Goal: Task Accomplishment & Management: Manage account settings

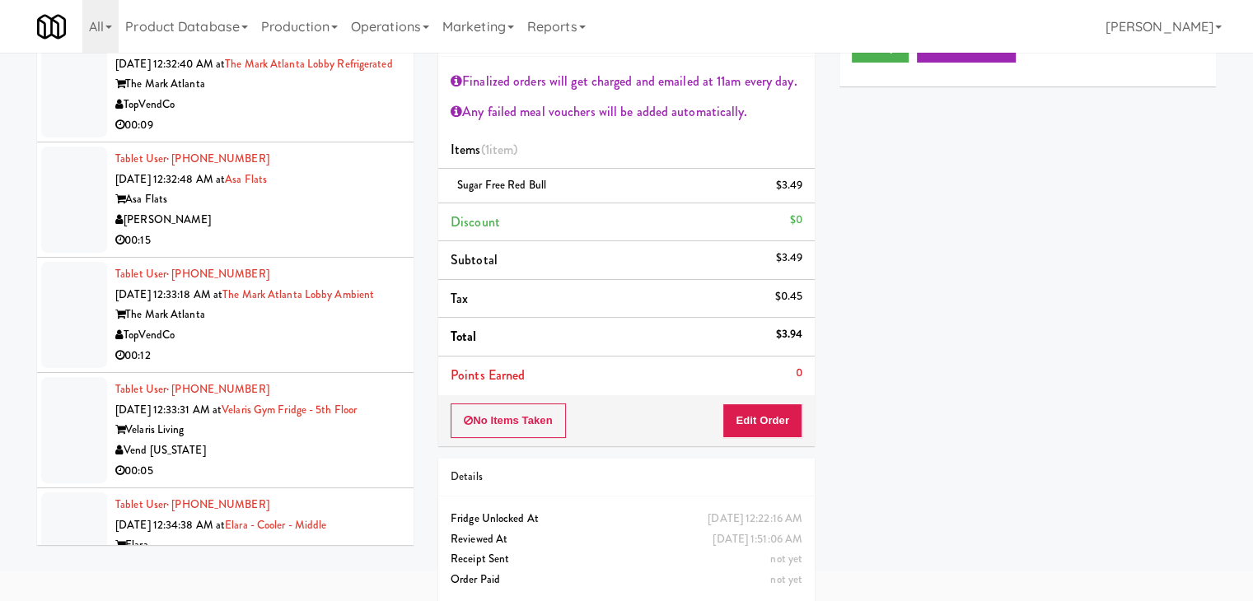
scroll to position [24092, 0]
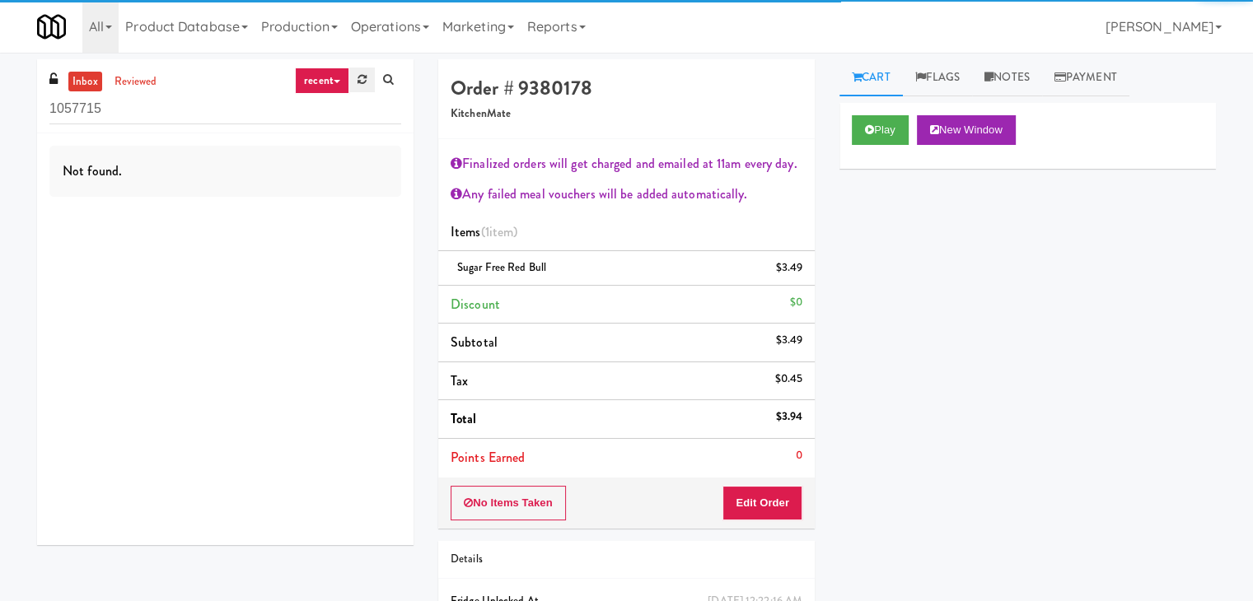
click at [364, 83] on icon at bounding box center [361, 79] width 9 height 11
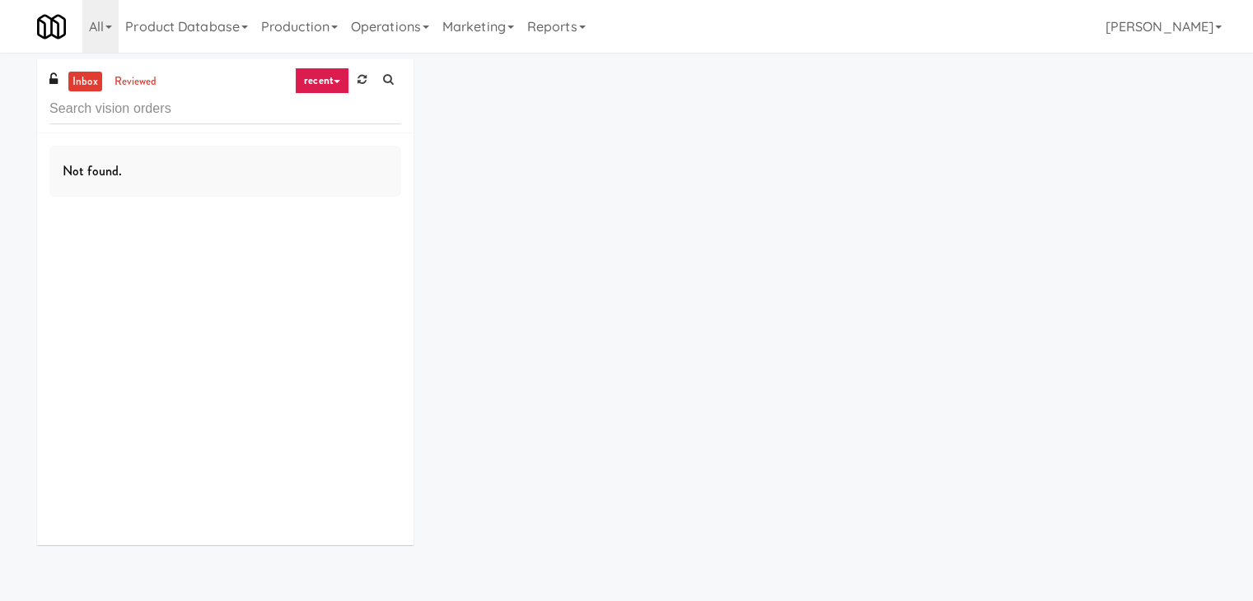
click at [334, 83] on link "recent" at bounding box center [322, 81] width 54 height 26
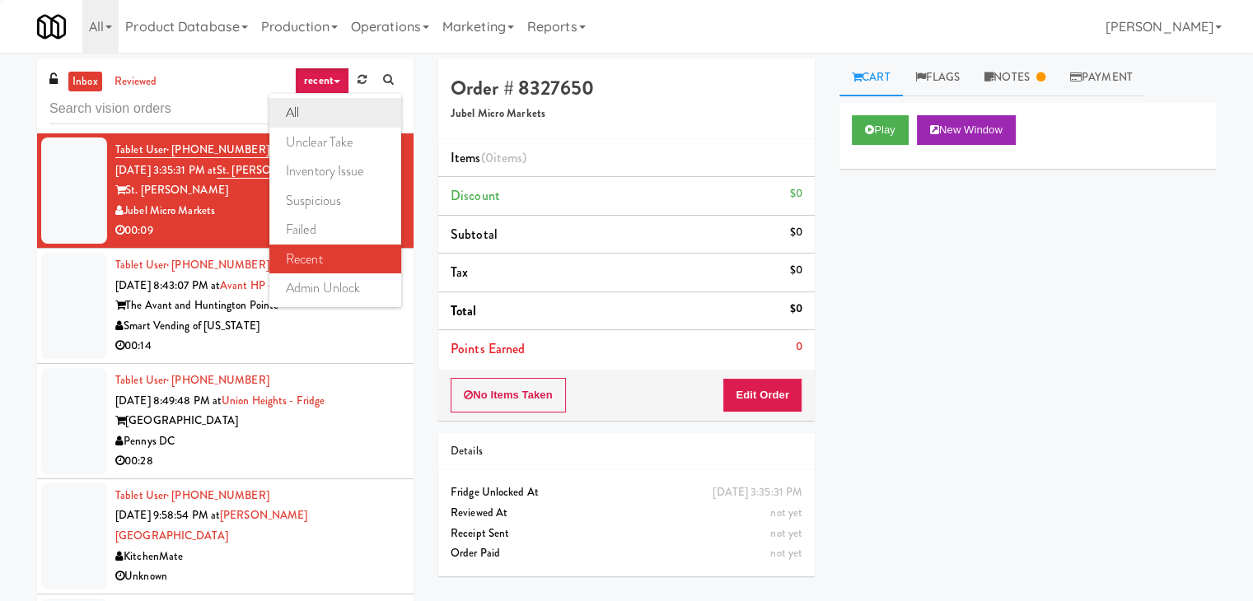
click at [333, 104] on link "all" at bounding box center [335, 113] width 132 height 30
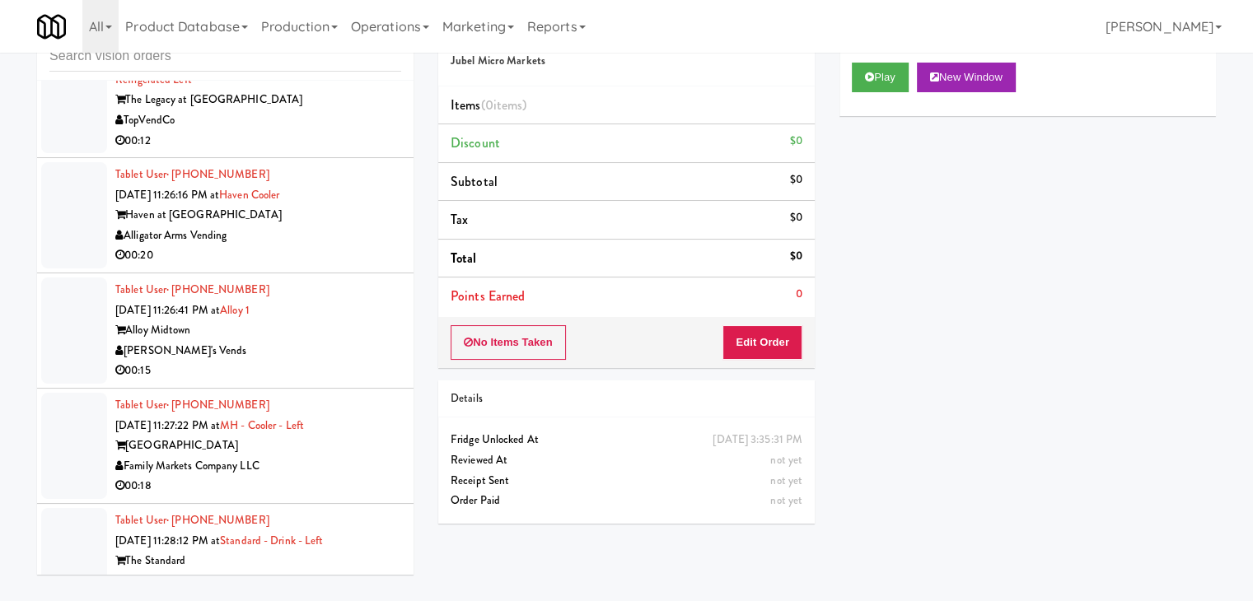
scroll to position [4719, 0]
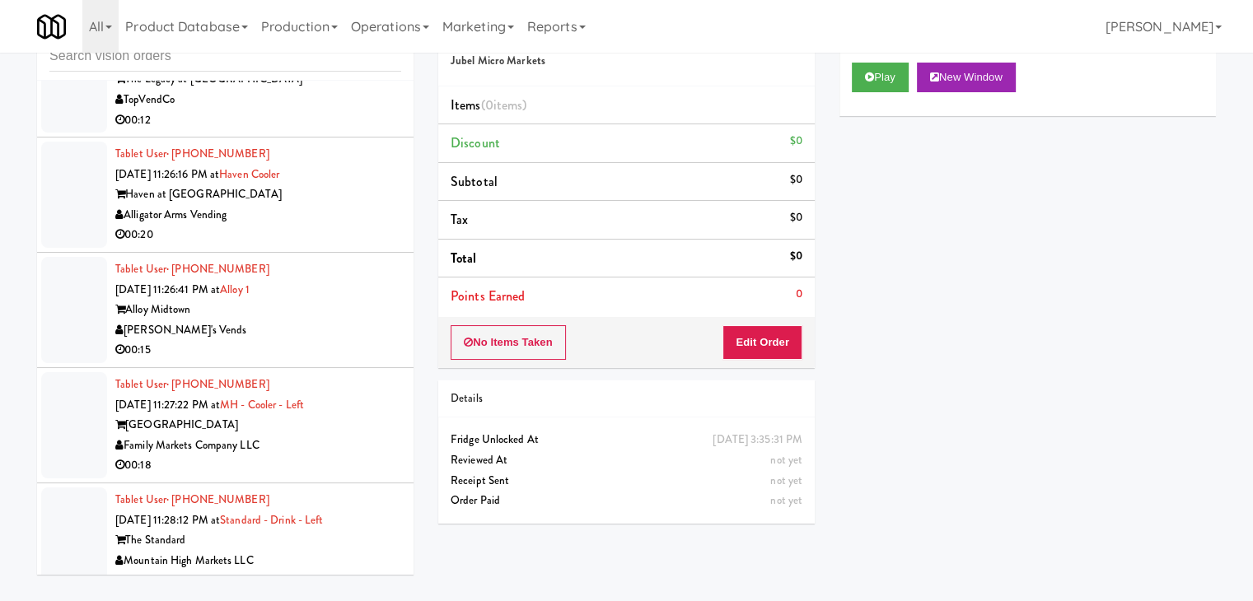
click at [314, 320] on div "[PERSON_NAME]'s Vends" at bounding box center [258, 330] width 286 height 21
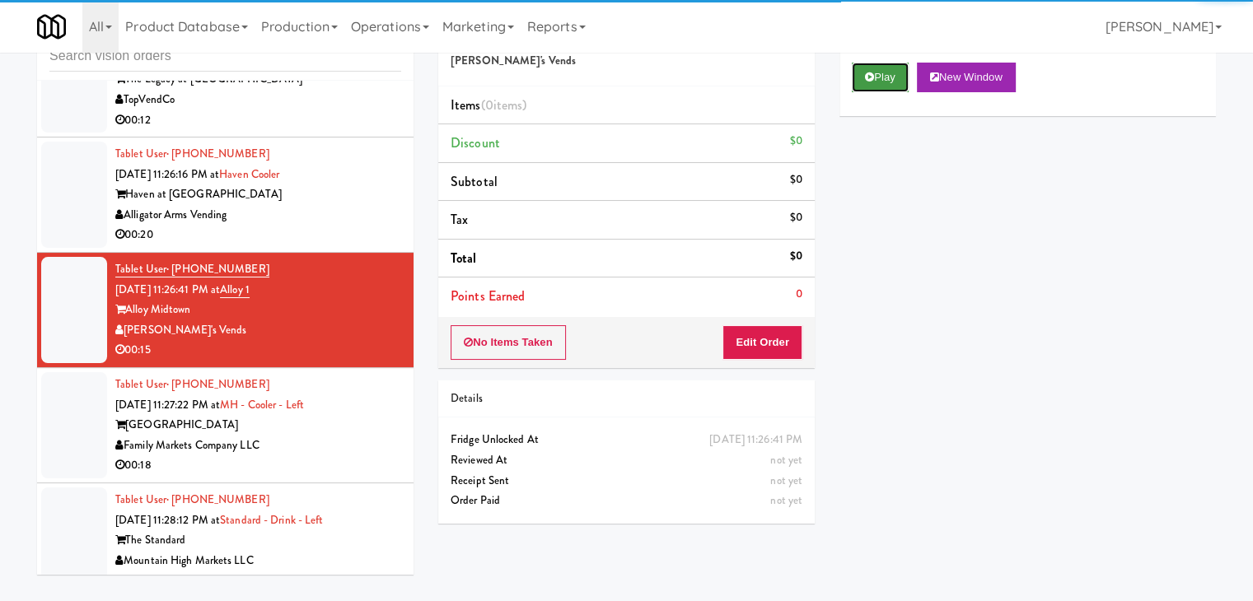
click at [891, 72] on button "Play" at bounding box center [880, 78] width 57 height 30
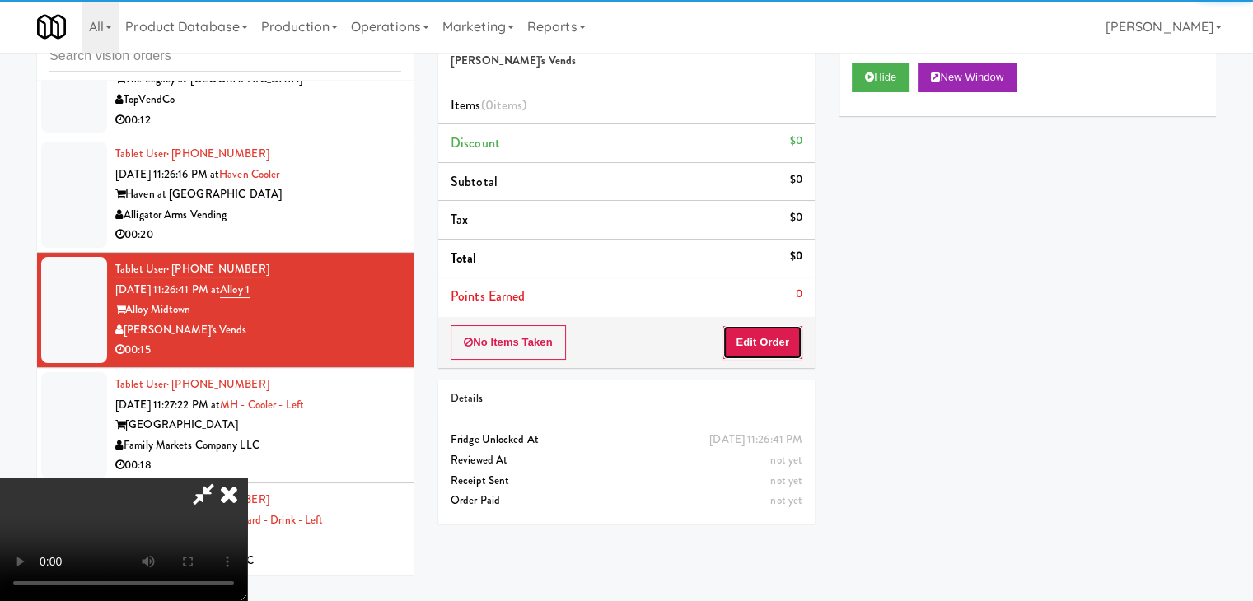
click at [762, 343] on button "Edit Order" at bounding box center [762, 342] width 80 height 35
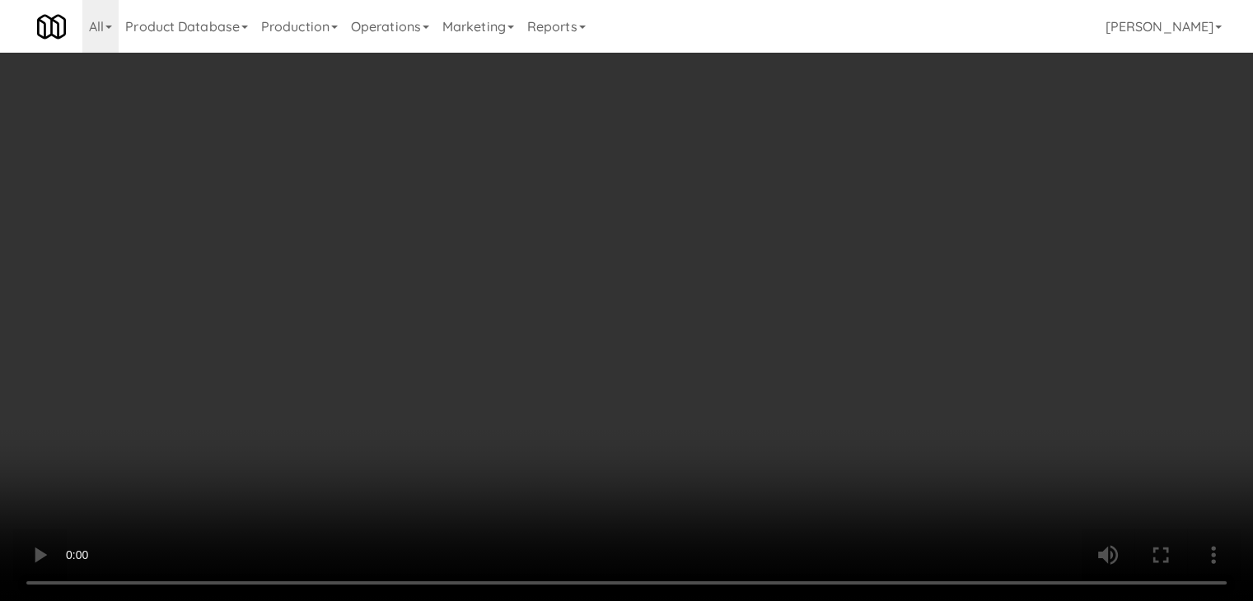
scroll to position [4699, 0]
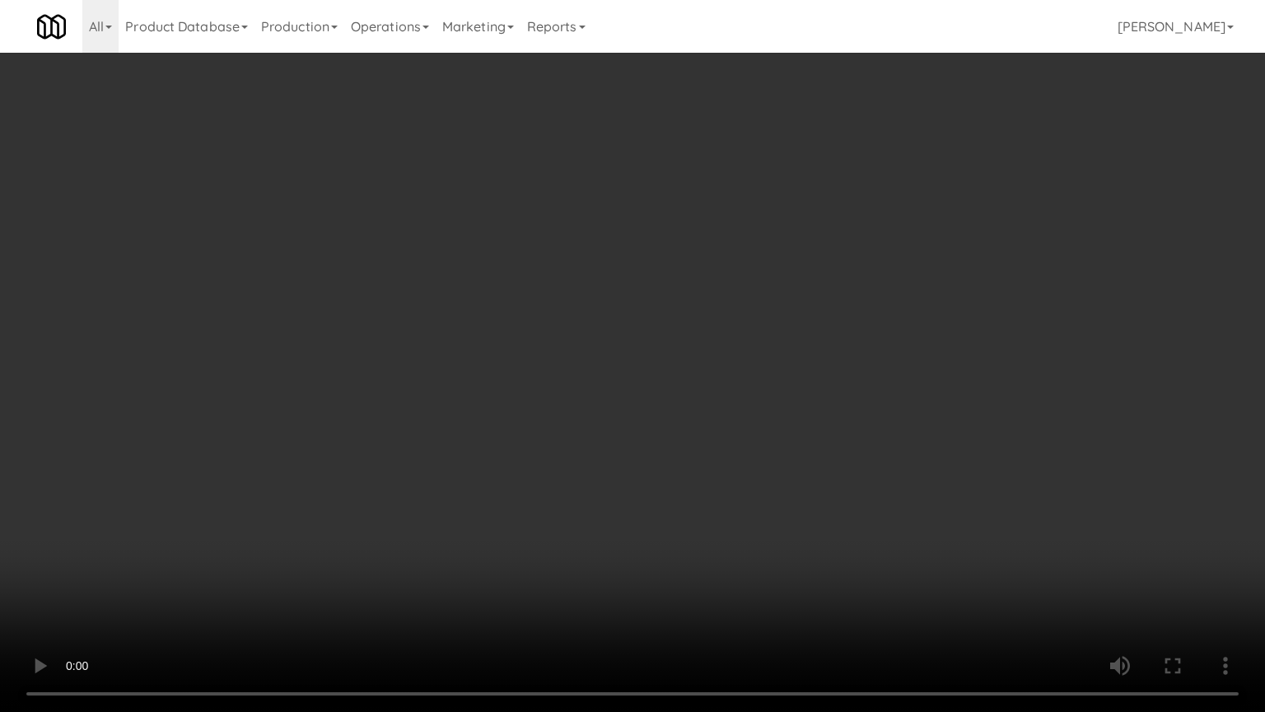
click at [798, 357] on video at bounding box center [632, 356] width 1265 height 712
drag, startPoint x: 797, startPoint y: 357, endPoint x: 802, endPoint y: 271, distance: 86.6
click at [797, 358] on video at bounding box center [632, 356] width 1265 height 712
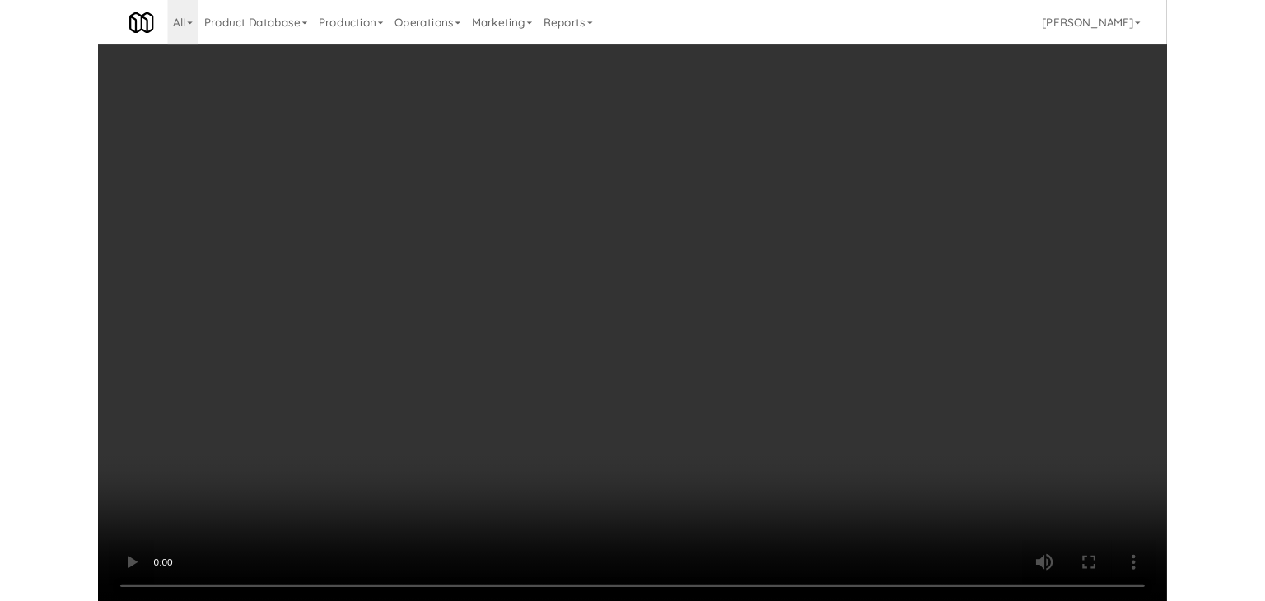
scroll to position [4719, 0]
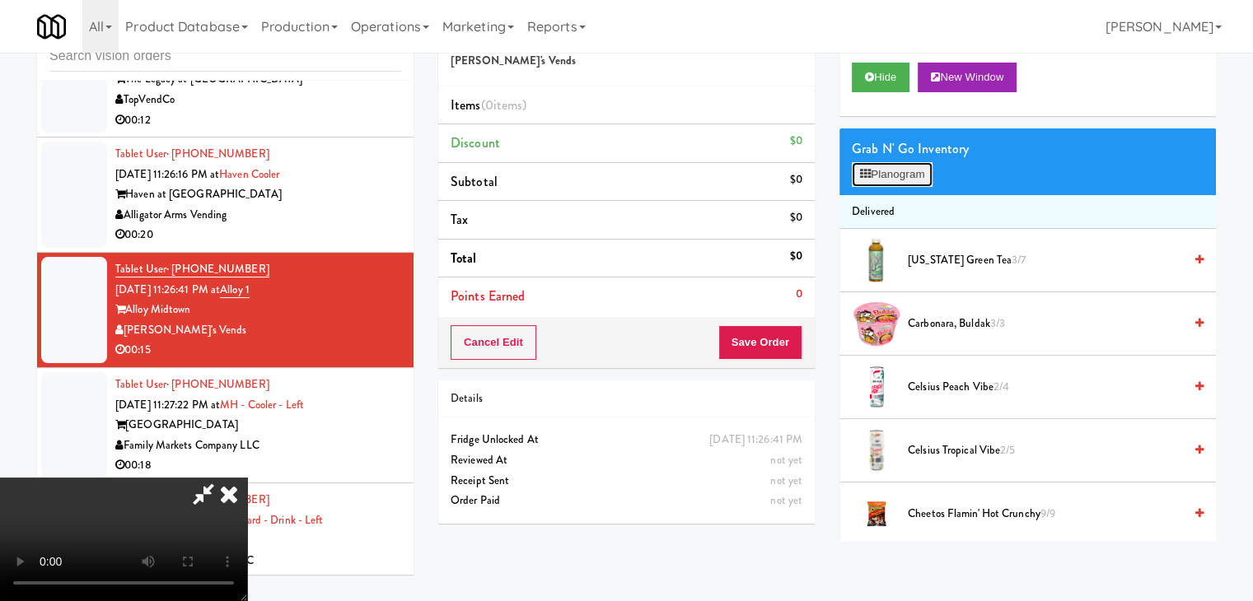
click at [887, 175] on button "Planogram" at bounding box center [892, 174] width 81 height 25
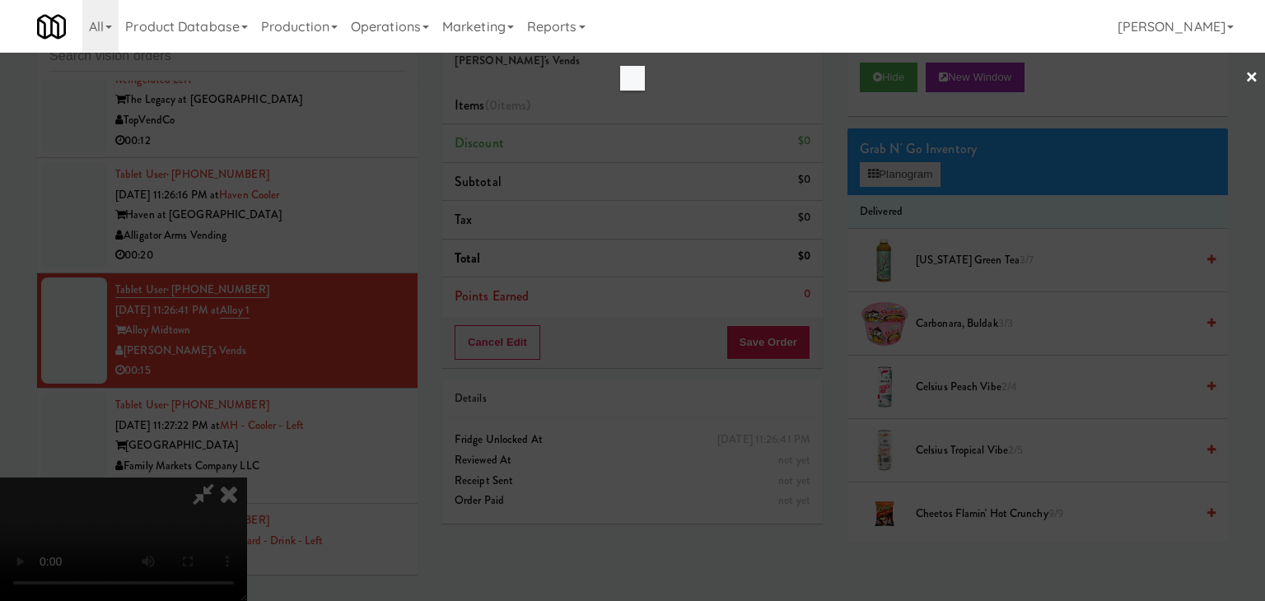
click at [887, 175] on div at bounding box center [632, 300] width 1265 height 601
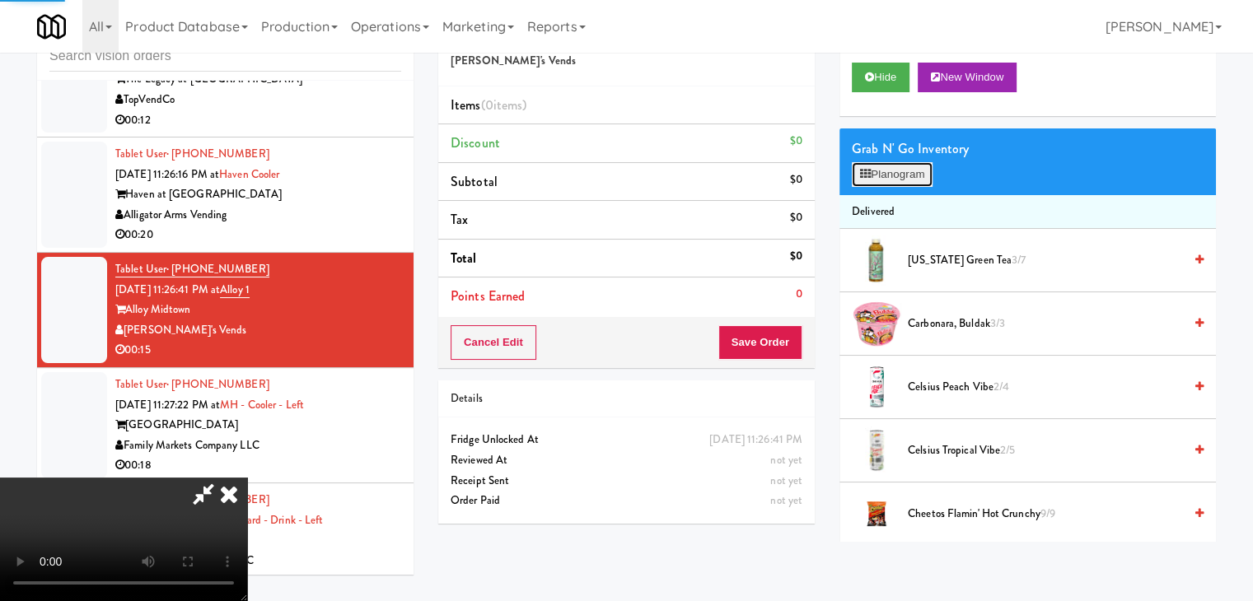
click at [887, 175] on button "Planogram" at bounding box center [892, 174] width 81 height 25
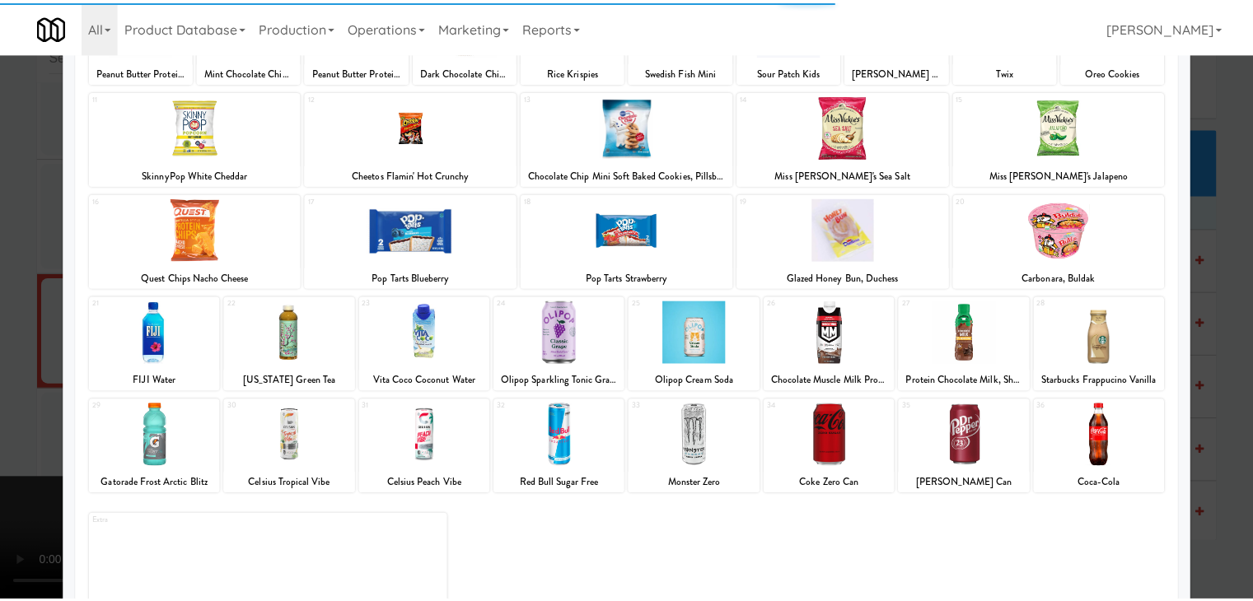
scroll to position [208, 0]
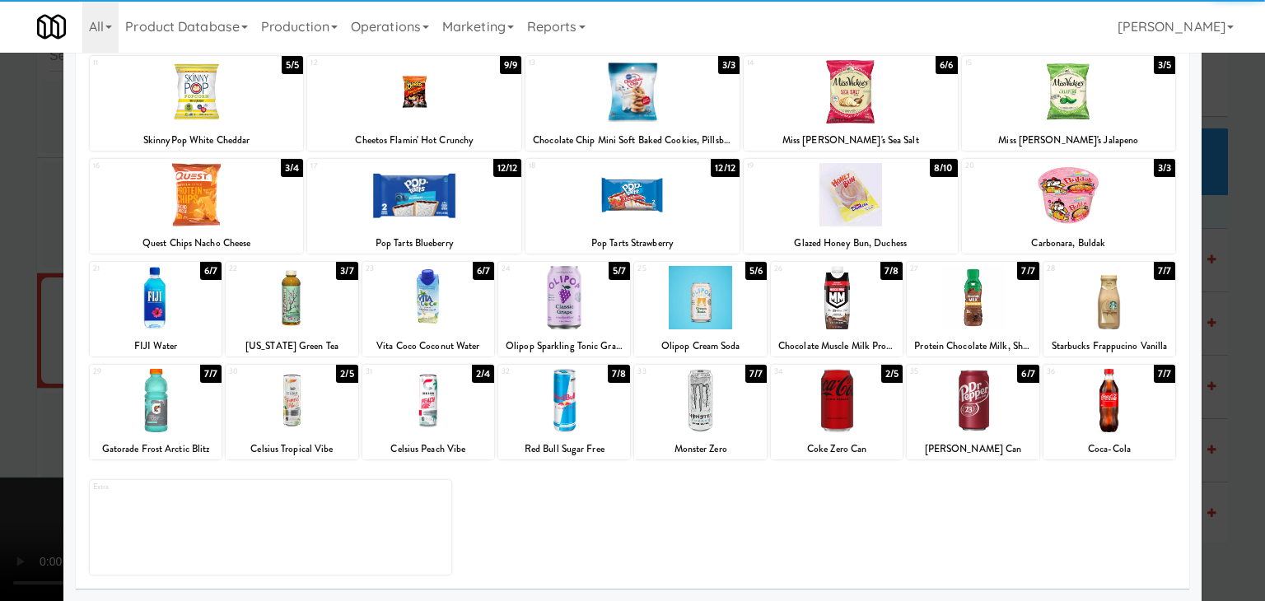
drag, startPoint x: 128, startPoint y: 303, endPoint x: 172, endPoint y: 321, distance: 48.0
click at [128, 303] on div at bounding box center [156, 297] width 132 height 63
click at [432, 415] on div at bounding box center [428, 400] width 132 height 63
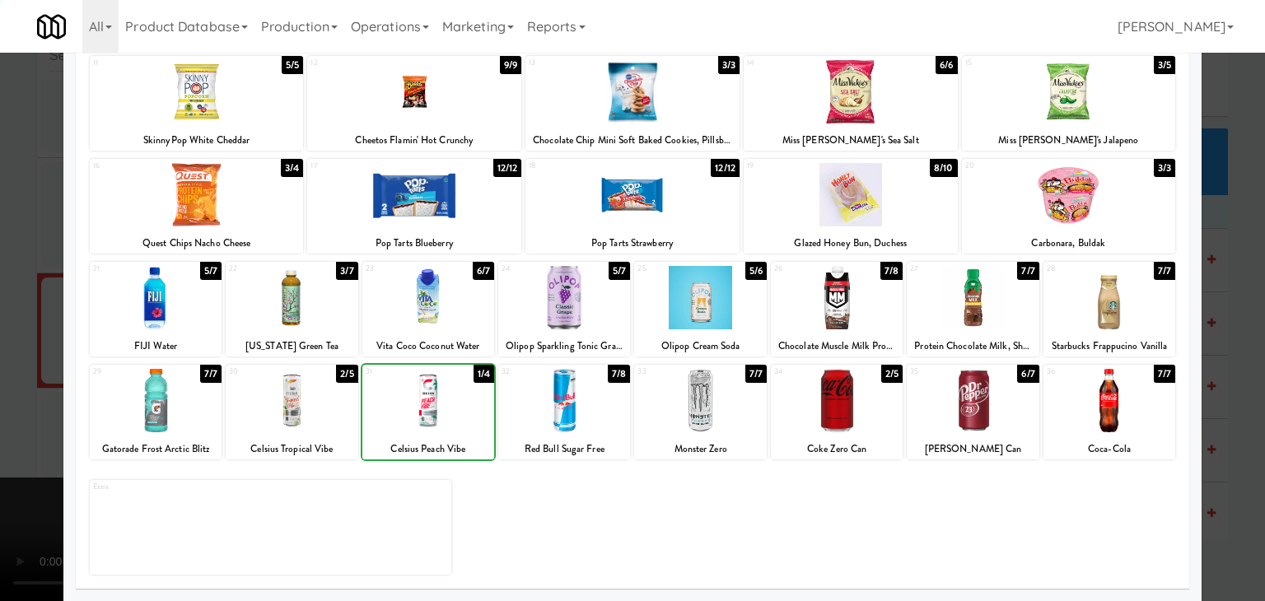
click at [17, 409] on div at bounding box center [632, 300] width 1265 height 601
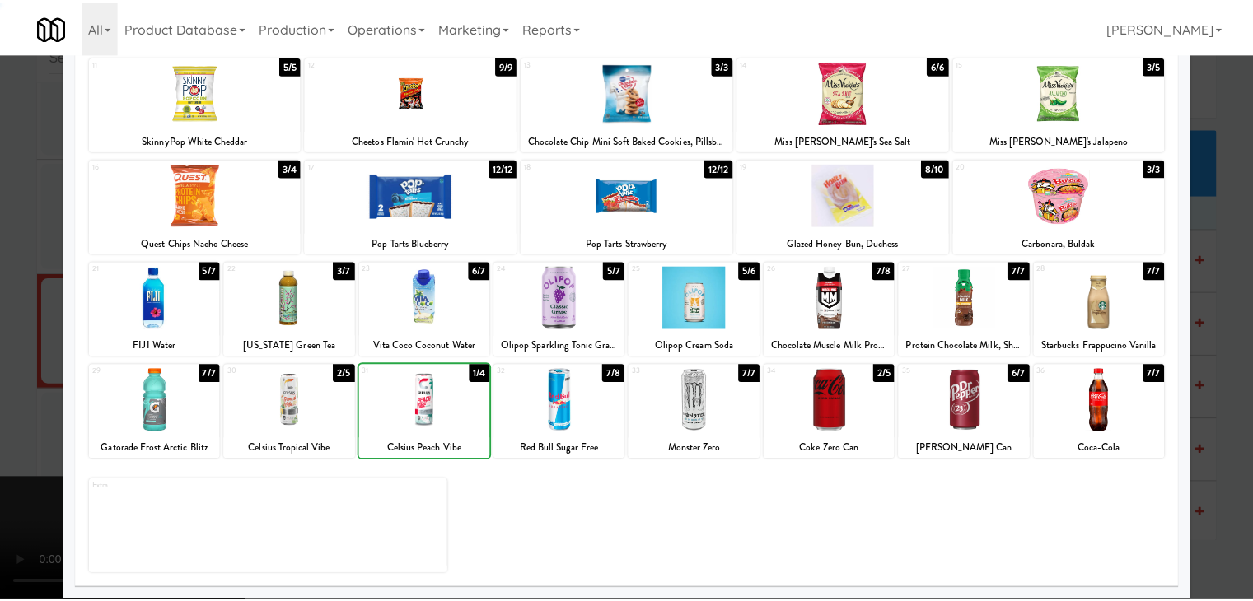
scroll to position [4719, 0]
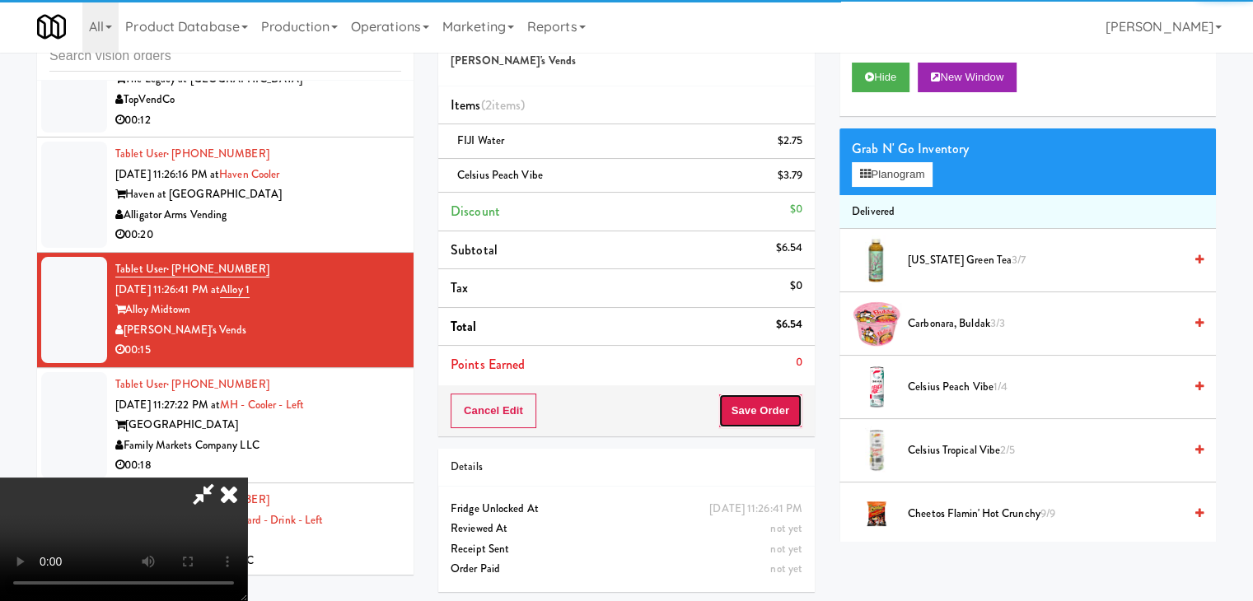
click at [785, 399] on button "Save Order" at bounding box center [760, 411] width 84 height 35
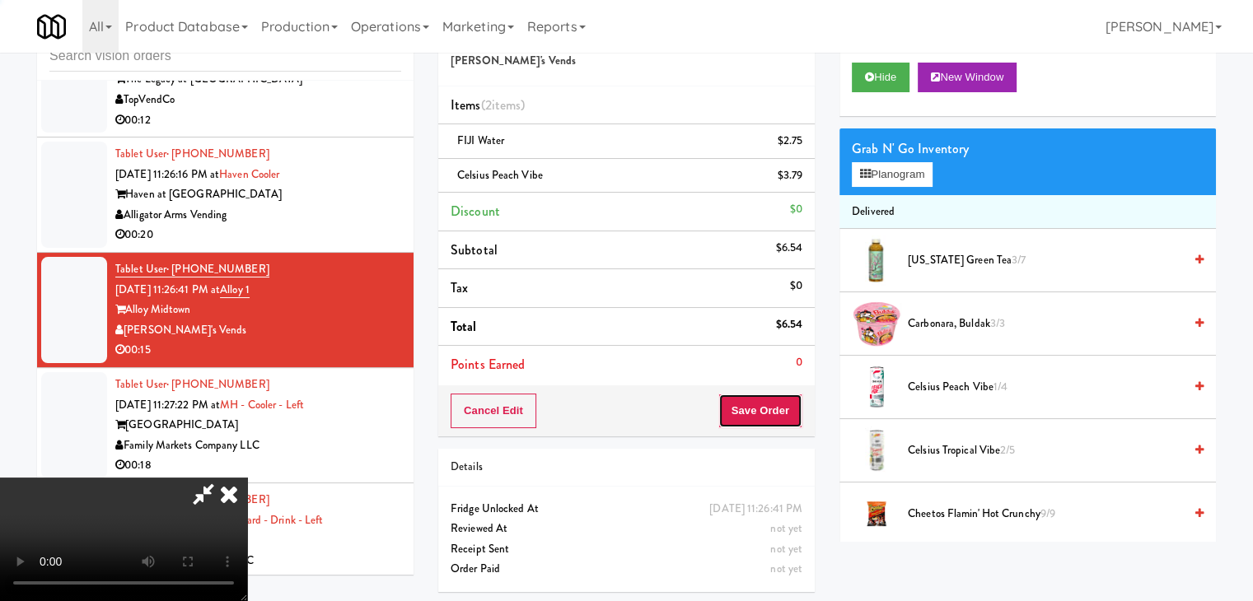
click at [784, 403] on button "Save Order" at bounding box center [760, 411] width 84 height 35
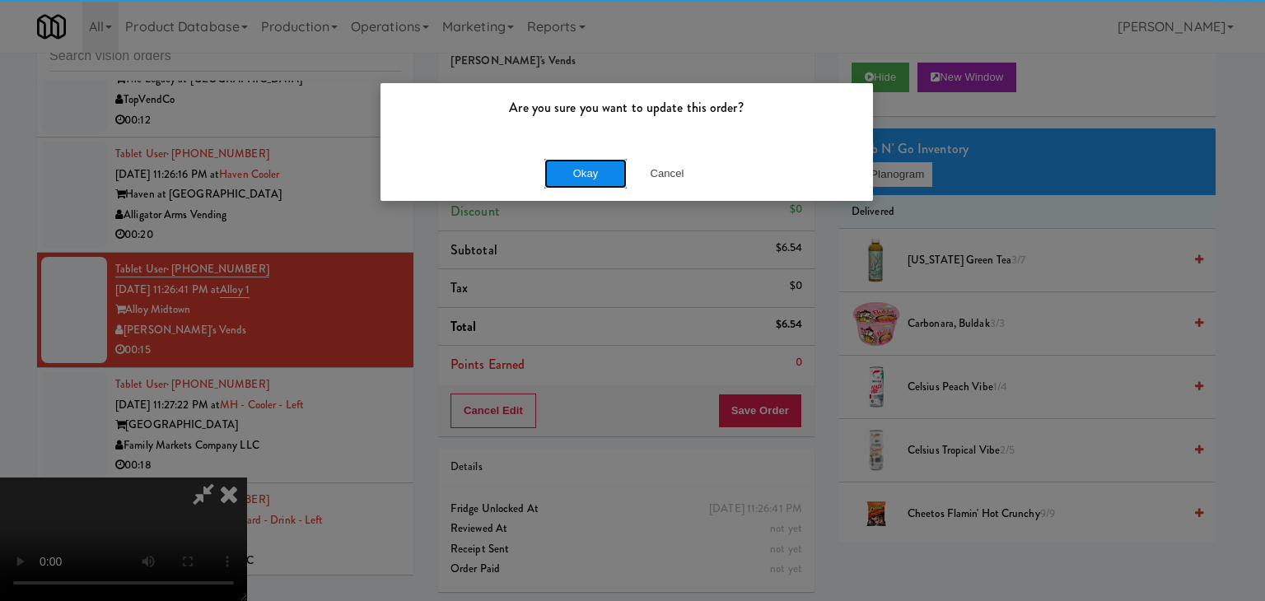
click at [572, 170] on button "Okay" at bounding box center [585, 174] width 82 height 30
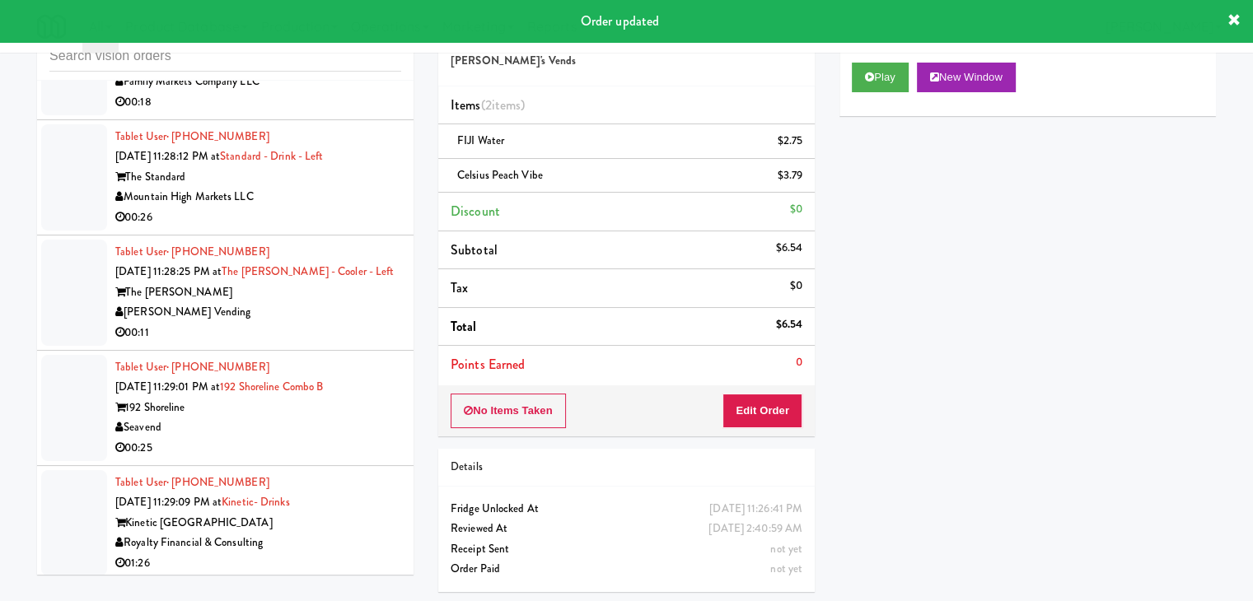
scroll to position [5131, 0]
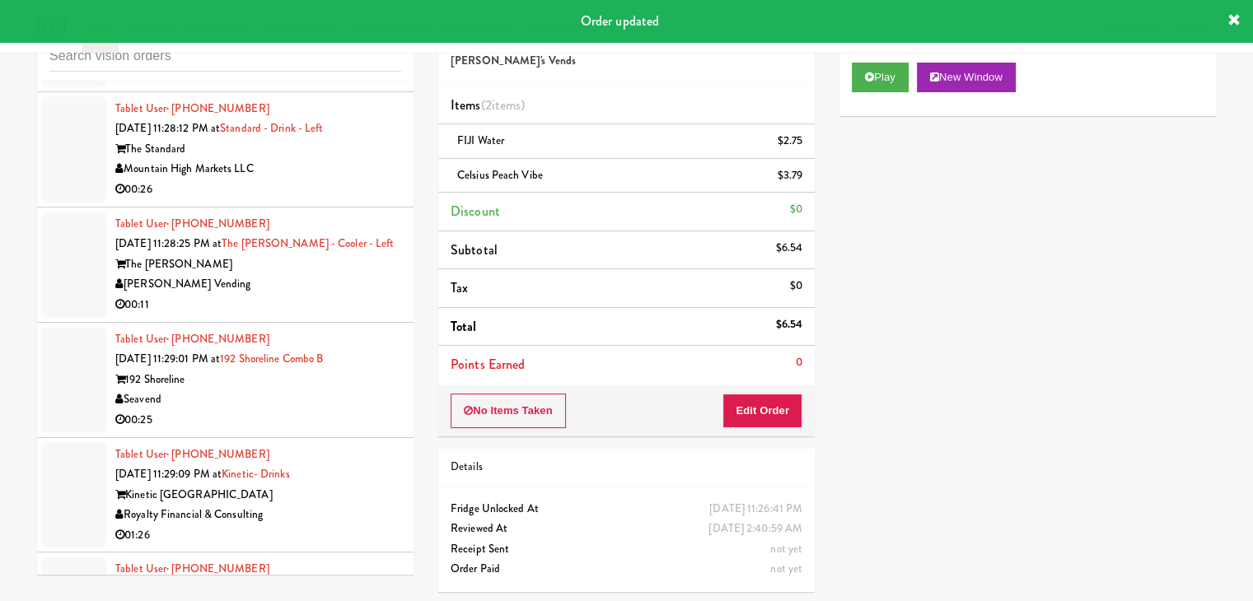
click at [310, 274] on div "[PERSON_NAME] Vending" at bounding box center [258, 284] width 286 height 21
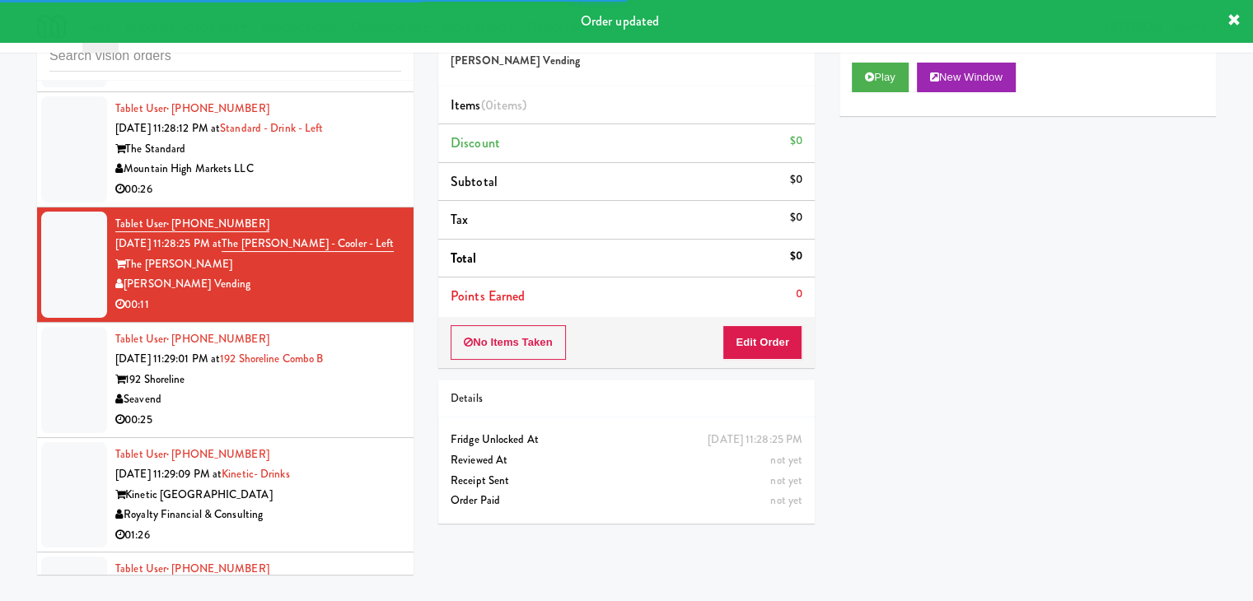
click at [851, 98] on div "Play New Window" at bounding box center [1027, 83] width 376 height 66
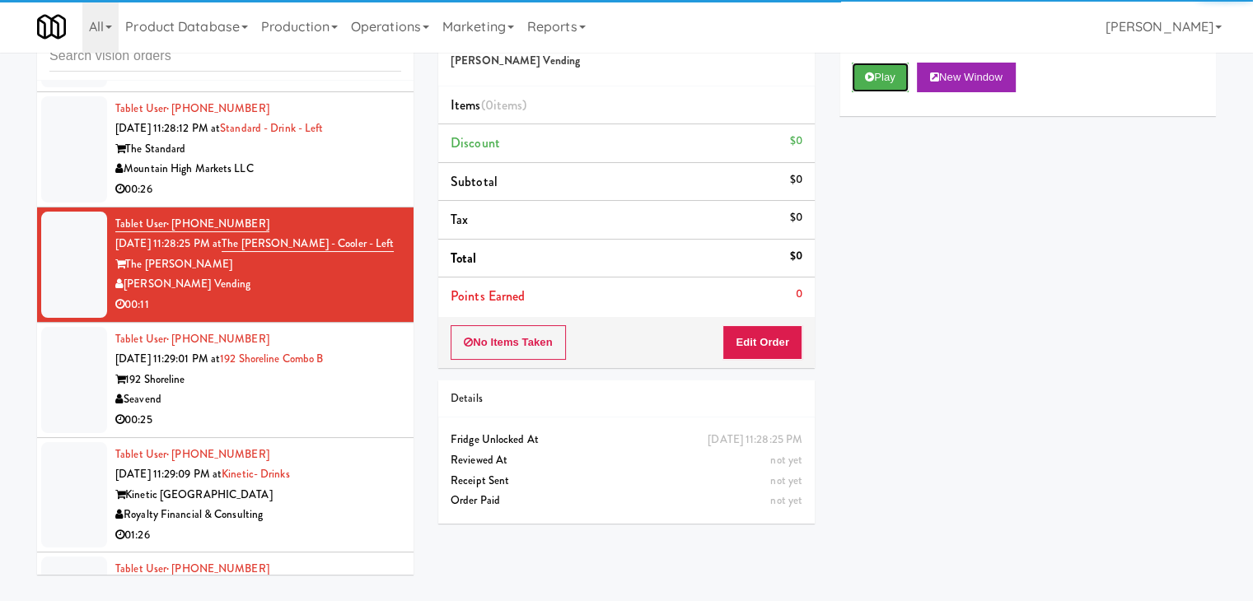
click at [866, 83] on button "Play" at bounding box center [880, 78] width 57 height 30
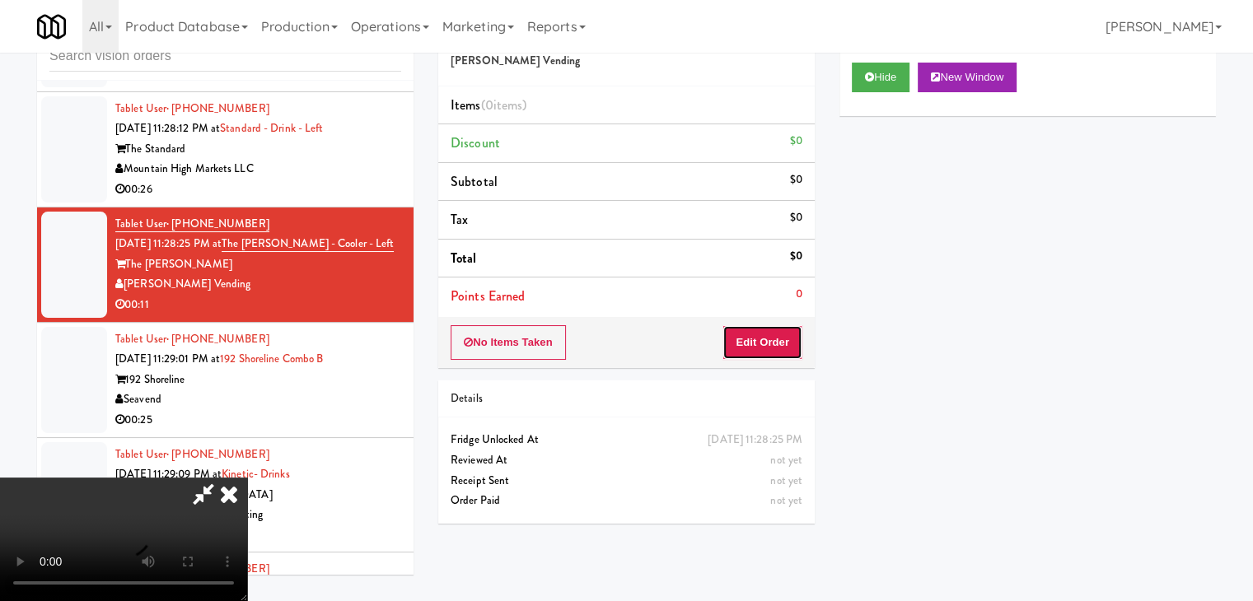
click at [758, 337] on button "Edit Order" at bounding box center [762, 342] width 80 height 35
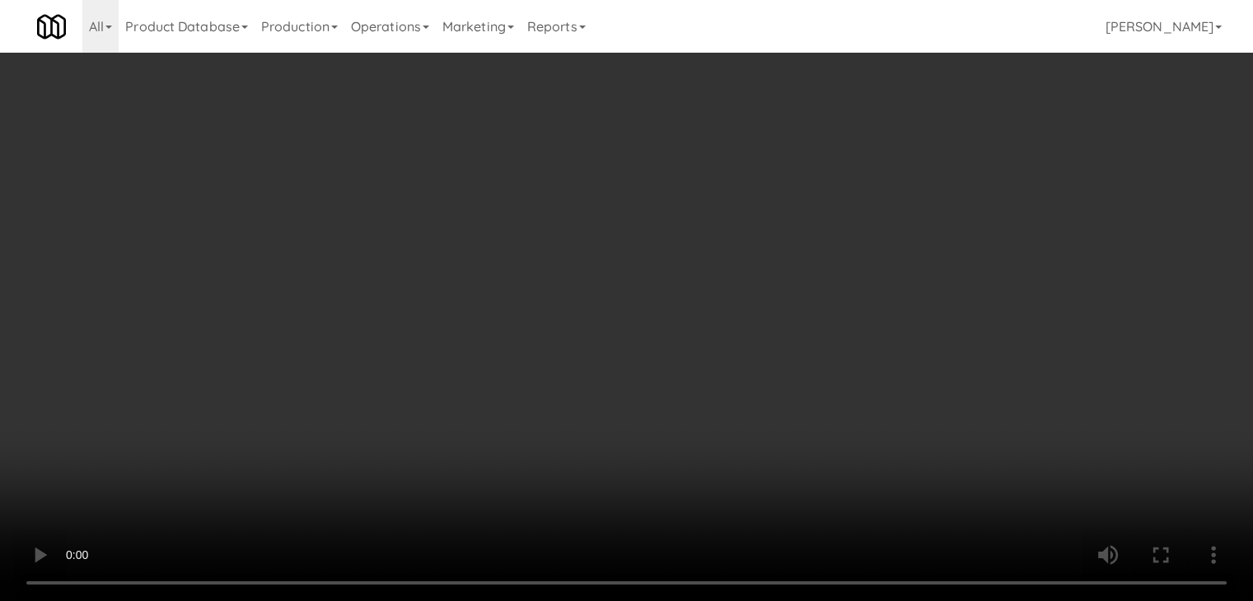
scroll to position [5110, 0]
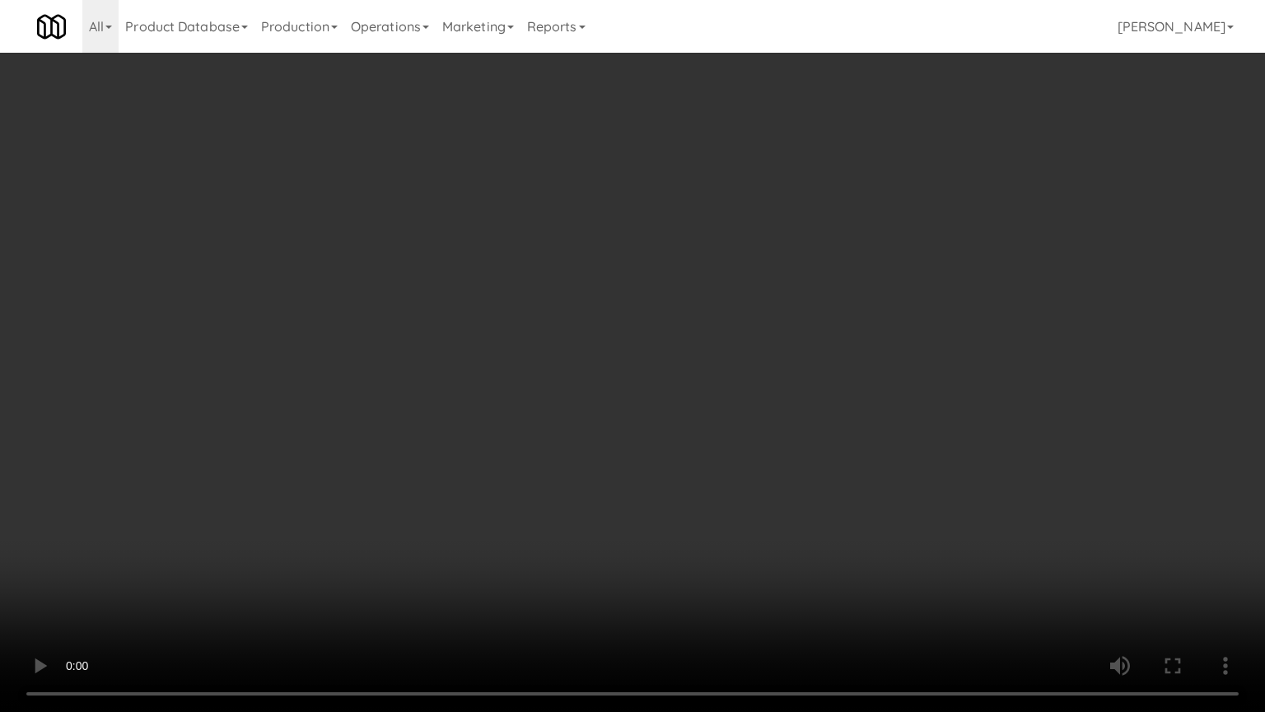
click at [804, 323] on video at bounding box center [632, 356] width 1265 height 712
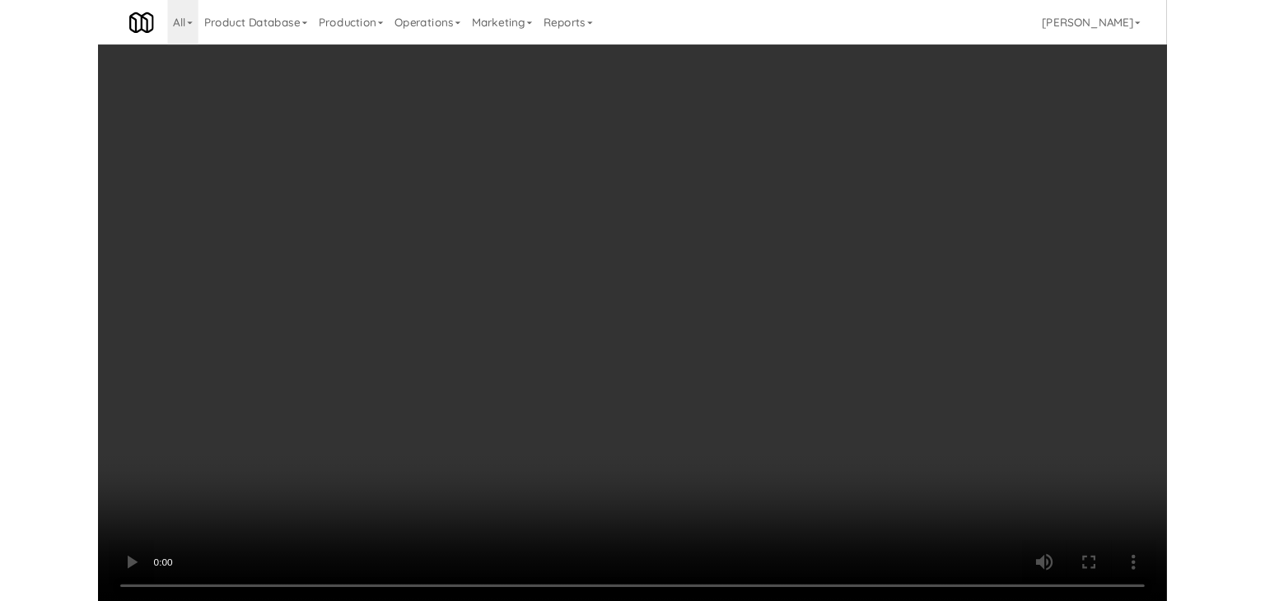
scroll to position [5131, 0]
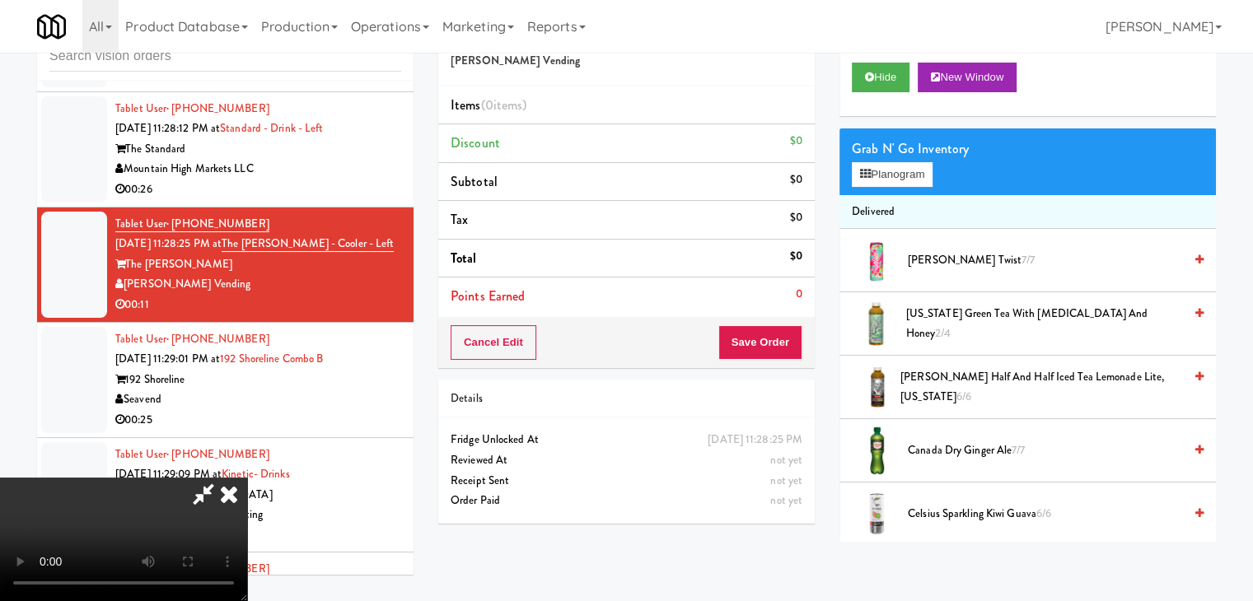
drag, startPoint x: 734, startPoint y: 222, endPoint x: 922, endPoint y: 195, distance: 190.4
click at [247, 478] on div at bounding box center [123, 540] width 247 height 124
click at [888, 173] on button "Planogram" at bounding box center [892, 174] width 81 height 25
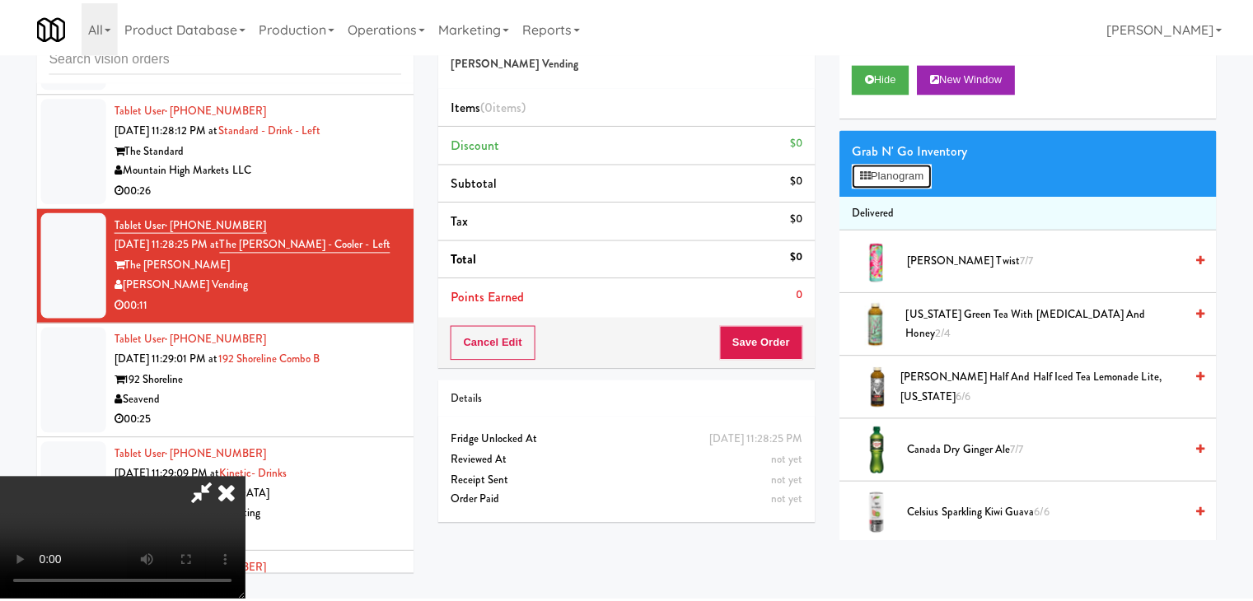
scroll to position [5110, 0]
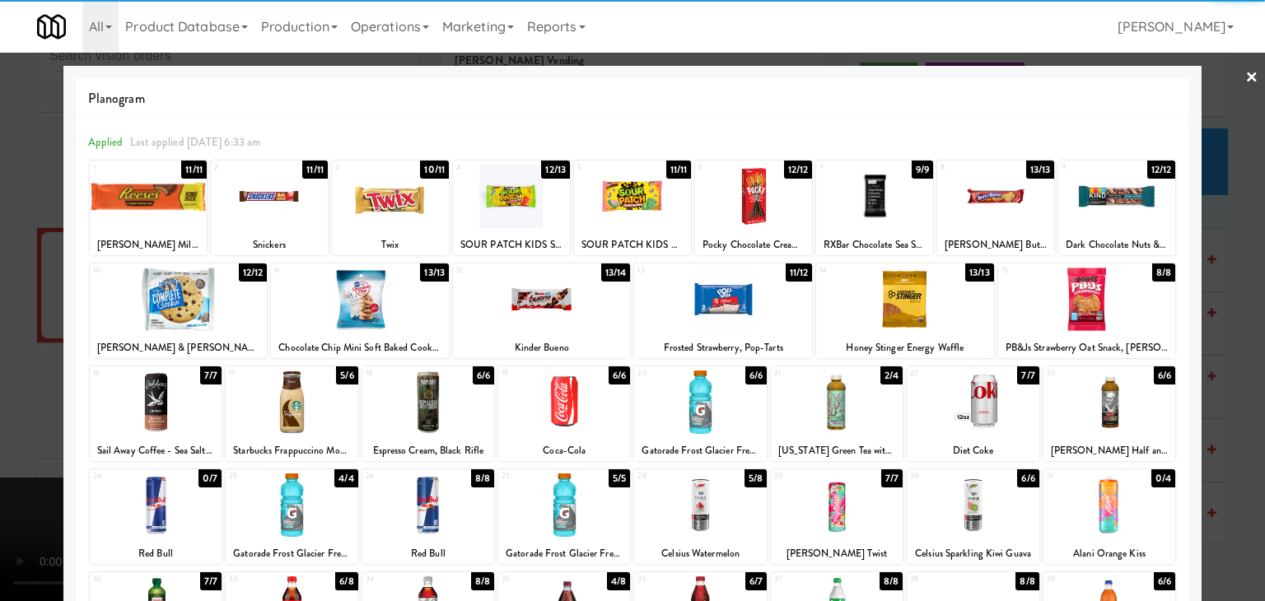
click at [1109, 396] on div at bounding box center [1109, 402] width 132 height 63
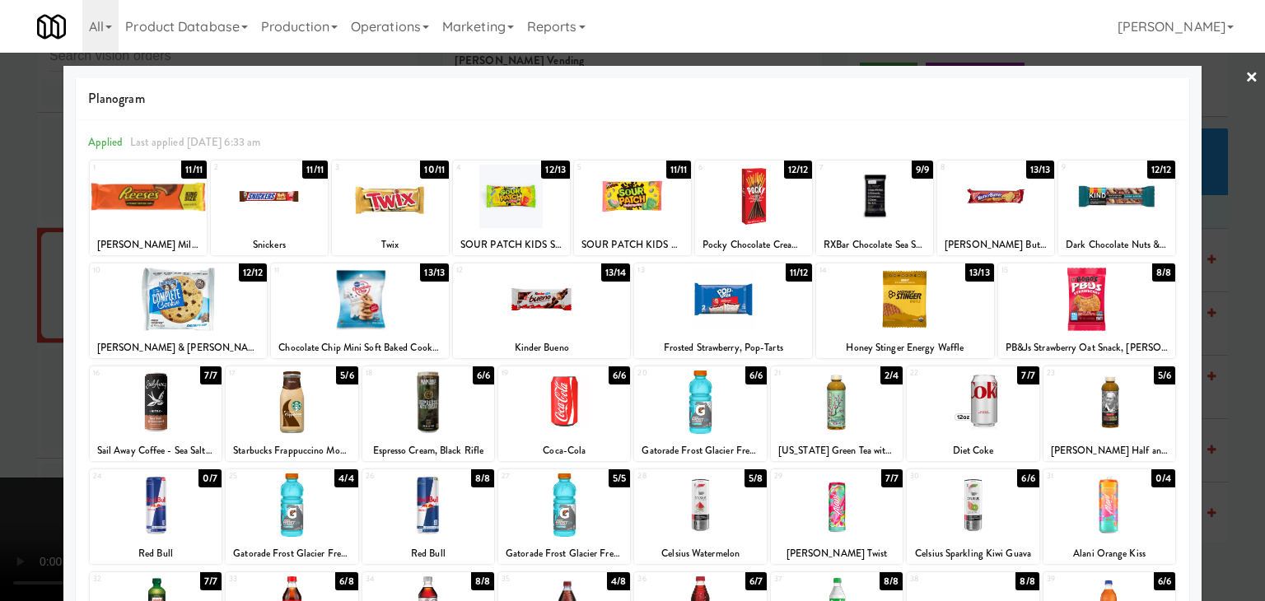
drag, startPoint x: 543, startPoint y: 491, endPoint x: 441, endPoint y: 489, distance: 102.1
click at [543, 492] on div at bounding box center [564, 505] width 132 height 63
drag, startPoint x: 0, startPoint y: 448, endPoint x: 120, endPoint y: 448, distance: 120.2
click at [5, 448] on div at bounding box center [632, 300] width 1265 height 601
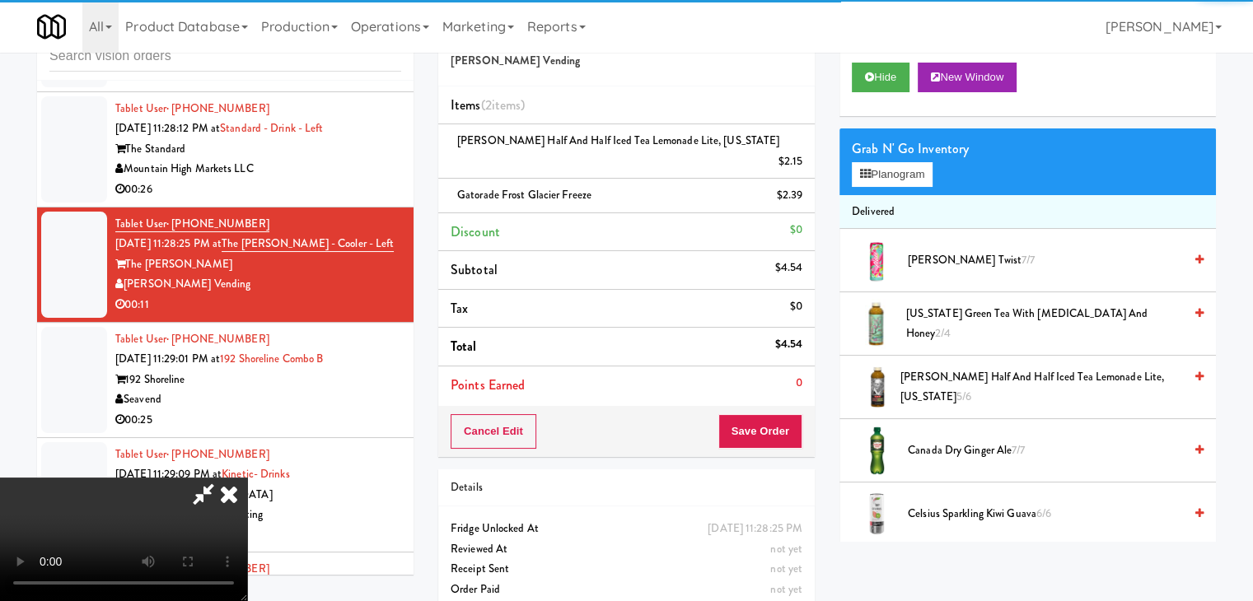
scroll to position [231, 0]
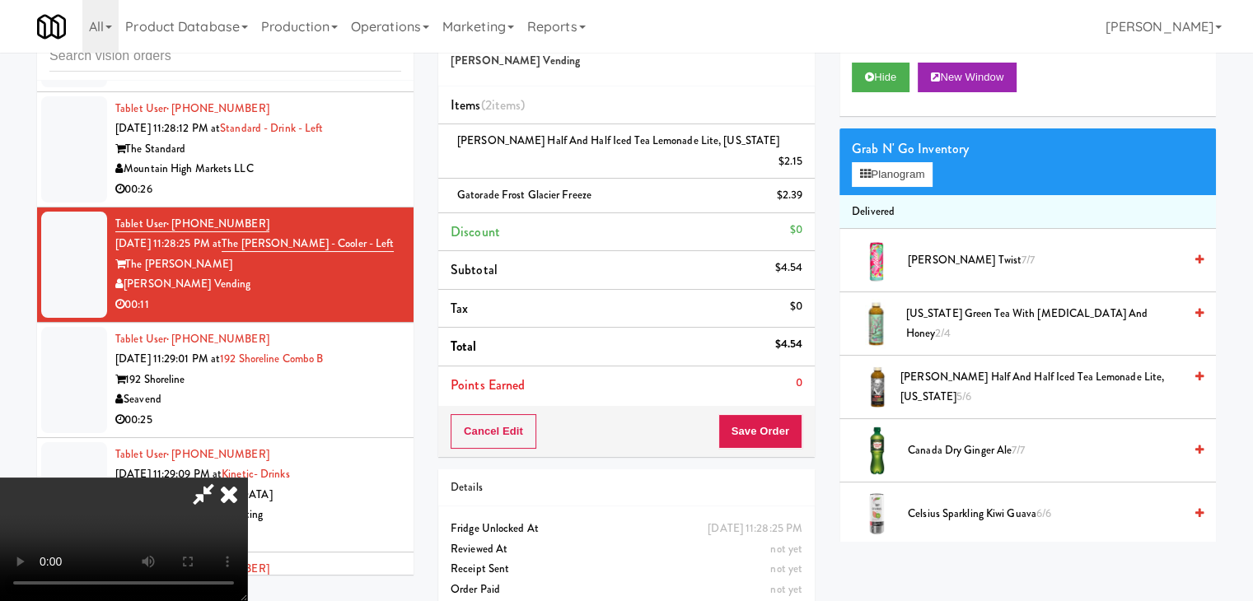
drag, startPoint x: 633, startPoint y: 440, endPoint x: 645, endPoint y: 442, distance: 12.6
click at [247, 478] on video at bounding box center [123, 540] width 247 height 124
click at [777, 406] on div "Cancel Edit Save Order" at bounding box center [626, 431] width 376 height 51
click at [775, 414] on button "Save Order" at bounding box center [760, 431] width 84 height 35
click at [774, 414] on button "Save Order" at bounding box center [760, 431] width 84 height 35
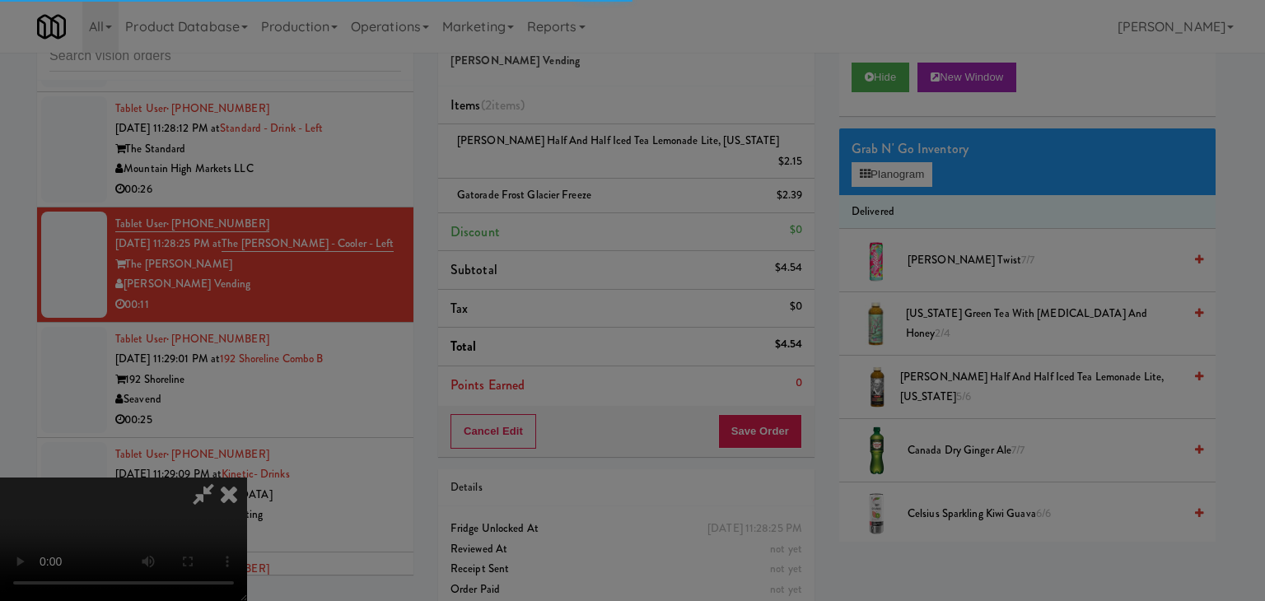
click at [770, 403] on div at bounding box center [632, 300] width 1265 height 601
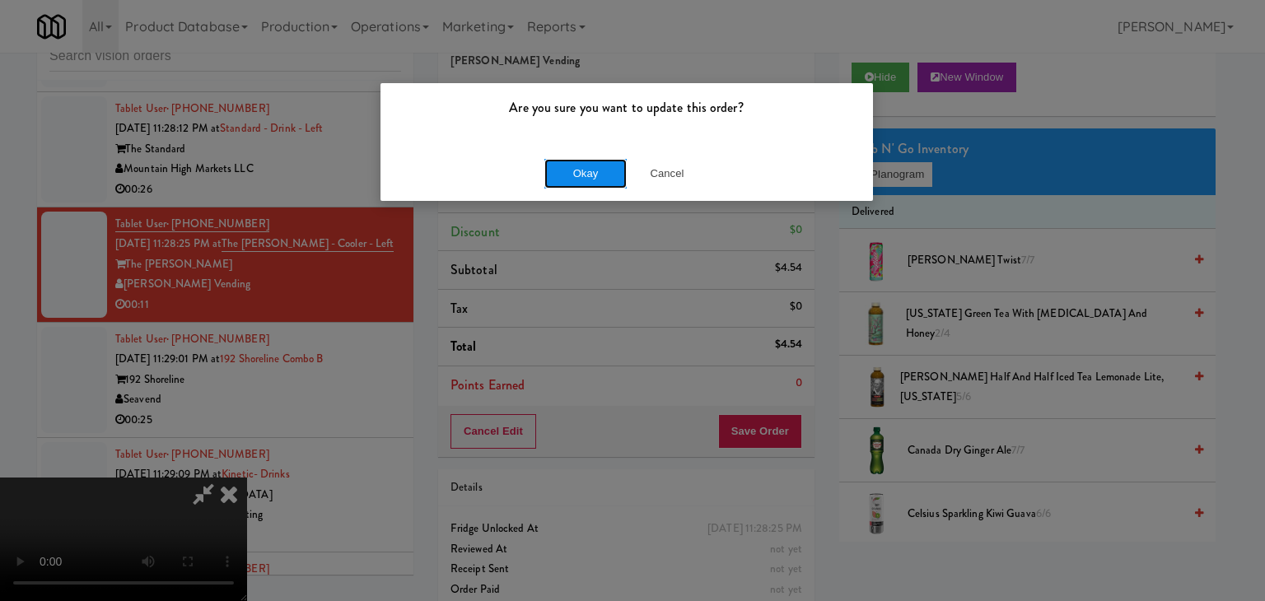
click at [580, 165] on button "Okay" at bounding box center [585, 174] width 82 height 30
click at [580, 166] on button "Okay" at bounding box center [585, 174] width 82 height 30
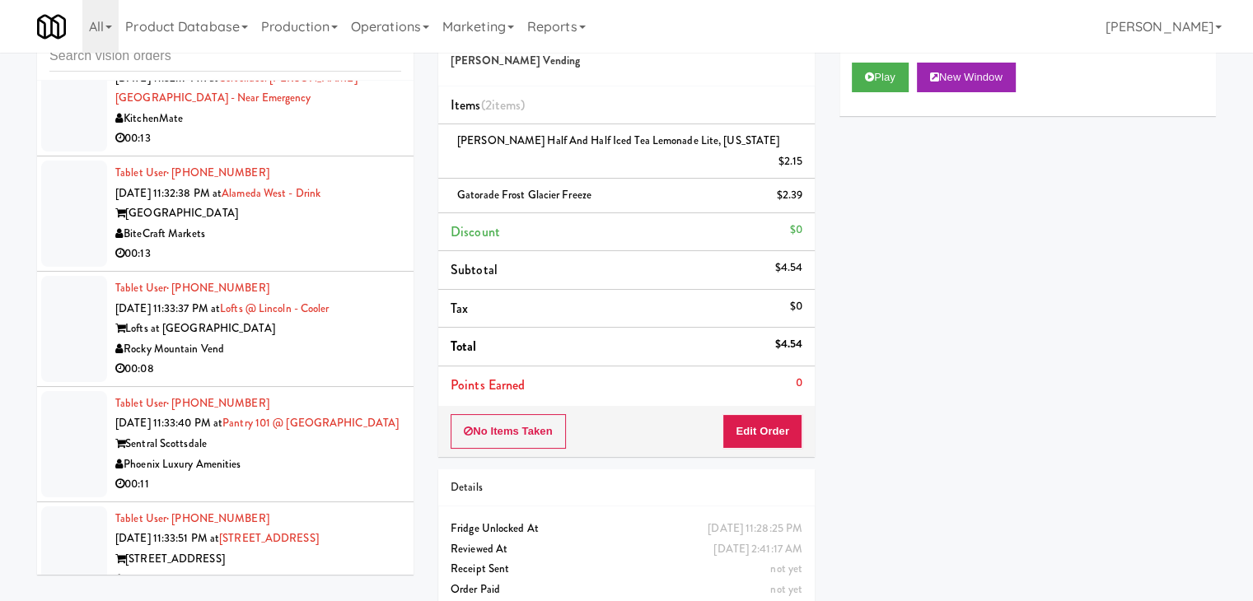
scroll to position [6037, 0]
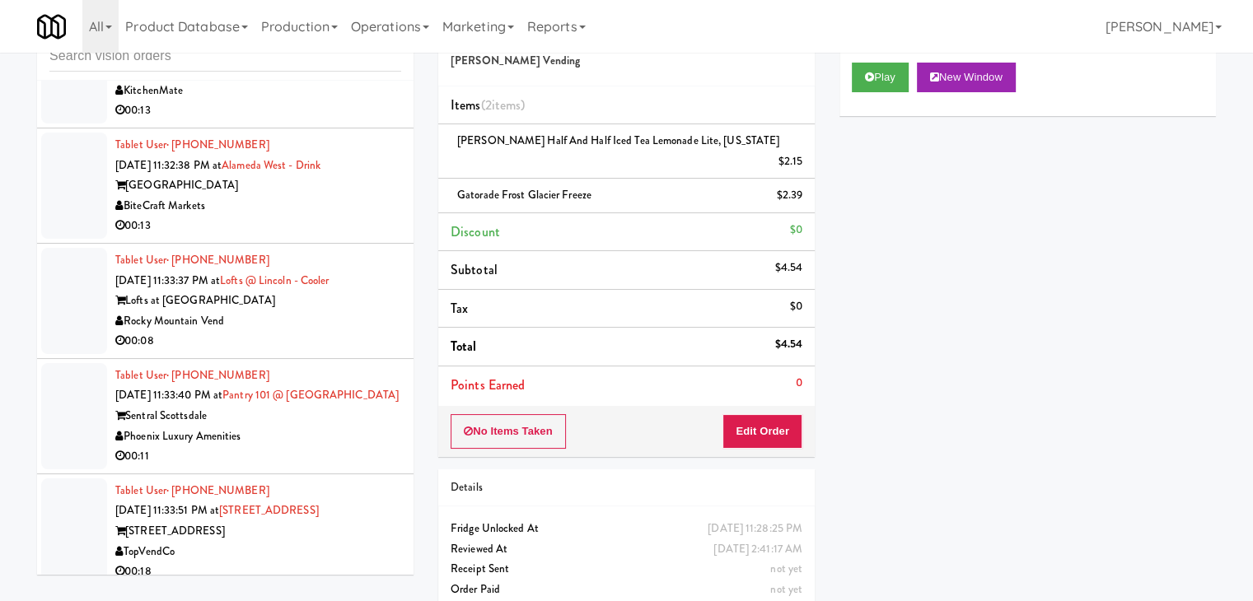
click at [320, 311] on div "Rocky Mountain Vend" at bounding box center [258, 321] width 286 height 21
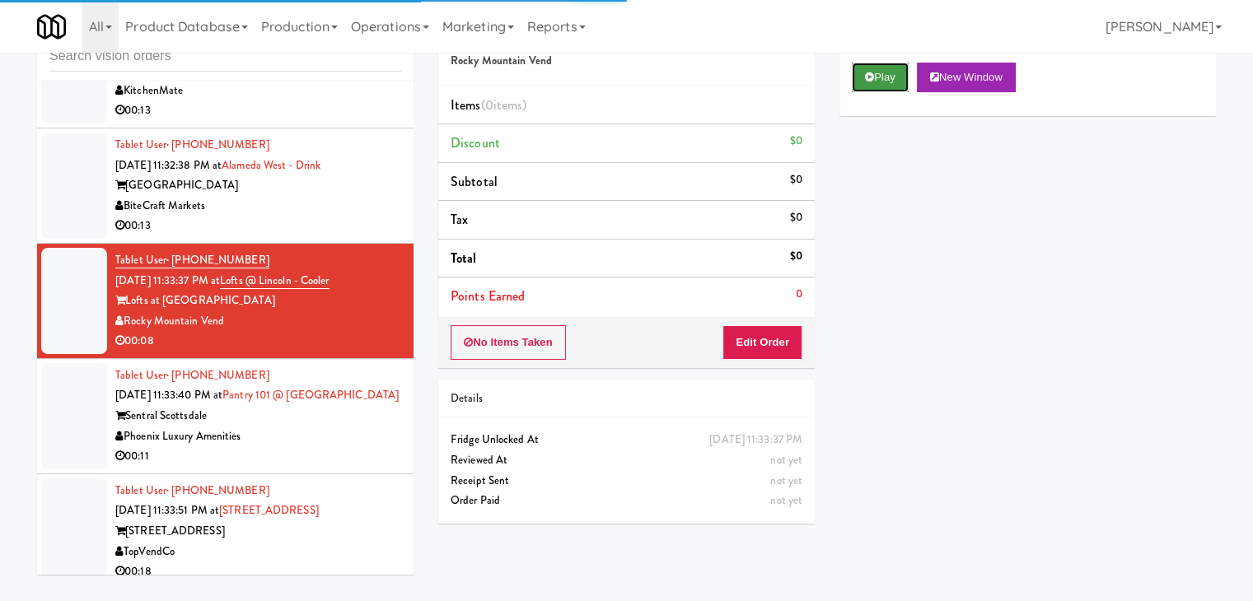
click at [865, 73] on icon at bounding box center [869, 77] width 9 height 11
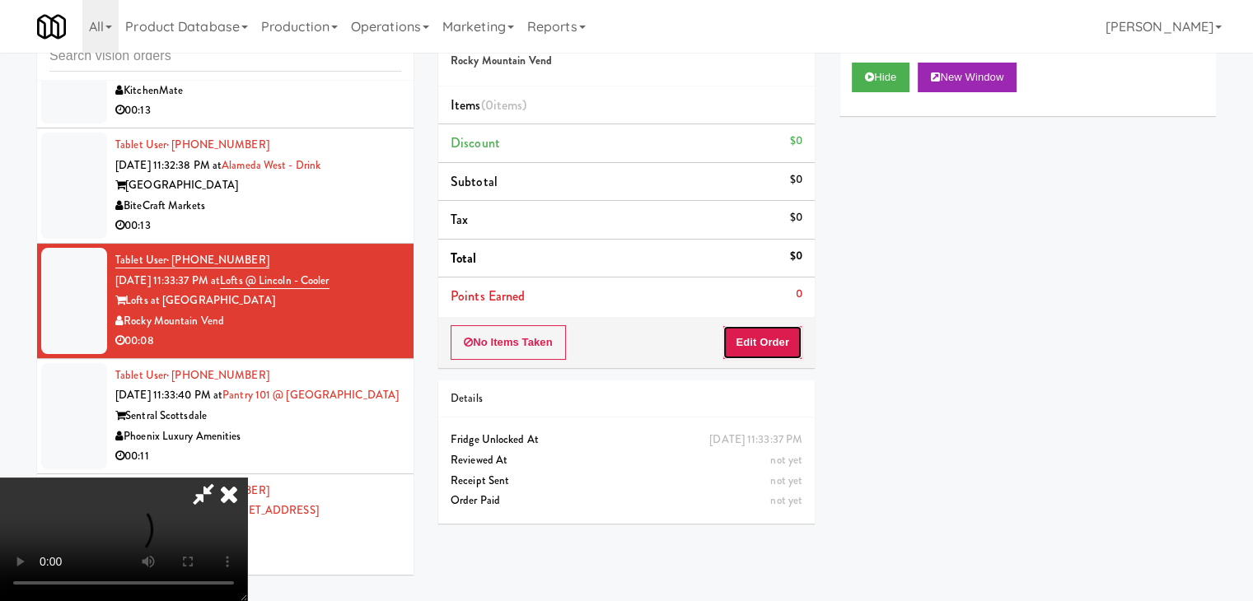
click at [771, 347] on button "Edit Order" at bounding box center [762, 342] width 80 height 35
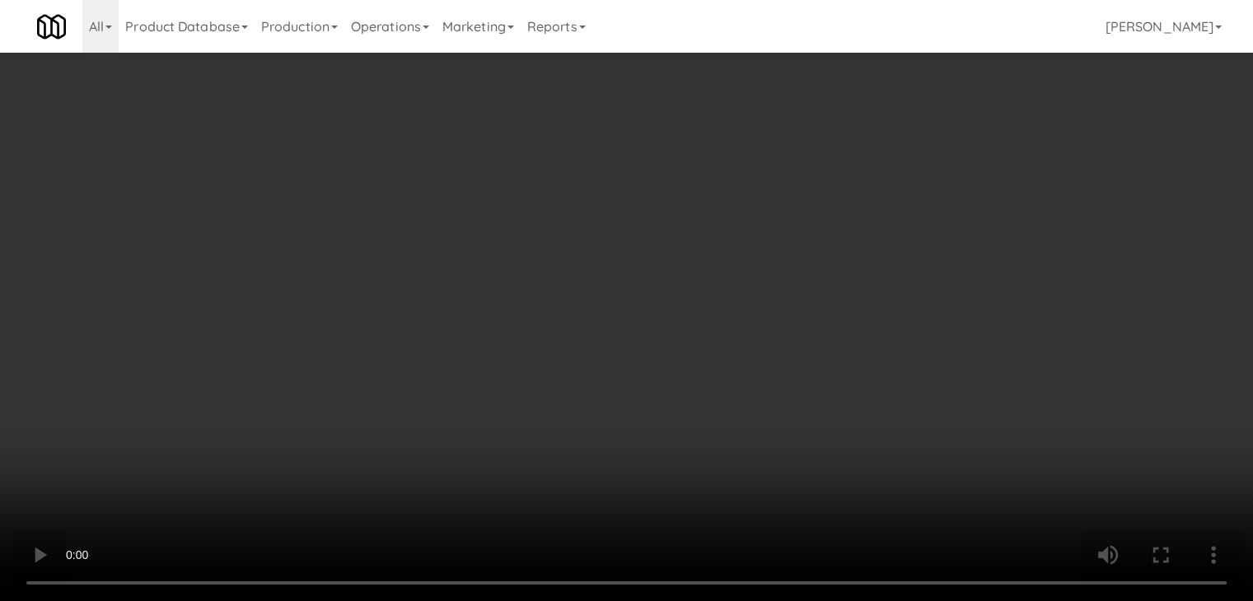
scroll to position [6017, 0]
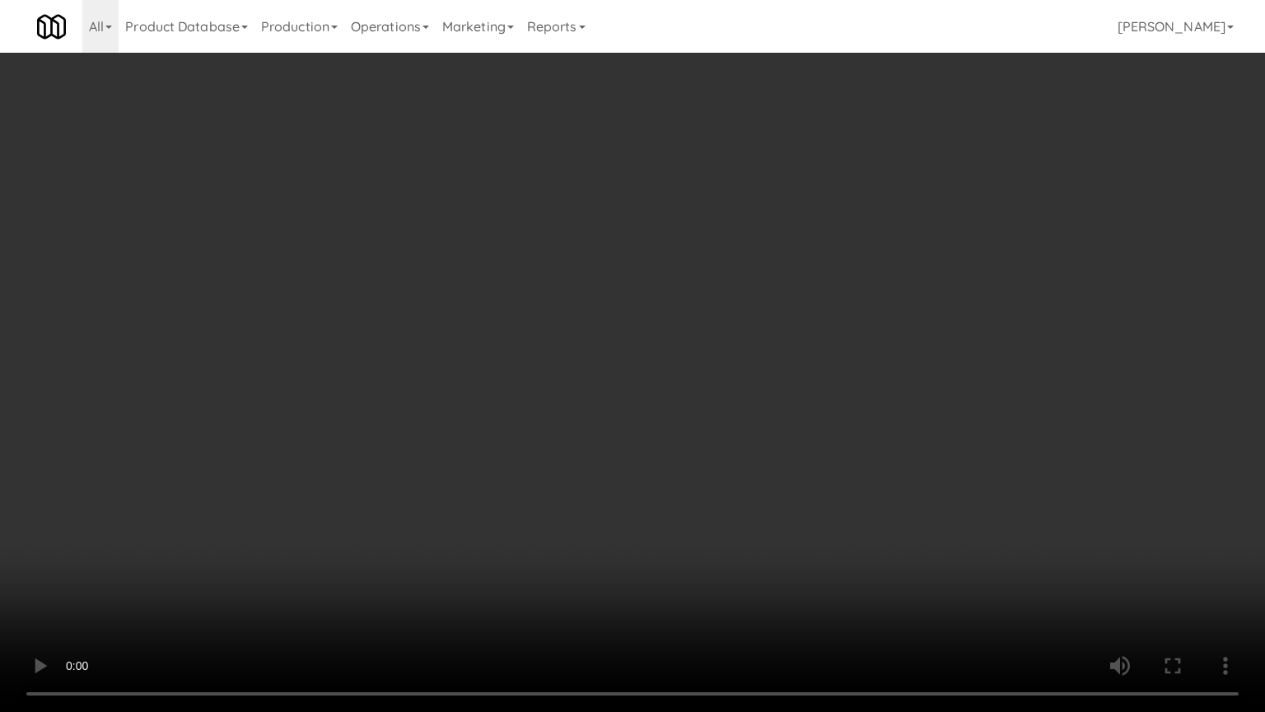
click at [759, 405] on video at bounding box center [632, 356] width 1265 height 712
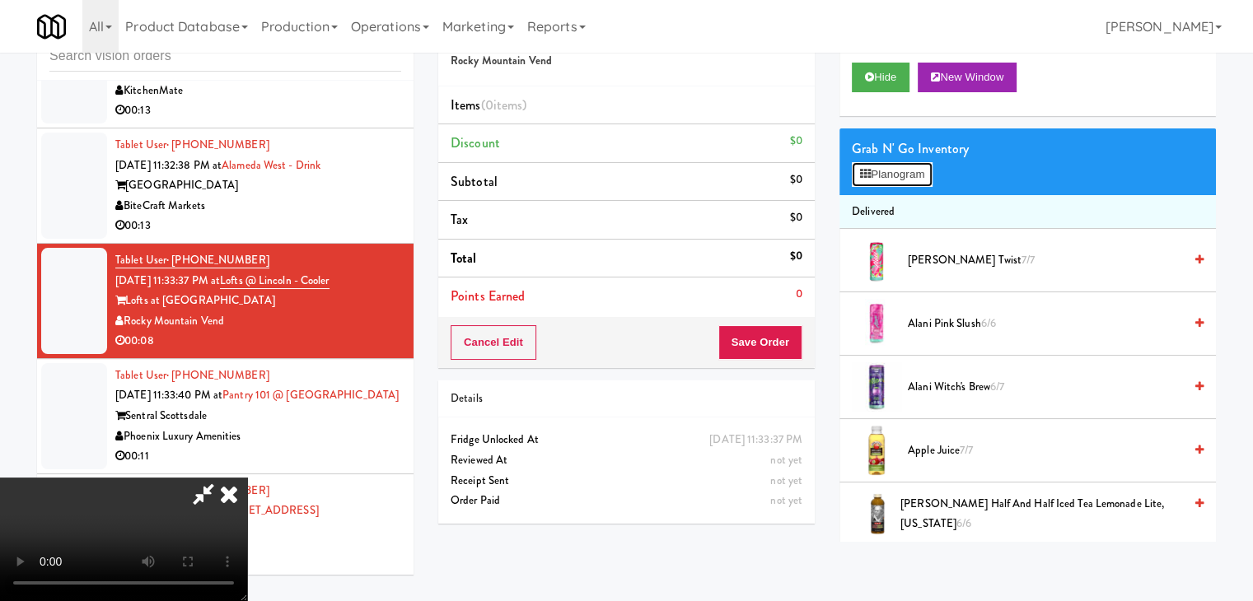
click at [897, 171] on button "Planogram" at bounding box center [892, 174] width 81 height 25
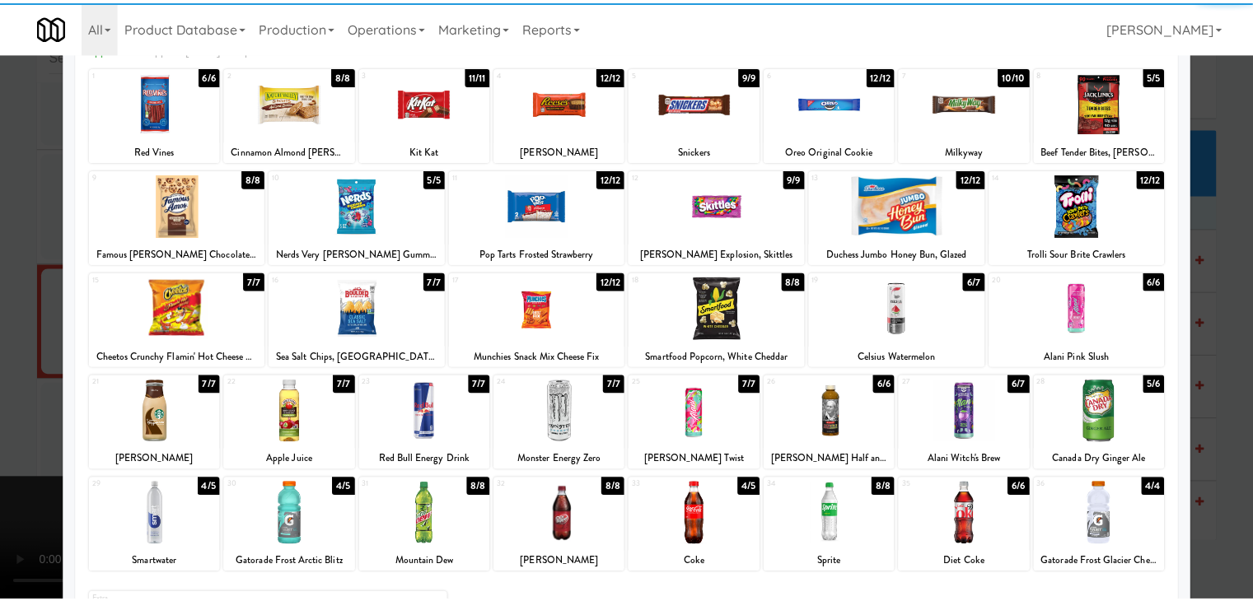
scroll to position [165, 0]
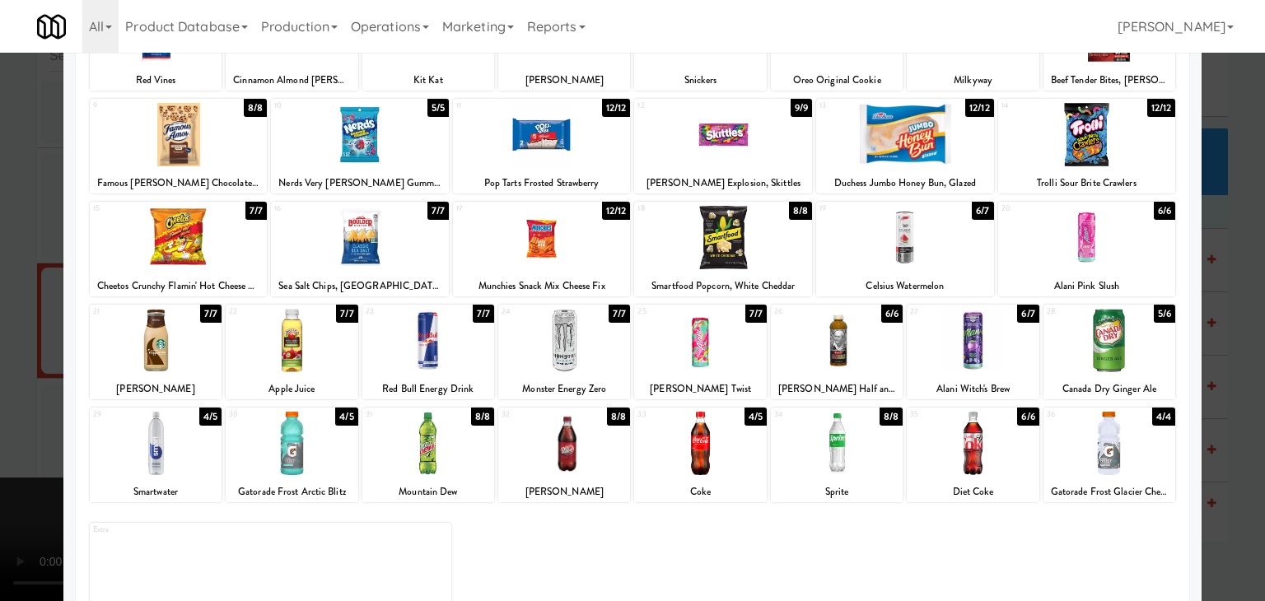
drag, startPoint x: 375, startPoint y: 241, endPoint x: 317, endPoint y: 260, distance: 60.7
click at [373, 245] on div at bounding box center [360, 237] width 178 height 63
drag, startPoint x: 0, startPoint y: 353, endPoint x: 166, endPoint y: 366, distance: 166.1
click at [7, 353] on div at bounding box center [632, 300] width 1265 height 601
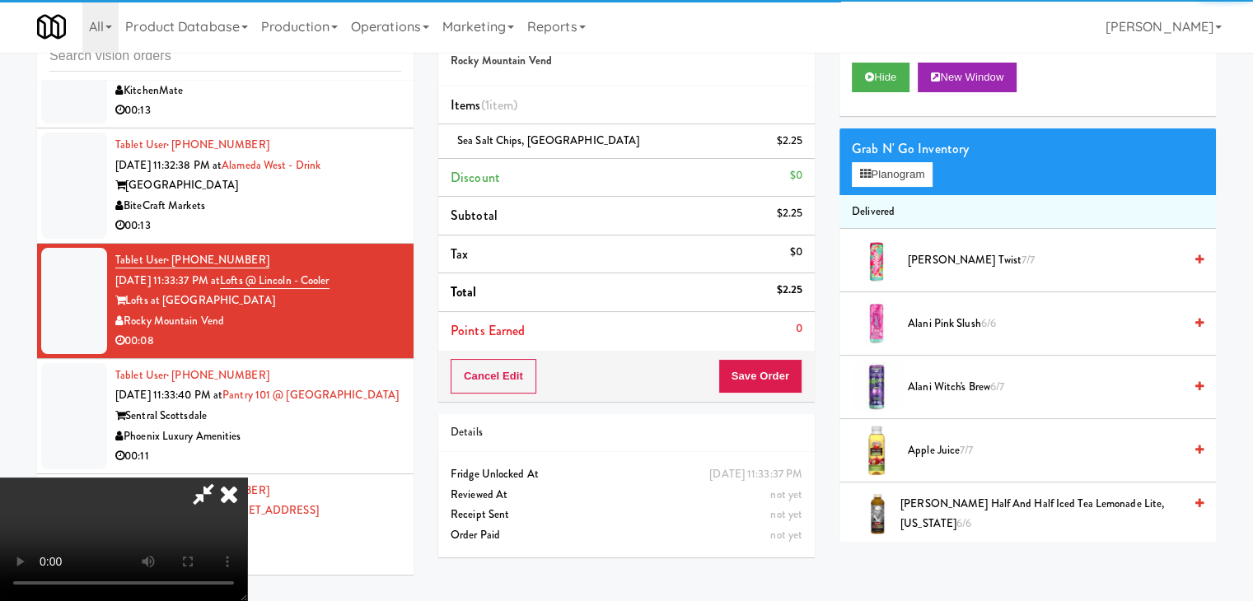
click at [247, 478] on video at bounding box center [123, 540] width 247 height 124
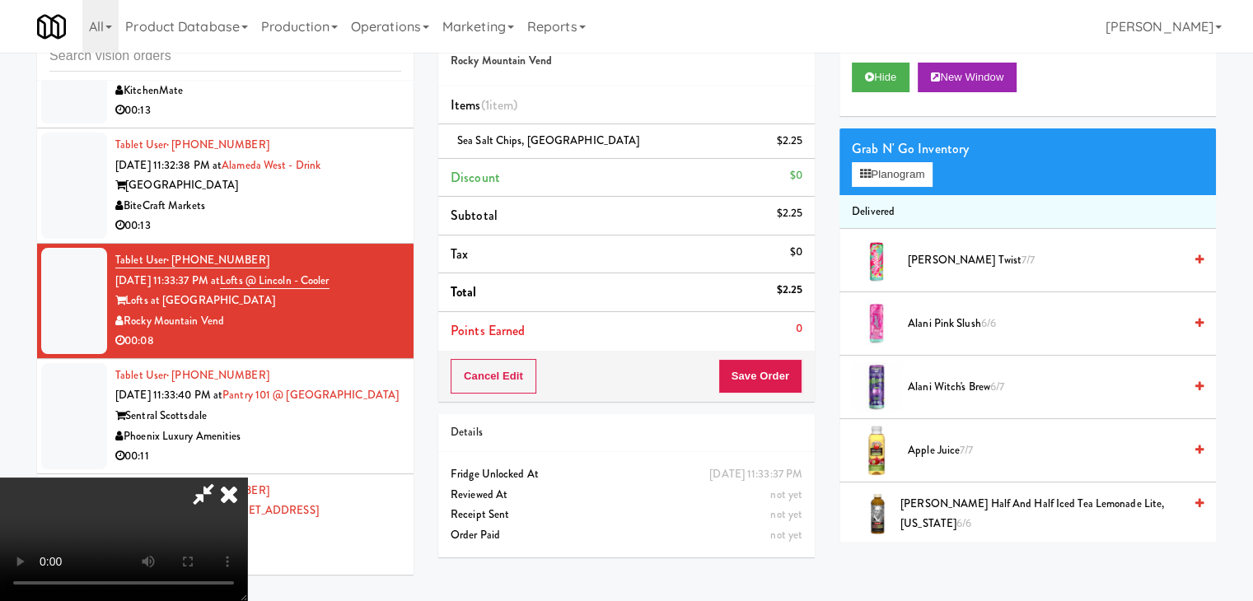
scroll to position [2, 0]
click at [777, 377] on button "Save Order" at bounding box center [760, 376] width 84 height 35
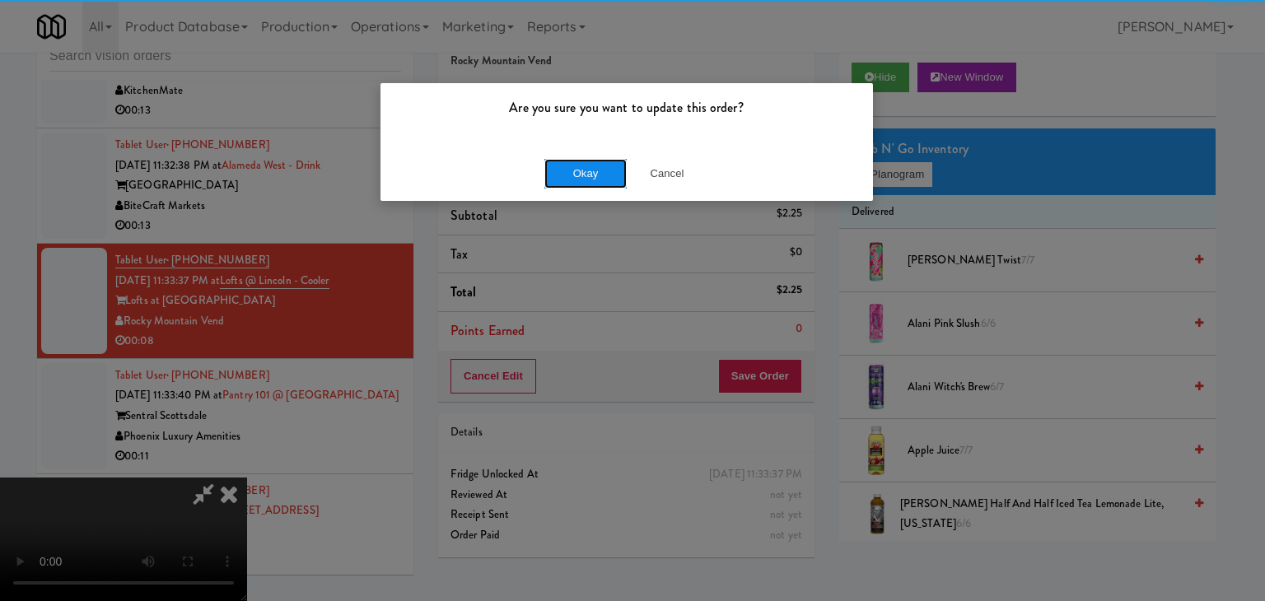
click at [586, 162] on button "Okay" at bounding box center [585, 174] width 82 height 30
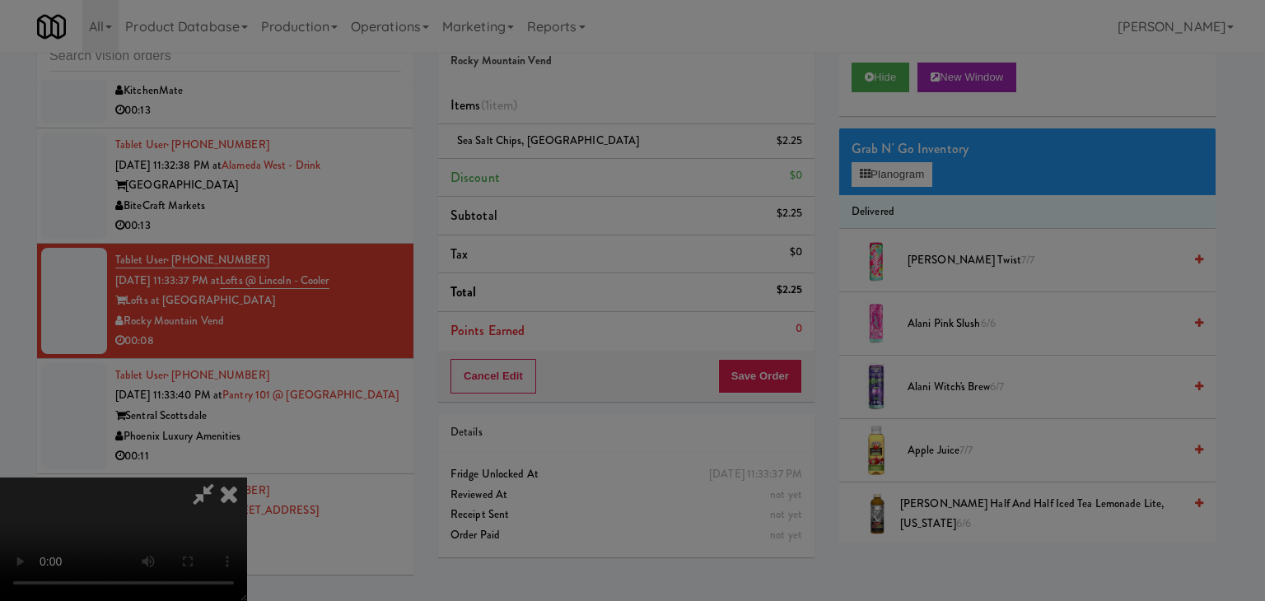
click at [583, 171] on body "Are you sure you want to update this order? Okay Cancel Okay Are you sure you w…" at bounding box center [632, 300] width 1265 height 601
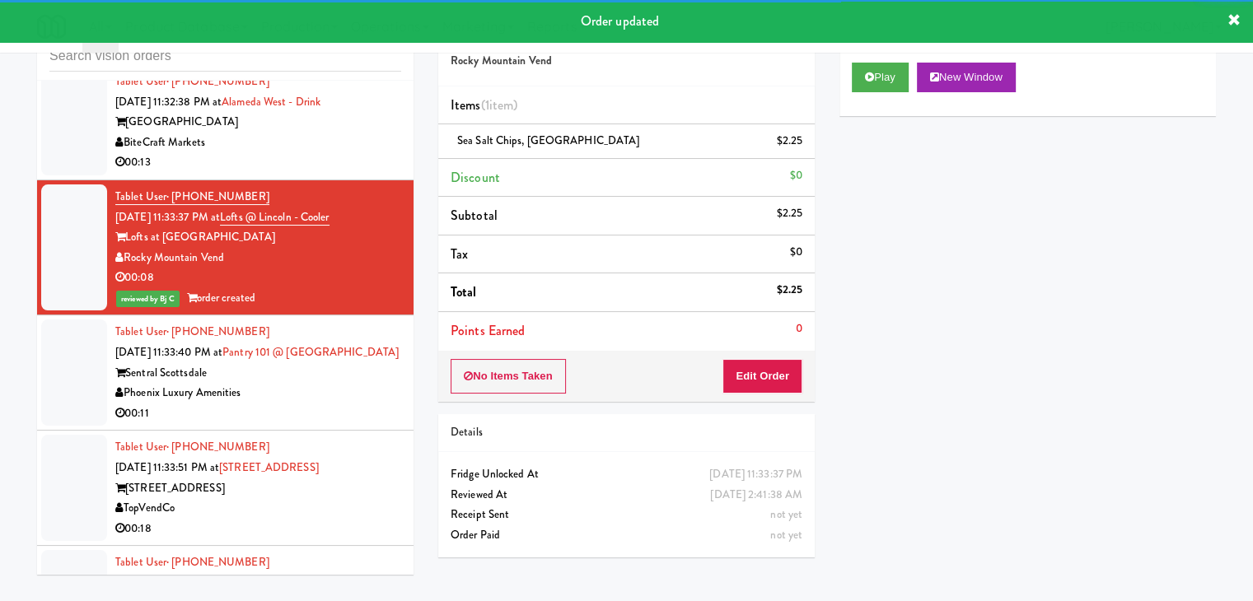
scroll to position [6202, 0]
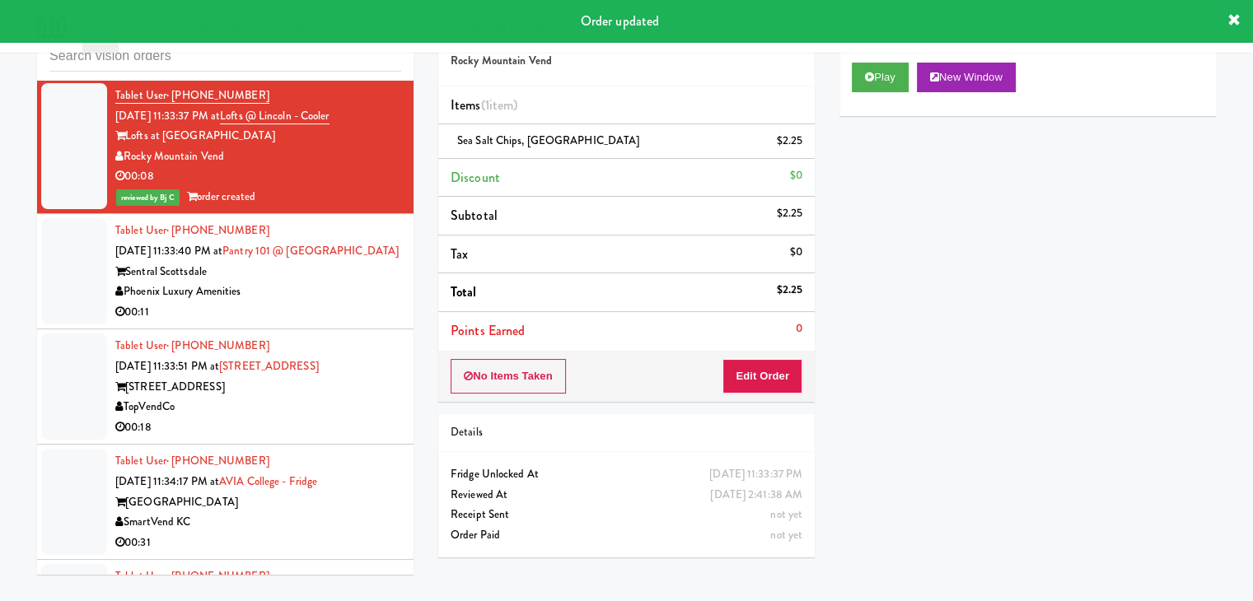
click at [329, 302] on div "00:11" at bounding box center [258, 312] width 286 height 21
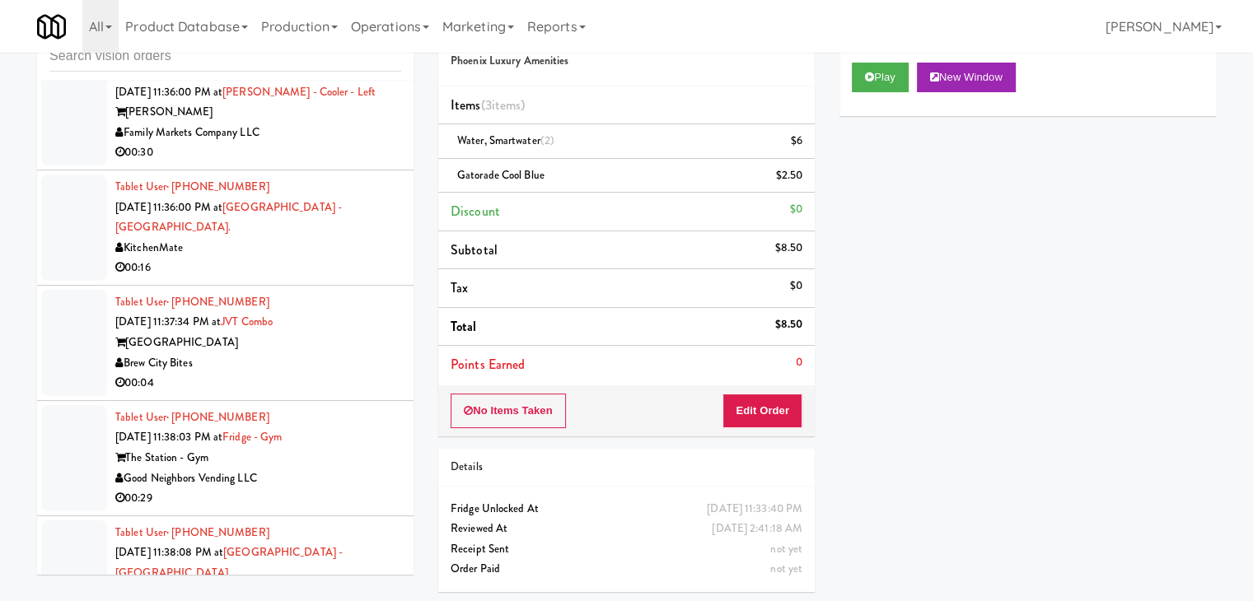
scroll to position [6943, 0]
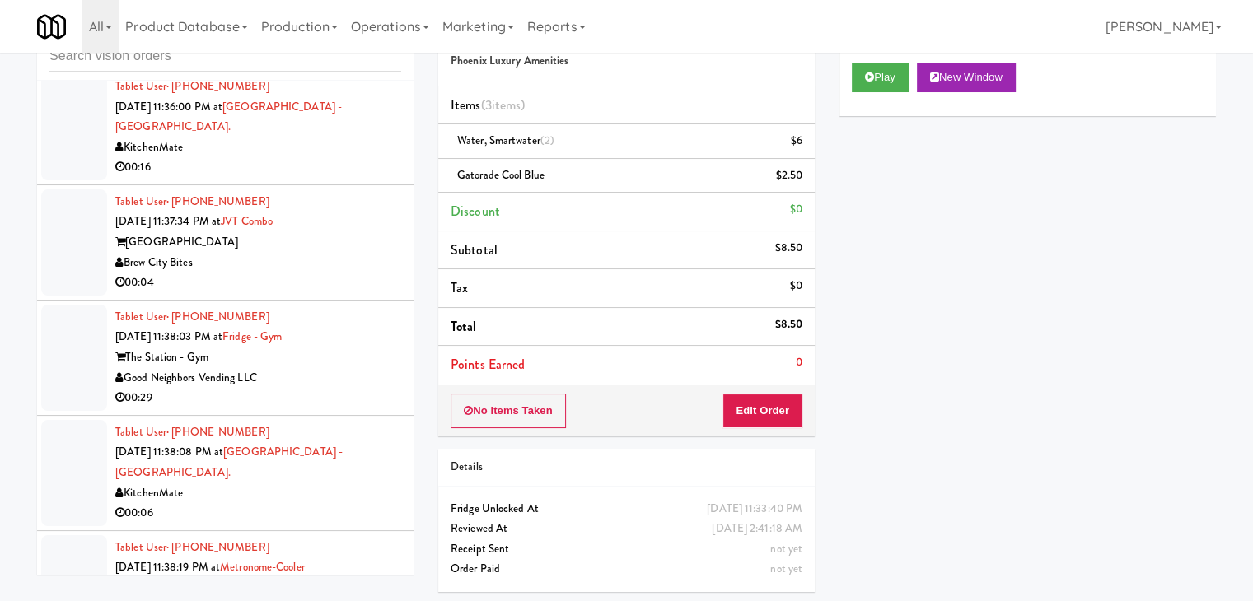
drag, startPoint x: 336, startPoint y: 215, endPoint x: 349, endPoint y: 225, distance: 16.5
click at [341, 253] on div "Brew City Bites" at bounding box center [258, 263] width 286 height 21
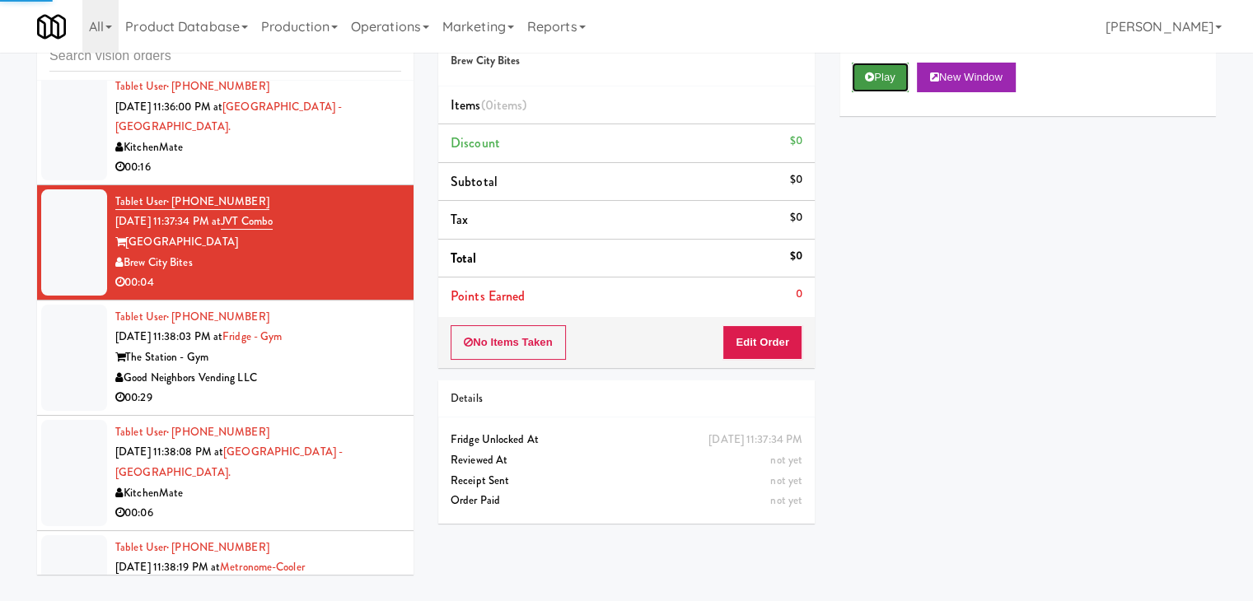
click at [883, 70] on button "Play" at bounding box center [880, 78] width 57 height 30
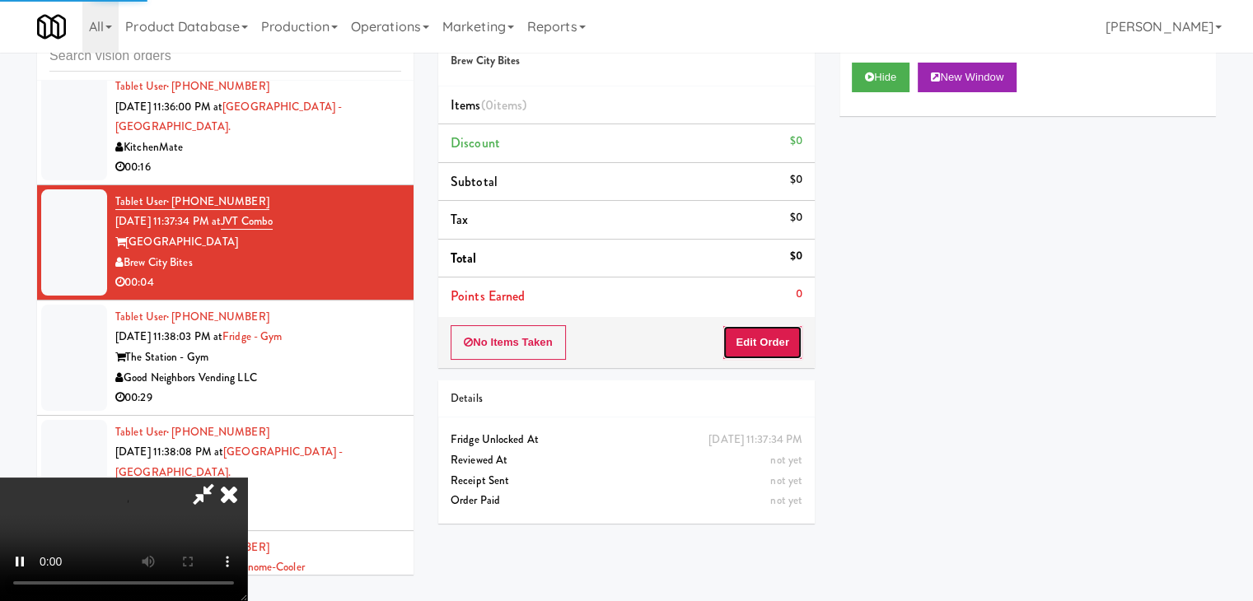
click at [754, 343] on button "Edit Order" at bounding box center [762, 342] width 80 height 35
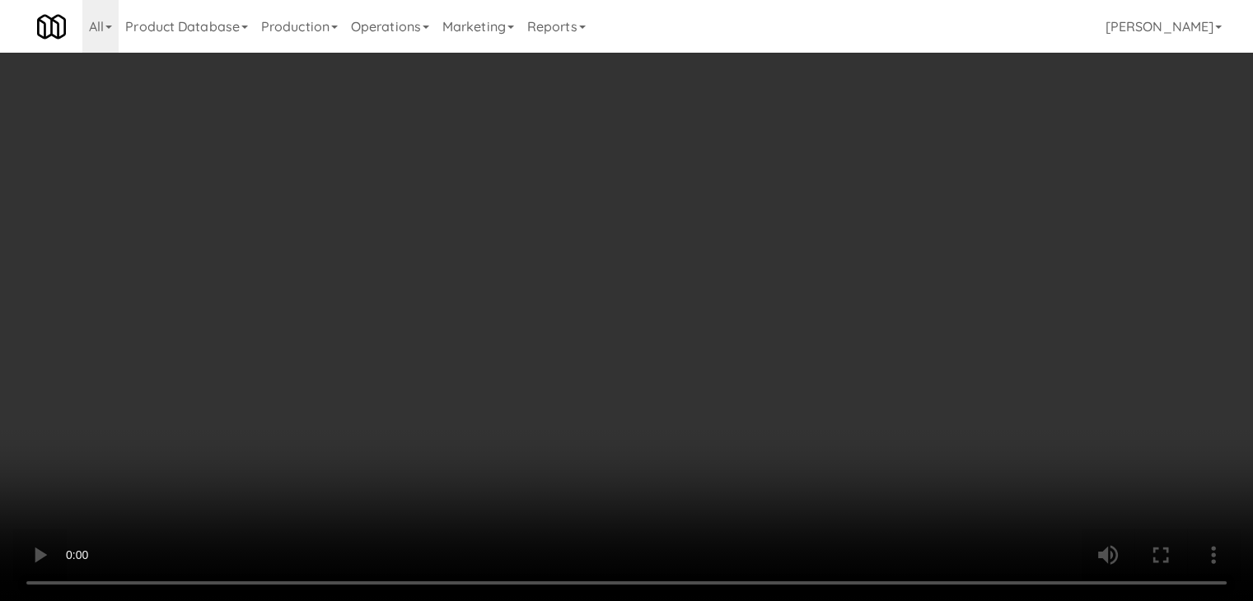
scroll to position [6902, 0]
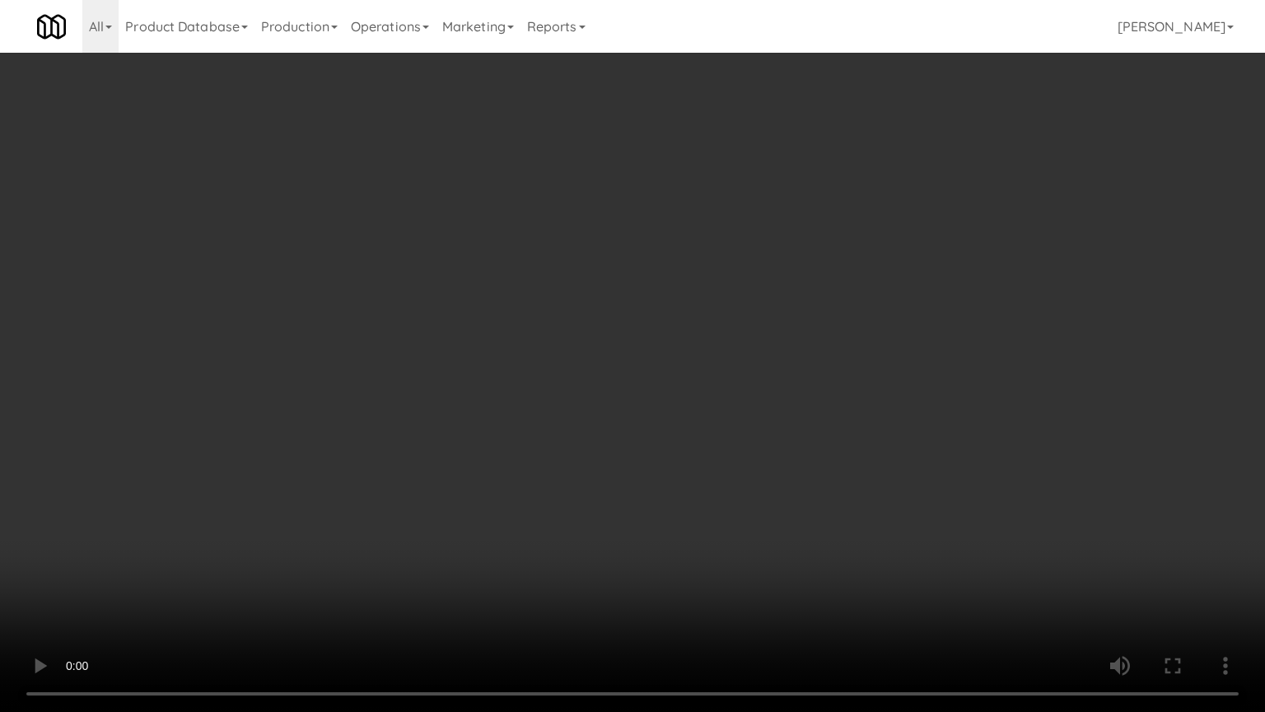
click at [787, 351] on video at bounding box center [632, 356] width 1265 height 712
drag, startPoint x: 787, startPoint y: 351, endPoint x: 795, endPoint y: 271, distance: 80.2
click at [787, 351] on video at bounding box center [632, 356] width 1265 height 712
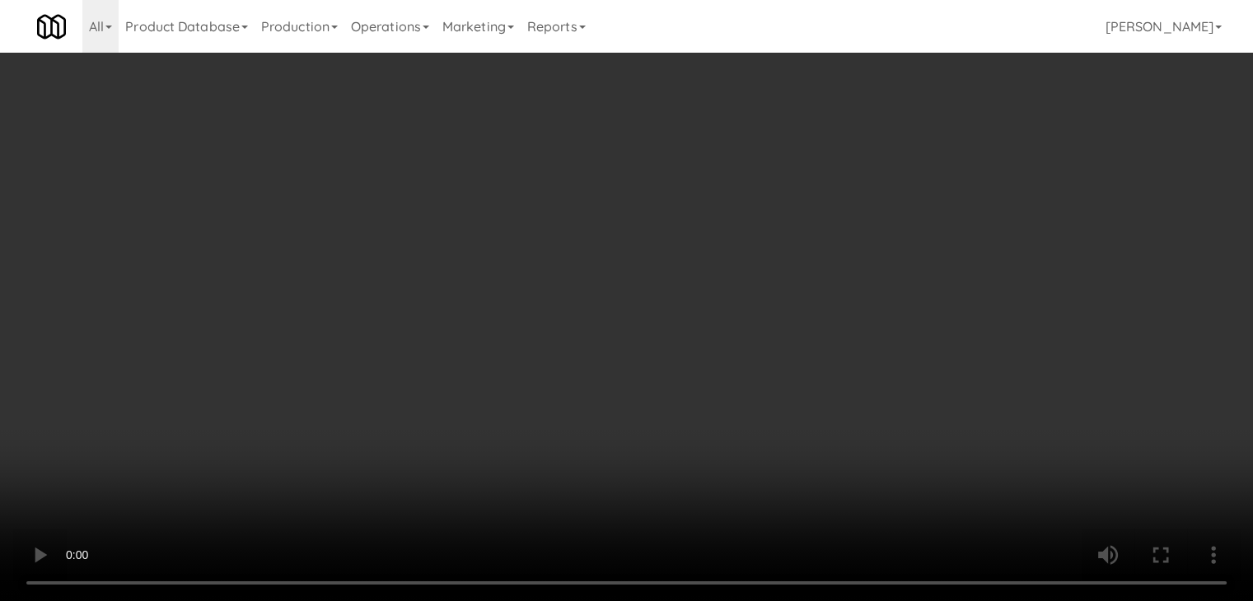
click at [898, 173] on button "Planogram" at bounding box center [892, 174] width 81 height 25
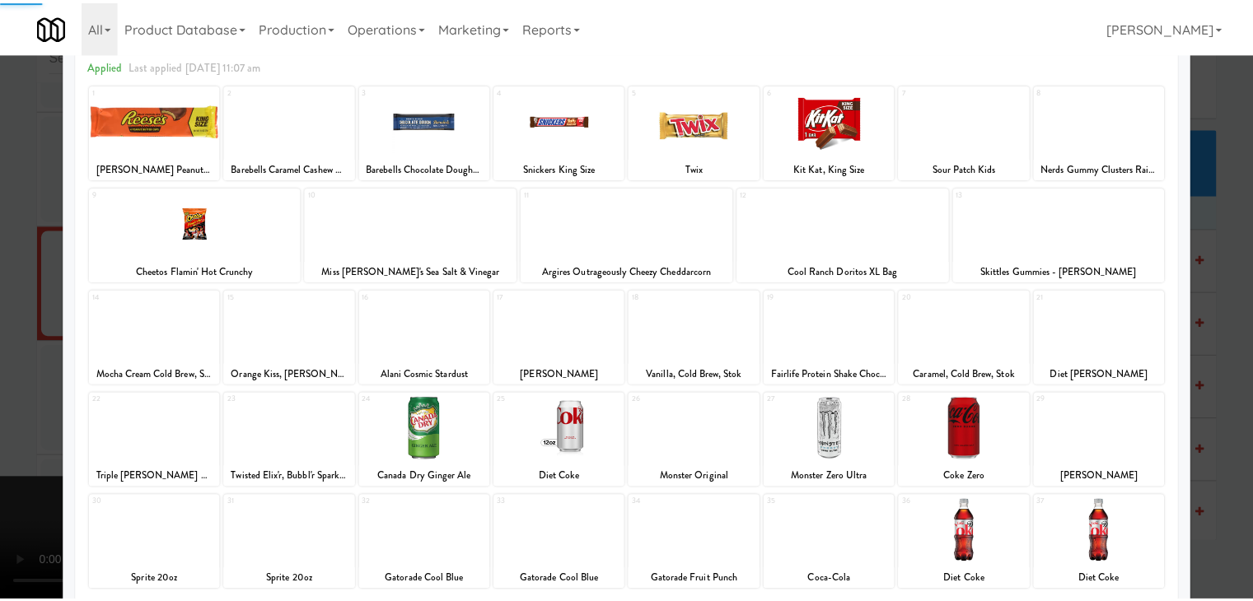
scroll to position [208, 0]
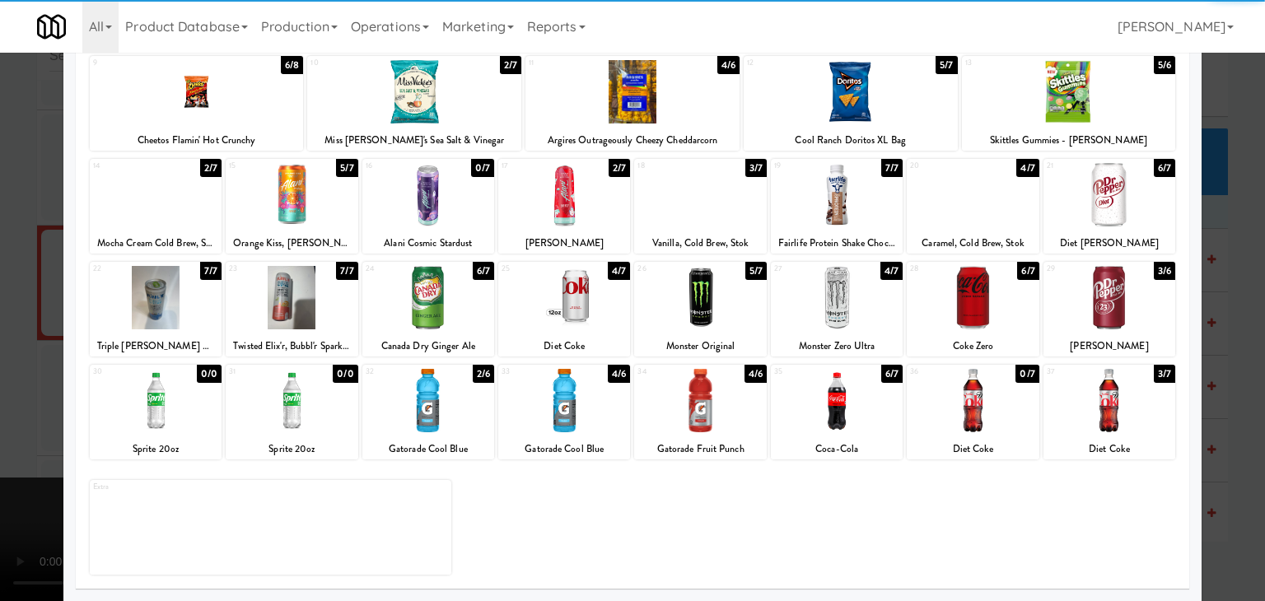
drag, startPoint x: 1109, startPoint y: 423, endPoint x: 1166, endPoint y: 426, distance: 57.7
click at [1113, 423] on div at bounding box center [1109, 400] width 132 height 63
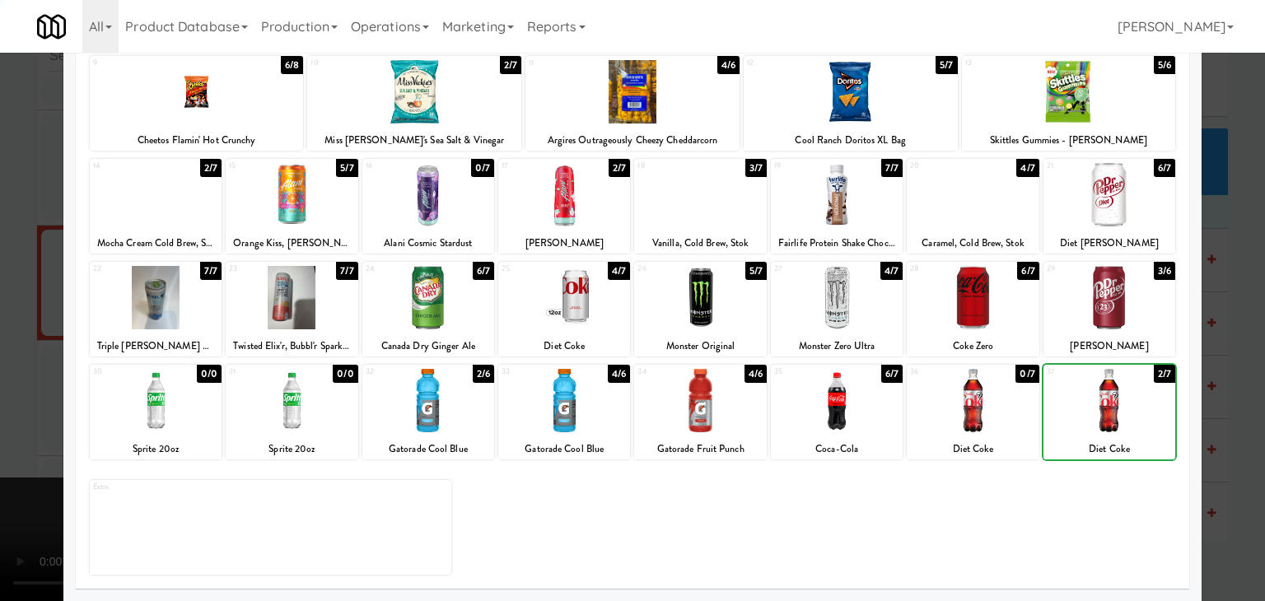
click at [1225, 418] on div at bounding box center [632, 300] width 1265 height 601
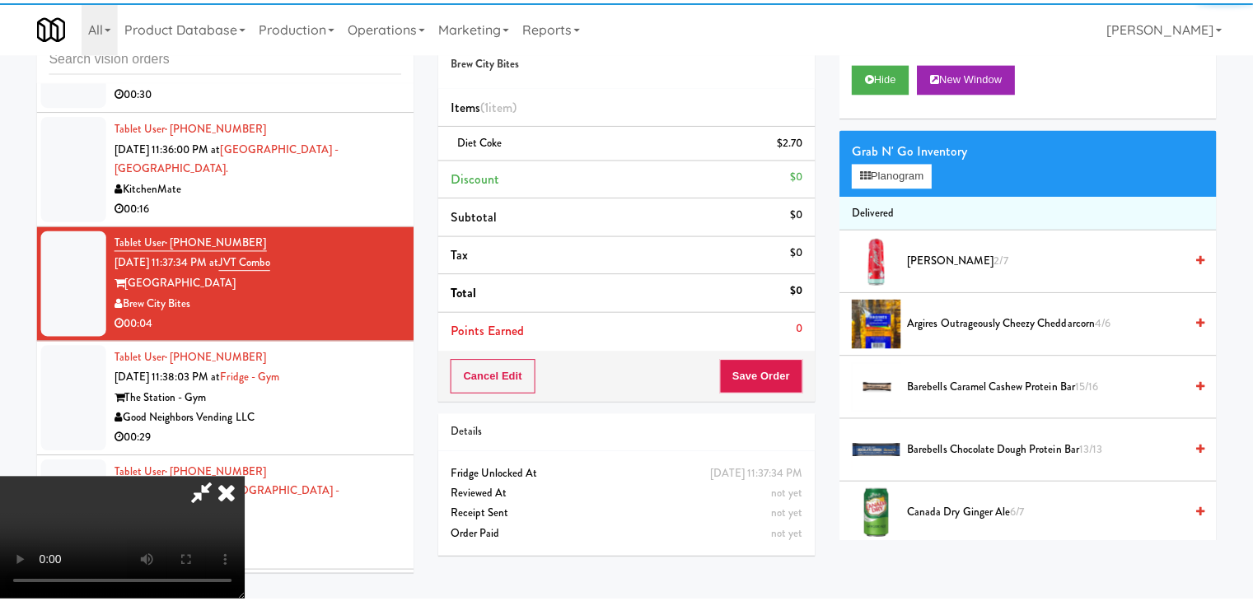
scroll to position [6943, 0]
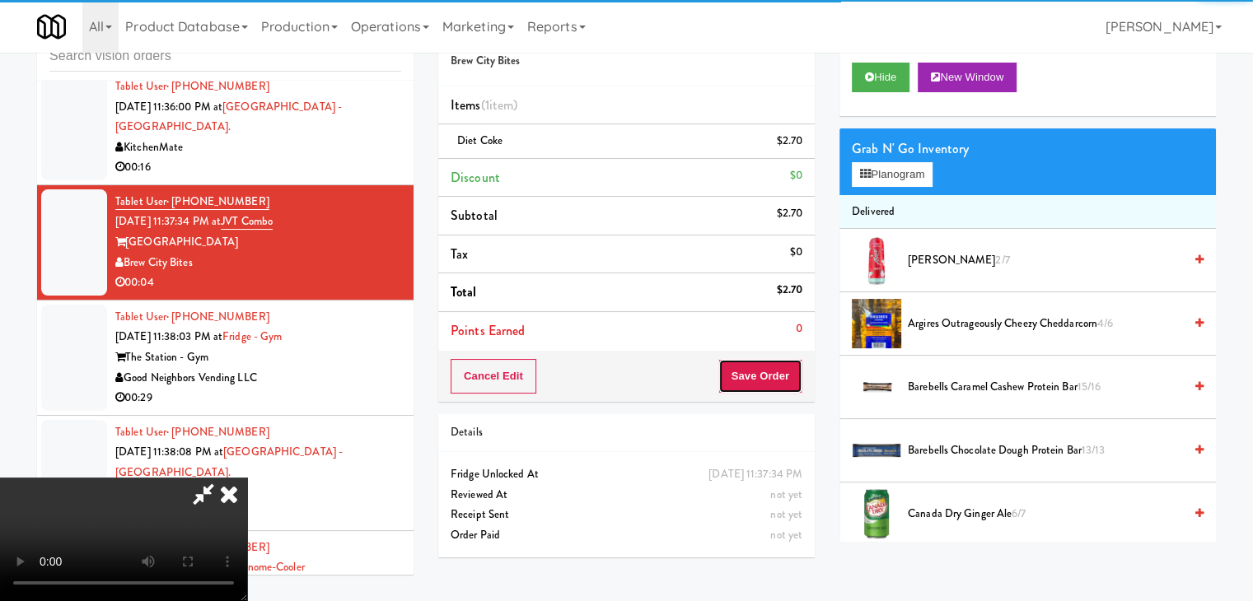
click at [771, 372] on button "Save Order" at bounding box center [760, 376] width 84 height 35
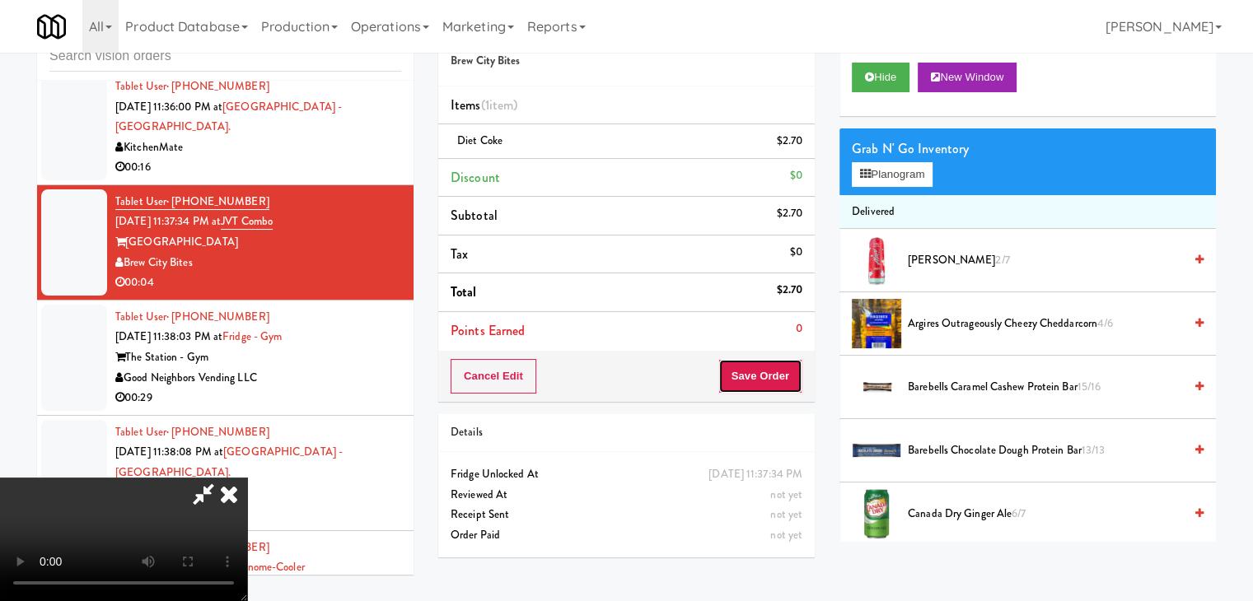
click at [771, 373] on button "Save Order" at bounding box center [760, 376] width 84 height 35
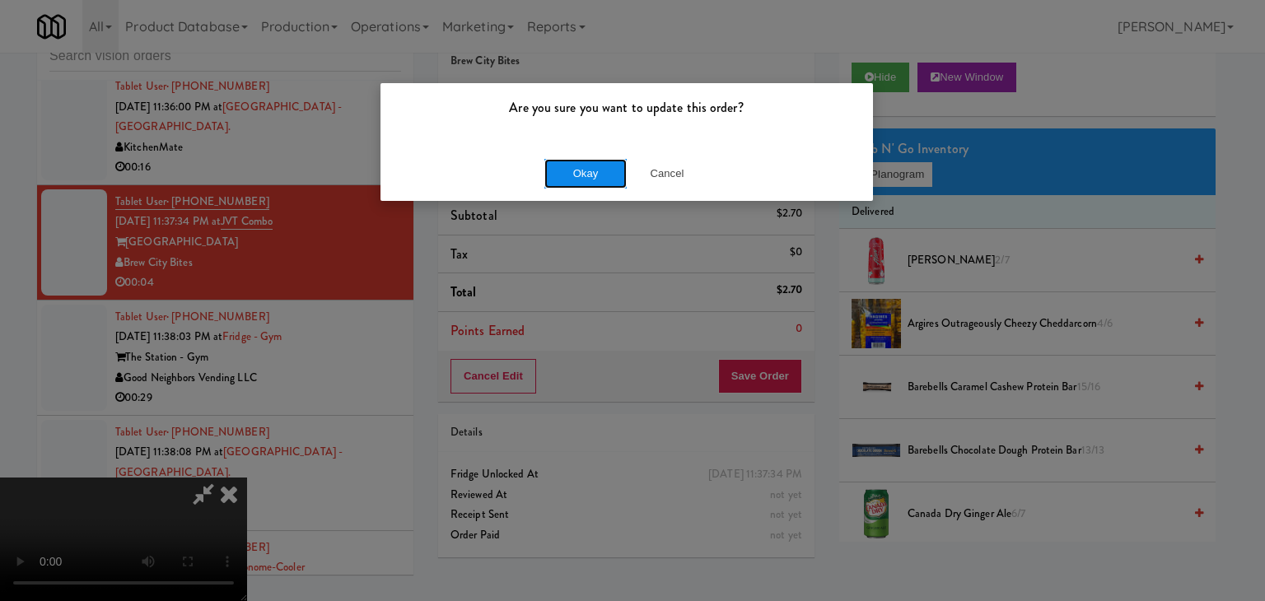
click at [571, 181] on button "Okay" at bounding box center [585, 174] width 82 height 30
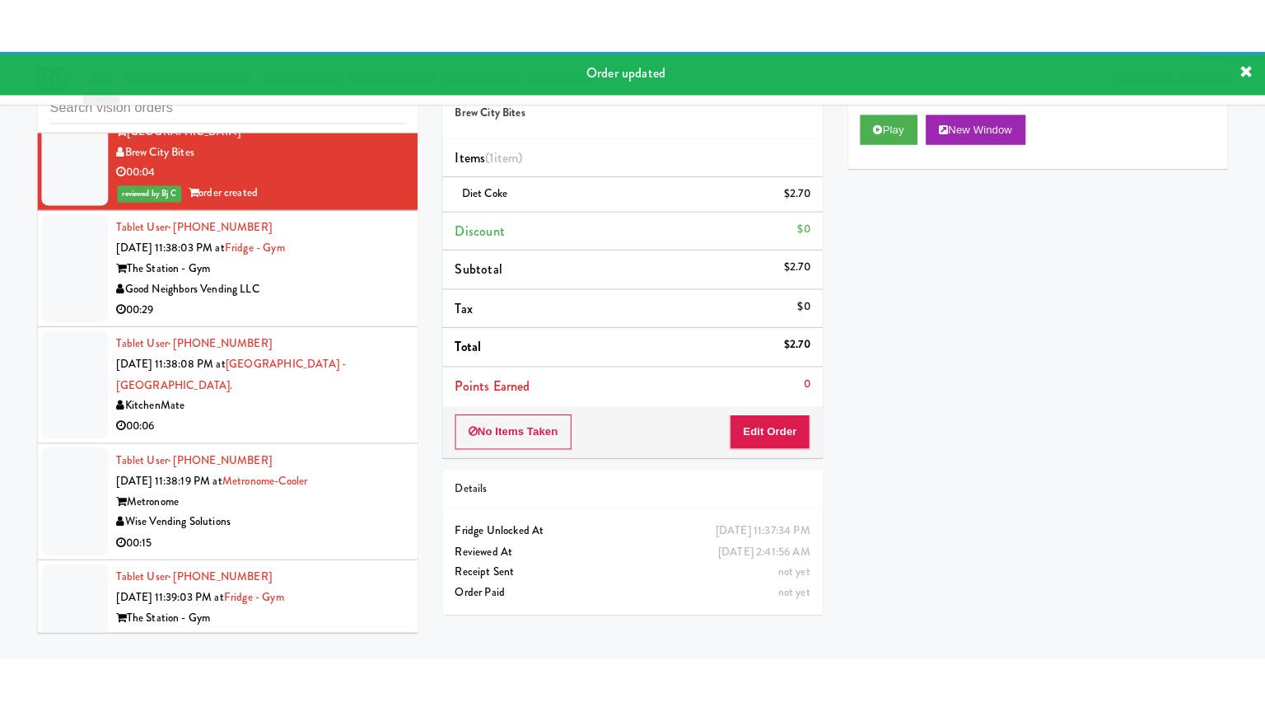
scroll to position [7108, 0]
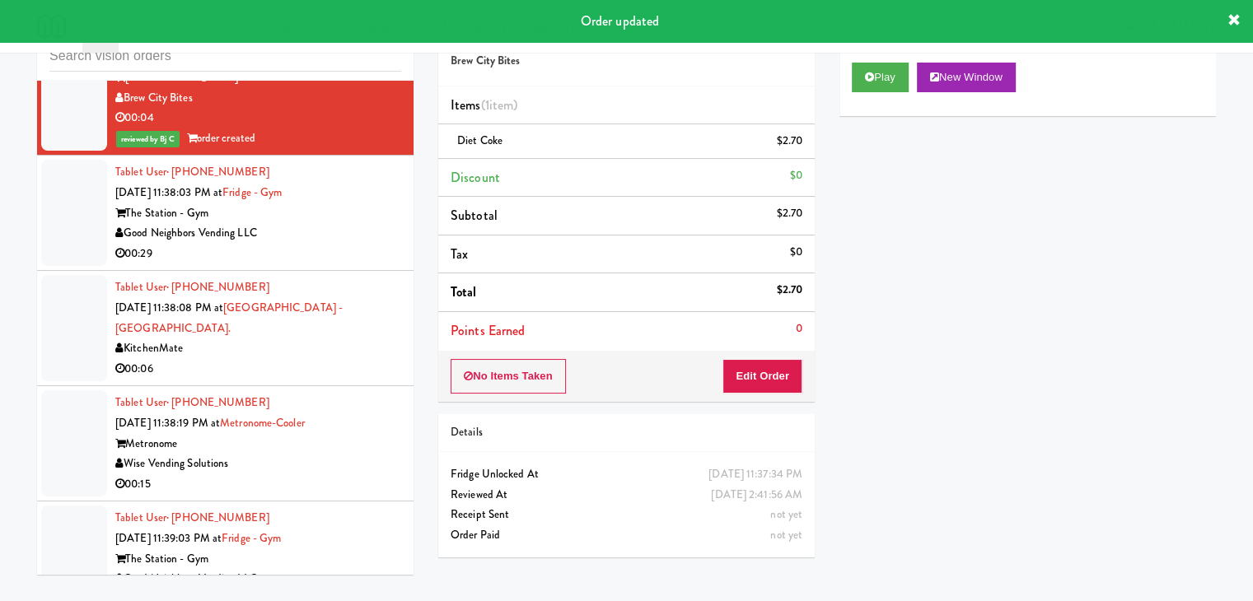
drag, startPoint x: 345, startPoint y: 205, endPoint x: 451, endPoint y: 190, distance: 106.5
click at [346, 244] on div "00:29" at bounding box center [258, 254] width 286 height 21
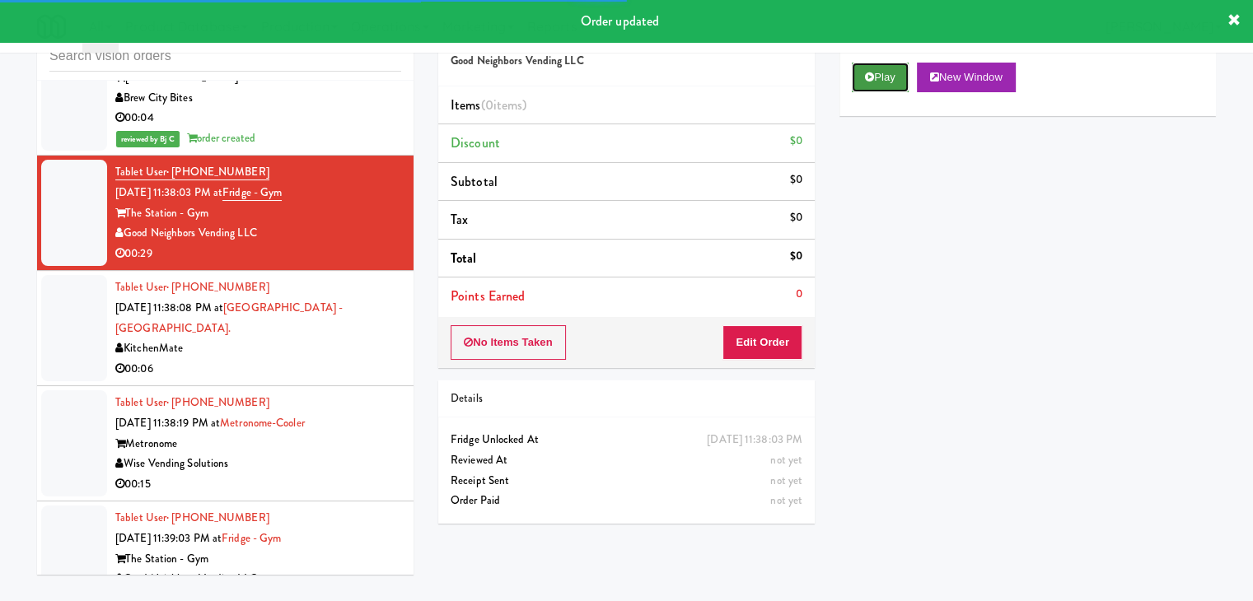
drag, startPoint x: 901, startPoint y: 67, endPoint x: 880, endPoint y: 135, distance: 71.6
click at [901, 68] on button "Play" at bounding box center [880, 78] width 57 height 30
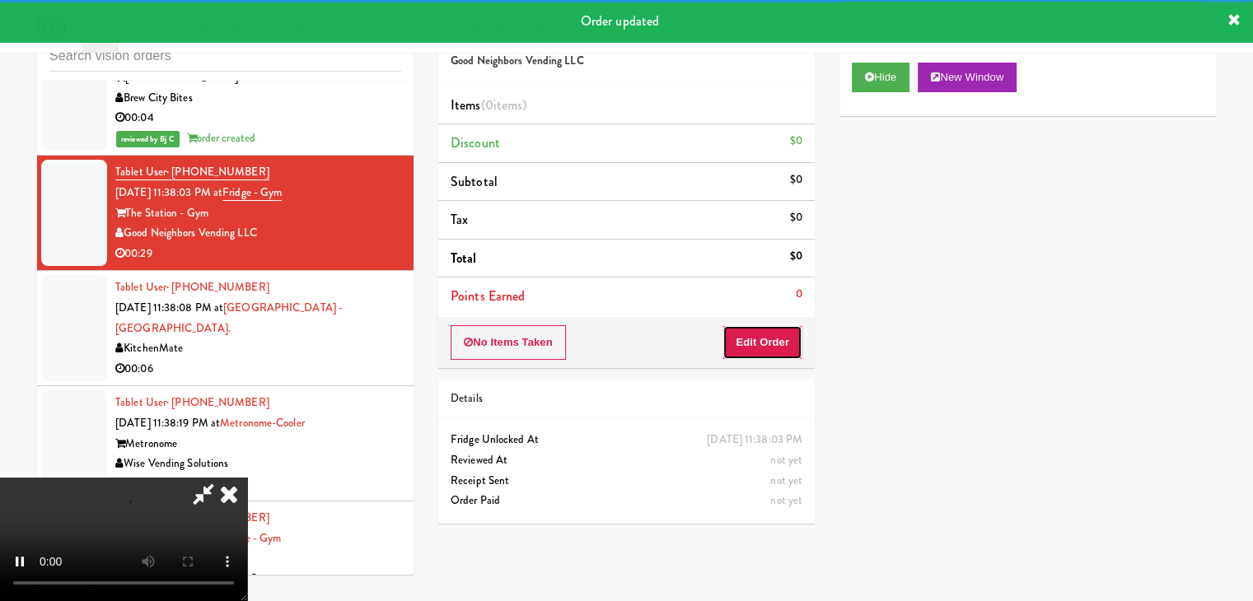
click at [768, 339] on button "Edit Order" at bounding box center [762, 342] width 80 height 35
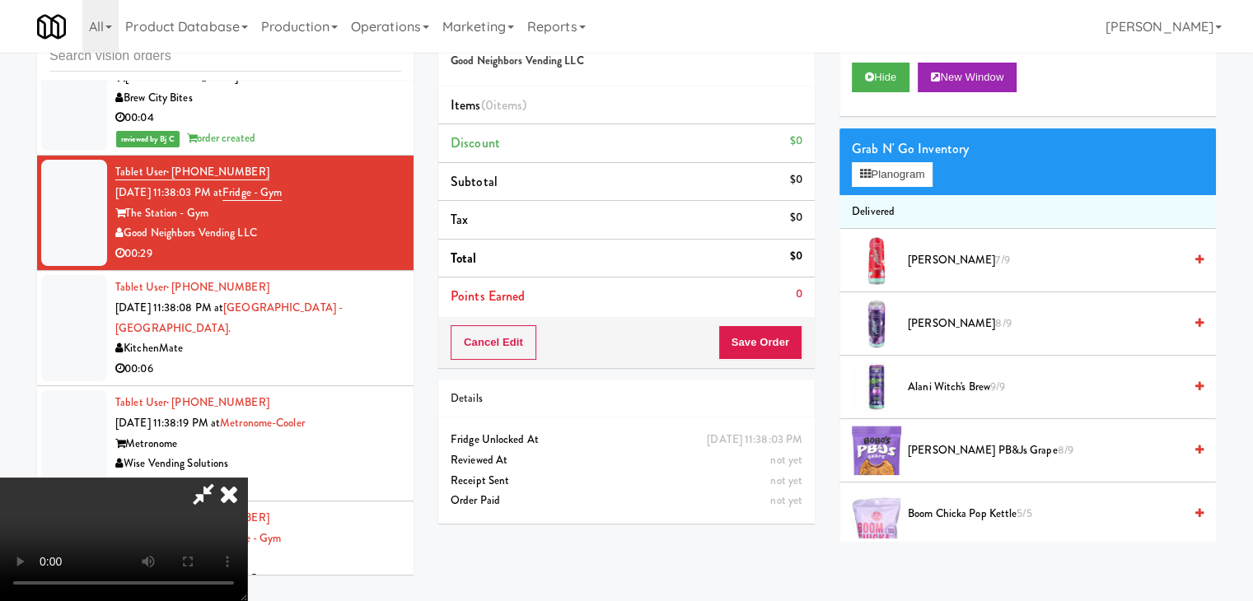
scroll to position [7066, 0]
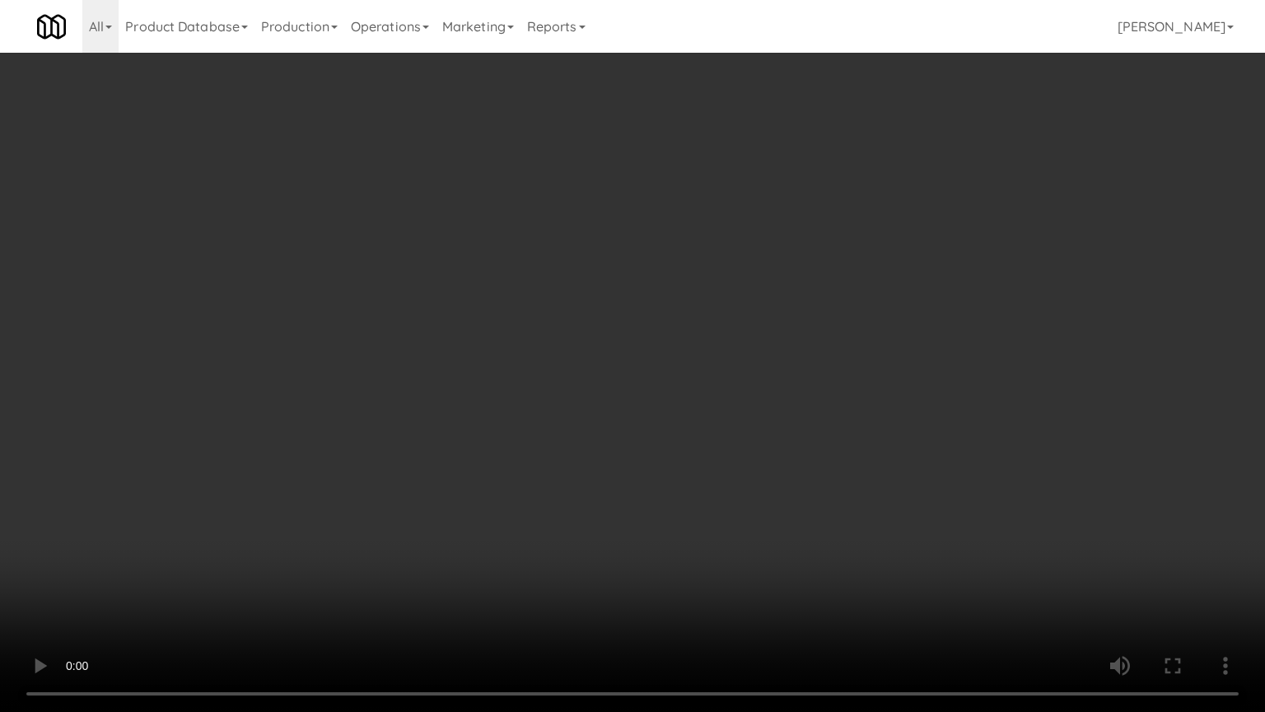
click at [824, 385] on video at bounding box center [632, 356] width 1265 height 712
drag, startPoint x: 823, startPoint y: 385, endPoint x: 792, endPoint y: 272, distance: 117.7
click at [821, 385] on video at bounding box center [632, 356] width 1265 height 712
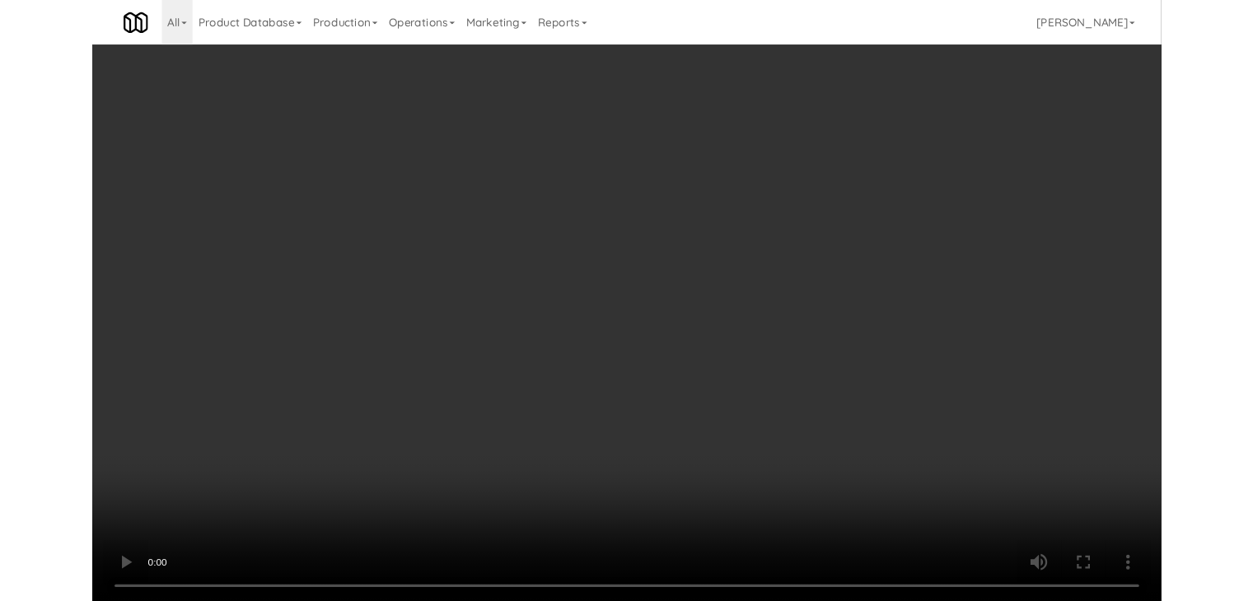
scroll to position [7108, 0]
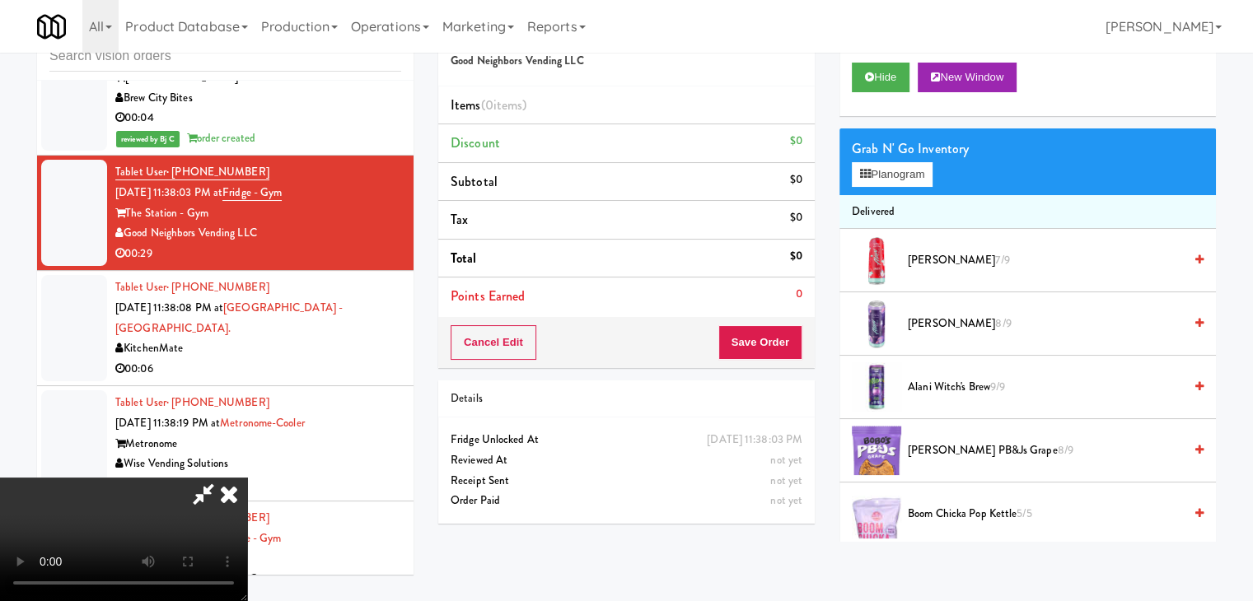
click at [247, 478] on icon at bounding box center [229, 494] width 36 height 33
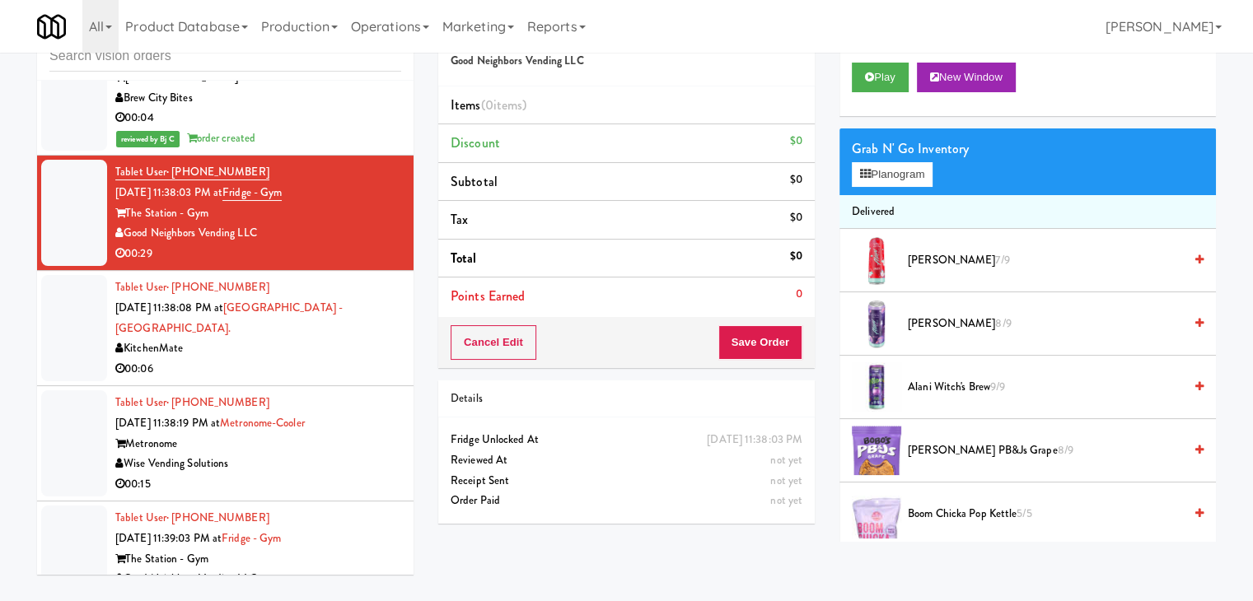
click at [315, 359] on div "00:06" at bounding box center [258, 369] width 286 height 21
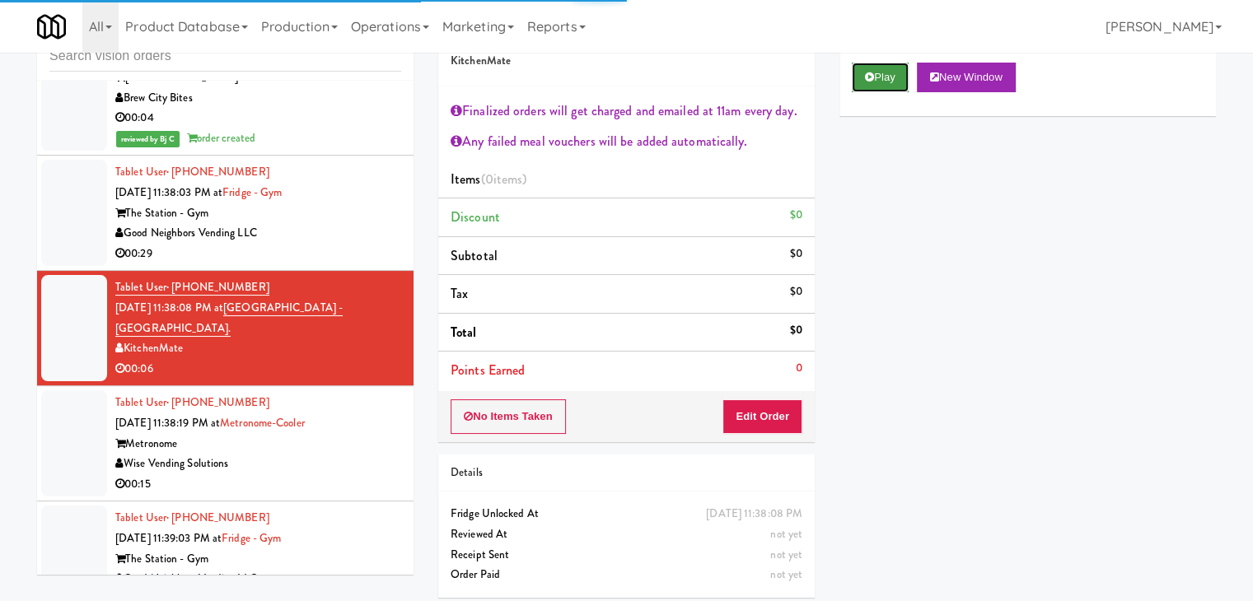
click at [885, 82] on button "Play" at bounding box center [880, 78] width 57 height 30
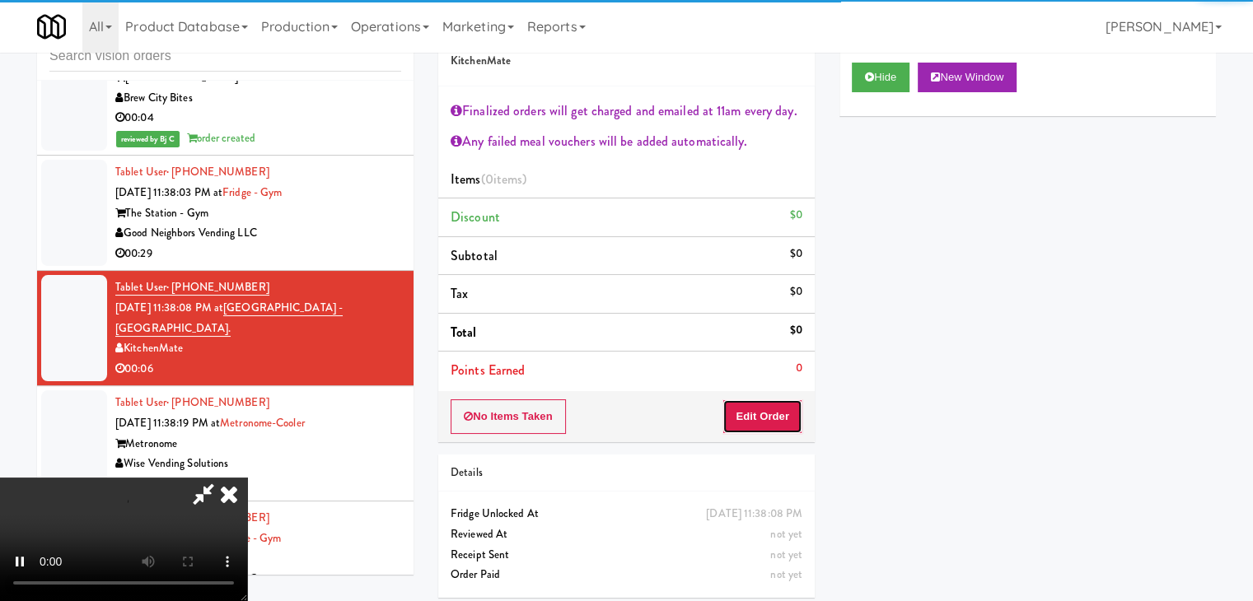
click at [771, 408] on button "Edit Order" at bounding box center [762, 416] width 80 height 35
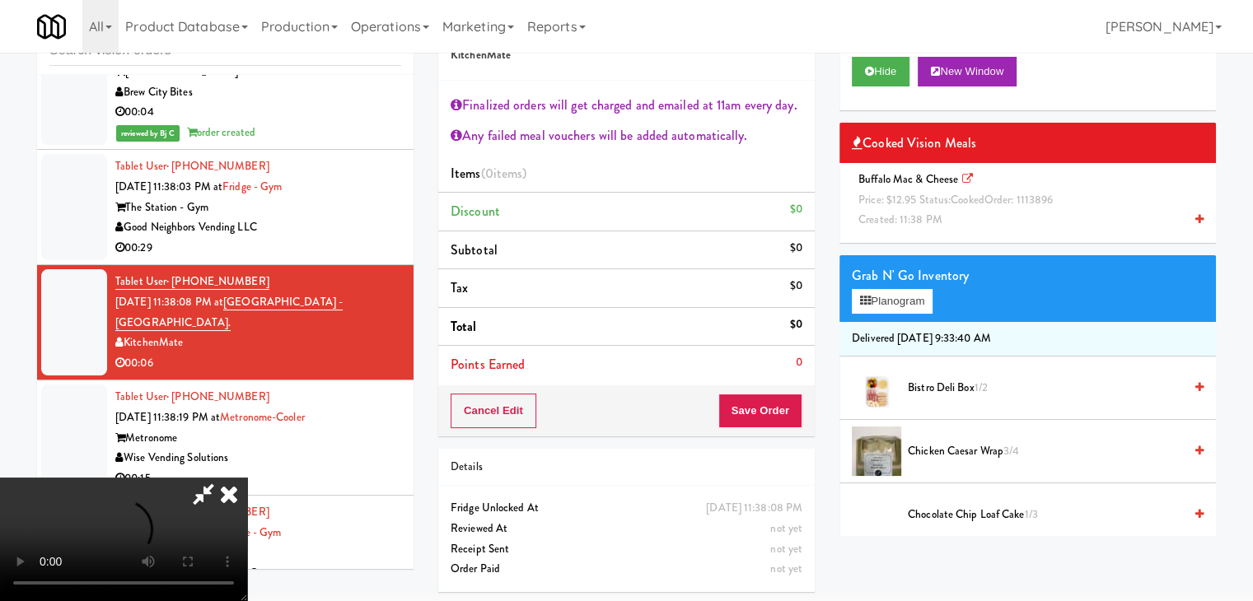
scroll to position [60, 0]
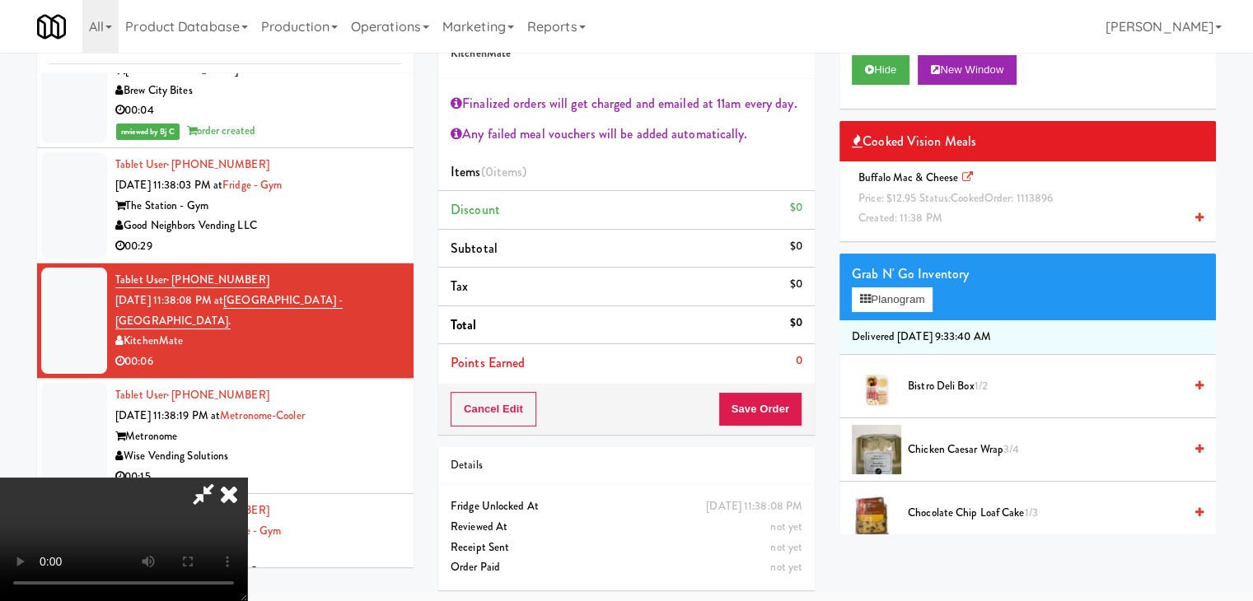
drag, startPoint x: 972, startPoint y: 189, endPoint x: 958, endPoint y: 203, distance: 20.4
click at [972, 190] on span "cooked" at bounding box center [967, 198] width 34 height 16
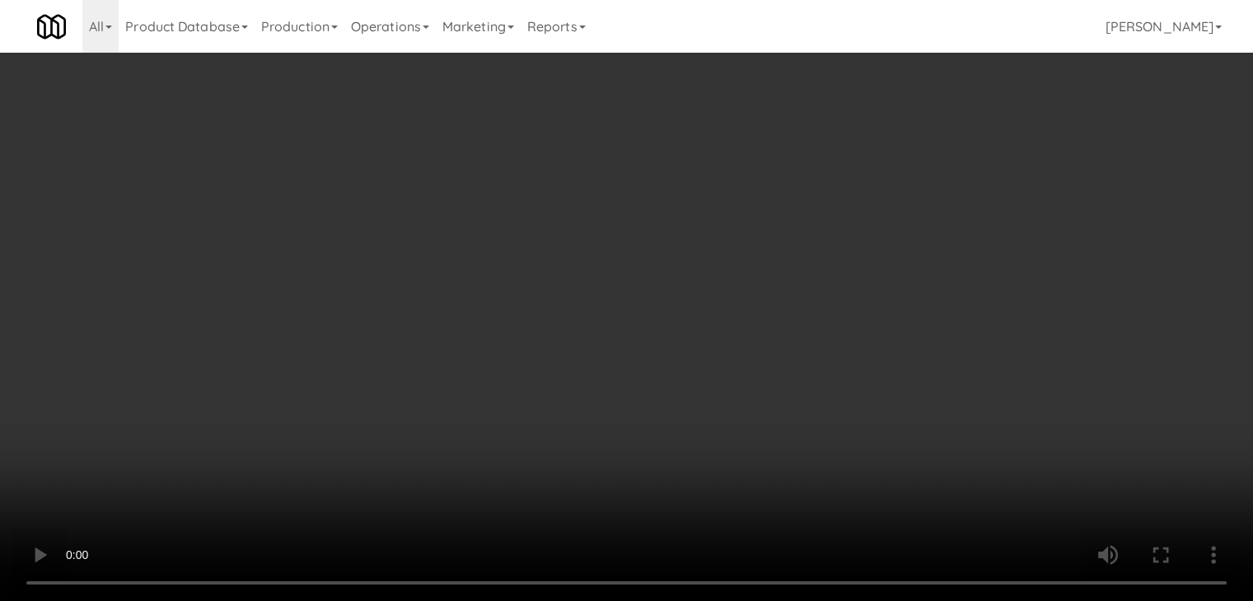
scroll to position [0, 0]
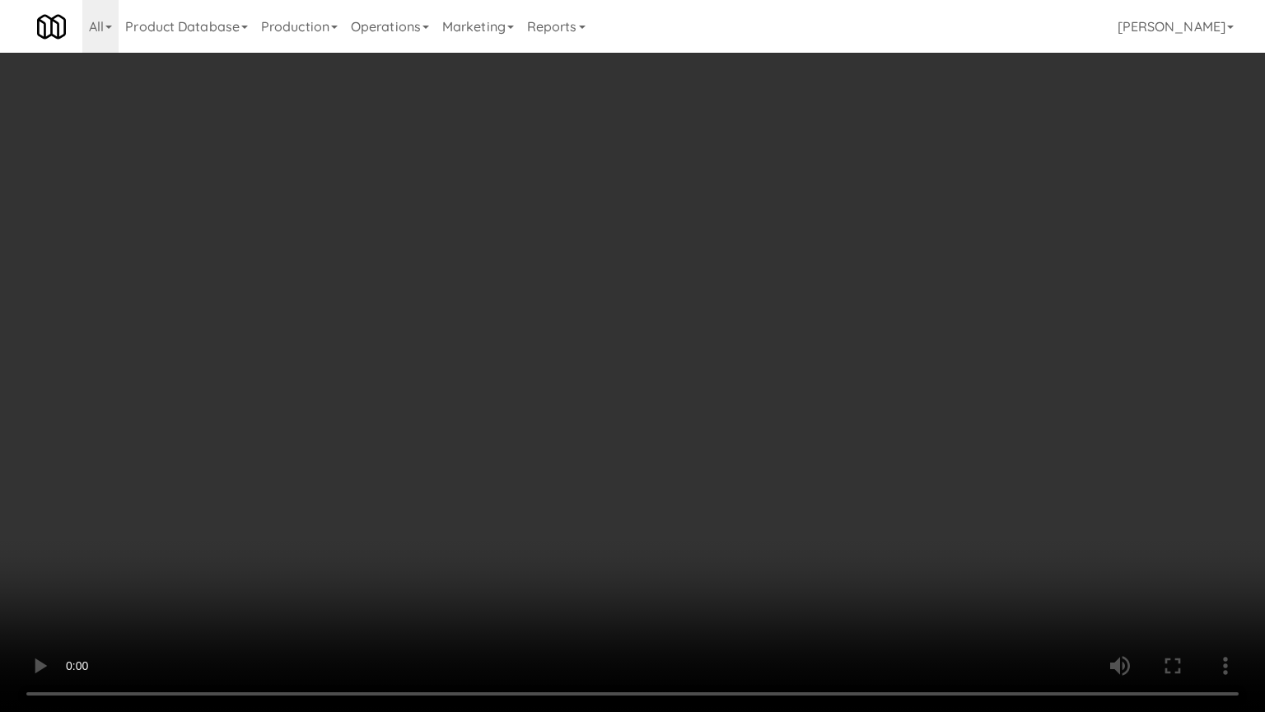
click at [789, 464] on video at bounding box center [632, 356] width 1265 height 712
click at [788, 464] on video at bounding box center [632, 356] width 1265 height 712
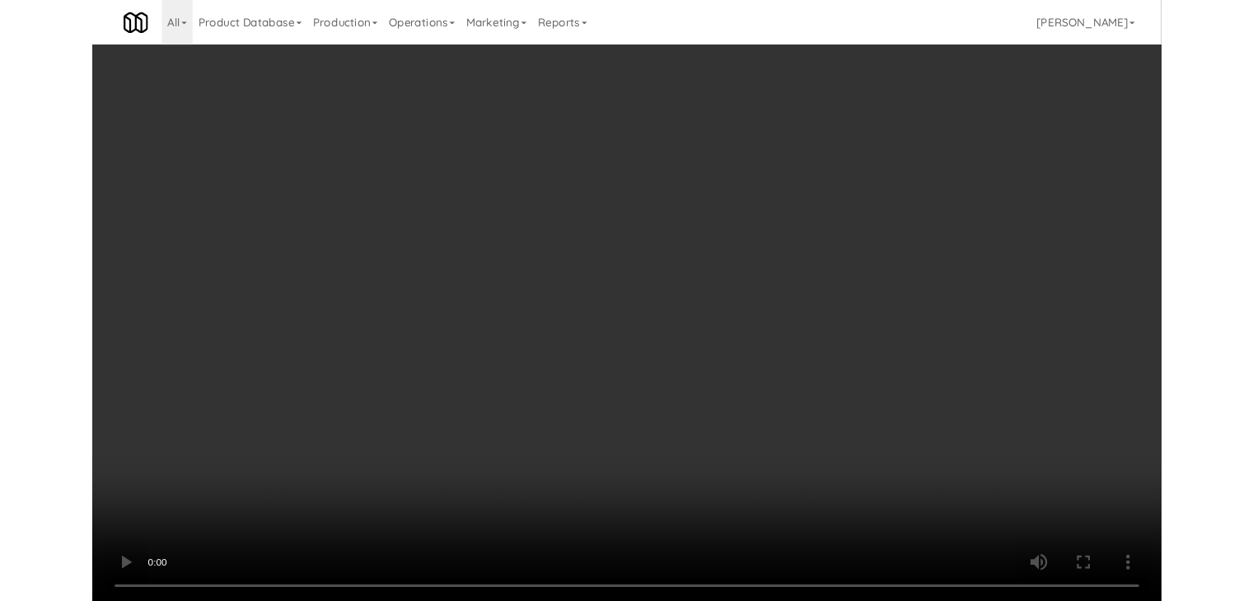
scroll to position [7108, 0]
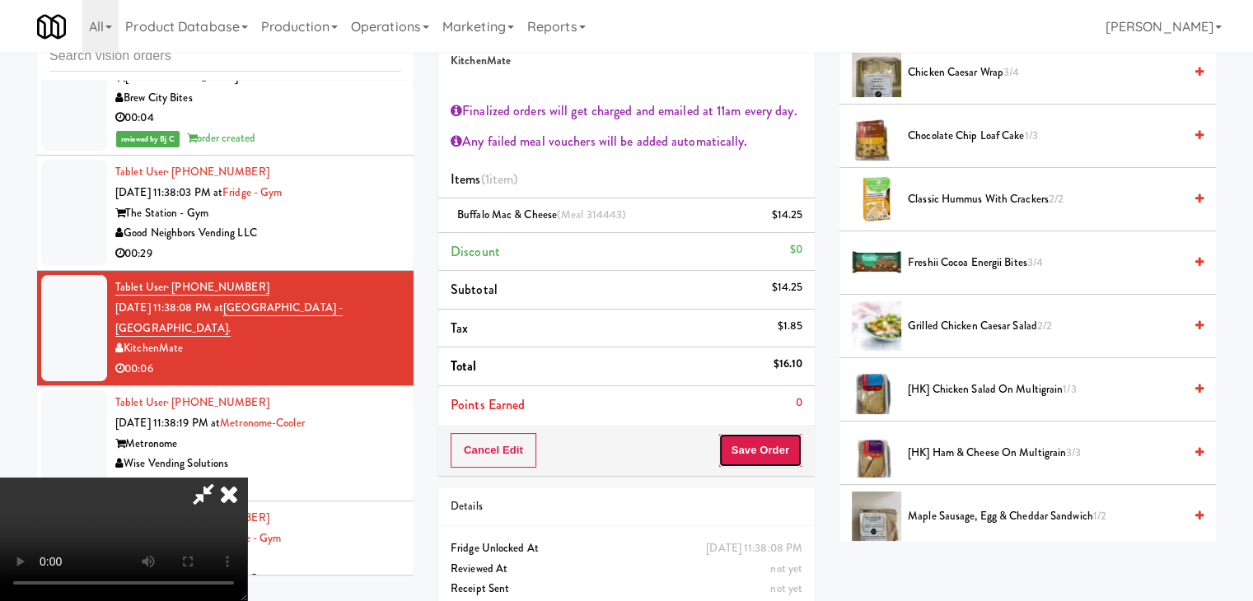
click at [781, 437] on button "Save Order" at bounding box center [760, 450] width 84 height 35
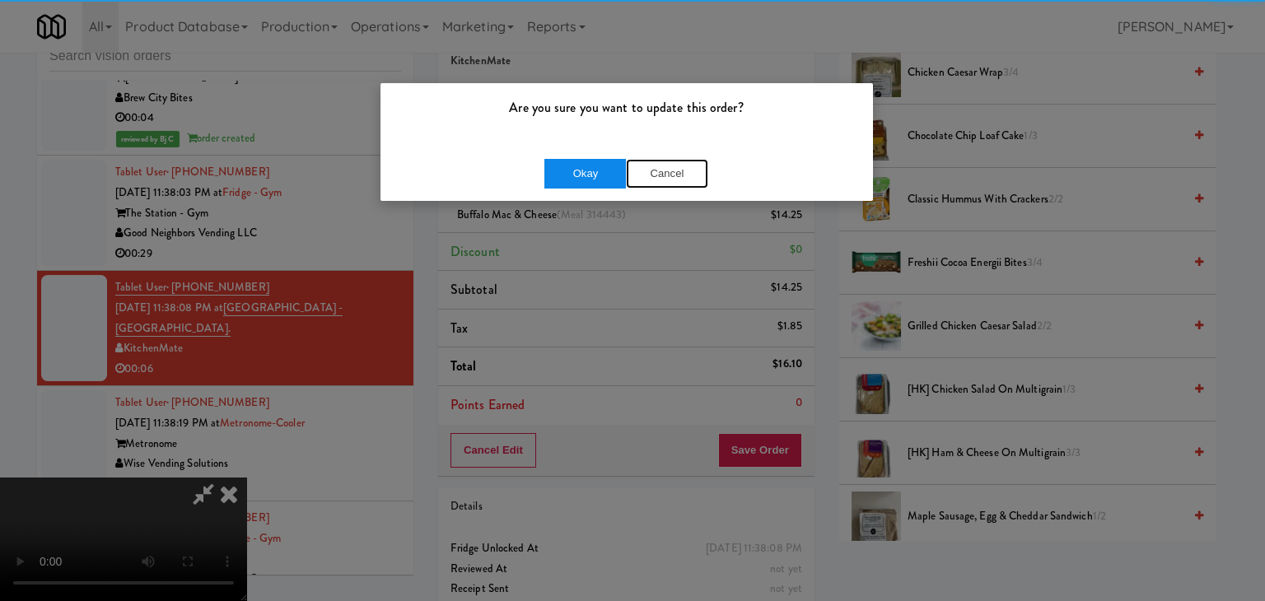
drag, startPoint x: 622, startPoint y: 175, endPoint x: 615, endPoint y: 186, distance: 12.6
click at [618, 182] on div "Okay Cancel" at bounding box center [626, 174] width 164 height 30
click at [615, 185] on button "Okay" at bounding box center [585, 174] width 82 height 30
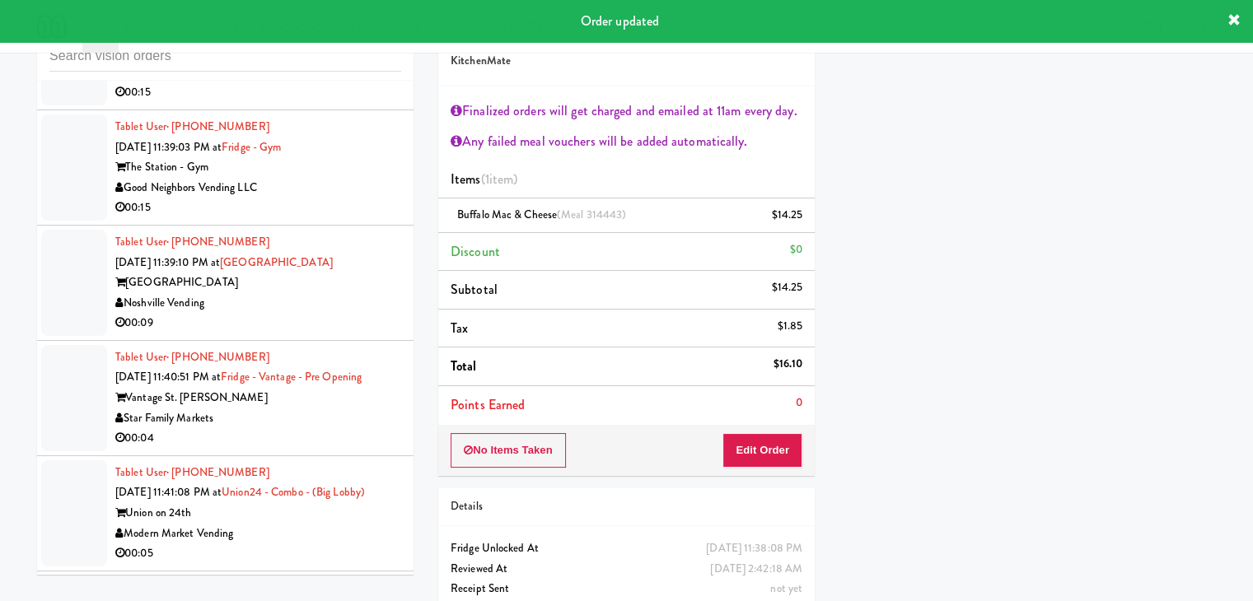
click at [340, 293] on div "Noshville Vending" at bounding box center [258, 303] width 286 height 21
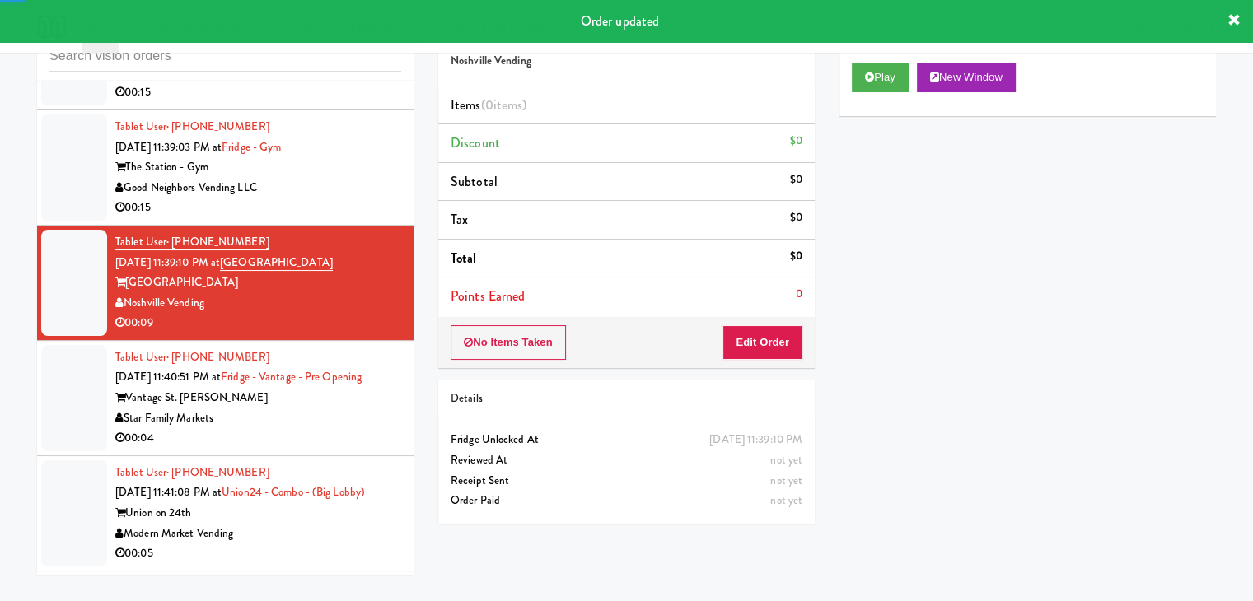
click at [888, 96] on div "Play New Window" at bounding box center [1027, 83] width 376 height 66
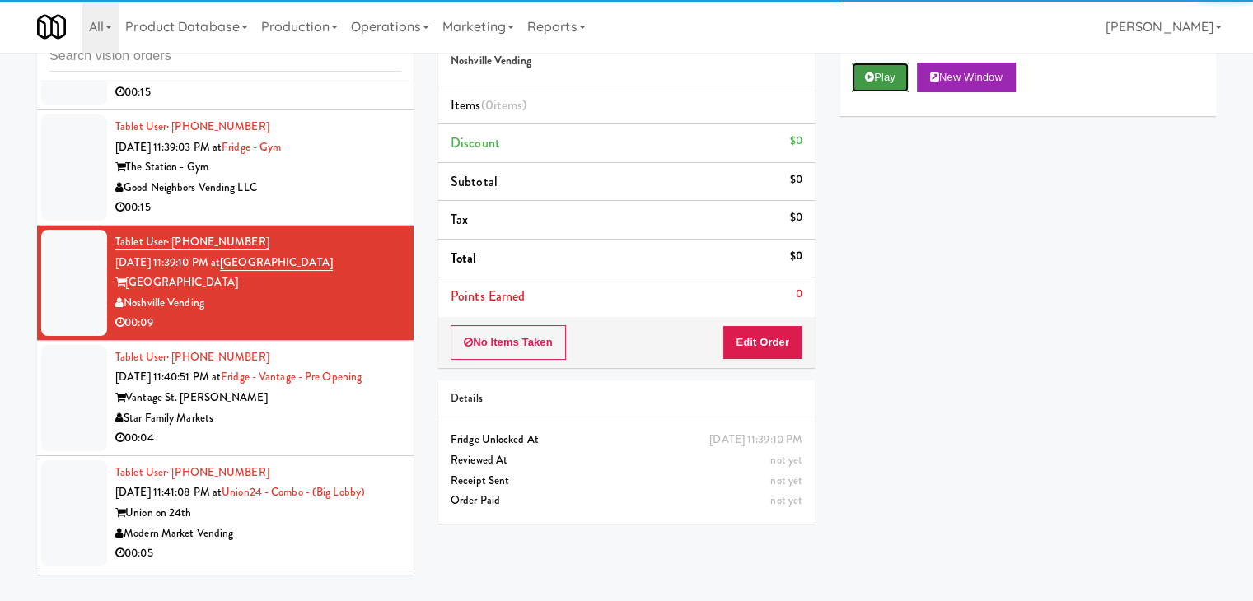
click at [891, 83] on button "Play" at bounding box center [880, 78] width 57 height 30
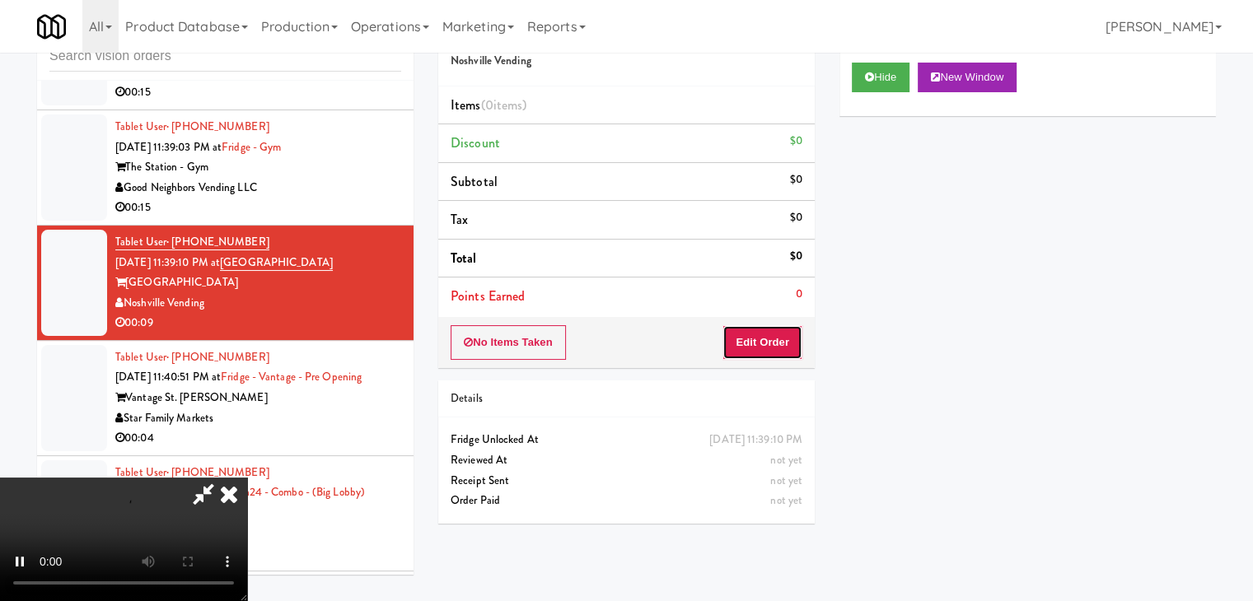
click at [784, 334] on button "Edit Order" at bounding box center [762, 342] width 80 height 35
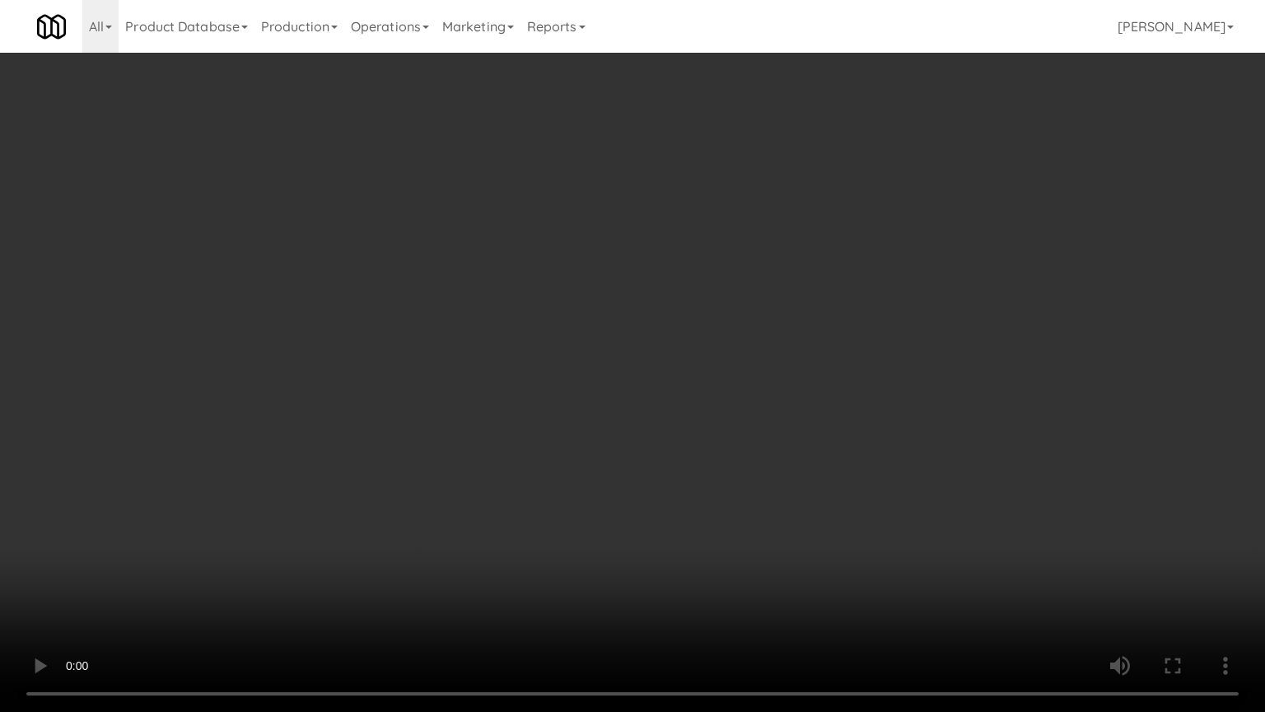
click at [823, 381] on video at bounding box center [632, 356] width 1265 height 712
click at [830, 366] on video at bounding box center [632, 356] width 1265 height 712
click at [832, 364] on video at bounding box center [632, 356] width 1265 height 712
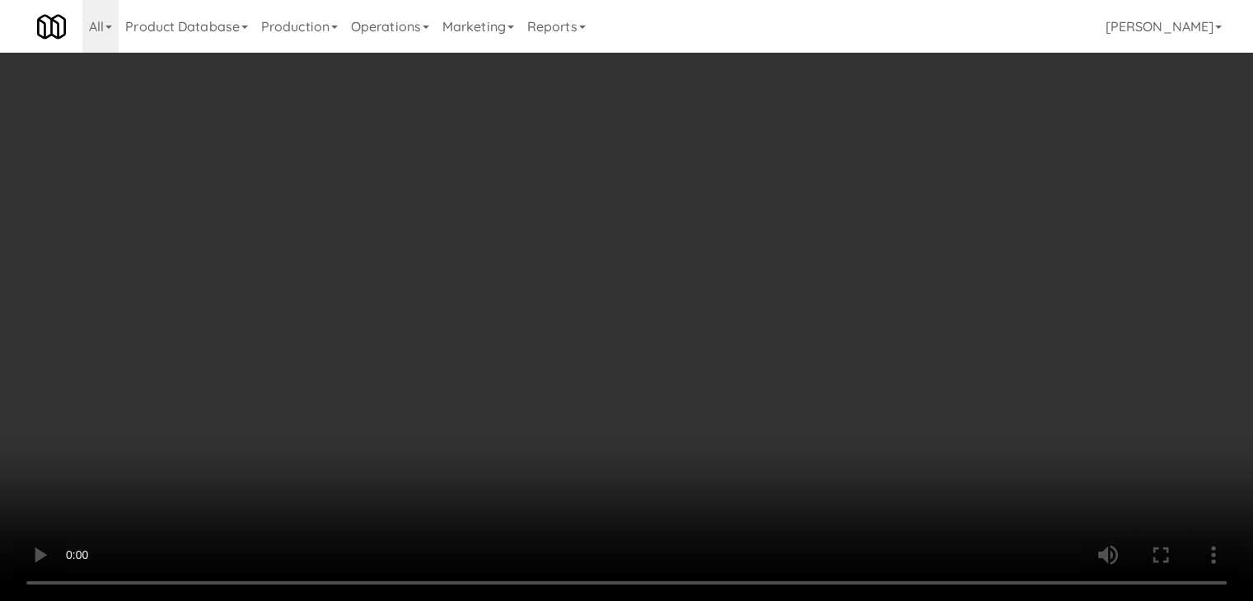
click at [903, 165] on button "Planogram" at bounding box center [892, 174] width 81 height 25
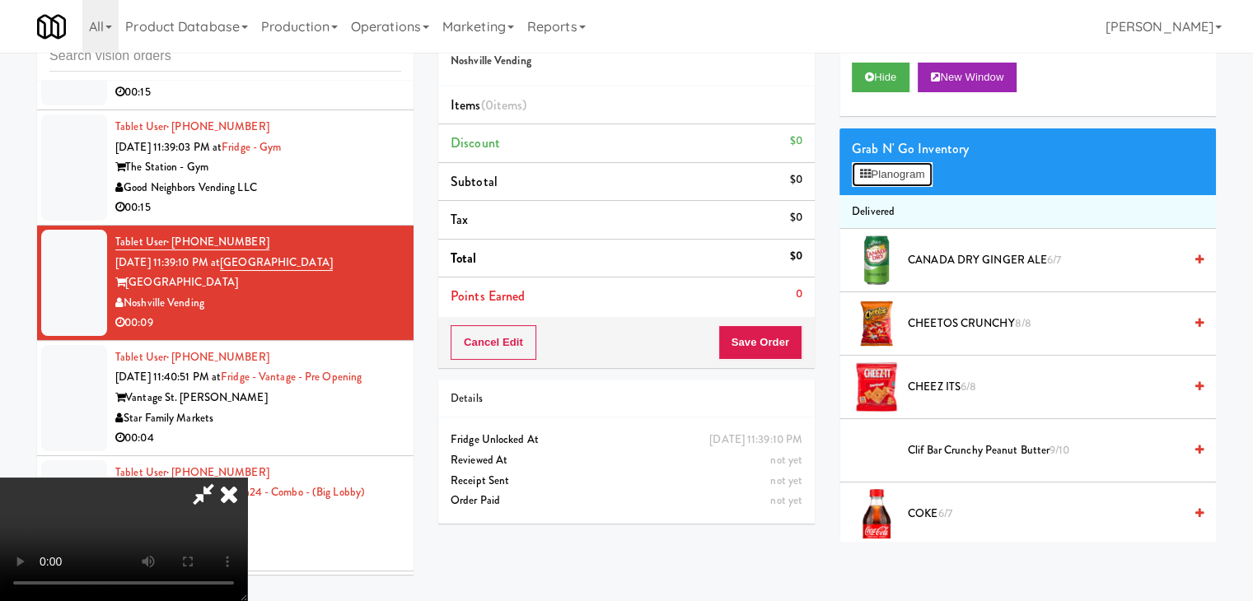
scroll to position [7479, 0]
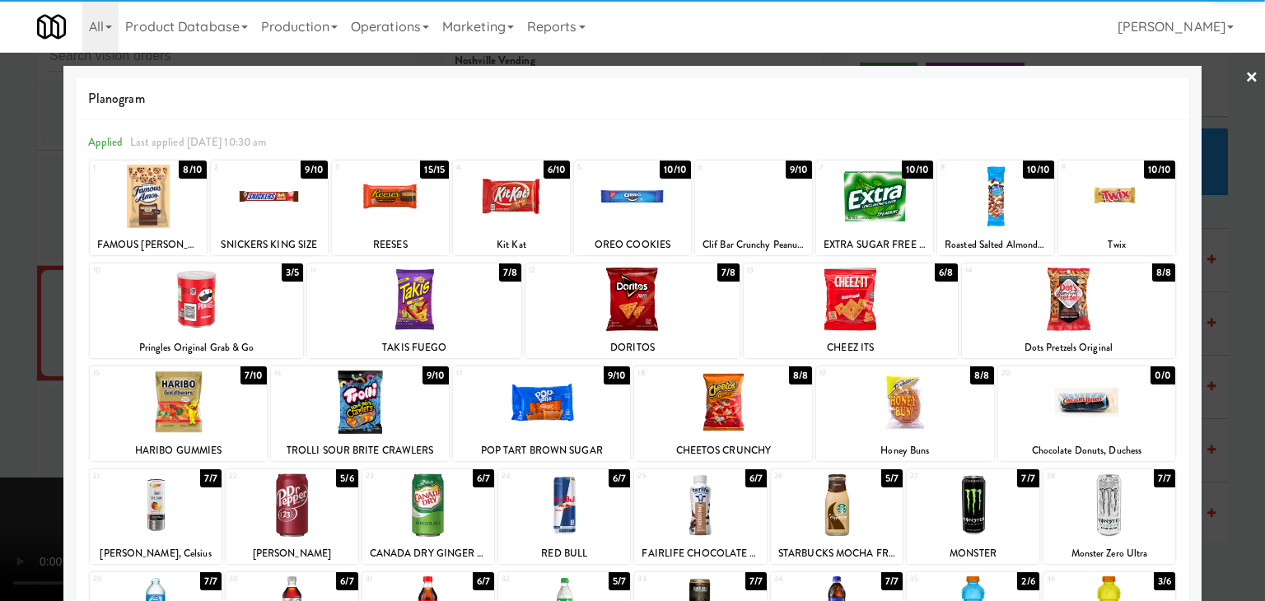
click at [749, 194] on div at bounding box center [753, 196] width 117 height 63
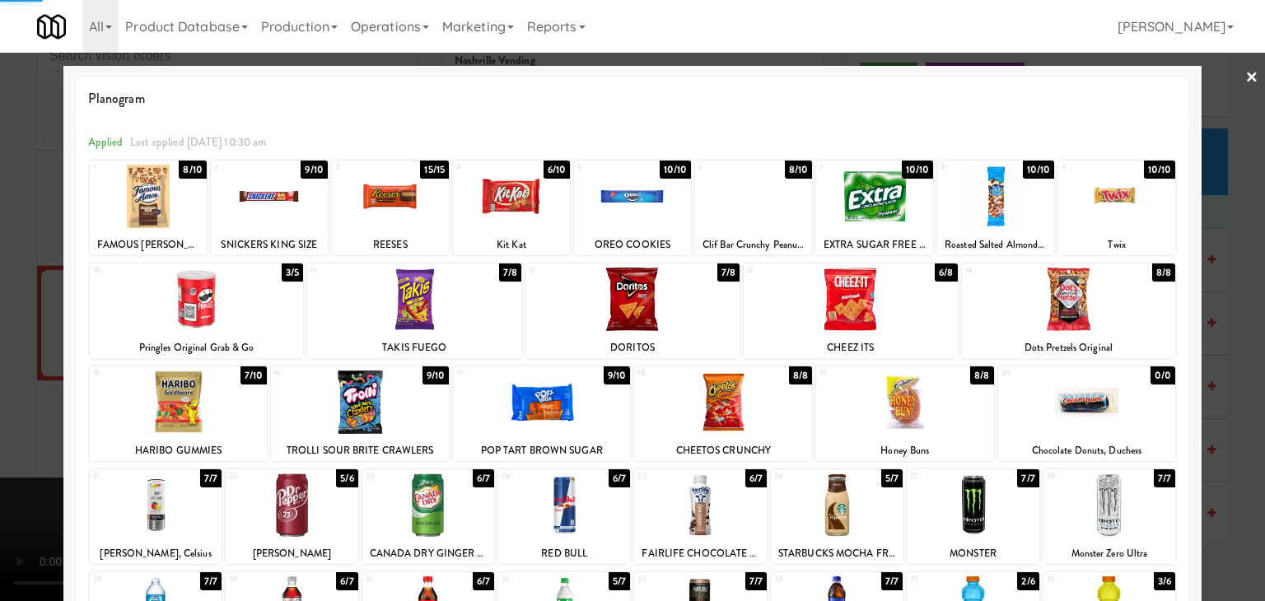
drag, startPoint x: 0, startPoint y: 268, endPoint x: 212, endPoint y: 294, distance: 213.2
click at [12, 271] on div at bounding box center [632, 300] width 1265 height 601
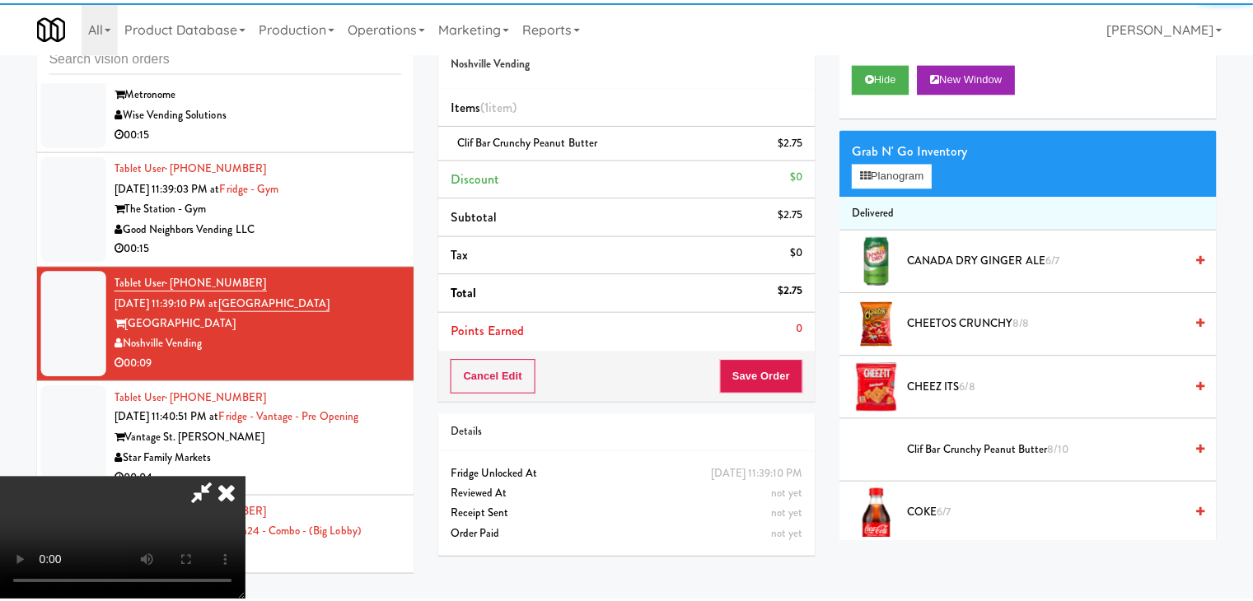
scroll to position [7519, 0]
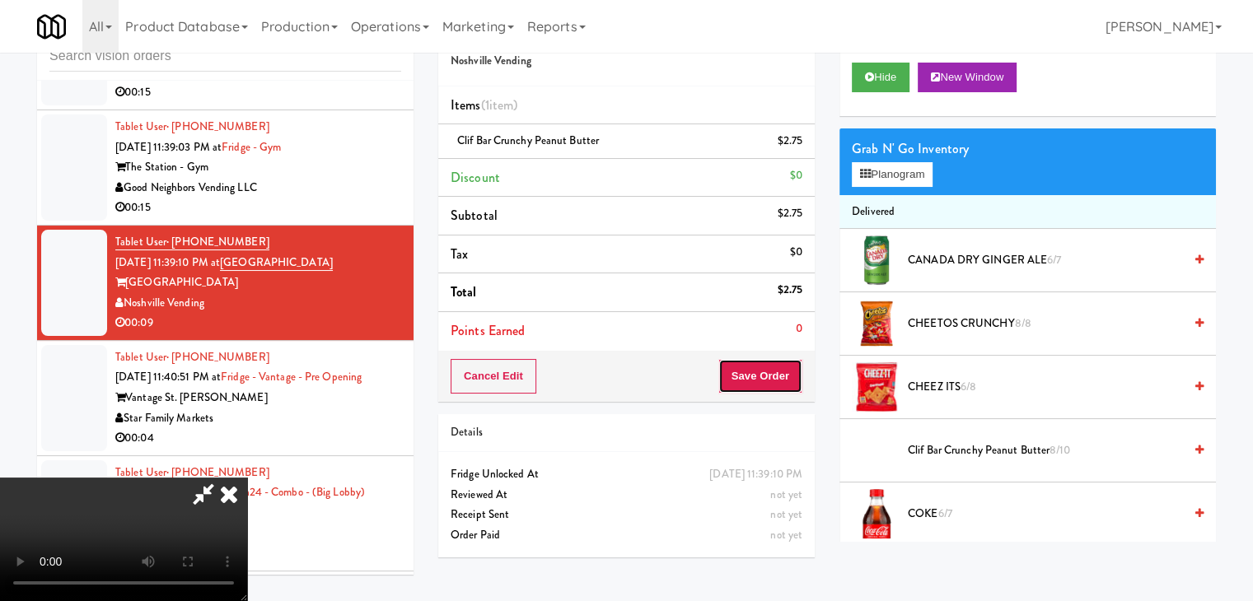
click at [773, 371] on button "Save Order" at bounding box center [760, 376] width 84 height 35
click at [773, 370] on button "Save Order" at bounding box center [760, 376] width 84 height 35
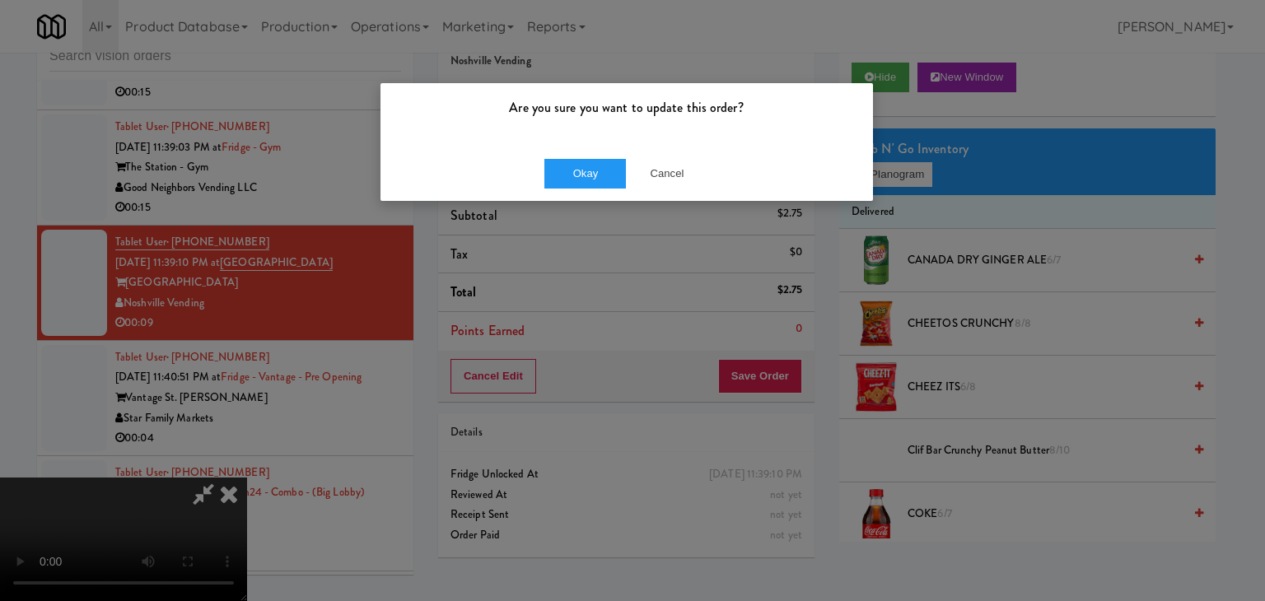
click at [608, 156] on div "Okay Cancel" at bounding box center [626, 173] width 493 height 55
drag, startPoint x: 605, startPoint y: 159, endPoint x: 602, endPoint y: 169, distance: 10.4
click at [604, 162] on button "Okay" at bounding box center [585, 174] width 82 height 30
click at [600, 172] on body "Are you sure you want to update this order? Okay Cancel Okay Are you sure you w…" at bounding box center [632, 300] width 1265 height 601
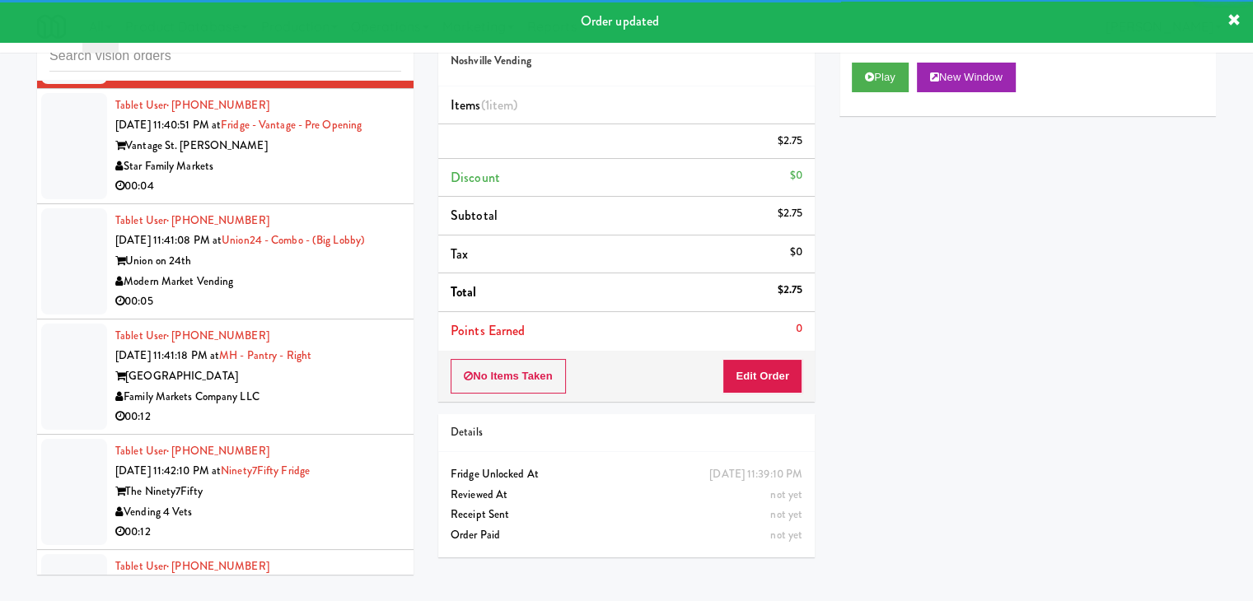
scroll to position [7787, 0]
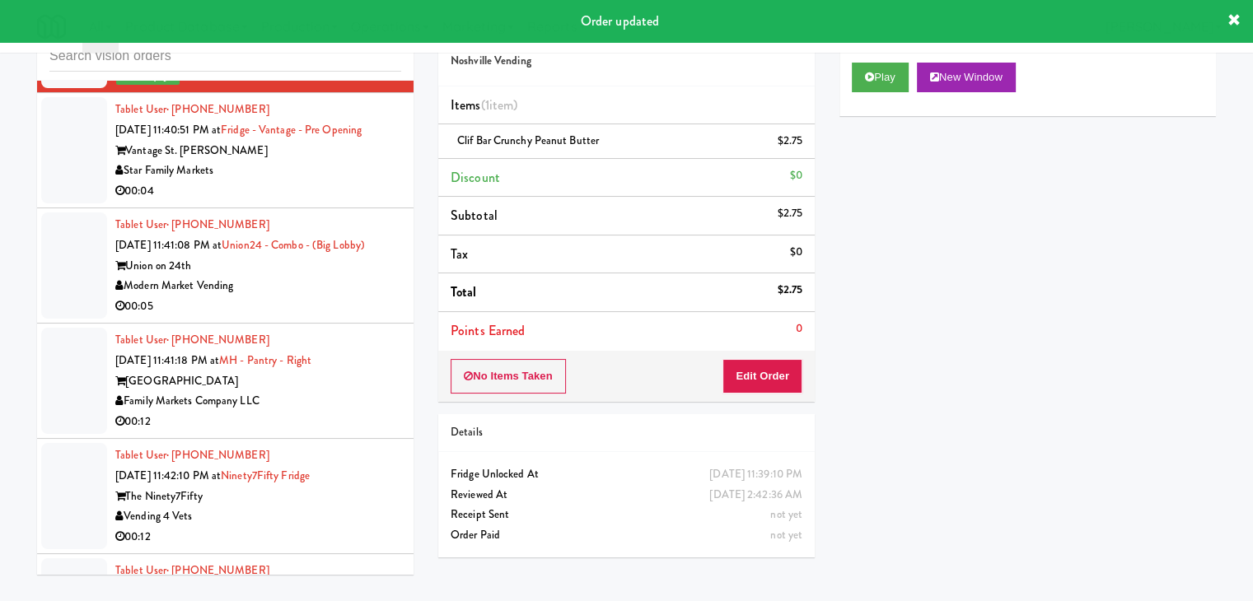
drag, startPoint x: 303, startPoint y: 113, endPoint x: 426, endPoint y: 126, distance: 123.4
click at [305, 181] on div "00:04" at bounding box center [258, 191] width 286 height 21
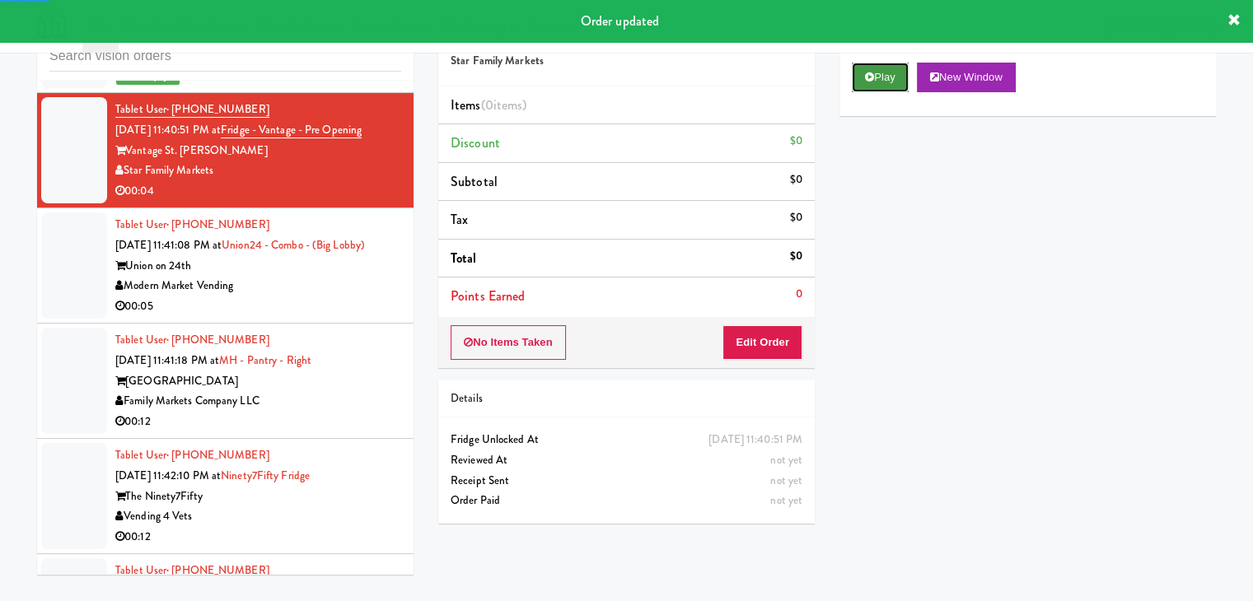
click at [861, 68] on button "Play" at bounding box center [880, 78] width 57 height 30
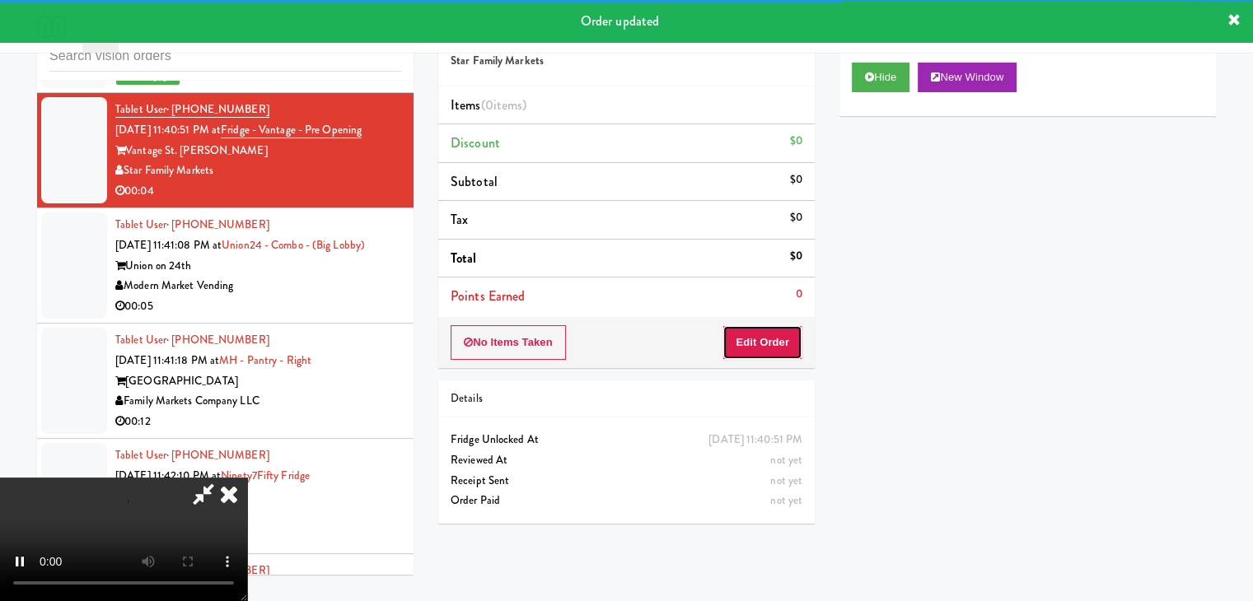
click at [762, 335] on button "Edit Order" at bounding box center [762, 342] width 80 height 35
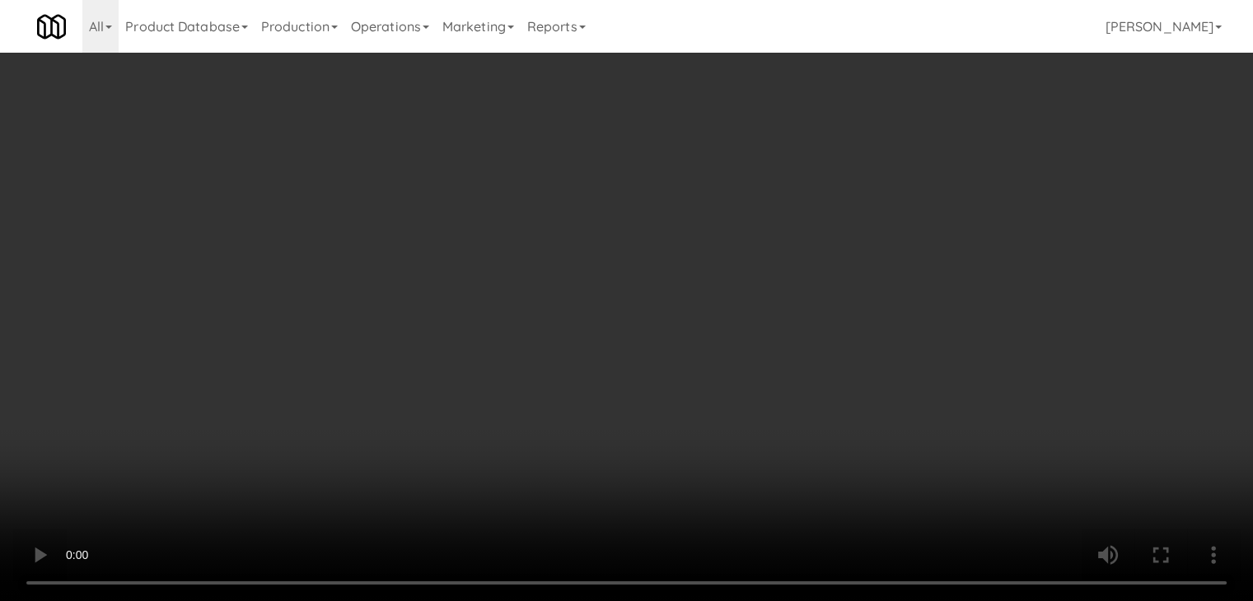
scroll to position [7747, 0]
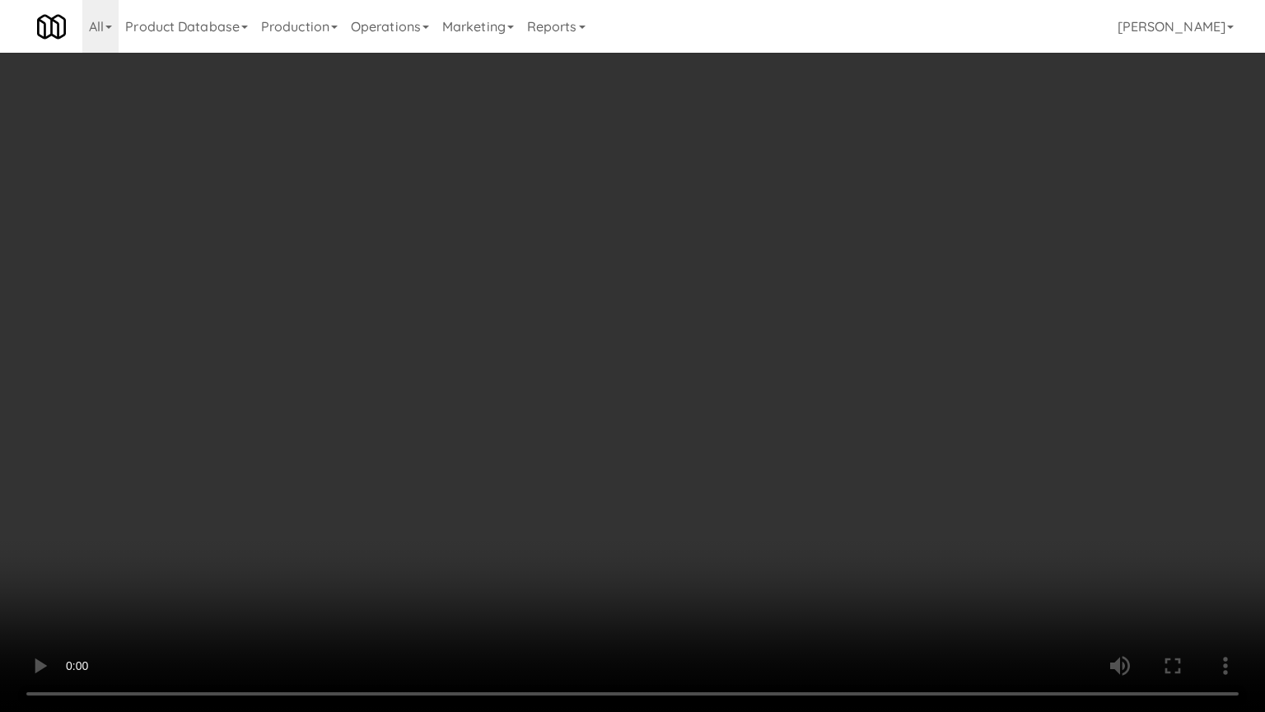
click at [721, 469] on video at bounding box center [632, 356] width 1265 height 712
click at [721, 472] on video at bounding box center [632, 356] width 1265 height 712
click at [754, 471] on video at bounding box center [632, 356] width 1265 height 712
click at [749, 468] on video at bounding box center [632, 356] width 1265 height 712
drag, startPoint x: 749, startPoint y: 468, endPoint x: 741, endPoint y: 399, distance: 69.6
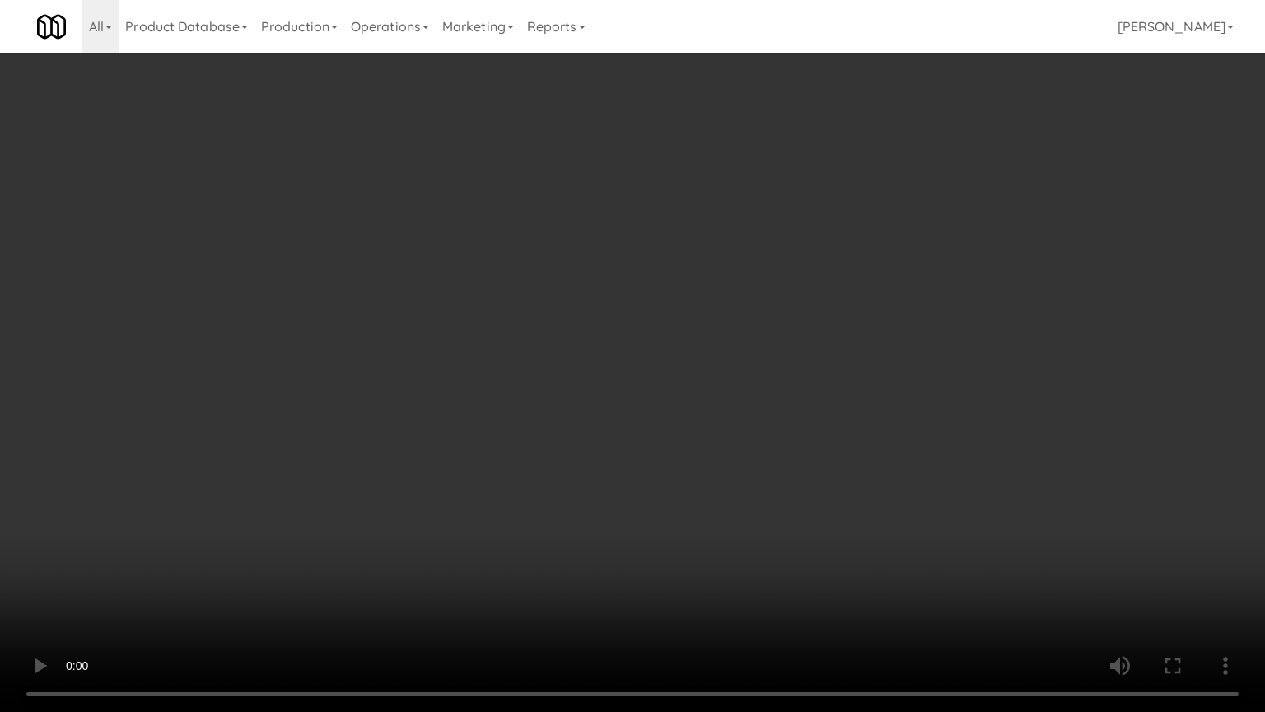
click at [749, 468] on video at bounding box center [632, 356] width 1265 height 712
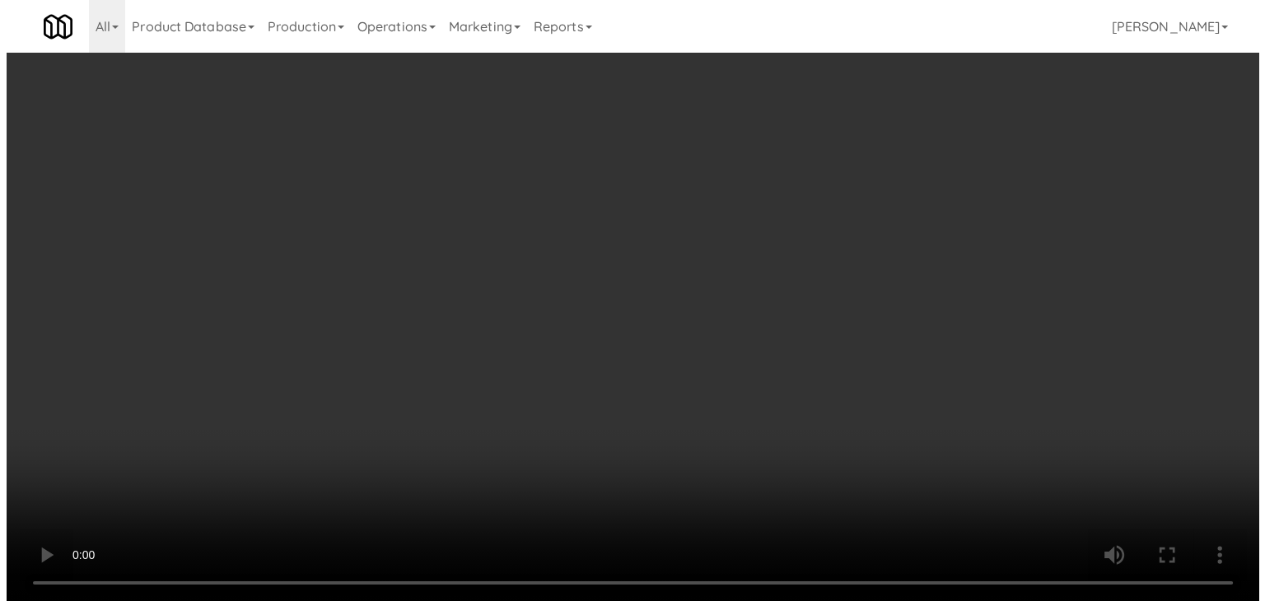
scroll to position [7787, 0]
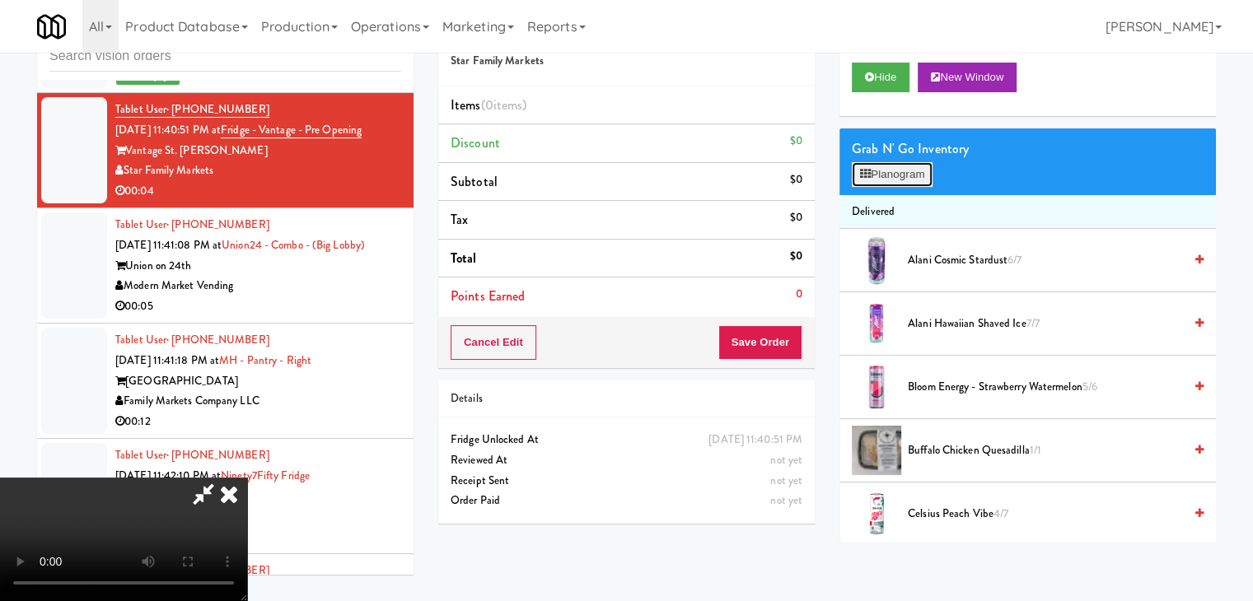
click at [884, 175] on button "Planogram" at bounding box center [892, 174] width 81 height 25
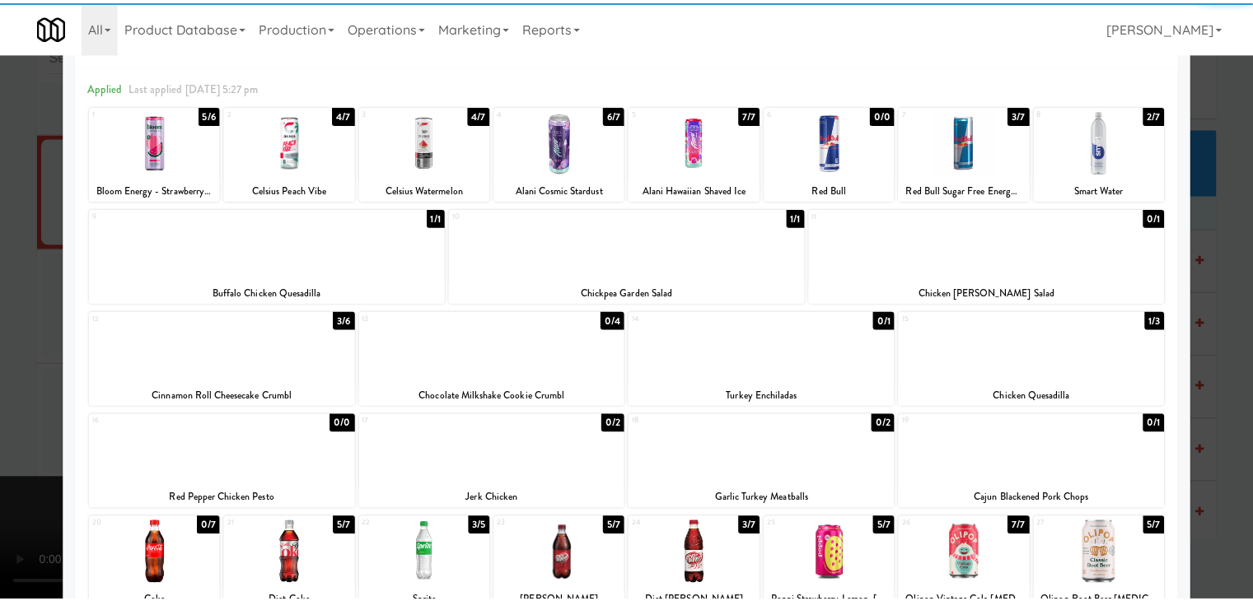
scroll to position [165, 0]
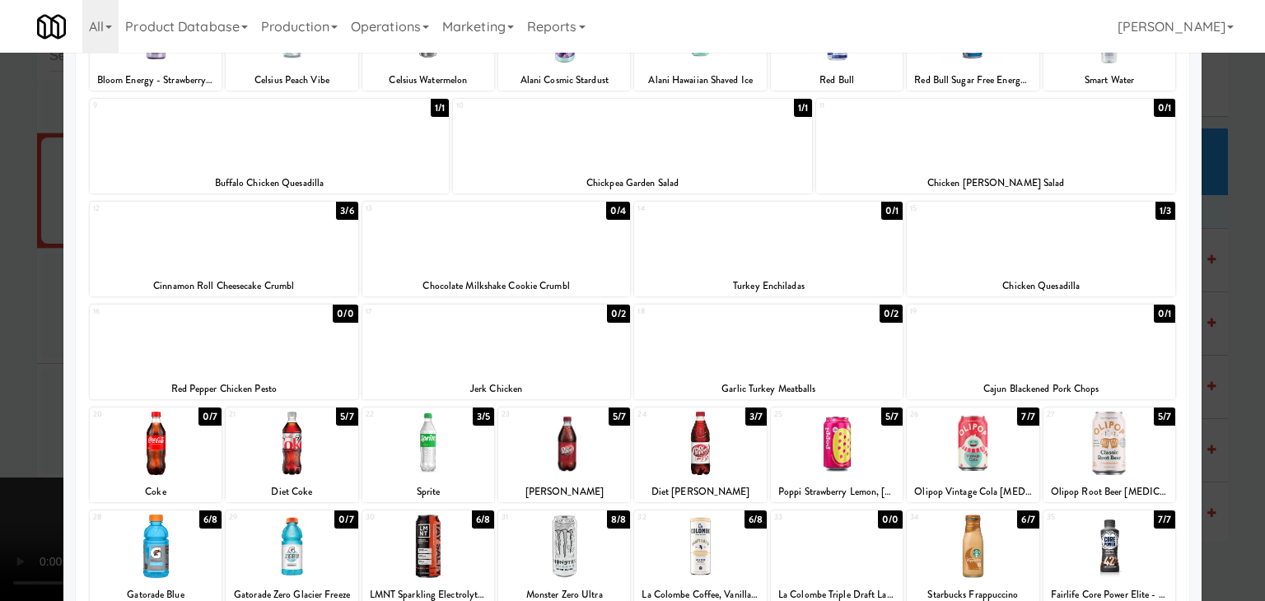
drag, startPoint x: 572, startPoint y: 442, endPoint x: 261, endPoint y: 433, distance: 310.6
click at [572, 442] on div at bounding box center [564, 443] width 132 height 63
drag, startPoint x: 0, startPoint y: 416, endPoint x: 183, endPoint y: 412, distance: 182.9
click at [6, 415] on div at bounding box center [632, 300] width 1265 height 601
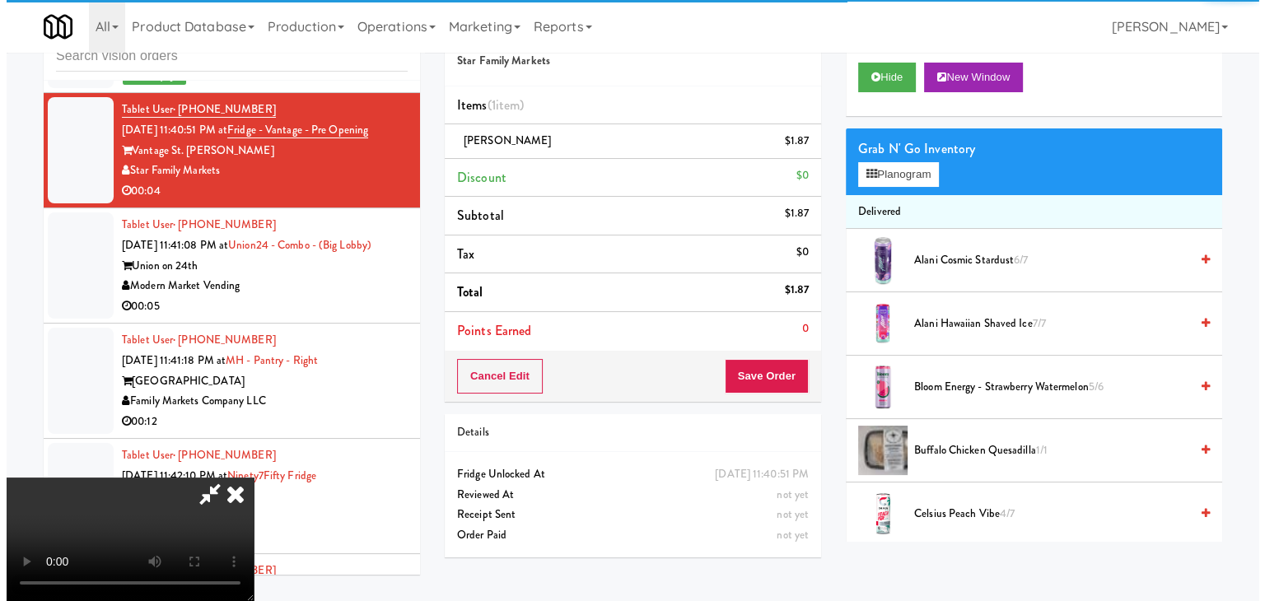
scroll to position [231, 0]
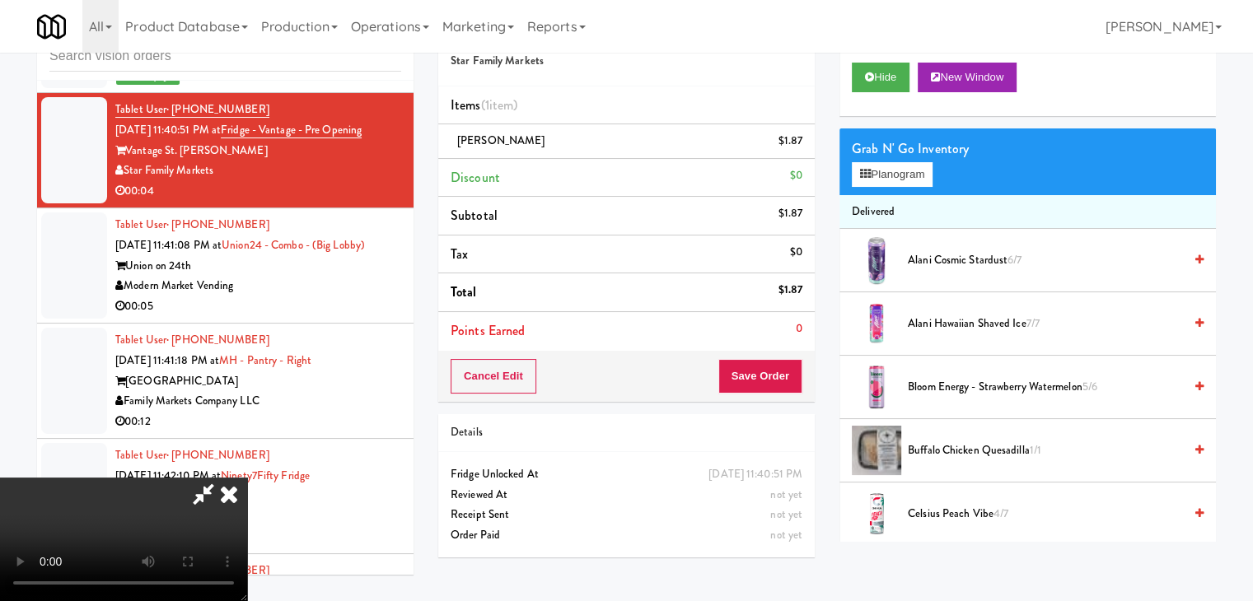
click at [247, 478] on video at bounding box center [123, 540] width 247 height 124
click at [779, 376] on button "Save Order" at bounding box center [760, 376] width 84 height 35
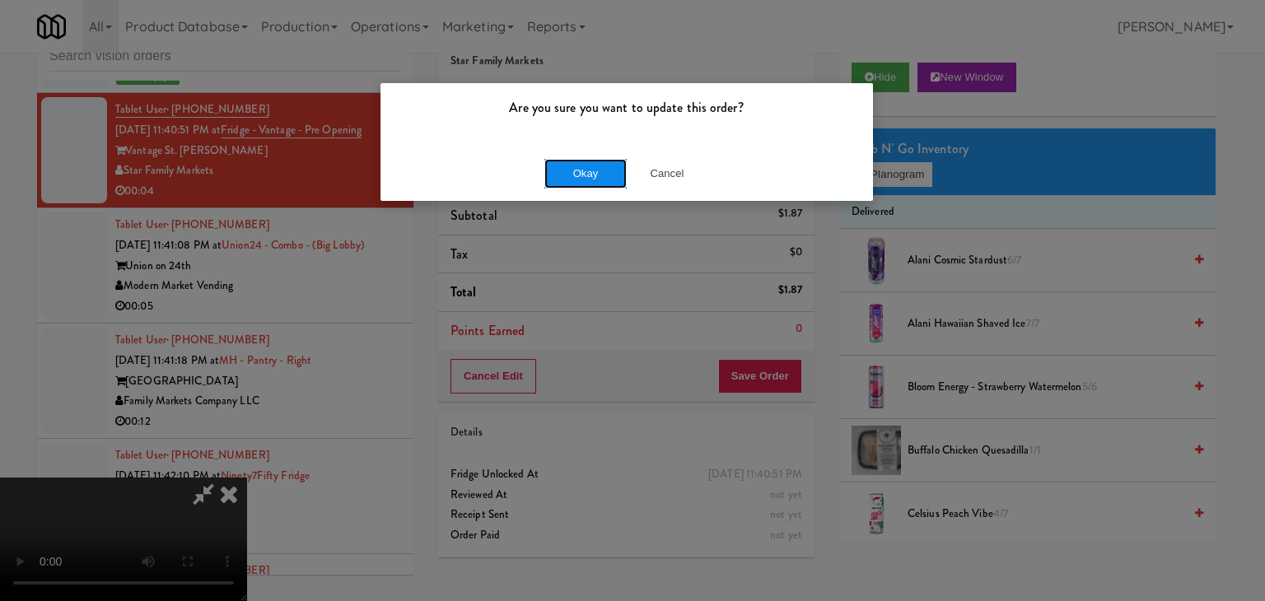
click at [583, 175] on button "Okay" at bounding box center [585, 174] width 82 height 30
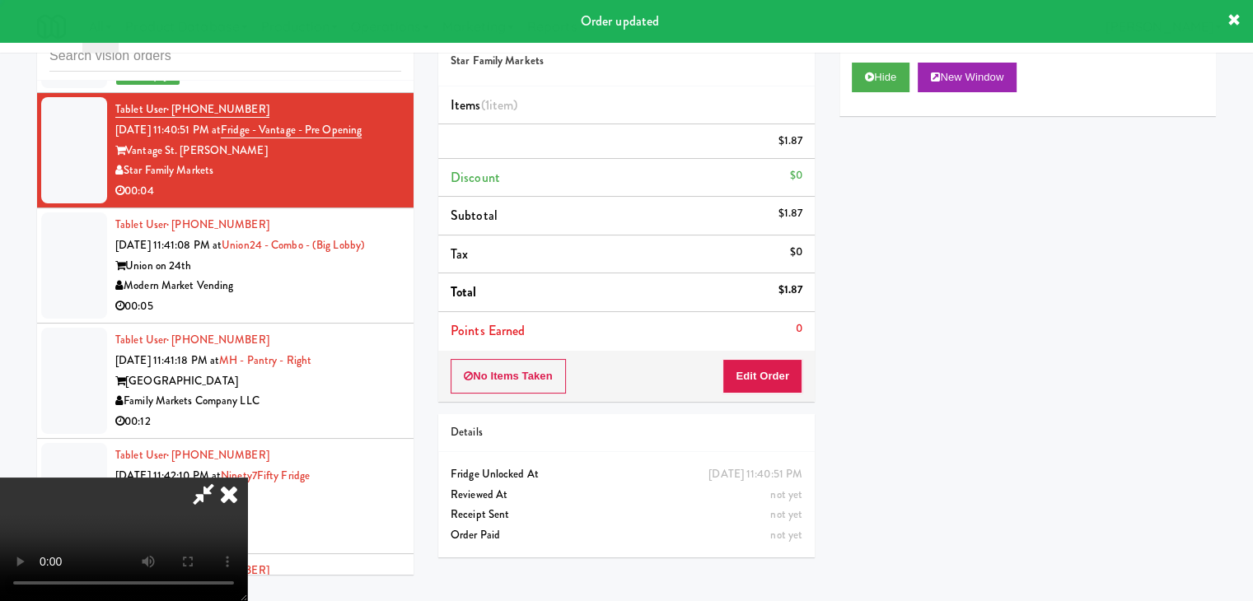
scroll to position [0, 0]
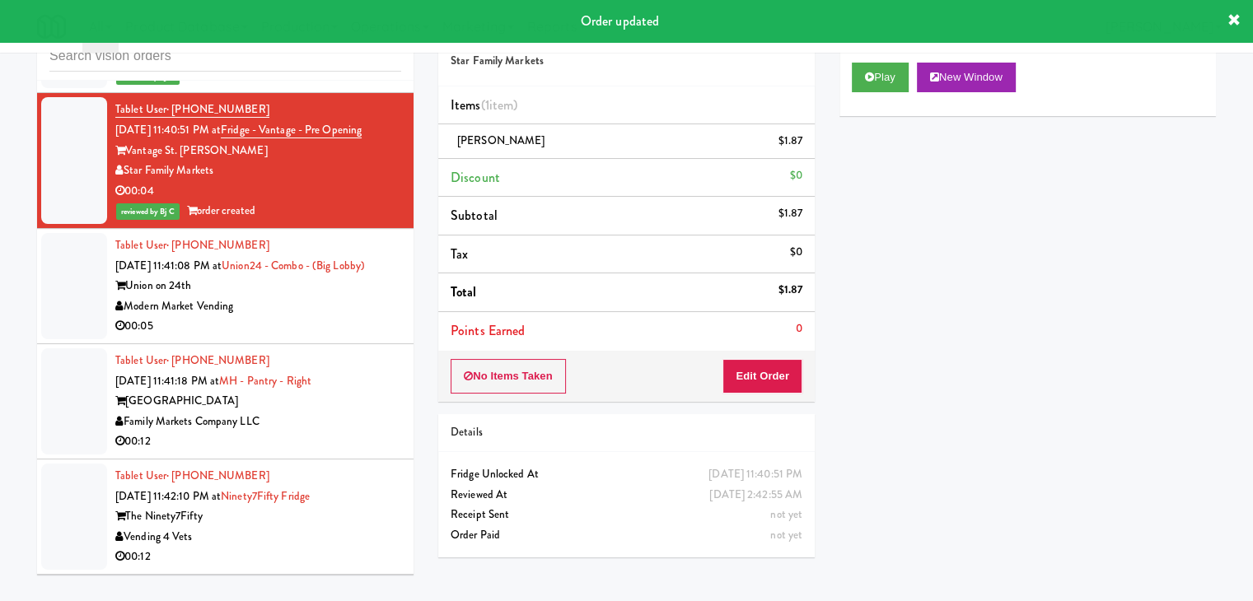
click at [367, 296] on div "Modern Market Vending" at bounding box center [258, 306] width 286 height 21
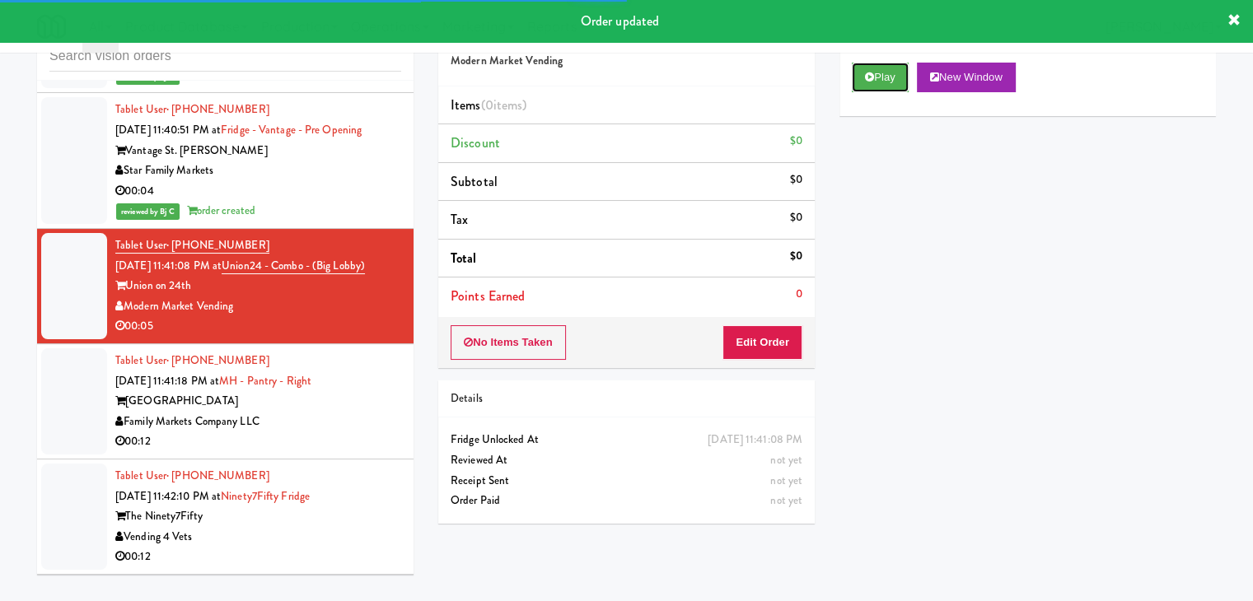
drag, startPoint x: 873, startPoint y: 74, endPoint x: 856, endPoint y: 143, distance: 71.3
click at [873, 75] on icon at bounding box center [869, 77] width 9 height 11
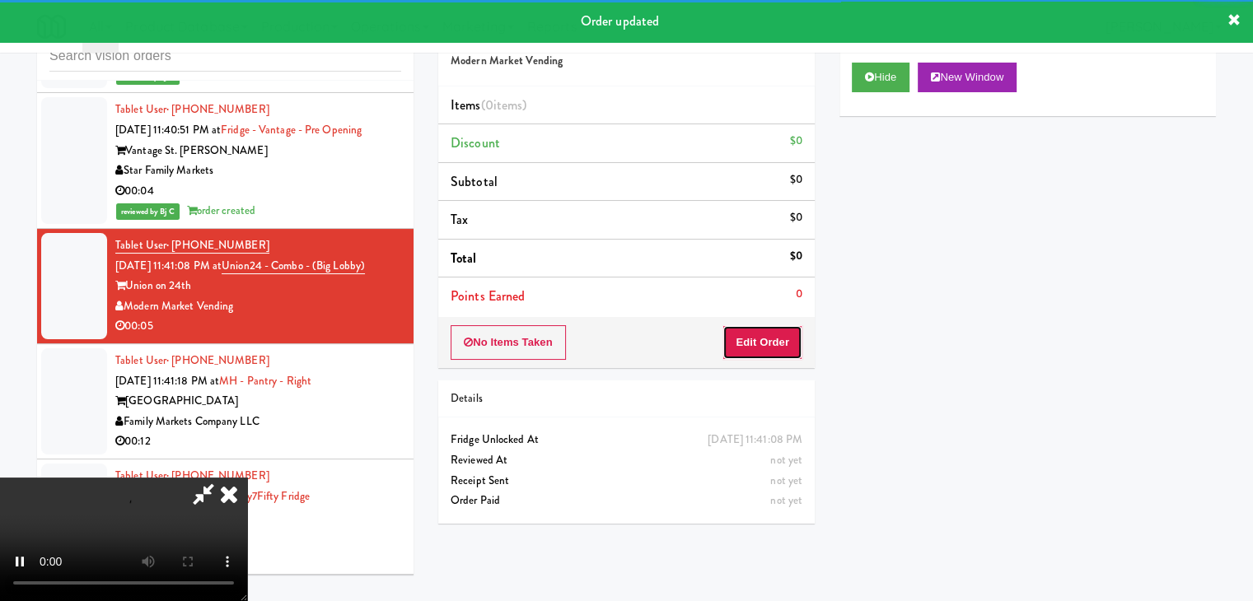
click at [763, 337] on button "Edit Order" at bounding box center [762, 342] width 80 height 35
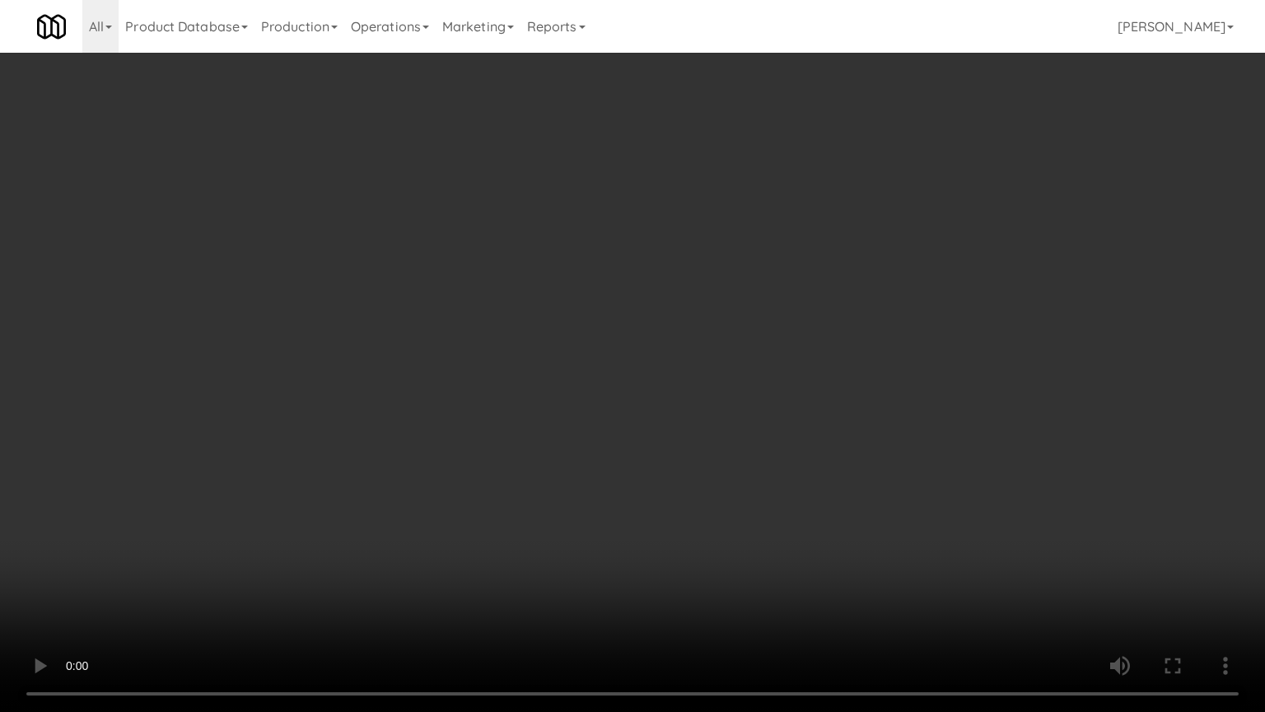
click at [759, 380] on video at bounding box center [632, 356] width 1265 height 712
click at [808, 380] on video at bounding box center [632, 356] width 1265 height 712
click at [836, 379] on video at bounding box center [632, 356] width 1265 height 712
click at [838, 380] on video at bounding box center [632, 356] width 1265 height 712
click at [845, 379] on video at bounding box center [632, 356] width 1265 height 712
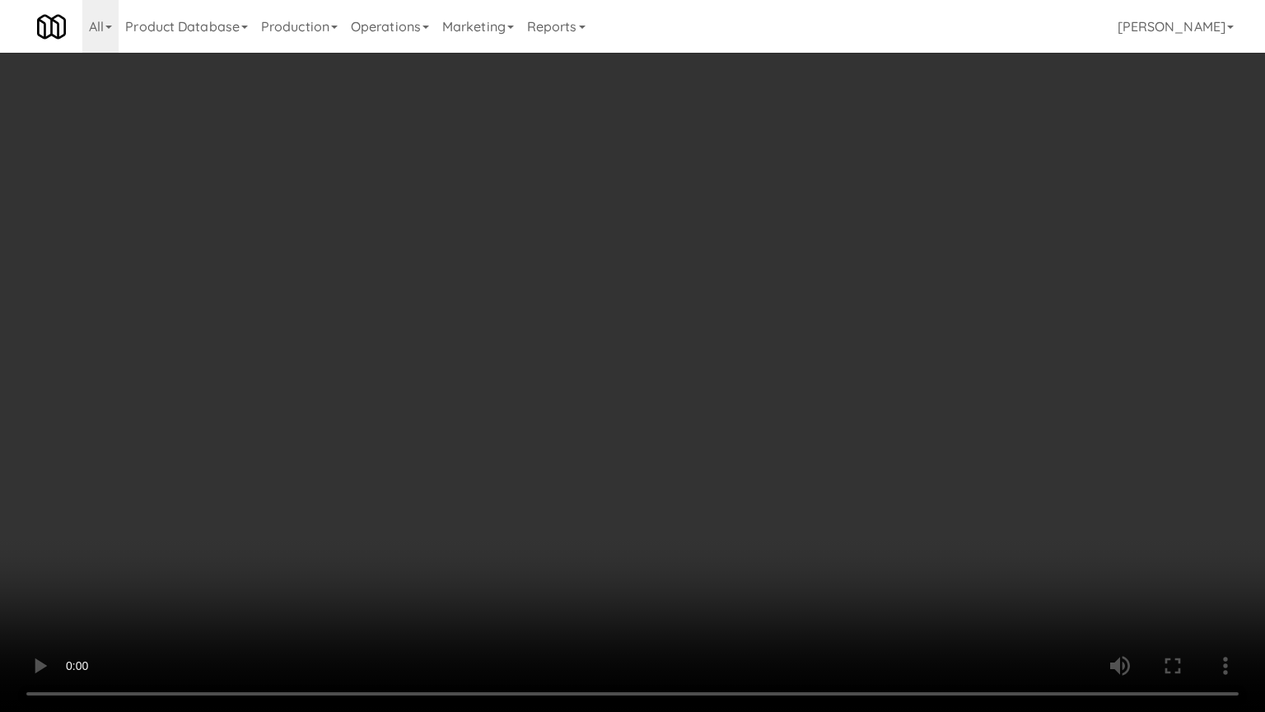
drag, startPoint x: 845, startPoint y: 379, endPoint x: 861, endPoint y: 251, distance: 128.6
click at [845, 376] on video at bounding box center [632, 356] width 1265 height 712
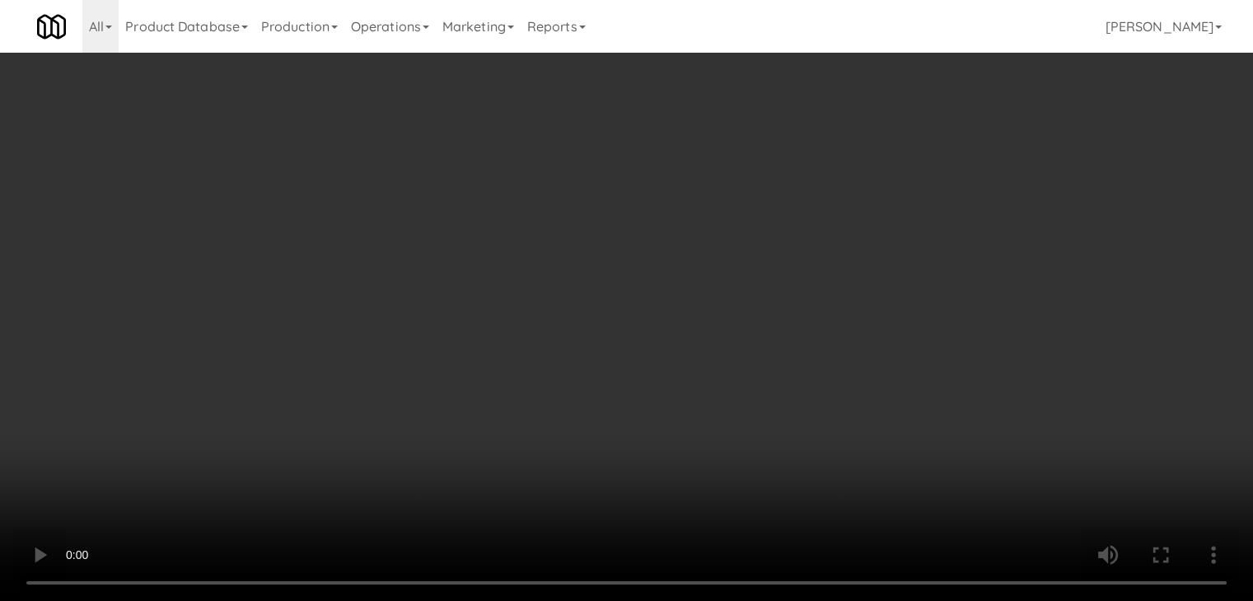
click at [888, 173] on button "Planogram" at bounding box center [892, 174] width 81 height 25
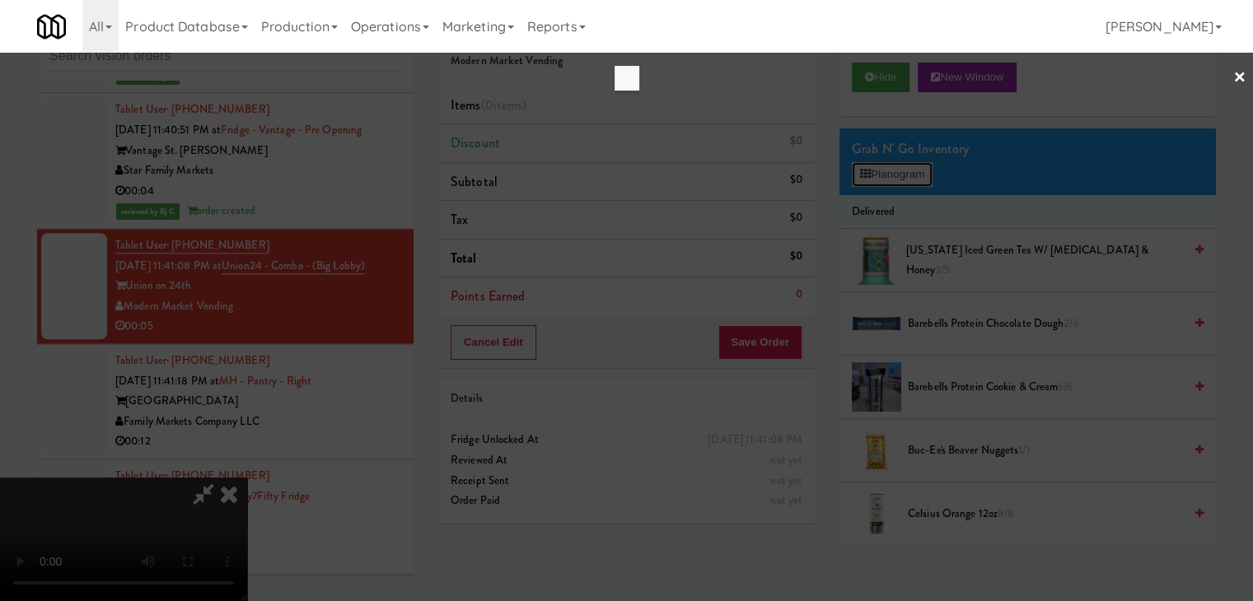
scroll to position [7747, 0]
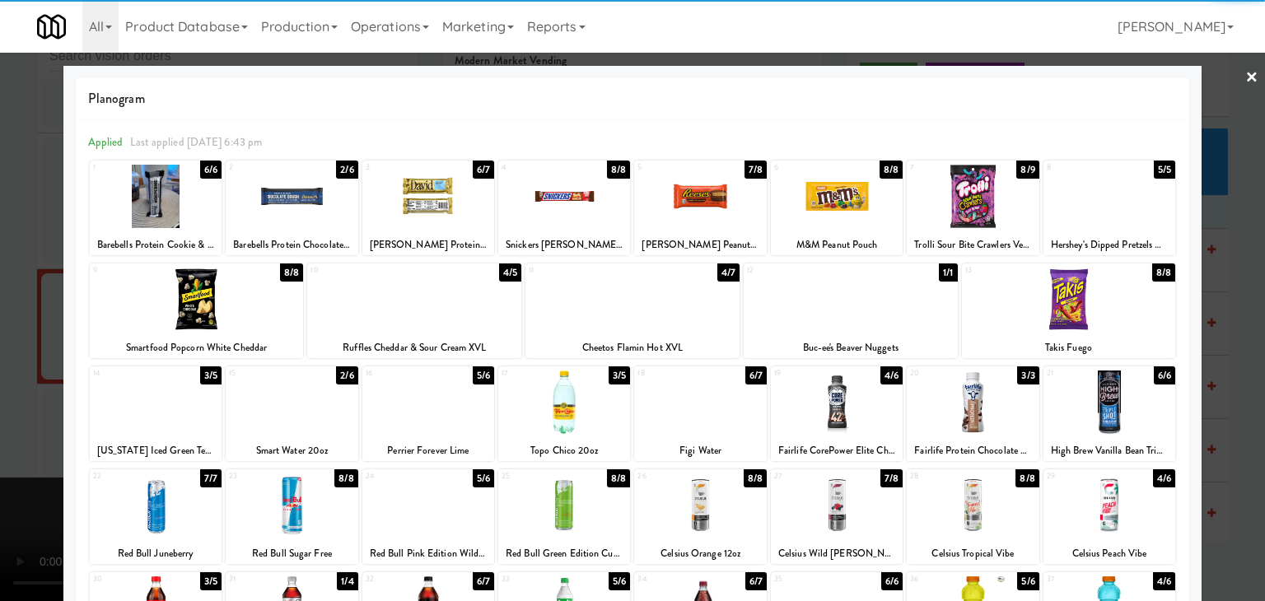
click at [883, 301] on div at bounding box center [851, 299] width 214 height 63
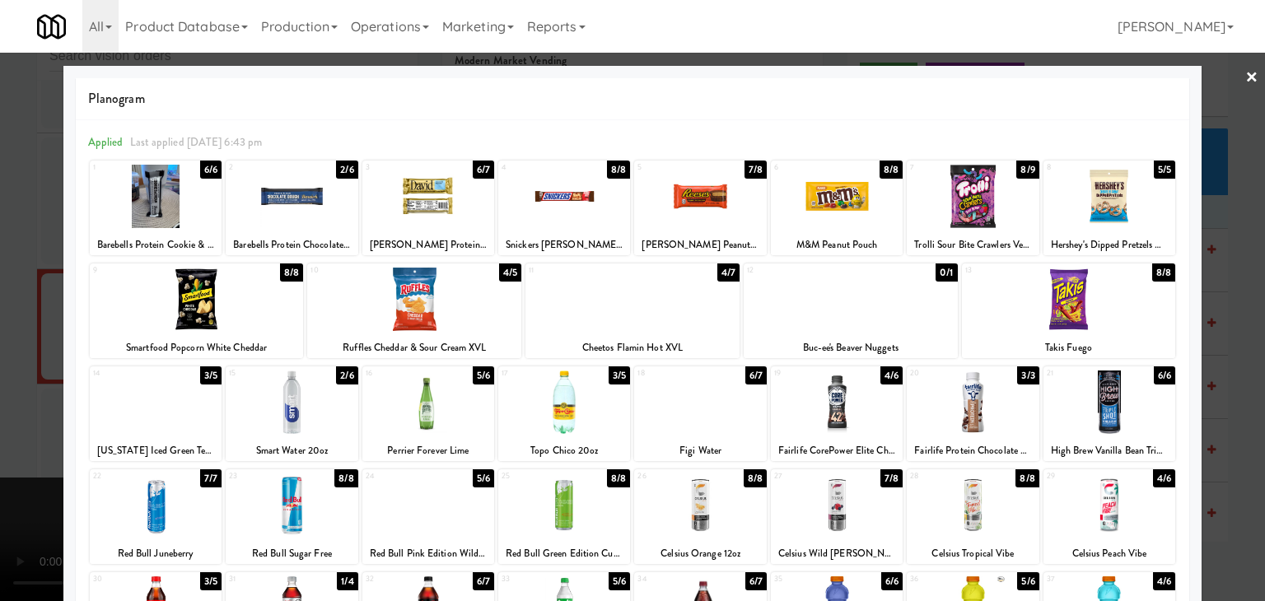
drag, startPoint x: 0, startPoint y: 324, endPoint x: 96, endPoint y: 322, distance: 95.6
click at [0, 324] on div at bounding box center [632, 300] width 1265 height 601
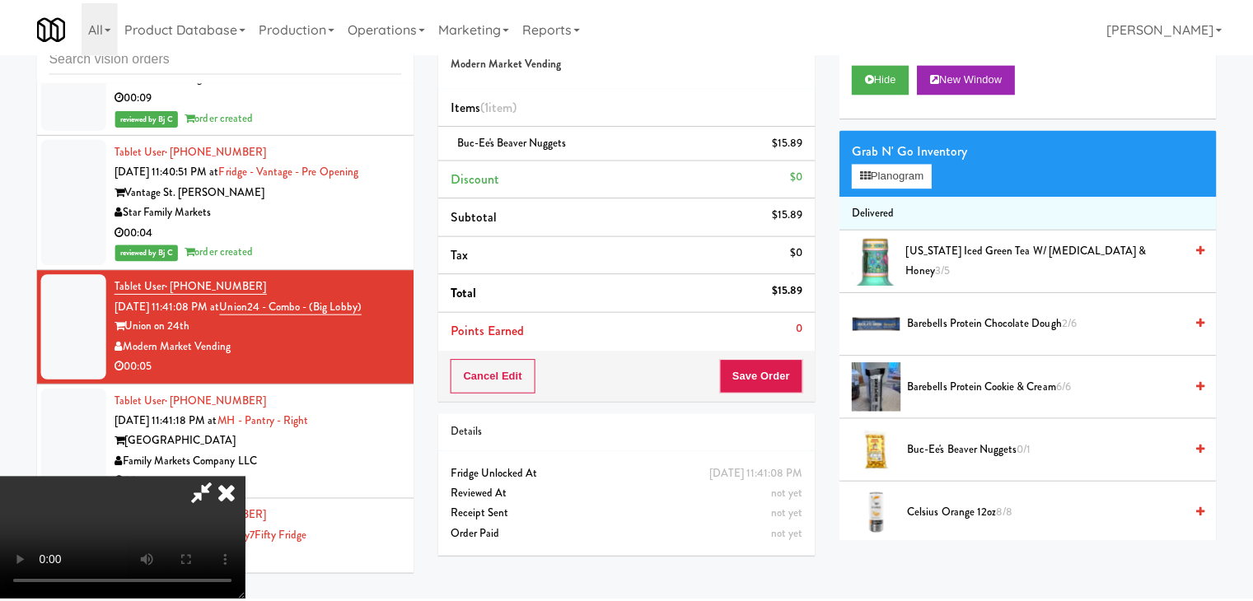
scroll to position [7787, 0]
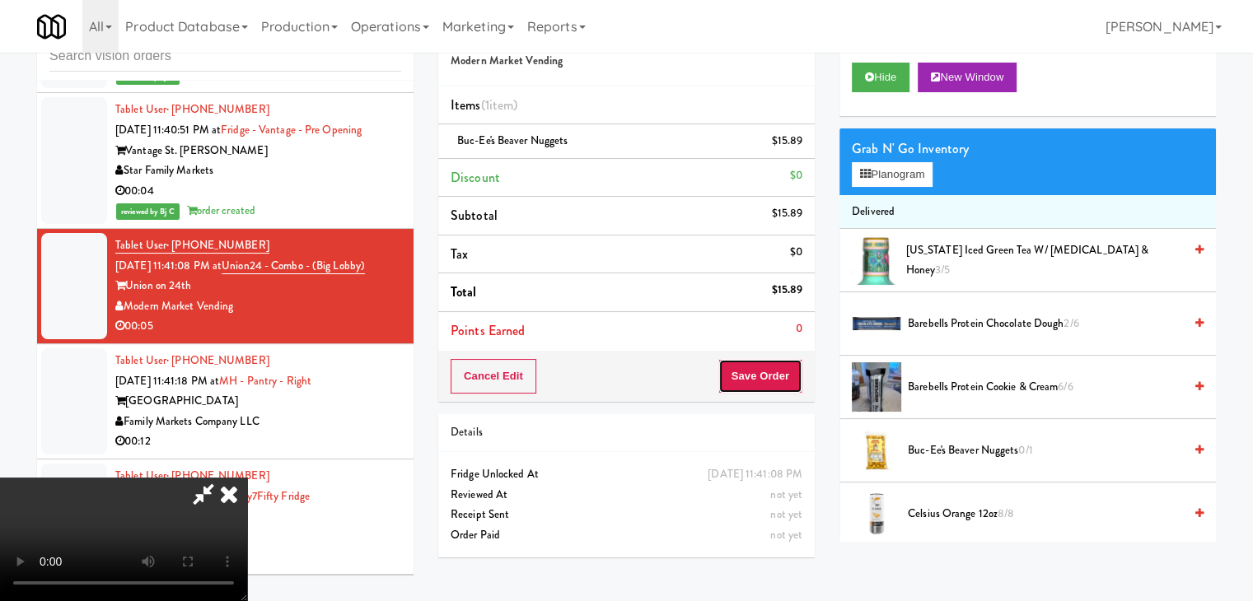
click at [773, 366] on button "Save Order" at bounding box center [760, 376] width 84 height 35
click at [773, 370] on button "Save Order" at bounding box center [760, 376] width 84 height 35
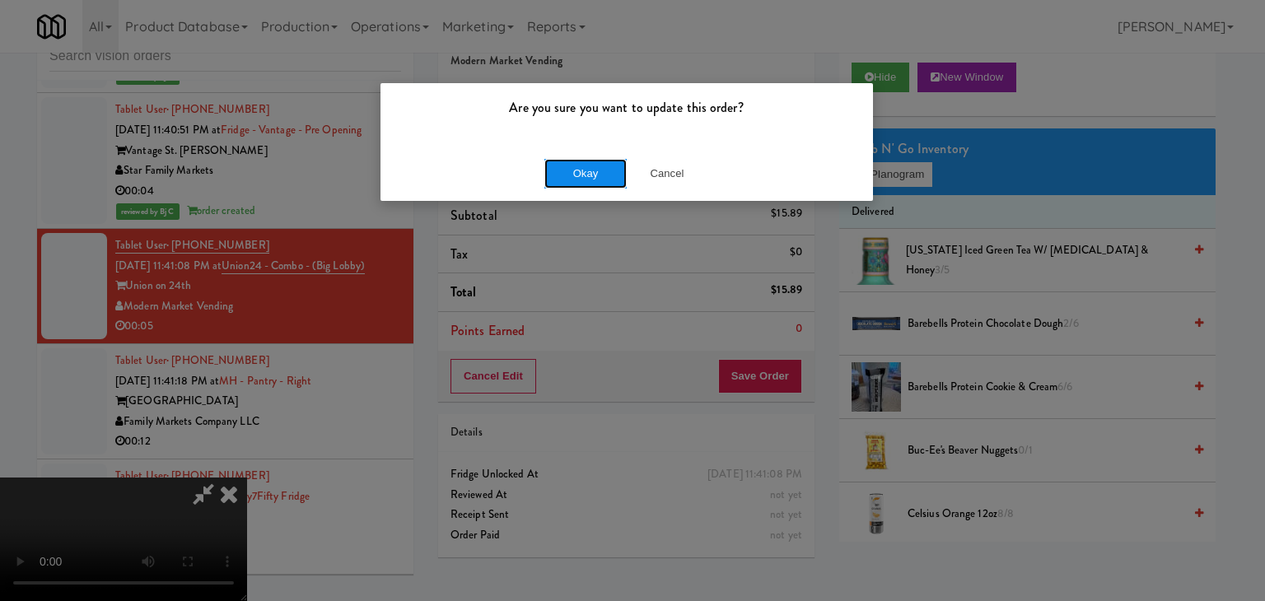
click at [592, 176] on button "Okay" at bounding box center [585, 174] width 82 height 30
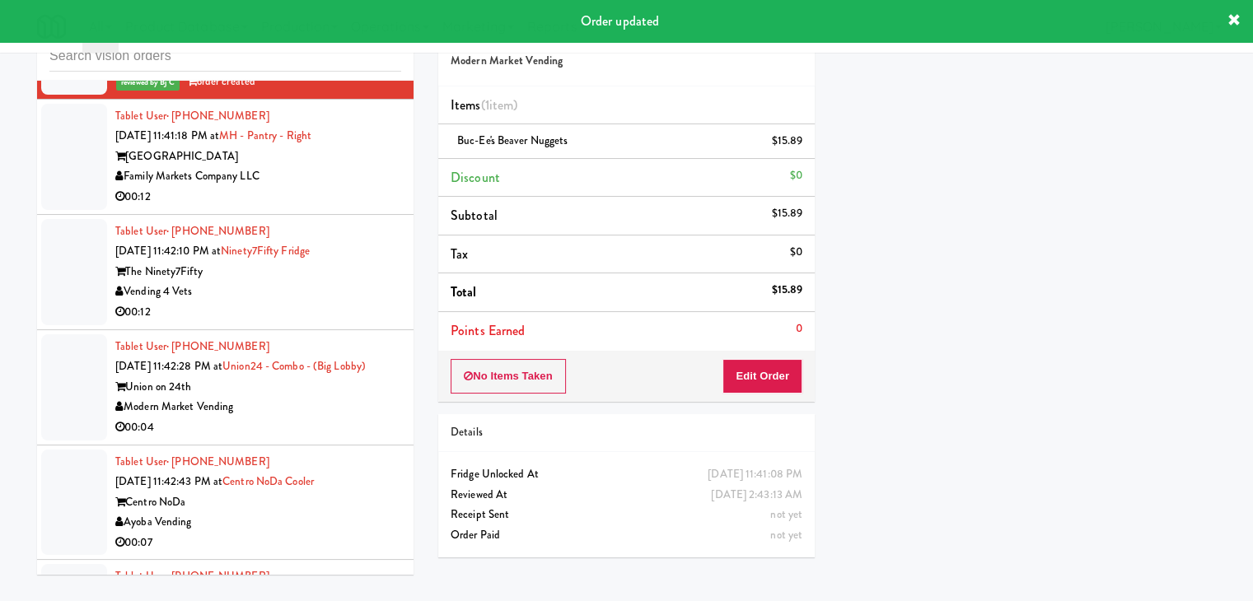
scroll to position [8199, 0]
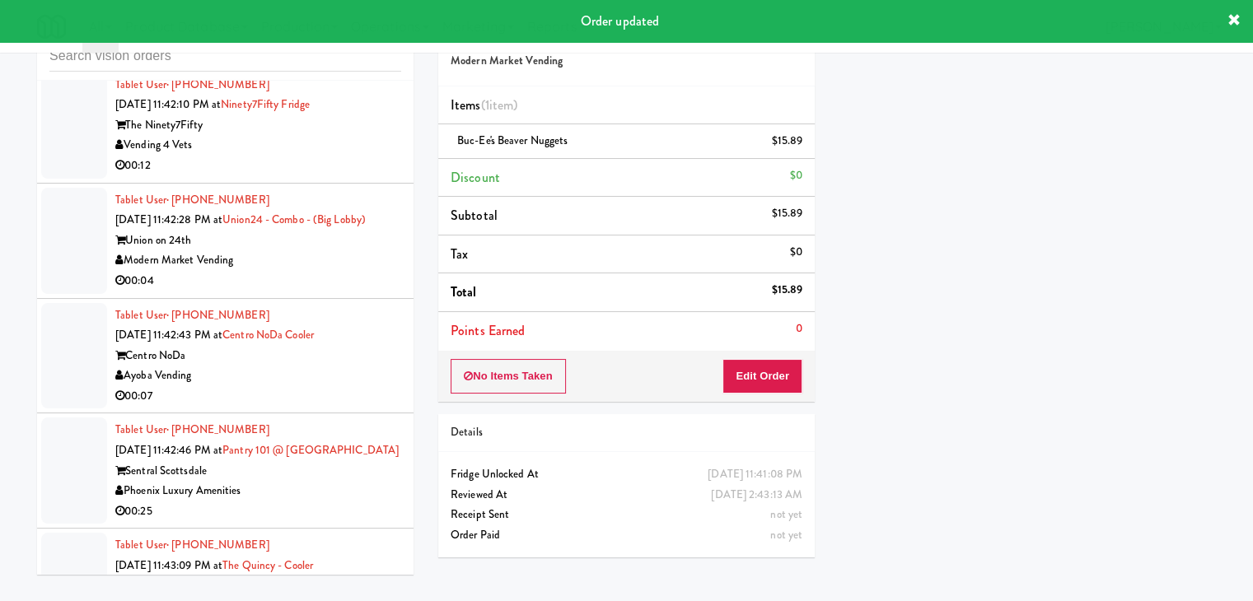
drag, startPoint x: 322, startPoint y: 238, endPoint x: 327, endPoint y: 245, distance: 8.9
click at [326, 243] on div "Tablet User · (646) 923-5444 [DATE] 11:42:28 PM at [GEOGRAPHIC_DATA] - Combo - …" at bounding box center [258, 240] width 286 height 101
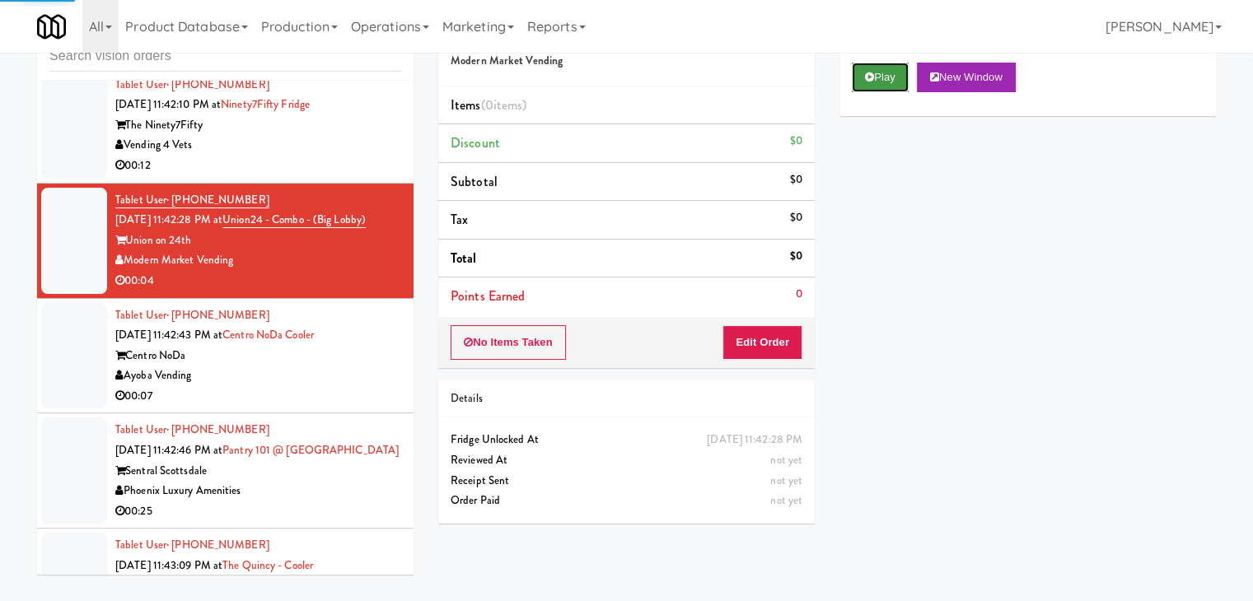
click at [899, 73] on button "Play" at bounding box center [880, 78] width 57 height 30
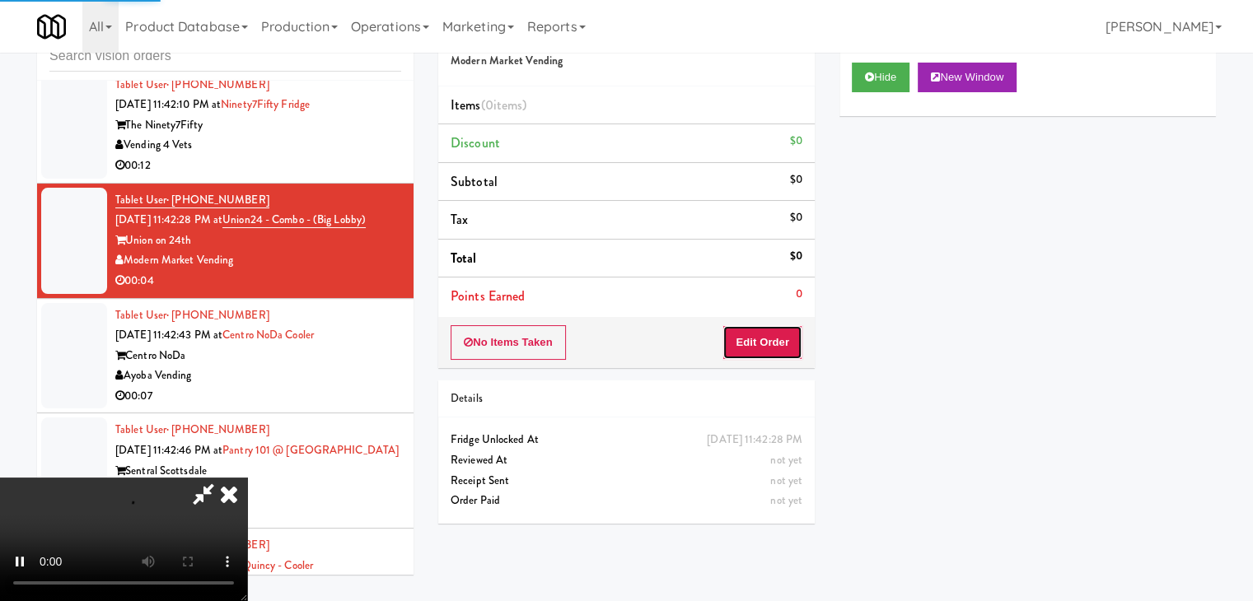
click at [761, 330] on button "Edit Order" at bounding box center [762, 342] width 80 height 35
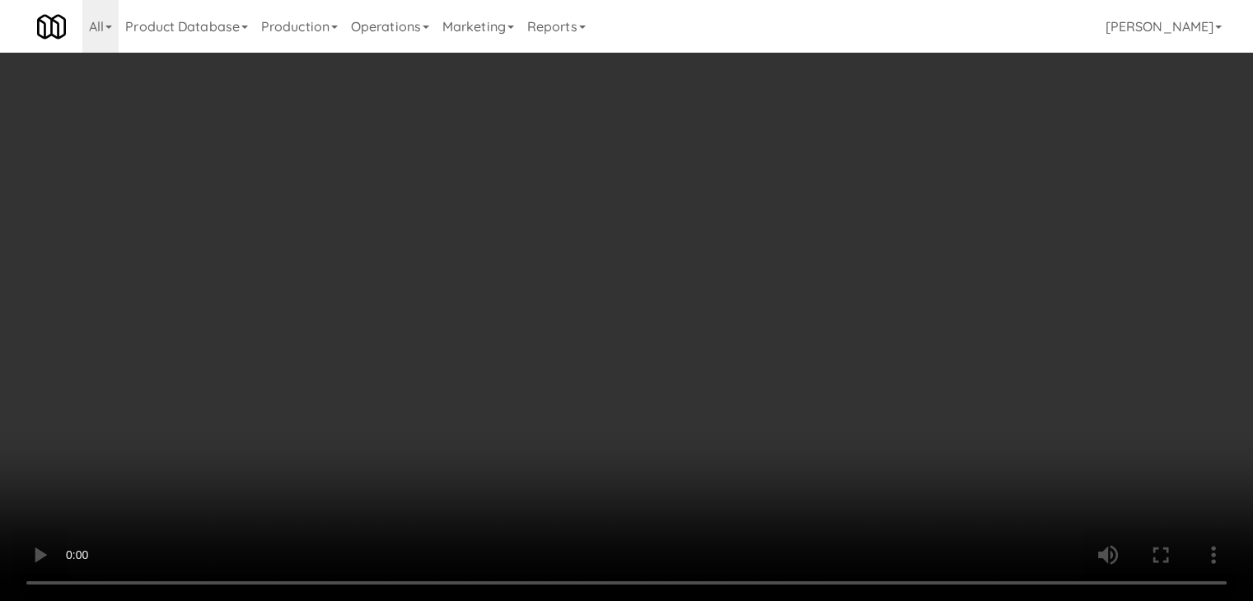
scroll to position [8138, 0]
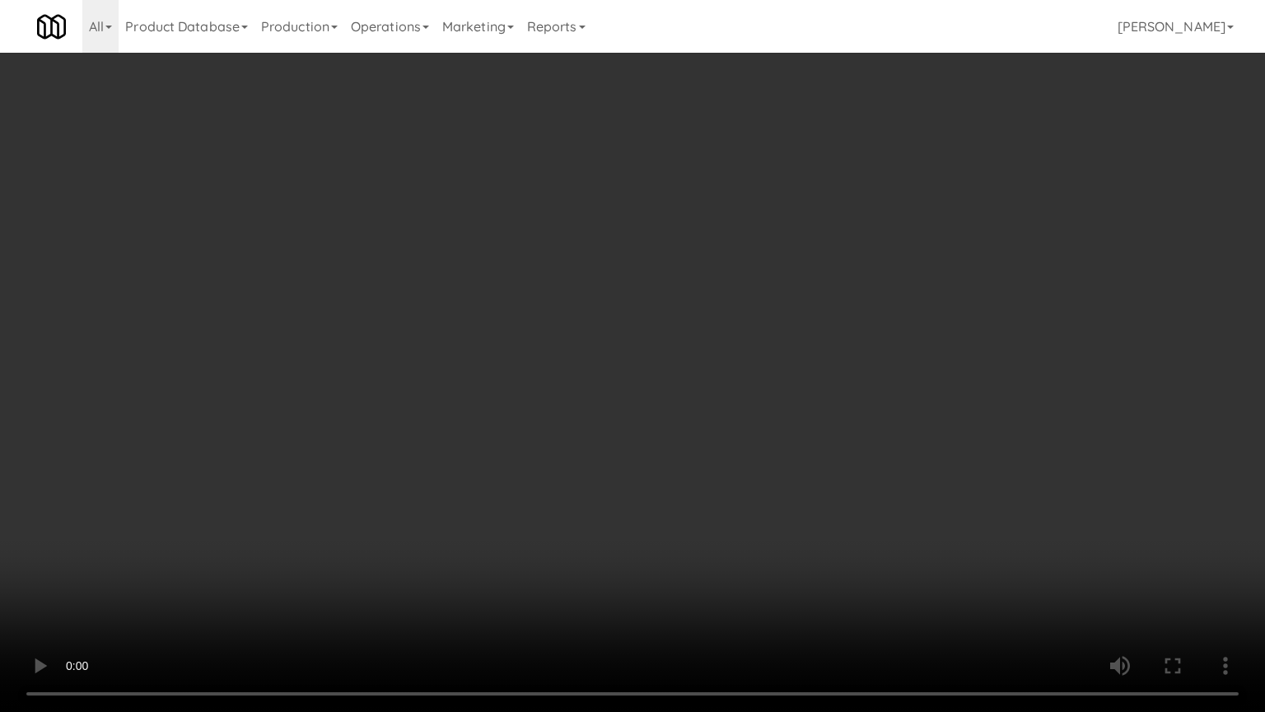
click at [791, 437] on video at bounding box center [632, 356] width 1265 height 712
click at [791, 435] on video at bounding box center [632, 356] width 1265 height 712
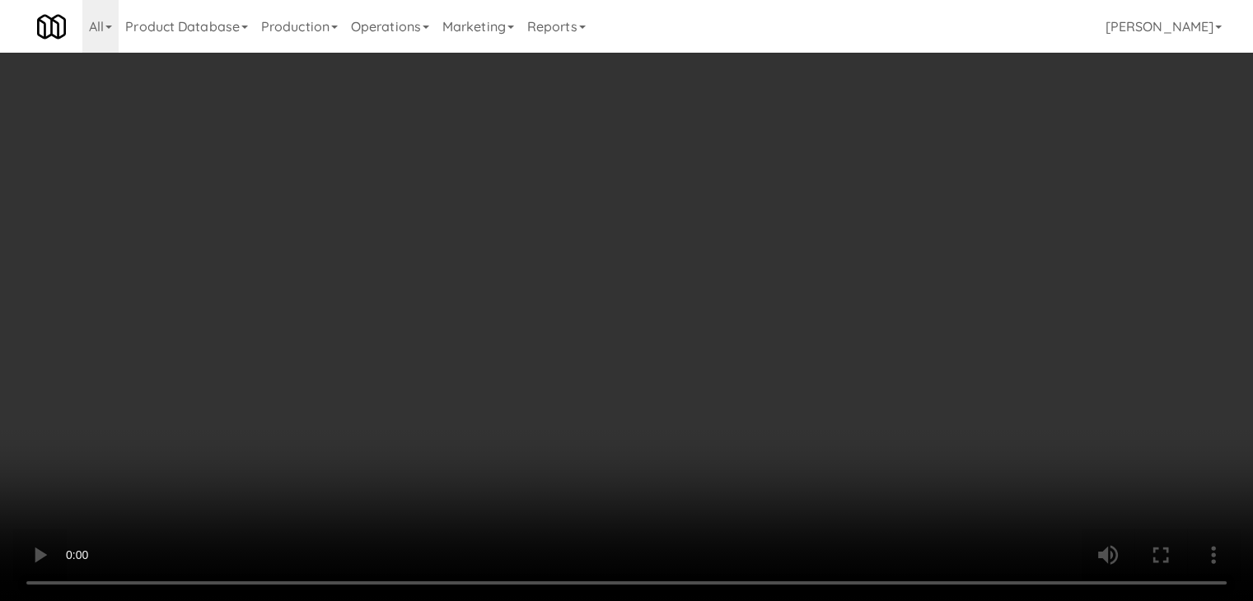
scroll to position [8199, 0]
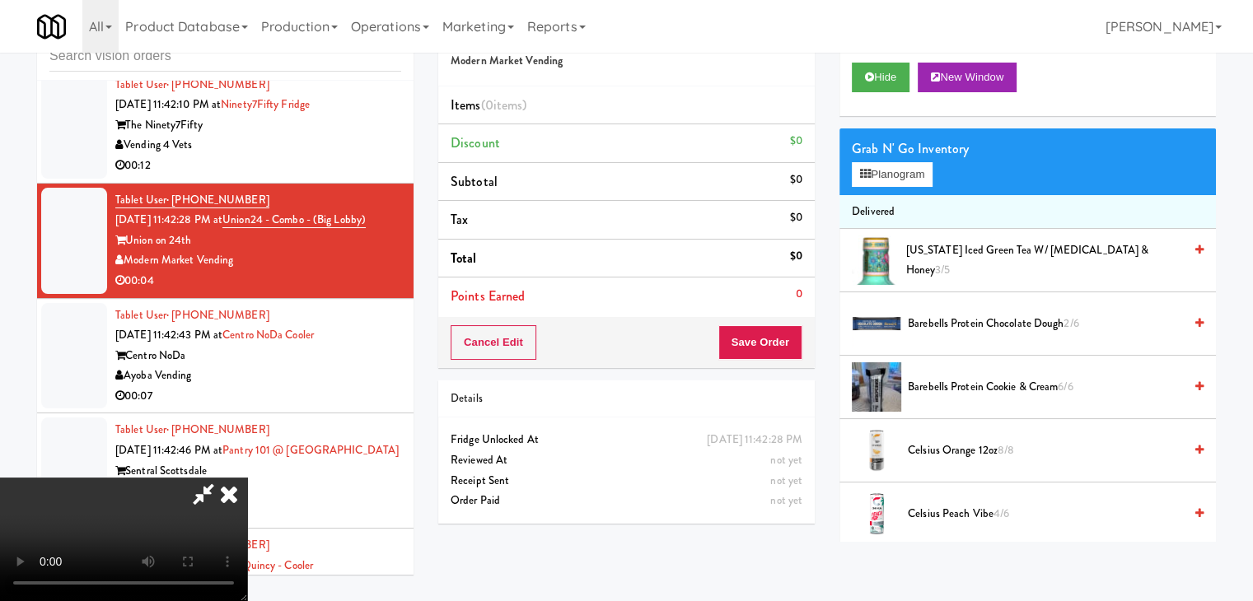
click at [903, 189] on div "Grab N' Go Inventory Planogram" at bounding box center [1027, 161] width 376 height 67
click at [906, 175] on button "Planogram" at bounding box center [892, 174] width 81 height 25
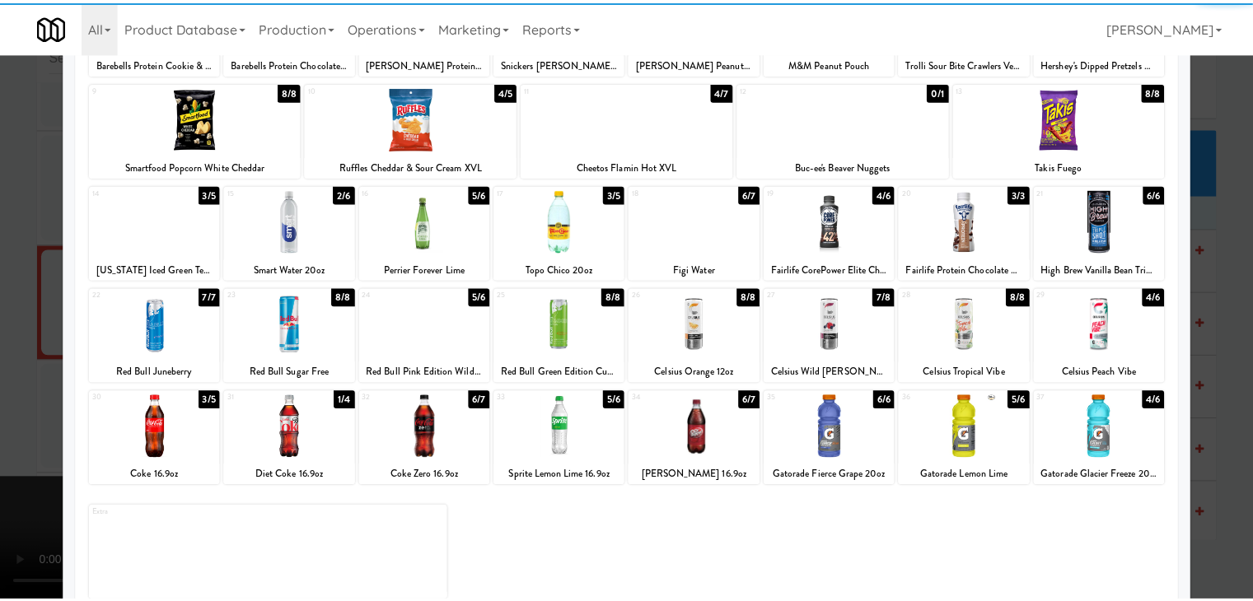
scroll to position [208, 0]
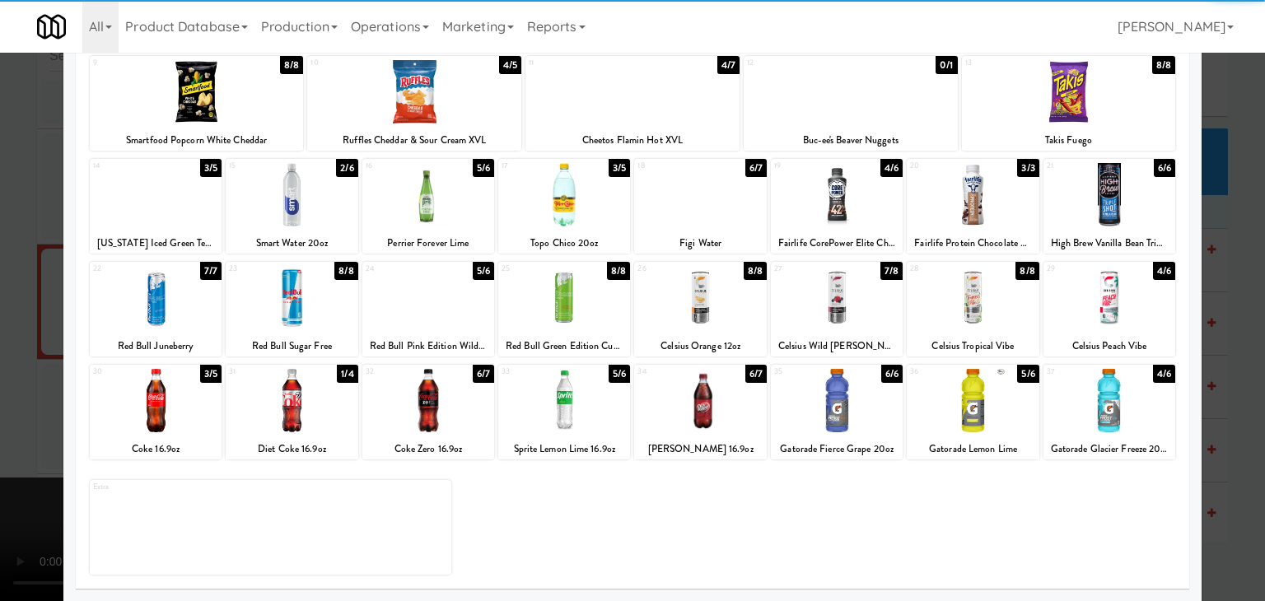
click at [427, 396] on div at bounding box center [428, 400] width 132 height 63
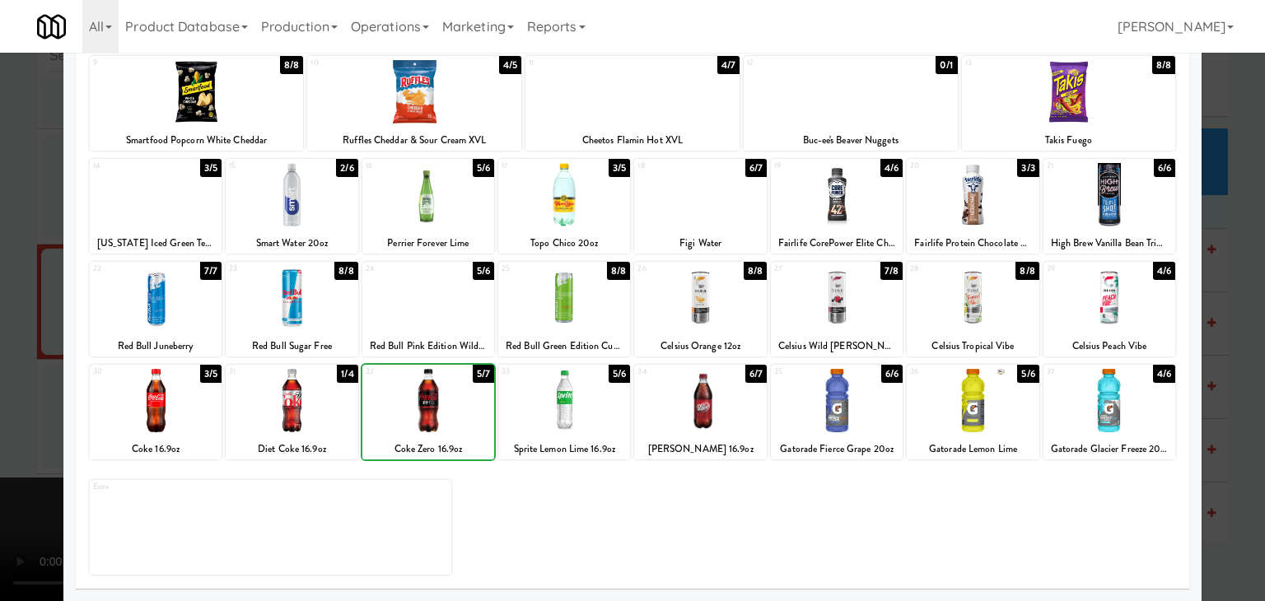
click at [21, 364] on div at bounding box center [632, 300] width 1265 height 601
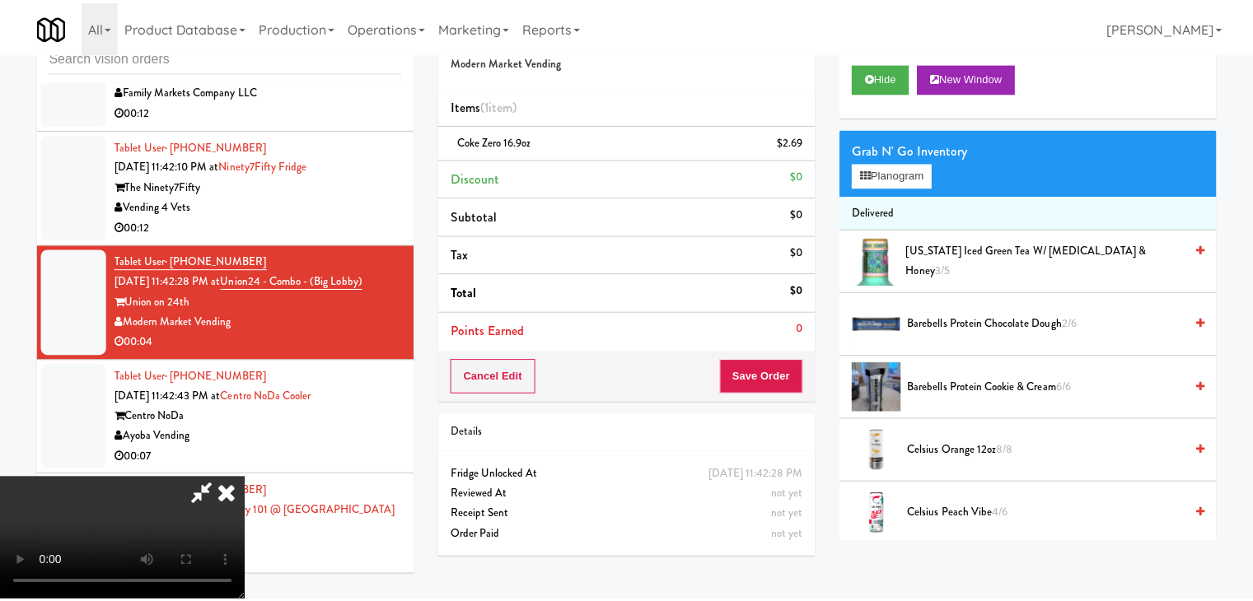
scroll to position [8199, 0]
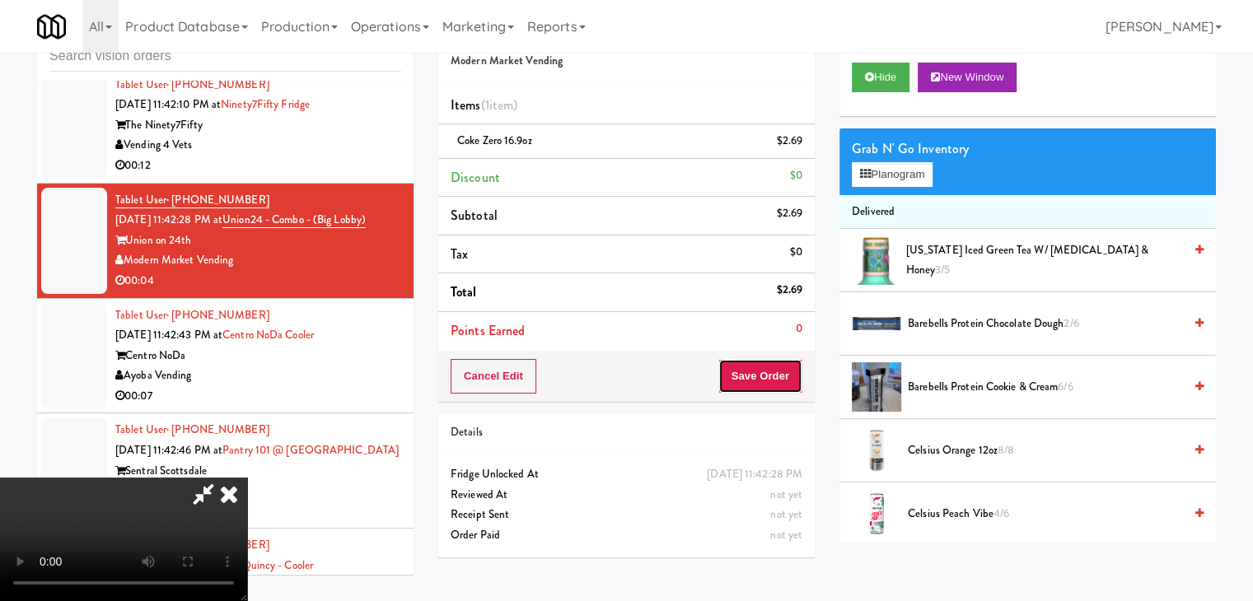
click at [769, 370] on button "Save Order" at bounding box center [760, 376] width 84 height 35
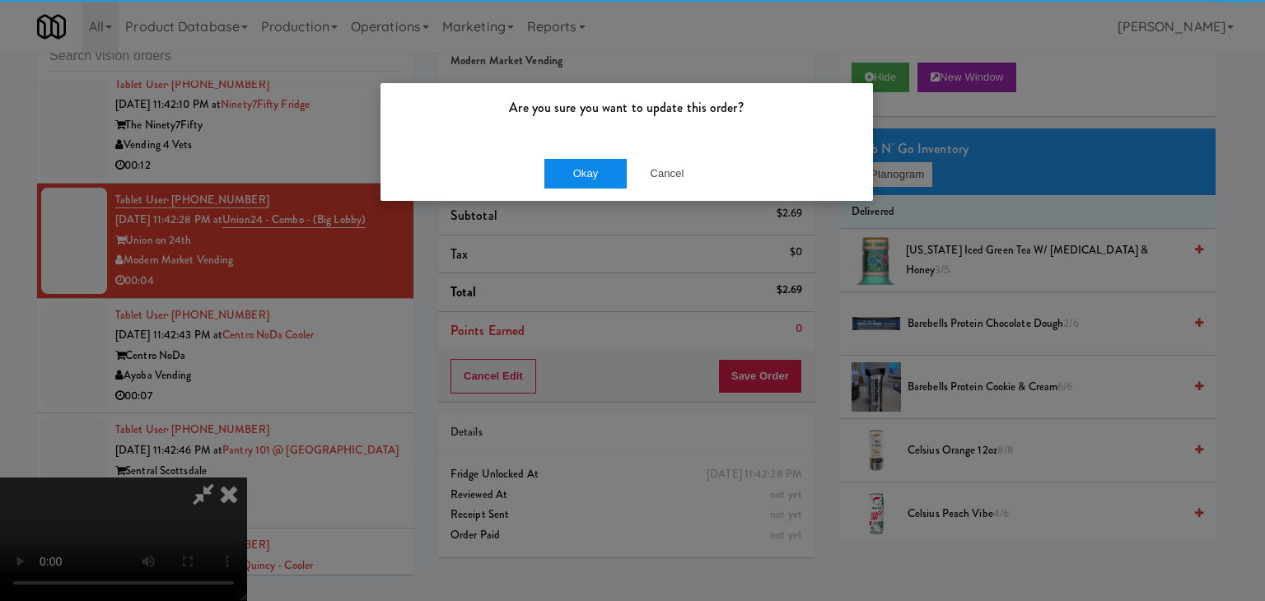
click at [591, 179] on div "Okay Cancel" at bounding box center [626, 173] width 493 height 55
click at [591, 177] on button "Okay" at bounding box center [585, 174] width 82 height 30
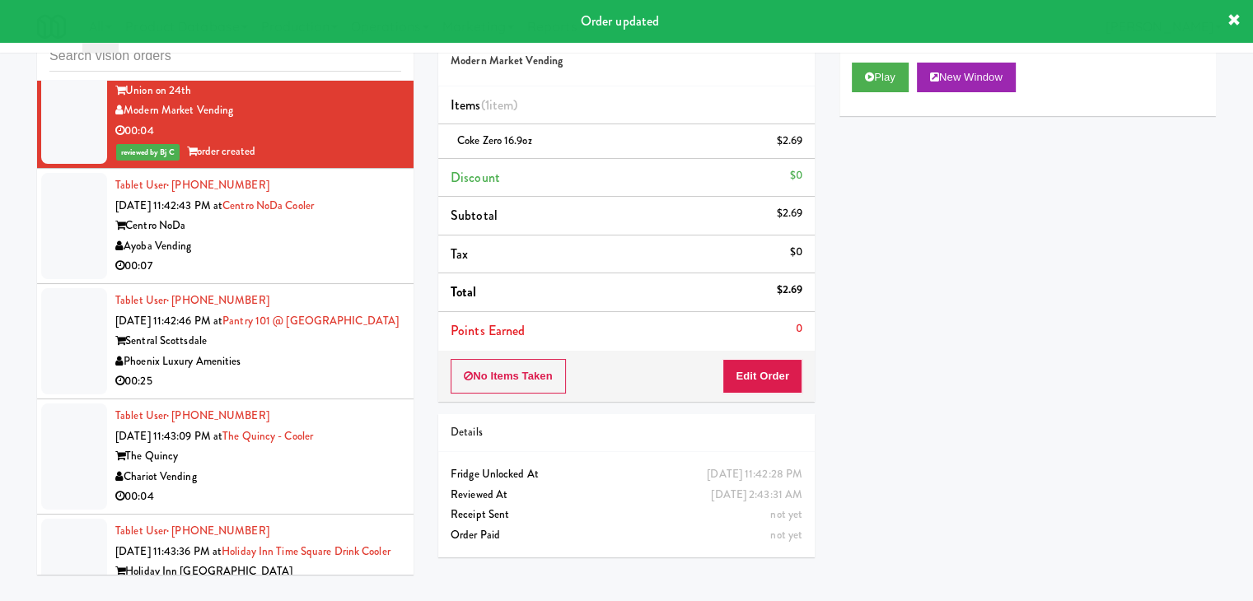
scroll to position [8364, 0]
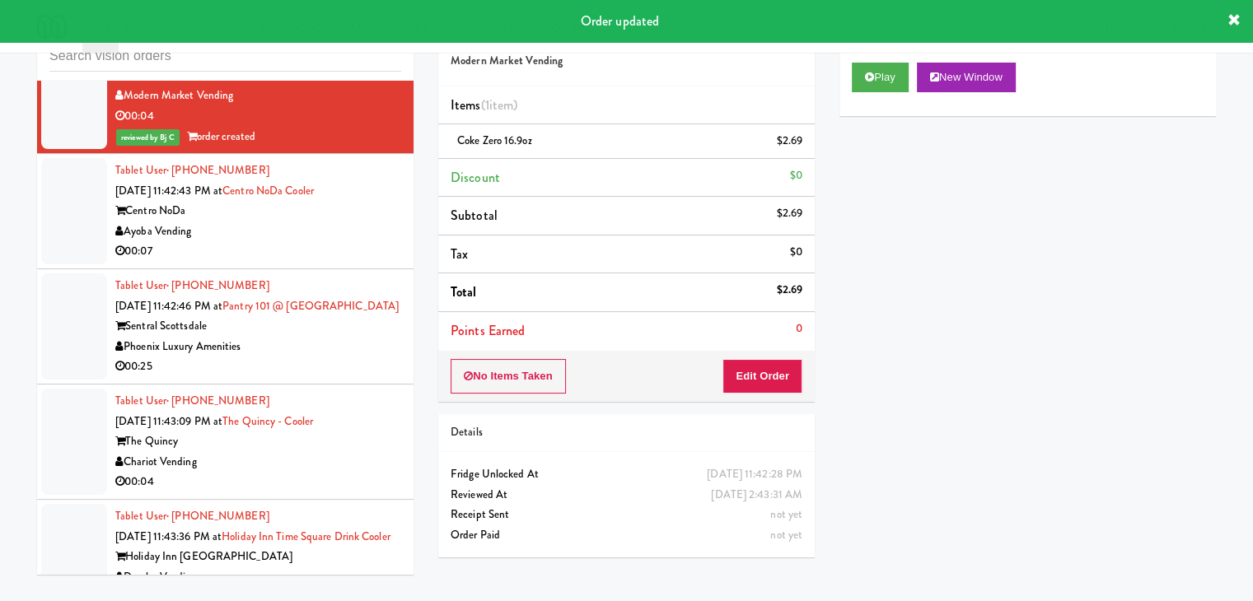
click at [295, 241] on div "00:07" at bounding box center [258, 251] width 286 height 21
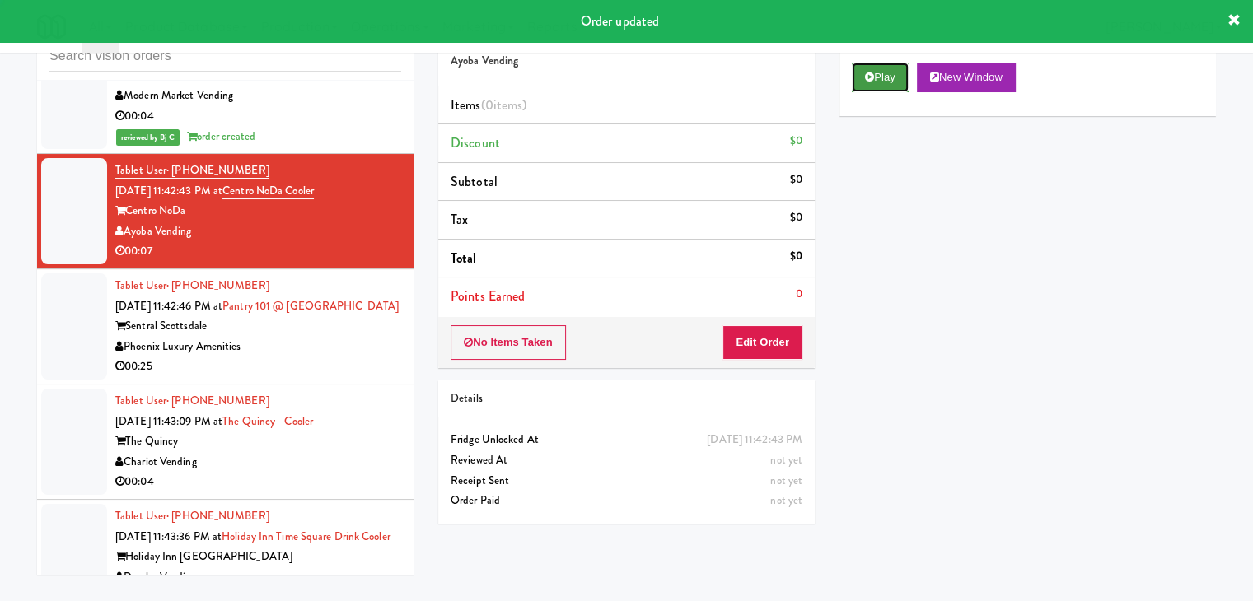
click at [906, 67] on button "Play" at bounding box center [880, 78] width 57 height 30
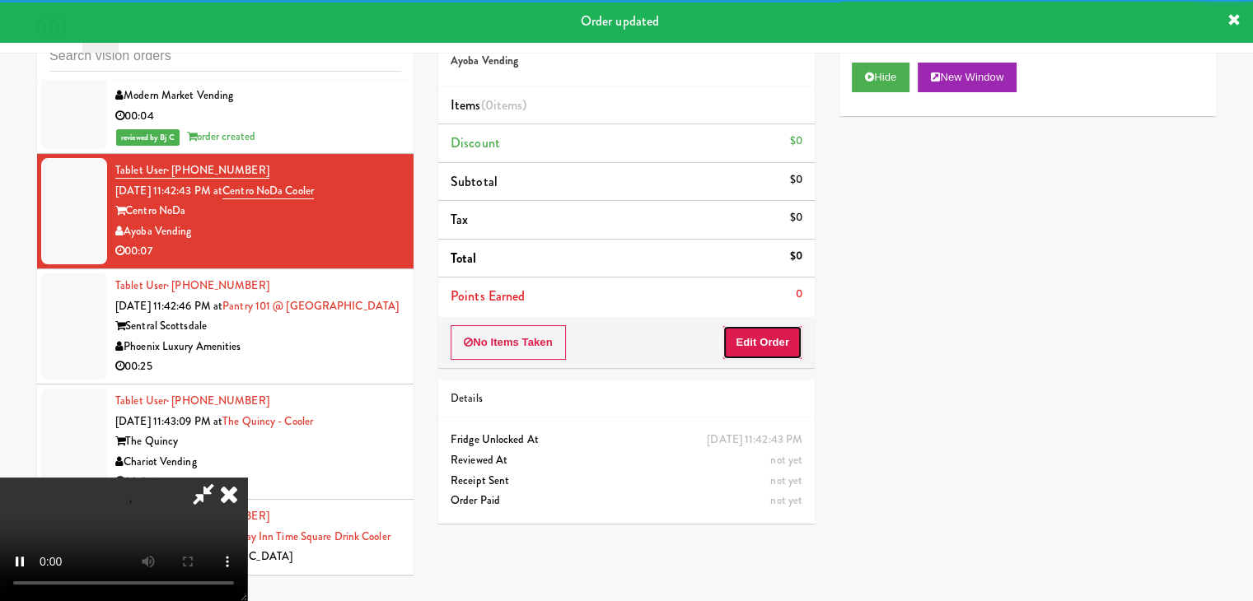
drag, startPoint x: 760, startPoint y: 329, endPoint x: 754, endPoint y: 337, distance: 9.4
click at [754, 337] on button "Edit Order" at bounding box center [762, 342] width 80 height 35
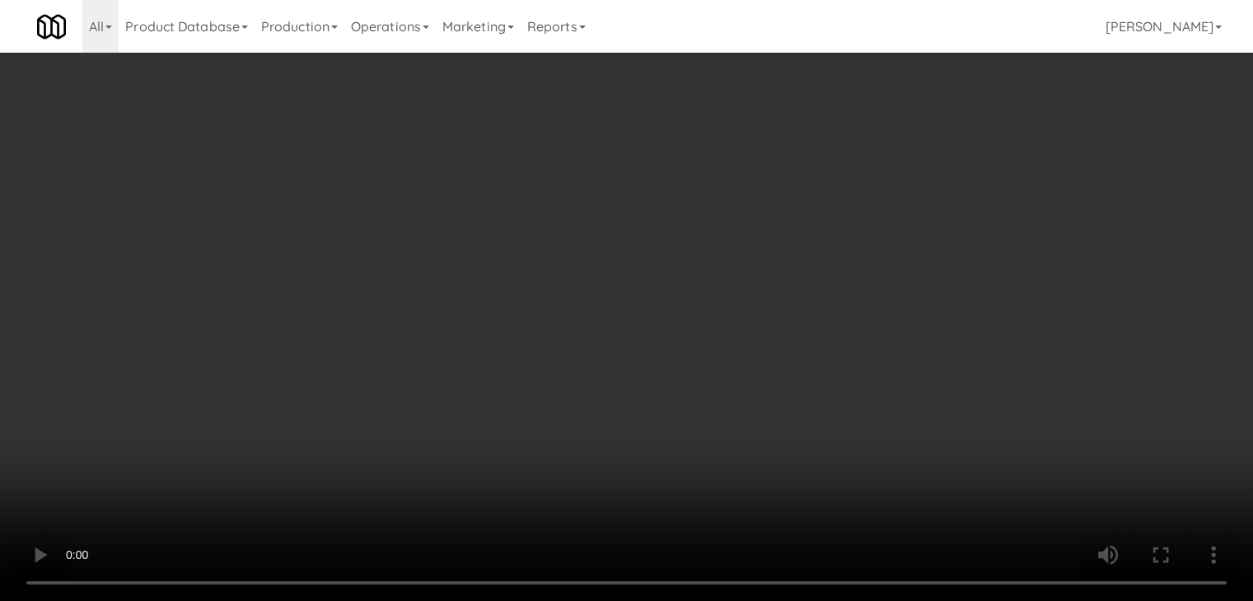
scroll to position [8282, 0]
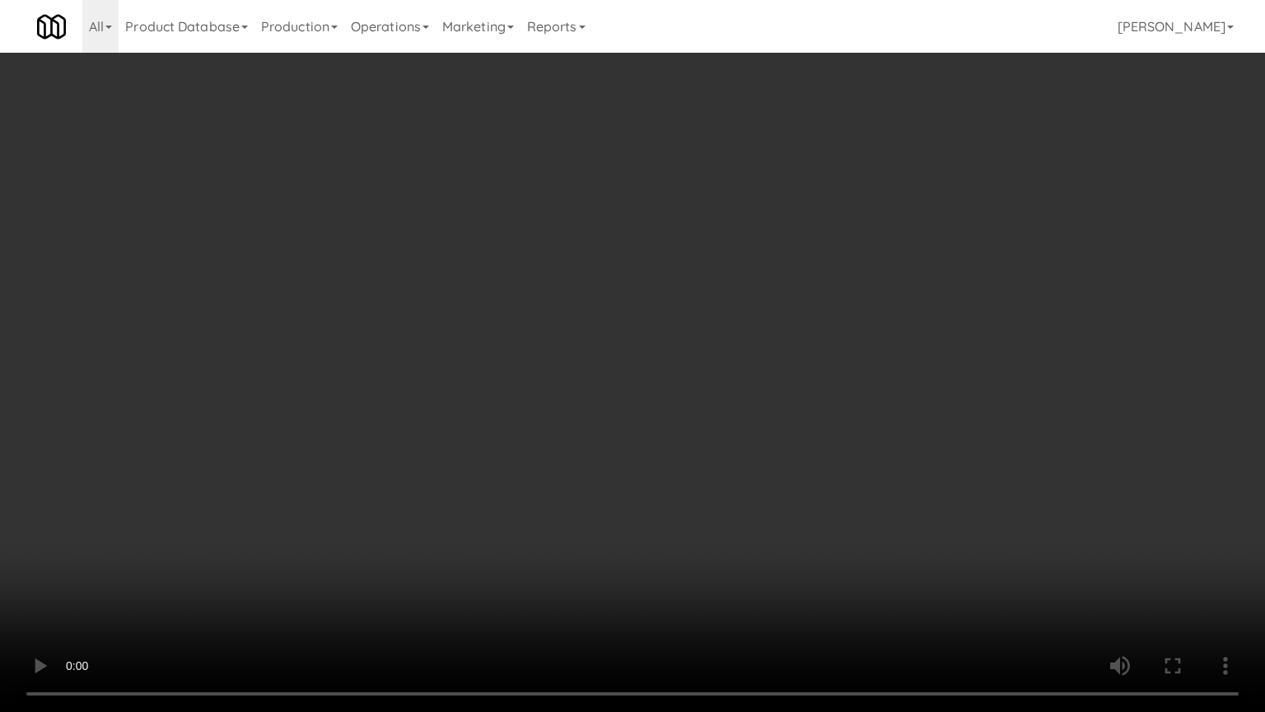
click at [705, 427] on video at bounding box center [632, 356] width 1265 height 712
click at [711, 434] on video at bounding box center [632, 356] width 1265 height 712
click at [732, 427] on video at bounding box center [632, 356] width 1265 height 712
click at [740, 427] on video at bounding box center [632, 356] width 1265 height 712
click at [749, 421] on video at bounding box center [632, 356] width 1265 height 712
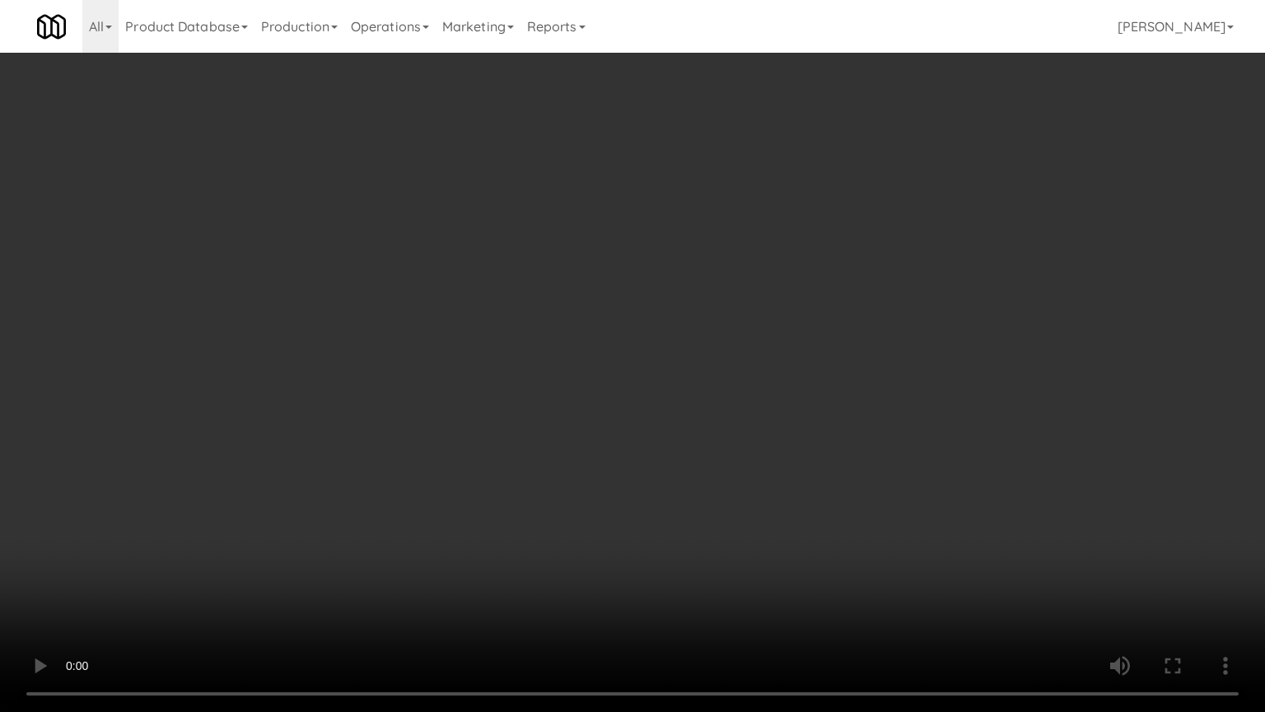
click at [753, 420] on video at bounding box center [632, 356] width 1265 height 712
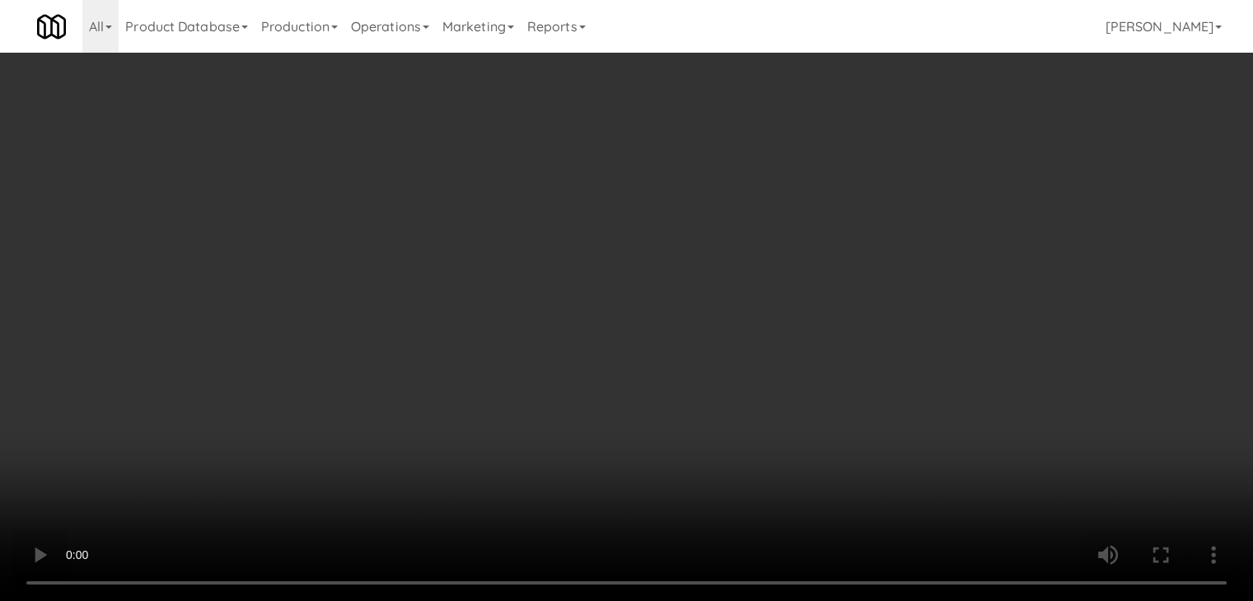
click at [909, 171] on button "Planogram" at bounding box center [892, 174] width 81 height 25
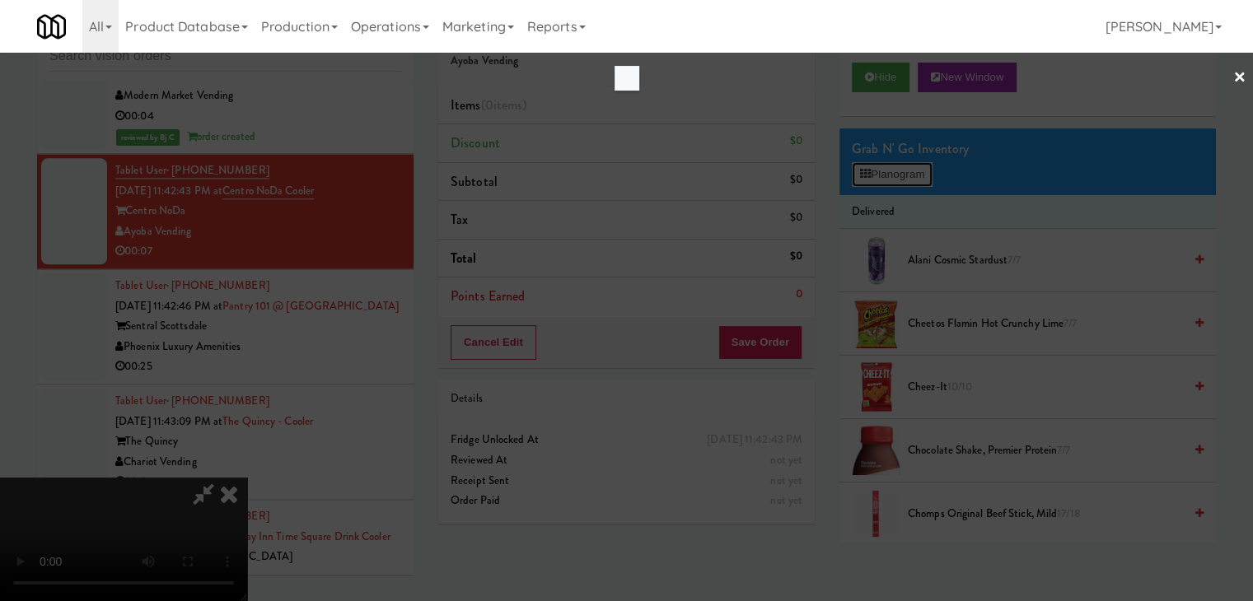
scroll to position [8282, 0]
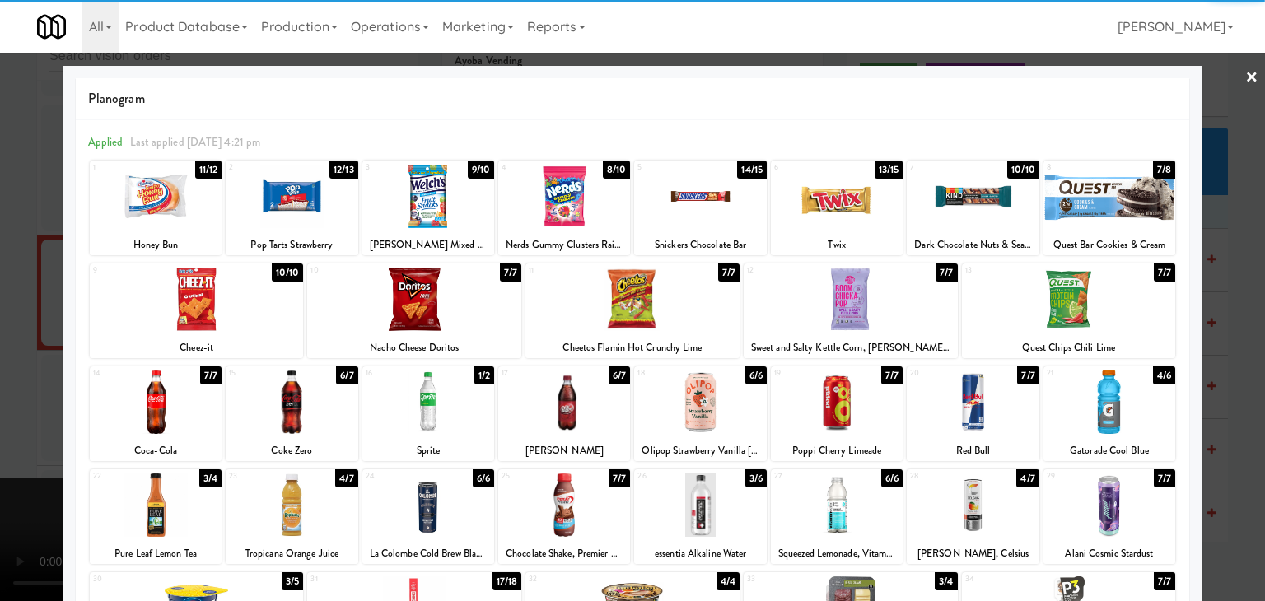
click at [568, 395] on div at bounding box center [564, 402] width 132 height 63
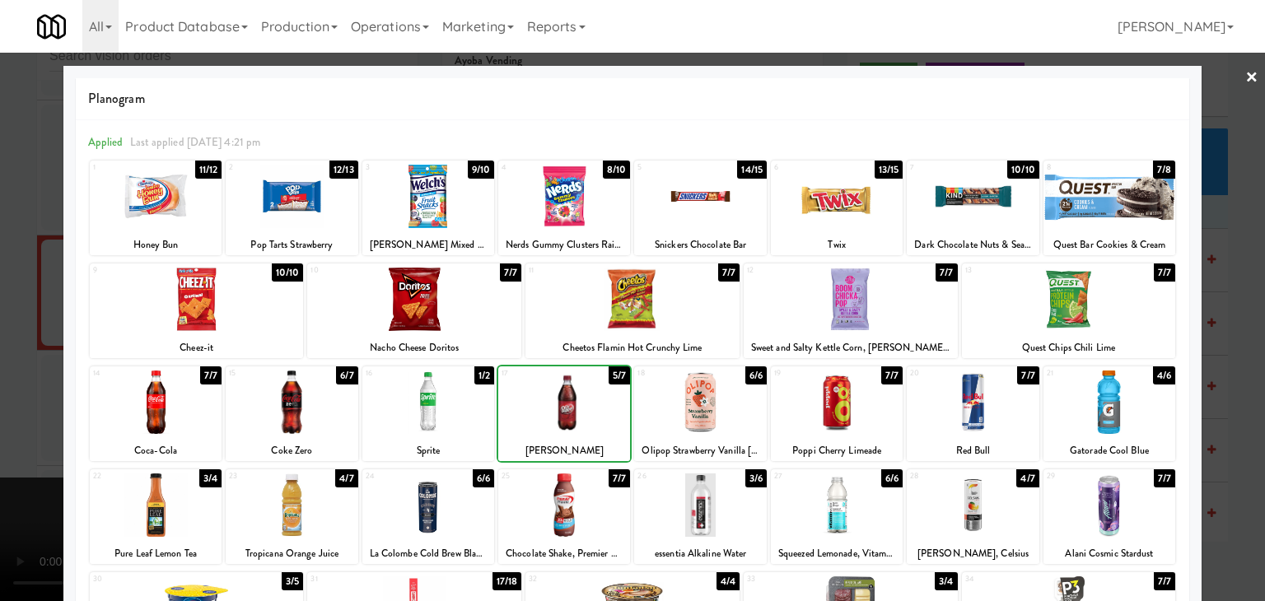
click at [42, 394] on div at bounding box center [632, 300] width 1265 height 601
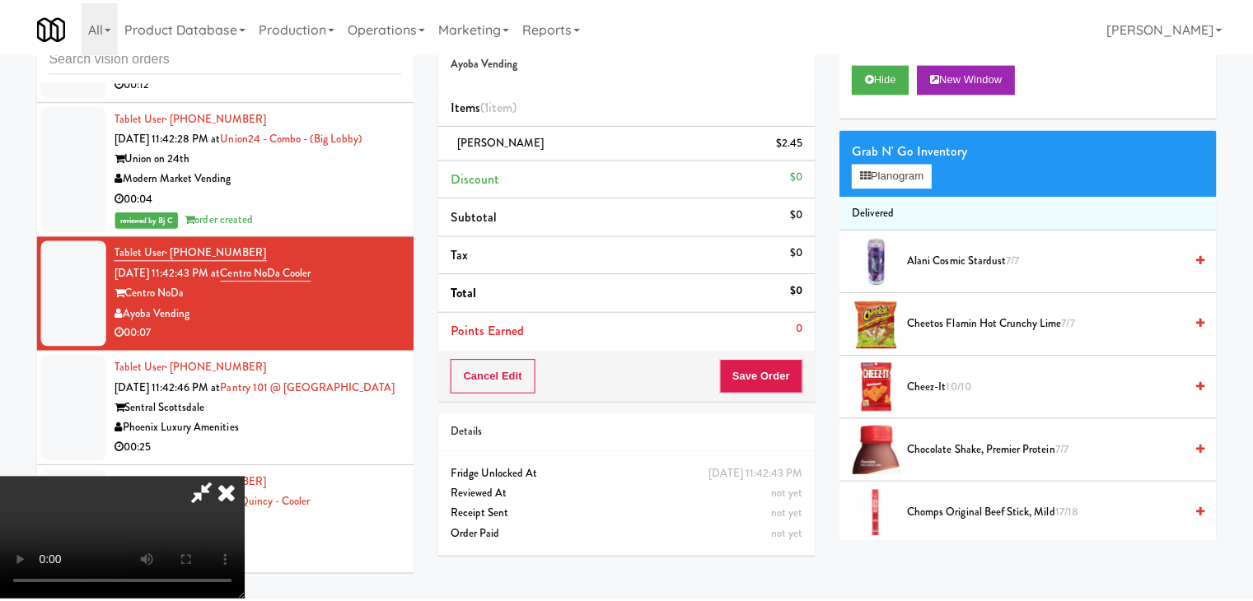
scroll to position [8364, 0]
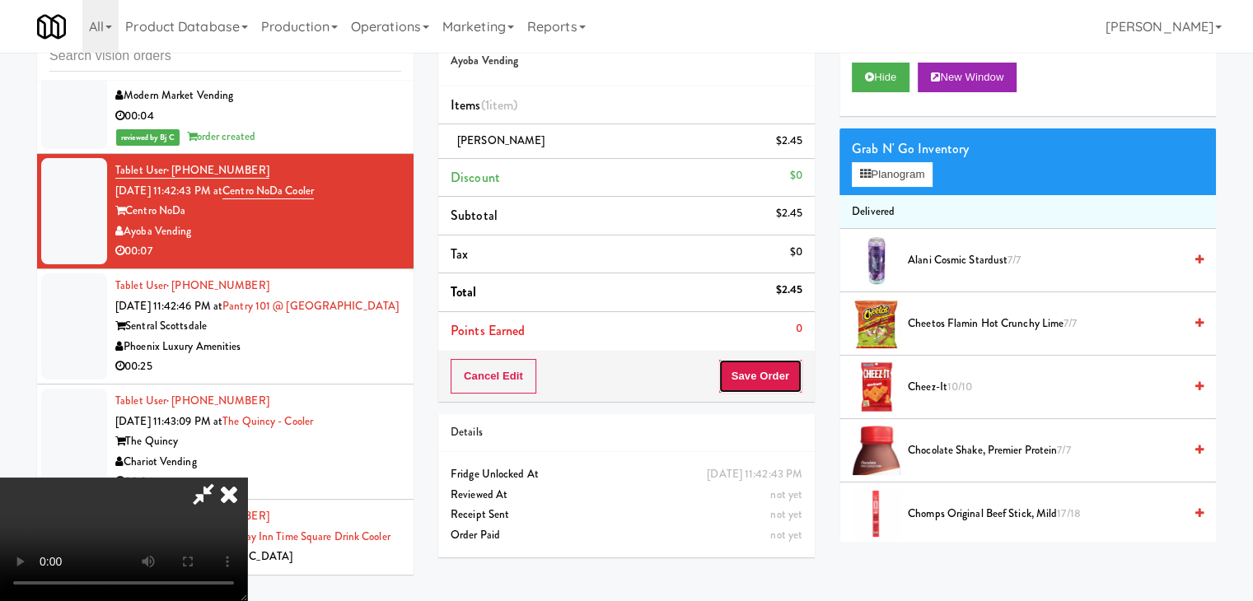
click at [777, 383] on button "Save Order" at bounding box center [760, 376] width 84 height 35
click at [777, 382] on button "Save Order" at bounding box center [760, 376] width 84 height 35
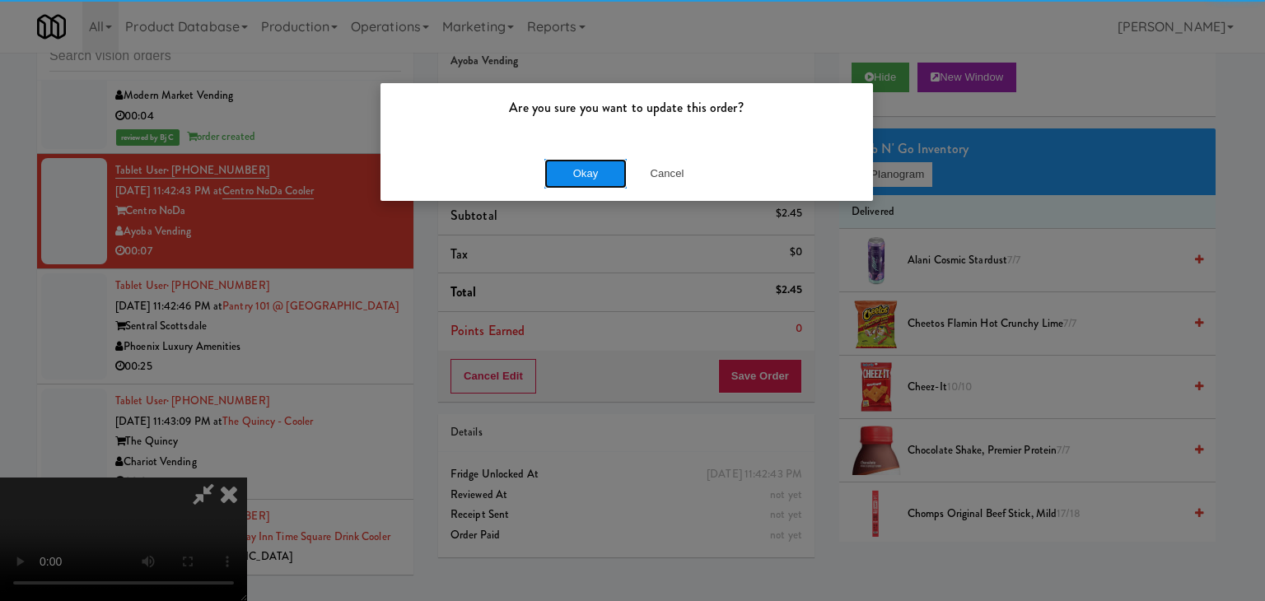
click at [596, 170] on button "Okay" at bounding box center [585, 174] width 82 height 30
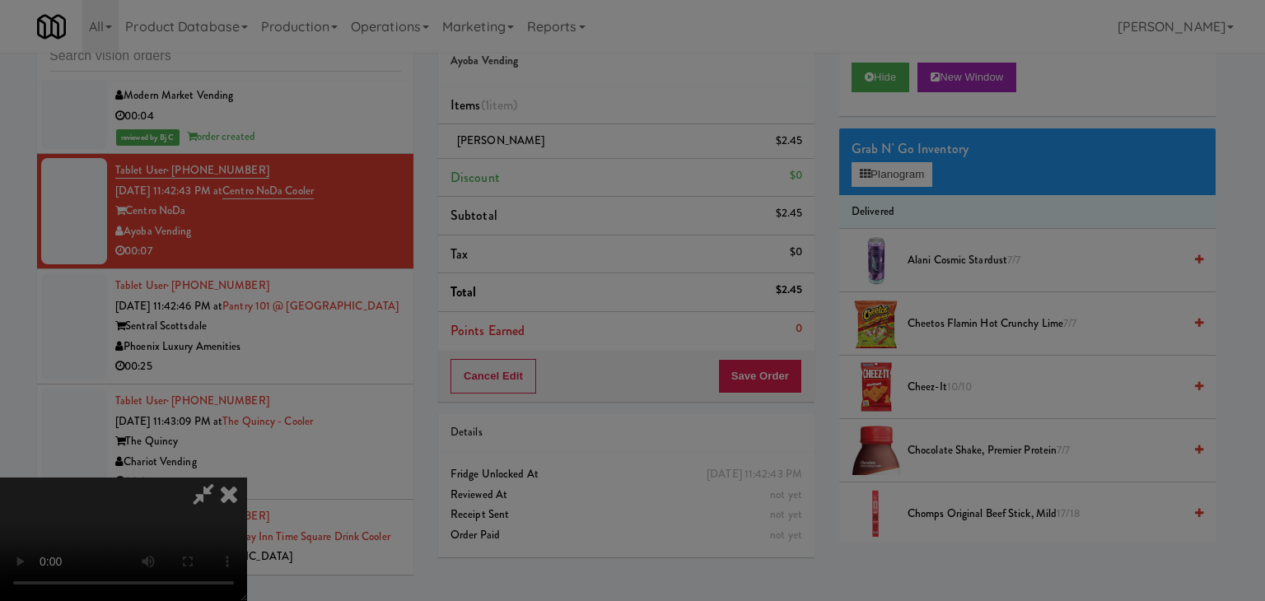
click at [596, 158] on button "Okay" at bounding box center [585, 143] width 82 height 30
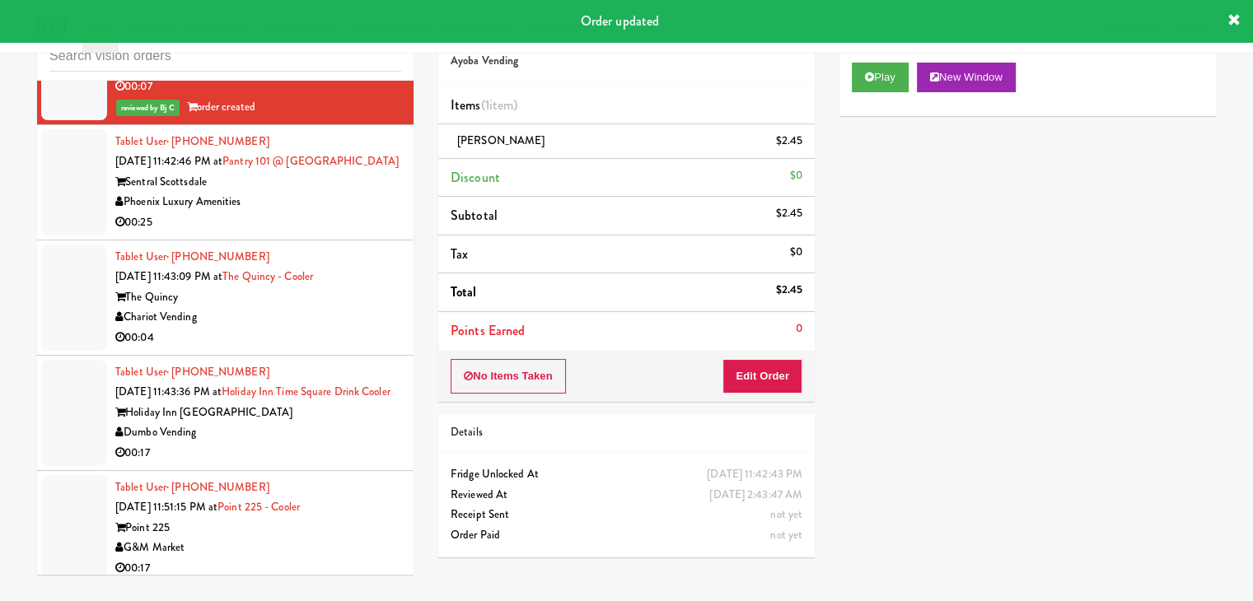
scroll to position [8611, 0]
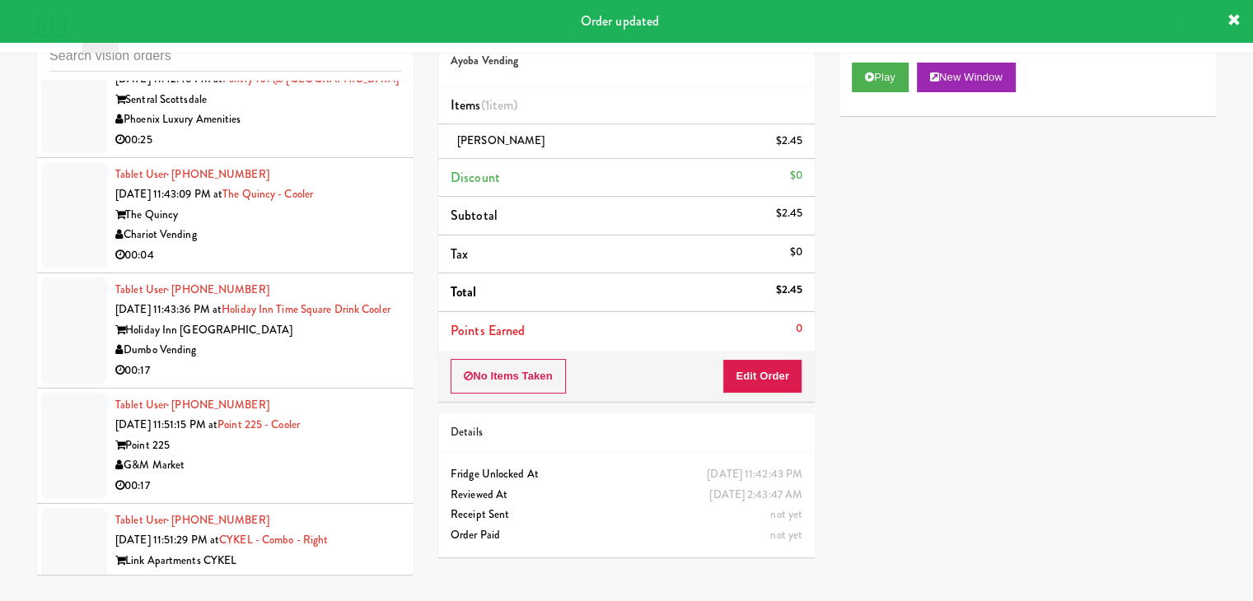
click at [356, 230] on div "Chariot Vending" at bounding box center [258, 235] width 286 height 21
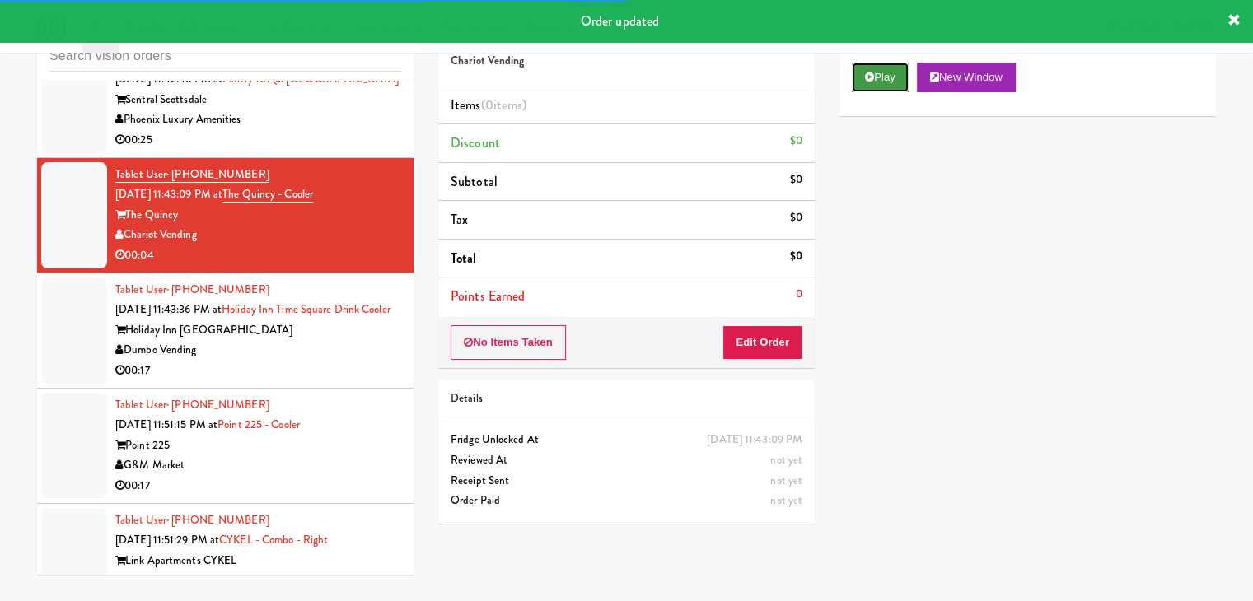
click at [886, 67] on button "Play" at bounding box center [880, 78] width 57 height 30
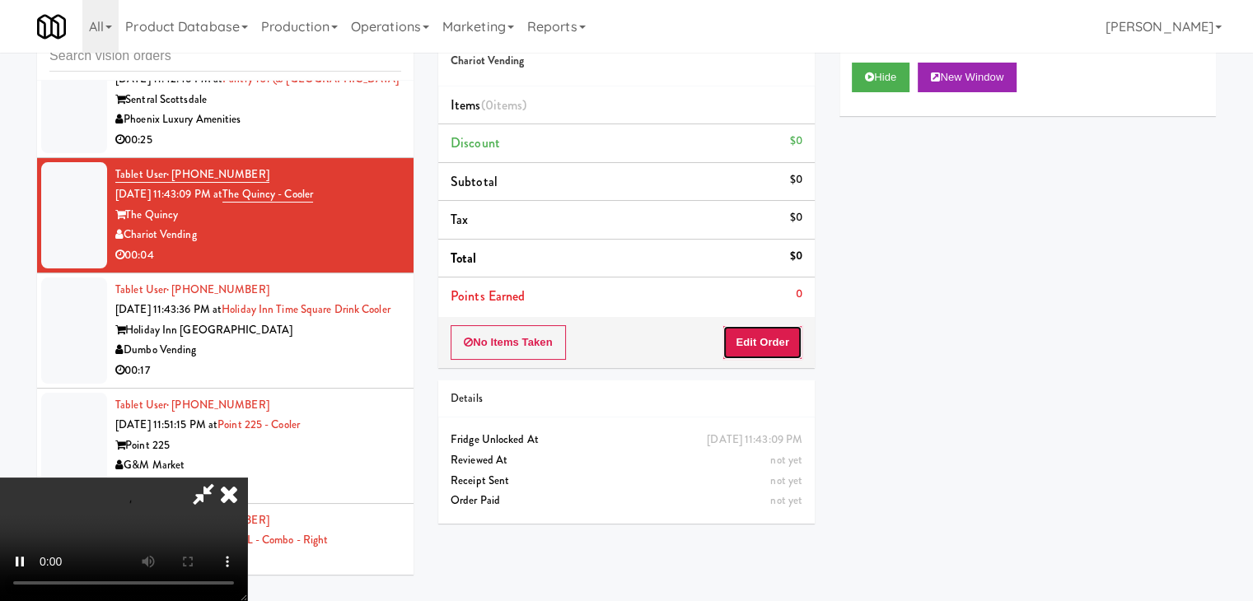
click at [780, 342] on button "Edit Order" at bounding box center [762, 342] width 80 height 35
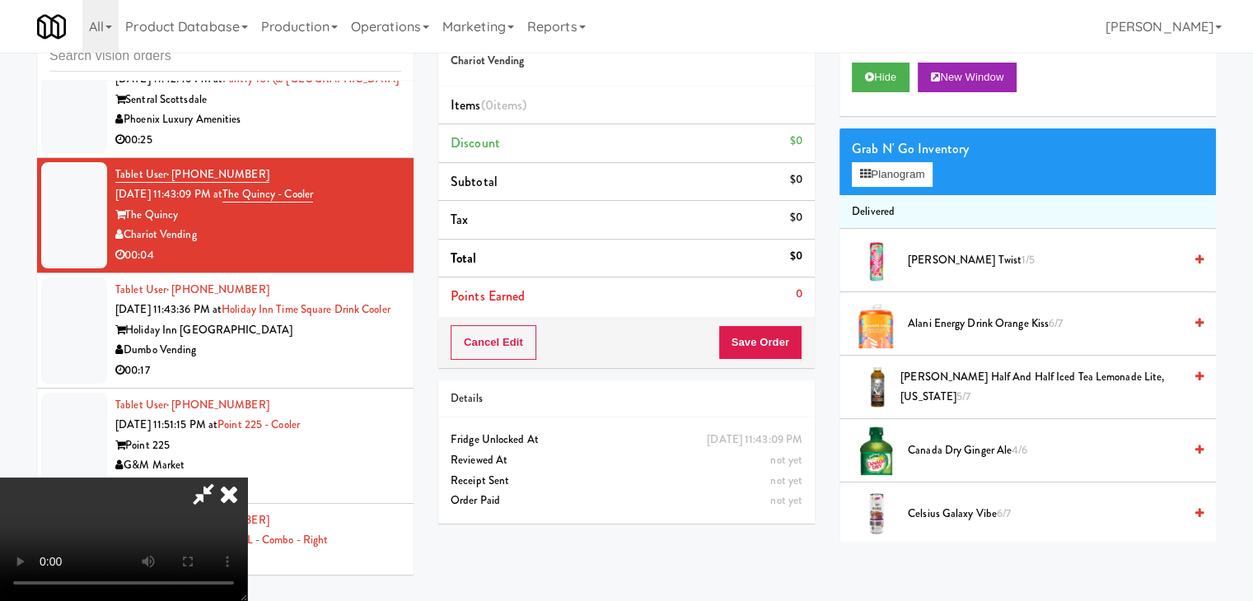
click at [247, 539] on video at bounding box center [123, 540] width 247 height 124
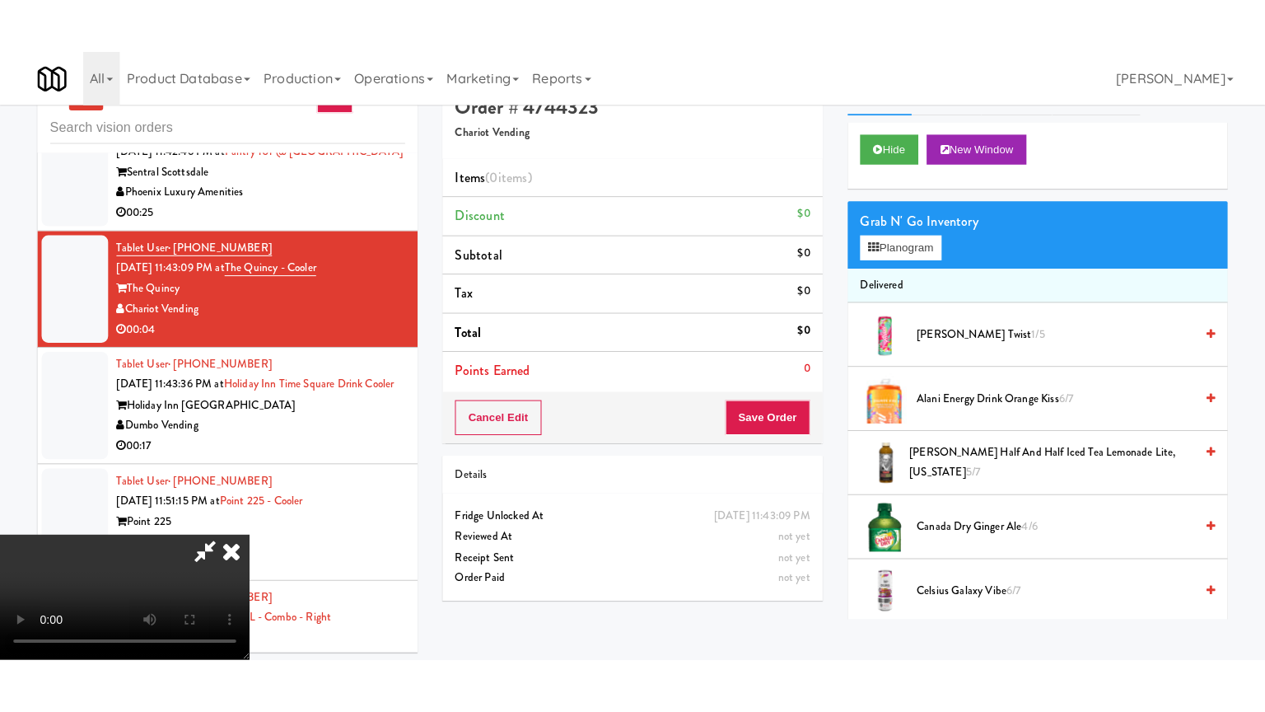
scroll to position [53, 0]
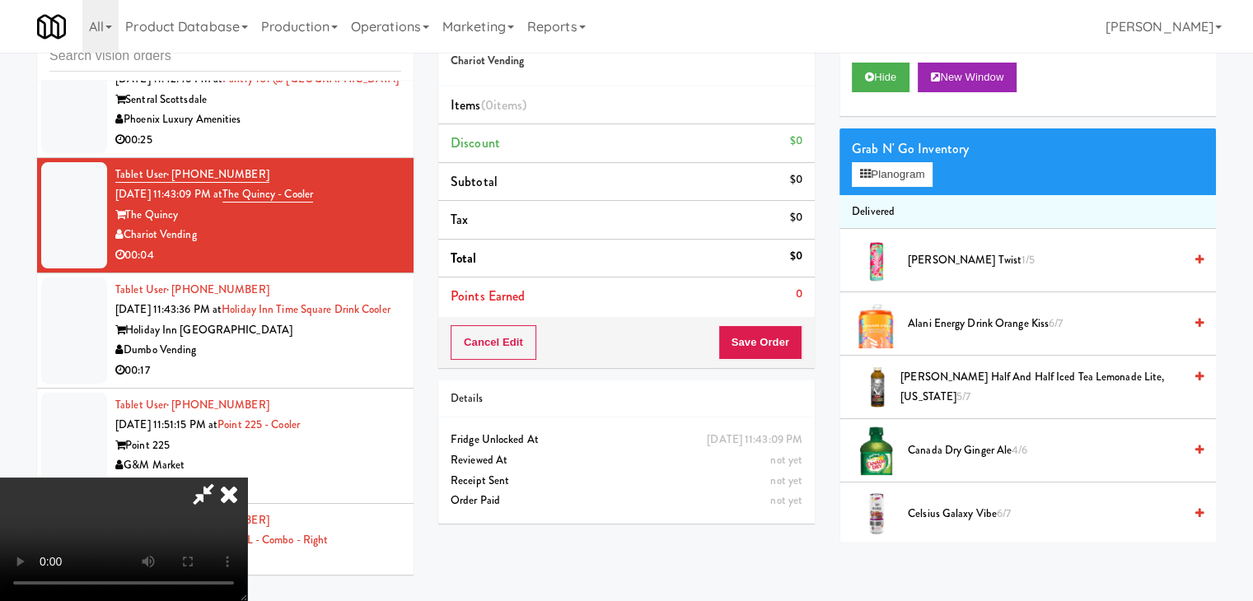
click at [247, 478] on icon at bounding box center [229, 494] width 36 height 33
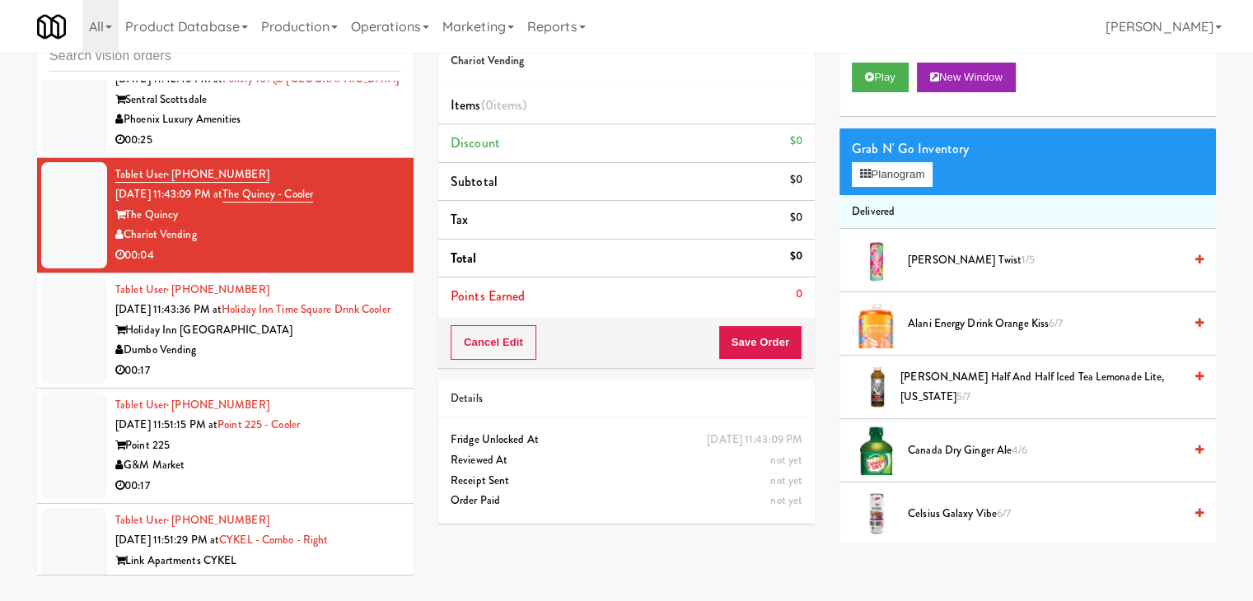
click at [315, 322] on div "Tablet User · (470) 469-5947 [DATE] 11:43:36 PM at [GEOGRAPHIC_DATA] [GEOGRAPHI…" at bounding box center [258, 330] width 286 height 101
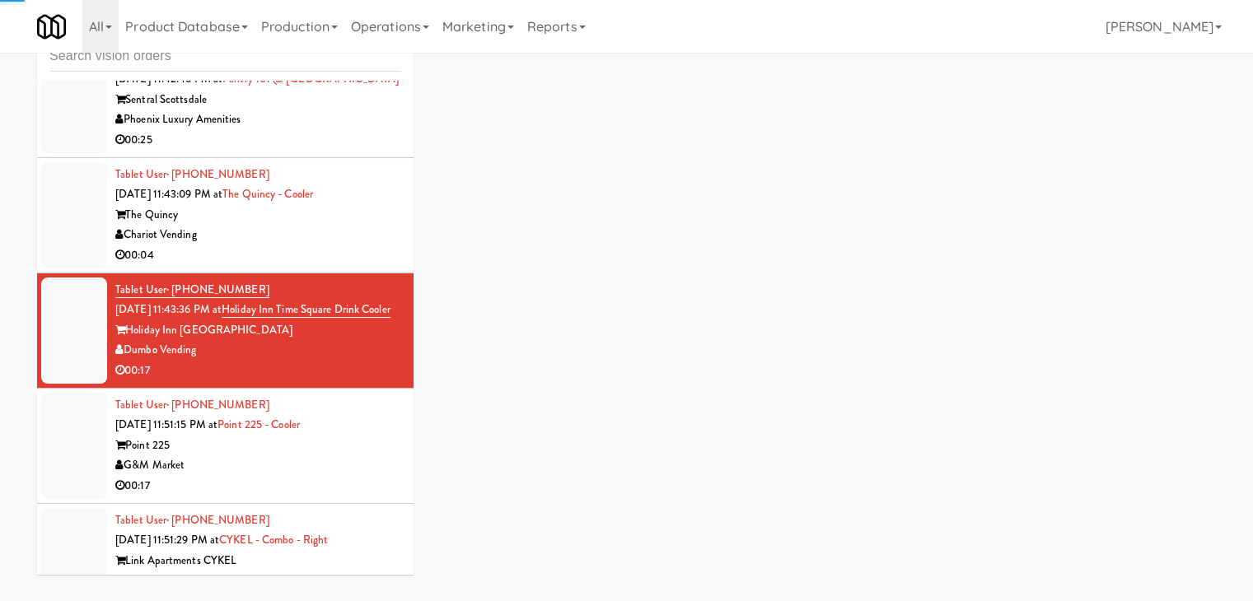
click at [325, 216] on div "Tablet User · (732) 407-5490 [DATE] 11:43:09 PM at The Quincy - Cooler The Quin…" at bounding box center [258, 215] width 286 height 101
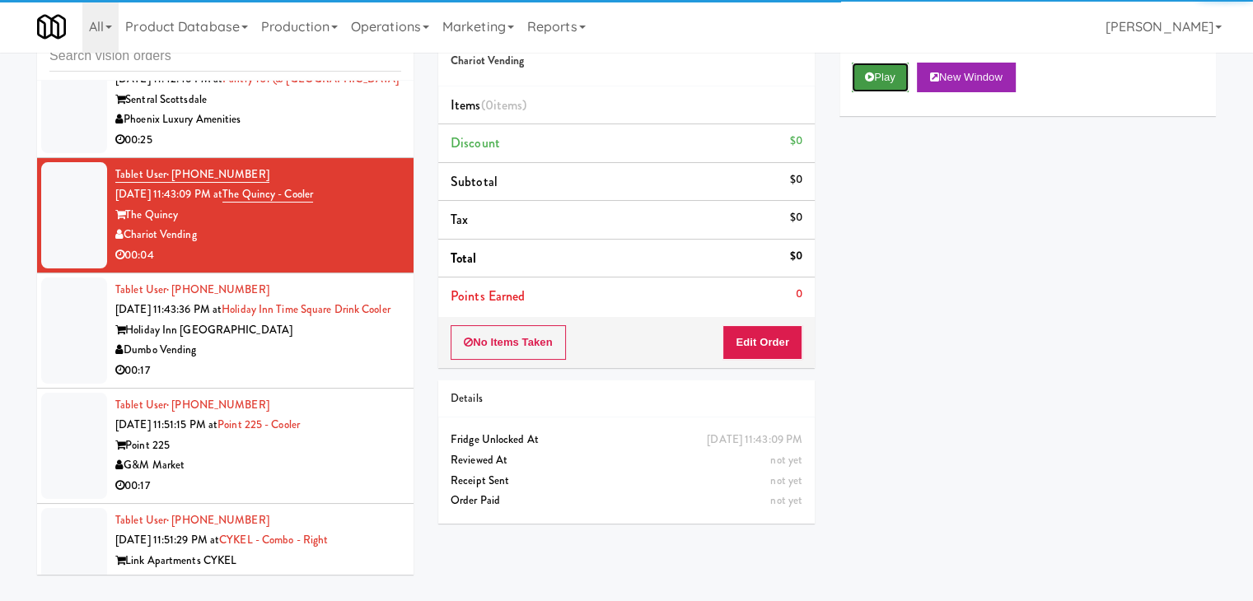
click at [870, 72] on icon at bounding box center [869, 77] width 9 height 11
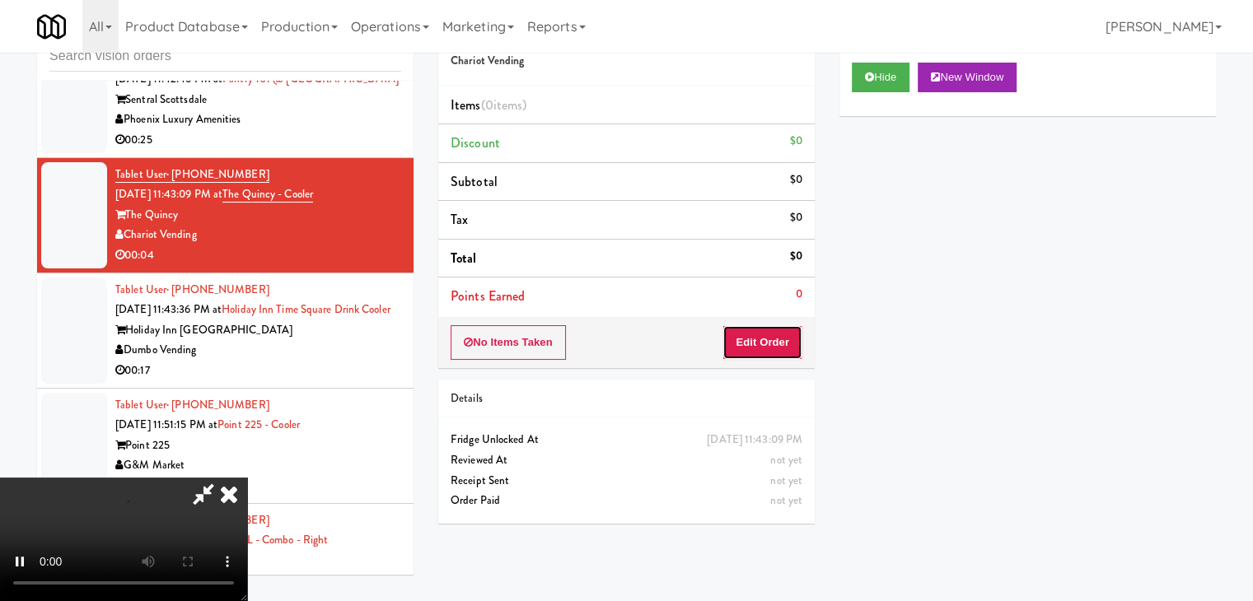
click at [744, 334] on button "Edit Order" at bounding box center [762, 342] width 80 height 35
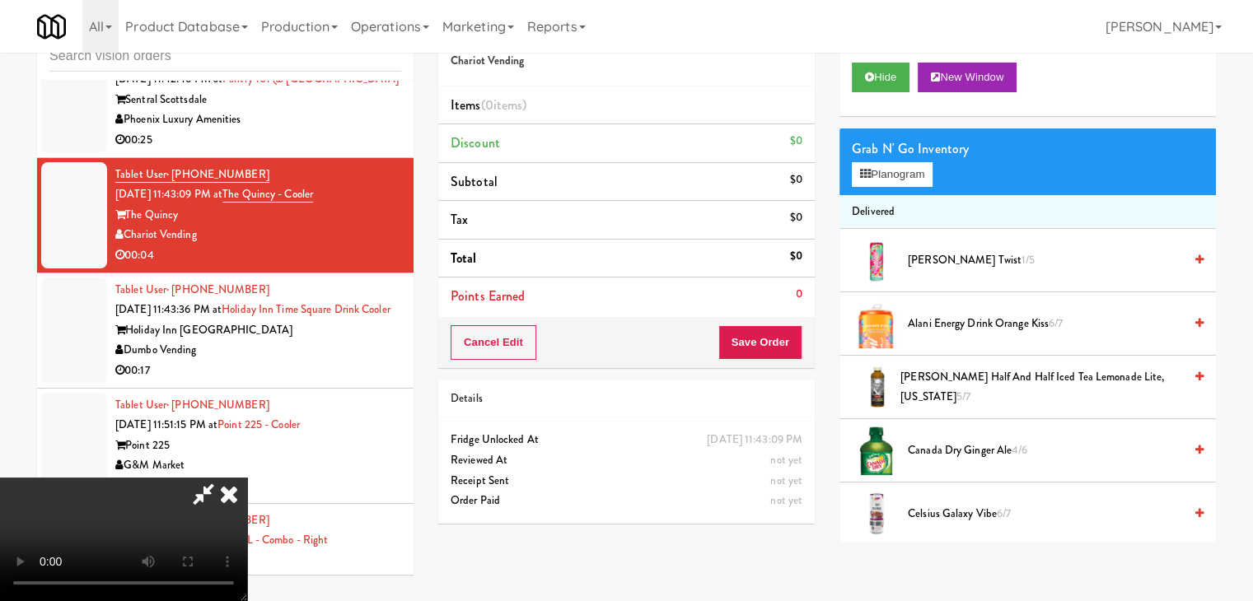
scroll to position [8509, 0]
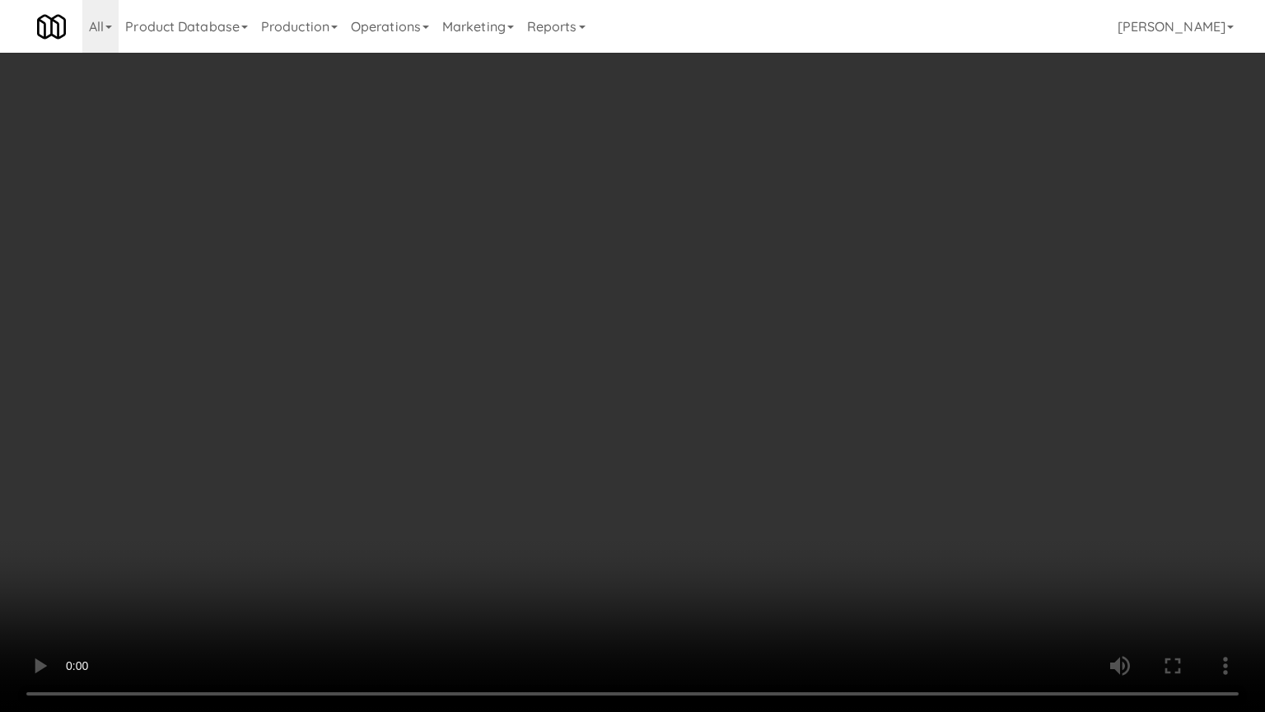
click at [749, 382] on video at bounding box center [632, 356] width 1265 height 712
click at [749, 377] on video at bounding box center [632, 356] width 1265 height 712
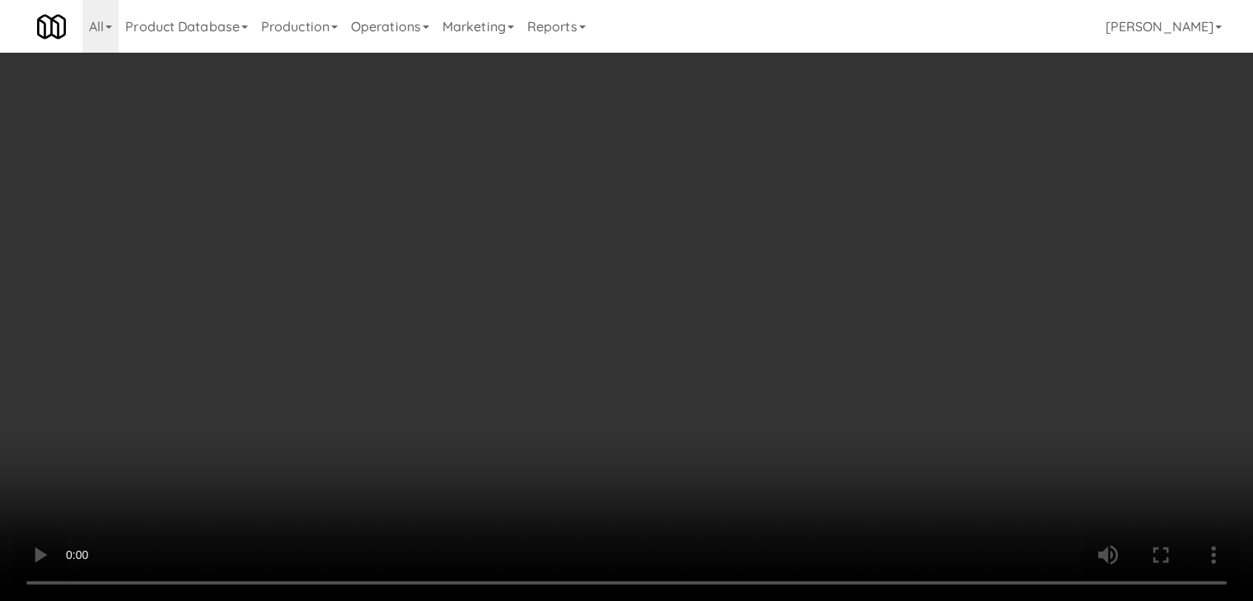
click at [917, 161] on div "Grab N' Go Inventory Planogram" at bounding box center [1027, 161] width 376 height 67
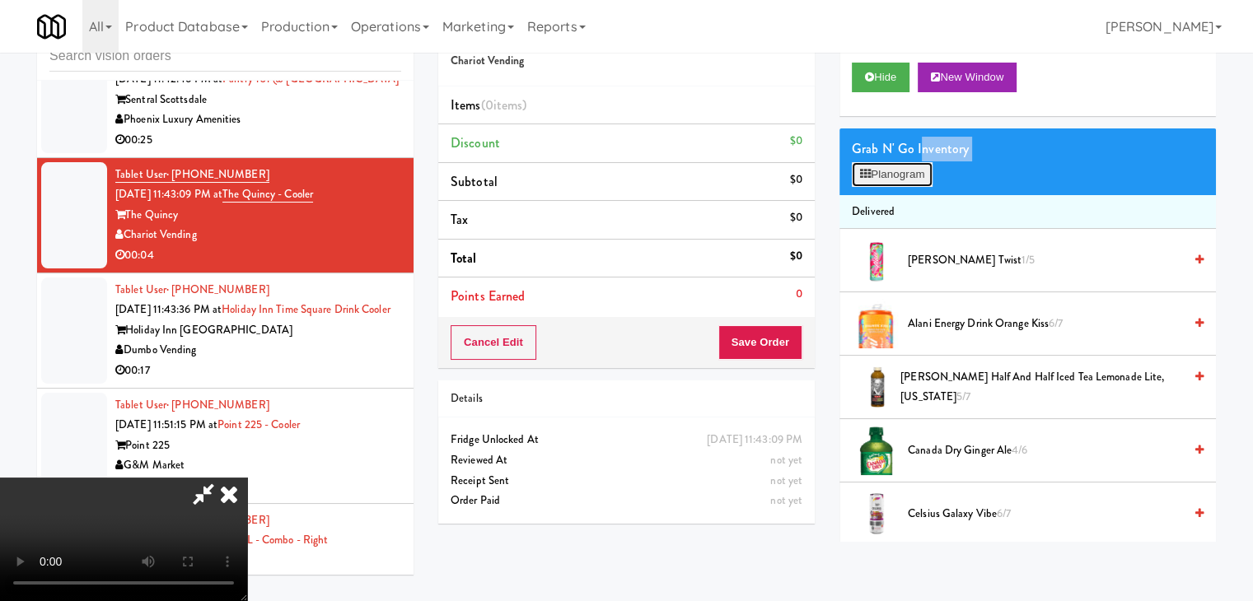
click at [914, 172] on button "Planogram" at bounding box center [892, 174] width 81 height 25
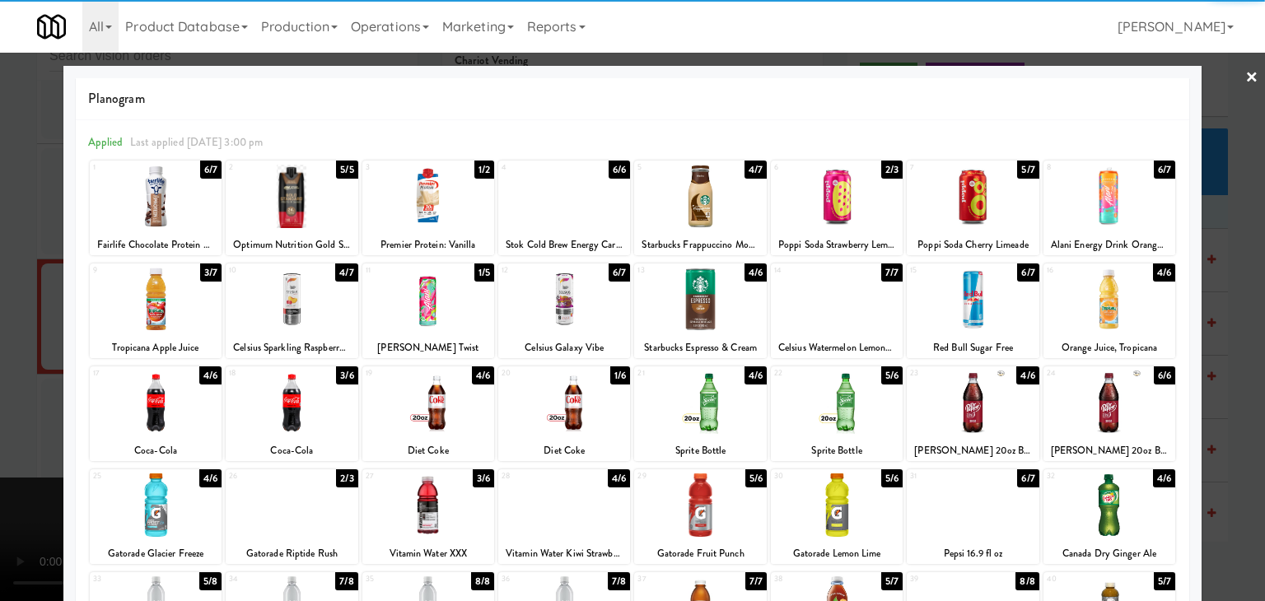
click at [1133, 497] on div at bounding box center [1109, 505] width 132 height 63
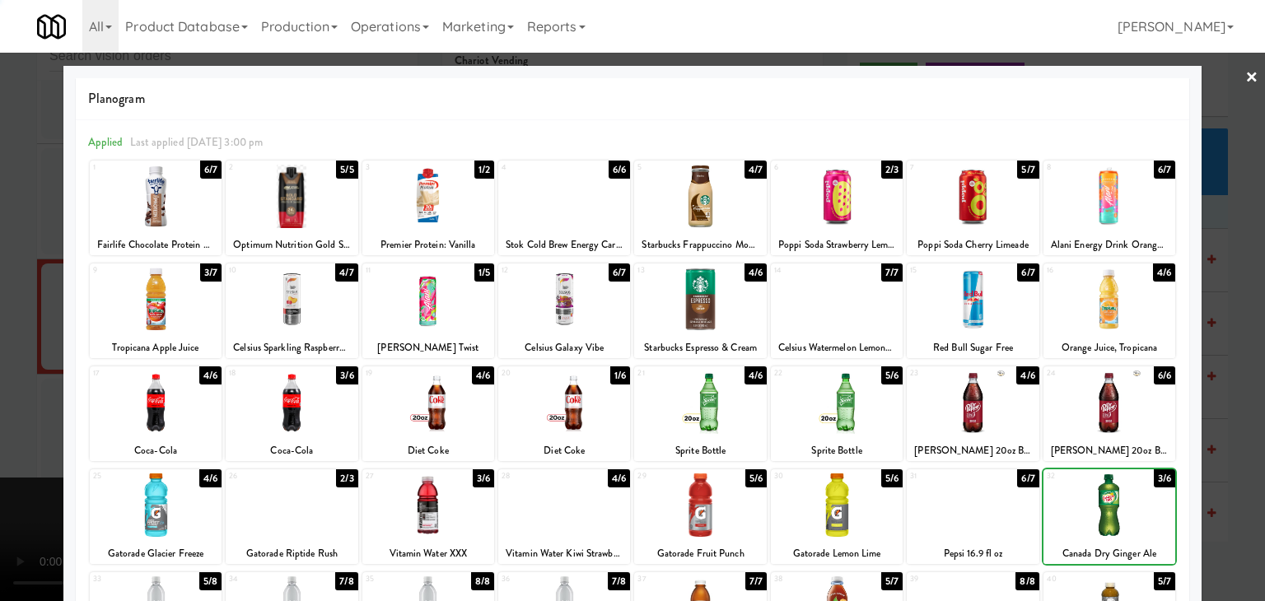
click at [1211, 472] on div at bounding box center [632, 300] width 1265 height 601
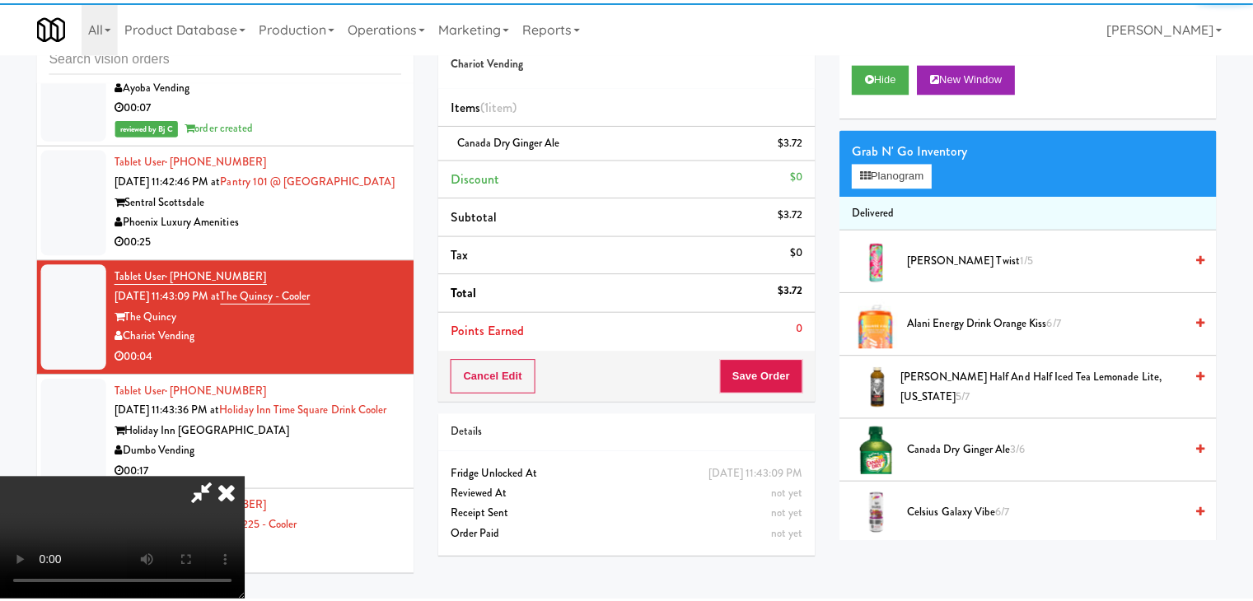
scroll to position [8611, 0]
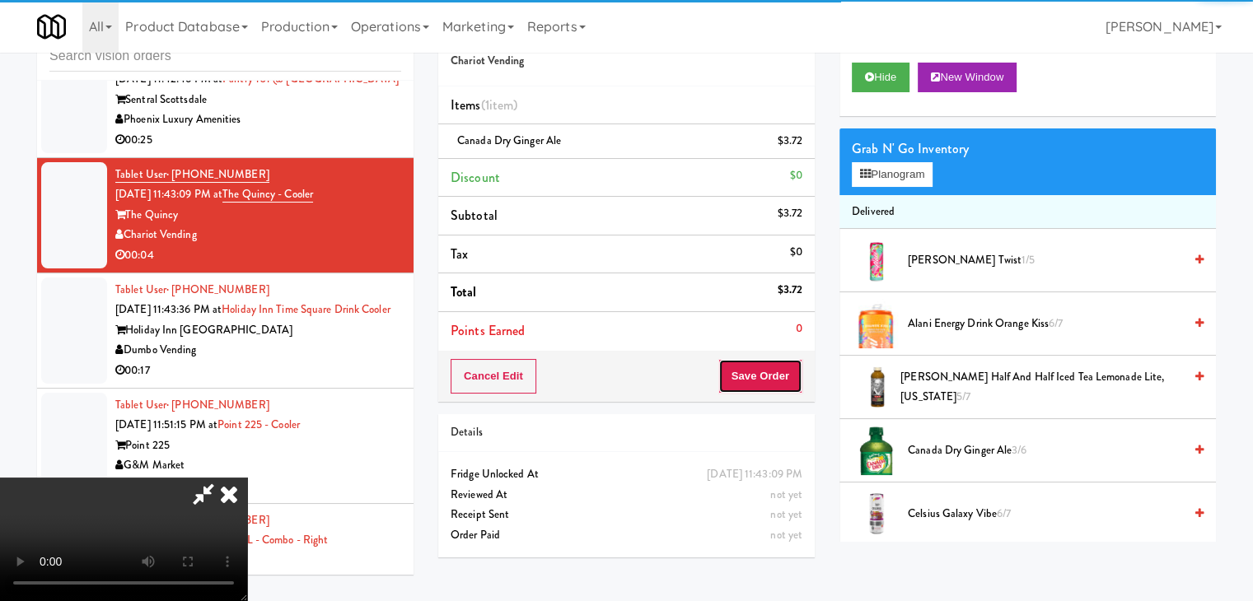
click at [758, 380] on button "Save Order" at bounding box center [760, 376] width 84 height 35
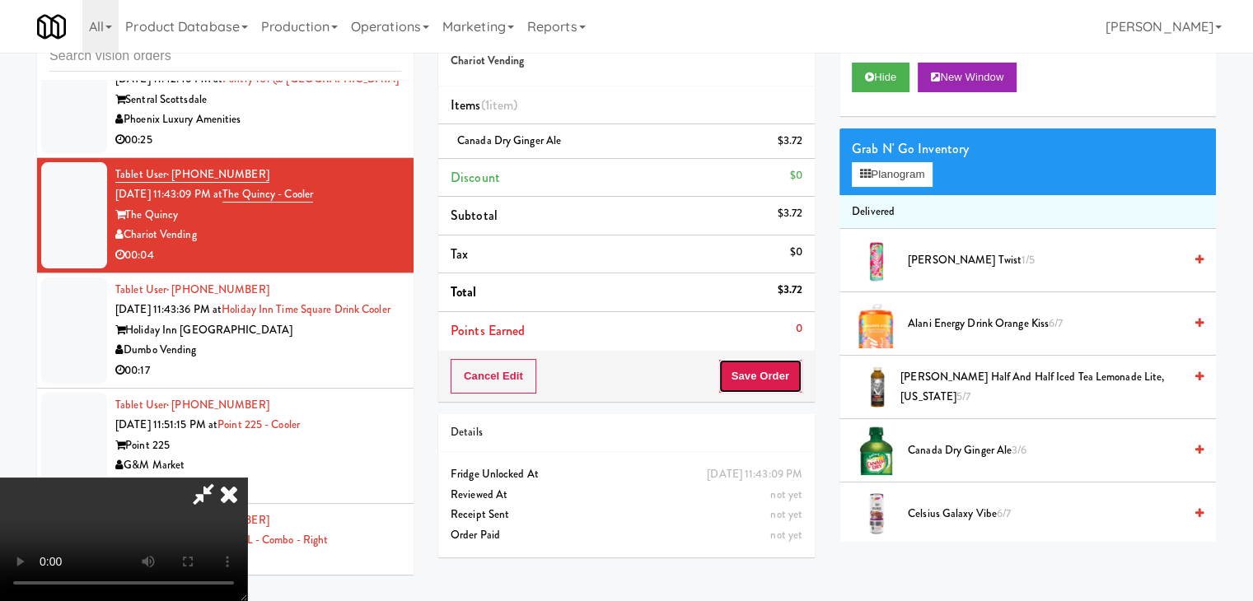
click at [761, 372] on button "Save Order" at bounding box center [760, 376] width 84 height 35
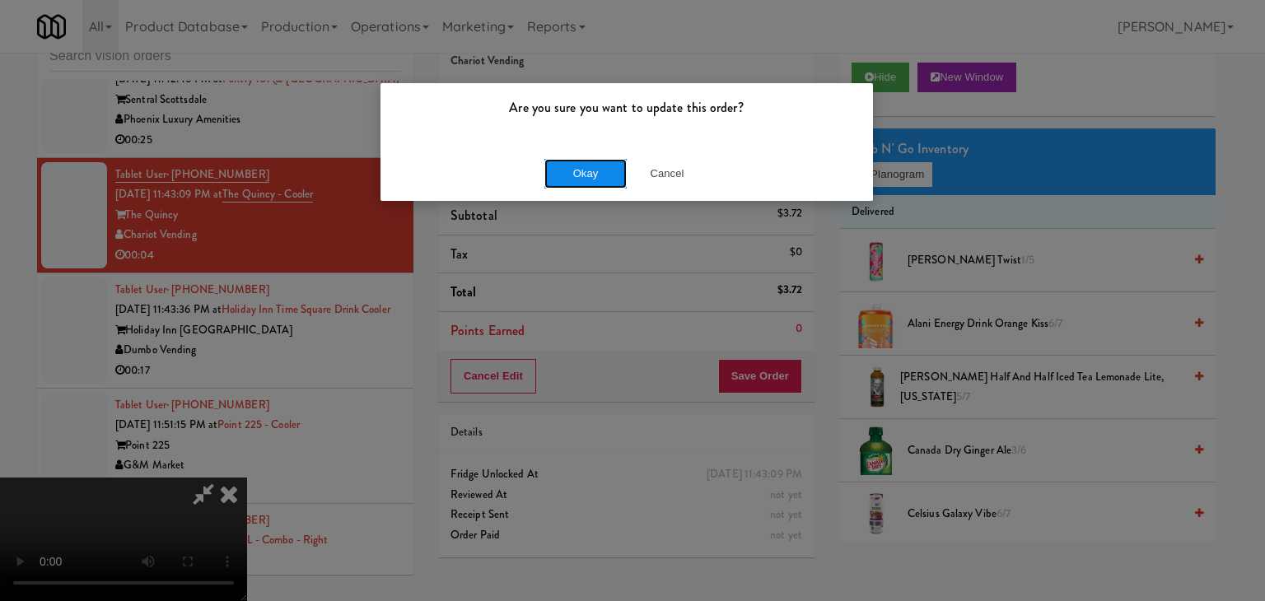
click at [582, 156] on div "Okay Cancel" at bounding box center [626, 173] width 493 height 55
drag, startPoint x: 582, startPoint y: 163, endPoint x: 585, endPoint y: 180, distance: 16.7
click at [582, 165] on div "Okay Cancel" at bounding box center [626, 173] width 493 height 55
click at [585, 182] on button "Okay" at bounding box center [585, 174] width 82 height 30
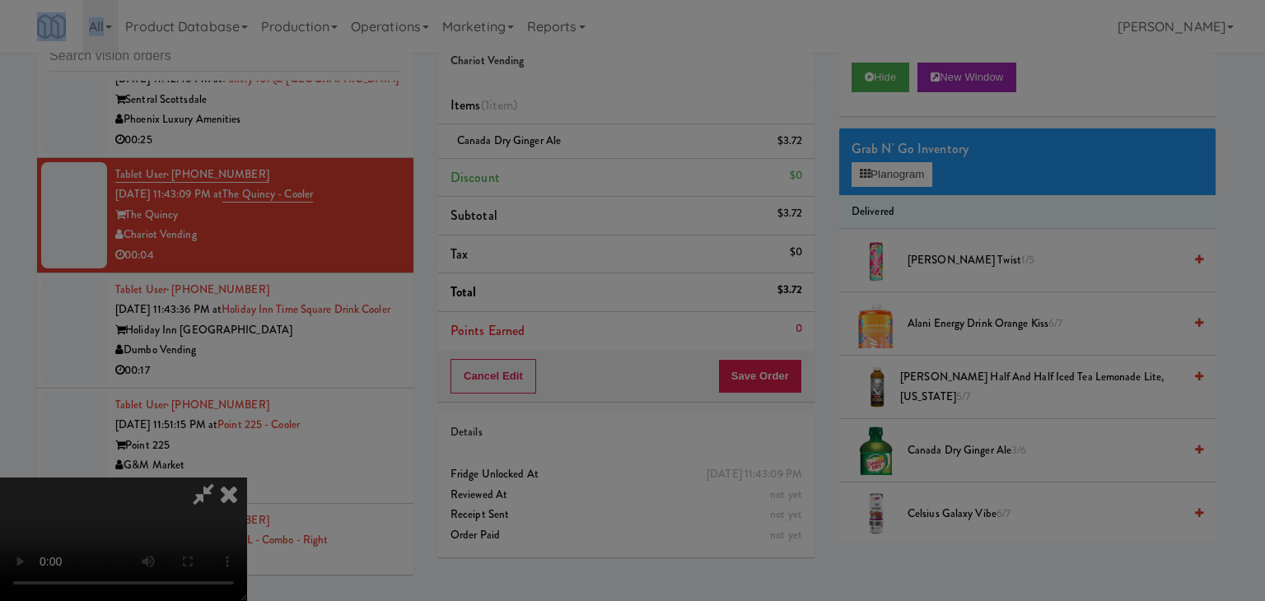
drag, startPoint x: 585, startPoint y: 182, endPoint x: 586, endPoint y: 195, distance: 13.3
click at [586, 182] on div "Are you sure you want to update this order? Okay Cancel" at bounding box center [632, 300] width 1265 height 601
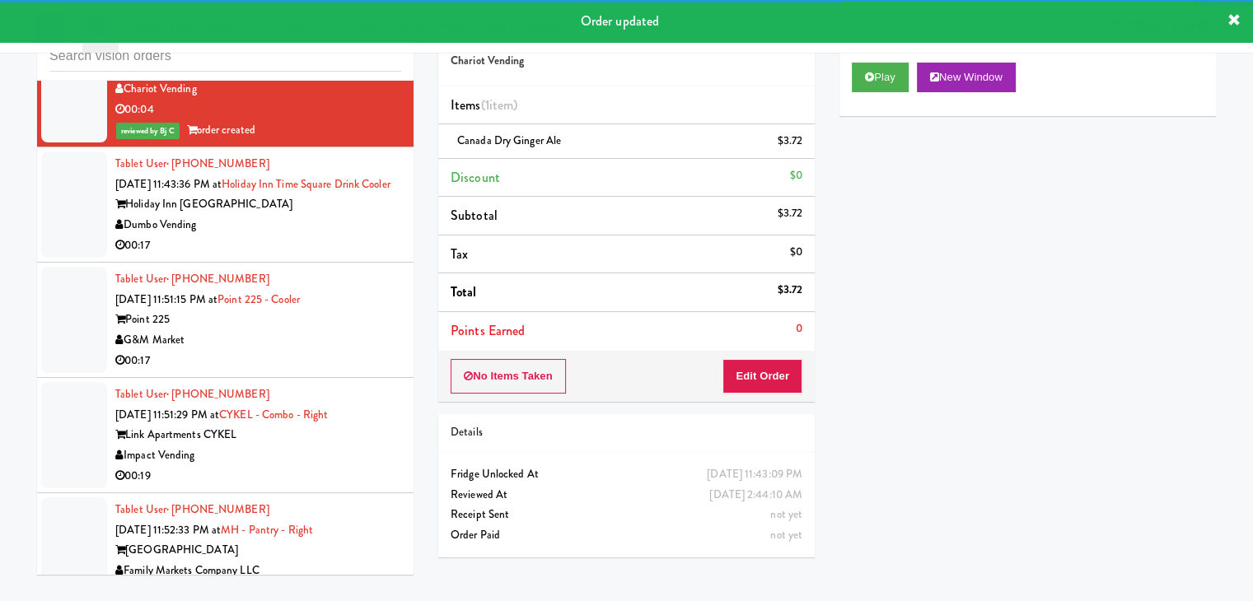
scroll to position [8775, 0]
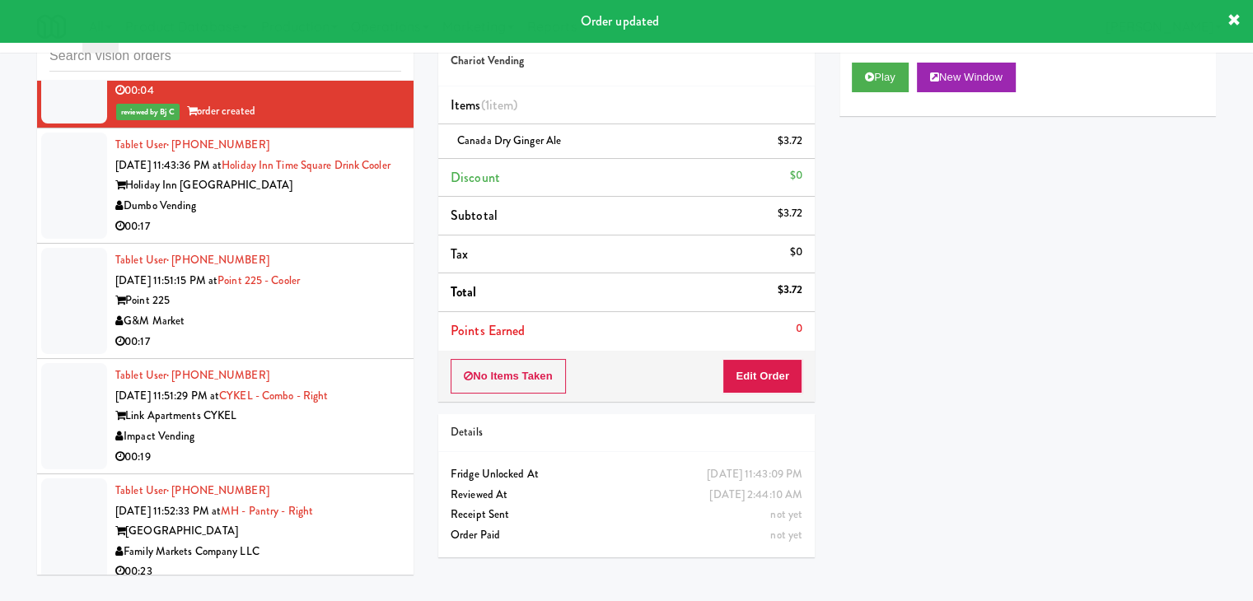
click at [329, 228] on div "Tablet User · (470) 469-5947 [DATE] 11:43:36 PM at [GEOGRAPHIC_DATA] [GEOGRAPHI…" at bounding box center [258, 185] width 286 height 101
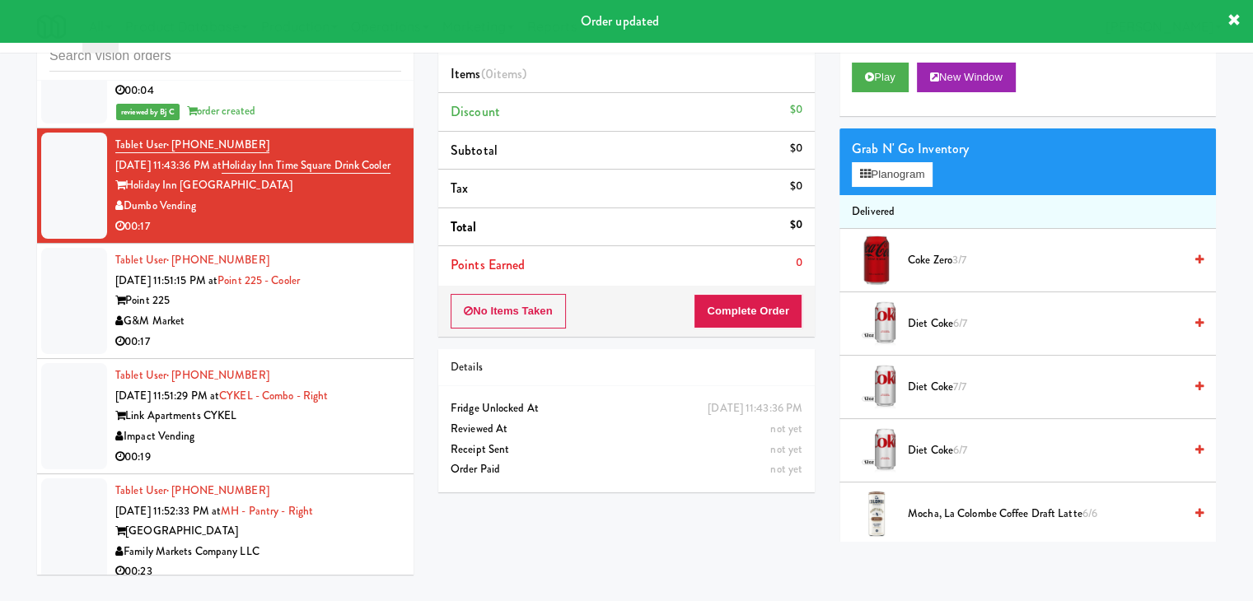
click at [343, 346] on div "00:17" at bounding box center [258, 342] width 286 height 21
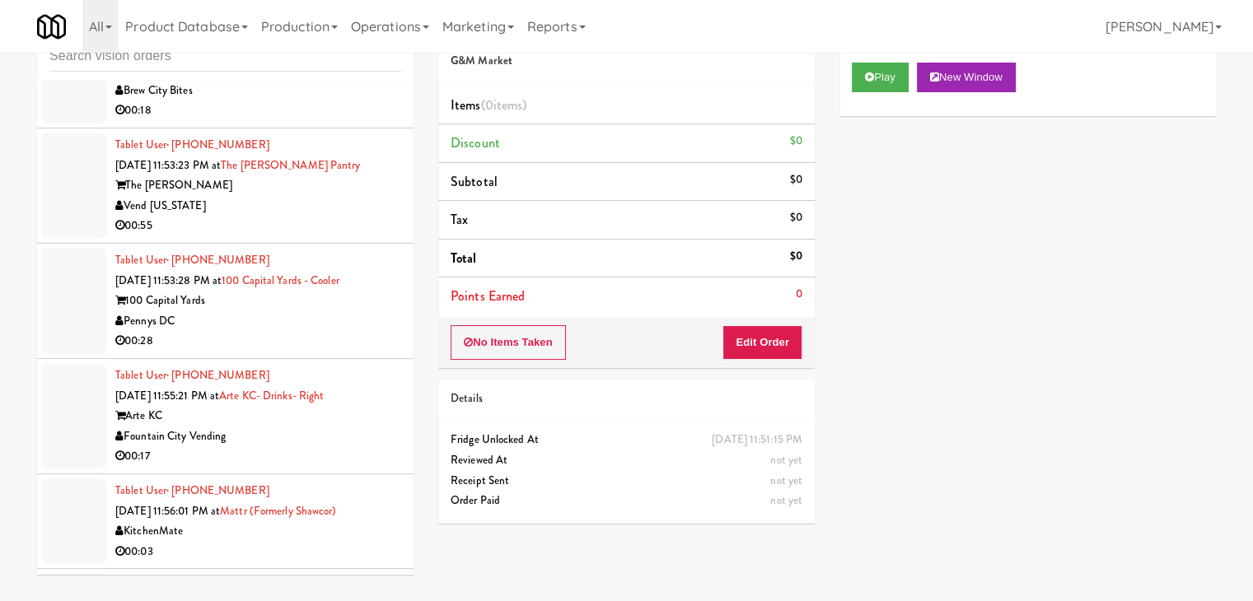
scroll to position [9434, 0]
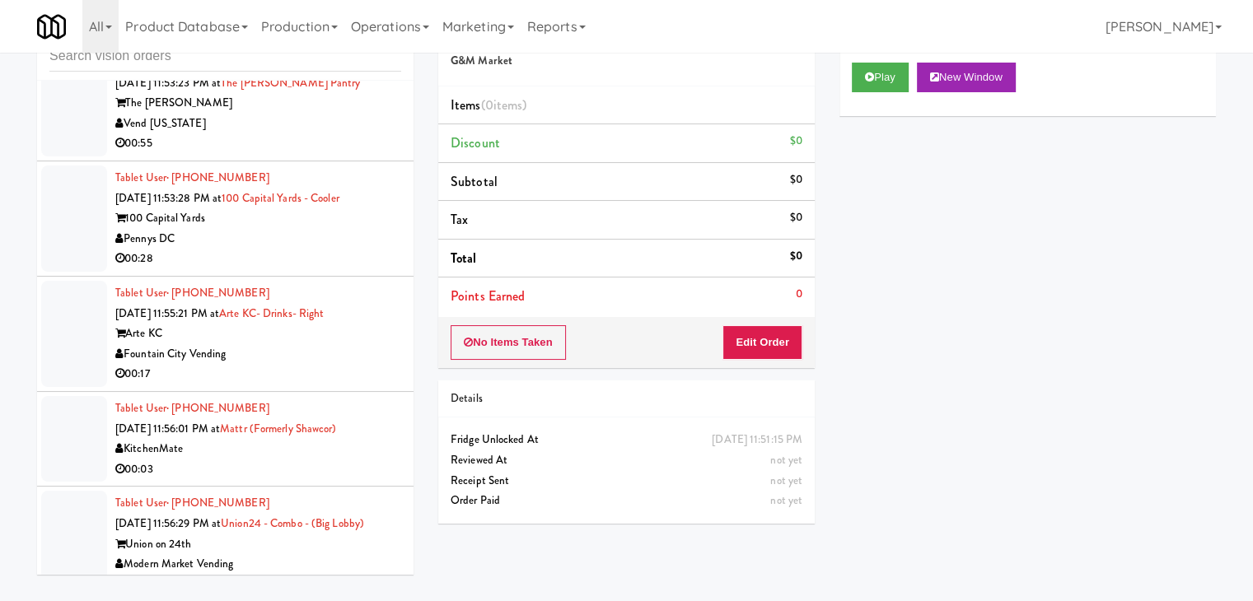
drag, startPoint x: 366, startPoint y: 362, endPoint x: 578, endPoint y: 273, distance: 230.4
click at [366, 362] on div "Fountain City Vending" at bounding box center [258, 354] width 286 height 21
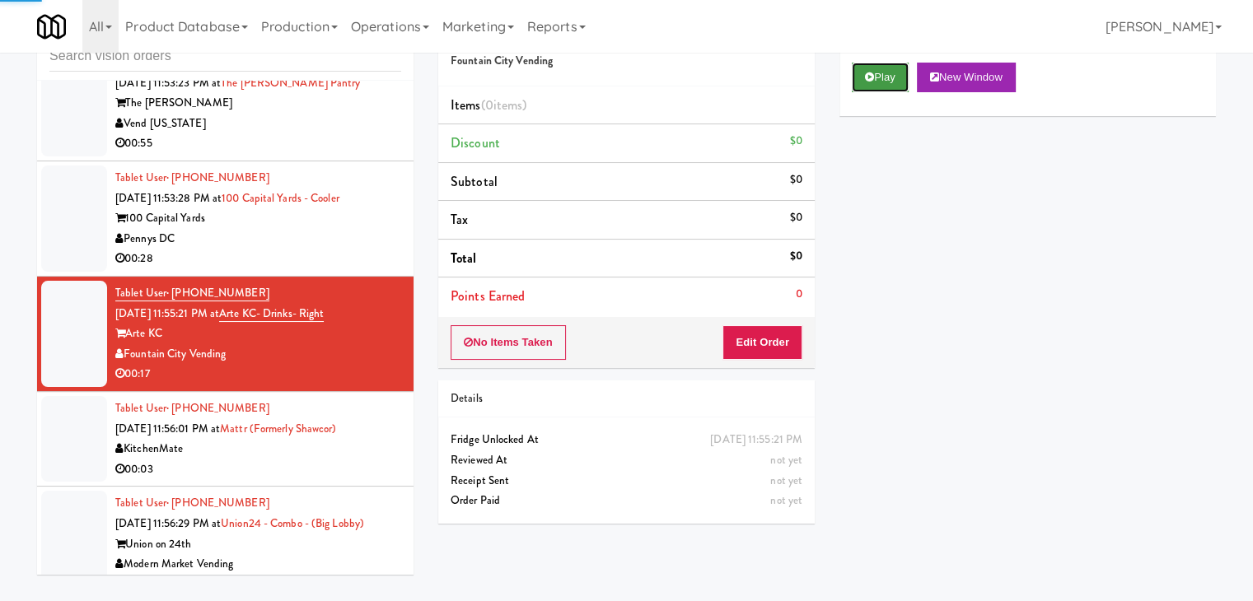
drag, startPoint x: 866, startPoint y: 73, endPoint x: 828, endPoint y: 185, distance: 118.2
click at [866, 74] on icon at bounding box center [869, 77] width 9 height 11
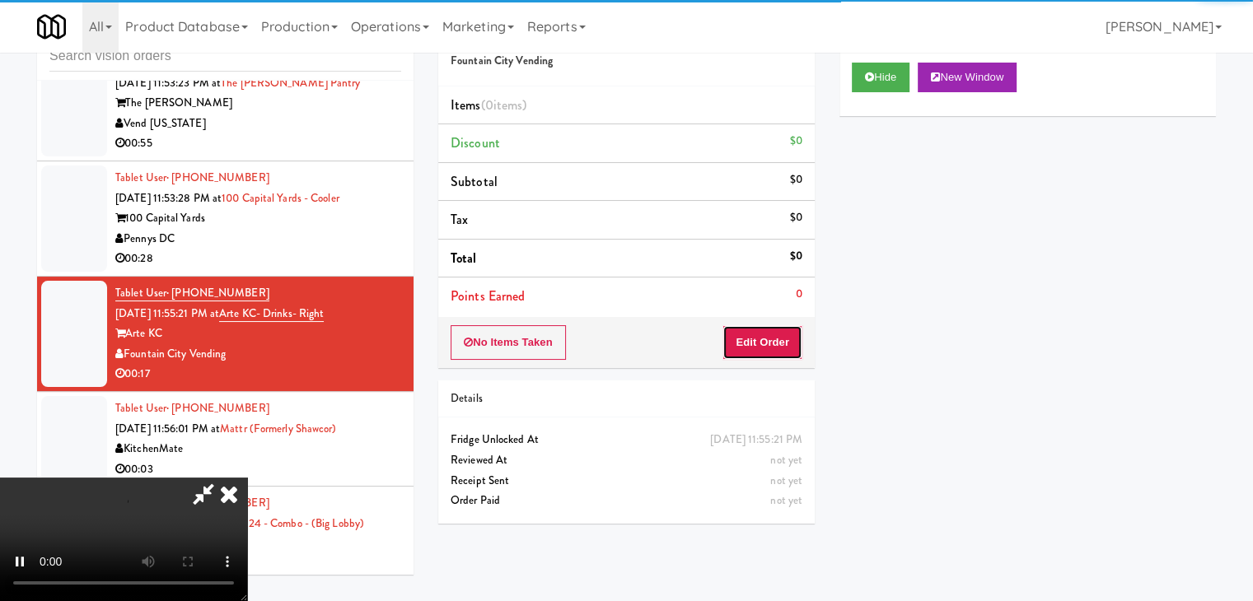
click at [767, 356] on button "Edit Order" at bounding box center [762, 342] width 80 height 35
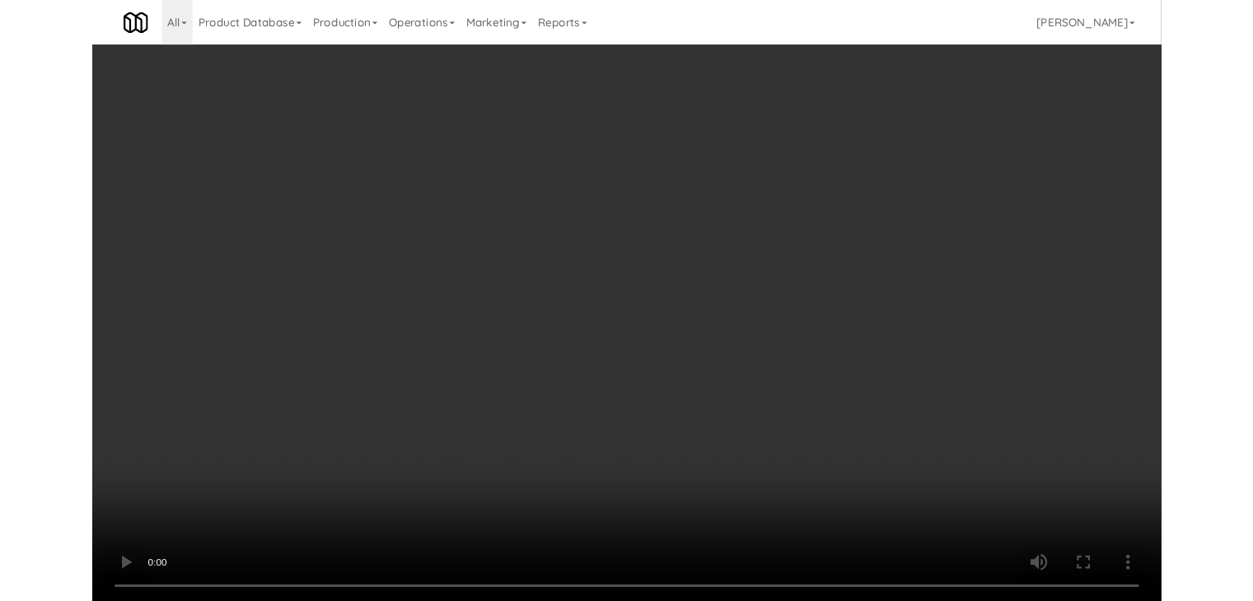
scroll to position [9333, 0]
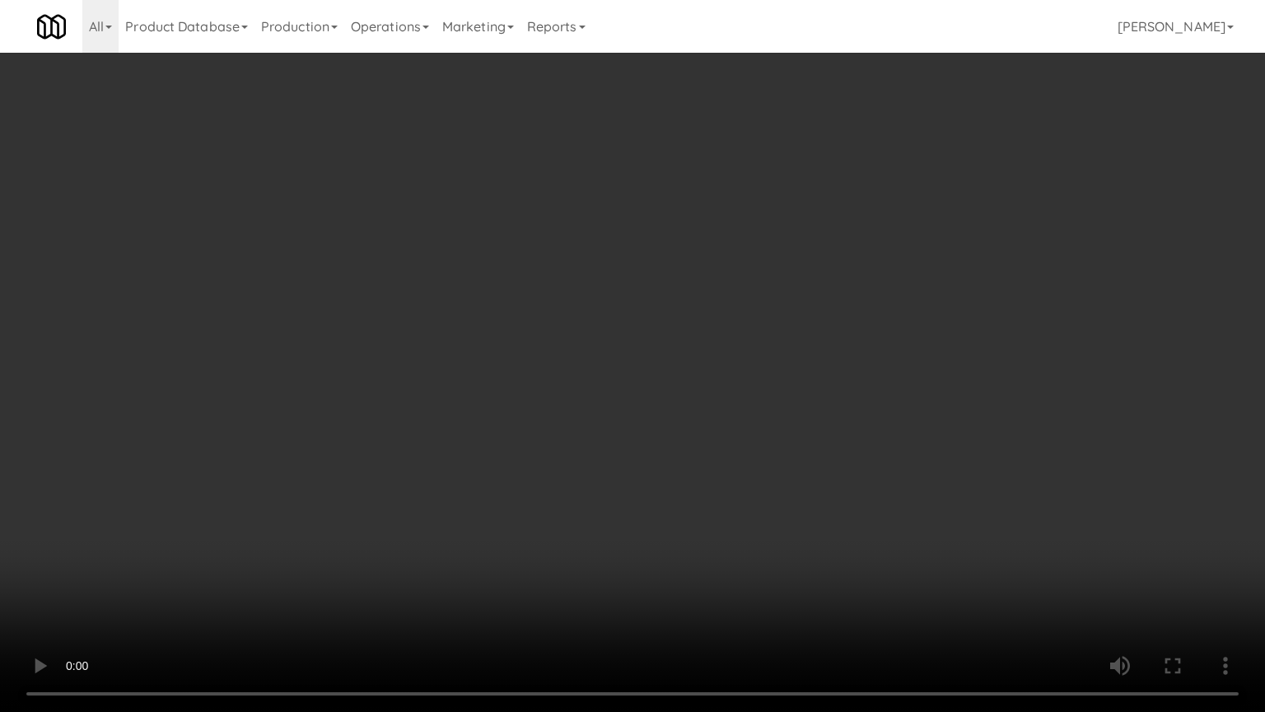
click at [724, 427] on video at bounding box center [632, 356] width 1265 height 712
drag, startPoint x: 727, startPoint y: 426, endPoint x: 762, endPoint y: 324, distance: 107.8
click at [728, 425] on video at bounding box center [632, 356] width 1265 height 712
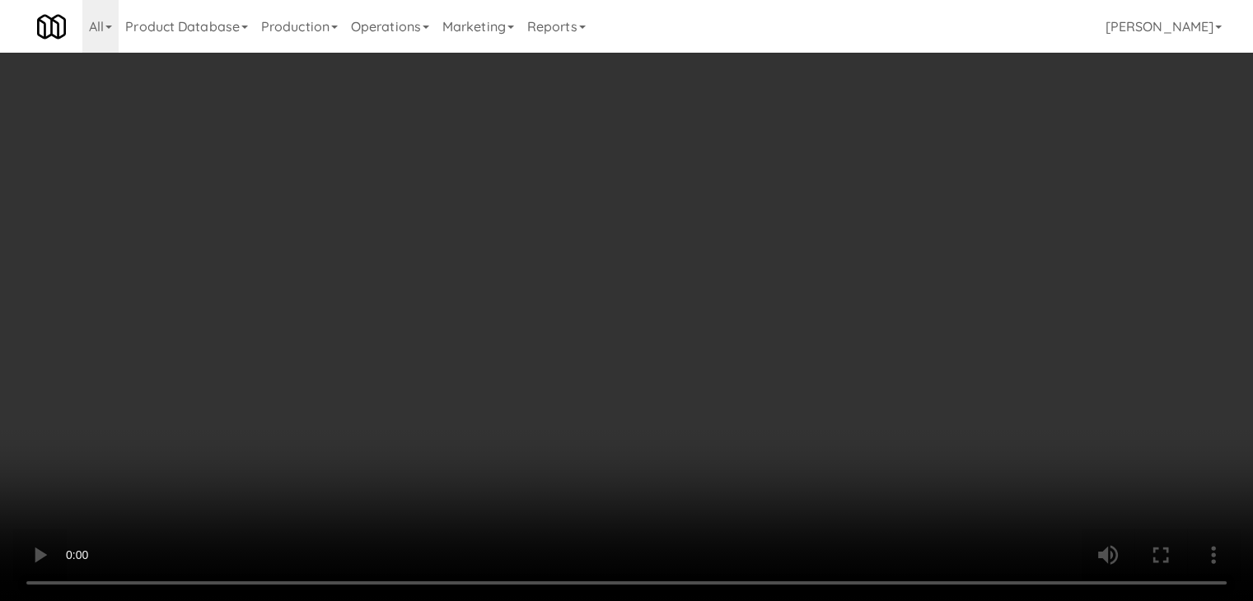
click at [888, 176] on button "Planogram" at bounding box center [892, 174] width 81 height 25
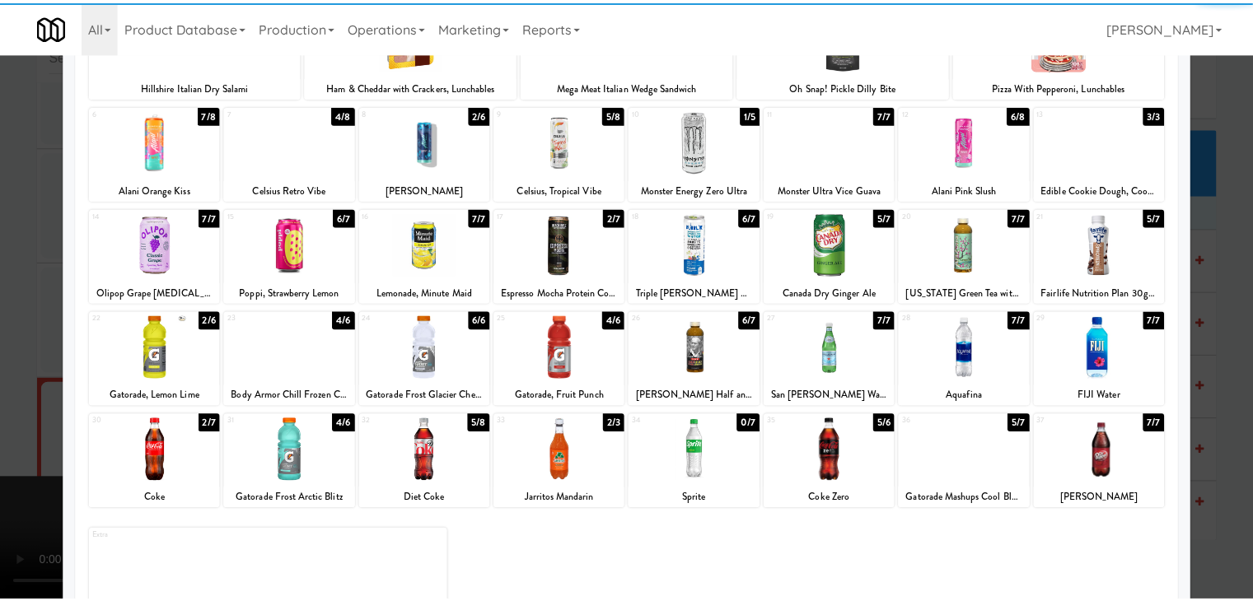
scroll to position [208, 0]
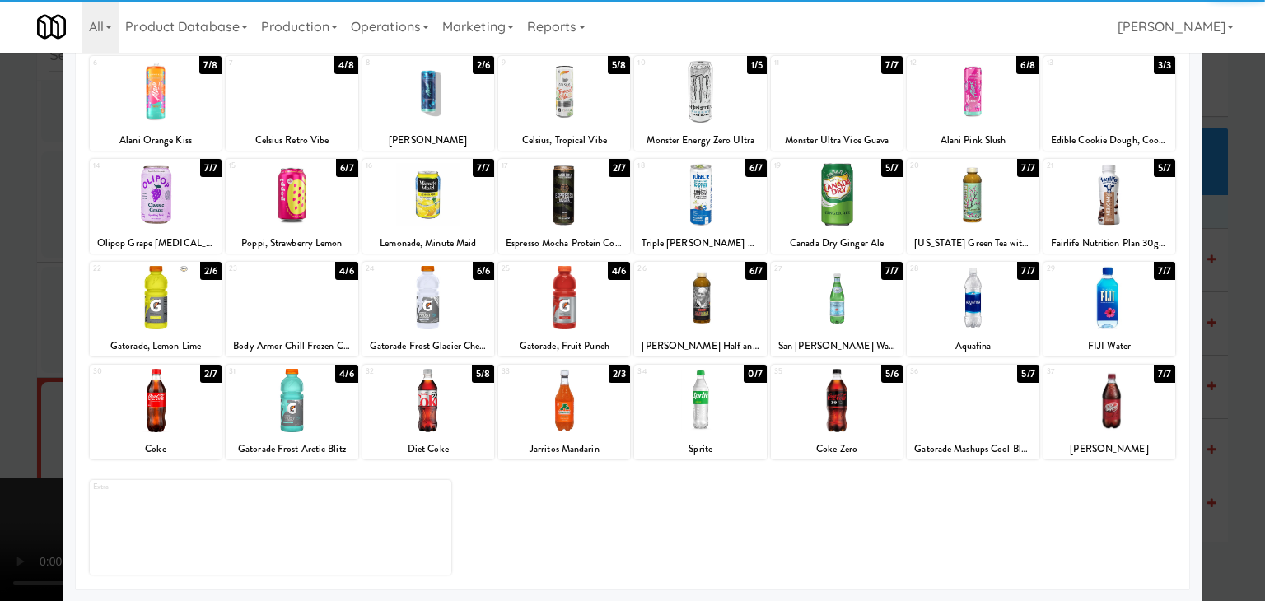
drag, startPoint x: 164, startPoint y: 404, endPoint x: 0, endPoint y: 403, distance: 163.9
click at [163, 404] on div at bounding box center [156, 400] width 132 height 63
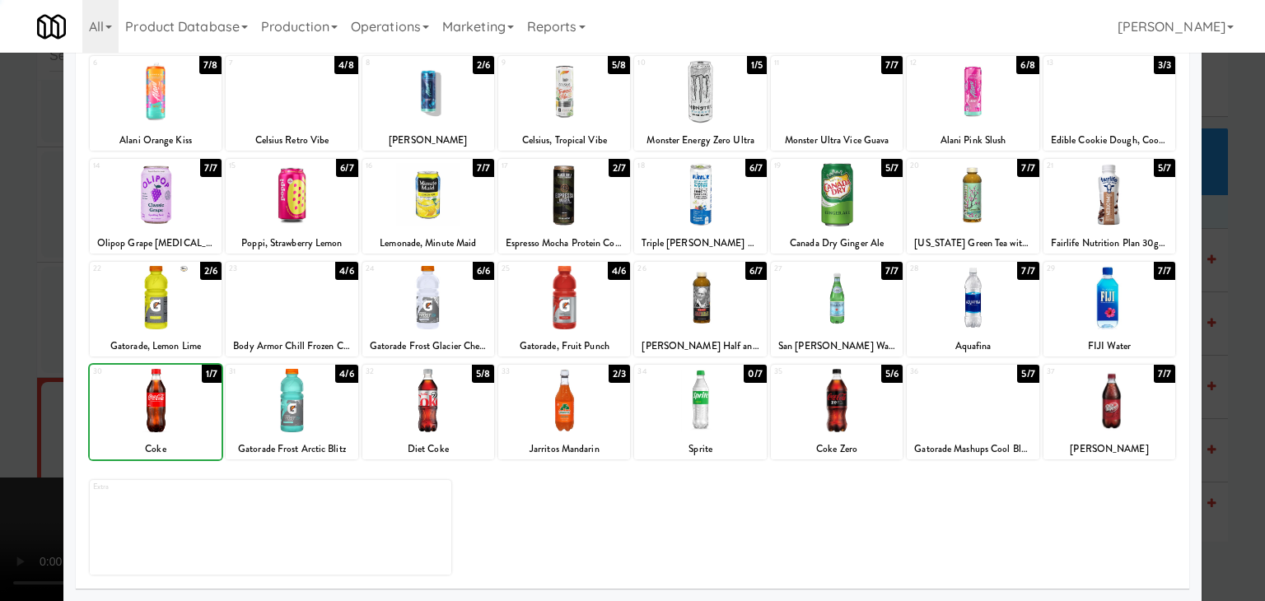
drag, startPoint x: 0, startPoint y: 400, endPoint x: 51, endPoint y: 393, distance: 51.6
click at [2, 399] on div at bounding box center [632, 300] width 1265 height 601
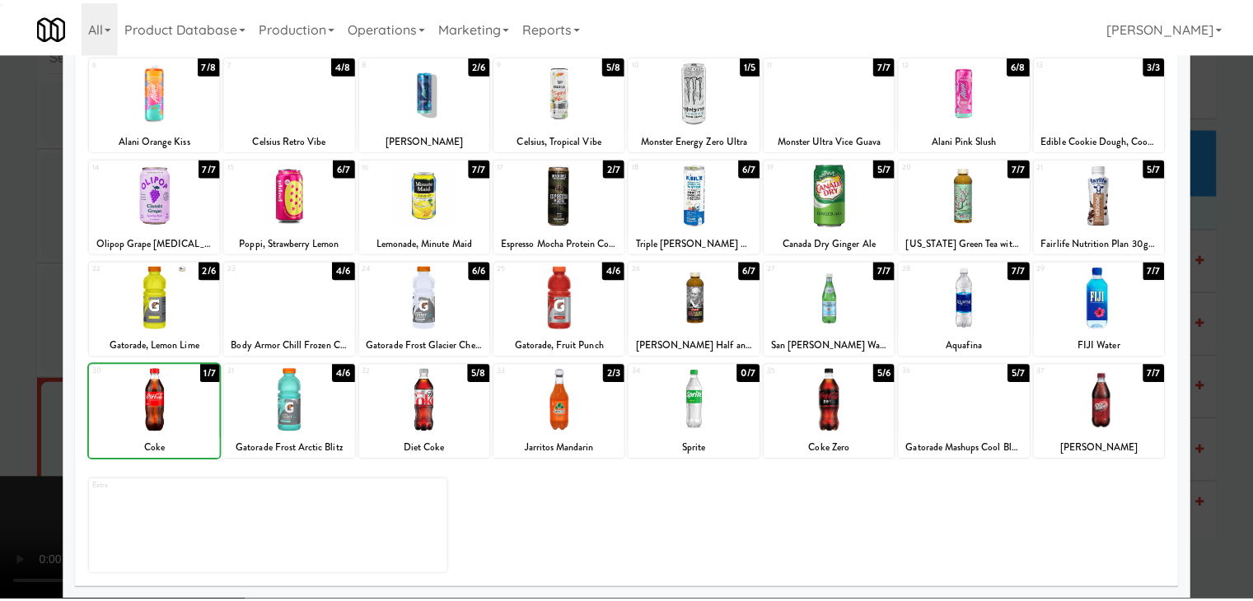
scroll to position [9434, 0]
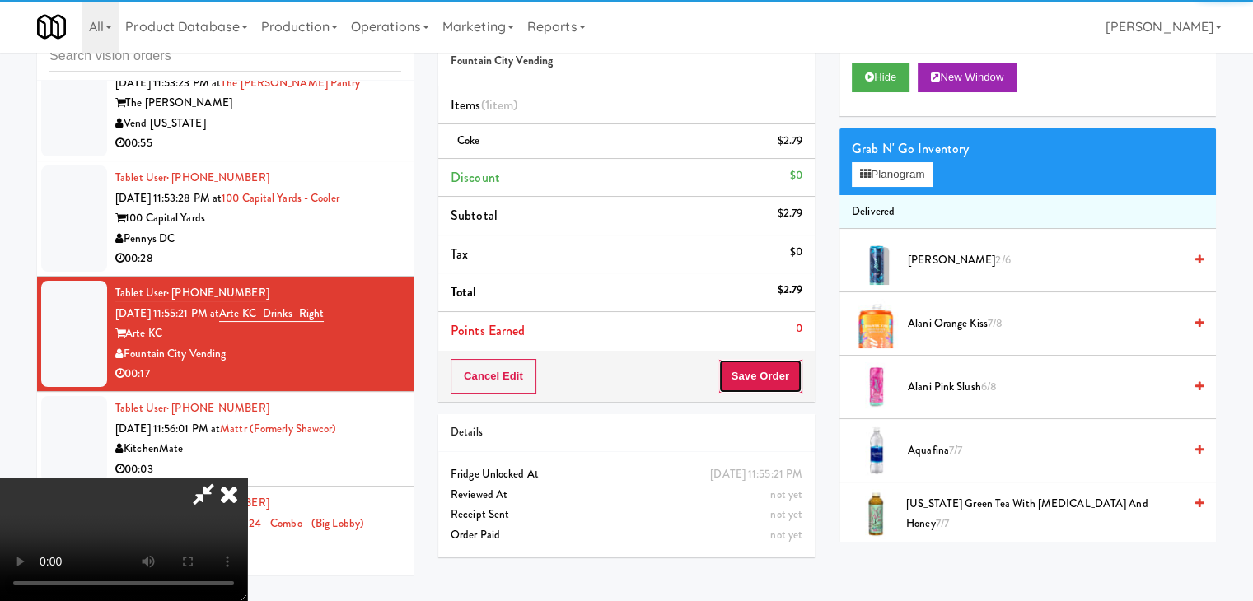
click at [777, 379] on button "Save Order" at bounding box center [760, 376] width 84 height 35
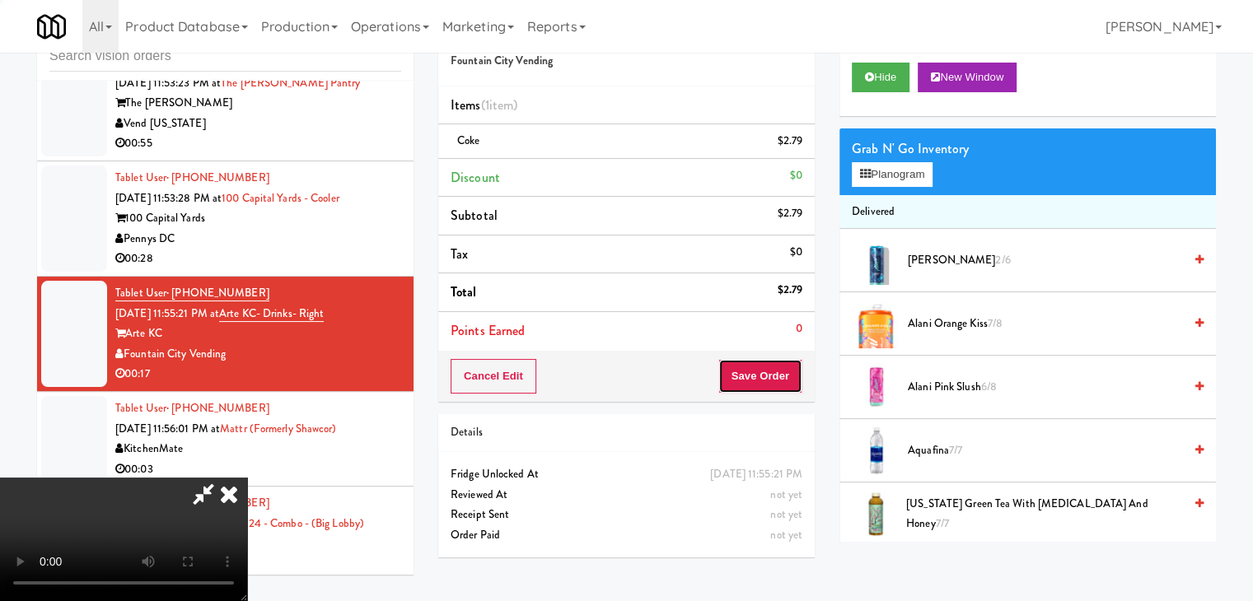
click at [776, 378] on button "Save Order" at bounding box center [760, 376] width 84 height 35
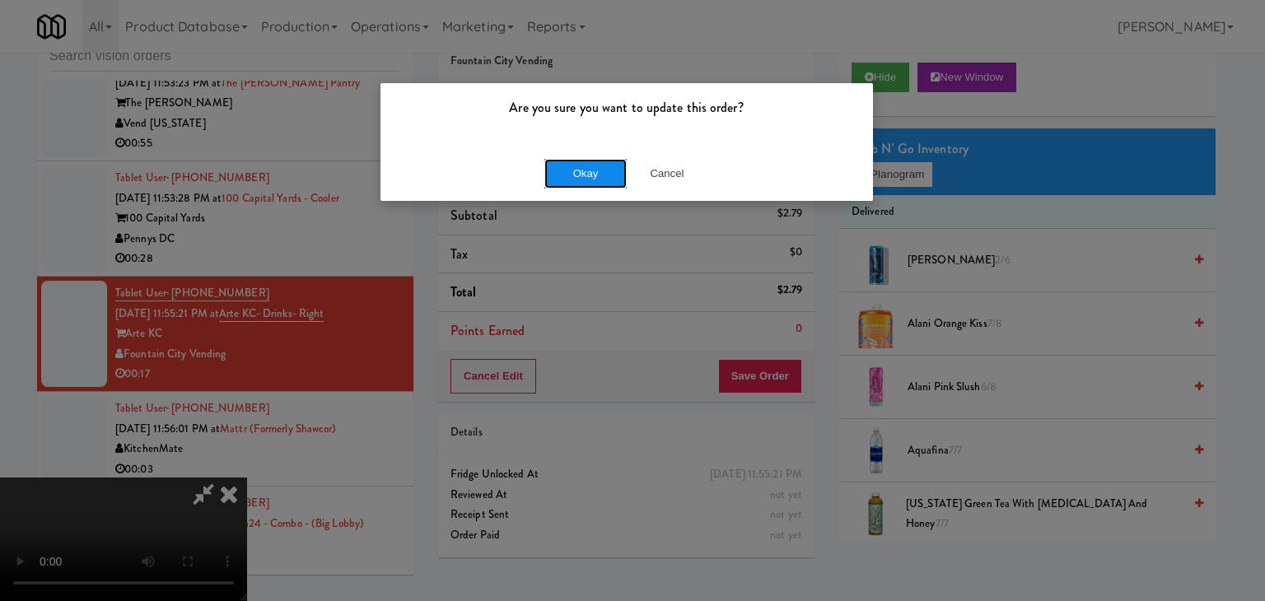
click at [580, 175] on button "Okay" at bounding box center [585, 174] width 82 height 30
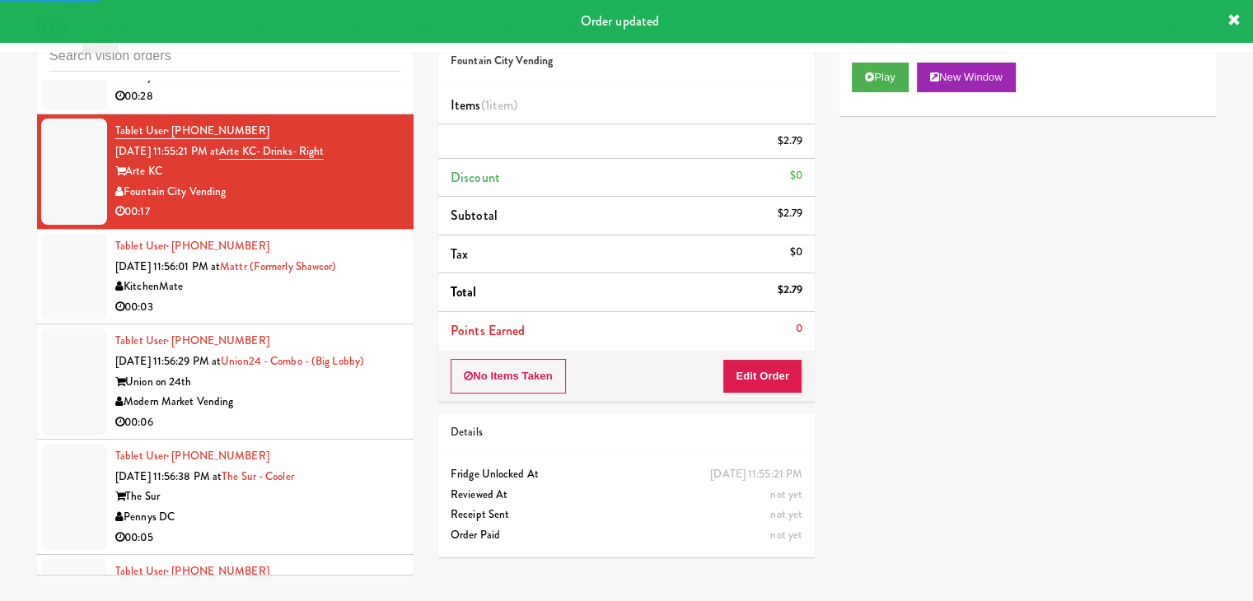
scroll to position [9599, 0]
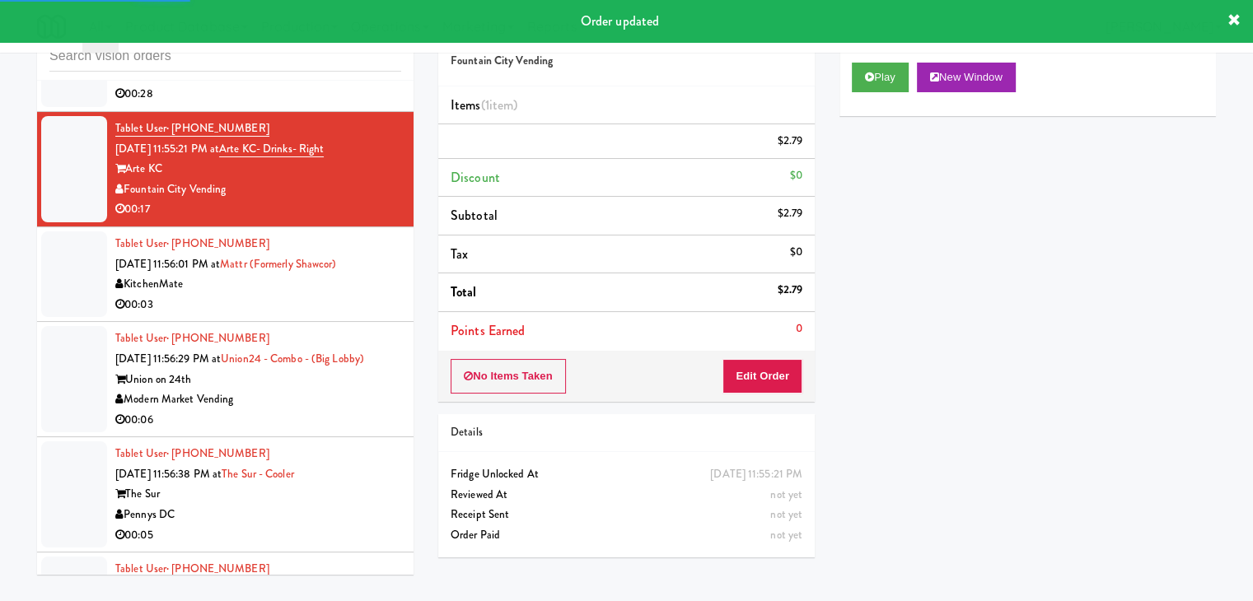
drag, startPoint x: 338, startPoint y: 313, endPoint x: 352, endPoint y: 314, distance: 14.8
click at [341, 313] on div "00:03" at bounding box center [258, 305] width 286 height 21
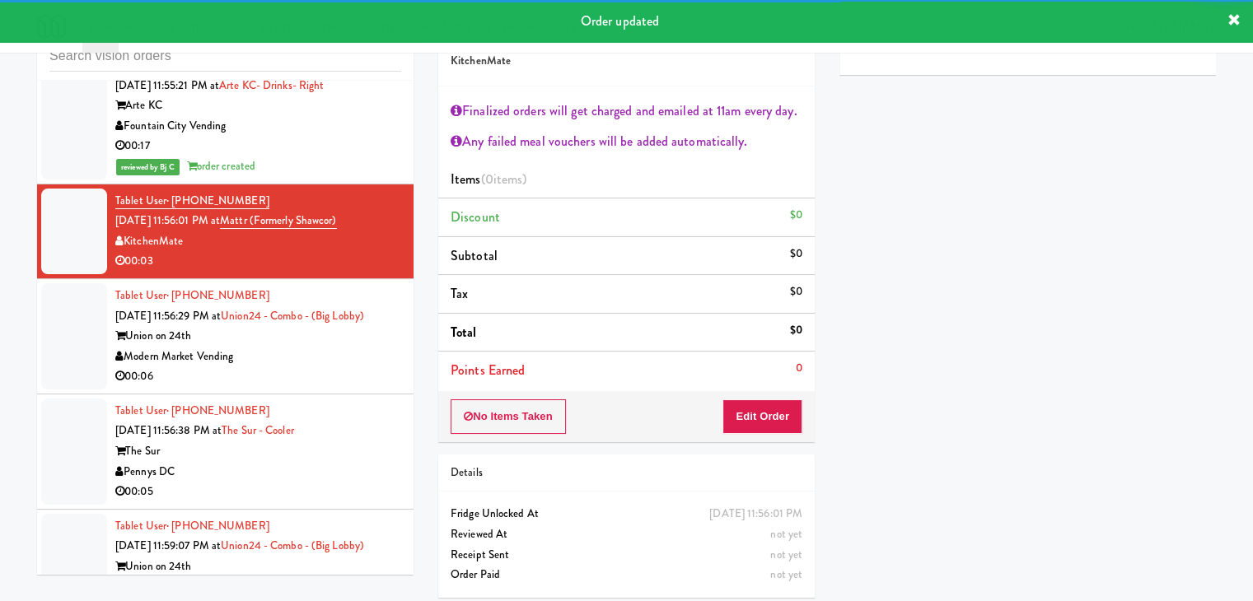
scroll to position [9764, 0]
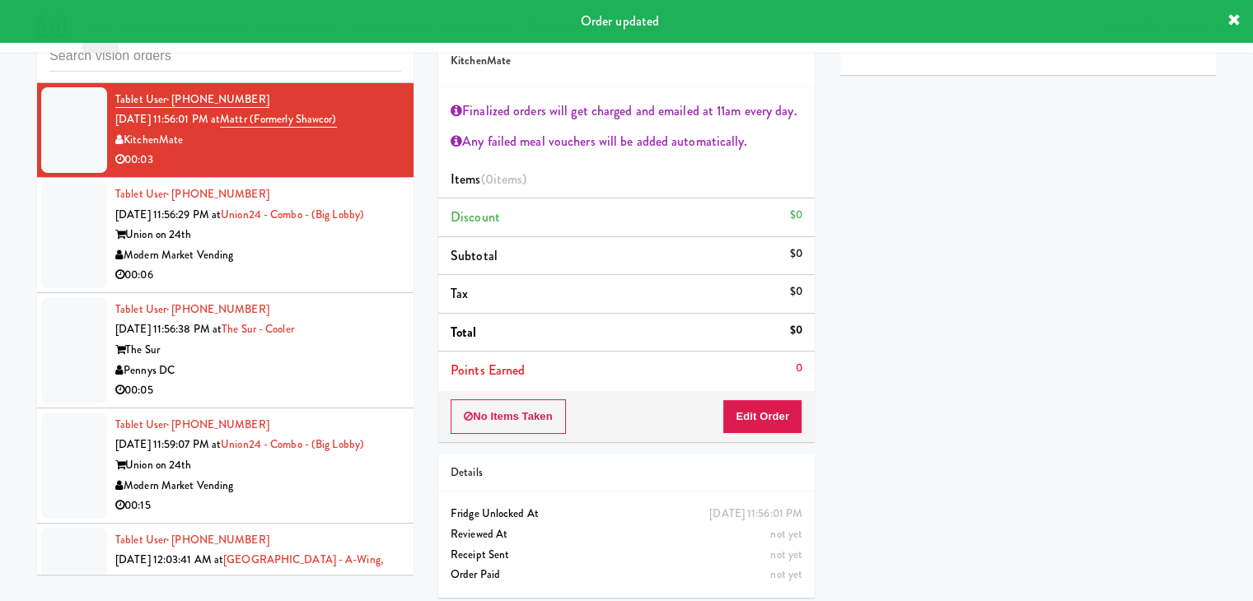
drag, startPoint x: 325, startPoint y: 278, endPoint x: 395, endPoint y: 278, distance: 70.0
click at [325, 266] on div "Modern Market Vending" at bounding box center [258, 255] width 286 height 21
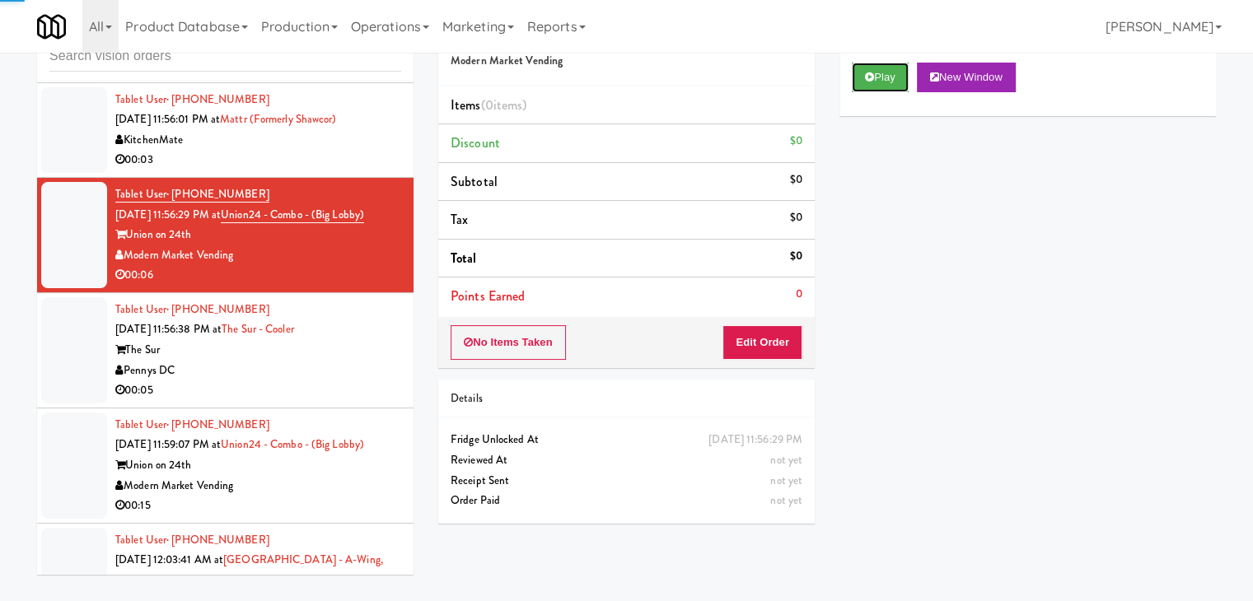
drag, startPoint x: 863, startPoint y: 88, endPoint x: 863, endPoint y: 100, distance: 12.4
click at [863, 87] on button "Play" at bounding box center [880, 78] width 57 height 30
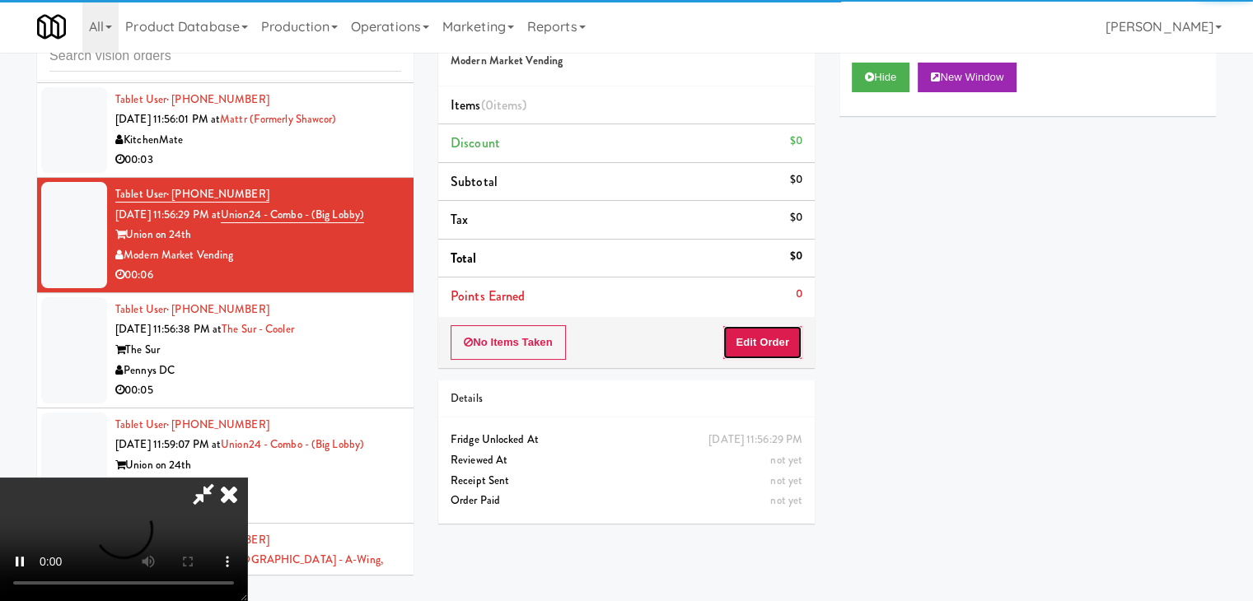
click at [753, 344] on button "Edit Order" at bounding box center [762, 342] width 80 height 35
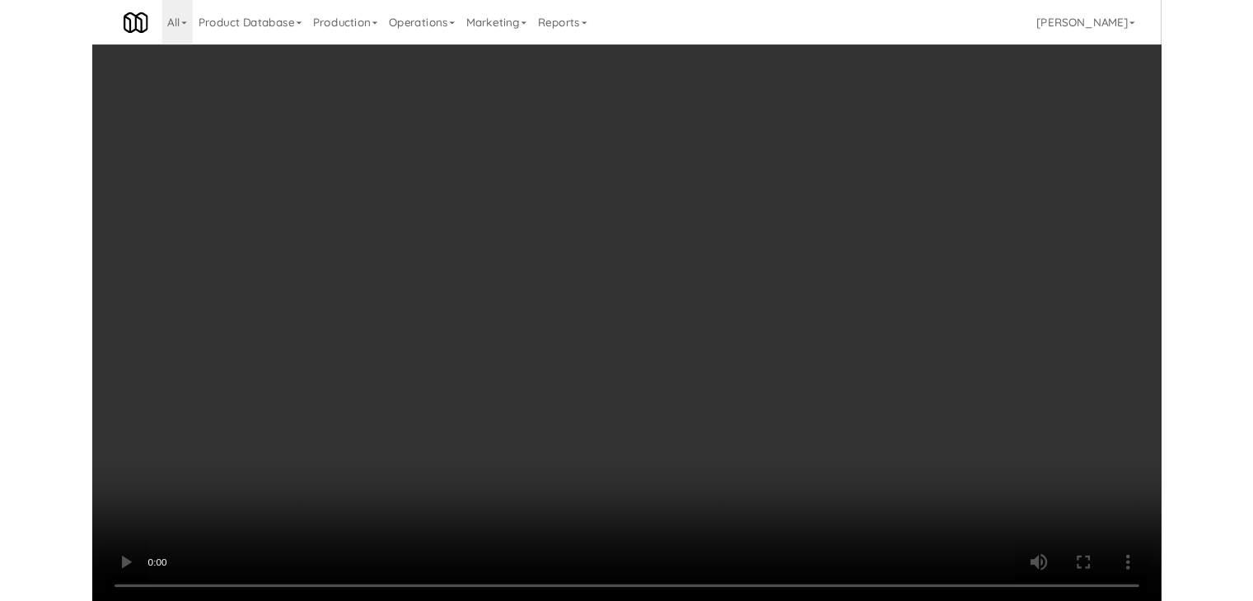
scroll to position [9662, 0]
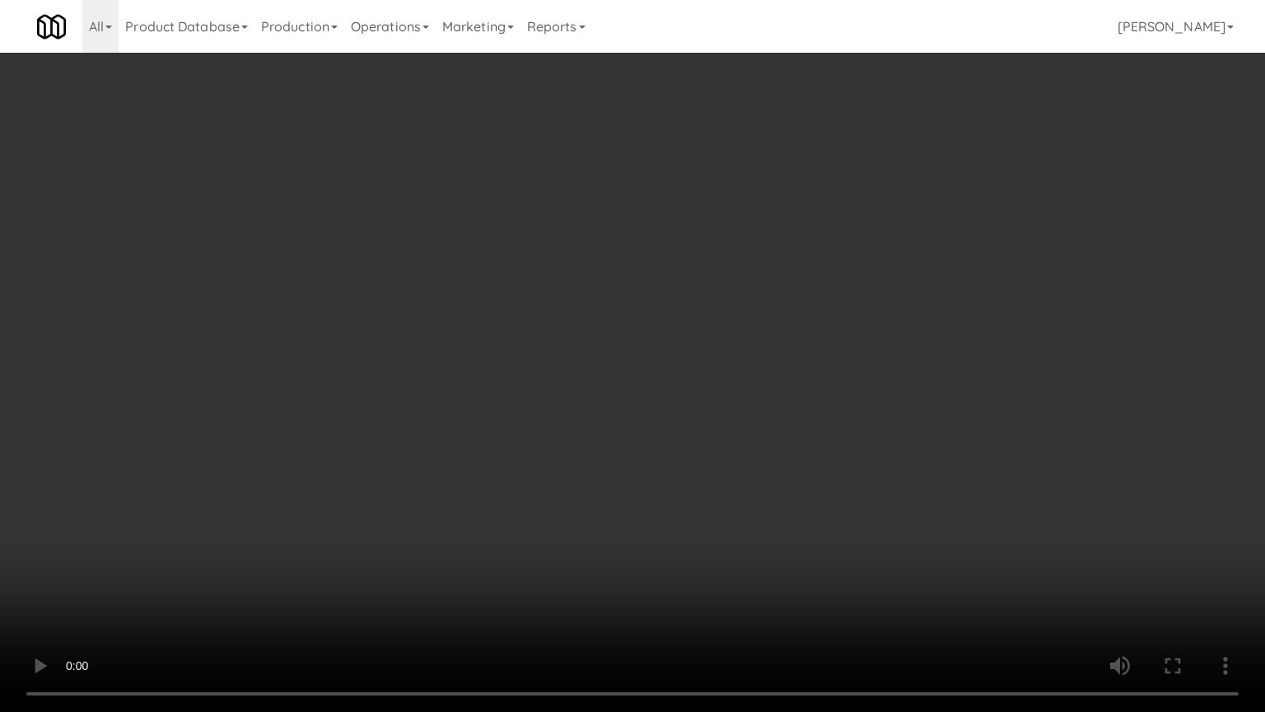
click at [768, 458] on video at bounding box center [632, 356] width 1265 height 712
click at [771, 460] on video at bounding box center [632, 356] width 1265 height 712
click at [780, 455] on video at bounding box center [632, 356] width 1265 height 712
drag, startPoint x: 780, startPoint y: 455, endPoint x: 852, endPoint y: 305, distance: 166.5
click at [782, 449] on video at bounding box center [632, 356] width 1265 height 712
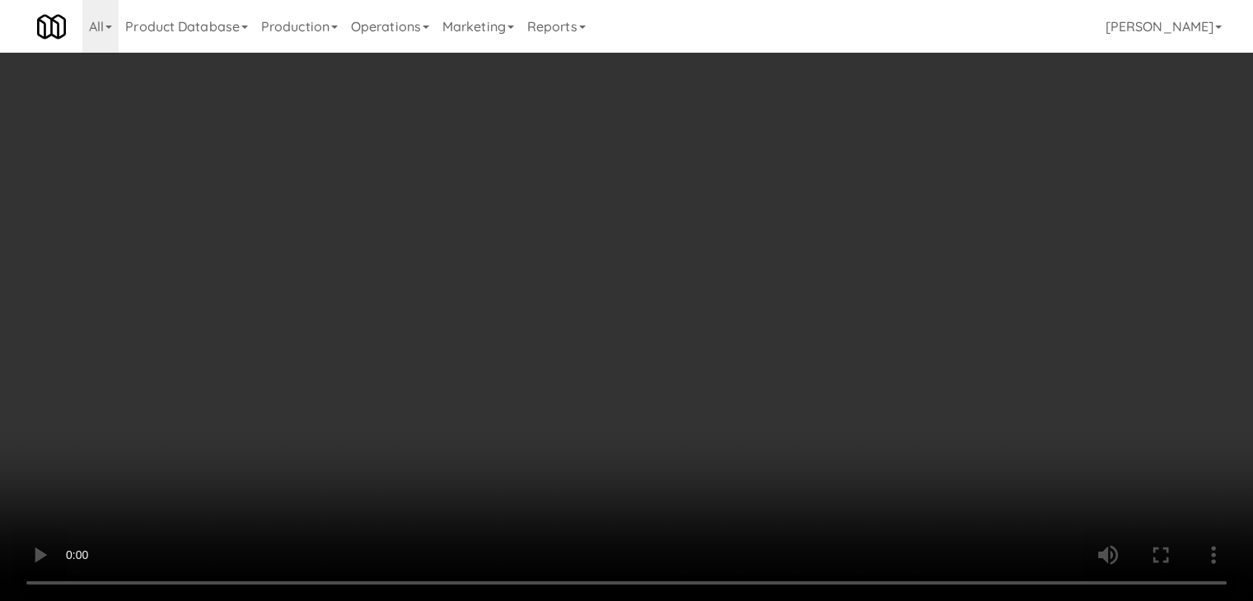
click at [900, 165] on button "Planogram" at bounding box center [892, 174] width 81 height 25
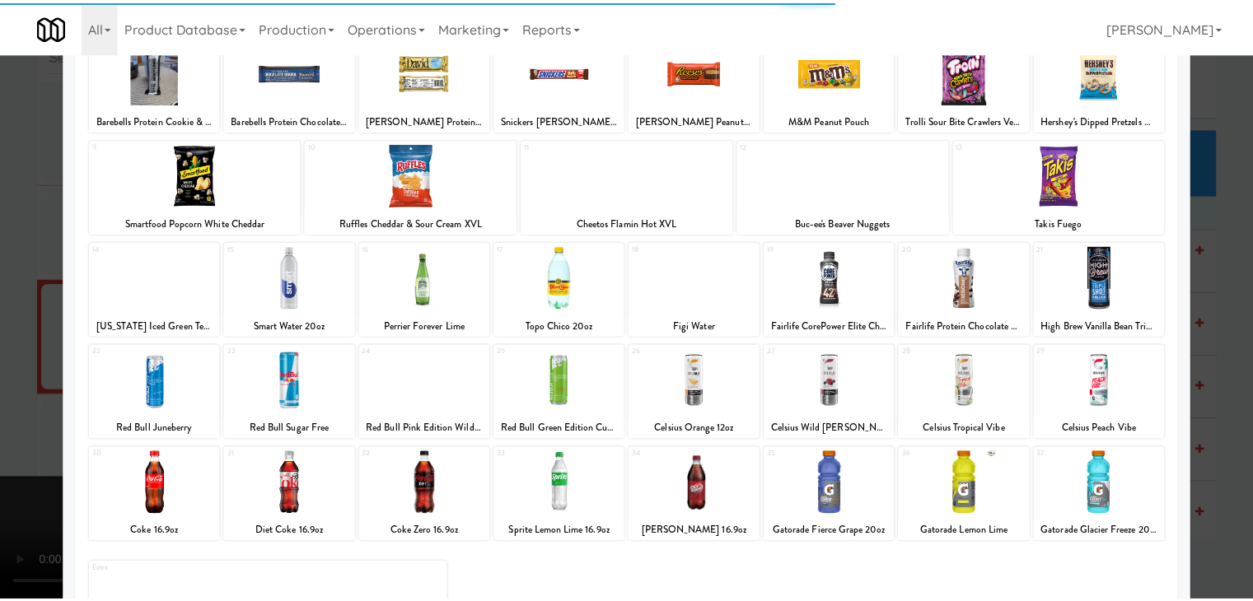
scroll to position [165, 0]
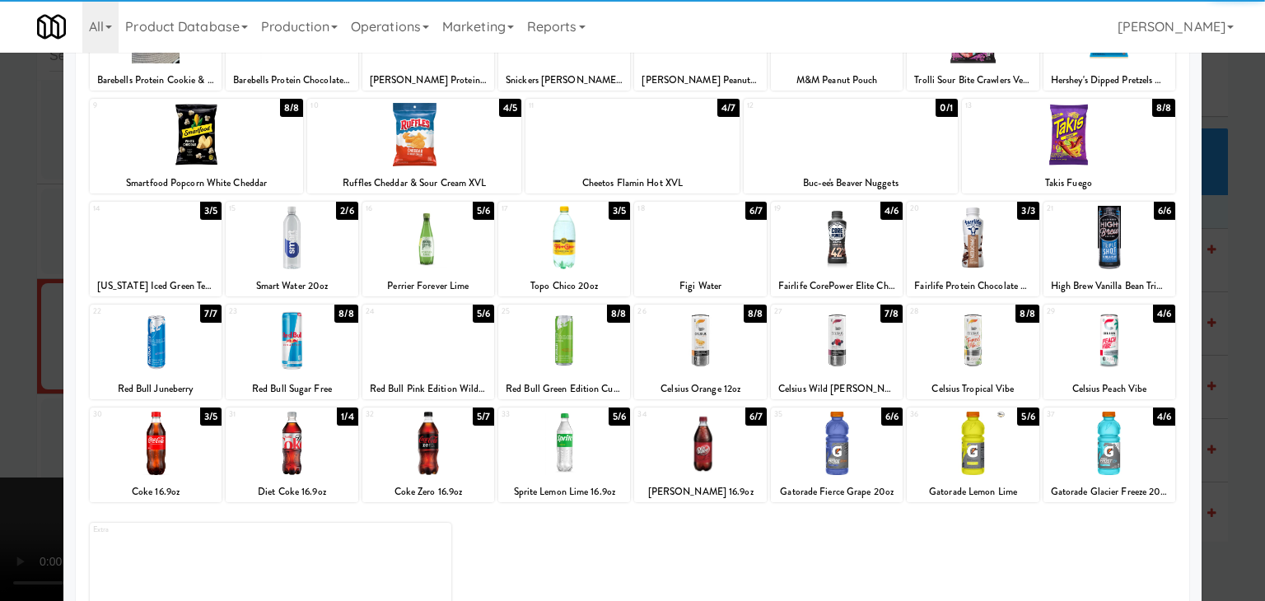
click at [967, 341] on div at bounding box center [973, 340] width 132 height 63
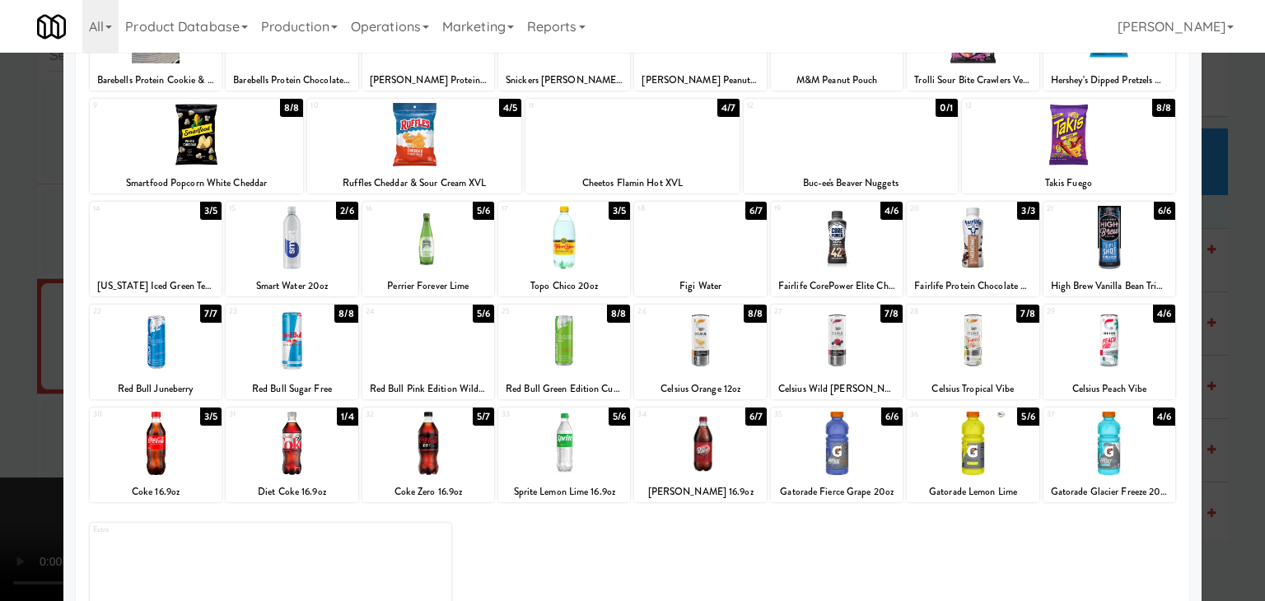
drag, startPoint x: 0, startPoint y: 319, endPoint x: 222, endPoint y: 324, distance: 221.6
click at [4, 320] on div at bounding box center [632, 300] width 1265 height 601
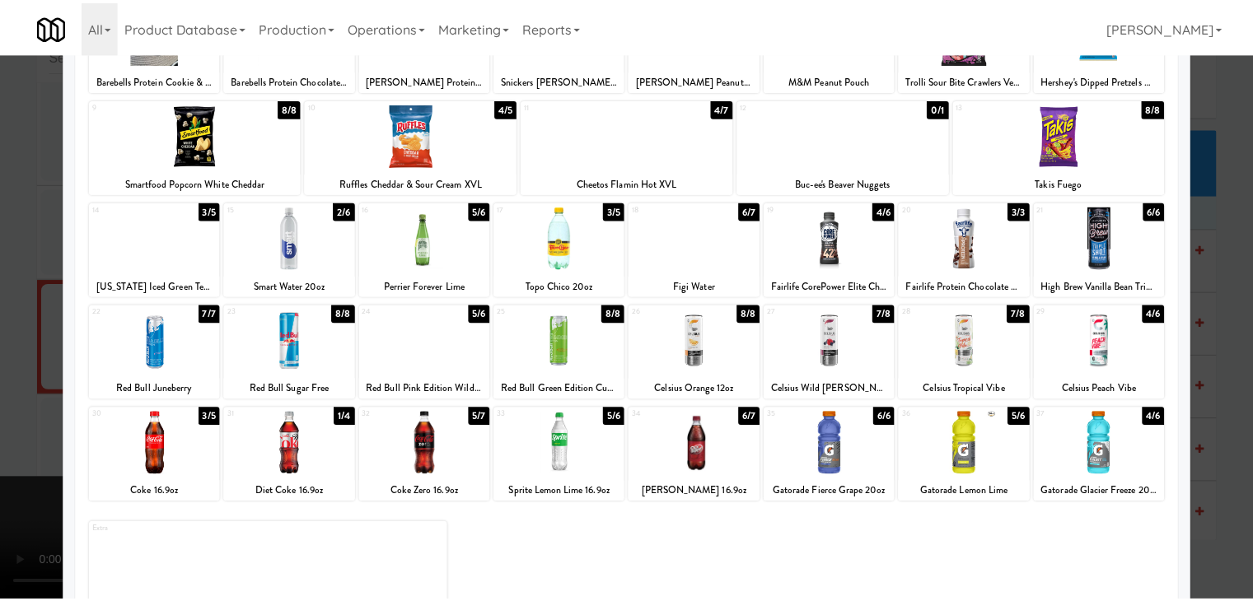
scroll to position [9764, 0]
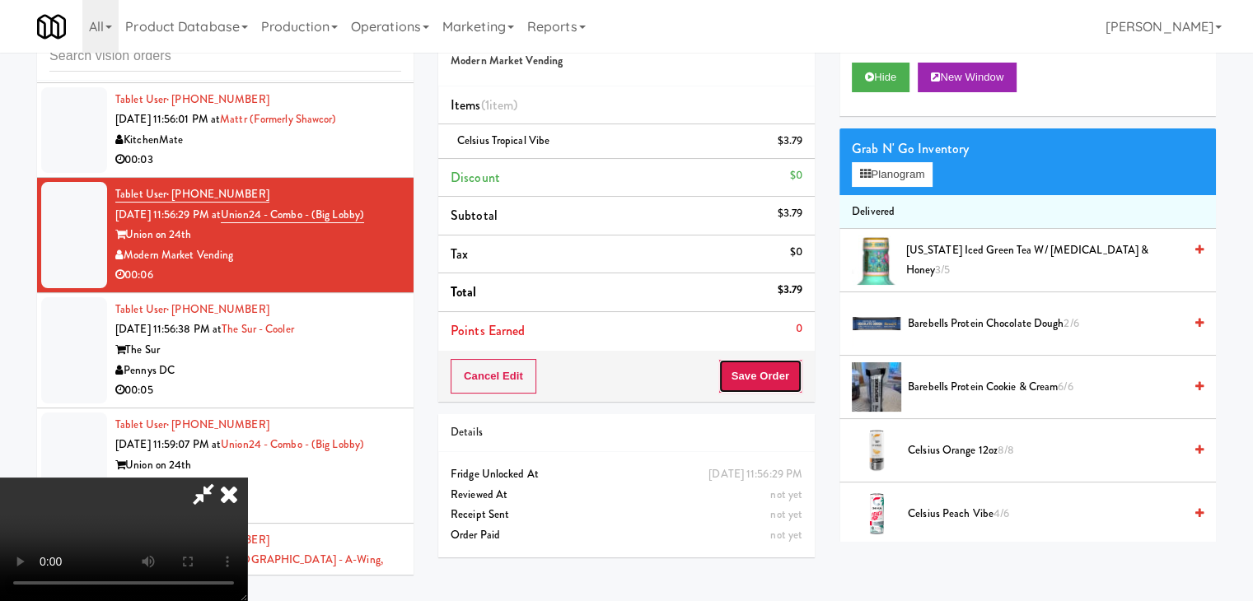
click at [767, 380] on button "Save Order" at bounding box center [760, 376] width 84 height 35
click at [773, 381] on button "Save Order" at bounding box center [760, 376] width 84 height 35
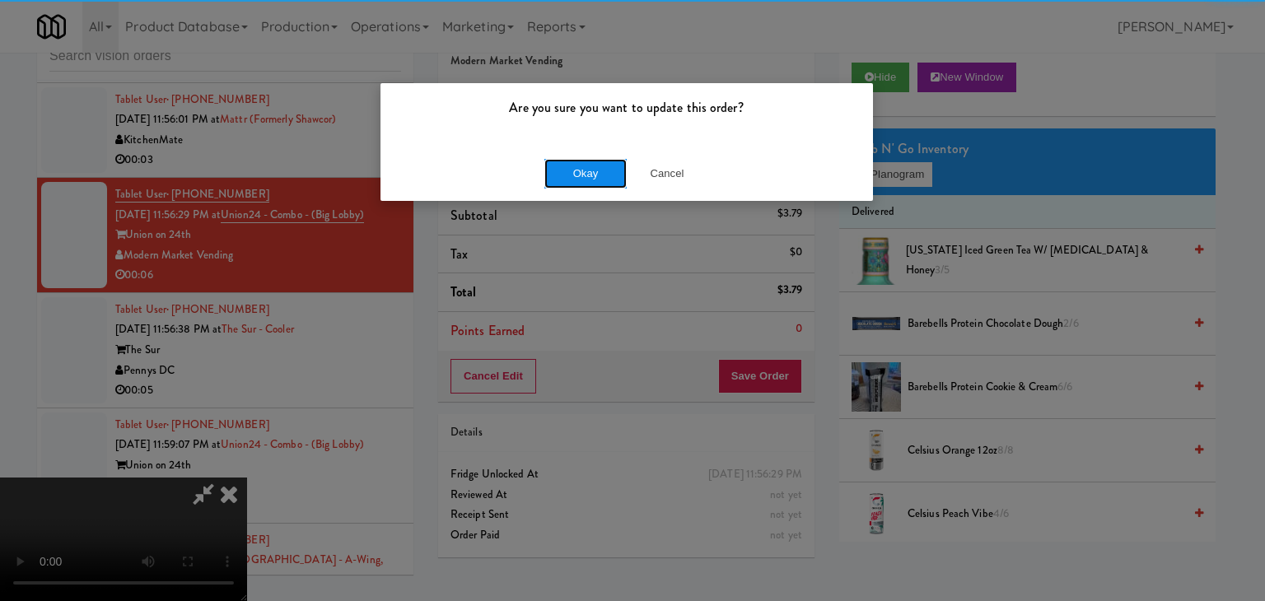
click at [596, 175] on button "Okay" at bounding box center [585, 174] width 82 height 30
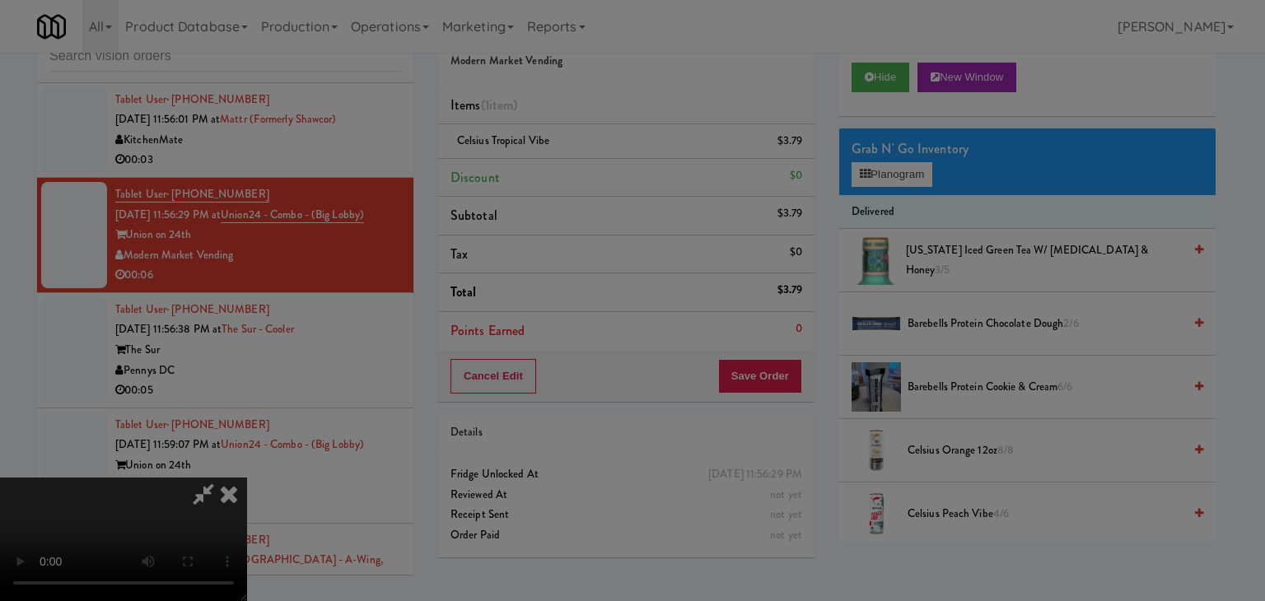
click at [596, 170] on div "Okay Cancel" at bounding box center [626, 142] width 493 height 55
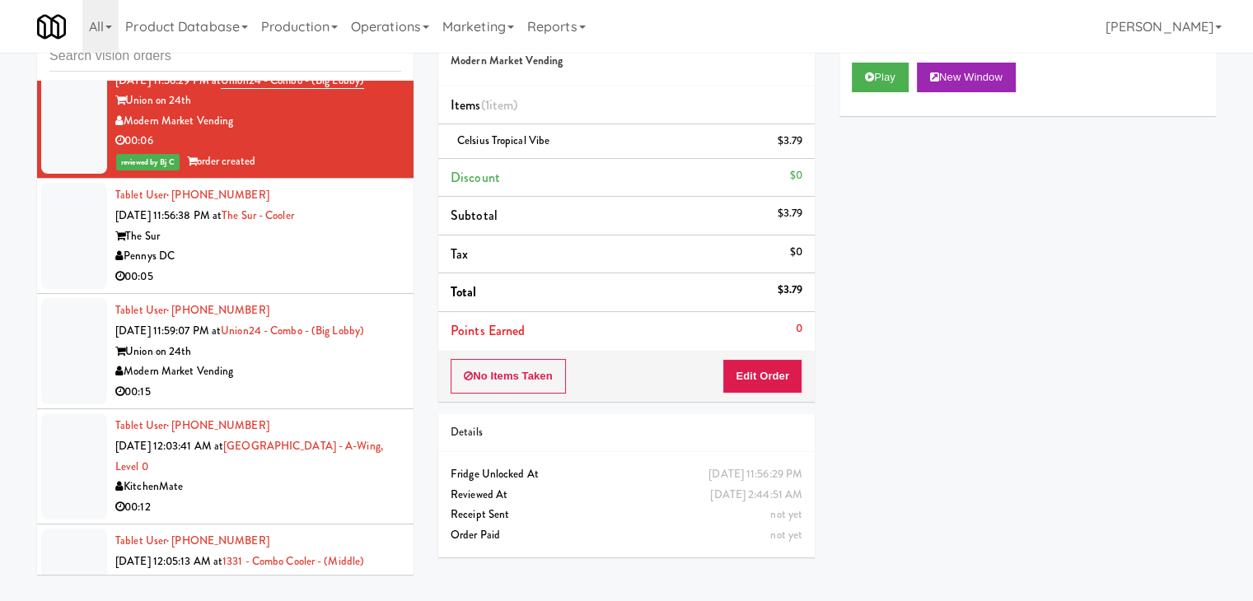
scroll to position [9928, 0]
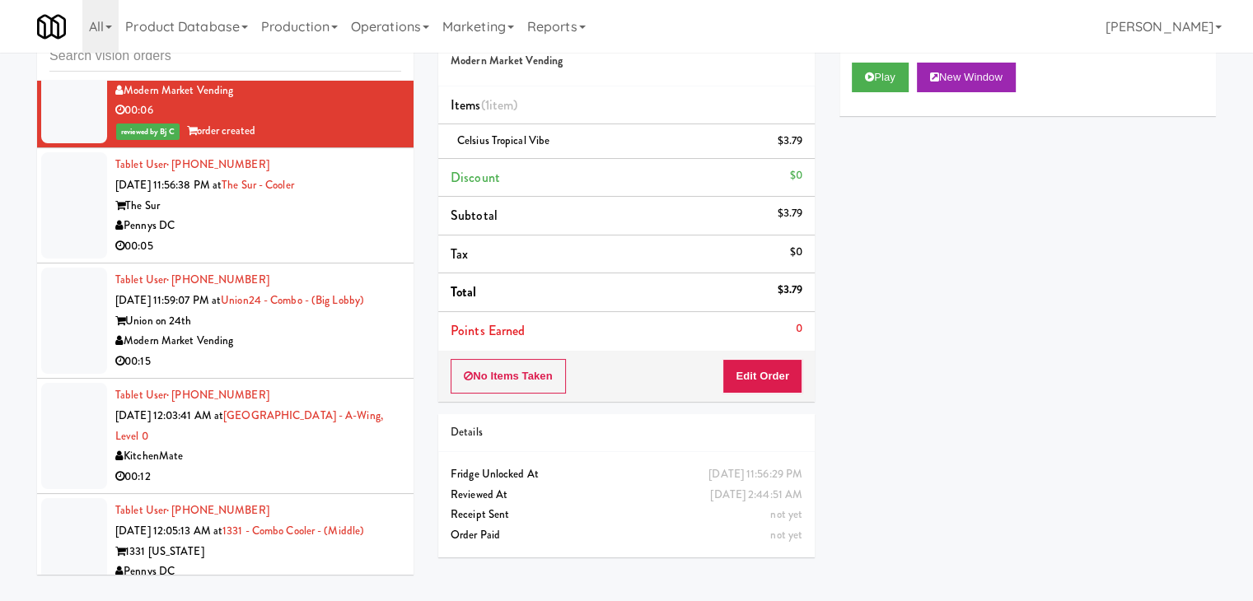
drag, startPoint x: 308, startPoint y: 273, endPoint x: 320, endPoint y: 271, distance: 11.8
click at [313, 257] on div "00:05" at bounding box center [258, 246] width 286 height 21
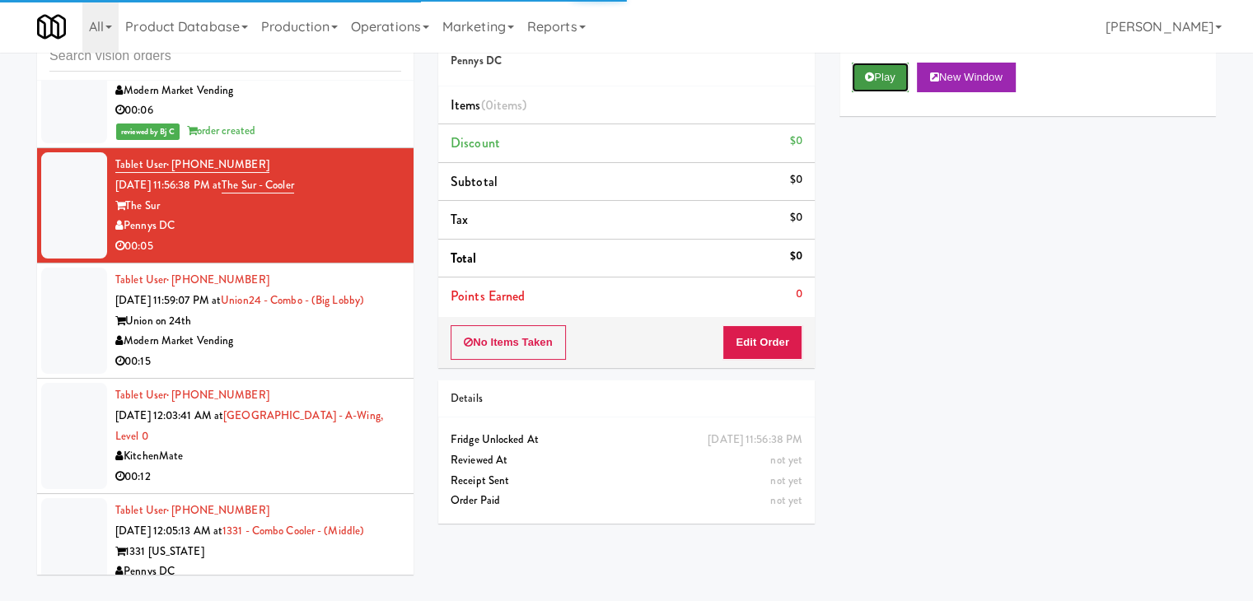
drag, startPoint x: 875, startPoint y: 73, endPoint x: 873, endPoint y: 90, distance: 16.7
click at [874, 80] on button "Play" at bounding box center [880, 78] width 57 height 30
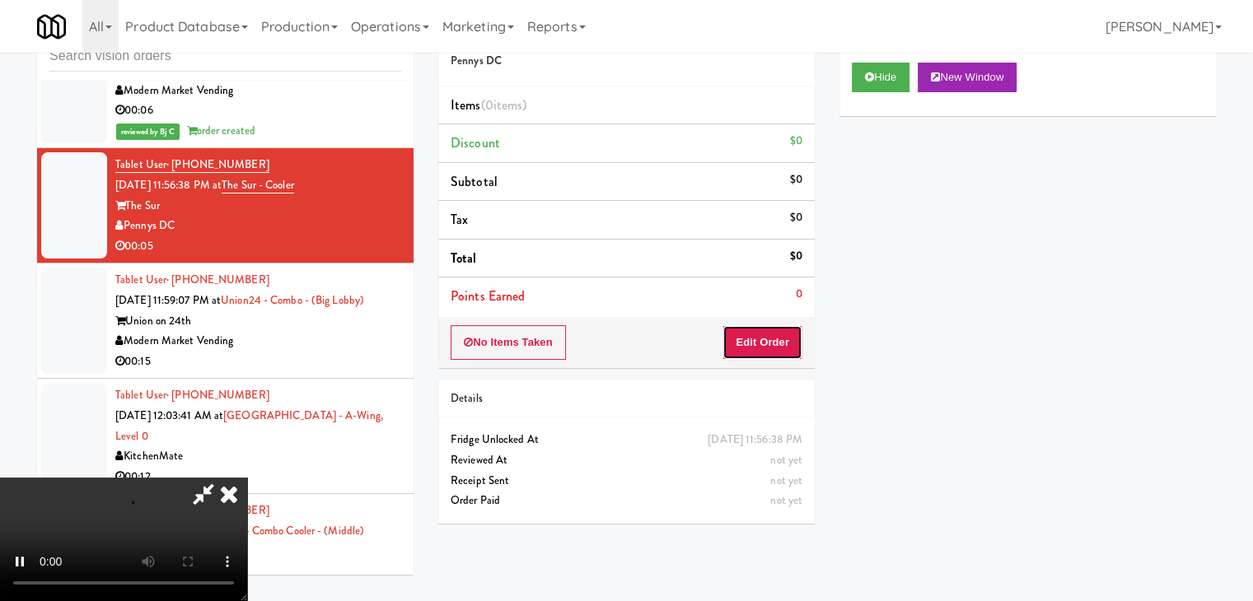
click at [788, 350] on button "Edit Order" at bounding box center [762, 342] width 80 height 35
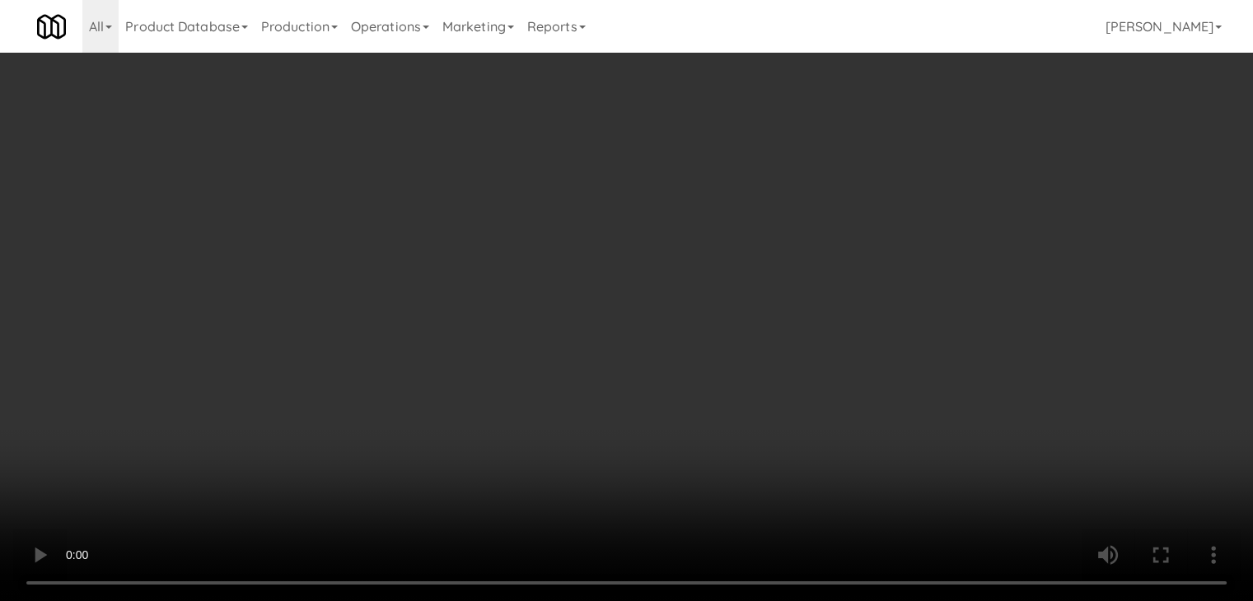
scroll to position [9827, 0]
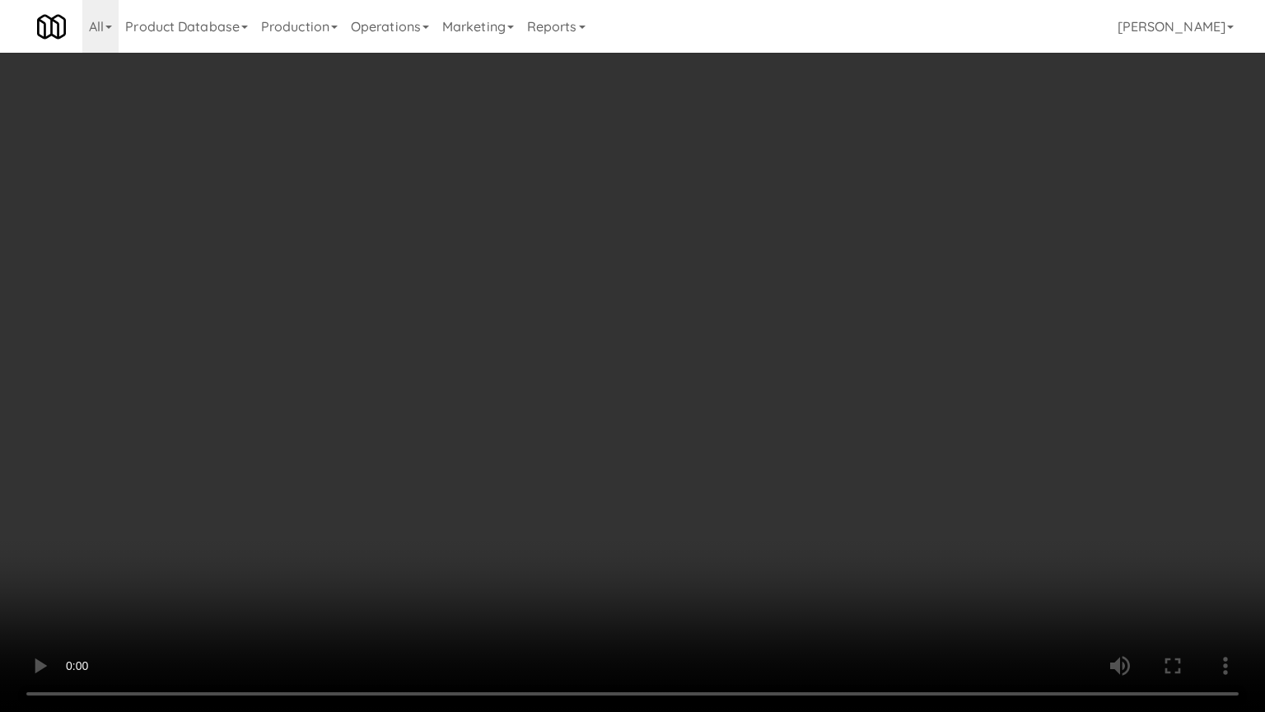
click at [677, 509] on video at bounding box center [632, 356] width 1265 height 712
click at [674, 511] on video at bounding box center [632, 356] width 1265 height 712
click at [674, 488] on video at bounding box center [632, 356] width 1265 height 712
drag, startPoint x: 670, startPoint y: 452, endPoint x: 670, endPoint y: 461, distance: 9.1
click at [670, 461] on video at bounding box center [632, 356] width 1265 height 712
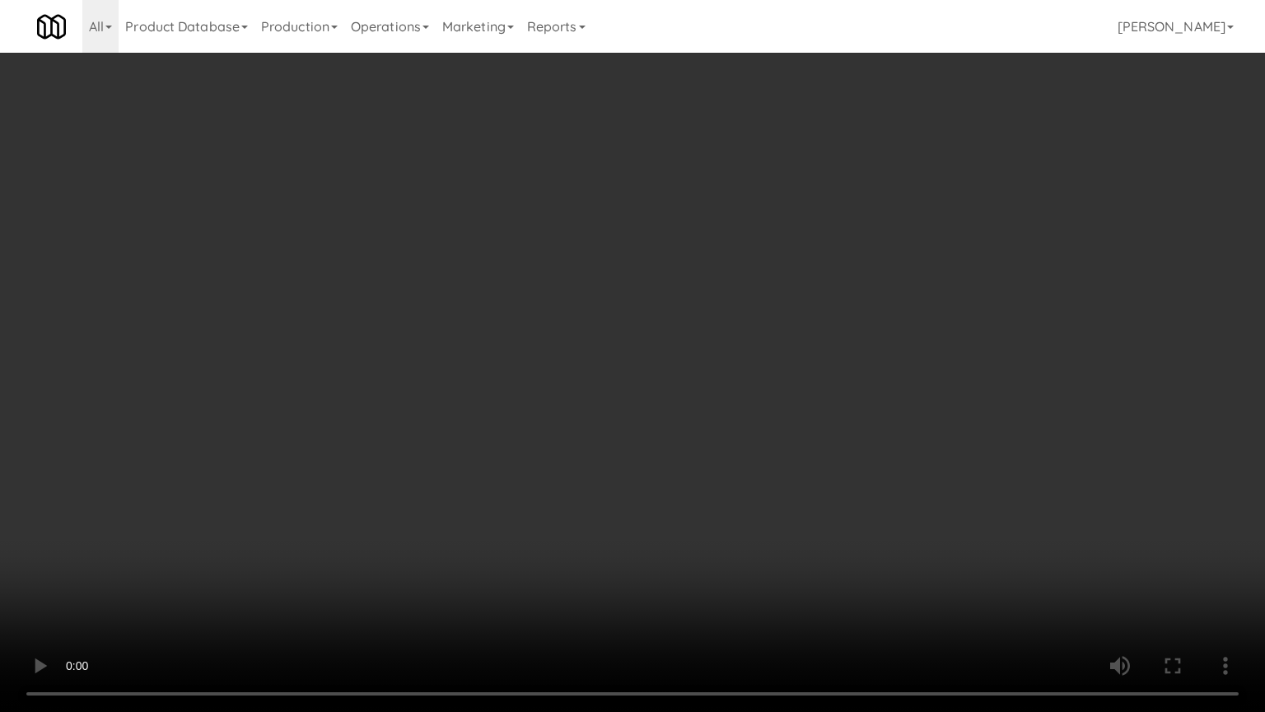
drag, startPoint x: 676, startPoint y: 404, endPoint x: 684, endPoint y: 401, distance: 8.6
click at [678, 404] on video at bounding box center [632, 356] width 1265 height 712
drag, startPoint x: 684, startPoint y: 401, endPoint x: 735, endPoint y: 280, distance: 131.4
click at [687, 399] on video at bounding box center [632, 356] width 1265 height 712
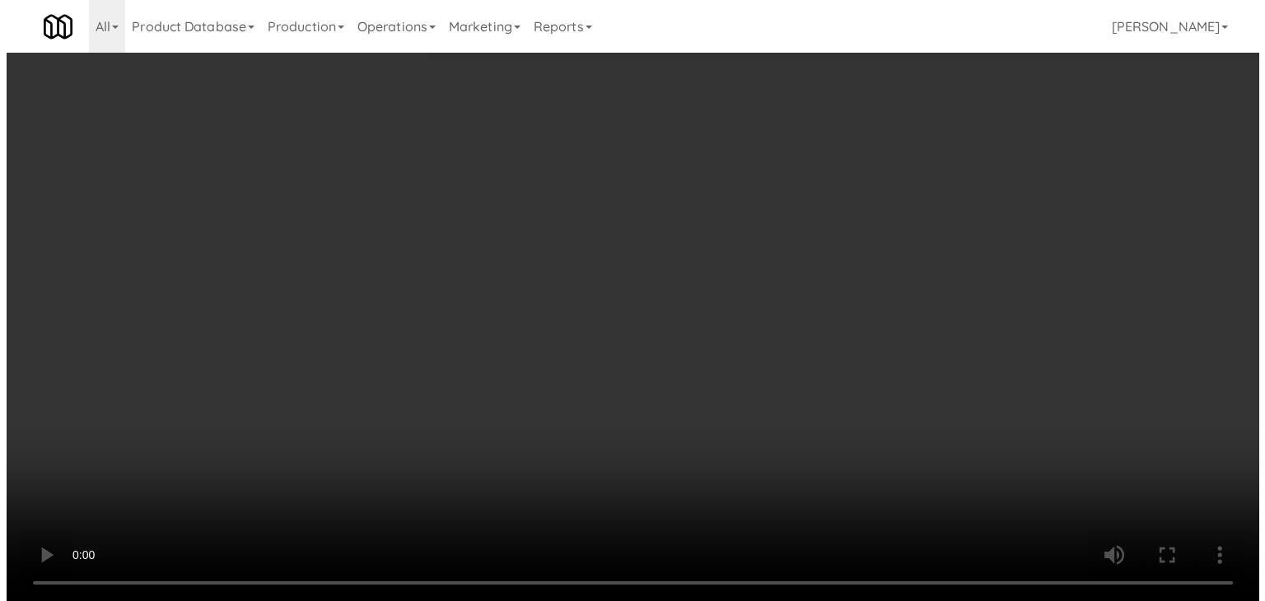
scroll to position [9928, 0]
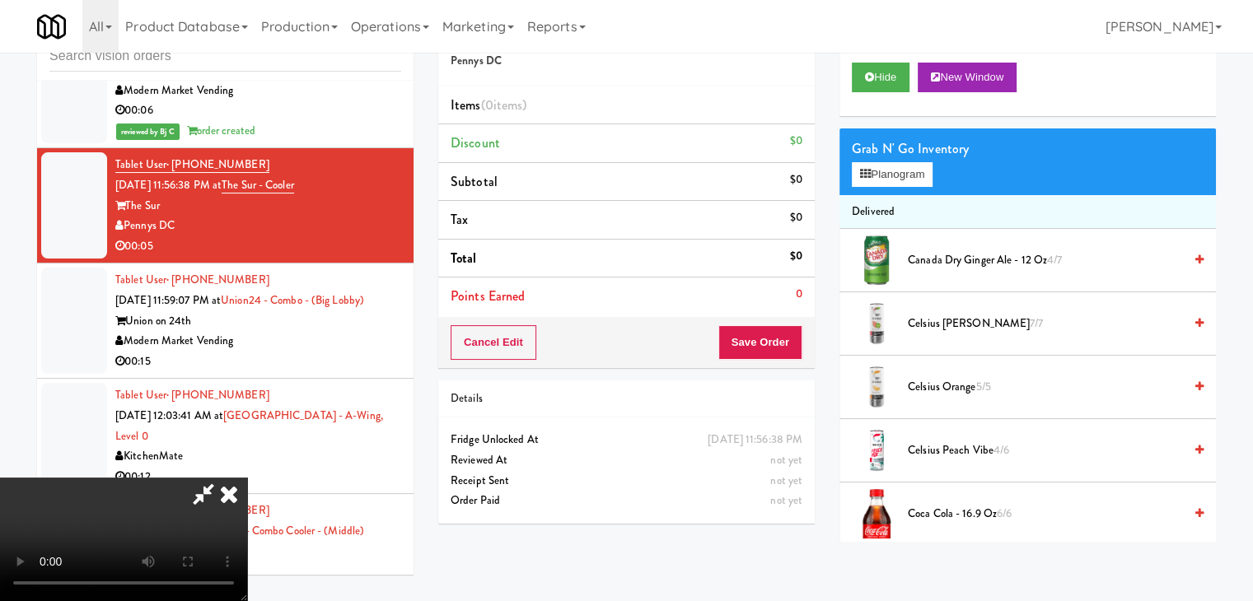
drag, startPoint x: 885, startPoint y: 190, endPoint x: 894, endPoint y: 179, distance: 15.2
click at [889, 188] on div "Grab N' Go Inventory Planogram" at bounding box center [1027, 161] width 376 height 67
click at [895, 175] on button "Planogram" at bounding box center [892, 174] width 81 height 25
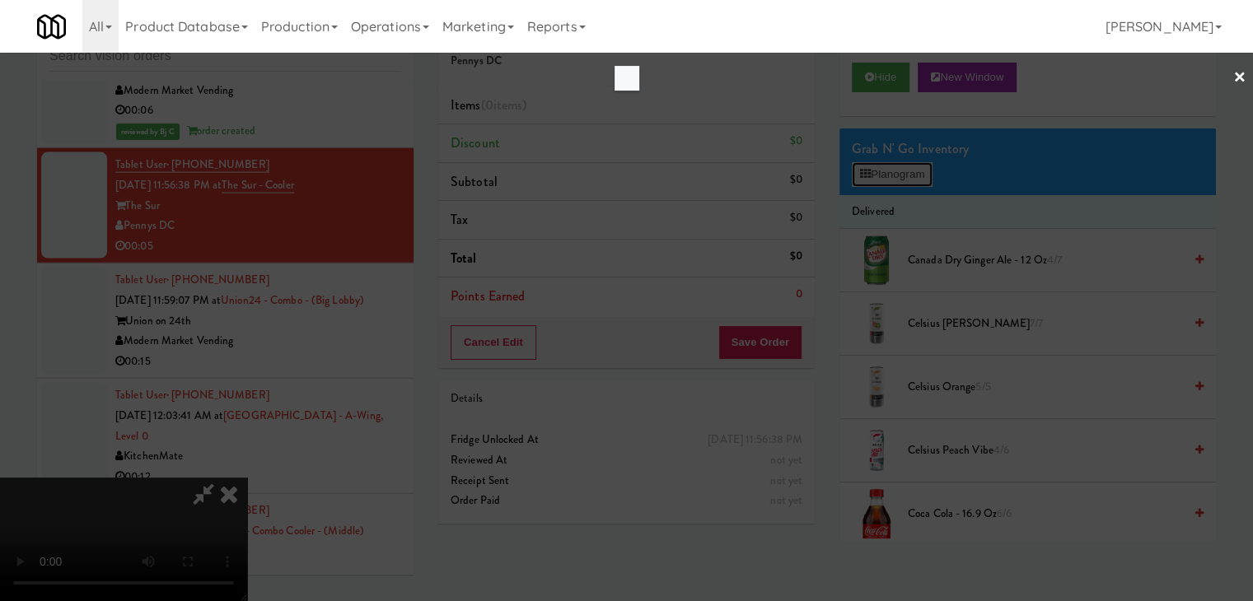
scroll to position [9827, 0]
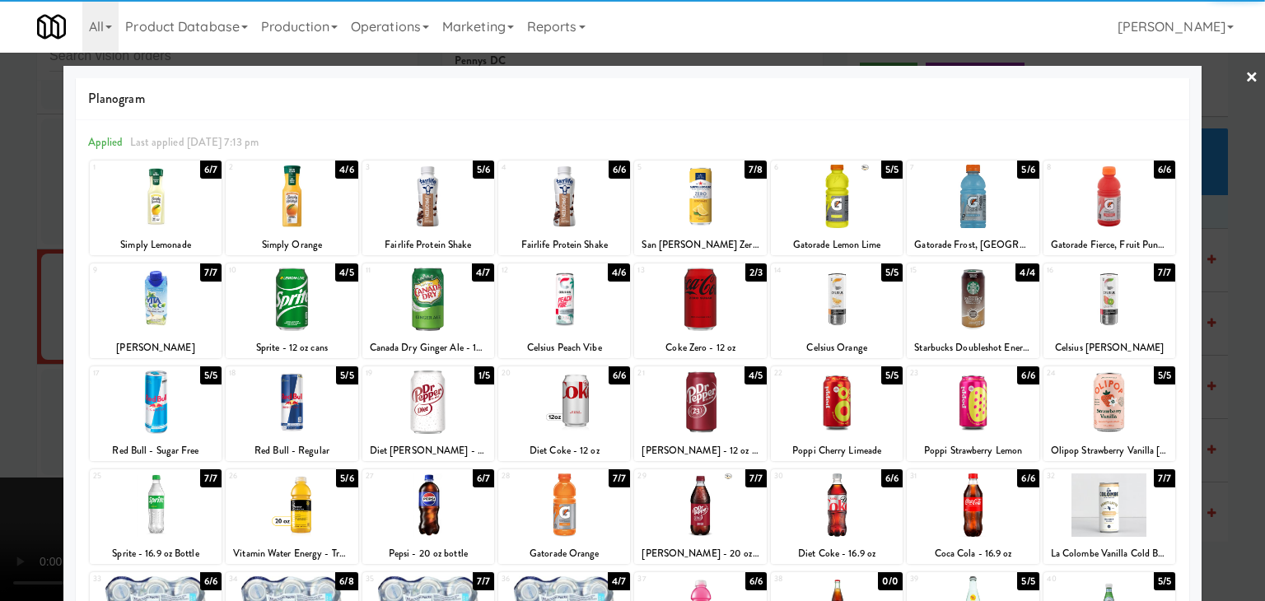
drag, startPoint x: 554, startPoint y: 212, endPoint x: 490, endPoint y: 217, distance: 64.4
click at [553, 212] on div at bounding box center [564, 196] width 132 height 63
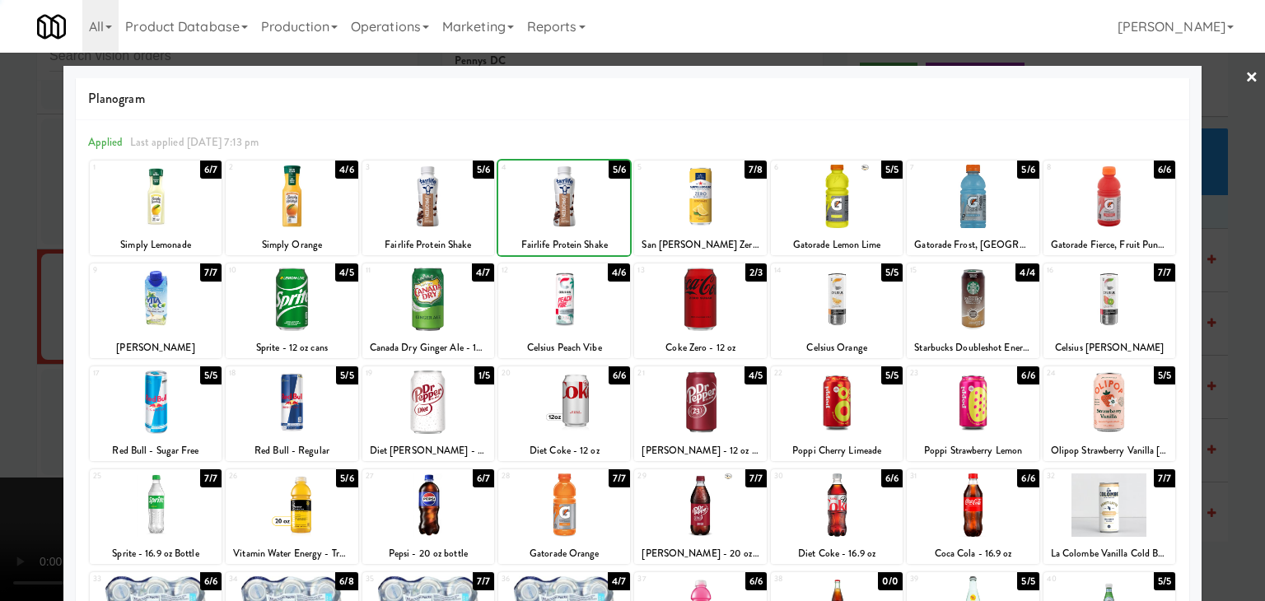
click at [423, 214] on div at bounding box center [428, 196] width 132 height 63
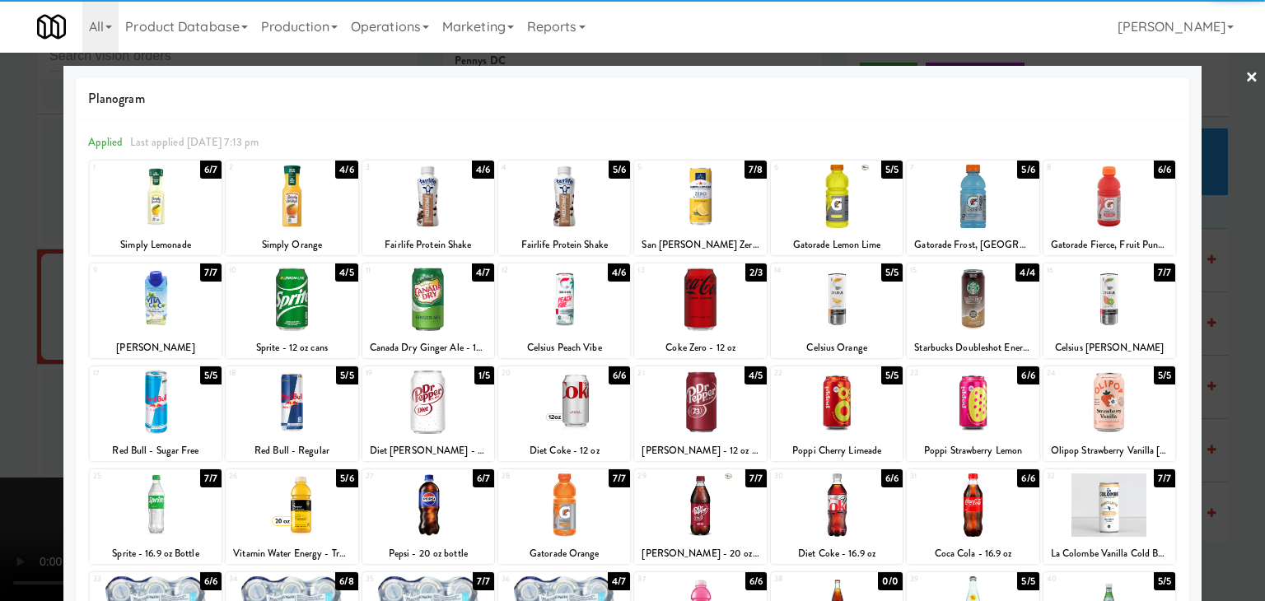
drag, startPoint x: 1, startPoint y: 245, endPoint x: 357, endPoint y: 270, distance: 356.7
click at [30, 245] on div at bounding box center [632, 300] width 1265 height 601
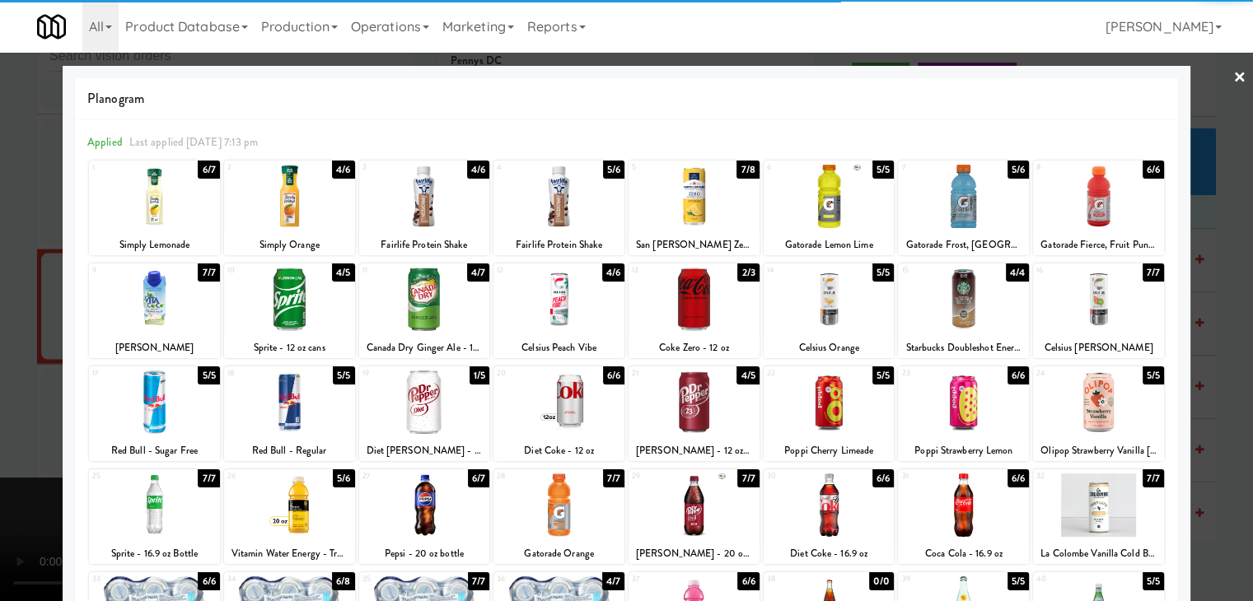
scroll to position [9928, 0]
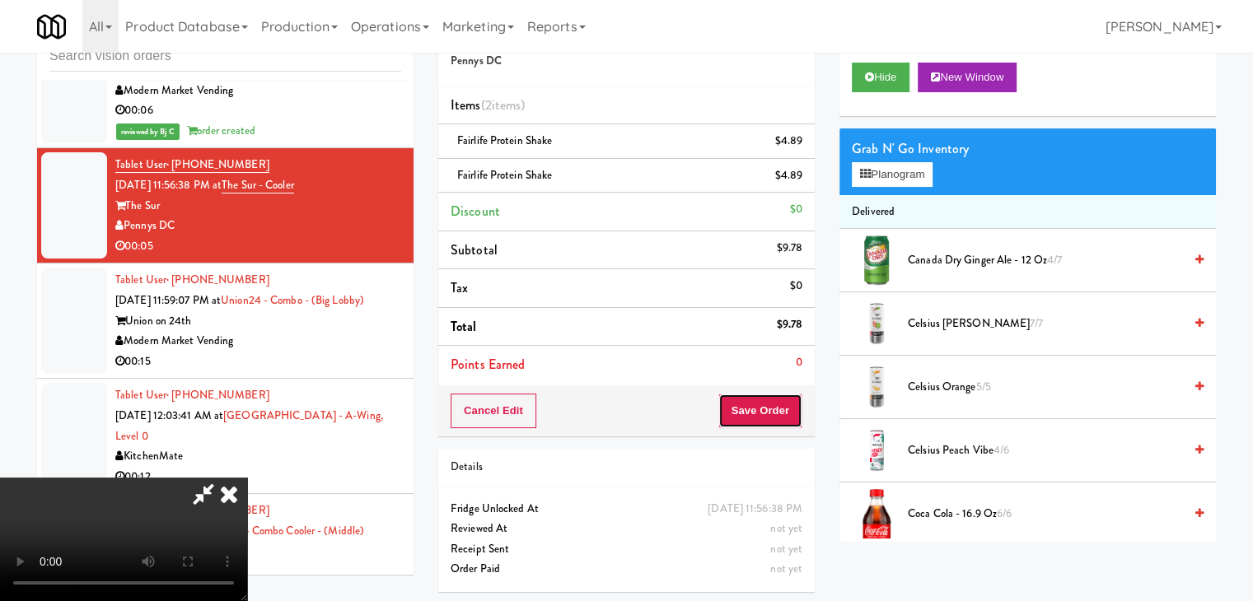
click at [794, 425] on button "Save Order" at bounding box center [760, 411] width 84 height 35
click at [796, 419] on button "Save Order" at bounding box center [760, 411] width 84 height 35
click at [791, 412] on button "Save Order" at bounding box center [760, 411] width 84 height 35
drag, startPoint x: 791, startPoint y: 409, endPoint x: 754, endPoint y: 366, distance: 57.2
click at [785, 401] on button "Save Order" at bounding box center [760, 411] width 84 height 35
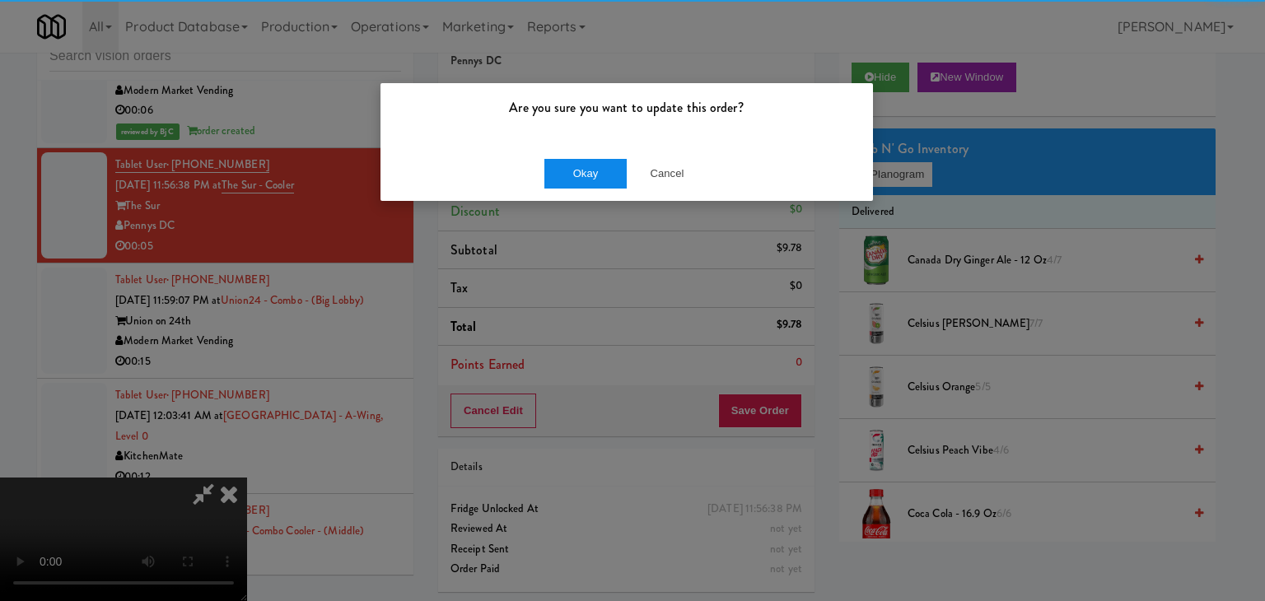
drag, startPoint x: 540, startPoint y: 173, endPoint x: 556, endPoint y: 171, distance: 15.7
click at [541, 175] on div "Okay Cancel" at bounding box center [626, 173] width 493 height 55
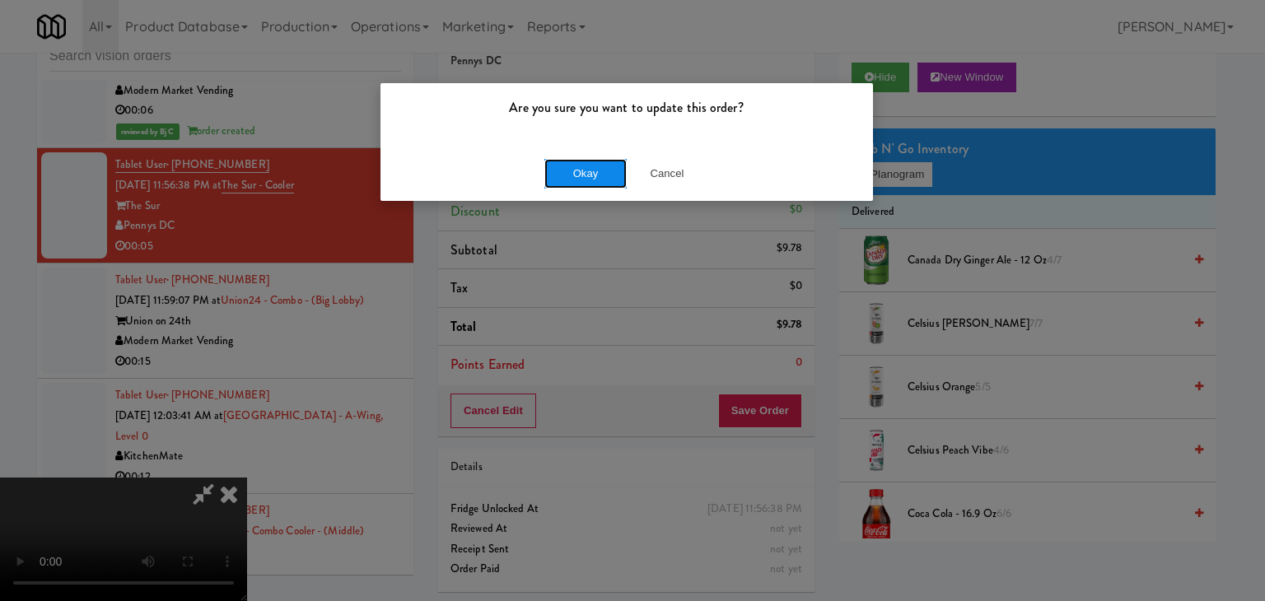
click at [557, 175] on button "Okay" at bounding box center [585, 174] width 82 height 30
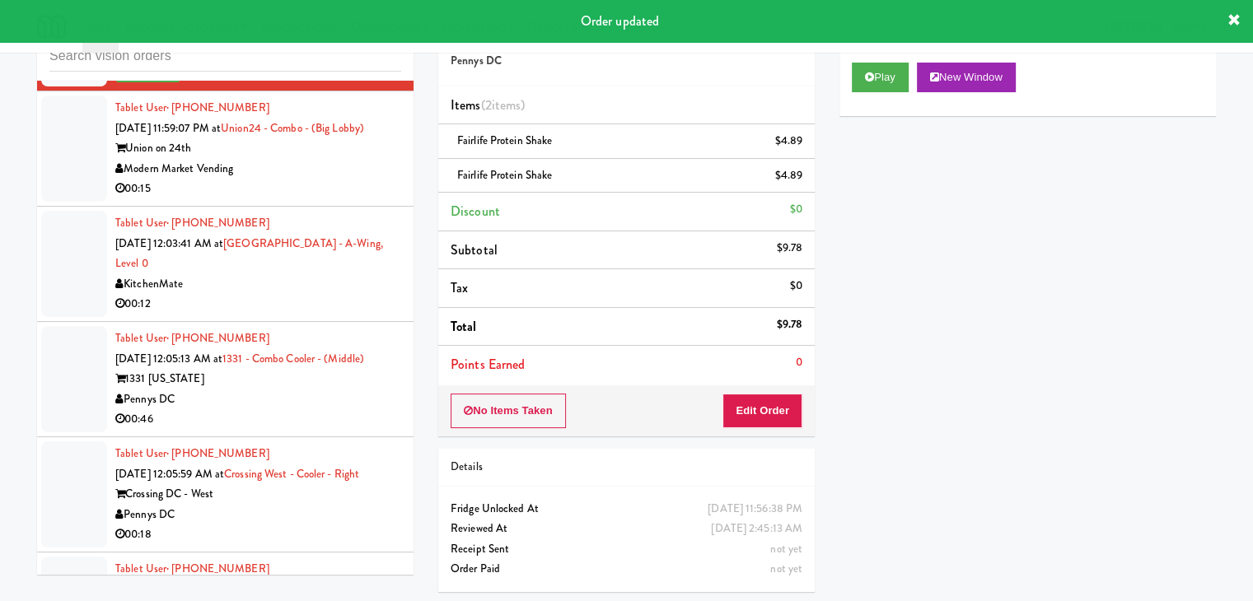
scroll to position [10175, 0]
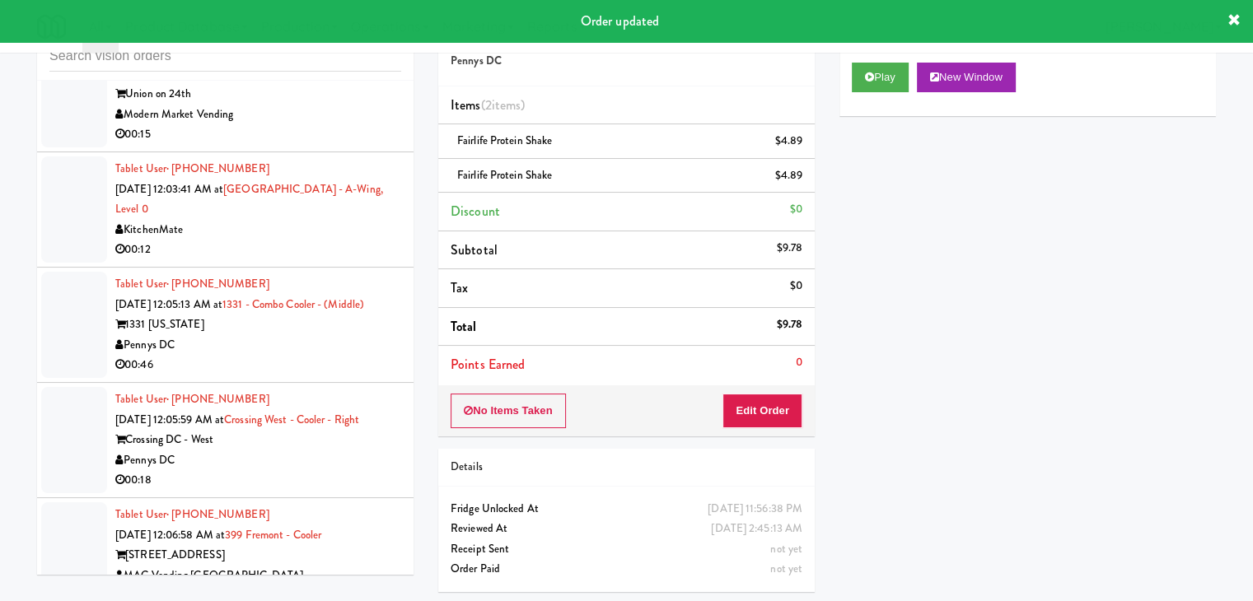
click at [345, 125] on div "Modern Market Vending" at bounding box center [258, 115] width 286 height 21
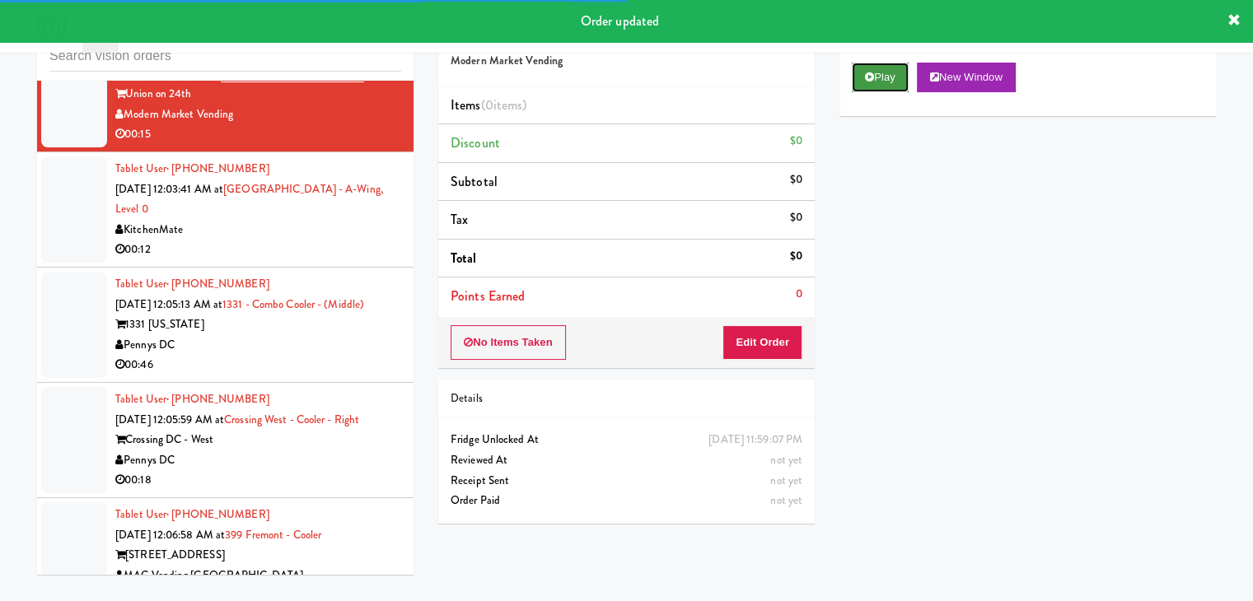
click at [893, 81] on button "Play" at bounding box center [880, 78] width 57 height 30
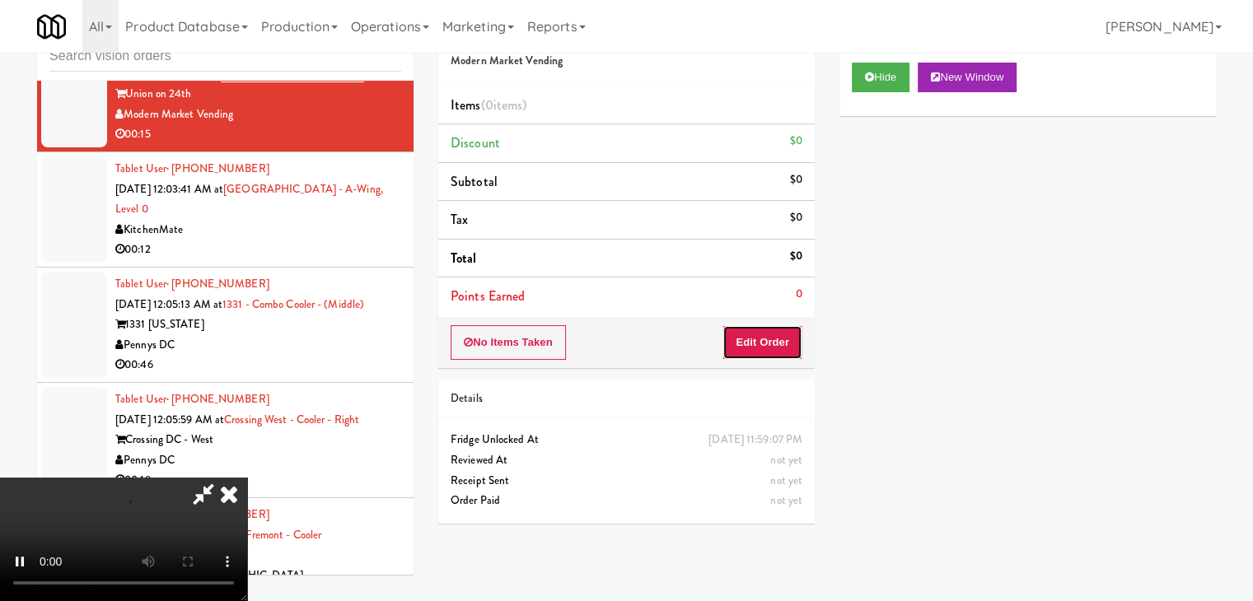
click at [771, 351] on button "Edit Order" at bounding box center [762, 342] width 80 height 35
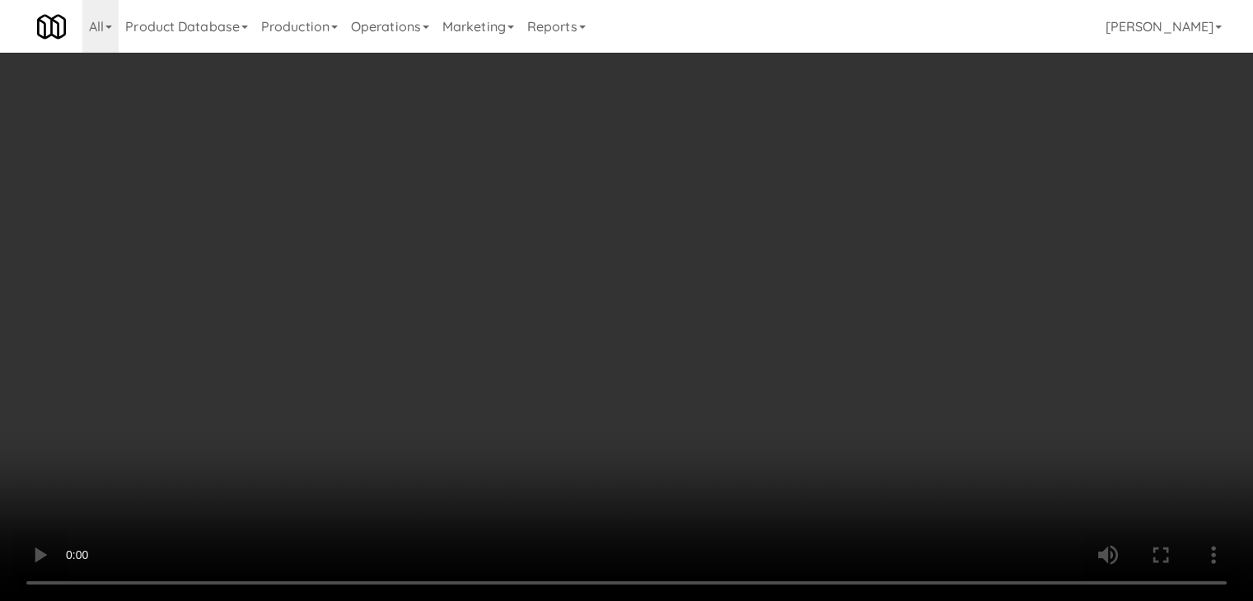
scroll to position [10054, 0]
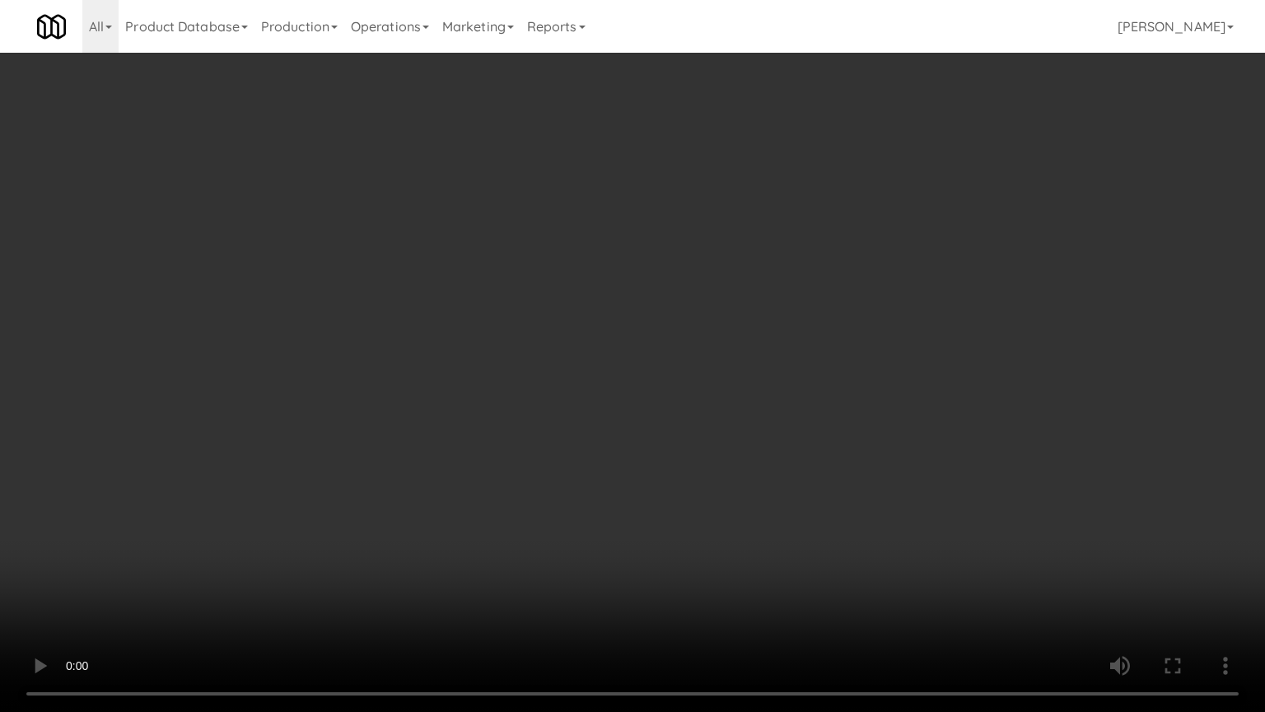
click at [683, 527] on video at bounding box center [632, 356] width 1265 height 712
drag, startPoint x: 708, startPoint y: 465, endPoint x: 722, endPoint y: 466, distance: 14.0
click at [713, 465] on video at bounding box center [632, 356] width 1265 height 712
click at [745, 447] on video at bounding box center [632, 356] width 1265 height 712
click at [745, 448] on video at bounding box center [632, 356] width 1265 height 712
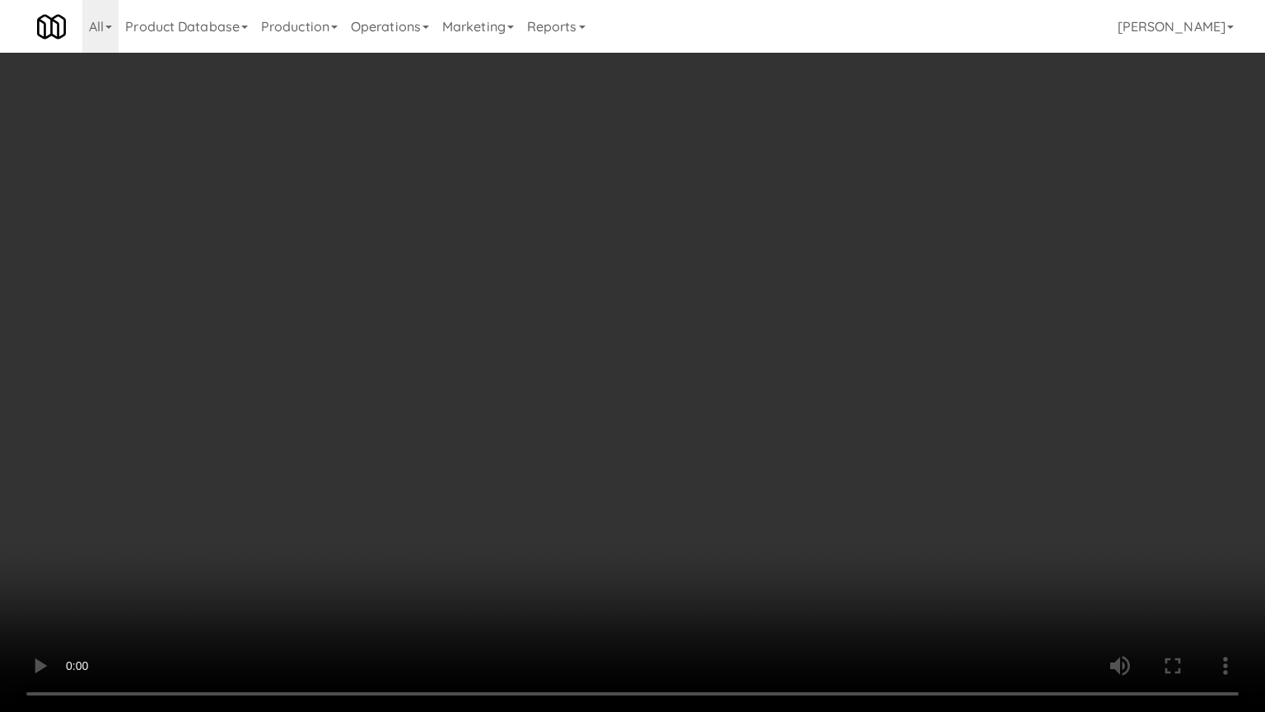
click at [743, 449] on video at bounding box center [632, 356] width 1265 height 712
click at [733, 451] on video at bounding box center [632, 356] width 1265 height 712
click at [715, 447] on video at bounding box center [632, 356] width 1265 height 712
click at [715, 448] on video at bounding box center [632, 356] width 1265 height 712
click at [715, 447] on video at bounding box center [632, 356] width 1265 height 712
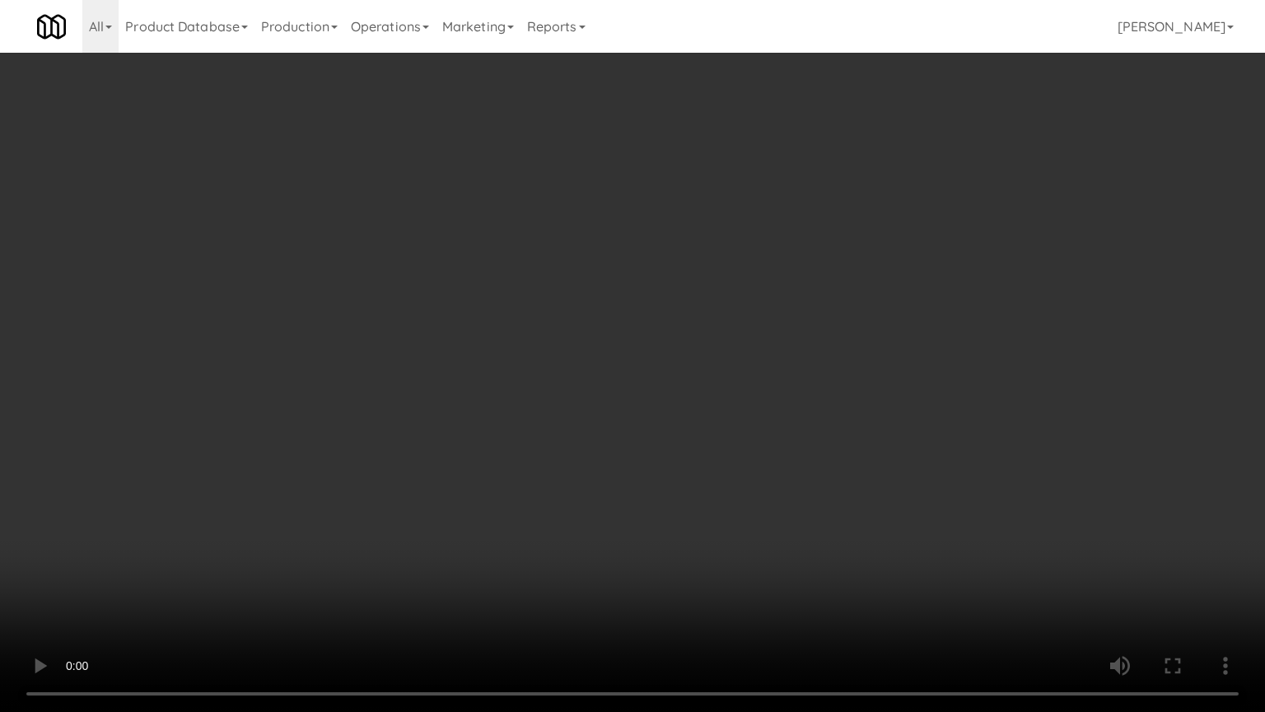
click at [715, 443] on video at bounding box center [632, 356] width 1265 height 712
click at [718, 435] on video at bounding box center [632, 356] width 1265 height 712
click at [719, 435] on video at bounding box center [632, 356] width 1265 height 712
drag, startPoint x: 719, startPoint y: 435, endPoint x: 782, endPoint y: 290, distance: 158.2
click at [721, 432] on video at bounding box center [632, 356] width 1265 height 712
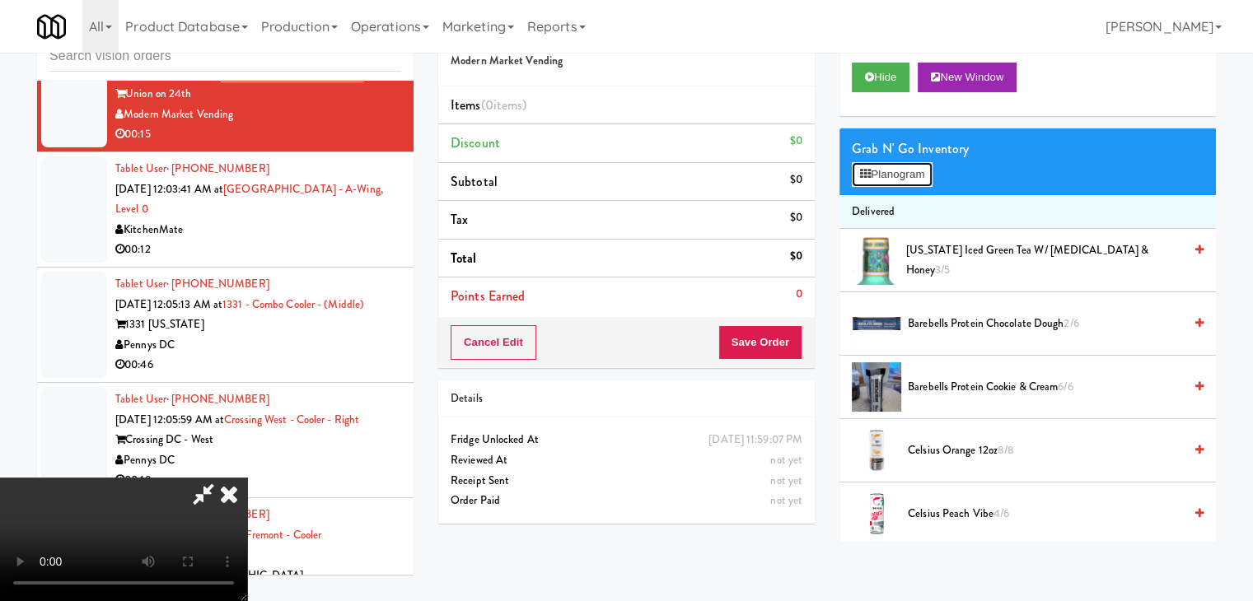
click at [862, 174] on icon at bounding box center [865, 174] width 11 height 11
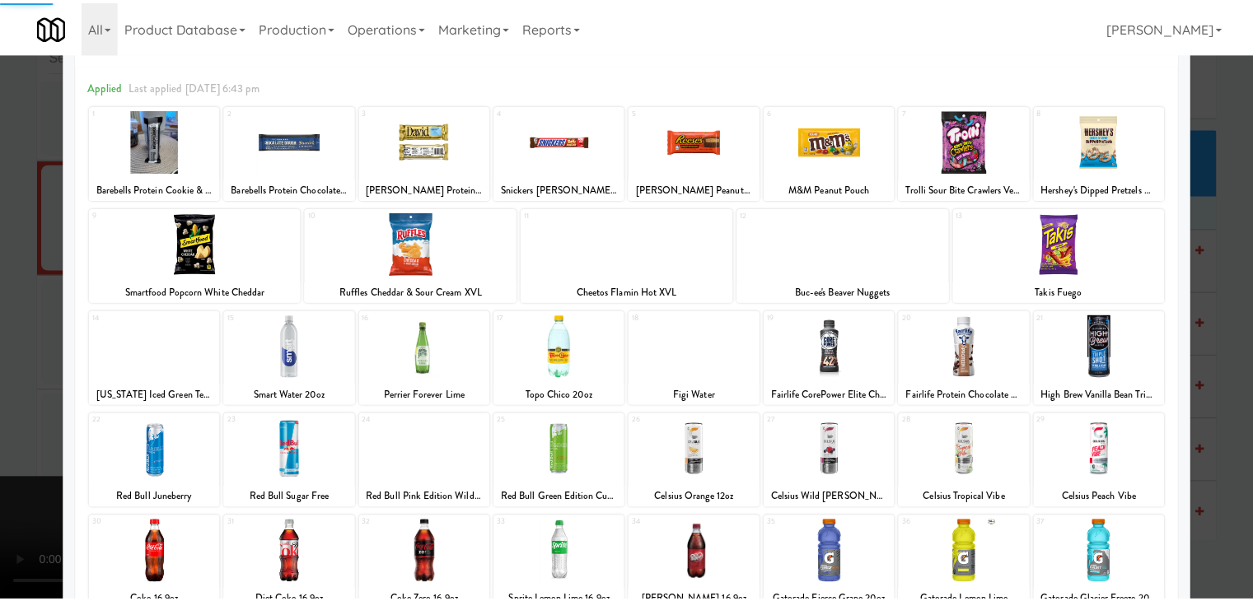
scroll to position [82, 0]
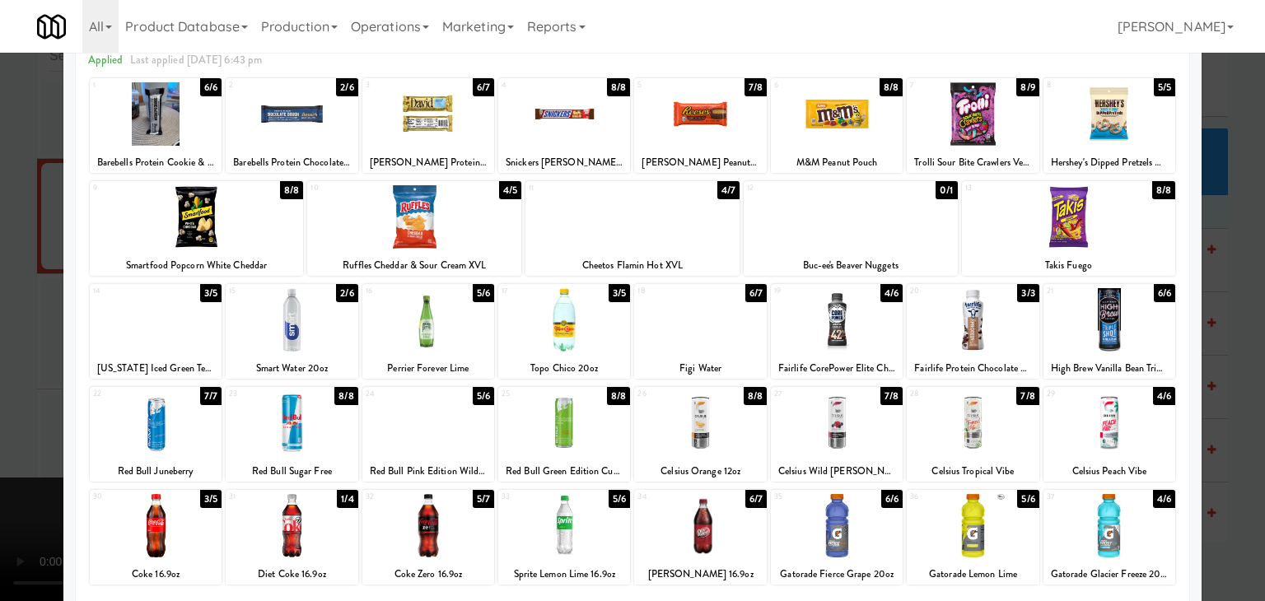
drag, startPoint x: 300, startPoint y: 329, endPoint x: 481, endPoint y: 334, distance: 181.2
click at [303, 329] on div at bounding box center [292, 319] width 132 height 63
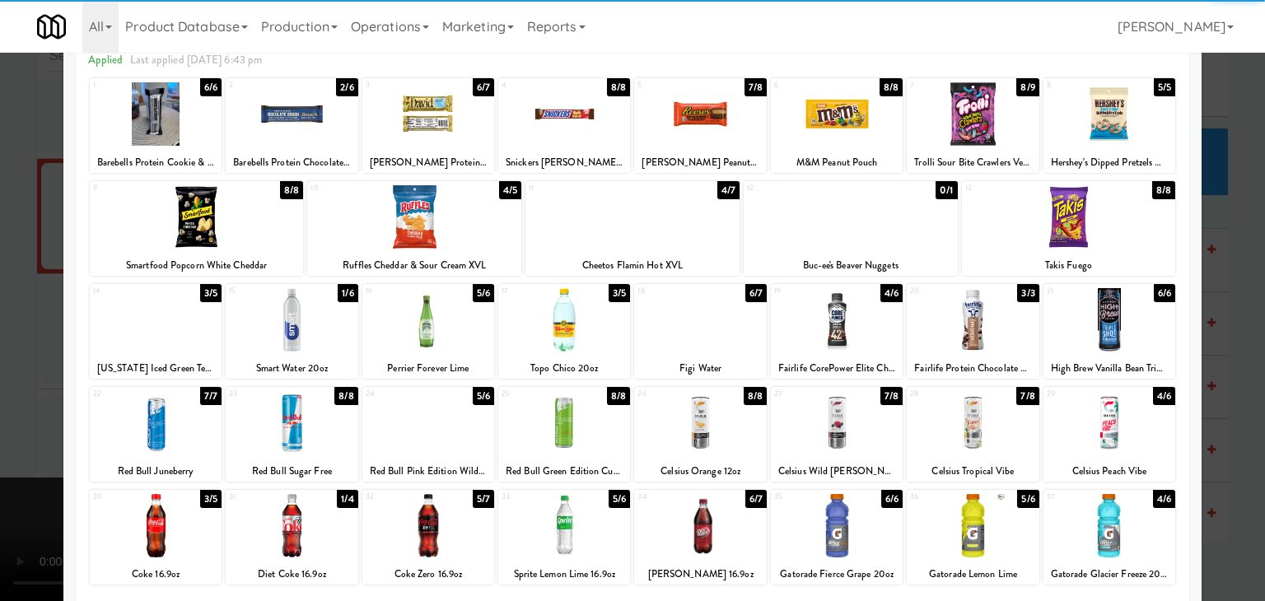
drag, startPoint x: 703, startPoint y: 321, endPoint x: 672, endPoint y: 327, distance: 31.8
click at [698, 323] on div at bounding box center [700, 319] width 132 height 63
drag, startPoint x: 0, startPoint y: 364, endPoint x: 244, endPoint y: 365, distance: 243.8
click at [16, 364] on div at bounding box center [632, 300] width 1265 height 601
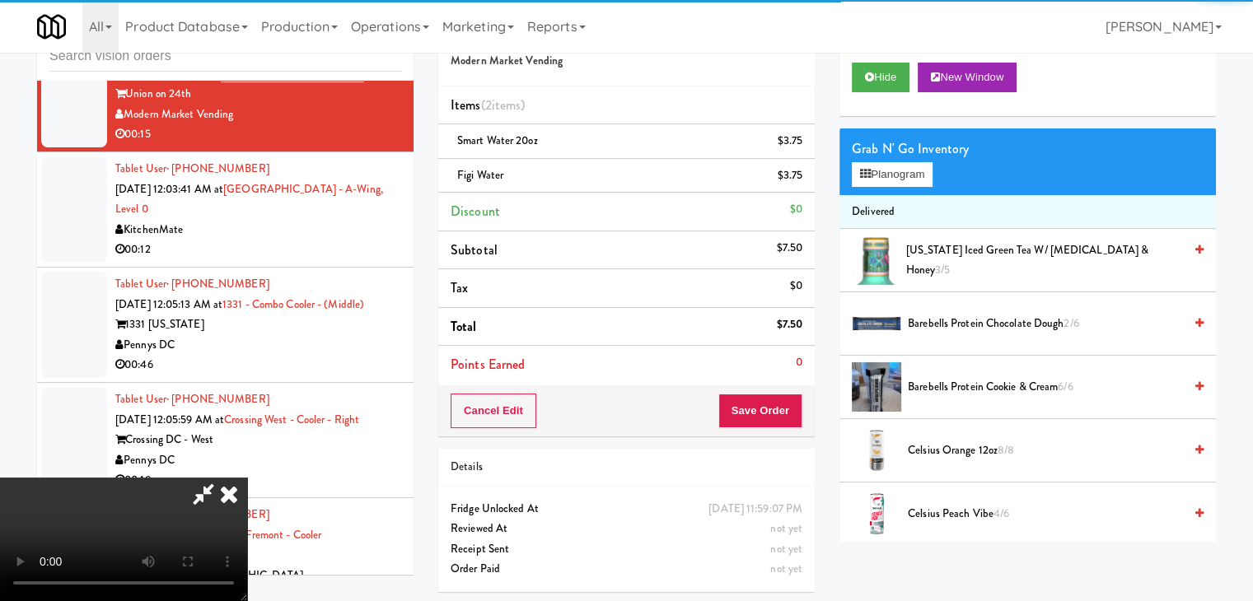
drag, startPoint x: 482, startPoint y: 366, endPoint x: 507, endPoint y: 371, distance: 26.2
click at [247, 478] on video at bounding box center [123, 540] width 247 height 124
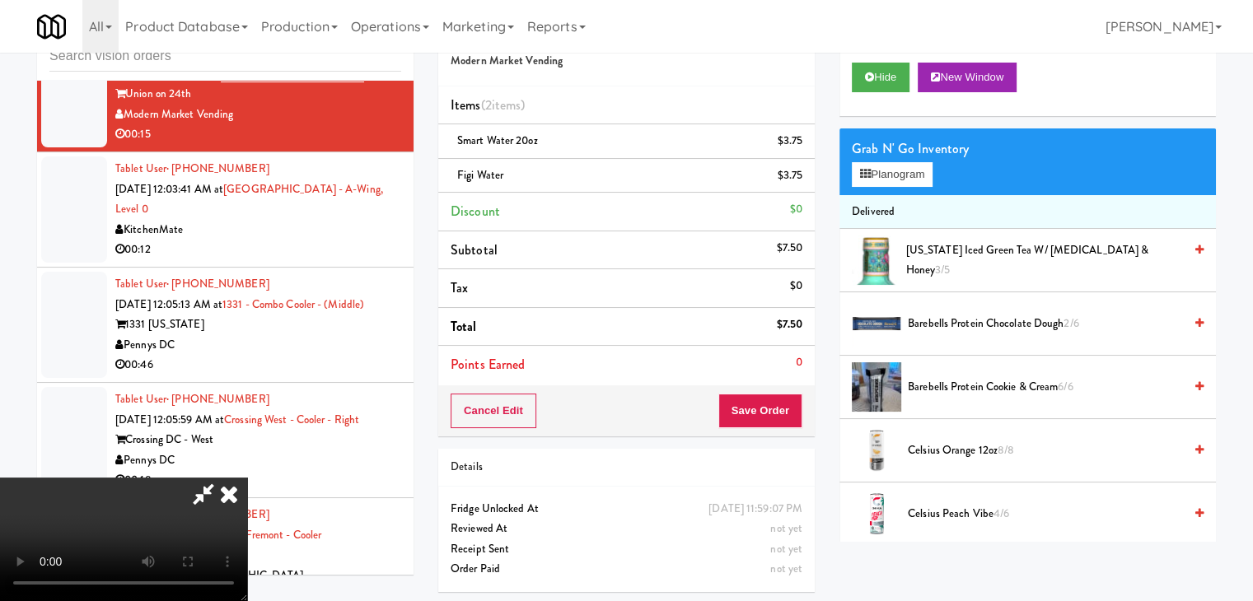
click at [247, 478] on video at bounding box center [123, 540] width 247 height 124
drag, startPoint x: 890, startPoint y: 175, endPoint x: 902, endPoint y: 182, distance: 13.3
click at [893, 175] on button "Planogram" at bounding box center [892, 174] width 81 height 25
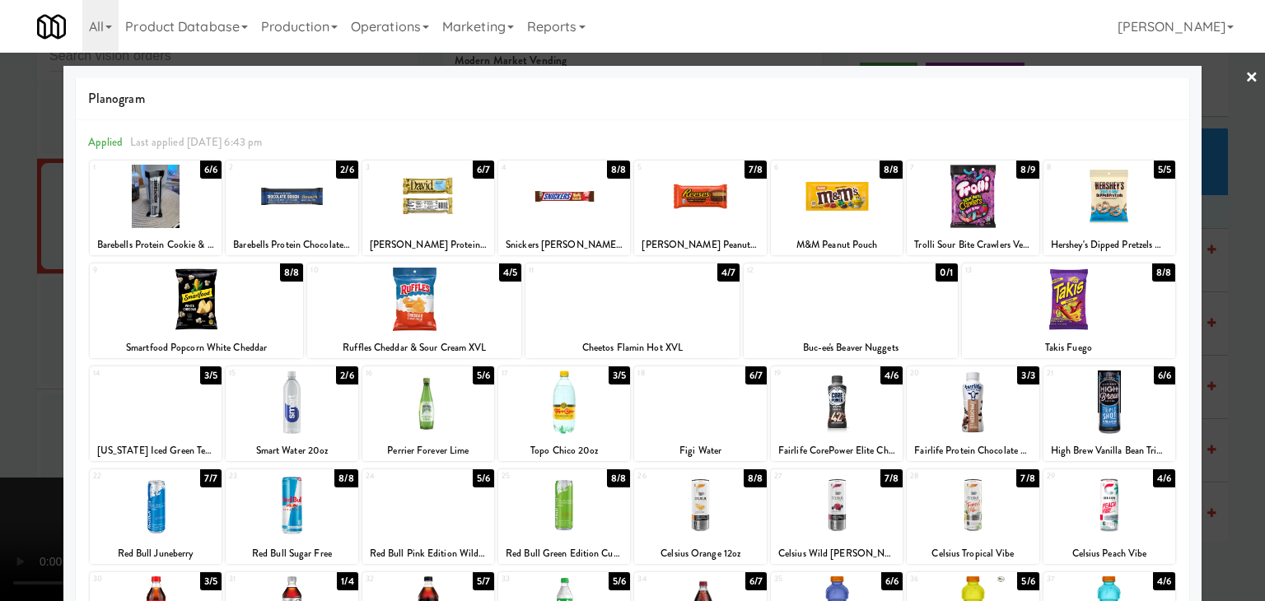
click at [702, 417] on div at bounding box center [700, 402] width 132 height 63
click at [0, 419] on div at bounding box center [632, 300] width 1265 height 601
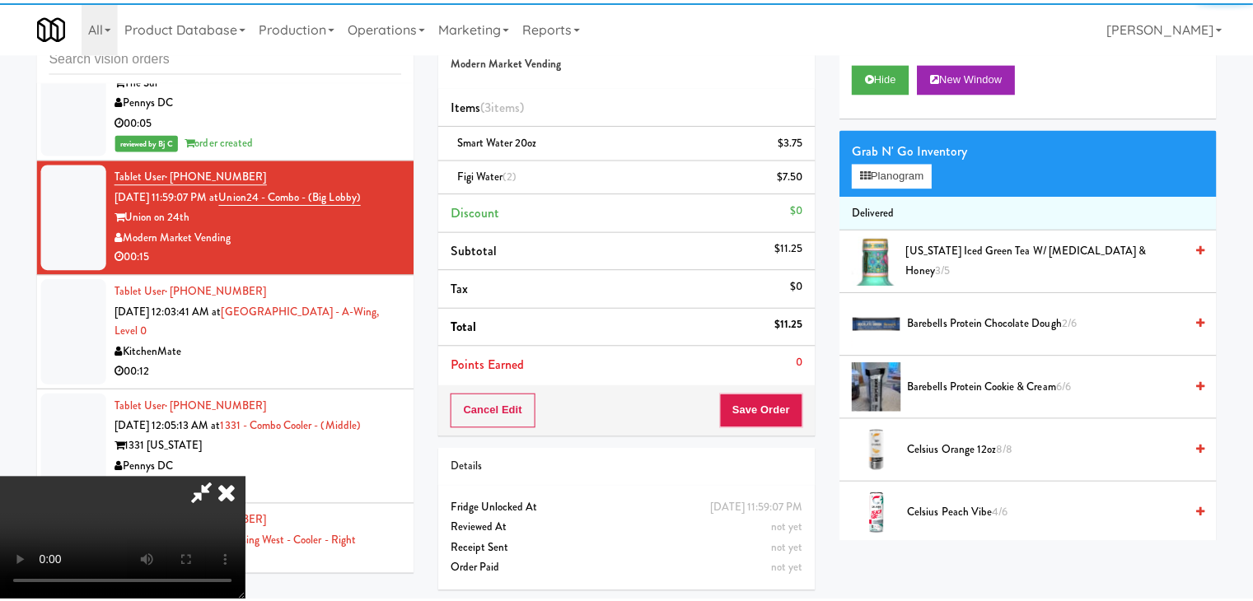
scroll to position [10175, 0]
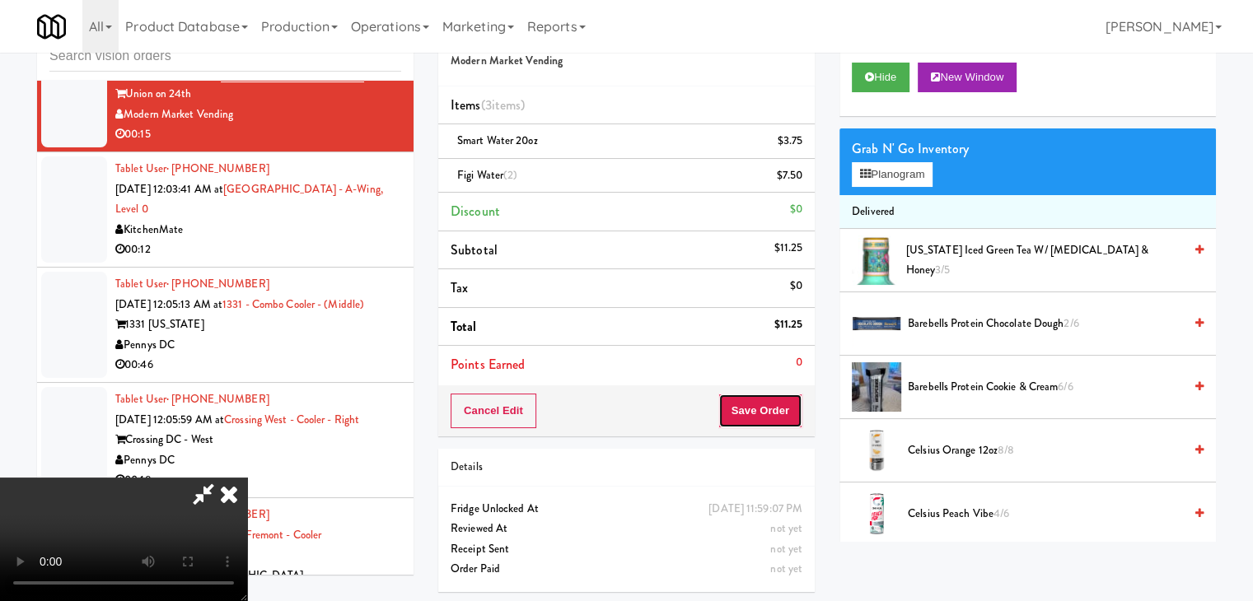
click at [790, 409] on button "Save Order" at bounding box center [760, 411] width 84 height 35
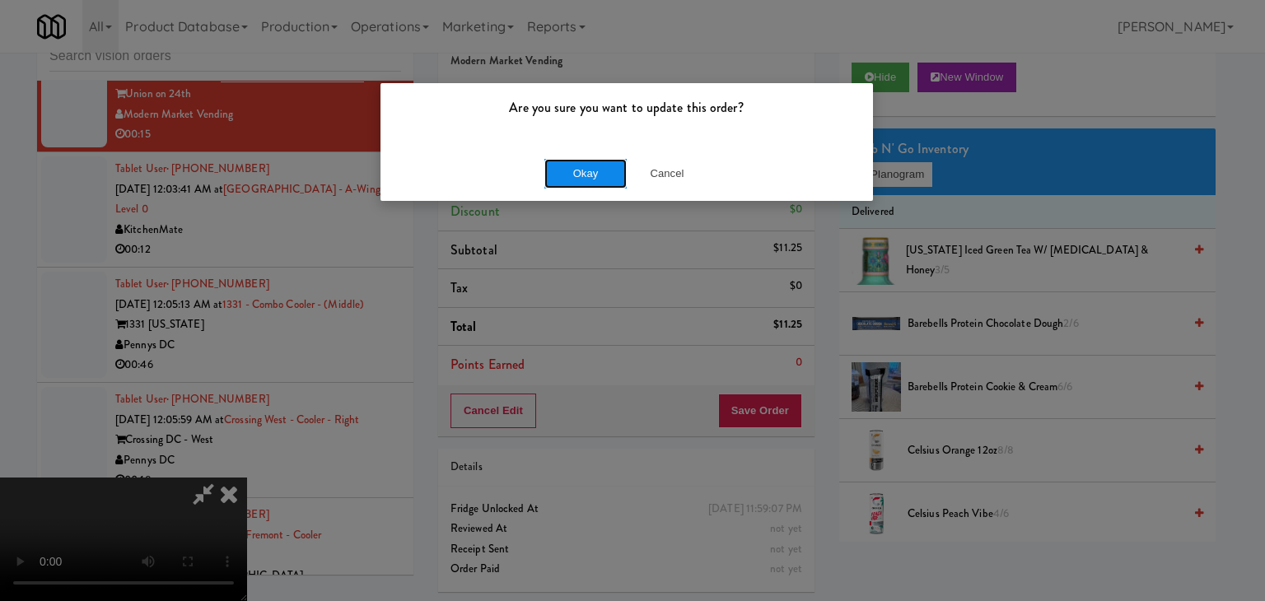
click at [586, 166] on button "Okay" at bounding box center [585, 174] width 82 height 30
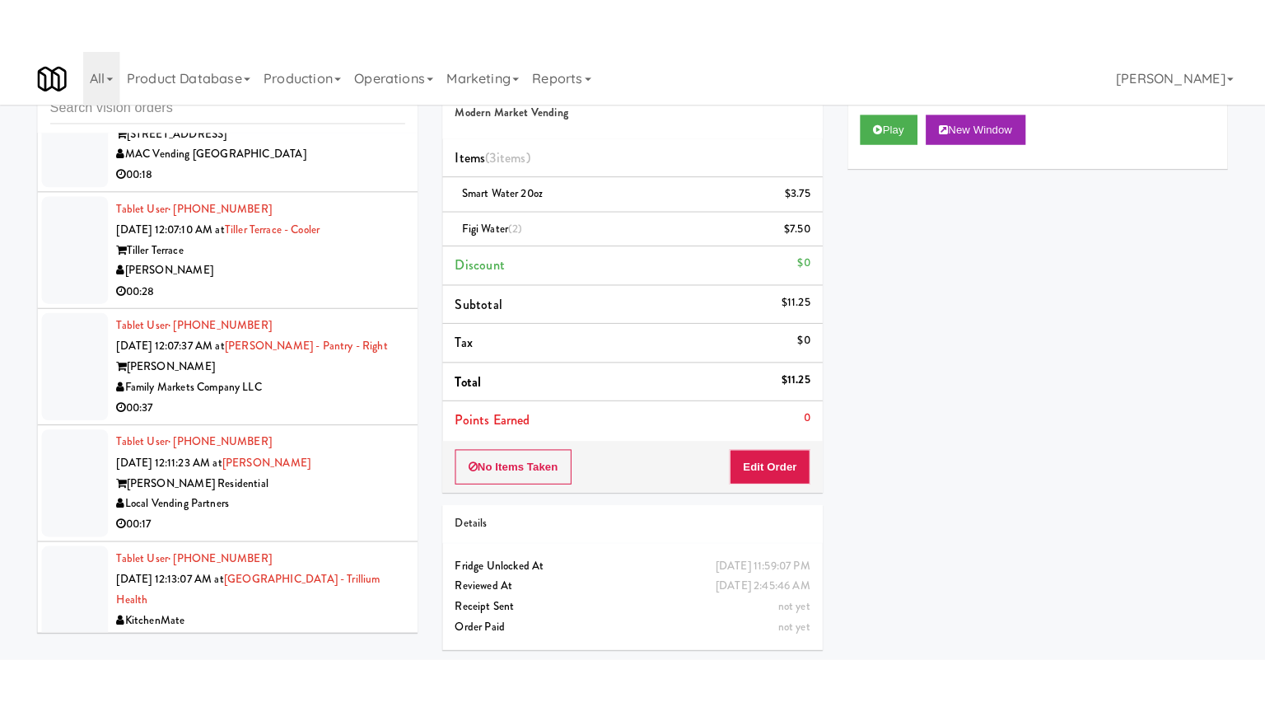
scroll to position [10752, 0]
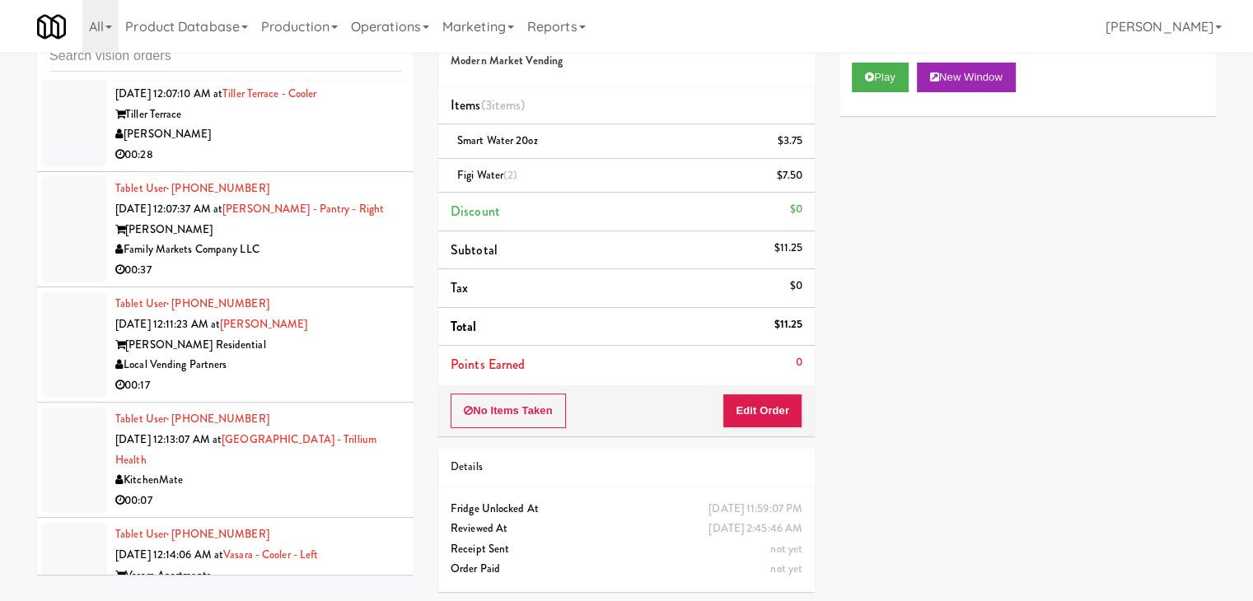
click at [352, 376] on div "Local Vending Partners" at bounding box center [258, 365] width 286 height 21
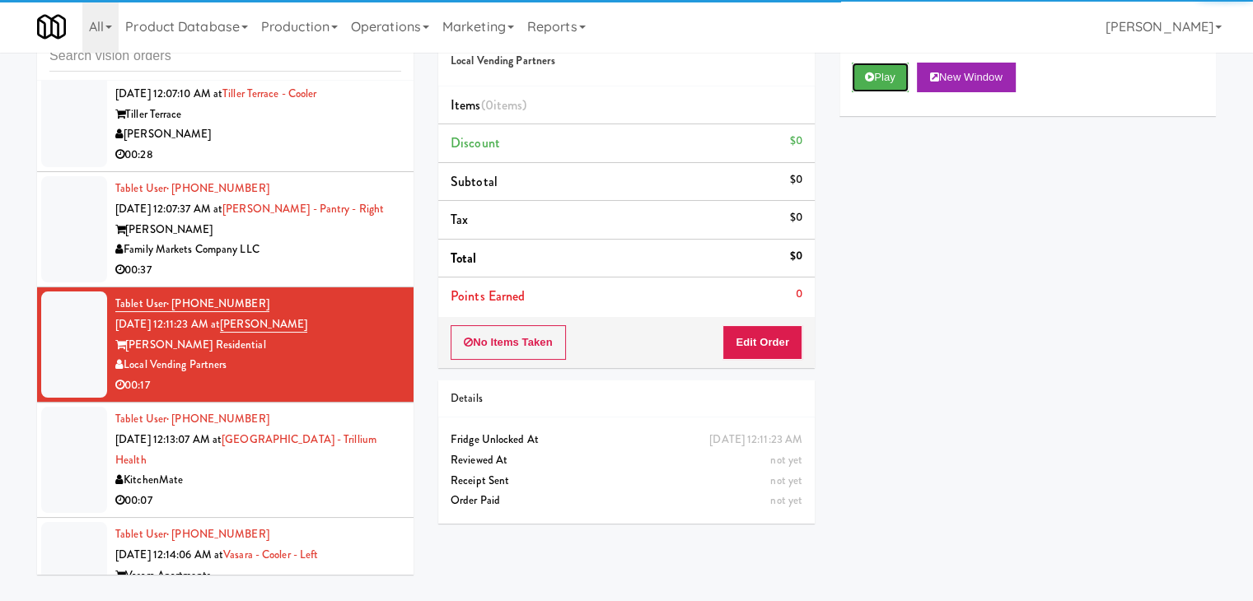
drag, startPoint x: 875, startPoint y: 77, endPoint x: 815, endPoint y: 244, distance: 178.0
click at [873, 83] on button "Play" at bounding box center [880, 78] width 57 height 30
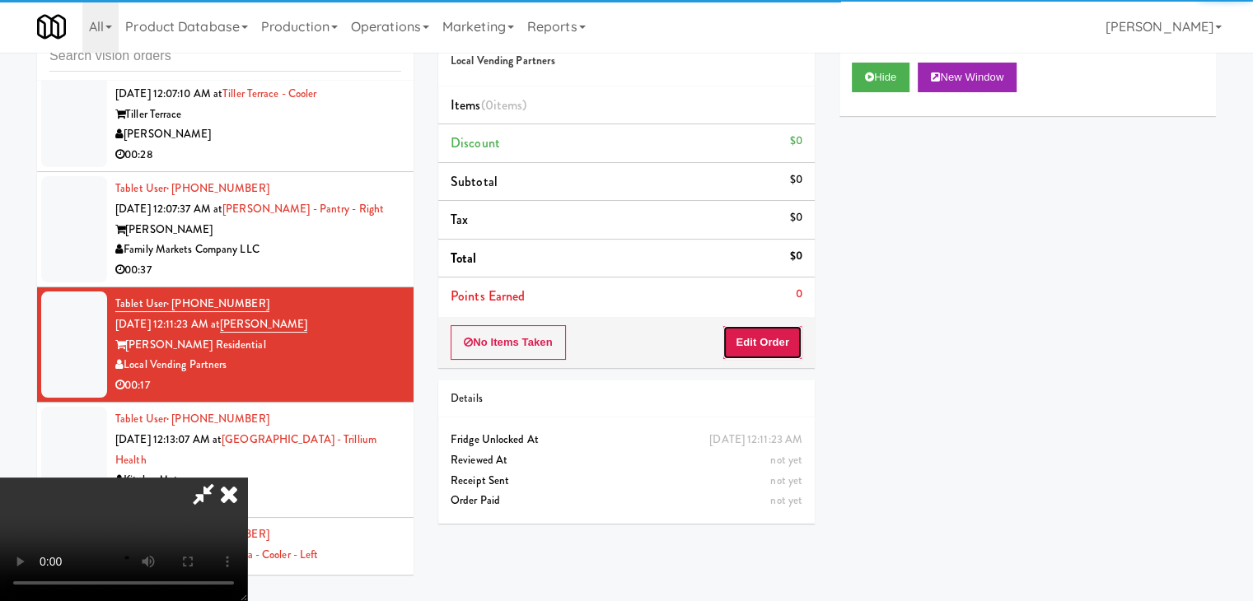
click at [768, 350] on button "Edit Order" at bounding box center [762, 342] width 80 height 35
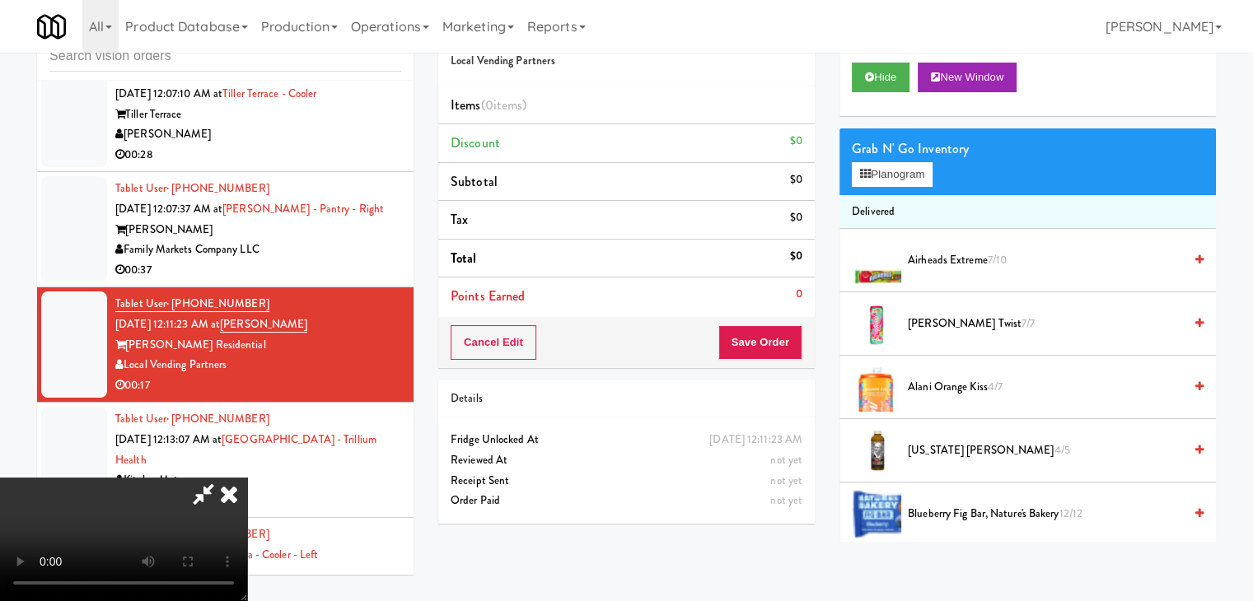
scroll to position [10610, 0]
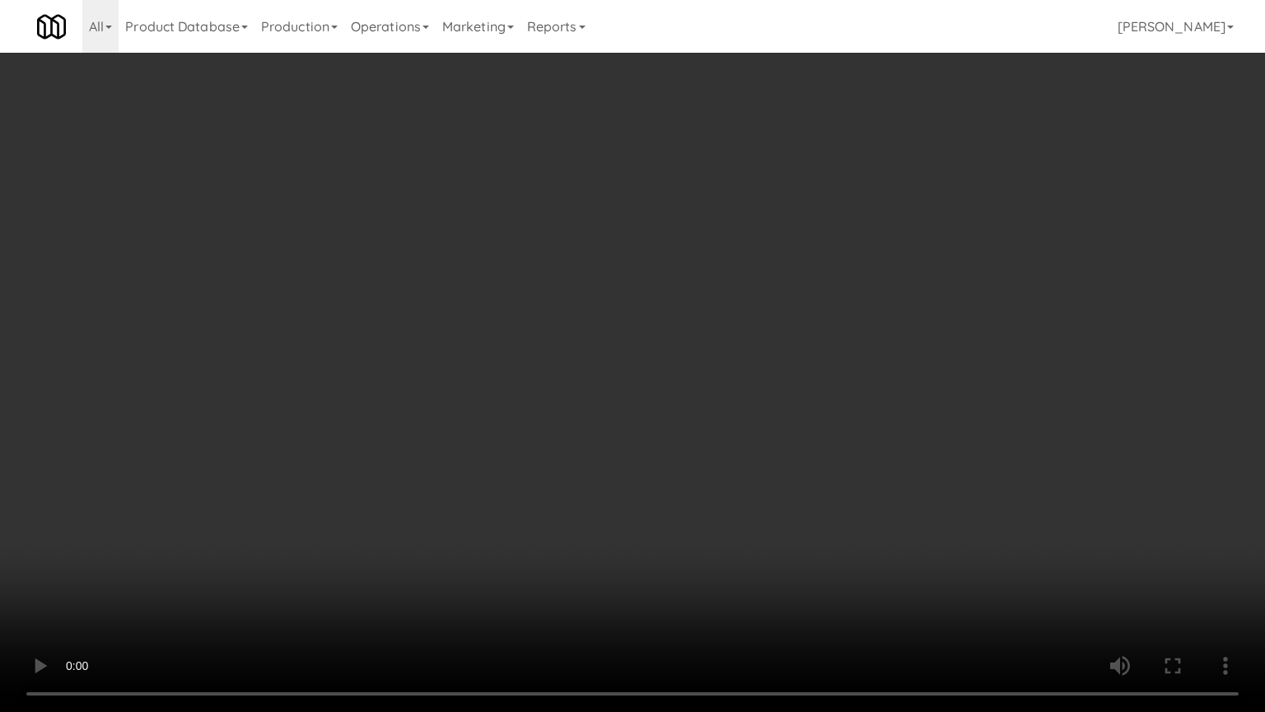
click at [716, 441] on video at bounding box center [632, 356] width 1265 height 712
drag, startPoint x: 709, startPoint y: 449, endPoint x: 702, endPoint y: 461, distance: 14.4
click at [709, 450] on video at bounding box center [632, 356] width 1265 height 712
click at [782, 458] on video at bounding box center [632, 356] width 1265 height 712
click at [782, 460] on video at bounding box center [632, 356] width 1265 height 712
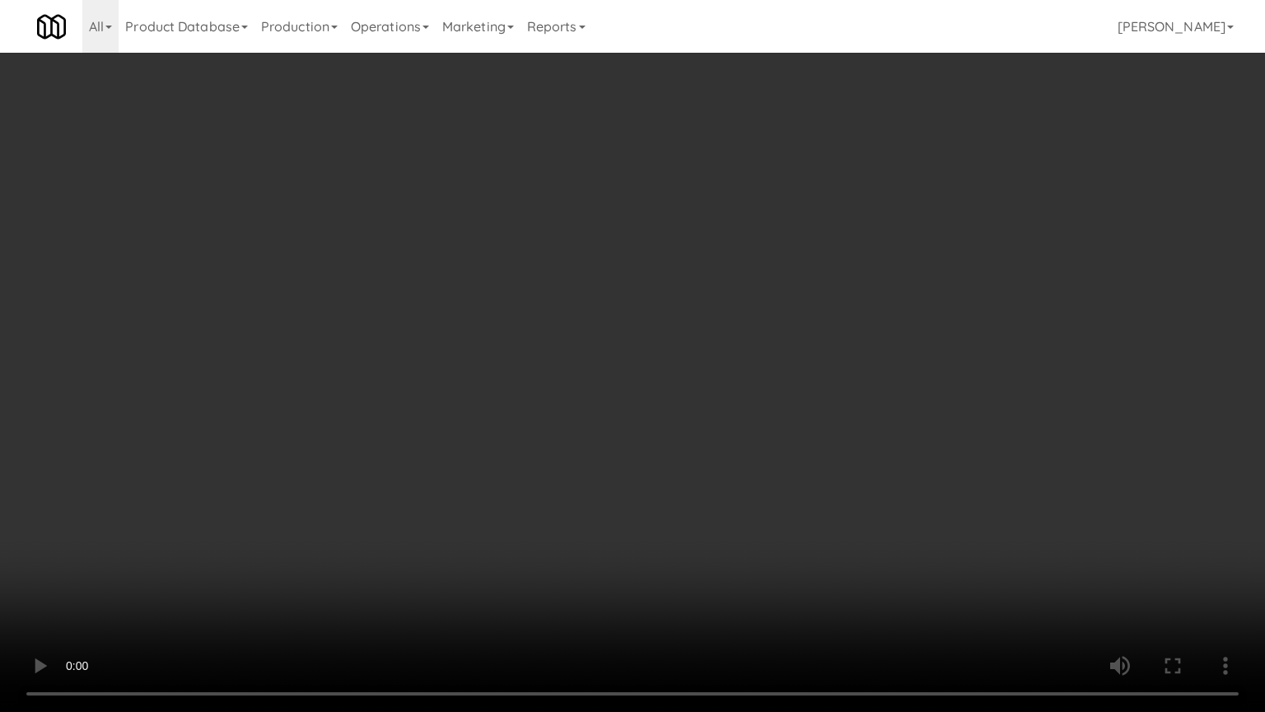
click at [783, 462] on video at bounding box center [632, 356] width 1265 height 712
click at [787, 460] on video at bounding box center [632, 356] width 1265 height 712
click at [788, 452] on video at bounding box center [632, 356] width 1265 height 712
drag, startPoint x: 787, startPoint y: 451, endPoint x: 790, endPoint y: 366, distance: 84.9
click at [787, 449] on video at bounding box center [632, 356] width 1265 height 712
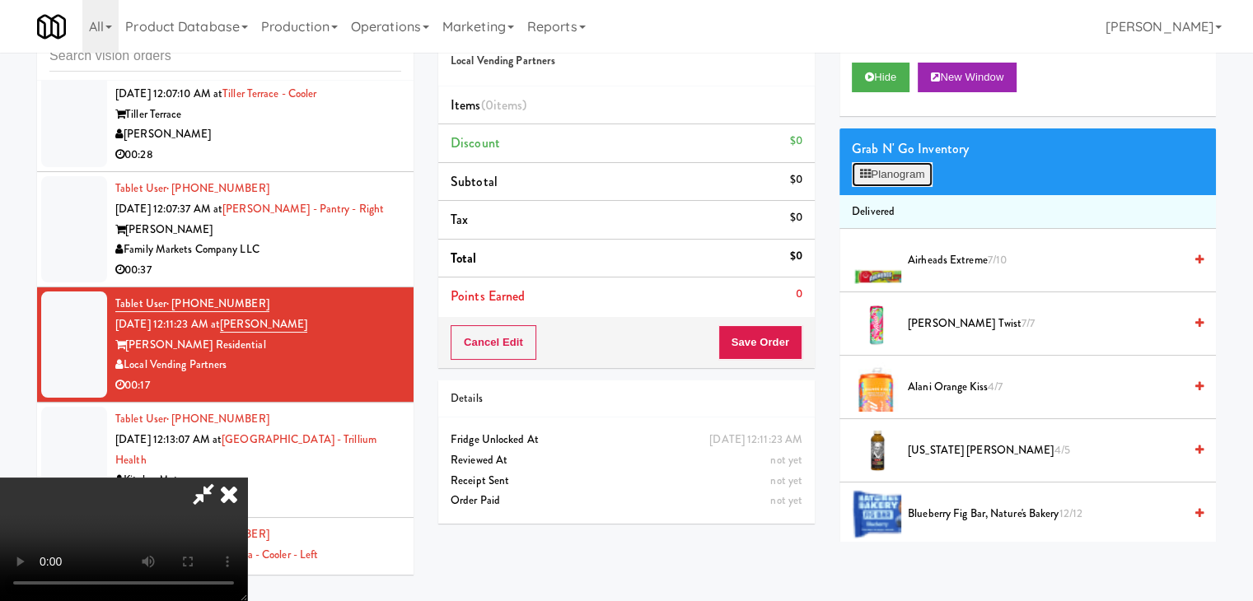
click at [907, 174] on button "Planogram" at bounding box center [892, 174] width 81 height 25
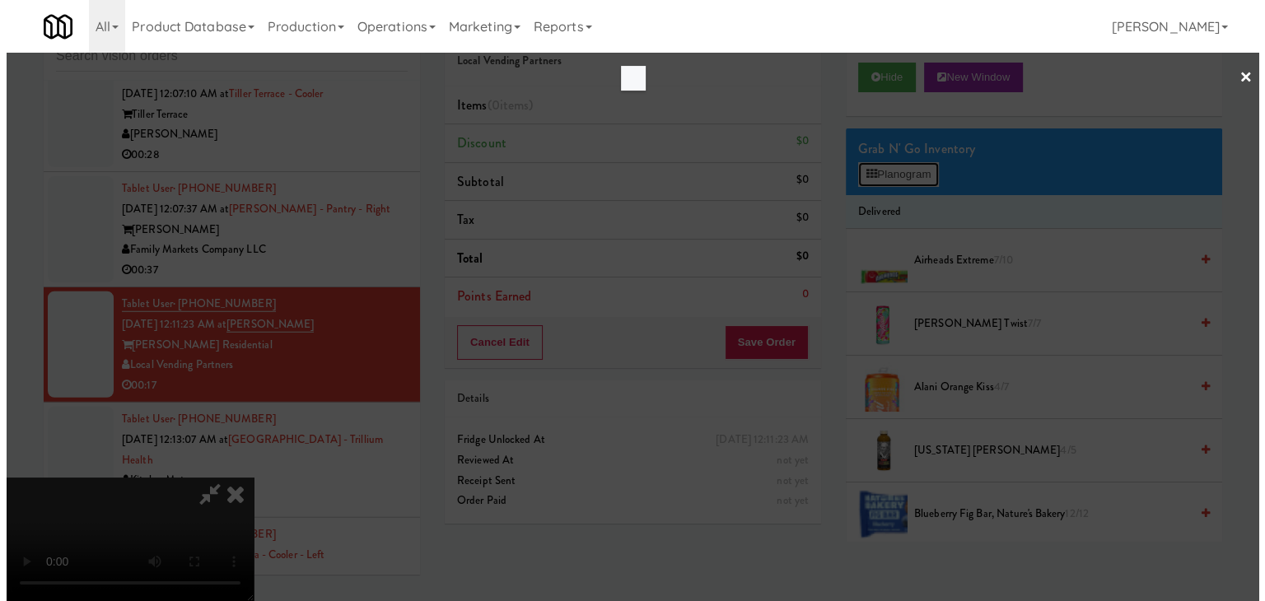
scroll to position [10610, 0]
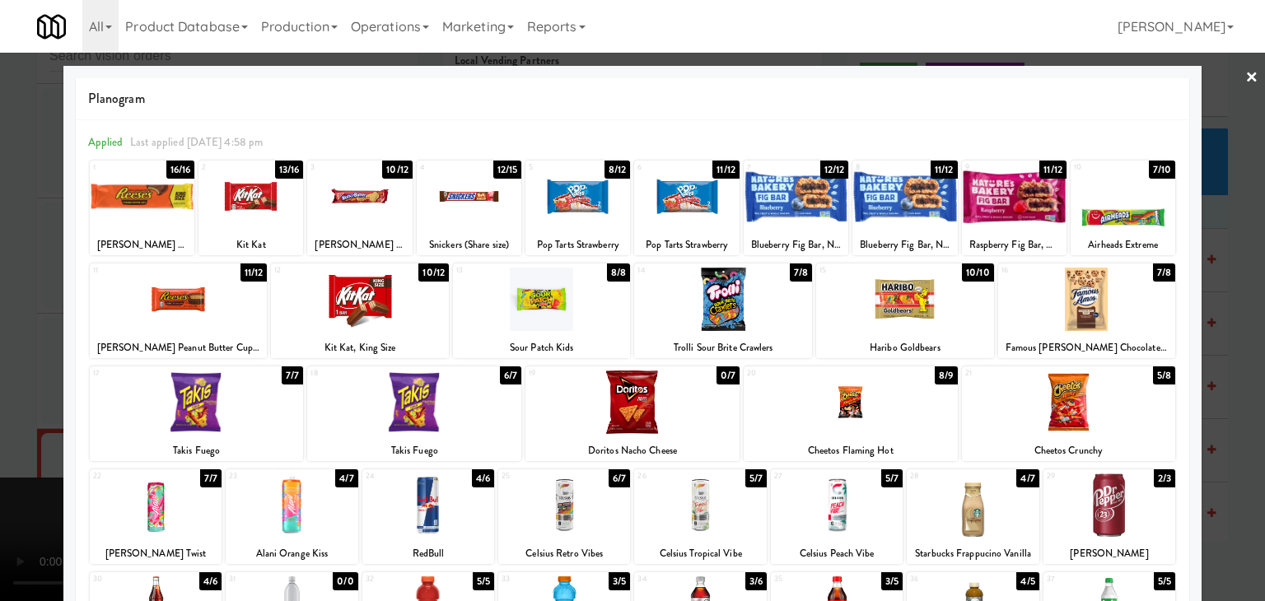
click at [431, 412] on div at bounding box center [414, 402] width 214 height 63
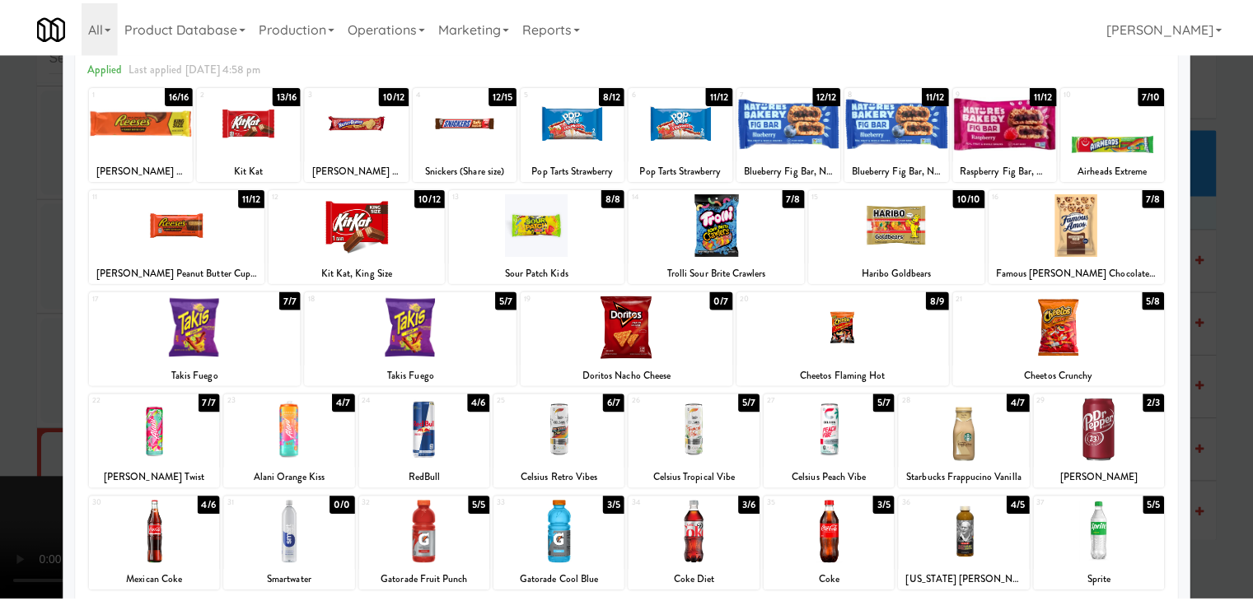
scroll to position [165, 0]
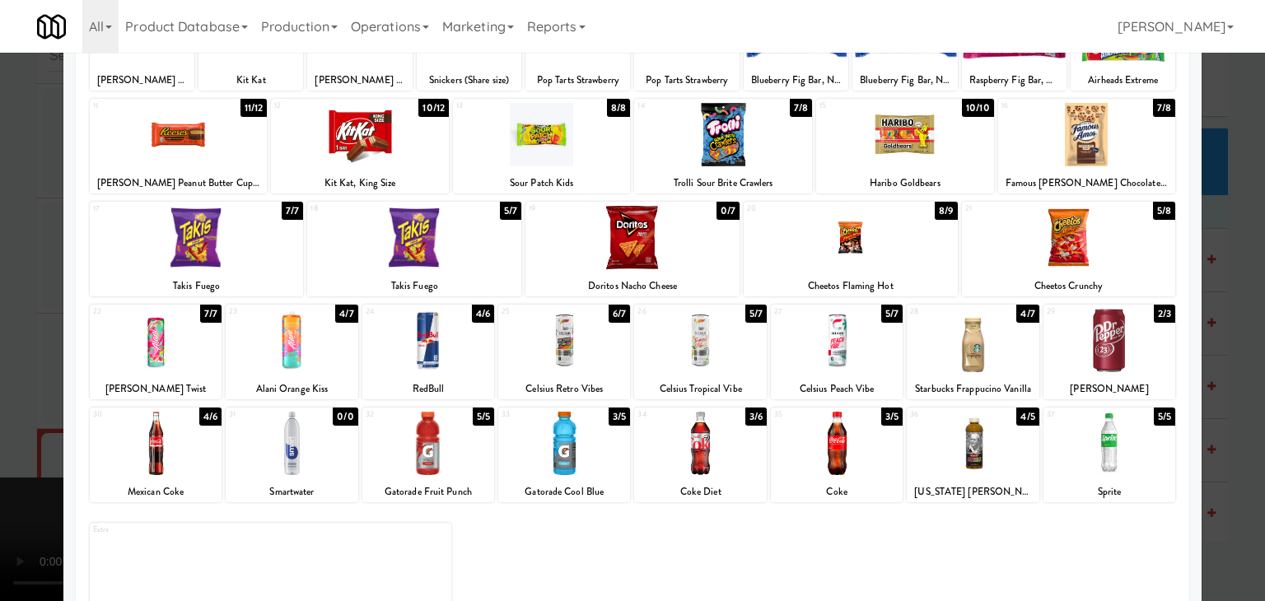
click at [181, 463] on div at bounding box center [156, 443] width 132 height 63
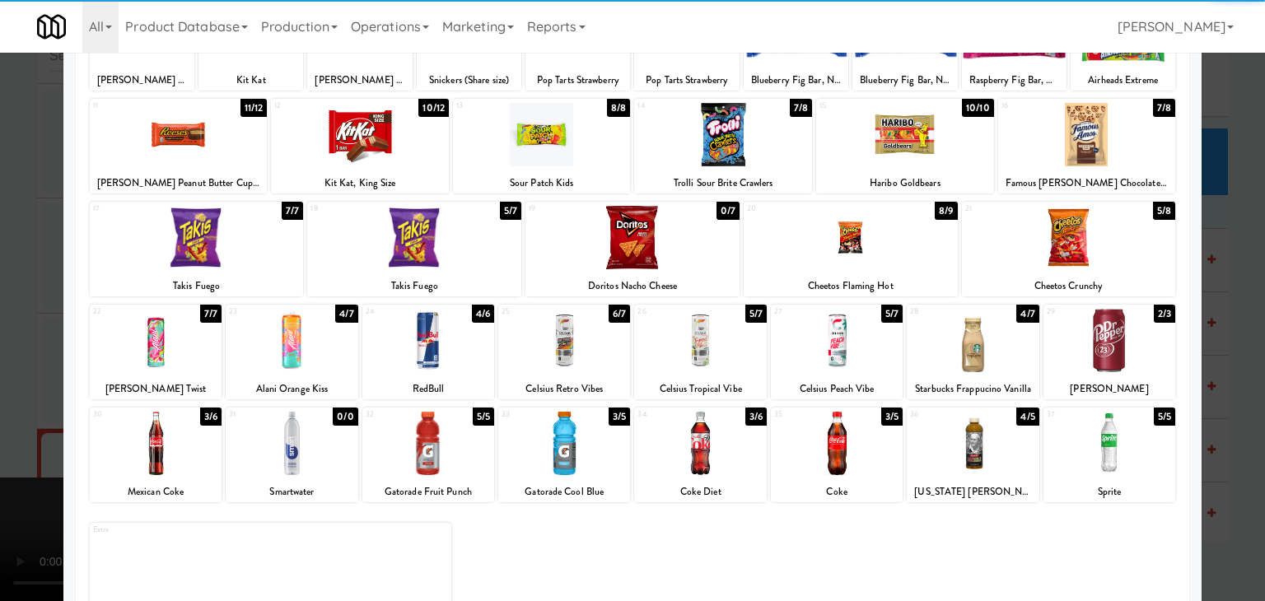
click at [992, 436] on div at bounding box center [973, 443] width 132 height 63
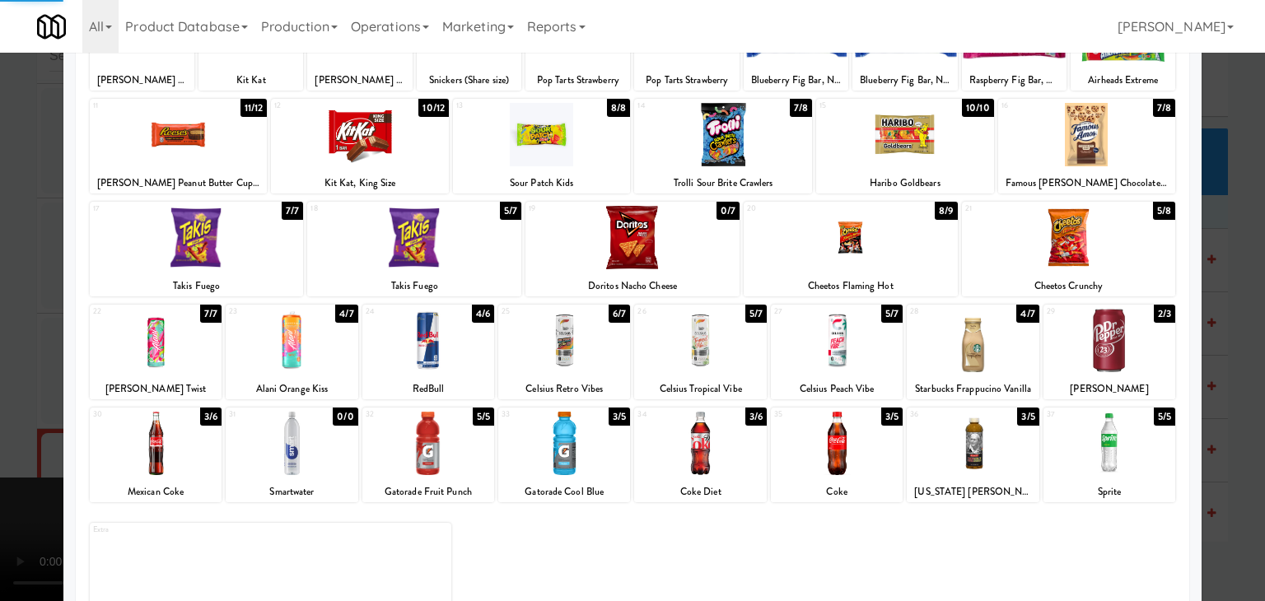
click at [0, 413] on div at bounding box center [632, 300] width 1265 height 601
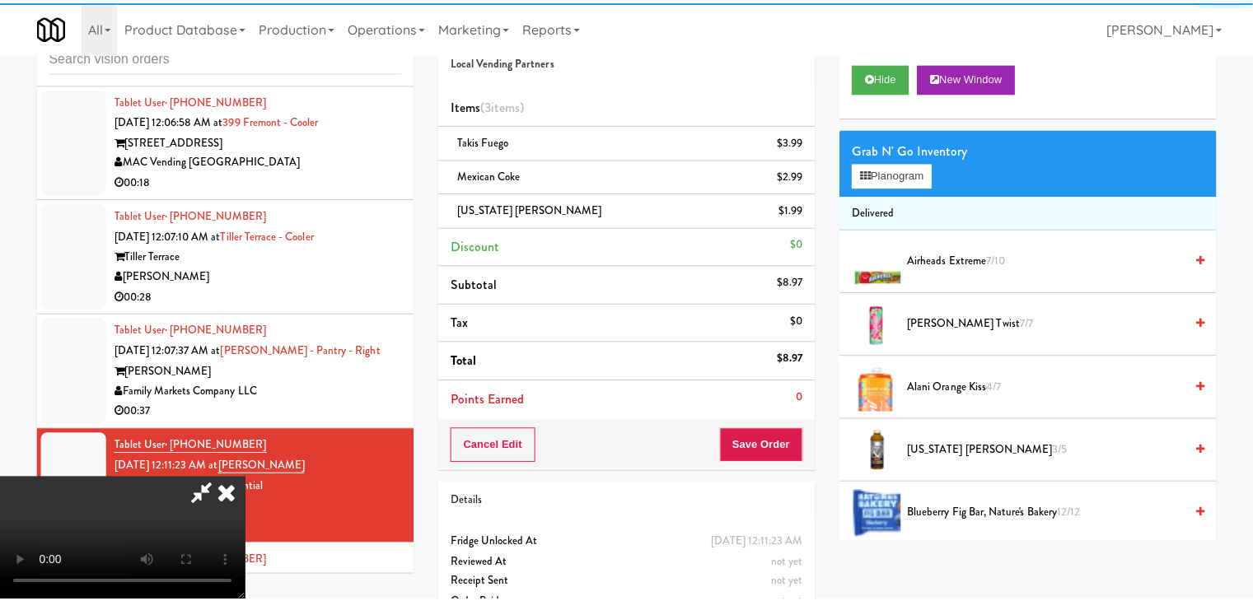
scroll to position [10752, 0]
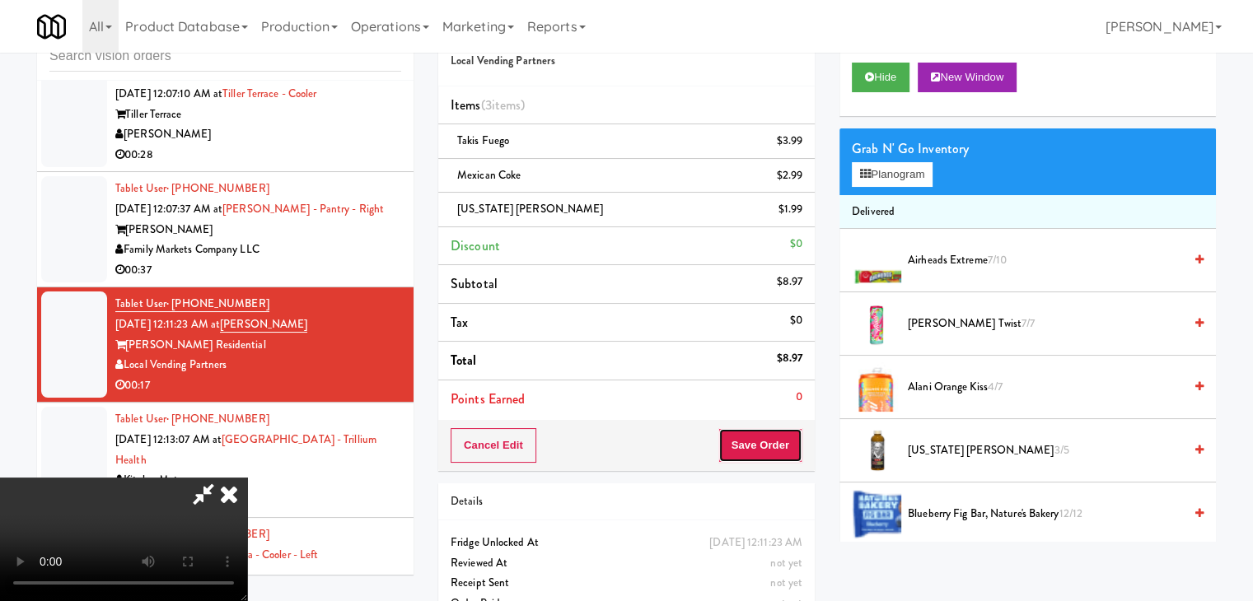
click at [778, 449] on button "Save Order" at bounding box center [760, 445] width 84 height 35
click at [779, 449] on button "Save Order" at bounding box center [760, 445] width 84 height 35
click at [779, 446] on button "Save Order" at bounding box center [760, 445] width 84 height 35
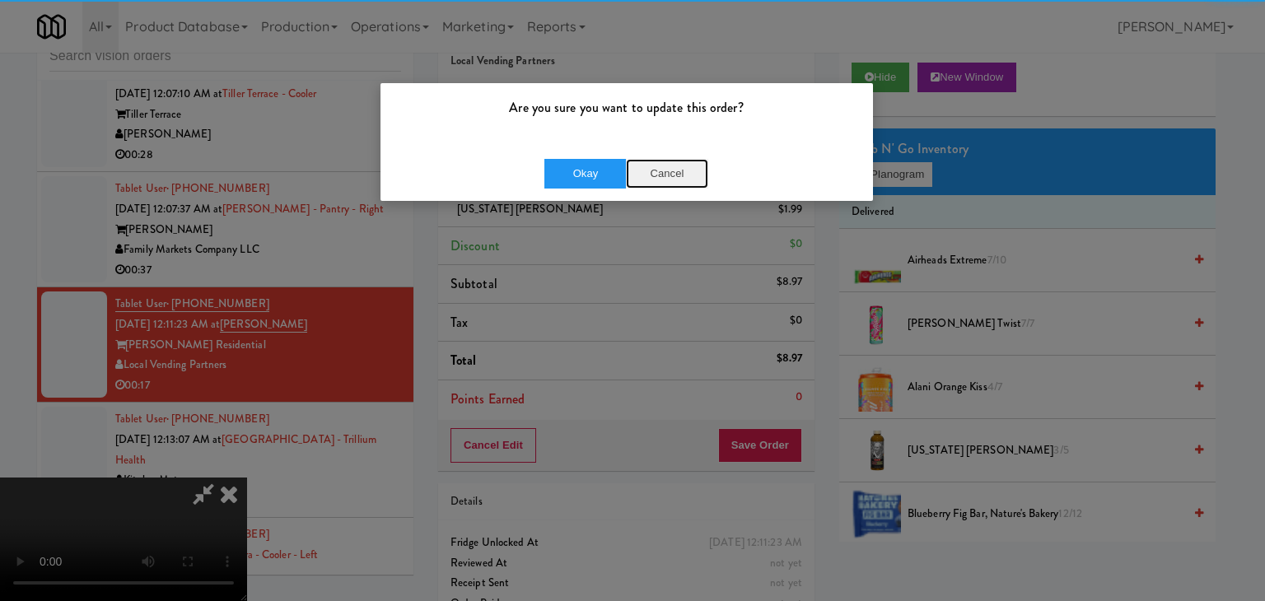
click at [627, 184] on button "Cancel" at bounding box center [667, 174] width 82 height 30
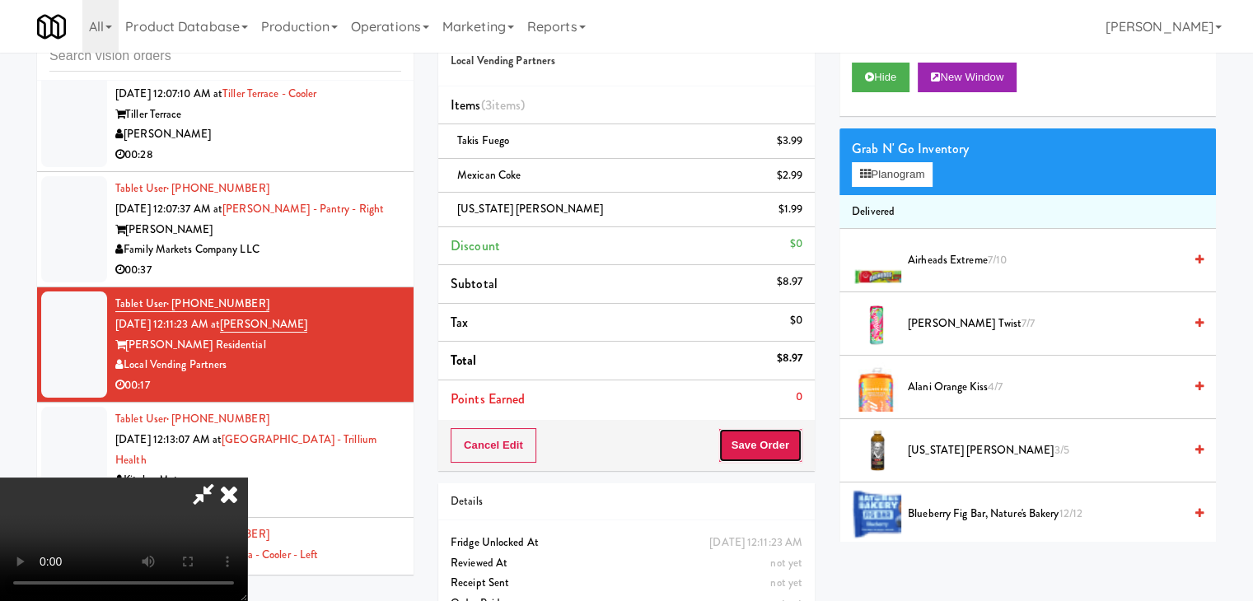
click at [773, 447] on button "Save Order" at bounding box center [760, 445] width 84 height 35
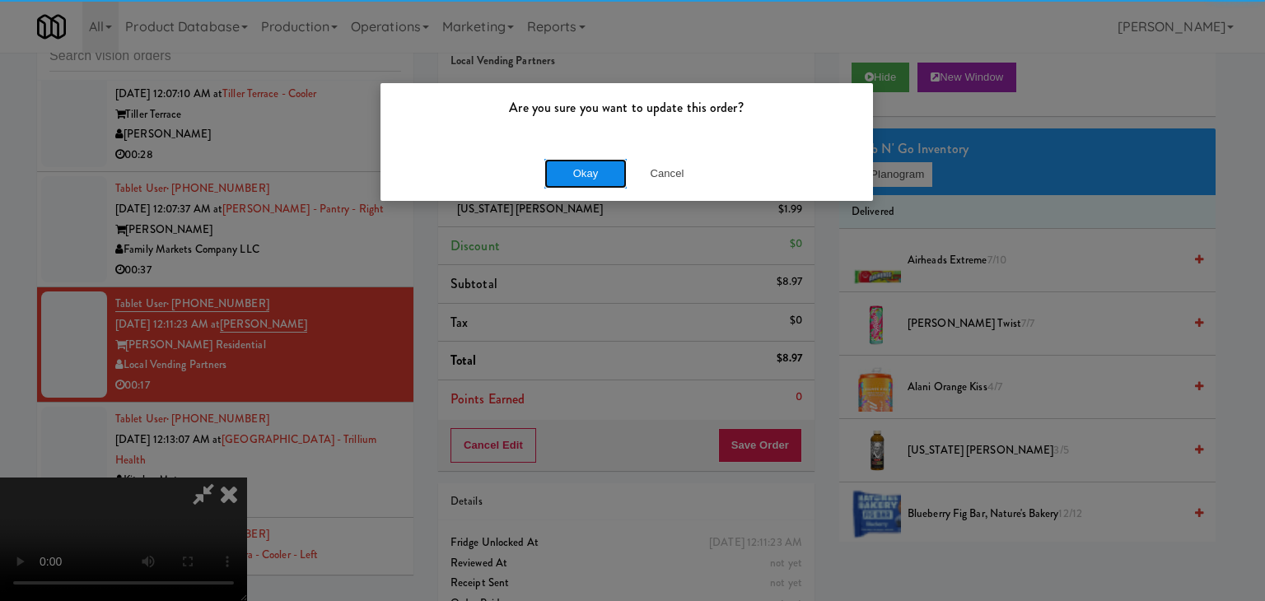
click at [561, 163] on button "Okay" at bounding box center [585, 174] width 82 height 30
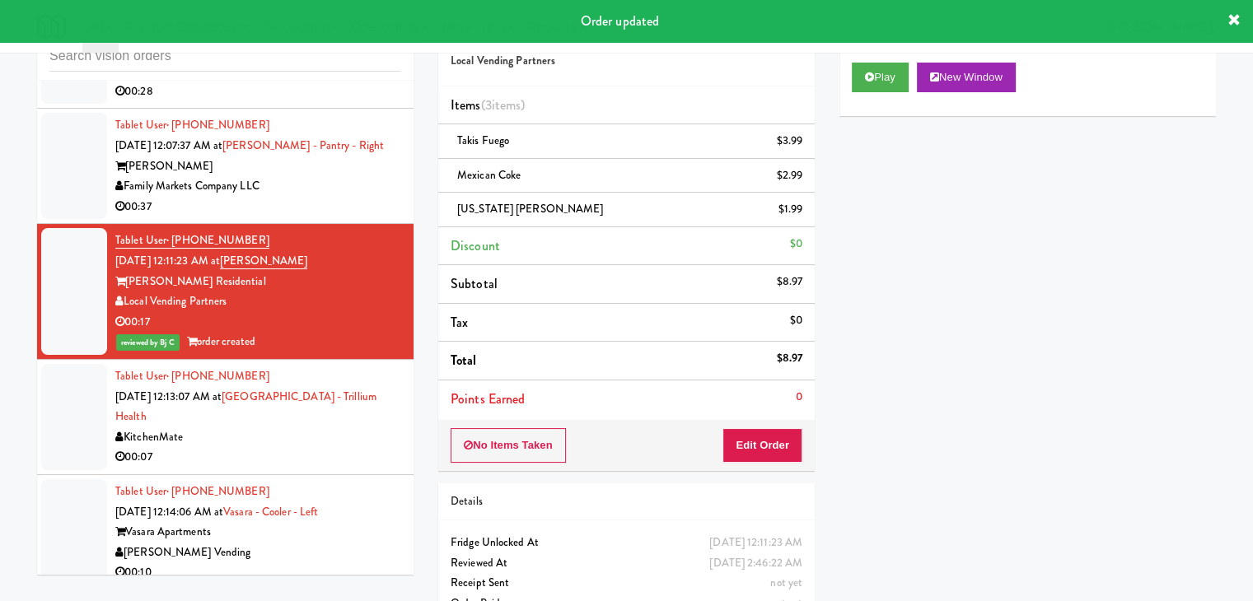
scroll to position [10917, 0]
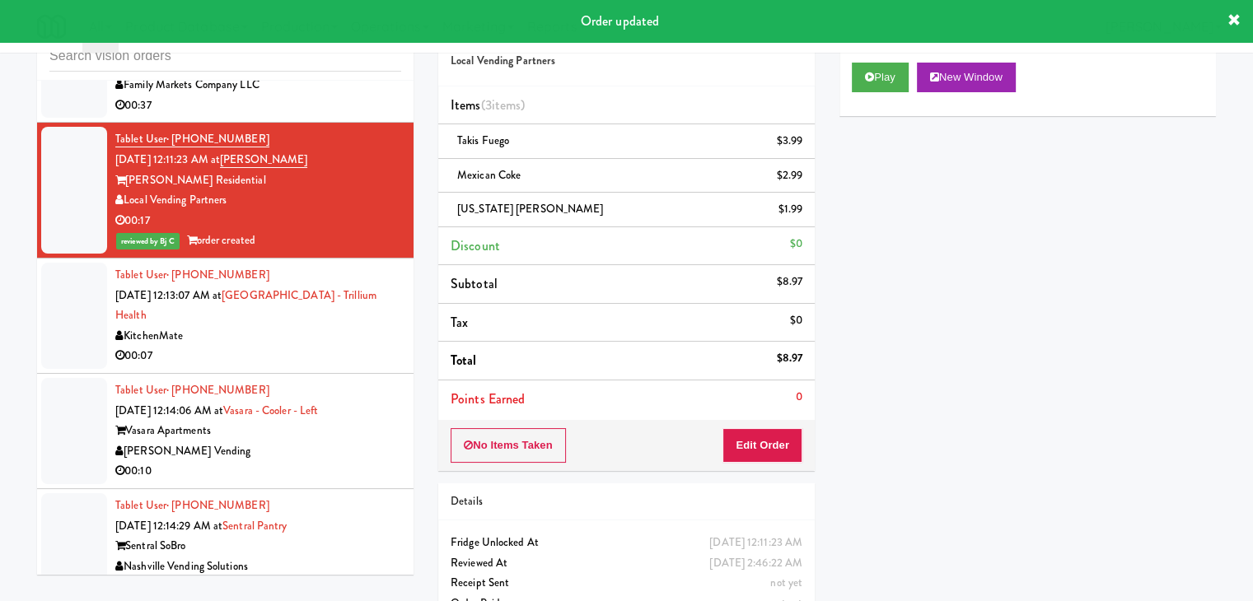
click at [306, 347] on div "KitchenMate" at bounding box center [258, 336] width 286 height 21
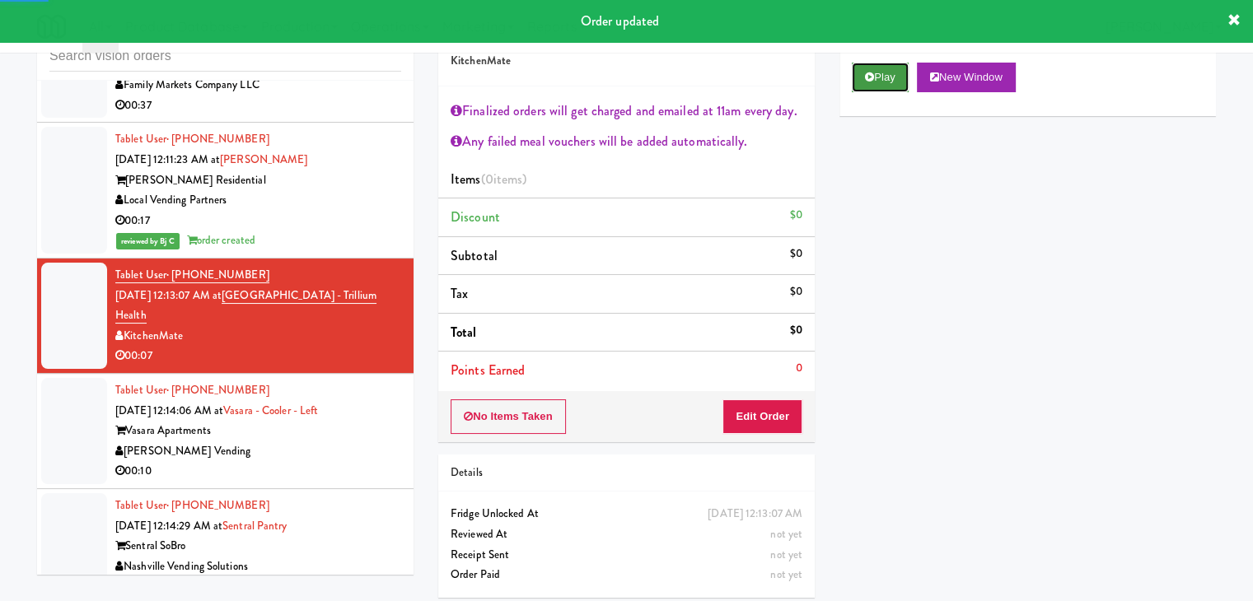
click at [883, 77] on button "Play" at bounding box center [880, 78] width 57 height 30
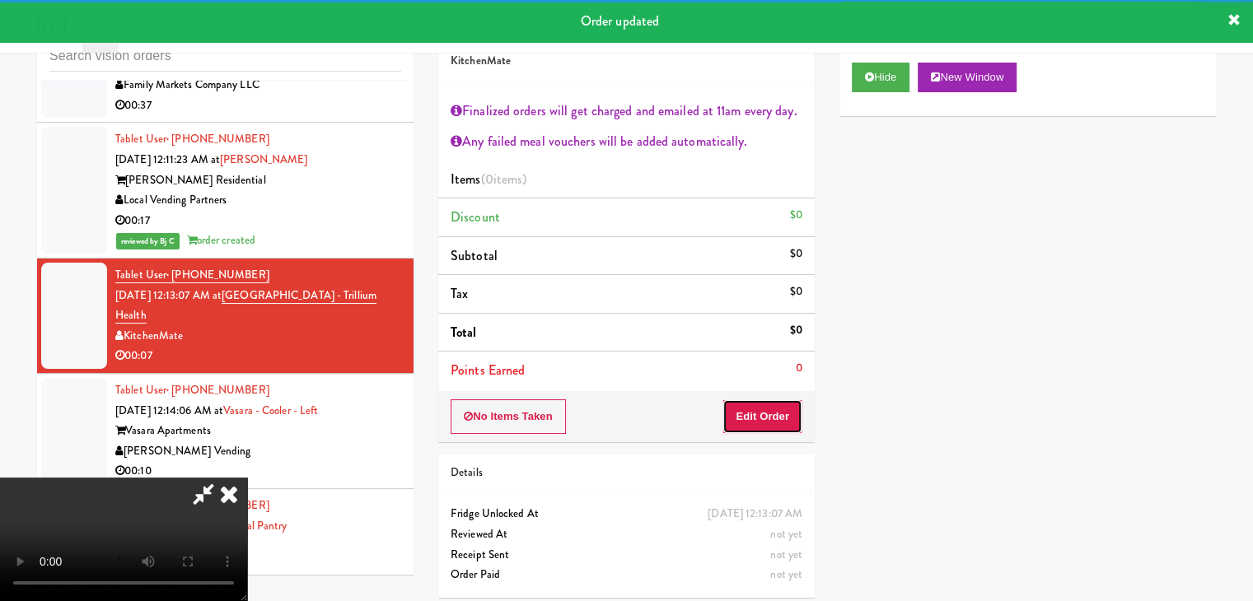
click at [745, 418] on button "Edit Order" at bounding box center [762, 416] width 80 height 35
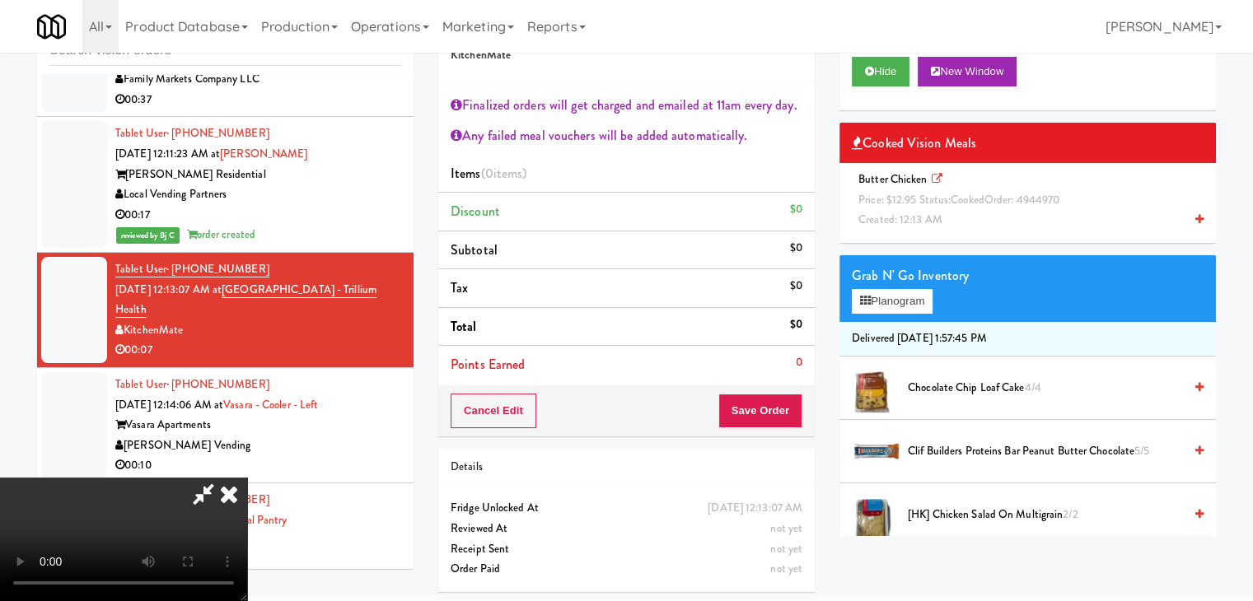
scroll to position [60, 0]
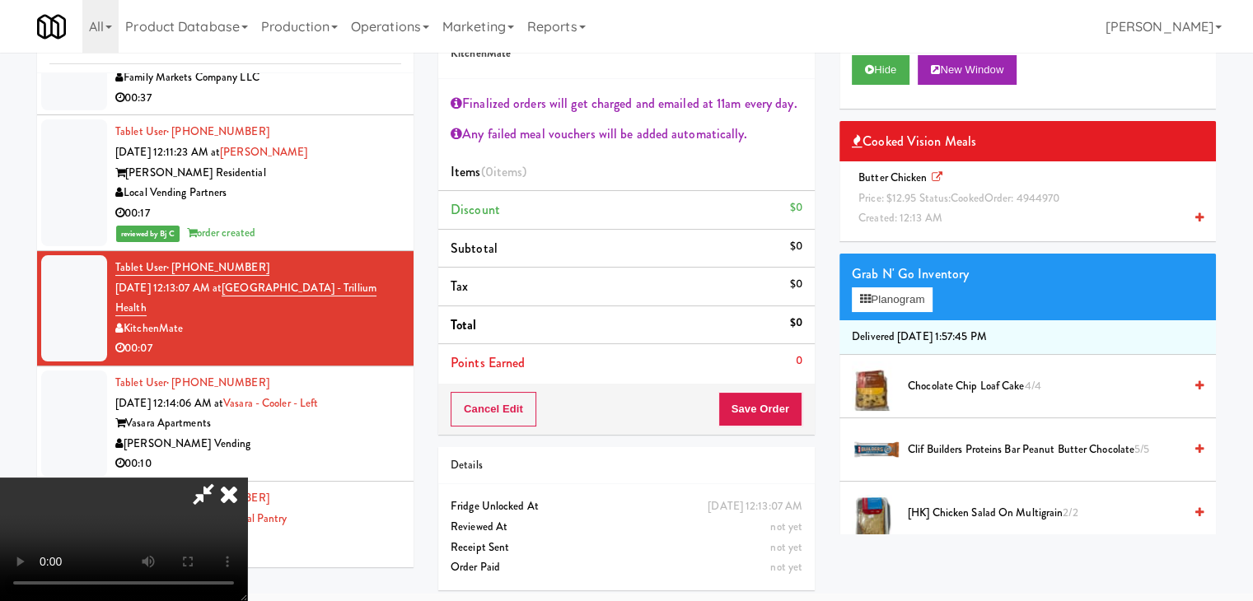
click at [1010, 198] on span "Price: $12.95 Status: cooked Order: 4944970" at bounding box center [958, 198] width 201 height 16
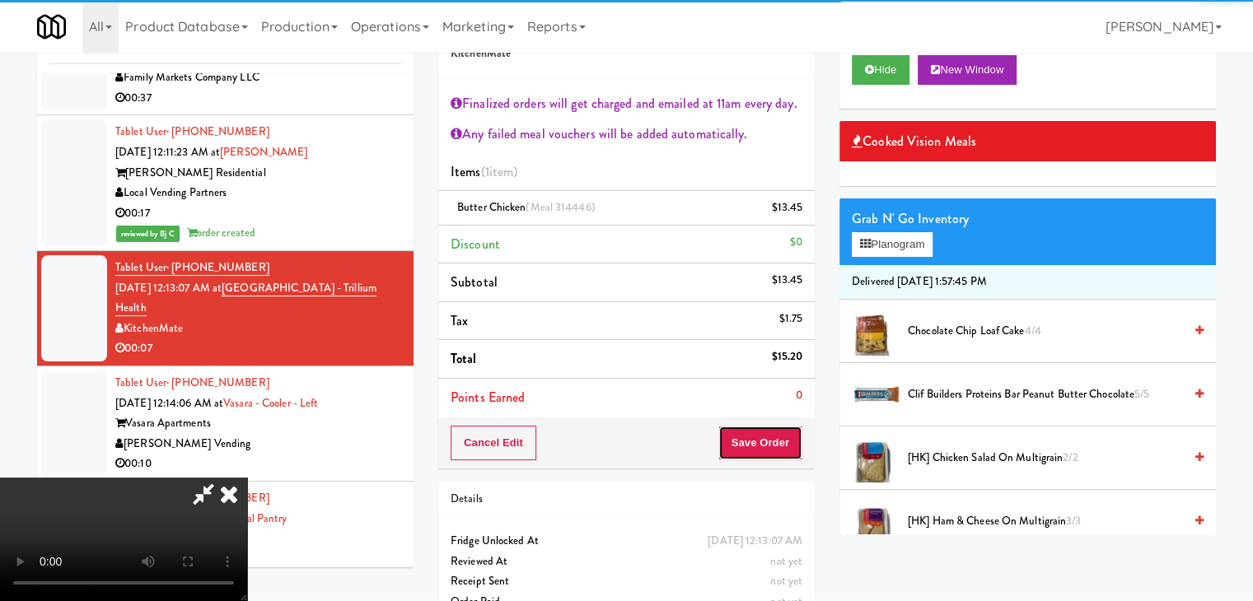
click at [781, 439] on button "Save Order" at bounding box center [760, 443] width 84 height 35
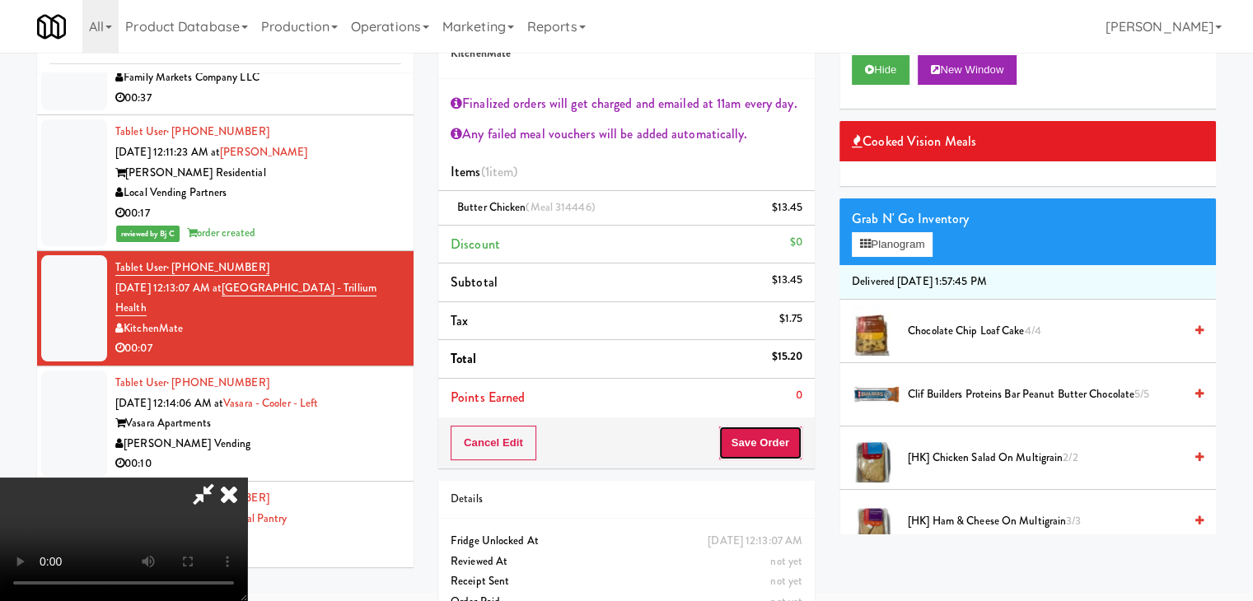
click at [781, 439] on button "Save Order" at bounding box center [760, 443] width 84 height 35
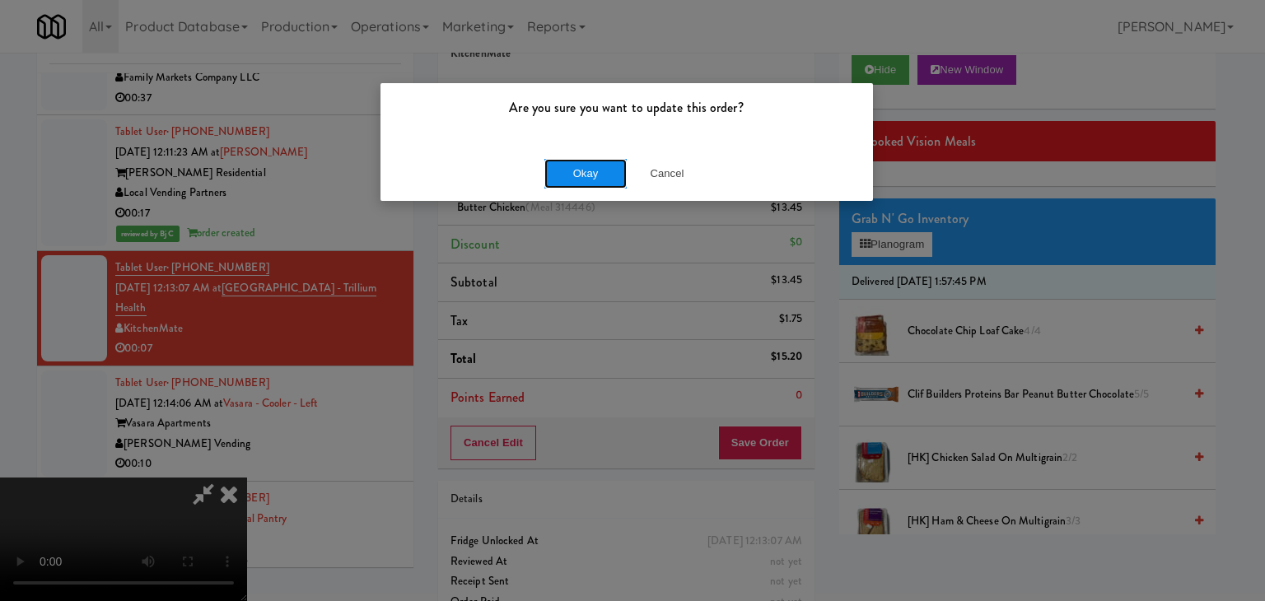
click at [604, 175] on button "Okay" at bounding box center [585, 174] width 82 height 30
click at [603, 174] on body "Are you sure you want to update this order? Okay Cancel Okay Are you sure you w…" at bounding box center [632, 293] width 1265 height 601
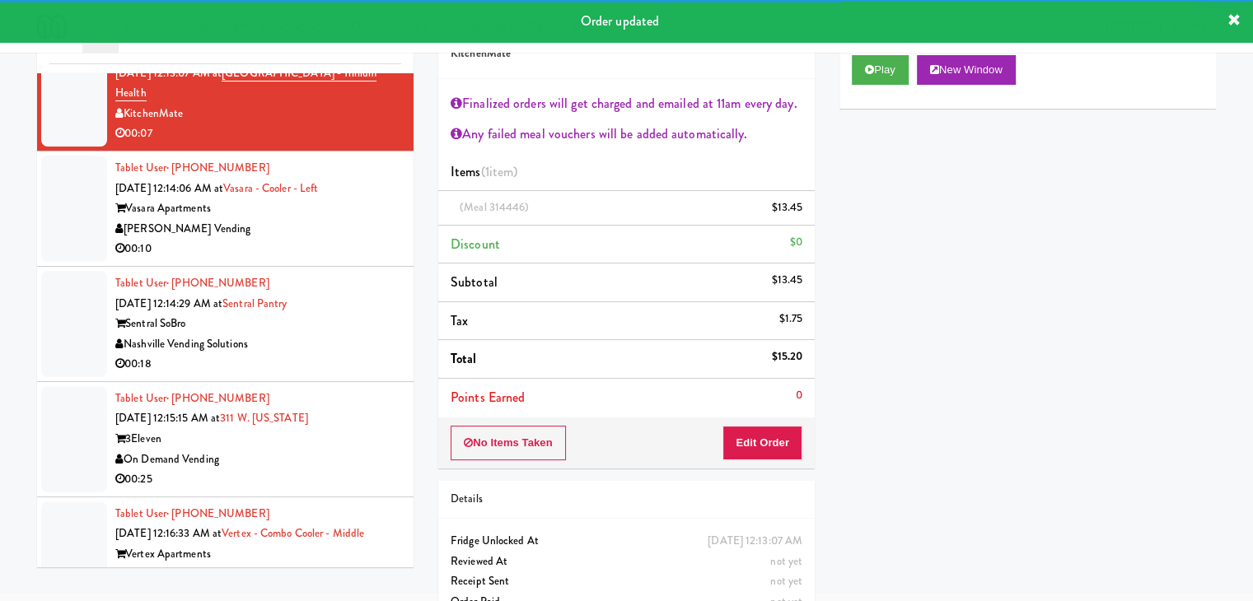
scroll to position [11164, 0]
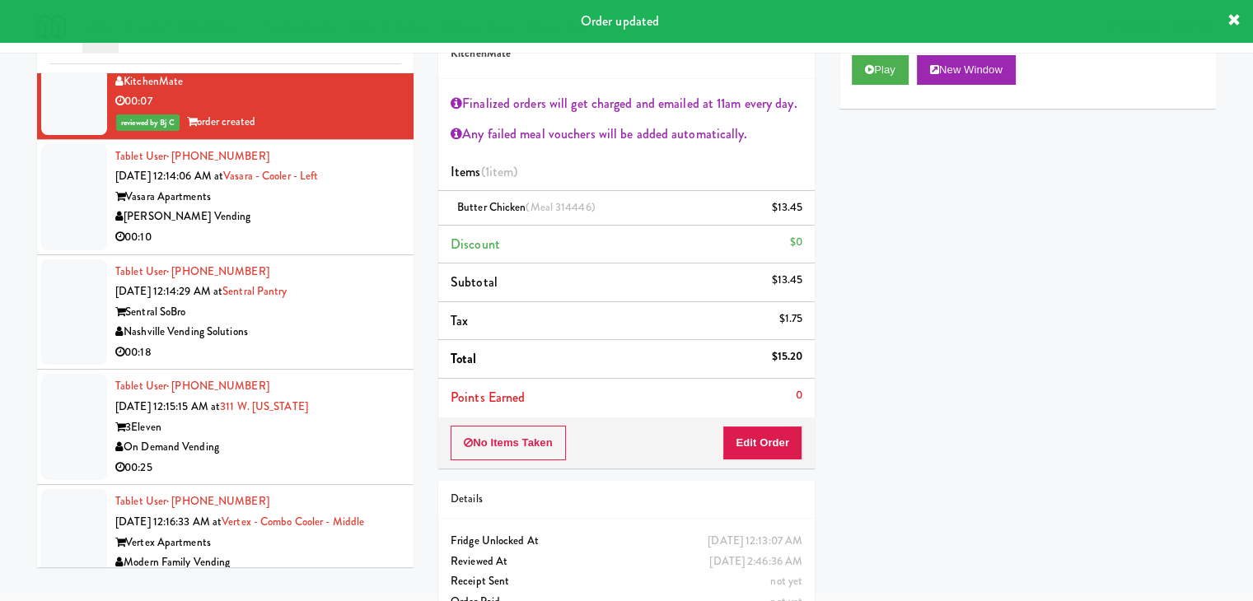
drag, startPoint x: 359, startPoint y: 283, endPoint x: 370, endPoint y: 285, distance: 10.8
click at [362, 248] on div "00:10" at bounding box center [258, 237] width 286 height 21
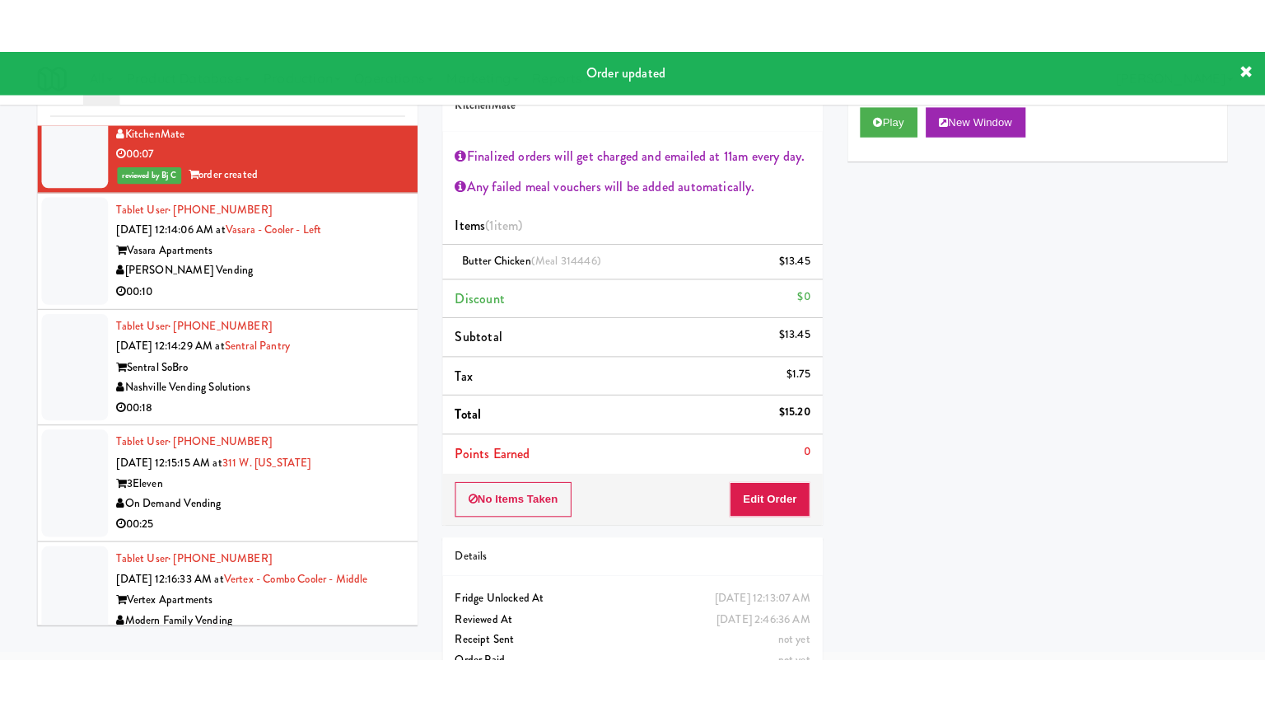
scroll to position [53, 0]
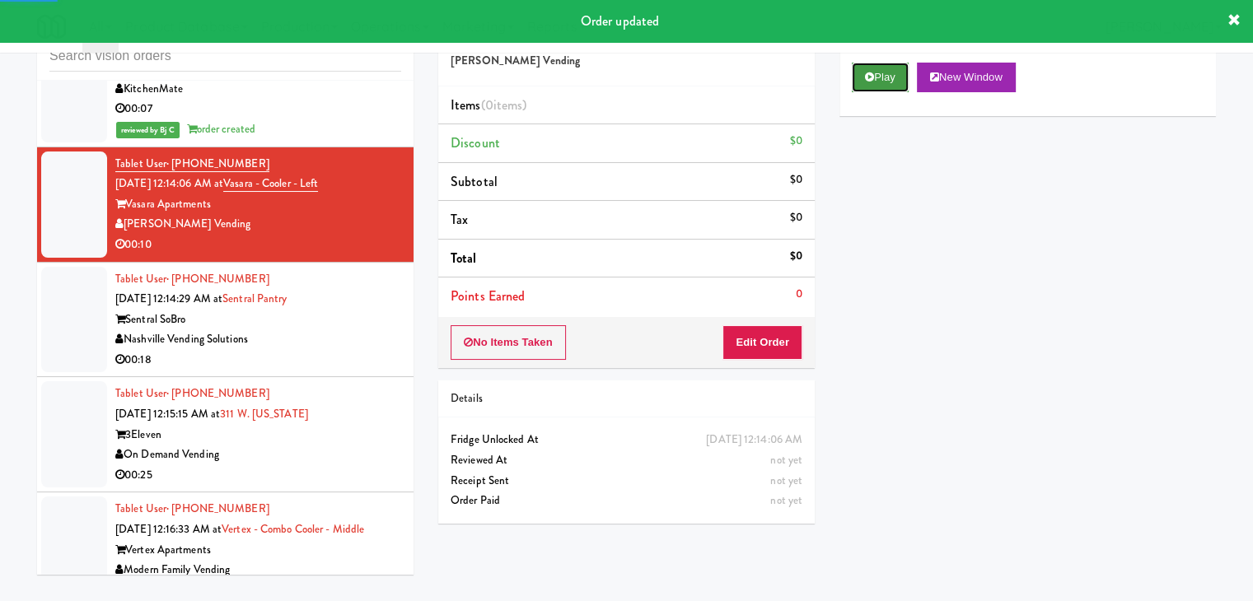
click at [875, 74] on button "Play" at bounding box center [880, 78] width 57 height 30
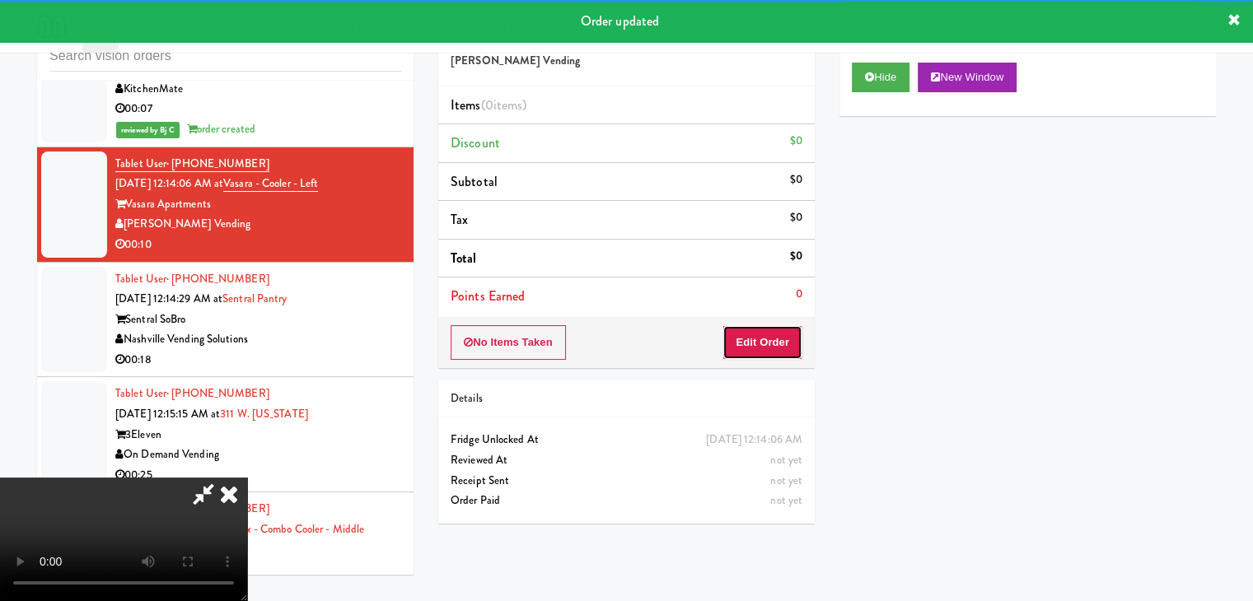
click at [752, 338] on button "Edit Order" at bounding box center [762, 342] width 80 height 35
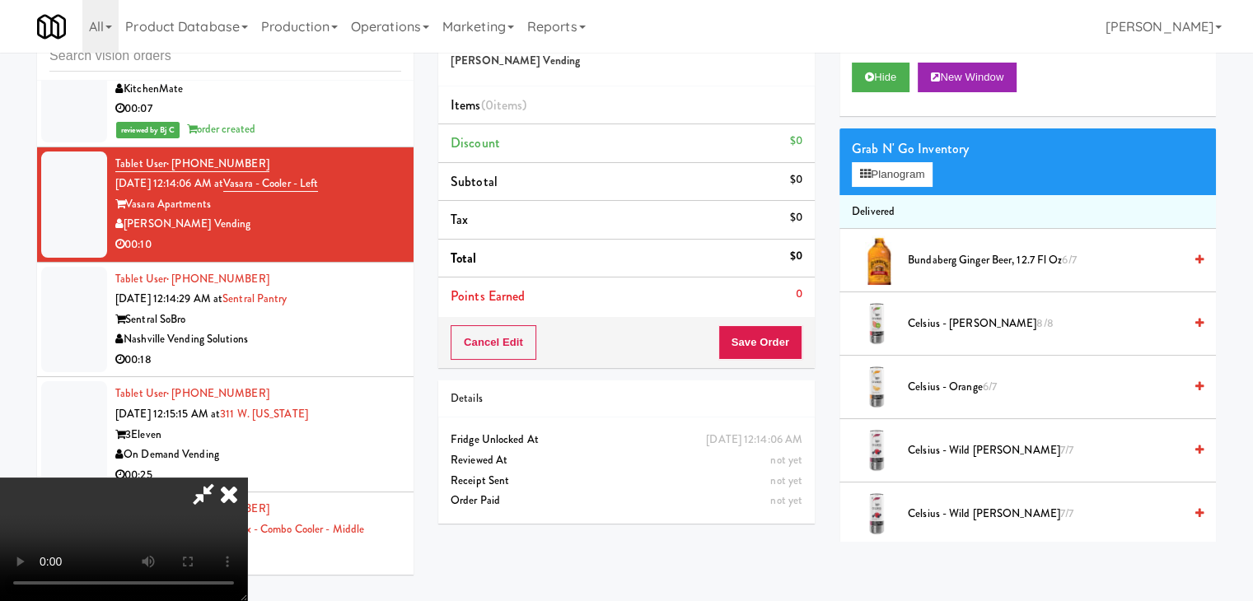
scroll to position [11021, 0]
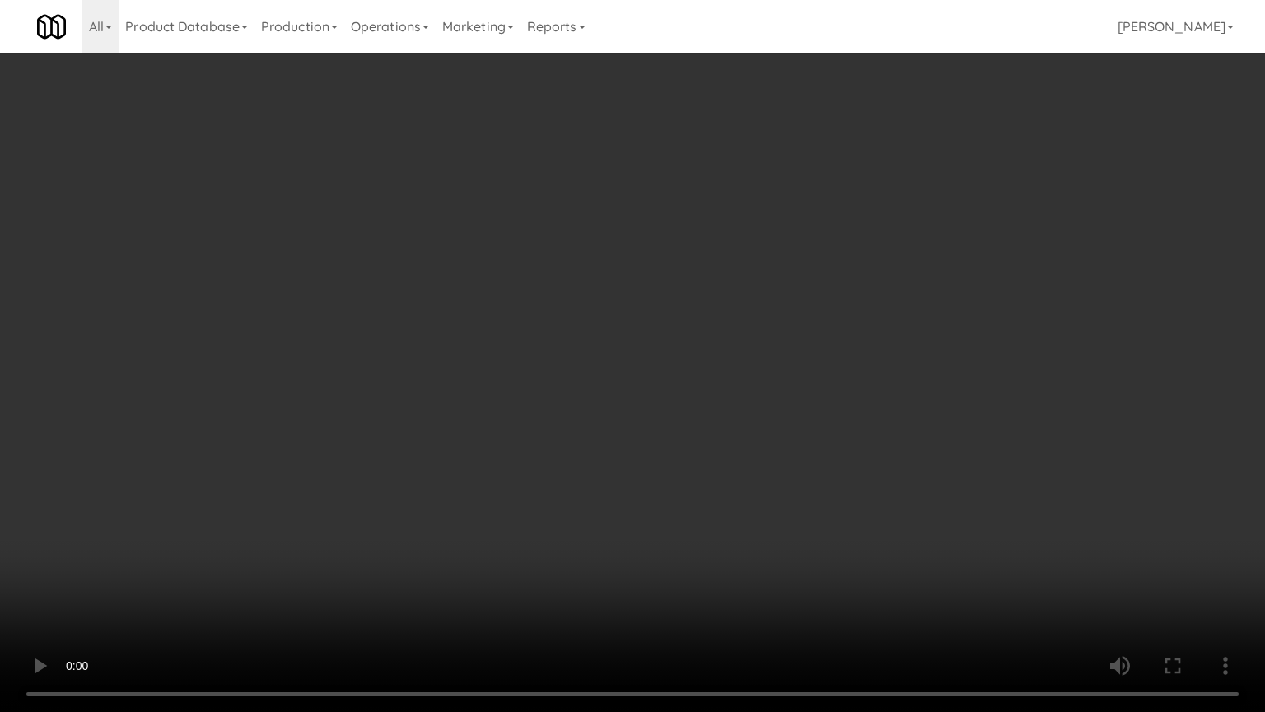
click at [685, 418] on video at bounding box center [632, 356] width 1265 height 712
click at [707, 418] on video at bounding box center [632, 356] width 1265 height 712
click at [717, 424] on video at bounding box center [632, 356] width 1265 height 712
click at [718, 426] on video at bounding box center [632, 356] width 1265 height 712
click at [745, 432] on video at bounding box center [632, 356] width 1265 height 712
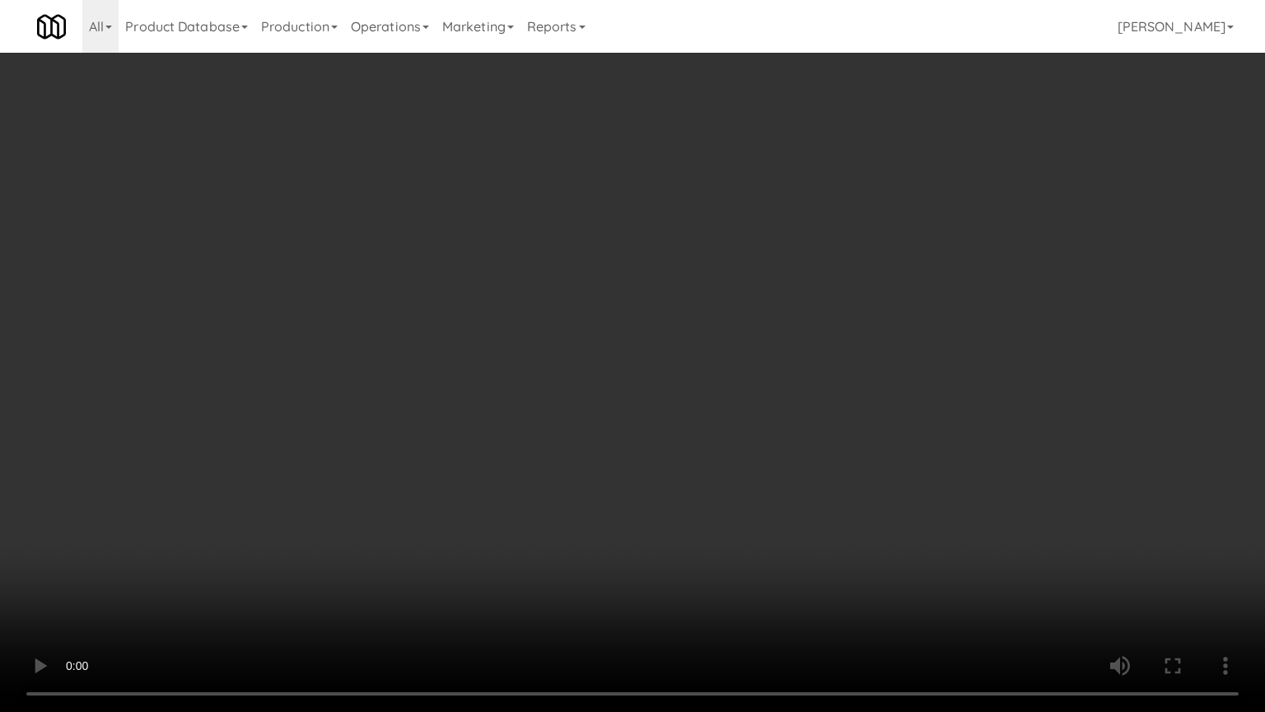
drag, startPoint x: 745, startPoint y: 432, endPoint x: 751, endPoint y: 352, distance: 80.2
click at [745, 432] on video at bounding box center [632, 356] width 1265 height 712
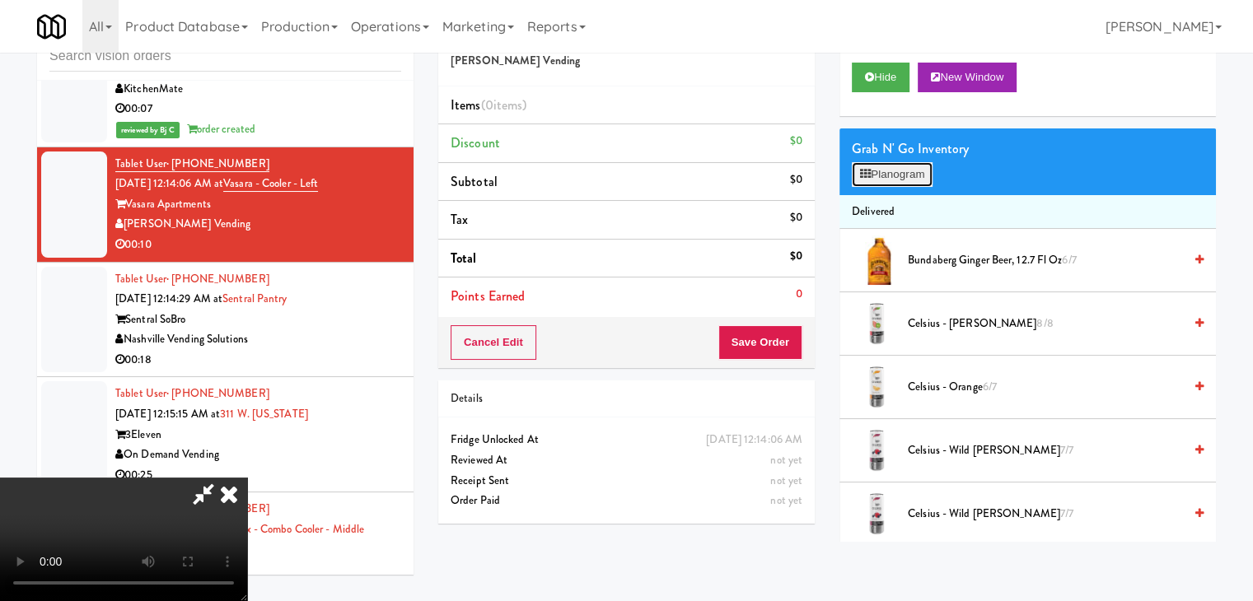
click at [913, 176] on button "Planogram" at bounding box center [892, 174] width 81 height 25
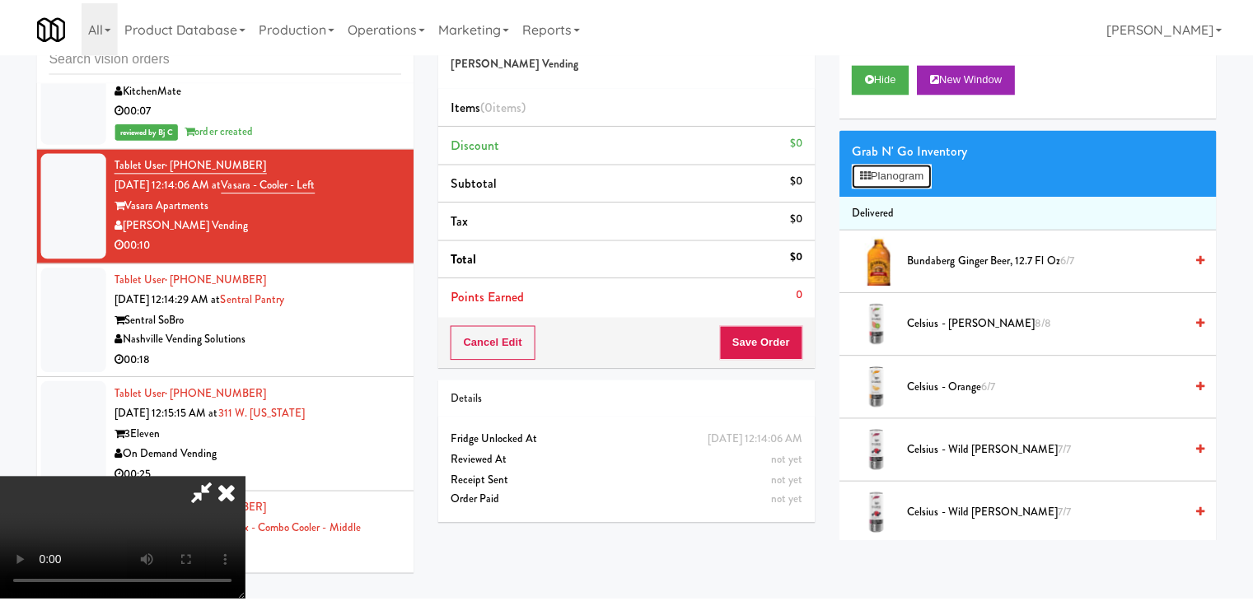
scroll to position [11021, 0]
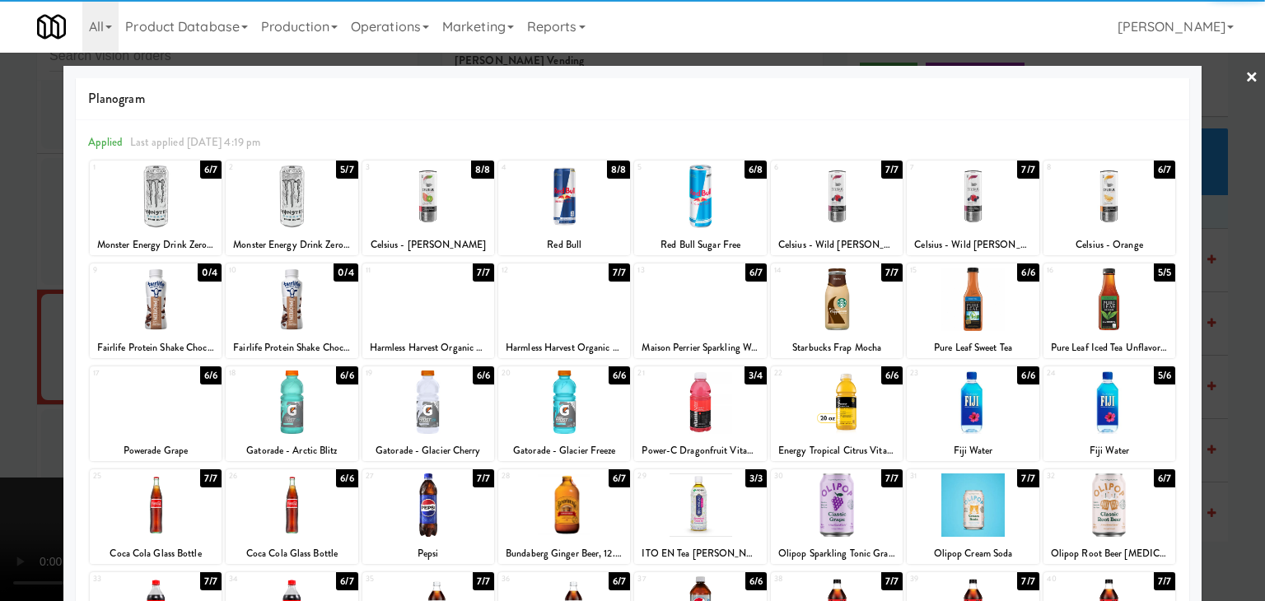
drag, startPoint x: 1113, startPoint y: 422, endPoint x: 1196, endPoint y: 425, distance: 82.4
click at [1115, 422] on div at bounding box center [1109, 402] width 132 height 63
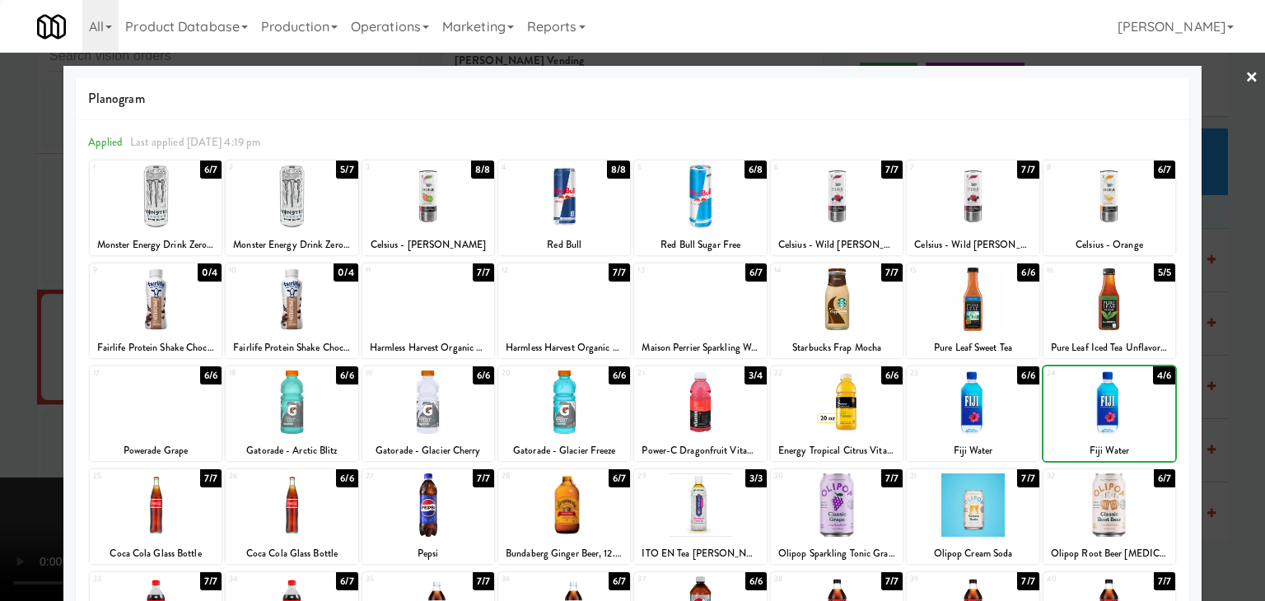
drag, startPoint x: 1227, startPoint y: 423, endPoint x: 1120, endPoint y: 423, distance: 107.1
click at [1225, 423] on div at bounding box center [632, 300] width 1265 height 601
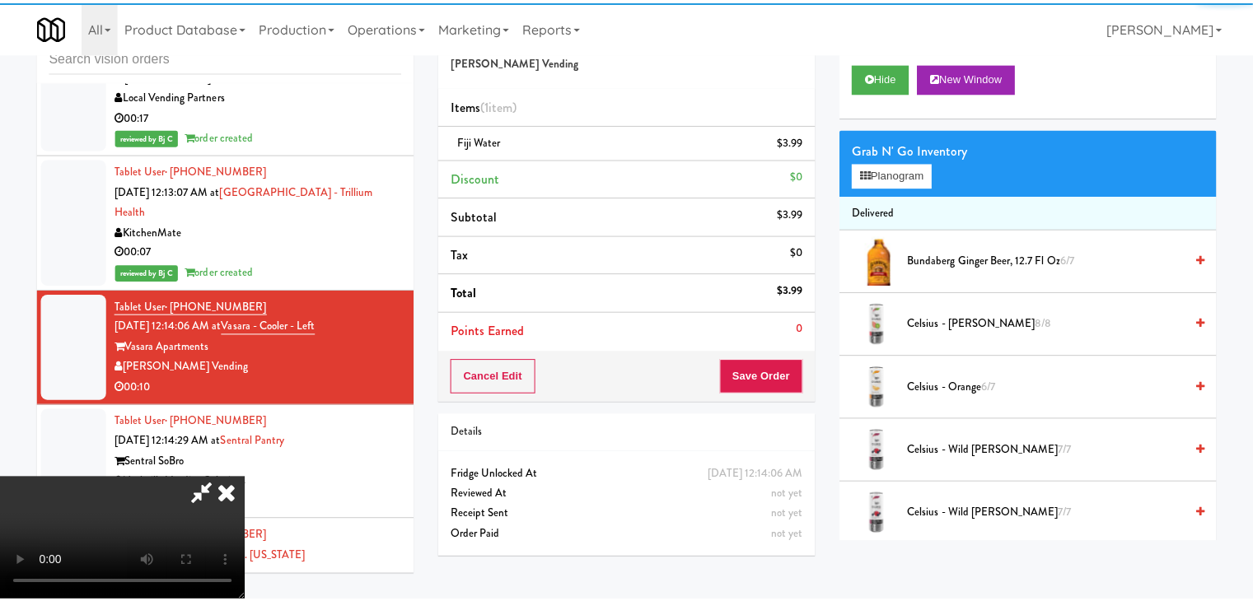
scroll to position [11164, 0]
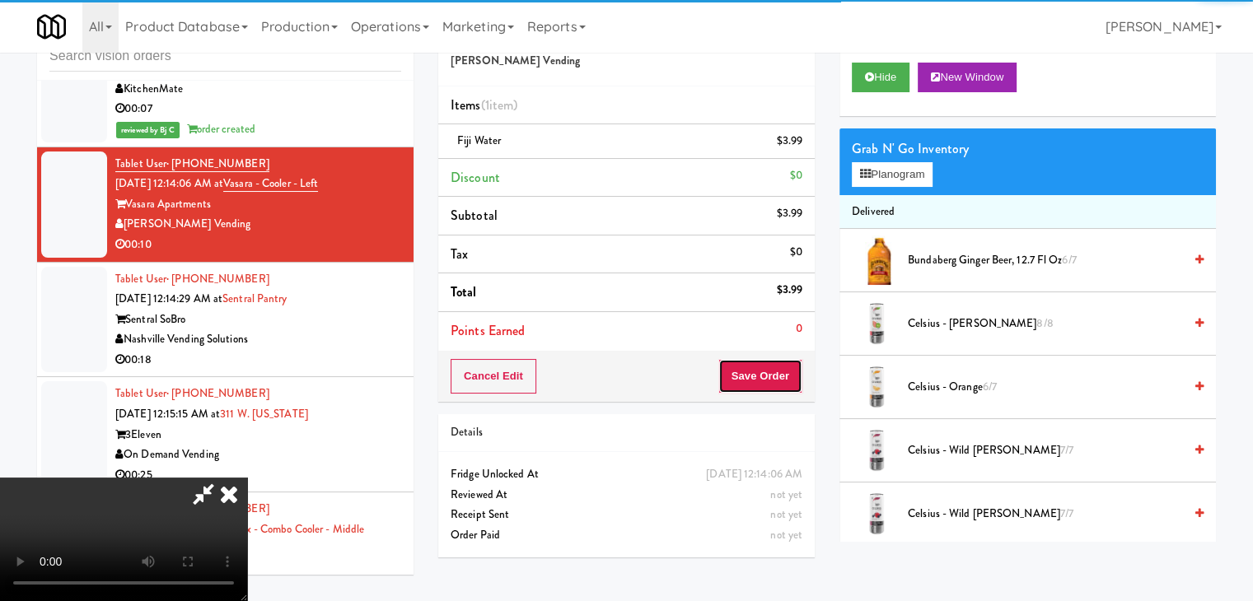
click at [771, 380] on button "Save Order" at bounding box center [760, 376] width 84 height 35
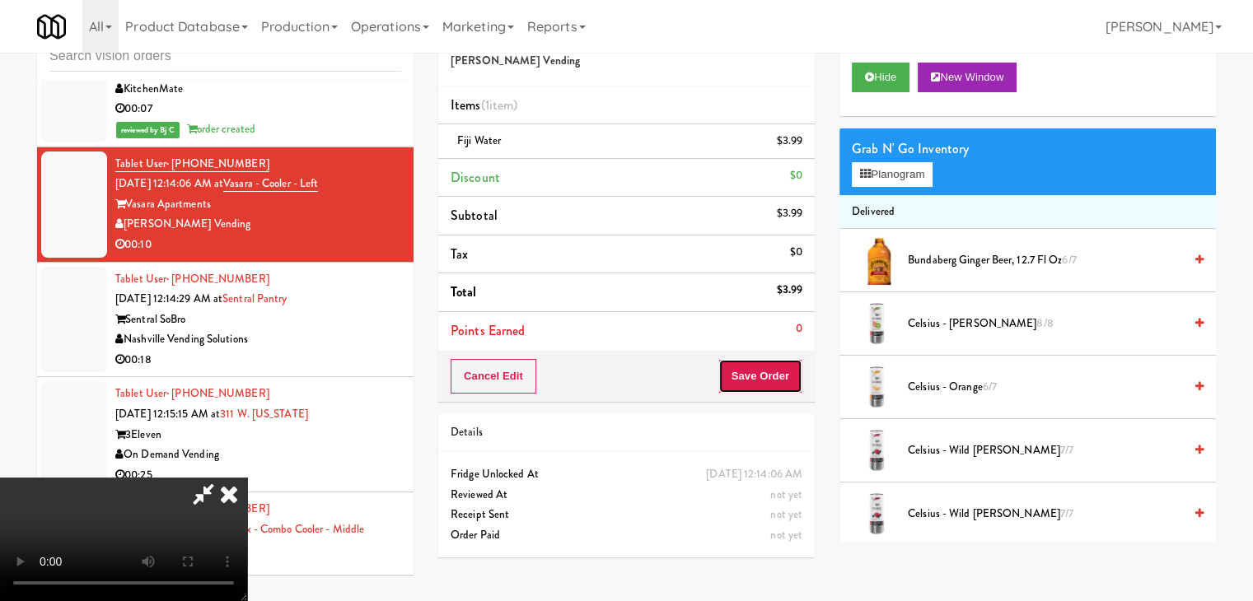
click at [769, 377] on button "Save Order" at bounding box center [760, 376] width 84 height 35
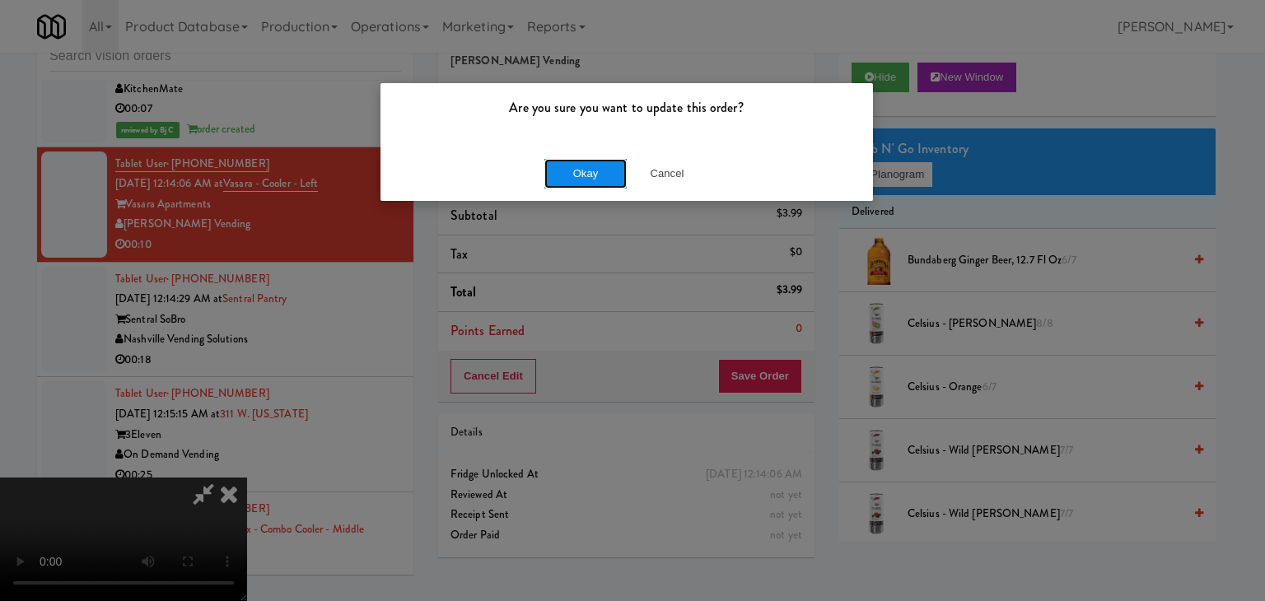
click at [586, 175] on button "Okay" at bounding box center [585, 174] width 82 height 30
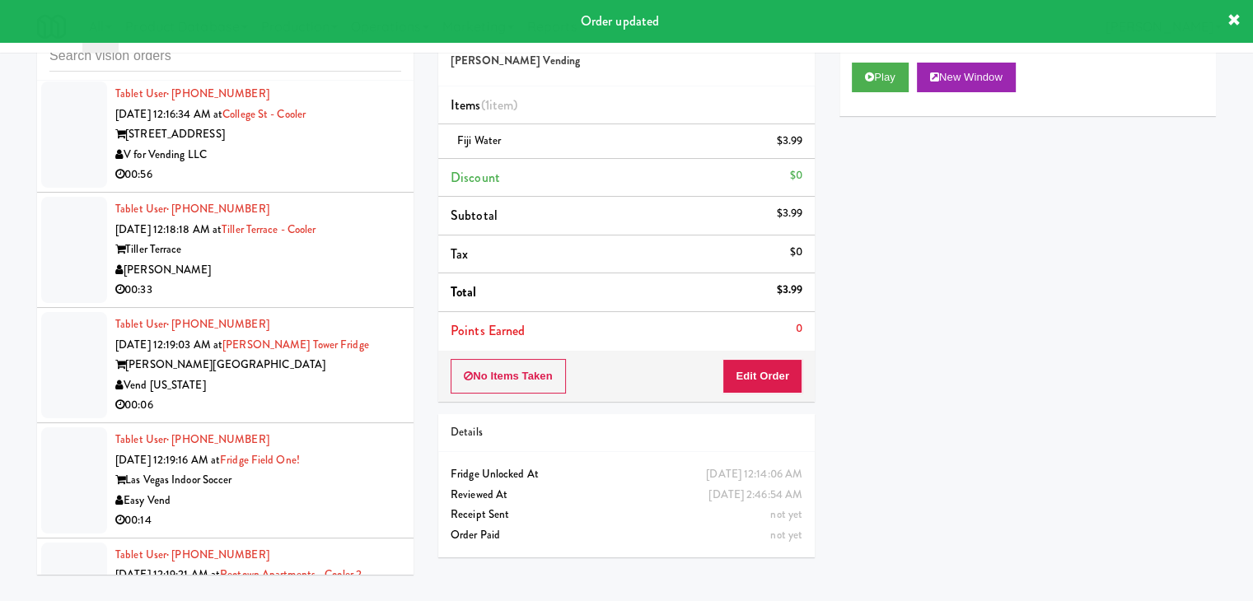
scroll to position [11823, 0]
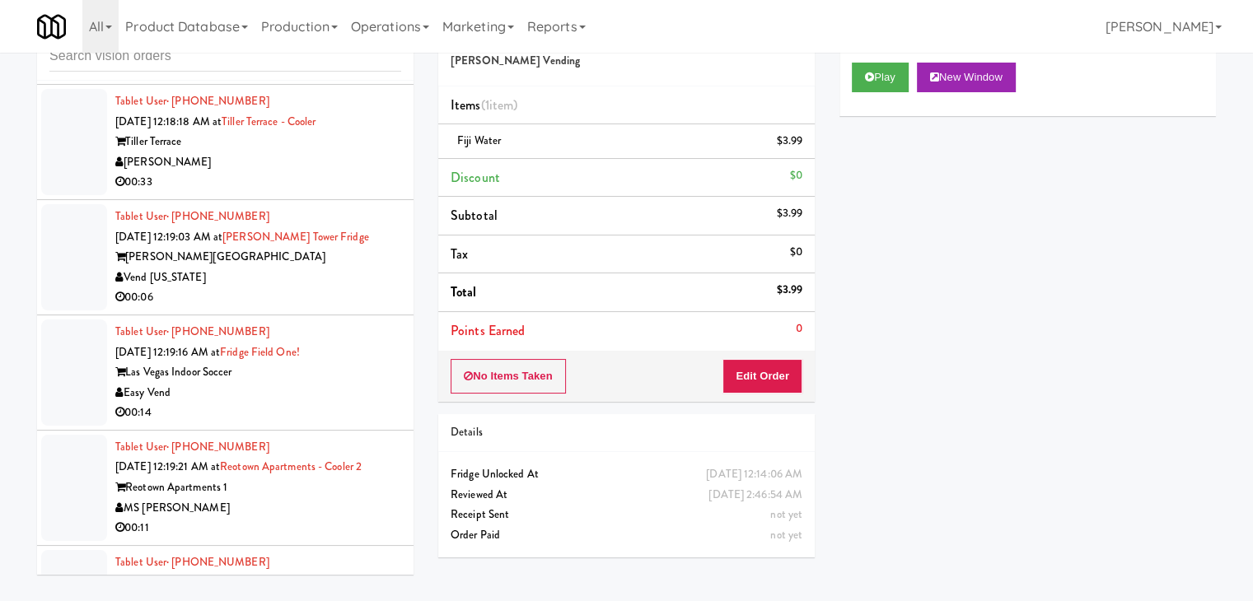
click at [352, 288] on div "Vend [US_STATE]" at bounding box center [258, 278] width 286 height 21
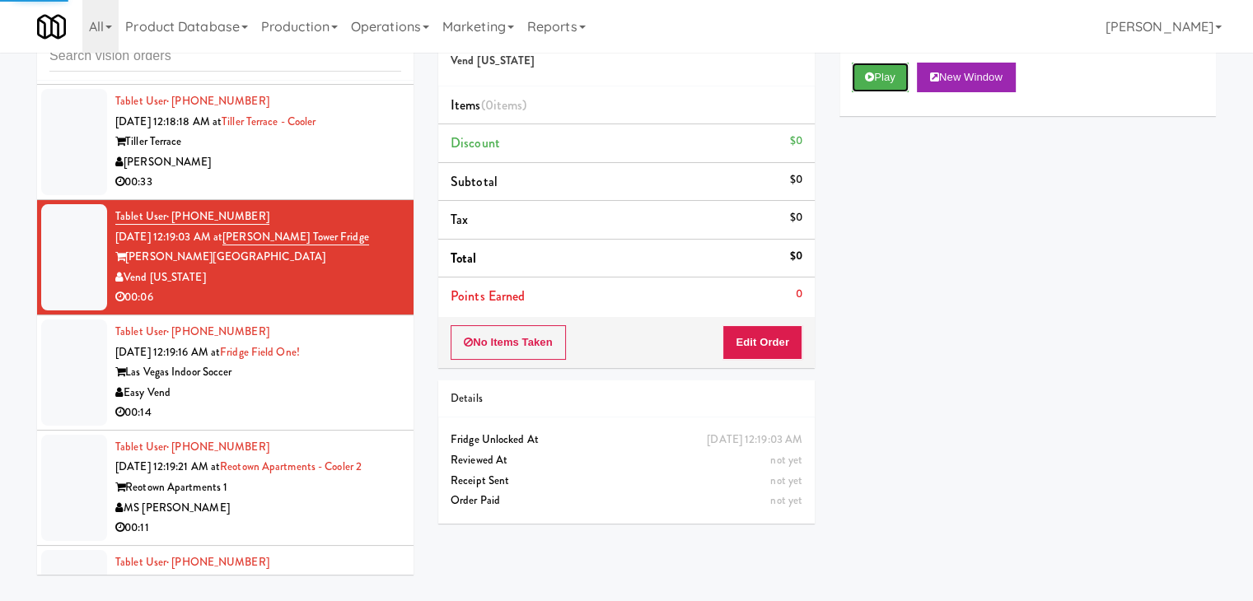
drag, startPoint x: 883, startPoint y: 76, endPoint x: 866, endPoint y: 138, distance: 63.9
click at [882, 77] on button "Play" at bounding box center [880, 78] width 57 height 30
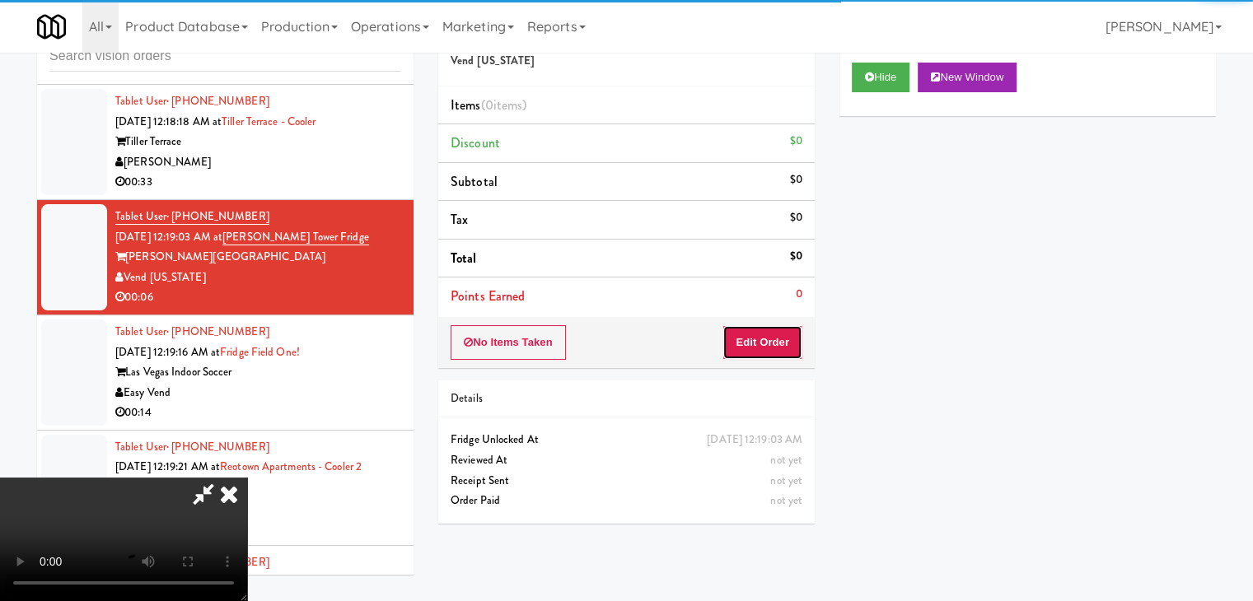
click at [786, 334] on button "Edit Order" at bounding box center [762, 342] width 80 height 35
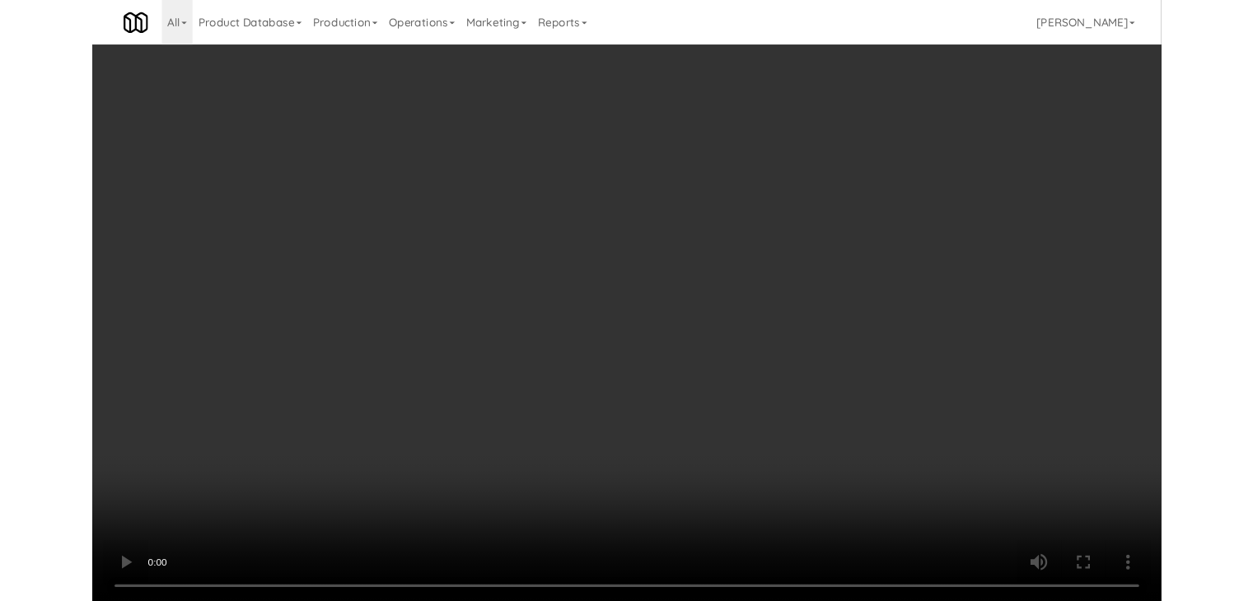
scroll to position [11681, 0]
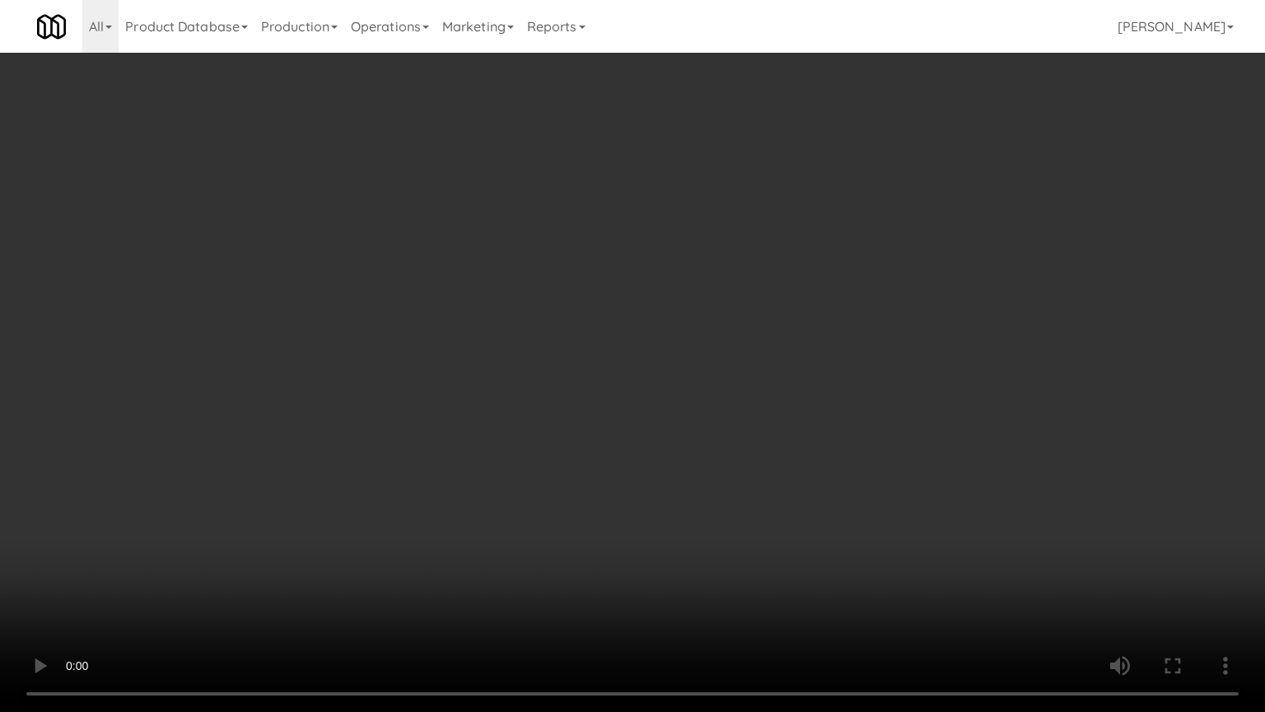
click at [773, 427] on video at bounding box center [632, 356] width 1265 height 712
click at [777, 439] on video at bounding box center [632, 356] width 1265 height 712
click at [777, 434] on video at bounding box center [632, 356] width 1265 height 712
click at [778, 435] on video at bounding box center [632, 356] width 1265 height 712
click at [787, 423] on video at bounding box center [632, 356] width 1265 height 712
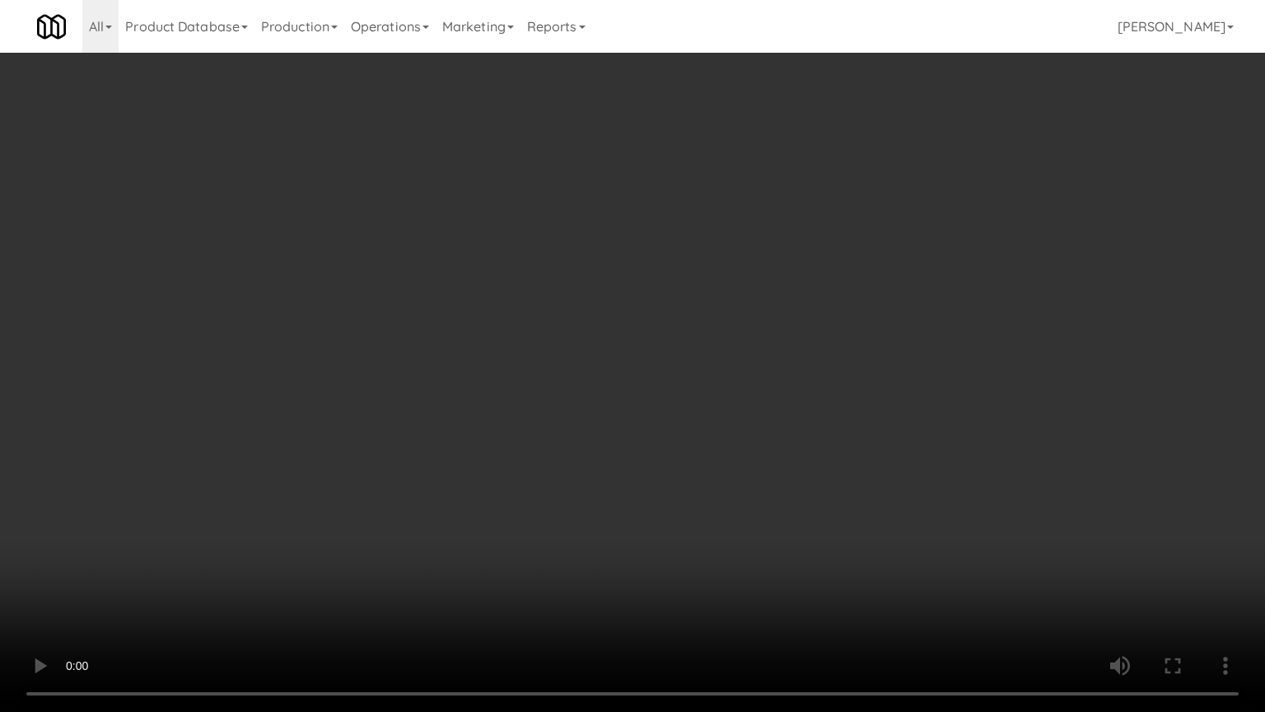
drag, startPoint x: 788, startPoint y: 421, endPoint x: 807, endPoint y: 335, distance: 87.7
click at [789, 421] on video at bounding box center [632, 356] width 1265 height 712
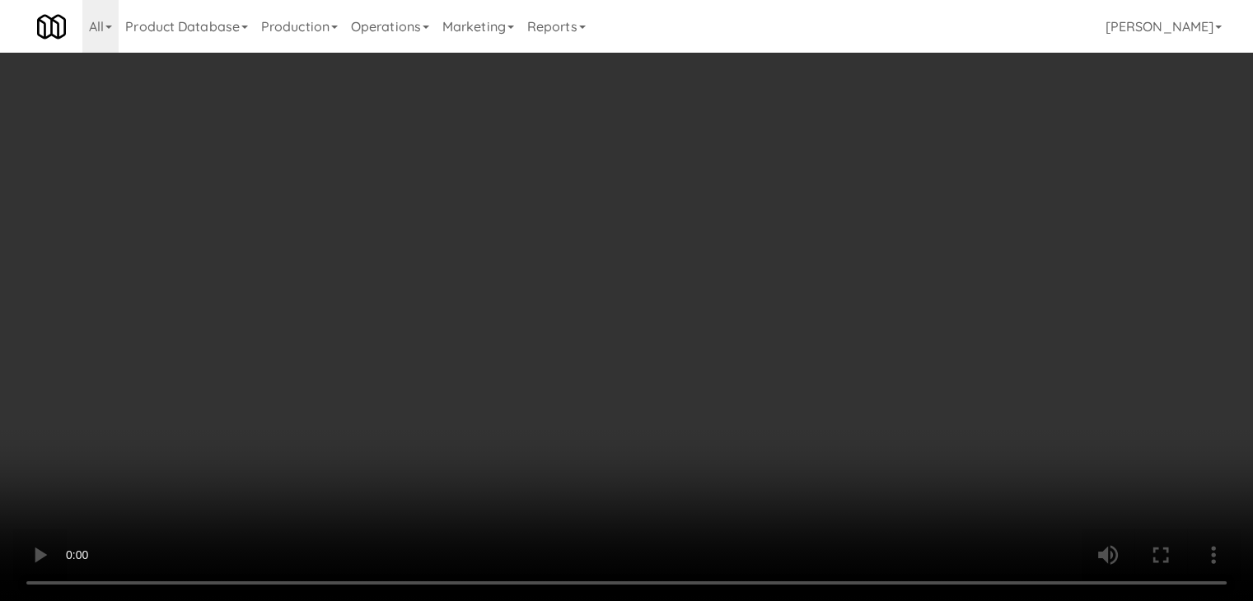
click at [930, 169] on button "Planogram" at bounding box center [892, 174] width 81 height 25
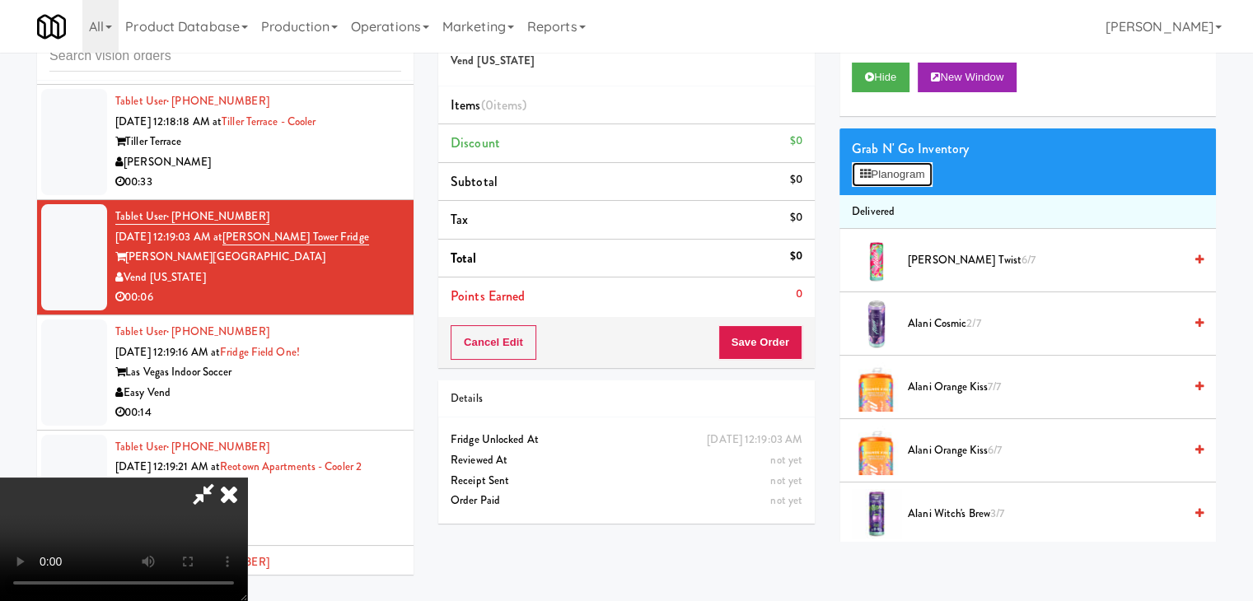
scroll to position [11681, 0]
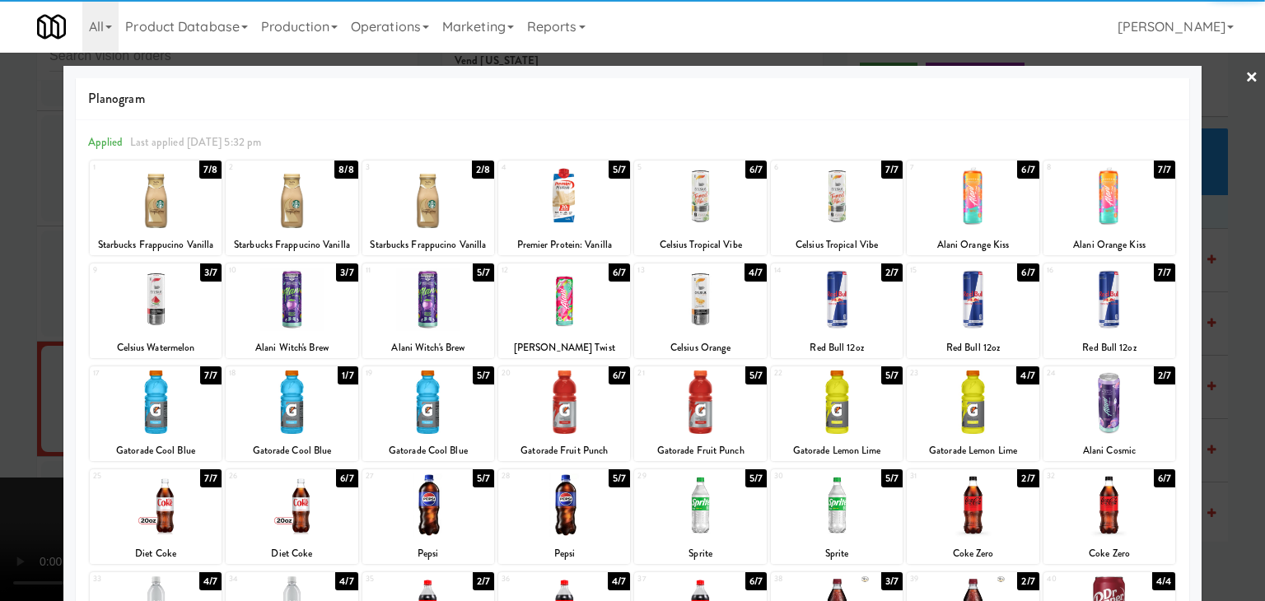
click at [673, 404] on div at bounding box center [700, 402] width 132 height 63
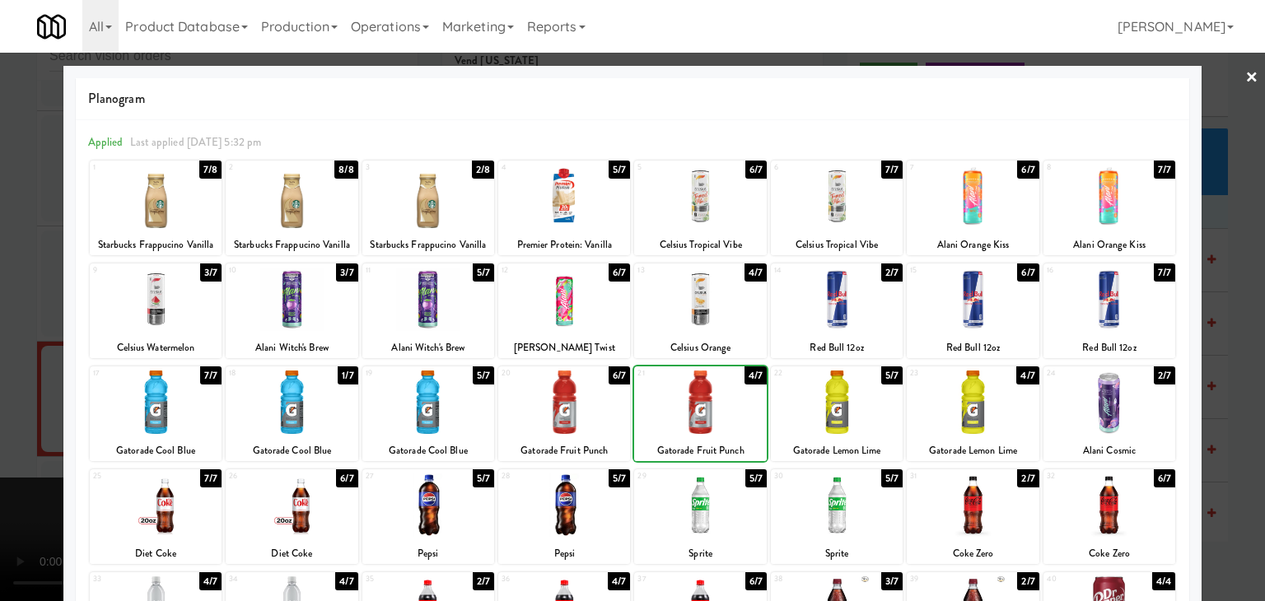
drag, startPoint x: 0, startPoint y: 416, endPoint x: 282, endPoint y: 397, distance: 282.3
click at [20, 409] on div at bounding box center [632, 300] width 1265 height 601
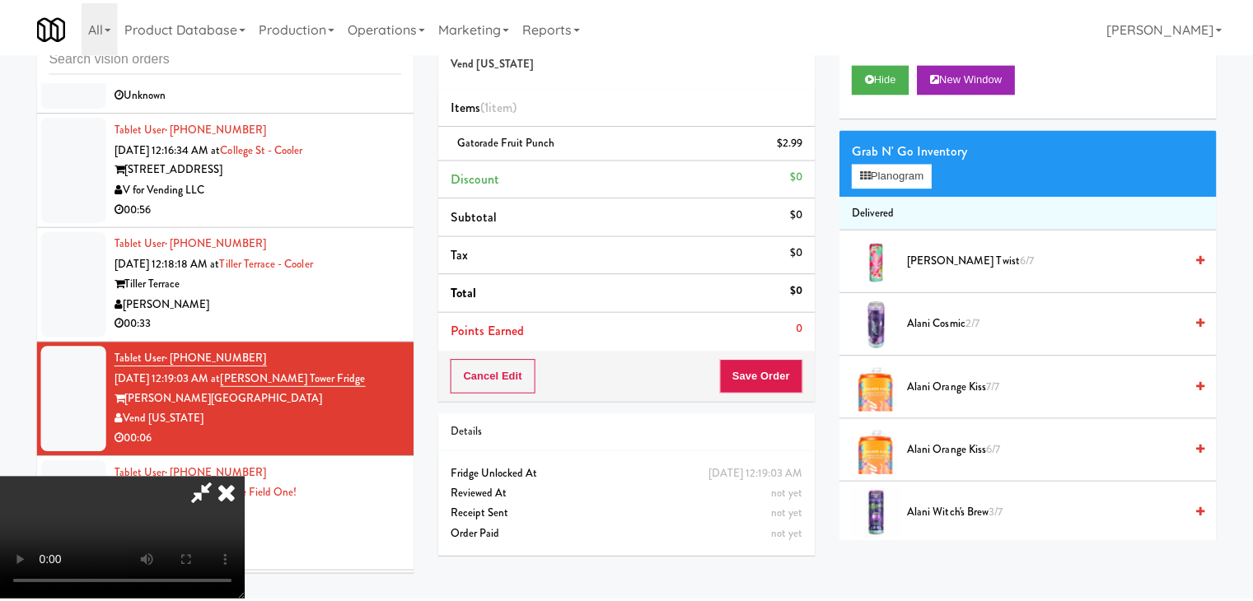
scroll to position [11823, 0]
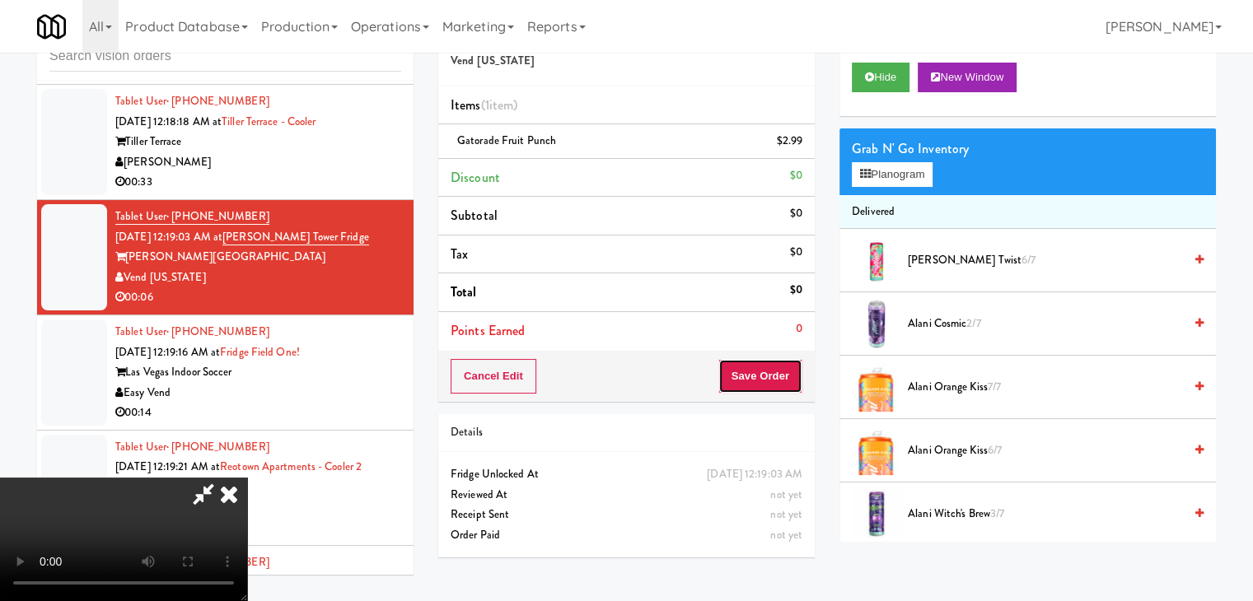
click at [781, 380] on button "Save Order" at bounding box center [760, 376] width 84 height 35
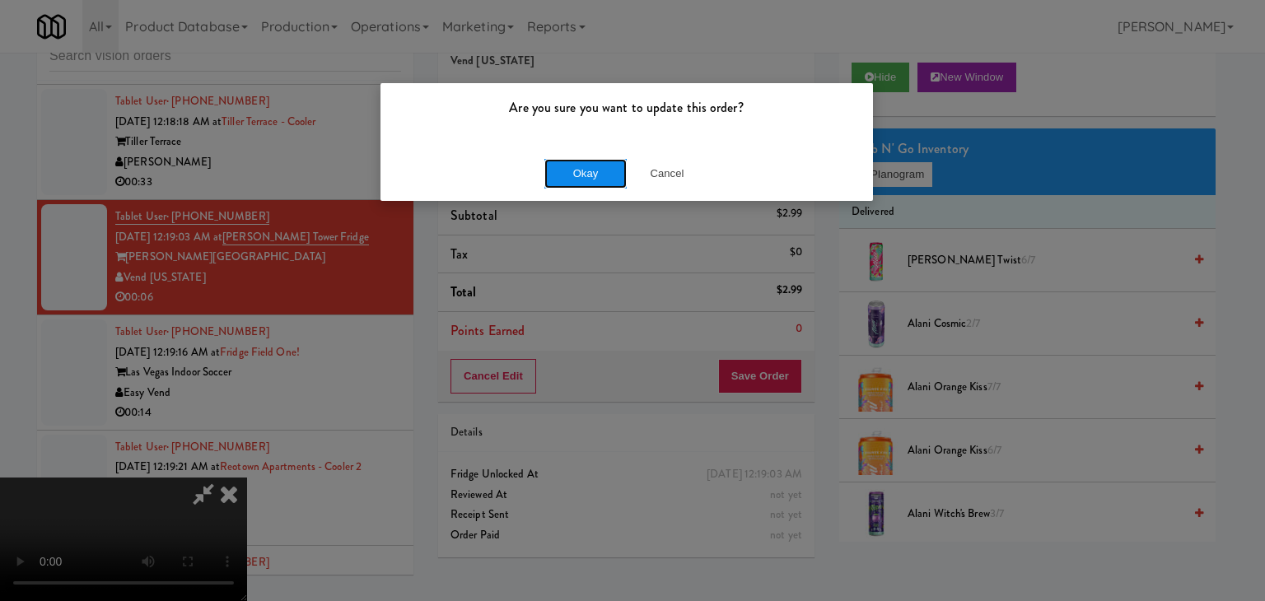
click at [590, 173] on button "Okay" at bounding box center [585, 174] width 82 height 30
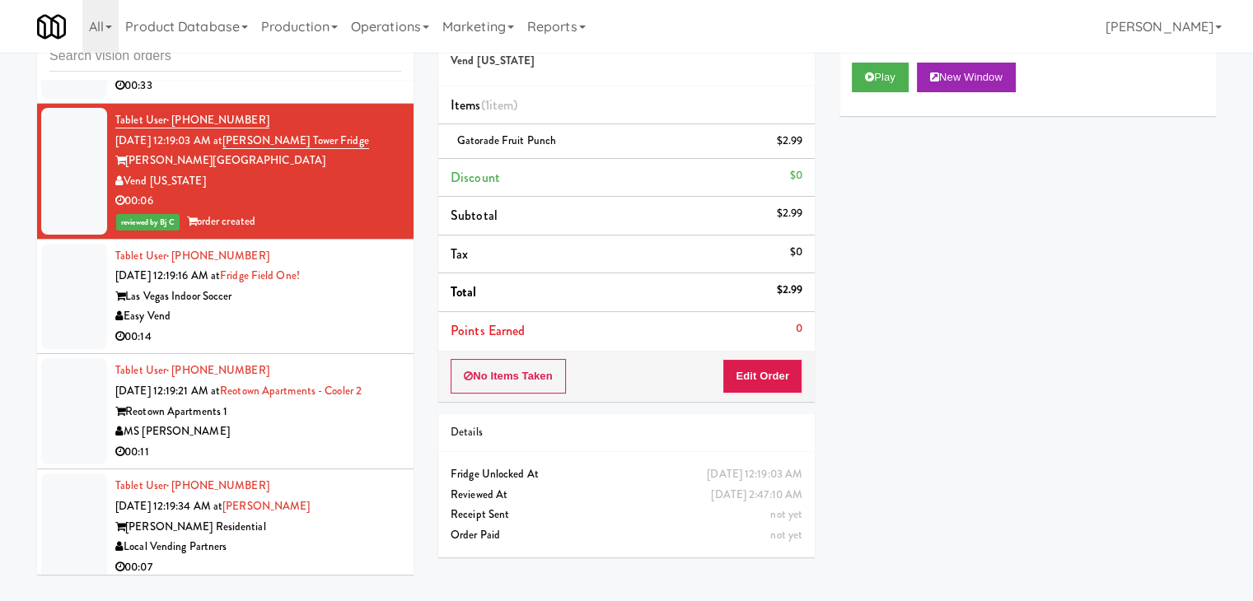
scroll to position [12070, 0]
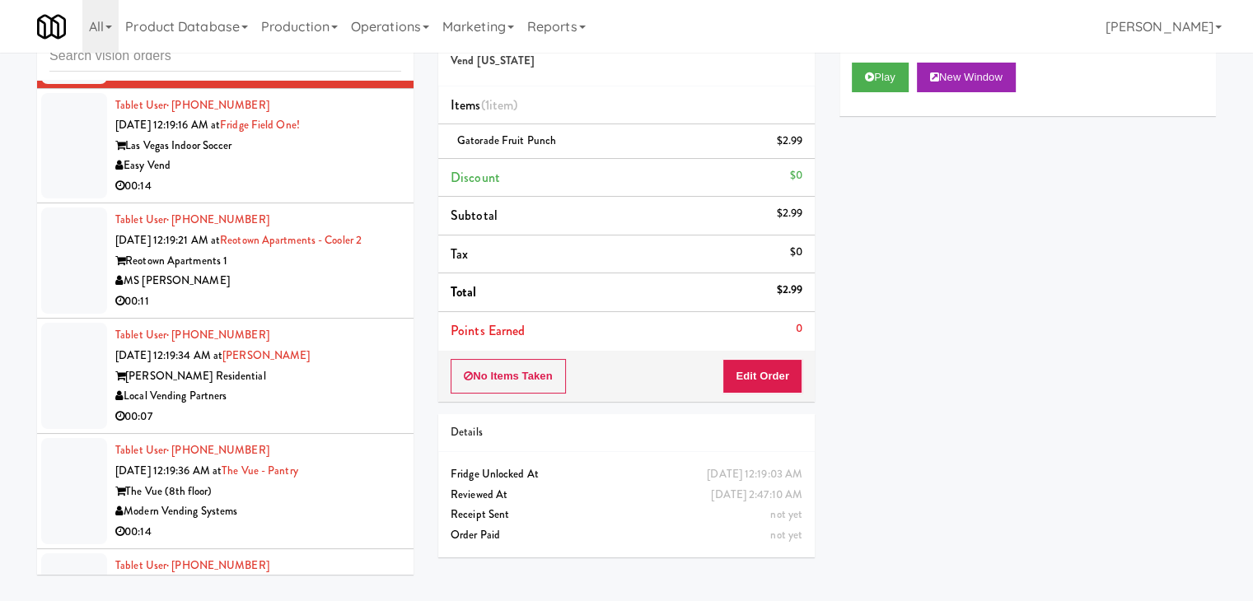
click at [316, 204] on li "Tablet User · (725) 895-3704 [DATE] 12:19:16 AM at [GEOGRAPHIC_DATA] One! Las V…" at bounding box center [225, 146] width 376 height 115
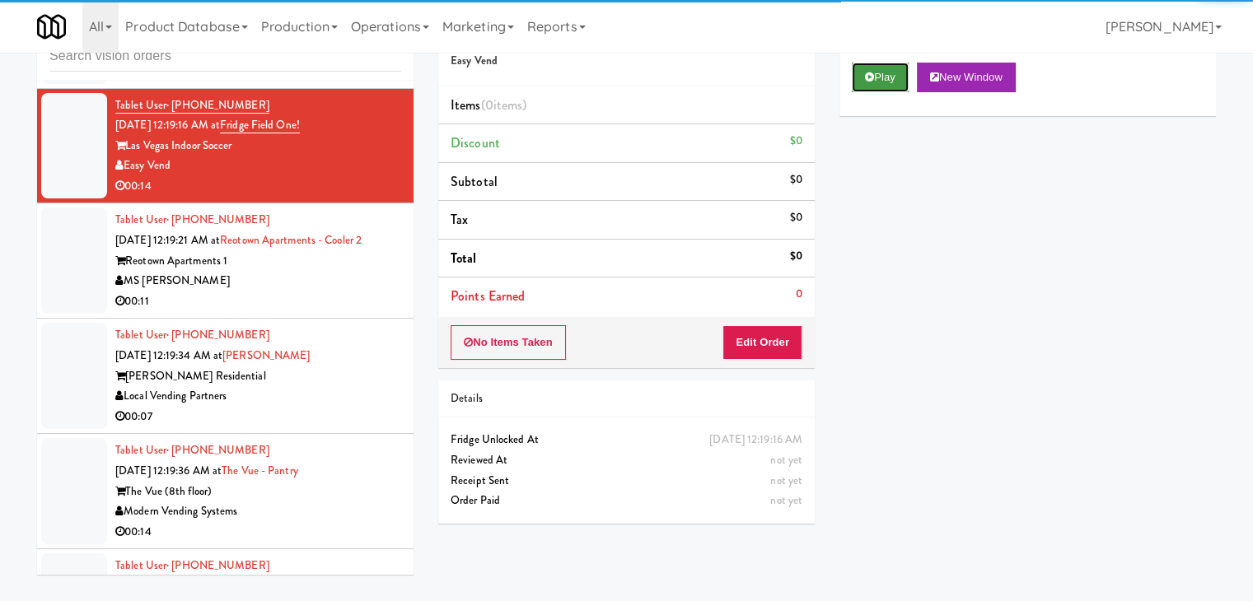
click at [890, 65] on button "Play" at bounding box center [880, 78] width 57 height 30
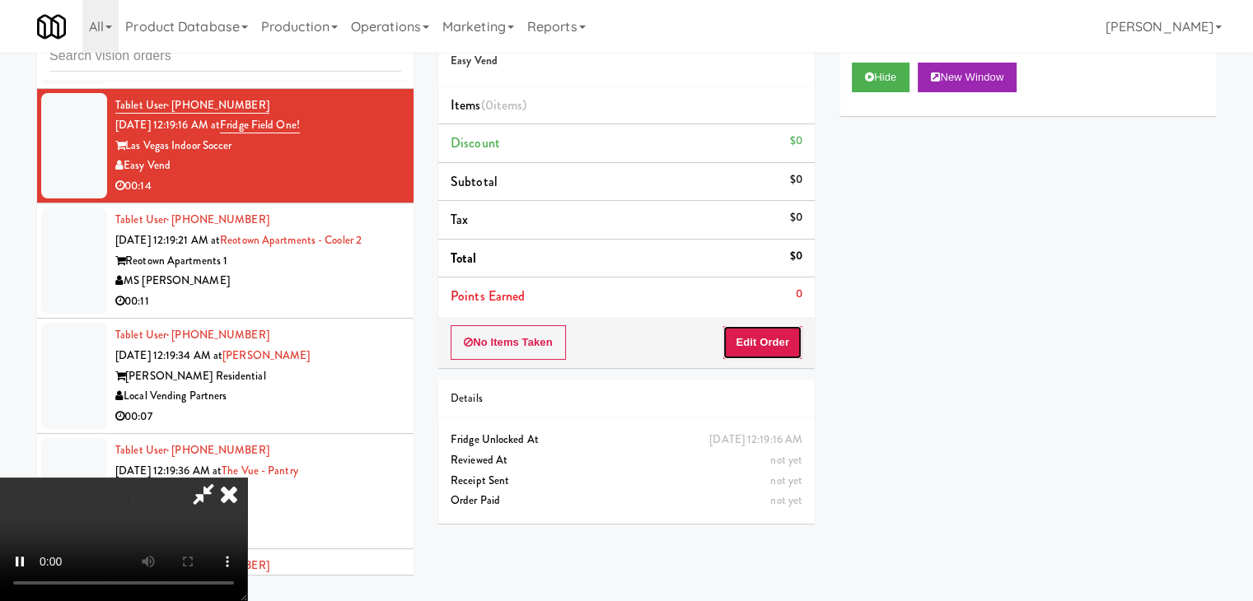
click at [791, 343] on button "Edit Order" at bounding box center [762, 342] width 80 height 35
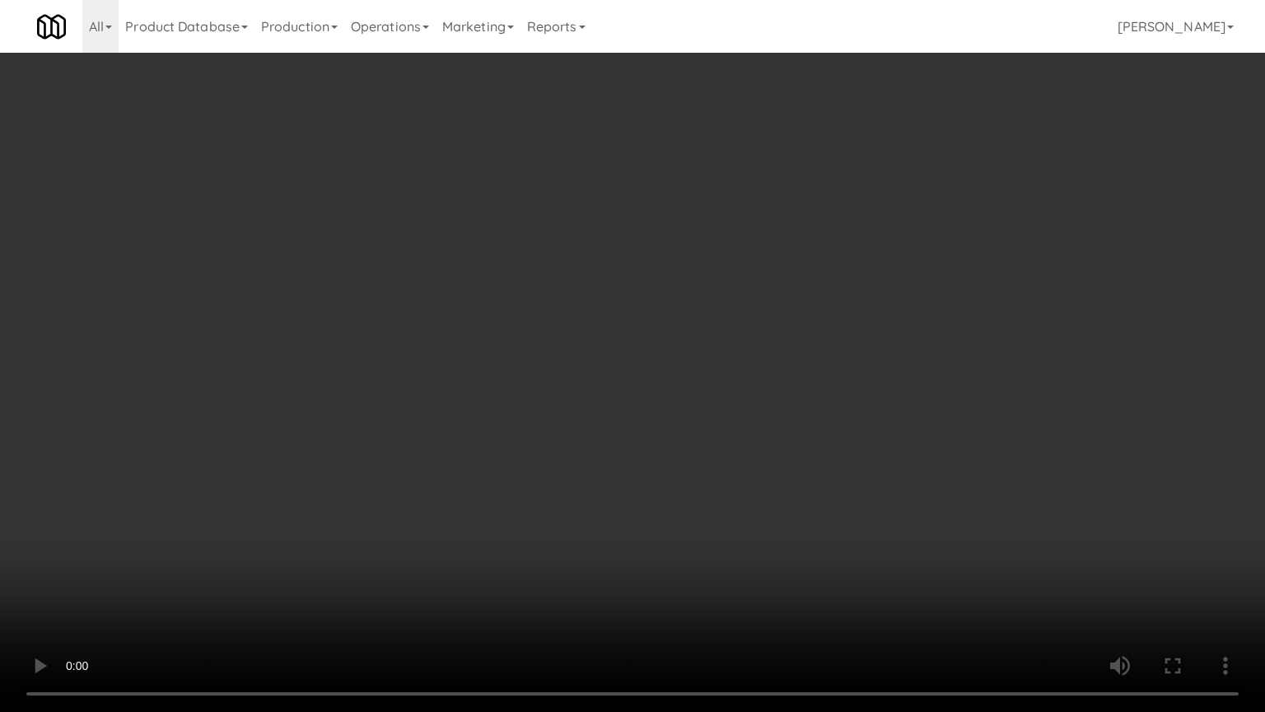
click at [712, 502] on video at bounding box center [632, 356] width 1265 height 712
click at [697, 478] on video at bounding box center [632, 356] width 1265 height 712
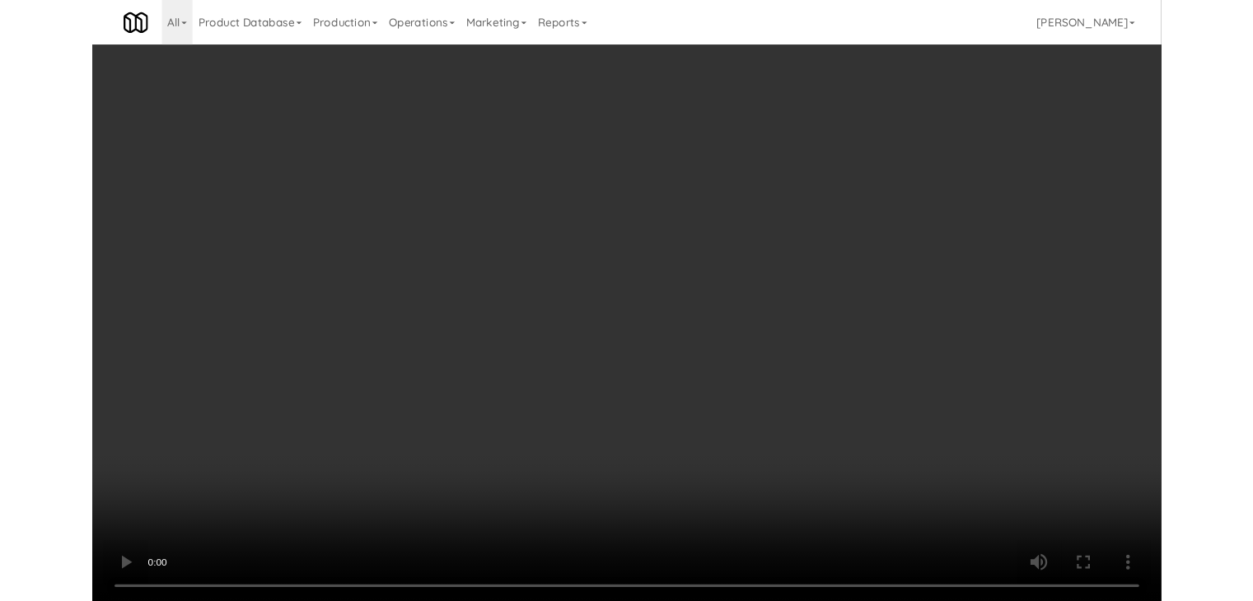
scroll to position [12070, 0]
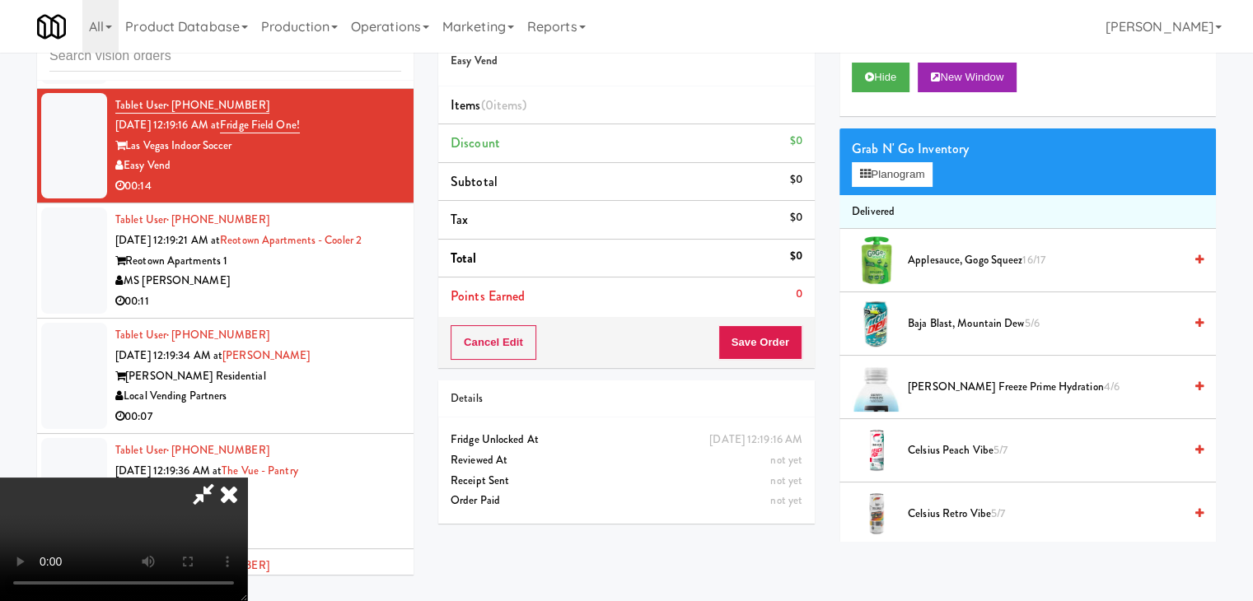
drag, startPoint x: 731, startPoint y: 63, endPoint x: 704, endPoint y: 99, distance: 44.6
click at [247, 478] on icon at bounding box center [229, 494] width 36 height 33
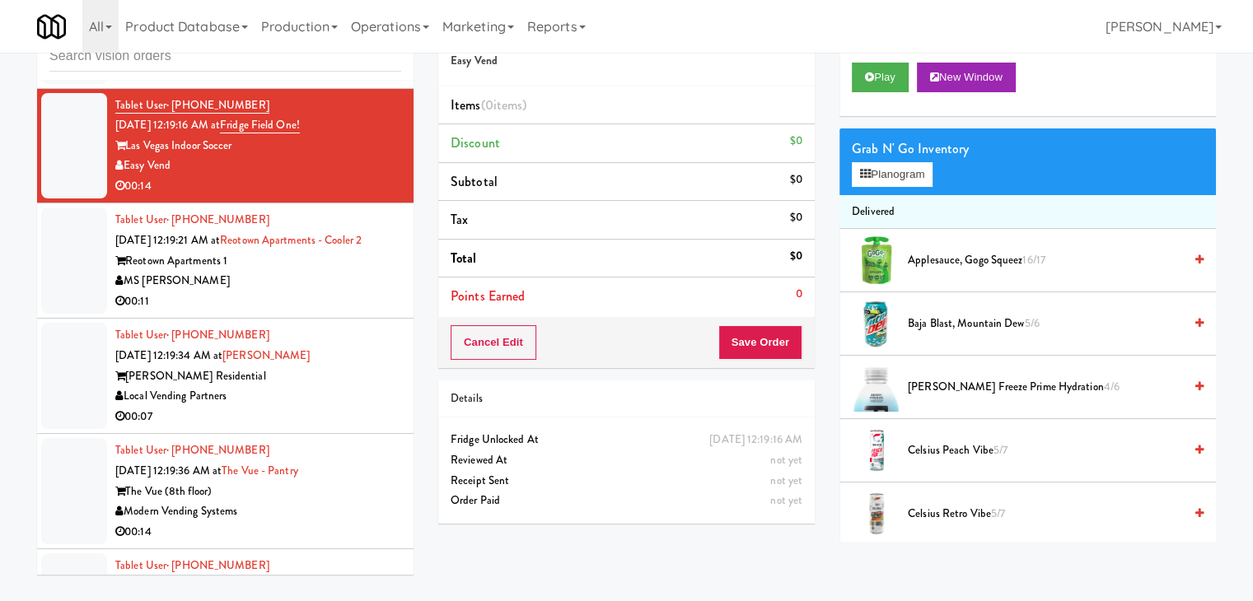
drag, startPoint x: 283, startPoint y: 335, endPoint x: 303, endPoint y: 334, distance: 19.8
click at [287, 292] on div "MS [PERSON_NAME]" at bounding box center [258, 281] width 286 height 21
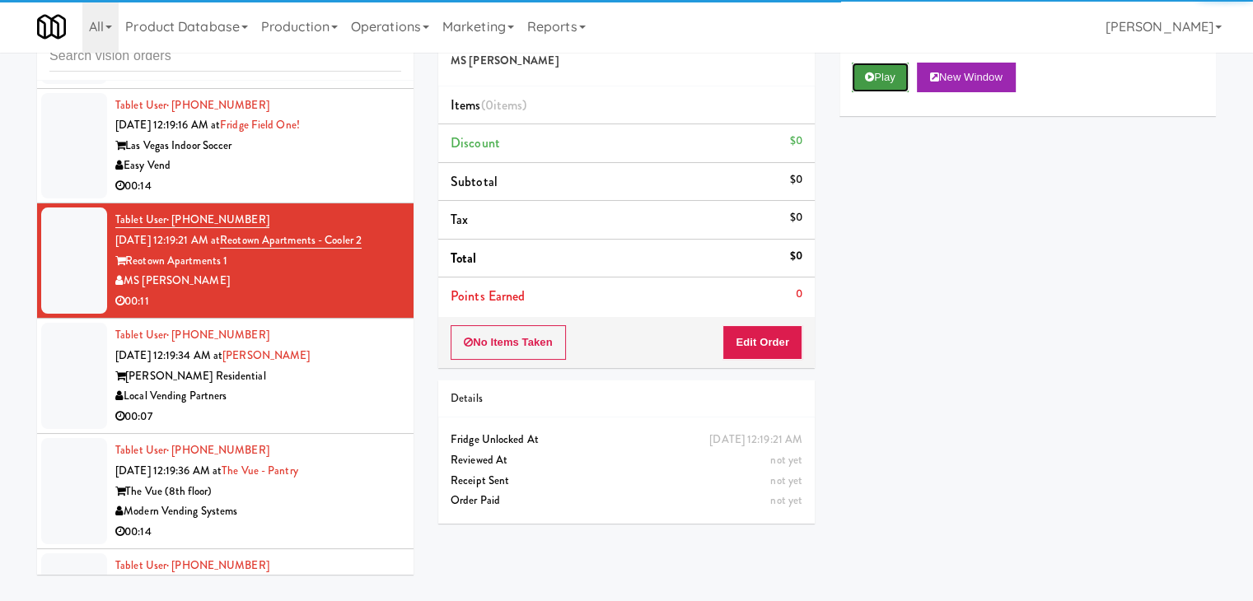
click at [880, 72] on button "Play" at bounding box center [880, 78] width 57 height 30
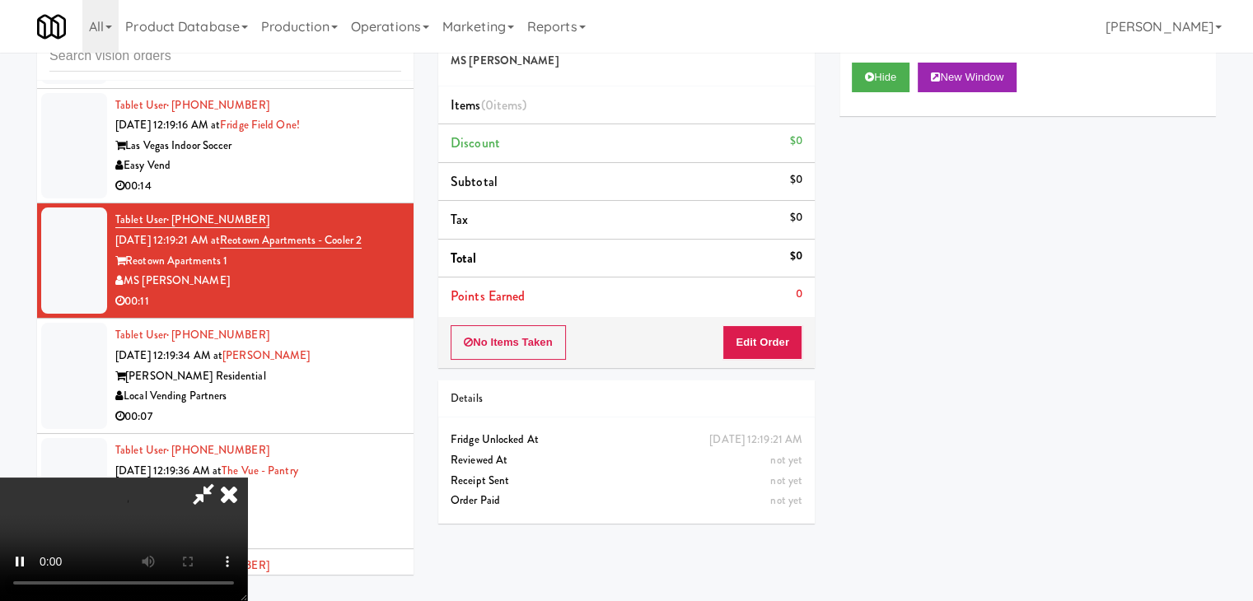
drag, startPoint x: 754, startPoint y: 359, endPoint x: 764, endPoint y: 348, distance: 15.2
click at [758, 357] on div "No Items Taken Edit Order" at bounding box center [626, 342] width 376 height 51
click at [764, 347] on button "Edit Order" at bounding box center [762, 342] width 80 height 35
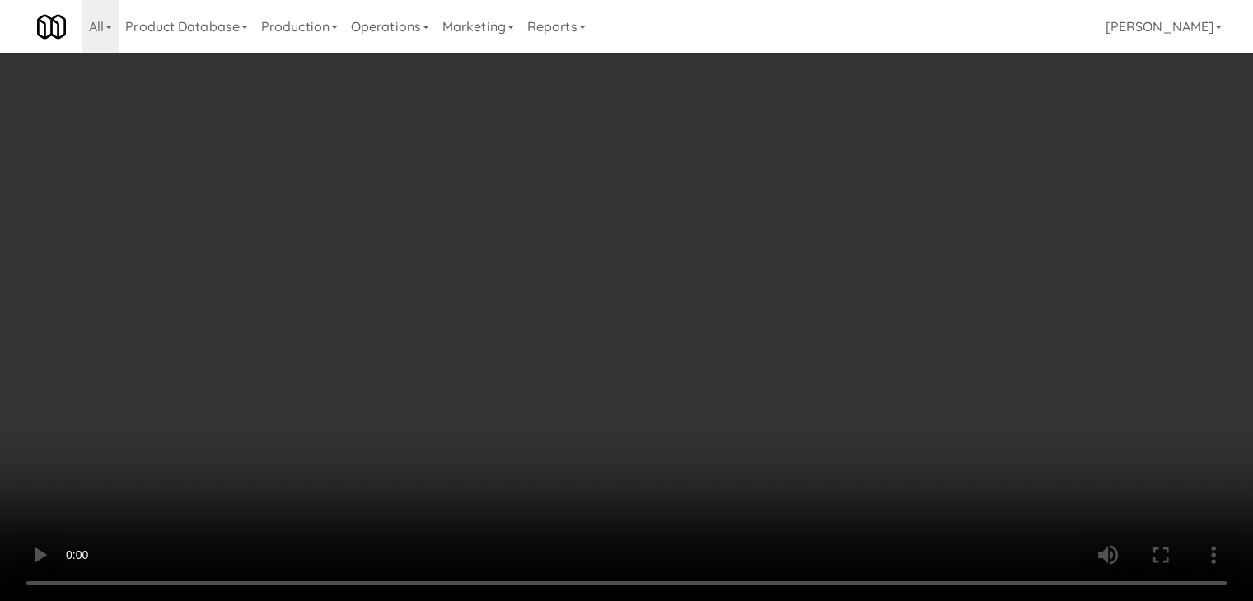
scroll to position [11928, 0]
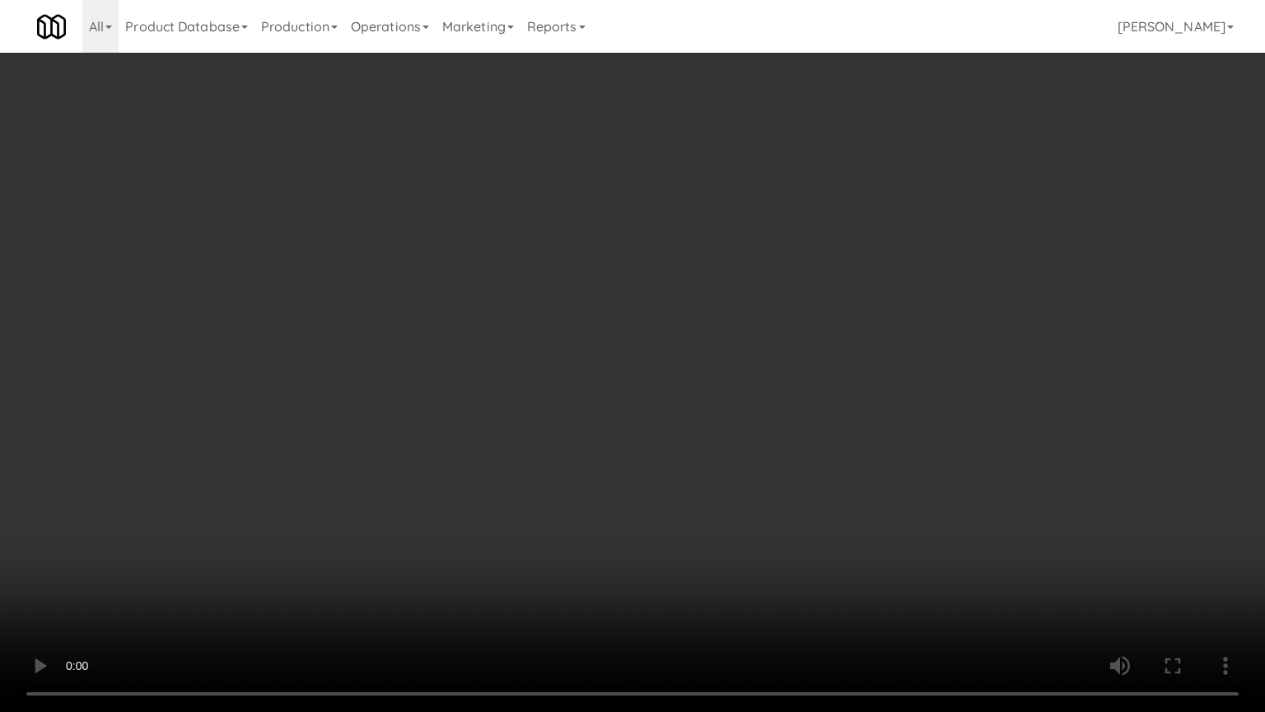
click at [829, 427] on video at bounding box center [632, 356] width 1265 height 712
click at [829, 428] on video at bounding box center [632, 356] width 1265 height 712
click at [829, 432] on video at bounding box center [632, 356] width 1265 height 712
click at [832, 429] on video at bounding box center [632, 356] width 1265 height 712
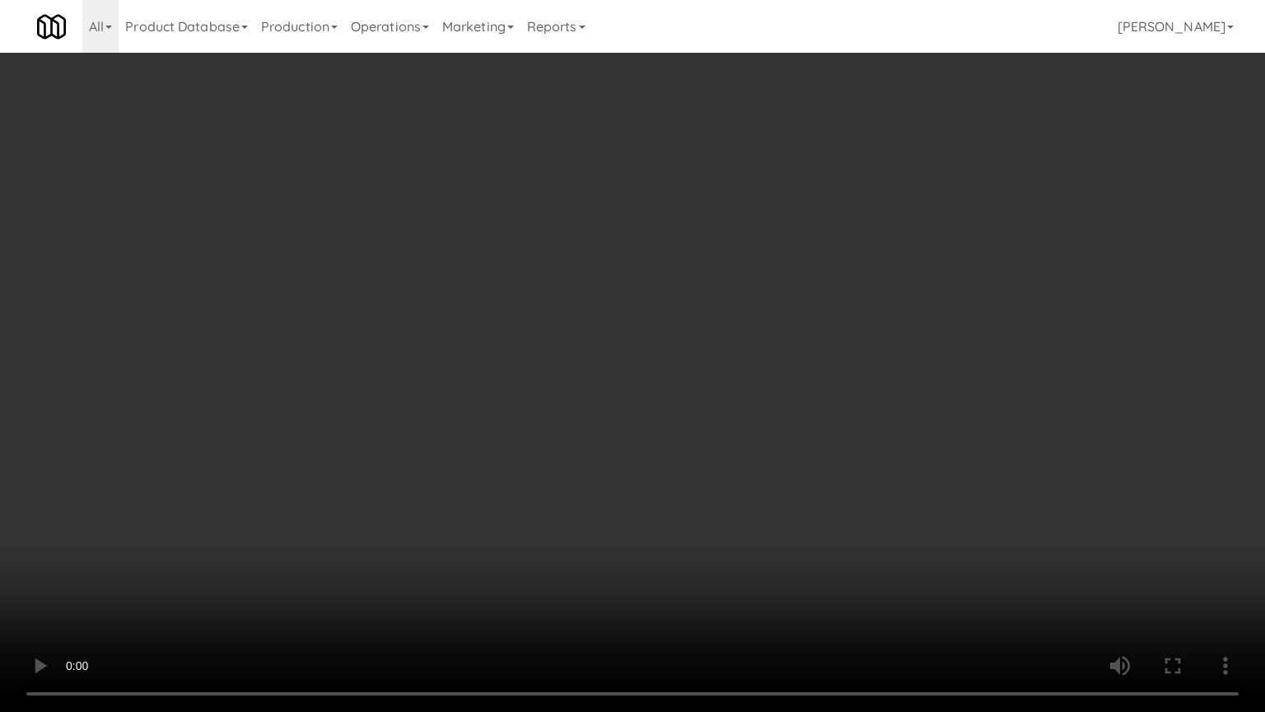
click at [832, 429] on video at bounding box center [632, 356] width 1265 height 712
click at [833, 418] on video at bounding box center [632, 356] width 1265 height 712
drag, startPoint x: 833, startPoint y: 418, endPoint x: 845, endPoint y: 327, distance: 91.3
click at [833, 416] on video at bounding box center [632, 356] width 1265 height 712
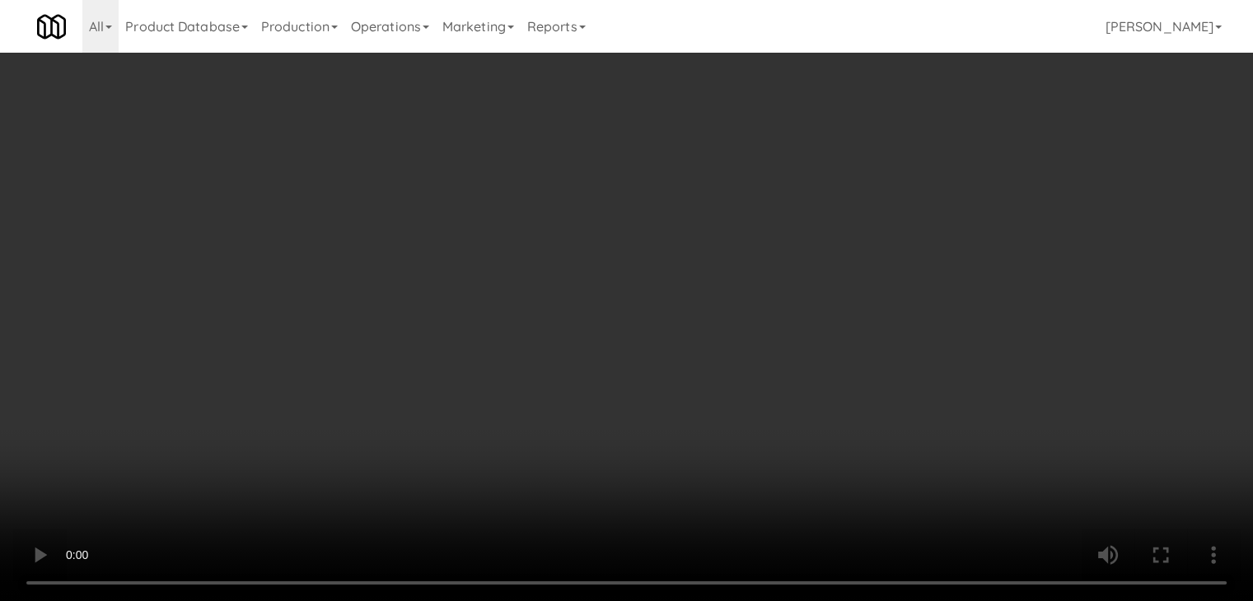
click at [916, 175] on button "Planogram" at bounding box center [892, 174] width 81 height 25
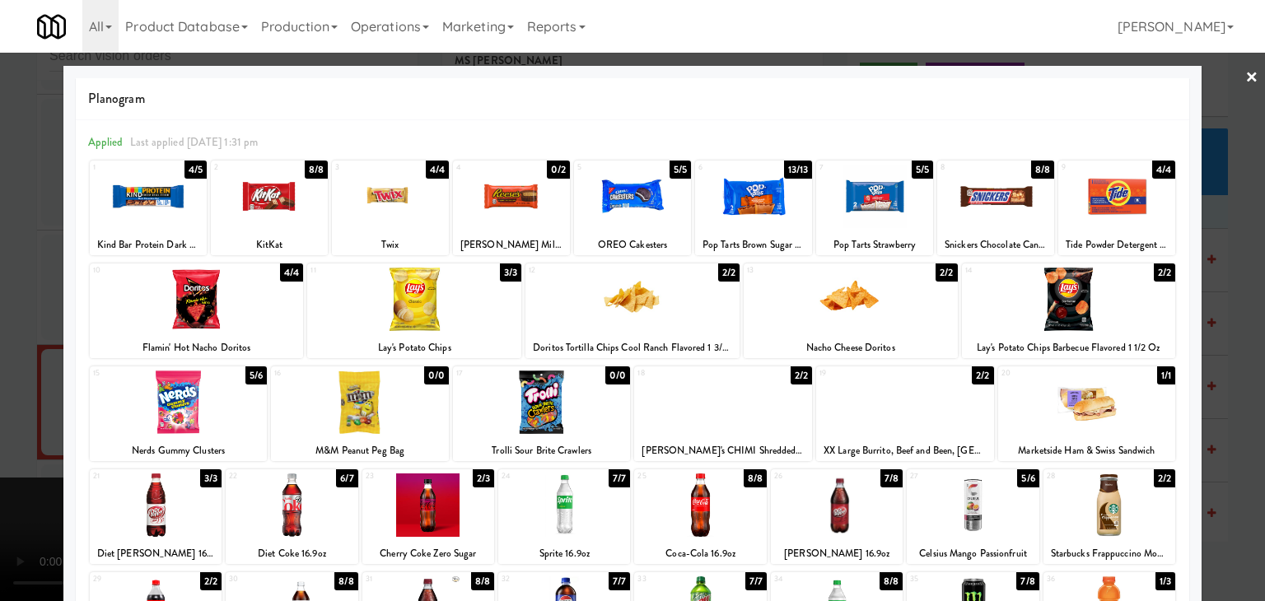
click at [312, 111] on div "Planogram" at bounding box center [632, 99] width 1113 height 42
click at [4, 171] on div at bounding box center [632, 300] width 1265 height 601
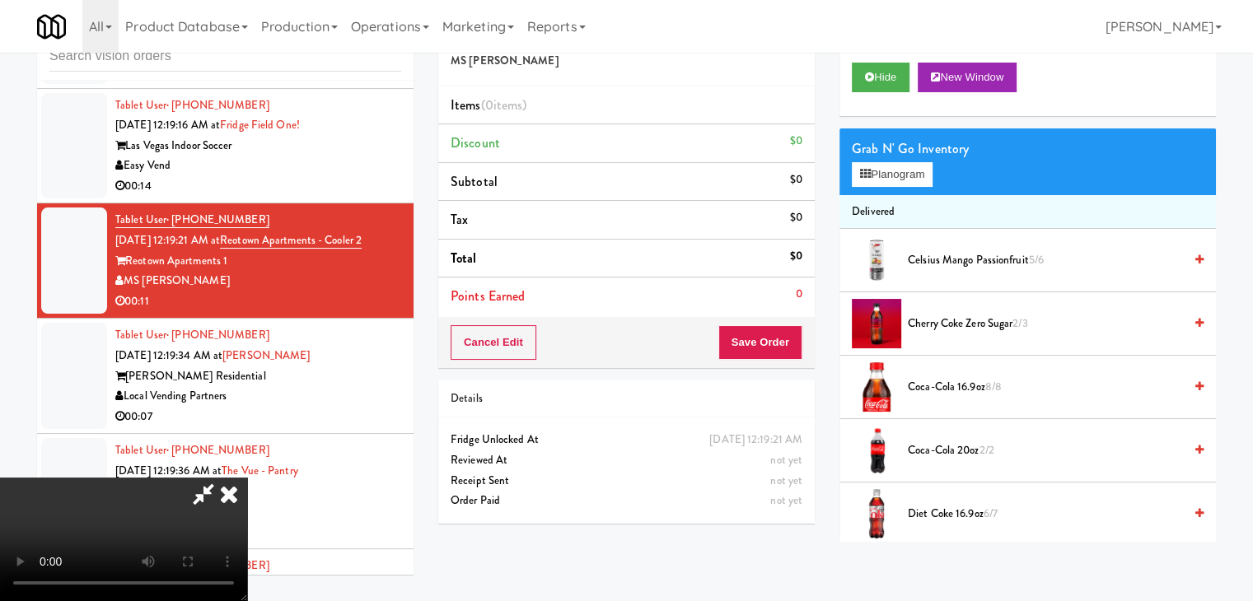
click at [247, 478] on video at bounding box center [123, 540] width 247 height 124
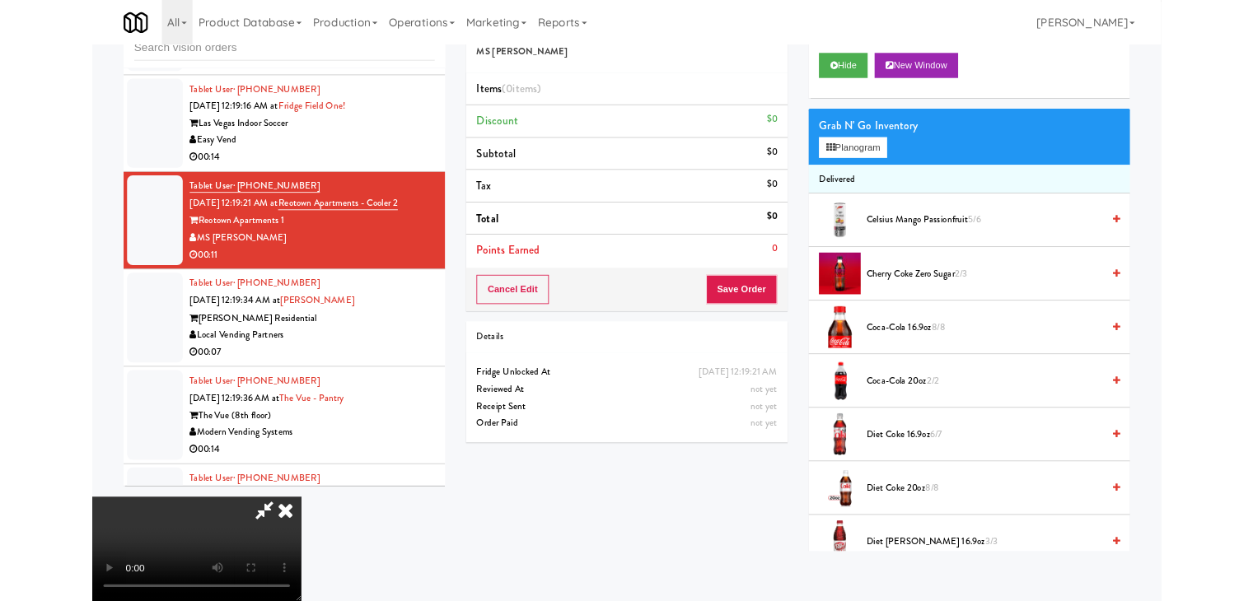
scroll to position [11928, 0]
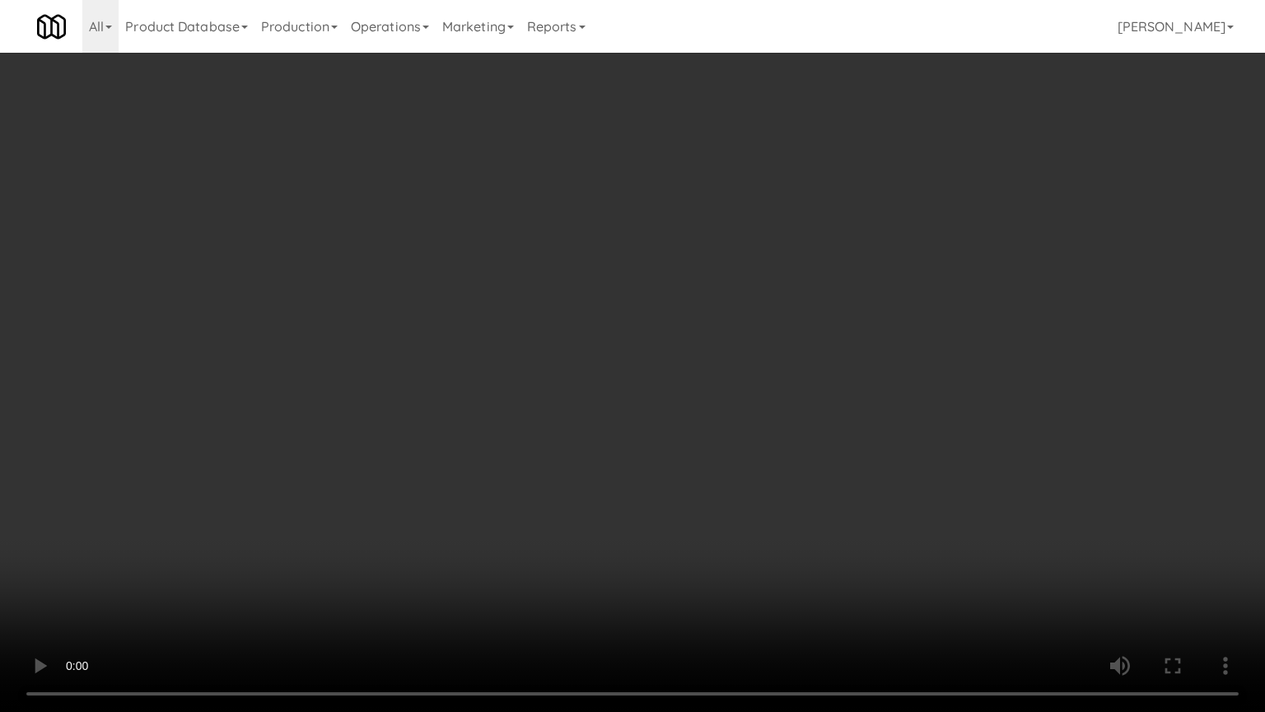
click at [541, 395] on video at bounding box center [632, 356] width 1265 height 712
click at [694, 417] on video at bounding box center [632, 356] width 1265 height 712
click at [698, 418] on video at bounding box center [632, 356] width 1265 height 712
click at [699, 418] on video at bounding box center [632, 356] width 1265 height 712
click at [701, 419] on video at bounding box center [632, 356] width 1265 height 712
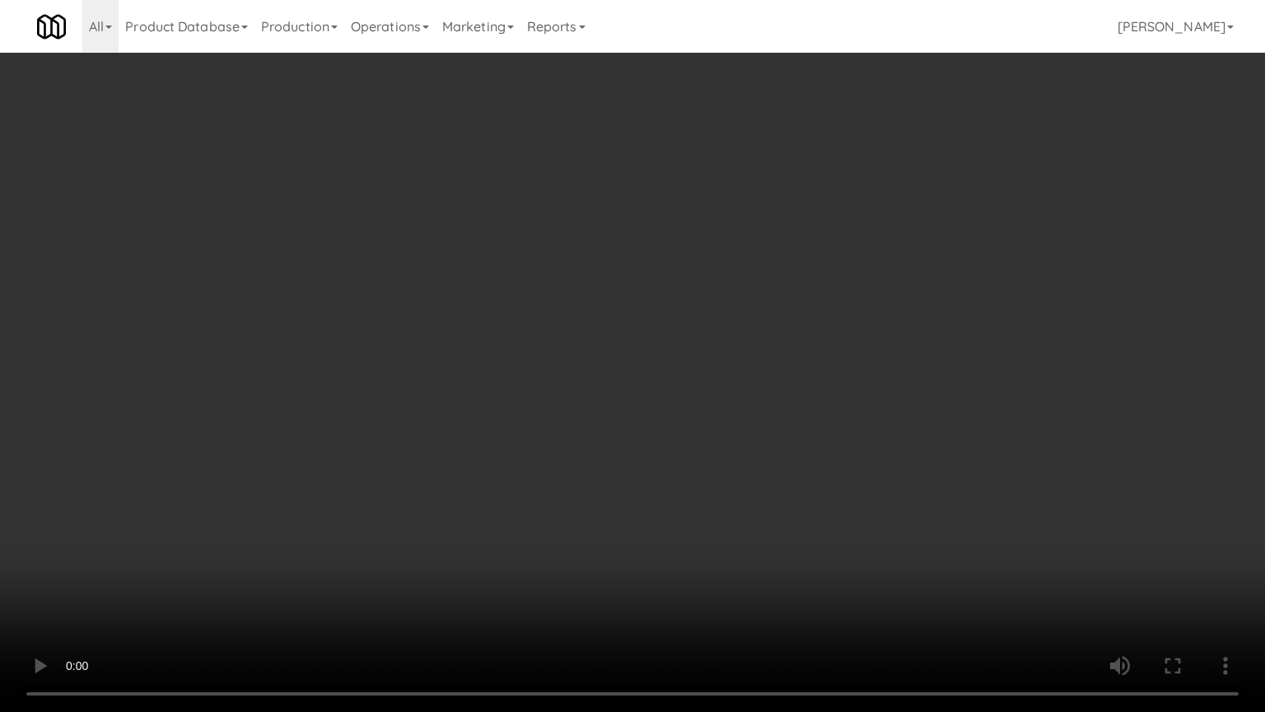
click at [701, 421] on video at bounding box center [632, 356] width 1265 height 712
click at [702, 423] on video at bounding box center [632, 356] width 1265 height 712
click at [702, 424] on video at bounding box center [632, 356] width 1265 height 712
click at [703, 425] on video at bounding box center [632, 356] width 1265 height 712
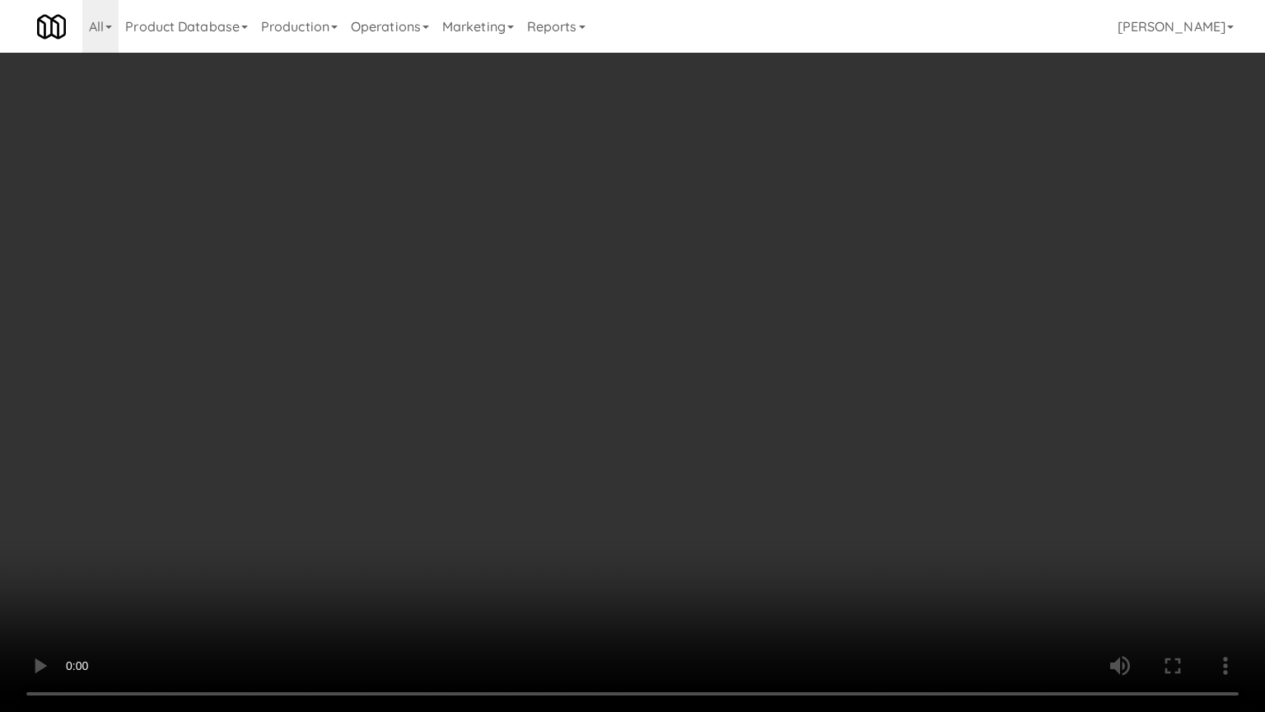
click at [708, 404] on video at bounding box center [632, 356] width 1265 height 712
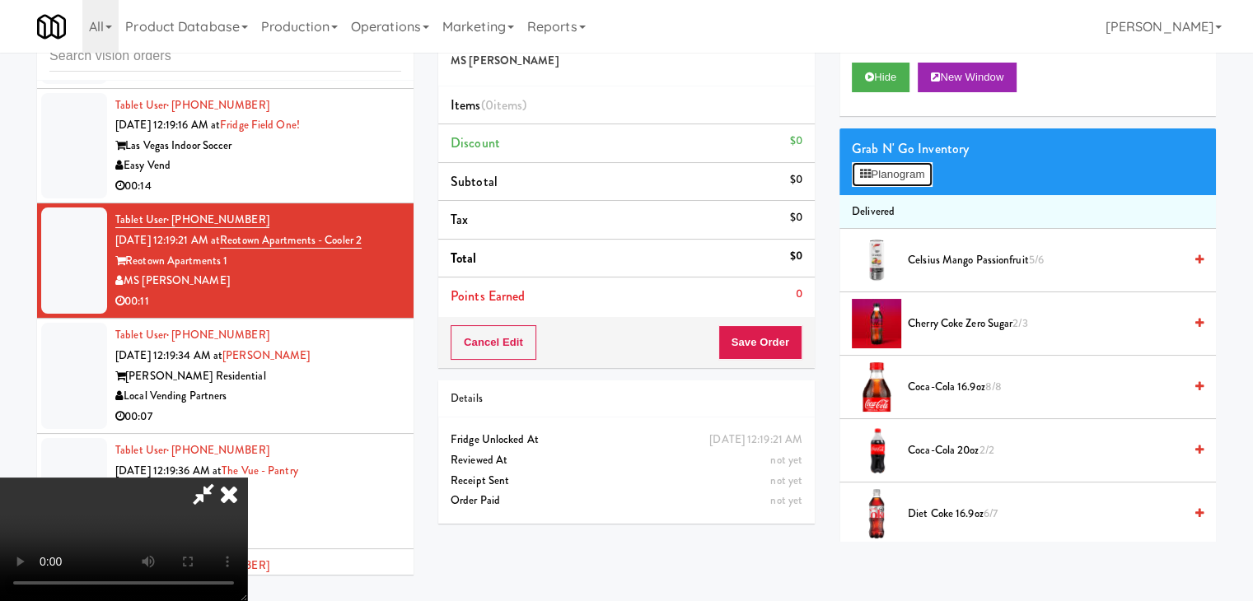
click at [893, 180] on button "Planogram" at bounding box center [892, 174] width 81 height 25
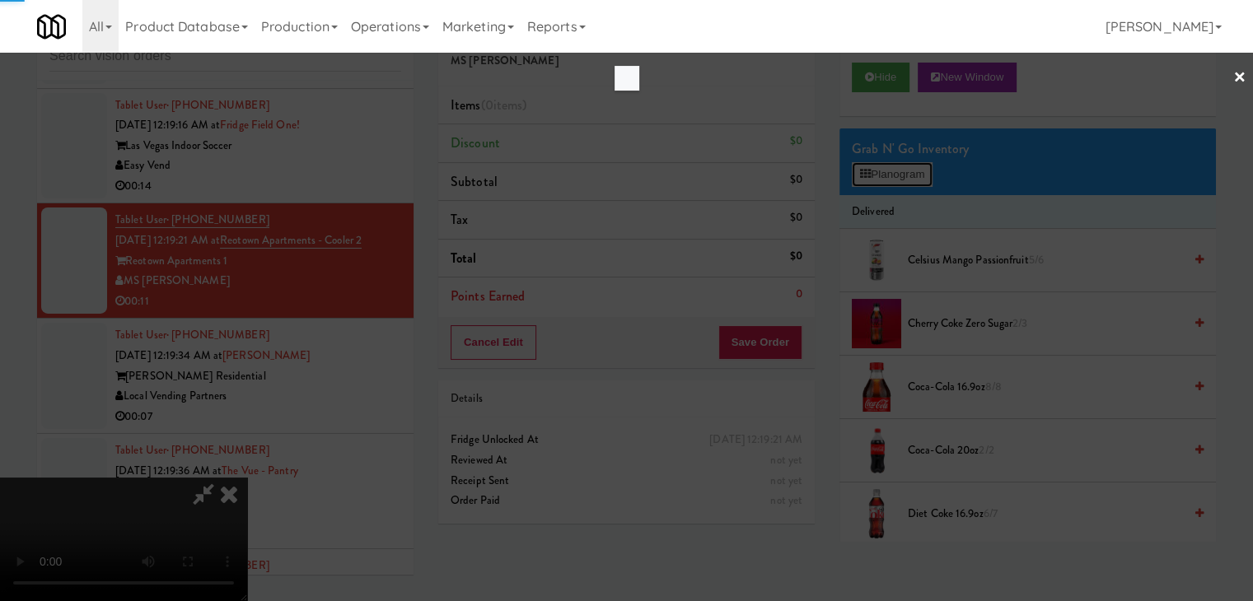
scroll to position [11928, 0]
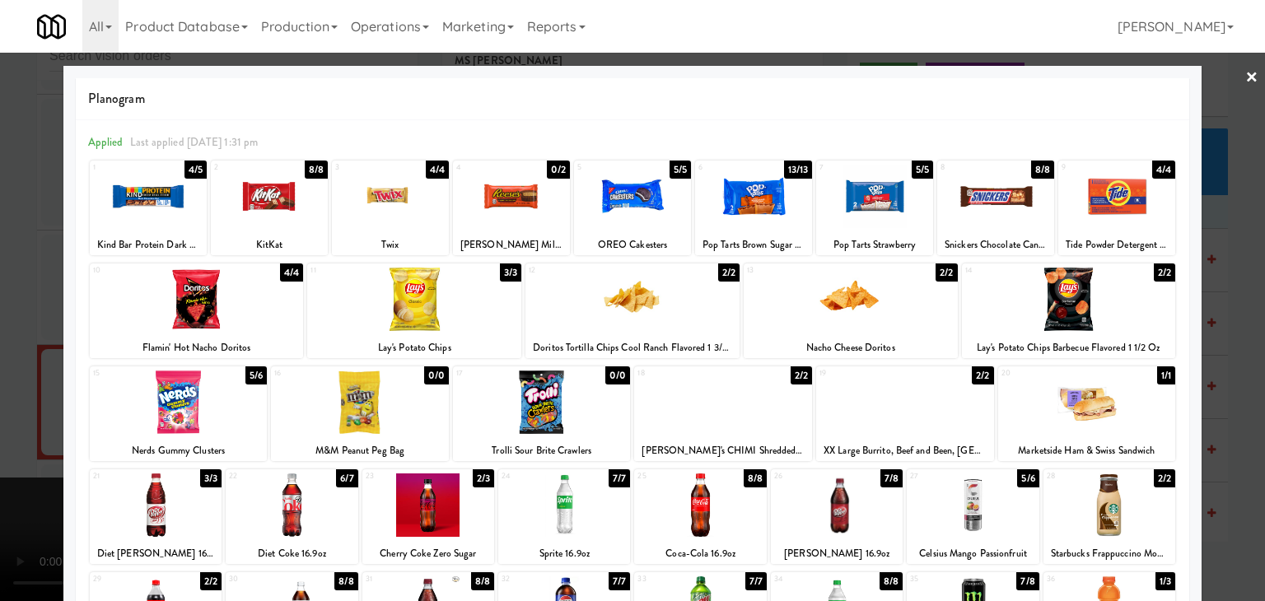
click at [683, 412] on div at bounding box center [723, 402] width 178 height 63
drag, startPoint x: 8, startPoint y: 369, endPoint x: 321, endPoint y: 360, distance: 313.1
click at [26, 363] on div at bounding box center [632, 300] width 1265 height 601
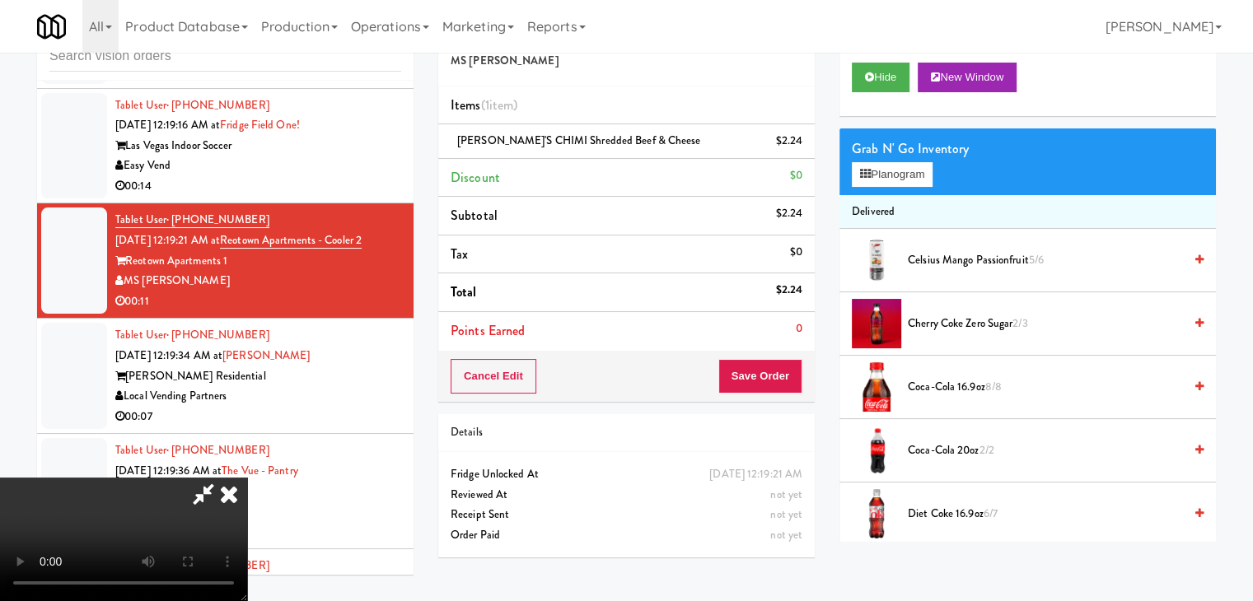
scroll to position [231, 0]
click at [247, 521] on video at bounding box center [123, 540] width 247 height 124
click at [247, 511] on video at bounding box center [123, 540] width 247 height 124
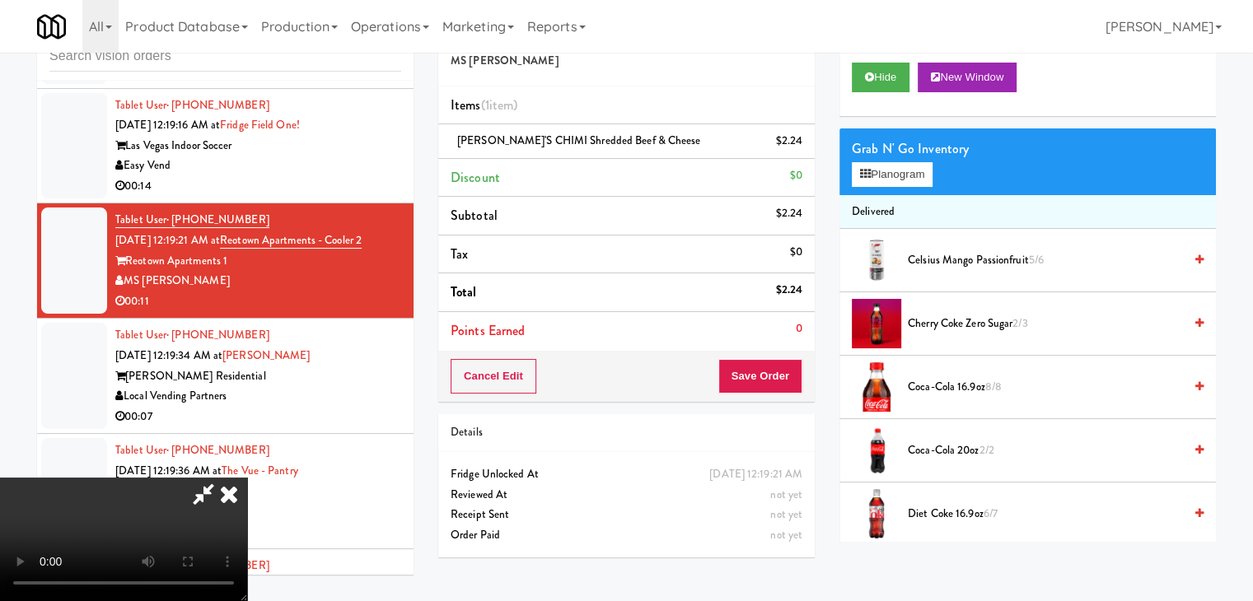
click at [247, 510] on video at bounding box center [123, 540] width 247 height 124
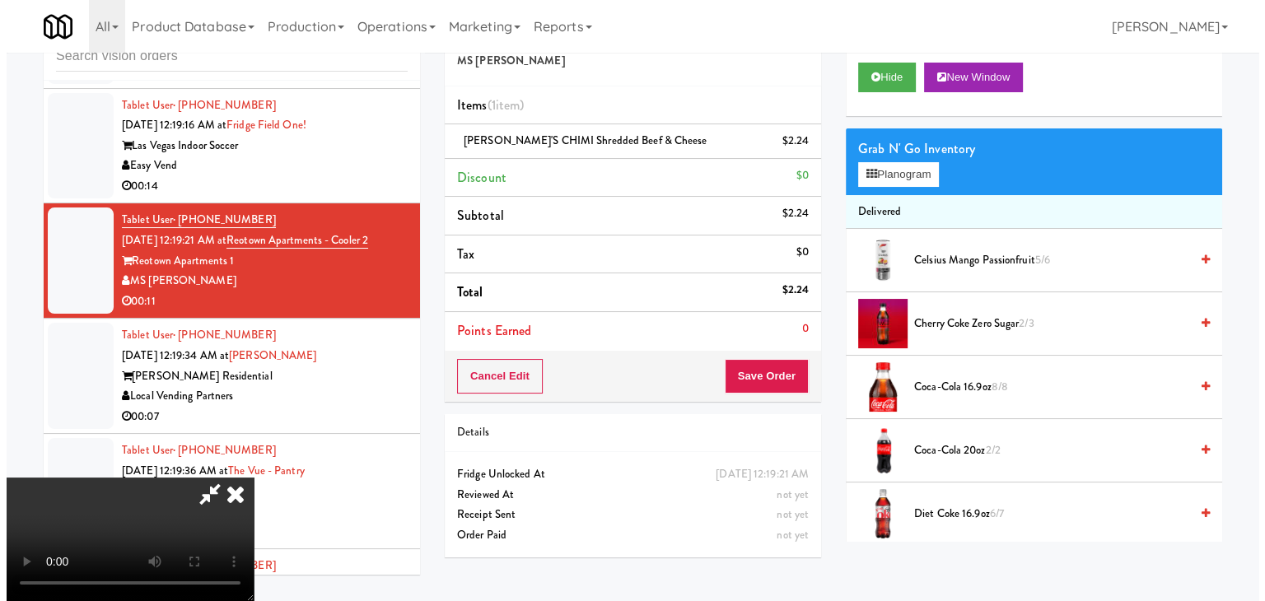
scroll to position [0, 0]
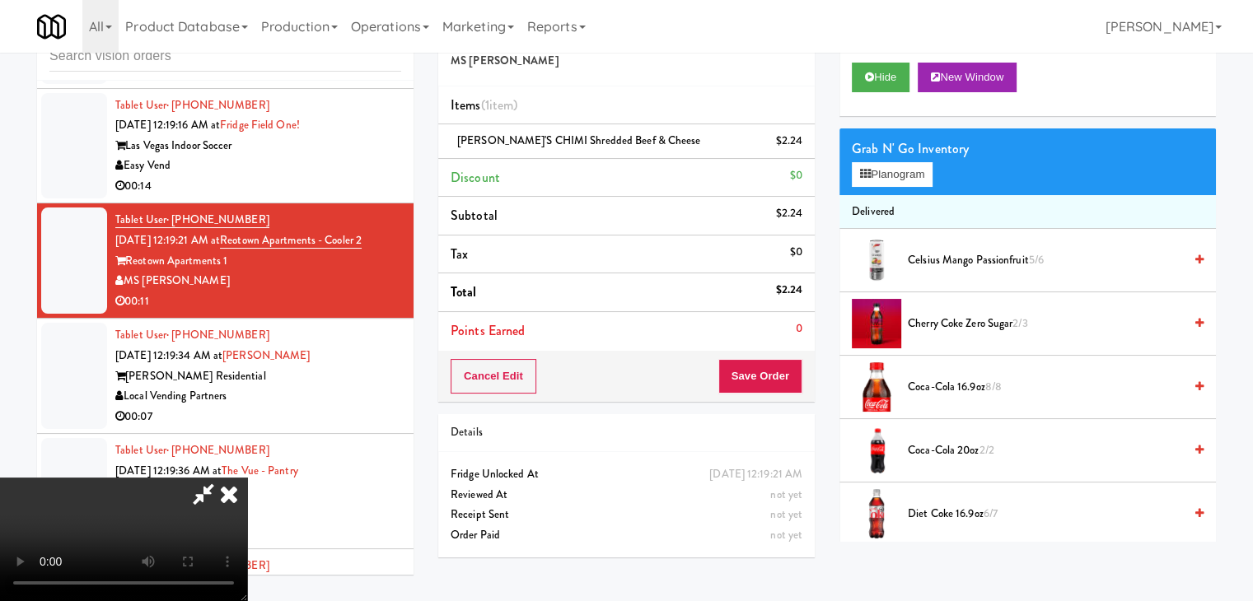
click at [247, 478] on video at bounding box center [123, 540] width 247 height 124
click at [913, 177] on button "Planogram" at bounding box center [892, 174] width 81 height 25
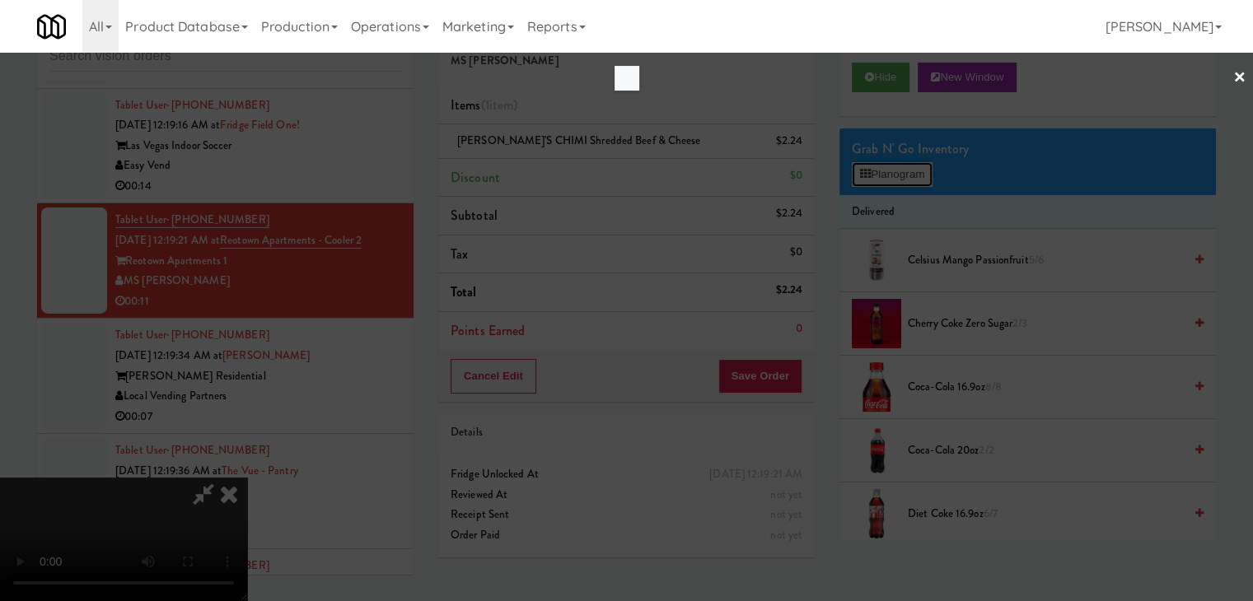
scroll to position [11928, 0]
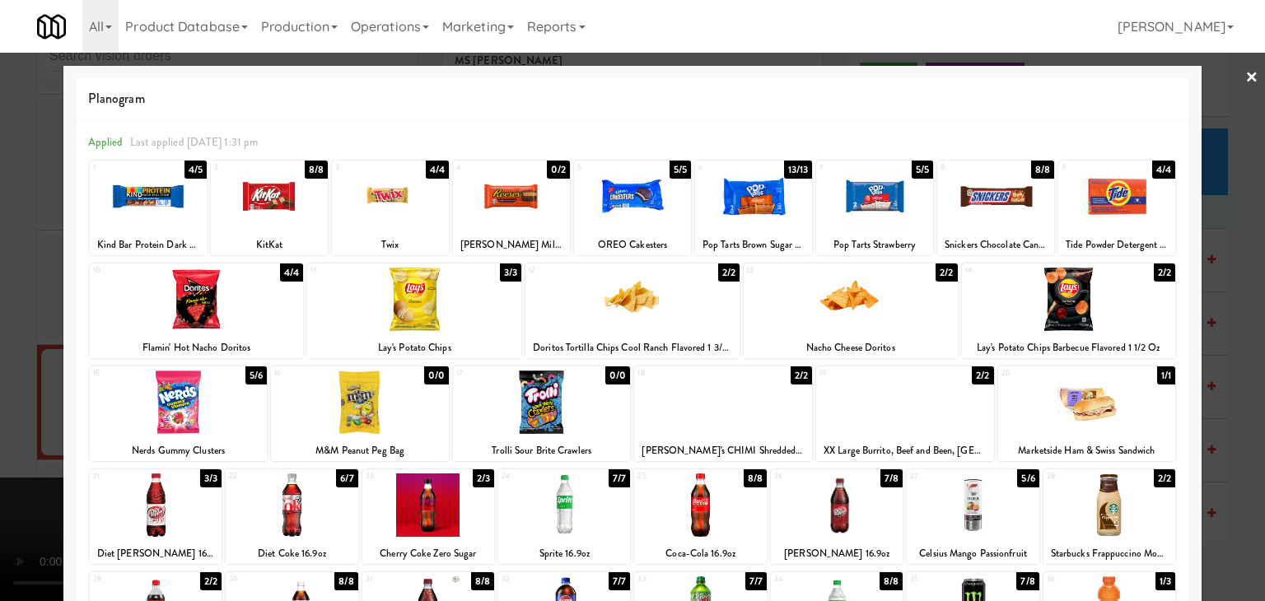
drag, startPoint x: 0, startPoint y: 348, endPoint x: 163, endPoint y: 340, distance: 163.2
click at [0, 347] on div at bounding box center [632, 300] width 1265 height 601
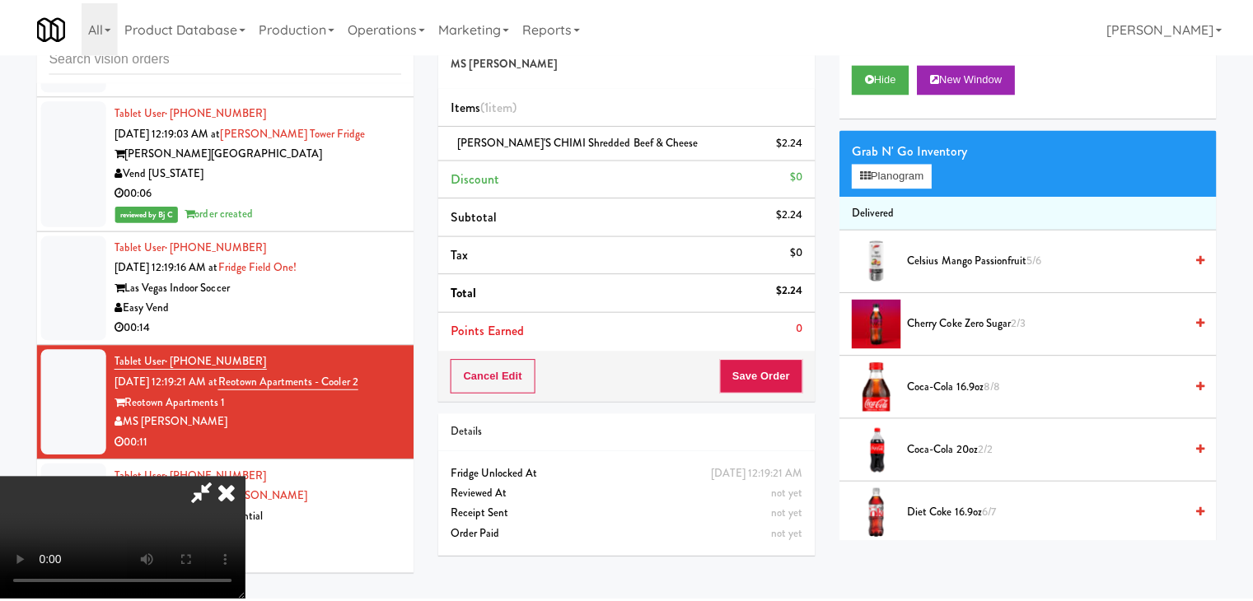
scroll to position [12070, 0]
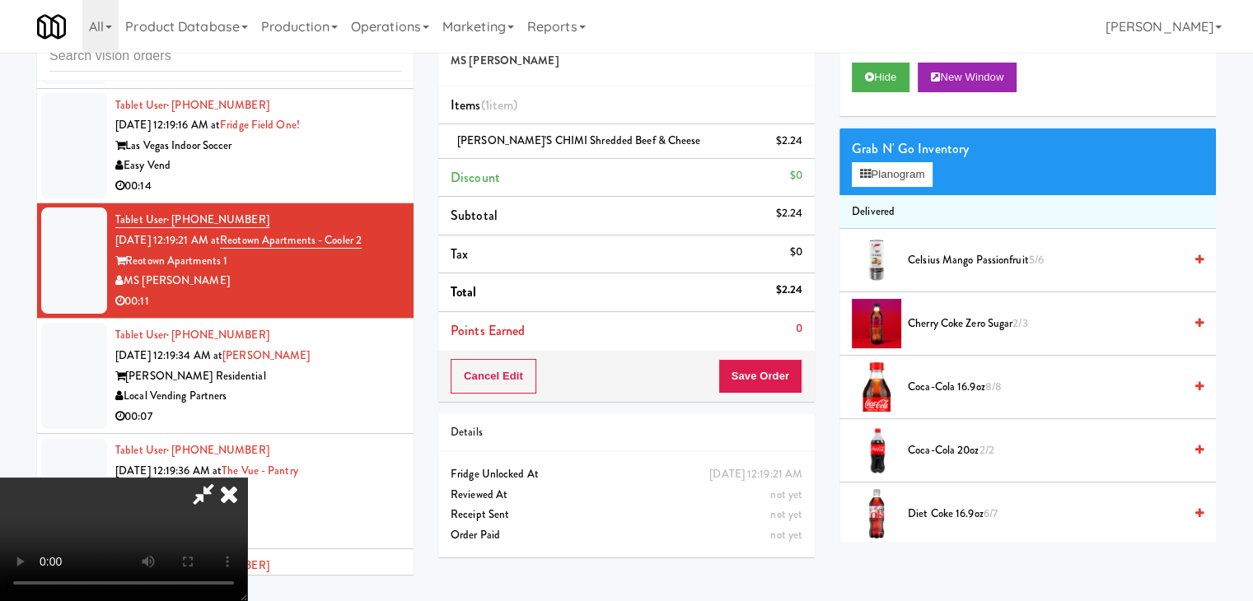
click at [807, 145] on icon at bounding box center [804, 147] width 8 height 11
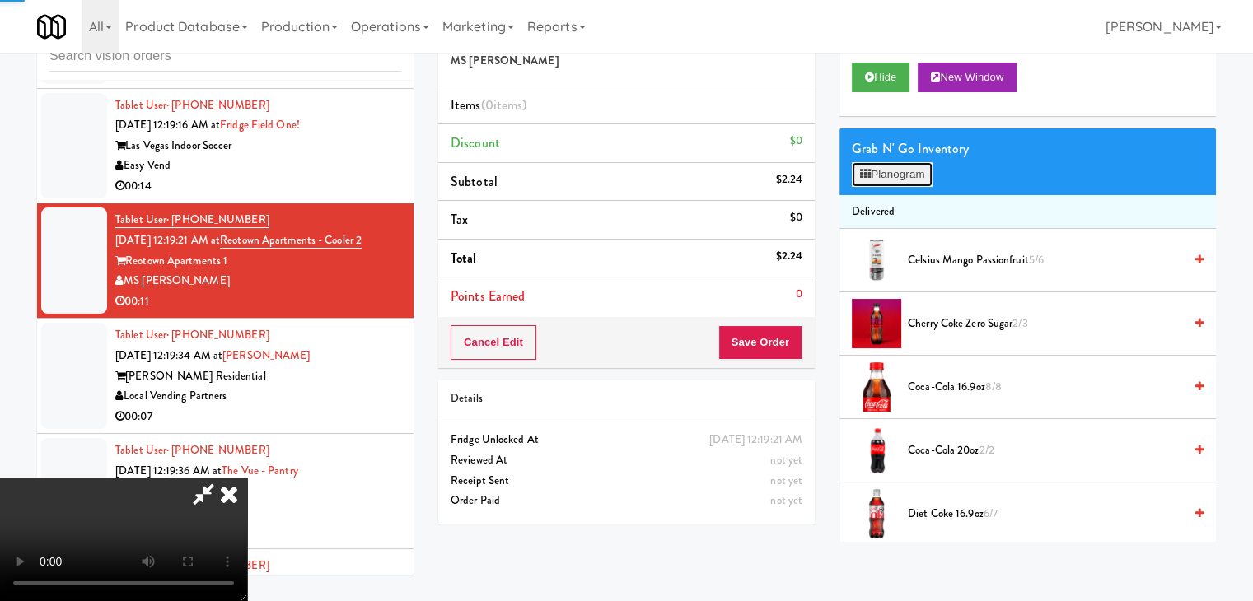
click at [900, 182] on button "Planogram" at bounding box center [892, 174] width 81 height 25
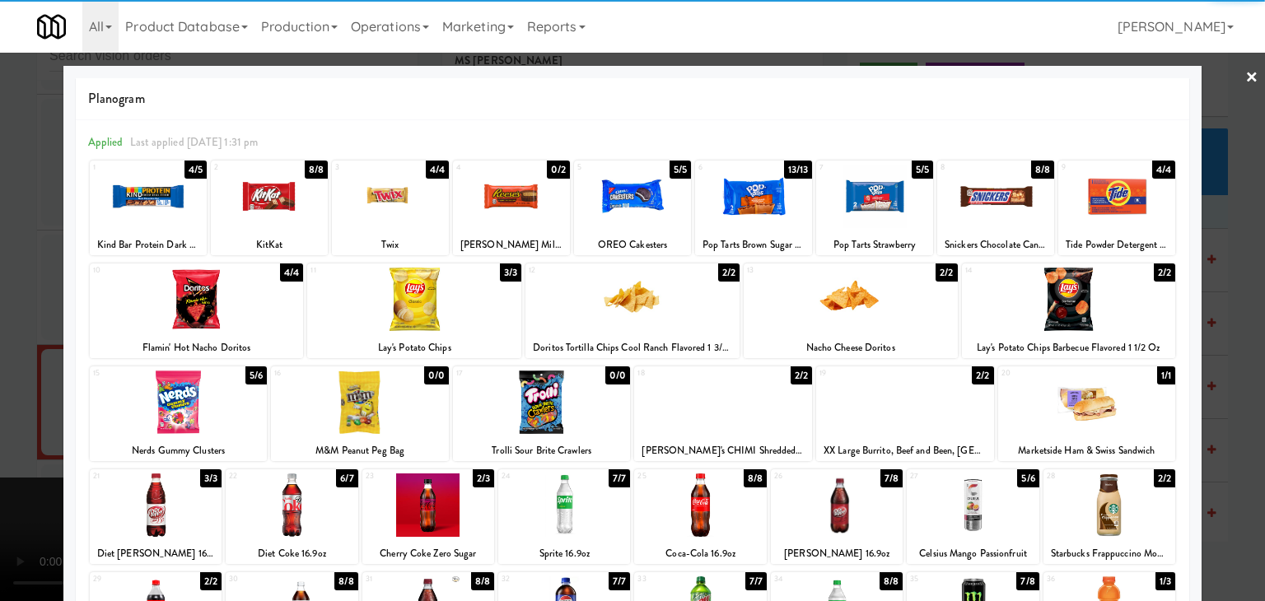
click at [898, 413] on div at bounding box center [905, 402] width 178 height 63
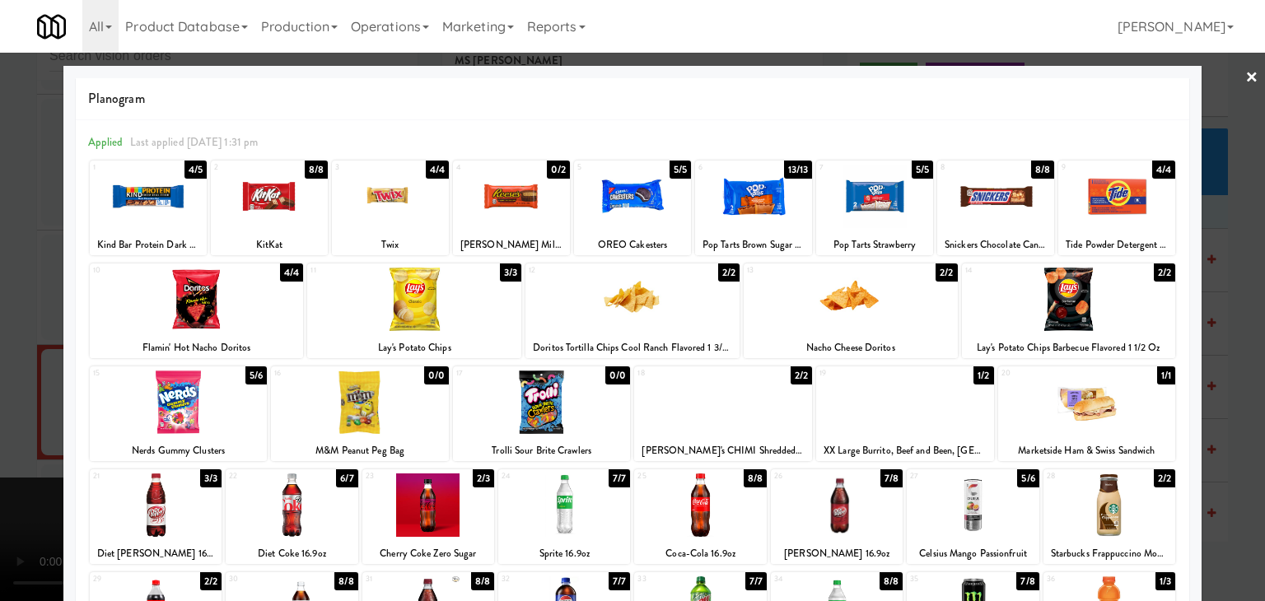
click at [0, 333] on div at bounding box center [632, 300] width 1265 height 601
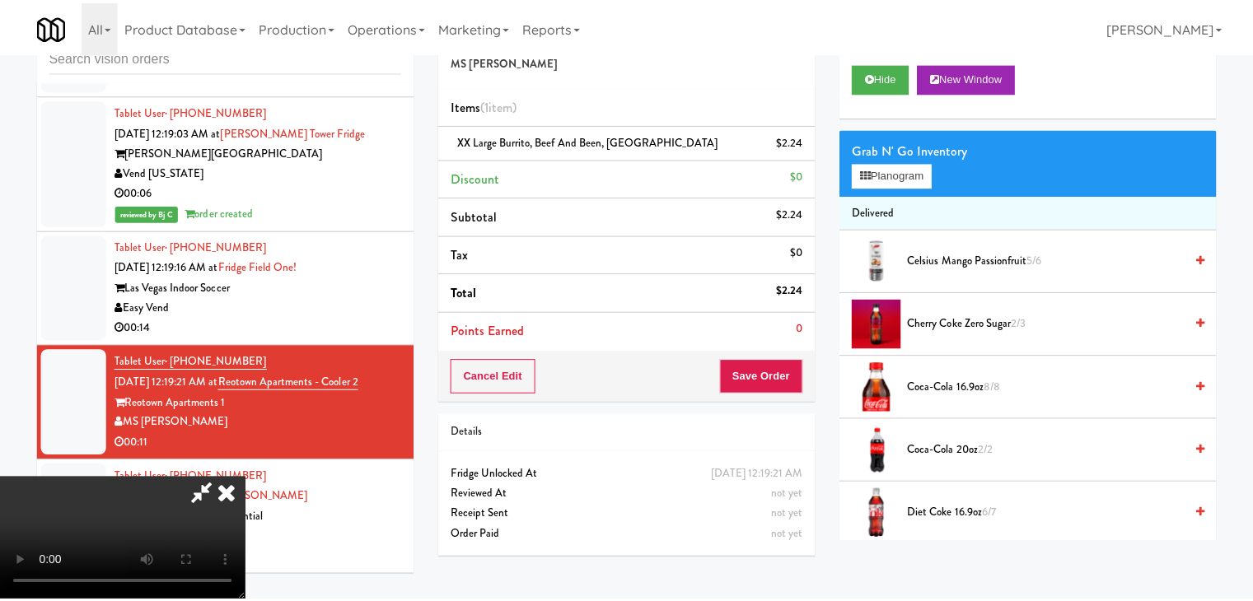
scroll to position [12070, 0]
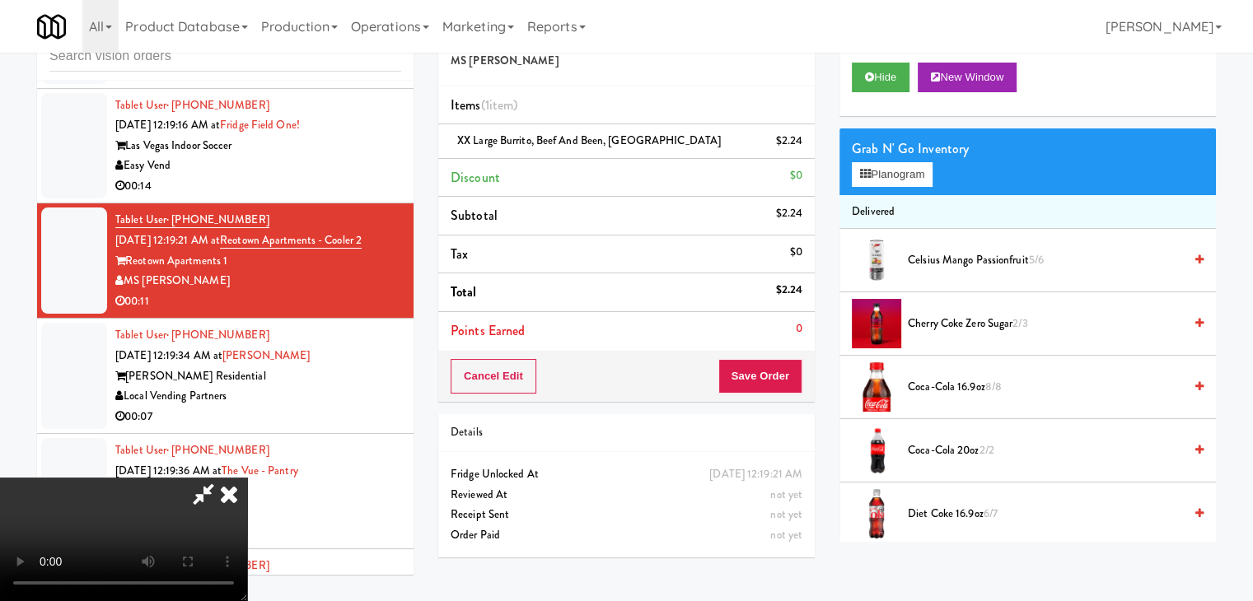
click at [247, 478] on video at bounding box center [123, 540] width 247 height 124
click at [781, 373] on button "Save Order" at bounding box center [760, 376] width 84 height 35
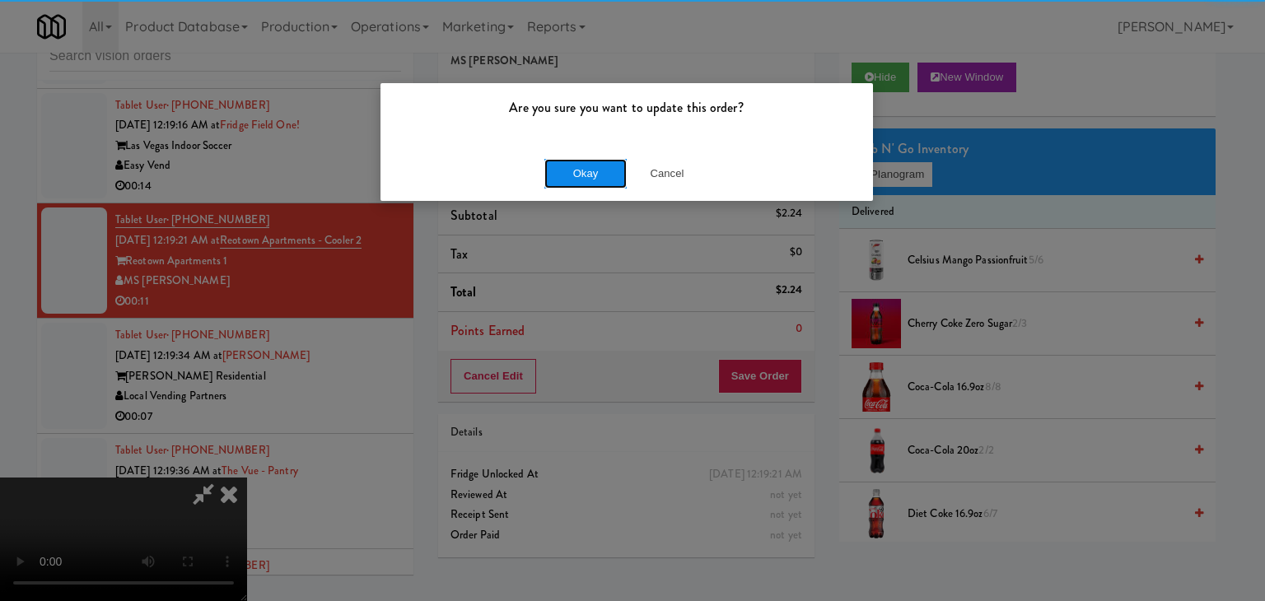
click at [599, 182] on button "Okay" at bounding box center [585, 174] width 82 height 30
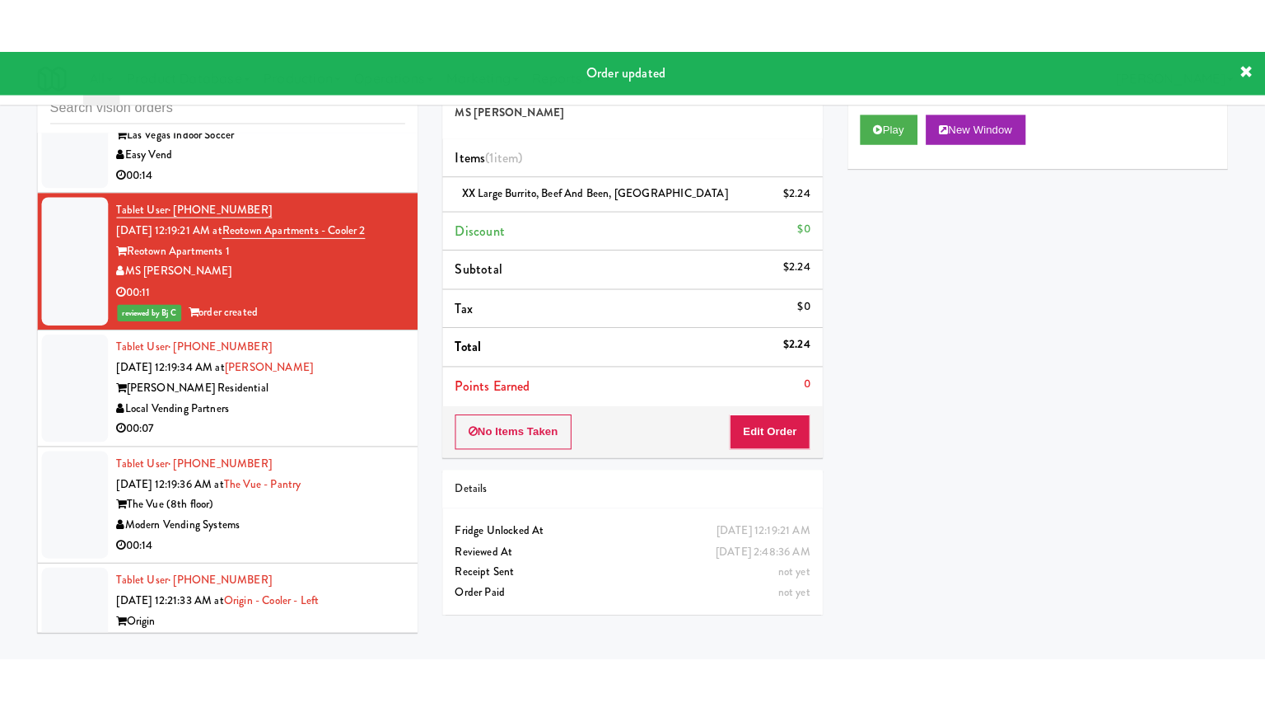
scroll to position [12234, 0]
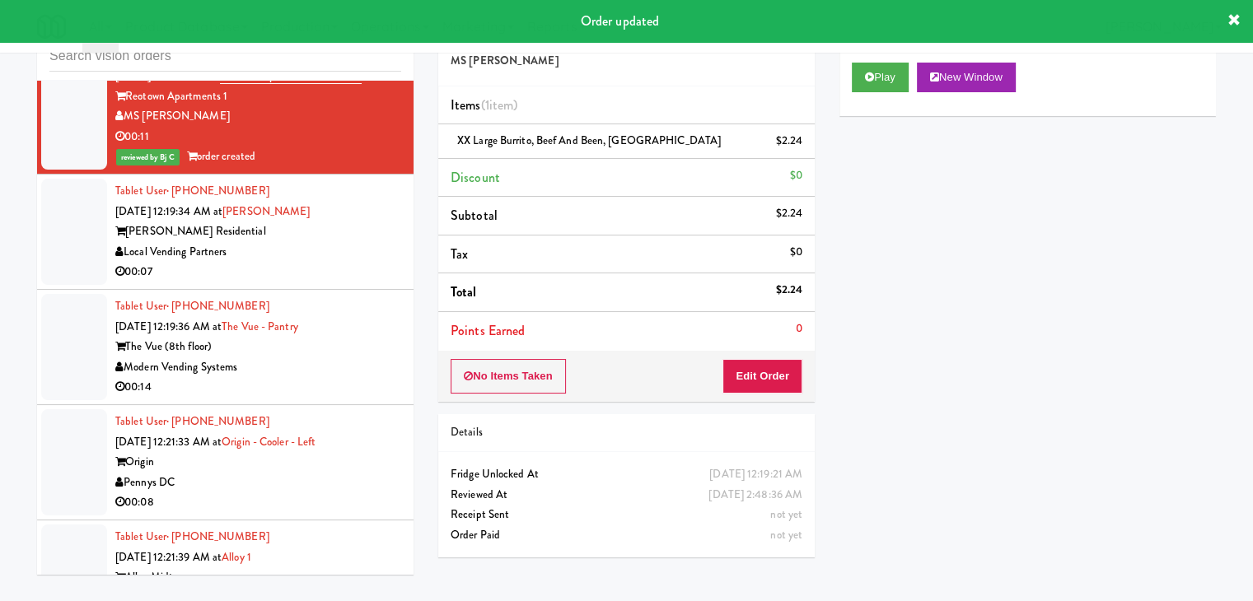
click at [339, 263] on div "Local Vending Partners" at bounding box center [258, 252] width 286 height 21
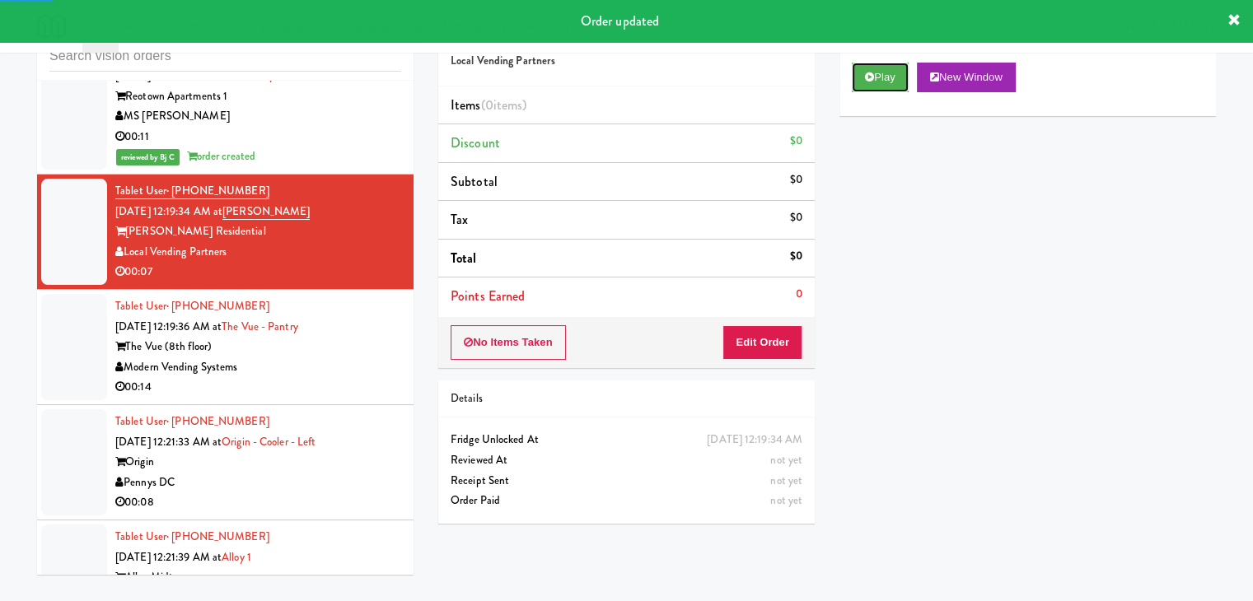
drag, startPoint x: 887, startPoint y: 79, endPoint x: 866, endPoint y: 126, distance: 51.3
click at [886, 80] on button "Play" at bounding box center [880, 78] width 57 height 30
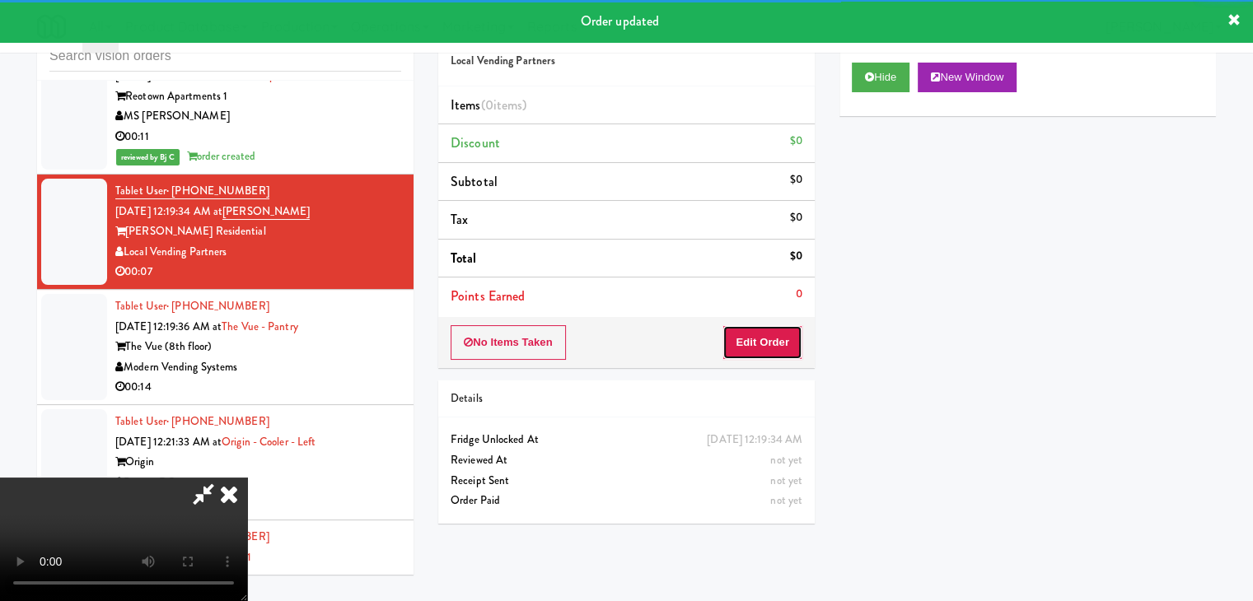
click at [731, 347] on button "Edit Order" at bounding box center [762, 342] width 80 height 35
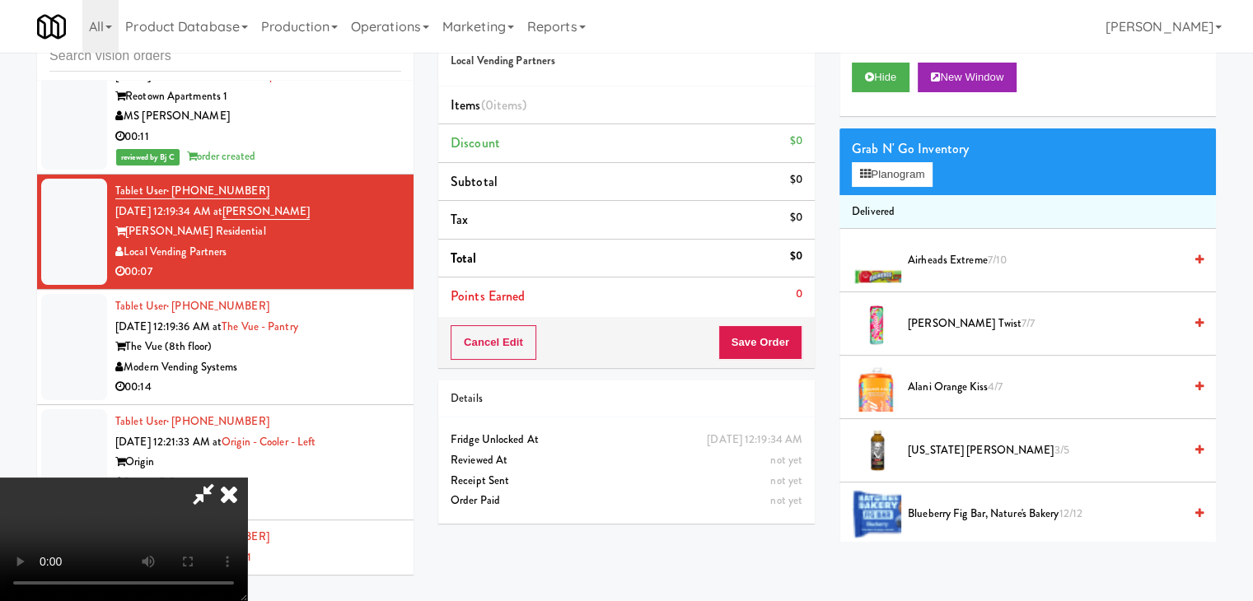
scroll to position [12092, 0]
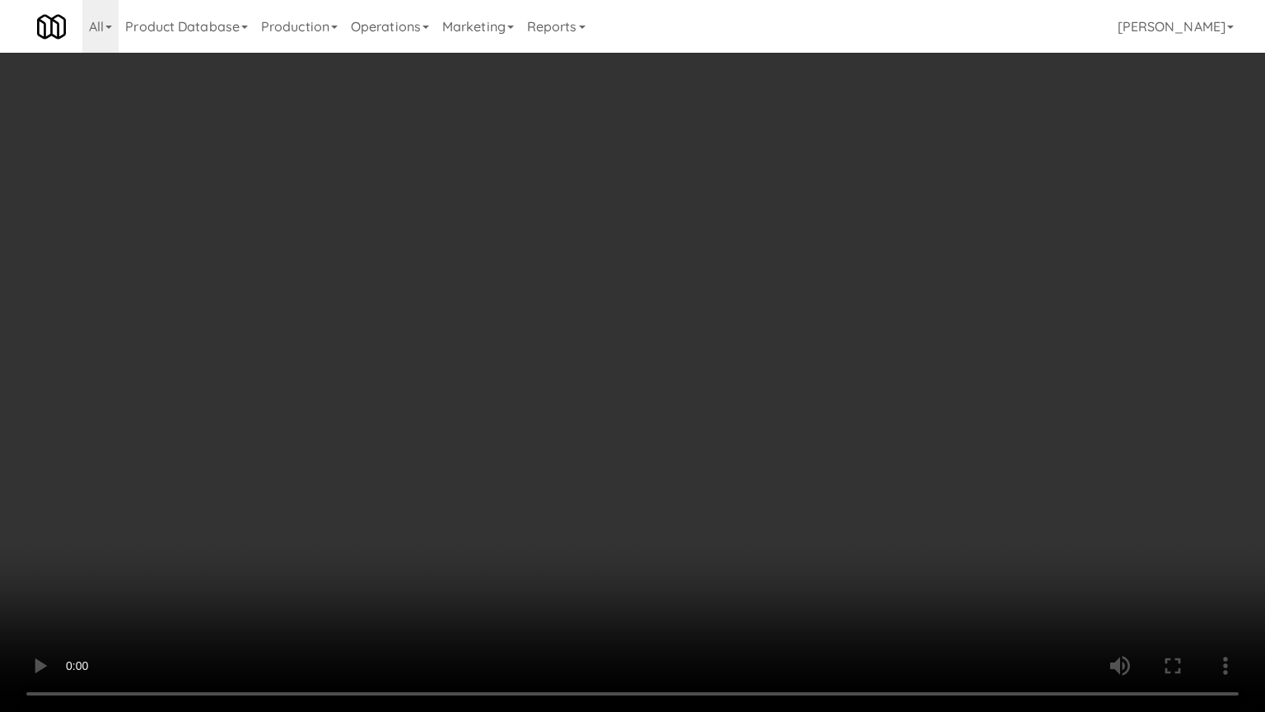
click at [847, 440] on video at bounding box center [632, 356] width 1265 height 712
click at [845, 458] on video at bounding box center [632, 356] width 1265 height 712
click at [853, 457] on video at bounding box center [632, 356] width 1265 height 712
click at [857, 455] on video at bounding box center [632, 356] width 1265 height 712
click at [866, 451] on video at bounding box center [632, 356] width 1265 height 712
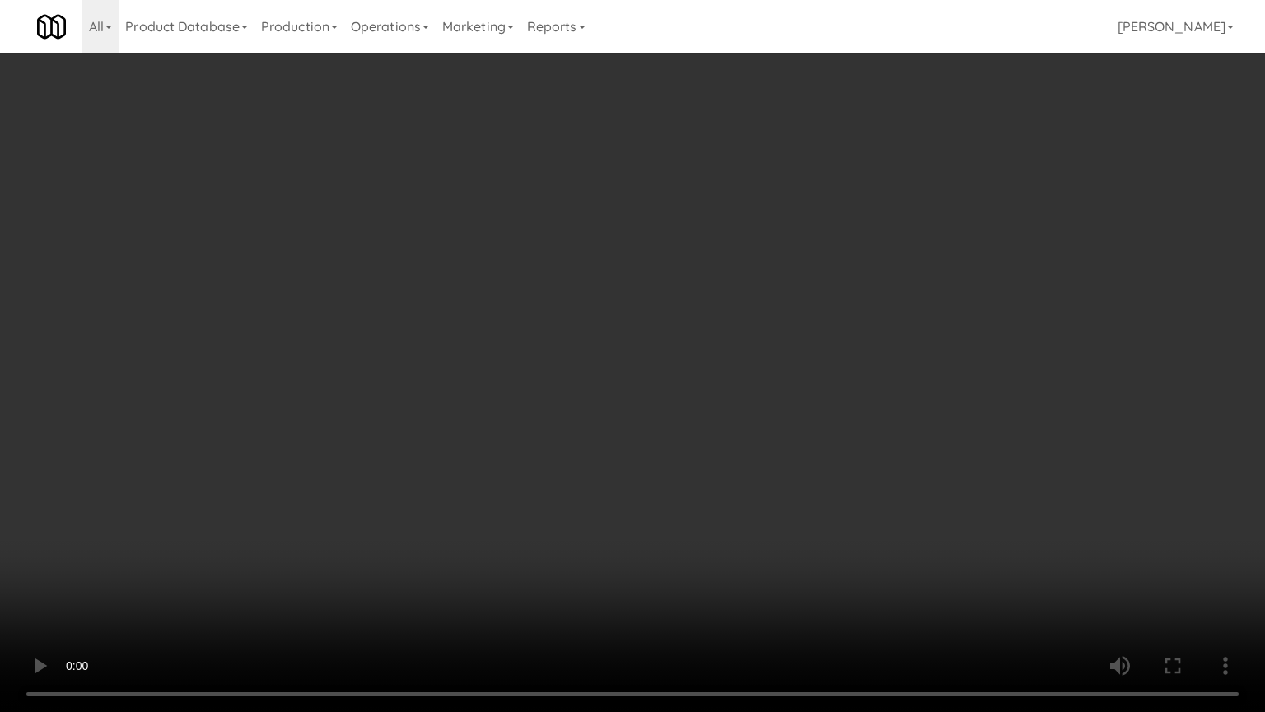
click at [866, 451] on video at bounding box center [632, 356] width 1265 height 712
click at [867, 448] on video at bounding box center [632, 356] width 1265 height 712
click at [871, 447] on video at bounding box center [632, 356] width 1265 height 712
click at [871, 446] on video at bounding box center [632, 356] width 1265 height 712
click at [875, 448] on video at bounding box center [632, 356] width 1265 height 712
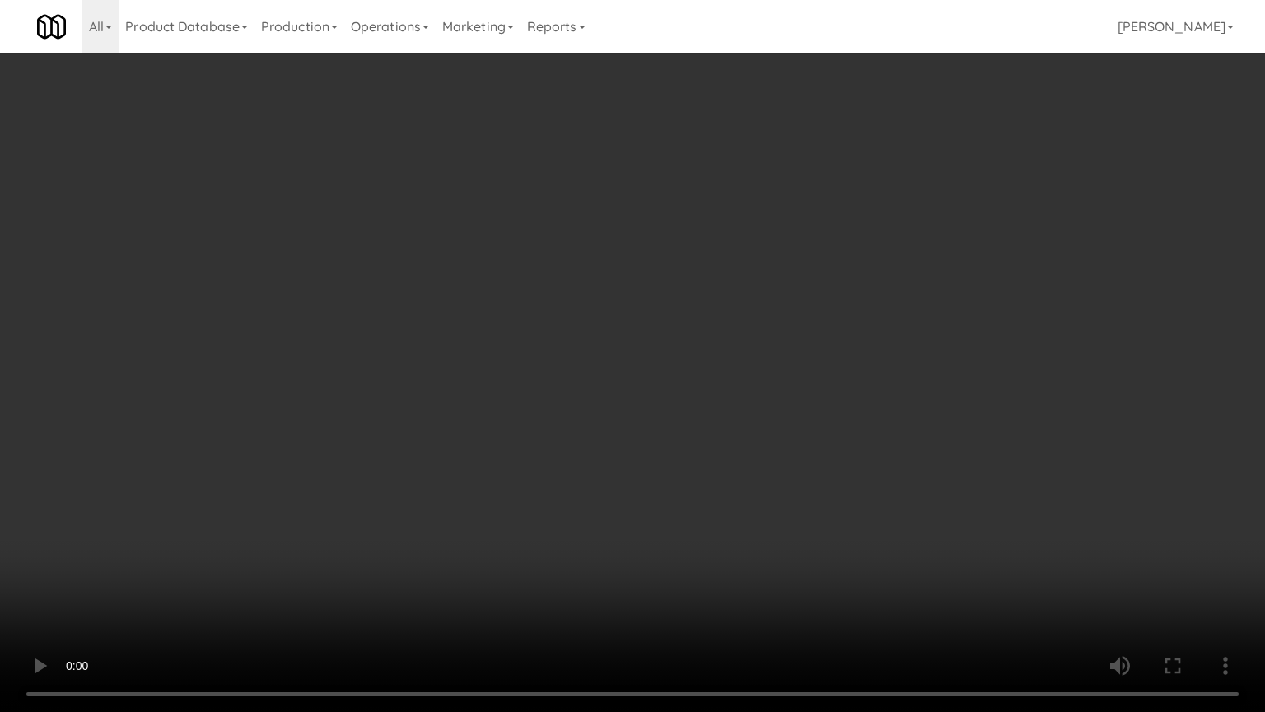
click at [873, 448] on video at bounding box center [632, 356] width 1265 height 712
click at [874, 448] on video at bounding box center [632, 356] width 1265 height 712
click at [886, 430] on video at bounding box center [632, 356] width 1265 height 712
click at [886, 431] on video at bounding box center [632, 356] width 1265 height 712
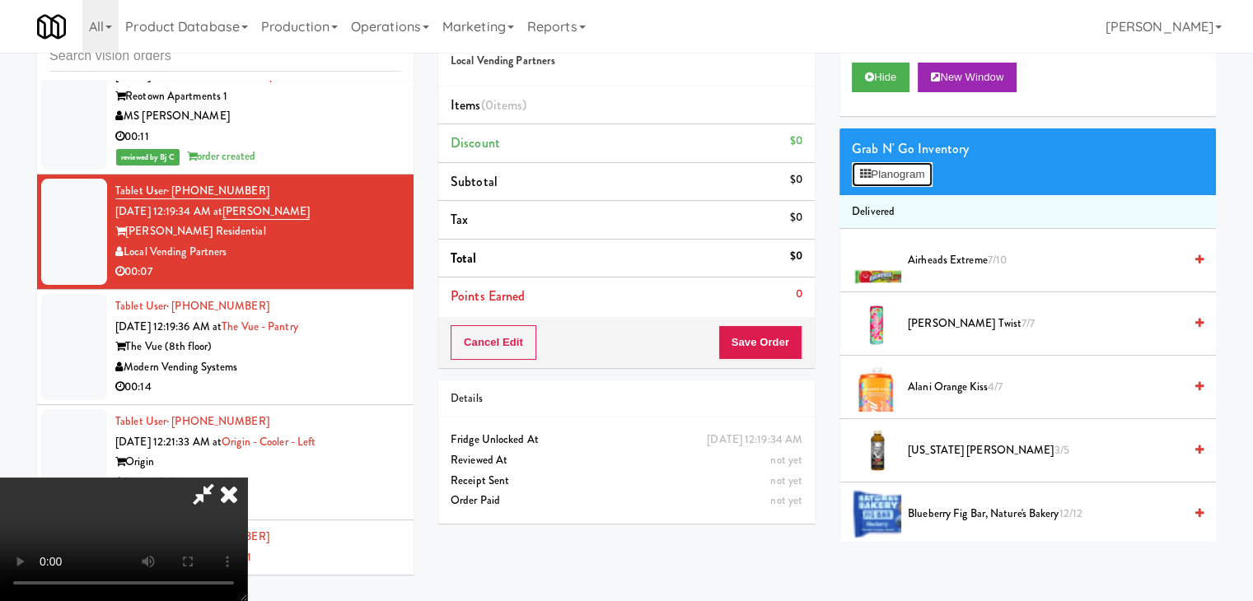
click at [919, 175] on button "Planogram" at bounding box center [892, 174] width 81 height 25
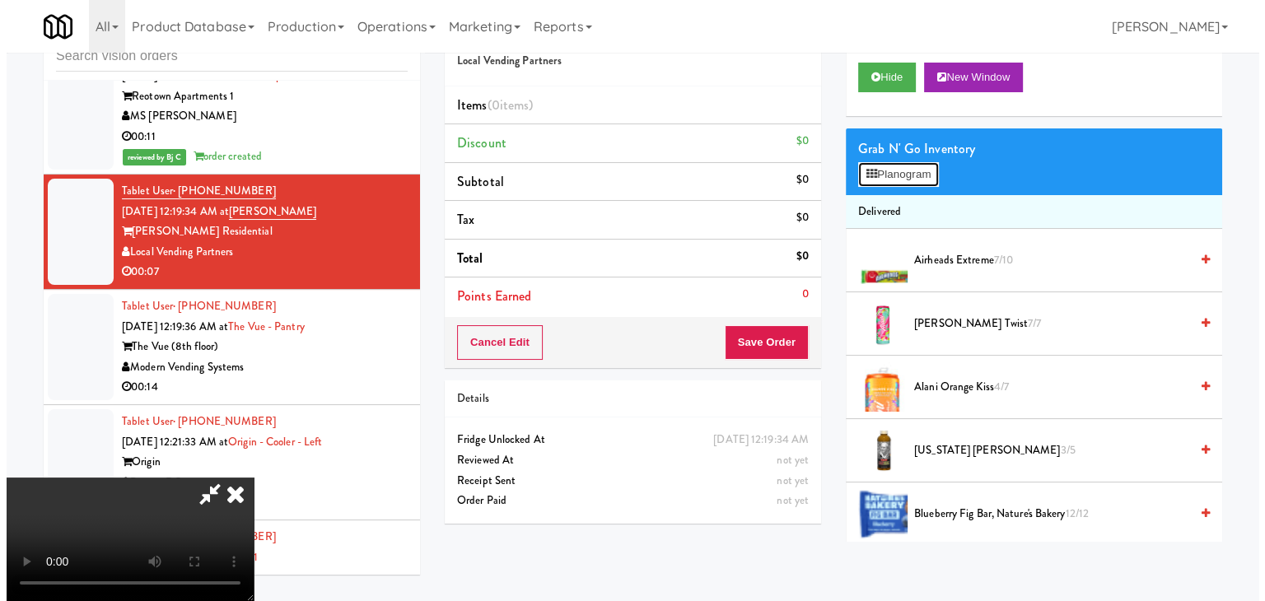
scroll to position [12092, 0]
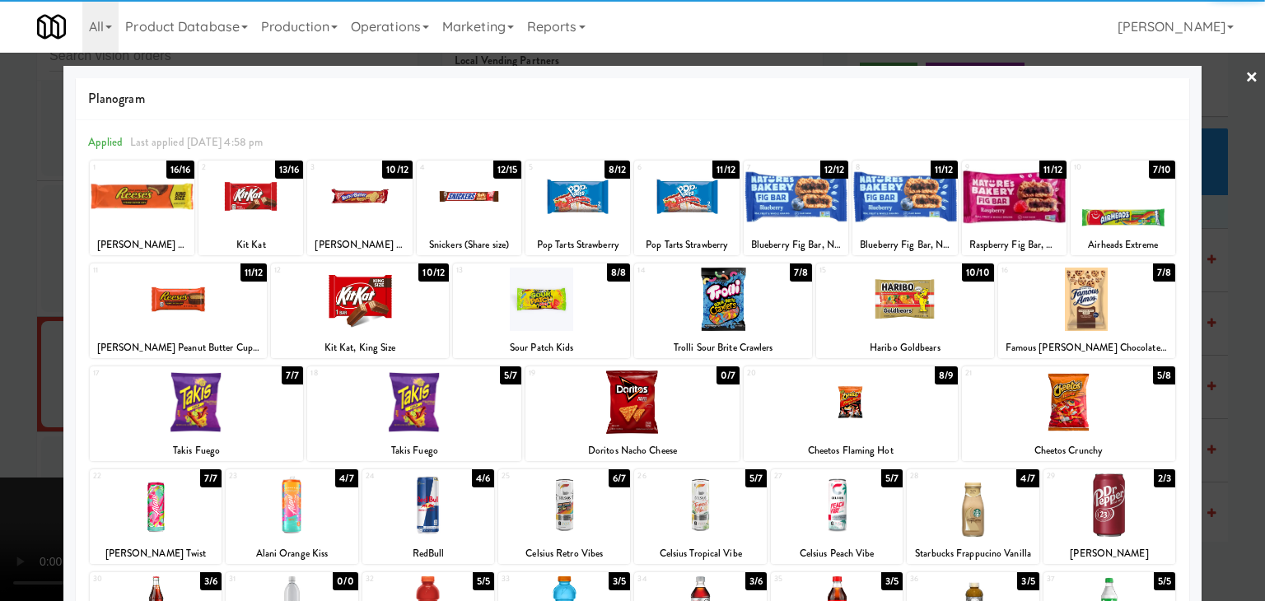
click at [165, 208] on div at bounding box center [142, 196] width 105 height 63
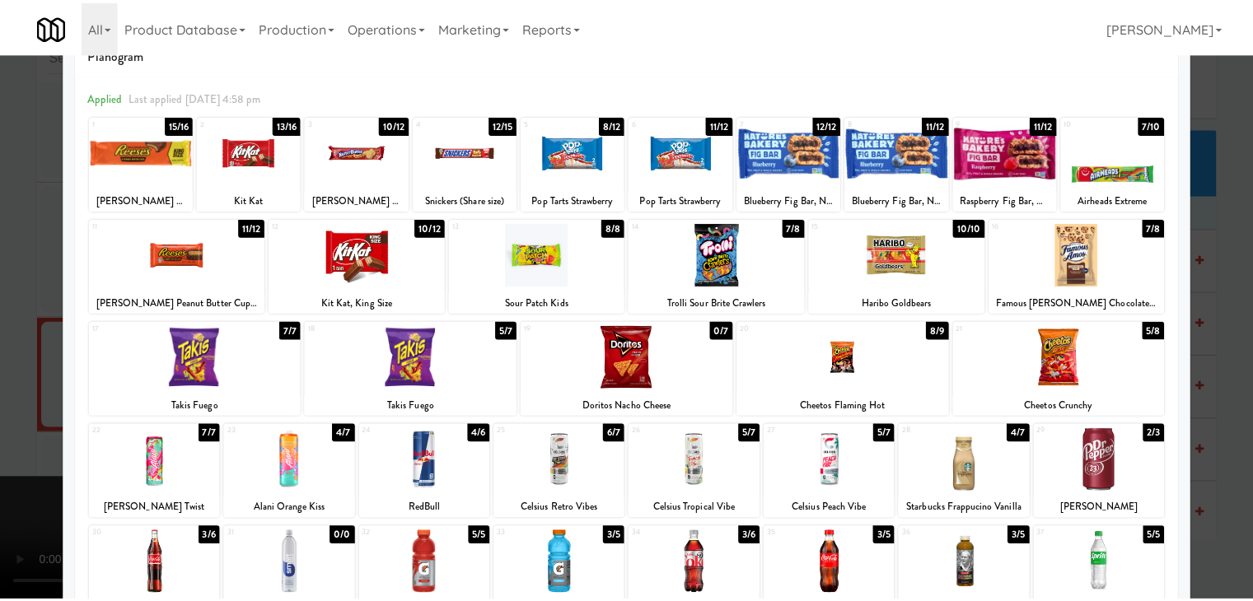
scroll to position [82, 0]
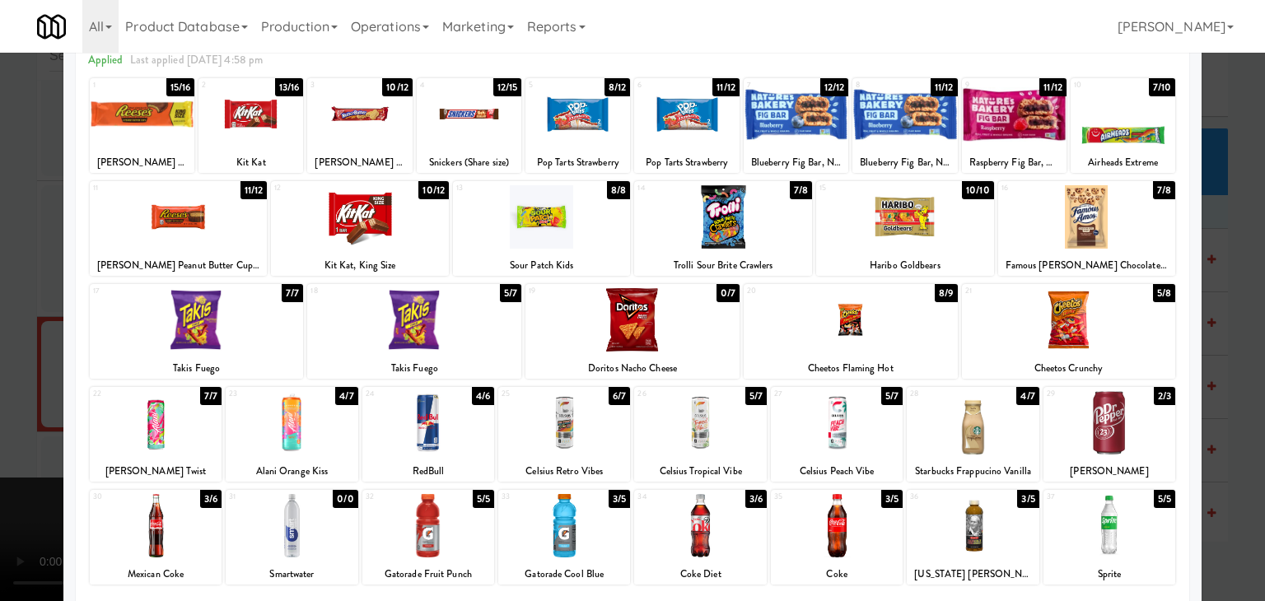
drag, startPoint x: 1043, startPoint y: 335, endPoint x: 954, endPoint y: 340, distance: 89.1
click at [1043, 334] on div at bounding box center [1069, 319] width 214 height 63
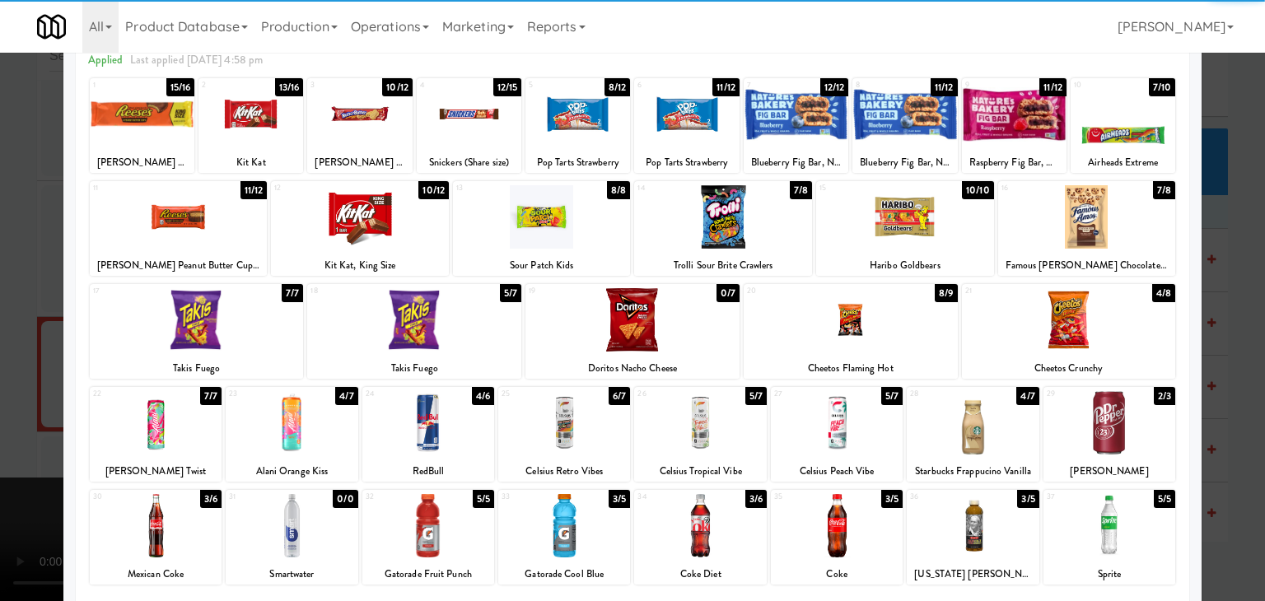
drag, startPoint x: 0, startPoint y: 334, endPoint x: 123, endPoint y: 330, distance: 122.8
click at [3, 334] on div at bounding box center [632, 300] width 1265 height 601
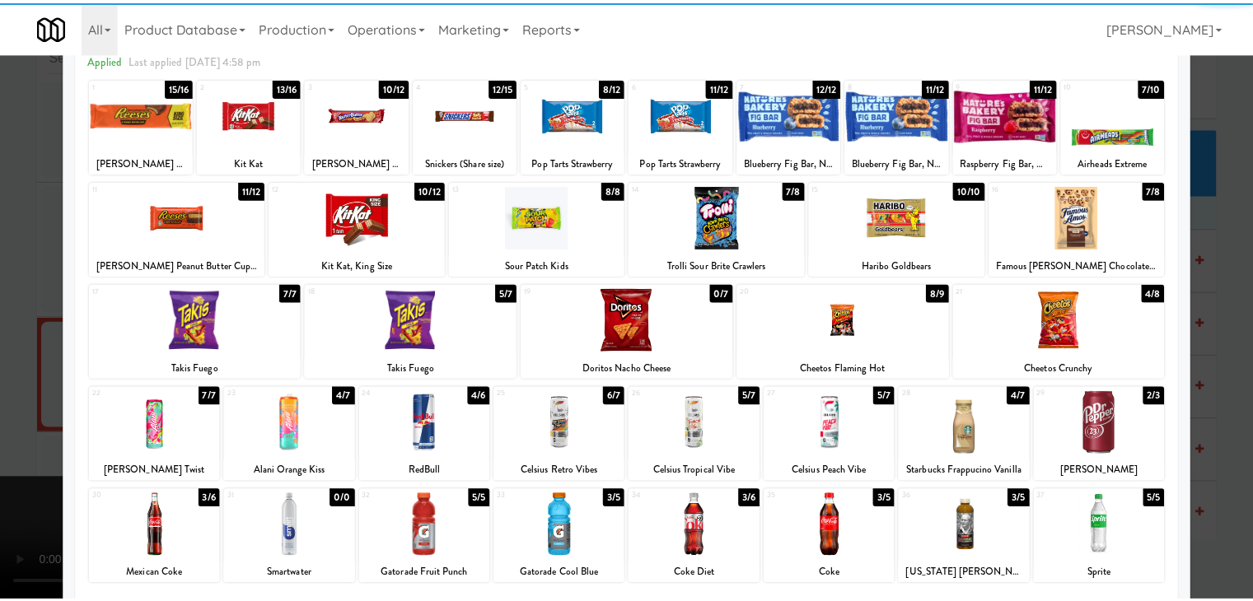
scroll to position [12234, 0]
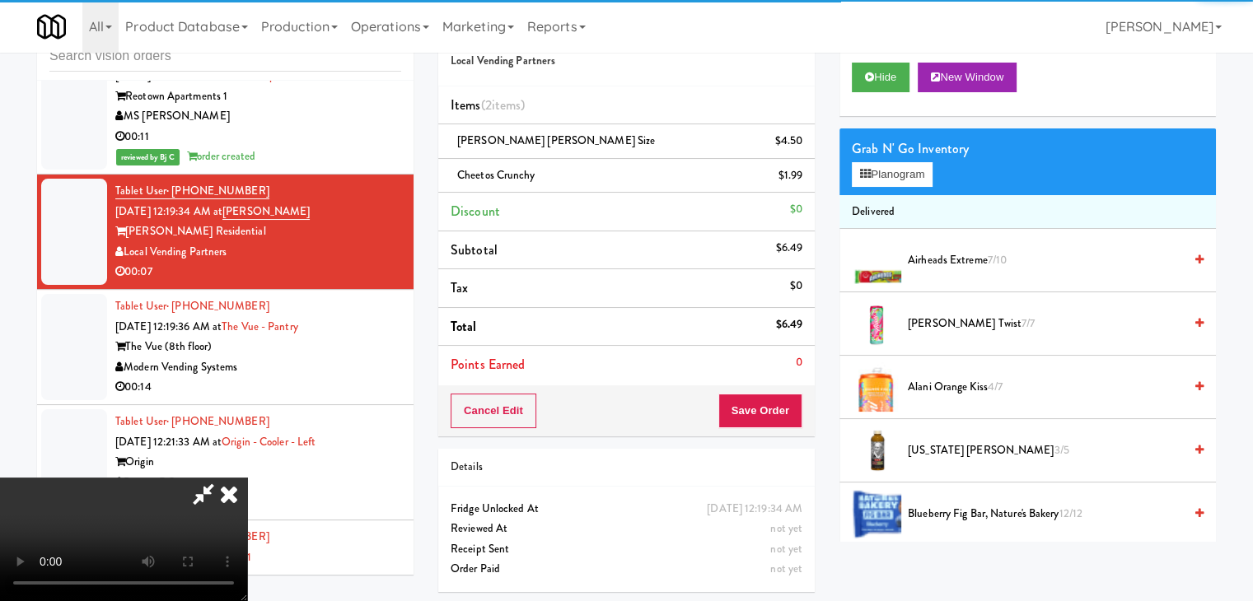
click at [247, 478] on video at bounding box center [123, 540] width 247 height 124
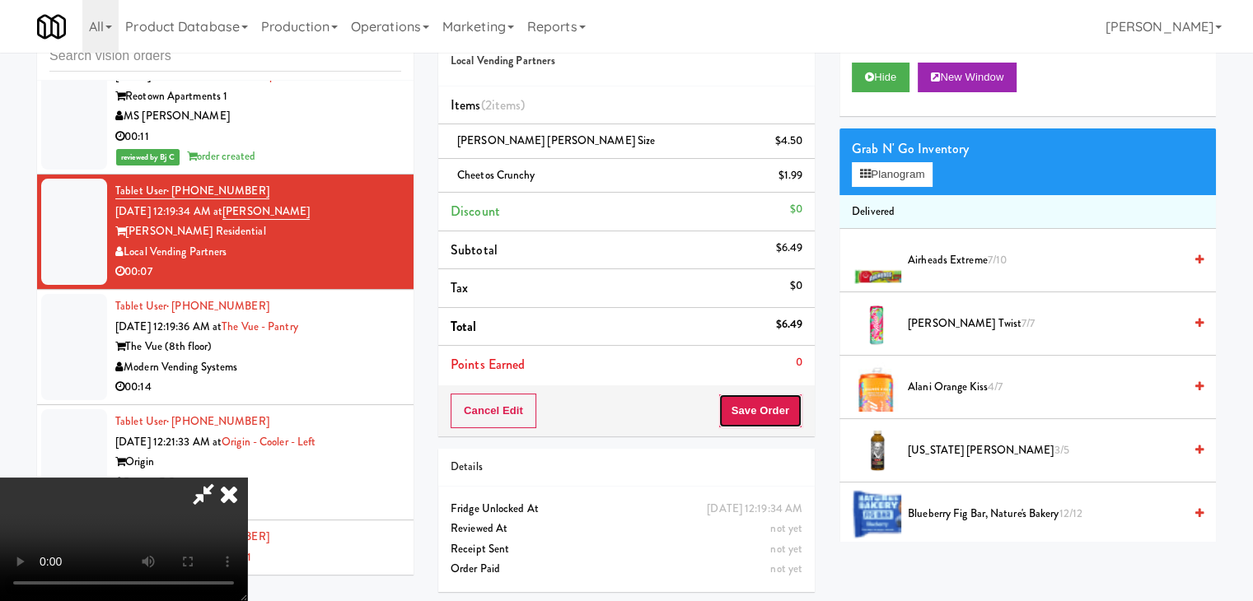
click at [772, 405] on button "Save Order" at bounding box center [760, 411] width 84 height 35
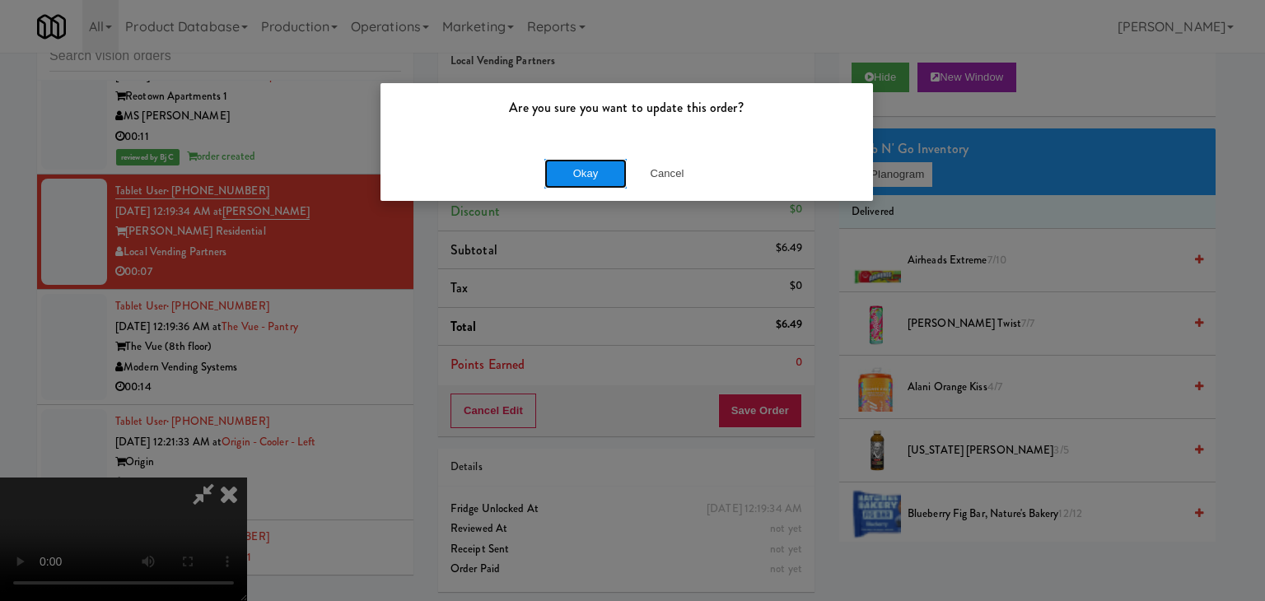
click at [596, 182] on button "Okay" at bounding box center [585, 174] width 82 height 30
click at [596, 180] on body "Are you sure you want to update this order? Okay Cancel Okay Are you sure you w…" at bounding box center [632, 300] width 1265 height 601
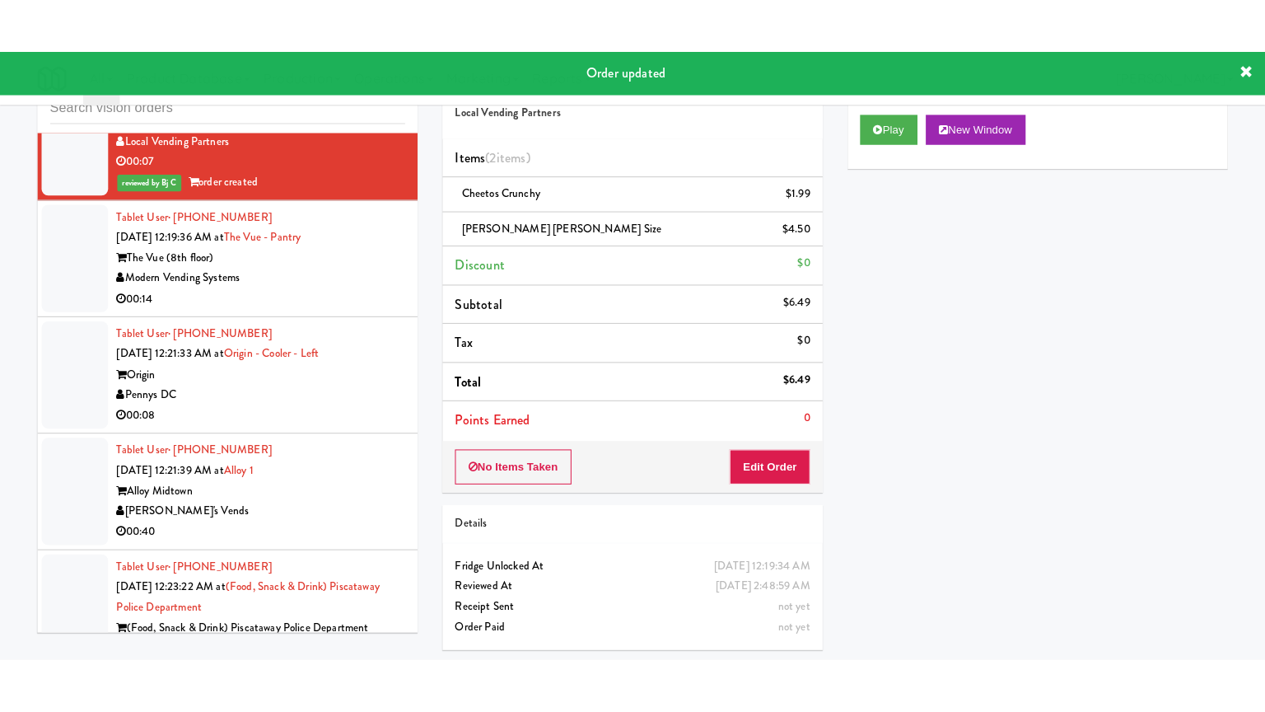
scroll to position [12399, 0]
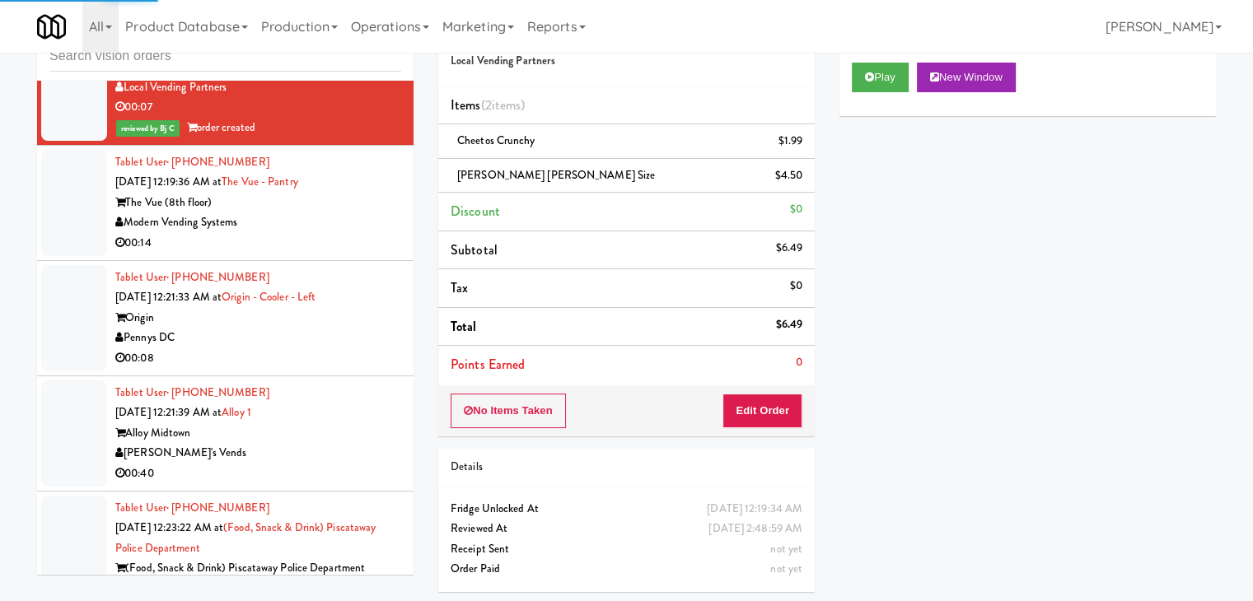
click at [336, 233] on div "Modern Vending Systems" at bounding box center [258, 222] width 286 height 21
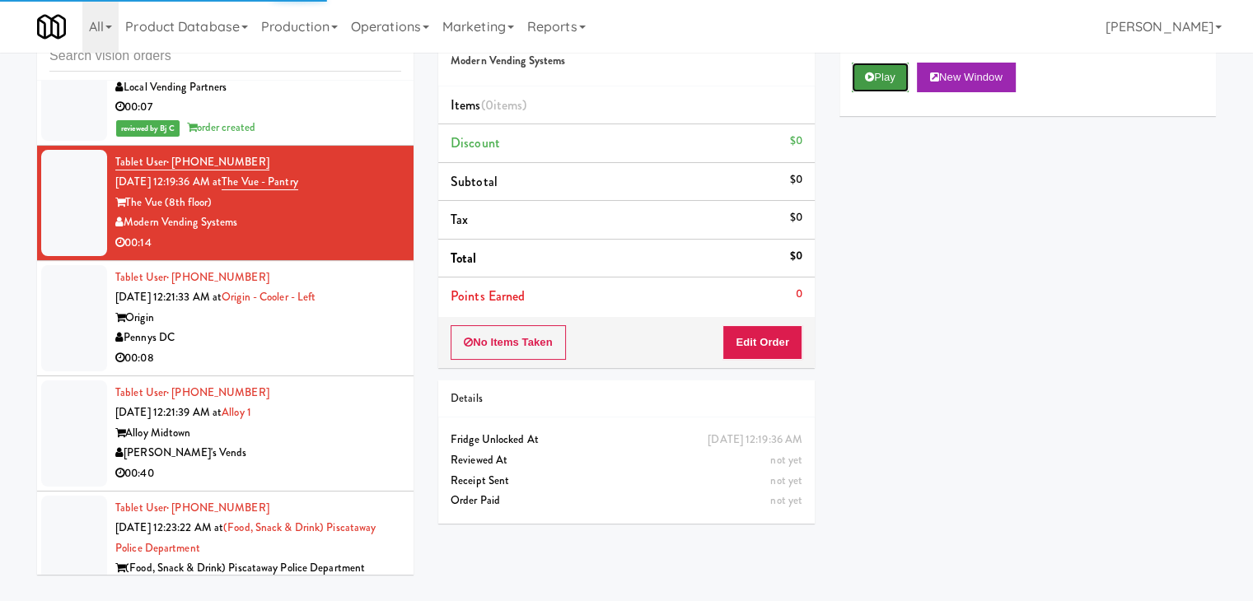
click at [882, 84] on button "Play" at bounding box center [880, 78] width 57 height 30
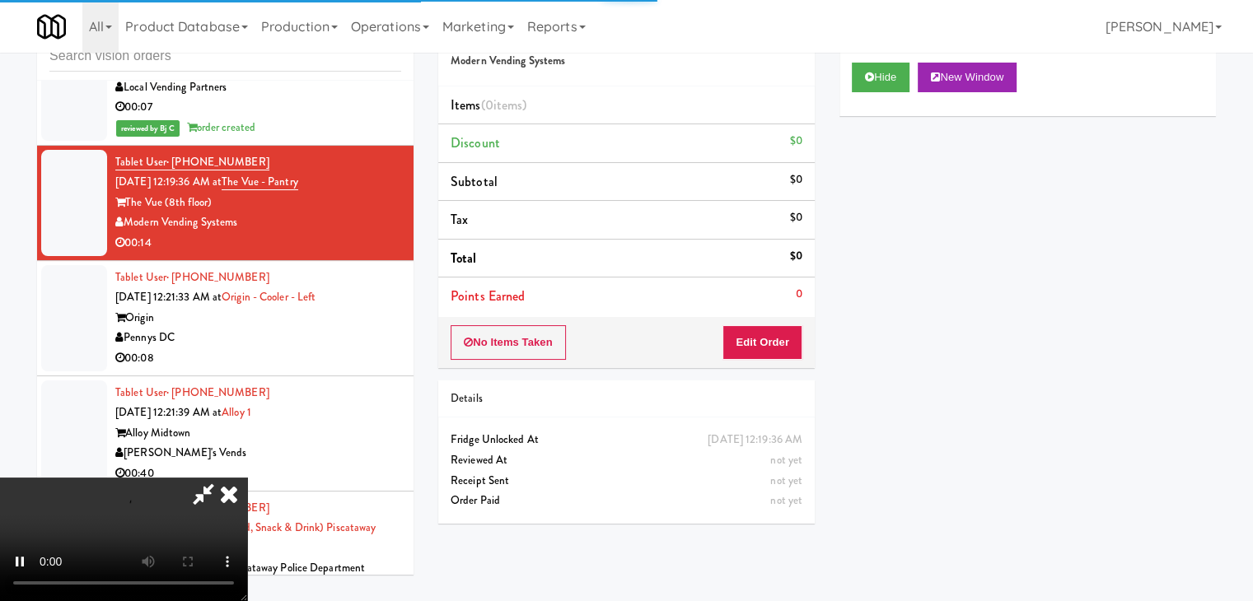
click at [768, 324] on div "No Items Taken Edit Order" at bounding box center [626, 342] width 376 height 51
click at [767, 326] on button "Edit Order" at bounding box center [762, 342] width 80 height 35
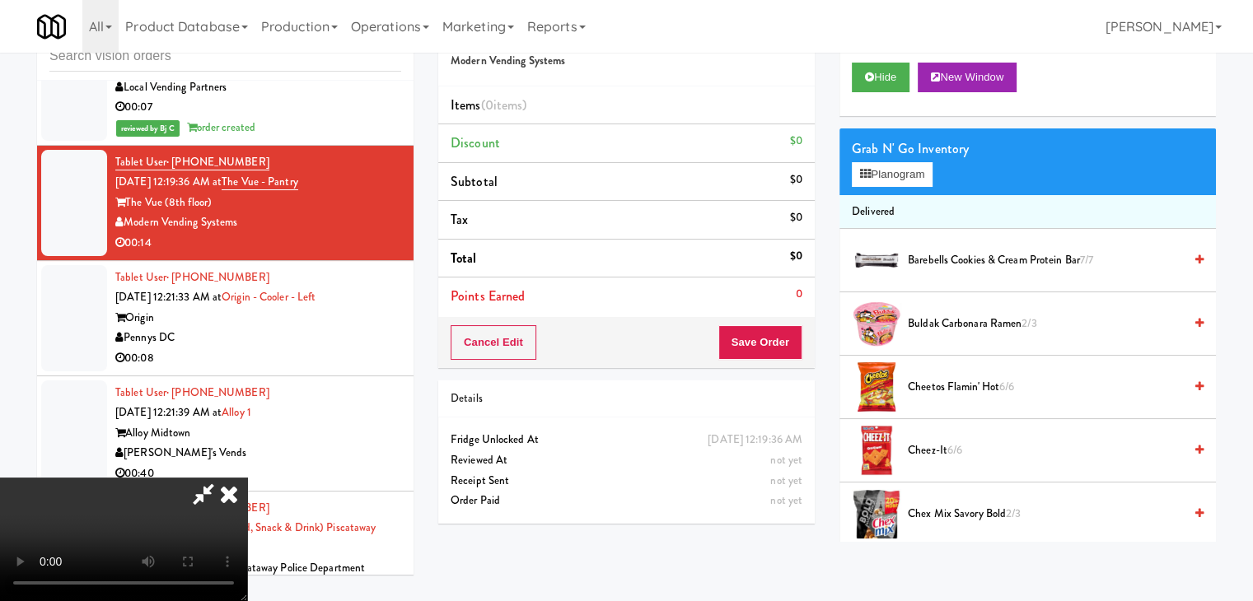
scroll to position [12257, 0]
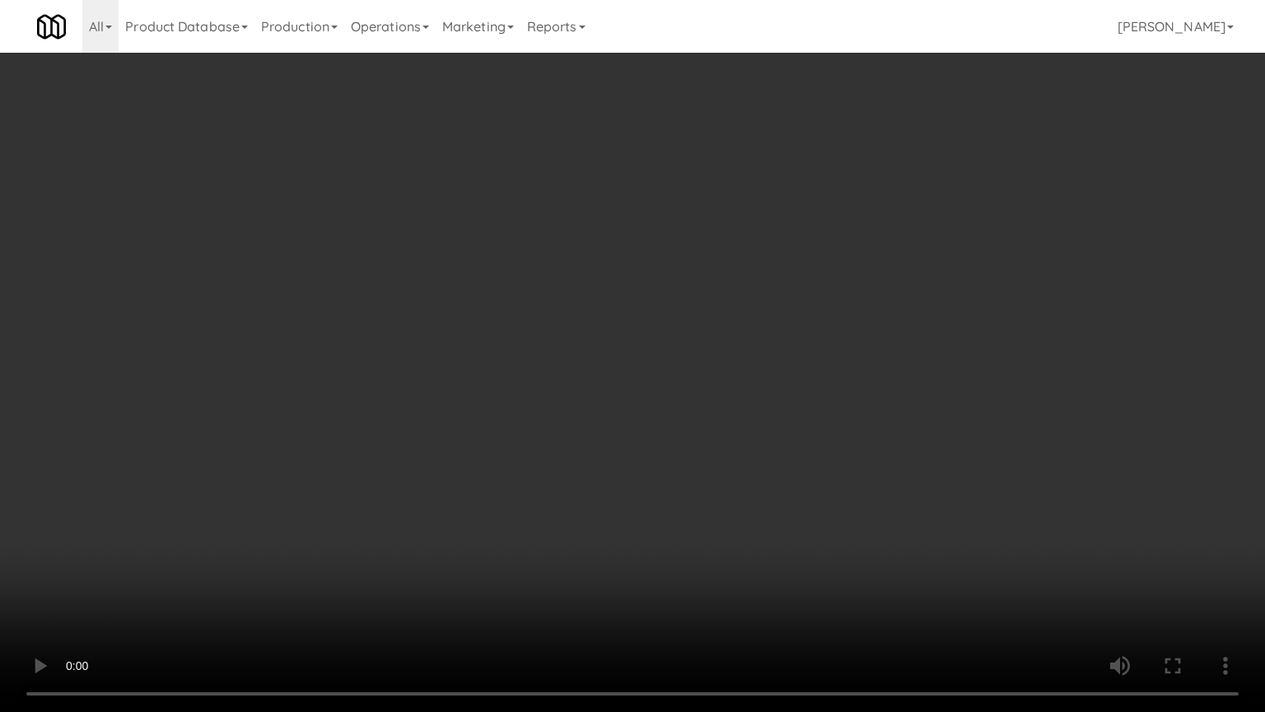
click at [740, 445] on video at bounding box center [632, 356] width 1265 height 712
click at [739, 451] on video at bounding box center [632, 356] width 1265 height 712
click at [743, 452] on video at bounding box center [632, 356] width 1265 height 712
click at [744, 456] on video at bounding box center [632, 356] width 1265 height 712
click at [745, 458] on video at bounding box center [632, 356] width 1265 height 712
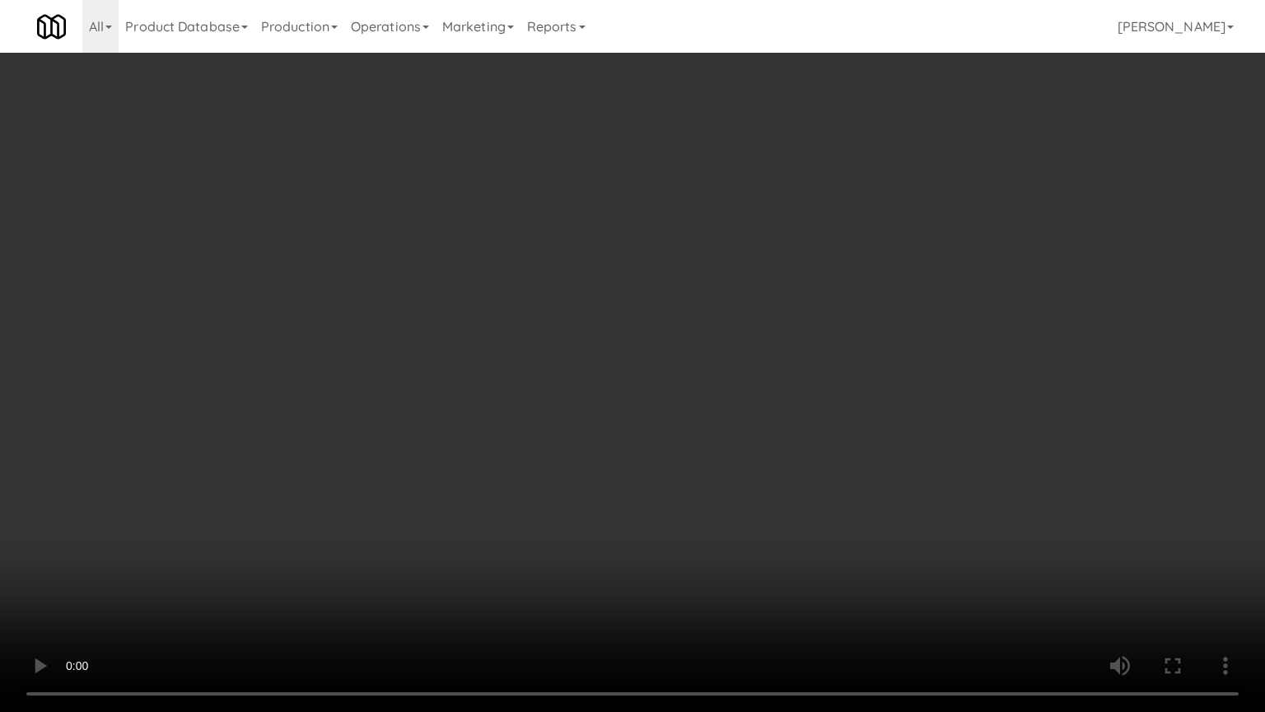
click at [745, 461] on video at bounding box center [632, 356] width 1265 height 712
click at [749, 461] on video at bounding box center [632, 356] width 1265 height 712
click at [751, 467] on video at bounding box center [632, 356] width 1265 height 712
click at [752, 459] on video at bounding box center [632, 356] width 1265 height 712
click at [754, 459] on video at bounding box center [632, 356] width 1265 height 712
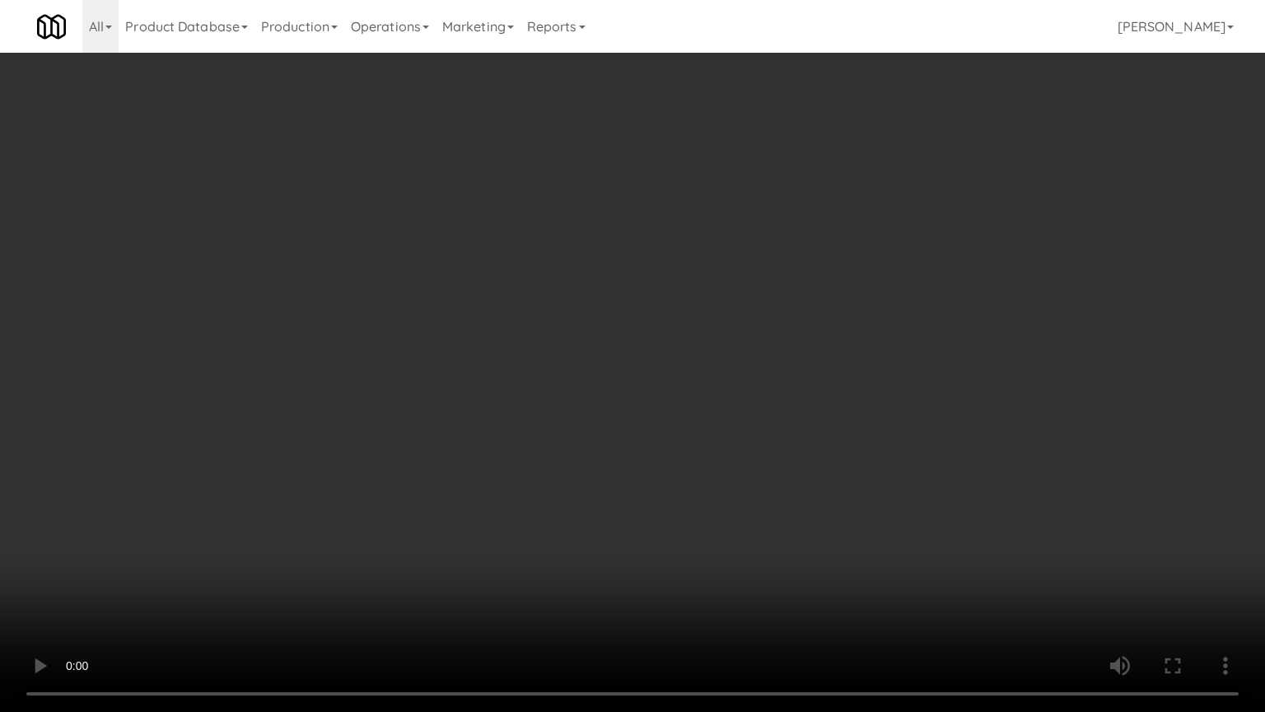
click at [752, 459] on video at bounding box center [632, 356] width 1265 height 712
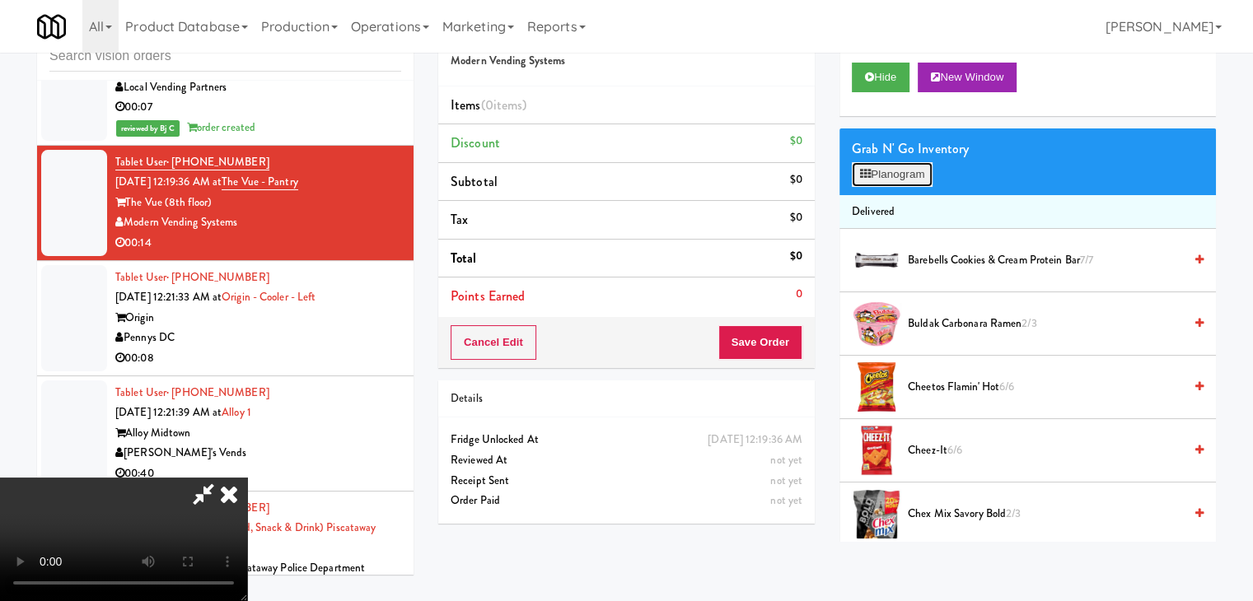
click at [891, 182] on button "Planogram" at bounding box center [892, 174] width 81 height 25
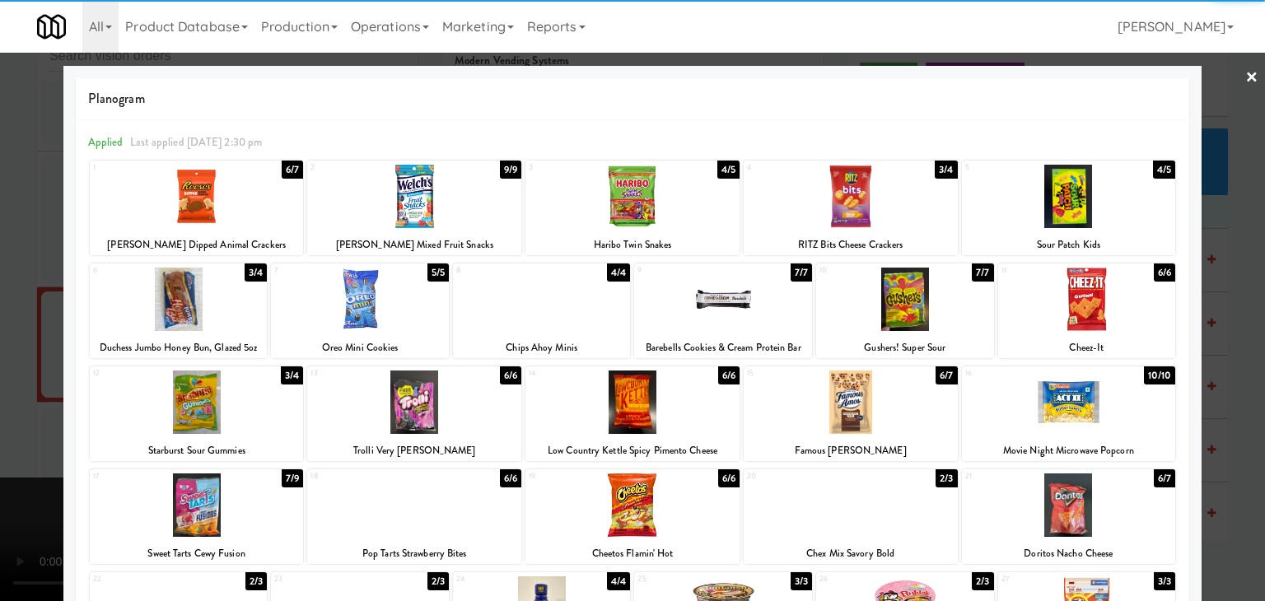
click at [188, 404] on div at bounding box center [197, 402] width 214 height 63
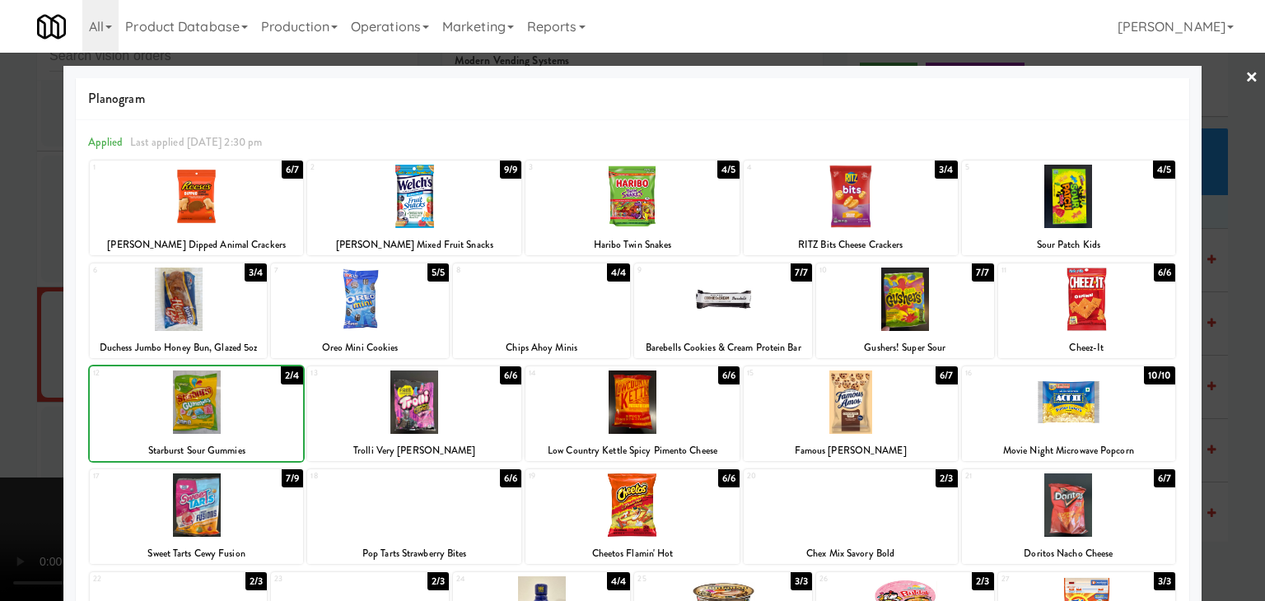
drag, startPoint x: 2, startPoint y: 399, endPoint x: 144, endPoint y: 395, distance: 141.7
click at [6, 398] on div at bounding box center [632, 300] width 1265 height 601
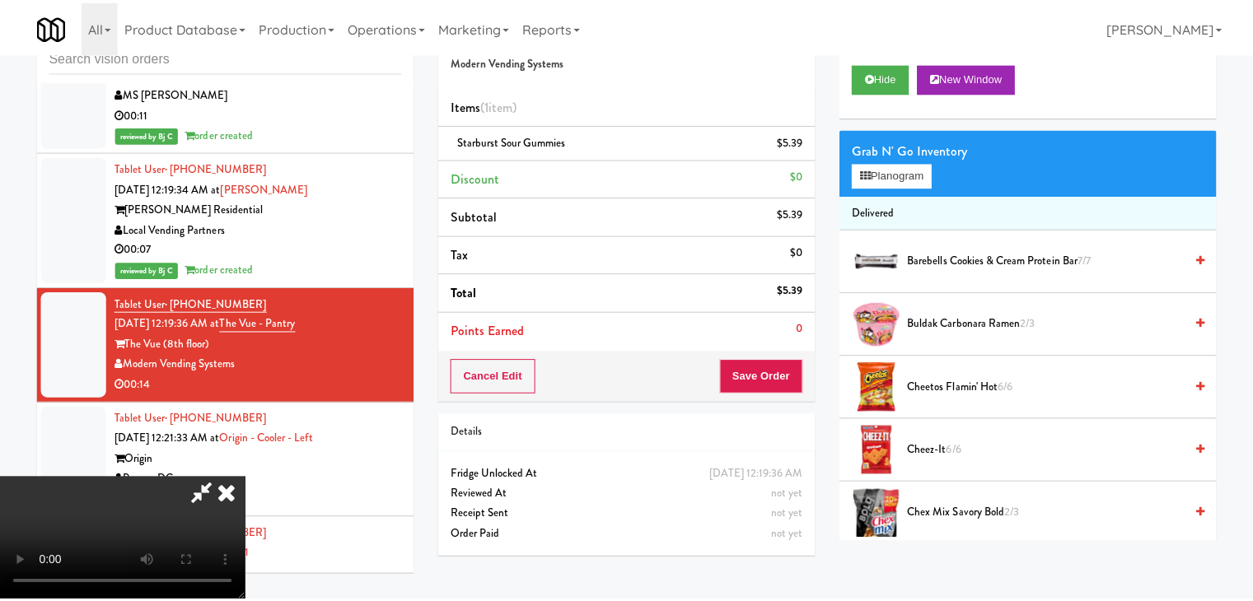
scroll to position [12399, 0]
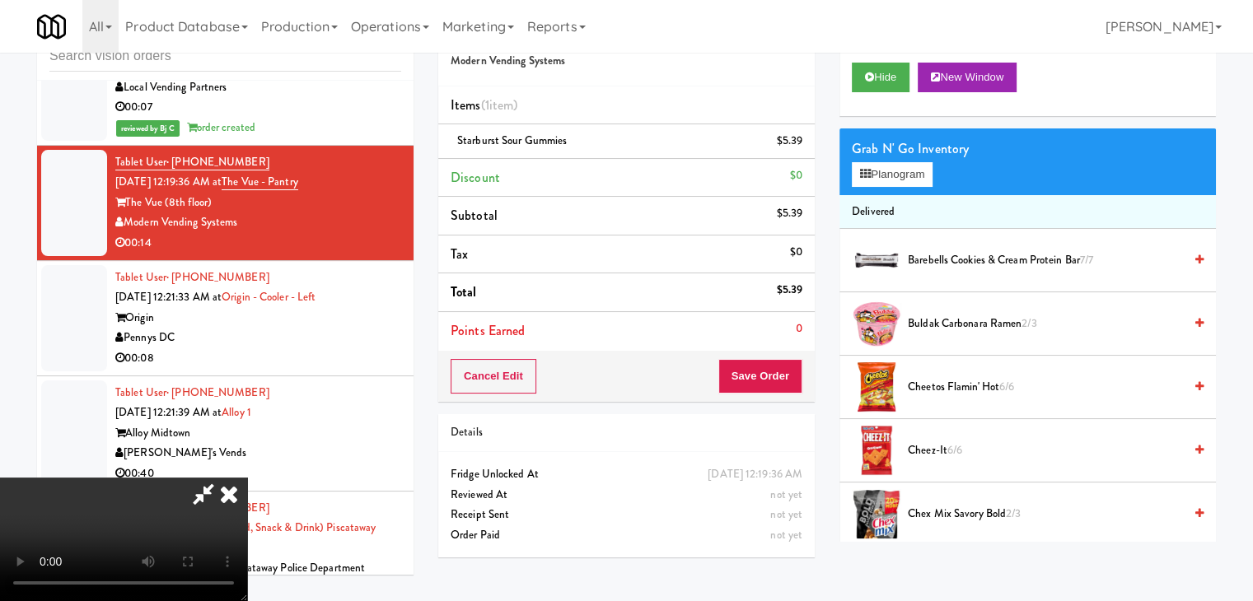
click at [247, 478] on video at bounding box center [123, 540] width 247 height 124
click at [781, 373] on button "Save Order" at bounding box center [760, 376] width 84 height 35
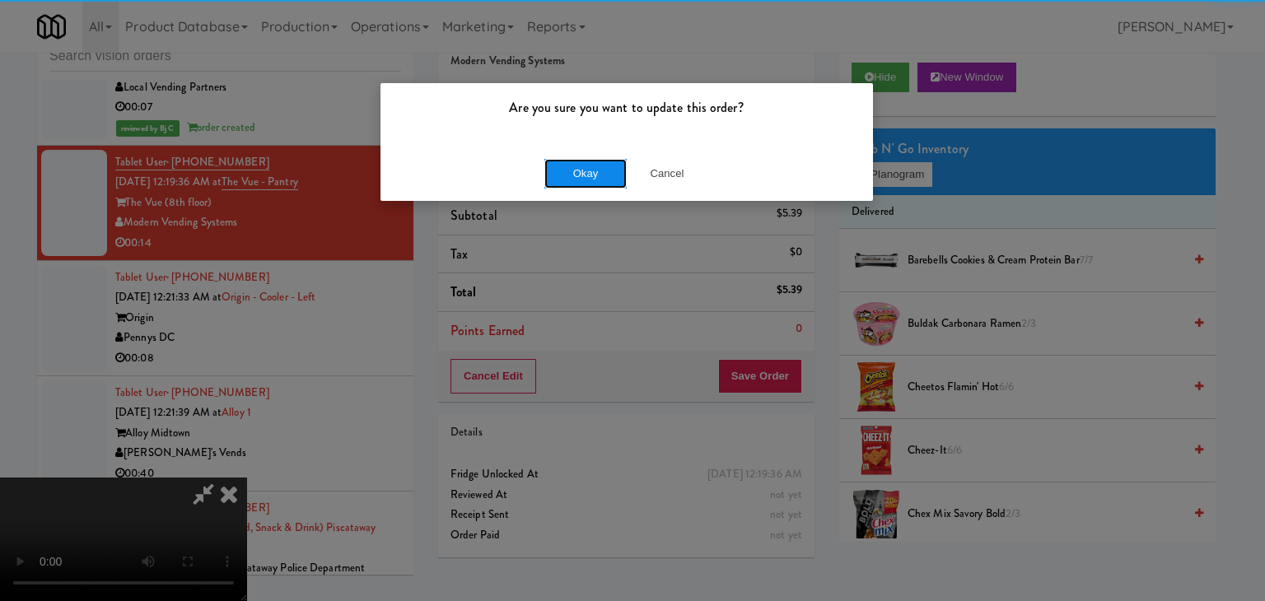
click at [581, 164] on button "Okay" at bounding box center [585, 174] width 82 height 30
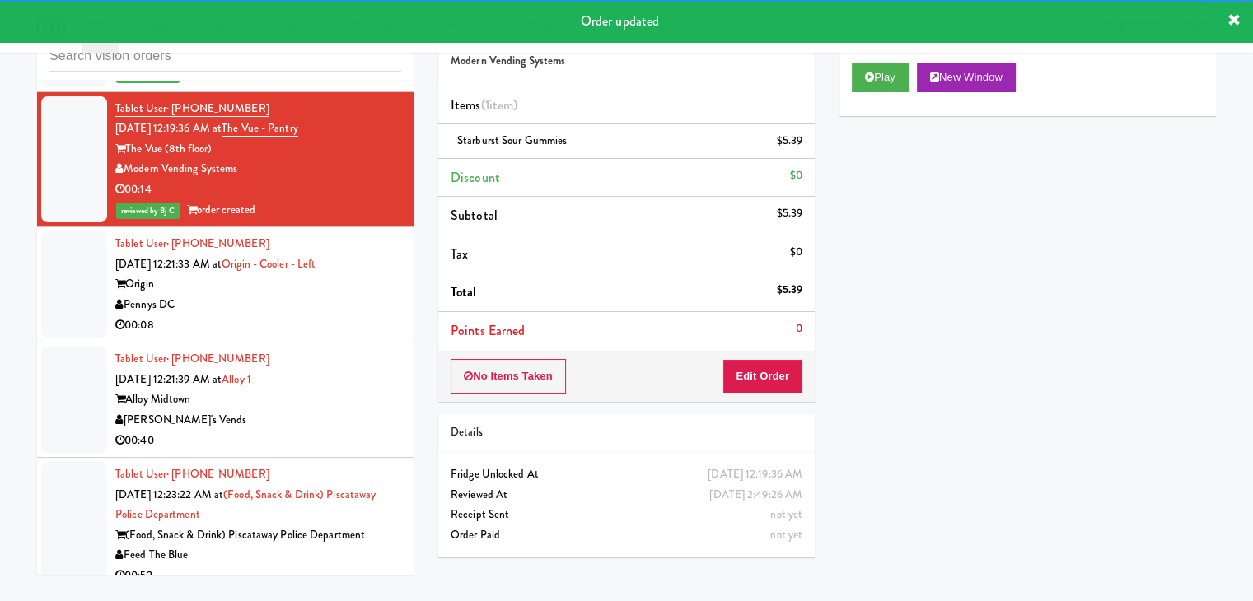
scroll to position [12481, 0]
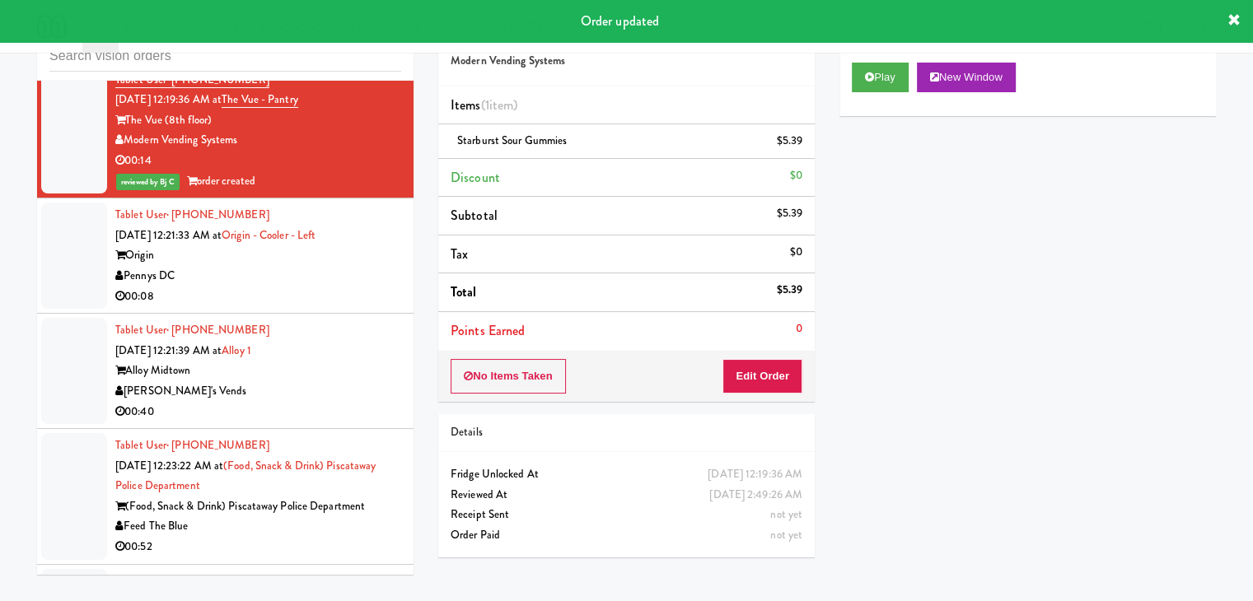
drag, startPoint x: 287, startPoint y: 322, endPoint x: 293, endPoint y: 329, distance: 9.3
click at [291, 287] on div "Pennys DC" at bounding box center [258, 276] width 286 height 21
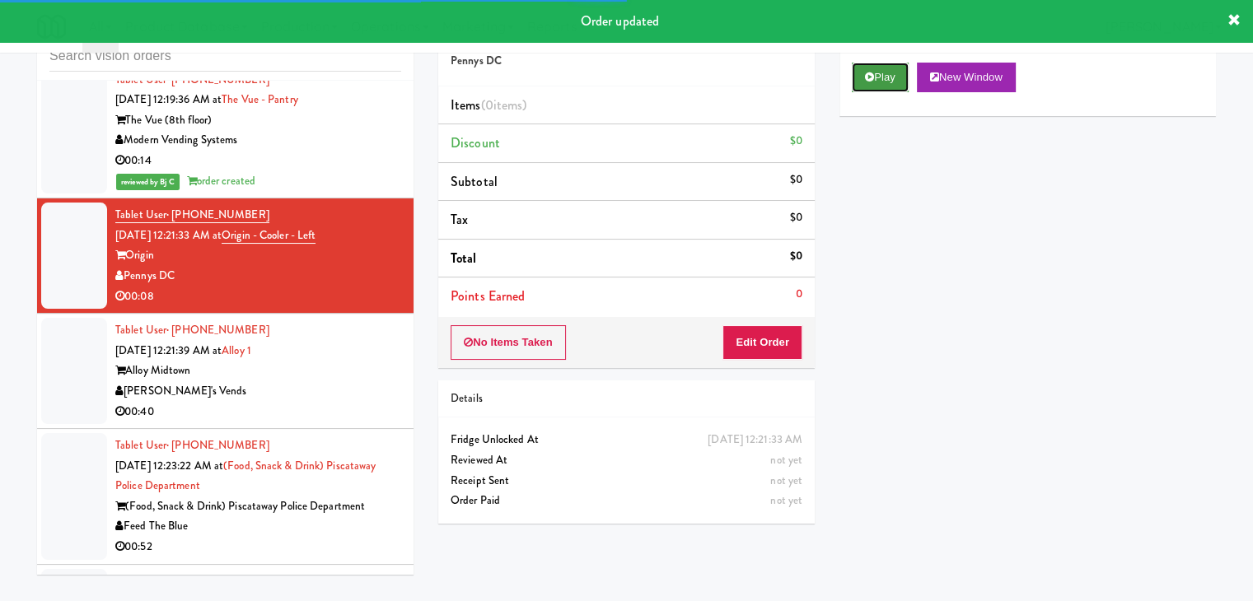
drag, startPoint x: 866, startPoint y: 70, endPoint x: 866, endPoint y: 83, distance: 13.2
click at [866, 72] on icon at bounding box center [869, 77] width 9 height 11
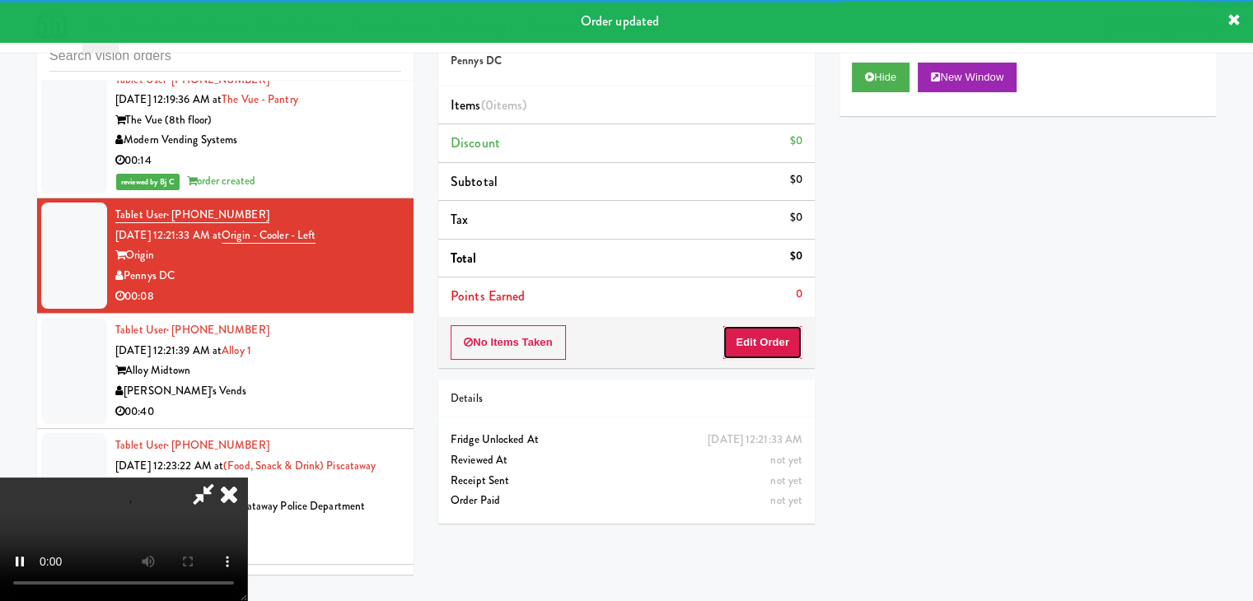
click at [765, 344] on button "Edit Order" at bounding box center [762, 342] width 80 height 35
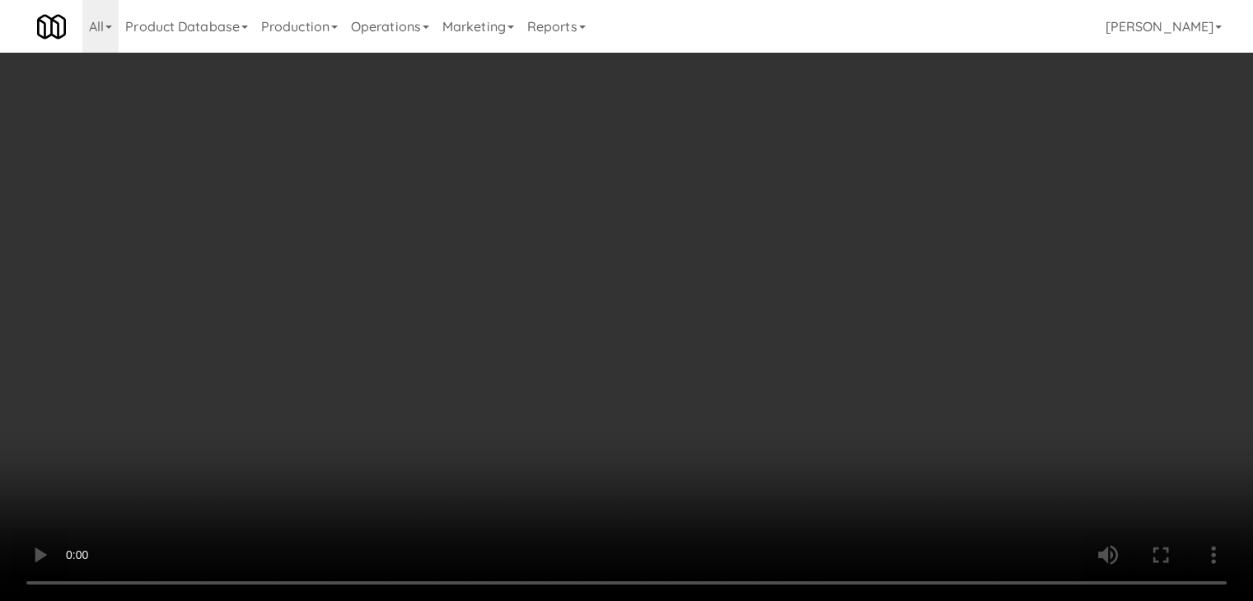
scroll to position [12340, 0]
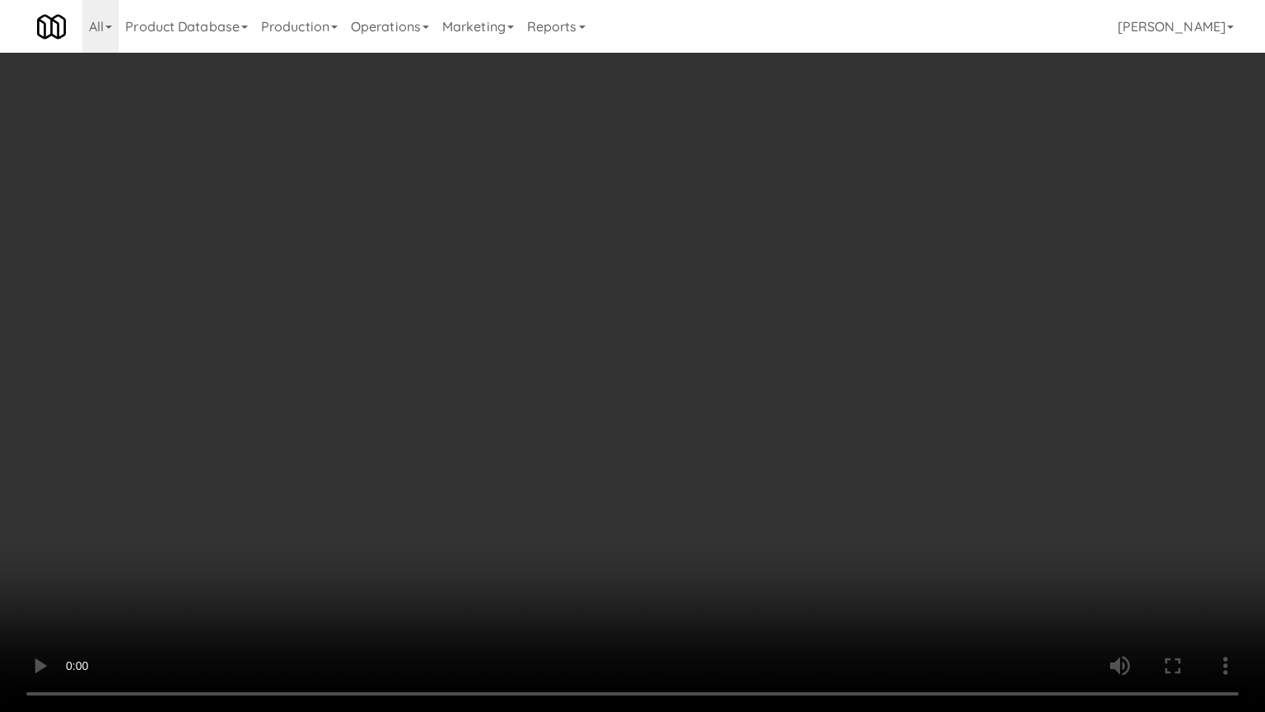
click at [763, 393] on video at bounding box center [632, 356] width 1265 height 712
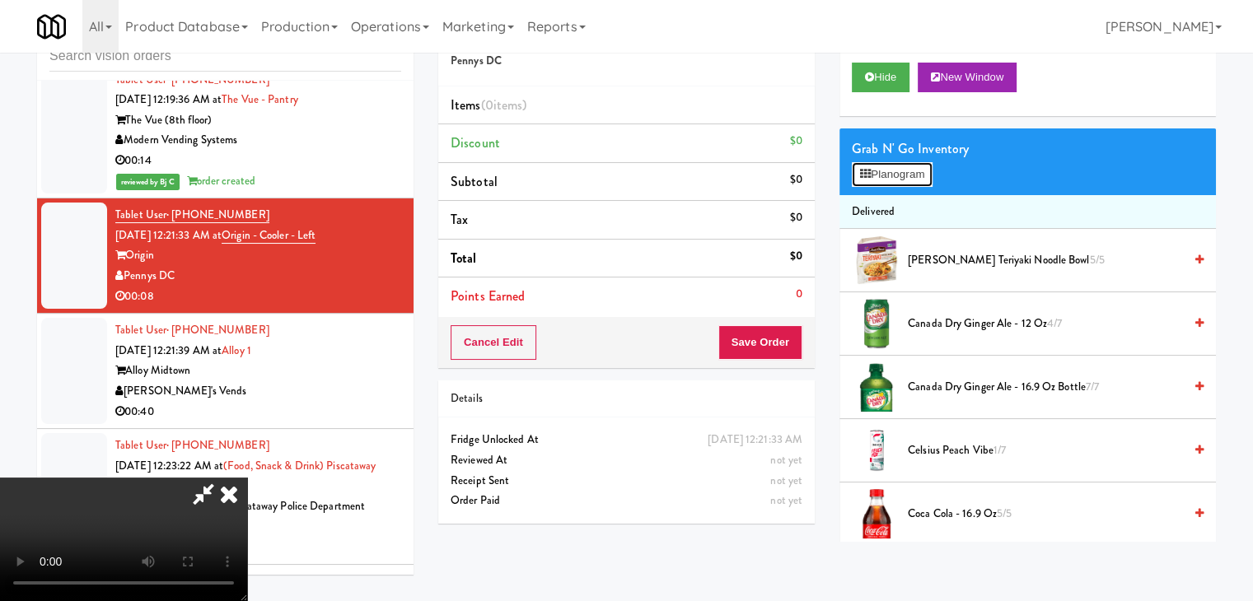
click at [888, 170] on button "Planogram" at bounding box center [892, 174] width 81 height 25
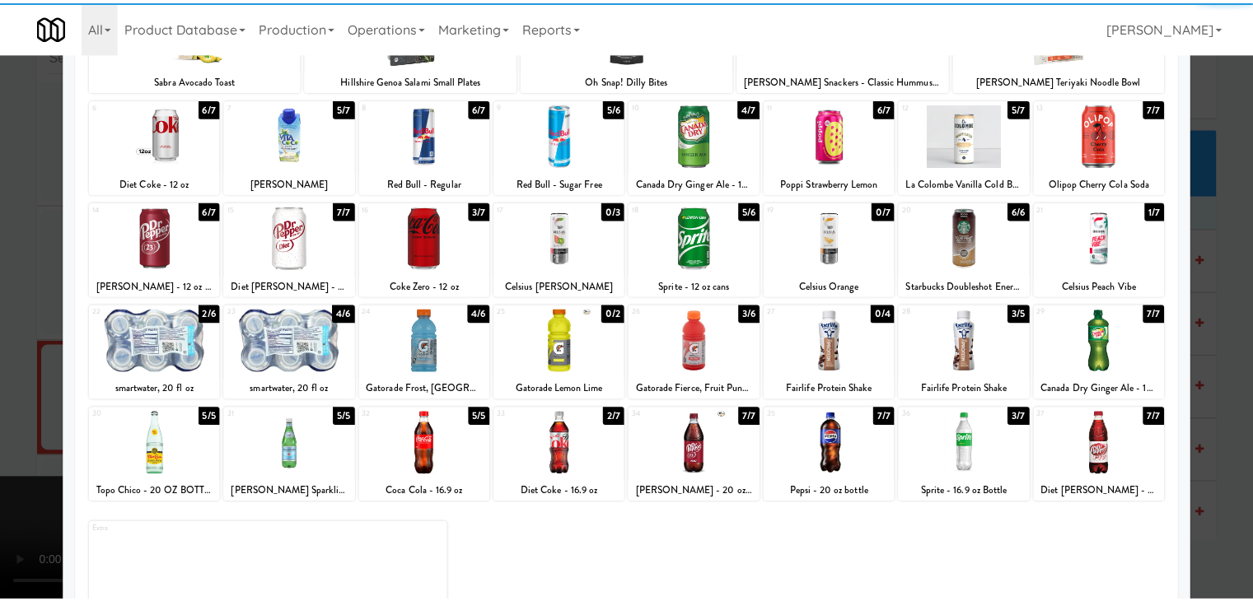
scroll to position [208, 0]
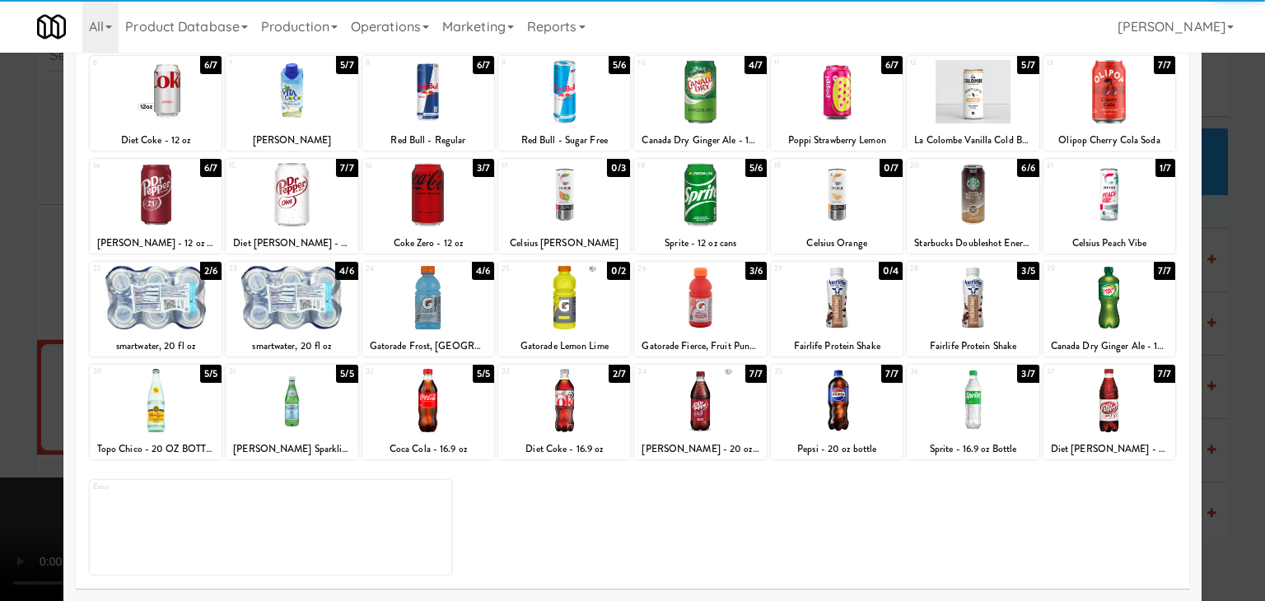
click at [698, 317] on div at bounding box center [700, 297] width 132 height 63
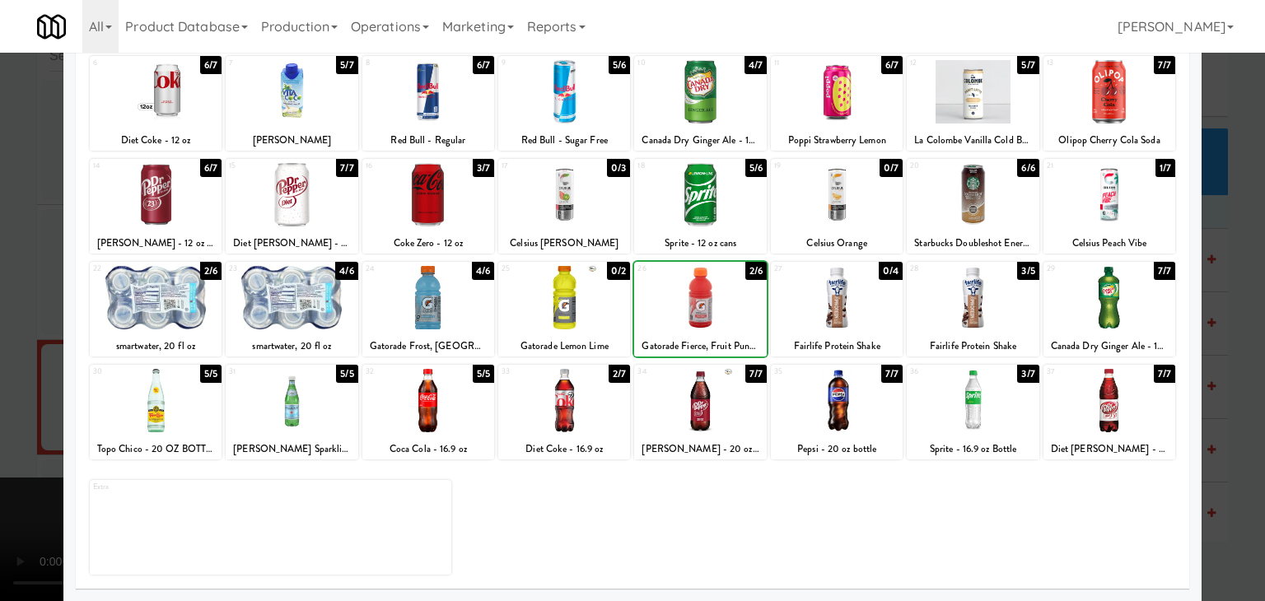
click at [0, 324] on div at bounding box center [632, 300] width 1265 height 601
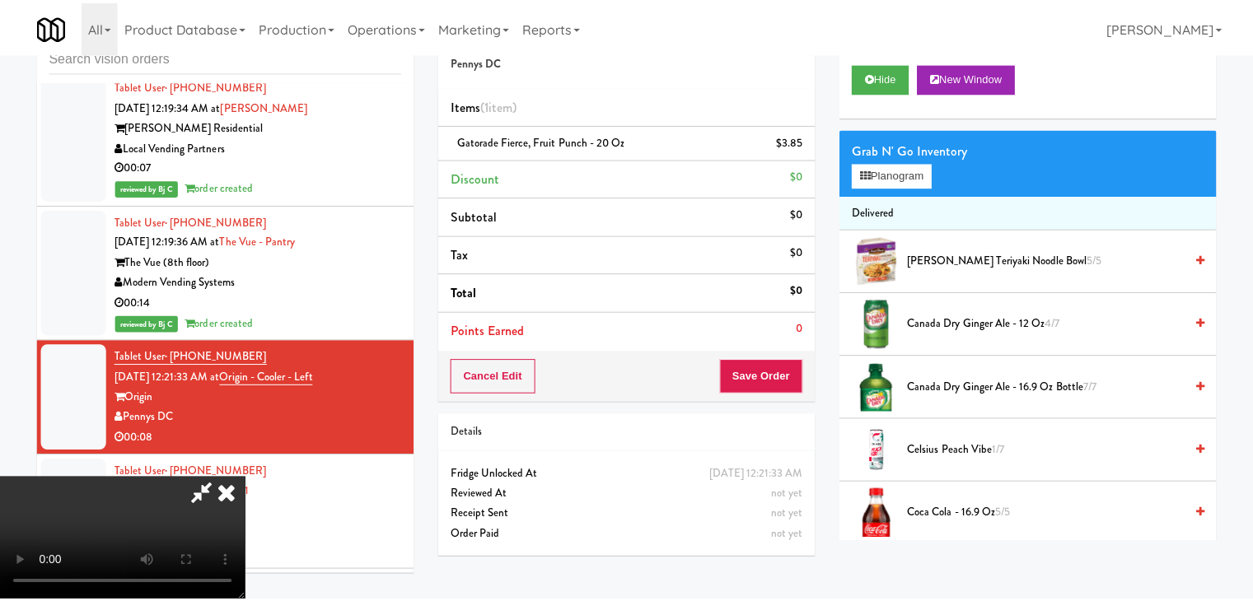
scroll to position [12481, 0]
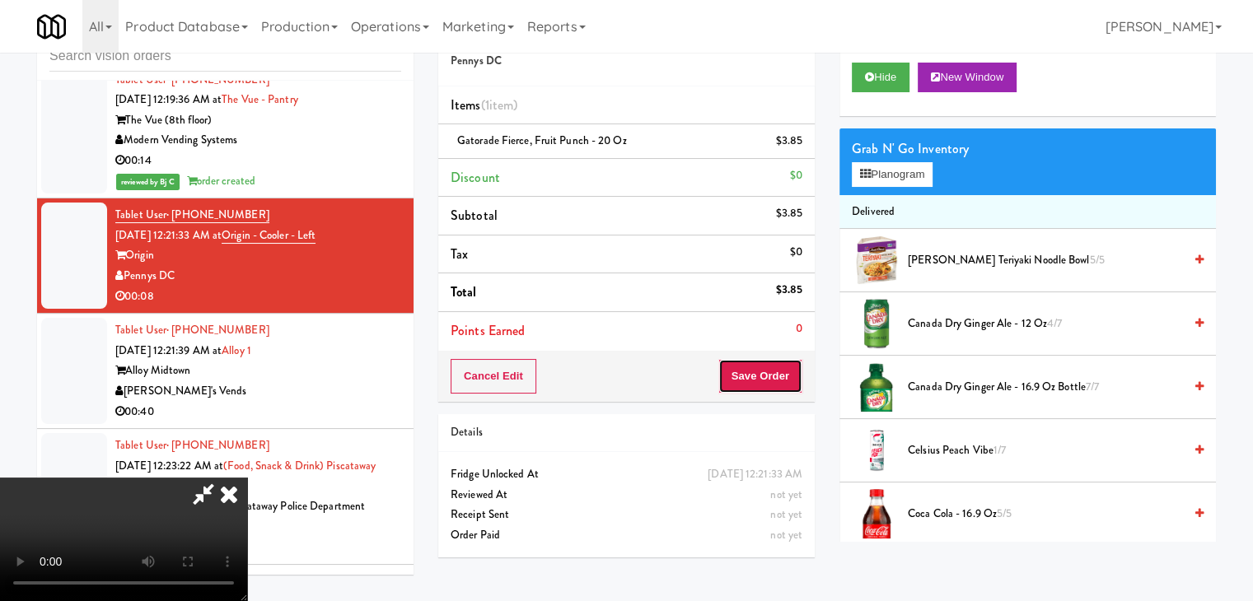
click at [796, 380] on button "Save Order" at bounding box center [760, 376] width 84 height 35
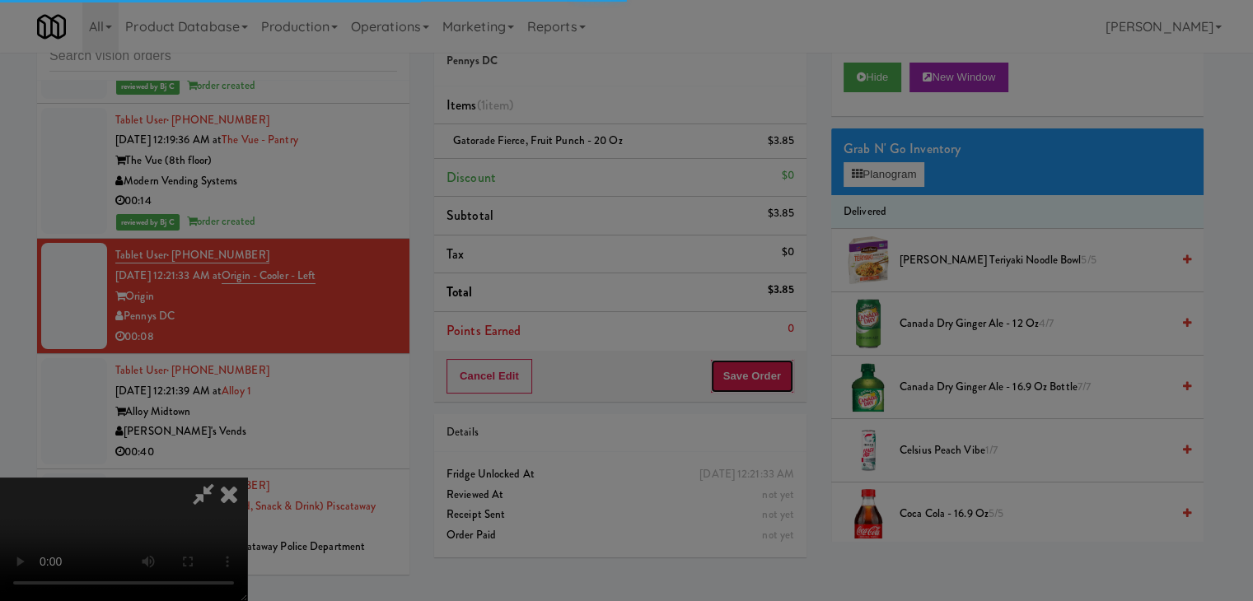
drag, startPoint x: 796, startPoint y: 380, endPoint x: 708, endPoint y: 268, distance: 142.7
click at [795, 379] on body "Are you sure you want to update this order? Okay Cancel Okay Are you sure you w…" at bounding box center [626, 300] width 1253 height 601
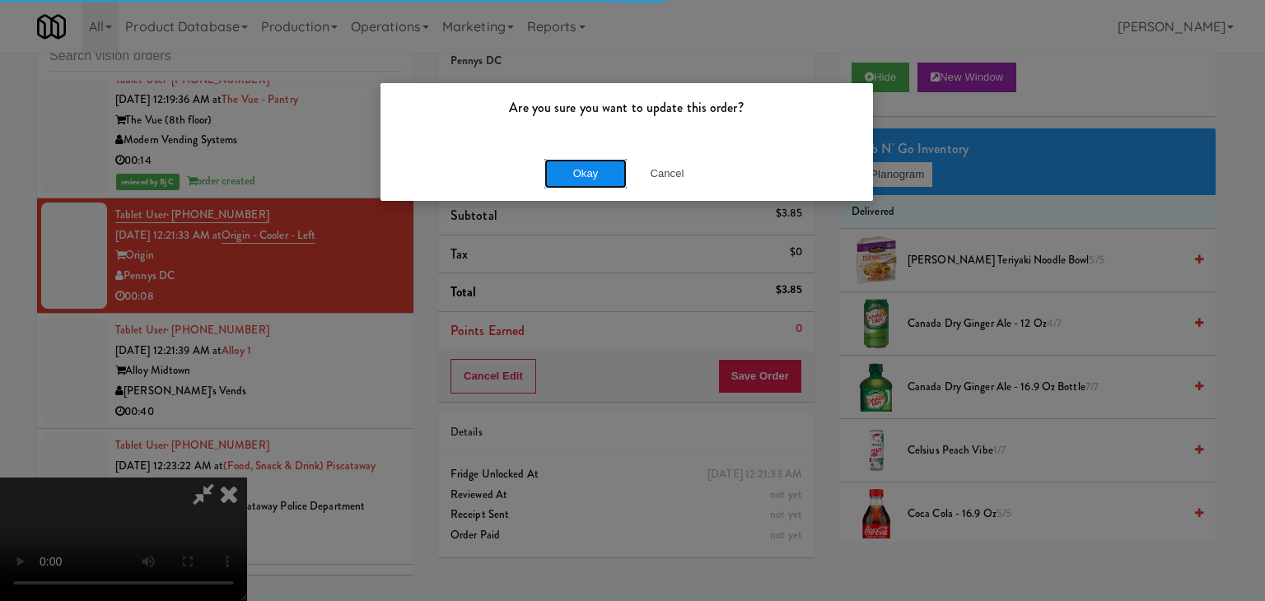
click at [595, 159] on button "Okay" at bounding box center [585, 174] width 82 height 30
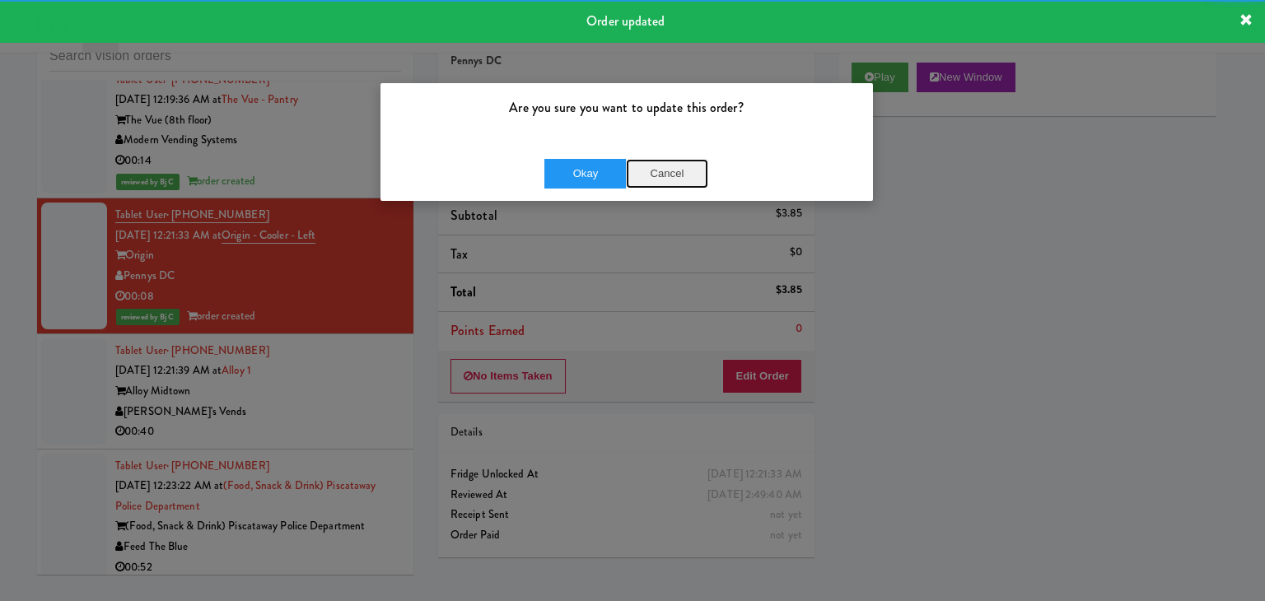
click at [650, 162] on button "Cancel" at bounding box center [667, 174] width 82 height 30
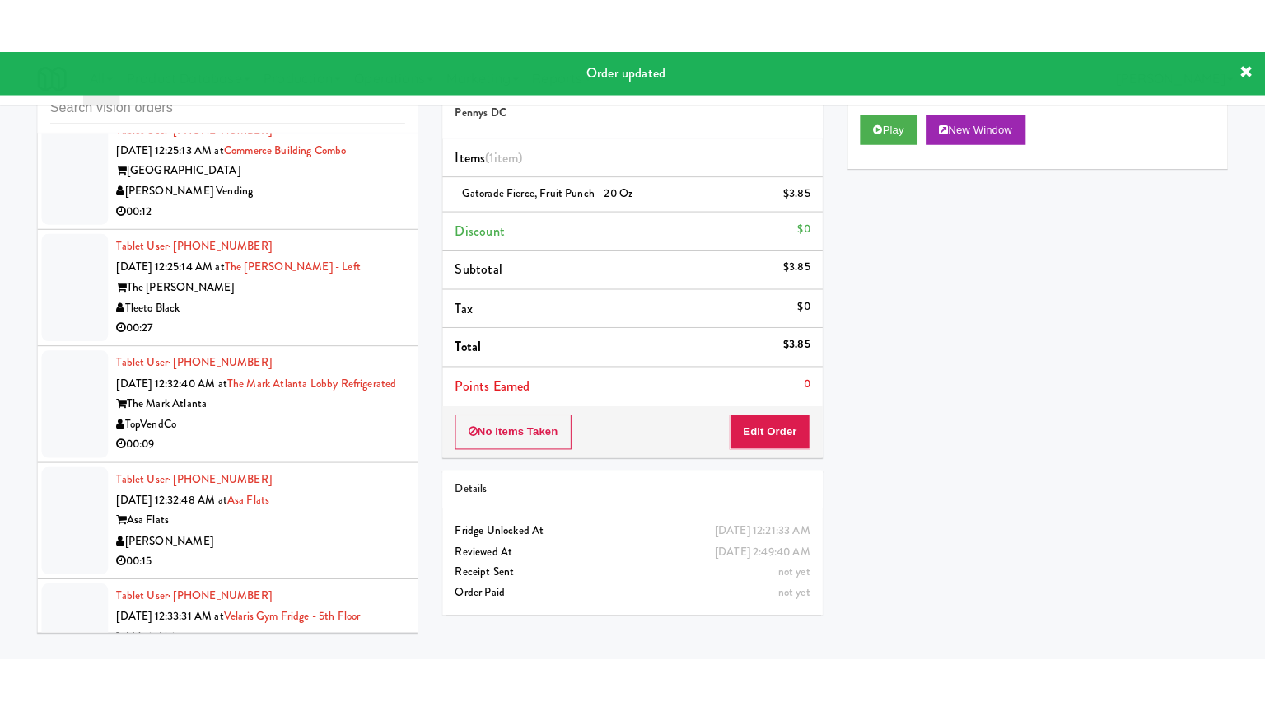
scroll to position [13717, 0]
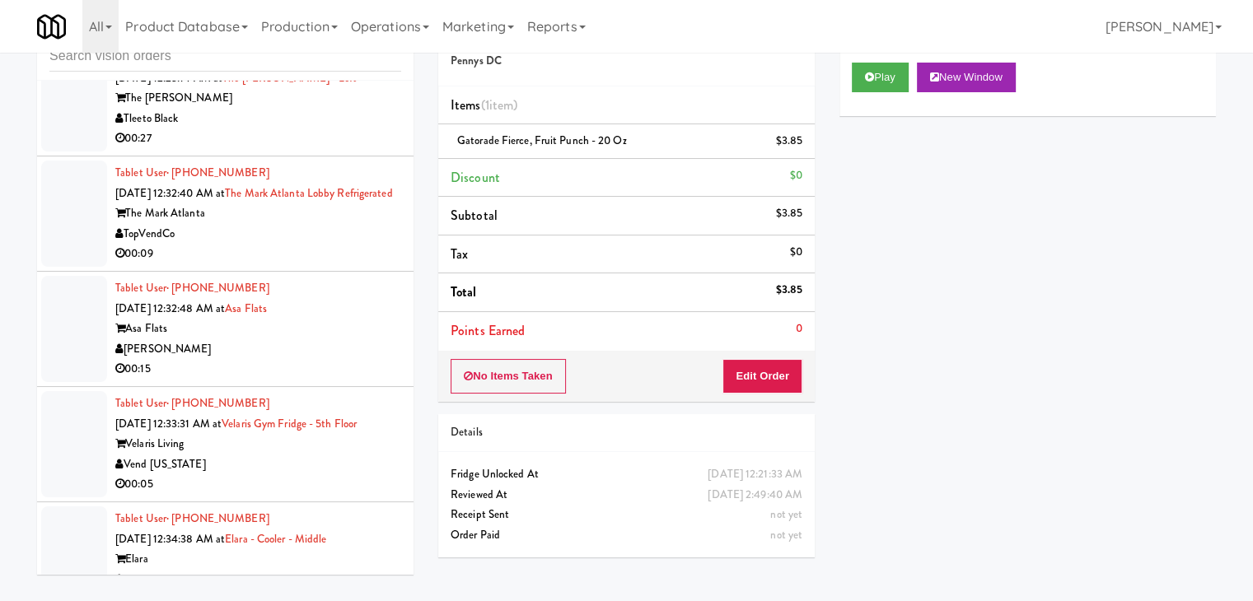
click at [321, 264] on div "Tablet User · (919) 400-2375 [DATE] 12:32:40 AM at The Mark Atlanta Lobby Refri…" at bounding box center [258, 213] width 286 height 101
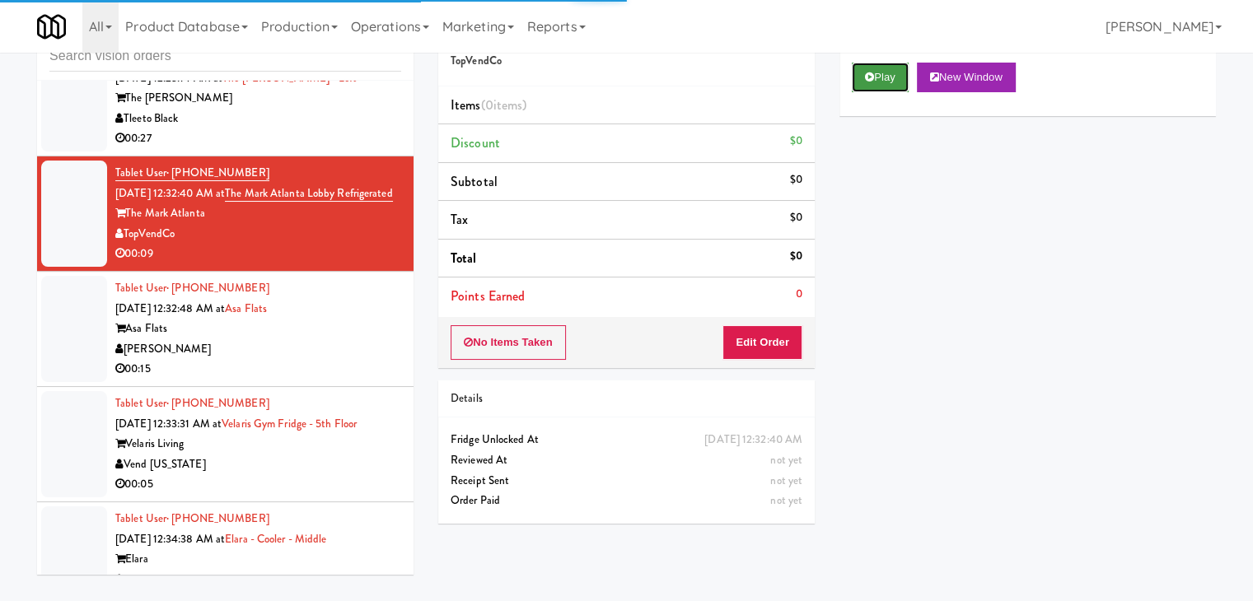
click at [874, 76] on button "Play" at bounding box center [880, 78] width 57 height 30
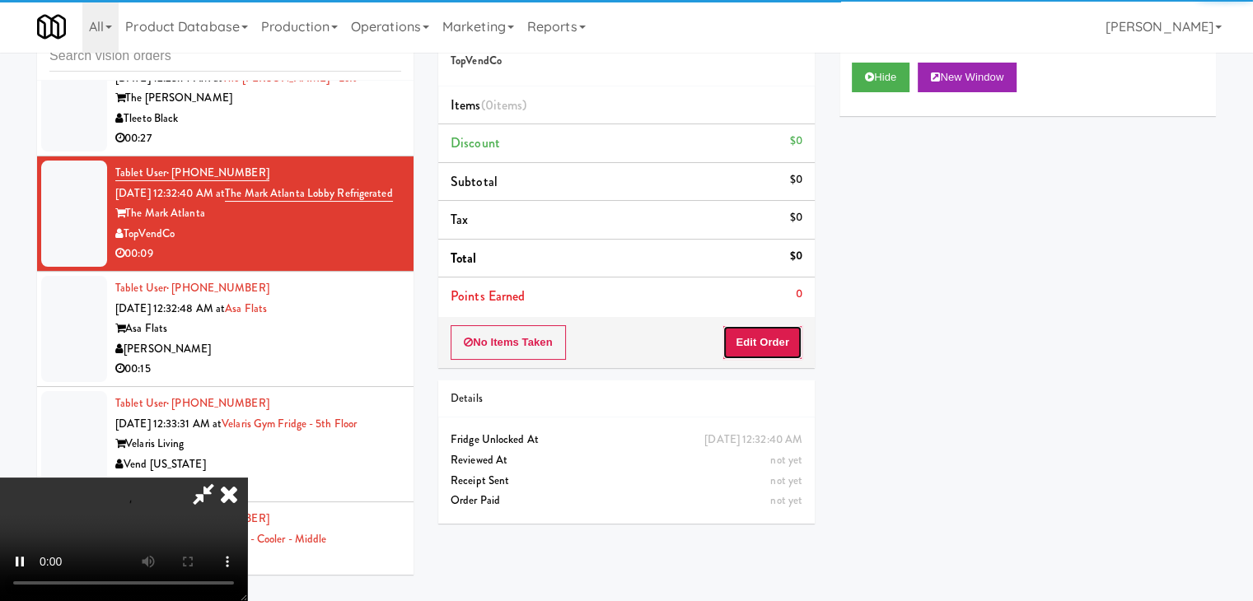
click at [741, 338] on button "Edit Order" at bounding box center [762, 342] width 80 height 35
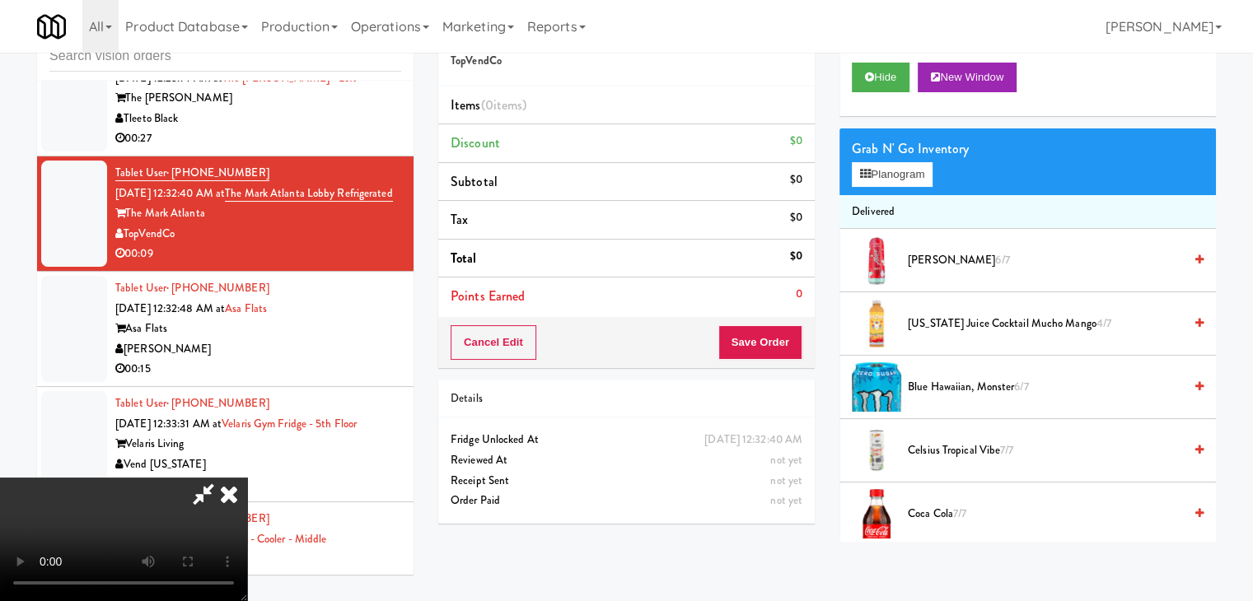
click at [247, 478] on video at bounding box center [123, 540] width 247 height 124
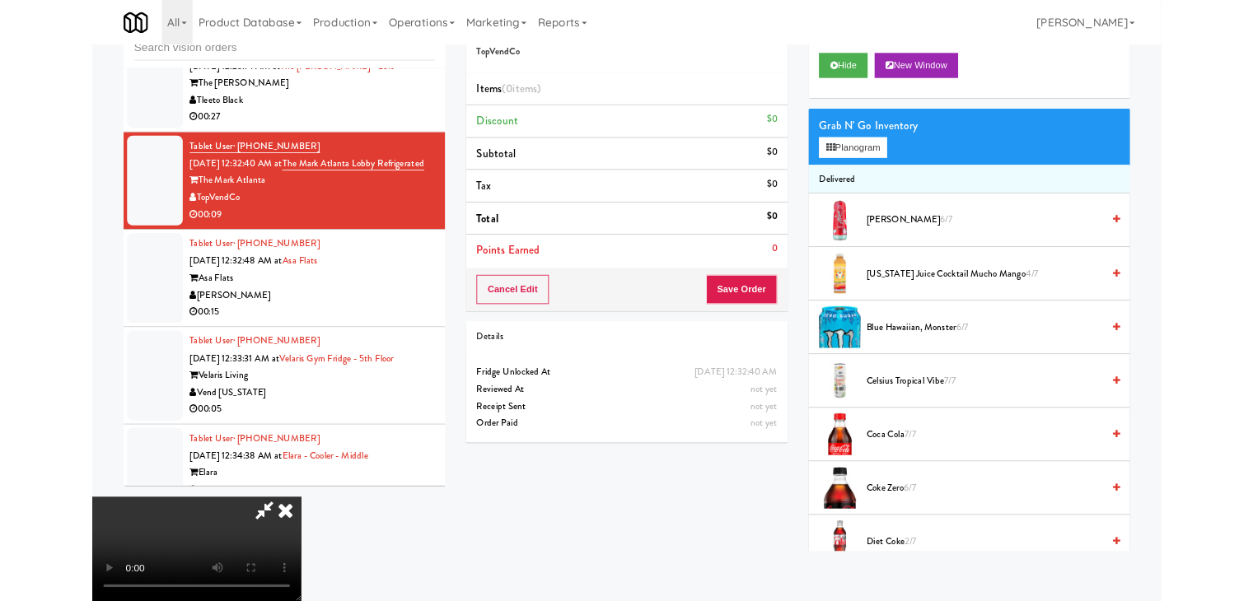
scroll to position [13574, 0]
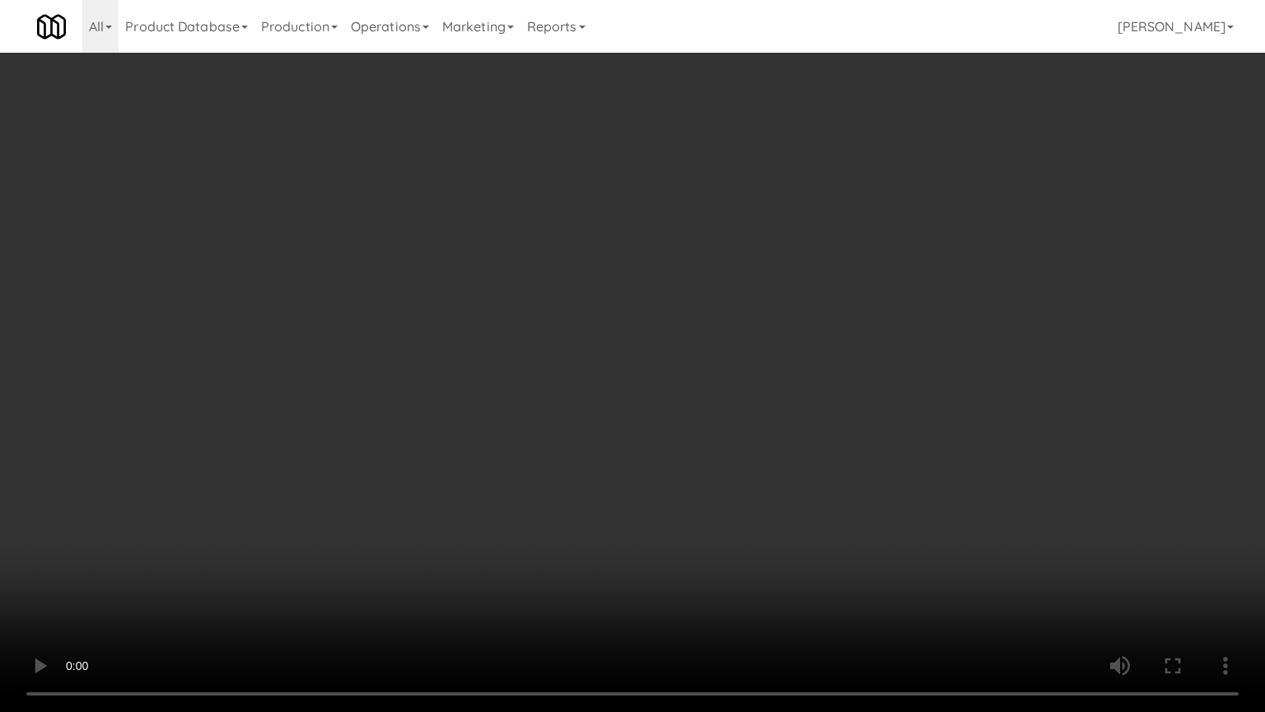
click at [319, 600] on video at bounding box center [632, 356] width 1265 height 712
click at [751, 441] on video at bounding box center [632, 356] width 1265 height 712
click at [797, 366] on video at bounding box center [632, 356] width 1265 height 712
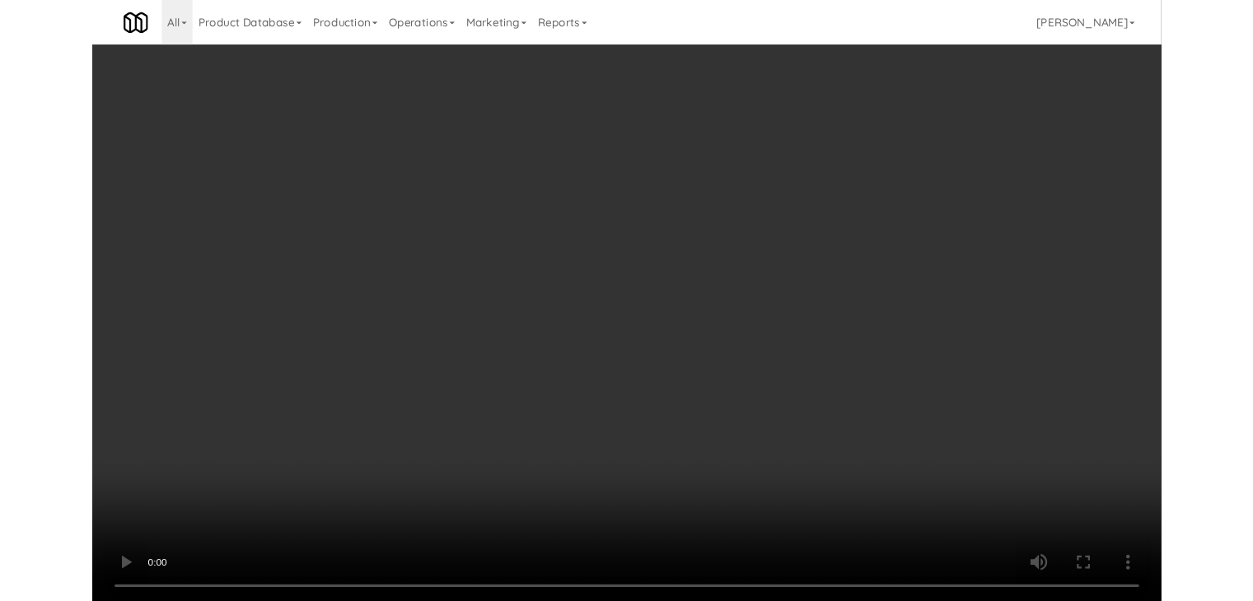
scroll to position [13717, 0]
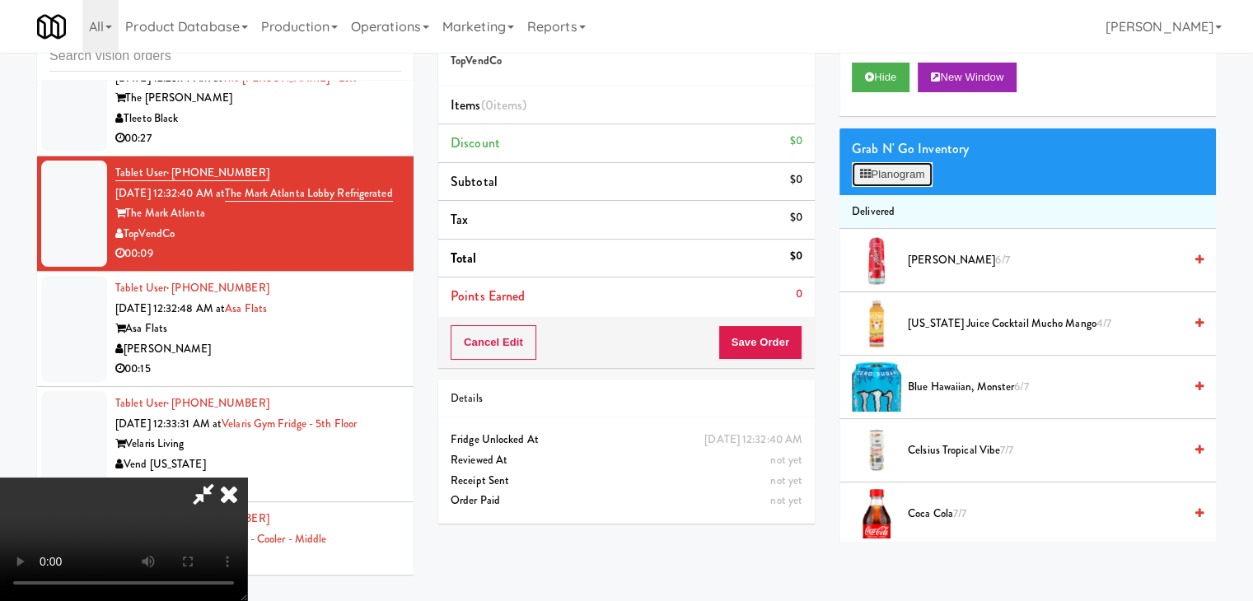
click at [886, 167] on button "Planogram" at bounding box center [892, 174] width 81 height 25
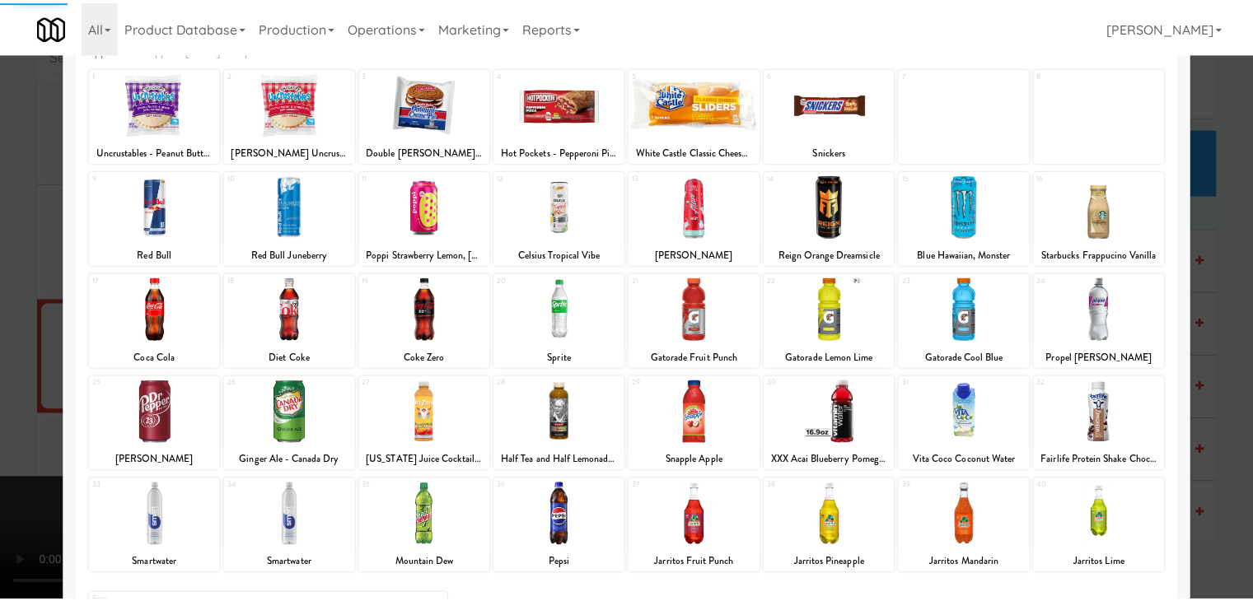
scroll to position [208, 0]
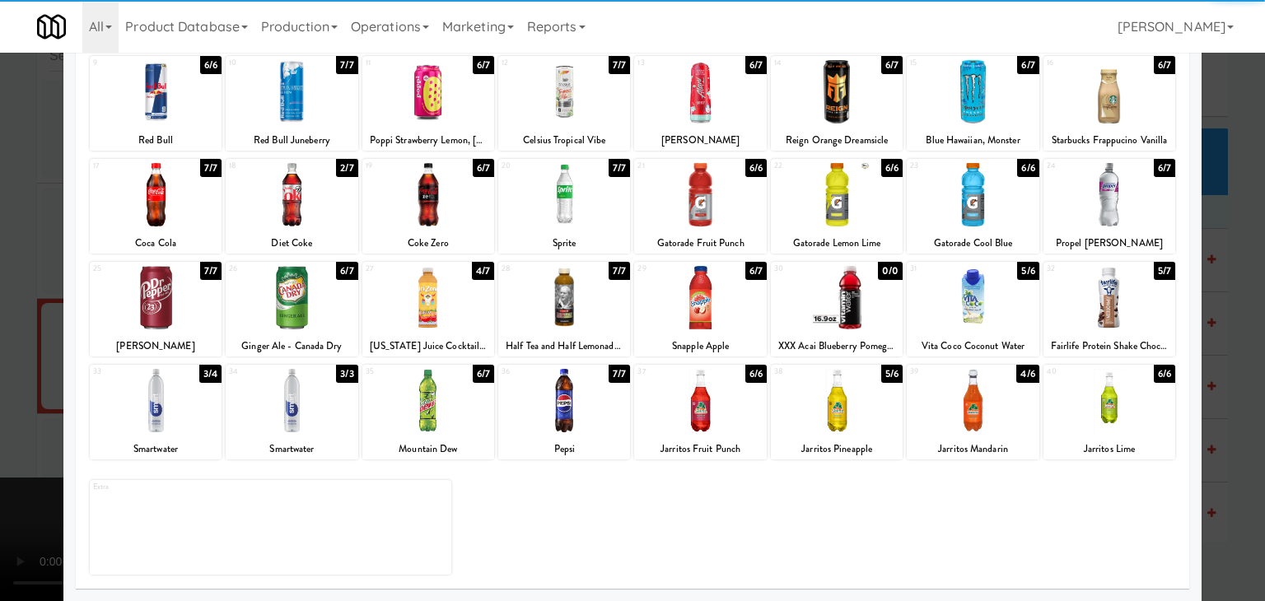
click at [683, 415] on div at bounding box center [700, 400] width 132 height 63
click at [288, 413] on div at bounding box center [292, 400] width 132 height 63
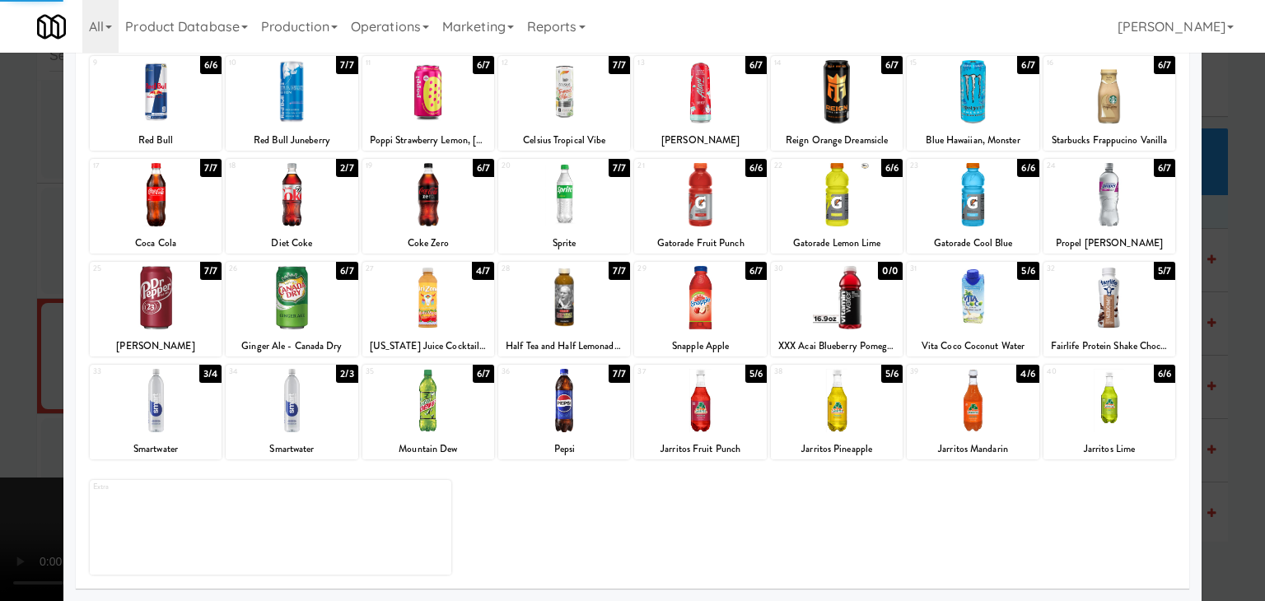
drag, startPoint x: 0, startPoint y: 410, endPoint x: 509, endPoint y: 380, distance: 509.9
click at [16, 404] on div at bounding box center [632, 300] width 1265 height 601
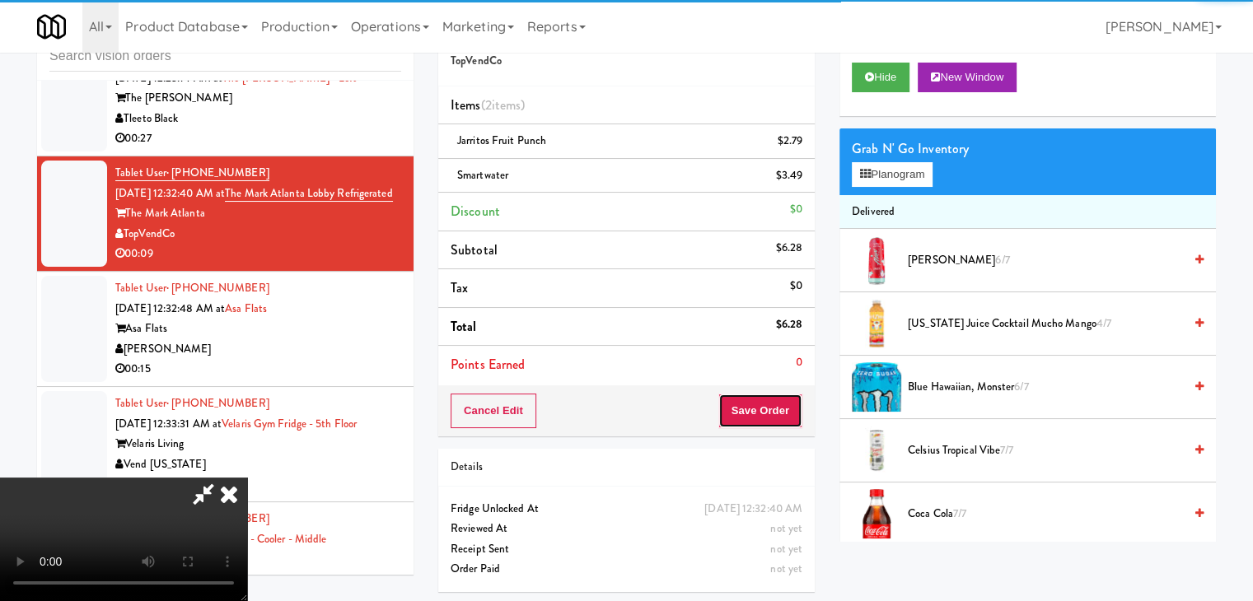
click at [784, 408] on button "Save Order" at bounding box center [760, 411] width 84 height 35
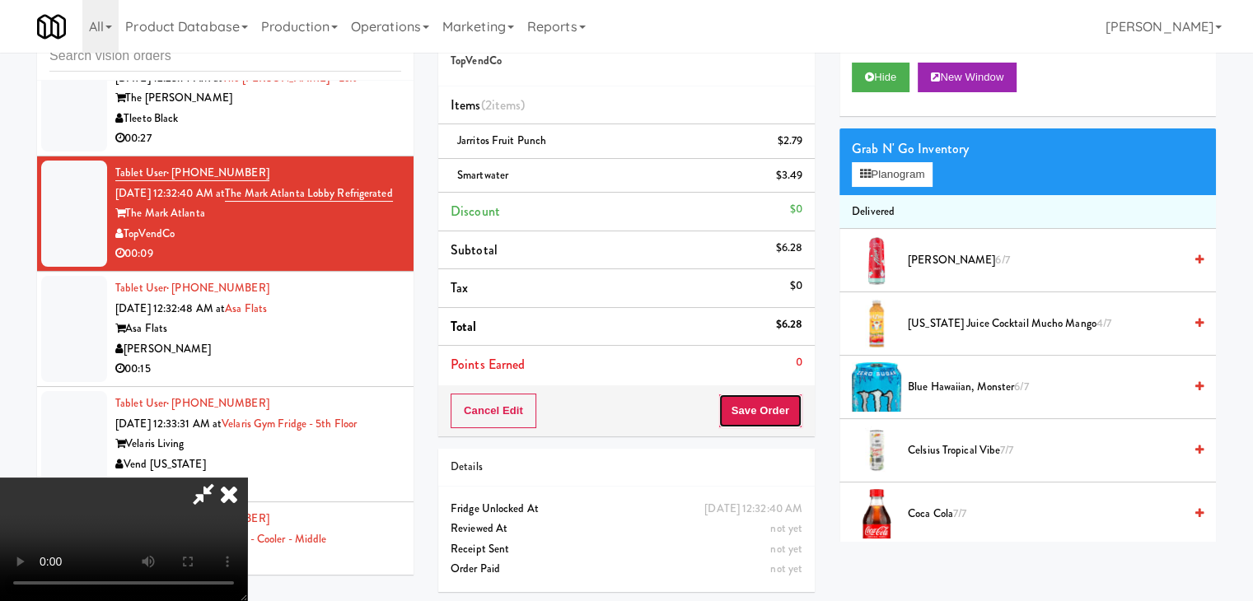
click at [784, 408] on button "Save Order" at bounding box center [760, 411] width 84 height 35
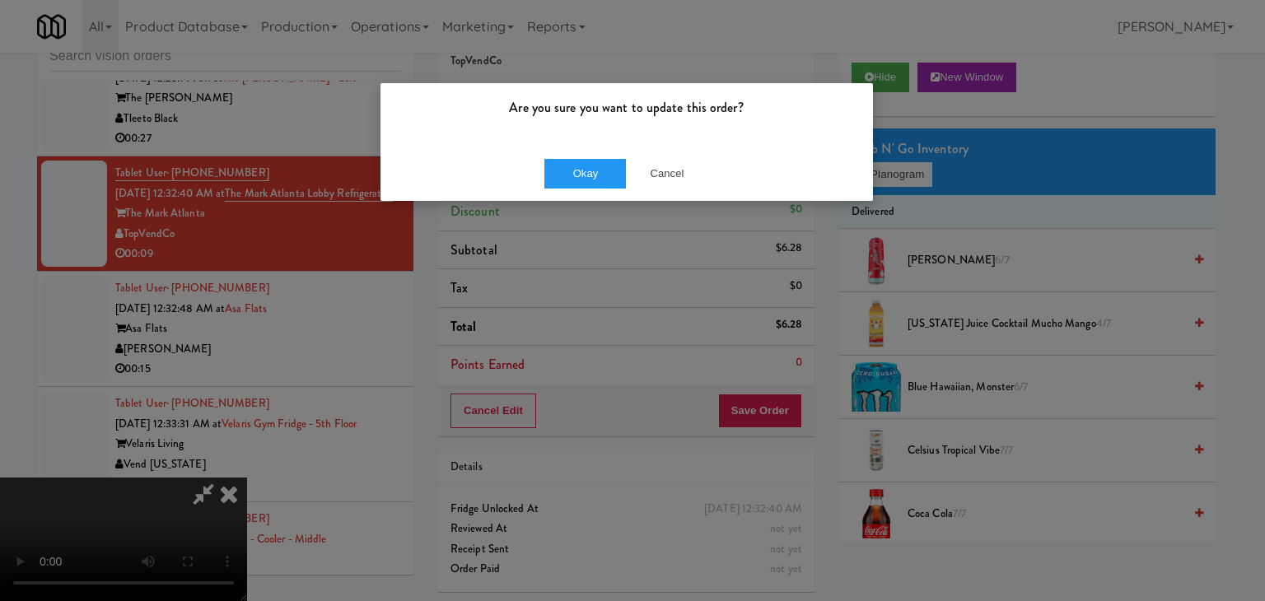
drag, startPoint x: 572, startPoint y: 124, endPoint x: 575, endPoint y: 158, distance: 34.7
click at [570, 133] on div "Are you sure you want to update this order?" at bounding box center [626, 114] width 493 height 63
click at [575, 158] on div "Okay Cancel" at bounding box center [626, 173] width 493 height 55
click at [575, 170] on button "Okay" at bounding box center [585, 174] width 82 height 30
click at [575, 173] on div "Okay Cancel" at bounding box center [626, 173] width 493 height 55
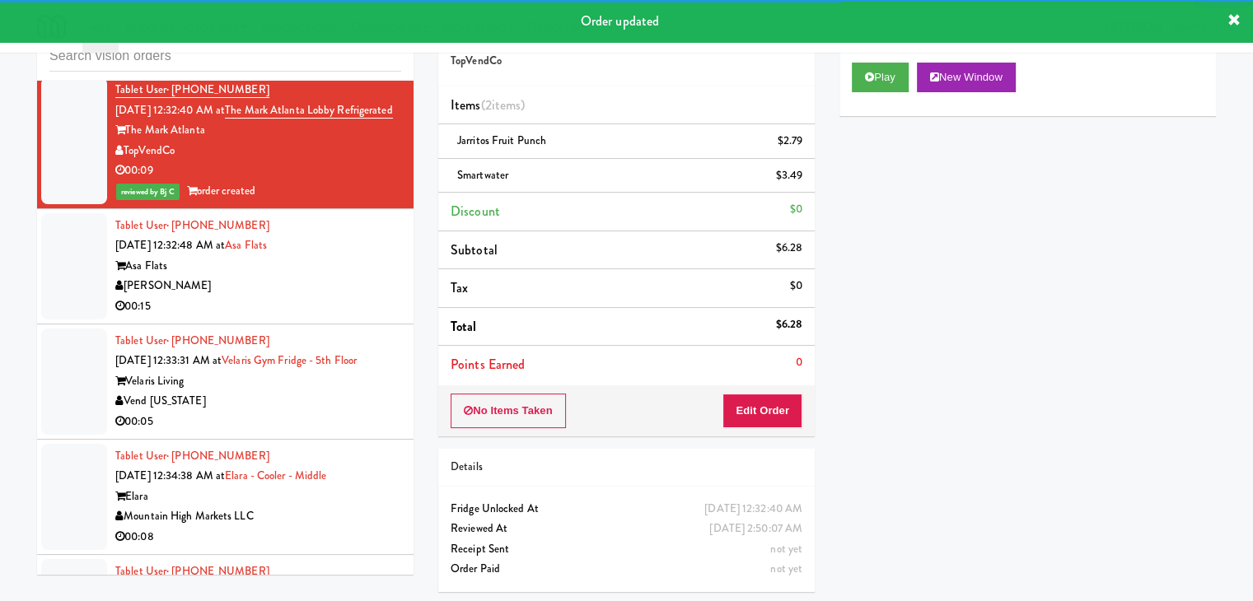
scroll to position [13882, 0]
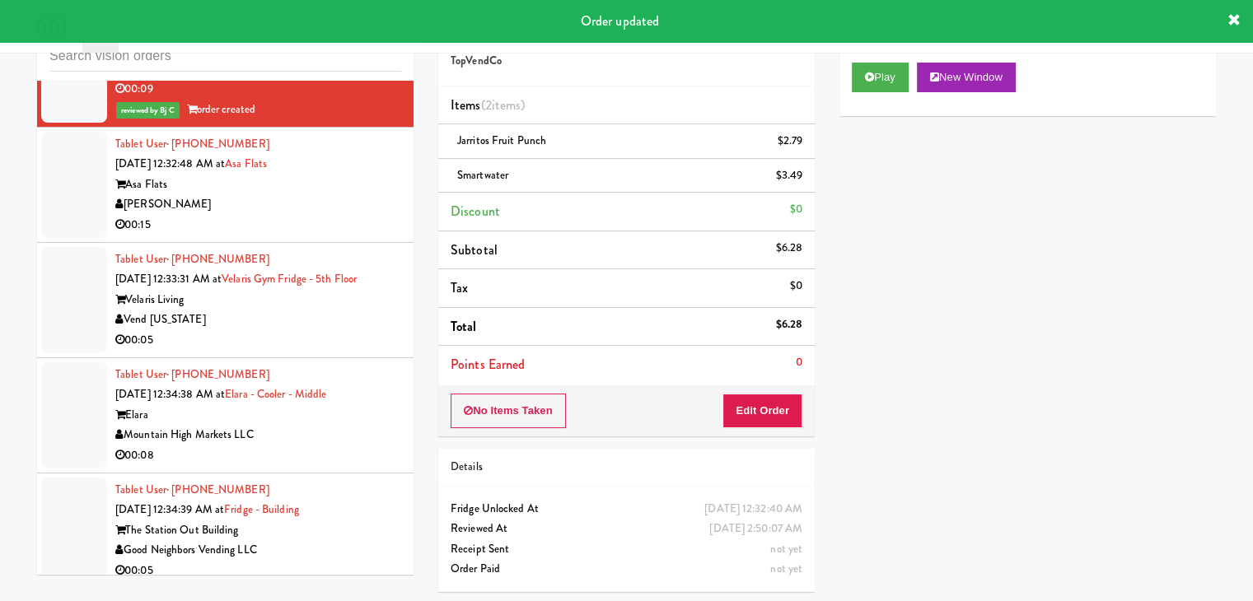
drag, startPoint x: 330, startPoint y: 279, endPoint x: 339, endPoint y: 281, distance: 9.2
click at [333, 215] on div "[PERSON_NAME]" at bounding box center [258, 204] width 286 height 21
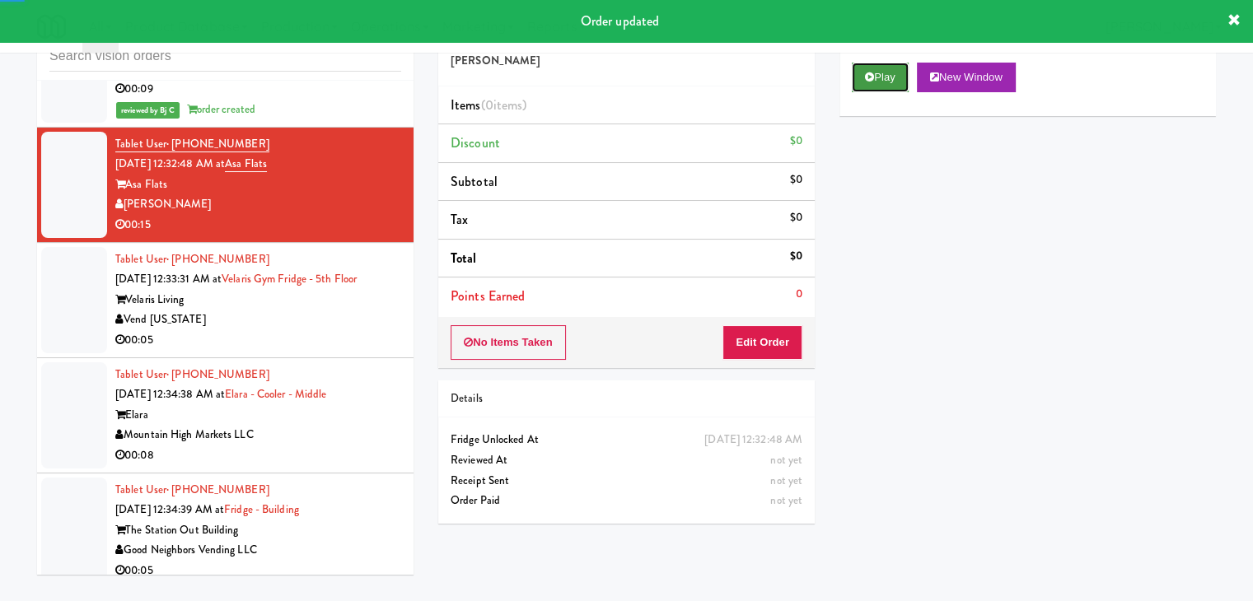
click at [860, 71] on button "Play" at bounding box center [880, 78] width 57 height 30
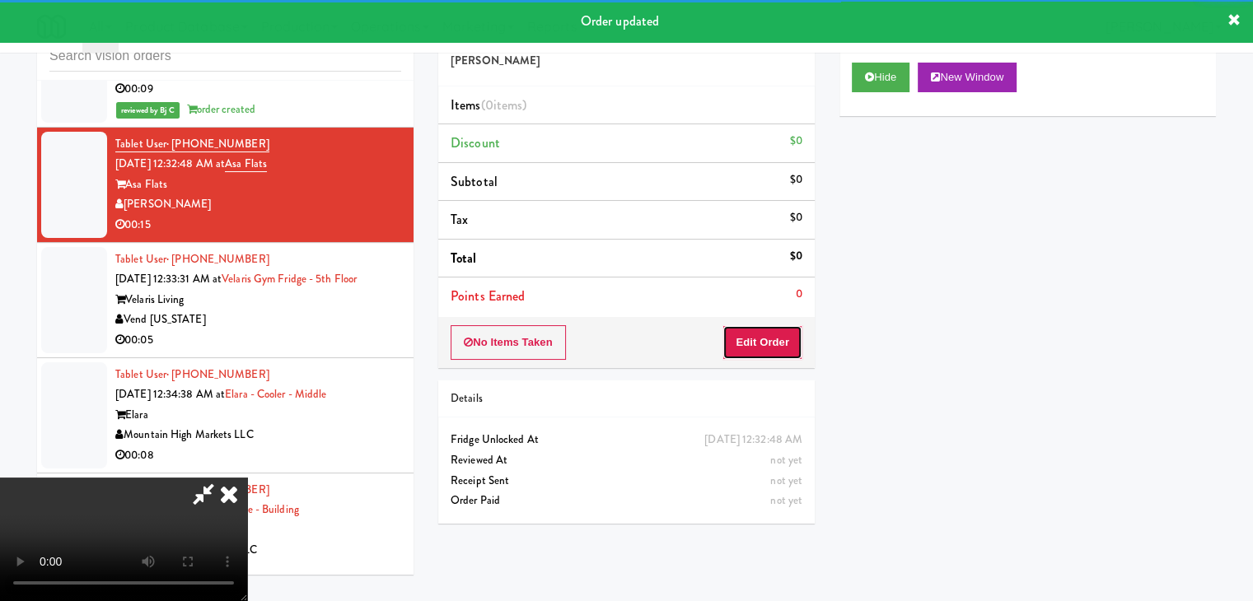
click at [754, 340] on button "Edit Order" at bounding box center [762, 342] width 80 height 35
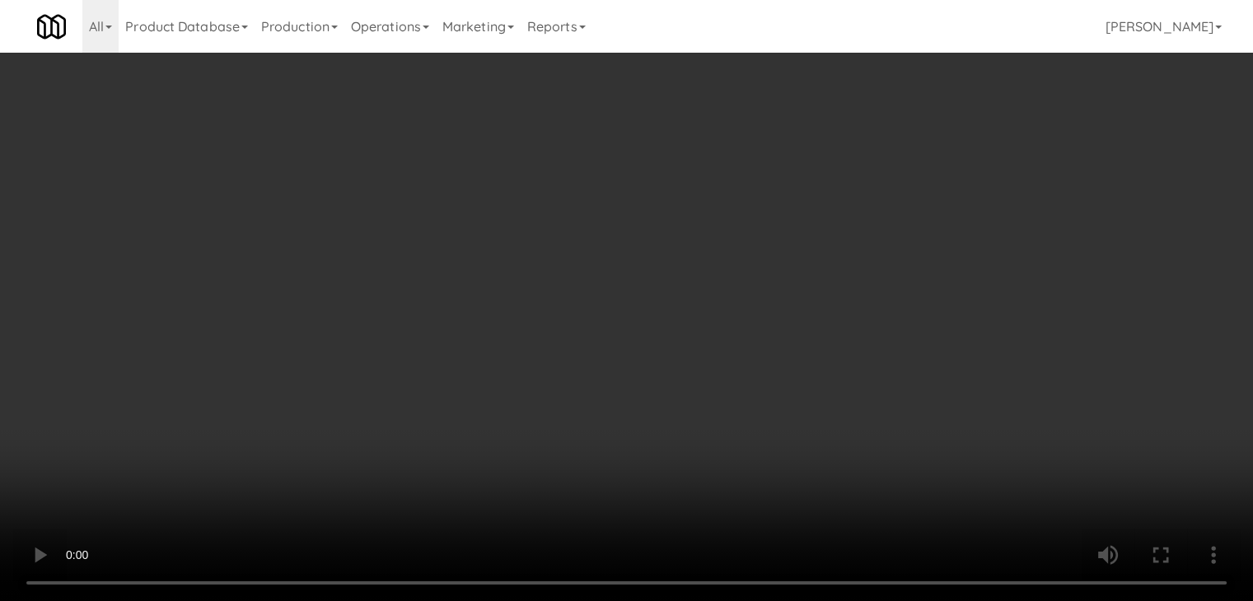
scroll to position [13740, 0]
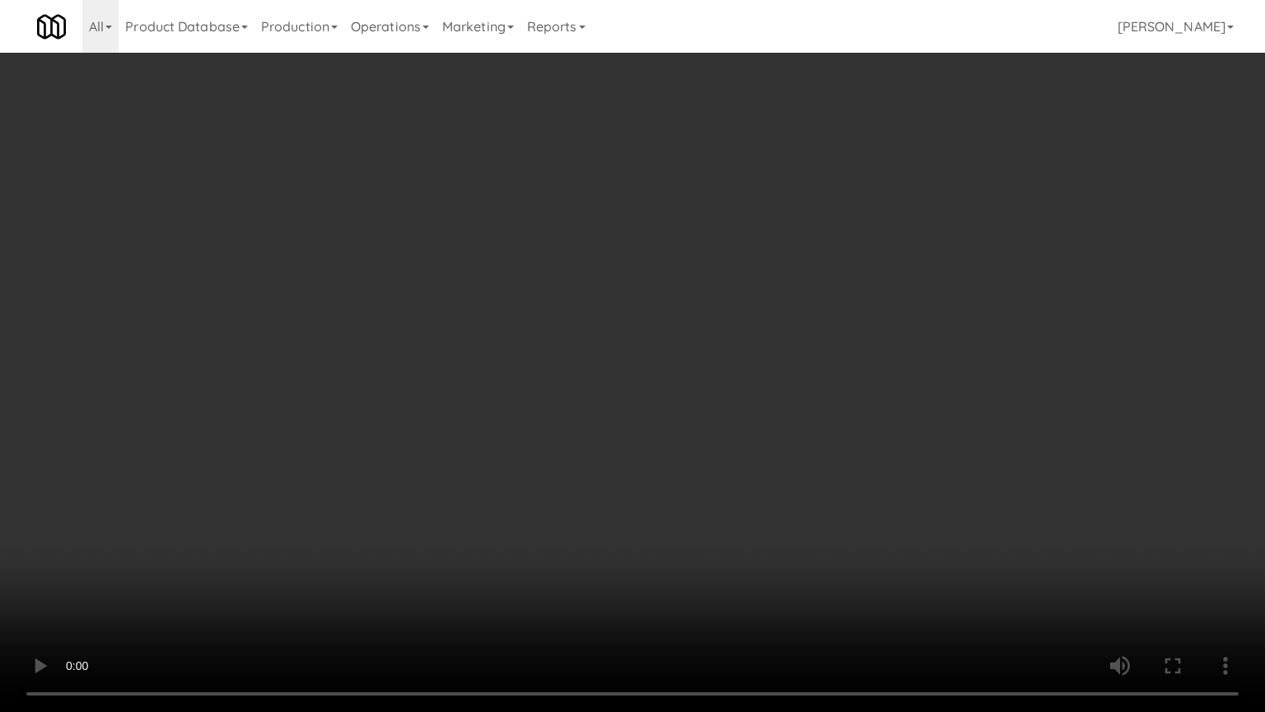
click at [805, 371] on video at bounding box center [632, 356] width 1265 height 712
click at [802, 378] on video at bounding box center [632, 356] width 1265 height 712
click at [817, 370] on video at bounding box center [632, 356] width 1265 height 712
click at [819, 370] on video at bounding box center [632, 356] width 1265 height 712
click at [818, 369] on video at bounding box center [632, 356] width 1265 height 712
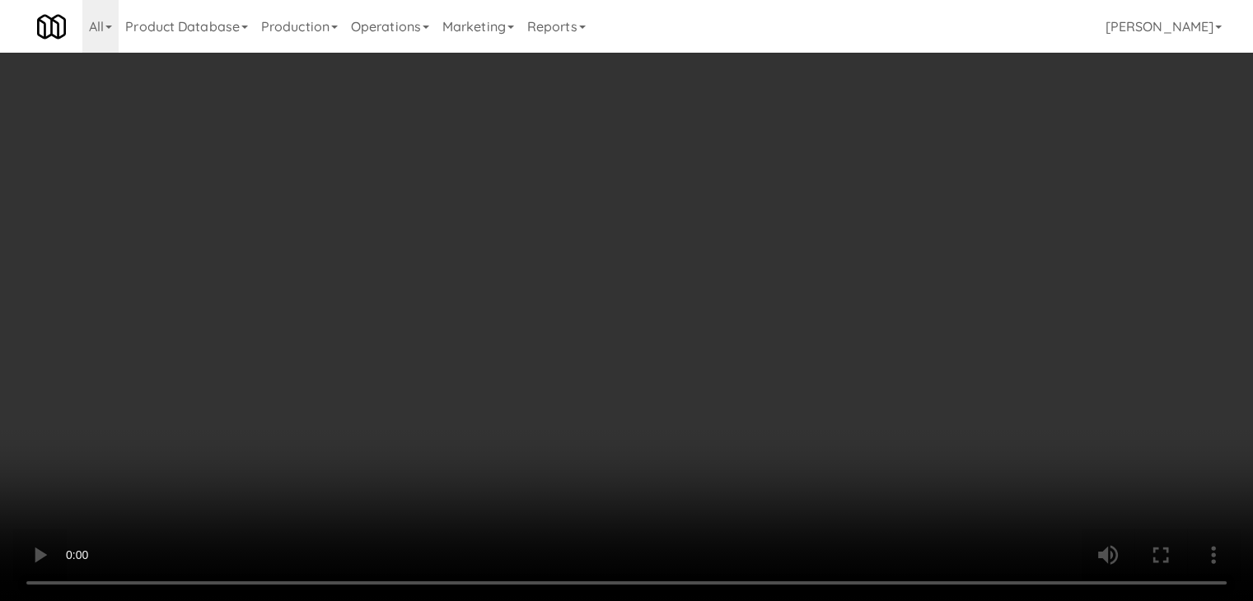
click at [913, 162] on button "Planogram" at bounding box center [892, 174] width 81 height 25
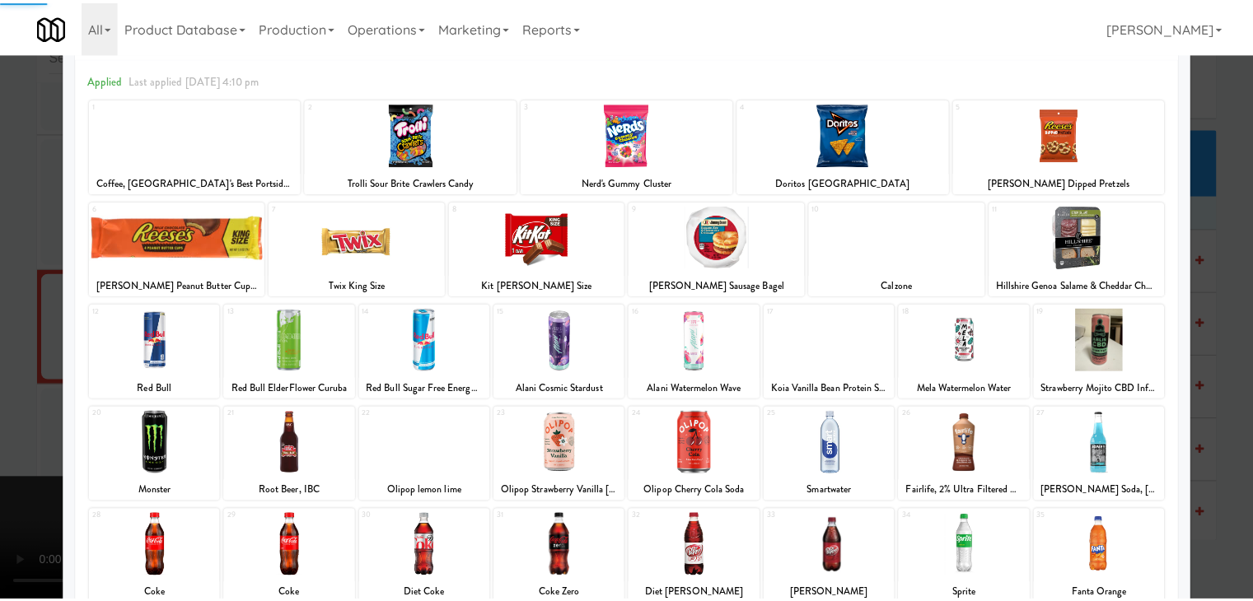
scroll to position [208, 0]
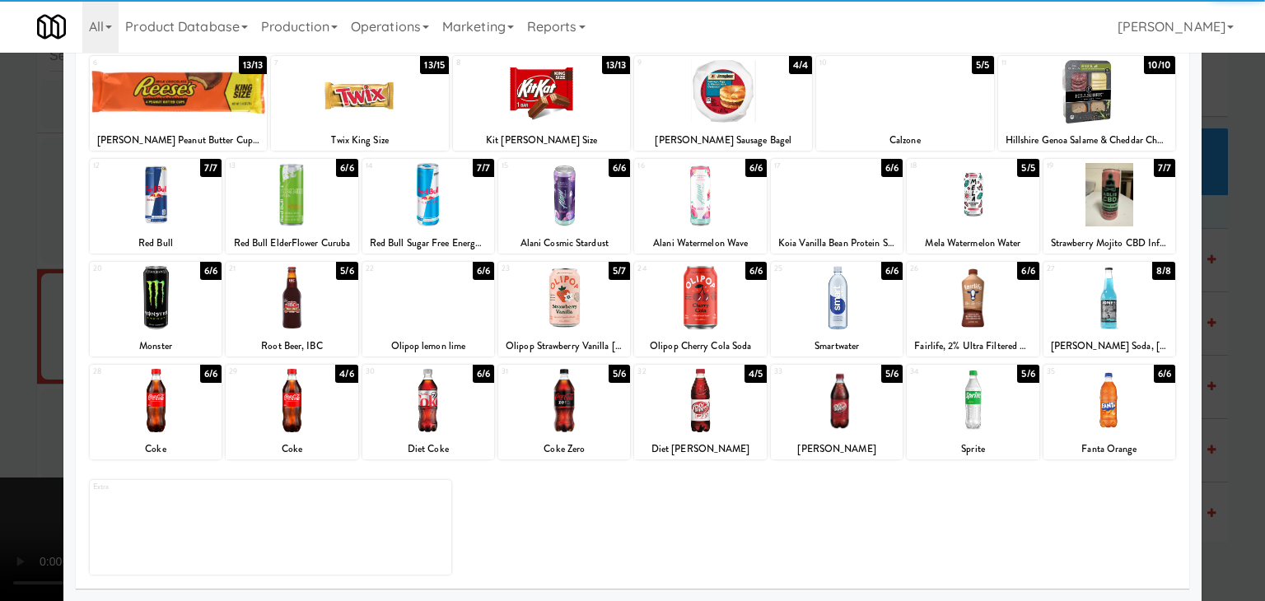
click at [679, 423] on div at bounding box center [700, 400] width 132 height 63
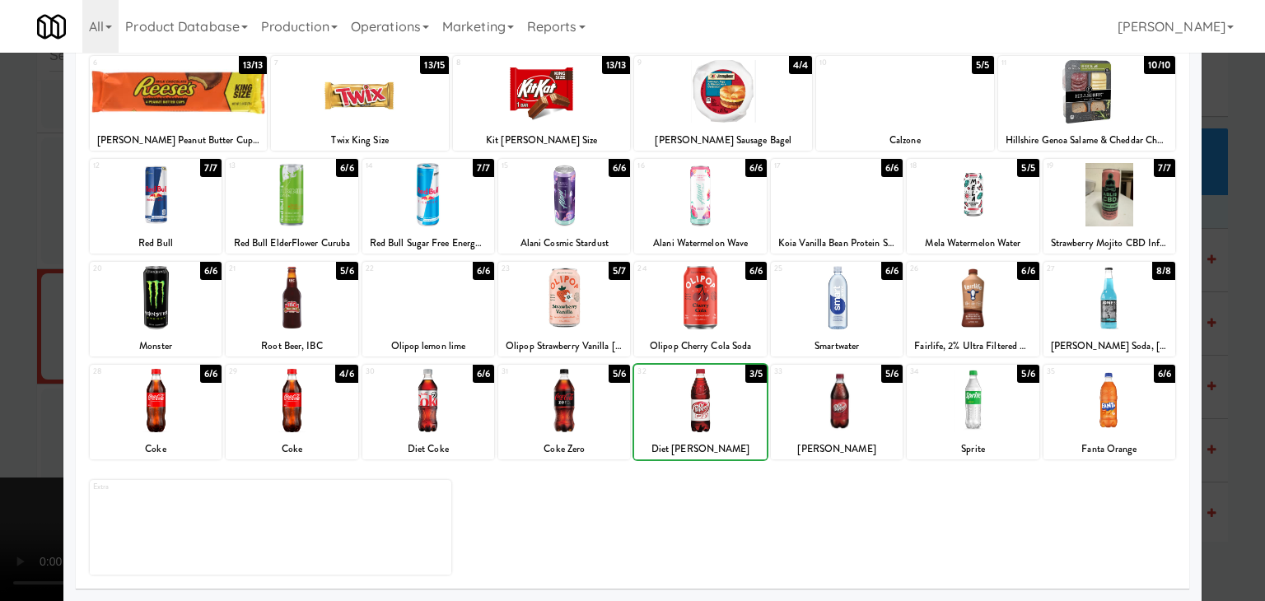
drag, startPoint x: 3, startPoint y: 353, endPoint x: 358, endPoint y: 363, distance: 355.1
click at [21, 352] on div at bounding box center [632, 300] width 1265 height 601
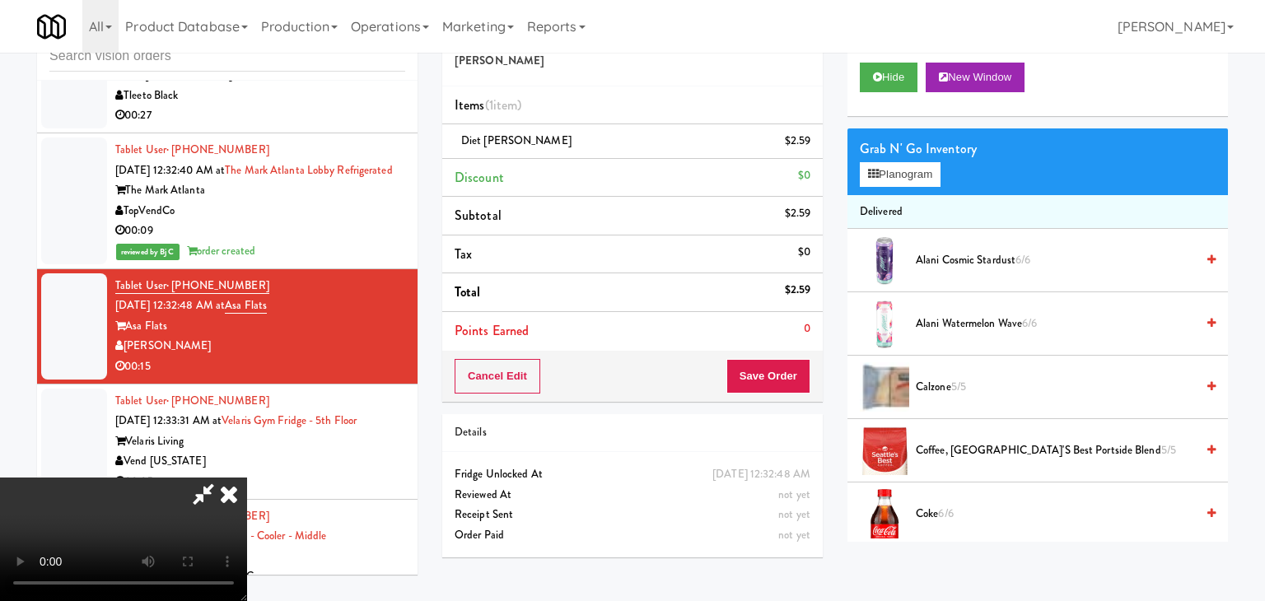
scroll to position [13882, 0]
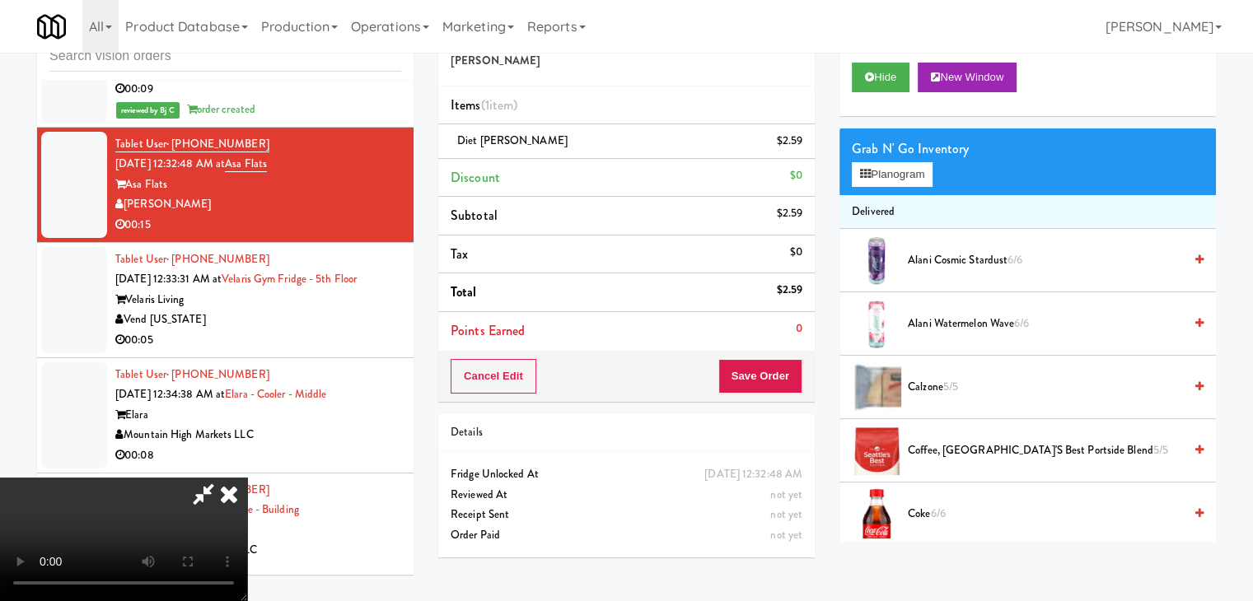
click at [247, 478] on video at bounding box center [123, 540] width 247 height 124
drag, startPoint x: 639, startPoint y: 360, endPoint x: 639, endPoint y: 369, distance: 9.1
click at [247, 478] on video at bounding box center [123, 540] width 247 height 124
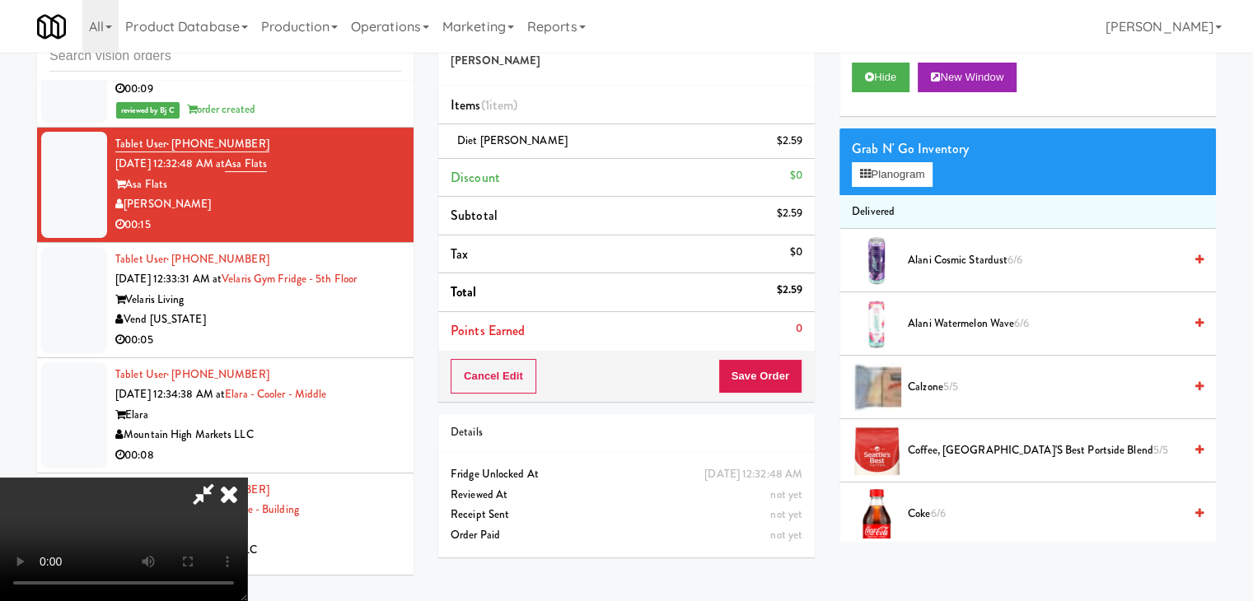
drag, startPoint x: 643, startPoint y: 369, endPoint x: 643, endPoint y: 380, distance: 10.7
click at [247, 478] on video at bounding box center [123, 540] width 247 height 124
drag, startPoint x: 643, startPoint y: 380, endPoint x: 651, endPoint y: 385, distance: 8.9
click at [247, 478] on video at bounding box center [123, 540] width 247 height 124
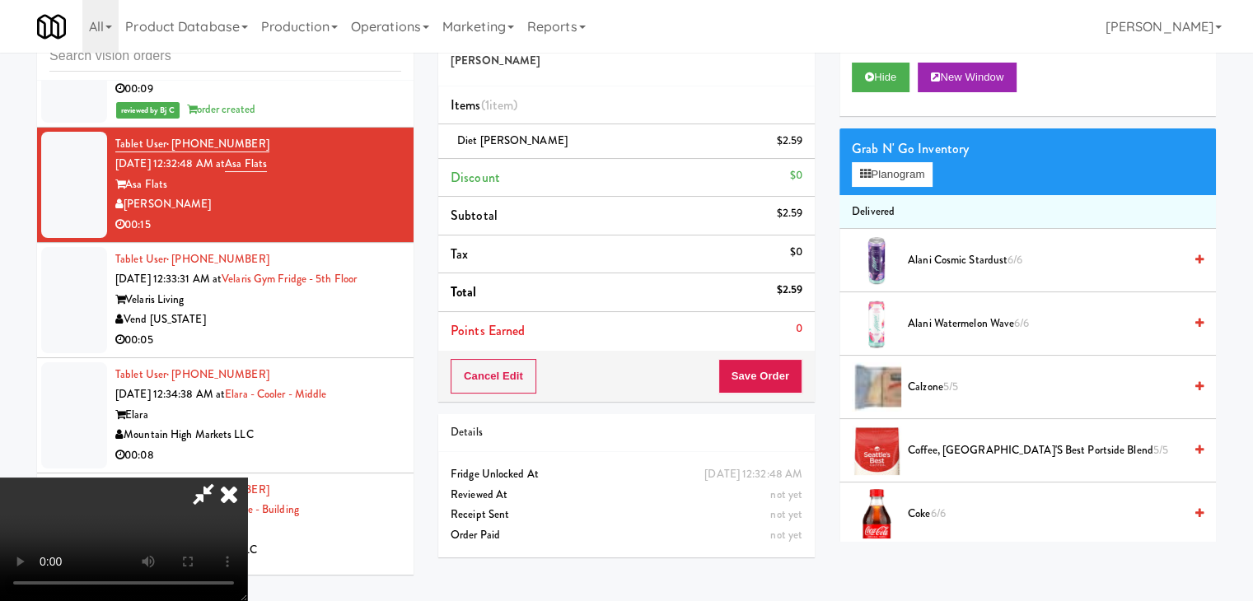
click at [247, 478] on video at bounding box center [123, 540] width 247 height 124
click at [899, 179] on button "Planogram" at bounding box center [892, 174] width 81 height 25
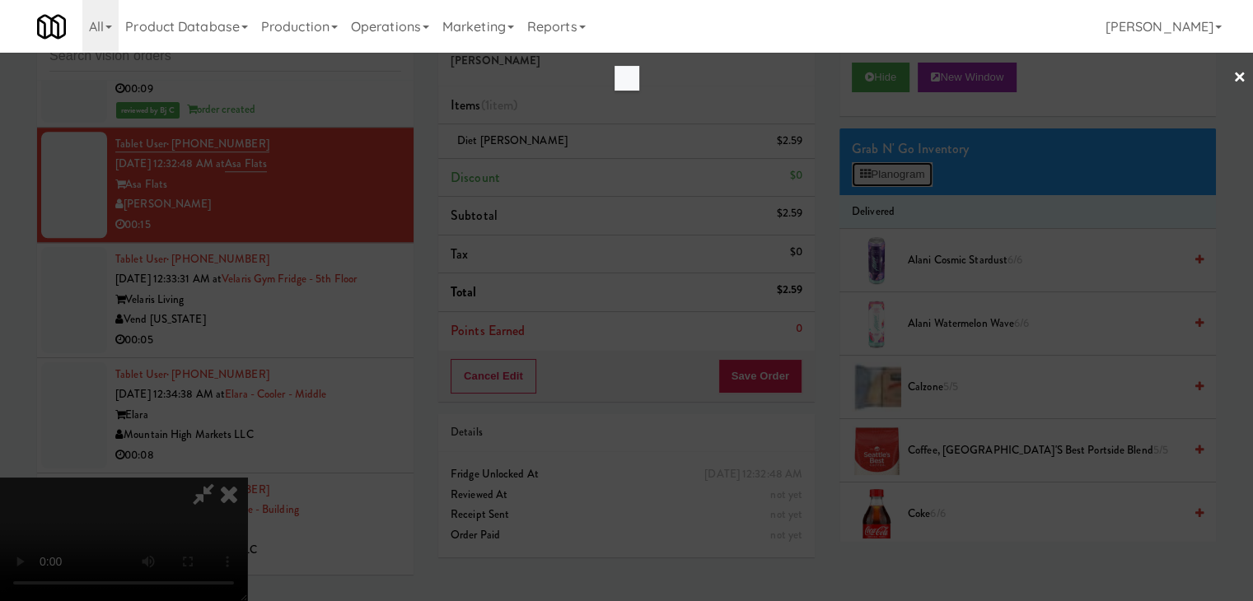
scroll to position [13740, 0]
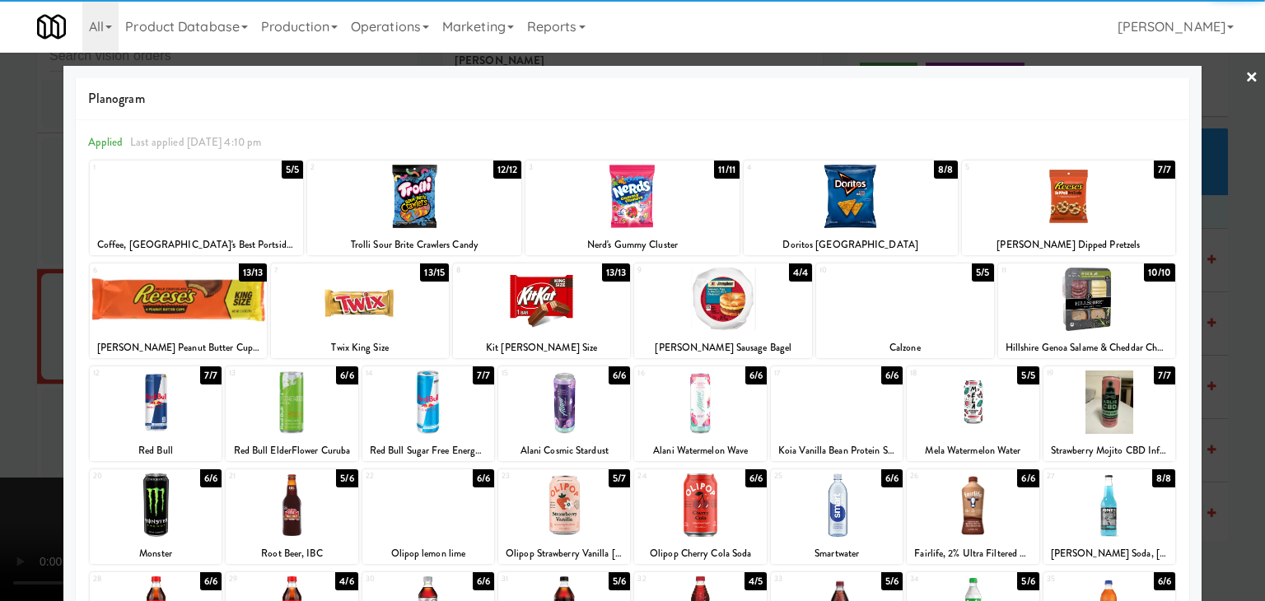
click at [316, 393] on div at bounding box center [292, 402] width 132 height 63
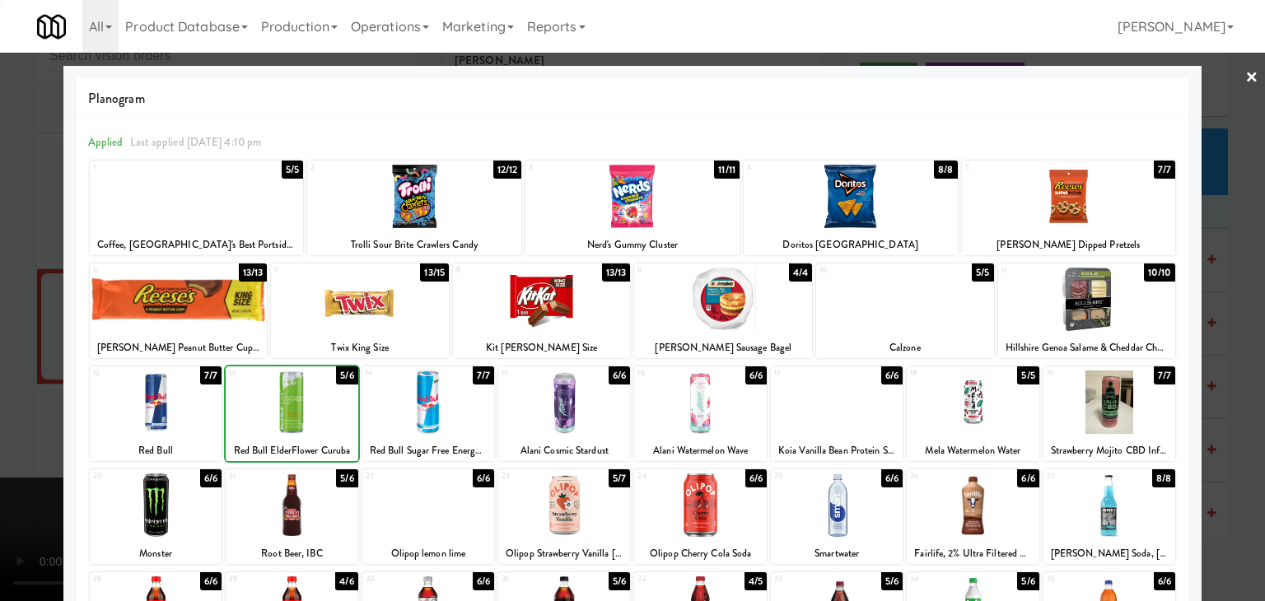
drag, startPoint x: 7, startPoint y: 369, endPoint x: 379, endPoint y: 380, distance: 372.4
click at [13, 369] on div at bounding box center [632, 300] width 1265 height 601
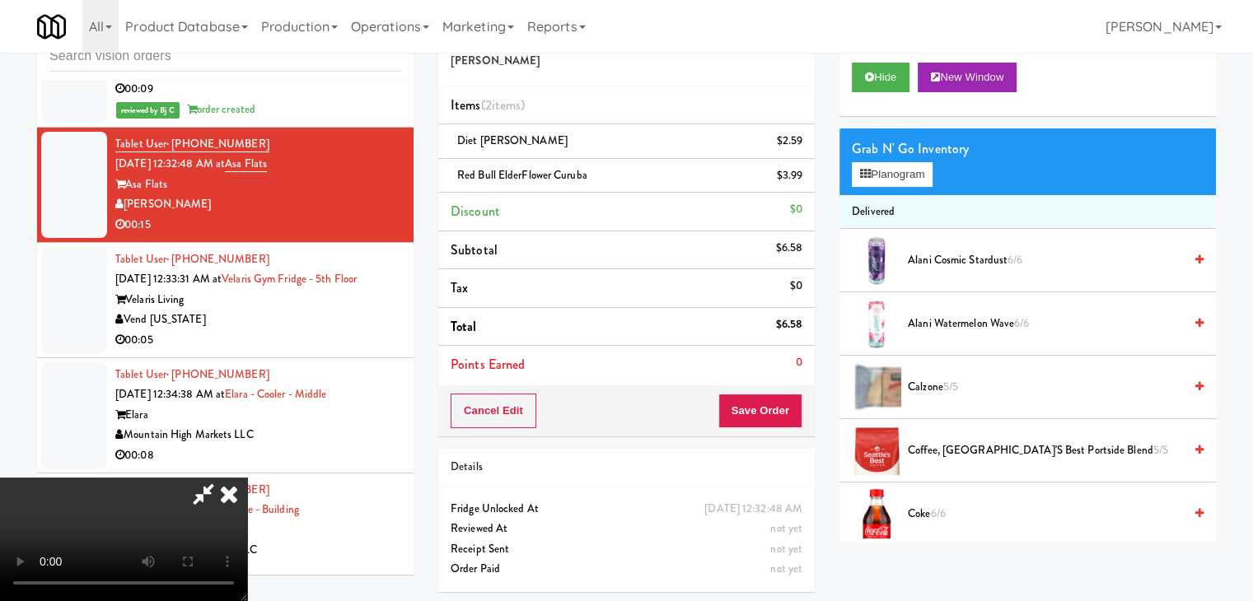
scroll to position [149, 0]
click at [247, 478] on video at bounding box center [123, 540] width 247 height 124
click at [777, 422] on button "Save Order" at bounding box center [760, 411] width 84 height 35
click at [777, 419] on button "Save Order" at bounding box center [760, 411] width 84 height 35
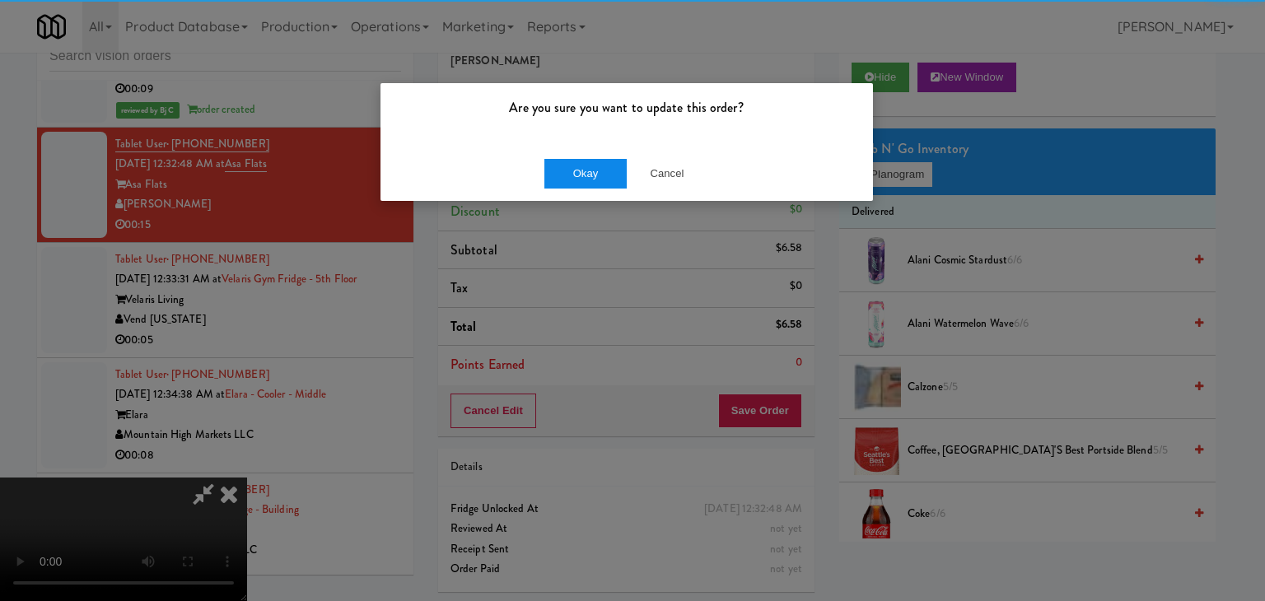
drag, startPoint x: 573, startPoint y: 157, endPoint x: 570, endPoint y: 170, distance: 13.6
click at [571, 165] on div "Okay Cancel" at bounding box center [626, 173] width 493 height 55
click at [570, 171] on button "Okay" at bounding box center [585, 174] width 82 height 30
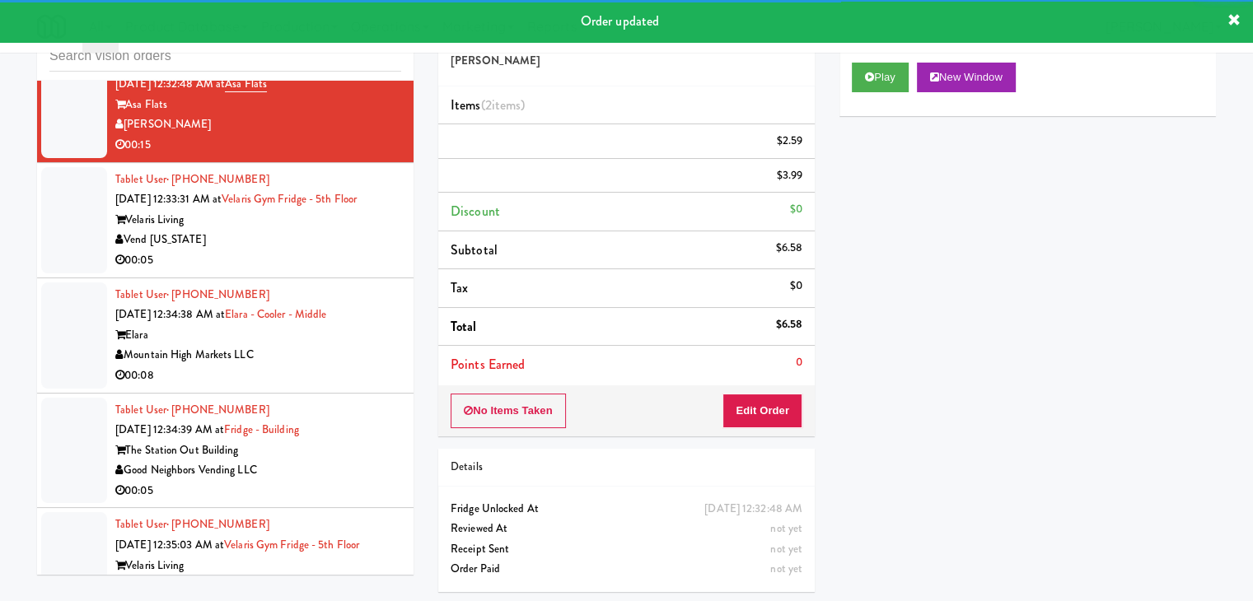
scroll to position [14046, 0]
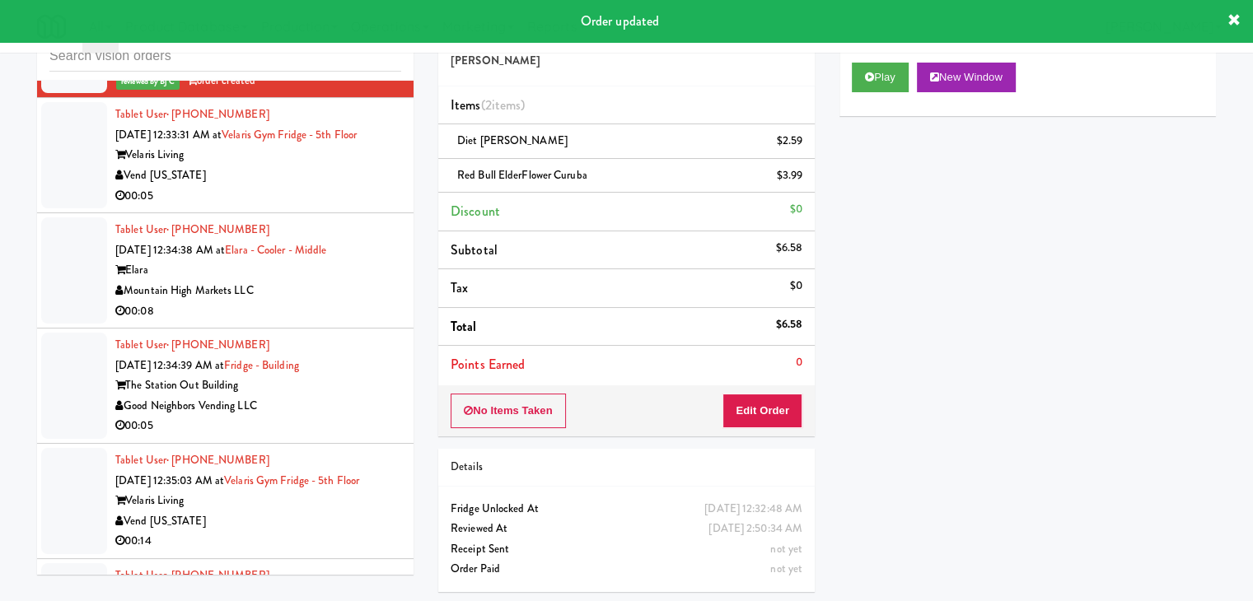
click at [281, 186] on div "Vend [US_STATE]" at bounding box center [258, 176] width 286 height 21
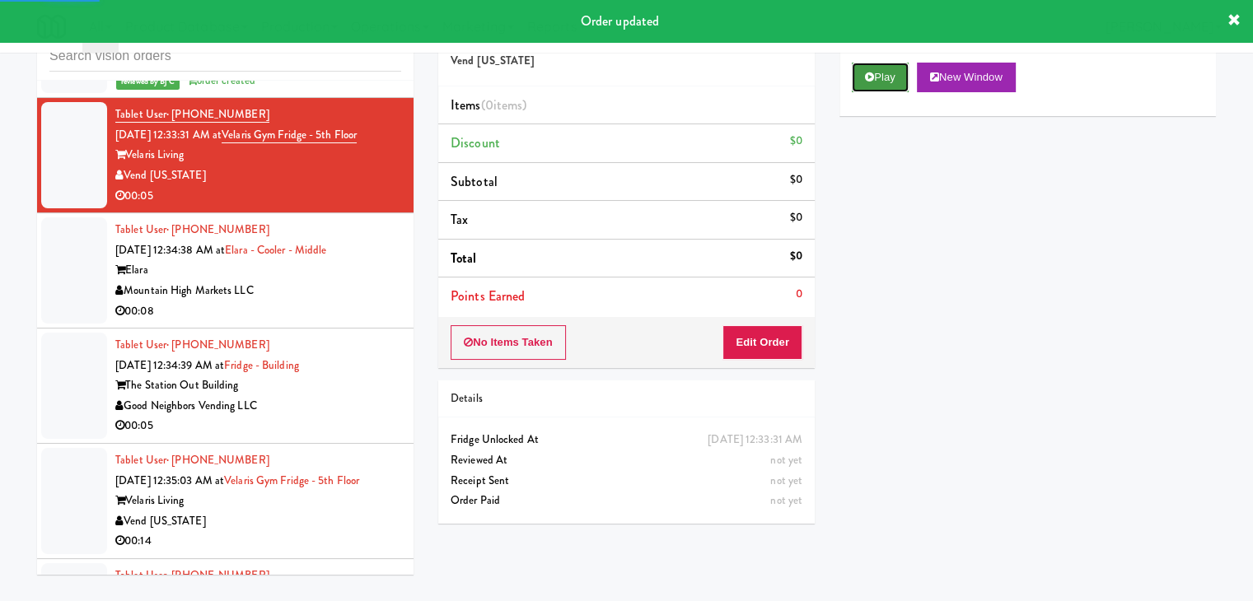
click at [883, 76] on button "Play" at bounding box center [880, 78] width 57 height 30
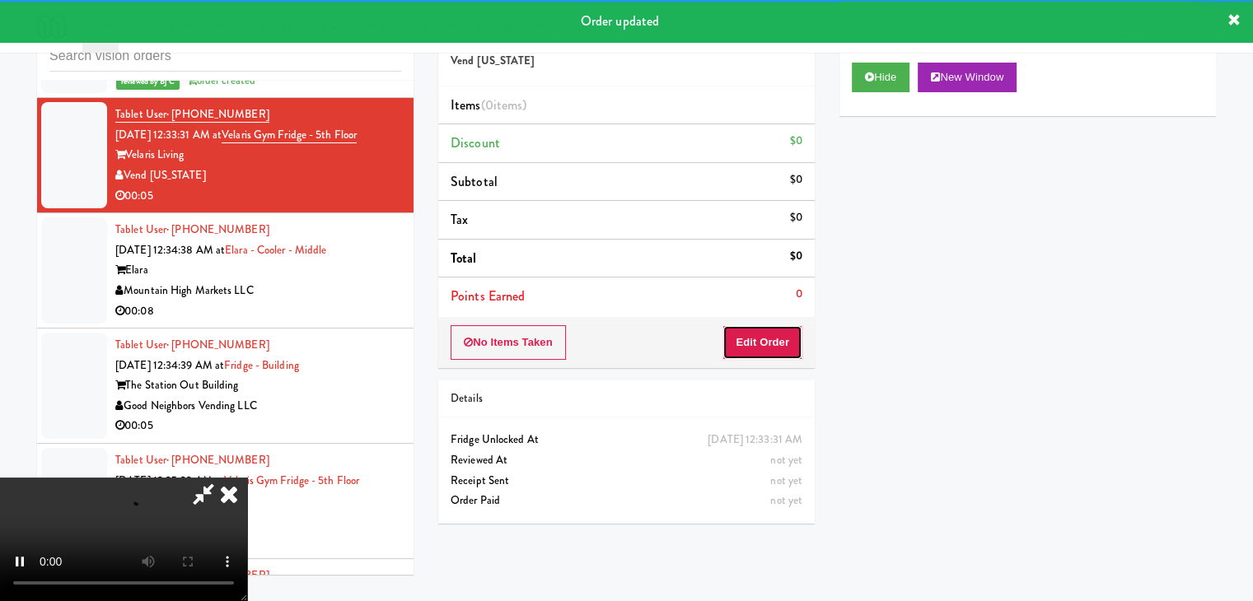
click at [735, 352] on button "Edit Order" at bounding box center [762, 342] width 80 height 35
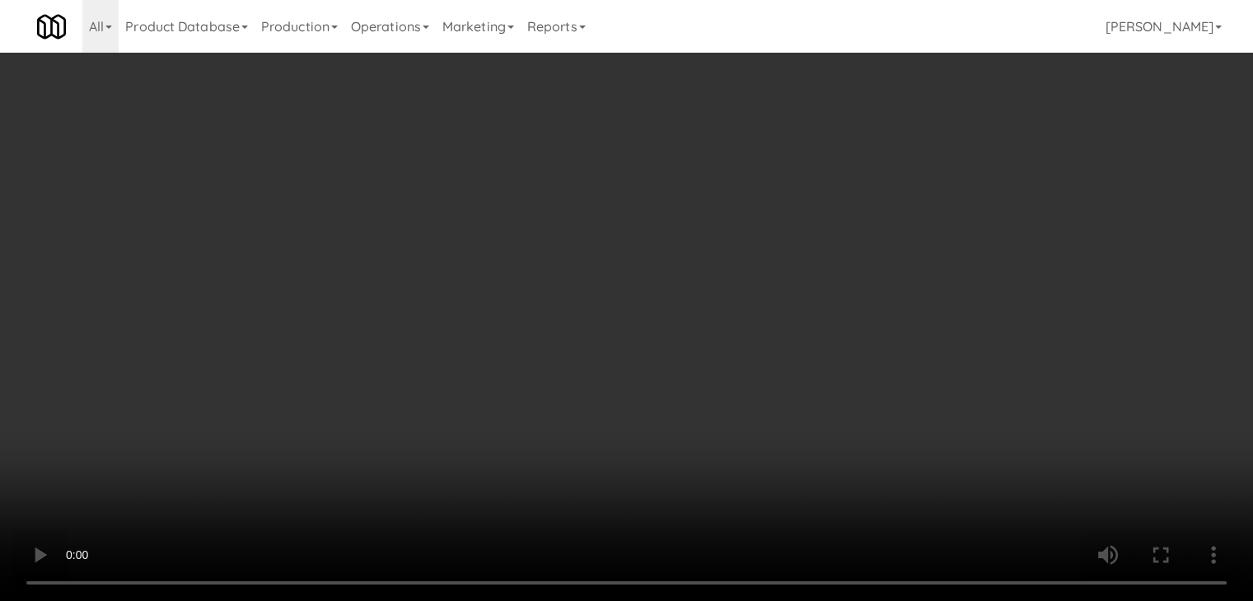
scroll to position [13905, 0]
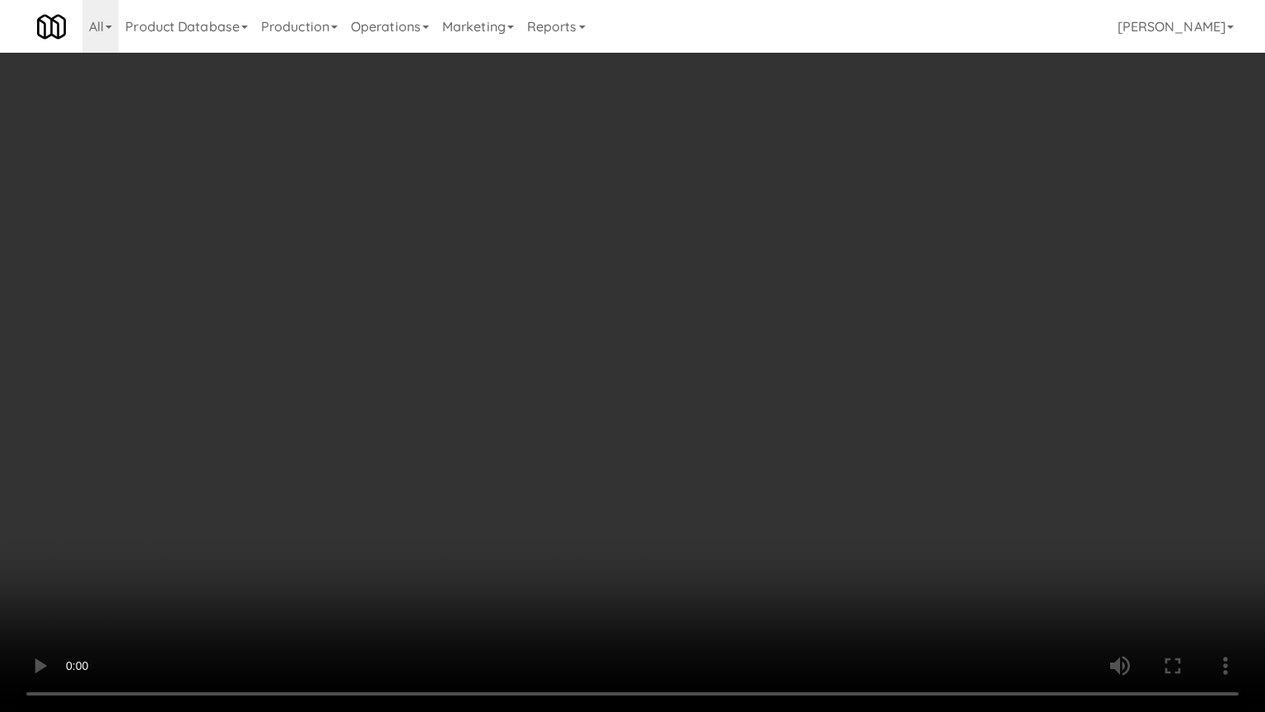
click at [726, 419] on video at bounding box center [632, 356] width 1265 height 712
drag, startPoint x: 726, startPoint y: 418, endPoint x: 762, endPoint y: 322, distance: 102.9
click at [726, 417] on video at bounding box center [632, 356] width 1265 height 712
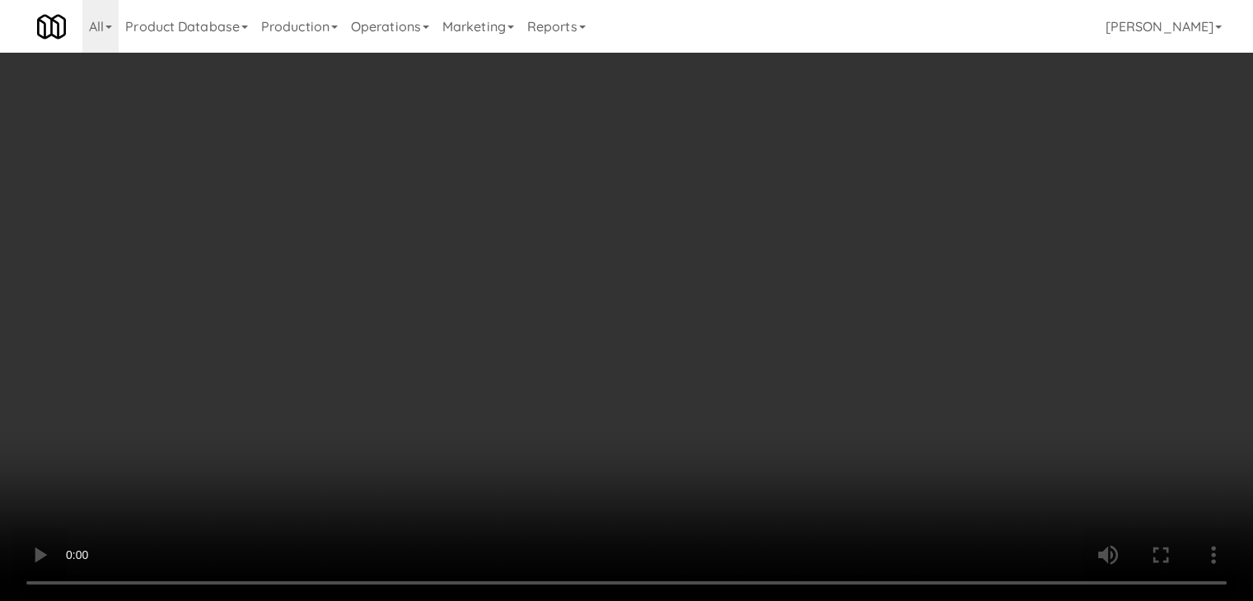
click at [913, 166] on button "Planogram" at bounding box center [892, 174] width 81 height 25
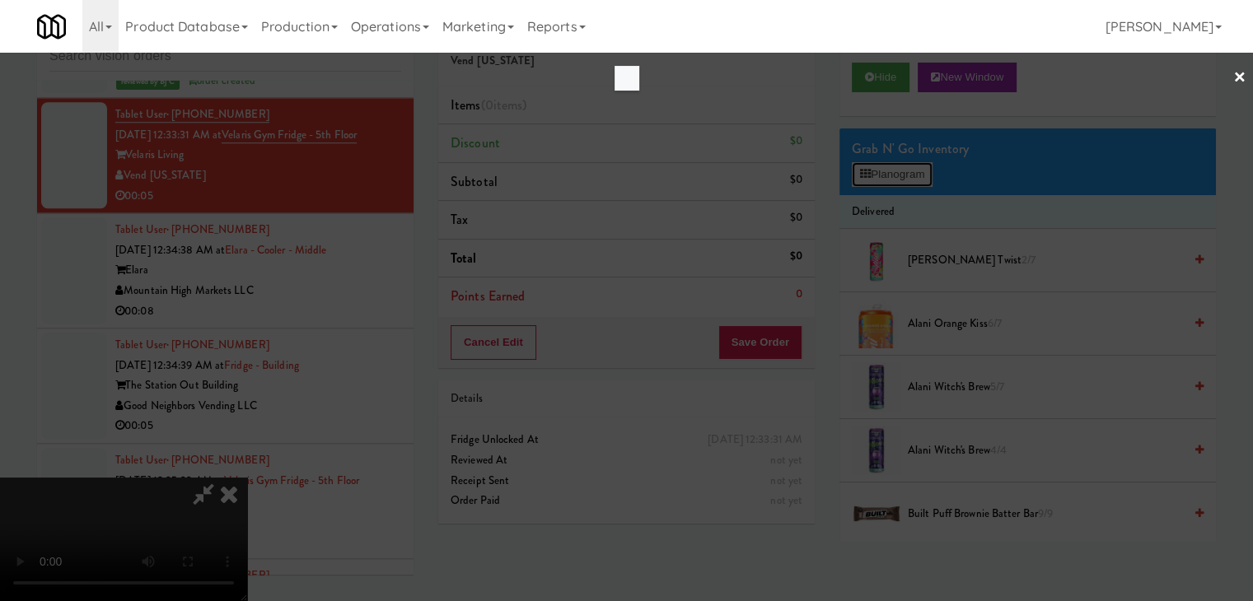
scroll to position [13905, 0]
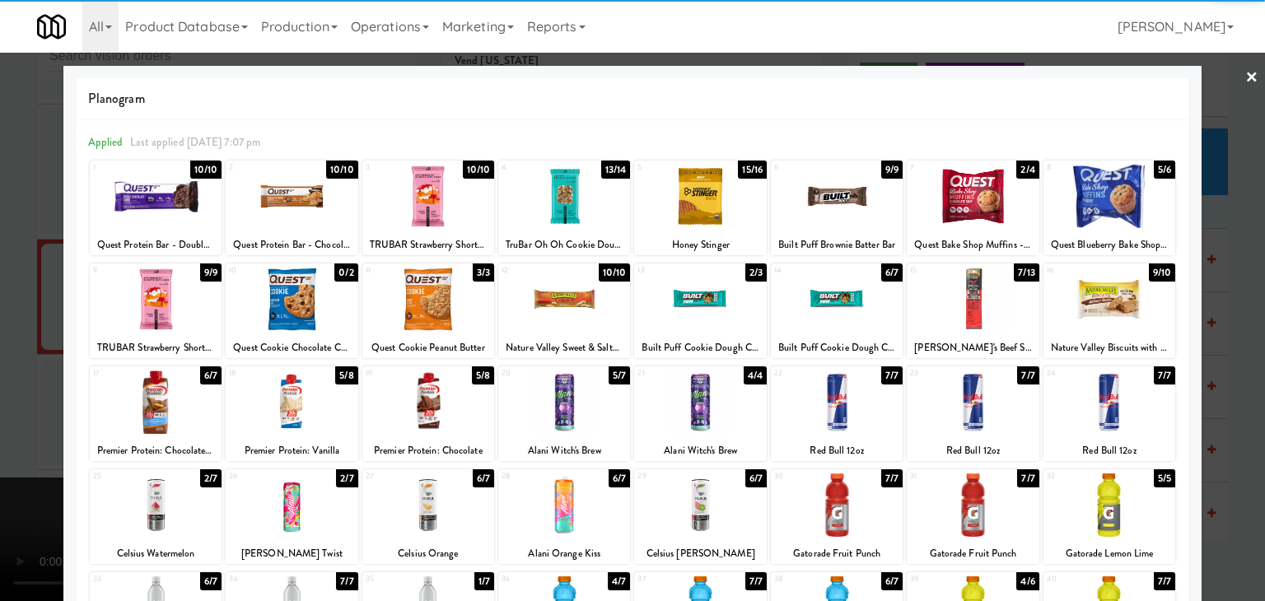
click at [811, 384] on div at bounding box center [837, 402] width 132 height 63
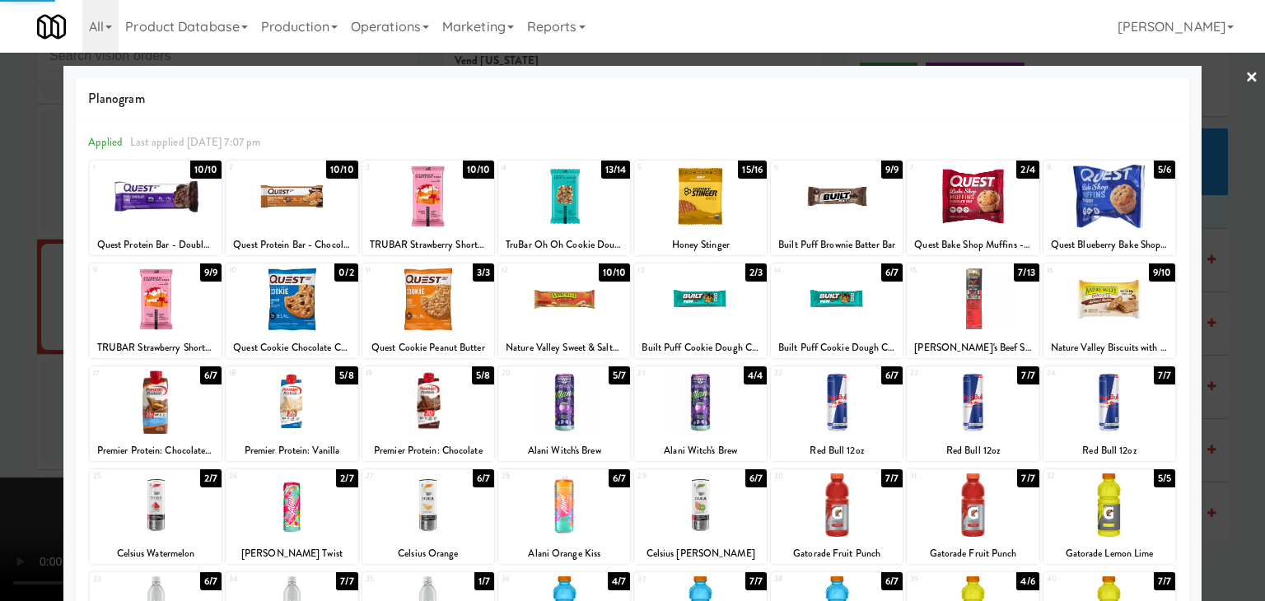
drag, startPoint x: 0, startPoint y: 309, endPoint x: 240, endPoint y: 321, distance: 240.8
click at [5, 309] on div at bounding box center [632, 300] width 1265 height 601
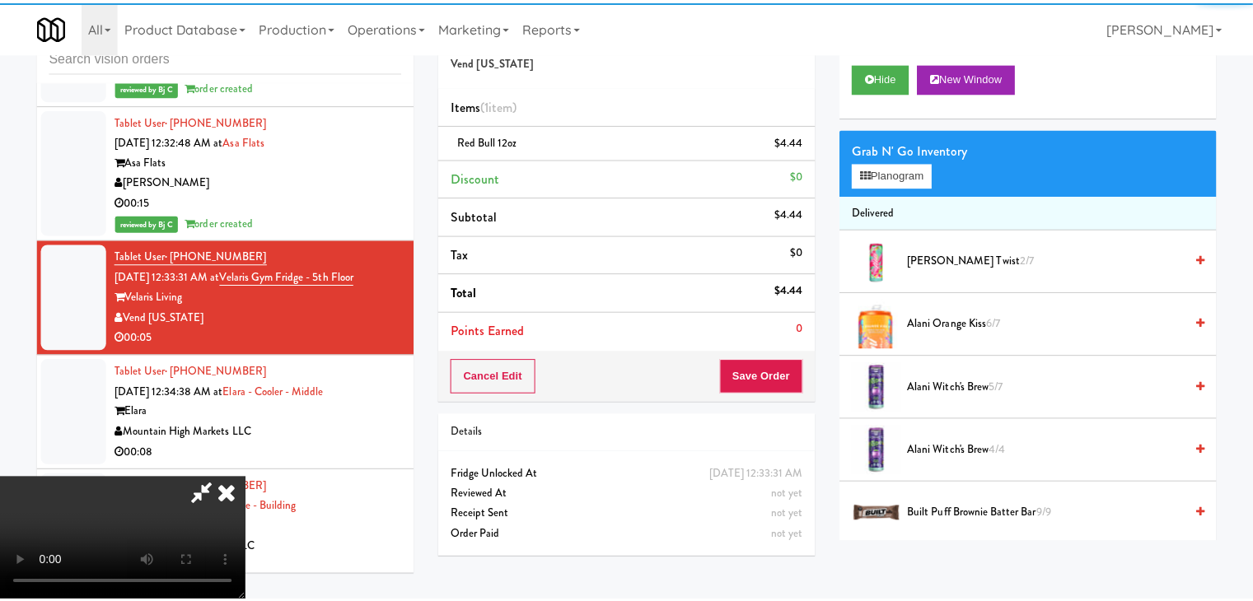
scroll to position [14046, 0]
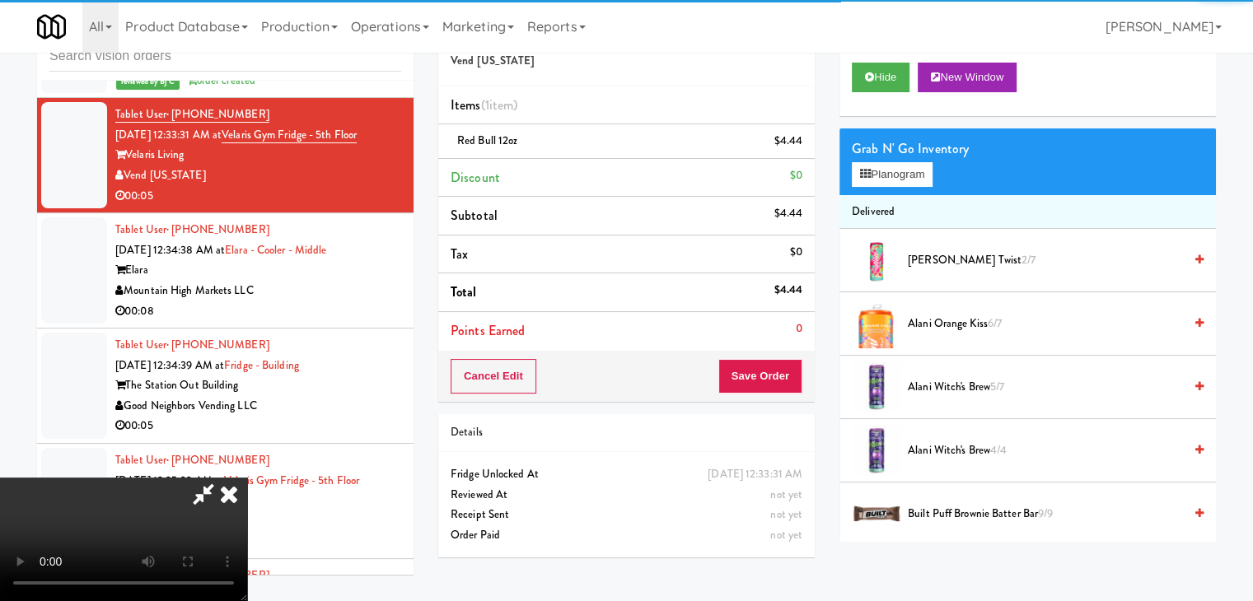
drag, startPoint x: 549, startPoint y: 357, endPoint x: 560, endPoint y: 354, distance: 11.8
click at [247, 478] on video at bounding box center [123, 540] width 247 height 124
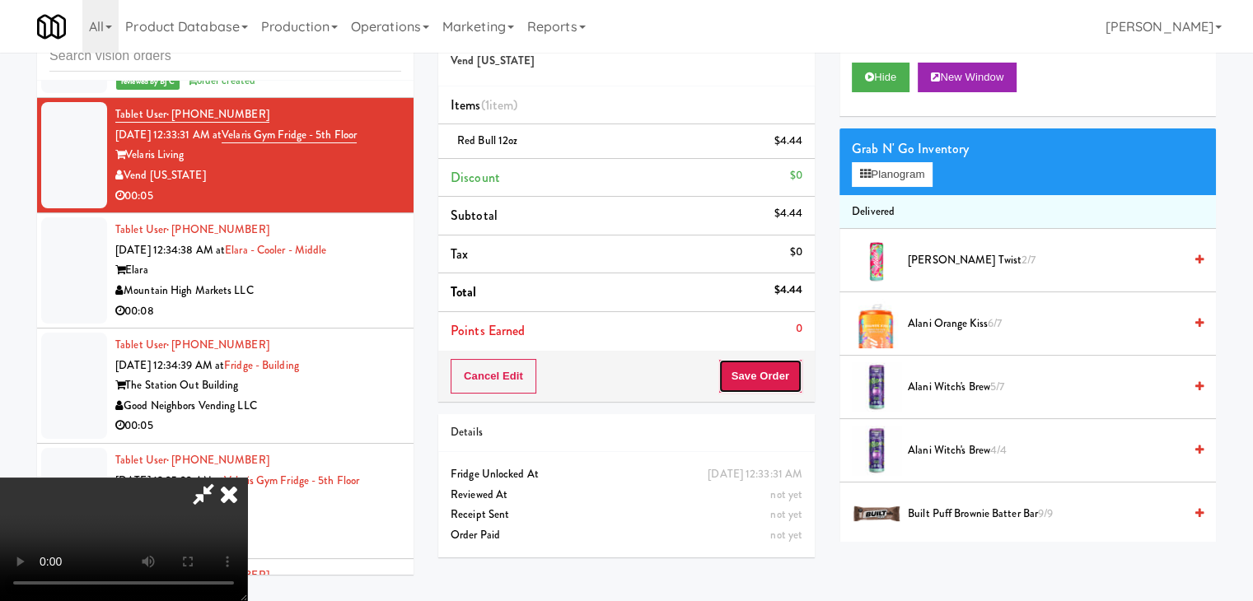
click at [762, 373] on button "Save Order" at bounding box center [760, 376] width 84 height 35
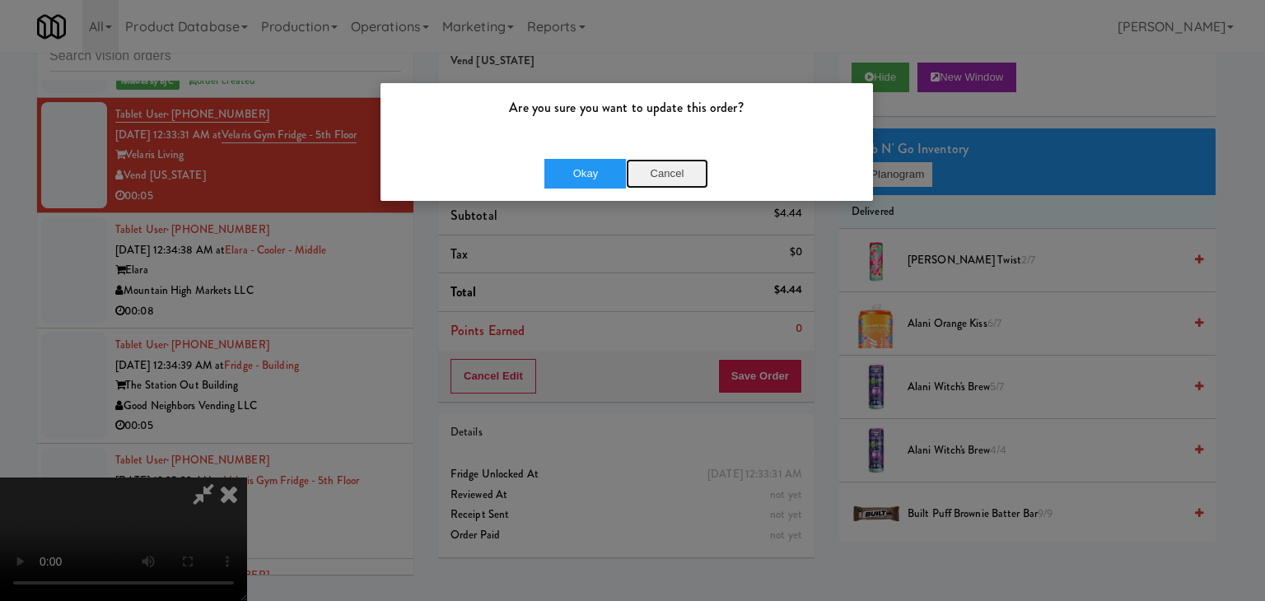
click at [670, 169] on button "Cancel" at bounding box center [667, 174] width 82 height 30
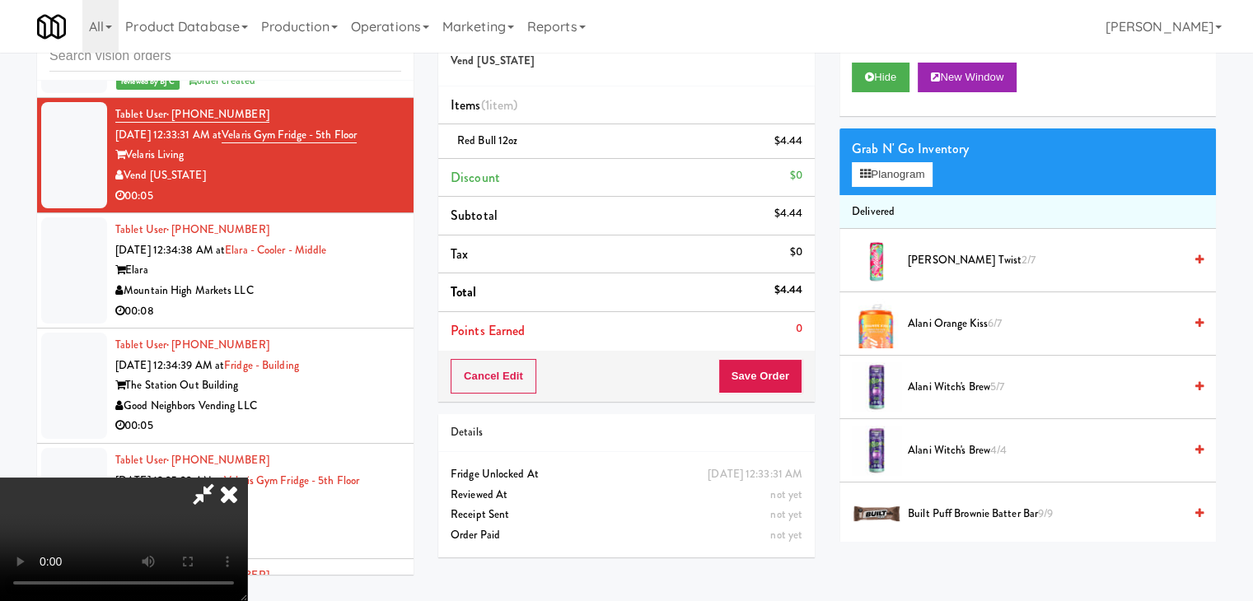
scroll to position [231, 0]
click at [247, 592] on video at bounding box center [123, 540] width 247 height 124
click at [247, 478] on video at bounding box center [123, 540] width 247 height 124
drag, startPoint x: 605, startPoint y: 376, endPoint x: 695, endPoint y: 373, distance: 89.8
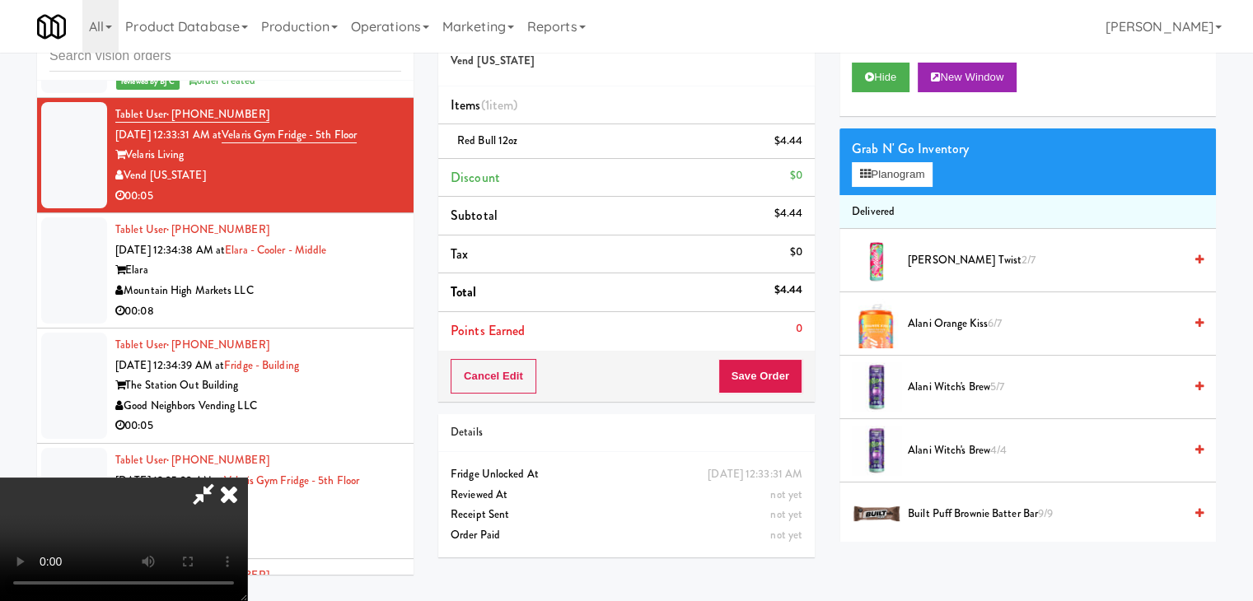
click at [247, 478] on video at bounding box center [123, 540] width 247 height 124
click at [762, 371] on button "Save Order" at bounding box center [760, 376] width 84 height 35
click at [766, 372] on button "Save Order" at bounding box center [760, 376] width 84 height 35
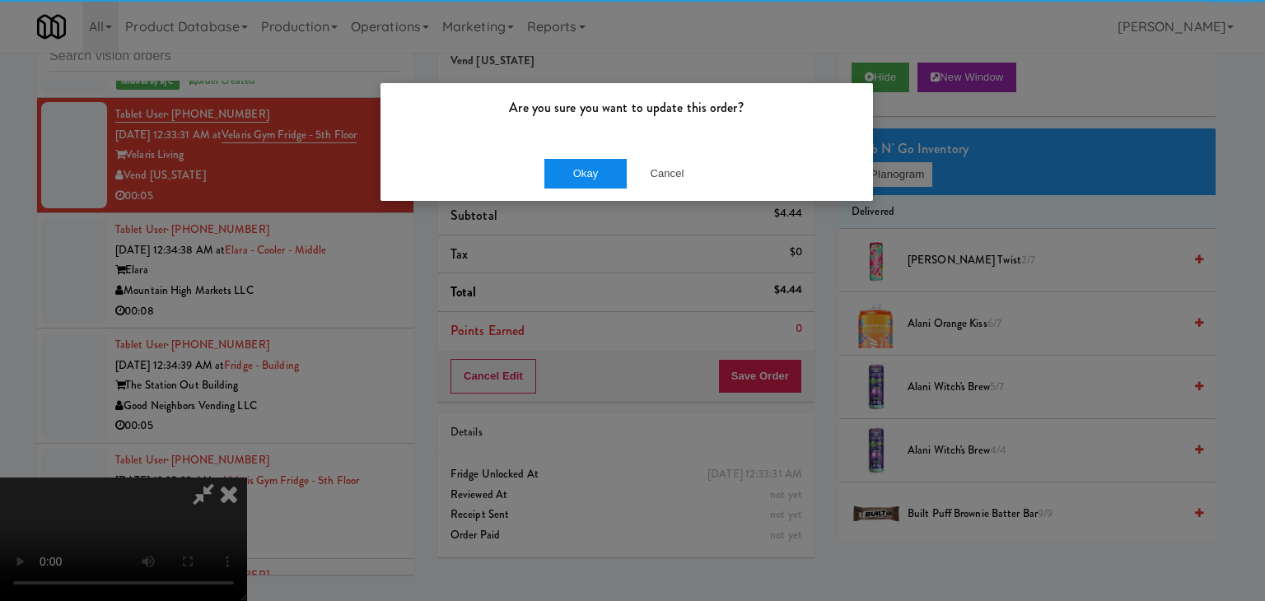
click at [591, 162] on div "Okay Cancel" at bounding box center [626, 173] width 493 height 55
click at [593, 169] on button "Okay" at bounding box center [585, 174] width 82 height 30
click at [593, 170] on button "Okay" at bounding box center [585, 174] width 82 height 30
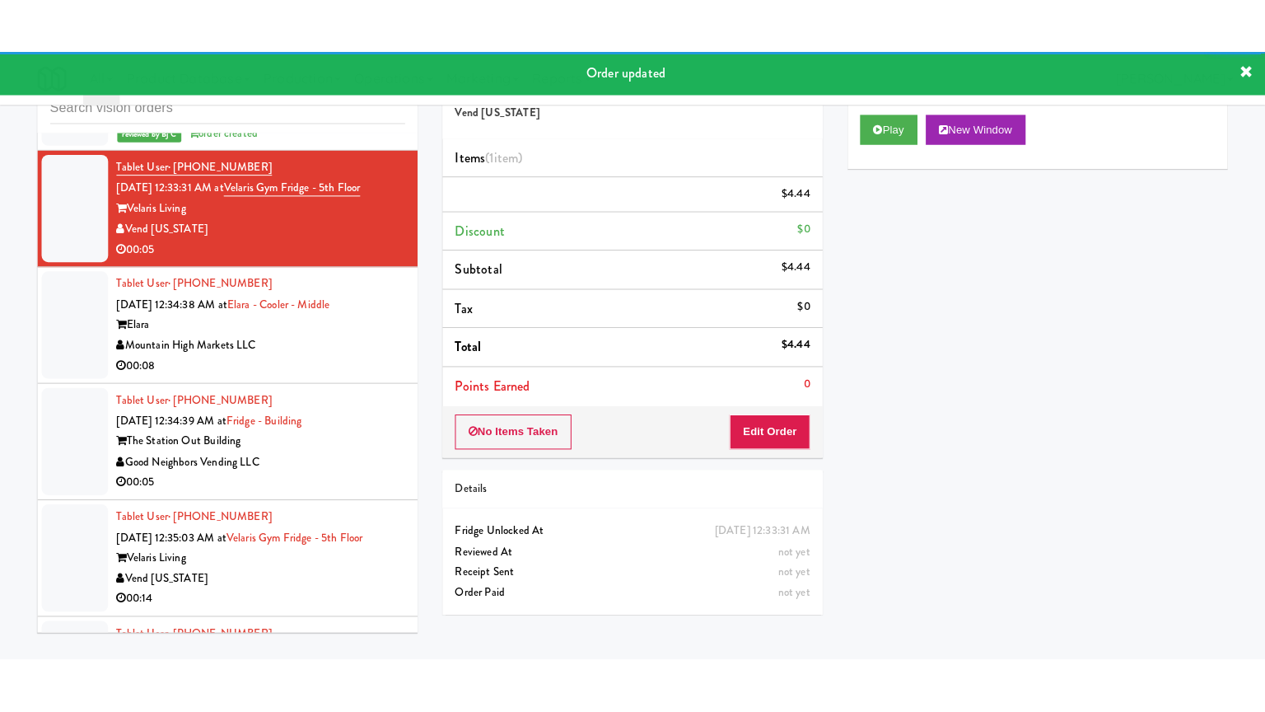
scroll to position [14211, 0]
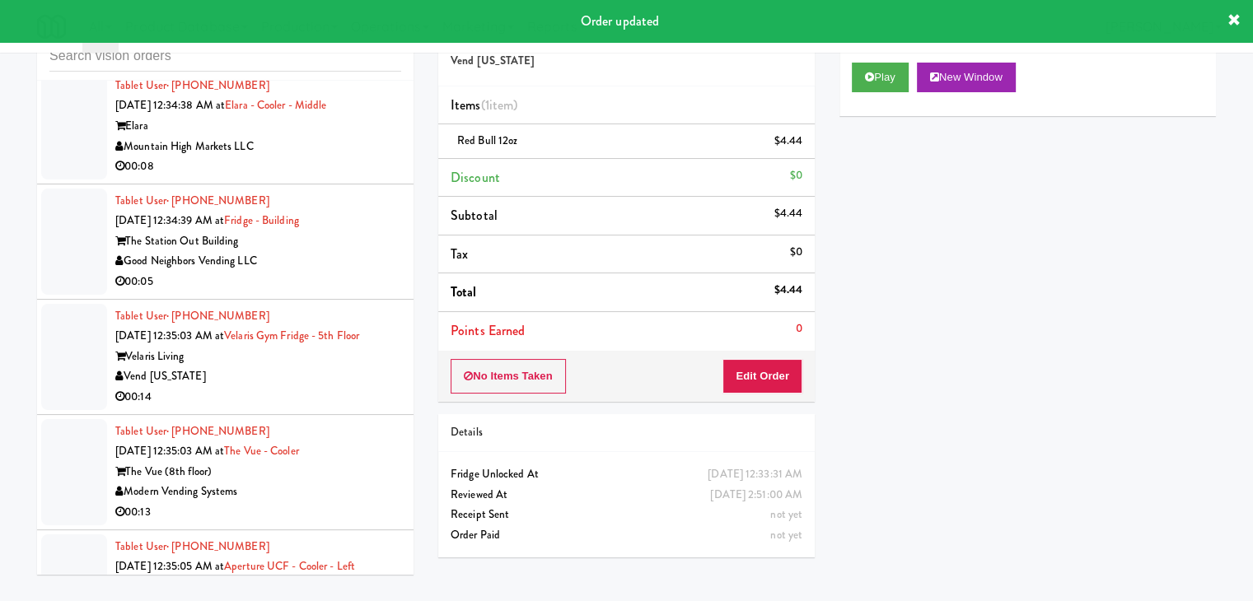
click at [352, 177] on div "00:08" at bounding box center [258, 166] width 286 height 21
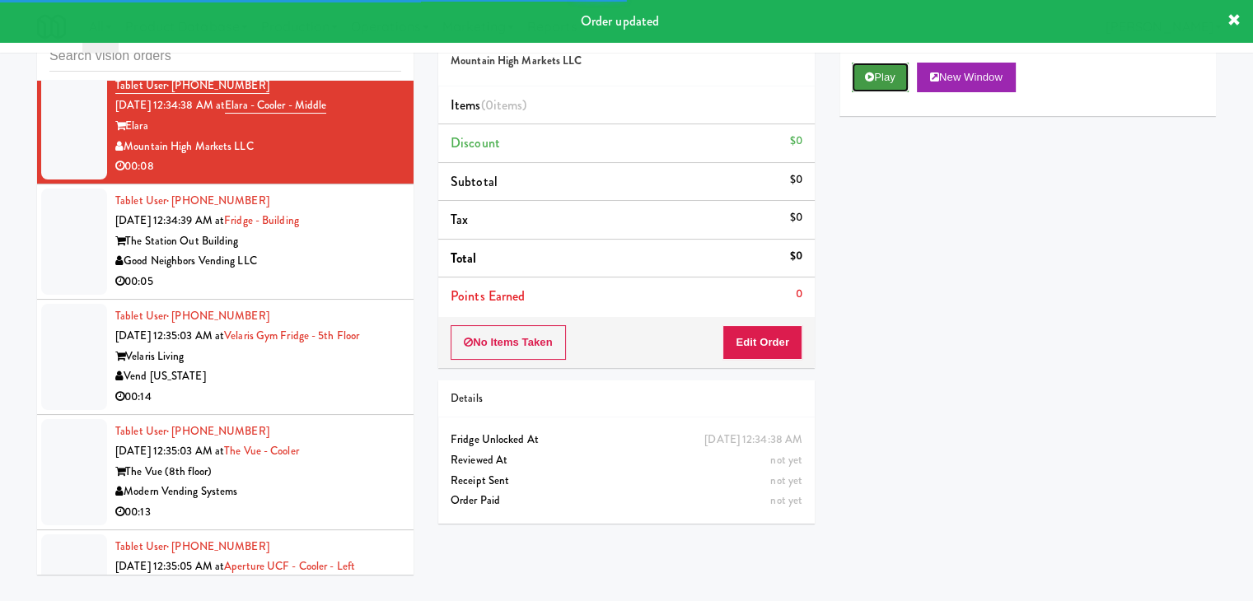
drag, startPoint x: 887, startPoint y: 80, endPoint x: 879, endPoint y: 106, distance: 27.6
click at [887, 81] on button "Play" at bounding box center [880, 78] width 57 height 30
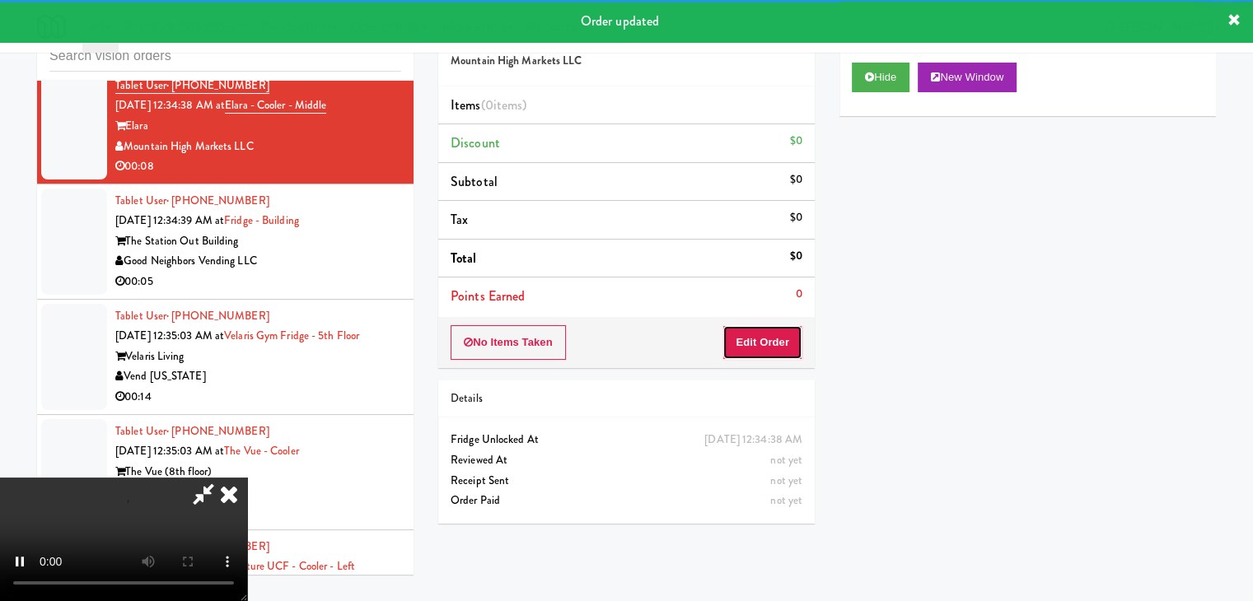
click at [766, 333] on button "Edit Order" at bounding box center [762, 342] width 80 height 35
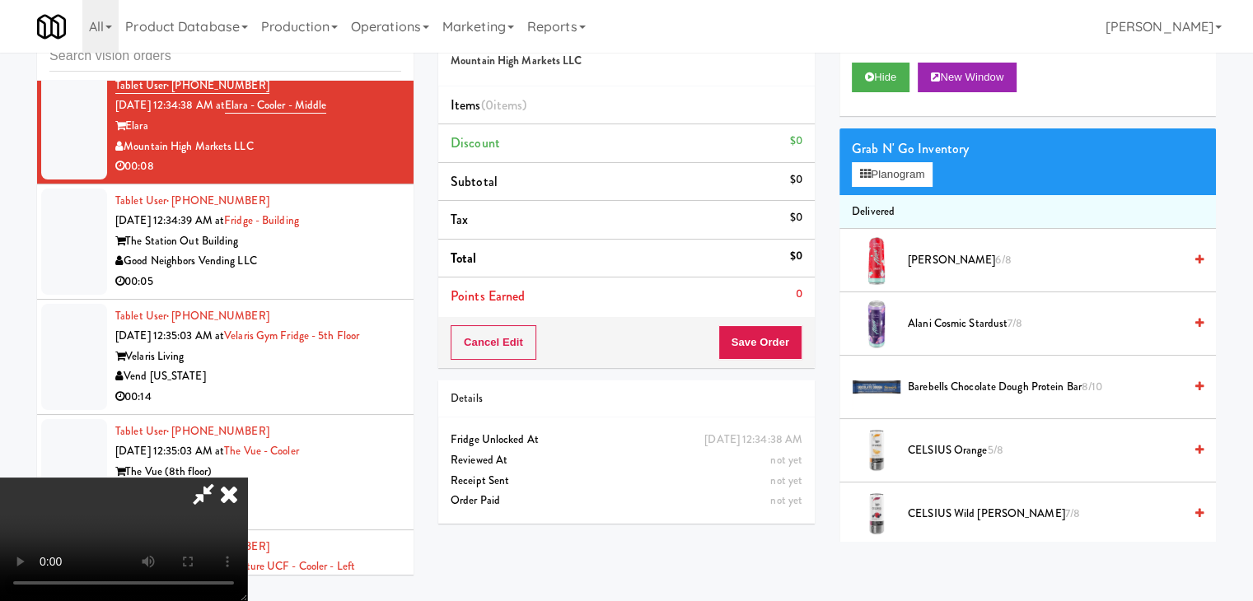
scroll to position [14069, 0]
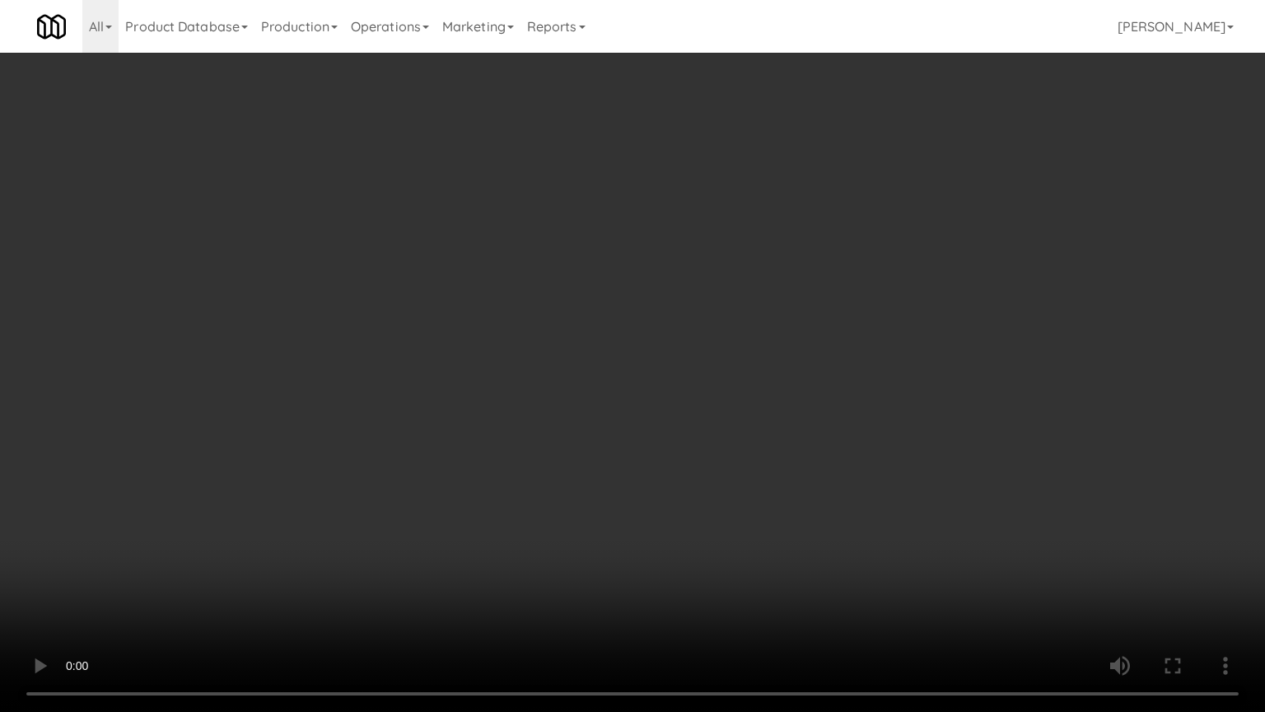
click at [764, 481] on video at bounding box center [632, 356] width 1265 height 712
click at [773, 477] on video at bounding box center [632, 356] width 1265 height 712
click at [824, 418] on video at bounding box center [632, 356] width 1265 height 712
click at [826, 420] on video at bounding box center [632, 356] width 1265 height 712
click at [838, 416] on video at bounding box center [632, 356] width 1265 height 712
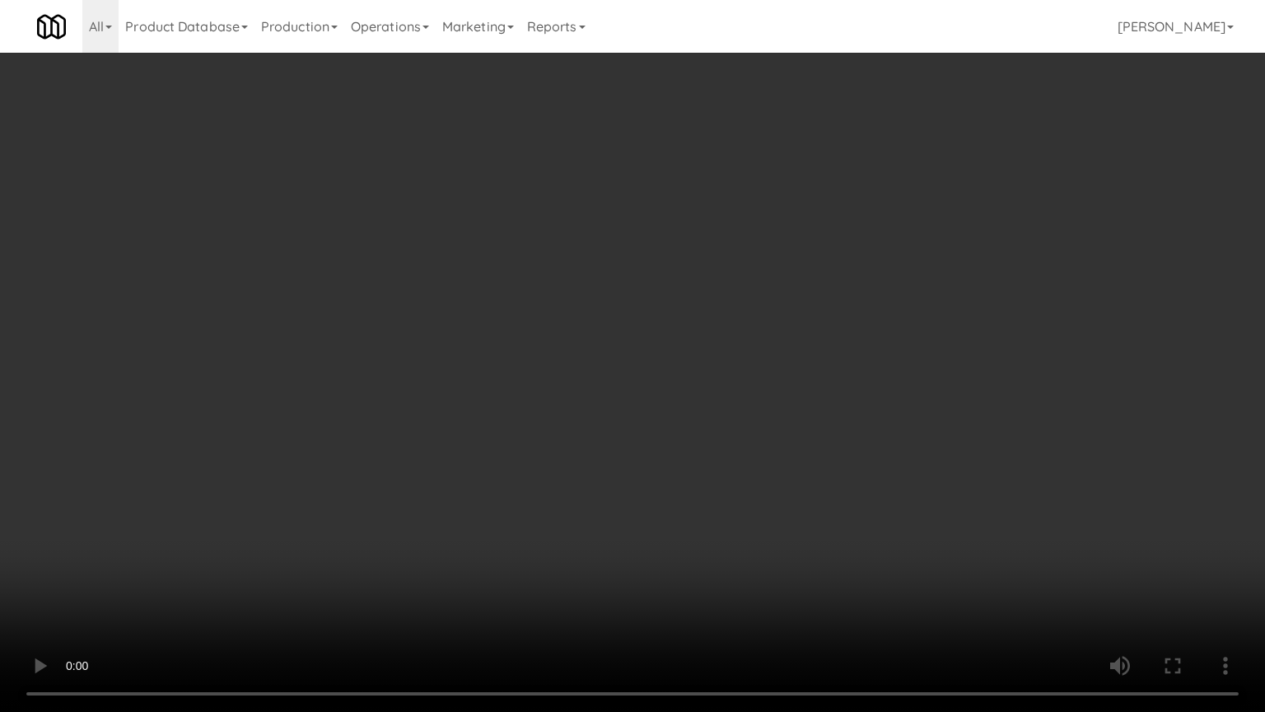
click at [840, 417] on video at bounding box center [632, 356] width 1265 height 712
click at [861, 418] on video at bounding box center [632, 356] width 1265 height 712
click at [868, 415] on video at bounding box center [632, 356] width 1265 height 712
click at [876, 408] on video at bounding box center [632, 356] width 1265 height 712
click at [879, 407] on video at bounding box center [632, 356] width 1265 height 712
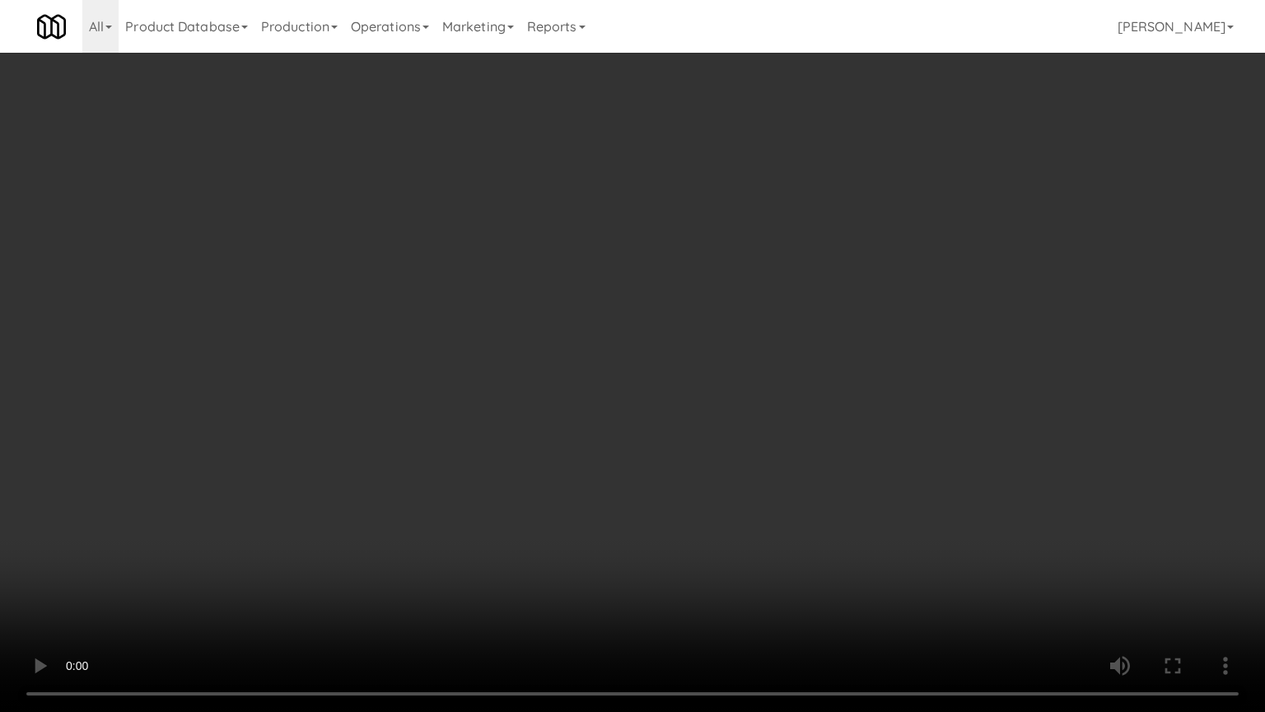
click at [885, 403] on video at bounding box center [632, 356] width 1265 height 712
click at [887, 398] on video at bounding box center [632, 356] width 1265 height 712
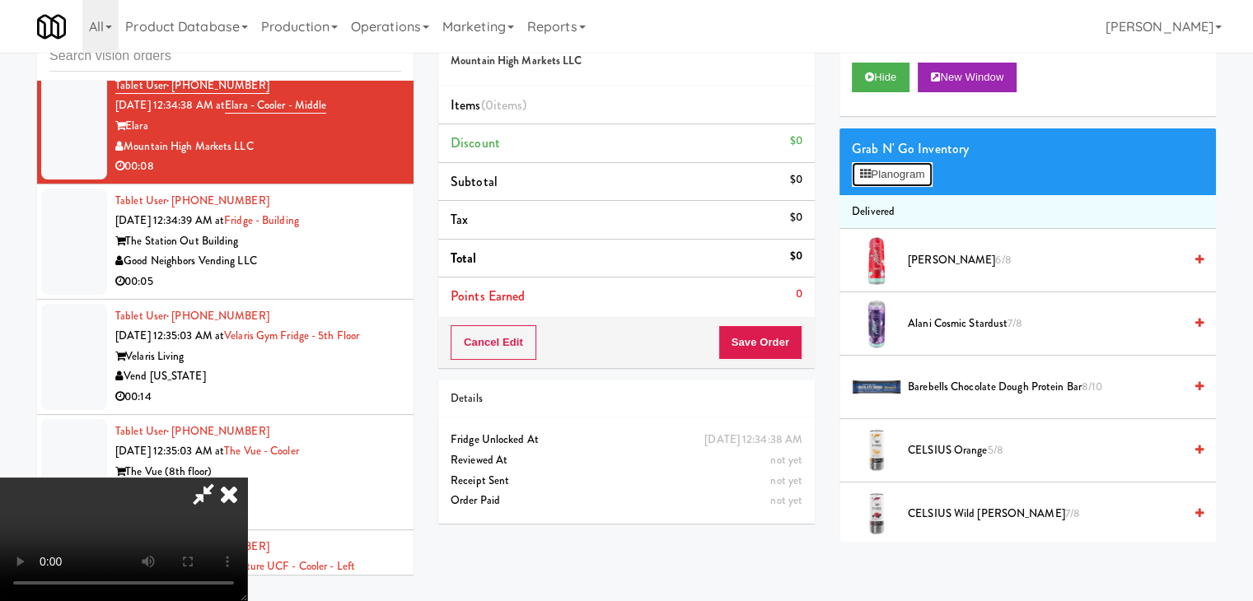
drag, startPoint x: 913, startPoint y: 167, endPoint x: 906, endPoint y: 180, distance: 14.7
click at [913, 168] on button "Planogram" at bounding box center [892, 174] width 81 height 25
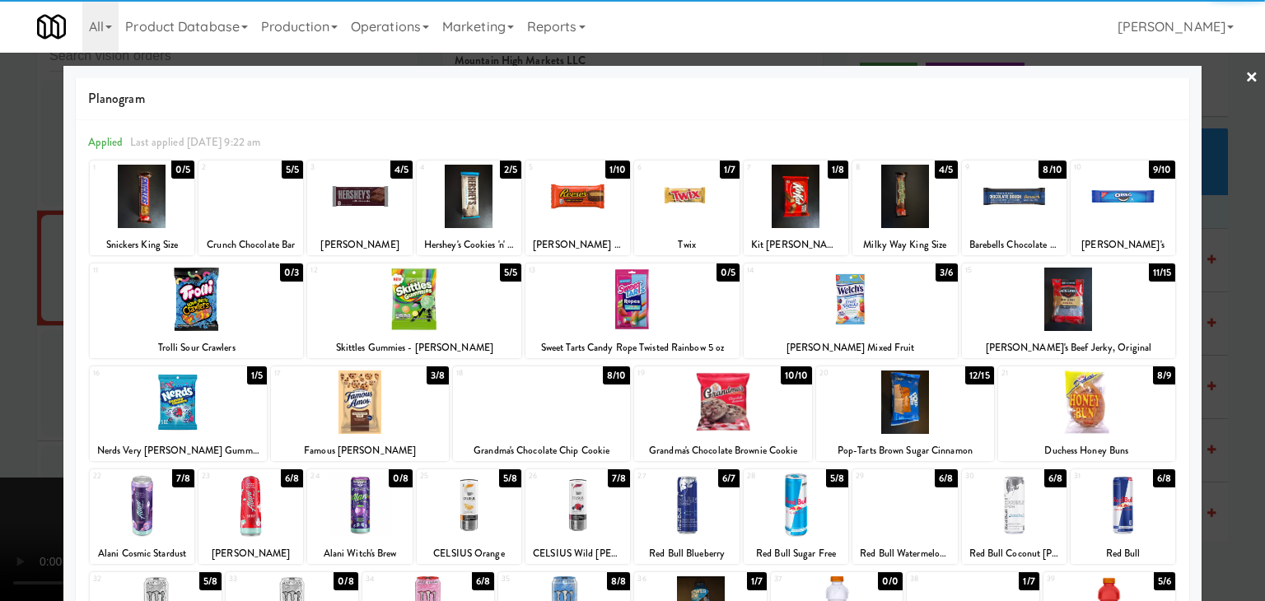
click at [254, 196] on div at bounding box center [250, 196] width 105 height 63
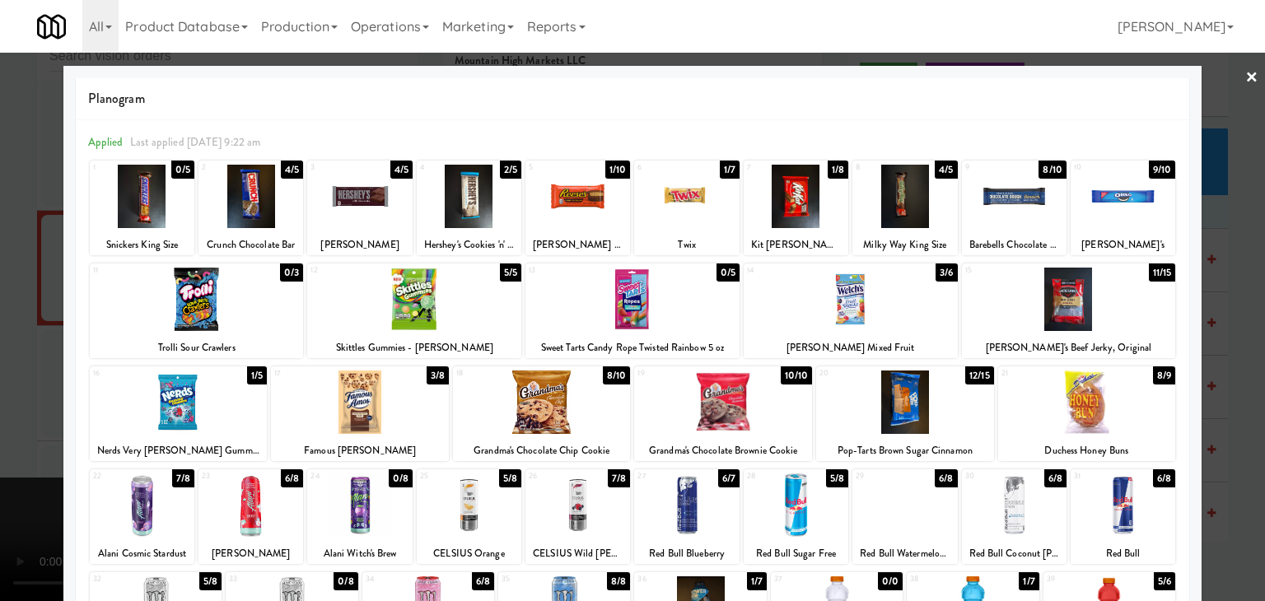
click at [1093, 229] on div "10 9/10 [PERSON_NAME]'s" at bounding box center [1123, 208] width 105 height 95
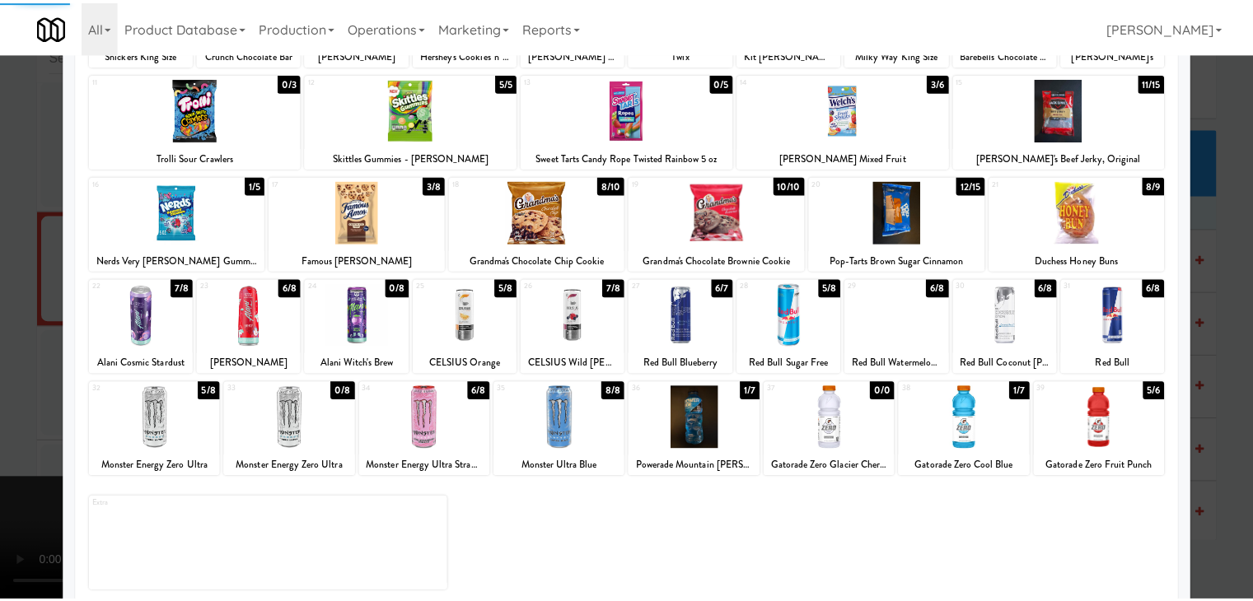
scroll to position [208, 0]
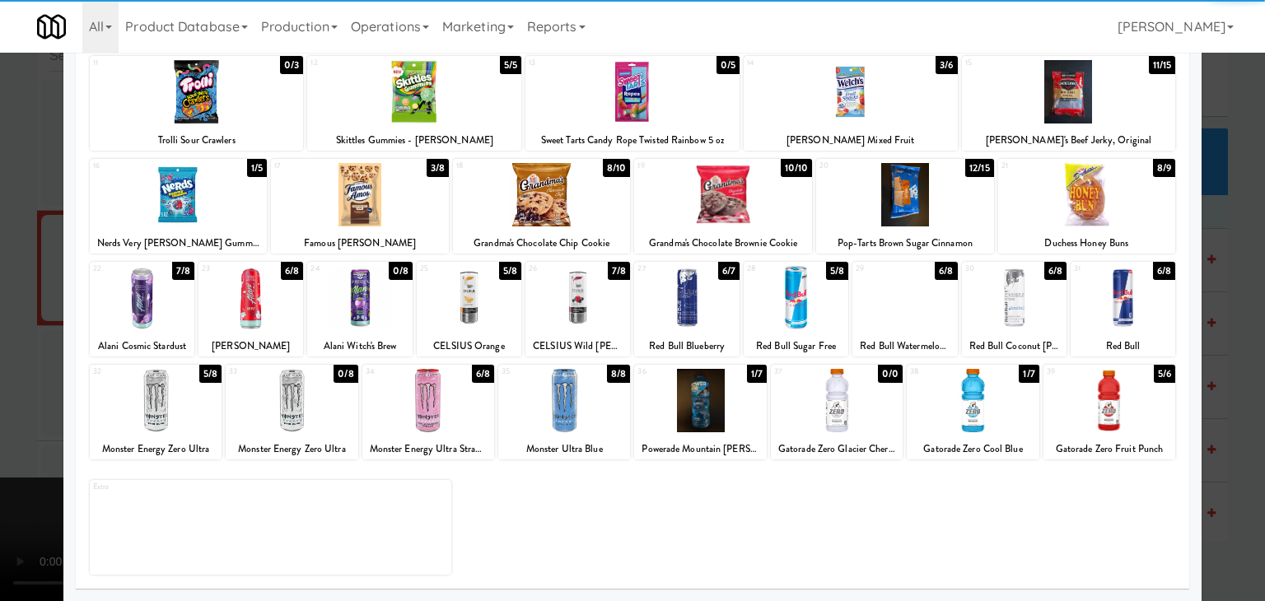
drag, startPoint x: 0, startPoint y: 307, endPoint x: 236, endPoint y: 318, distance: 235.8
click at [1, 307] on div at bounding box center [632, 300] width 1265 height 601
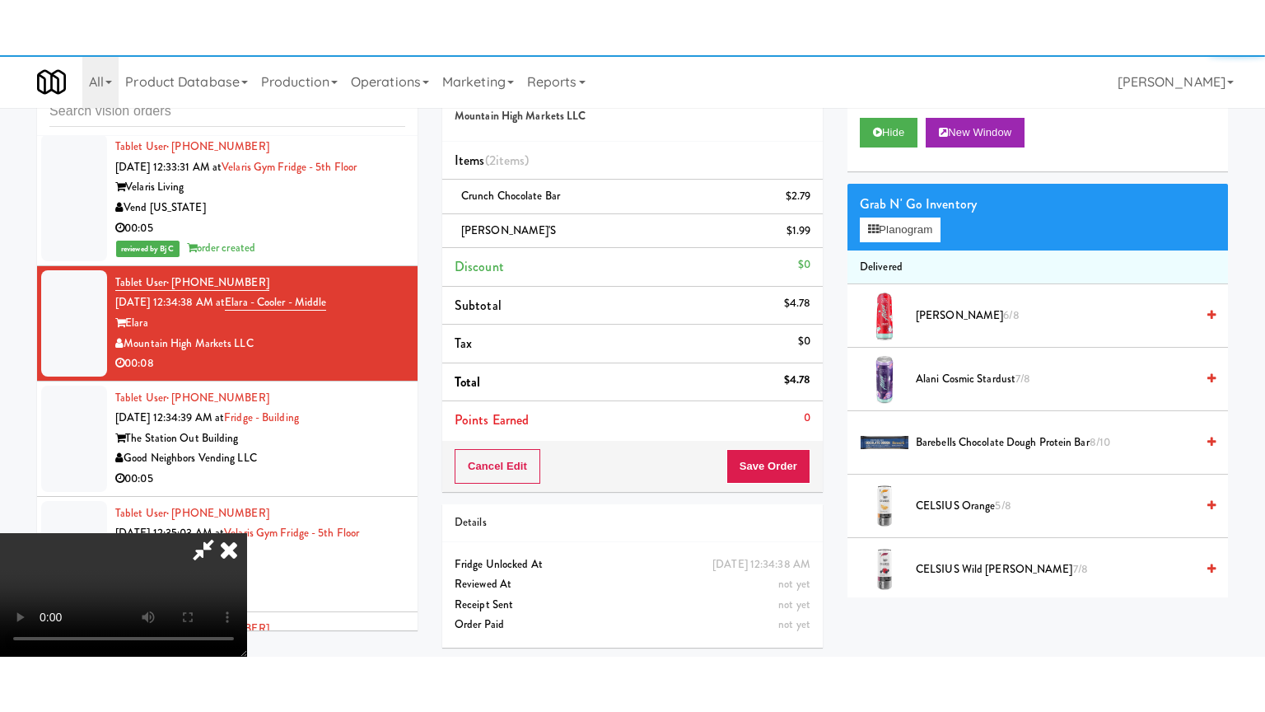
scroll to position [14211, 0]
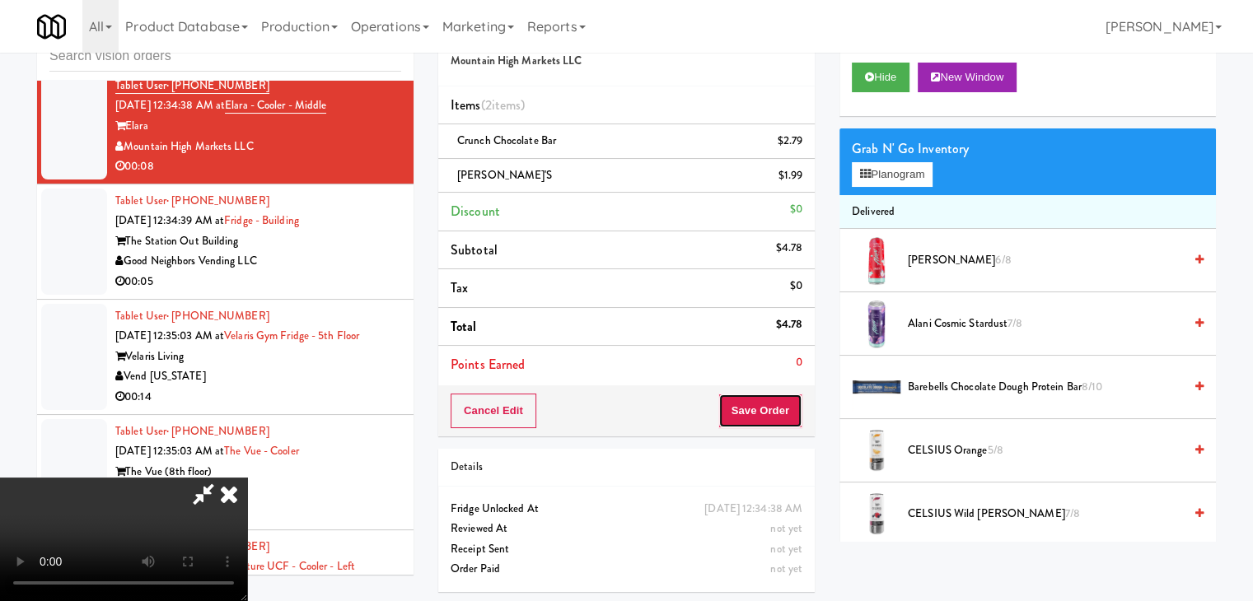
click at [792, 418] on button "Save Order" at bounding box center [760, 411] width 84 height 35
click at [791, 417] on button "Save Order" at bounding box center [760, 411] width 84 height 35
click at [787, 413] on button "Save Order" at bounding box center [760, 411] width 84 height 35
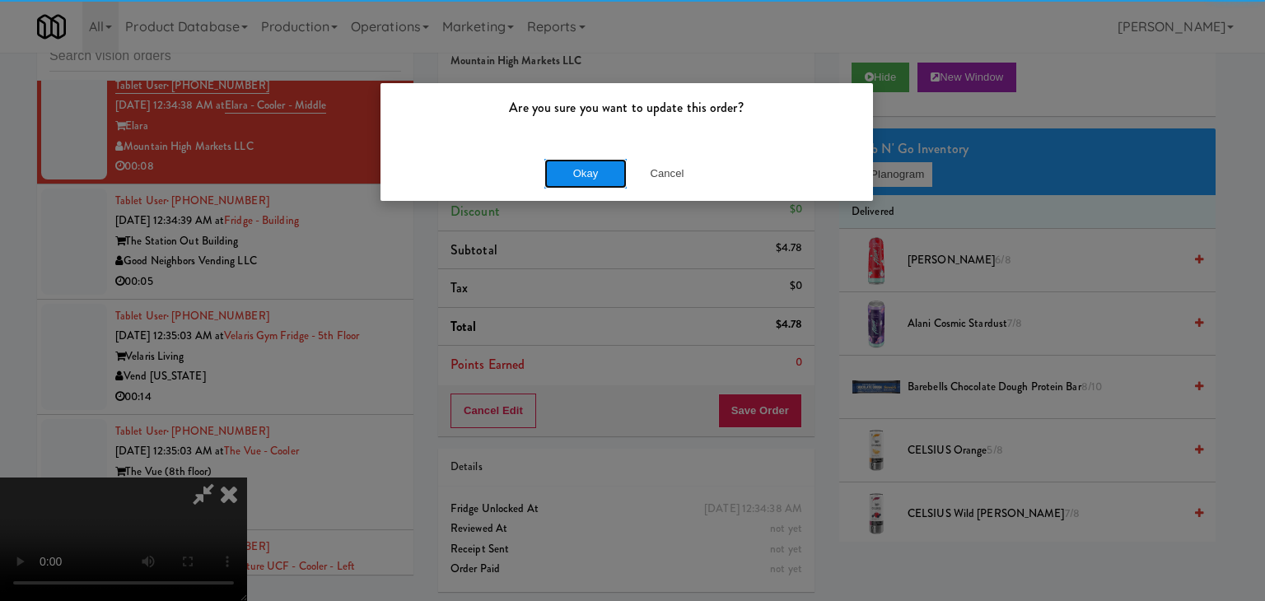
click at [597, 170] on button "Okay" at bounding box center [585, 174] width 82 height 30
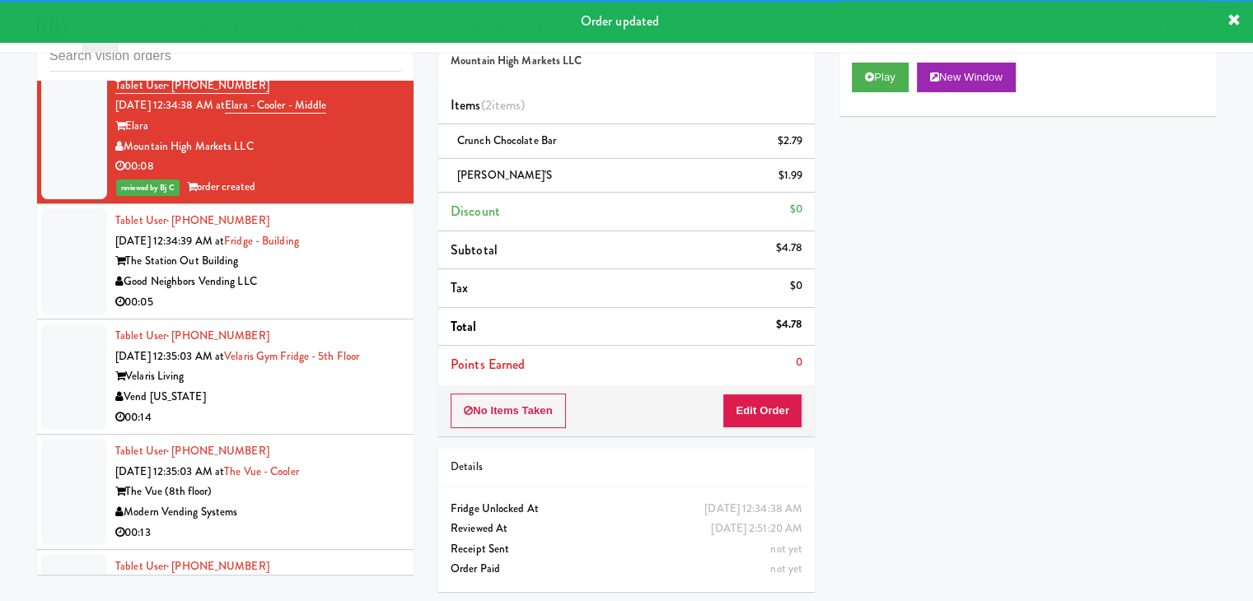
click at [329, 312] on div "Tablet User · (585) 645-7277 [DATE] 12:34:39 AM at [GEOGRAPHIC_DATA] [GEOGRAPHI…" at bounding box center [258, 261] width 286 height 101
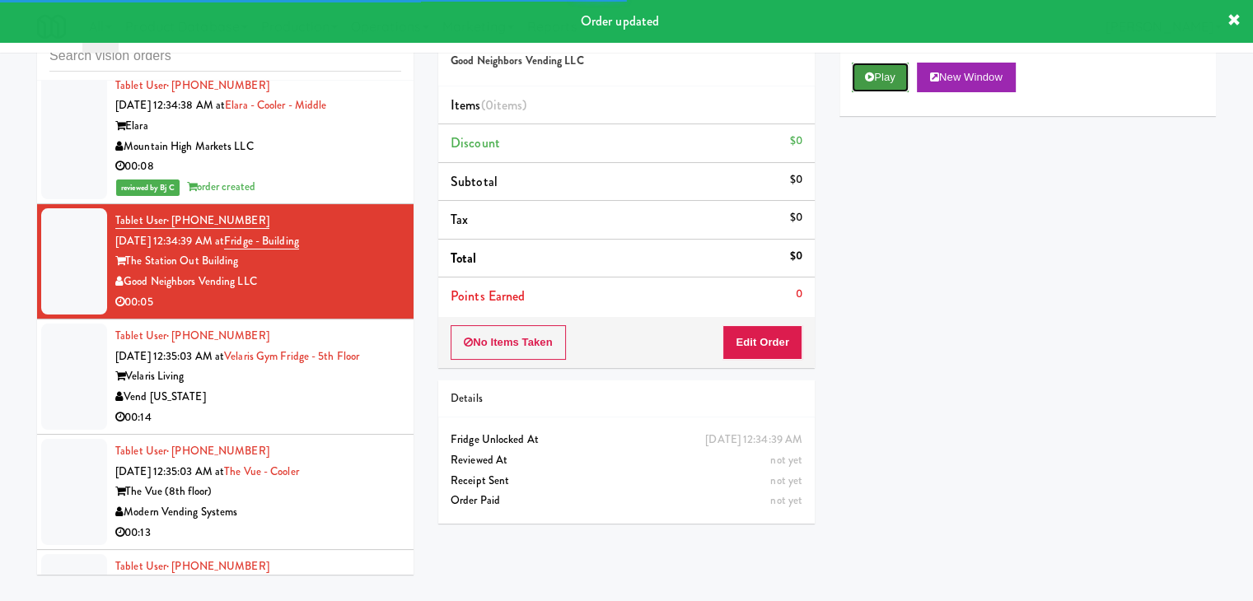
click at [875, 73] on button "Play" at bounding box center [880, 78] width 57 height 30
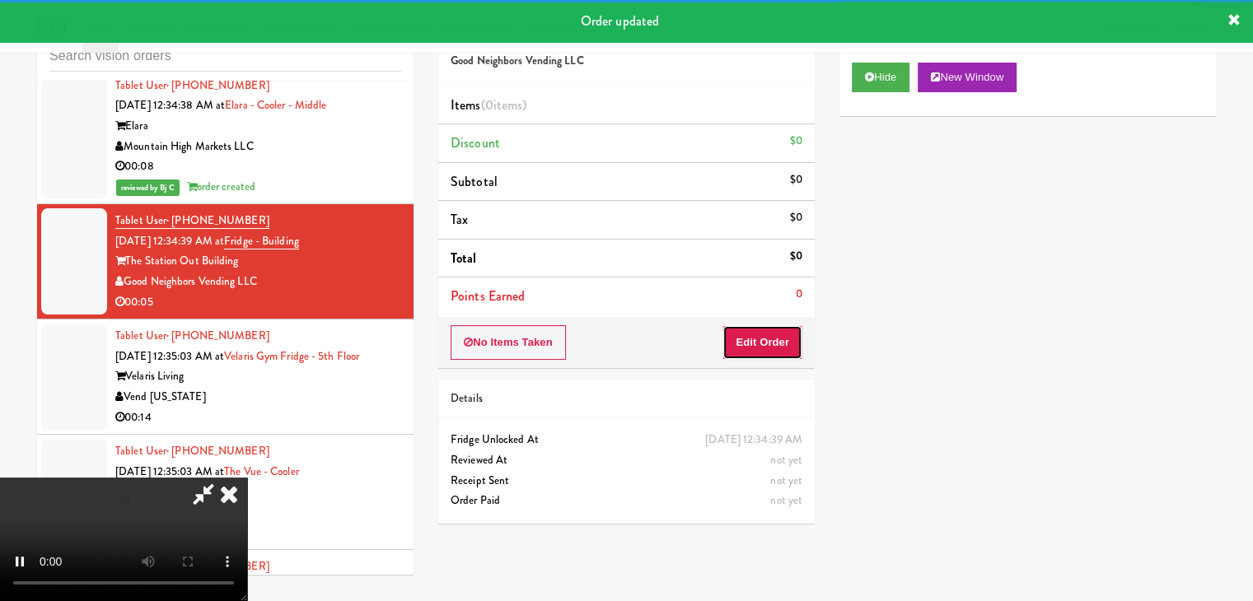
click at [761, 333] on button "Edit Order" at bounding box center [762, 342] width 80 height 35
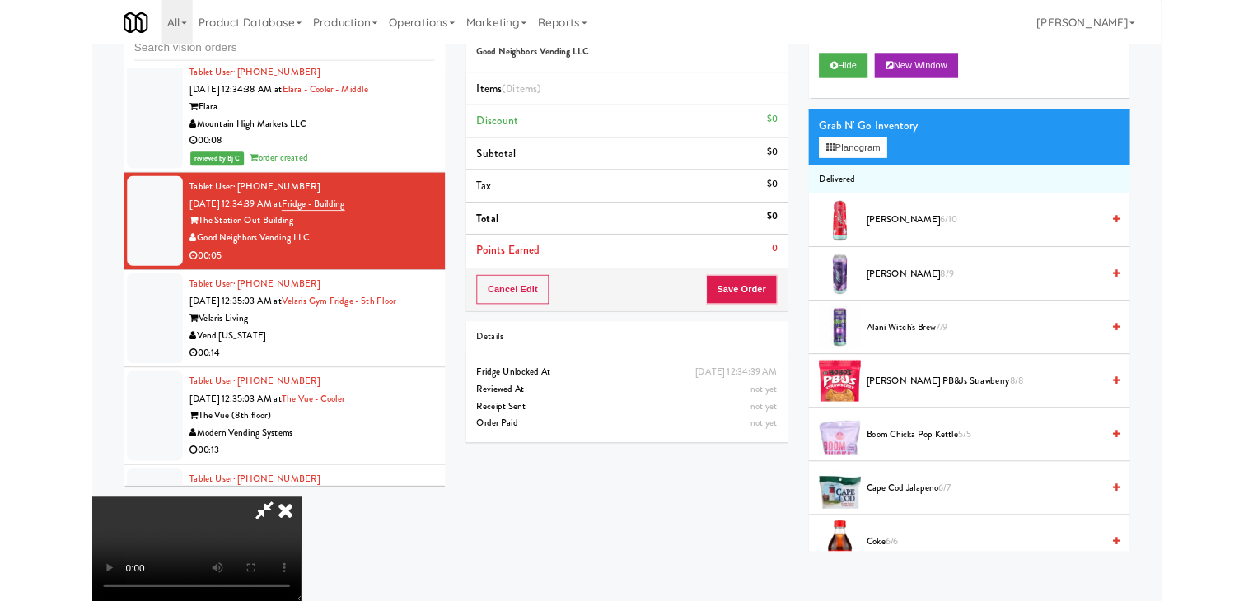
scroll to position [14069, 0]
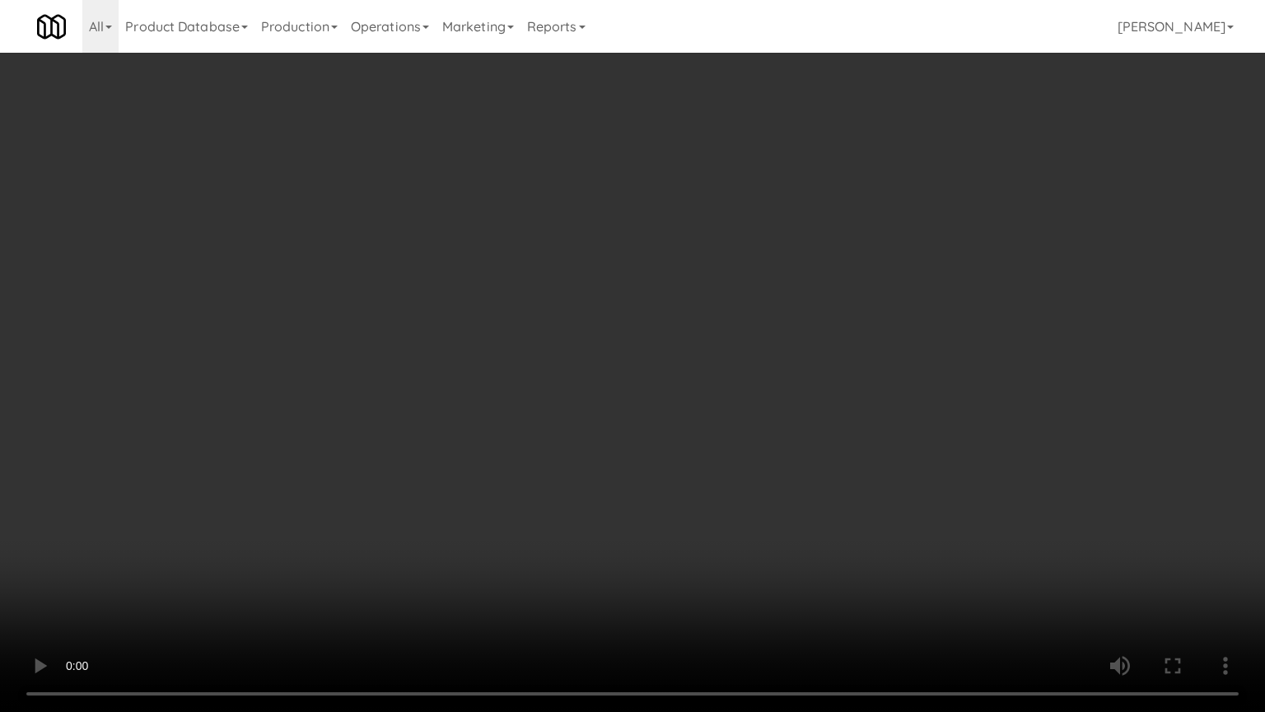
click at [745, 460] on video at bounding box center [632, 356] width 1265 height 712
click at [782, 410] on video at bounding box center [632, 356] width 1265 height 712
click at [770, 430] on video at bounding box center [632, 356] width 1265 height 712
click at [763, 438] on video at bounding box center [632, 356] width 1265 height 712
click at [766, 438] on video at bounding box center [632, 356] width 1265 height 712
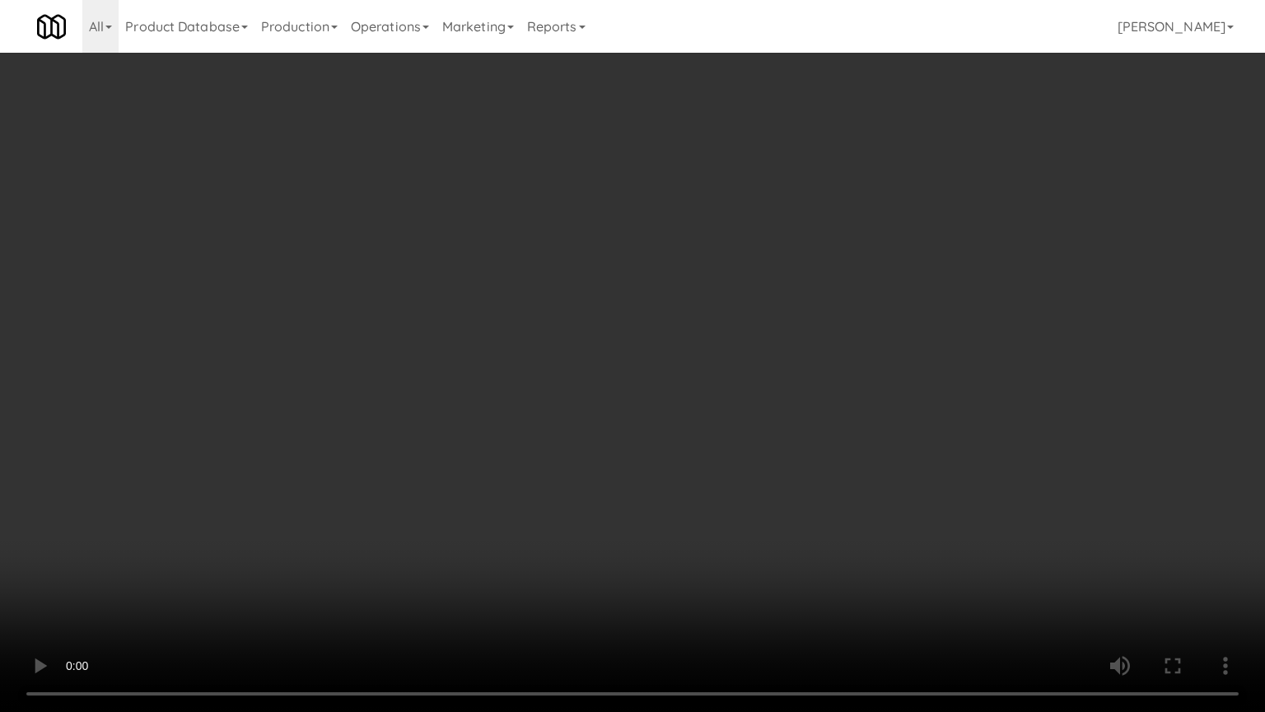
click at [768, 440] on video at bounding box center [632, 356] width 1265 height 712
click at [771, 430] on video at bounding box center [632, 356] width 1265 height 712
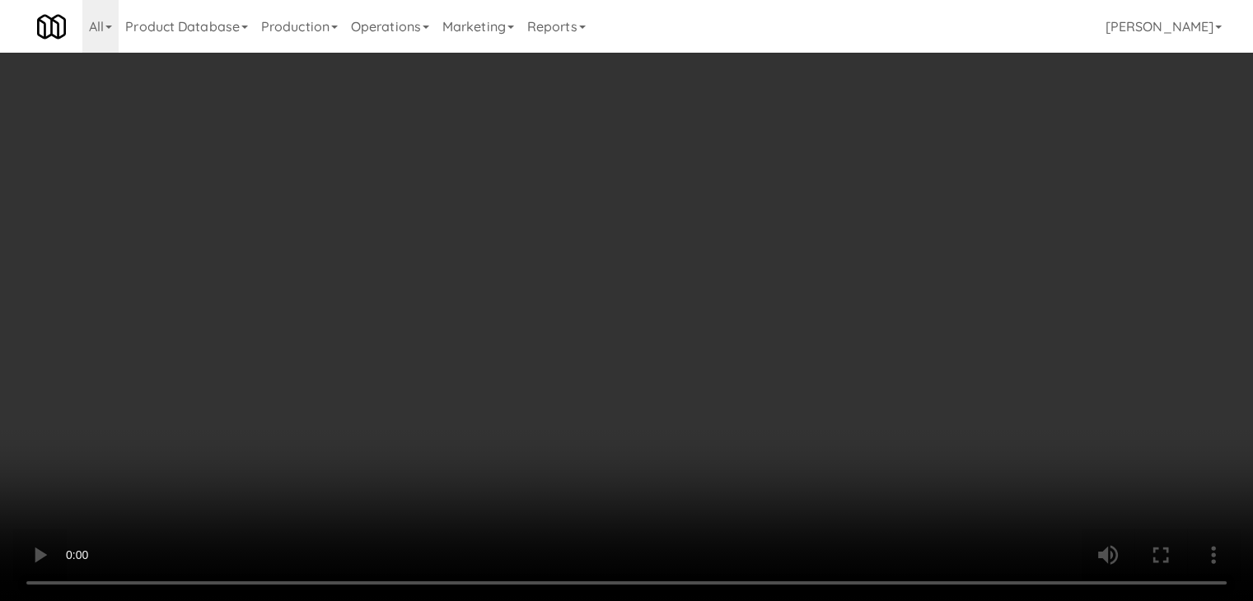
click at [898, 184] on button "Planogram" at bounding box center [892, 174] width 81 height 25
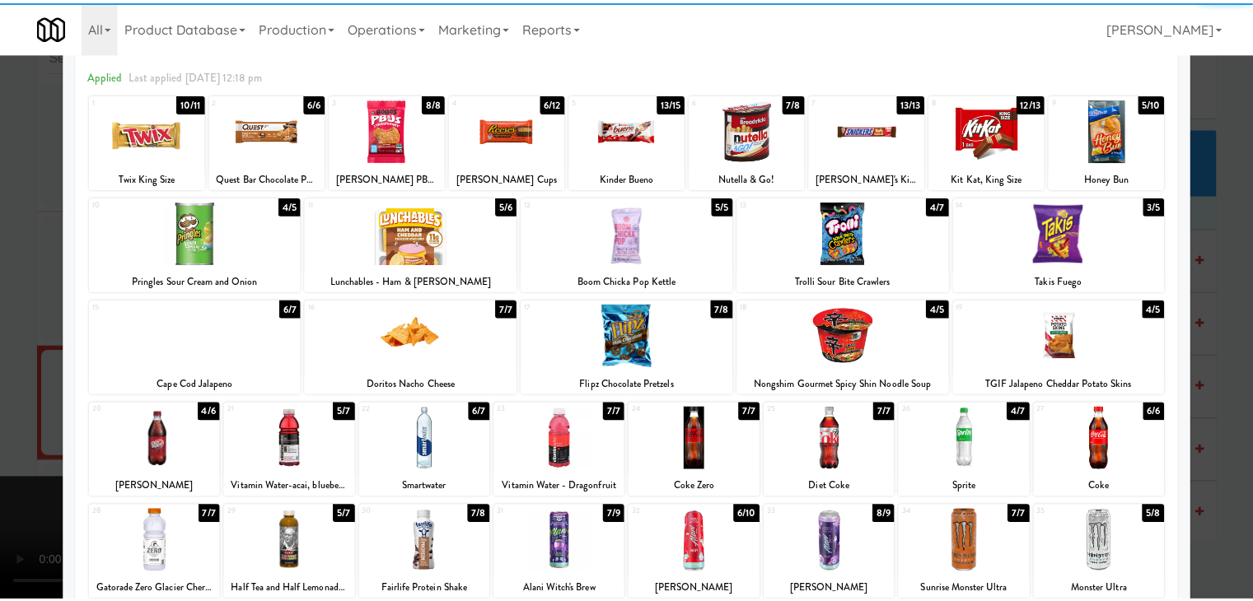
scroll to position [165, 0]
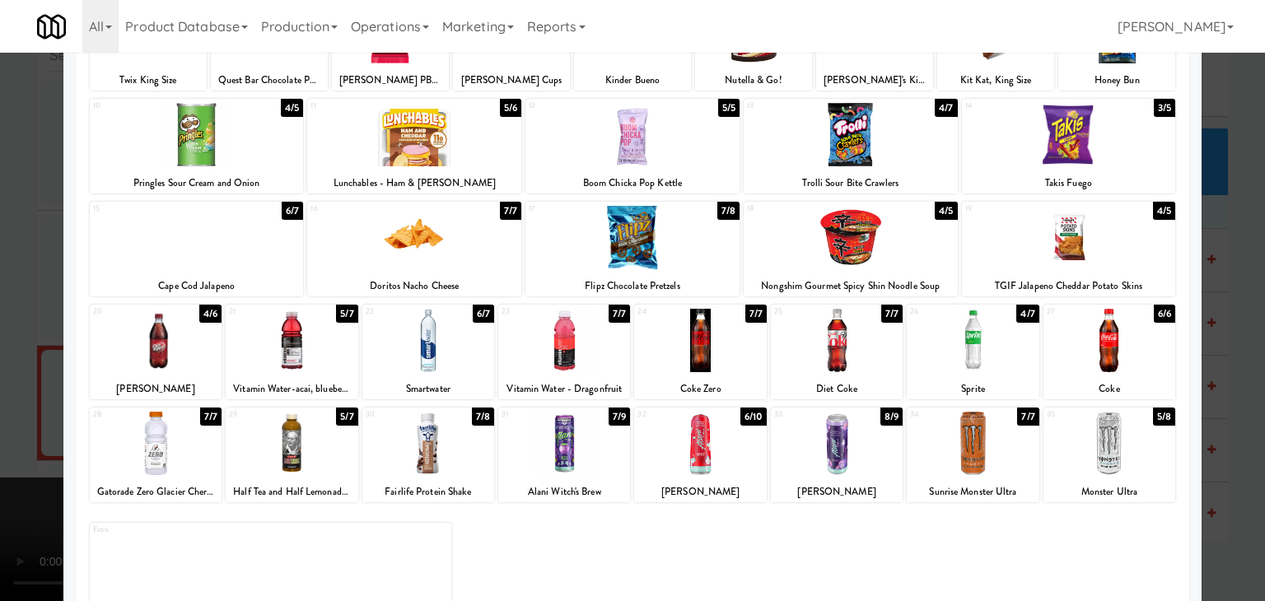
click at [273, 355] on div at bounding box center [292, 340] width 132 height 63
click at [21, 362] on div at bounding box center [632, 300] width 1265 height 601
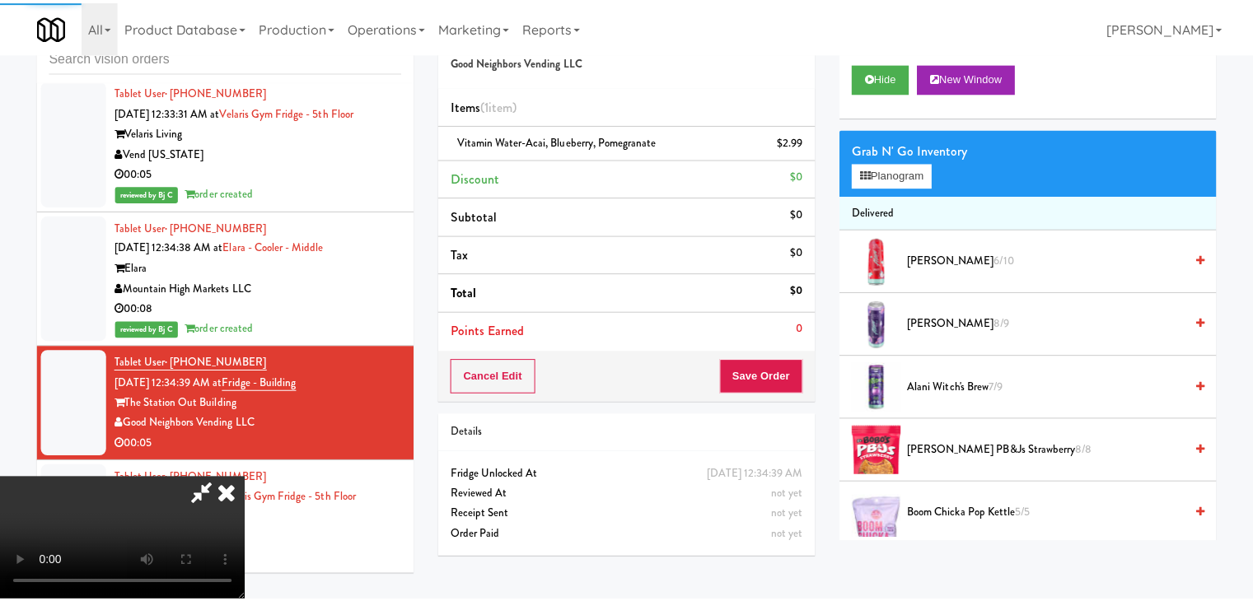
scroll to position [14211, 0]
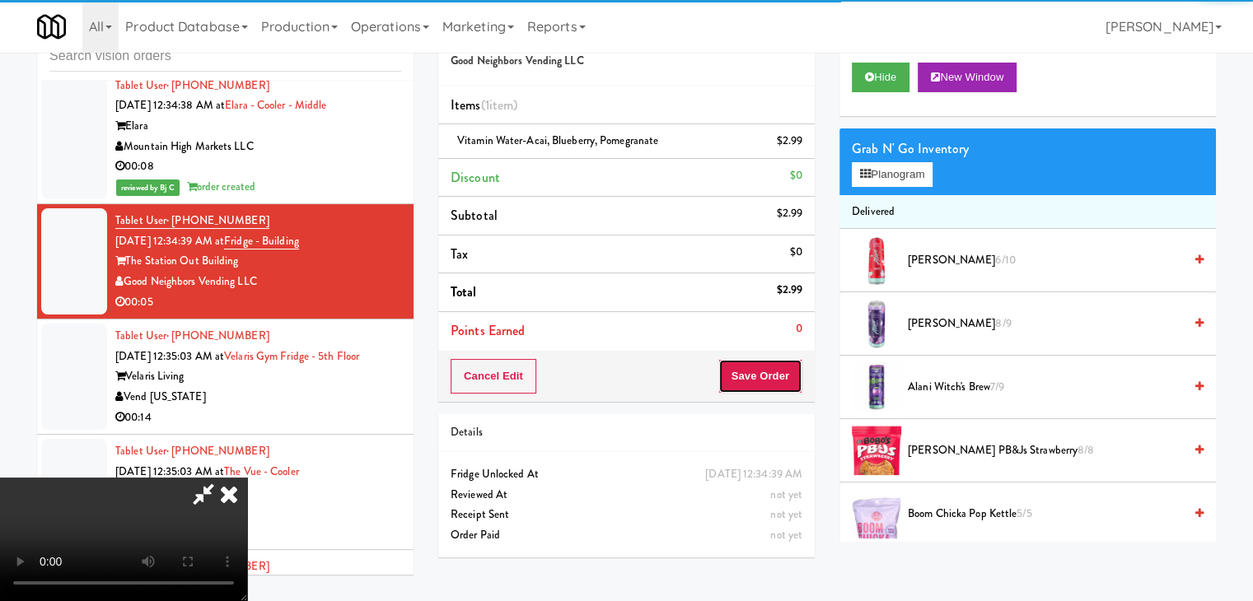
click at [760, 383] on button "Save Order" at bounding box center [760, 376] width 84 height 35
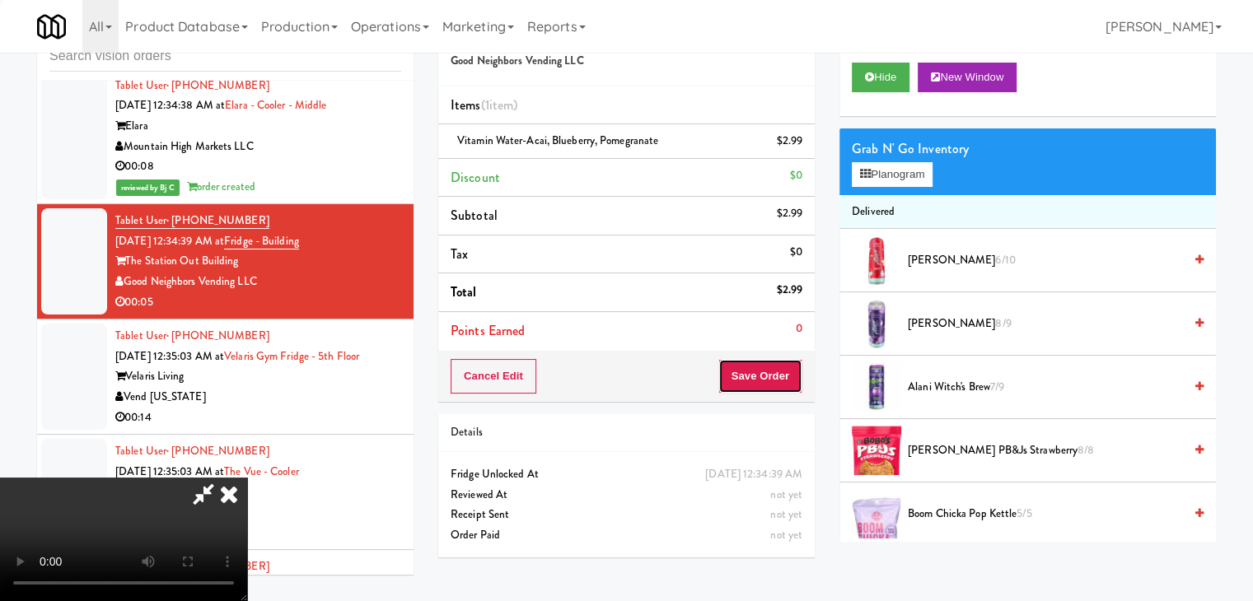
click at [760, 382] on button "Save Order" at bounding box center [760, 376] width 84 height 35
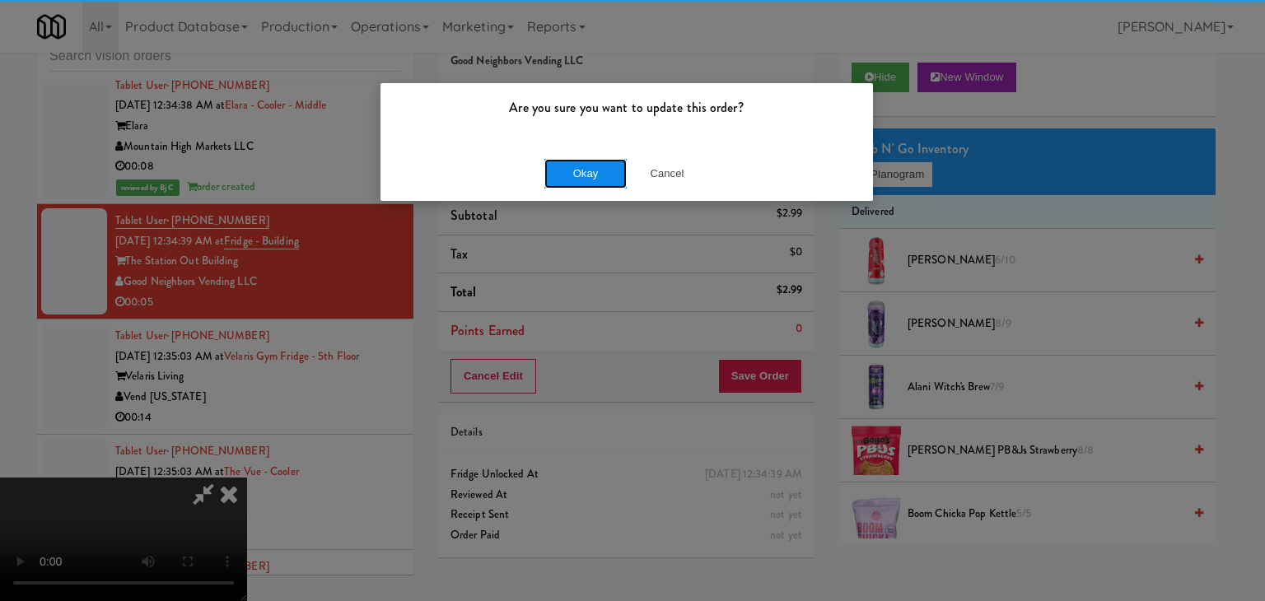
click at [592, 175] on button "Okay" at bounding box center [585, 174] width 82 height 30
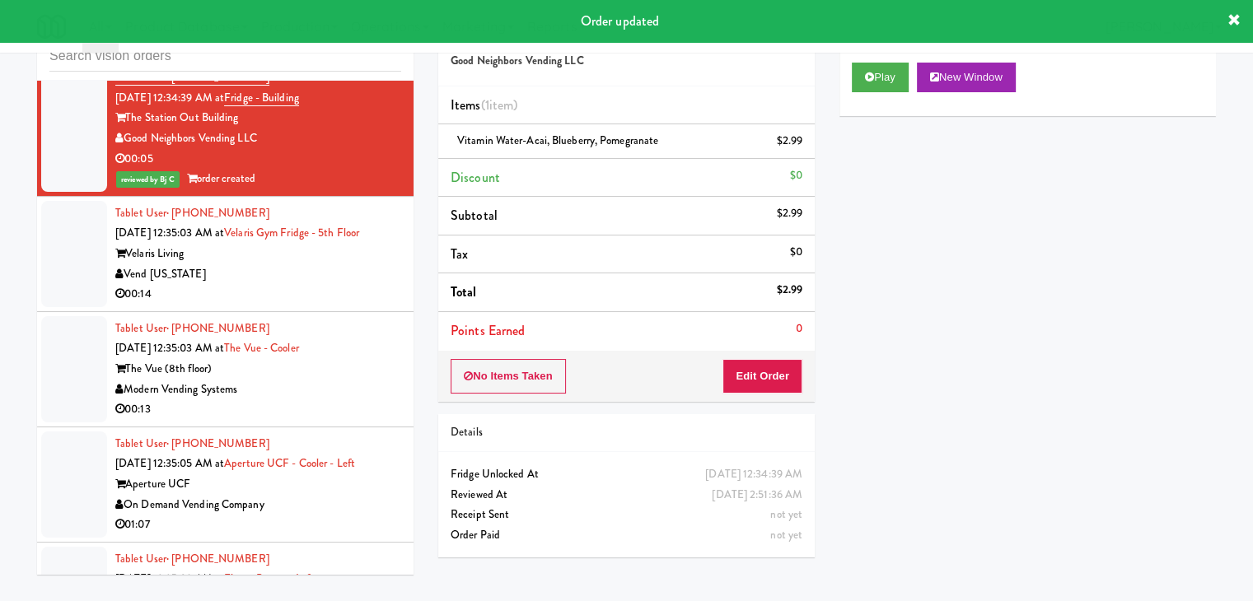
scroll to position [14458, 0]
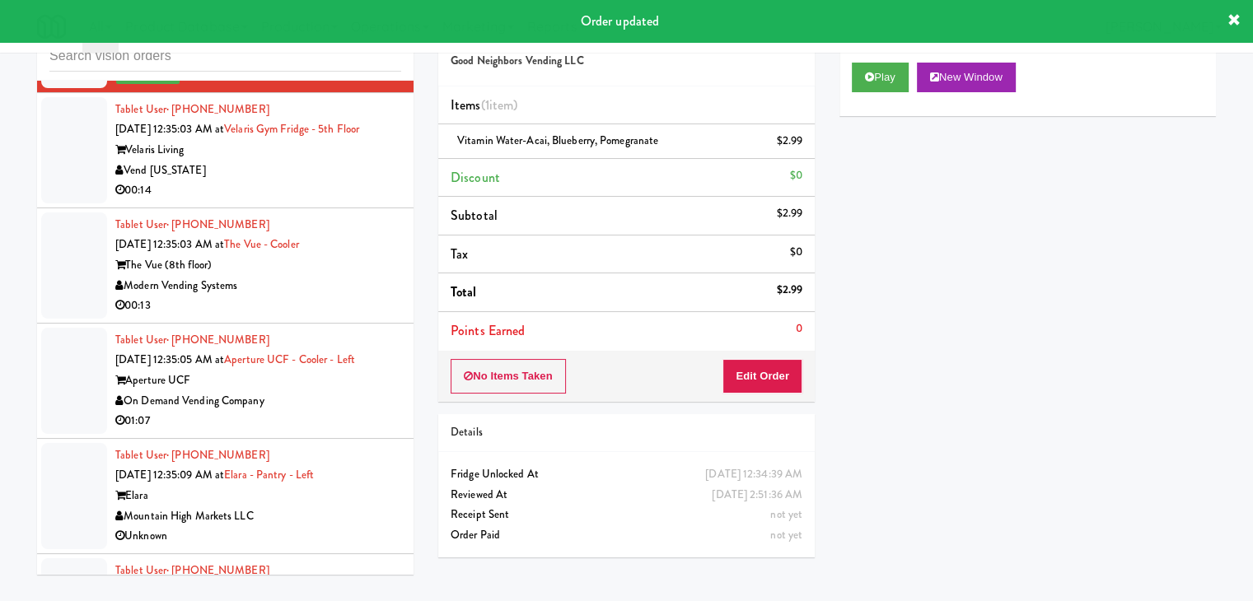
click at [295, 181] on div "Vend [US_STATE]" at bounding box center [258, 171] width 286 height 21
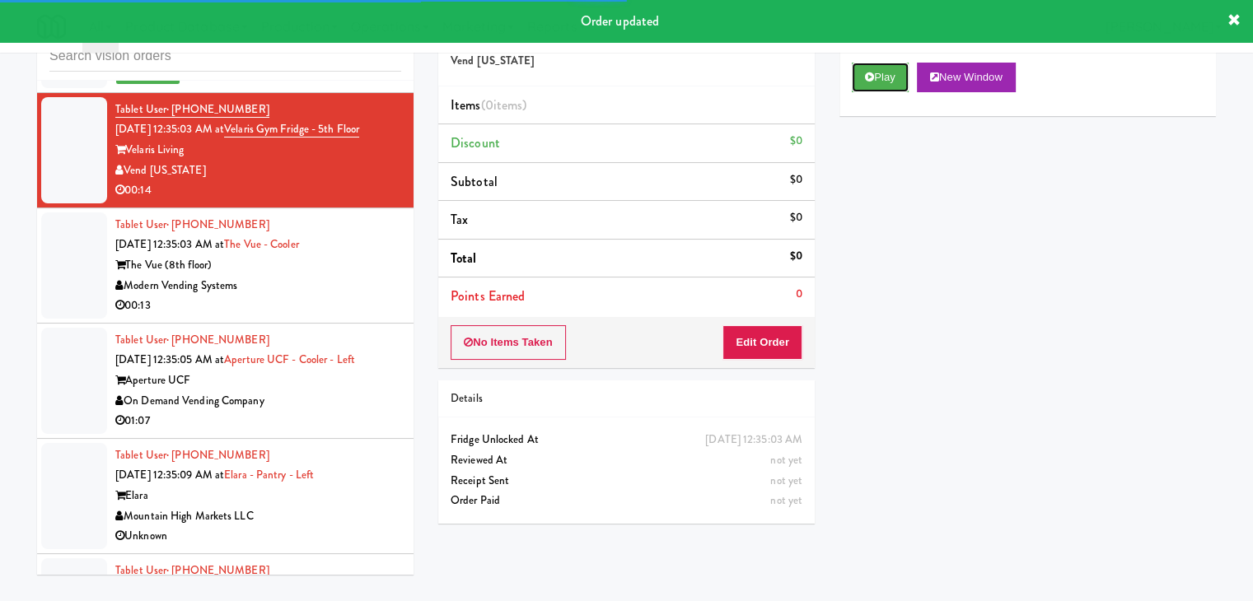
click at [880, 86] on button "Play" at bounding box center [880, 78] width 57 height 30
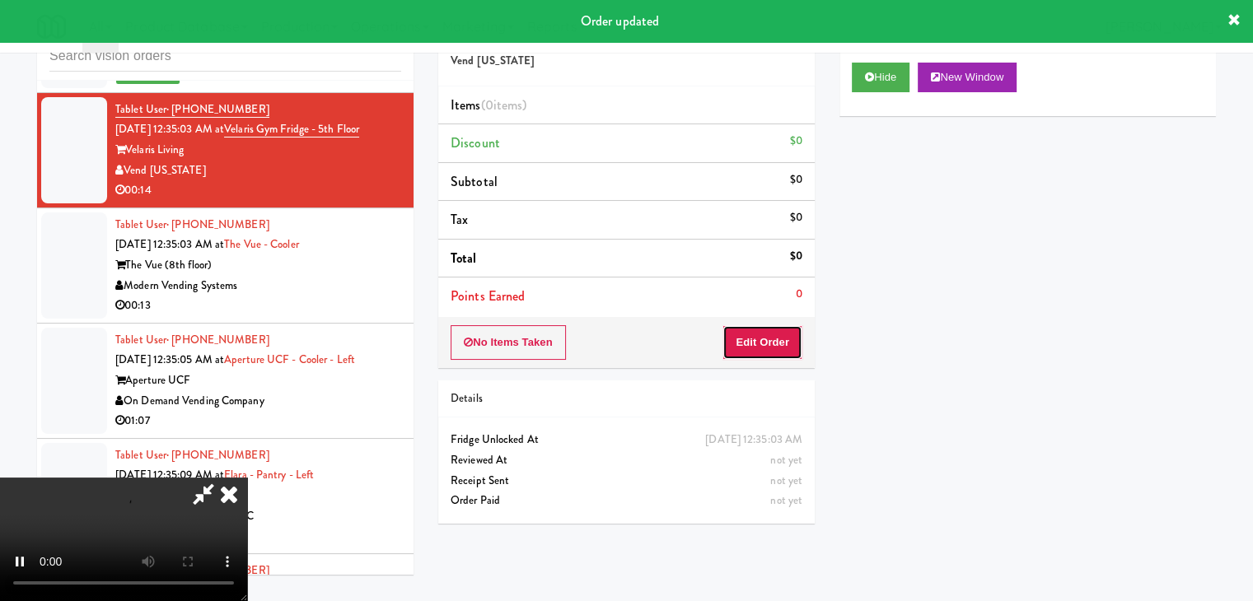
click at [764, 340] on button "Edit Order" at bounding box center [762, 342] width 80 height 35
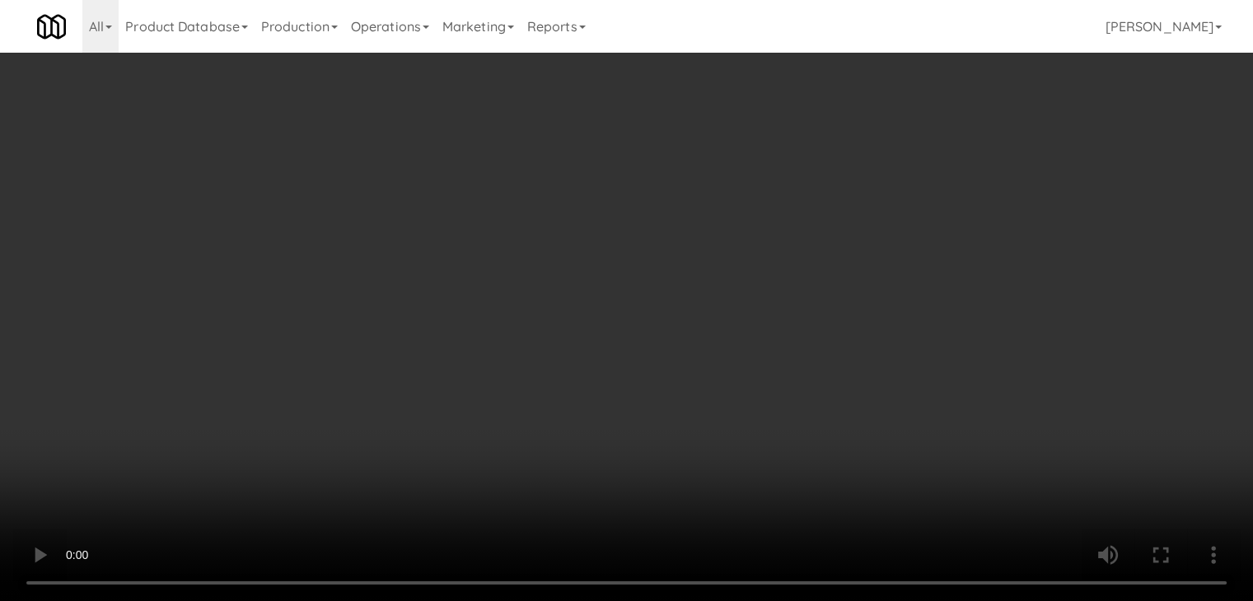
scroll to position [14316, 0]
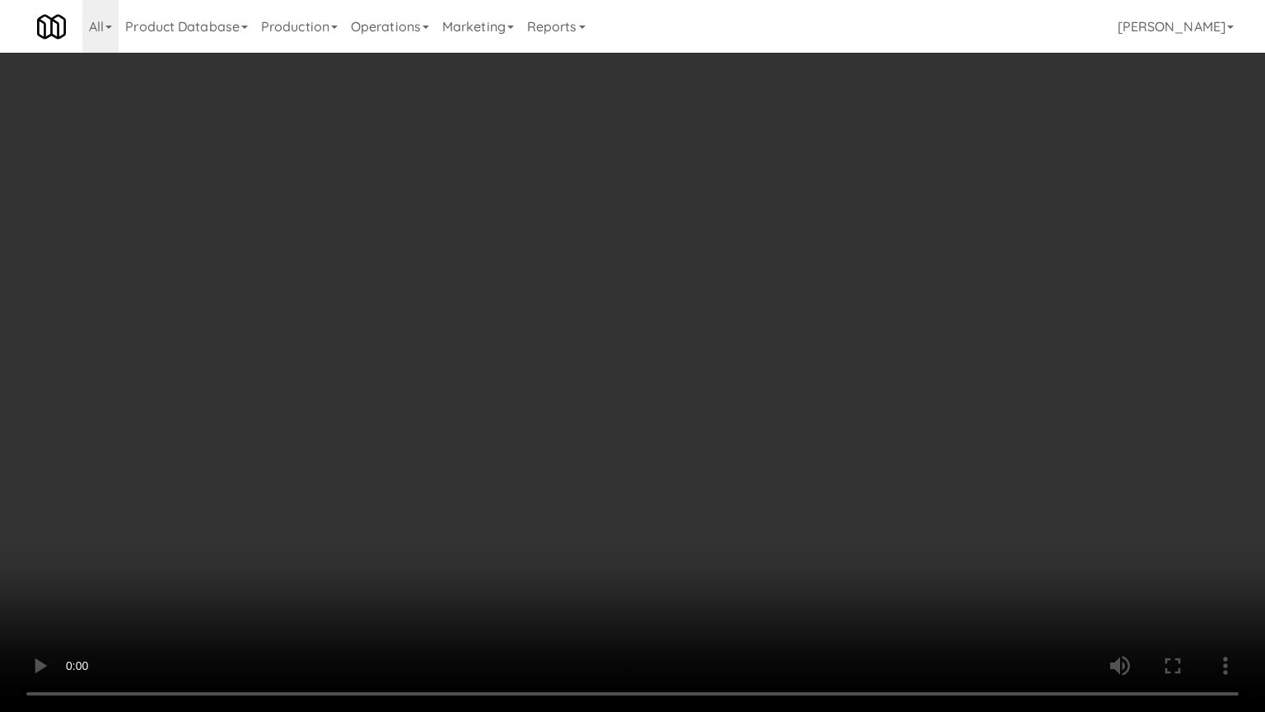
click at [742, 430] on video at bounding box center [632, 356] width 1265 height 712
drag, startPoint x: 745, startPoint y: 426, endPoint x: 755, endPoint y: 430, distance: 11.5
click at [745, 427] on video at bounding box center [632, 356] width 1265 height 712
click at [787, 409] on video at bounding box center [632, 356] width 1265 height 712
click at [784, 412] on video at bounding box center [632, 356] width 1265 height 712
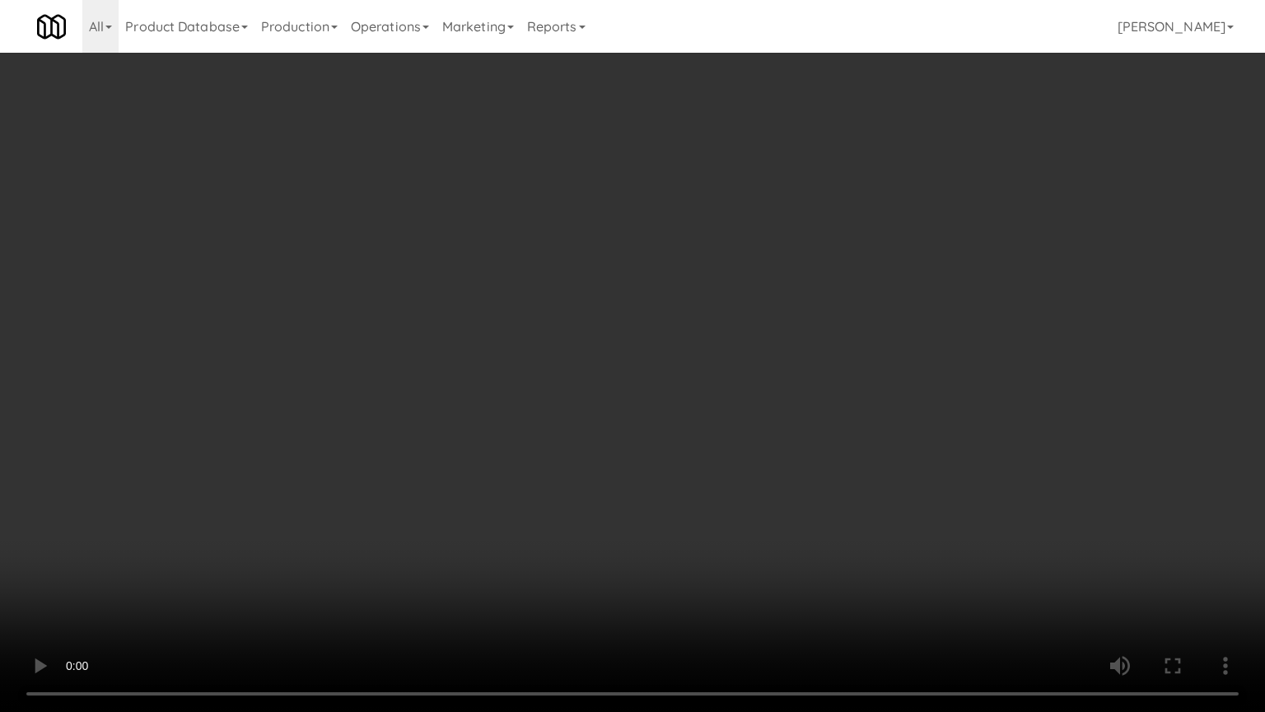
click at [784, 411] on video at bounding box center [632, 356] width 1265 height 712
click at [769, 423] on video at bounding box center [632, 356] width 1265 height 712
click at [787, 418] on video at bounding box center [632, 356] width 1265 height 712
click at [728, 501] on video at bounding box center [632, 356] width 1265 height 712
click at [731, 494] on video at bounding box center [632, 356] width 1265 height 712
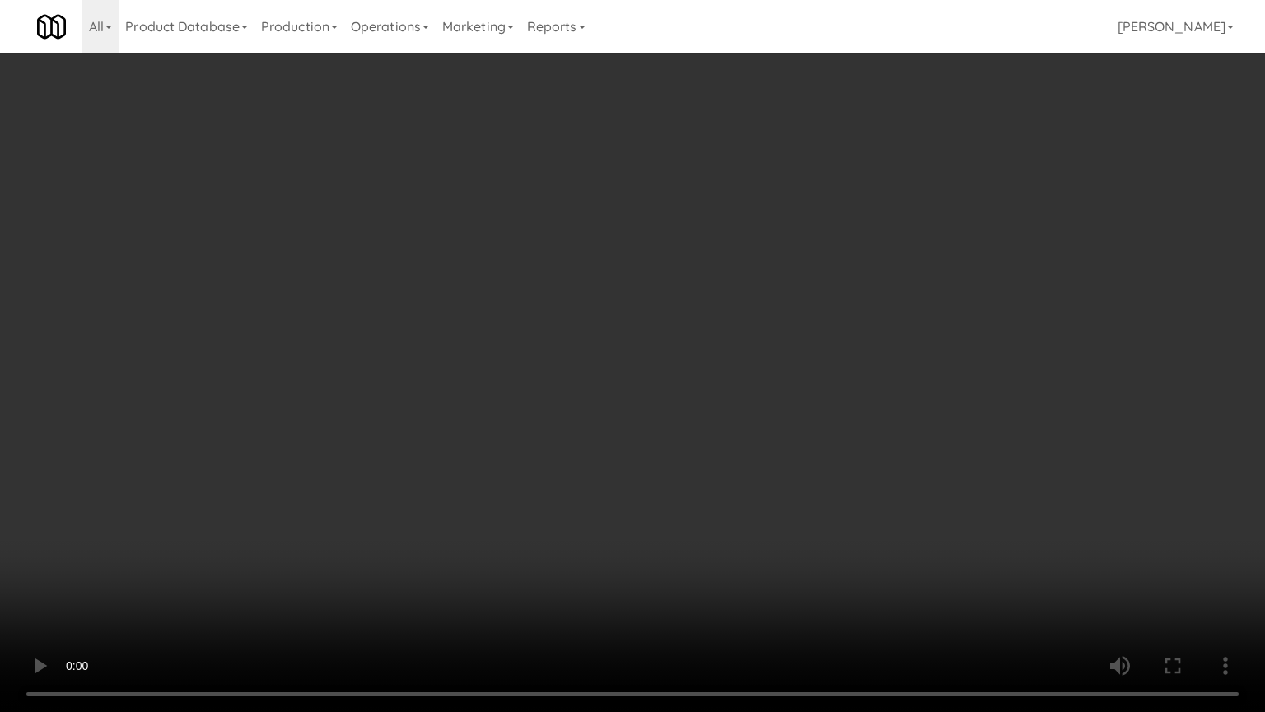
drag, startPoint x: 738, startPoint y: 479, endPoint x: 846, endPoint y: 284, distance: 223.0
click at [741, 474] on video at bounding box center [632, 356] width 1265 height 712
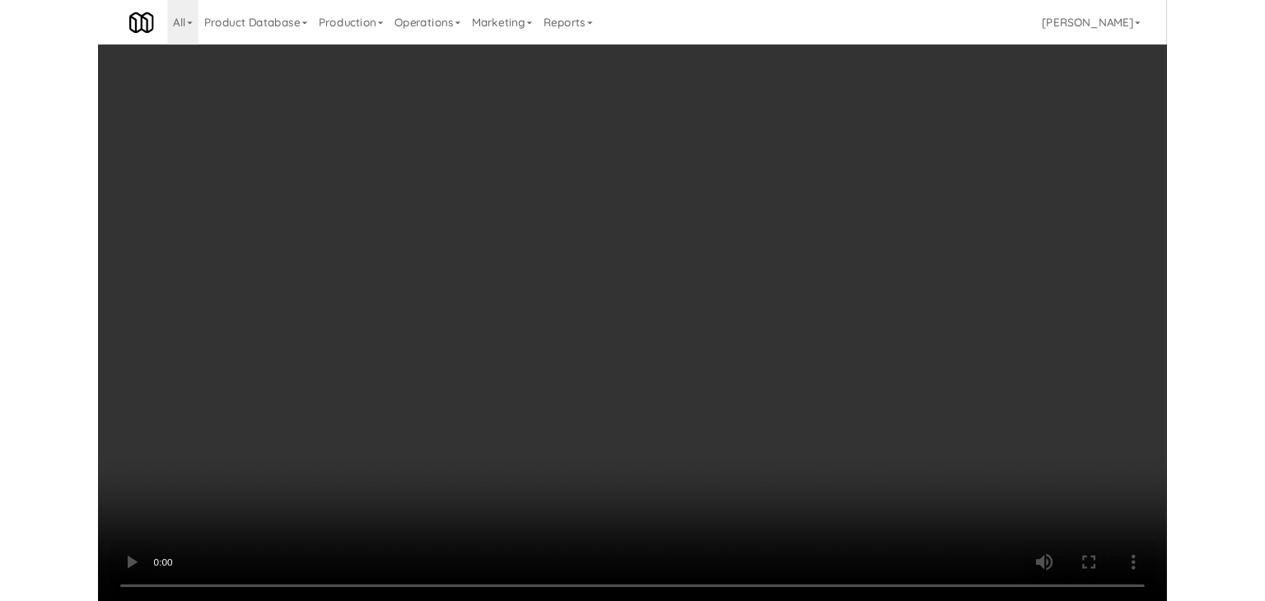
scroll to position [14458, 0]
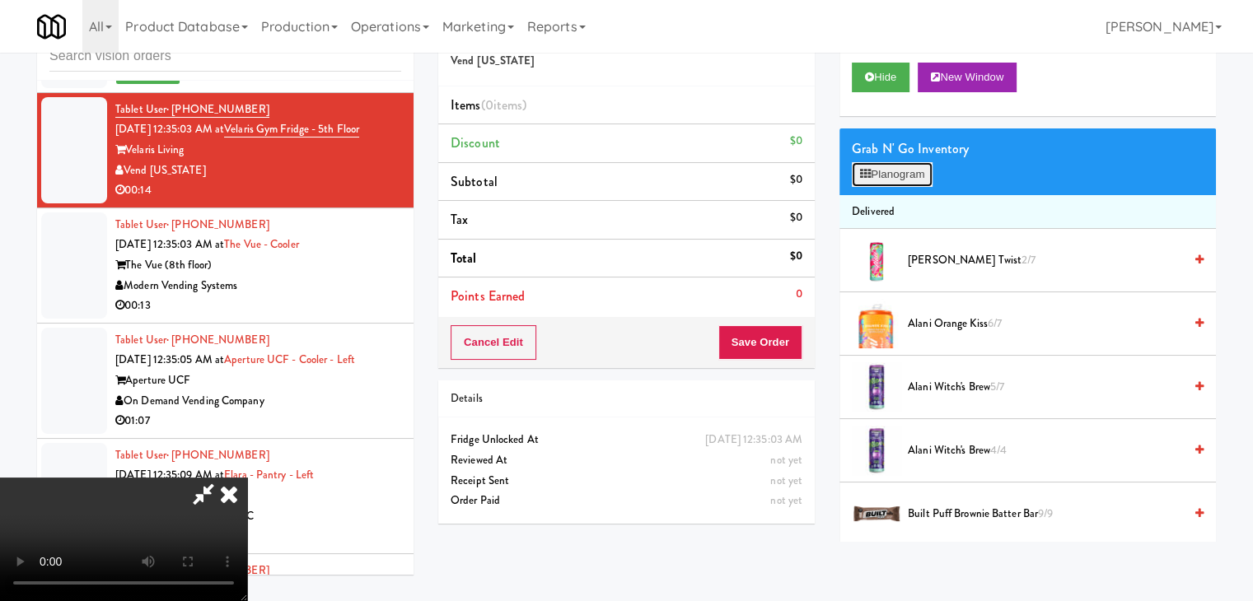
click at [907, 172] on button "Planogram" at bounding box center [892, 174] width 81 height 25
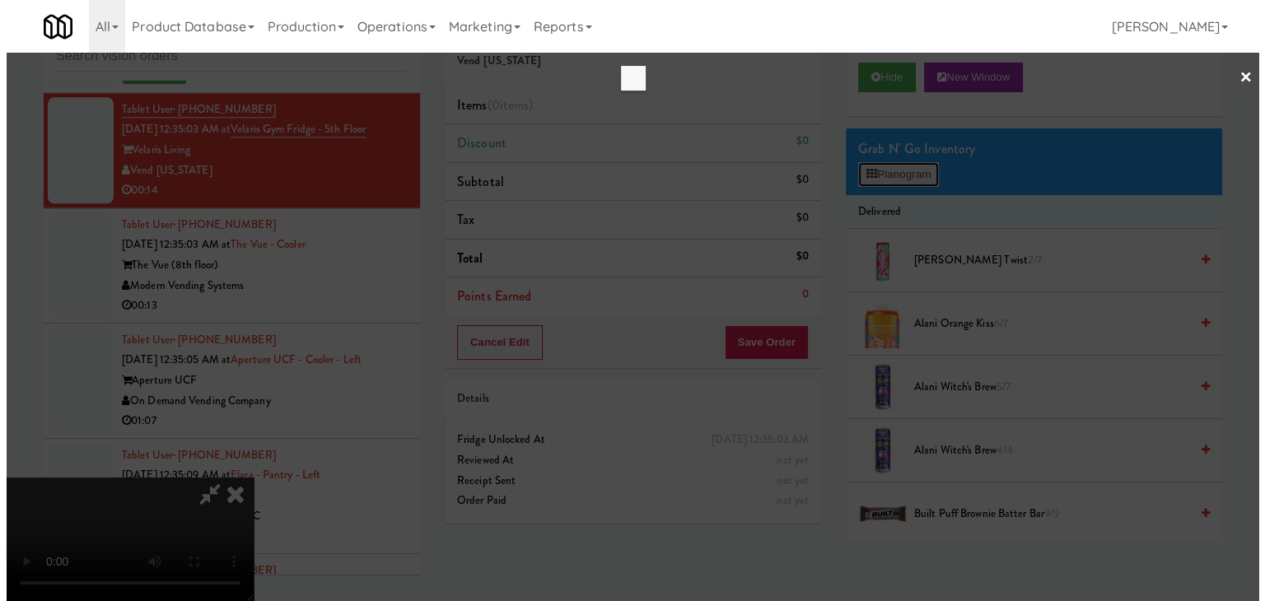
scroll to position [14316, 0]
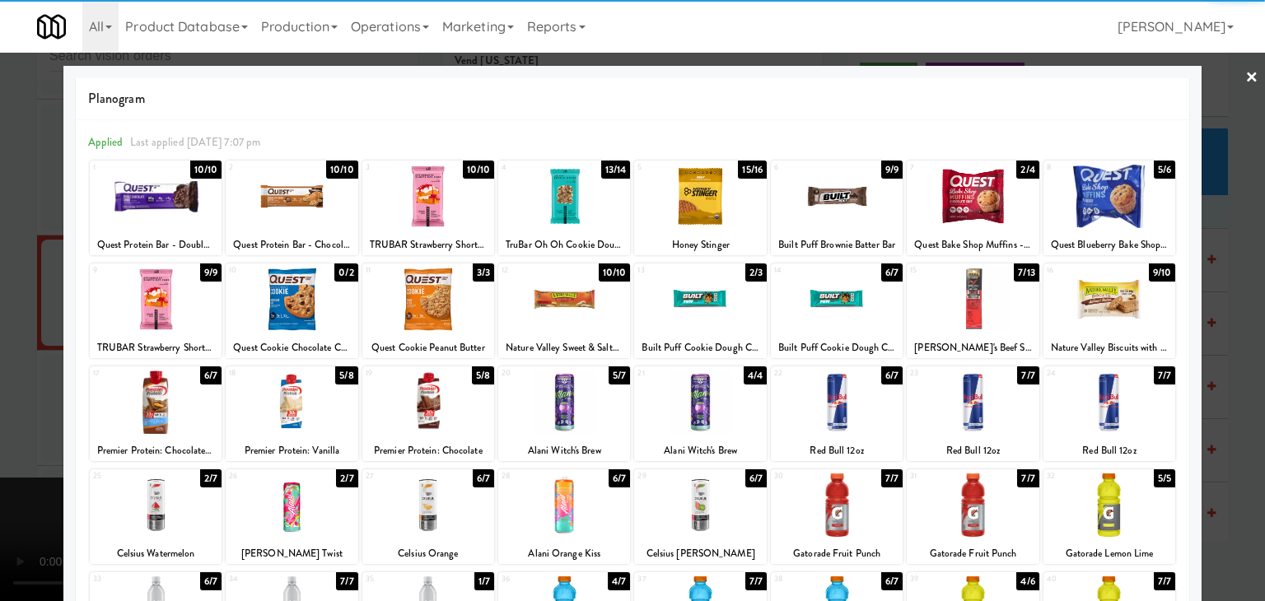
click at [686, 196] on div at bounding box center [700, 196] width 132 height 63
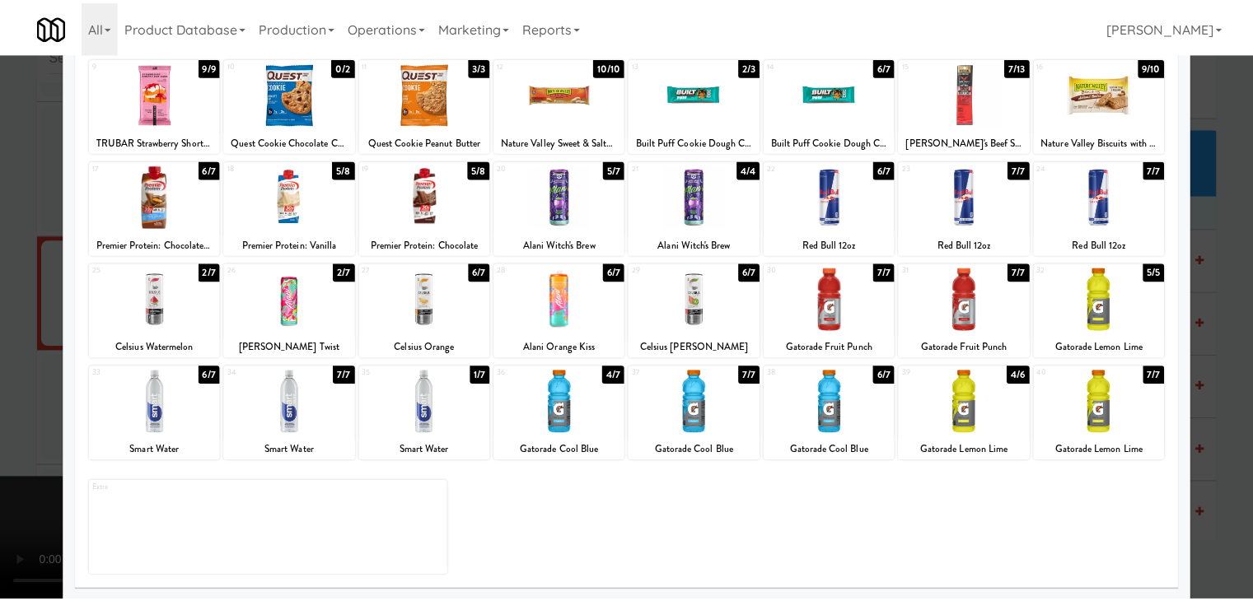
scroll to position [208, 0]
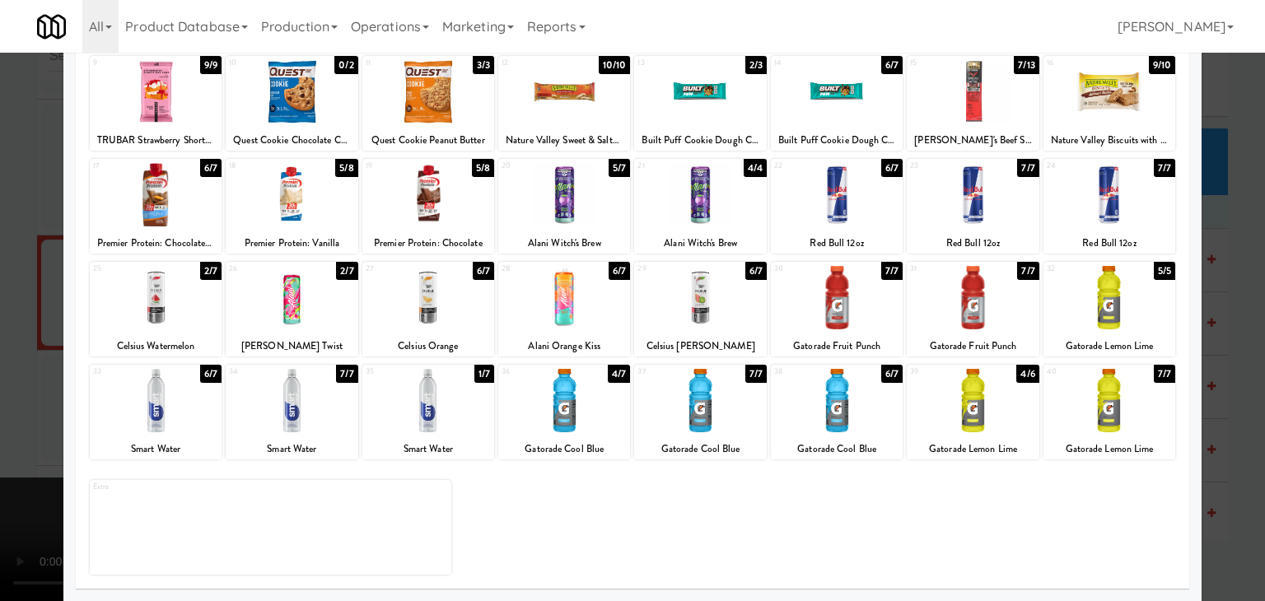
click at [850, 210] on div at bounding box center [837, 194] width 132 height 63
drag, startPoint x: 0, startPoint y: 292, endPoint x: 352, endPoint y: 309, distance: 352.9
click at [11, 290] on div at bounding box center [632, 300] width 1265 height 601
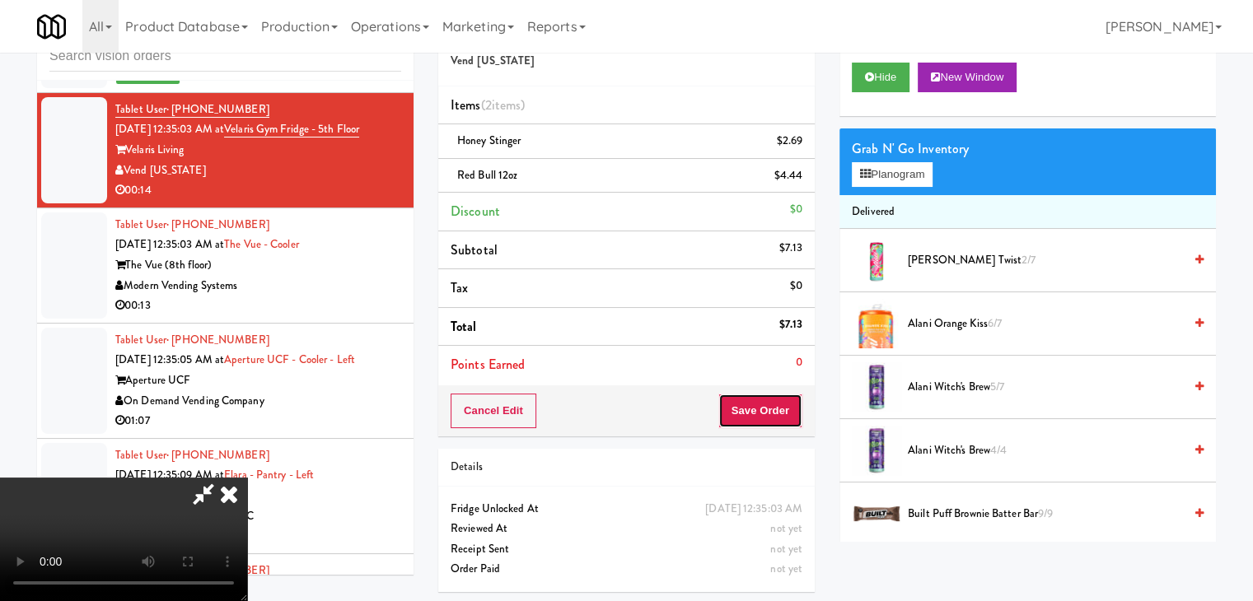
click at [779, 407] on button "Save Order" at bounding box center [760, 411] width 84 height 35
click at [781, 406] on button "Save Order" at bounding box center [760, 411] width 84 height 35
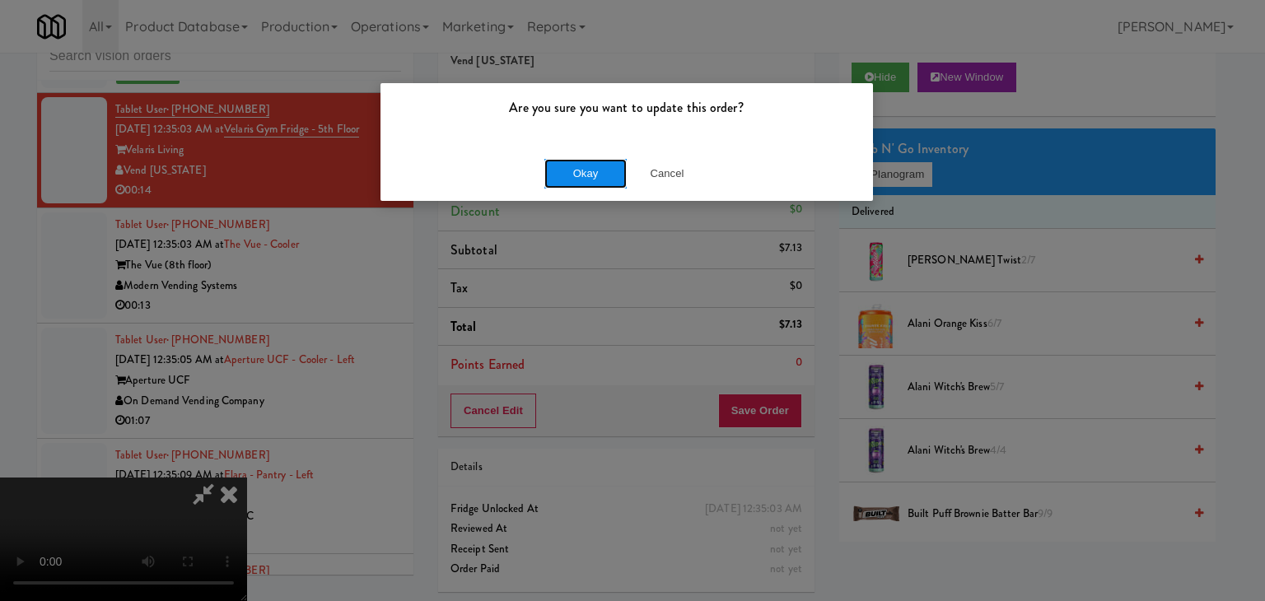
click at [588, 166] on button "Okay" at bounding box center [585, 174] width 82 height 30
click at [589, 166] on button "Okay" at bounding box center [585, 174] width 82 height 30
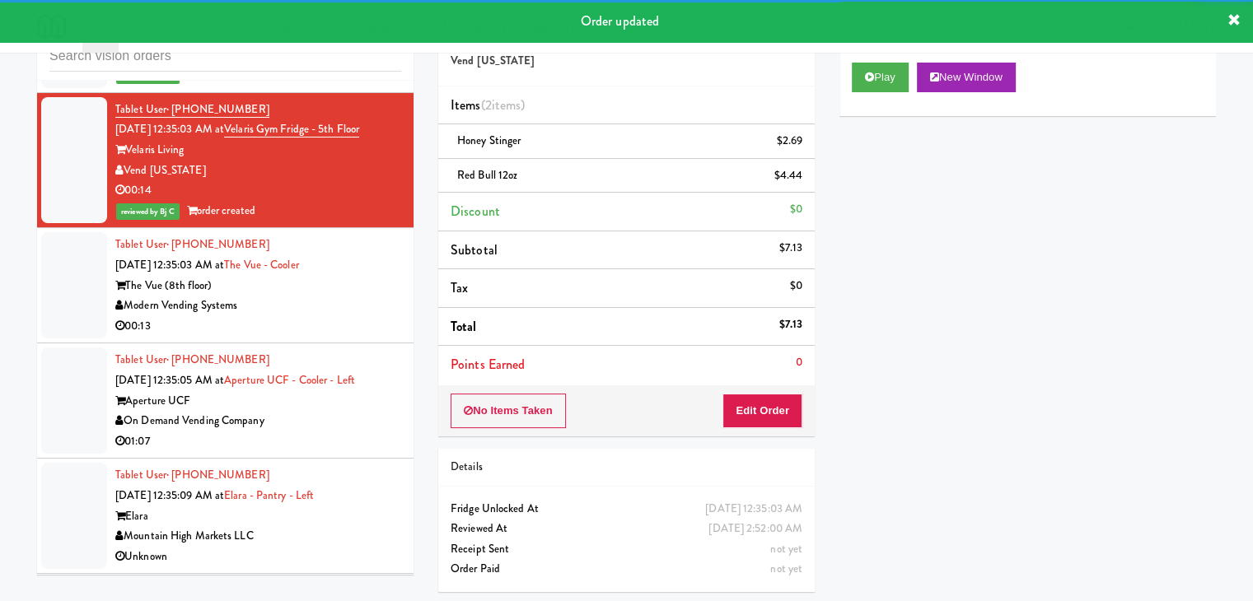
scroll to position [14623, 0]
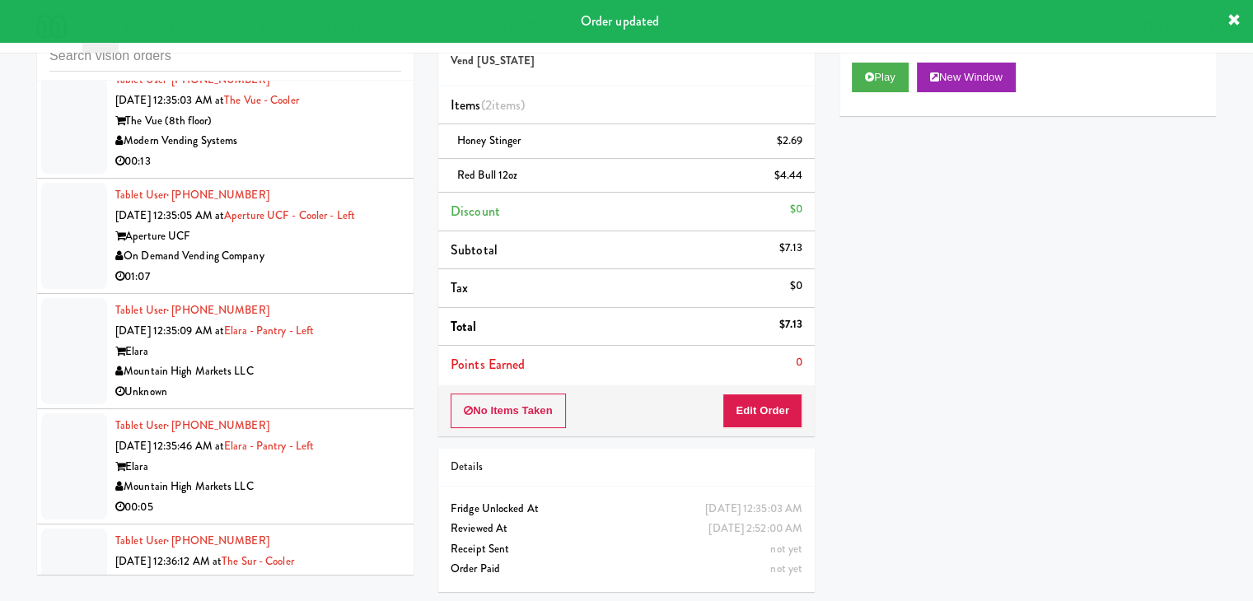
click at [301, 152] on div "Modern Vending Systems" at bounding box center [258, 141] width 286 height 21
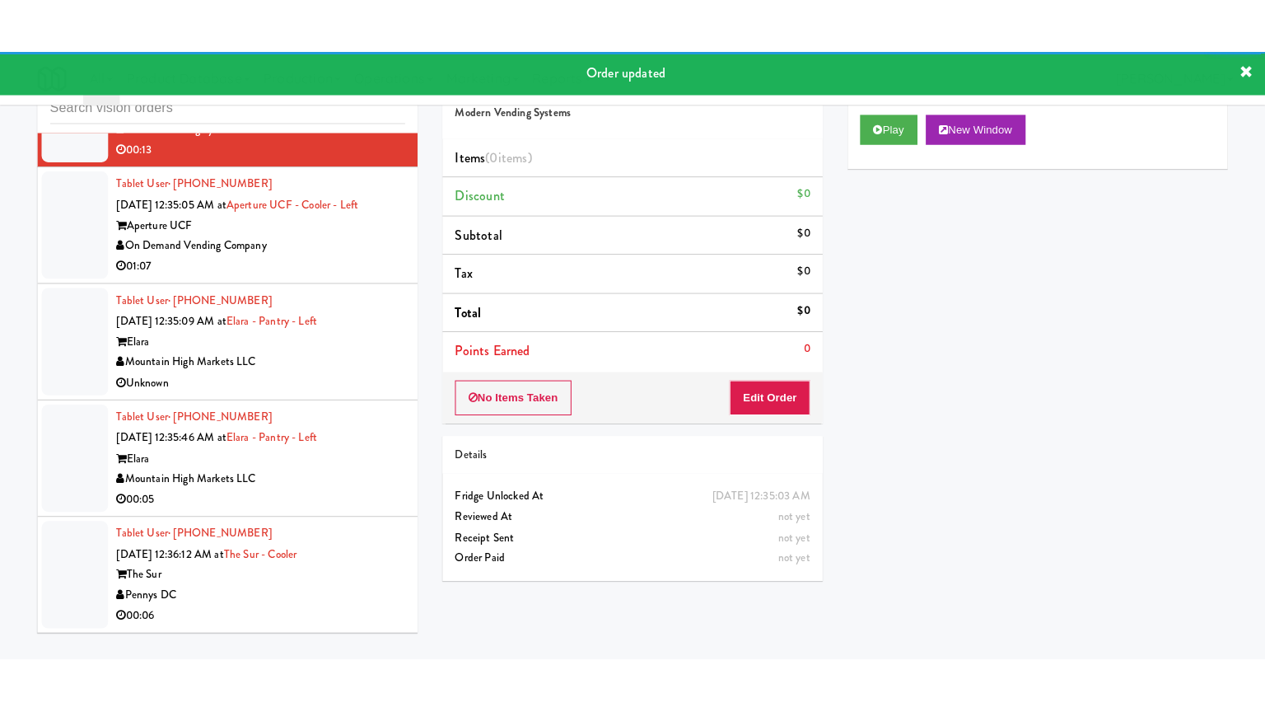
scroll to position [14952, 0]
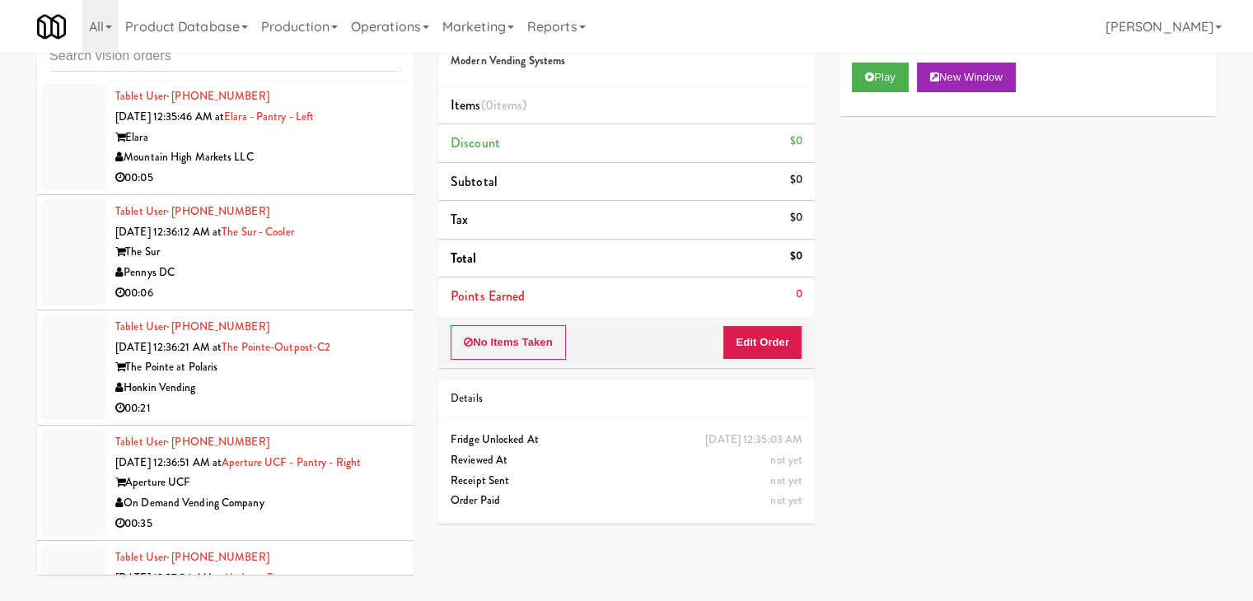
click at [258, 304] on div "00:06" at bounding box center [258, 293] width 286 height 21
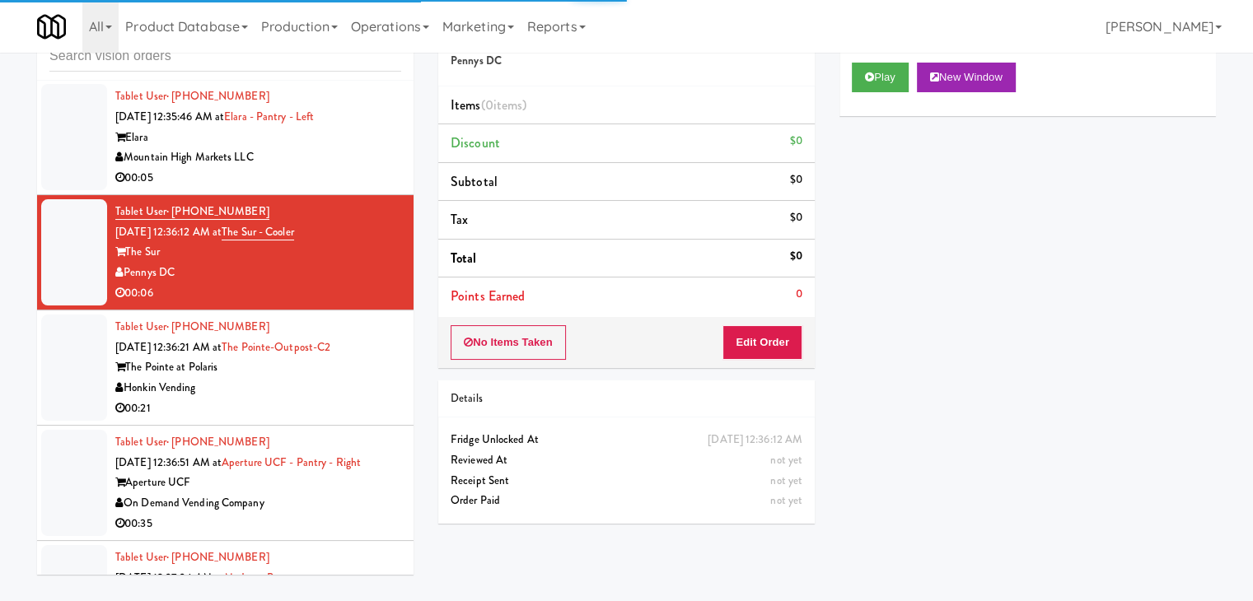
drag, startPoint x: 301, startPoint y: 244, endPoint x: 537, endPoint y: 200, distance: 240.4
click at [301, 189] on div "00:05" at bounding box center [258, 178] width 286 height 21
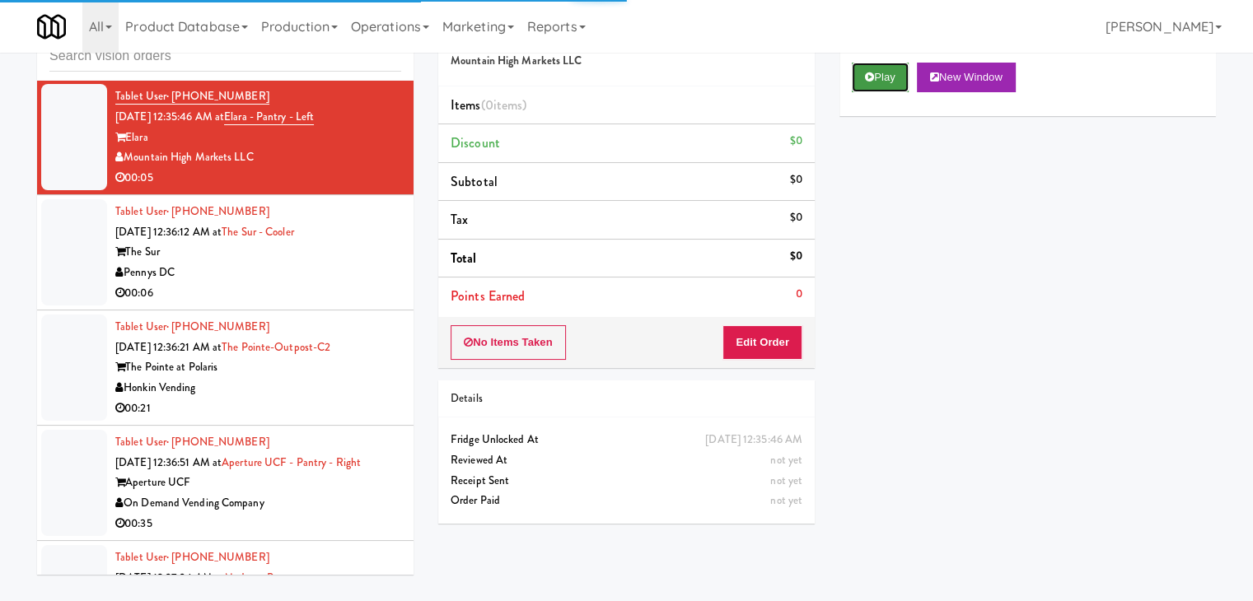
click at [863, 85] on button "Play" at bounding box center [880, 78] width 57 height 30
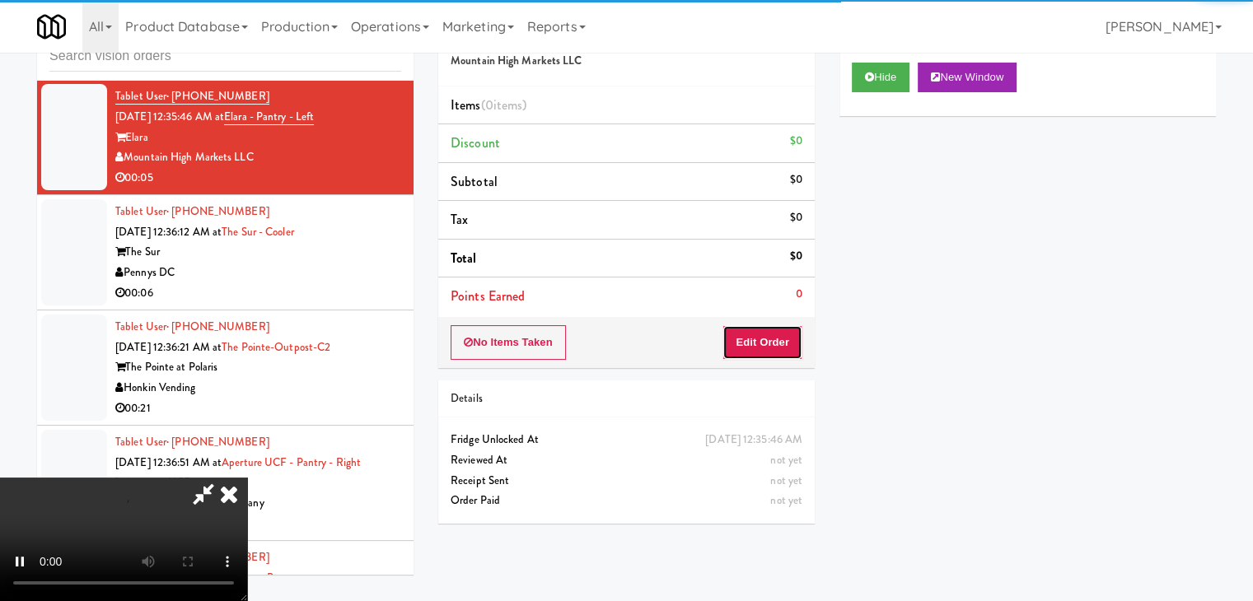
click at [771, 340] on button "Edit Order" at bounding box center [762, 342] width 80 height 35
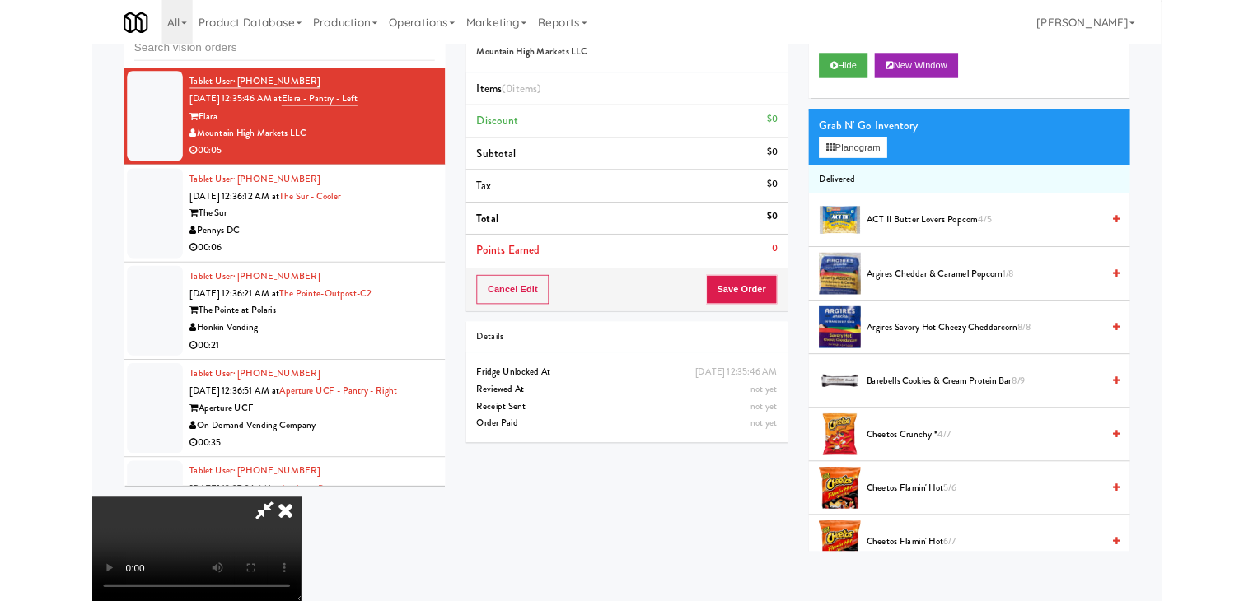
scroll to position [14810, 0]
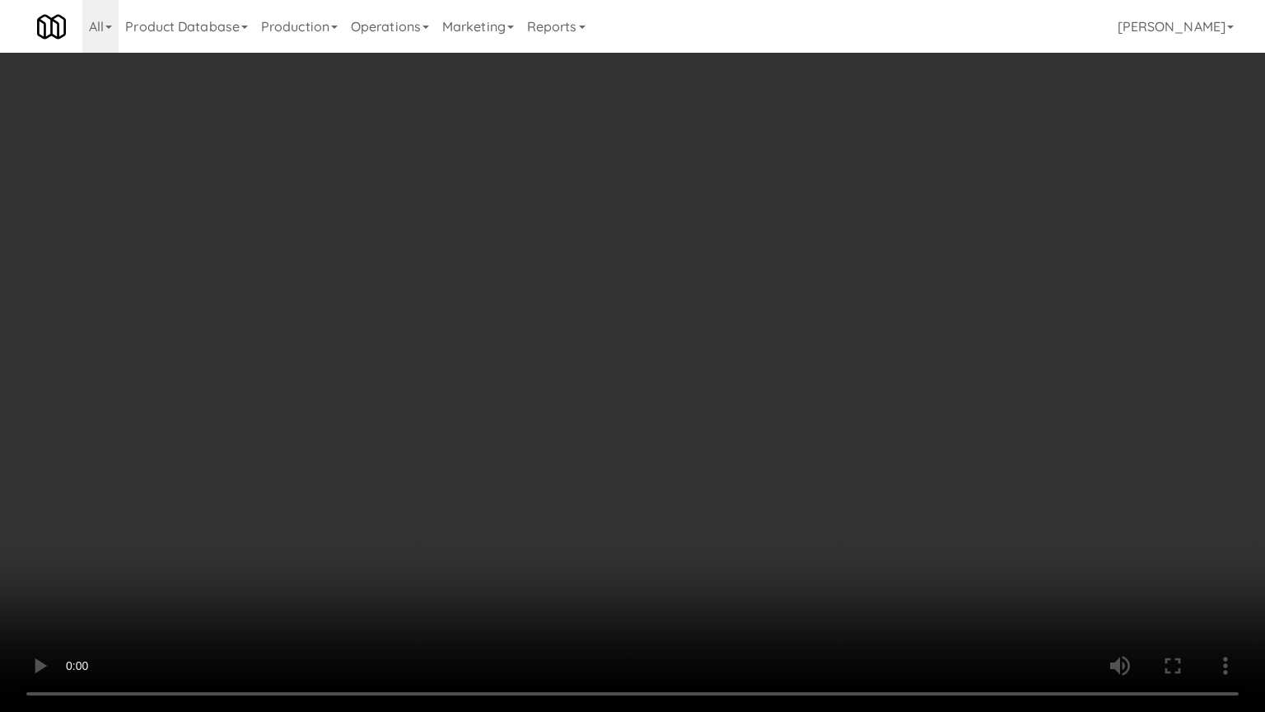
click at [840, 441] on video at bounding box center [632, 356] width 1265 height 712
click at [859, 428] on video at bounding box center [632, 356] width 1265 height 712
click at [851, 426] on video at bounding box center [632, 356] width 1265 height 712
click at [801, 413] on video at bounding box center [632, 356] width 1265 height 712
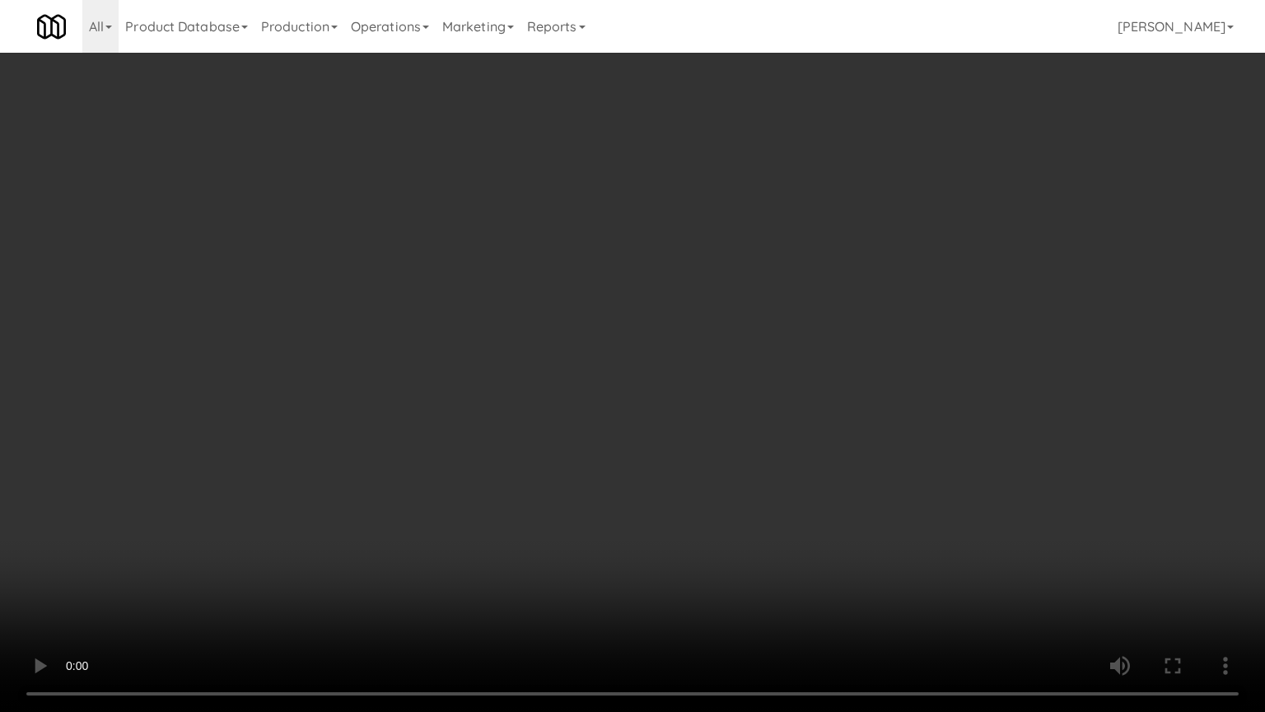
drag, startPoint x: 801, startPoint y: 413, endPoint x: 827, endPoint y: 274, distance: 141.7
click at [801, 413] on video at bounding box center [632, 356] width 1265 height 712
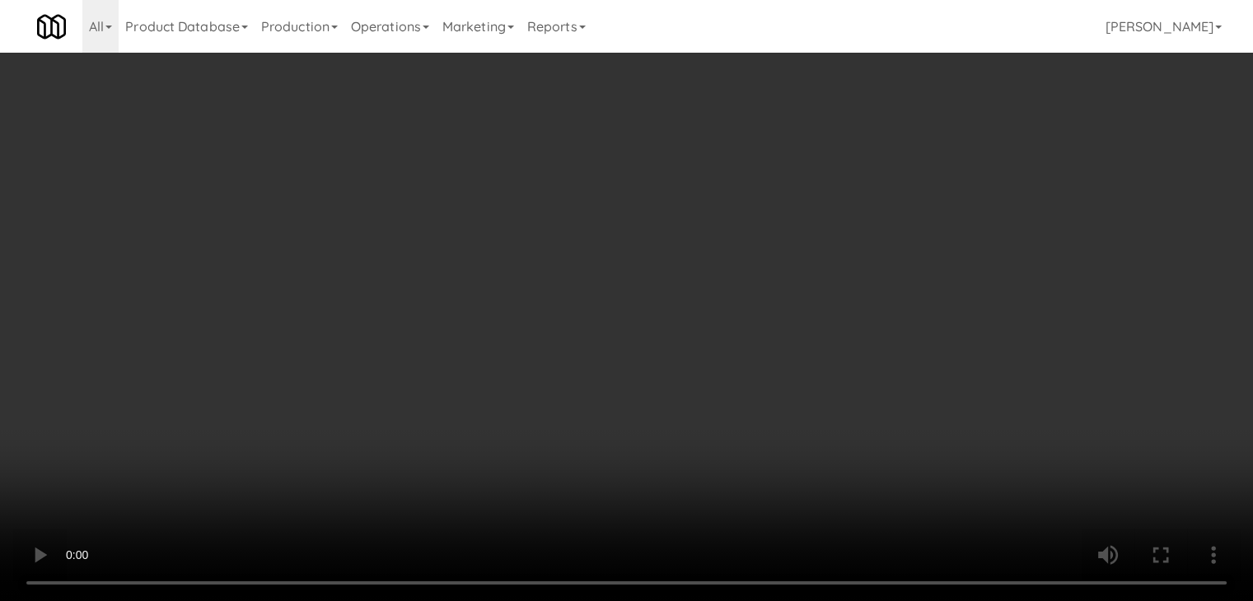
click at [908, 179] on button "Planogram" at bounding box center [892, 174] width 81 height 25
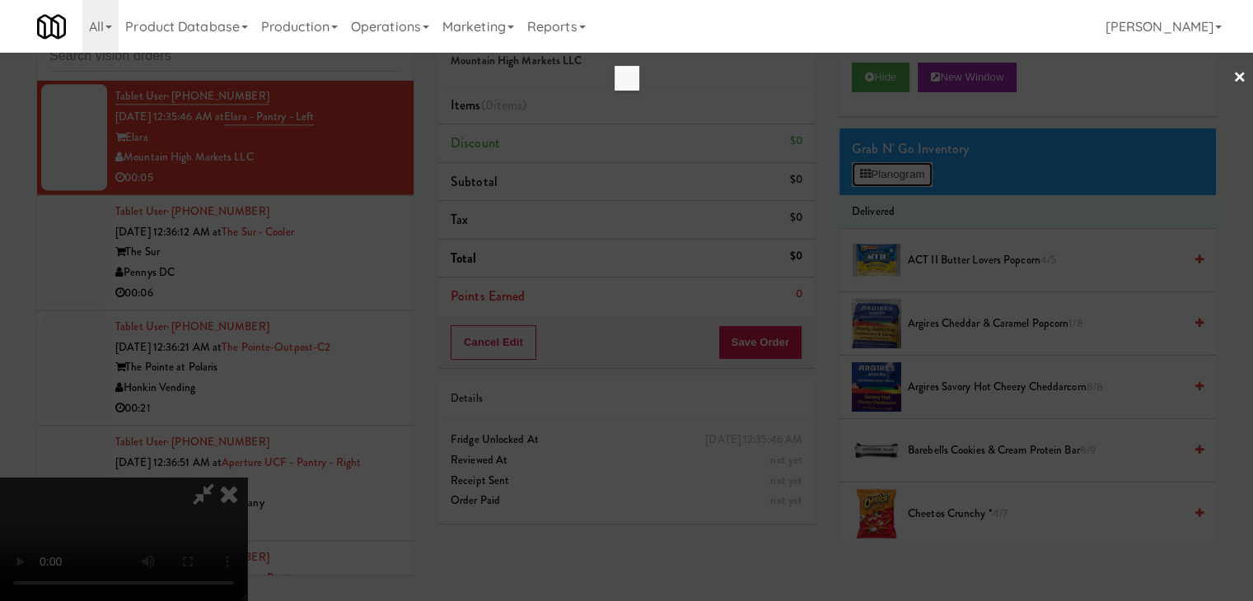
scroll to position [14810, 0]
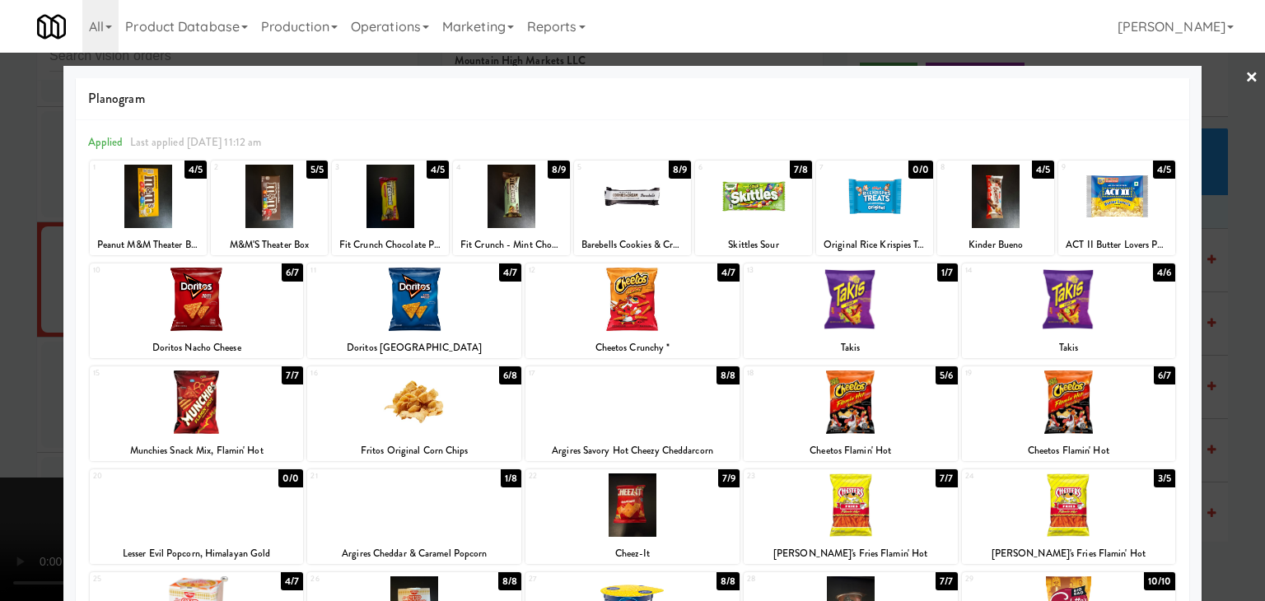
click at [729, 195] on div at bounding box center [753, 196] width 117 height 63
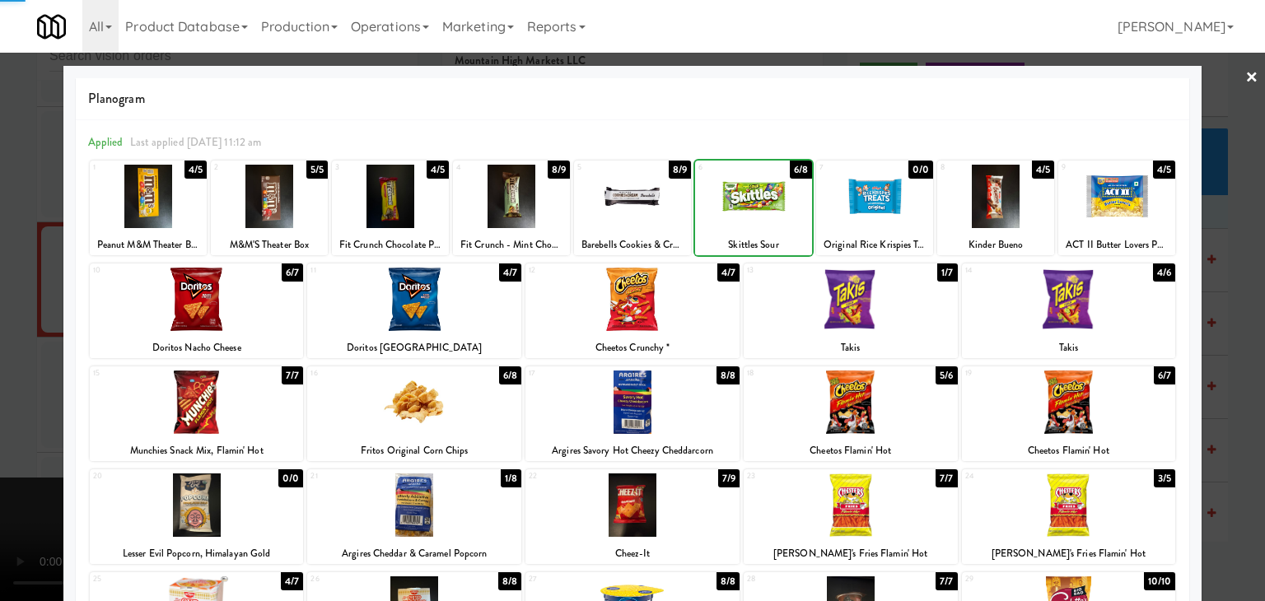
drag, startPoint x: 0, startPoint y: 298, endPoint x: 580, endPoint y: 307, distance: 579.9
click at [24, 296] on div at bounding box center [632, 300] width 1265 height 601
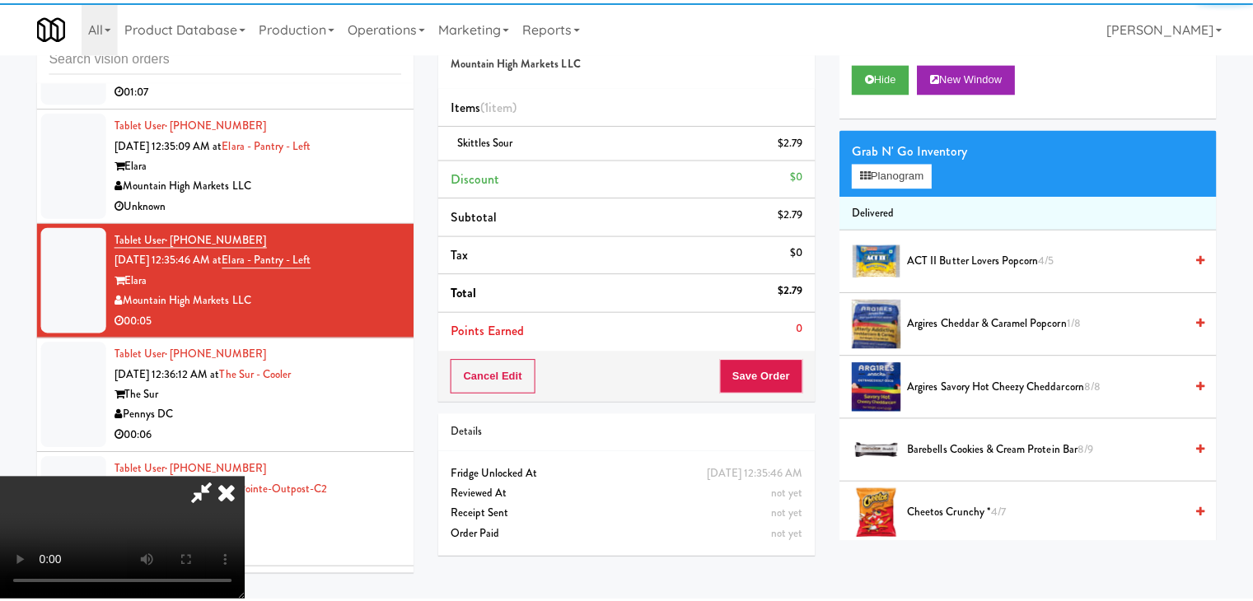
scroll to position [14952, 0]
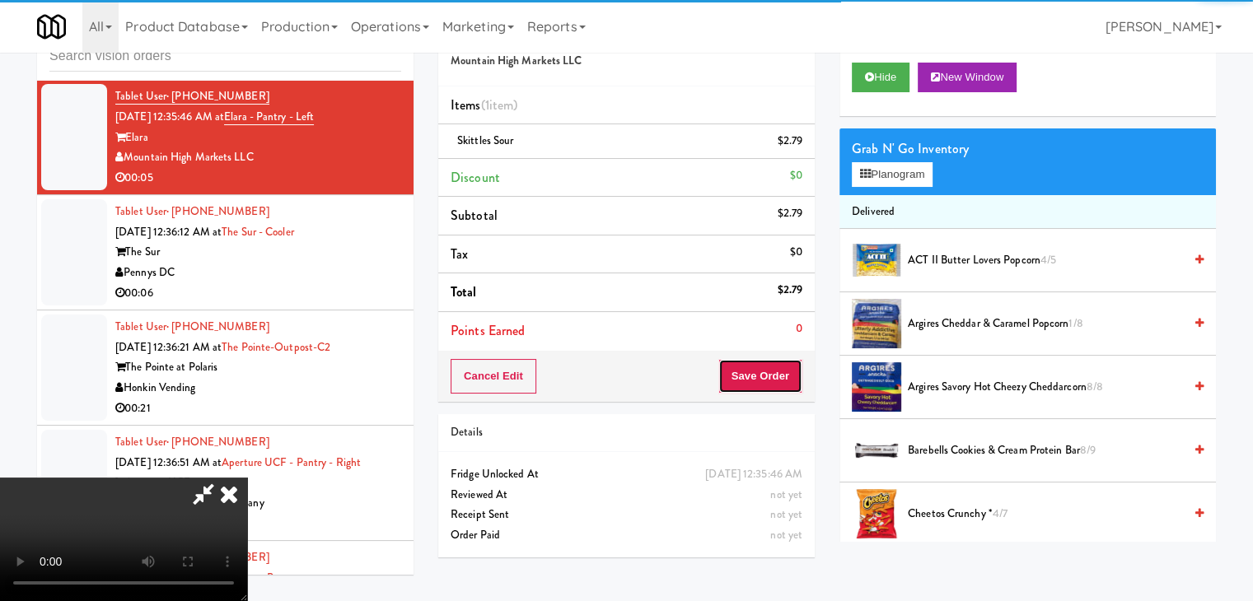
click at [773, 375] on button "Save Order" at bounding box center [760, 376] width 84 height 35
drag, startPoint x: 773, startPoint y: 376, endPoint x: 725, endPoint y: 343, distance: 57.6
click at [772, 376] on button "Save Order" at bounding box center [760, 376] width 84 height 35
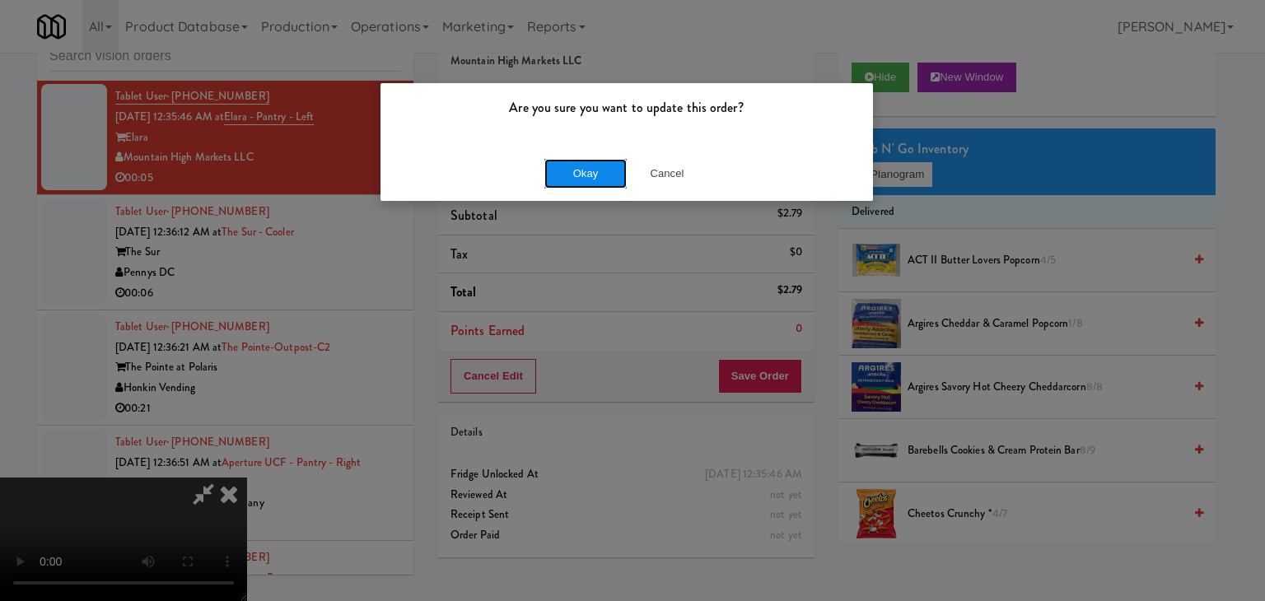
click at [593, 180] on button "Okay" at bounding box center [585, 174] width 82 height 30
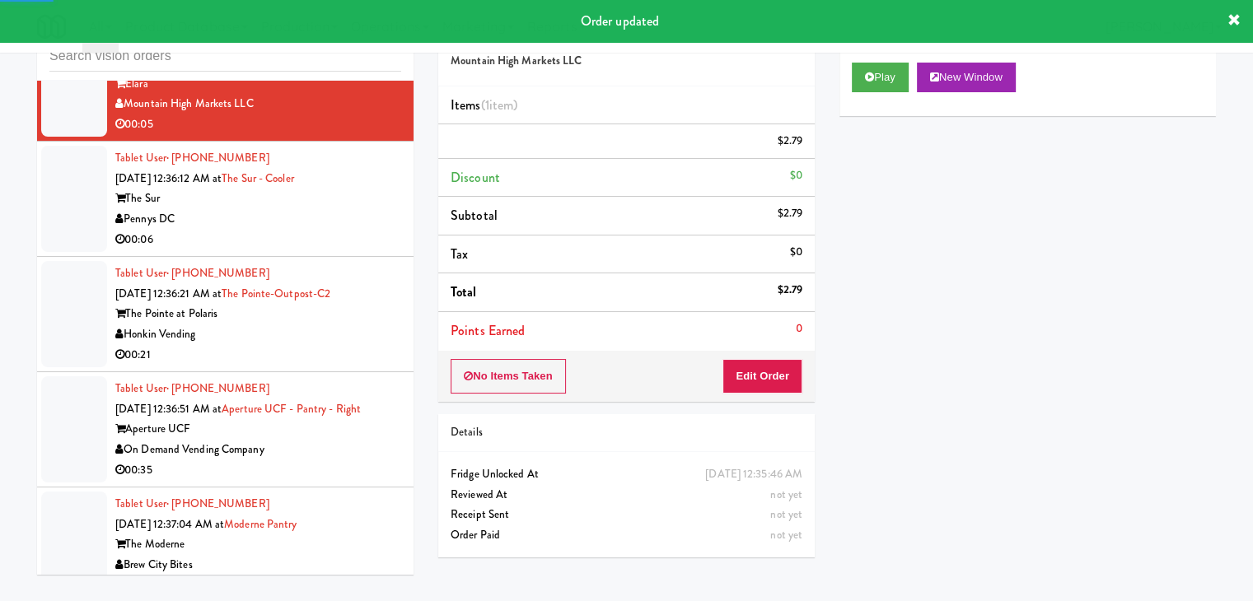
scroll to position [15035, 0]
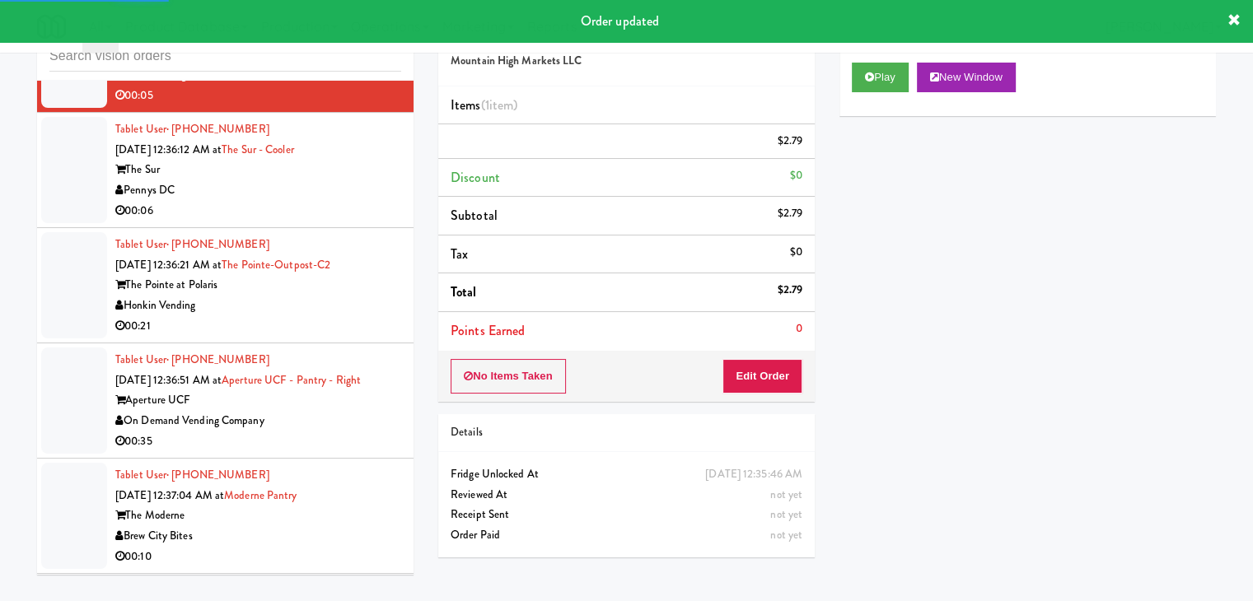
click at [338, 222] on div "00:06" at bounding box center [258, 211] width 286 height 21
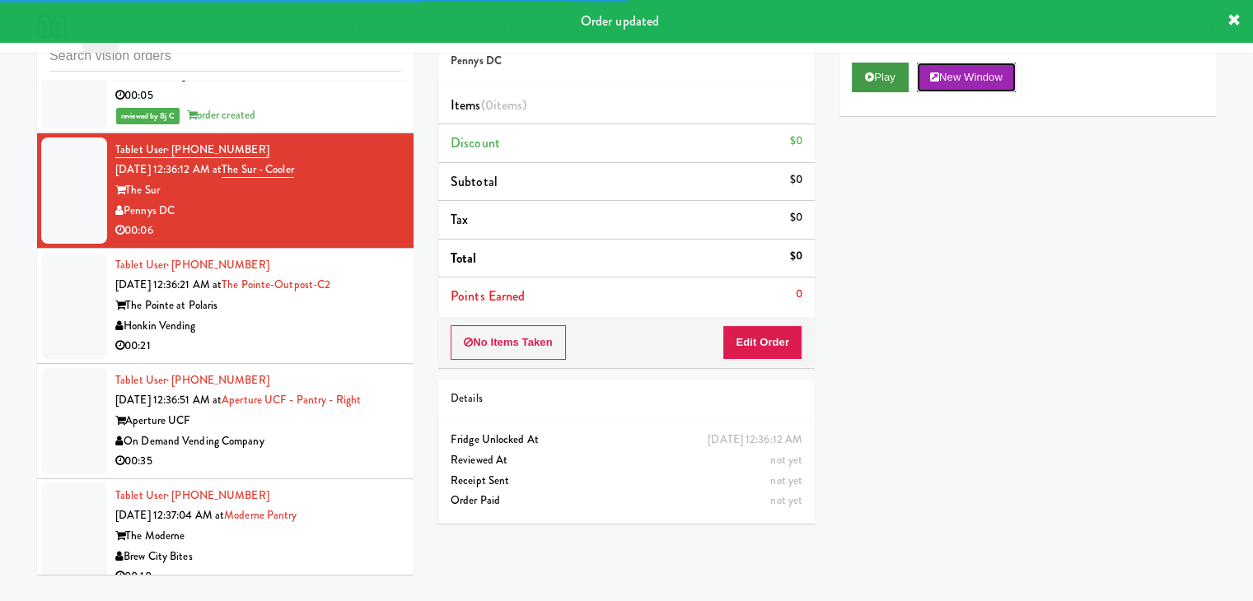
drag, startPoint x: 936, startPoint y: 63, endPoint x: 899, endPoint y: 73, distance: 37.6
click at [908, 71] on div "Play New Window" at bounding box center [1028, 78] width 352 height 30
click at [899, 73] on button "Play" at bounding box center [880, 78] width 57 height 30
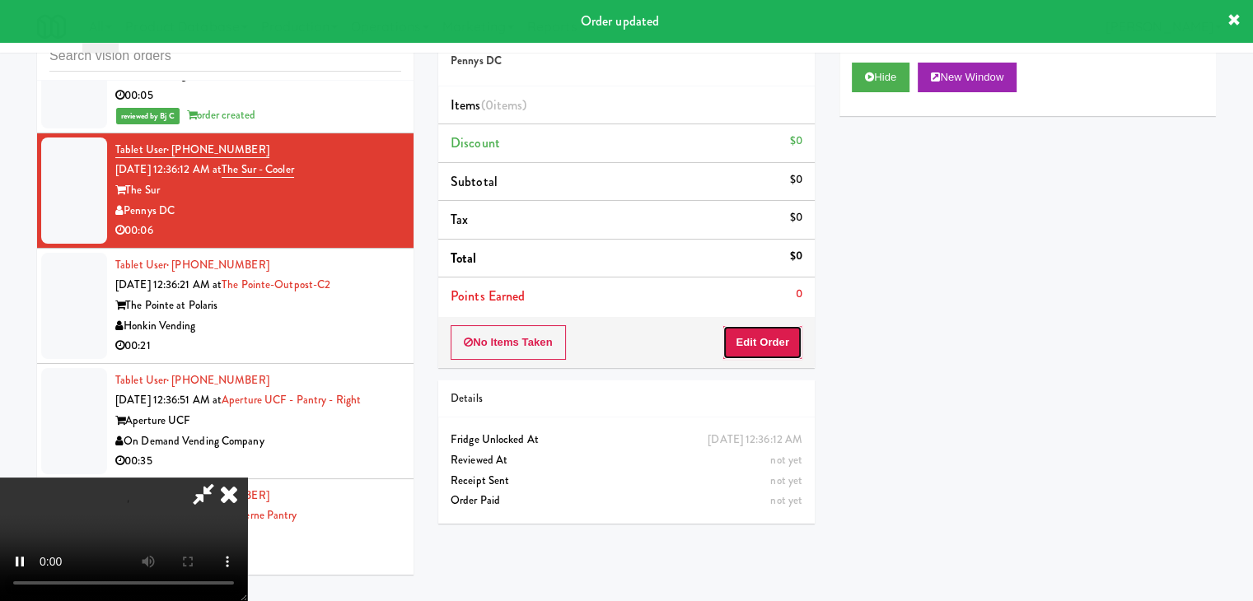
click at [775, 343] on button "Edit Order" at bounding box center [762, 342] width 80 height 35
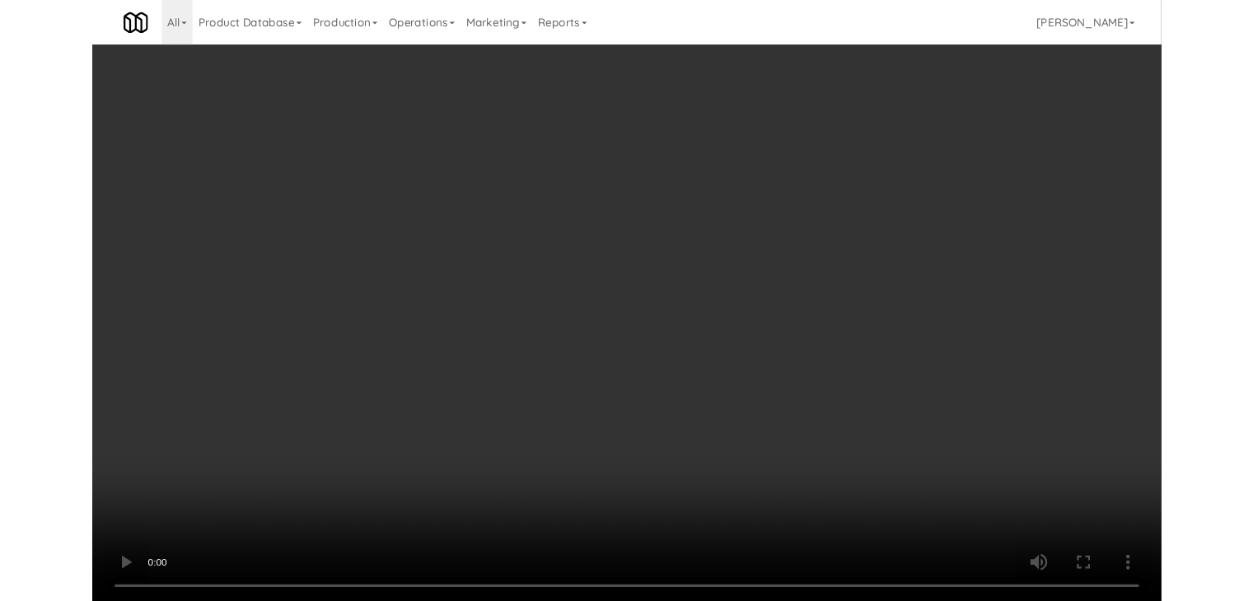
scroll to position [14893, 0]
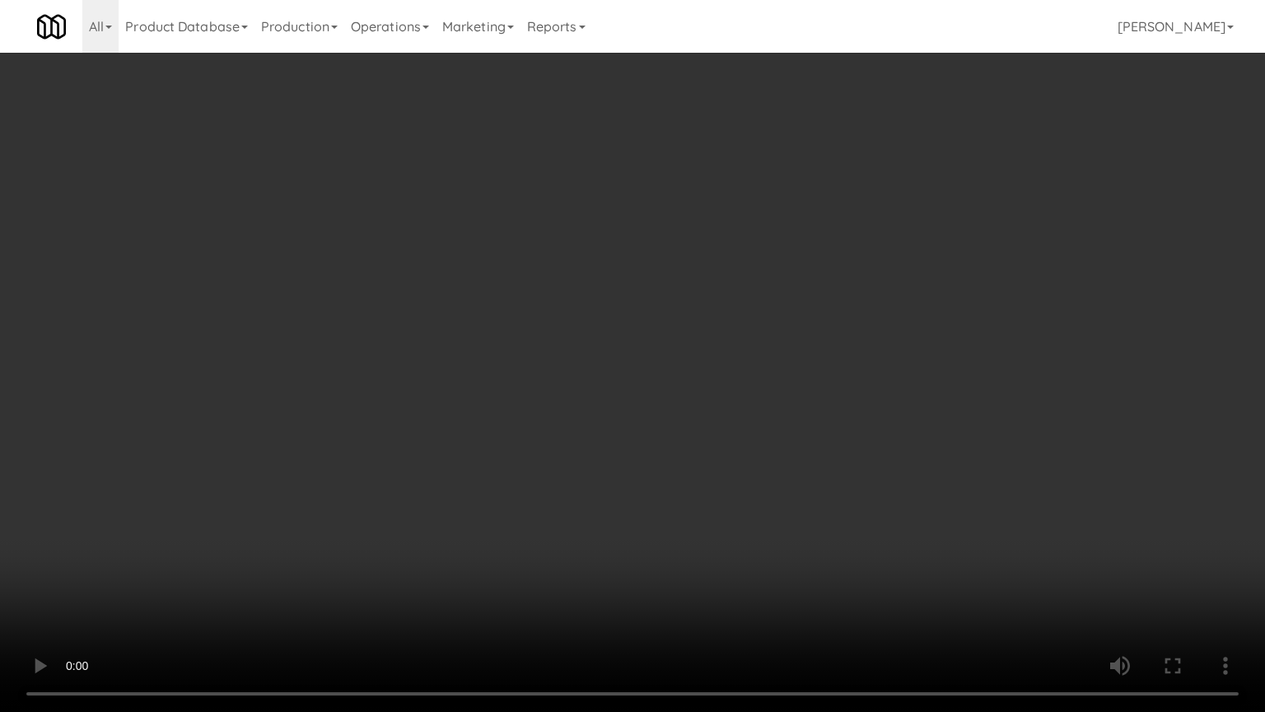
drag, startPoint x: 774, startPoint y: 451, endPoint x: 775, endPoint y: 442, distance: 9.1
click at [774, 451] on video at bounding box center [632, 356] width 1265 height 712
drag, startPoint x: 775, startPoint y: 442, endPoint x: 820, endPoint y: 233, distance: 214.0
click at [776, 436] on video at bounding box center [632, 356] width 1265 height 712
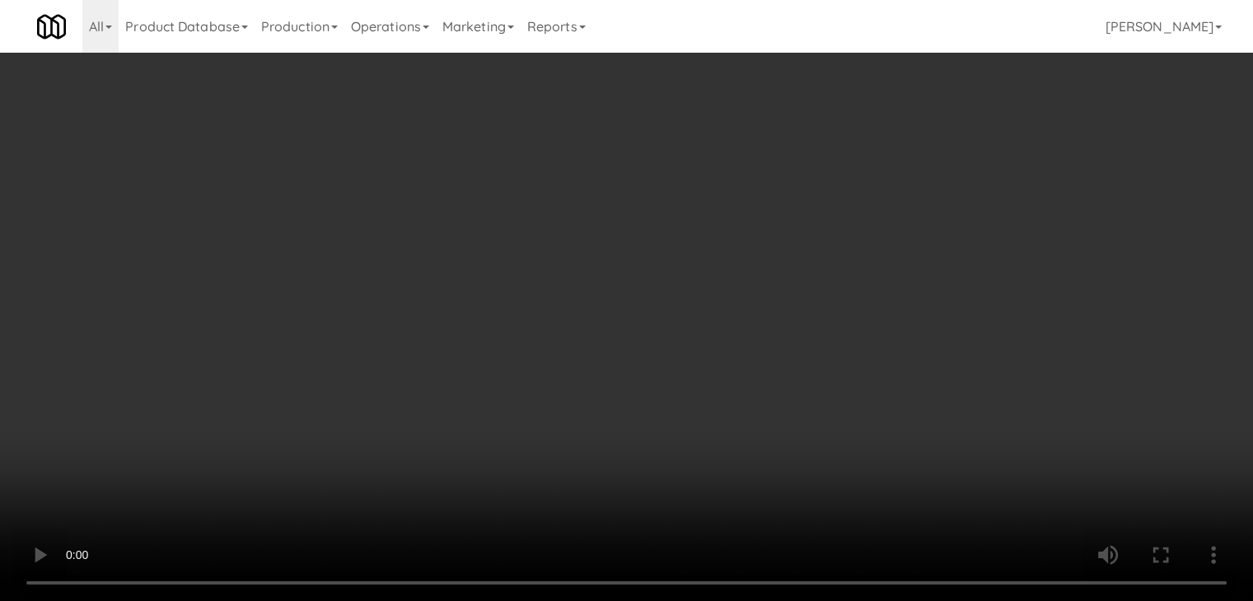
click at [909, 164] on button "Planogram" at bounding box center [892, 174] width 81 height 25
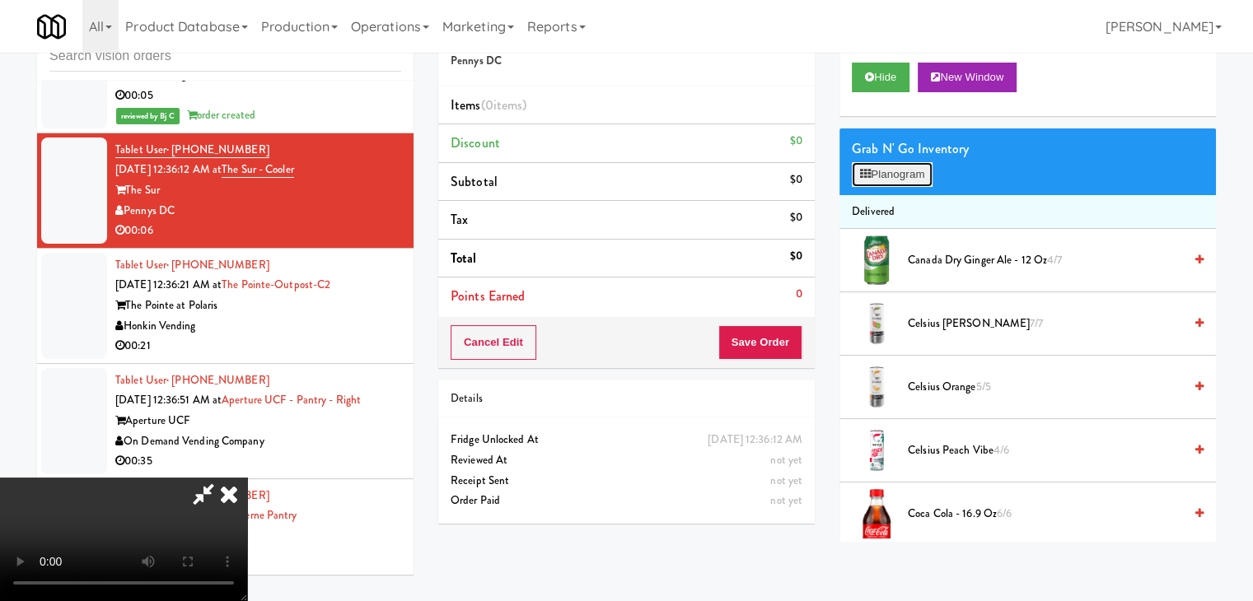
scroll to position [14893, 0]
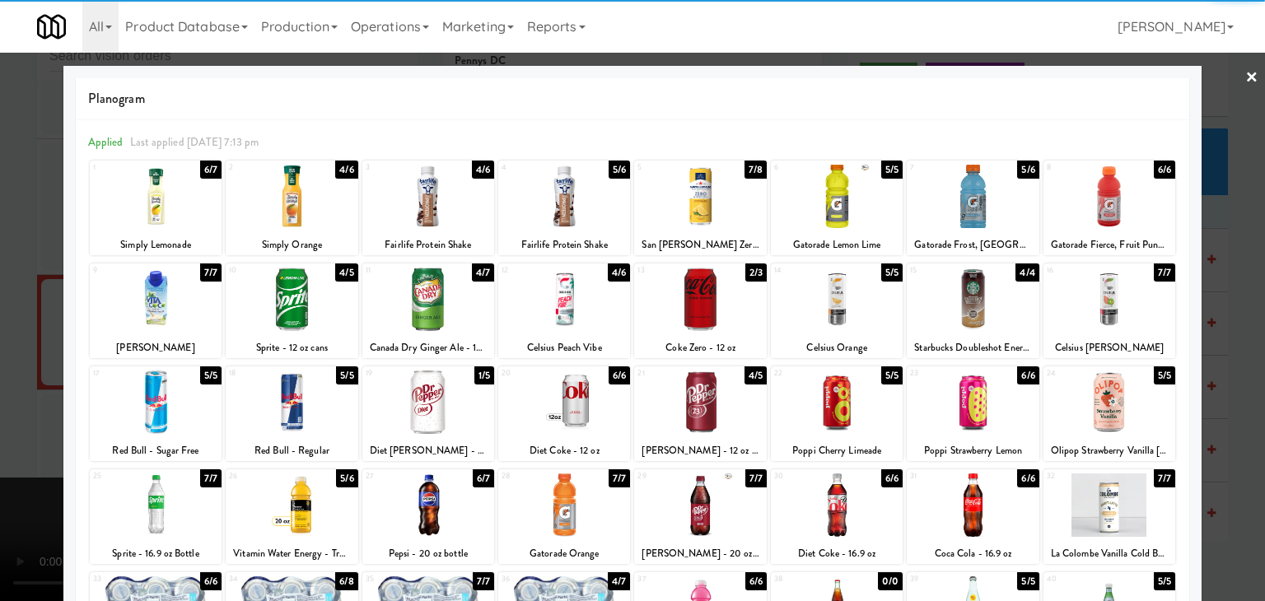
click at [300, 310] on div at bounding box center [292, 299] width 132 height 63
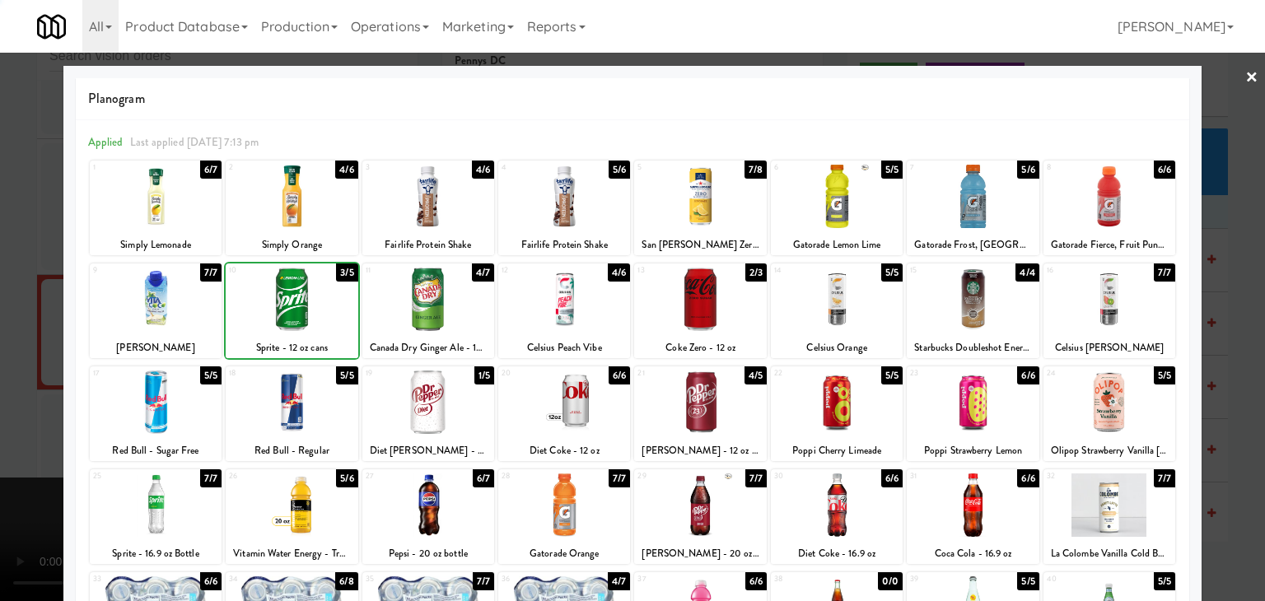
click at [1, 333] on div at bounding box center [632, 300] width 1265 height 601
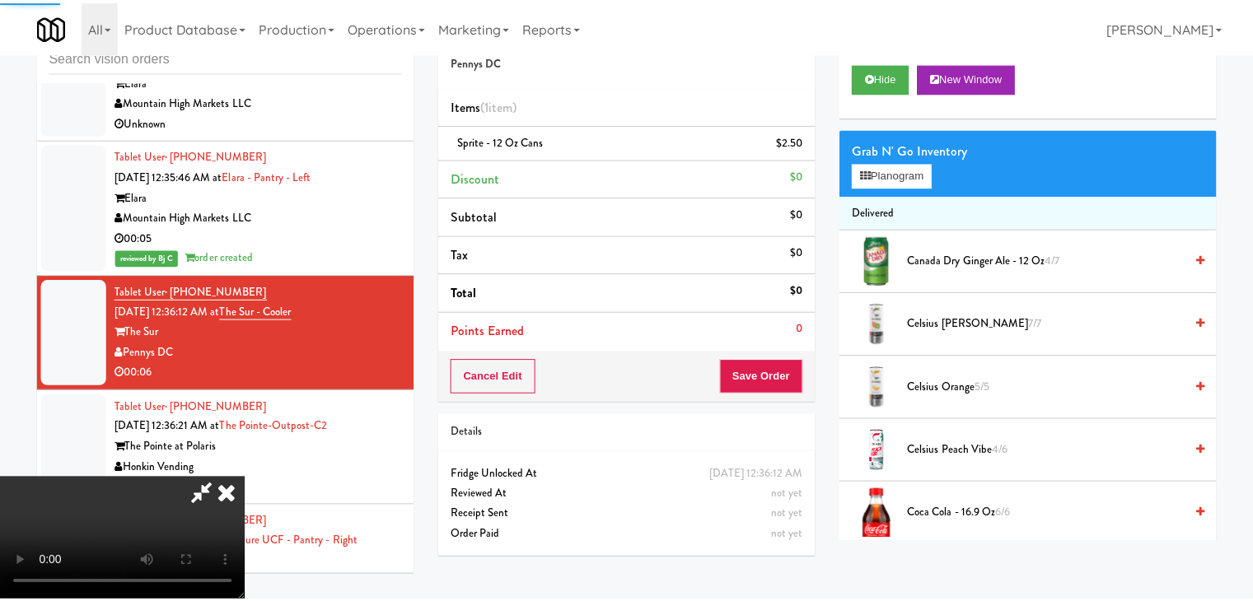
scroll to position [15035, 0]
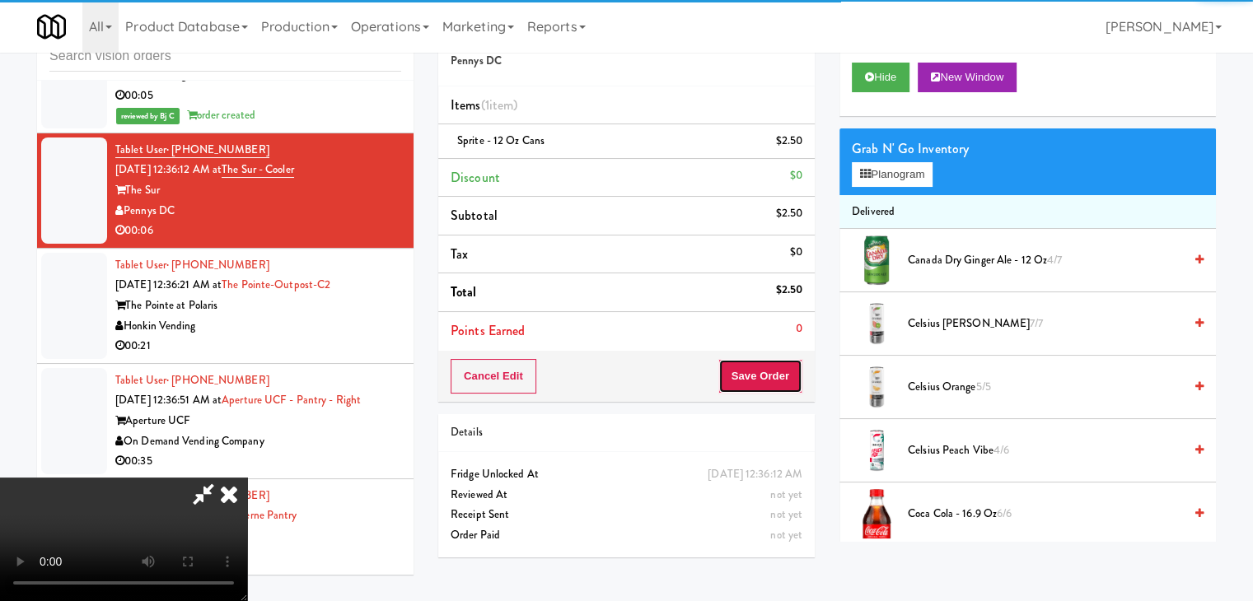
click at [772, 378] on button "Save Order" at bounding box center [760, 376] width 84 height 35
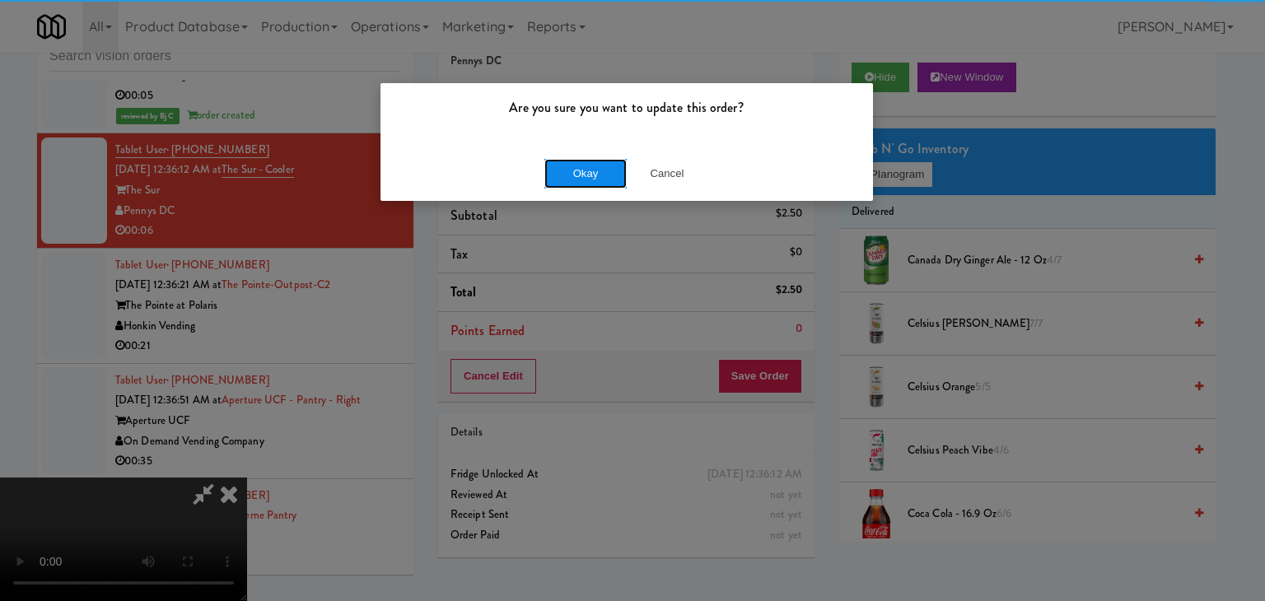
click at [593, 182] on button "Okay" at bounding box center [585, 174] width 82 height 30
click at [592, 181] on div "Okay Cancel" at bounding box center [626, 173] width 493 height 55
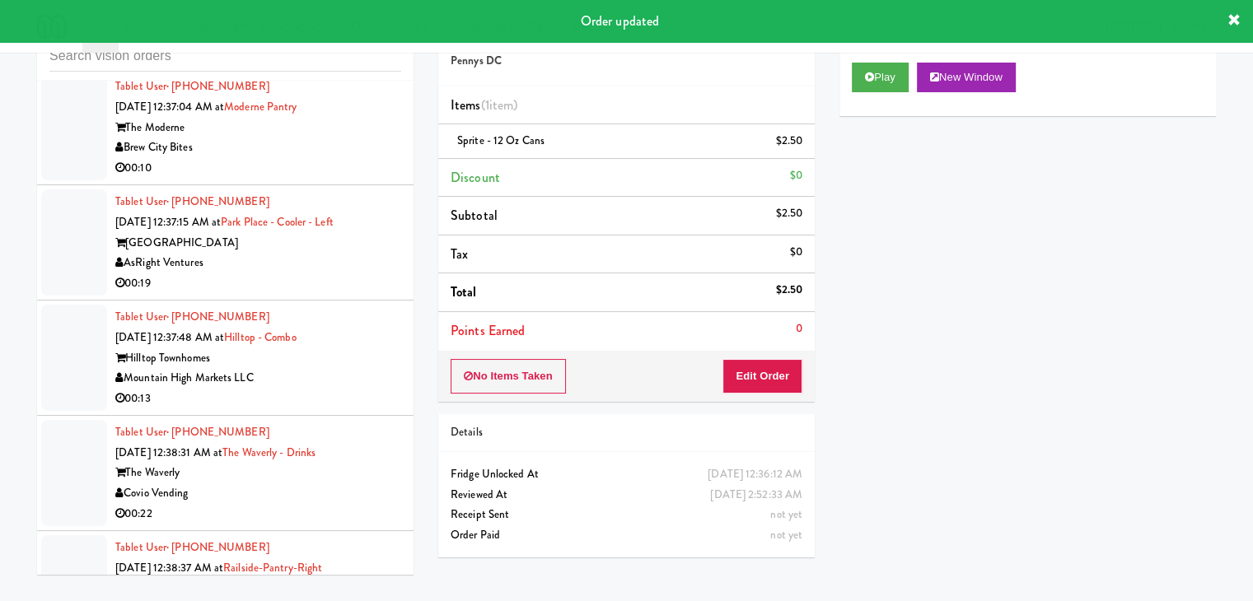
scroll to position [15467, 0]
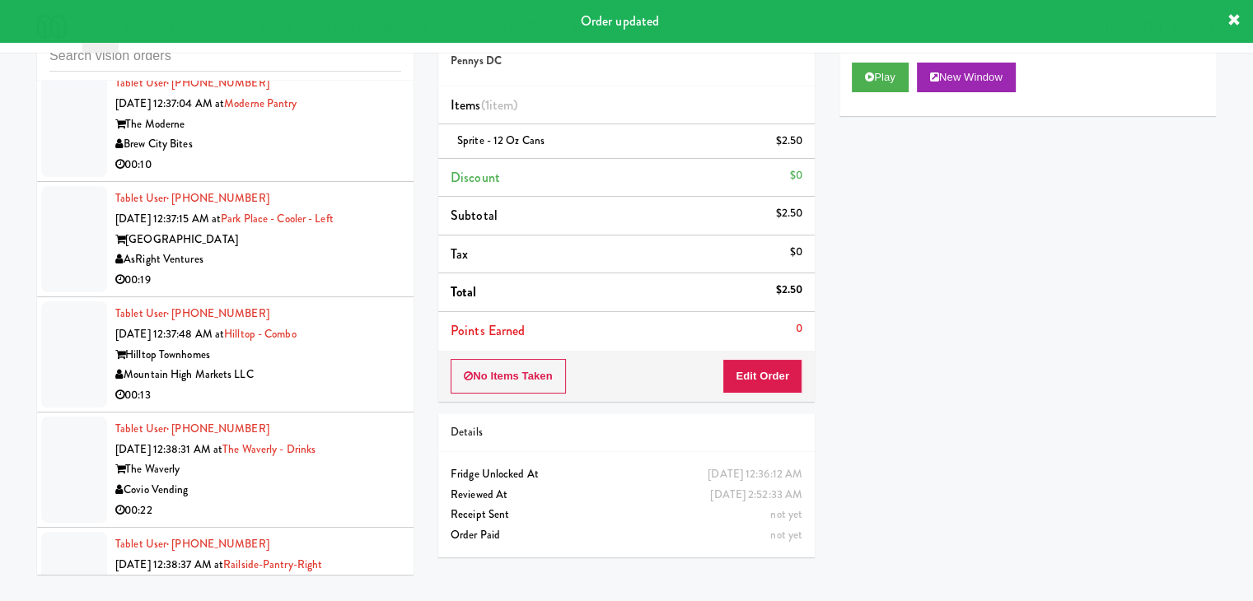
click at [357, 155] on div "Brew City Bites" at bounding box center [258, 144] width 286 height 21
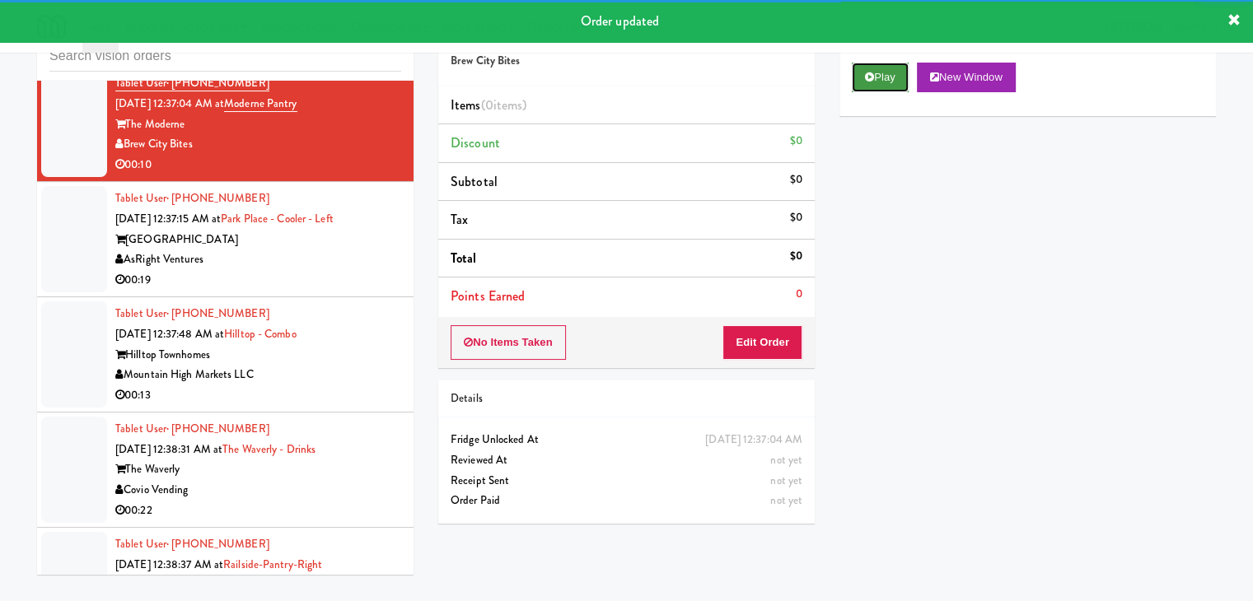
click at [860, 88] on button "Play" at bounding box center [880, 78] width 57 height 30
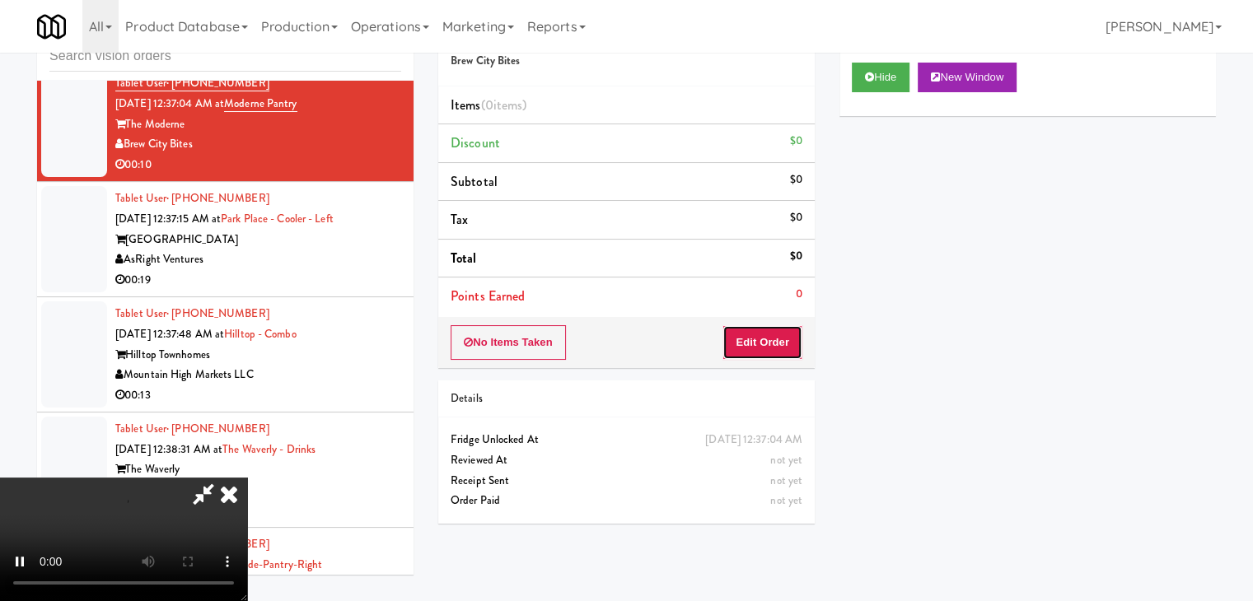
click at [757, 344] on button "Edit Order" at bounding box center [762, 342] width 80 height 35
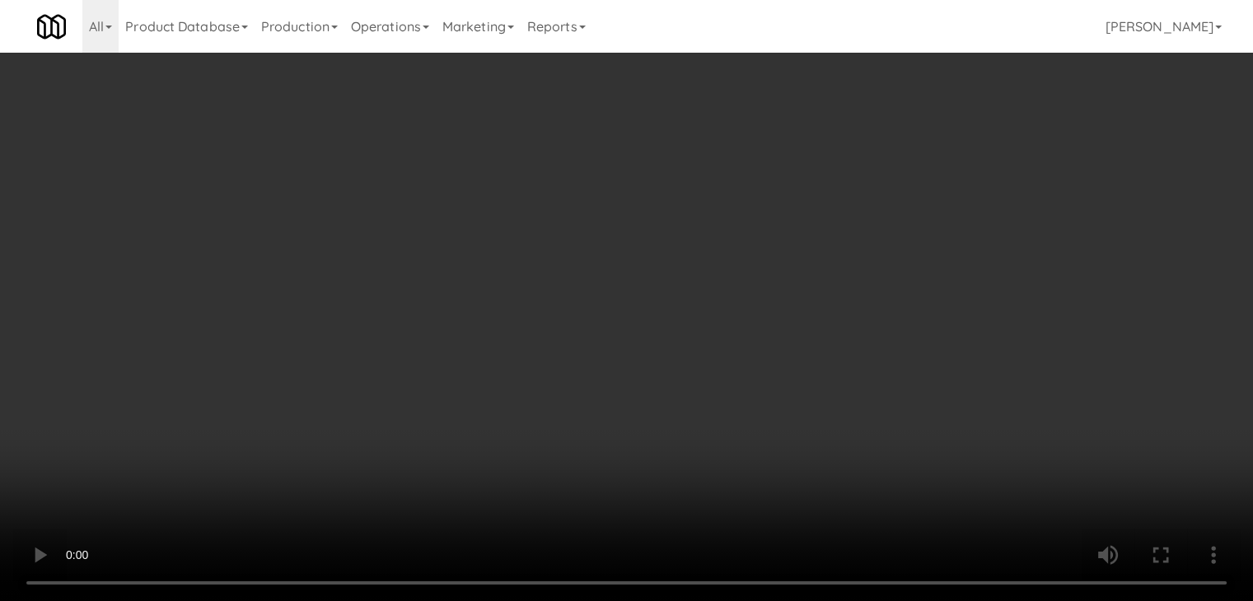
scroll to position [15324, 0]
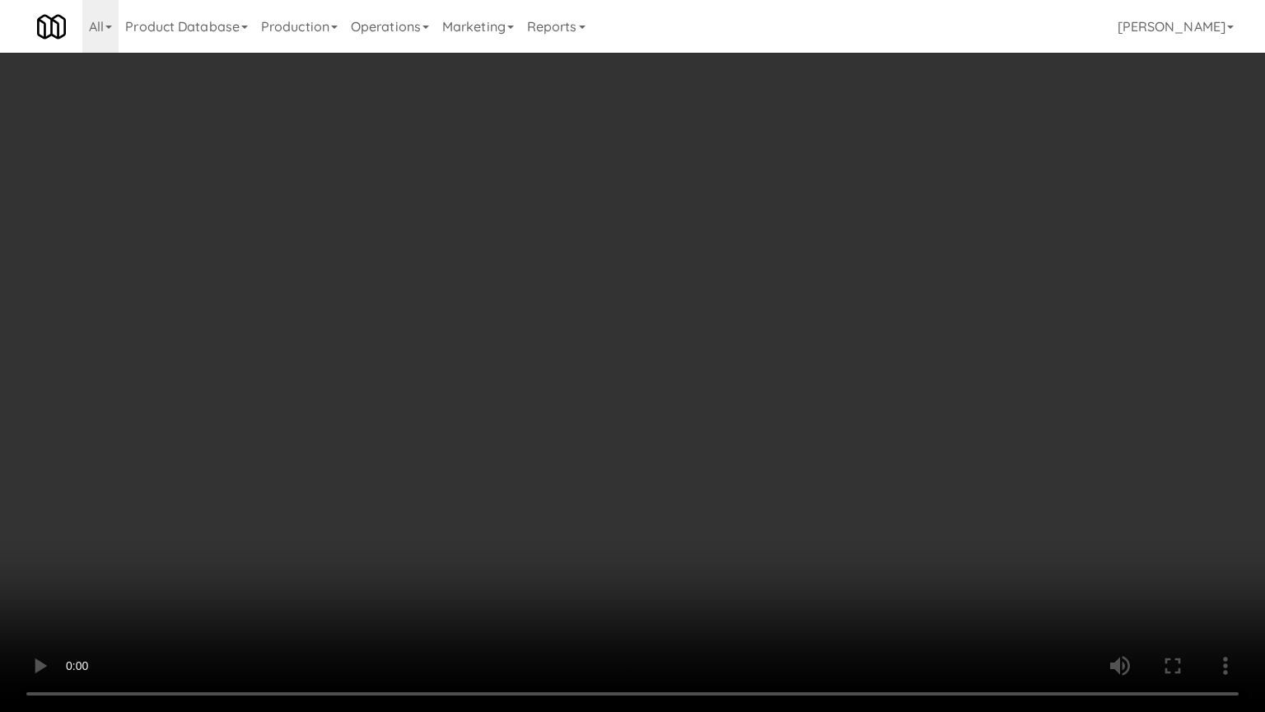
click at [699, 565] on video at bounding box center [632, 356] width 1265 height 712
click at [639, 560] on video at bounding box center [632, 356] width 1265 height 712
click at [691, 540] on video at bounding box center [632, 356] width 1265 height 712
drag, startPoint x: 693, startPoint y: 538, endPoint x: 700, endPoint y: 454, distance: 84.3
click at [693, 537] on video at bounding box center [632, 356] width 1265 height 712
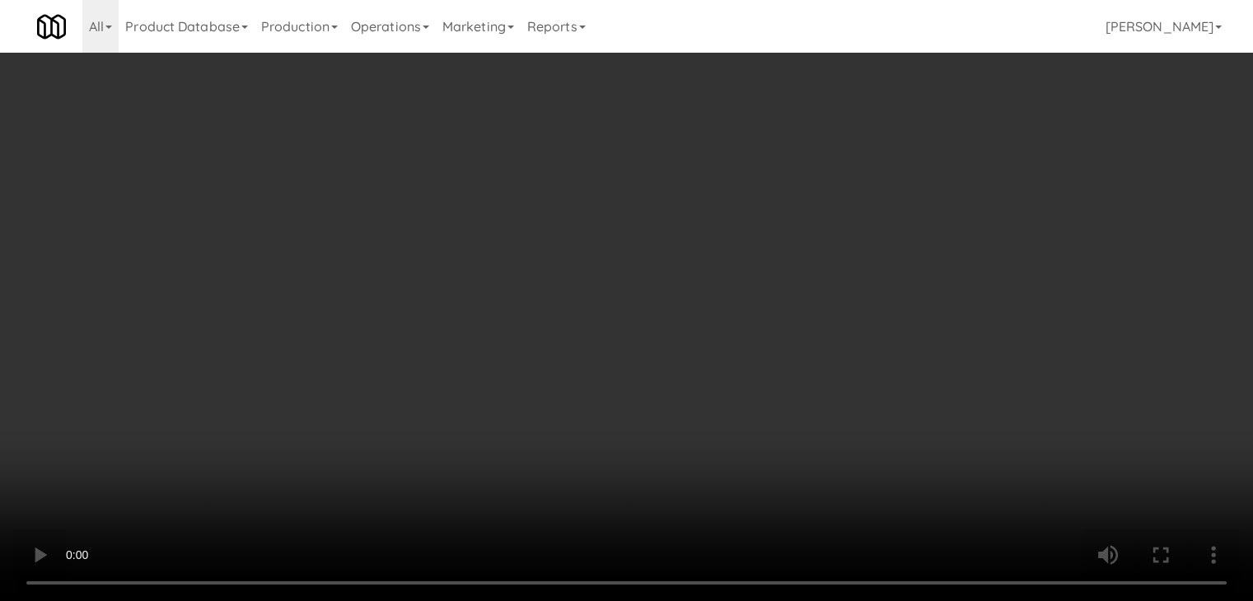
scroll to position [15467, 0]
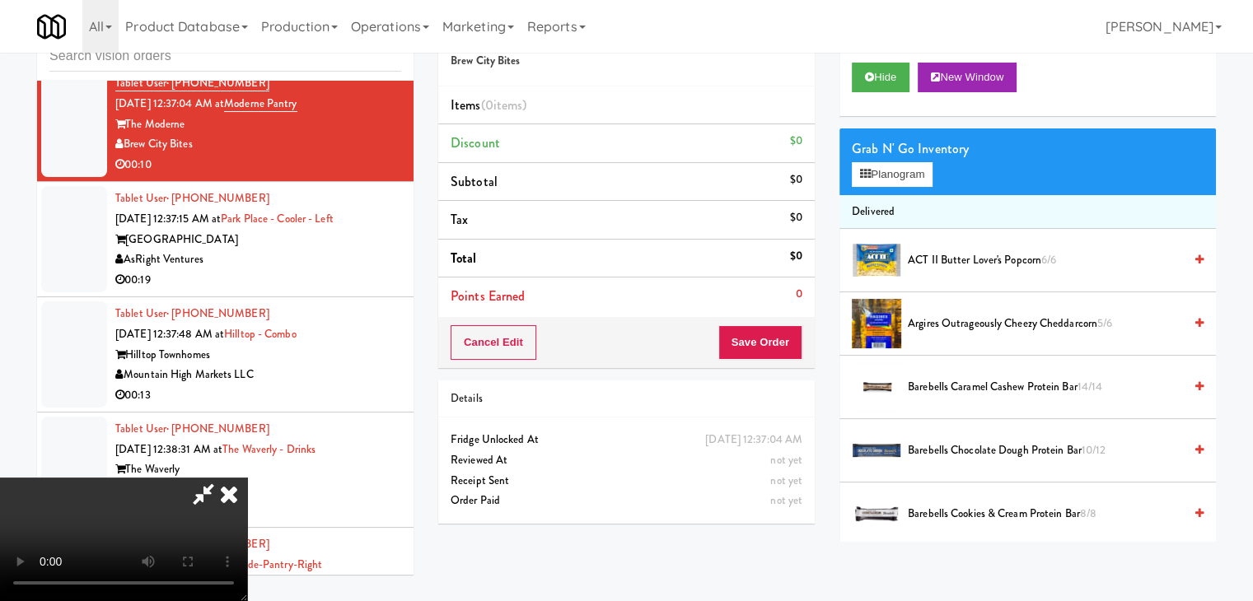
click at [247, 478] on video at bounding box center [123, 540] width 247 height 124
click at [893, 168] on button "Planogram" at bounding box center [892, 174] width 81 height 25
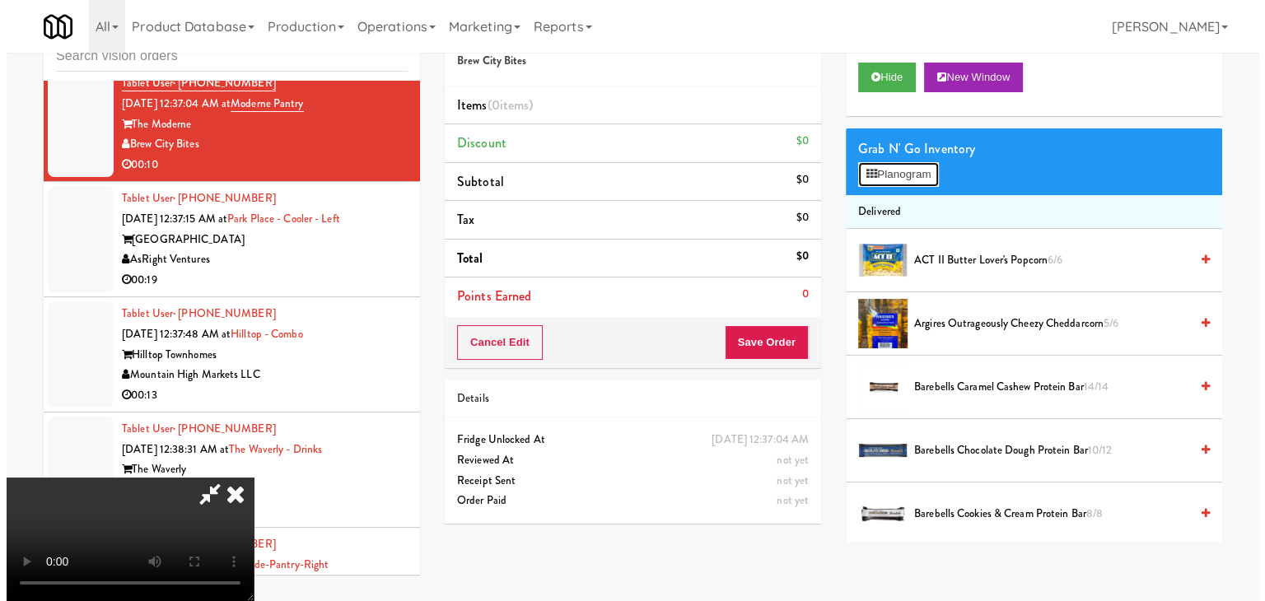
scroll to position [15324, 0]
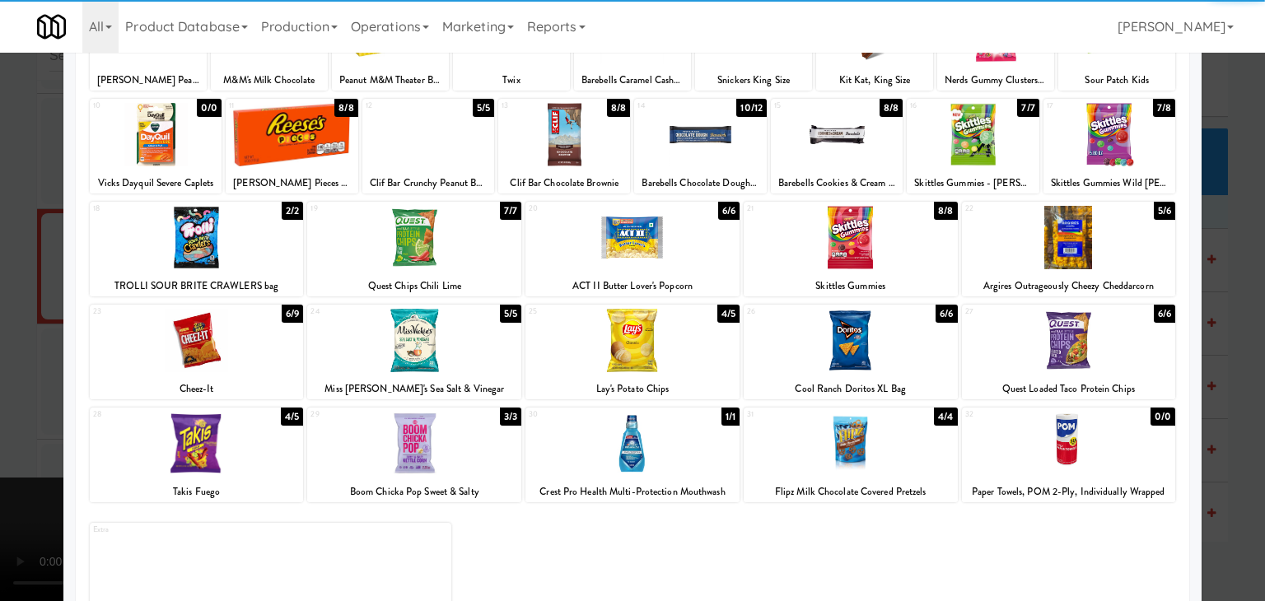
click at [843, 345] on div at bounding box center [851, 340] width 214 height 63
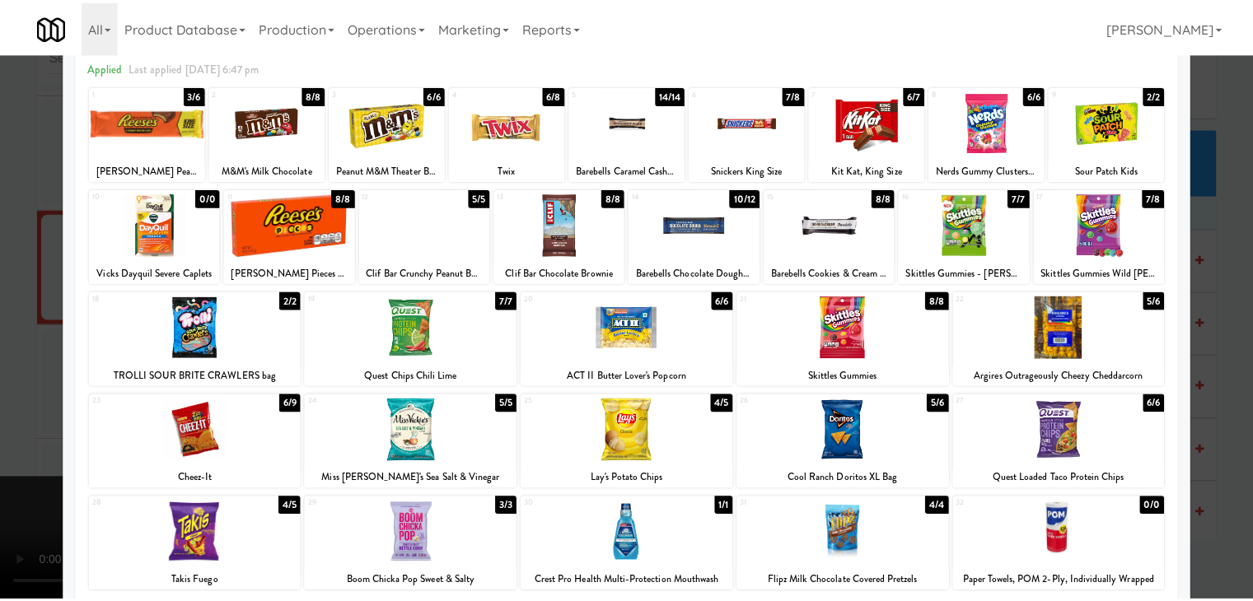
scroll to position [0, 0]
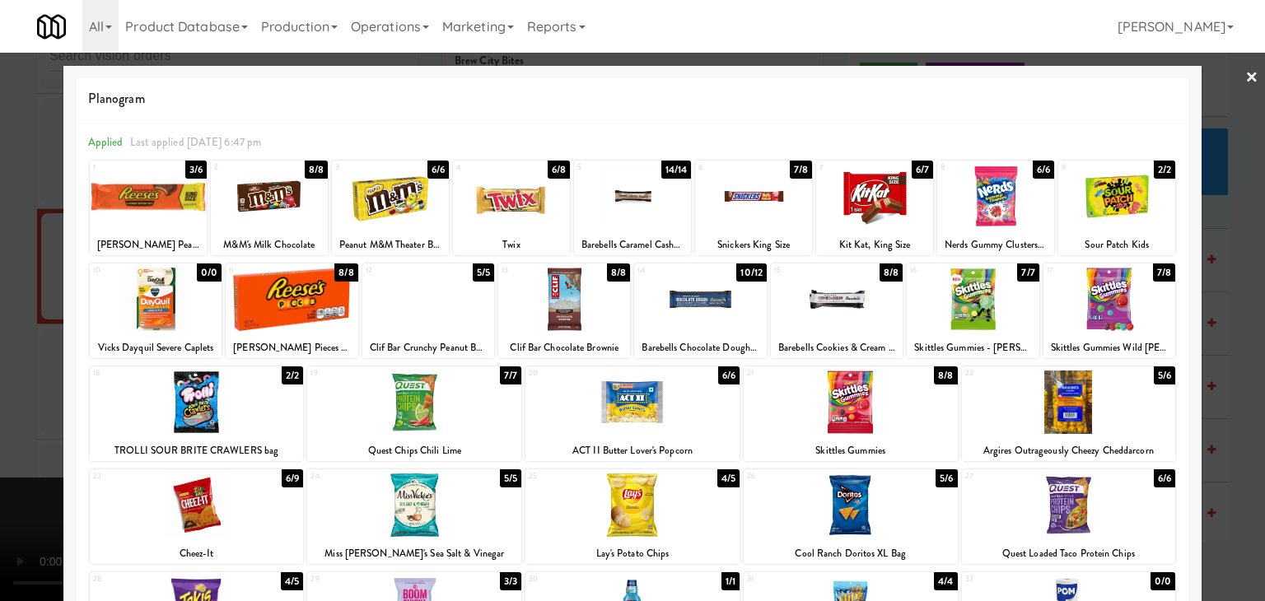
drag, startPoint x: 161, startPoint y: 195, endPoint x: 125, endPoint y: 238, distance: 55.6
click at [160, 195] on div at bounding box center [148, 196] width 117 height 63
drag, startPoint x: 51, startPoint y: 254, endPoint x: 665, endPoint y: 353, distance: 621.5
click at [66, 254] on div "× Planogram Applied Last applied [DATE] 6:47 pm 1 2/6 [PERSON_NAME] Peanut Butt…" at bounding box center [632, 300] width 1265 height 601
click at [20, 327] on div at bounding box center [632, 300] width 1265 height 601
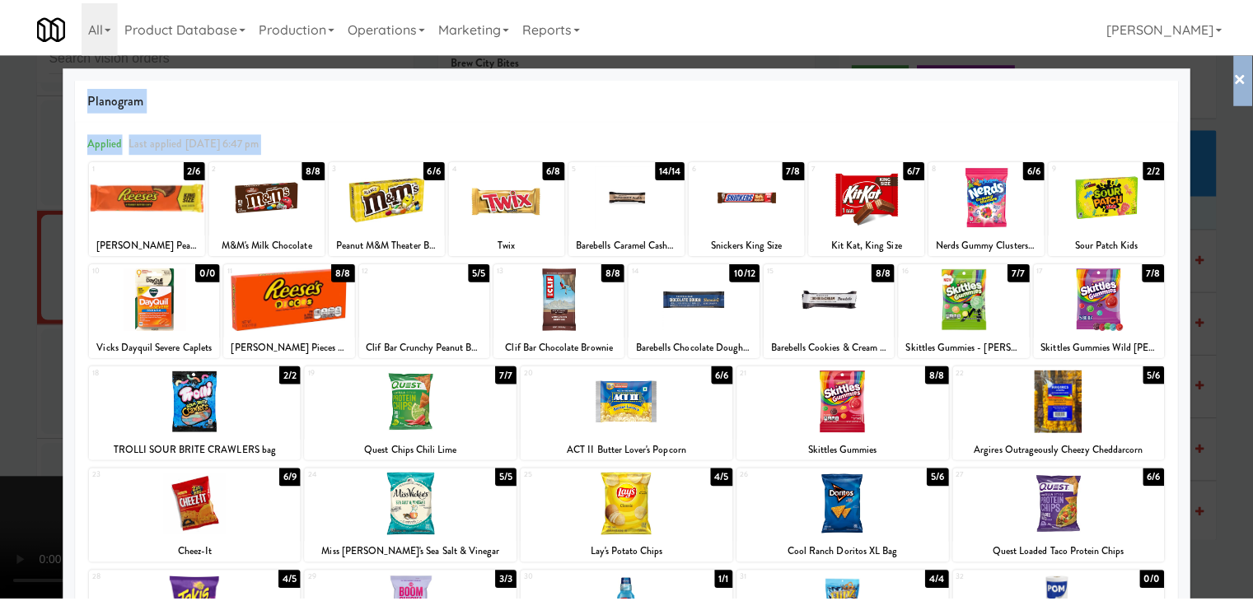
scroll to position [15467, 0]
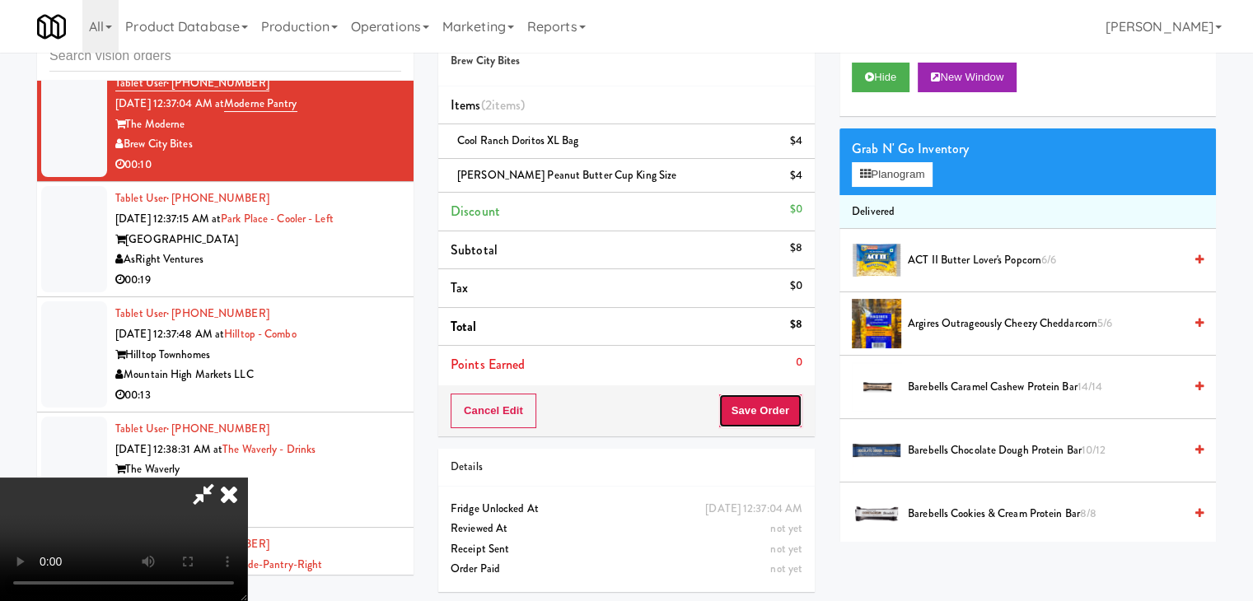
click at [788, 413] on button "Save Order" at bounding box center [760, 411] width 84 height 35
click at [788, 414] on button "Save Order" at bounding box center [760, 411] width 84 height 35
drag, startPoint x: 788, startPoint y: 414, endPoint x: 785, endPoint y: 404, distance: 10.4
click at [787, 409] on button "Save Order" at bounding box center [760, 411] width 84 height 35
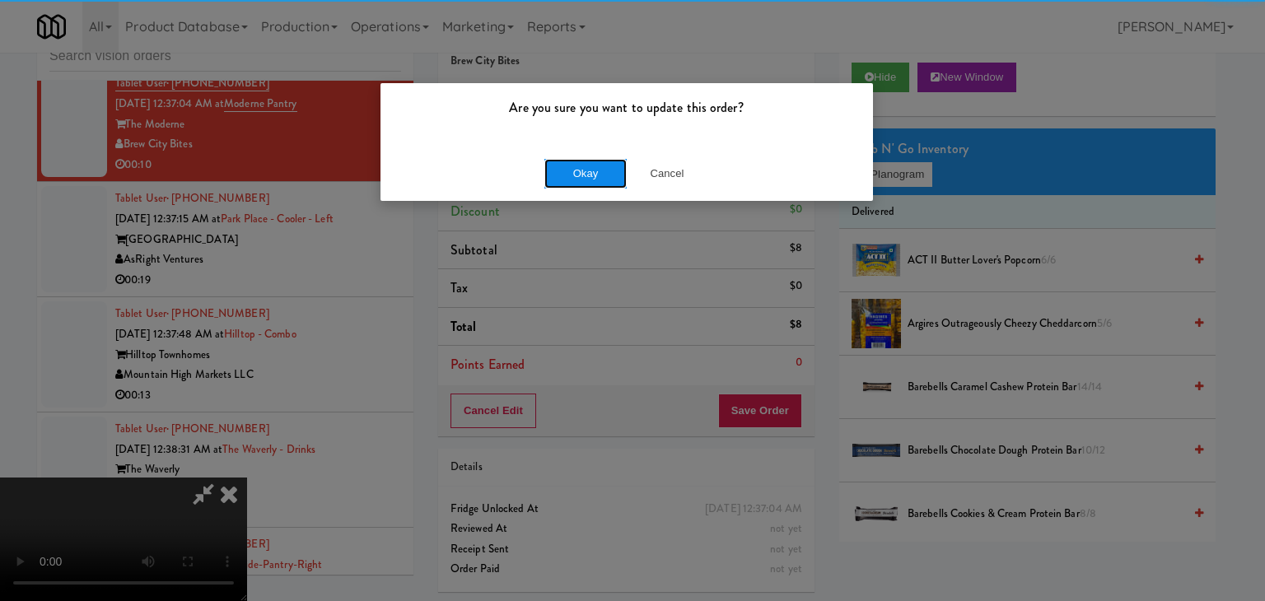
click at [602, 160] on button "Okay" at bounding box center [585, 174] width 82 height 30
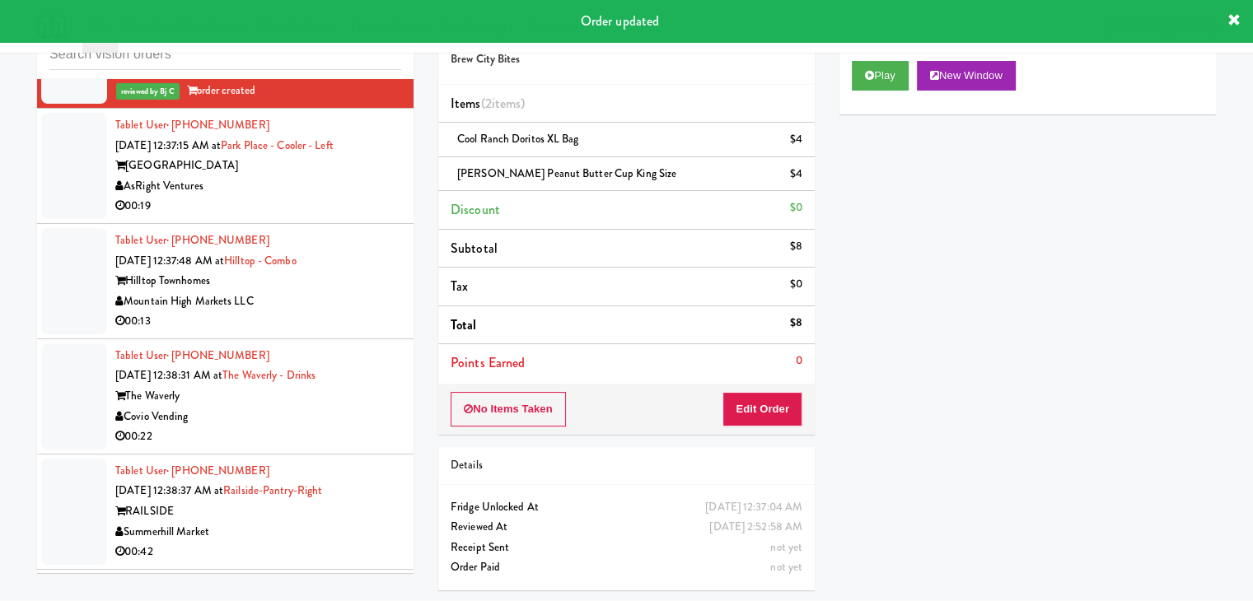
scroll to position [15549, 0]
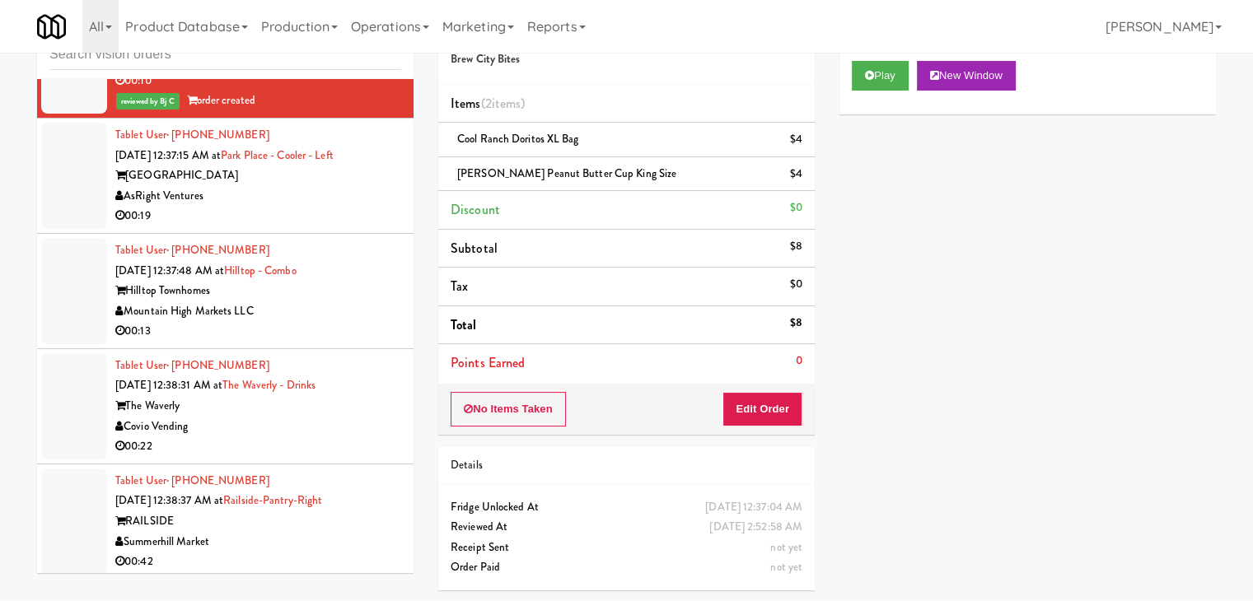
drag, startPoint x: 341, startPoint y: 268, endPoint x: 504, endPoint y: 268, distance: 163.1
click at [343, 207] on div "AsRight Ventures" at bounding box center [258, 196] width 286 height 21
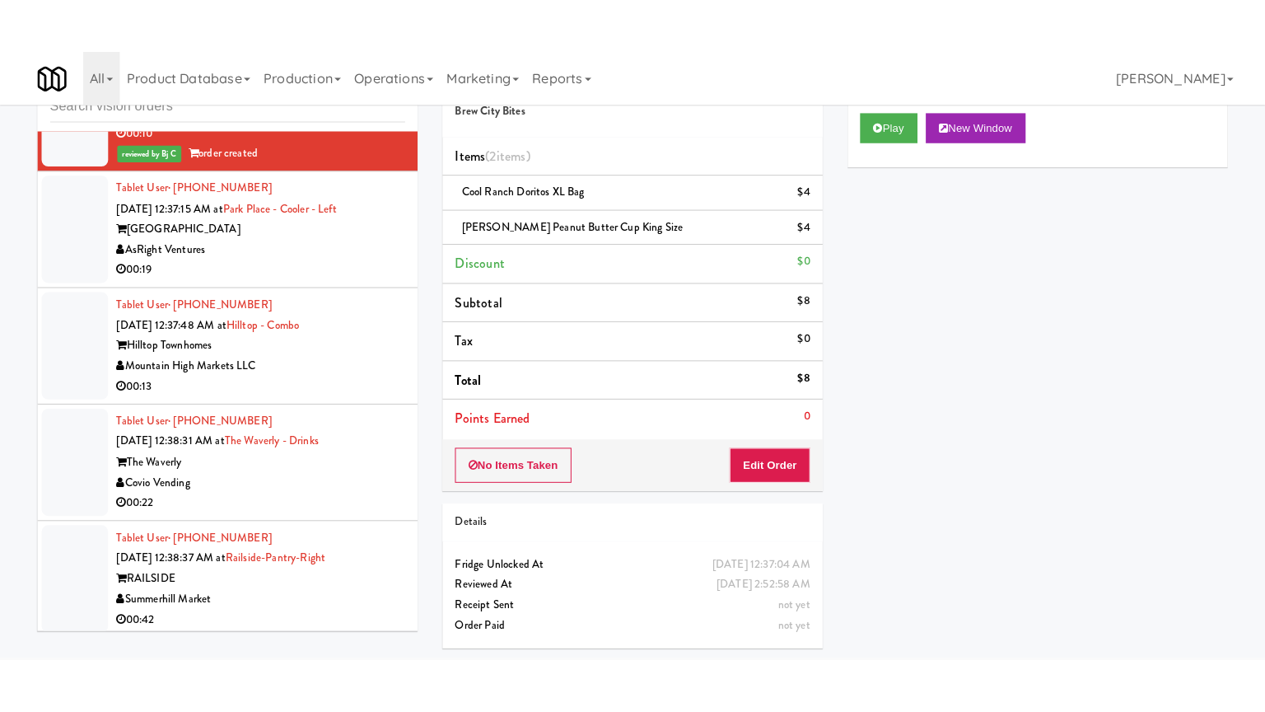
scroll to position [53, 0]
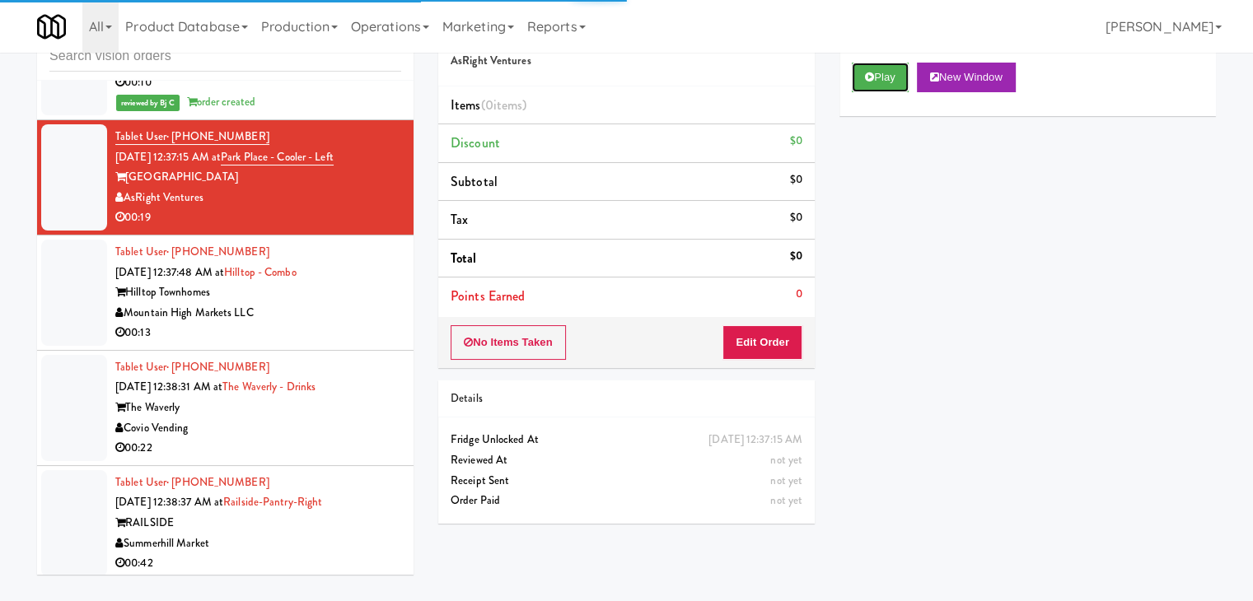
drag, startPoint x: 886, startPoint y: 77, endPoint x: 865, endPoint y: 165, distance: 89.9
click at [886, 80] on button "Play" at bounding box center [880, 78] width 57 height 30
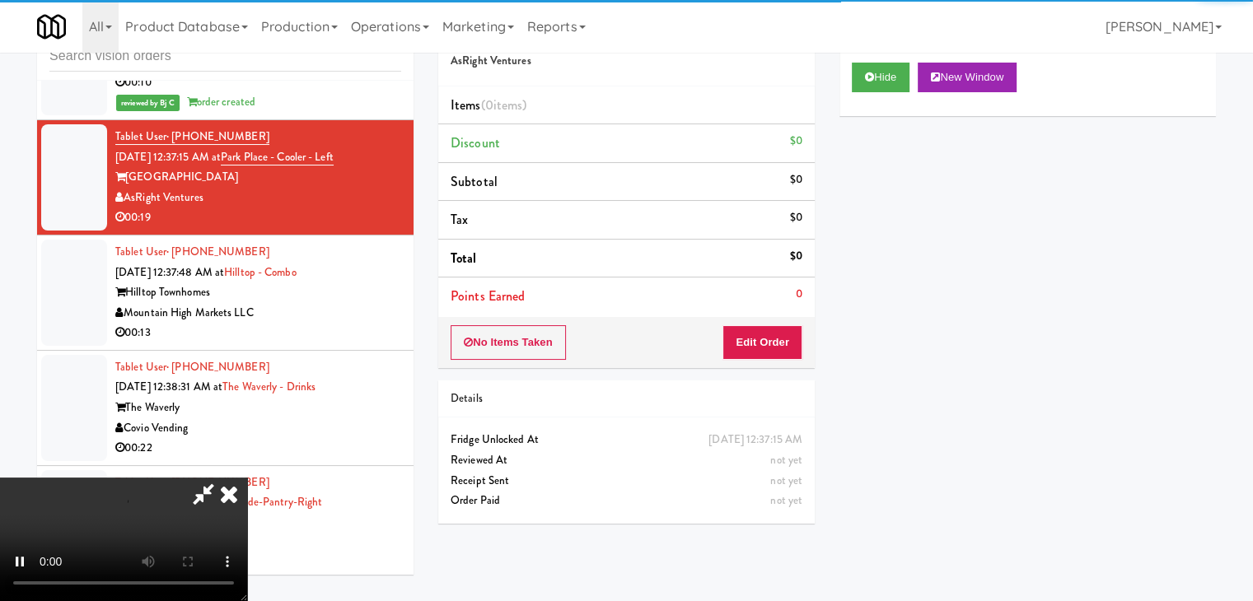
click at [771, 317] on div "No Items Taken Edit Order" at bounding box center [626, 342] width 376 height 51
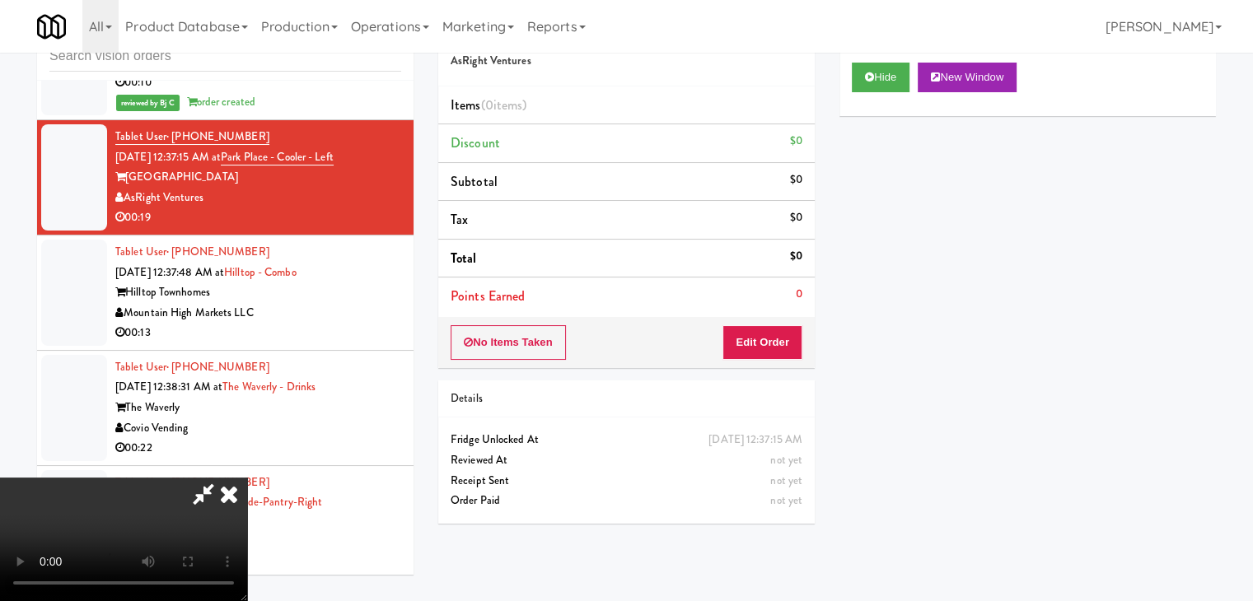
click at [772, 318] on div "No Items Taken Edit Order" at bounding box center [626, 342] width 376 height 51
click at [768, 338] on button "Edit Order" at bounding box center [762, 342] width 80 height 35
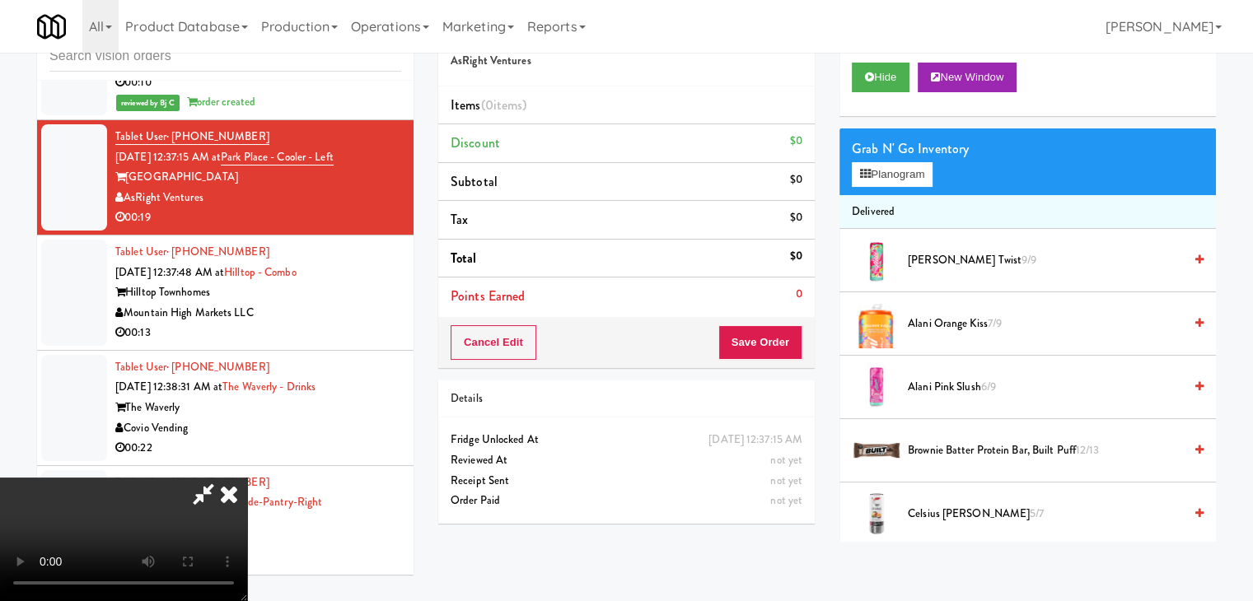
scroll to position [15407, 0]
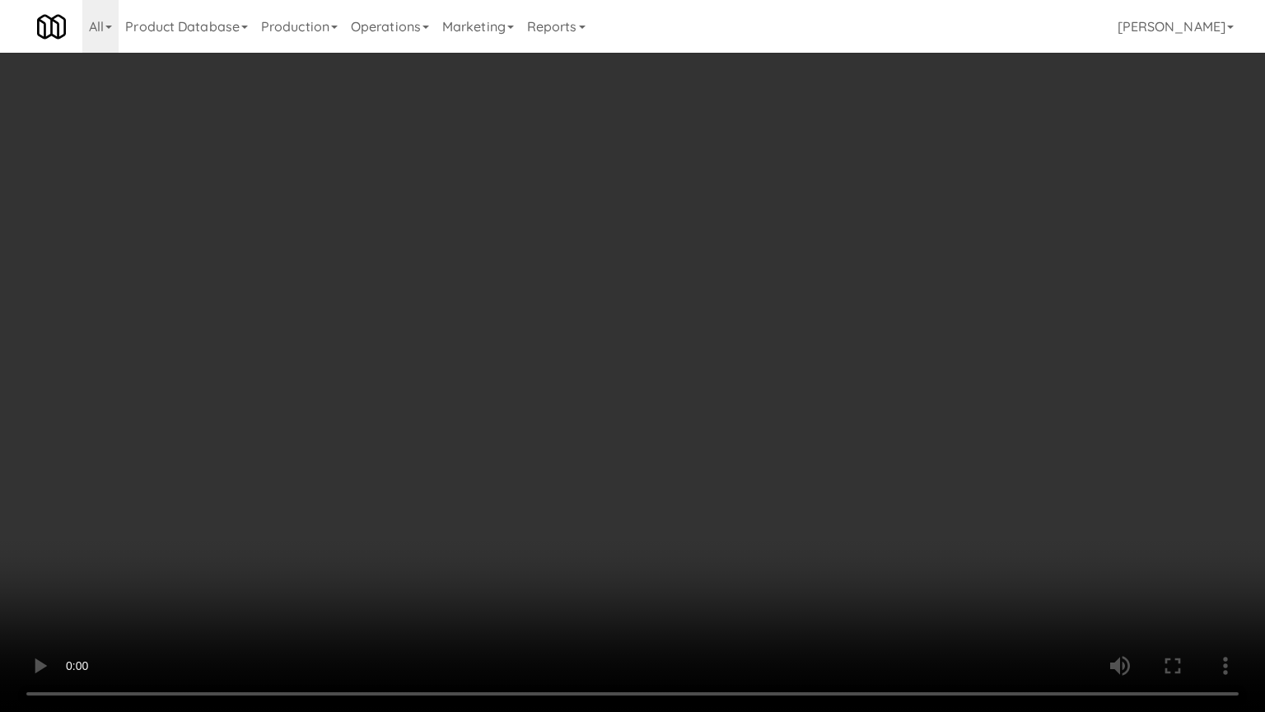
click at [964, 448] on video at bounding box center [632, 356] width 1265 height 712
click at [974, 450] on video at bounding box center [632, 356] width 1265 height 712
click at [978, 439] on video at bounding box center [632, 356] width 1265 height 712
click at [972, 443] on video at bounding box center [632, 356] width 1265 height 712
click at [966, 446] on video at bounding box center [632, 356] width 1265 height 712
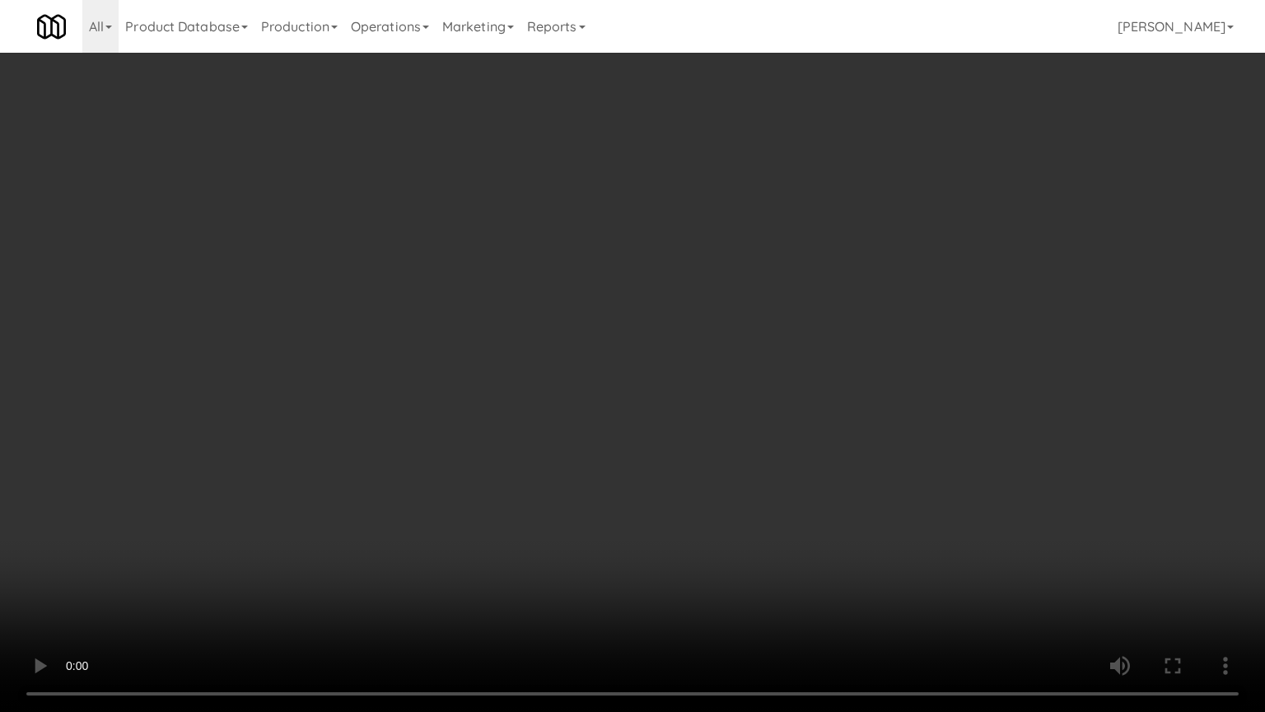
click at [966, 451] on video at bounding box center [632, 356] width 1265 height 712
click at [968, 453] on video at bounding box center [632, 356] width 1265 height 712
click at [969, 452] on video at bounding box center [632, 356] width 1265 height 712
click at [966, 451] on video at bounding box center [632, 356] width 1265 height 712
drag, startPoint x: 966, startPoint y: 451, endPoint x: 1001, endPoint y: 270, distance: 183.8
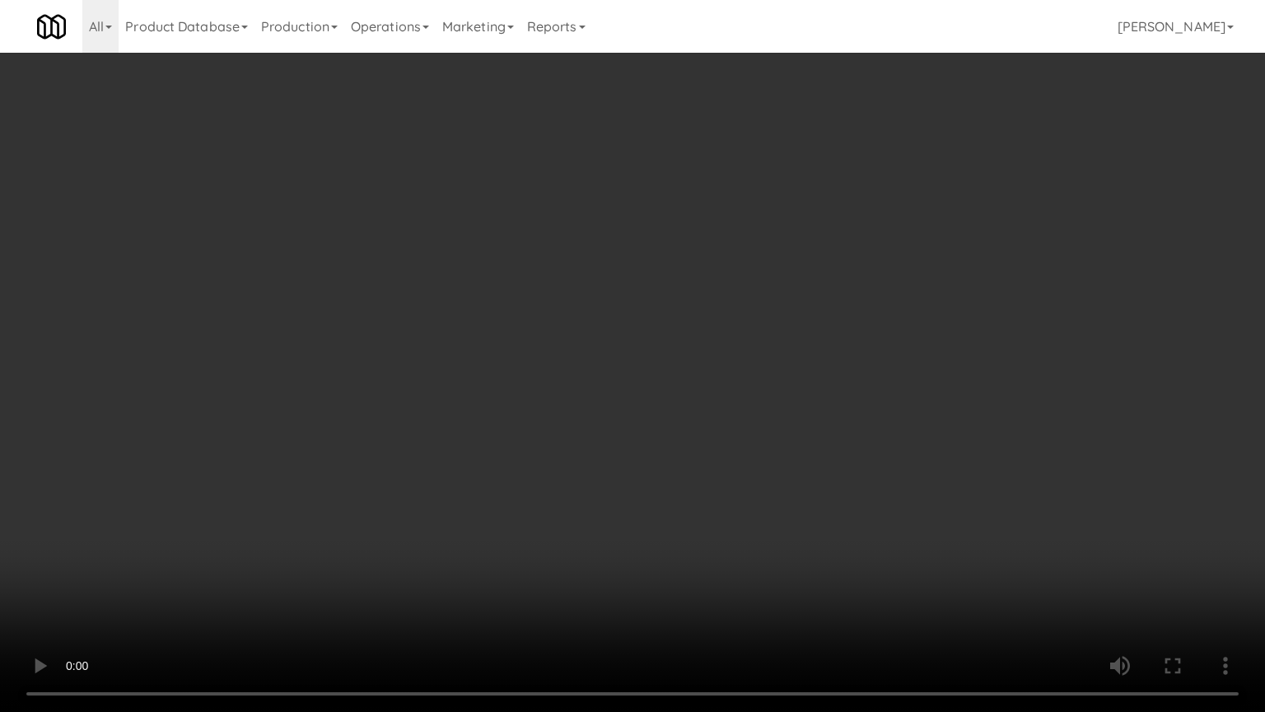
click at [965, 450] on video at bounding box center [632, 356] width 1265 height 712
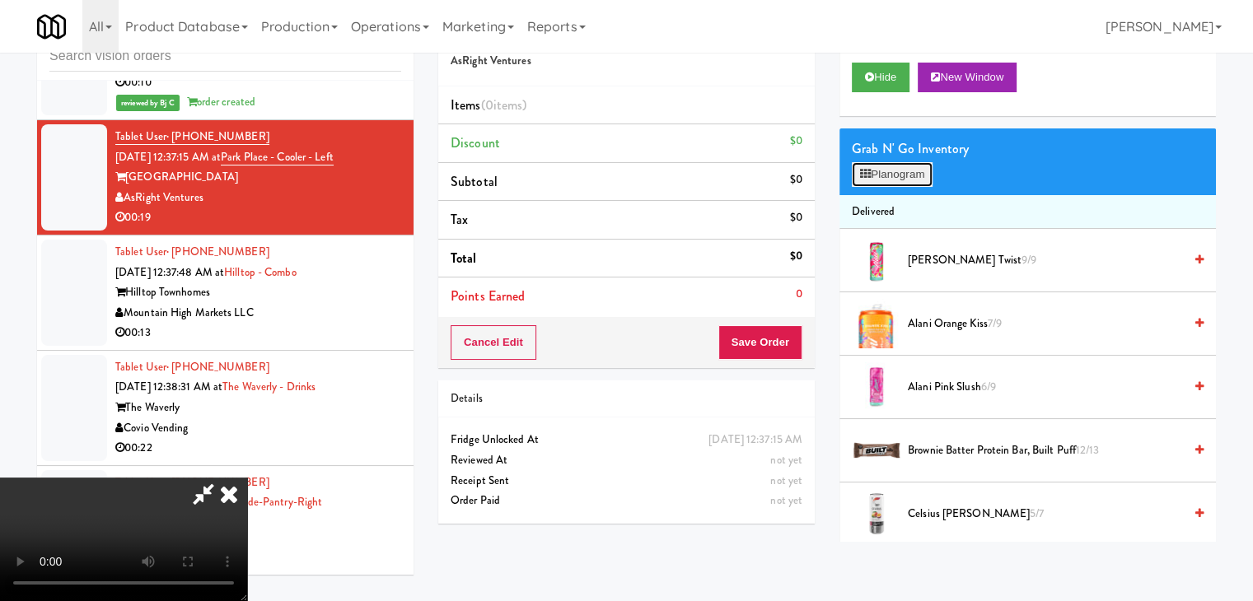
click at [910, 181] on button "Planogram" at bounding box center [892, 174] width 81 height 25
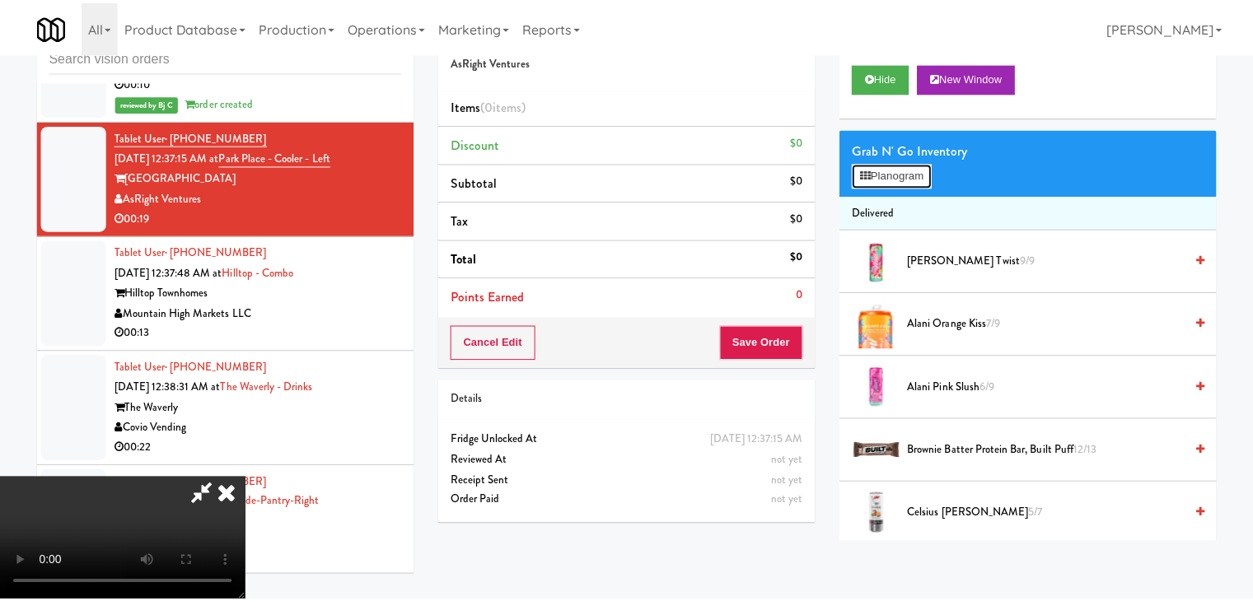
scroll to position [15407, 0]
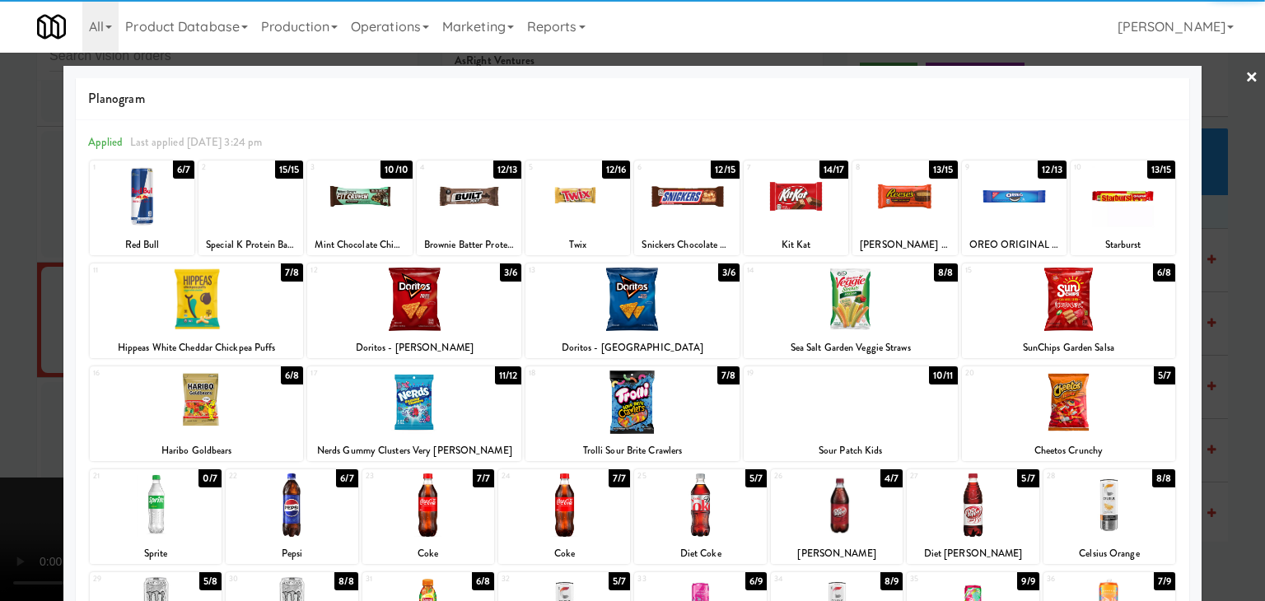
click at [790, 208] on div at bounding box center [796, 196] width 105 height 63
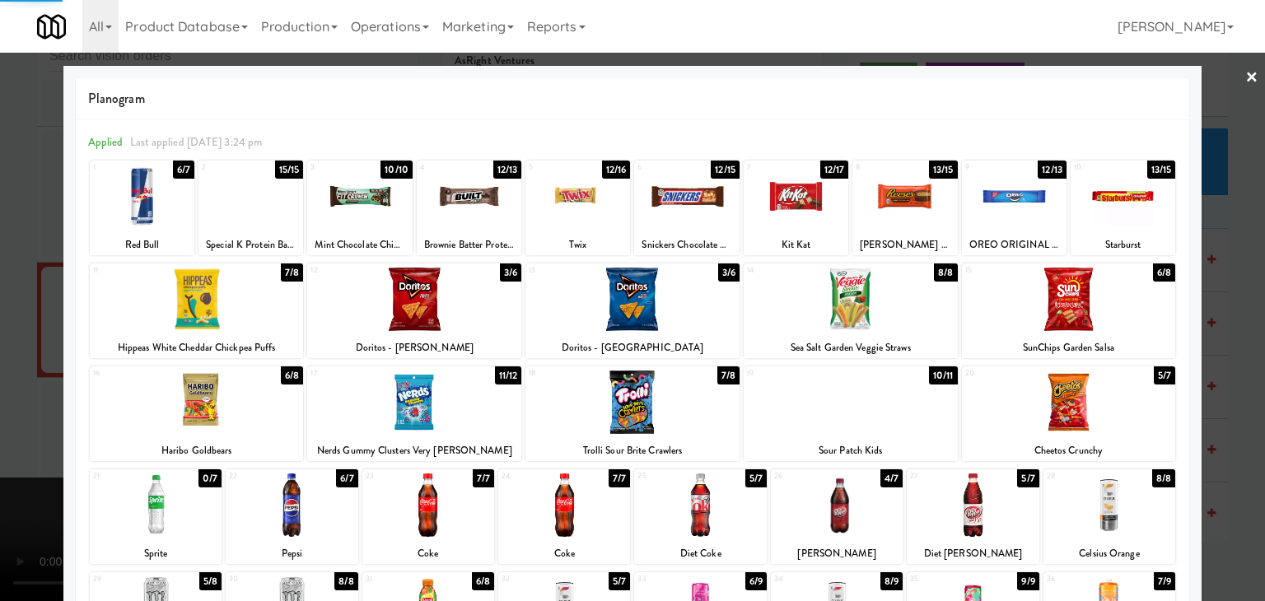
drag, startPoint x: 0, startPoint y: 255, endPoint x: 273, endPoint y: 270, distance: 273.0
click at [11, 253] on div at bounding box center [632, 300] width 1265 height 601
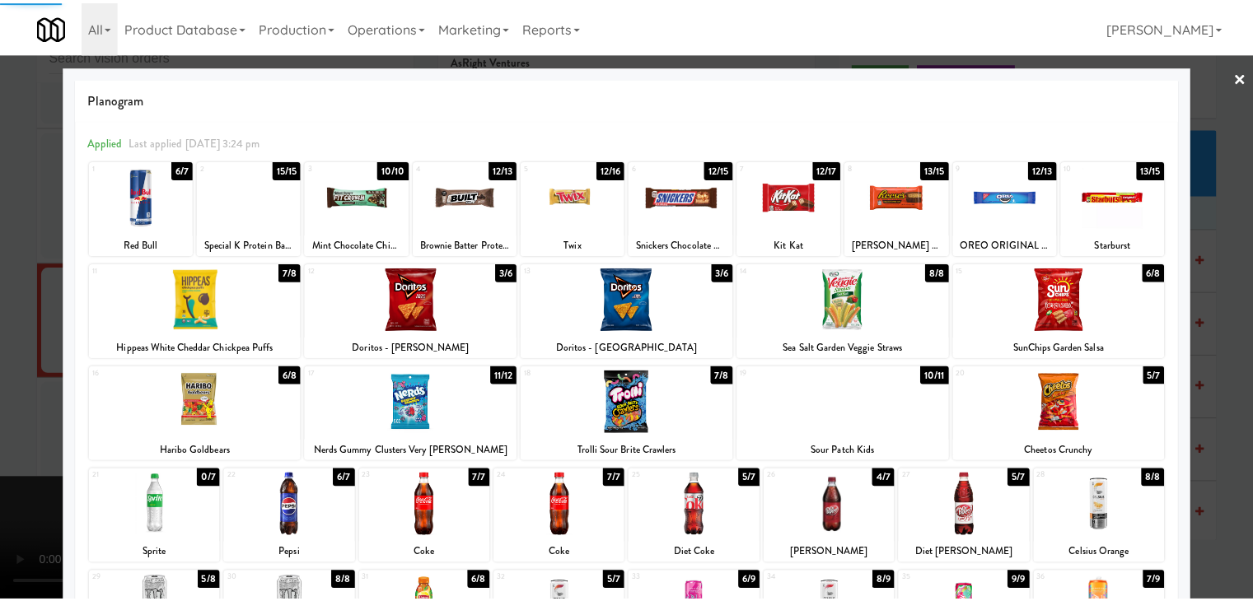
scroll to position [15549, 0]
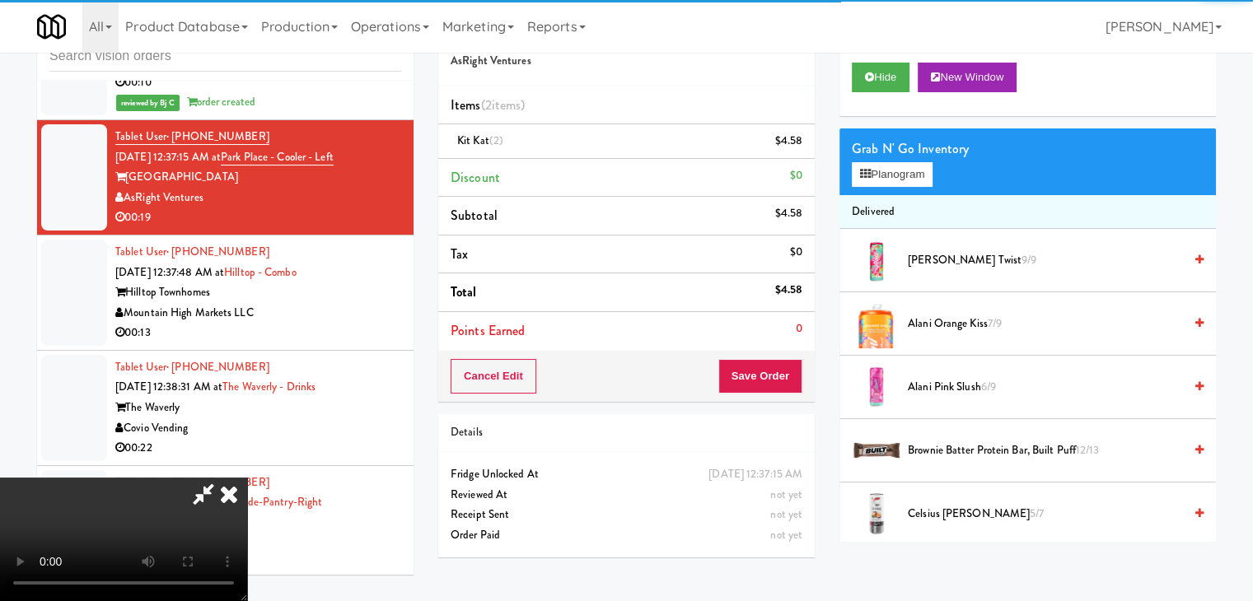
click at [247, 478] on video at bounding box center [123, 540] width 247 height 124
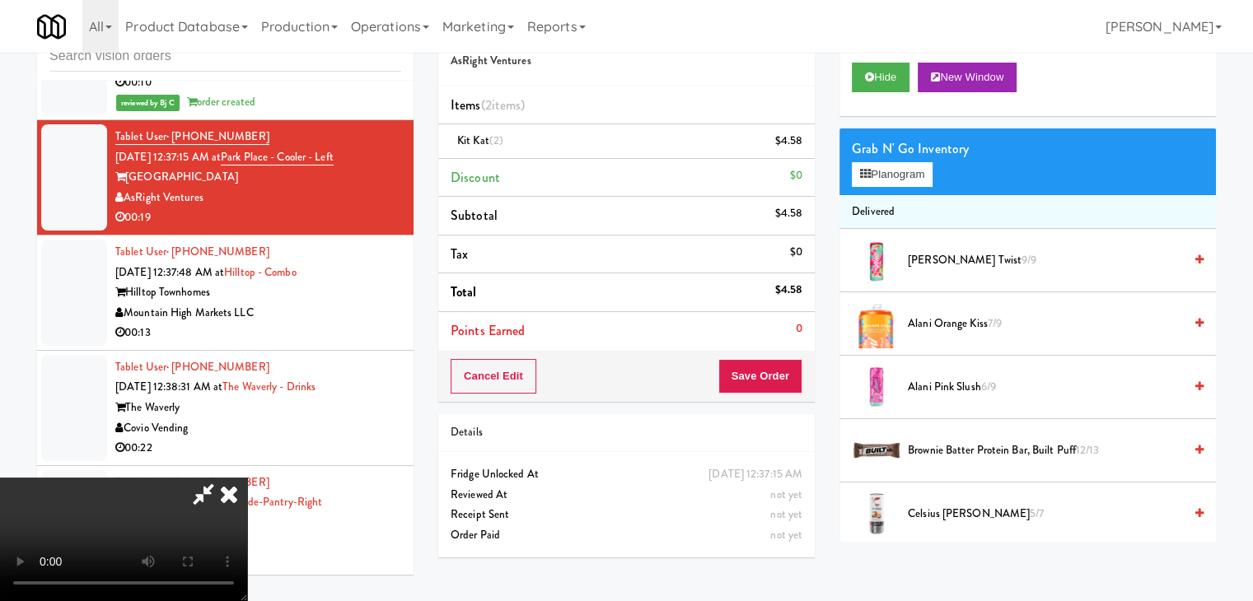
click at [247, 478] on video at bounding box center [123, 540] width 247 height 124
click at [913, 170] on button "Planogram" at bounding box center [892, 174] width 81 height 25
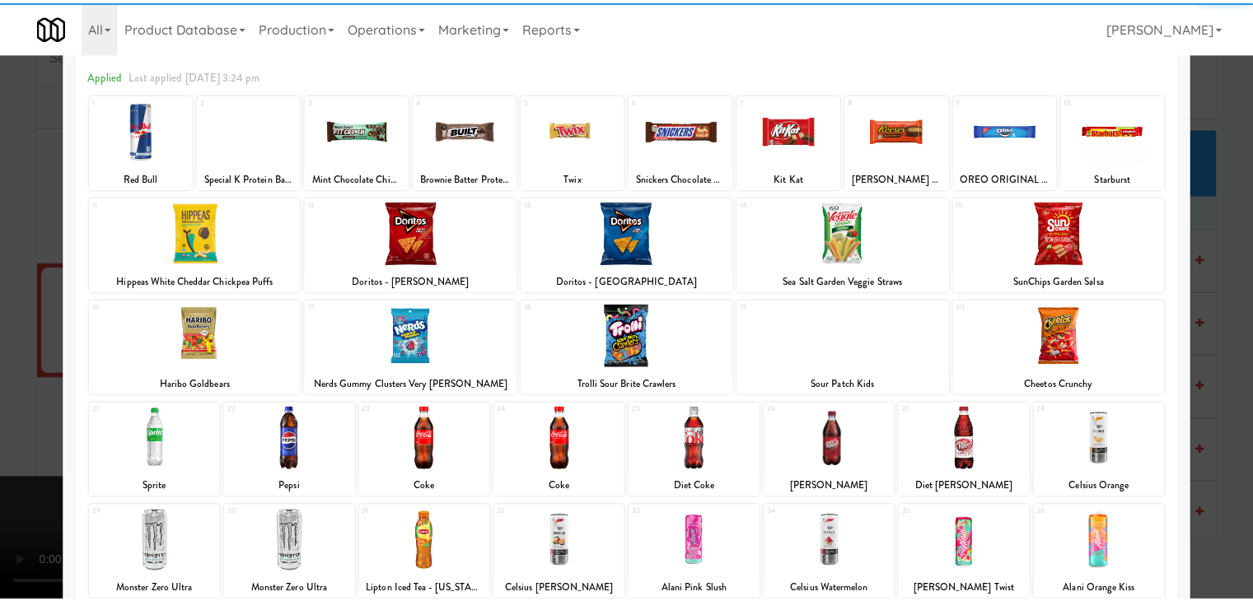
scroll to position [208, 0]
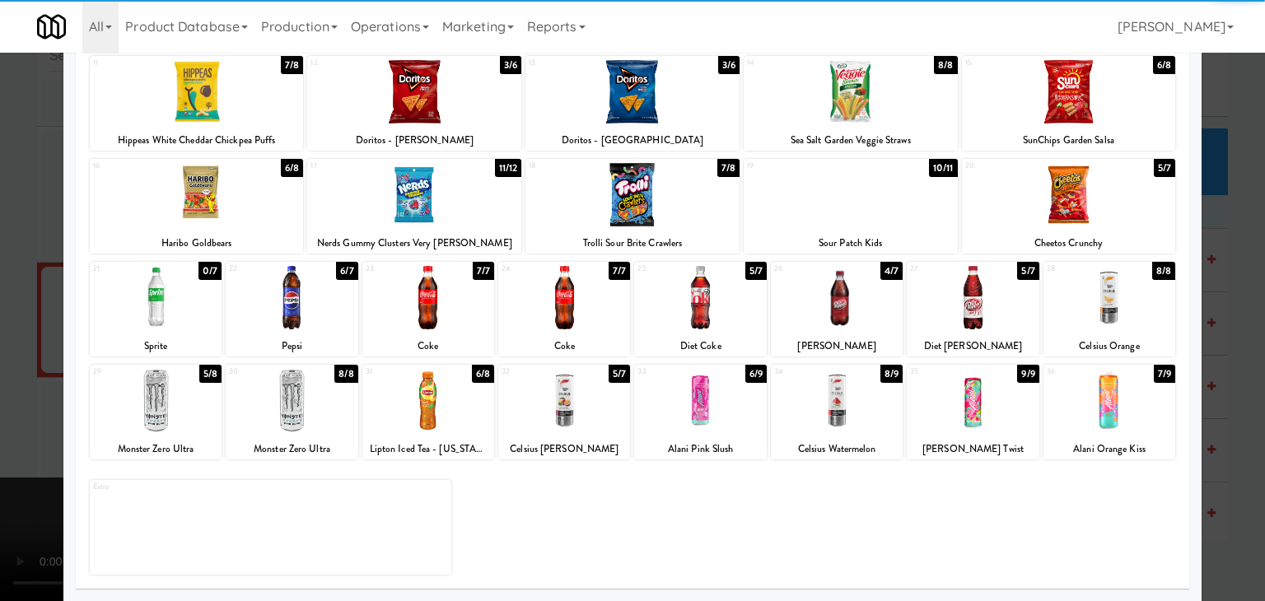
click at [316, 319] on div at bounding box center [292, 297] width 132 height 63
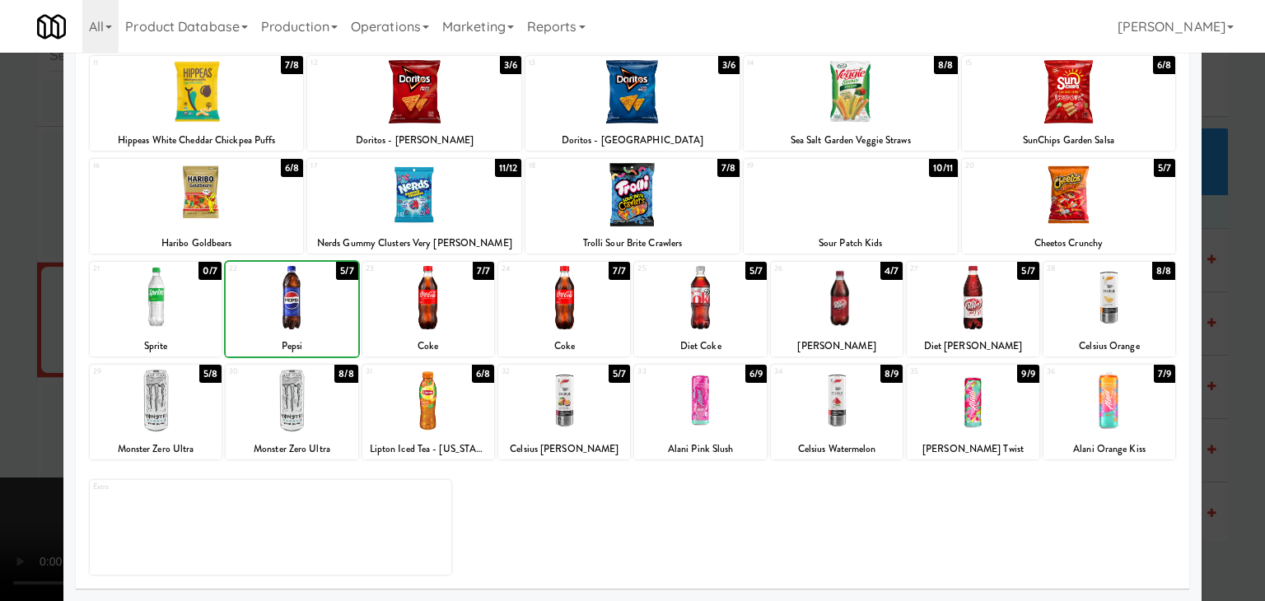
drag, startPoint x: 2, startPoint y: 301, endPoint x: 234, endPoint y: 319, distance: 232.1
click at [7, 301] on div at bounding box center [632, 300] width 1265 height 601
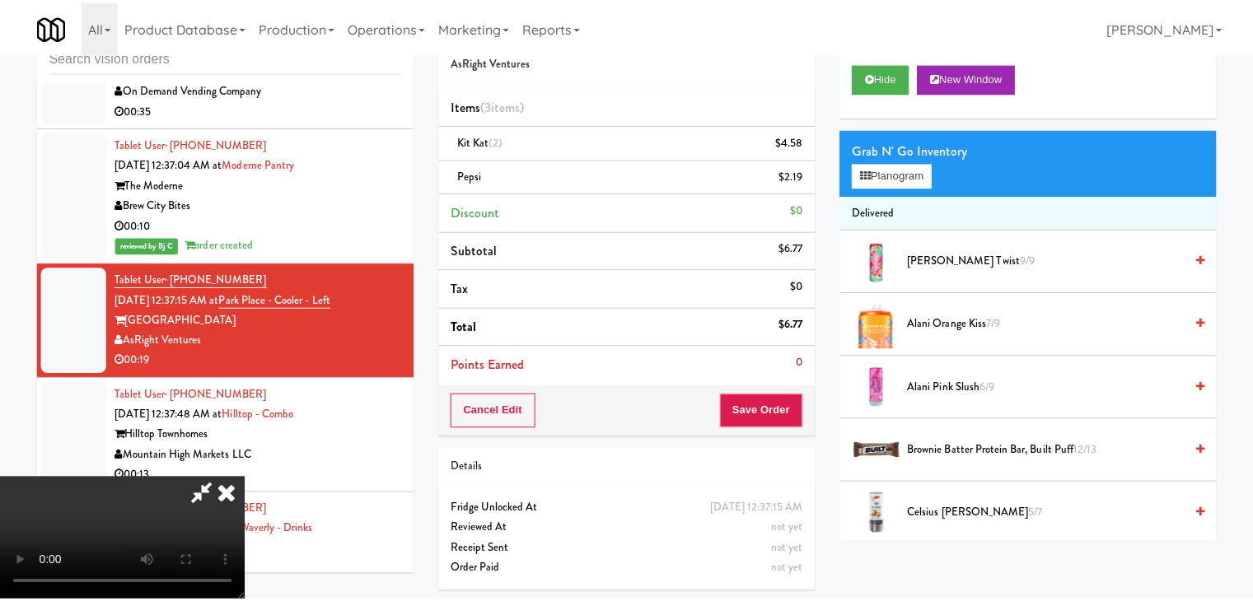
scroll to position [15549, 0]
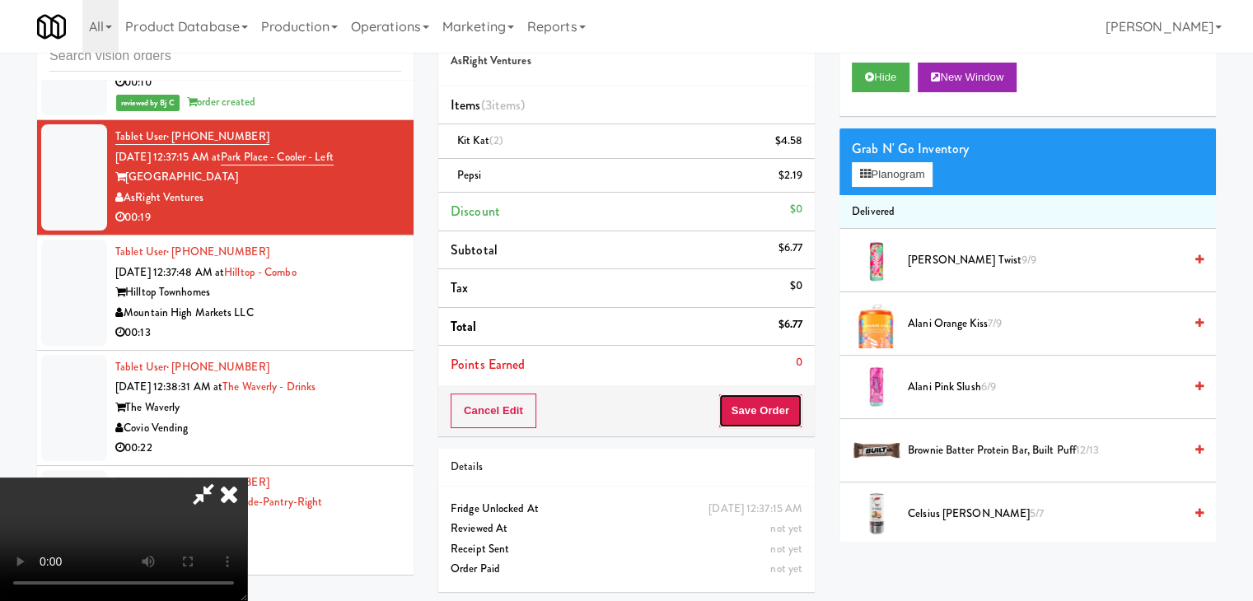
click at [772, 409] on button "Save Order" at bounding box center [760, 411] width 84 height 35
click at [772, 410] on button "Save Order" at bounding box center [760, 411] width 84 height 35
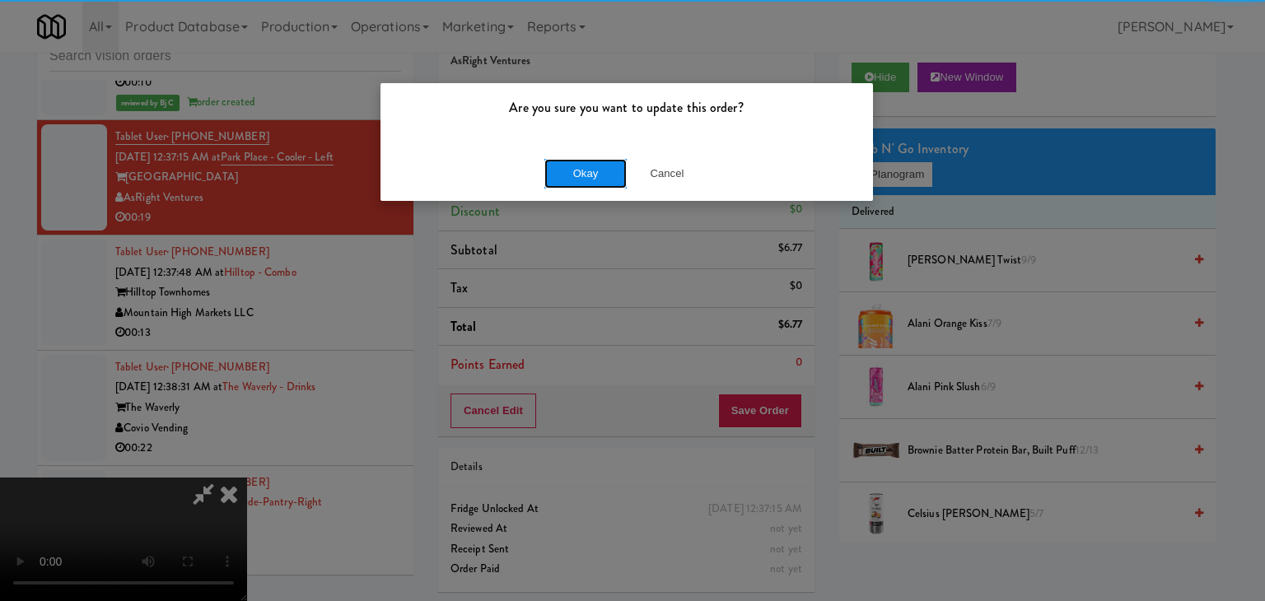
click at [567, 171] on button "Okay" at bounding box center [585, 174] width 82 height 30
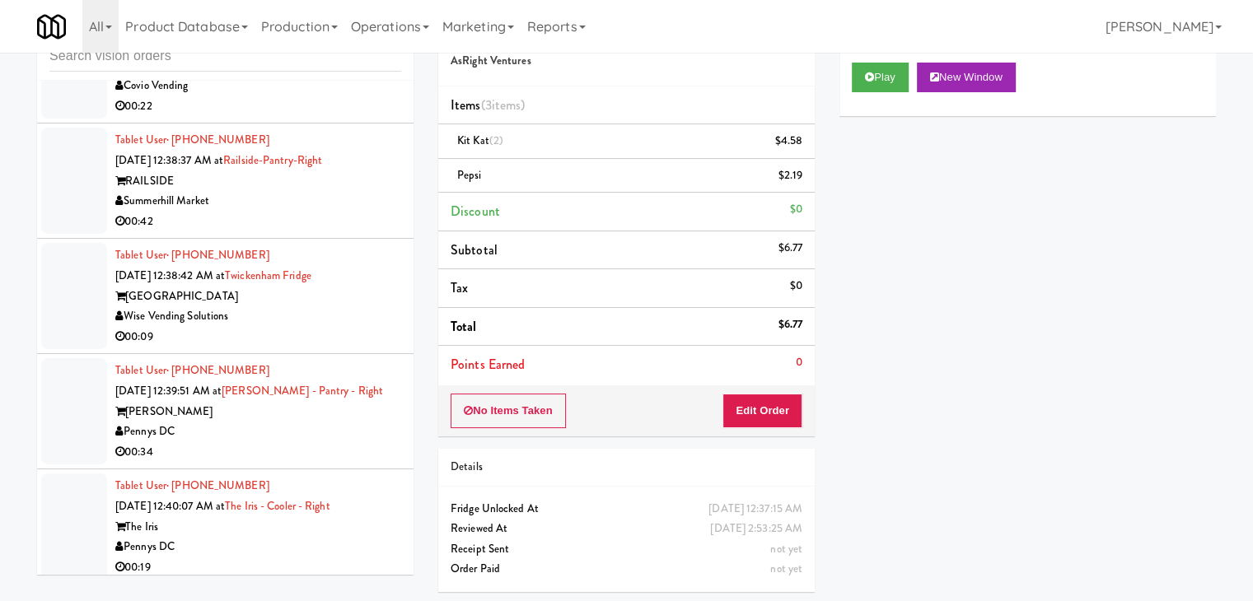
scroll to position [16043, 0]
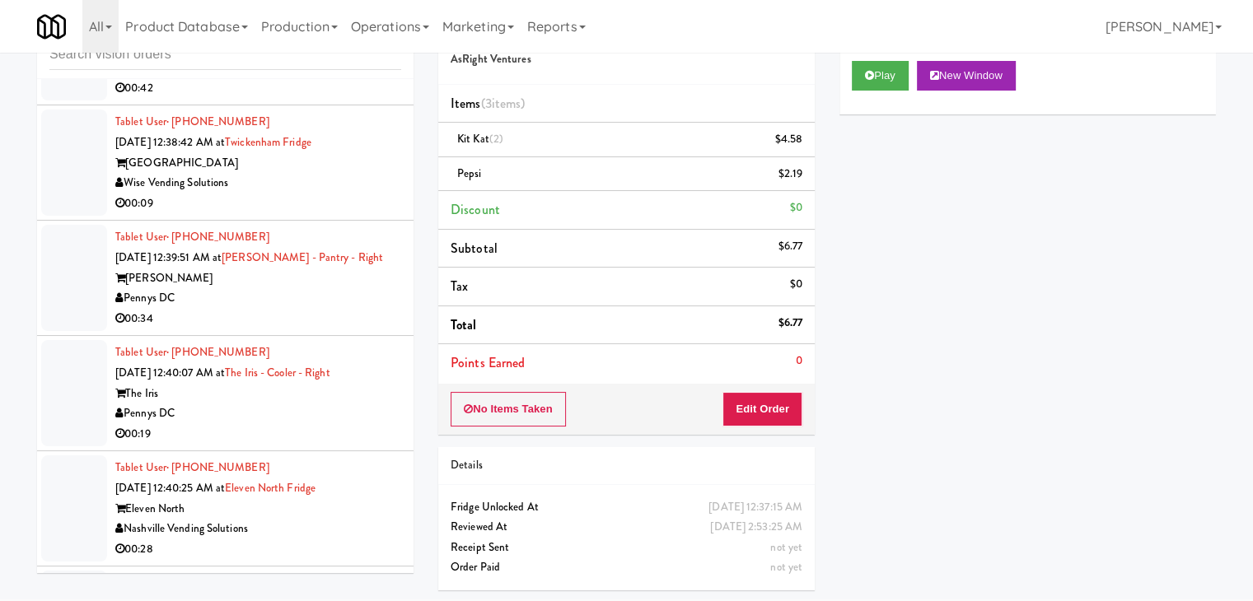
click at [318, 194] on div "Wise Vending Solutions" at bounding box center [258, 183] width 286 height 21
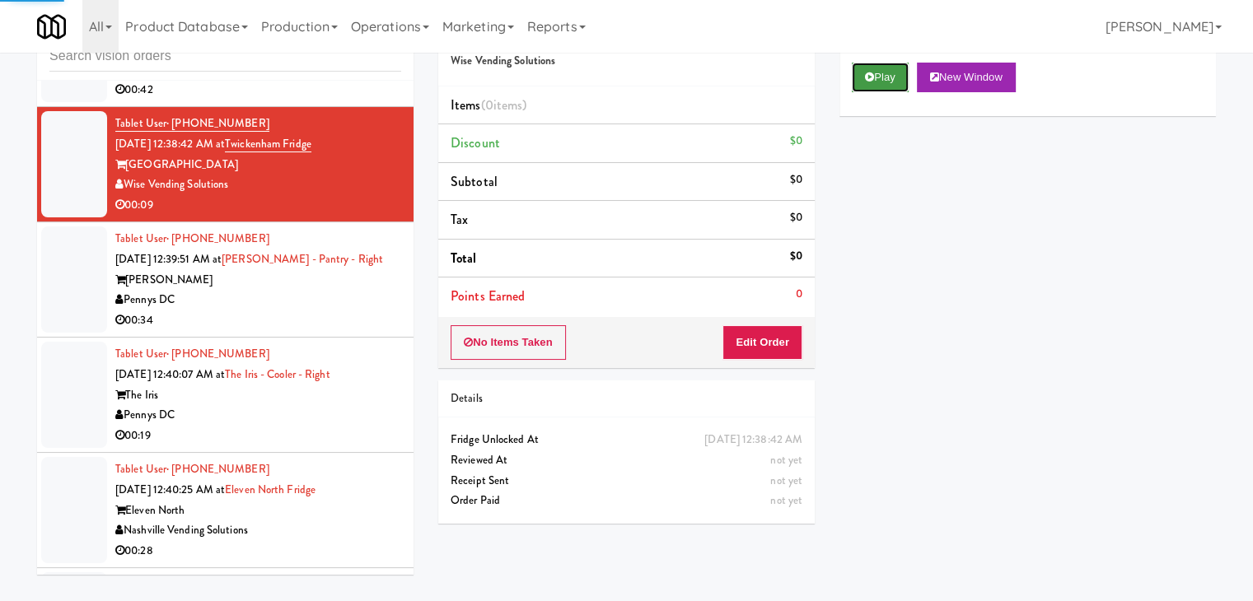
click at [867, 83] on button "Play" at bounding box center [880, 78] width 57 height 30
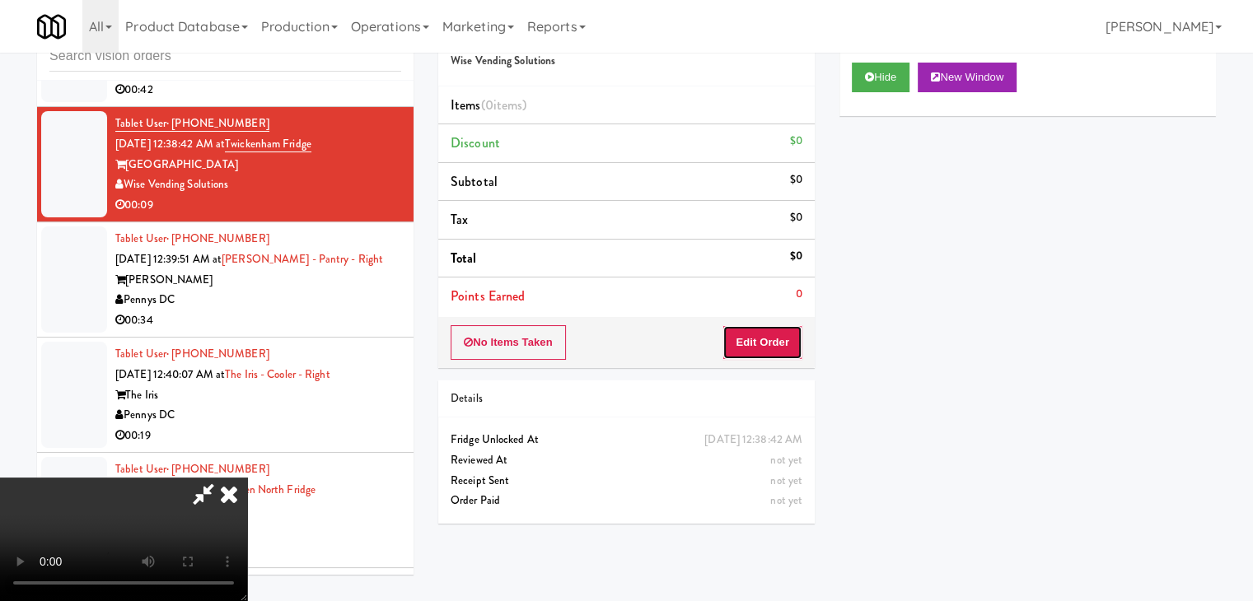
click at [759, 334] on button "Edit Order" at bounding box center [762, 342] width 80 height 35
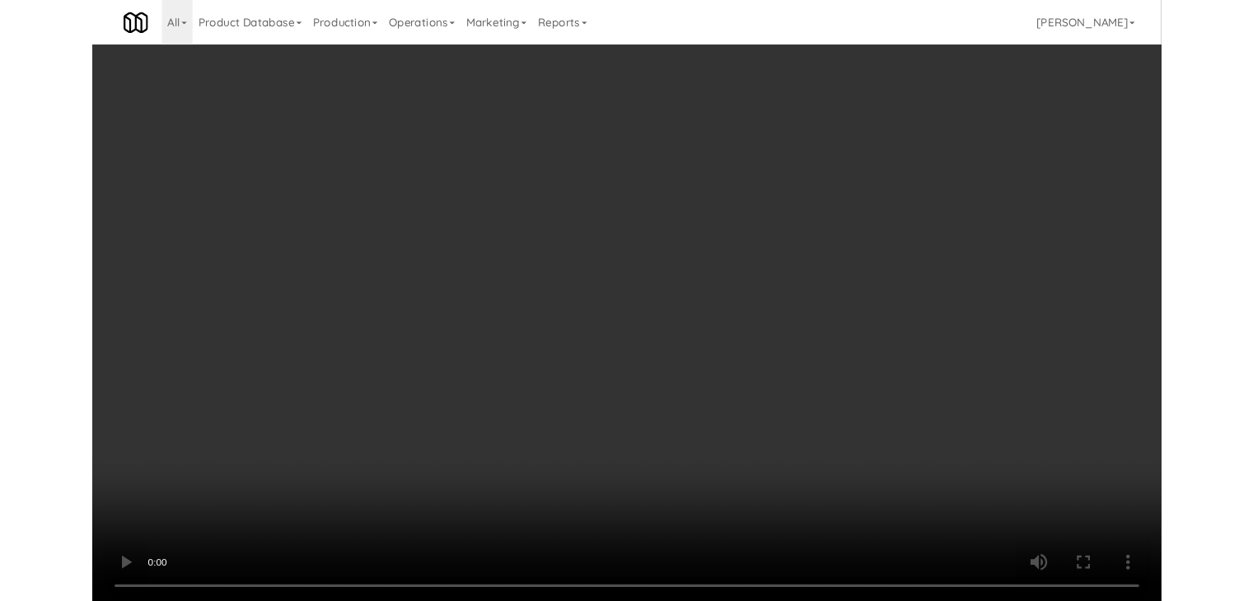
scroll to position [15901, 0]
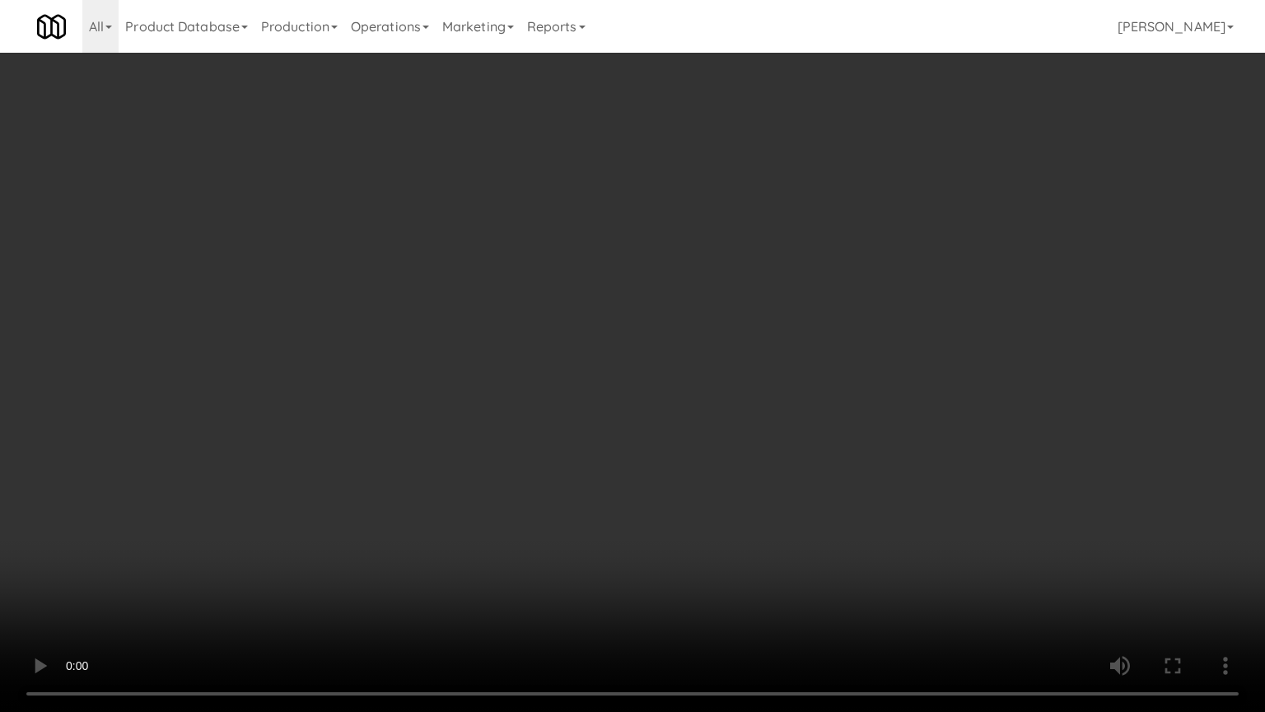
click at [837, 376] on video at bounding box center [632, 356] width 1265 height 712
click at [837, 375] on video at bounding box center [632, 356] width 1265 height 712
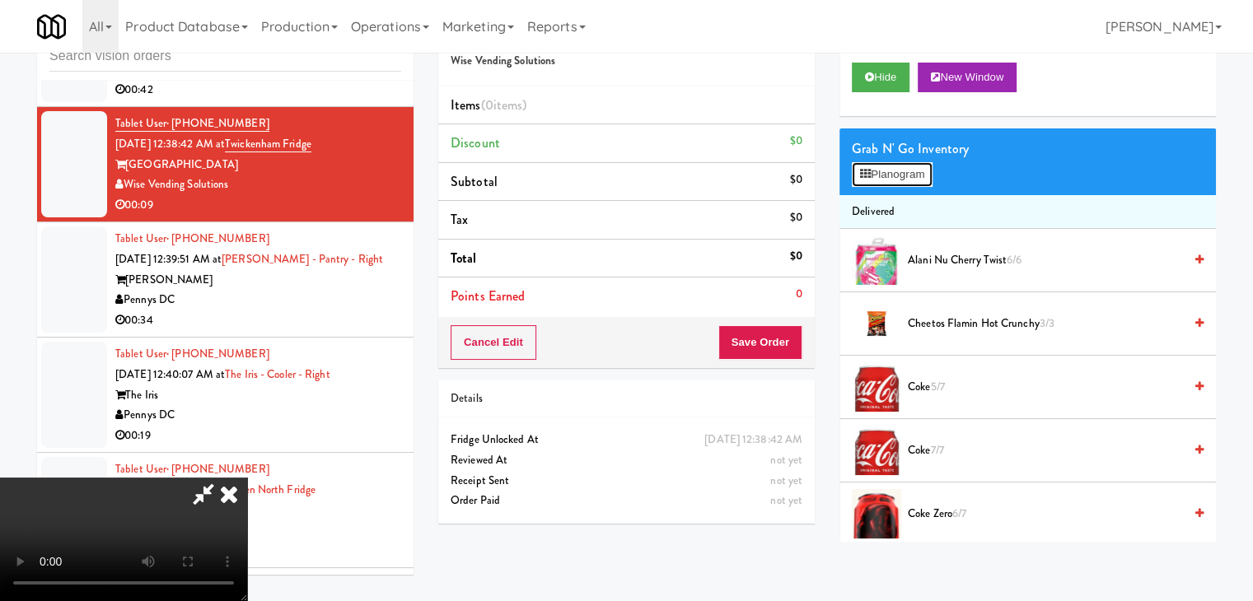
click at [900, 175] on button "Planogram" at bounding box center [892, 174] width 81 height 25
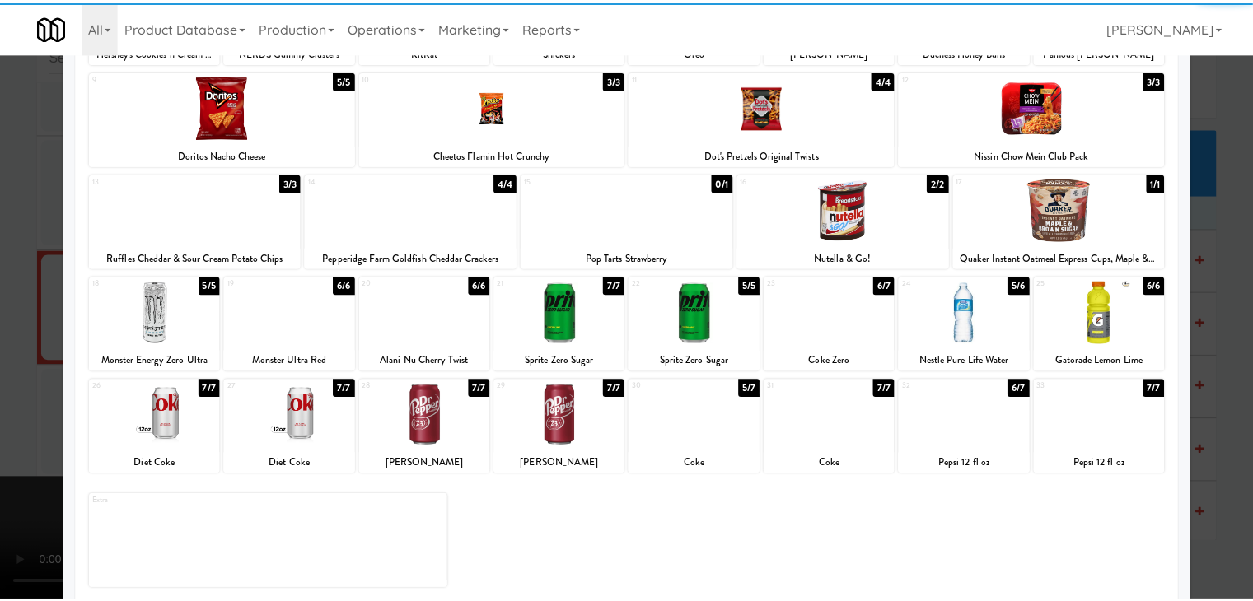
scroll to position [208, 0]
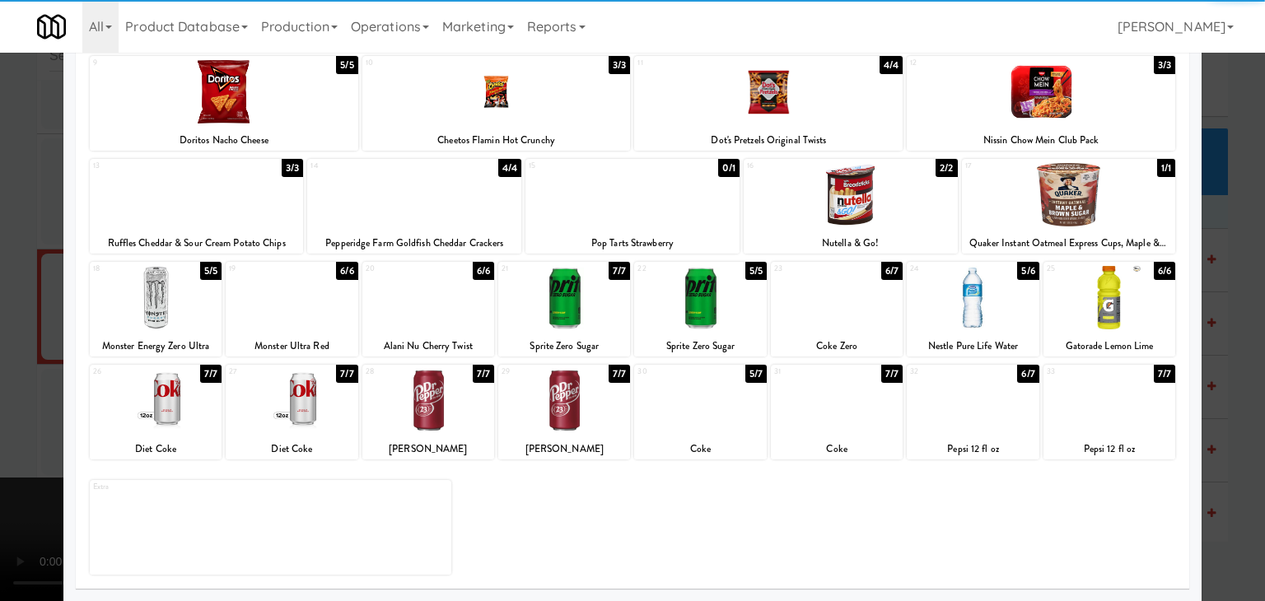
click at [568, 413] on div at bounding box center [564, 400] width 132 height 63
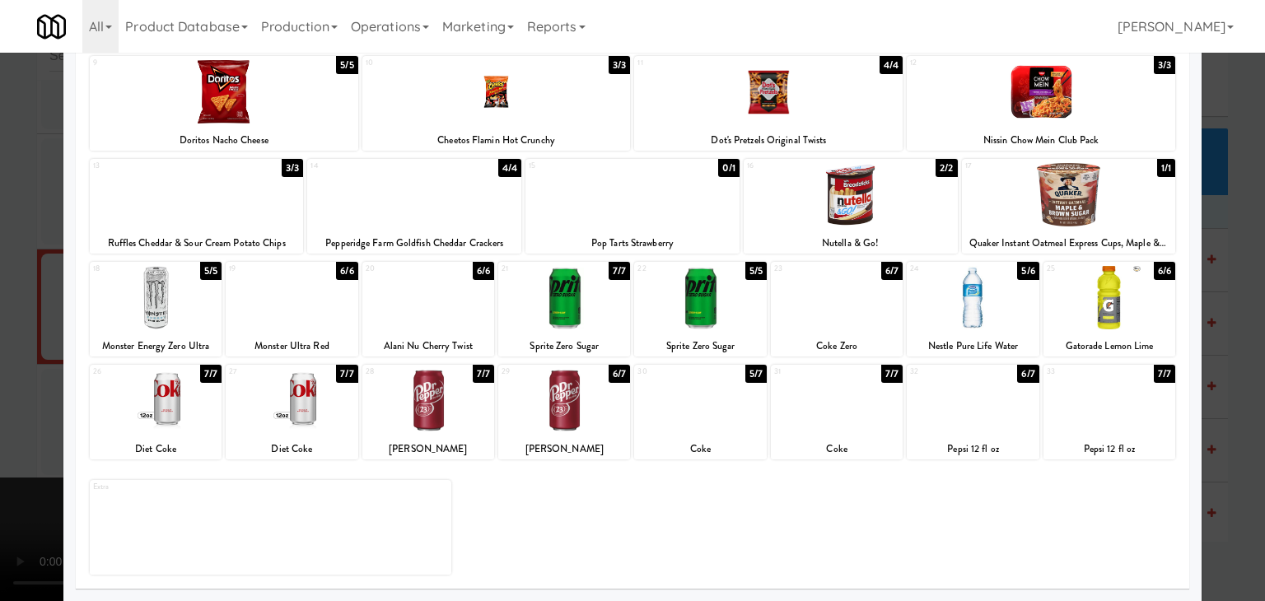
click at [698, 413] on div at bounding box center [700, 400] width 132 height 63
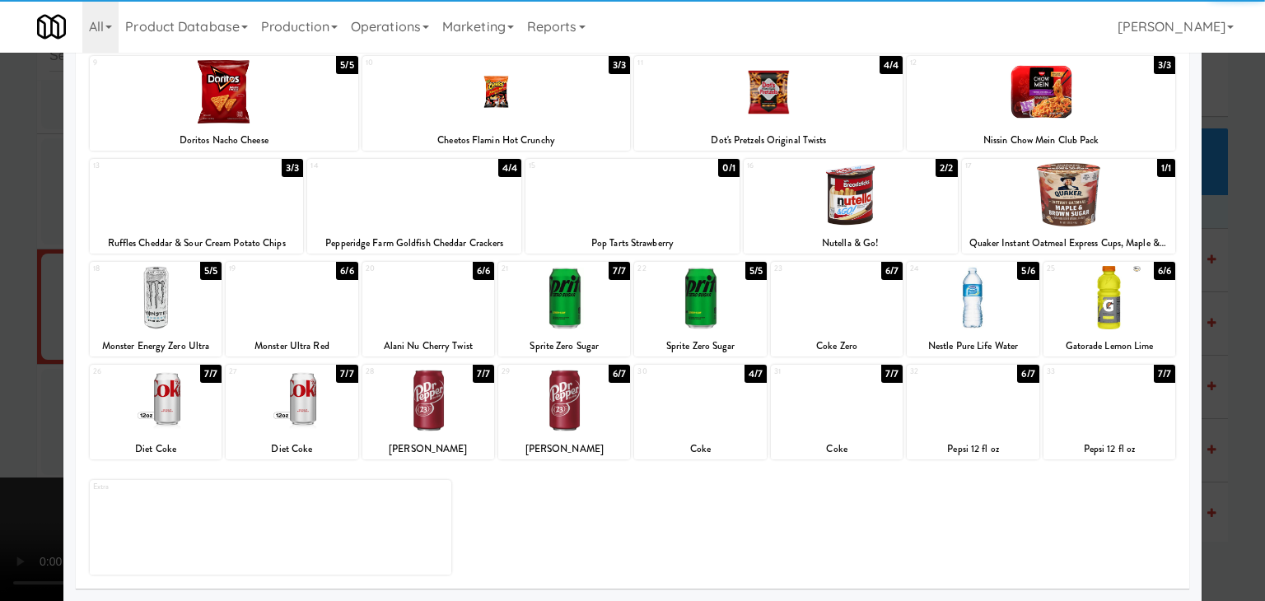
drag, startPoint x: 0, startPoint y: 391, endPoint x: 278, endPoint y: 380, distance: 278.6
click at [14, 385] on div at bounding box center [632, 300] width 1265 height 601
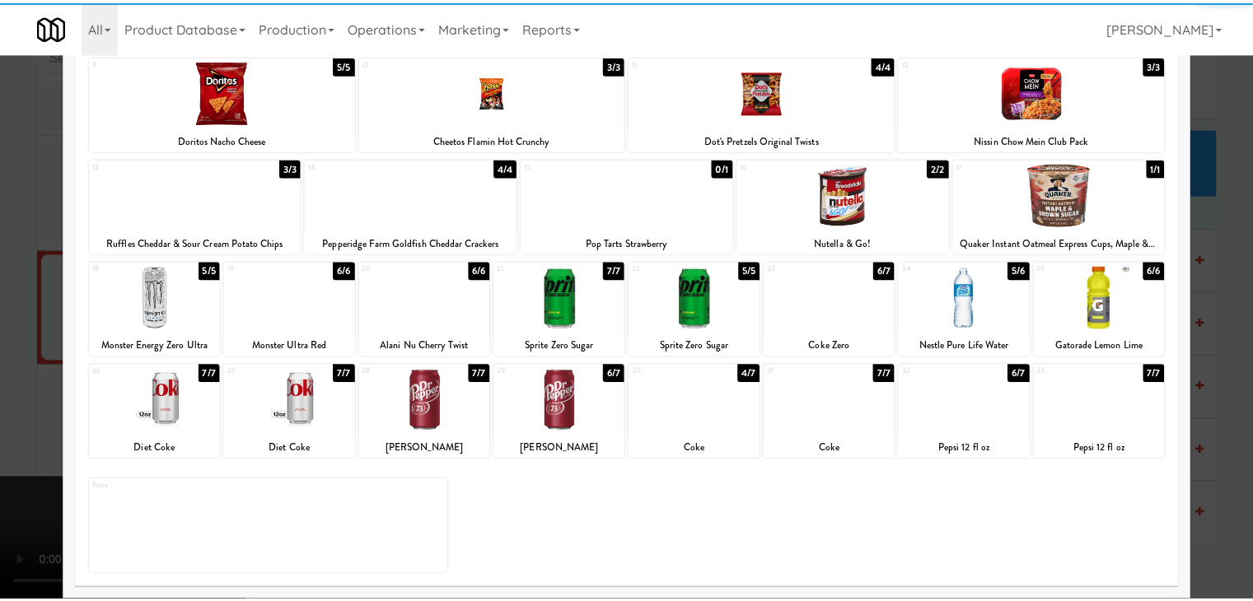
scroll to position [16043, 0]
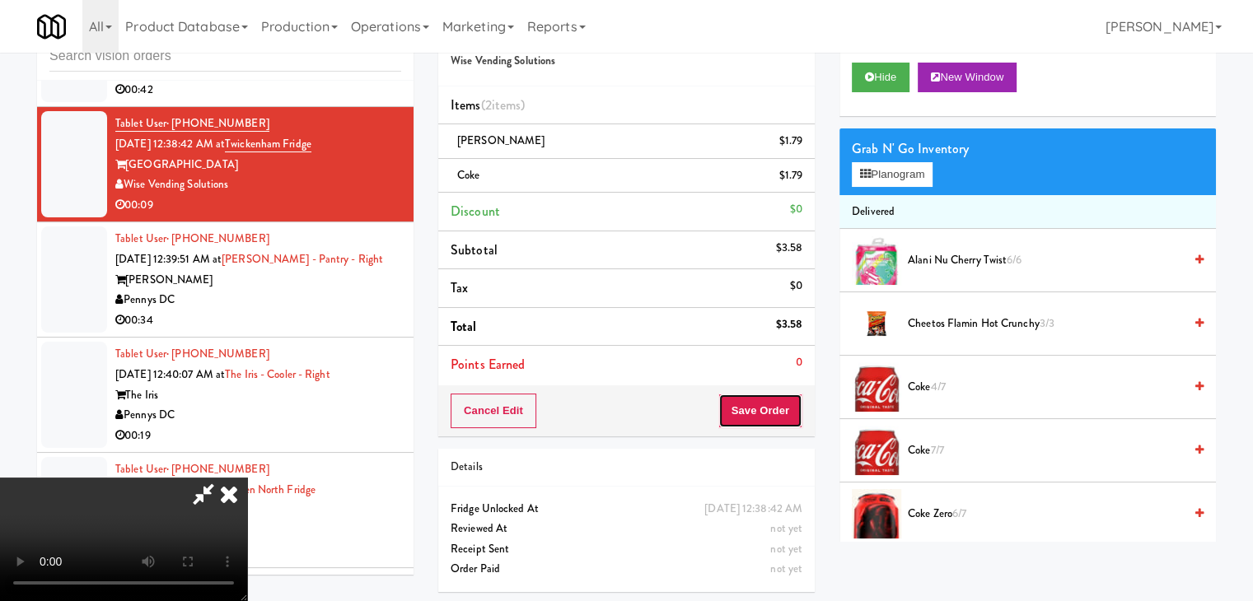
click at [787, 413] on button "Save Order" at bounding box center [760, 411] width 84 height 35
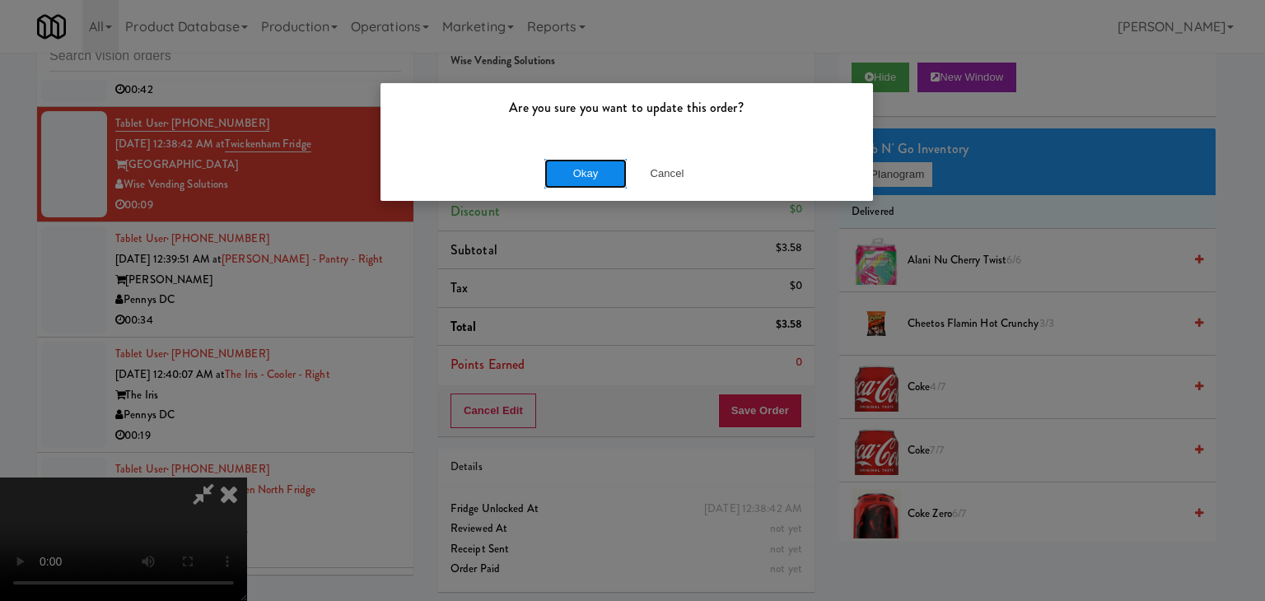
click at [613, 179] on button "Okay" at bounding box center [585, 174] width 82 height 30
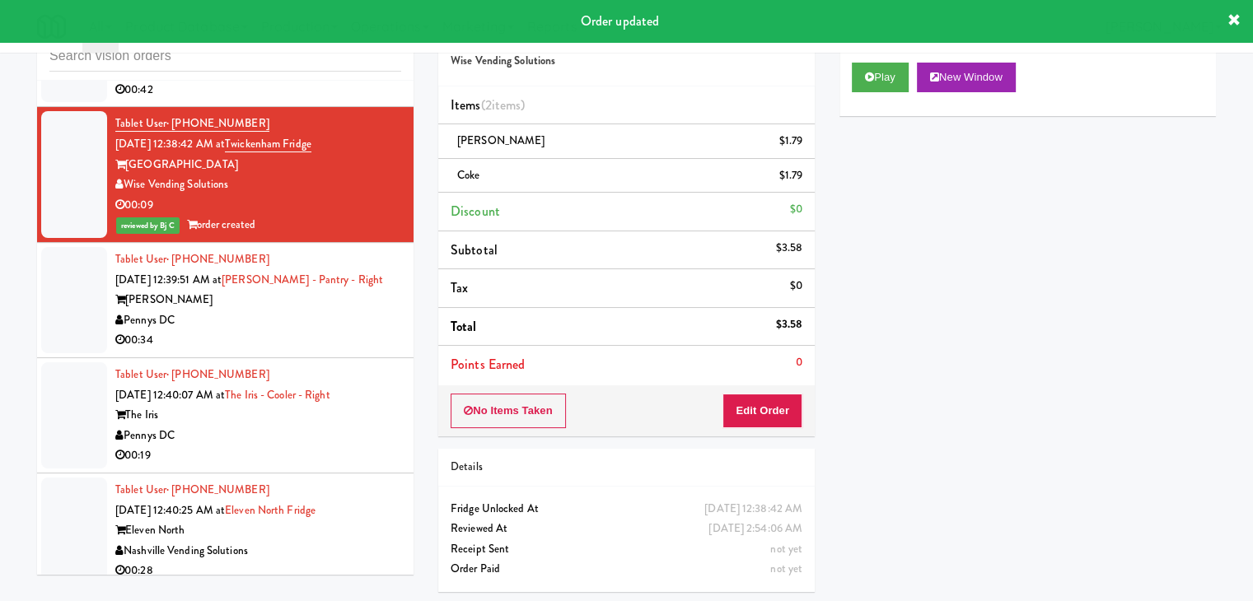
drag, startPoint x: 343, startPoint y: 379, endPoint x: 362, endPoint y: 379, distance: 19.8
click at [343, 331] on div "Pennys DC" at bounding box center [258, 320] width 286 height 21
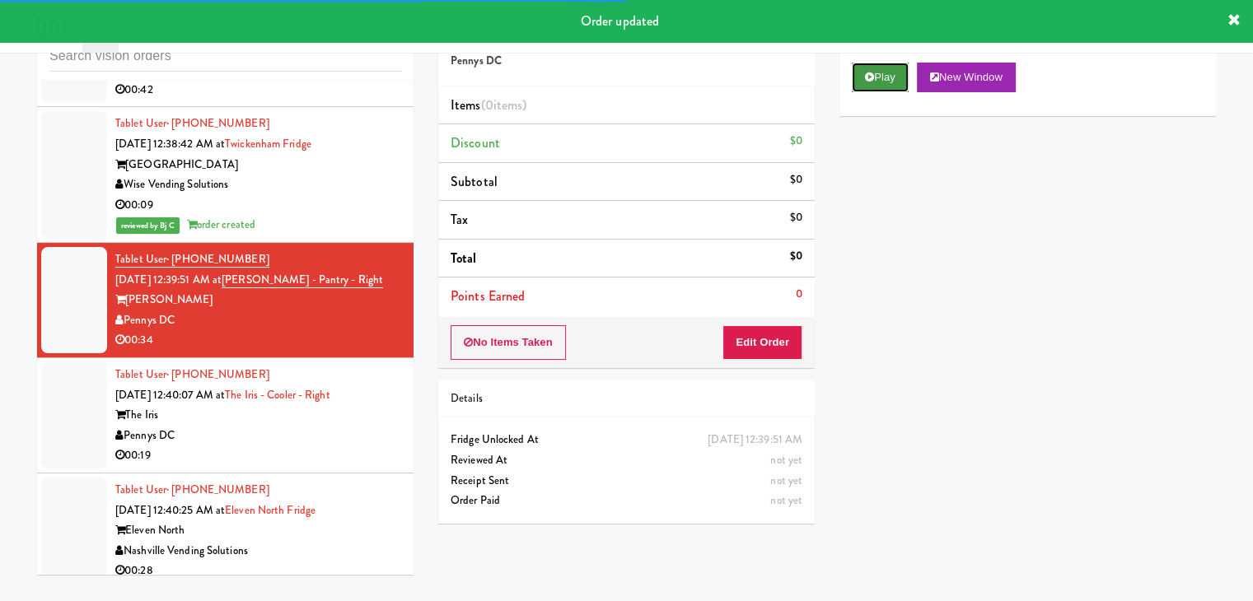
click at [891, 86] on button "Play" at bounding box center [880, 78] width 57 height 30
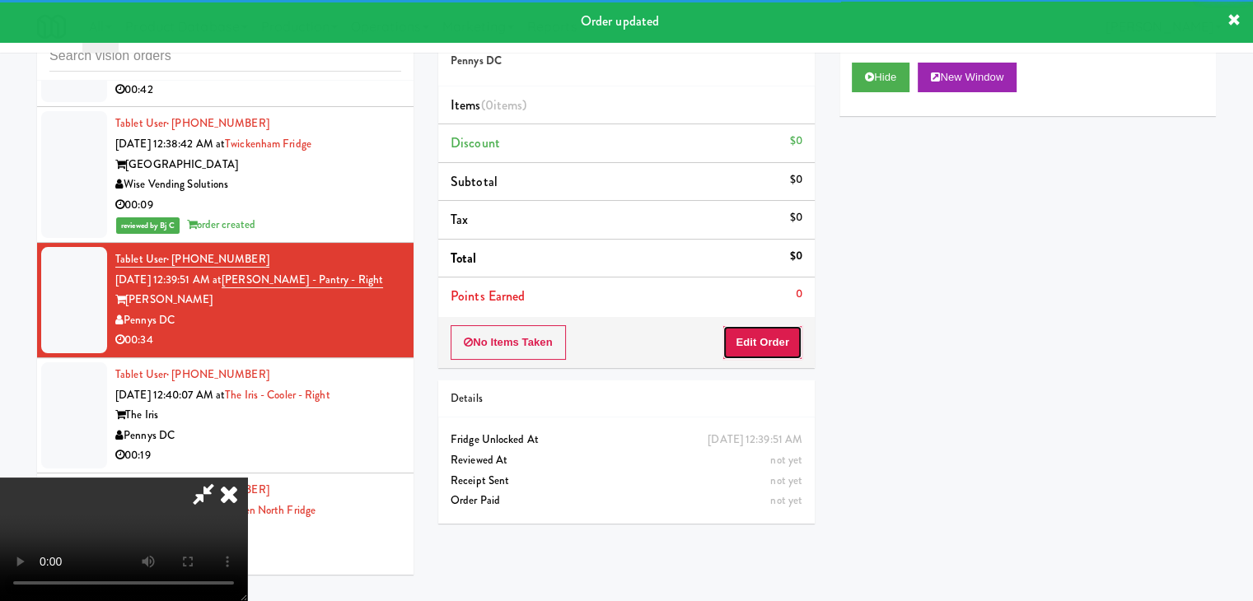
click at [771, 341] on button "Edit Order" at bounding box center [762, 342] width 80 height 35
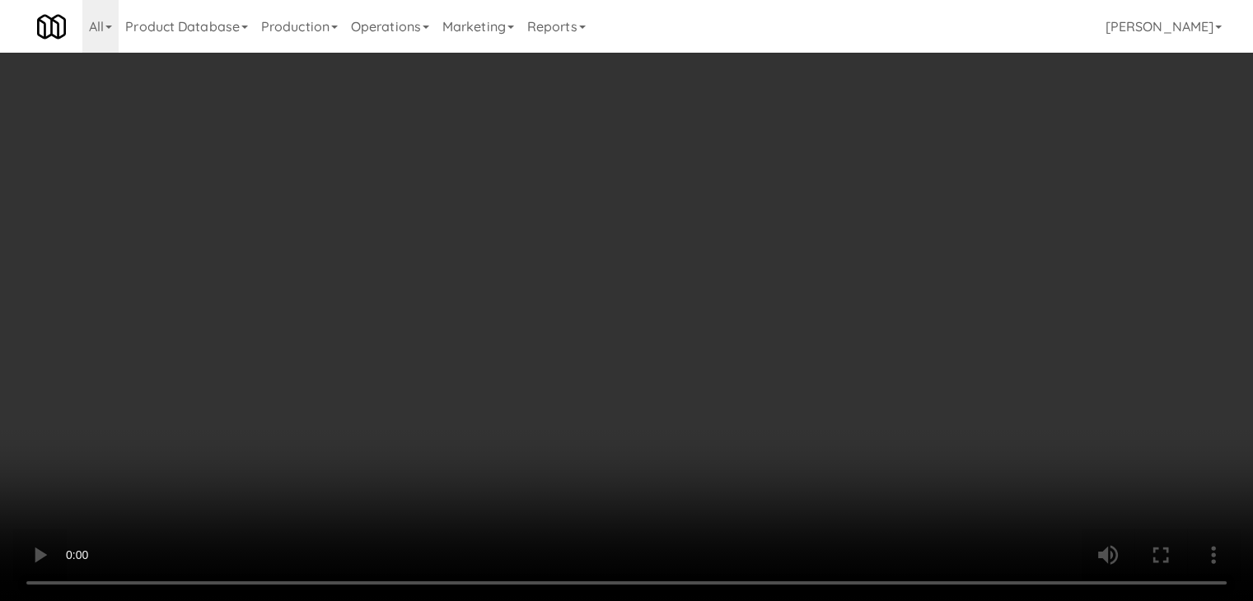
scroll to position [15901, 0]
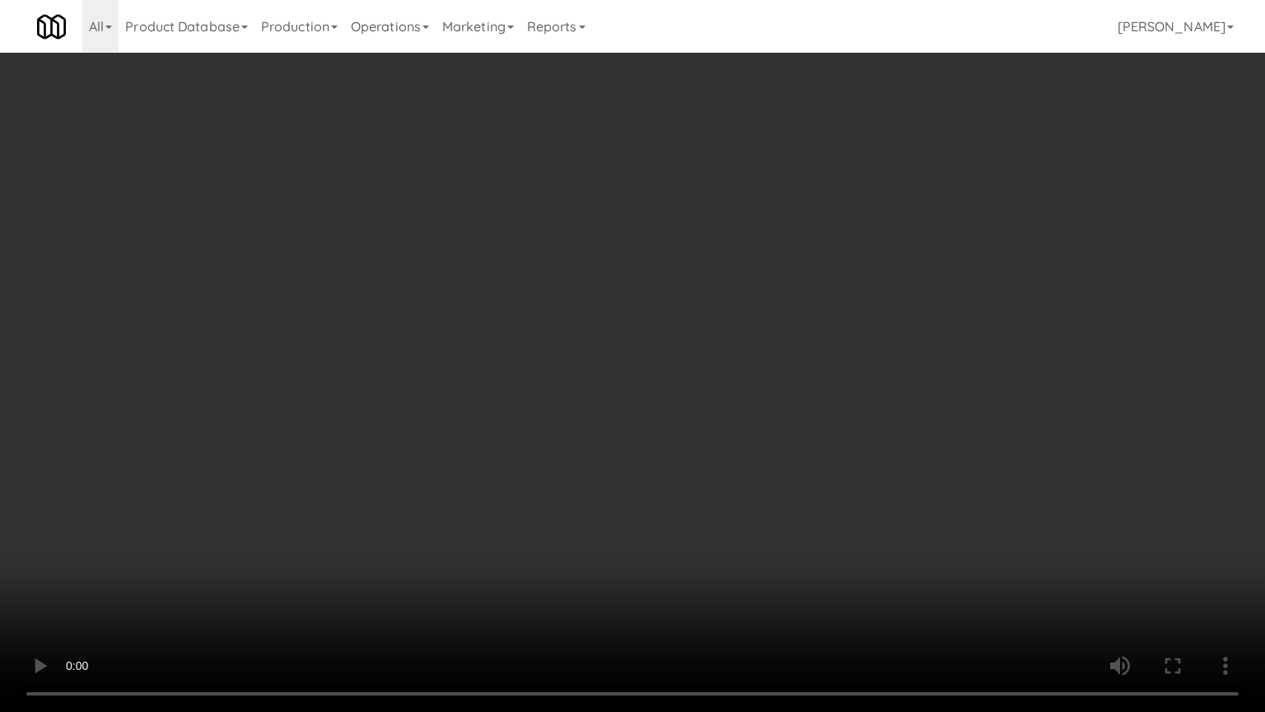
click at [866, 404] on video at bounding box center [632, 356] width 1265 height 712
click at [866, 405] on video at bounding box center [632, 356] width 1265 height 712
click at [867, 409] on video at bounding box center [632, 356] width 1265 height 712
click at [867, 410] on video at bounding box center [632, 356] width 1265 height 712
drag, startPoint x: 867, startPoint y: 410, endPoint x: 905, endPoint y: 296, distance: 120.6
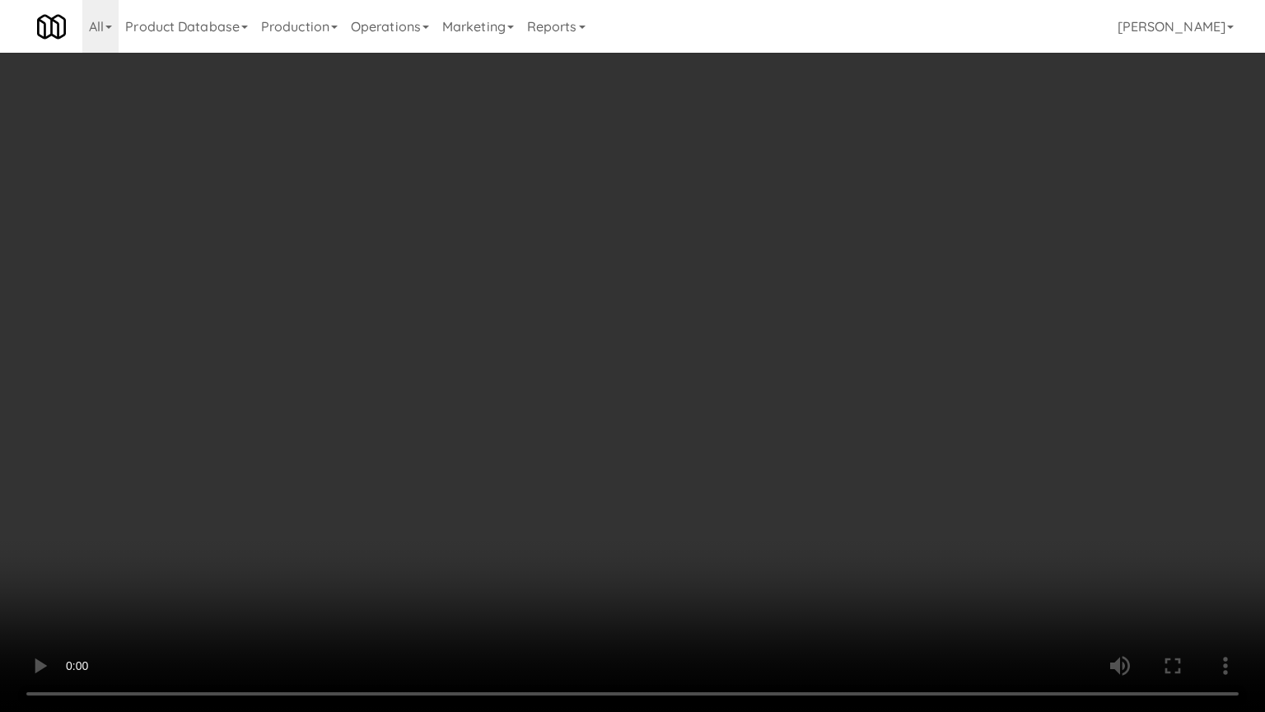
click at [867, 409] on video at bounding box center [632, 356] width 1265 height 712
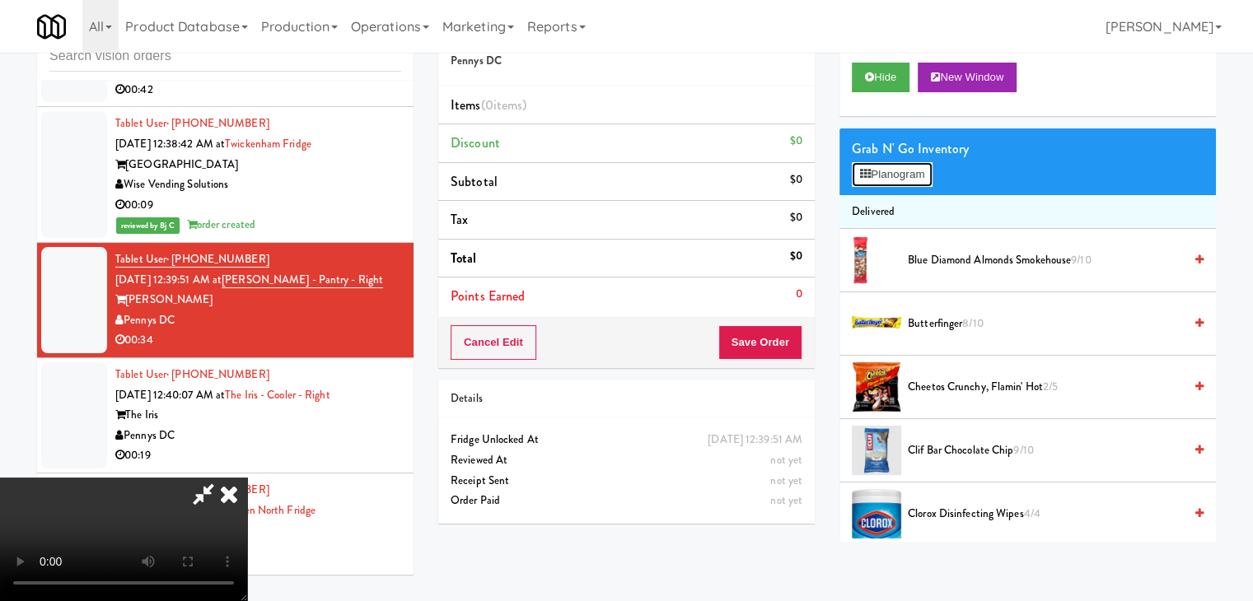
click at [913, 162] on button "Planogram" at bounding box center [892, 174] width 81 height 25
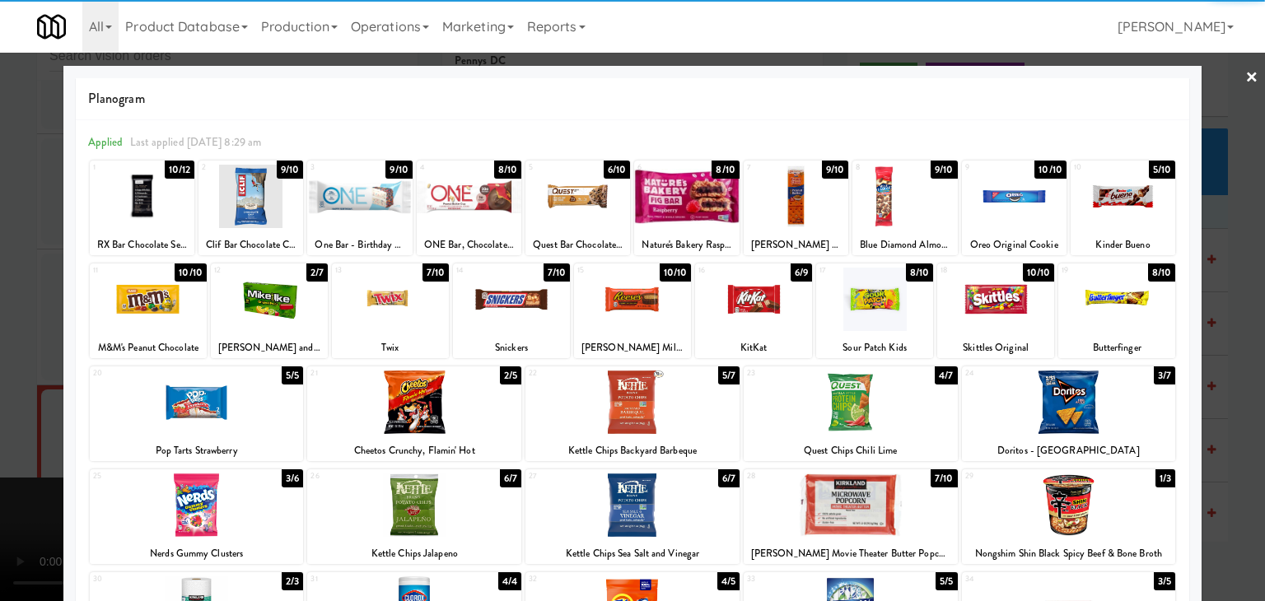
drag, startPoint x: 1032, startPoint y: 398, endPoint x: 885, endPoint y: 423, distance: 149.6
click at [1031, 398] on div at bounding box center [1069, 402] width 214 height 63
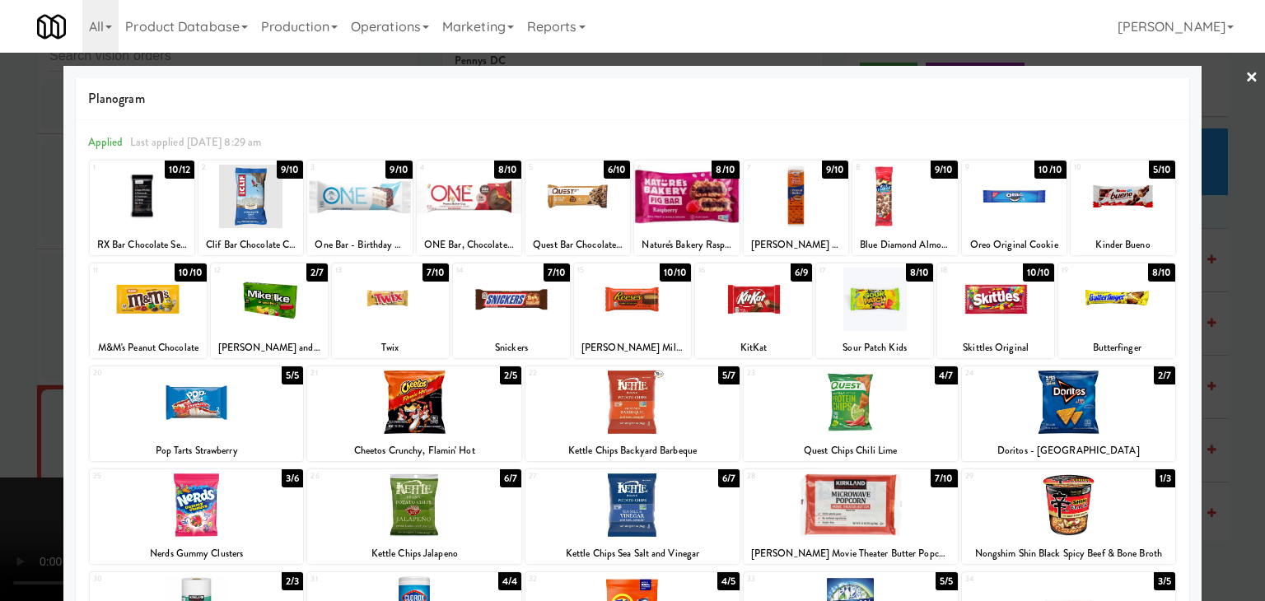
drag, startPoint x: 591, startPoint y: 505, endPoint x: 613, endPoint y: 498, distance: 22.4
click at [592, 505] on div at bounding box center [632, 505] width 214 height 63
click at [983, 287] on div at bounding box center [995, 299] width 117 height 63
drag, startPoint x: 0, startPoint y: 340, endPoint x: 190, endPoint y: 348, distance: 190.4
click at [3, 340] on div at bounding box center [632, 300] width 1265 height 601
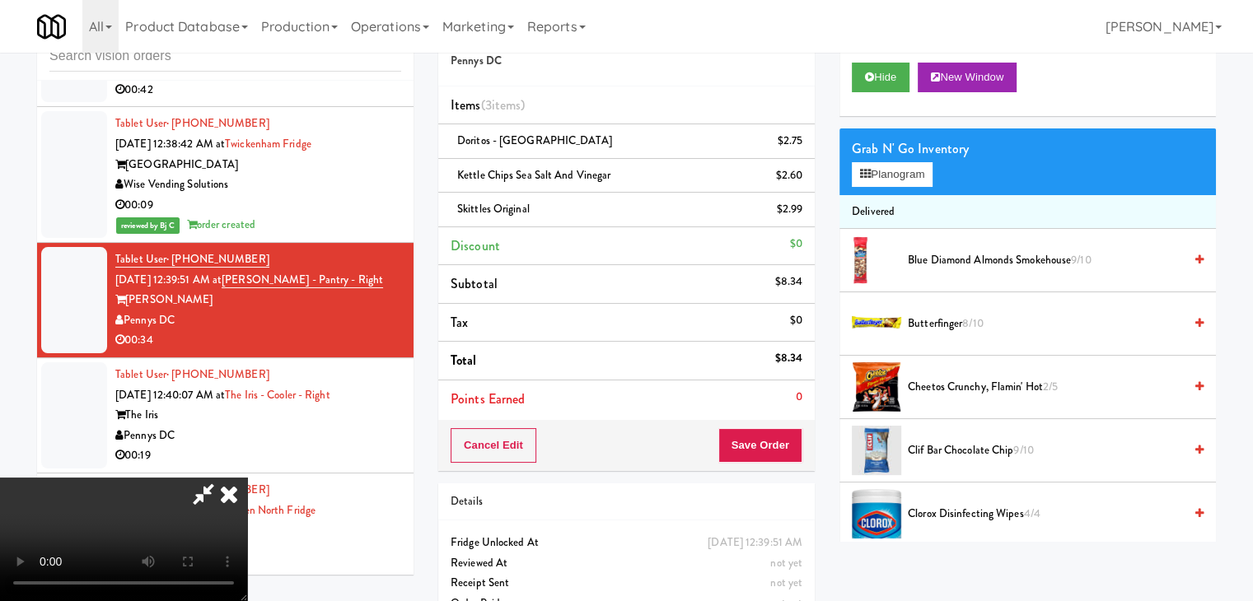
scroll to position [67, 0]
drag, startPoint x: 541, startPoint y: 455, endPoint x: 549, endPoint y: 460, distance: 9.6
click at [247, 478] on video at bounding box center [123, 540] width 247 height 124
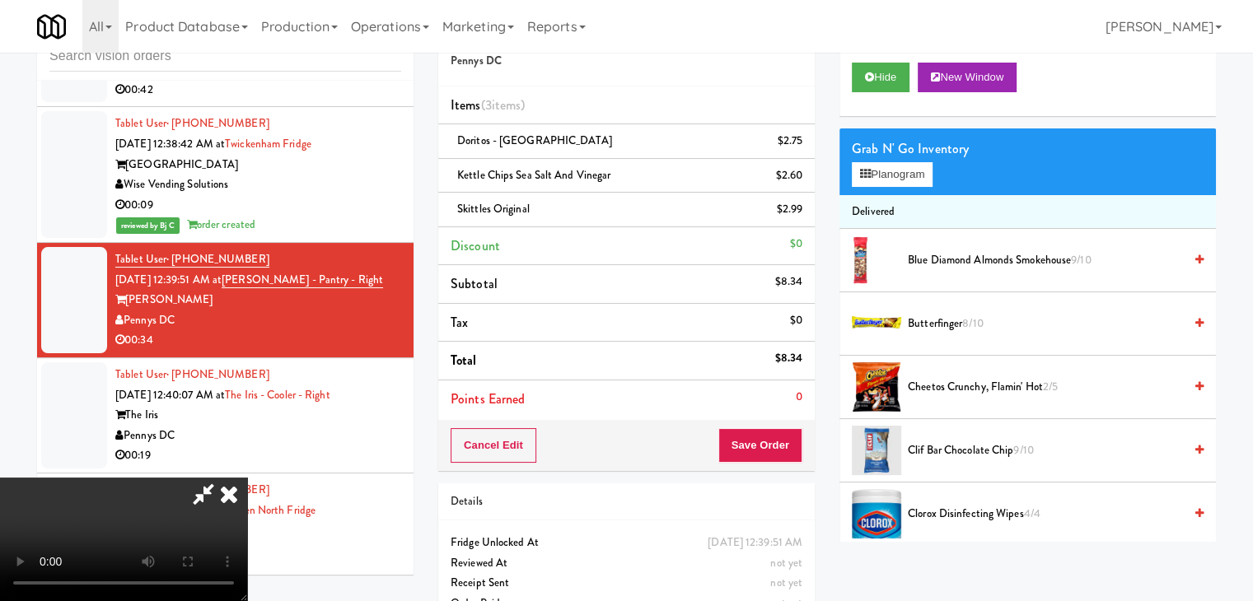
click at [247, 478] on video at bounding box center [123, 540] width 247 height 124
drag, startPoint x: 674, startPoint y: 264, endPoint x: 675, endPoint y: 273, distance: 8.3
click at [247, 478] on video at bounding box center [123, 540] width 247 height 124
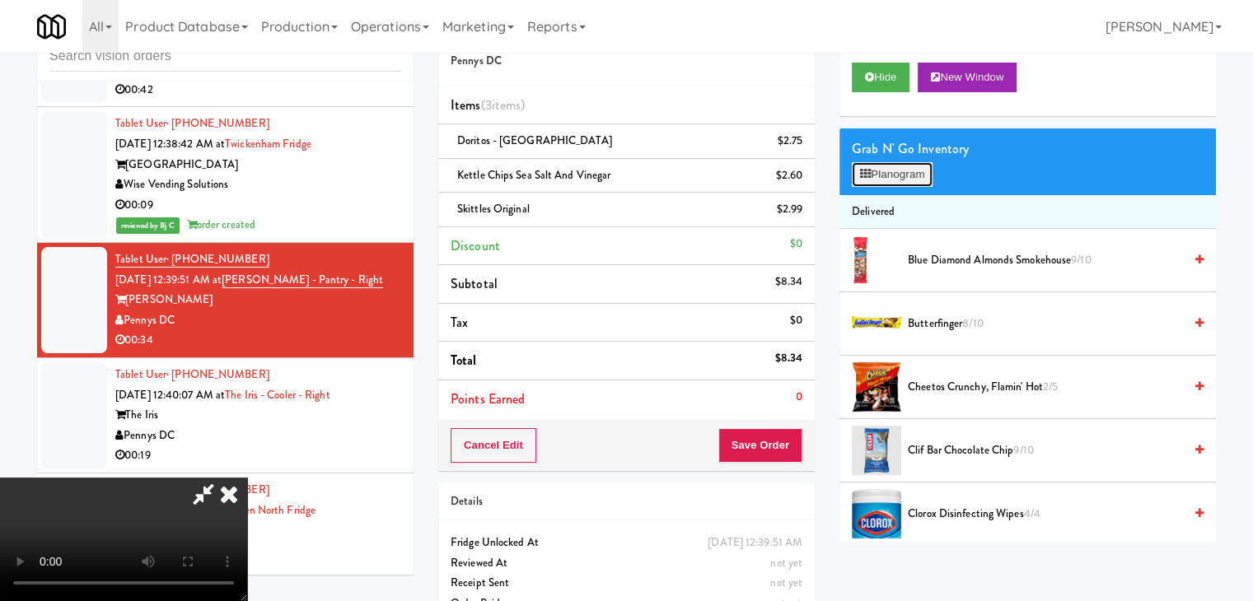
click at [889, 185] on button "Planogram" at bounding box center [892, 174] width 81 height 25
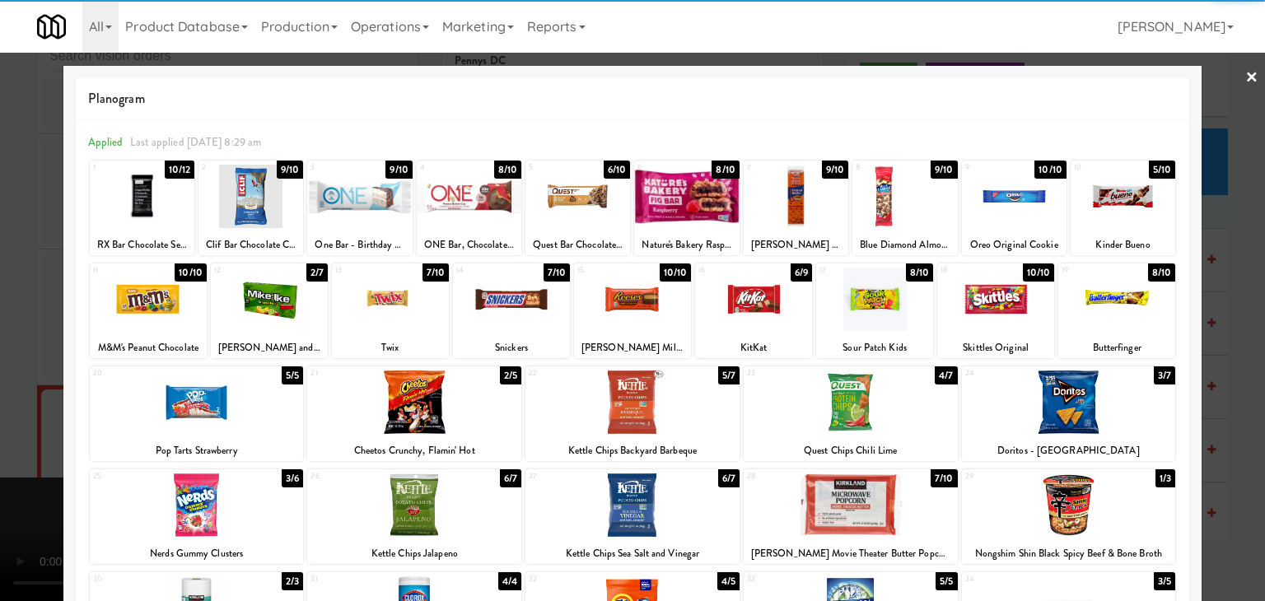
click at [1085, 492] on div at bounding box center [1069, 505] width 214 height 63
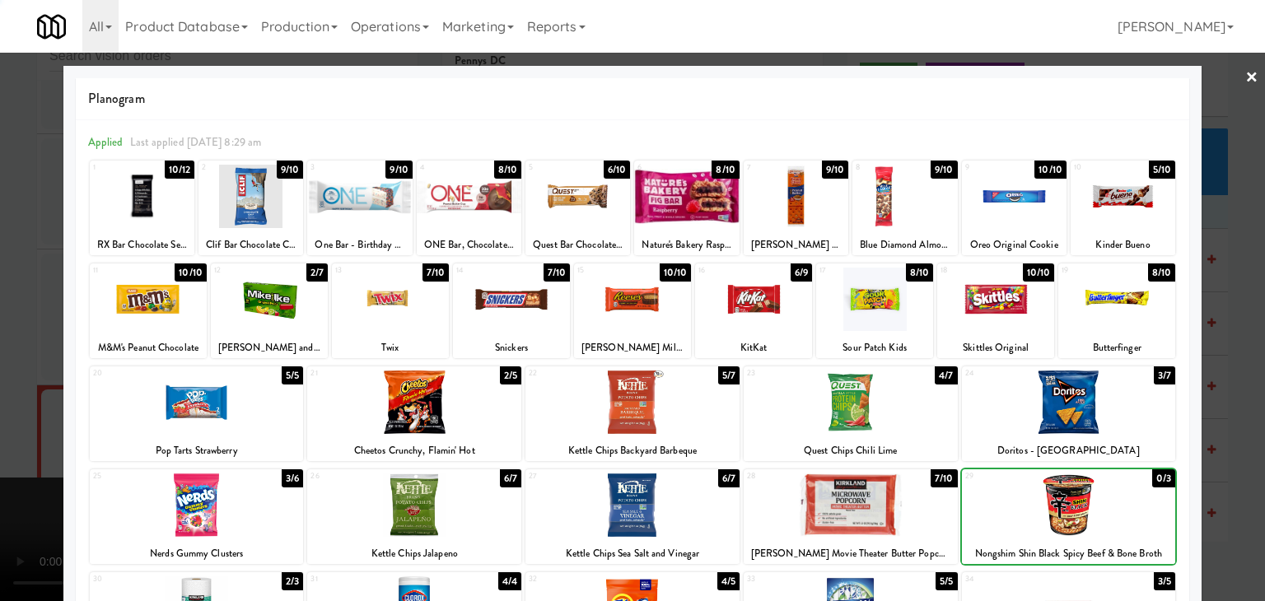
click at [1233, 483] on div at bounding box center [632, 300] width 1265 height 601
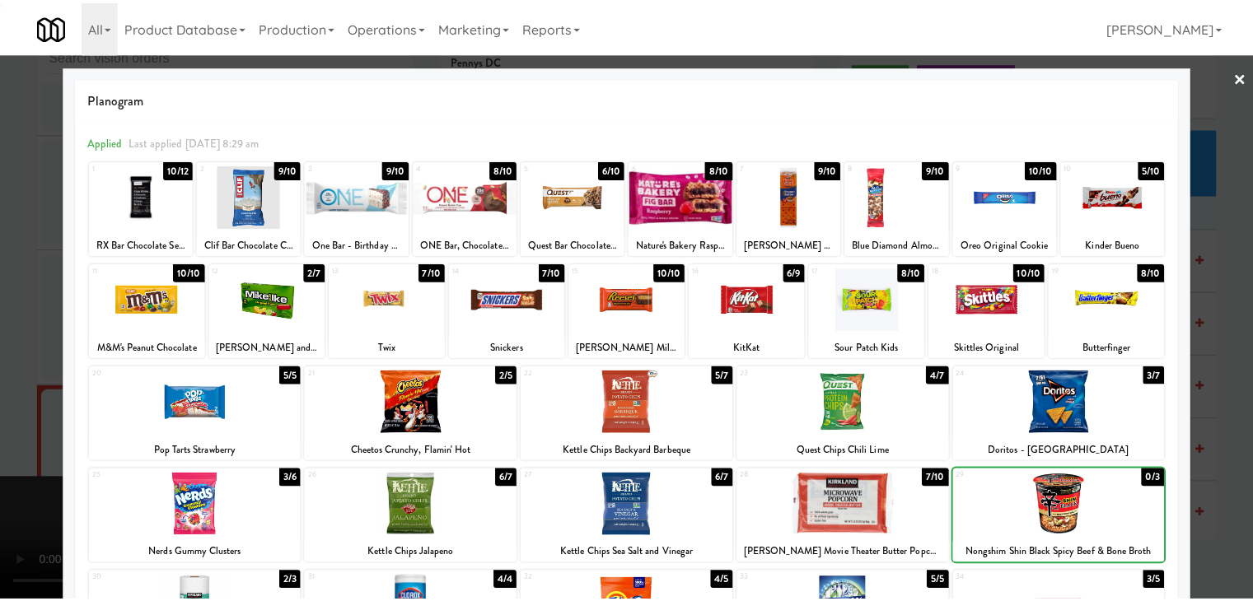
scroll to position [16043, 0]
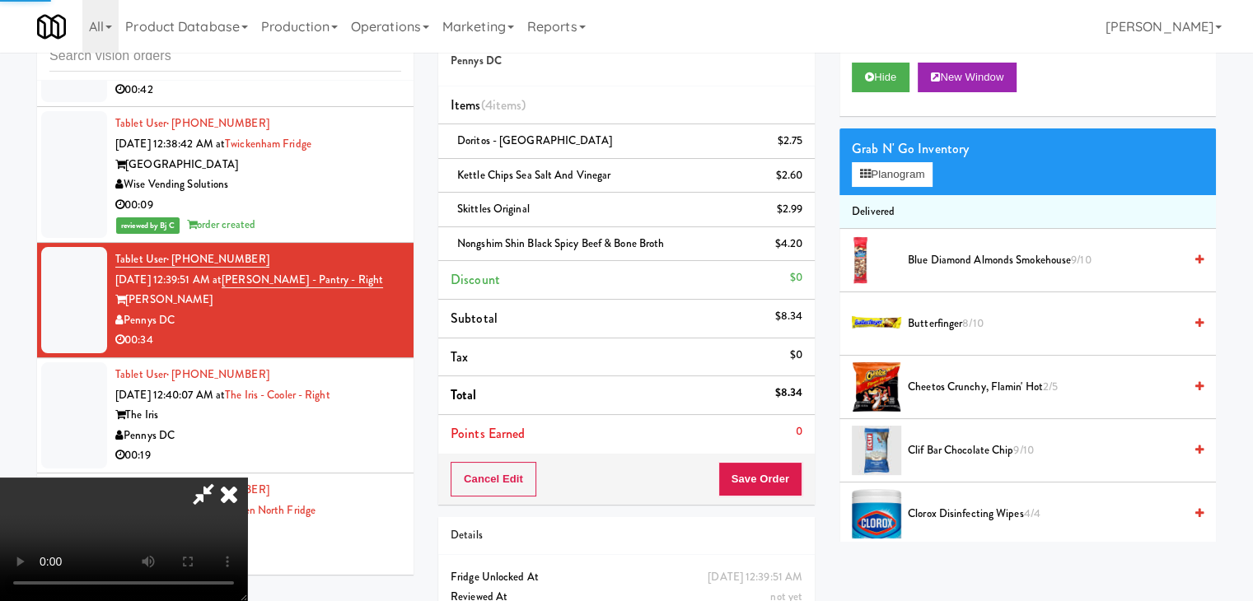
click at [247, 478] on video at bounding box center [123, 540] width 247 height 124
click at [781, 474] on button "Save Order" at bounding box center [760, 479] width 84 height 35
click at [781, 475] on button "Save Order" at bounding box center [760, 479] width 84 height 35
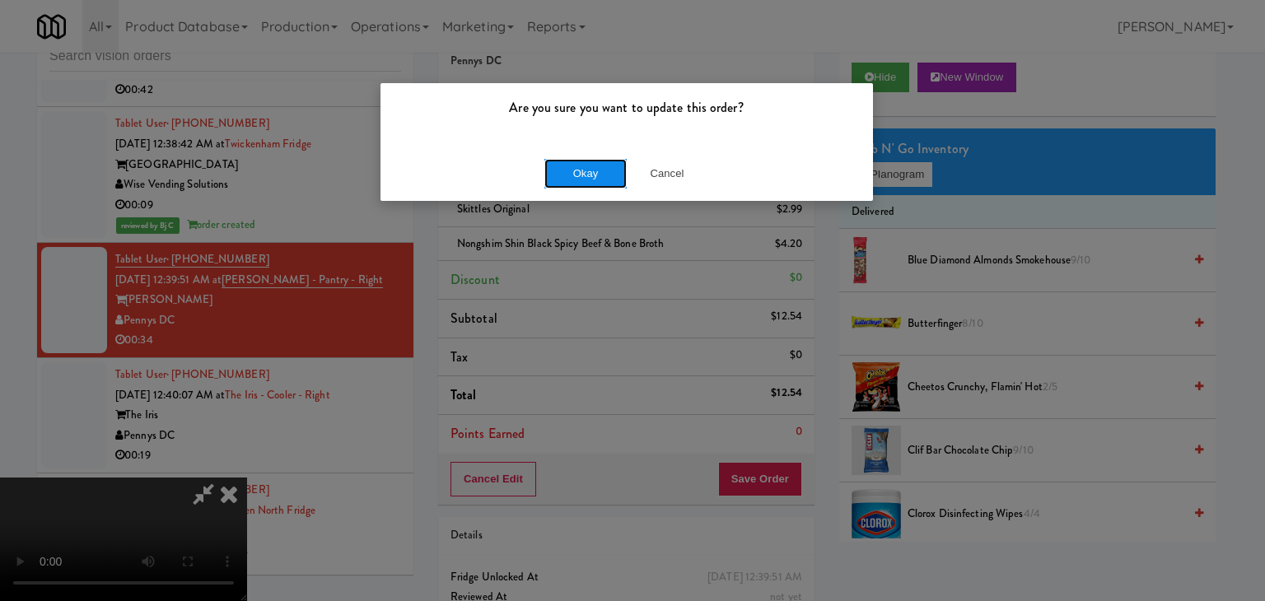
click at [586, 169] on button "Okay" at bounding box center [585, 174] width 82 height 30
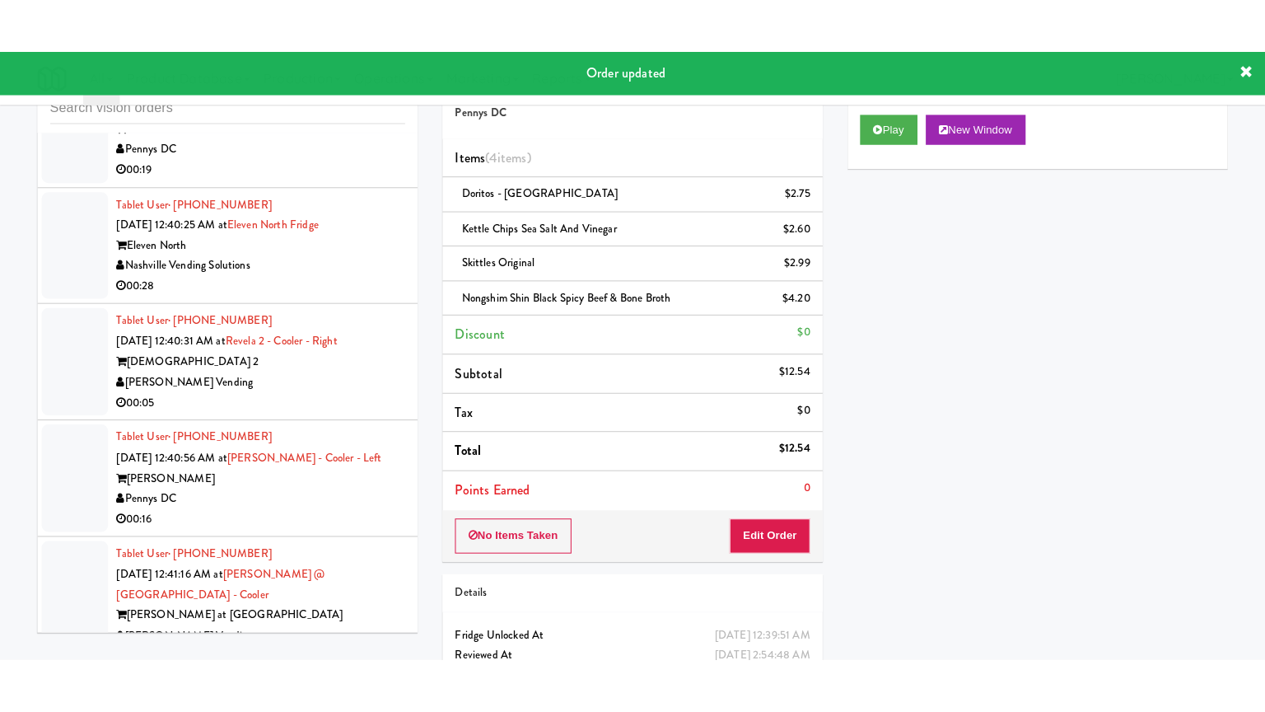
scroll to position [16538, 0]
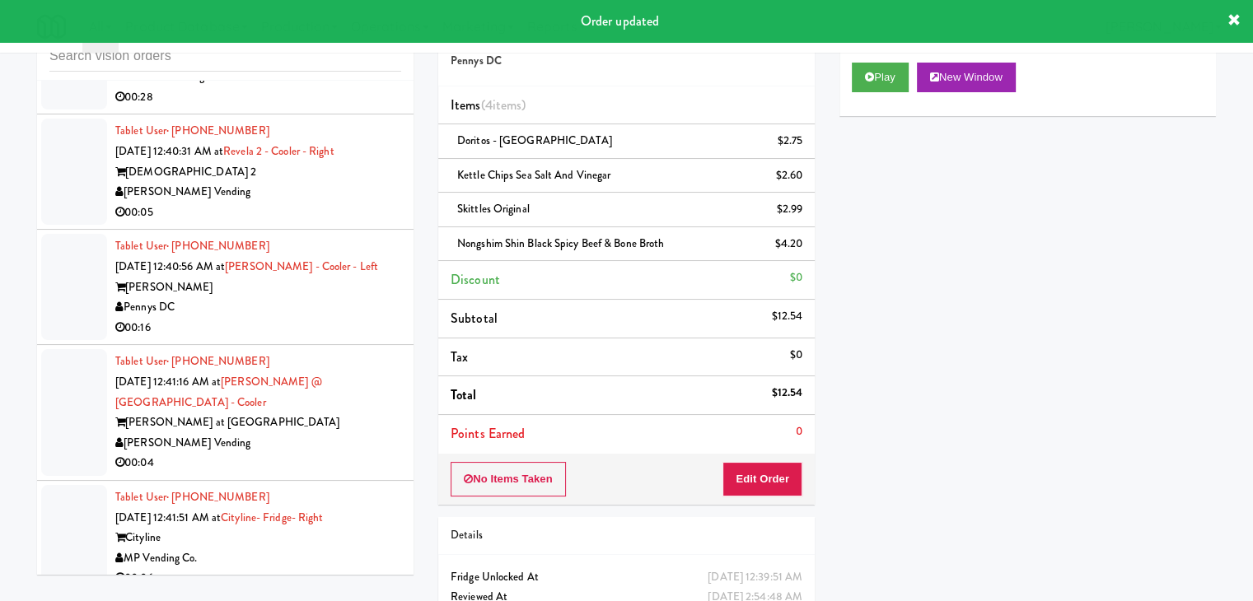
drag, startPoint x: 317, startPoint y: 301, endPoint x: 339, endPoint y: 301, distance: 22.3
click at [320, 301] on li "Tablet User · (336) 772-8474 [DATE] 12:40:56 AM at [PERSON_NAME] - Cooler - Lef…" at bounding box center [225, 287] width 376 height 115
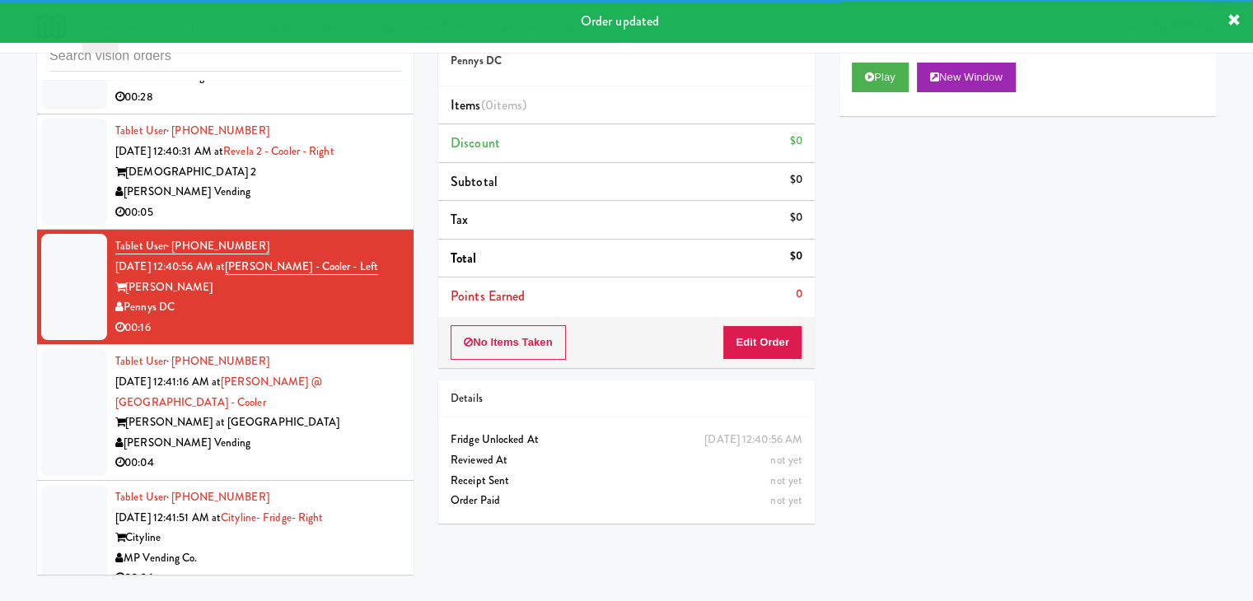
click at [310, 203] on div "[PERSON_NAME] Vending" at bounding box center [258, 192] width 286 height 21
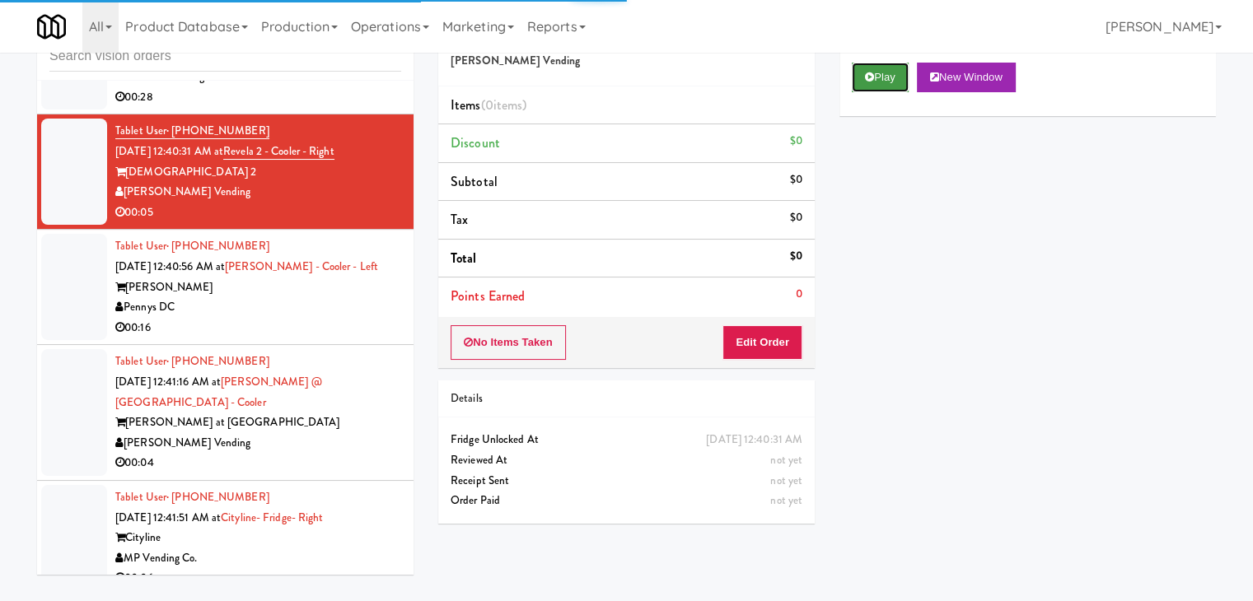
click at [879, 82] on button "Play" at bounding box center [880, 78] width 57 height 30
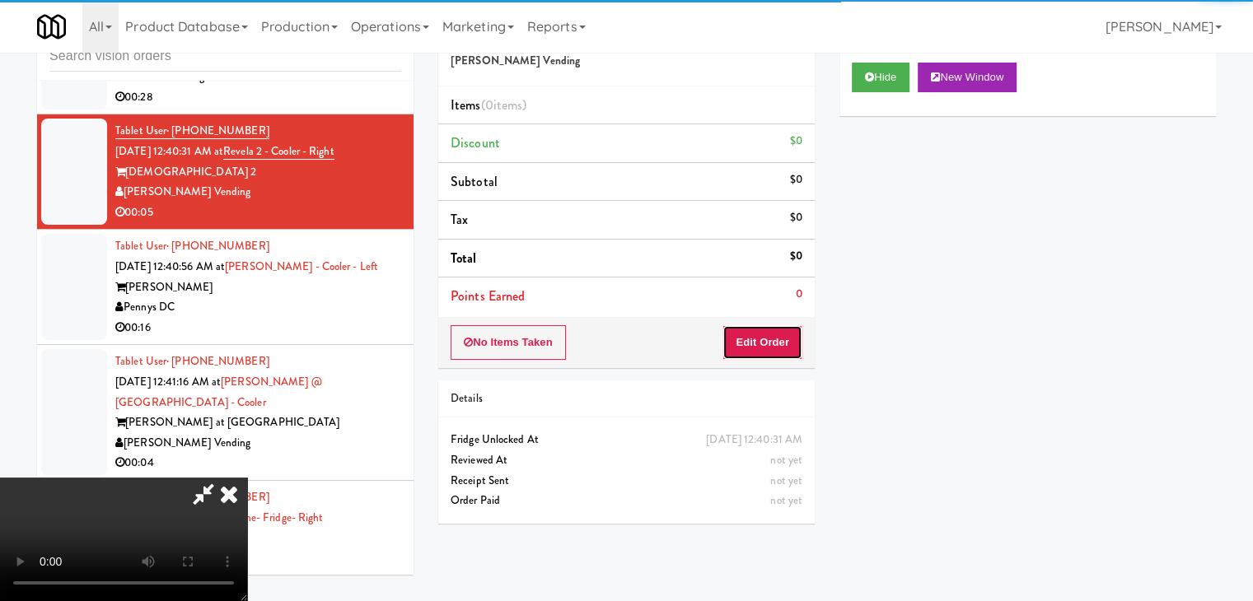
click at [773, 339] on button "Edit Order" at bounding box center [762, 342] width 80 height 35
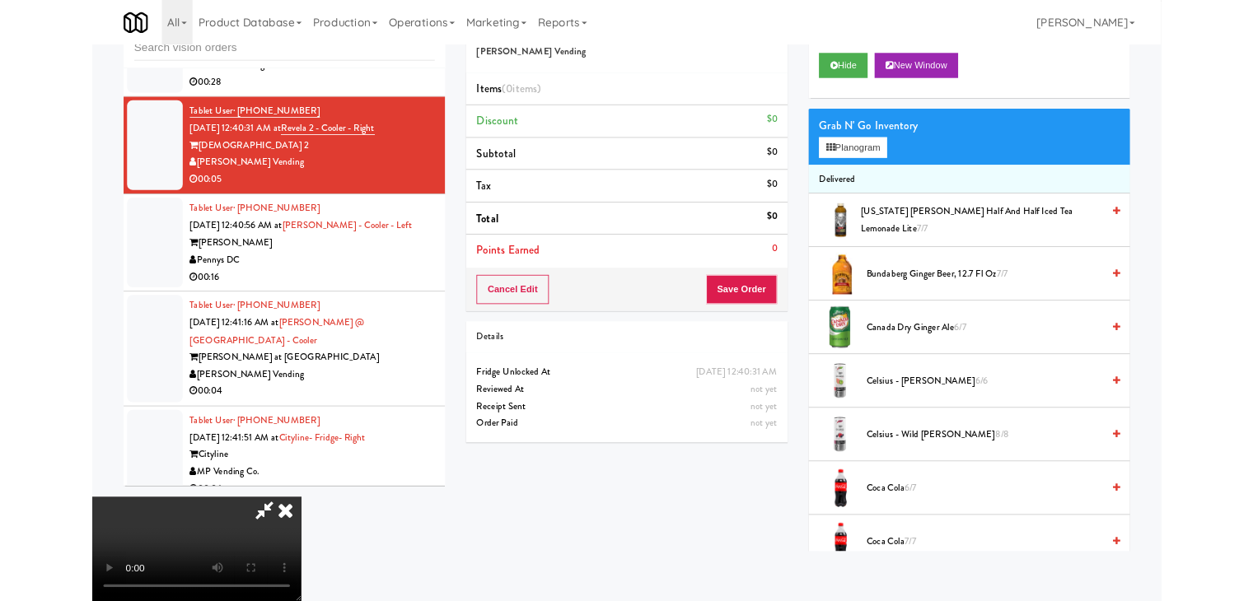
scroll to position [16396, 0]
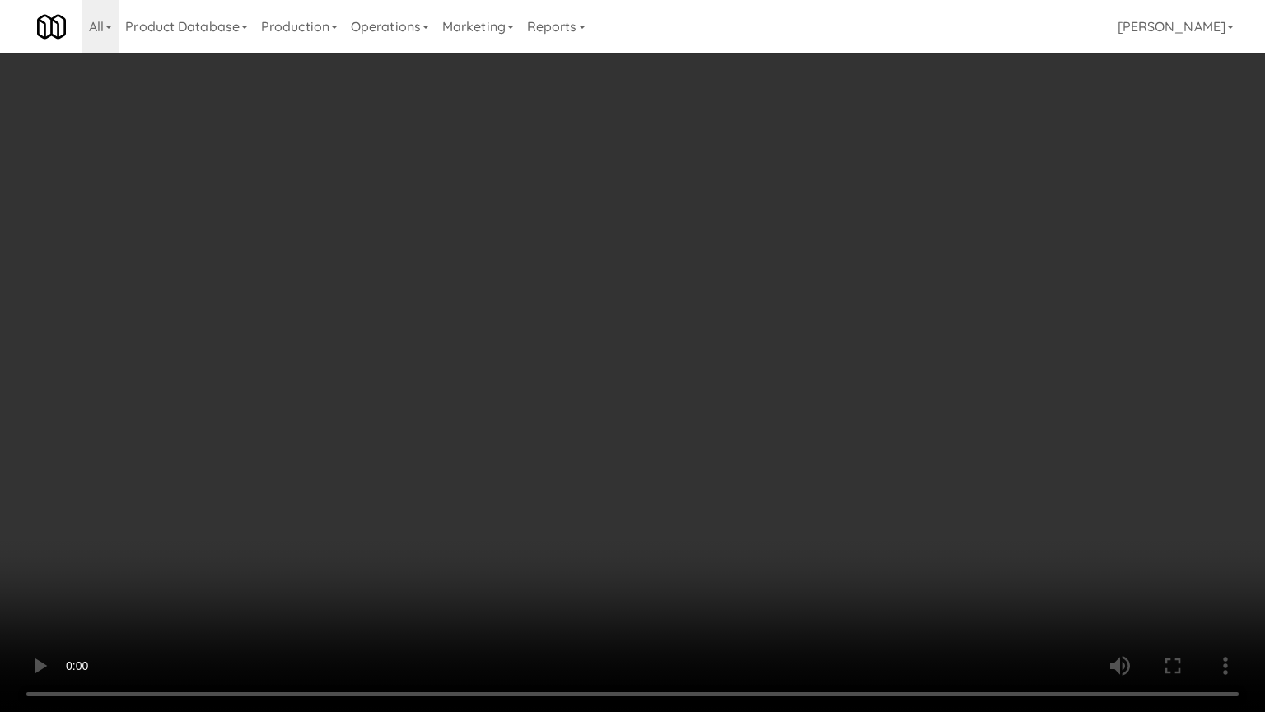
click at [810, 412] on video at bounding box center [632, 356] width 1265 height 712
drag, startPoint x: 810, startPoint y: 410, endPoint x: 894, endPoint y: 248, distance: 182.3
click at [810, 406] on video at bounding box center [632, 356] width 1265 height 712
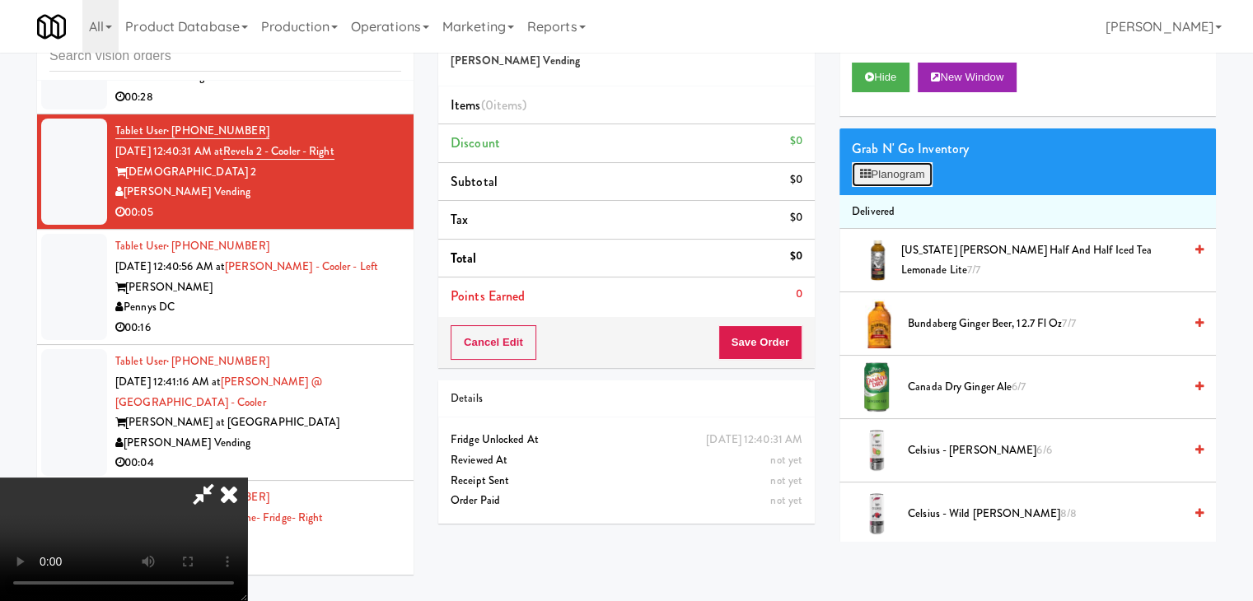
click at [918, 176] on button "Planogram" at bounding box center [892, 174] width 81 height 25
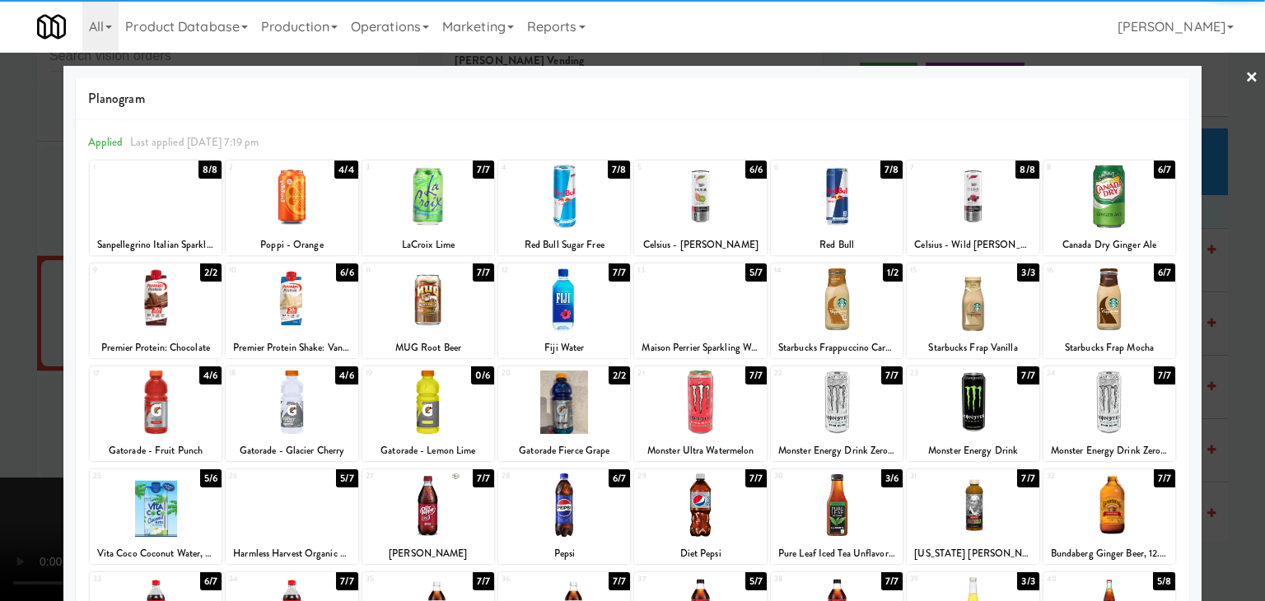
click at [583, 208] on div at bounding box center [564, 196] width 132 height 63
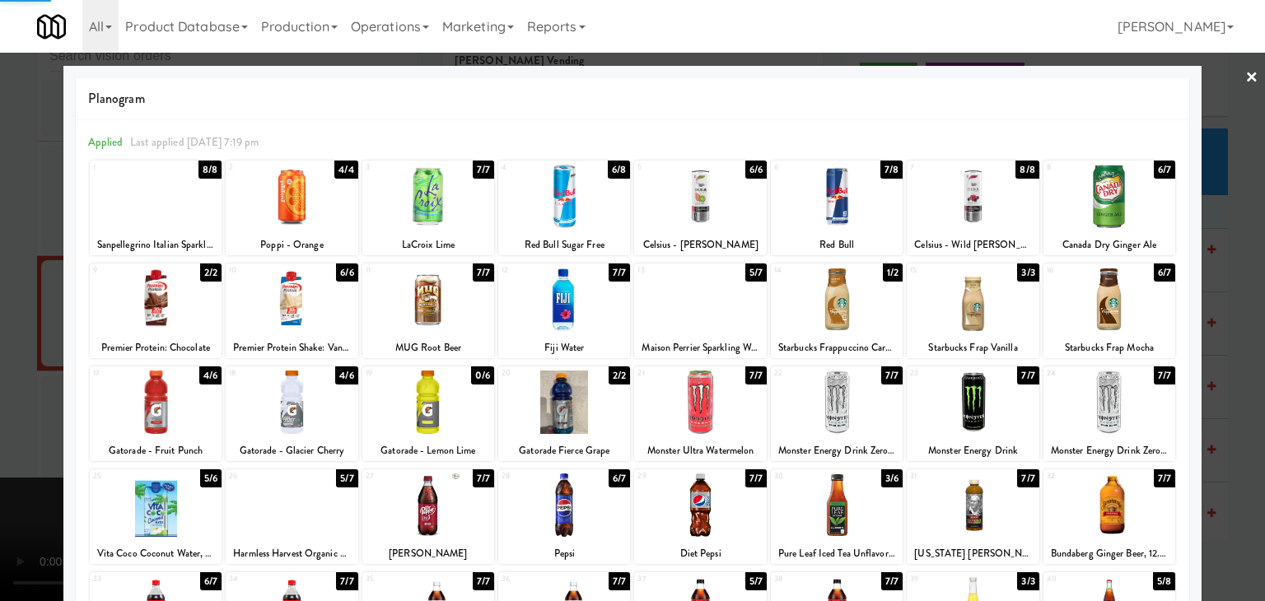
drag, startPoint x: 0, startPoint y: 283, endPoint x: 290, endPoint y: 313, distance: 291.4
click at [3, 285] on div at bounding box center [632, 300] width 1265 height 601
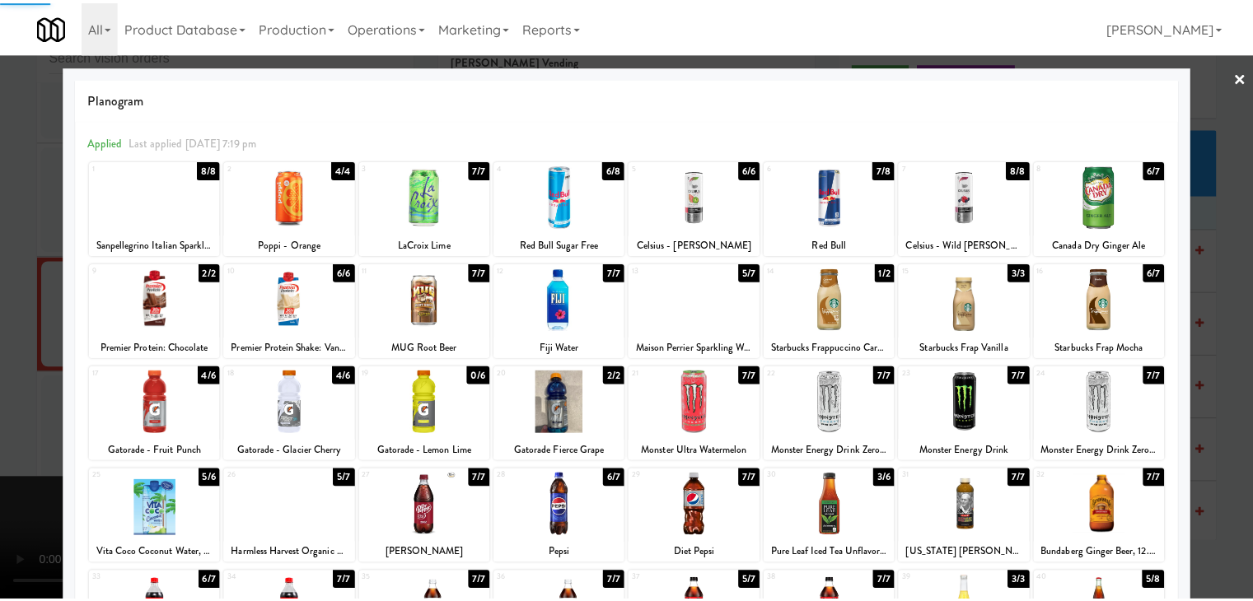
scroll to position [16538, 0]
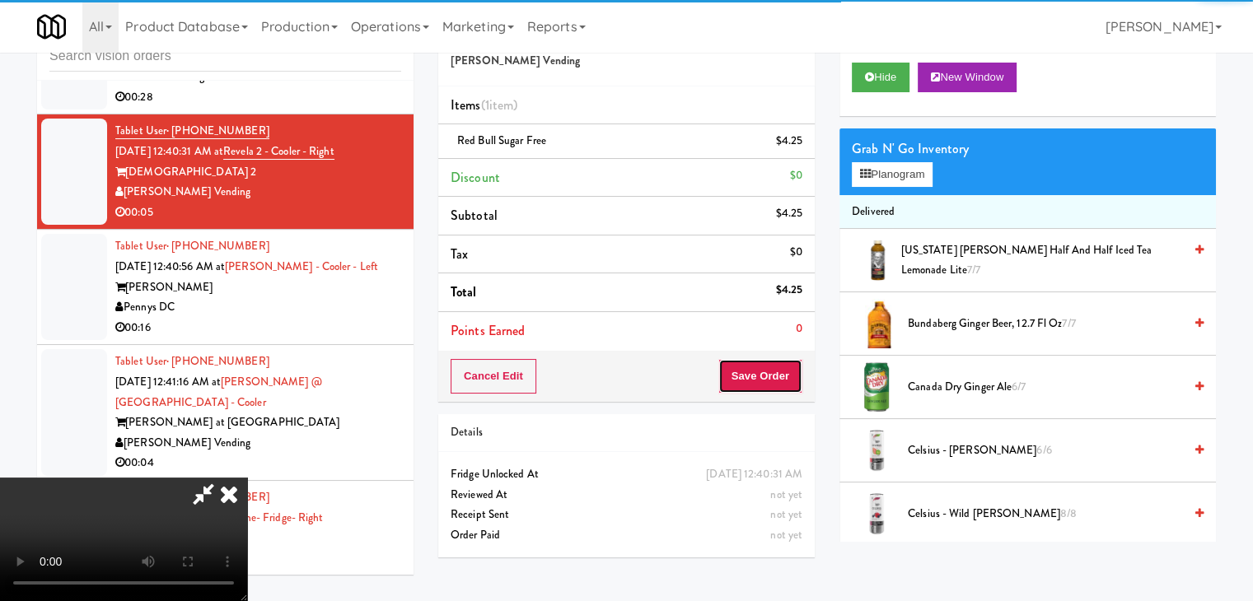
click at [772, 371] on button "Save Order" at bounding box center [760, 376] width 84 height 35
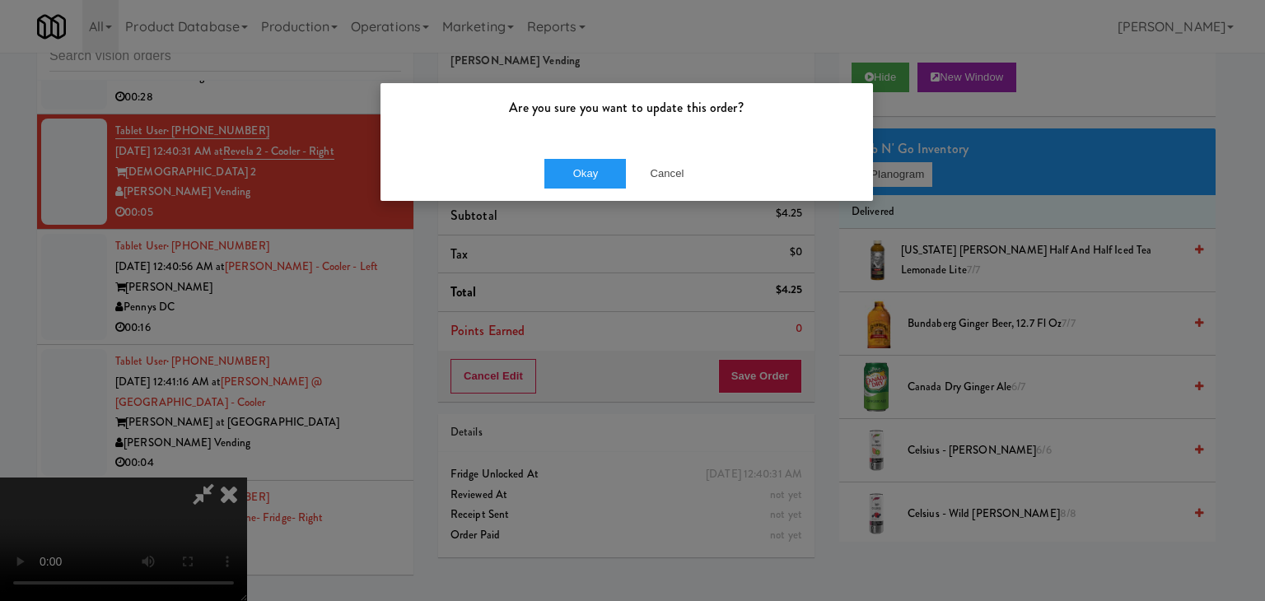
click at [582, 149] on div "Okay Cancel" at bounding box center [626, 173] width 493 height 55
click at [582, 168] on button "Okay" at bounding box center [585, 174] width 82 height 30
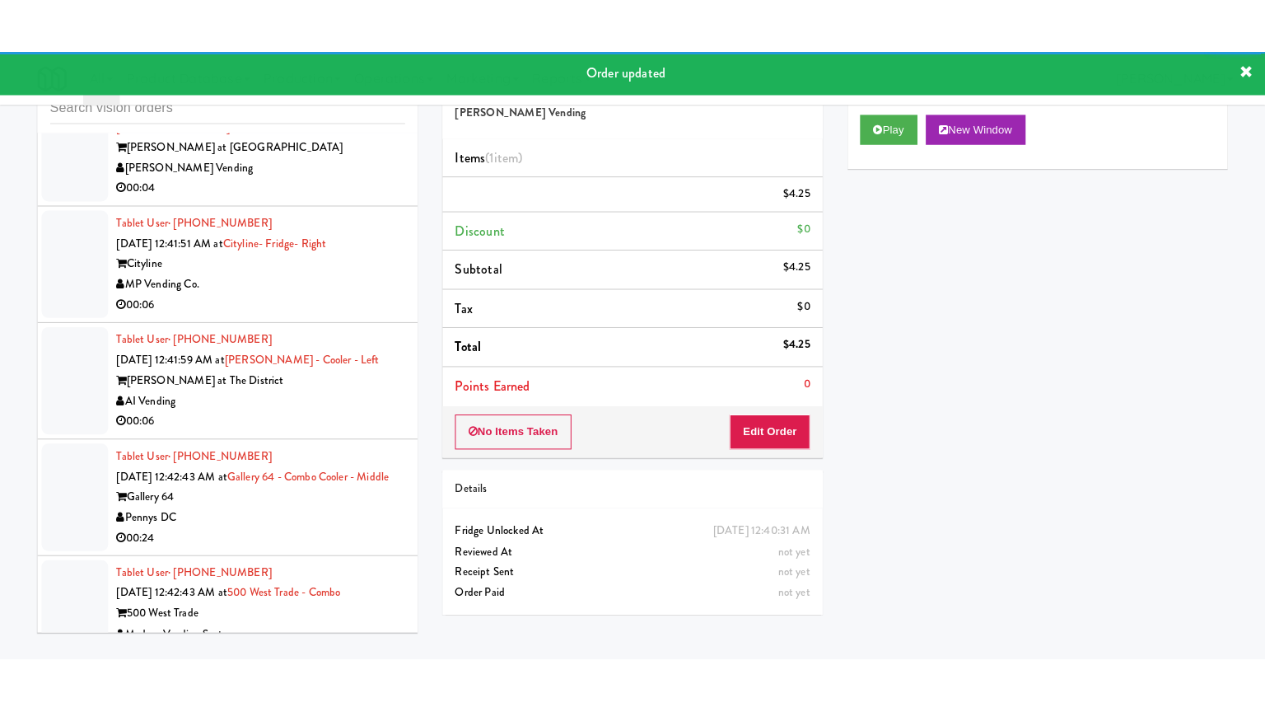
scroll to position [16887, 0]
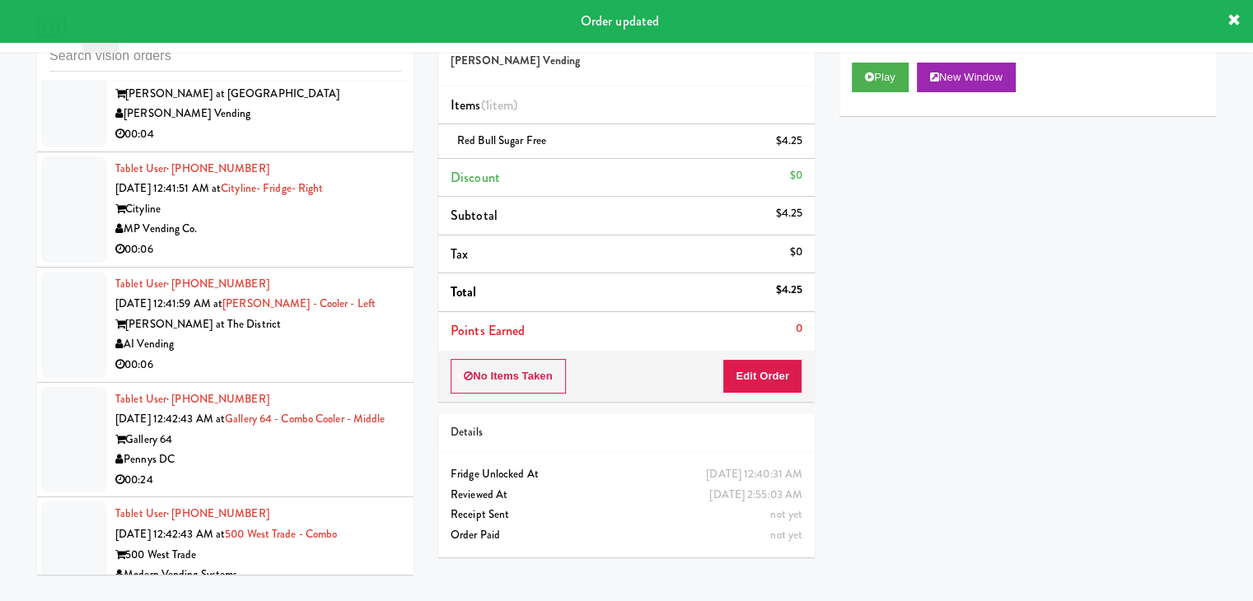
drag, startPoint x: 303, startPoint y: 292, endPoint x: 318, endPoint y: 294, distance: 15.0
click at [306, 260] on div "00:06" at bounding box center [258, 250] width 286 height 21
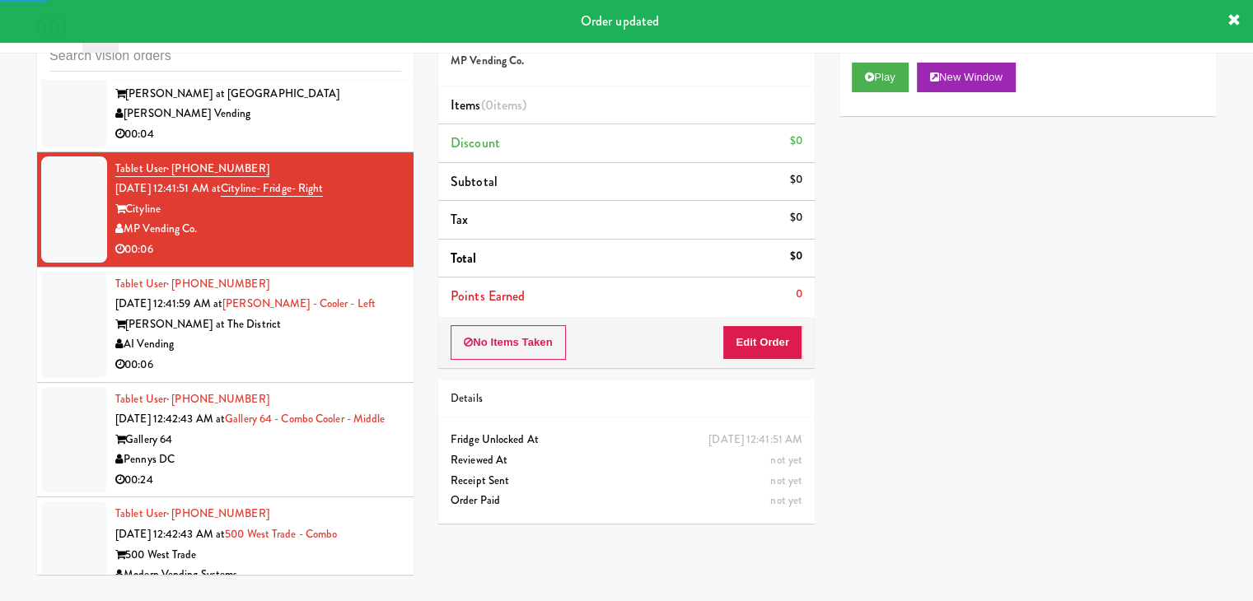
click at [854, 93] on div "Play New Window" at bounding box center [1027, 83] width 376 height 66
click at [741, 352] on button "Edit Order" at bounding box center [762, 342] width 80 height 35
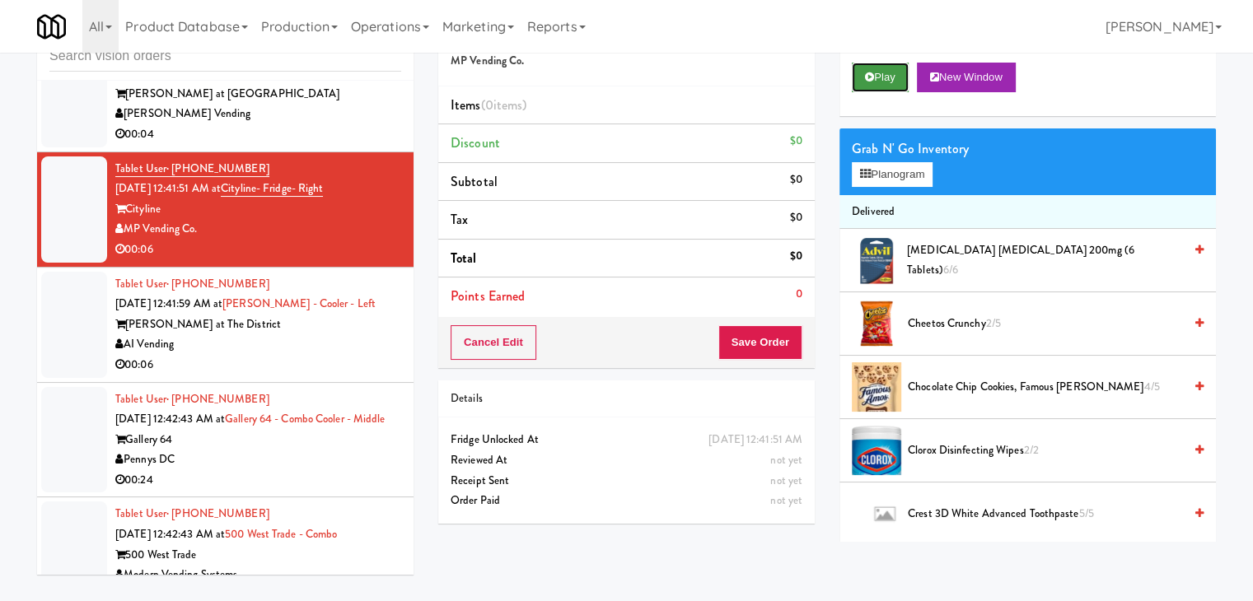
click at [881, 77] on button "Play" at bounding box center [880, 78] width 57 height 30
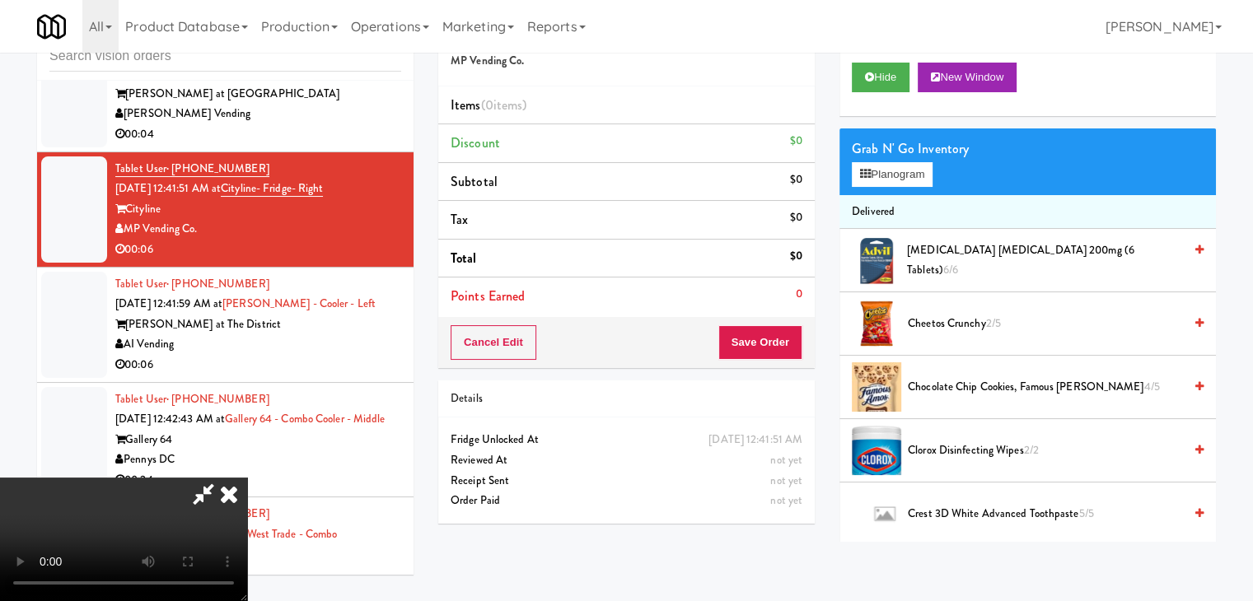
click at [247, 478] on video at bounding box center [123, 540] width 247 height 124
click at [247, 478] on icon at bounding box center [229, 494] width 36 height 33
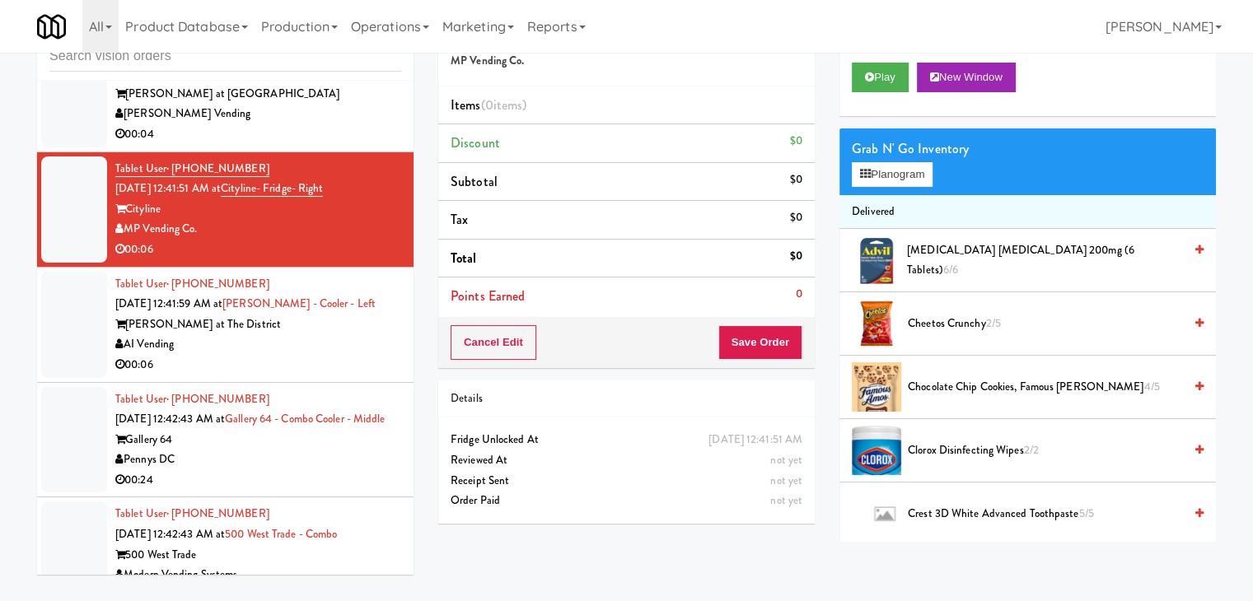
click at [324, 105] on div "[PERSON_NAME] at [GEOGRAPHIC_DATA]" at bounding box center [258, 94] width 286 height 21
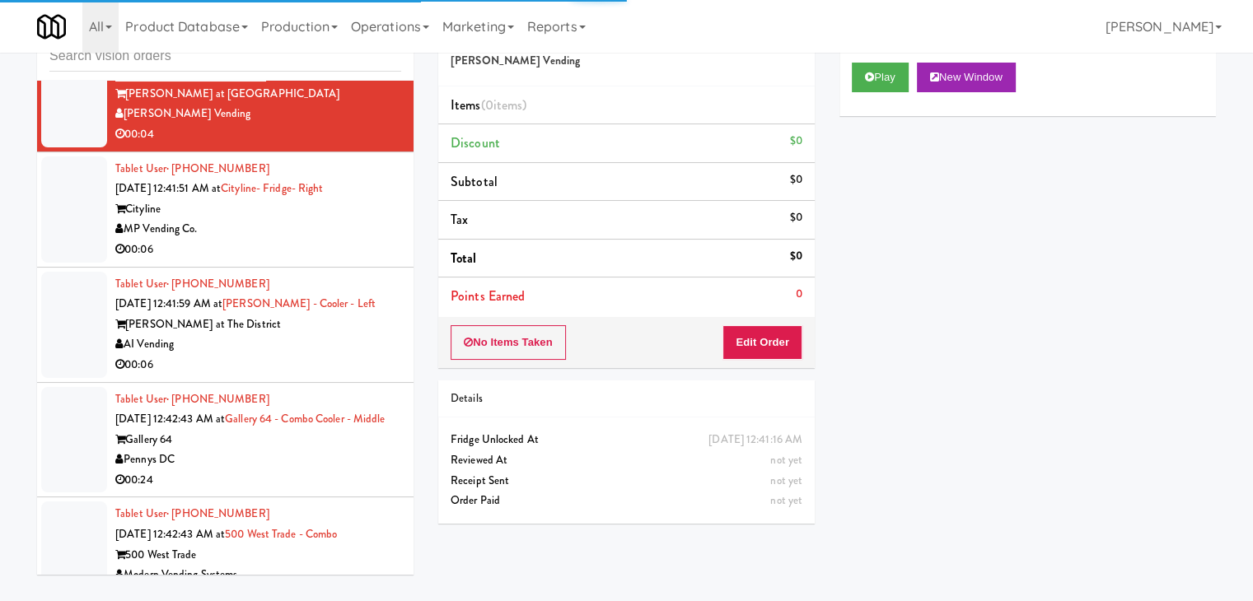
click at [896, 92] on div "Play New Window" at bounding box center [1027, 83] width 376 height 66
drag, startPoint x: 893, startPoint y: 72, endPoint x: 887, endPoint y: 130, distance: 58.8
click at [893, 75] on button "Play" at bounding box center [880, 78] width 57 height 30
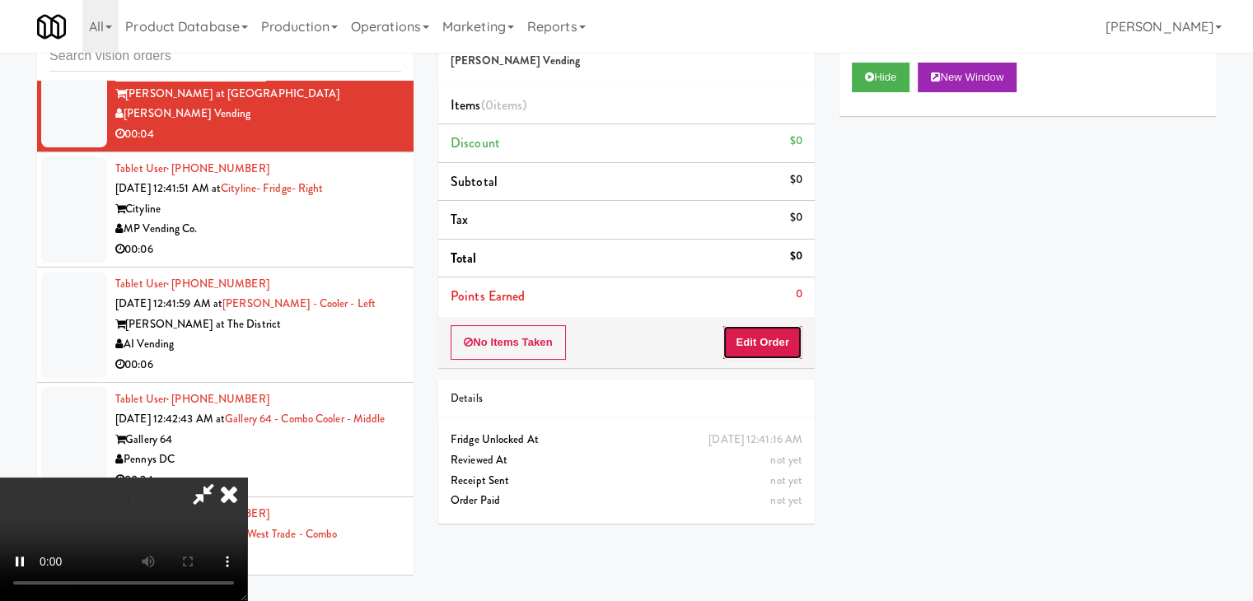
click at [787, 337] on button "Edit Order" at bounding box center [762, 342] width 80 height 35
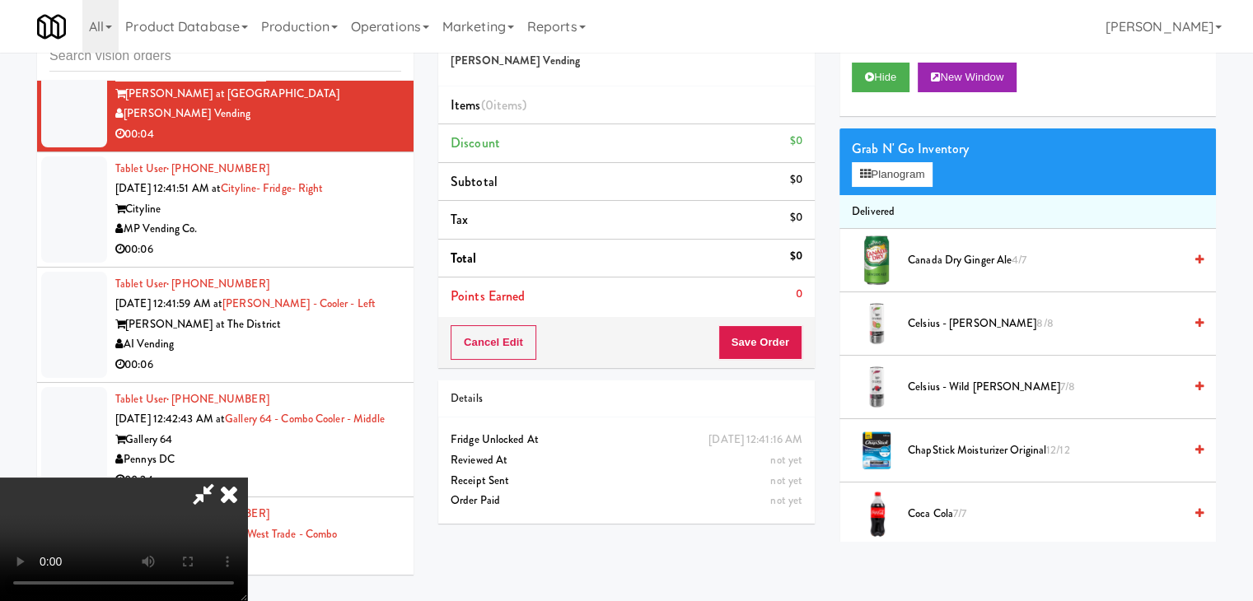
scroll to position [16745, 0]
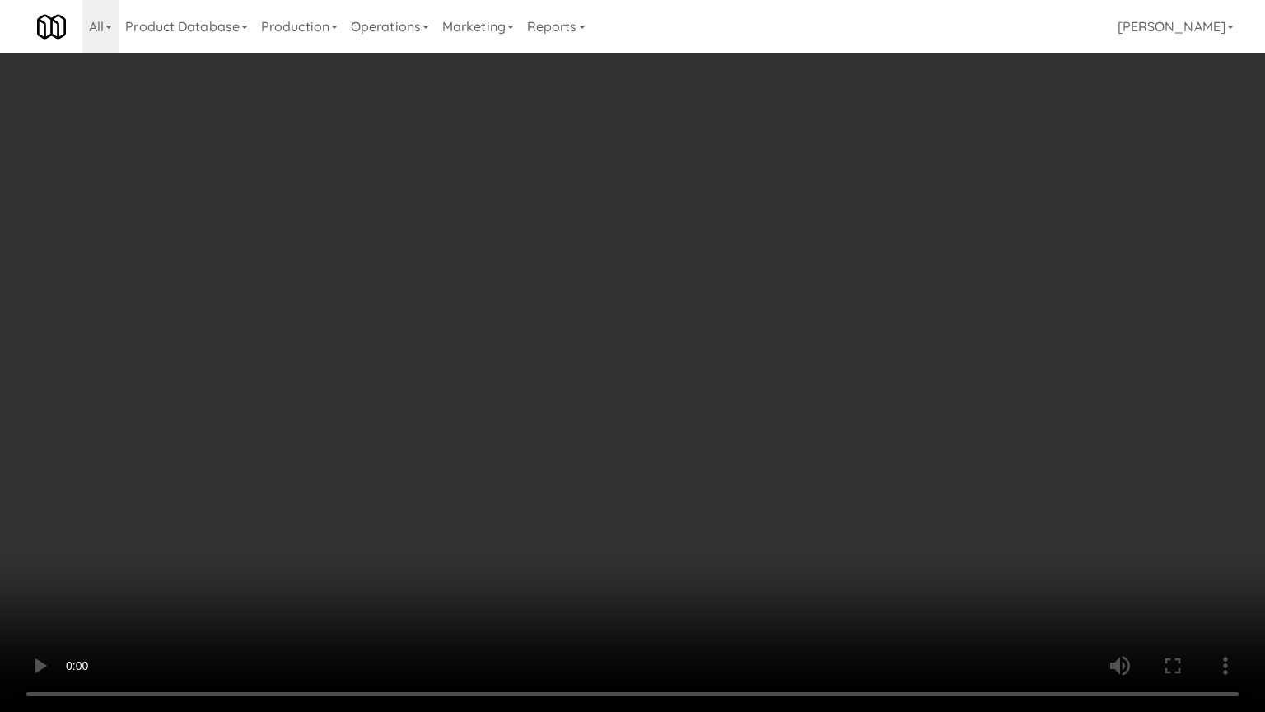
click at [811, 382] on video at bounding box center [632, 356] width 1265 height 712
click at [811, 394] on video at bounding box center [632, 356] width 1265 height 712
click at [830, 396] on video at bounding box center [632, 356] width 1265 height 712
drag, startPoint x: 830, startPoint y: 397, endPoint x: 849, endPoint y: 305, distance: 94.2
click at [830, 395] on video at bounding box center [632, 356] width 1265 height 712
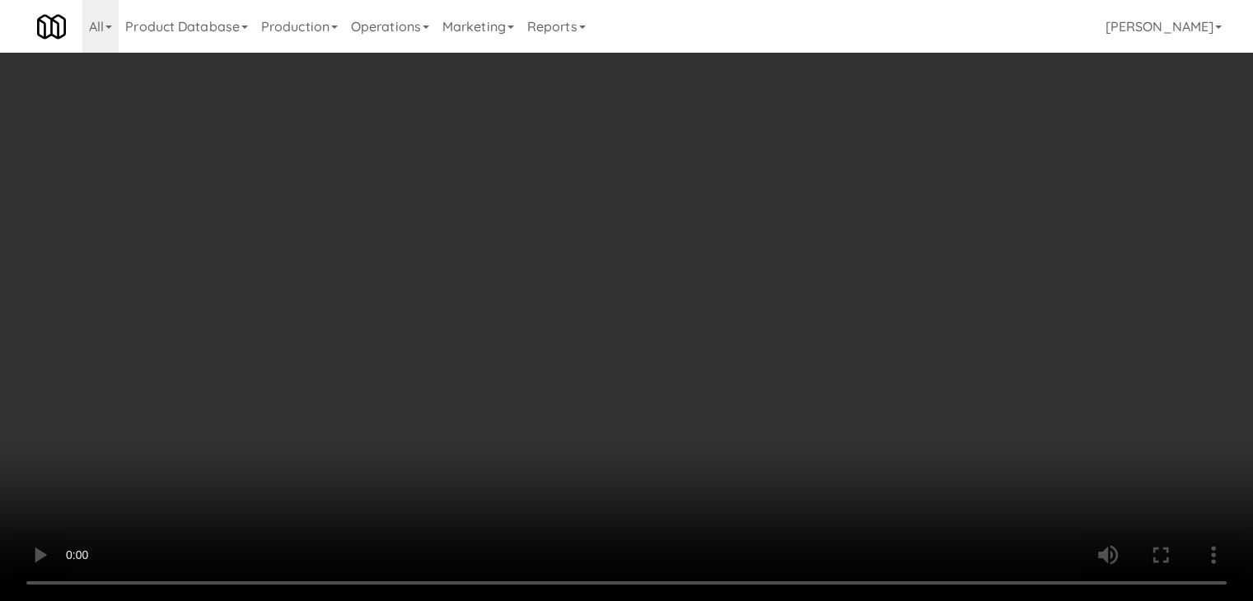
click at [913, 175] on button "Planogram" at bounding box center [892, 174] width 81 height 25
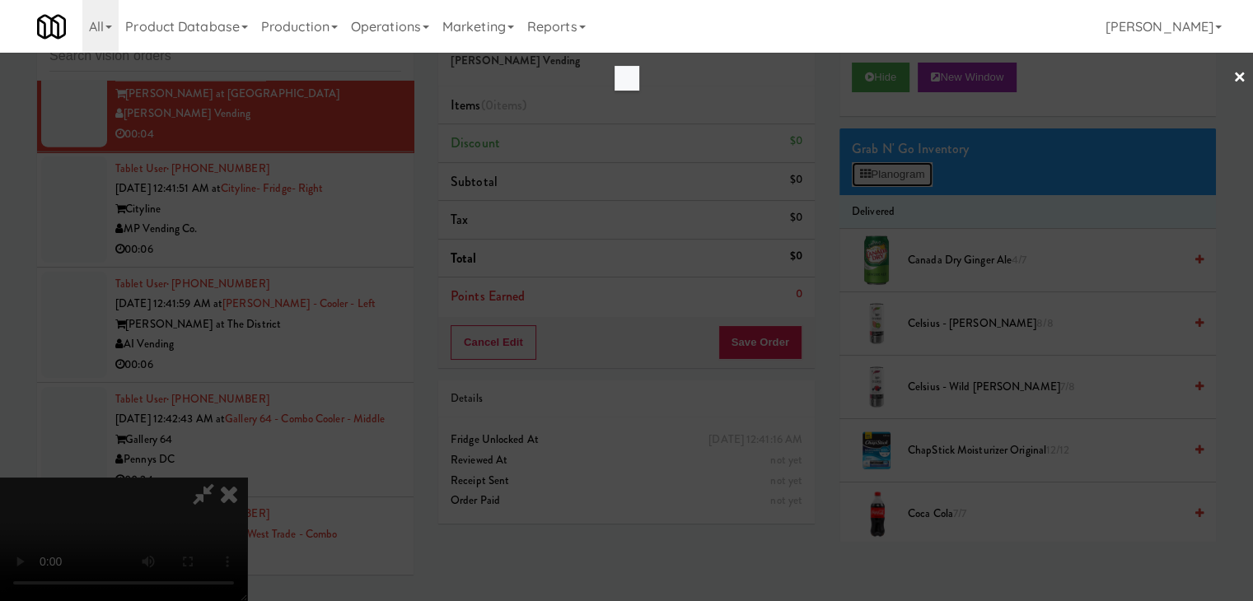
scroll to position [16745, 0]
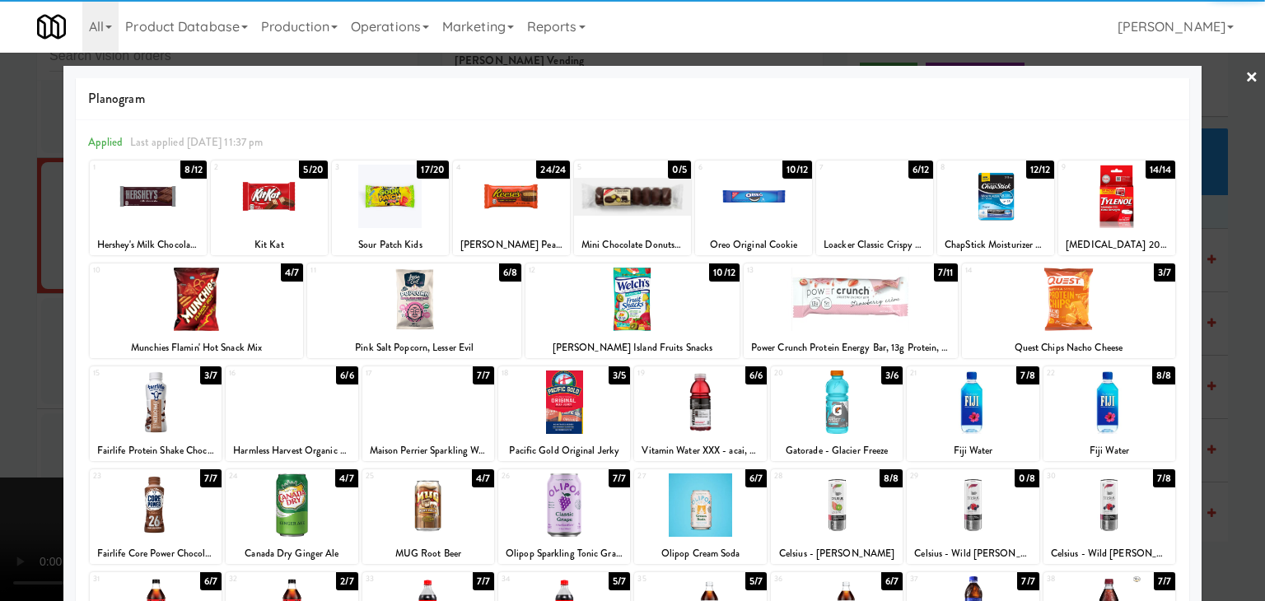
click at [617, 313] on div at bounding box center [632, 299] width 214 height 63
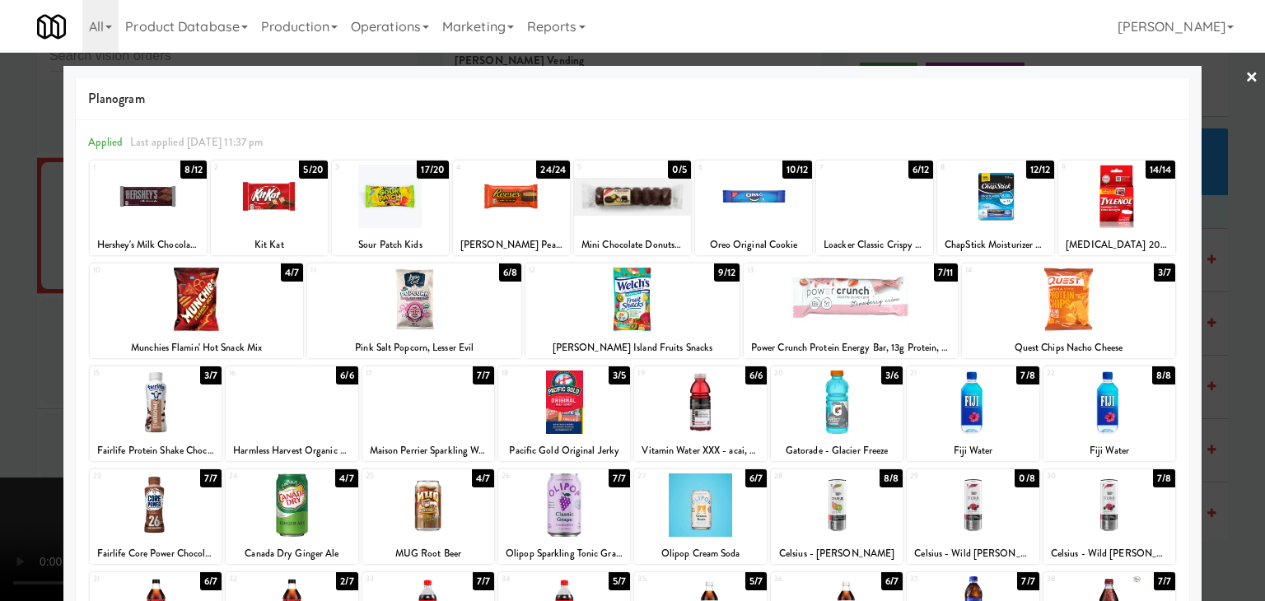
drag, startPoint x: 0, startPoint y: 323, endPoint x: 432, endPoint y: 349, distance: 432.4
click at [23, 315] on div at bounding box center [632, 300] width 1265 height 601
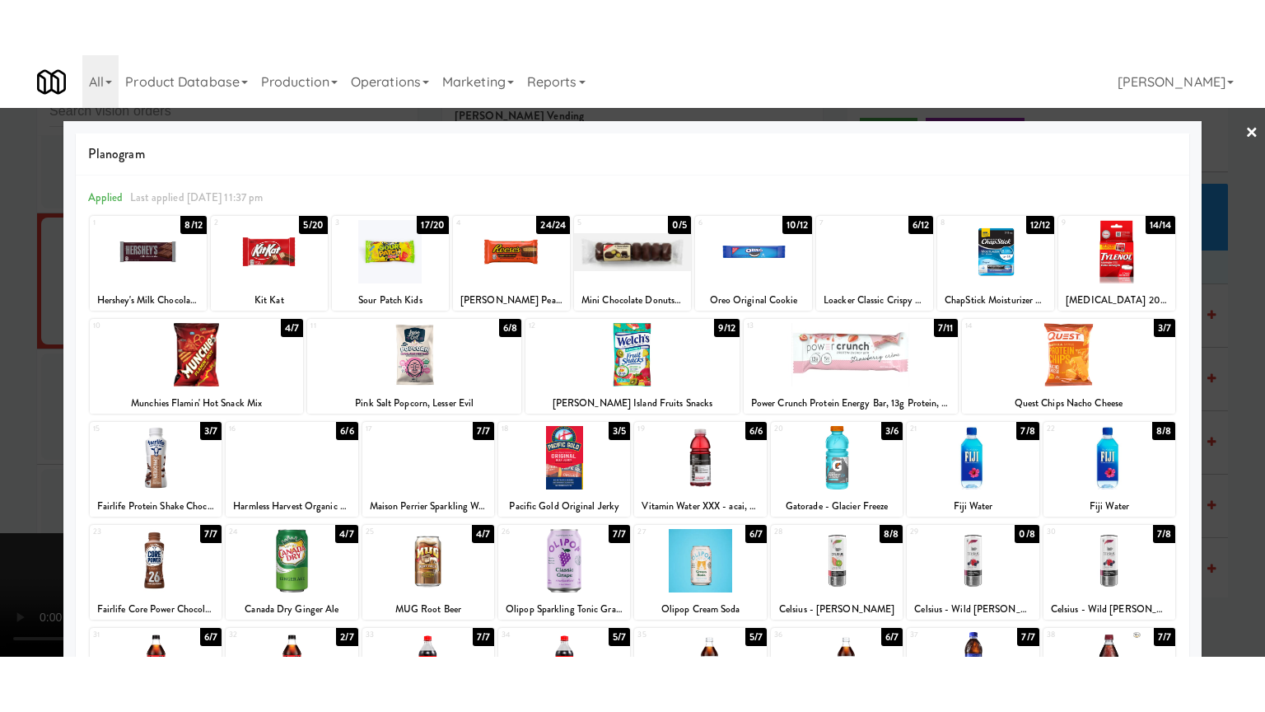
scroll to position [16887, 0]
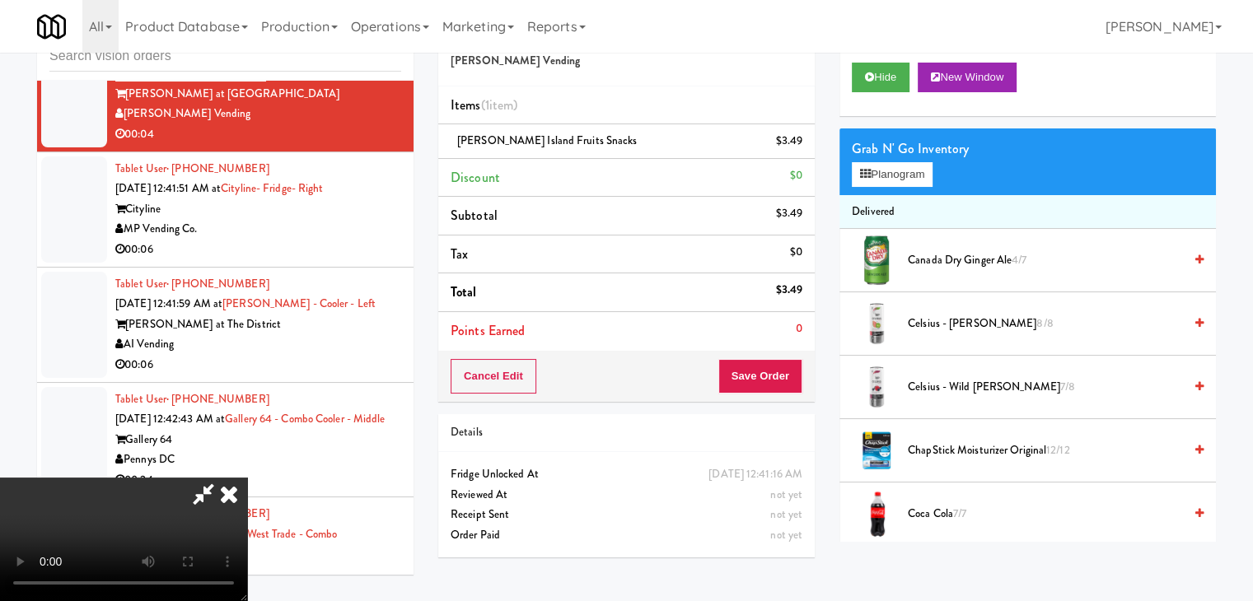
drag, startPoint x: 616, startPoint y: 380, endPoint x: 670, endPoint y: 383, distance: 53.6
click at [247, 478] on video at bounding box center [123, 540] width 247 height 124
click at [791, 372] on button "Save Order" at bounding box center [760, 376] width 84 height 35
click at [787, 372] on button "Save Order" at bounding box center [760, 376] width 84 height 35
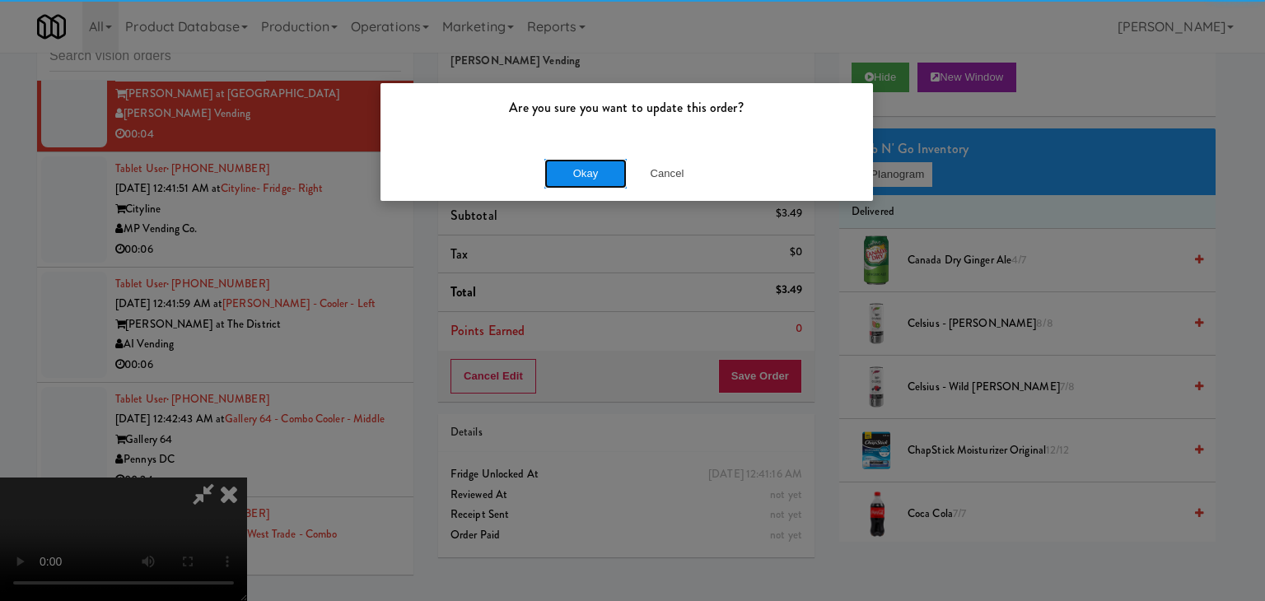
drag, startPoint x: 613, startPoint y: 175, endPoint x: 597, endPoint y: 170, distance: 16.4
click at [606, 174] on button "Okay" at bounding box center [585, 174] width 82 height 30
click at [597, 170] on button "Okay" at bounding box center [585, 174] width 82 height 30
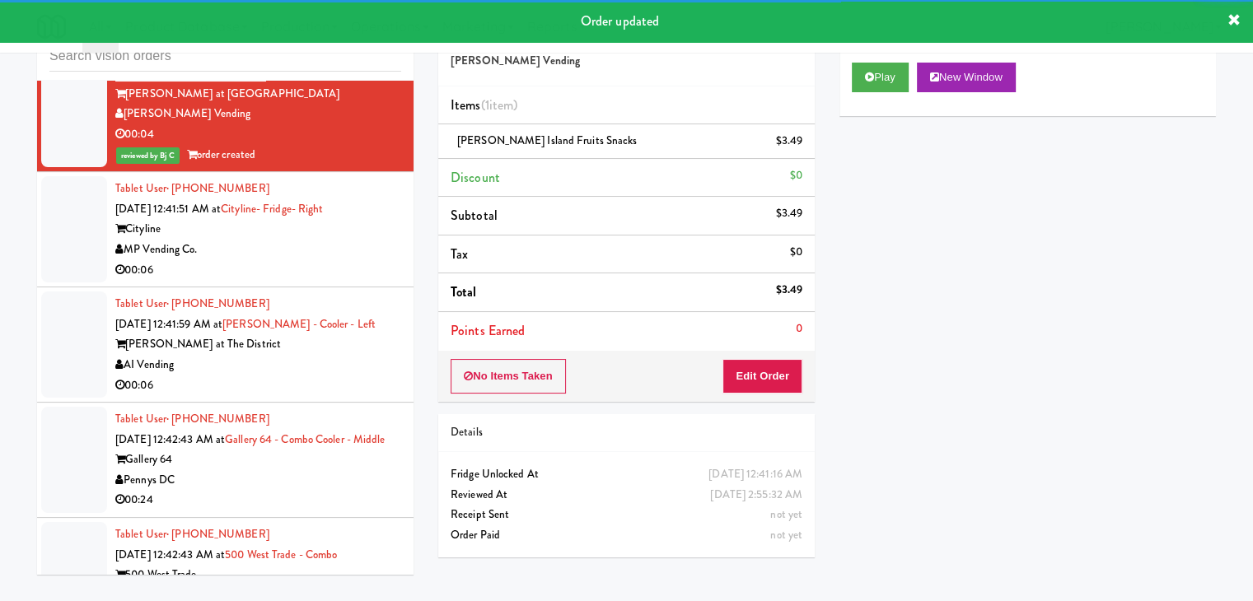
click at [363, 260] on div "MP Vending Co." at bounding box center [258, 250] width 286 height 21
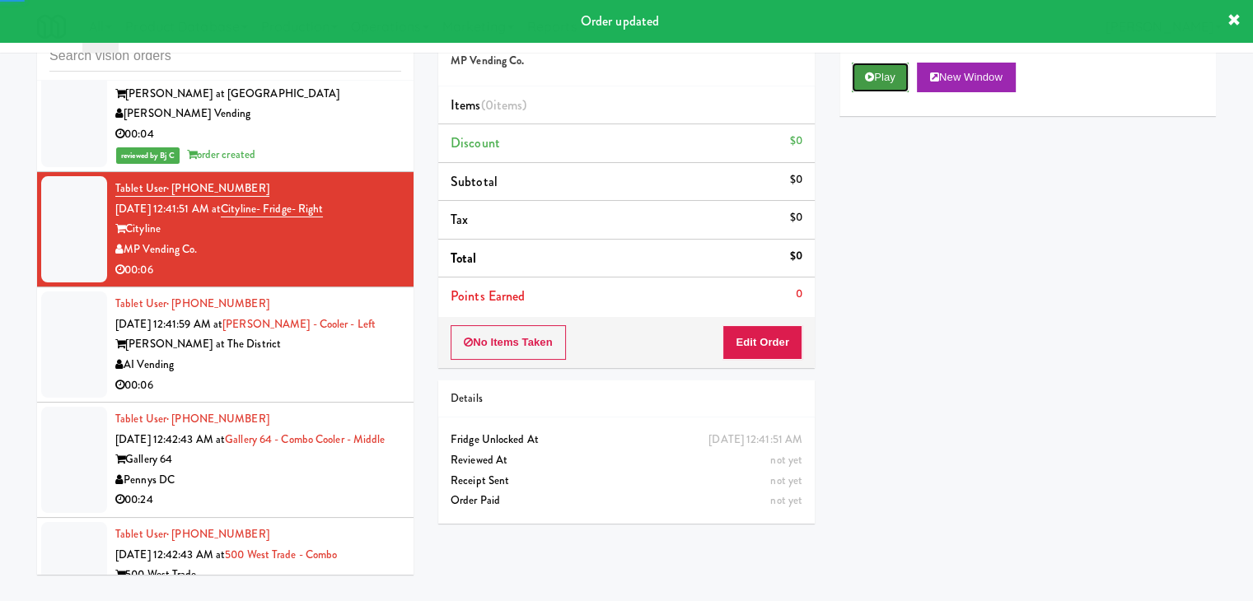
click at [881, 66] on button "Play" at bounding box center [880, 78] width 57 height 30
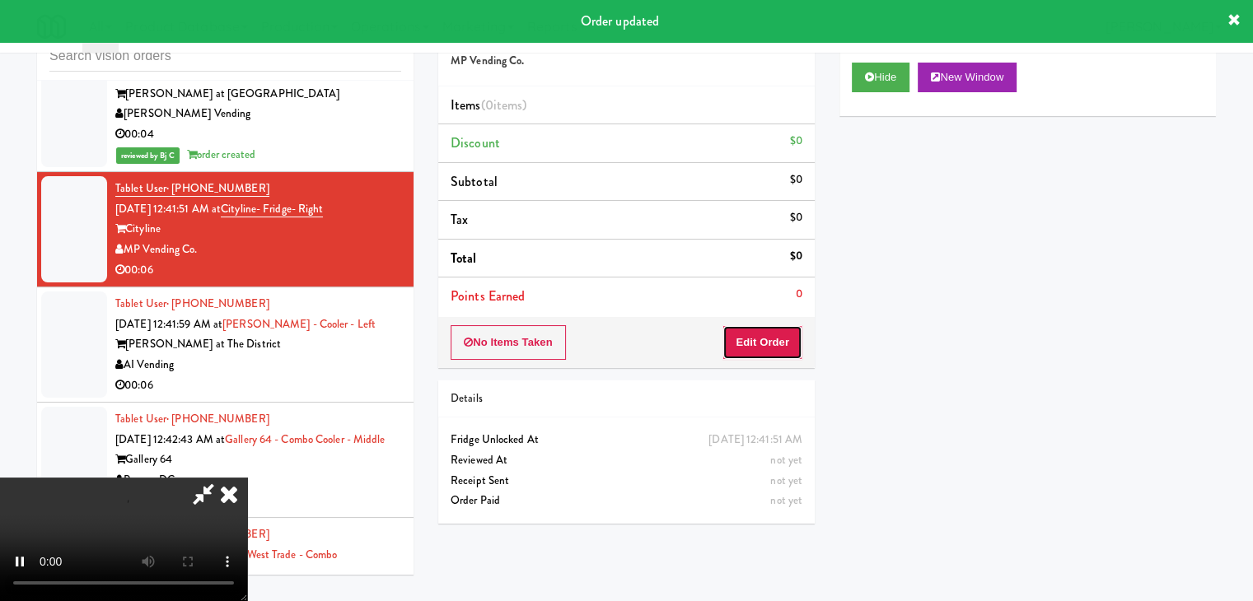
click at [754, 340] on button "Edit Order" at bounding box center [762, 342] width 80 height 35
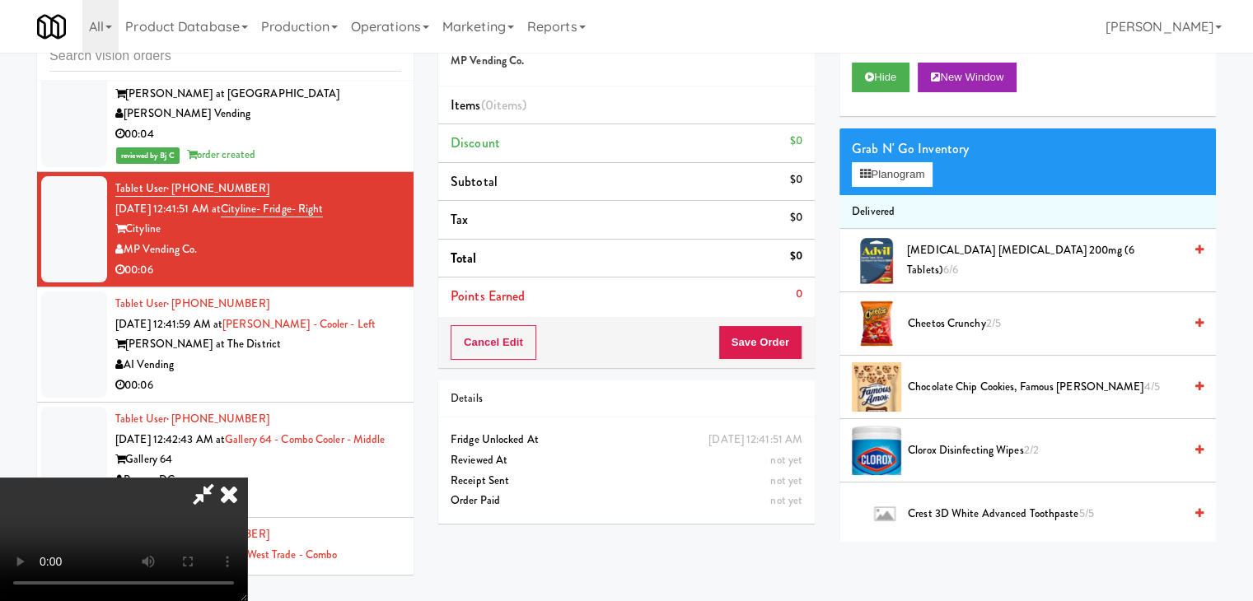
scroll to position [16745, 0]
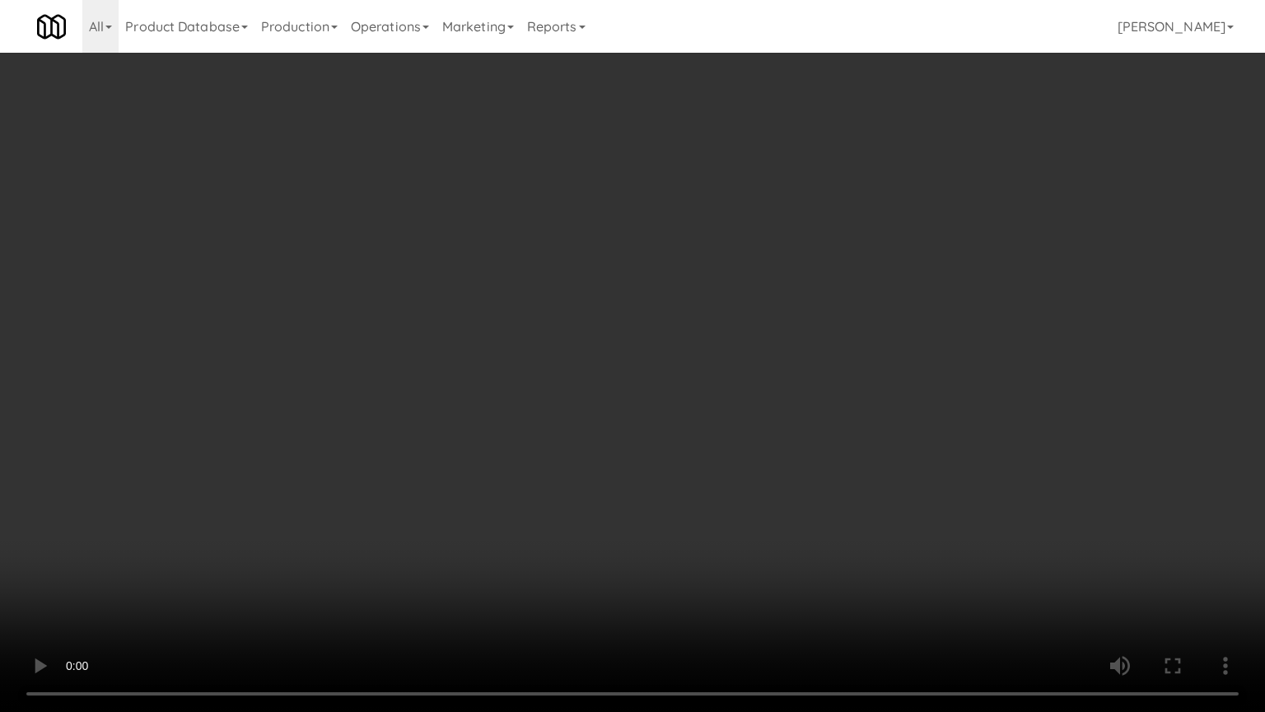
click at [850, 418] on video at bounding box center [632, 356] width 1265 height 712
click at [851, 418] on video at bounding box center [632, 356] width 1265 height 712
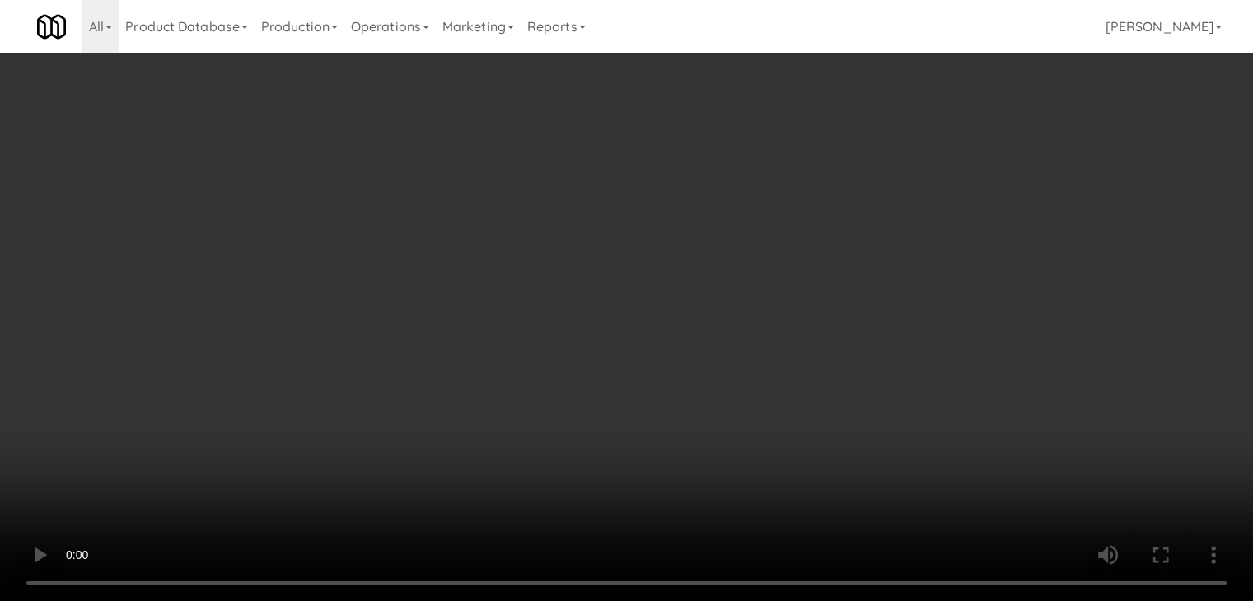
click at [918, 175] on button "Planogram" at bounding box center [892, 174] width 81 height 25
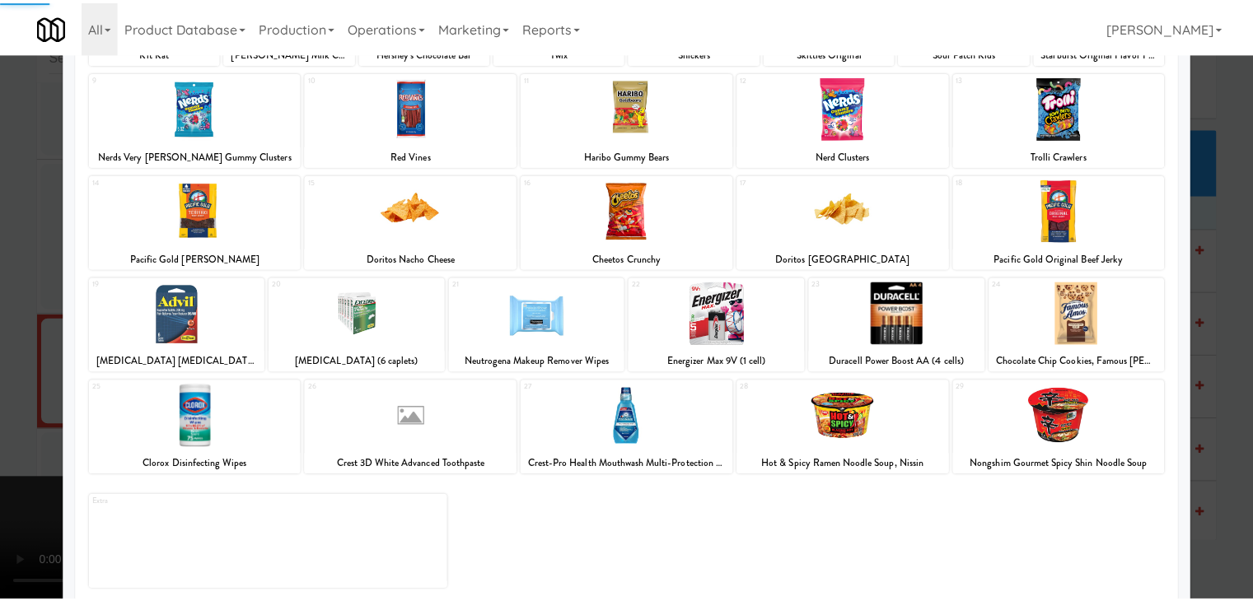
scroll to position [208, 0]
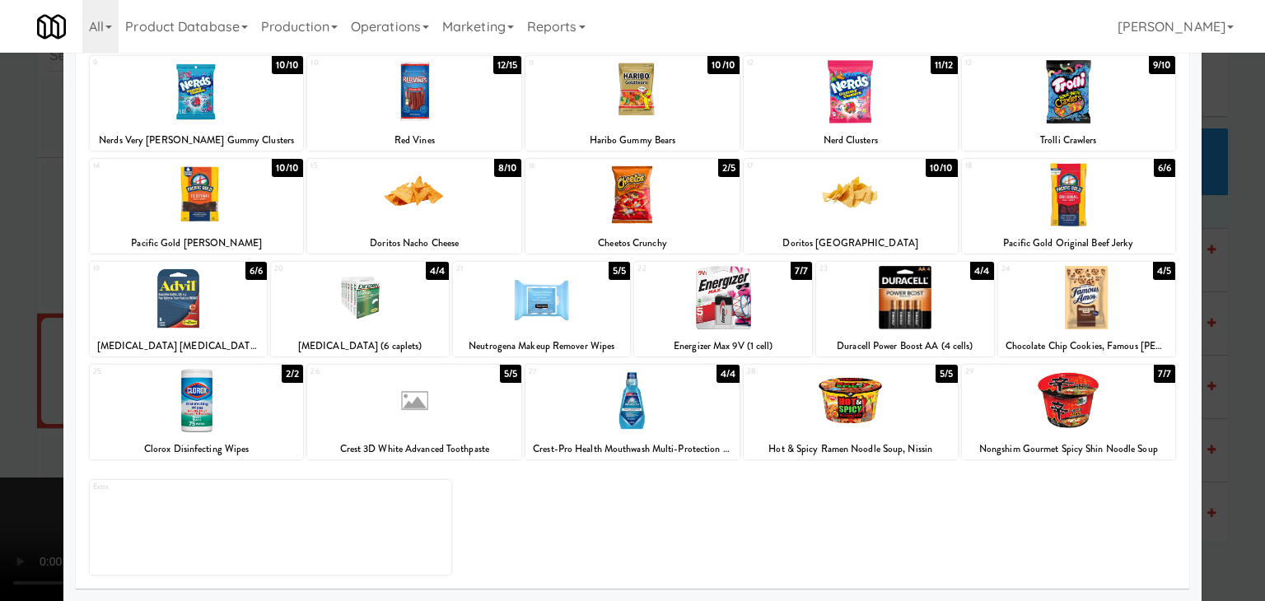
click at [836, 409] on div at bounding box center [851, 400] width 214 height 63
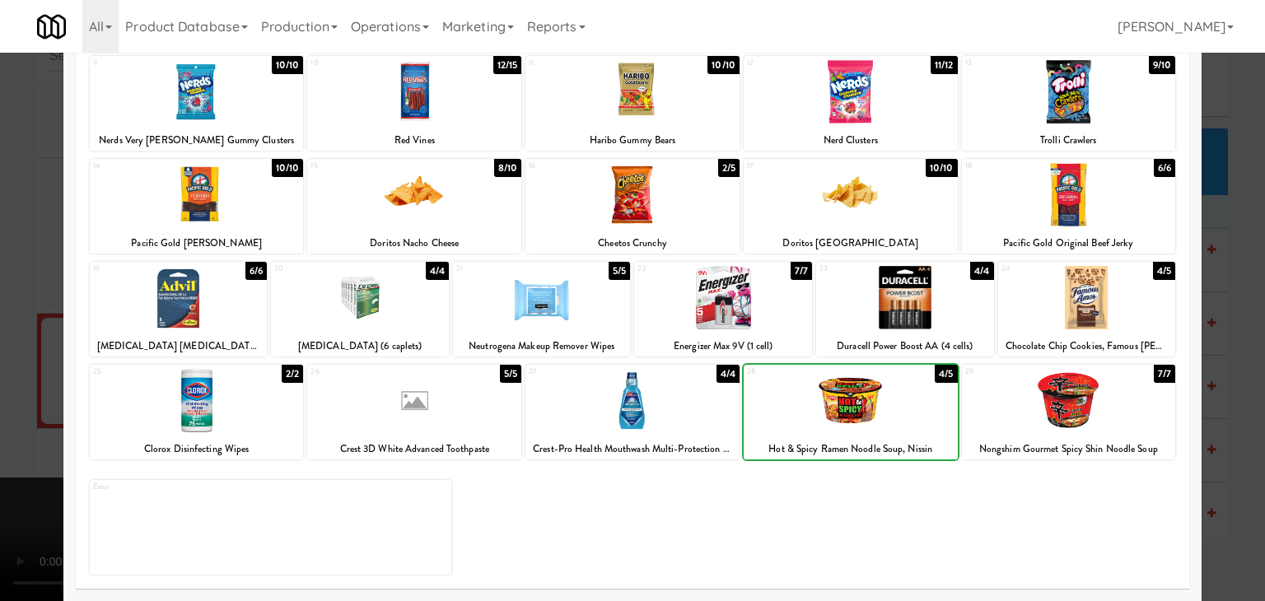
drag, startPoint x: 2, startPoint y: 340, endPoint x: 323, endPoint y: 334, distance: 321.3
click at [16, 336] on div at bounding box center [632, 300] width 1265 height 601
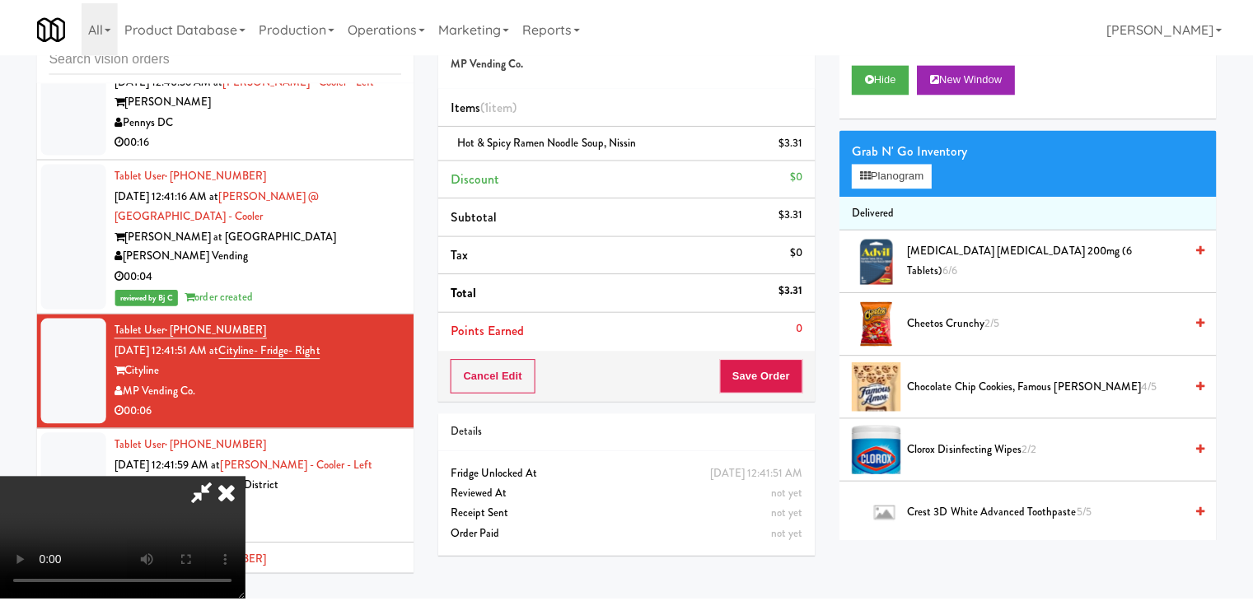
scroll to position [16887, 0]
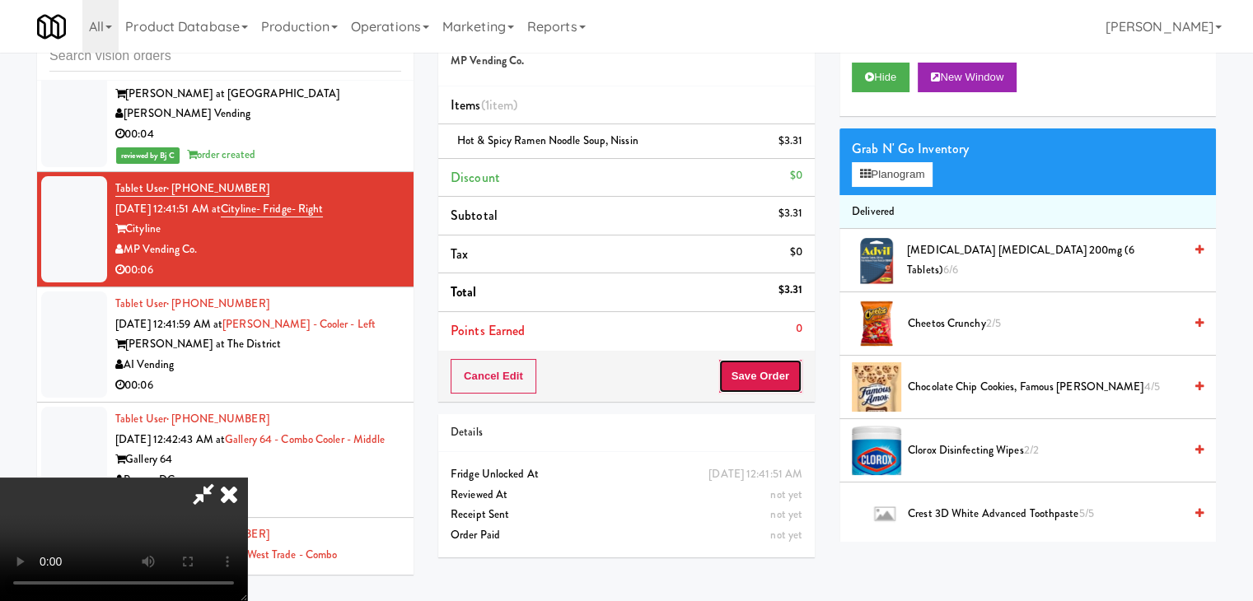
click at [764, 364] on button "Save Order" at bounding box center [760, 376] width 84 height 35
click at [768, 366] on button "Save Order" at bounding box center [760, 376] width 84 height 35
click at [768, 366] on body "Are you sure you want to update this order? Okay Cancel Okay Are you sure you w…" at bounding box center [626, 300] width 1253 height 601
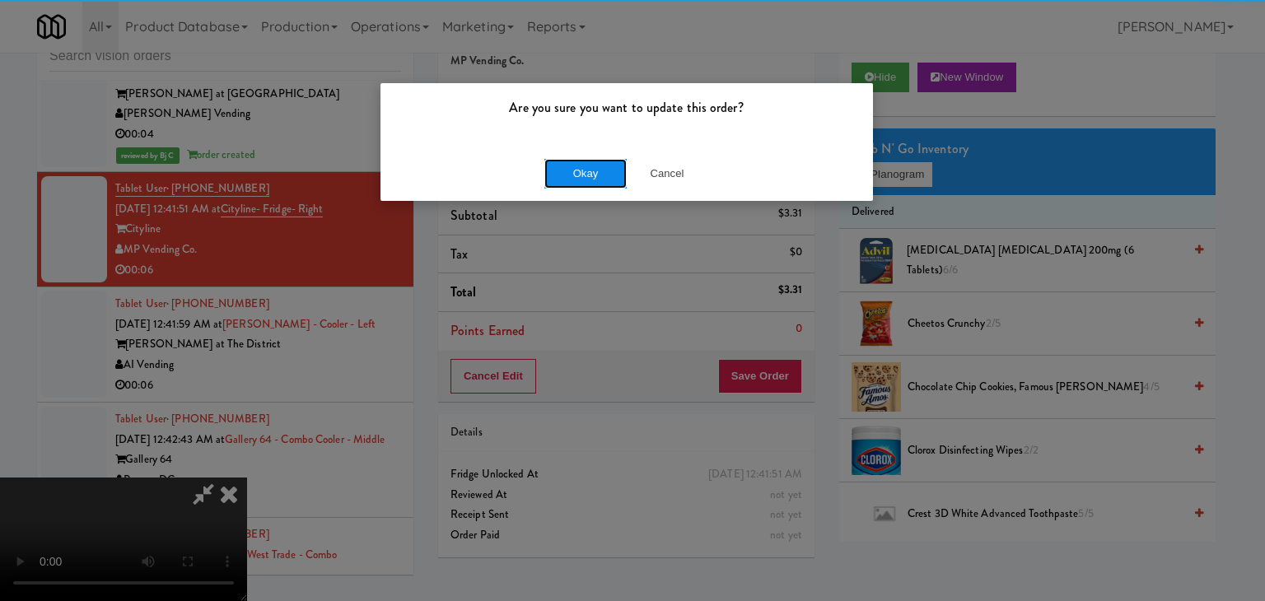
click at [586, 180] on button "Okay" at bounding box center [585, 174] width 82 height 30
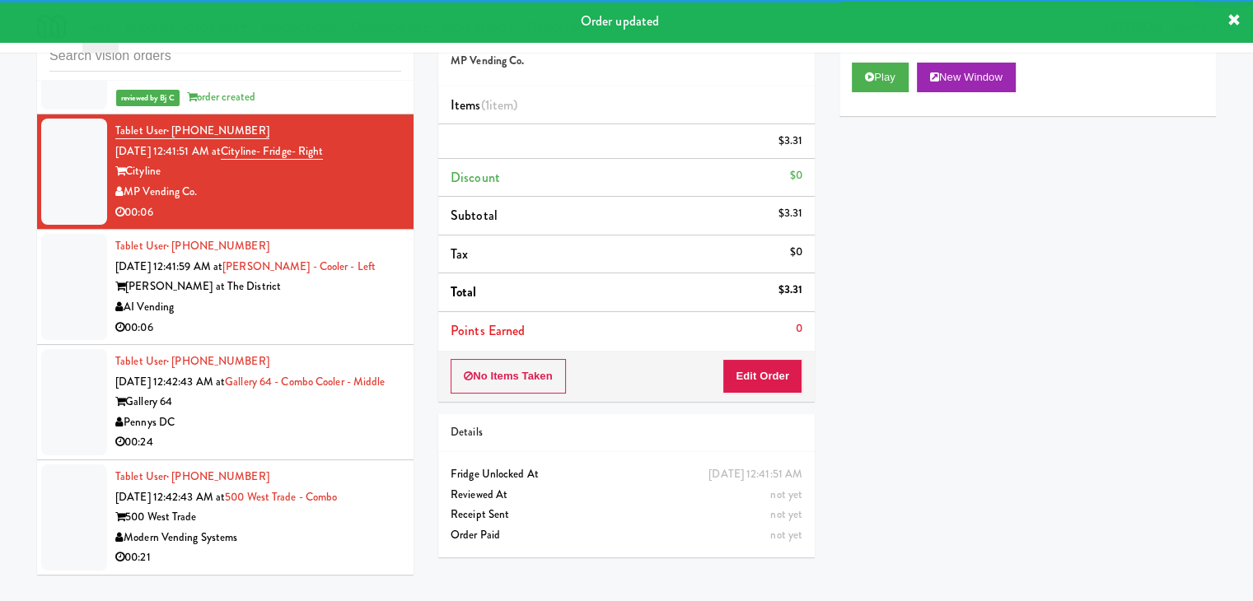
scroll to position [17134, 0]
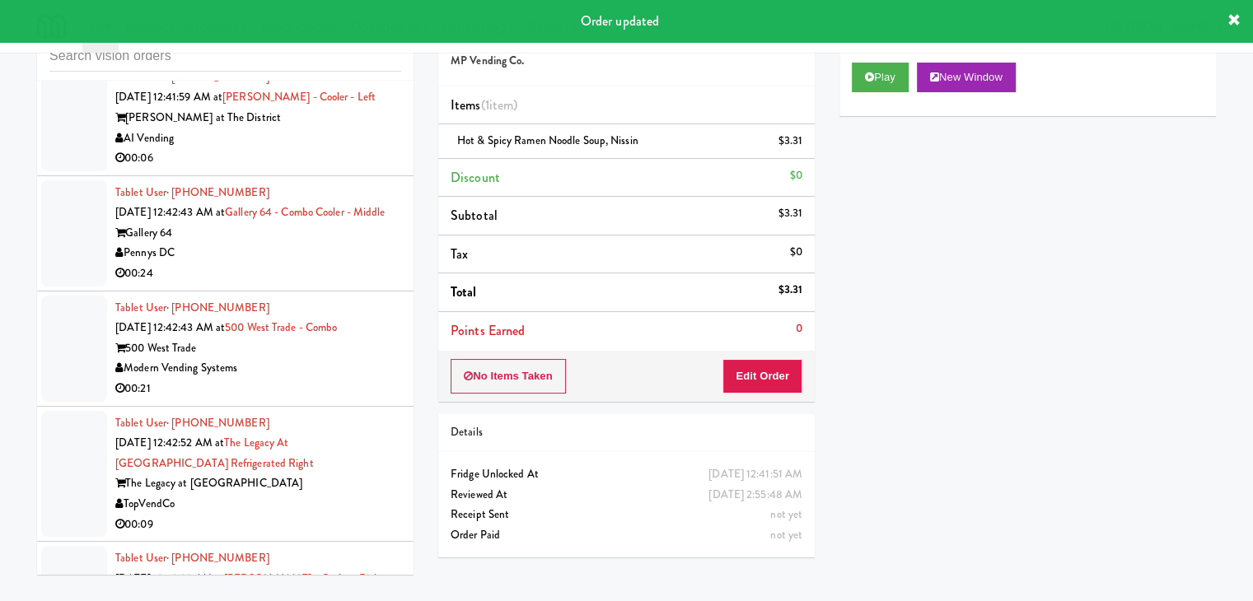
drag, startPoint x: 343, startPoint y: 189, endPoint x: 347, endPoint y: 199, distance: 10.7
click at [346, 149] on div "AI Vending" at bounding box center [258, 138] width 286 height 21
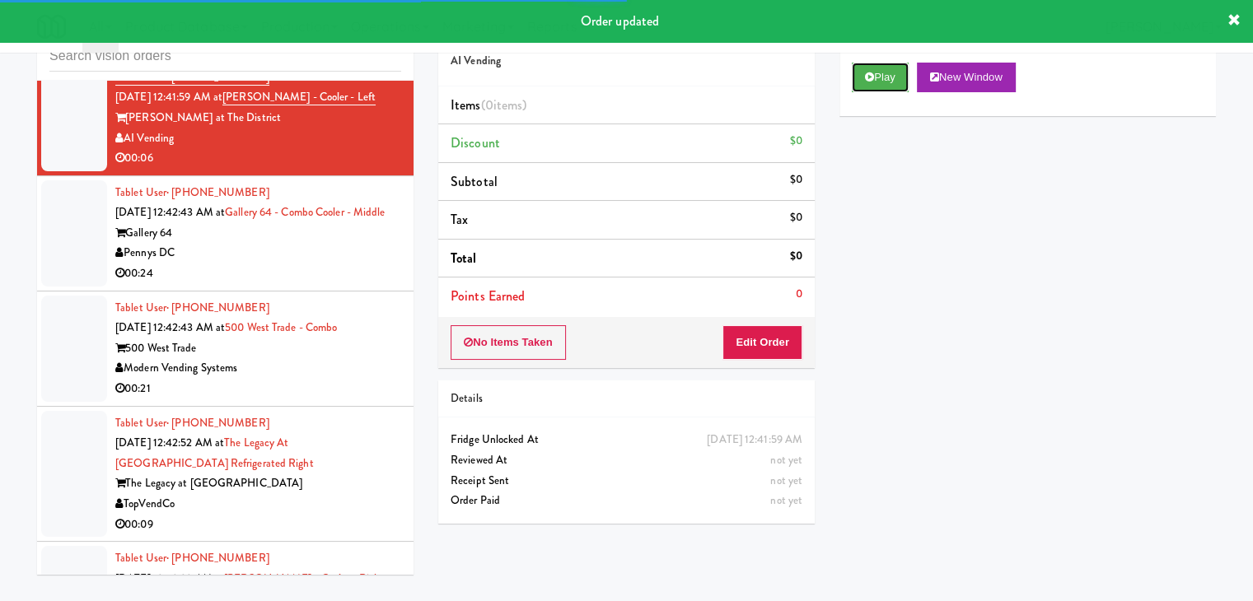
drag, startPoint x: 889, startPoint y: 67, endPoint x: 849, endPoint y: 157, distance: 99.2
click at [889, 69] on button "Play" at bounding box center [880, 78] width 57 height 30
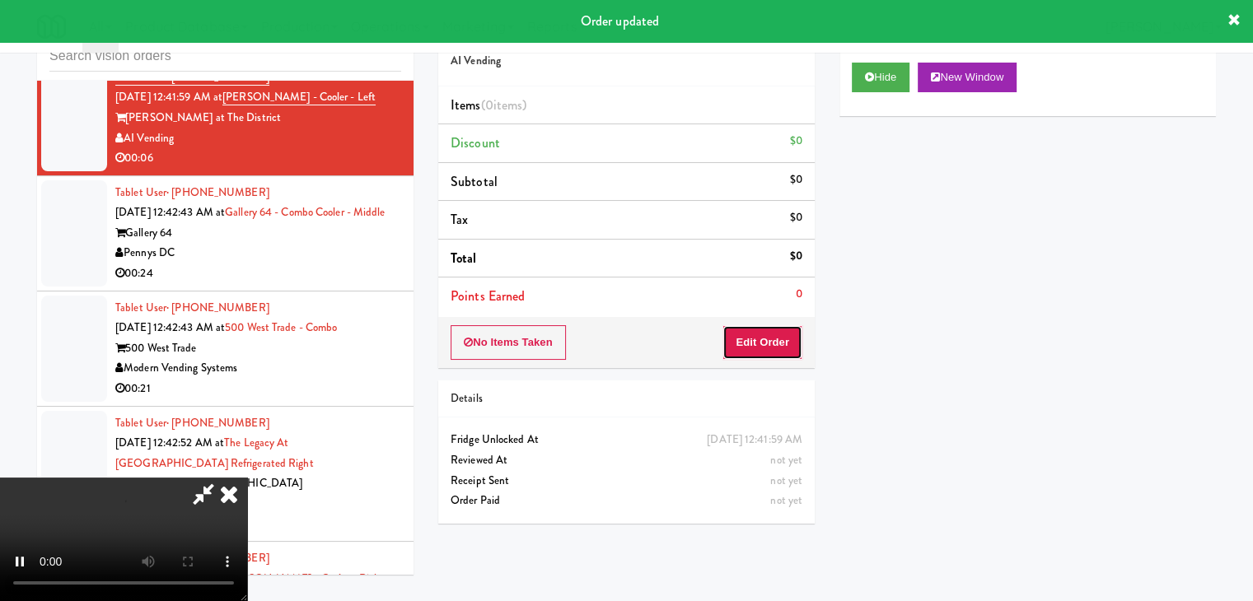
click at [757, 340] on button "Edit Order" at bounding box center [762, 342] width 80 height 35
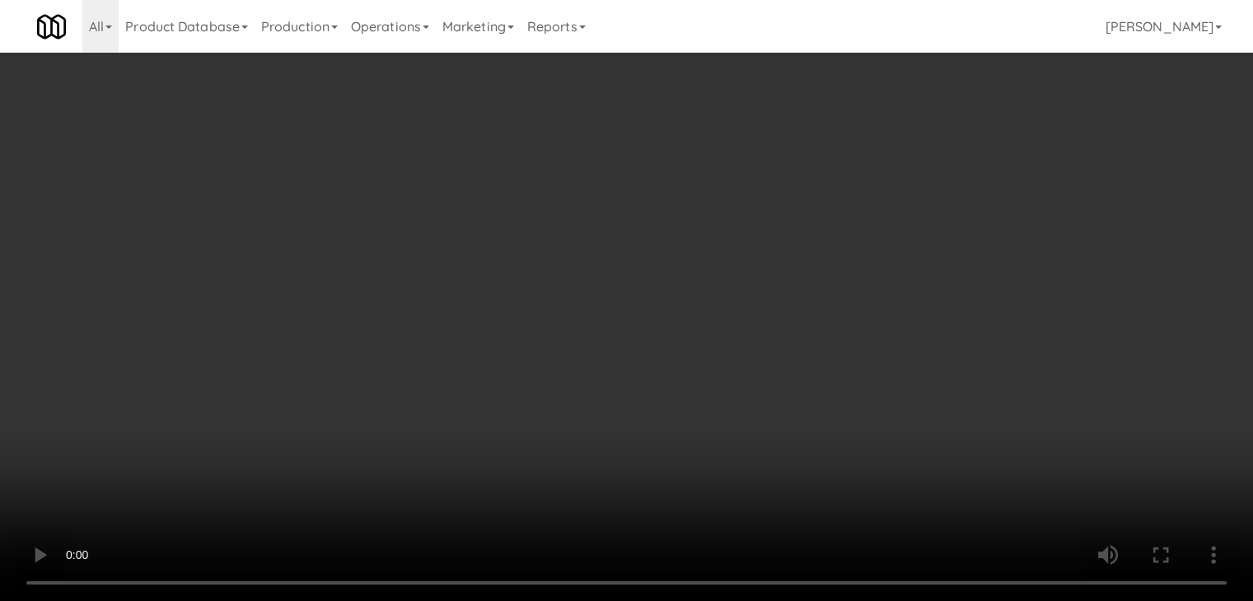
scroll to position [16992, 0]
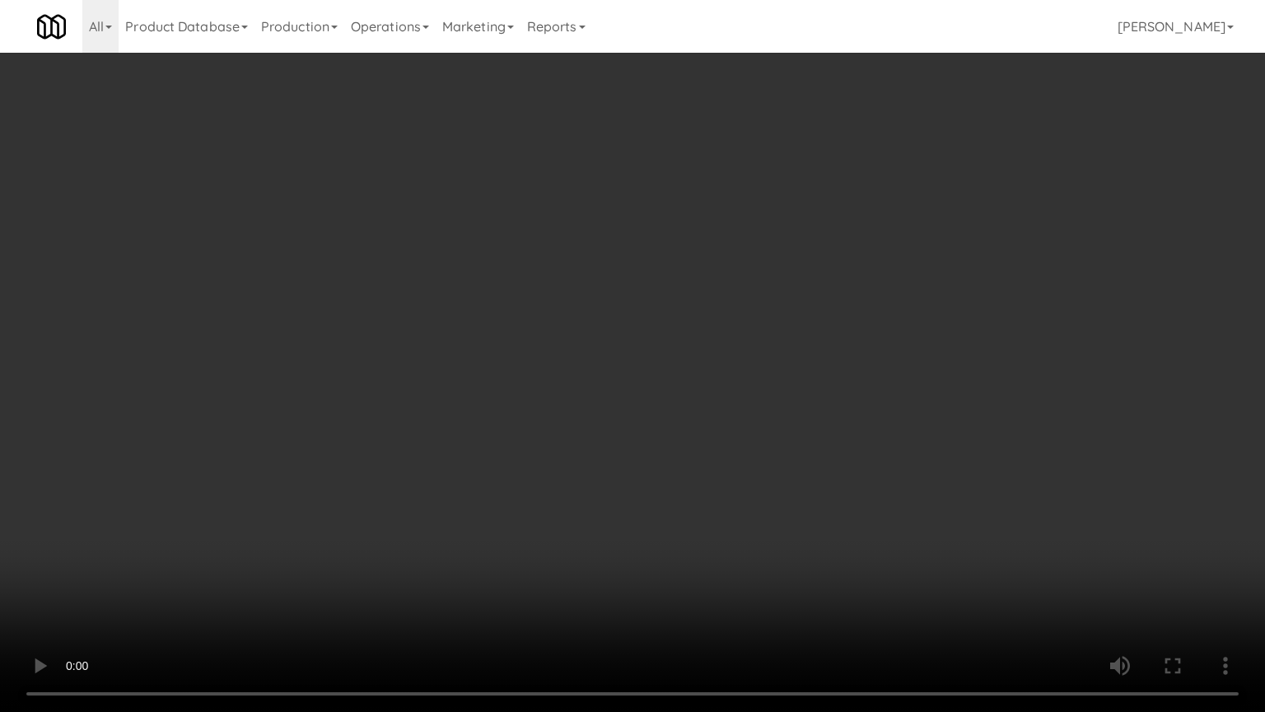
click at [842, 338] on video at bounding box center [632, 356] width 1265 height 712
drag, startPoint x: 842, startPoint y: 338, endPoint x: 852, endPoint y: 251, distance: 88.0
click at [842, 338] on video at bounding box center [632, 356] width 1265 height 712
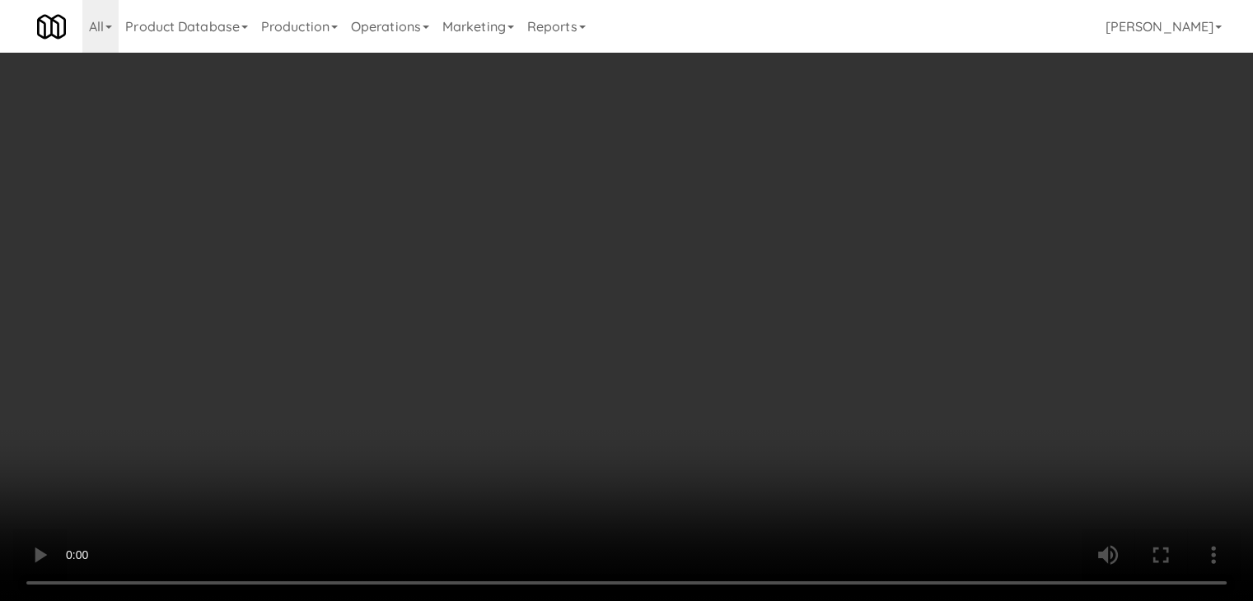
click at [919, 169] on button "Planogram" at bounding box center [892, 174] width 81 height 25
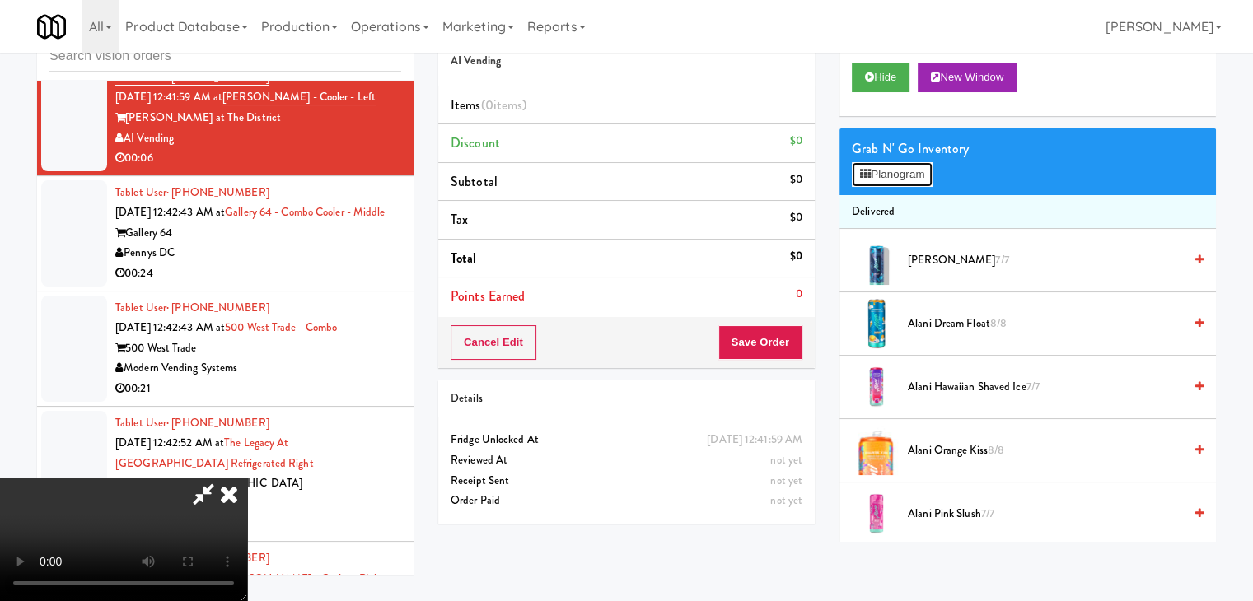
scroll to position [16992, 0]
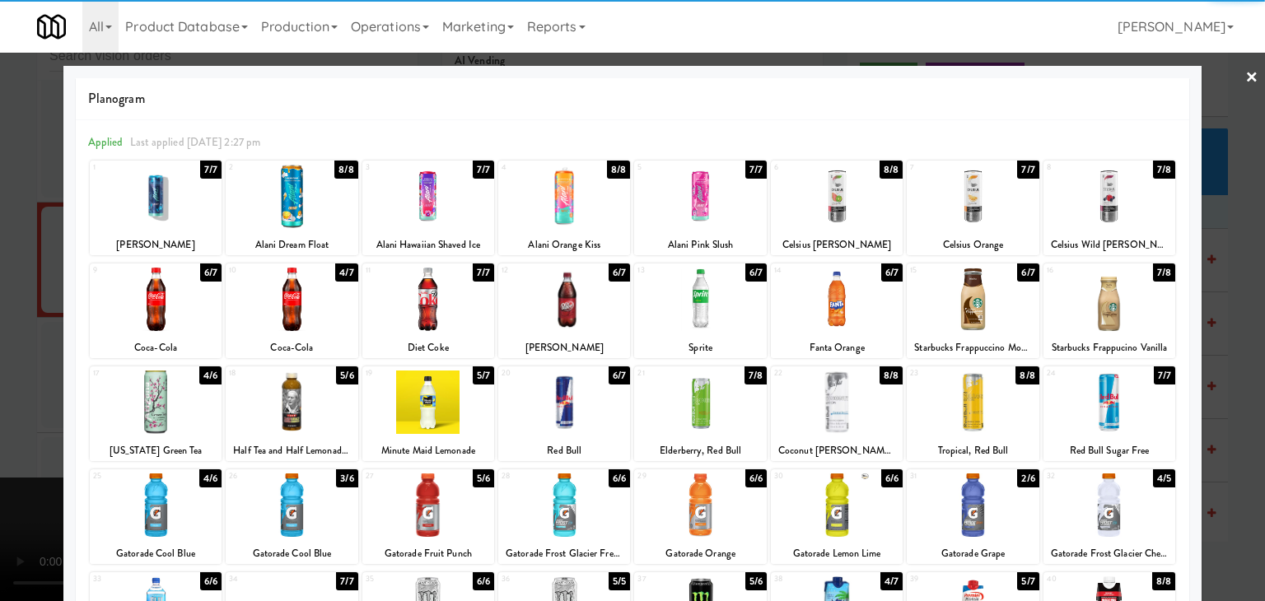
drag, startPoint x: 428, startPoint y: 396, endPoint x: 56, endPoint y: 394, distance: 372.3
click at [428, 396] on div at bounding box center [428, 402] width 132 height 63
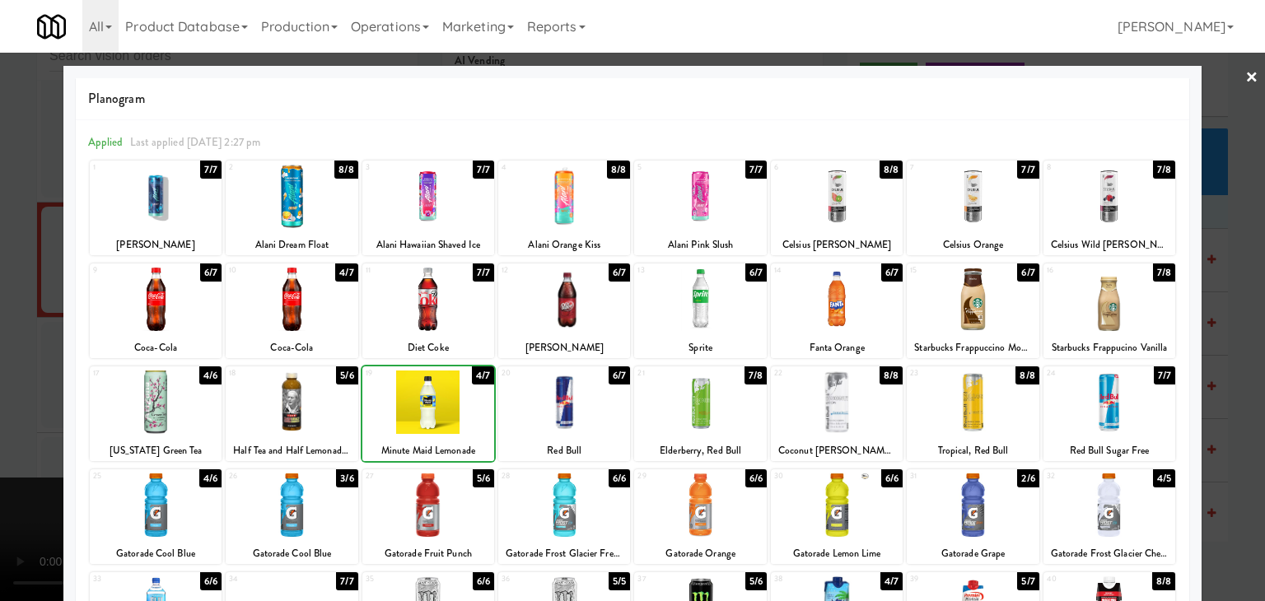
drag, startPoint x: 0, startPoint y: 386, endPoint x: 294, endPoint y: 394, distance: 294.1
click at [2, 386] on div at bounding box center [632, 300] width 1265 height 601
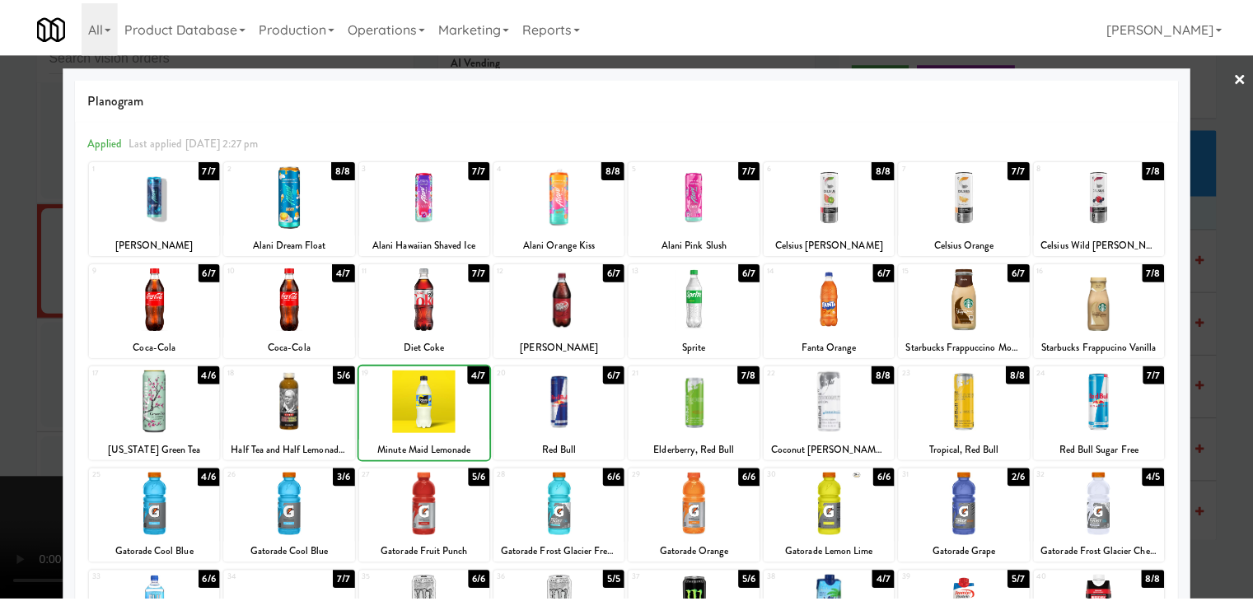
scroll to position [17134, 0]
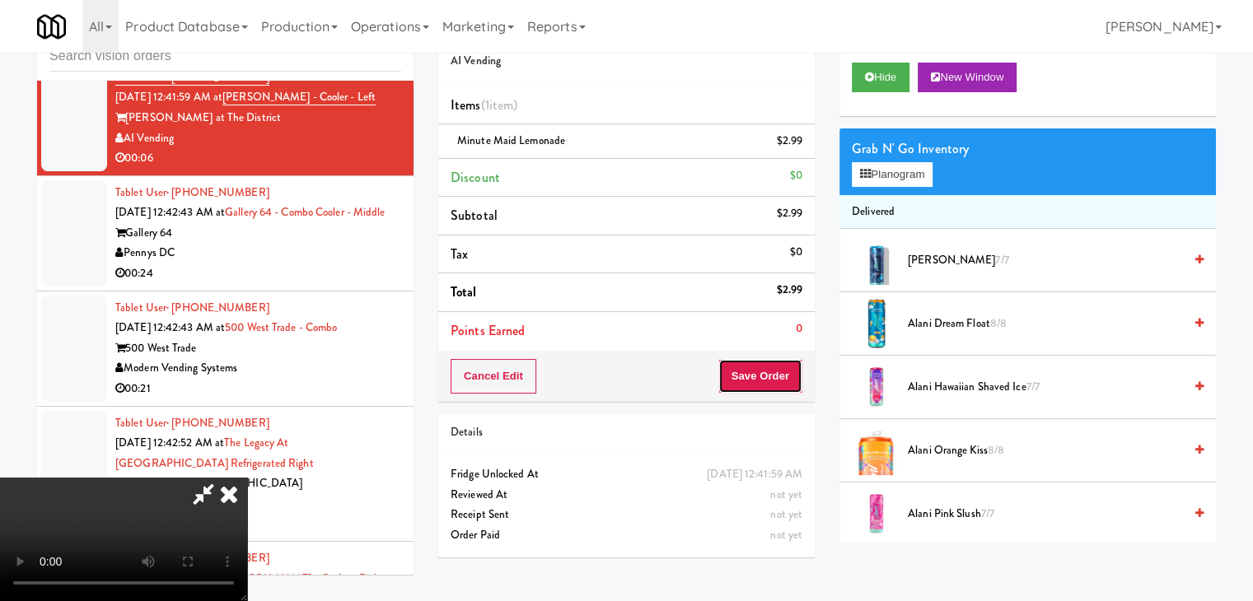
click at [777, 376] on button "Save Order" at bounding box center [760, 376] width 84 height 35
click at [777, 375] on button "Save Order" at bounding box center [760, 376] width 84 height 35
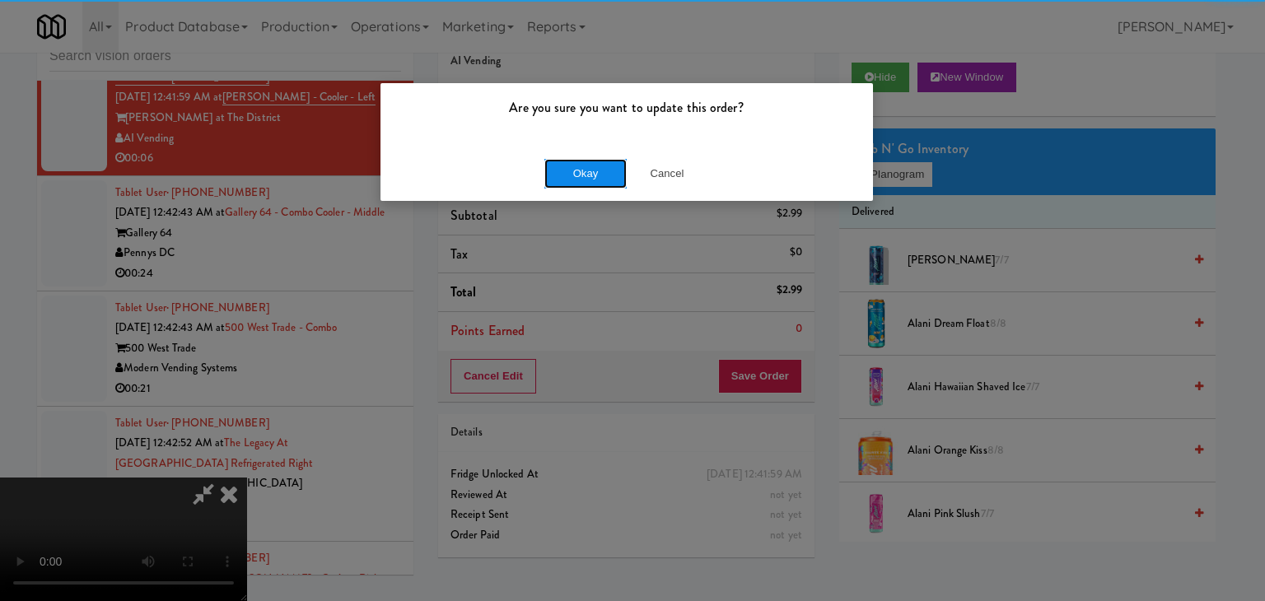
click at [580, 178] on button "Okay" at bounding box center [585, 174] width 82 height 30
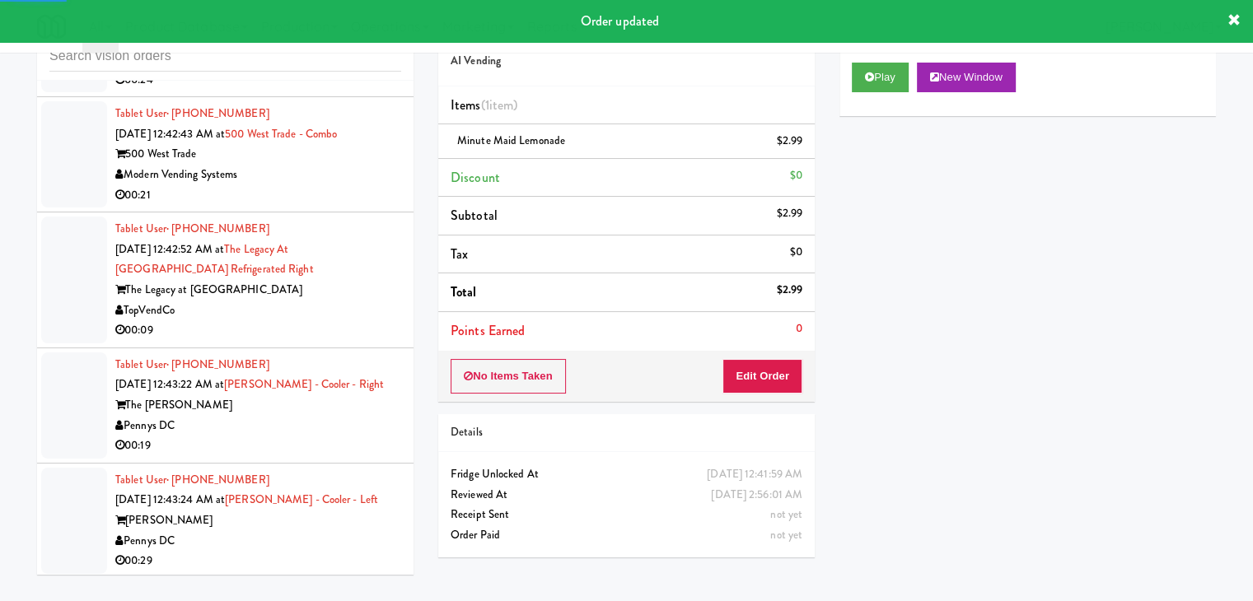
scroll to position [17319, 0]
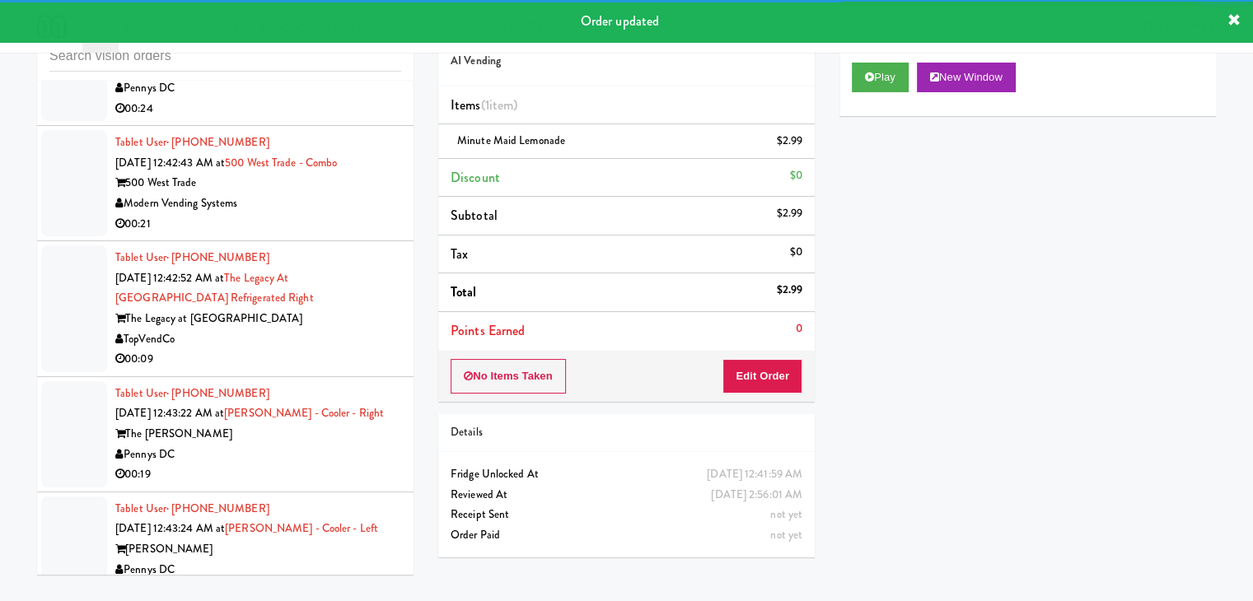
click at [306, 350] on div "TopVendCo" at bounding box center [258, 339] width 286 height 21
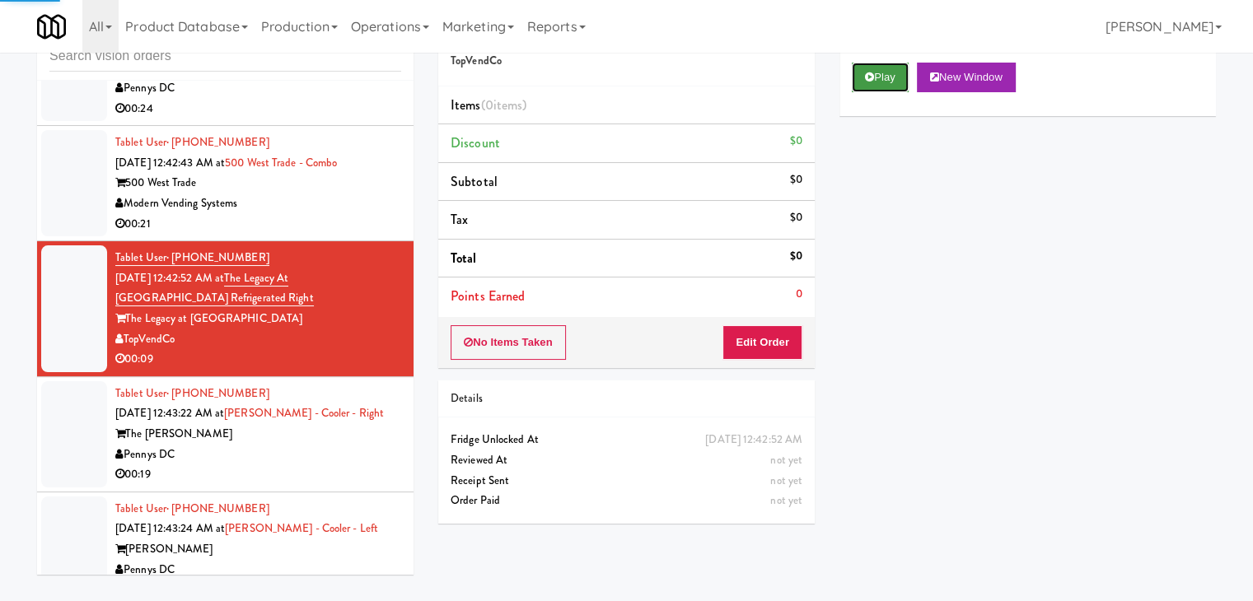
drag, startPoint x: 876, startPoint y: 78, endPoint x: 844, endPoint y: 208, distance: 134.0
click at [876, 77] on button "Play" at bounding box center [880, 78] width 57 height 30
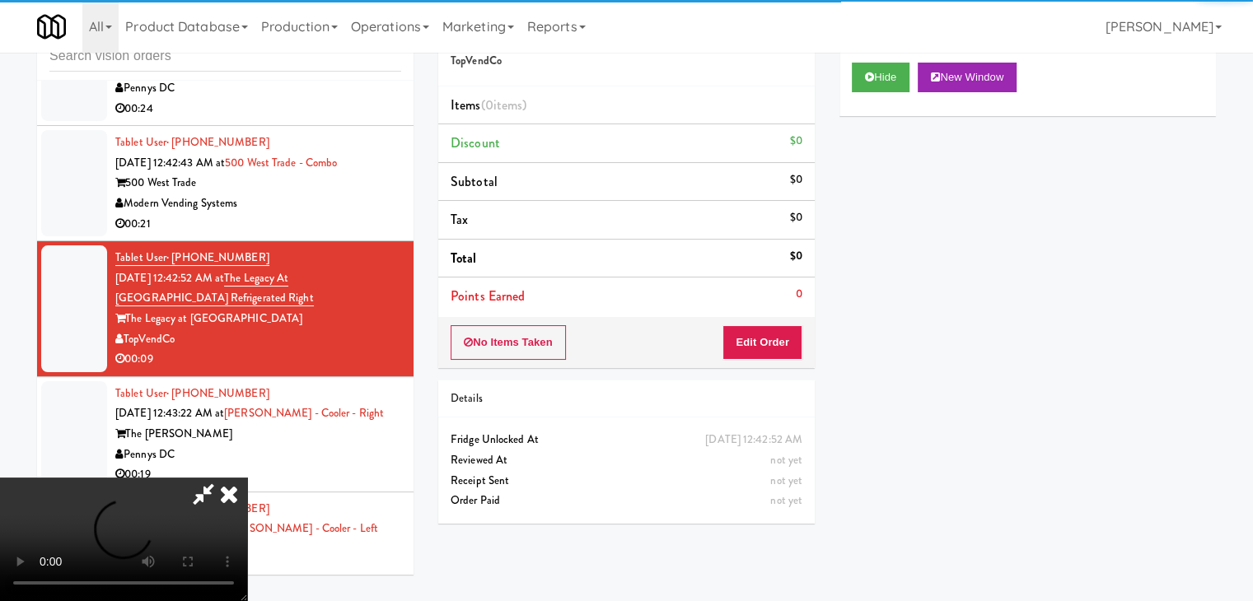
drag, startPoint x: 740, startPoint y: 364, endPoint x: 748, endPoint y: 355, distance: 12.2
click at [742, 362] on div "No Items Taken Edit Order" at bounding box center [626, 342] width 376 height 51
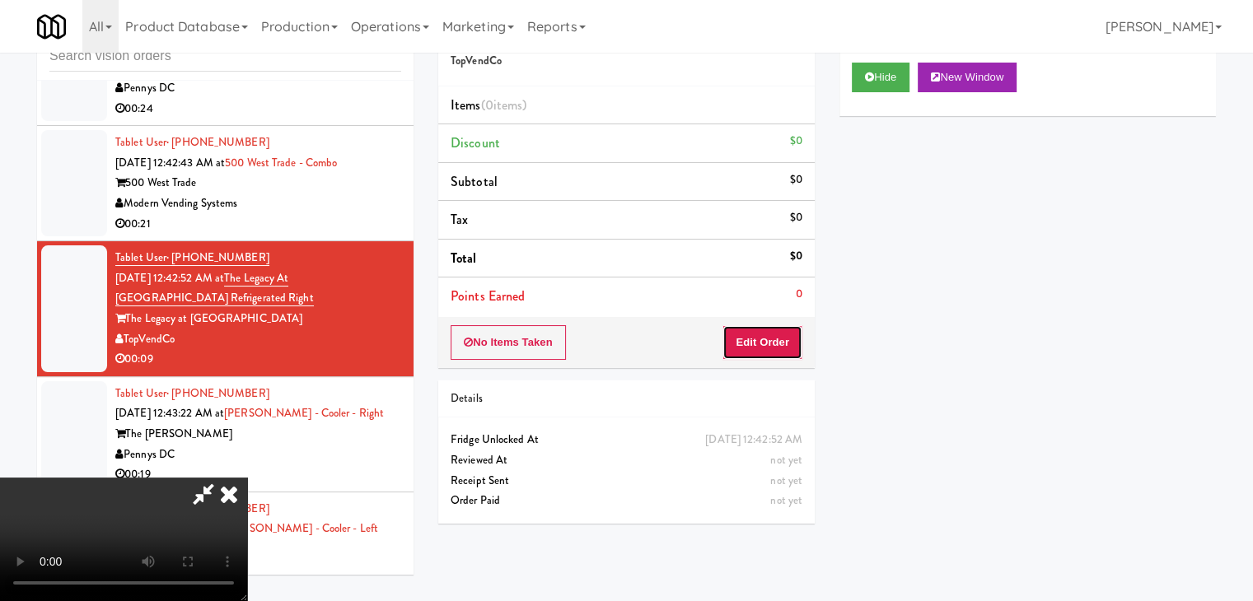
click at [748, 352] on button "Edit Order" at bounding box center [762, 342] width 80 height 35
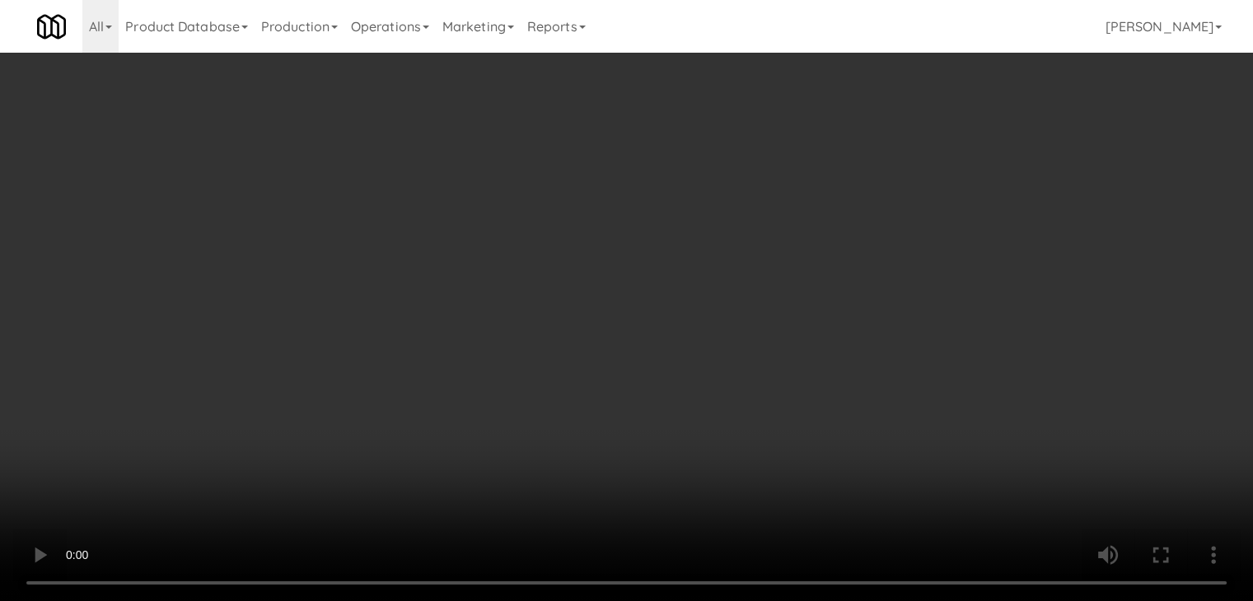
scroll to position [17177, 0]
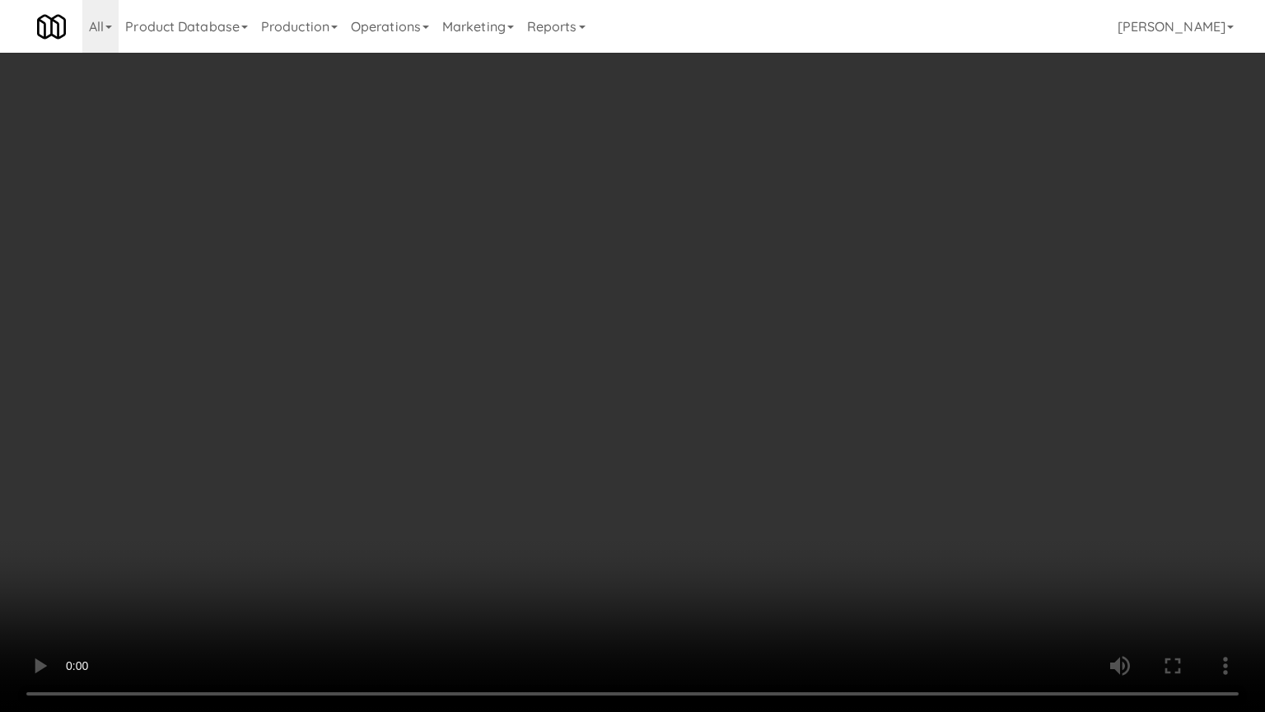
click at [781, 399] on video at bounding box center [632, 356] width 1265 height 712
click at [781, 398] on video at bounding box center [632, 356] width 1265 height 712
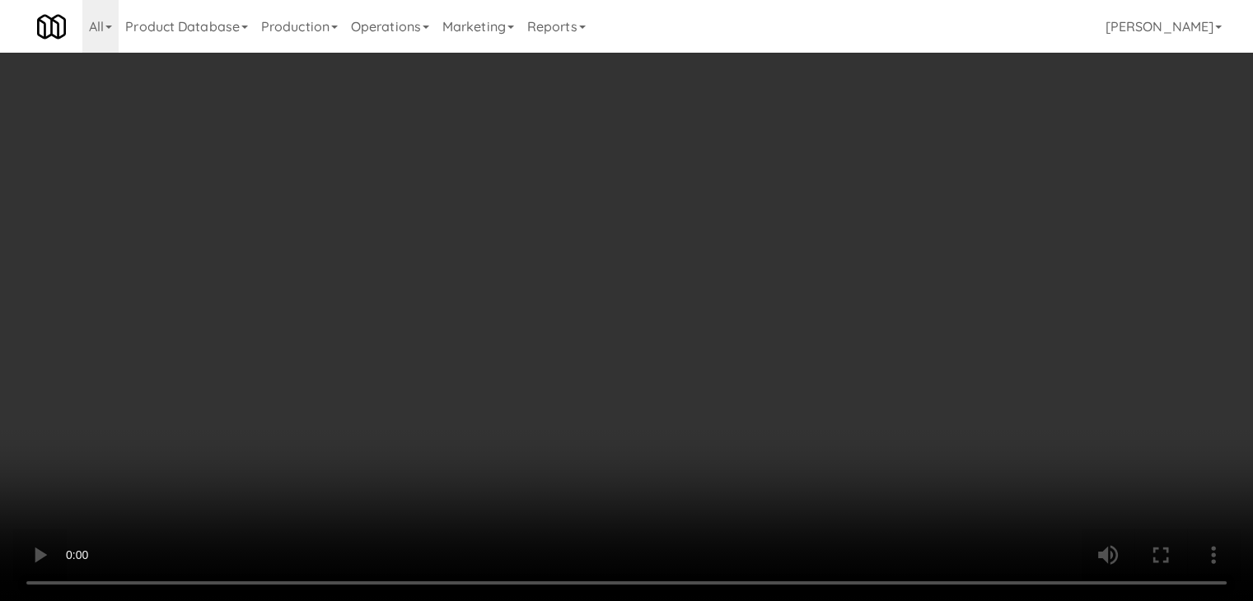
click at [901, 171] on button "Planogram" at bounding box center [892, 174] width 81 height 25
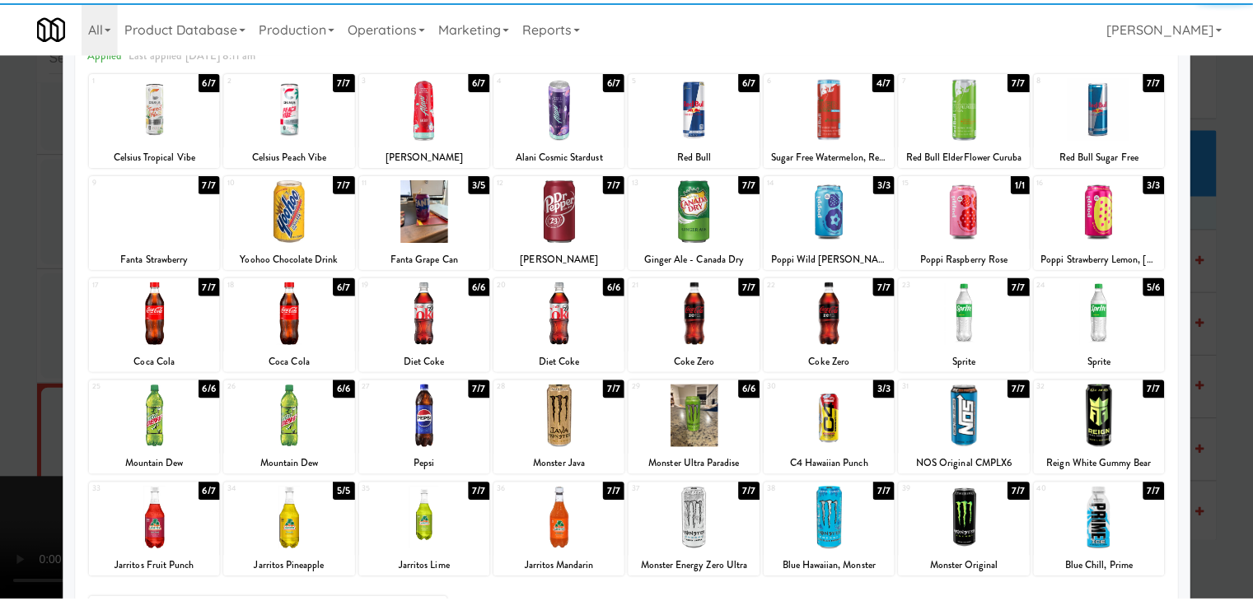
scroll to position [208, 0]
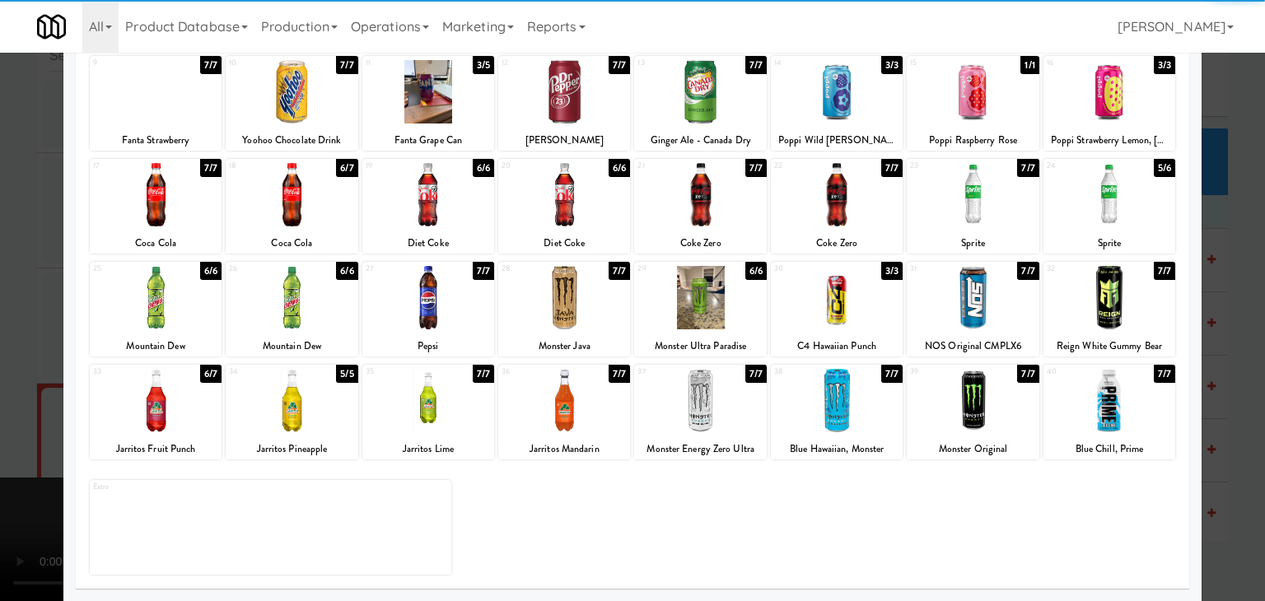
drag, startPoint x: 287, startPoint y: 401, endPoint x: 254, endPoint y: 404, distance: 33.0
click at [287, 403] on div at bounding box center [292, 400] width 132 height 63
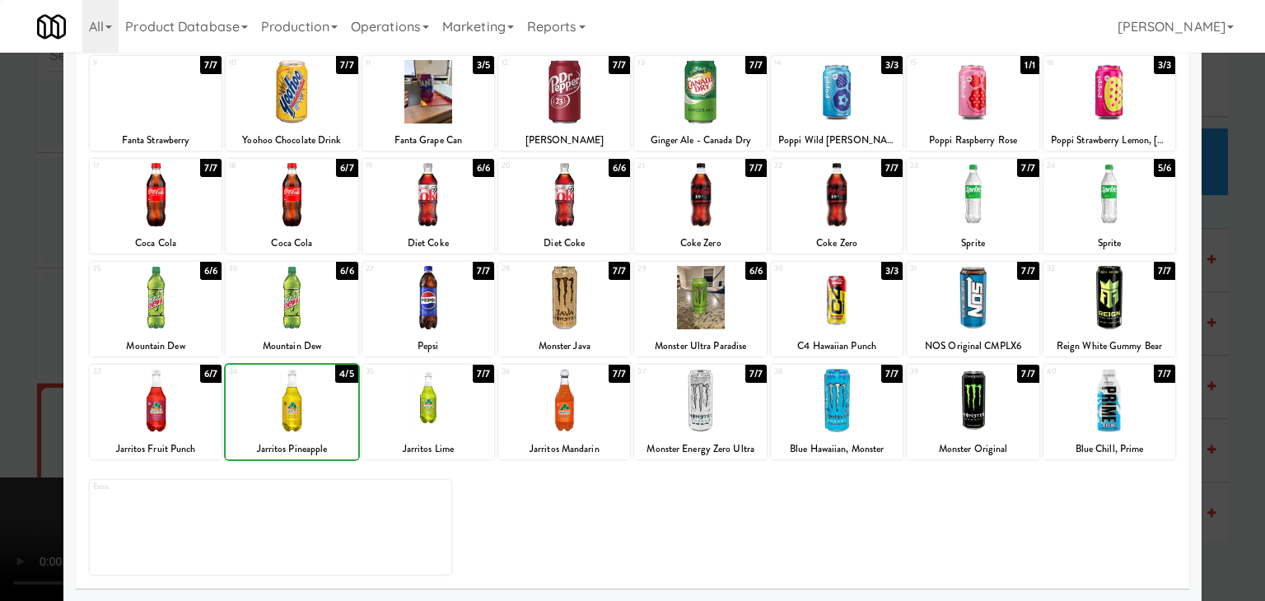
drag, startPoint x: 5, startPoint y: 350, endPoint x: 601, endPoint y: 342, distance: 596.3
click at [17, 346] on div at bounding box center [632, 300] width 1265 height 601
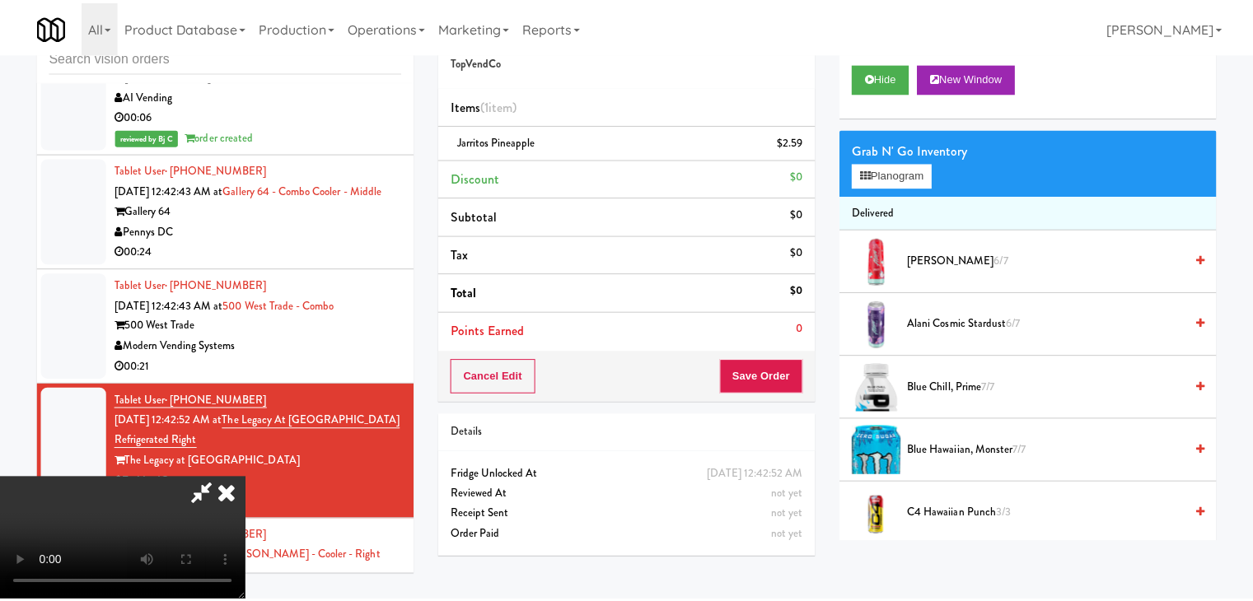
scroll to position [17319, 0]
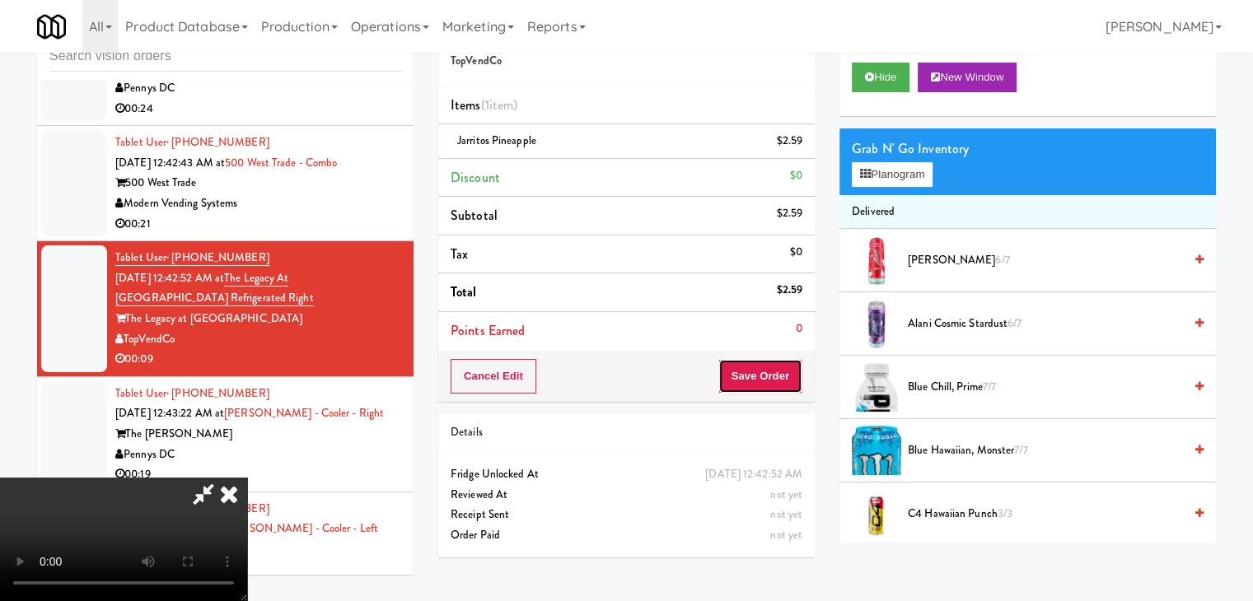
click at [777, 376] on button "Save Order" at bounding box center [760, 376] width 84 height 35
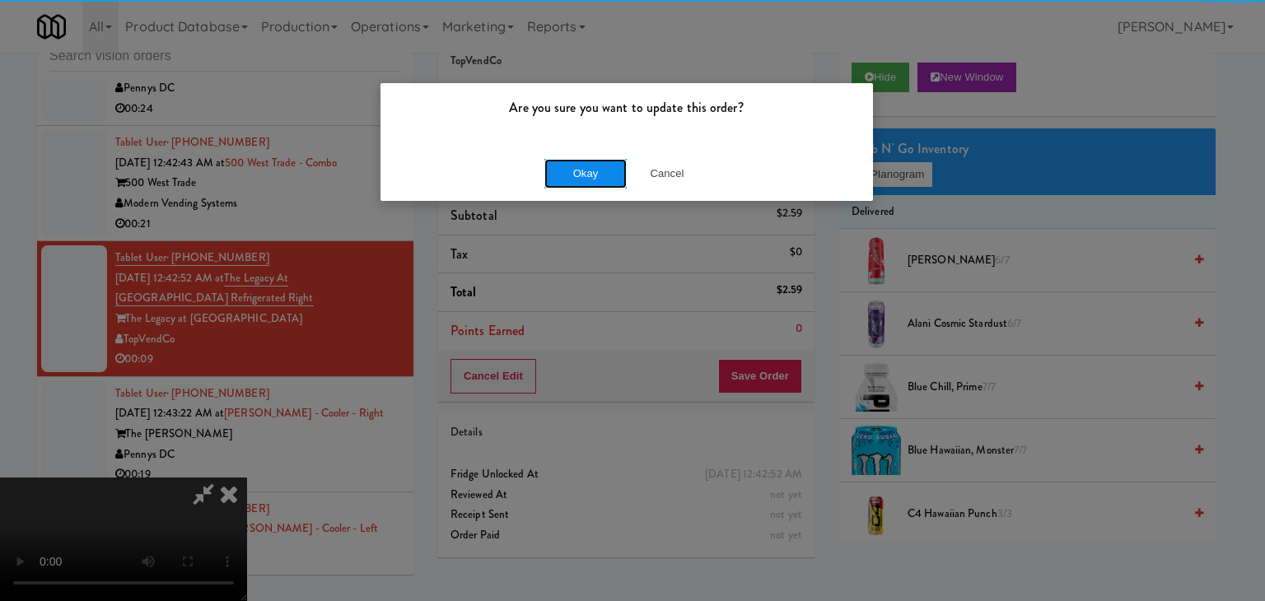
click at [593, 173] on button "Okay" at bounding box center [585, 174] width 82 height 30
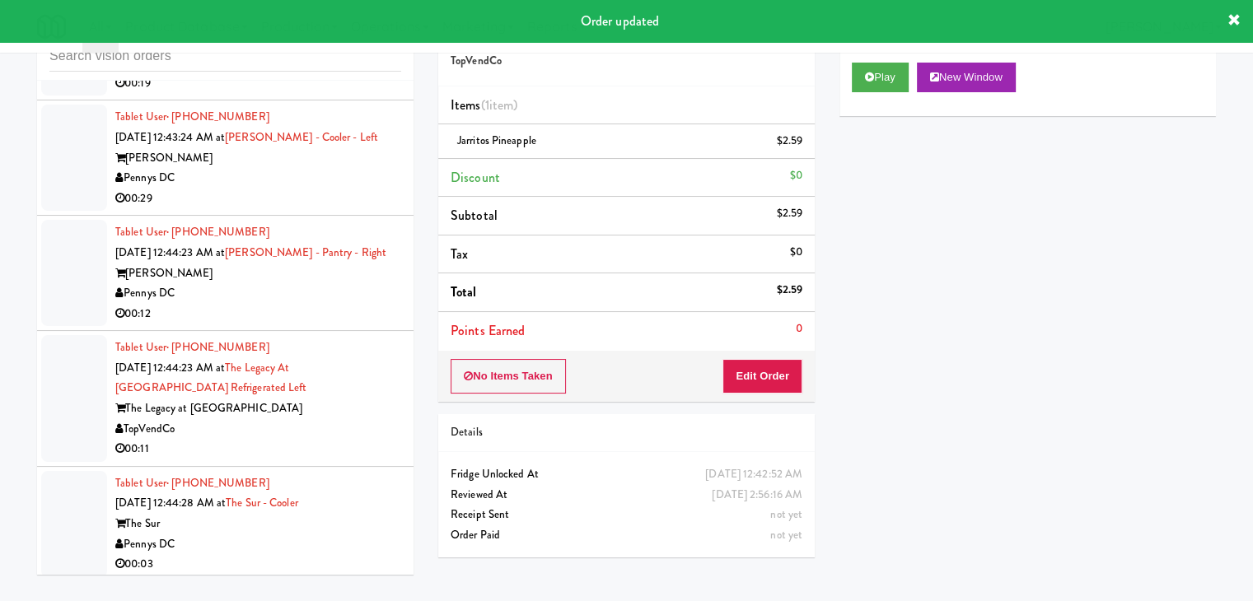
scroll to position [17896, 0]
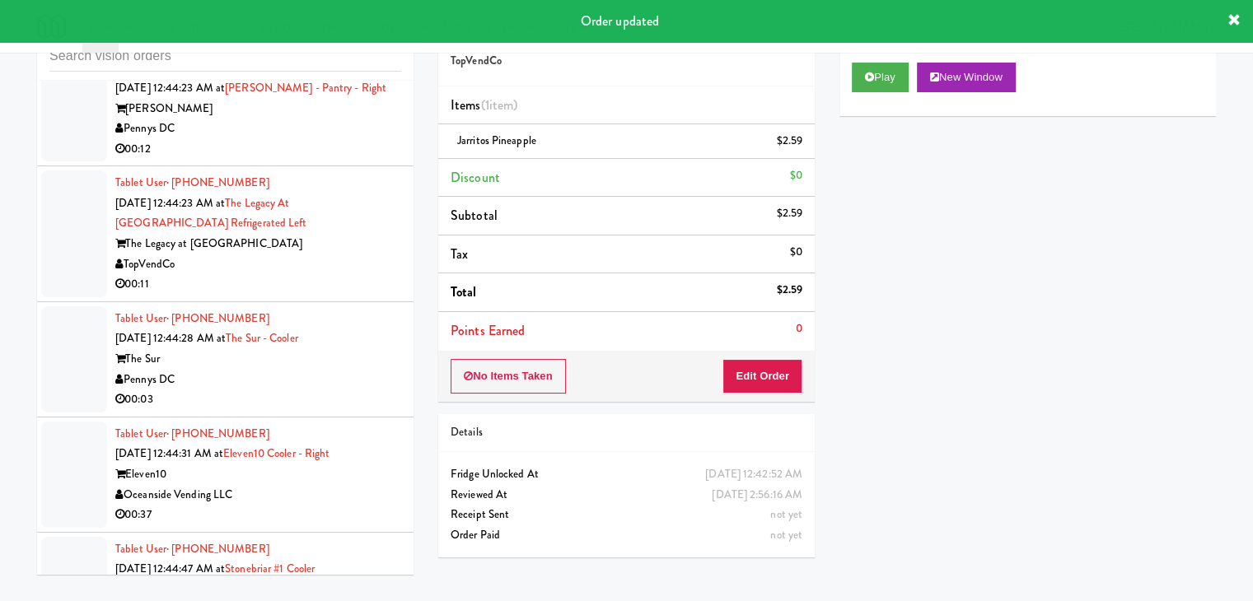
click at [326, 275] on div "TopVendCo" at bounding box center [258, 264] width 286 height 21
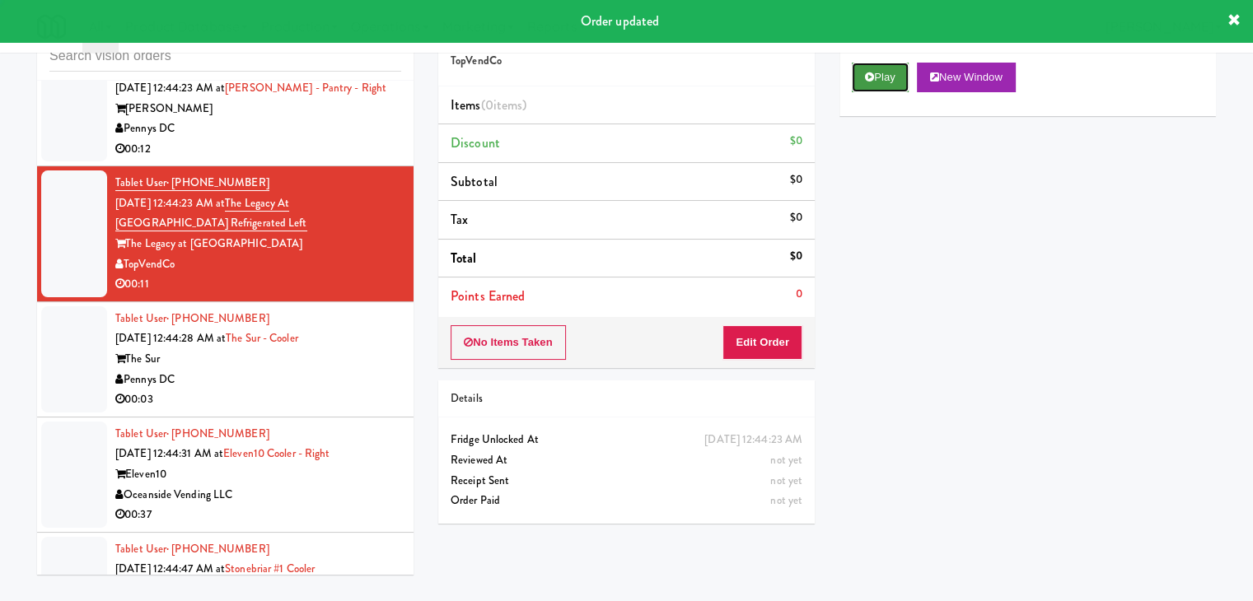
click at [867, 83] on button "Play" at bounding box center [880, 78] width 57 height 30
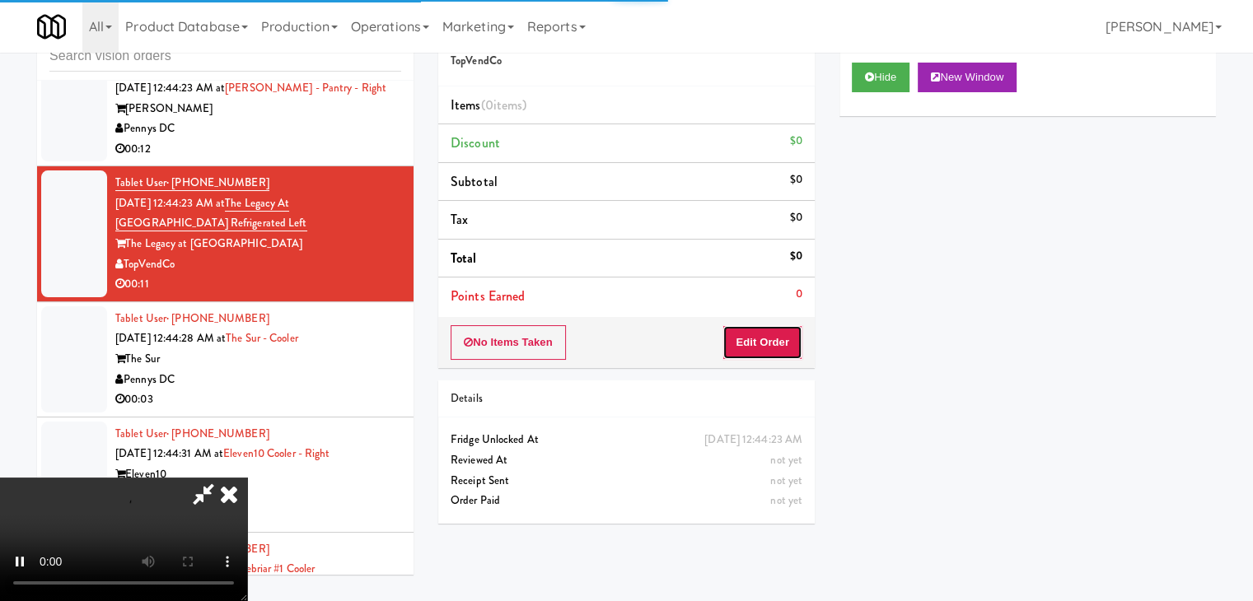
click at [743, 348] on button "Edit Order" at bounding box center [762, 342] width 80 height 35
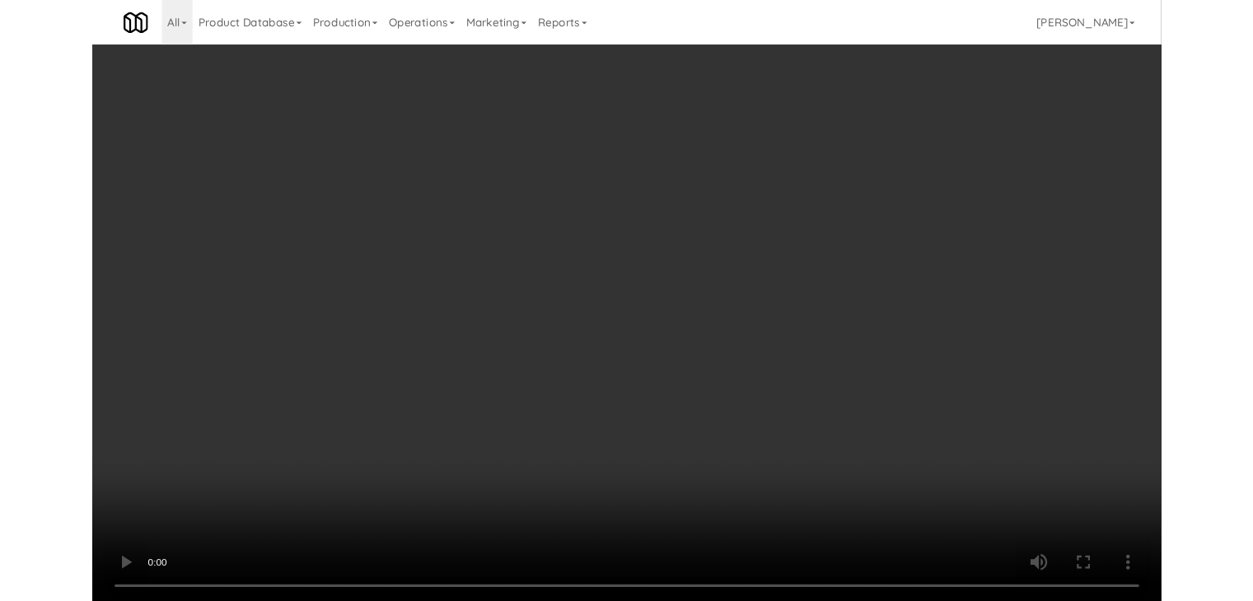
scroll to position [17754, 0]
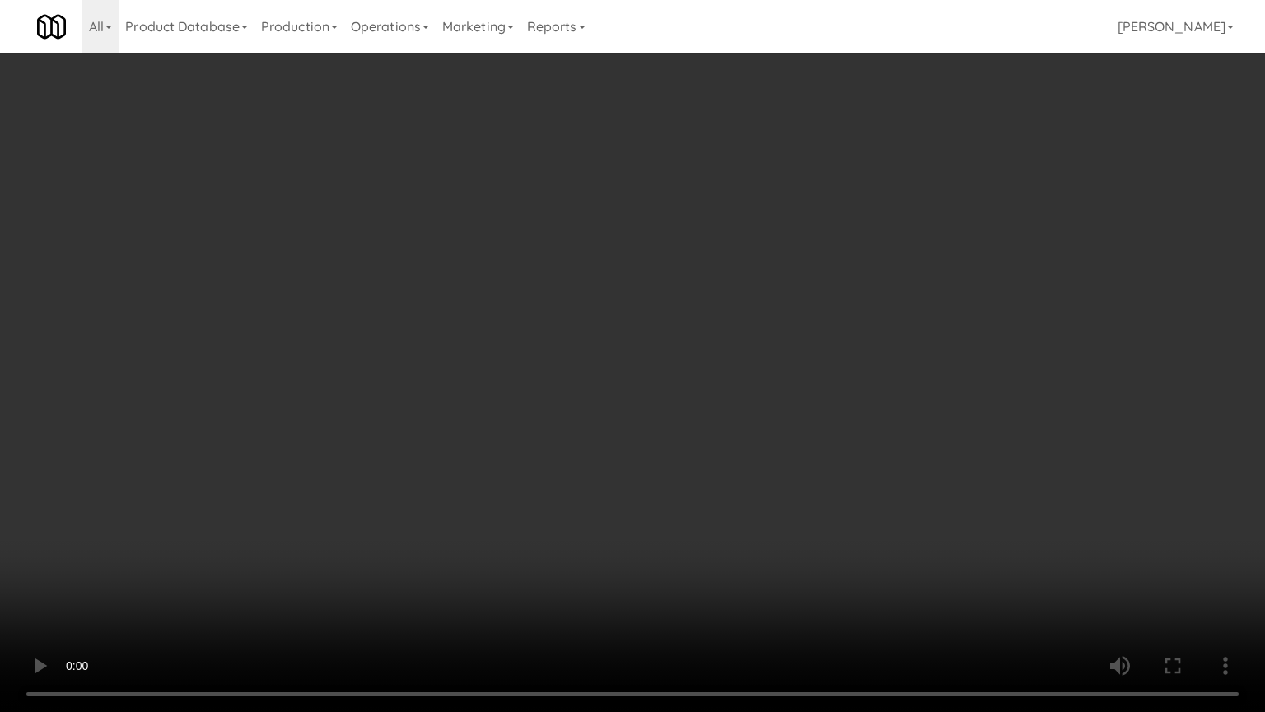
click at [853, 376] on video at bounding box center [632, 356] width 1265 height 712
click at [853, 374] on video at bounding box center [632, 356] width 1265 height 712
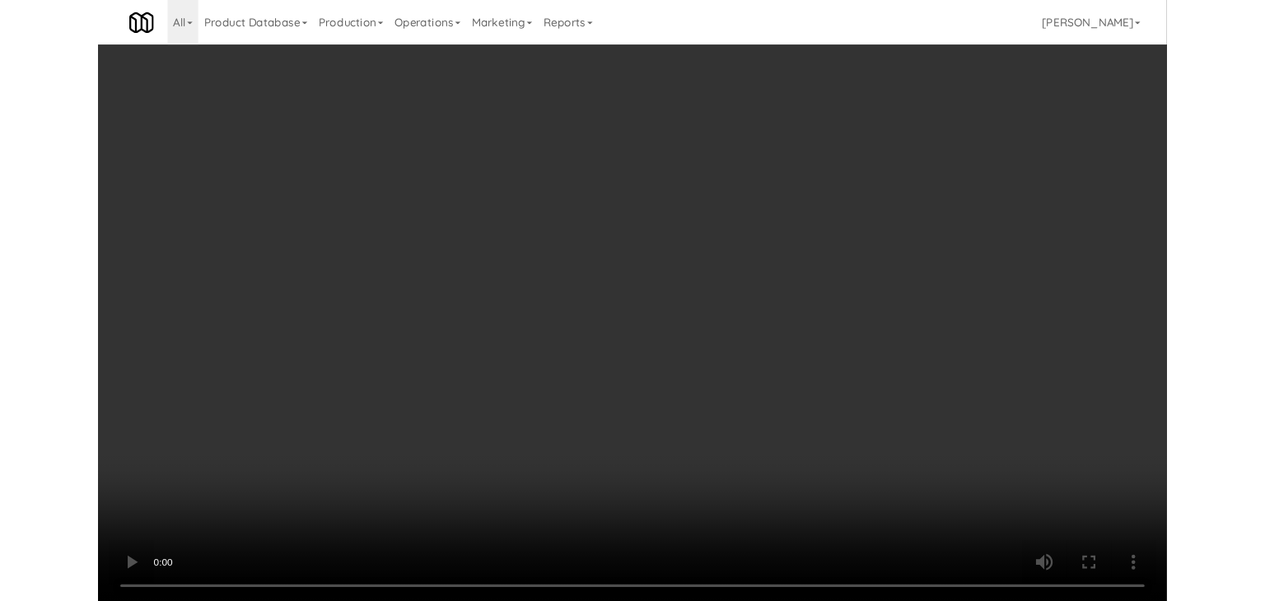
scroll to position [17896, 0]
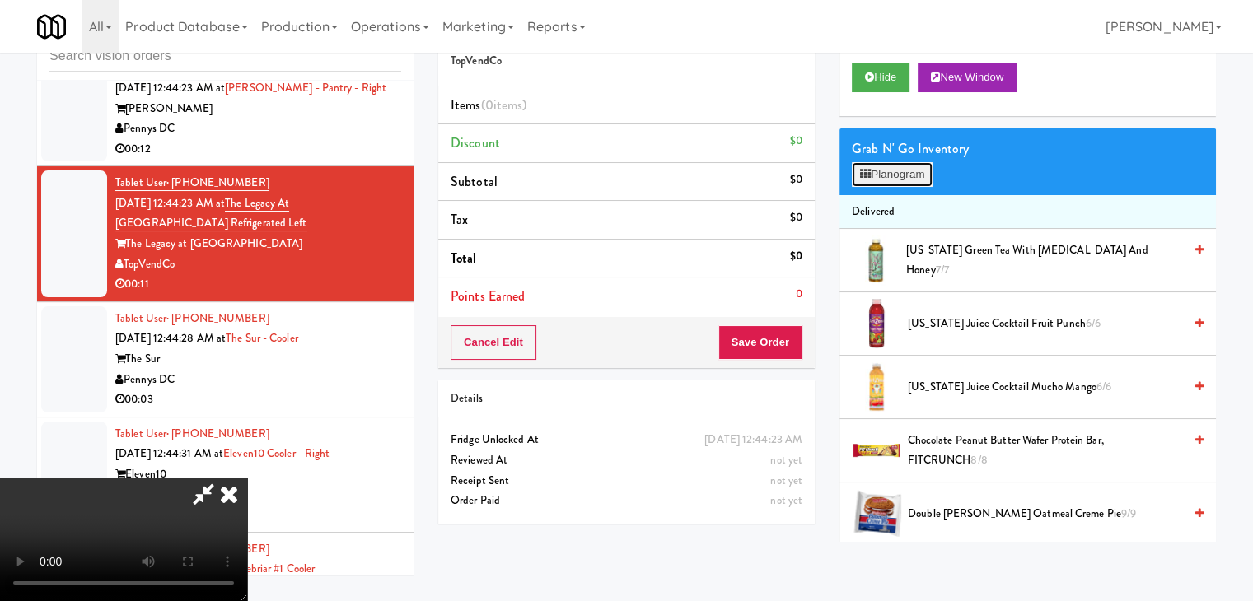
click at [902, 168] on button "Planogram" at bounding box center [892, 174] width 81 height 25
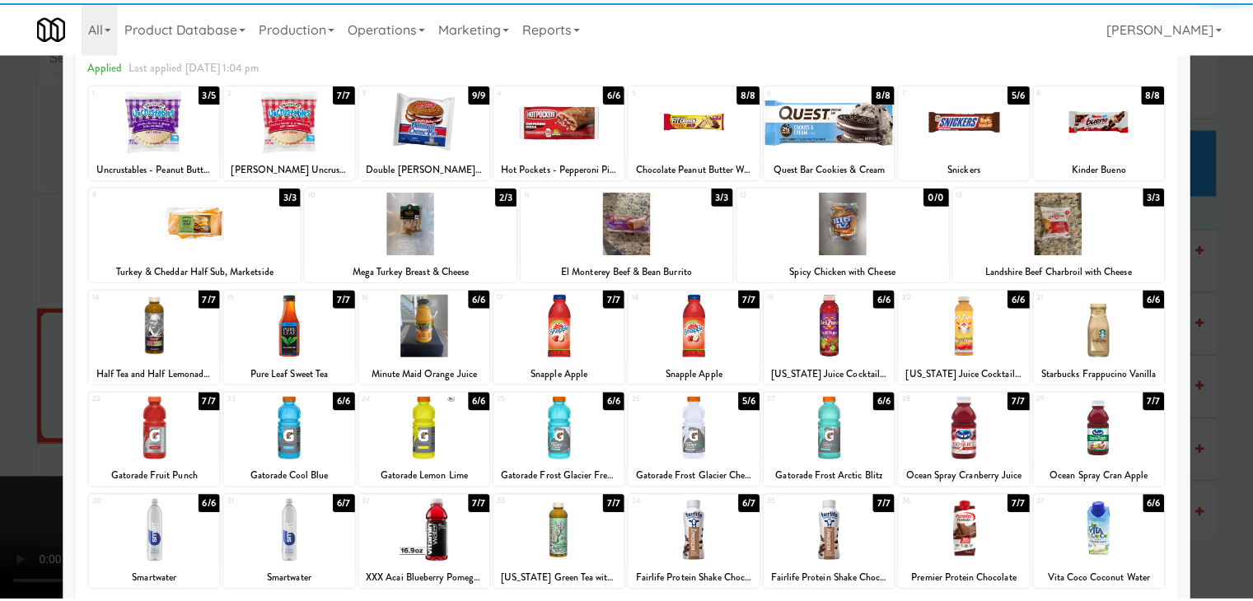
scroll to position [165, 0]
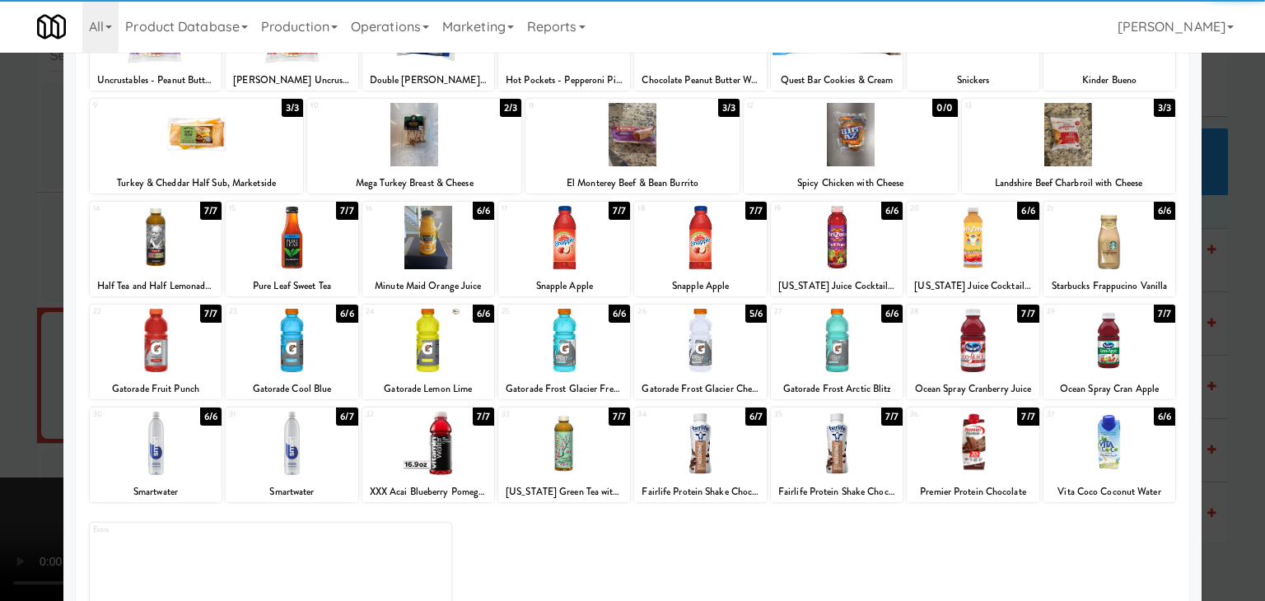
click at [404, 334] on div at bounding box center [428, 340] width 132 height 63
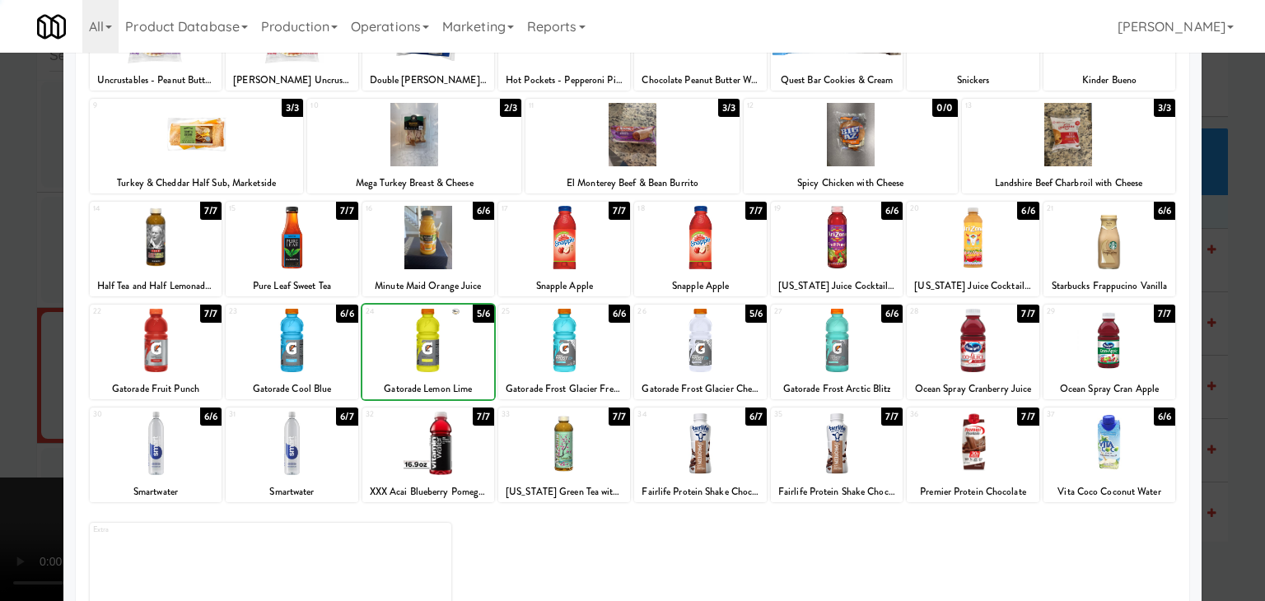
click at [292, 352] on div at bounding box center [292, 340] width 132 height 63
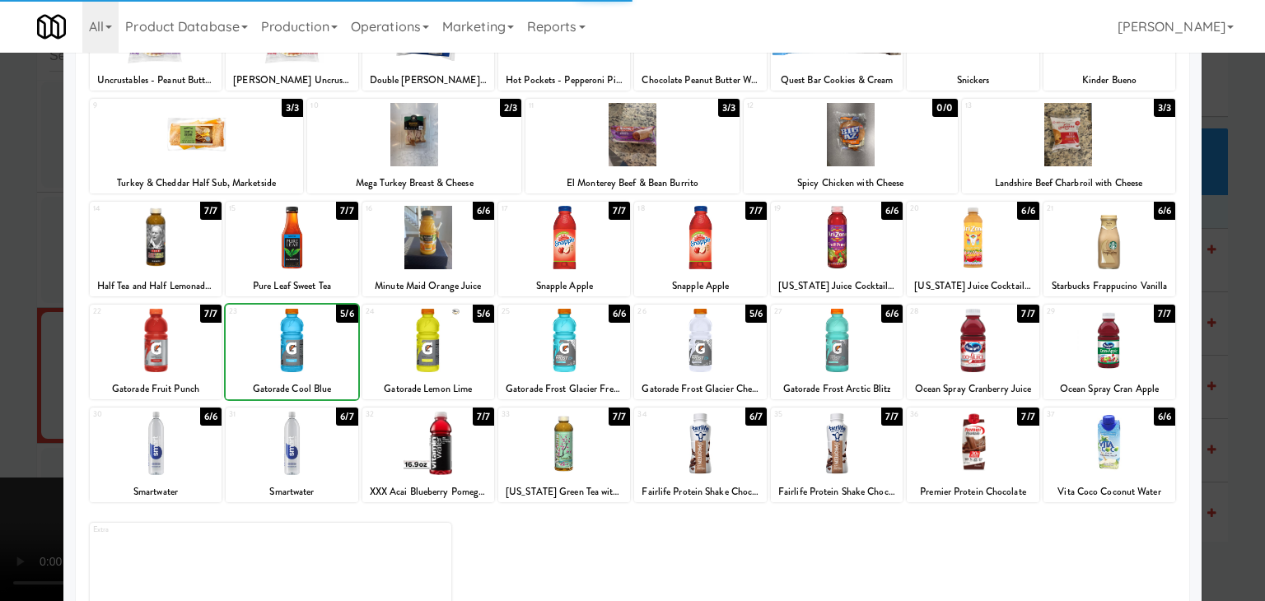
drag, startPoint x: 0, startPoint y: 349, endPoint x: 543, endPoint y: 362, distance: 542.9
click at [19, 346] on div at bounding box center [632, 300] width 1265 height 601
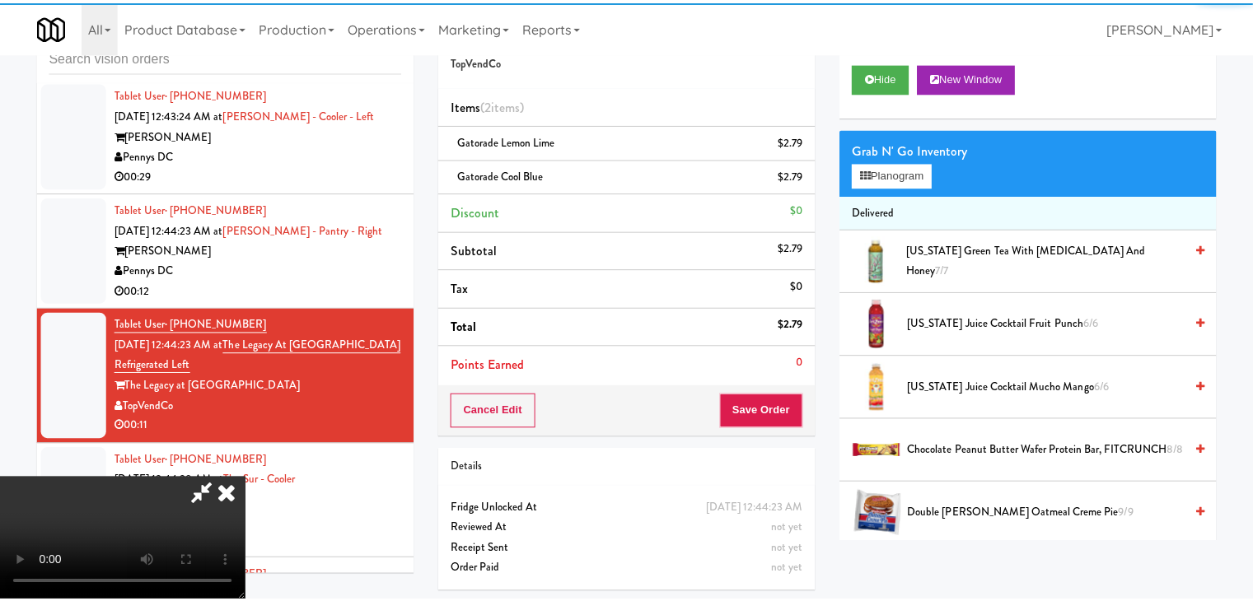
scroll to position [17896, 0]
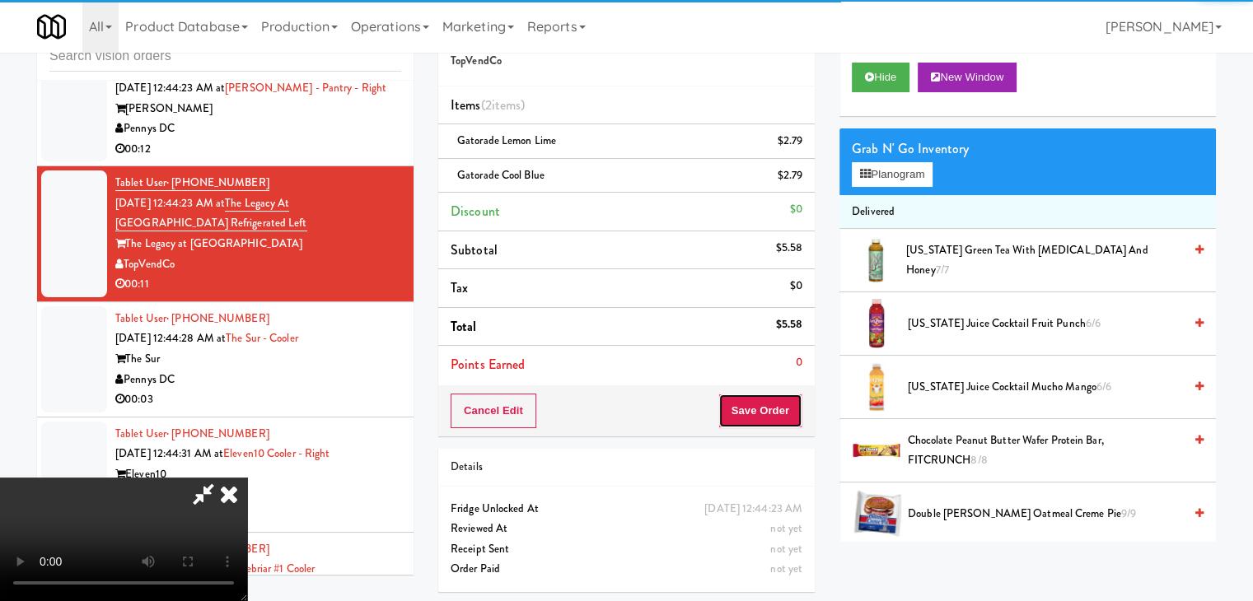
click at [778, 404] on button "Save Order" at bounding box center [760, 411] width 84 height 35
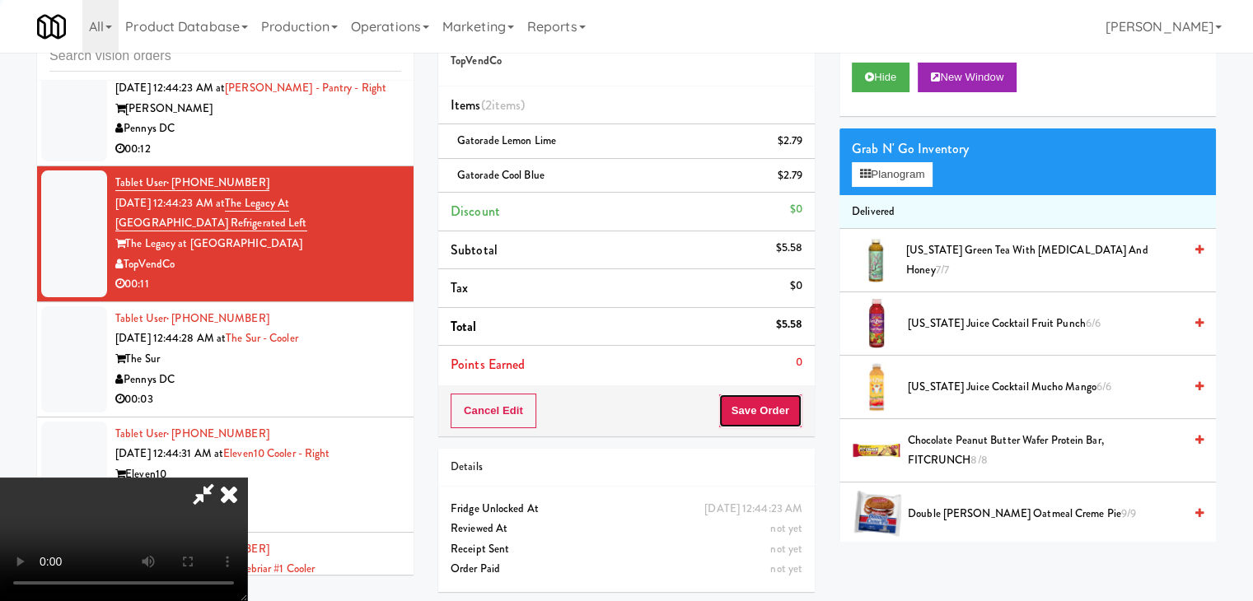
click at [780, 404] on button "Save Order" at bounding box center [760, 411] width 84 height 35
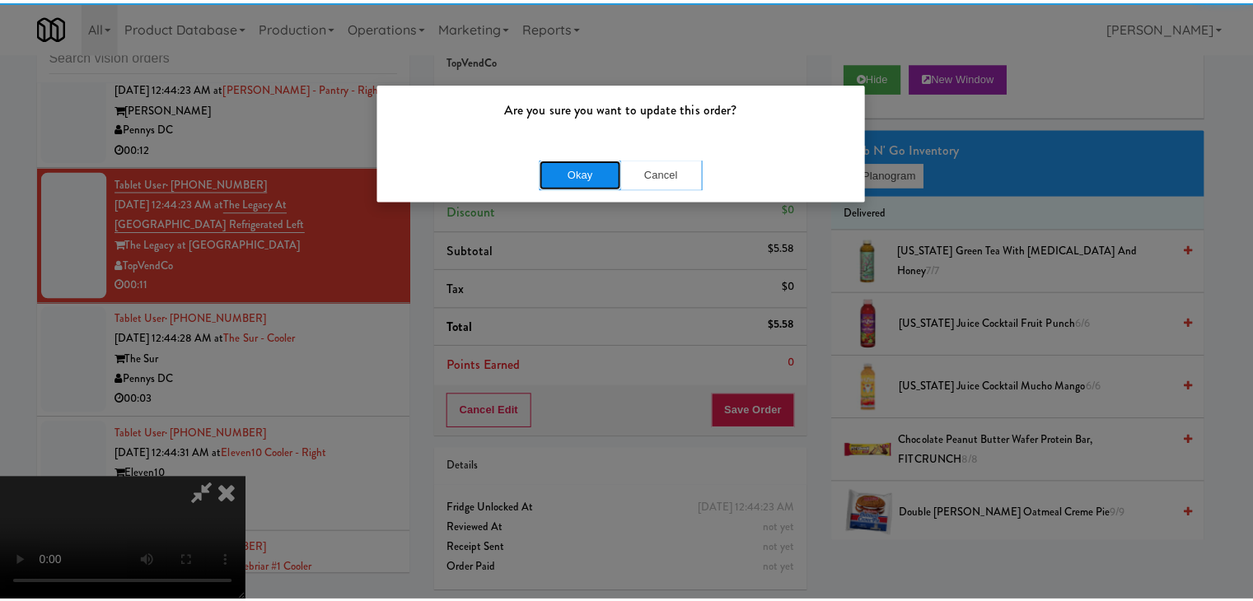
click
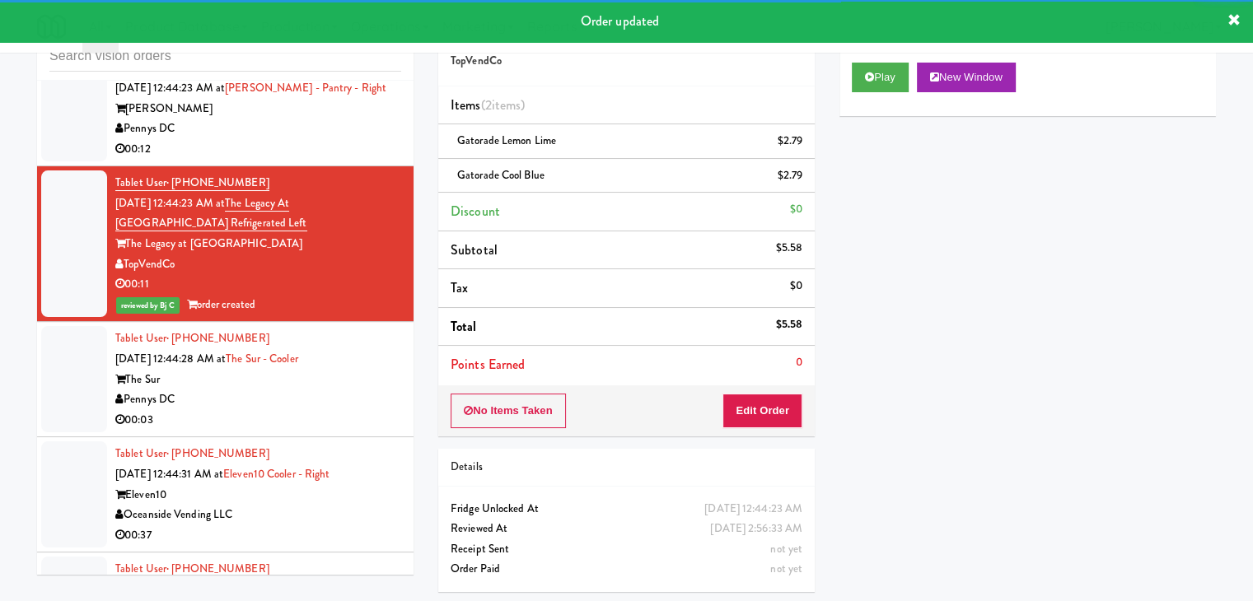
drag, startPoint x: 320, startPoint y: 208, endPoint x: 323, endPoint y: 228, distance: 20.0
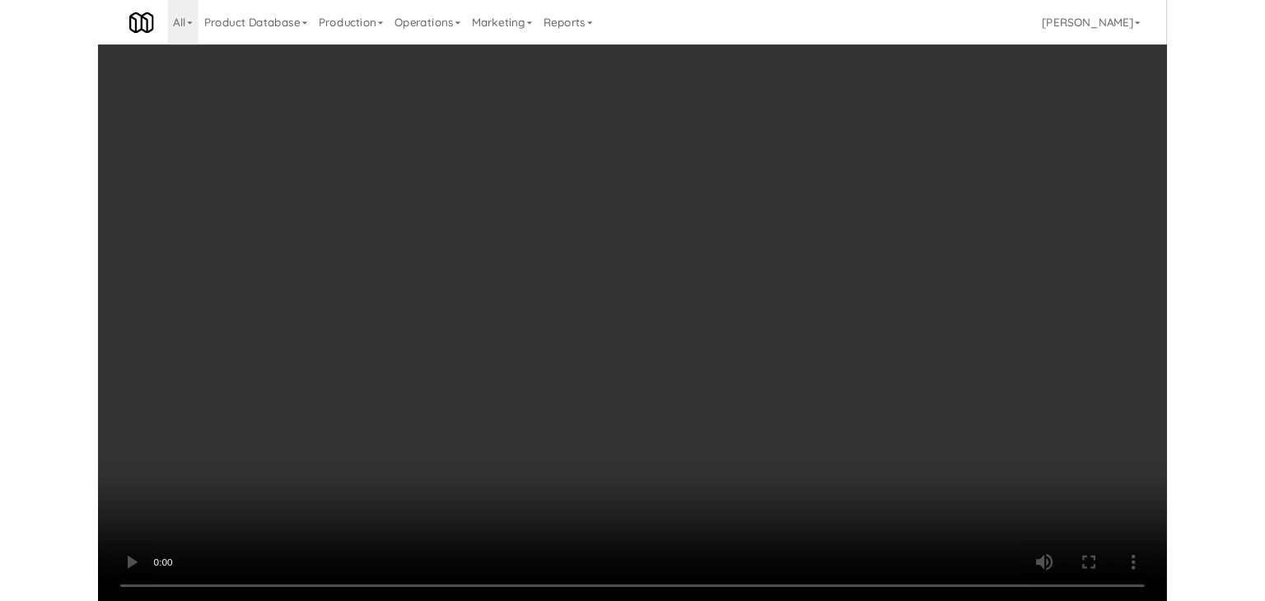
scroll to position [17896, 0]
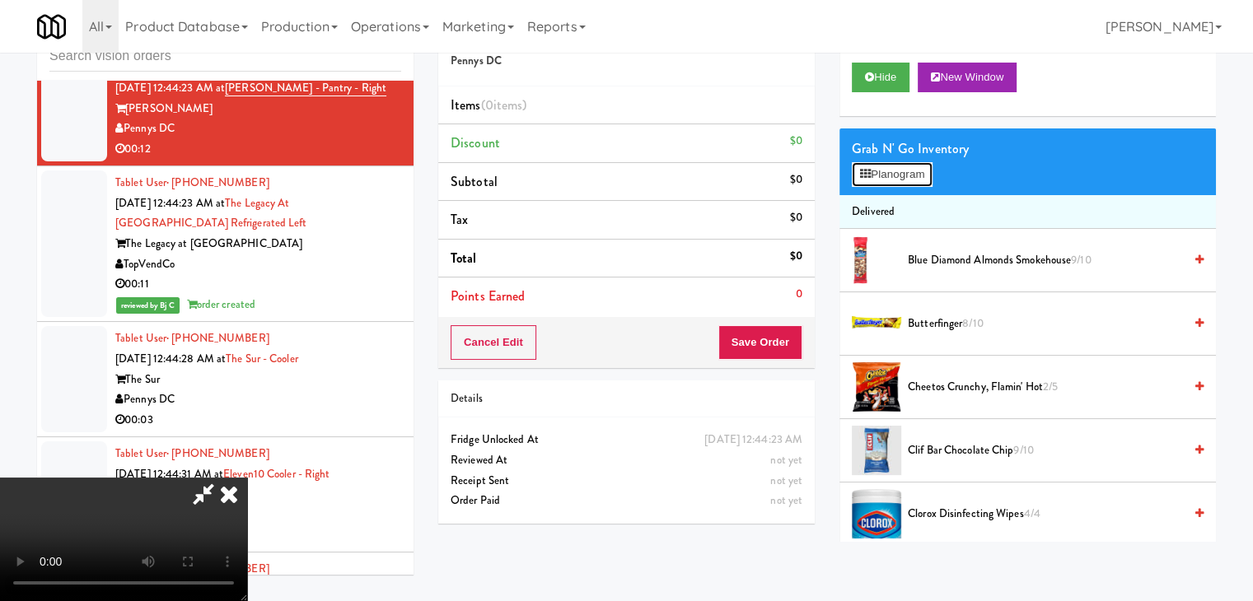
scroll to position [17754, 0]
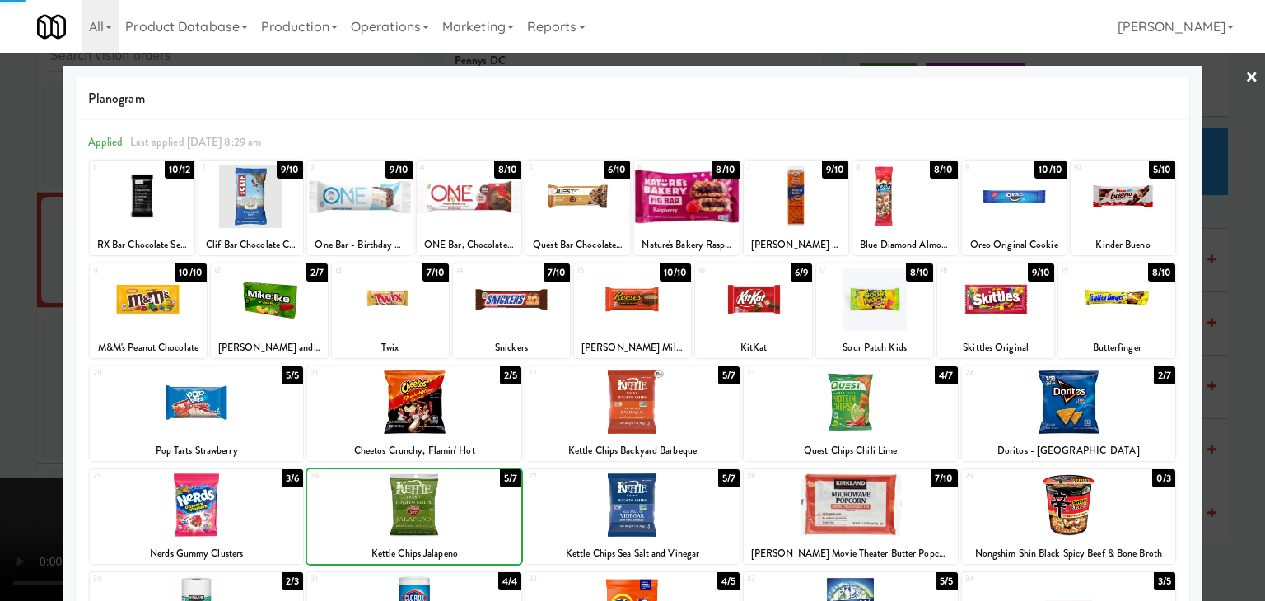
drag, startPoint x: 0, startPoint y: 468, endPoint x: 293, endPoint y: 438, distance: 294.7
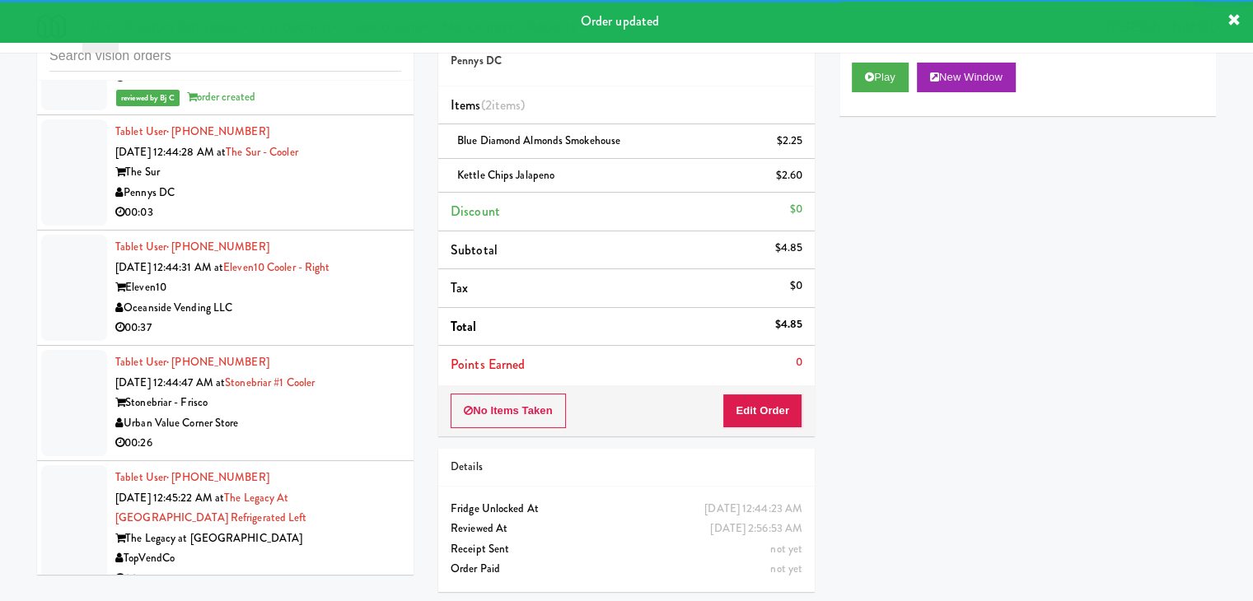
scroll to position [18163, 0]
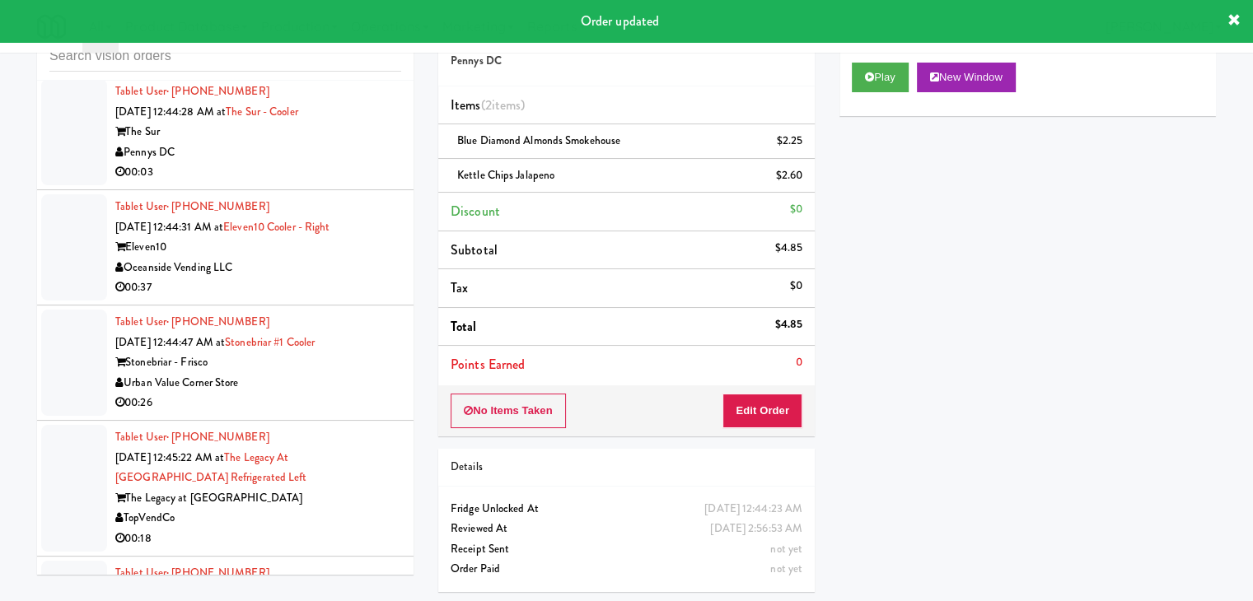
drag, startPoint x: 372, startPoint y: 235, endPoint x: 385, endPoint y: 237, distance: 12.6
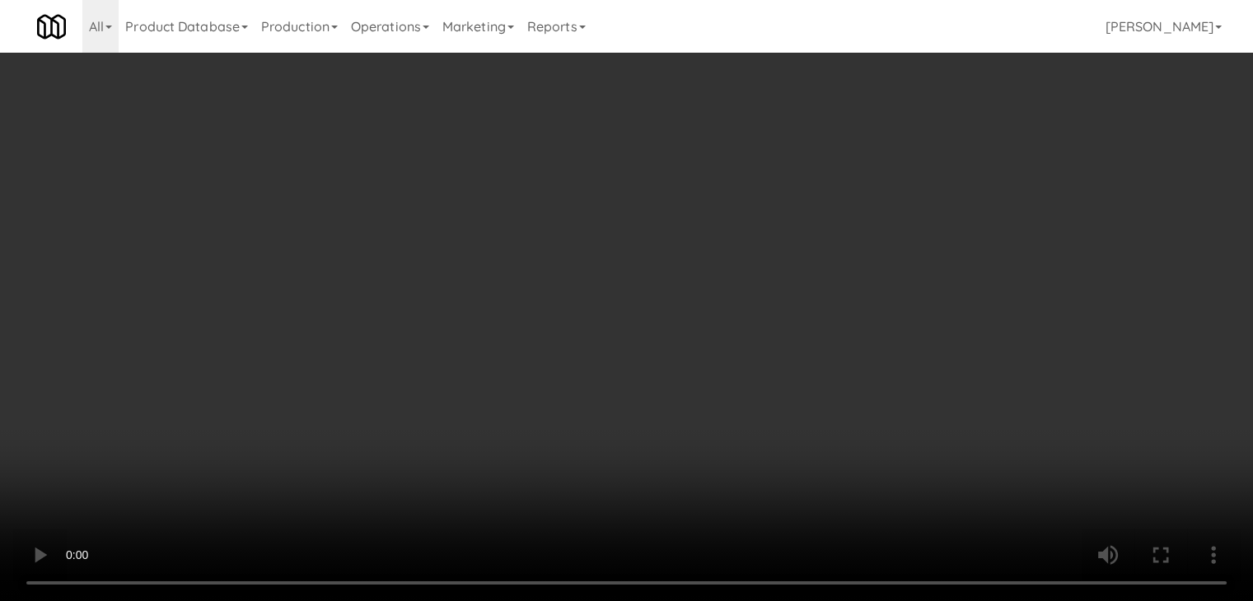
scroll to position [18021, 0]
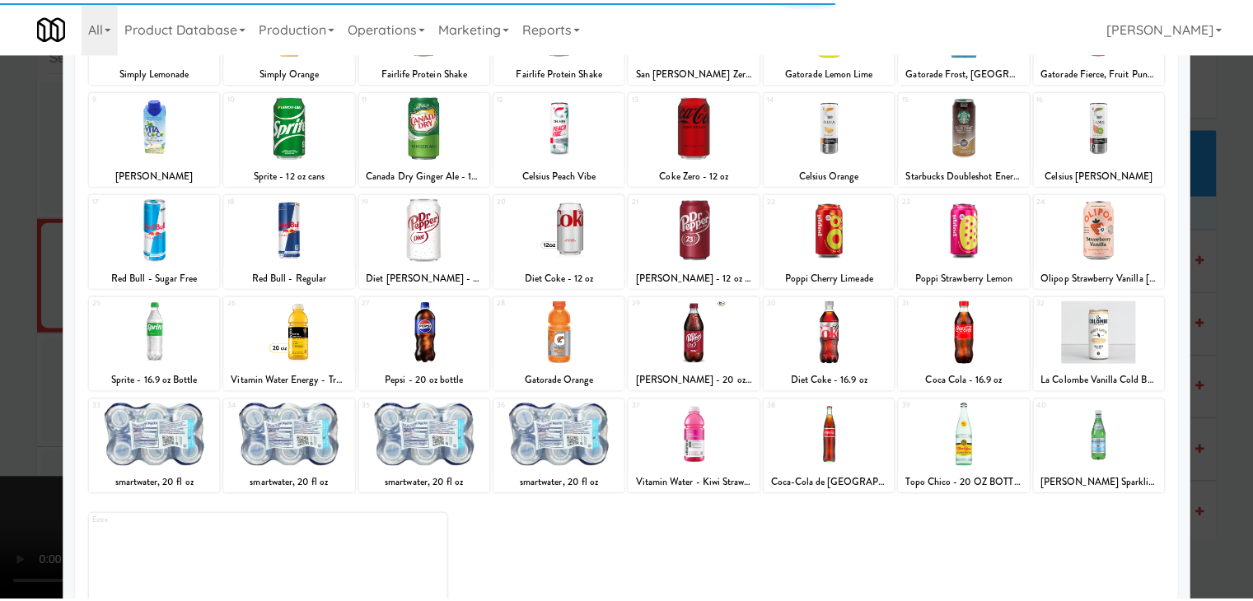
scroll to position [208, 0]
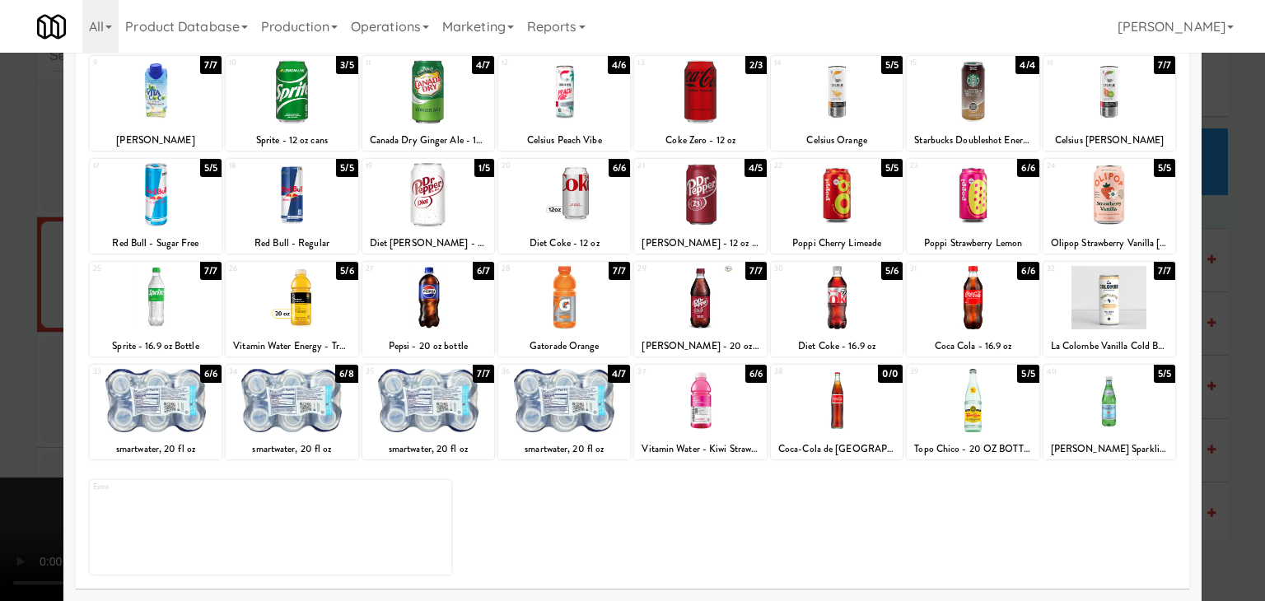
drag, startPoint x: 0, startPoint y: 337, endPoint x: 399, endPoint y: 333, distance: 399.5
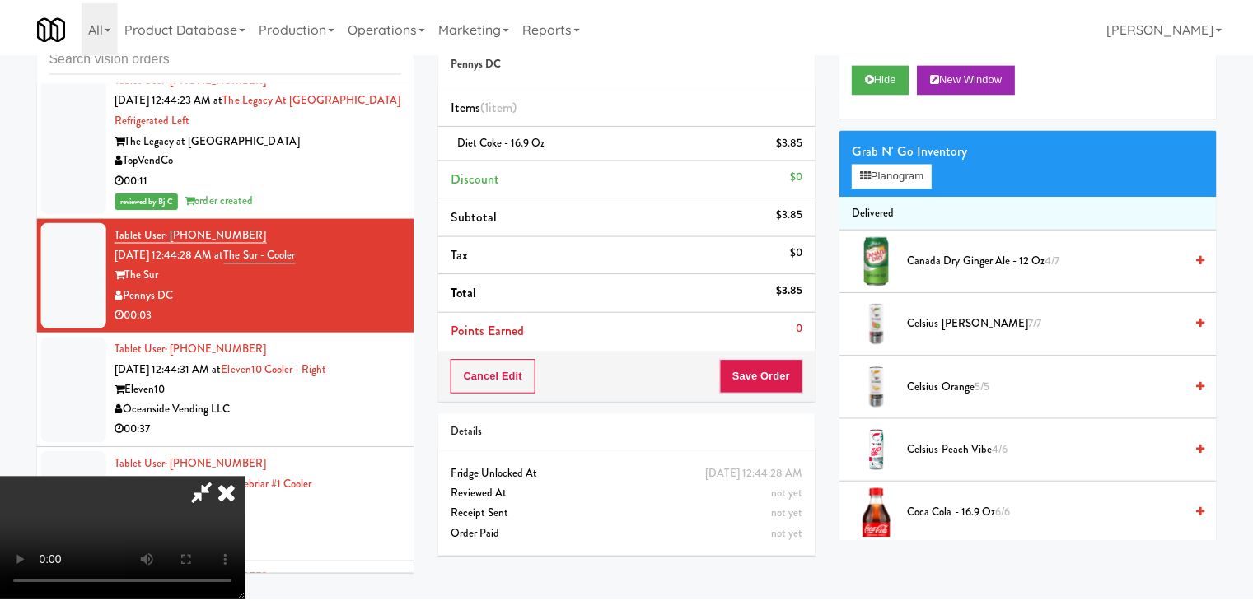
scroll to position [18163, 0]
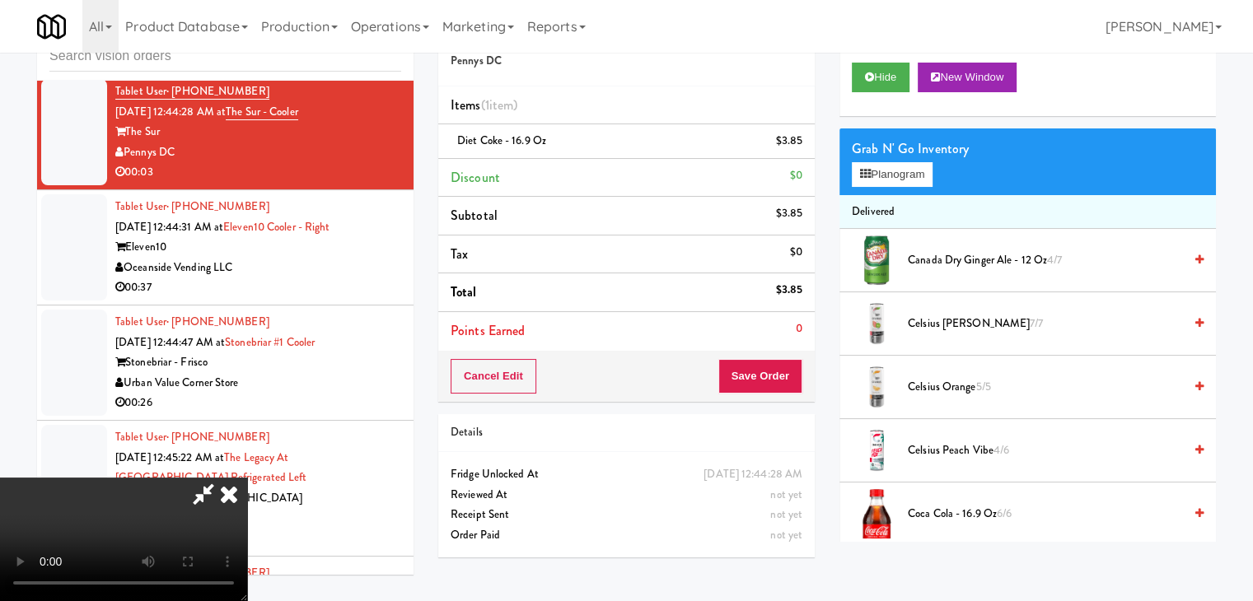
drag, startPoint x: 811, startPoint y: 362, endPoint x: 798, endPoint y: 370, distance: 15.5
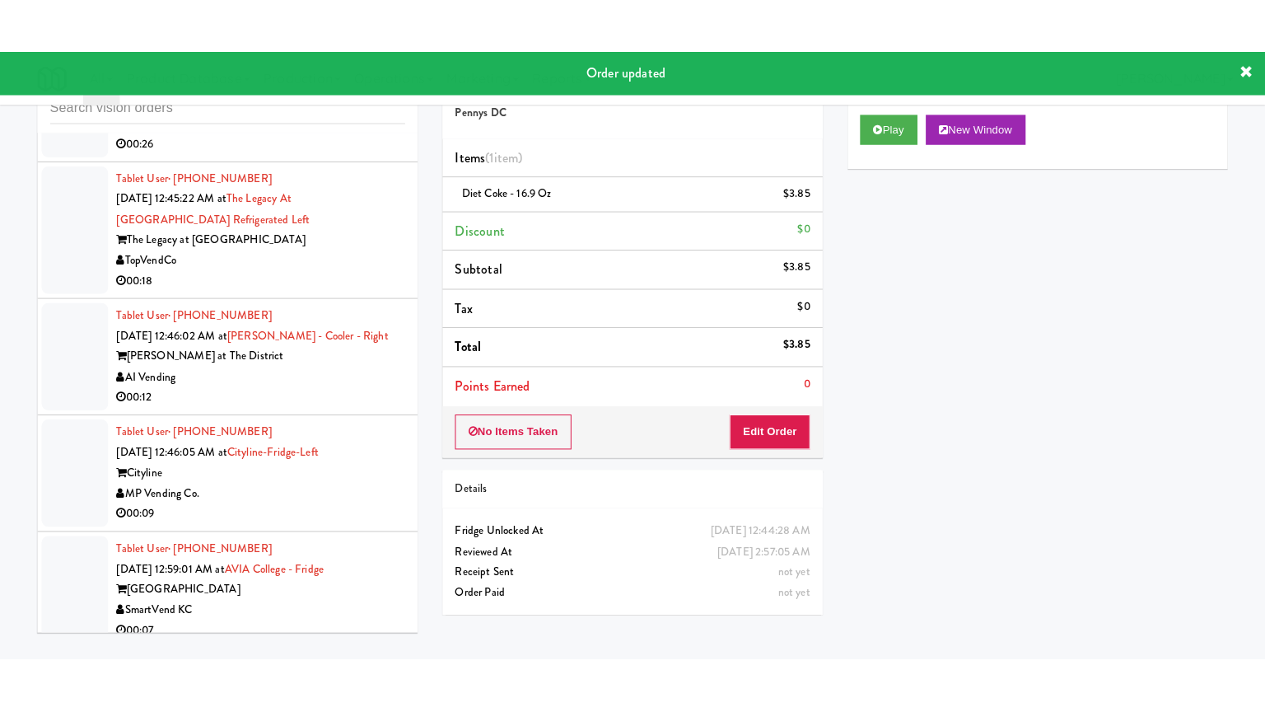
scroll to position [18596, 0]
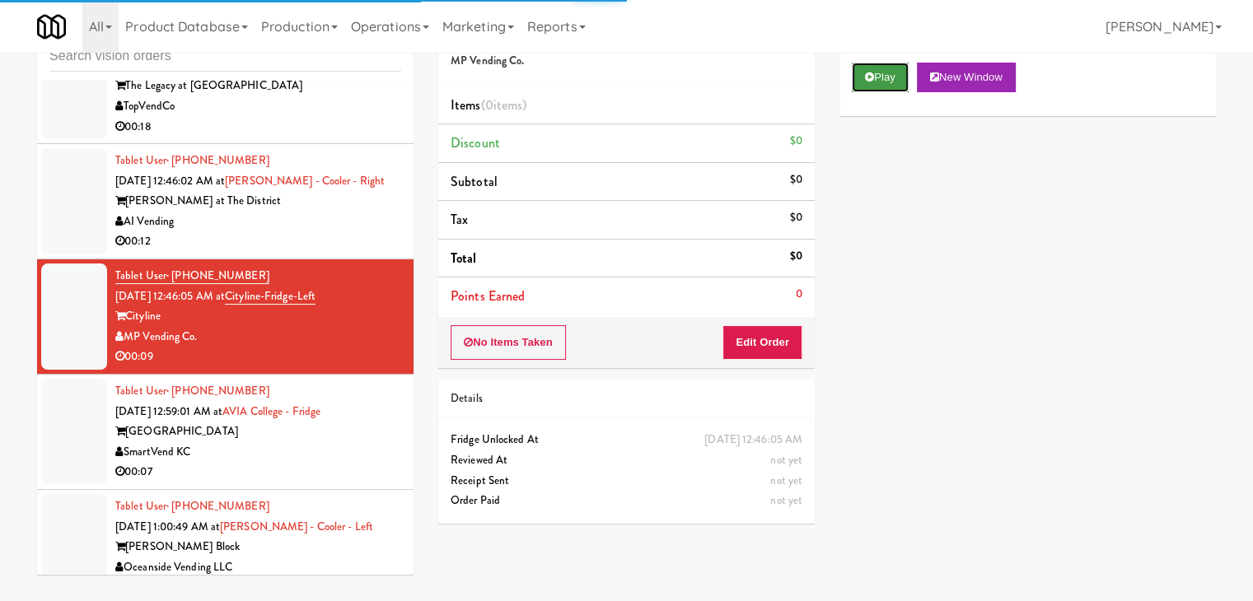
drag, startPoint x: 889, startPoint y: 81, endPoint x: 852, endPoint y: 180, distance: 106.0
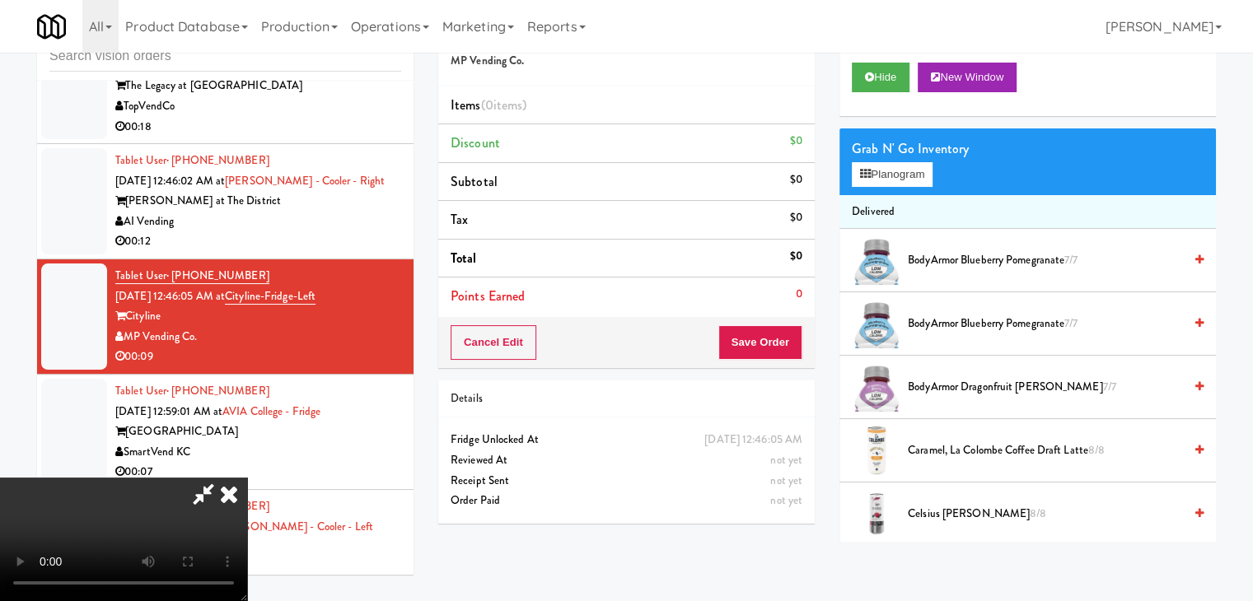
scroll to position [18454, 0]
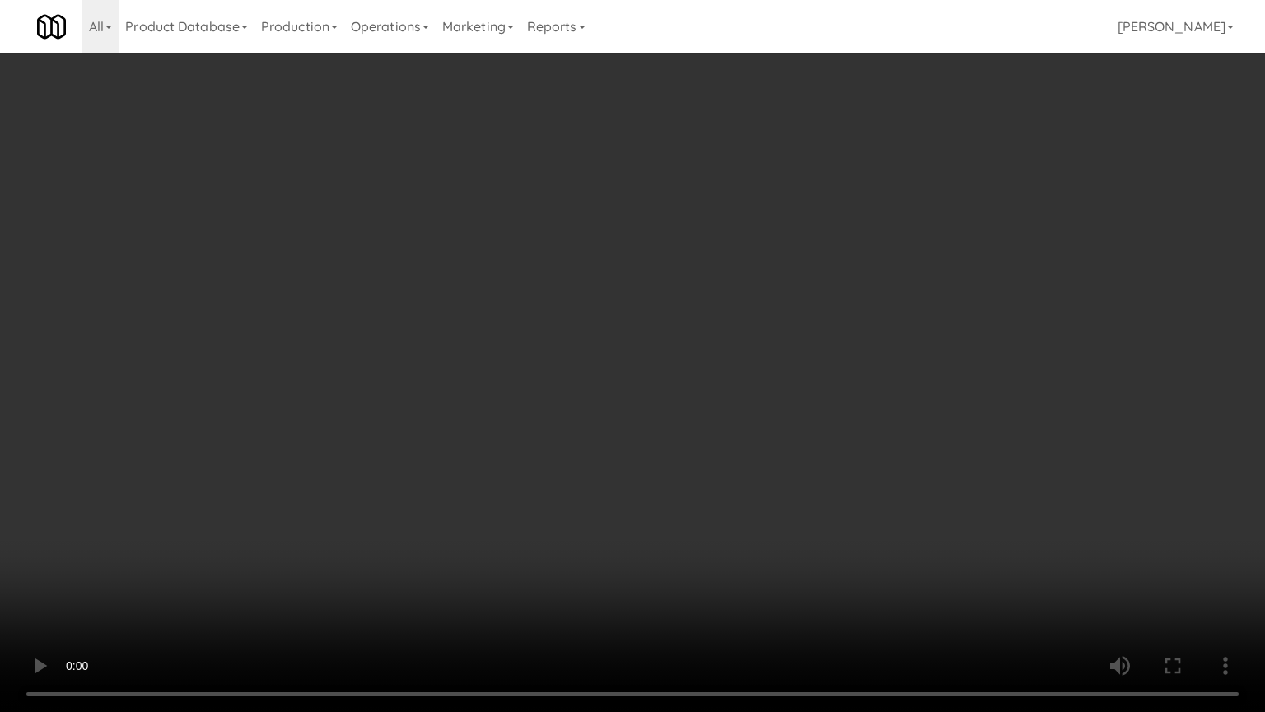
drag, startPoint x: 890, startPoint y: 376, endPoint x: 853, endPoint y: 390, distance: 39.6
drag, startPoint x: 876, startPoint y: 379, endPoint x: 1041, endPoint y: 194, distance: 247.9
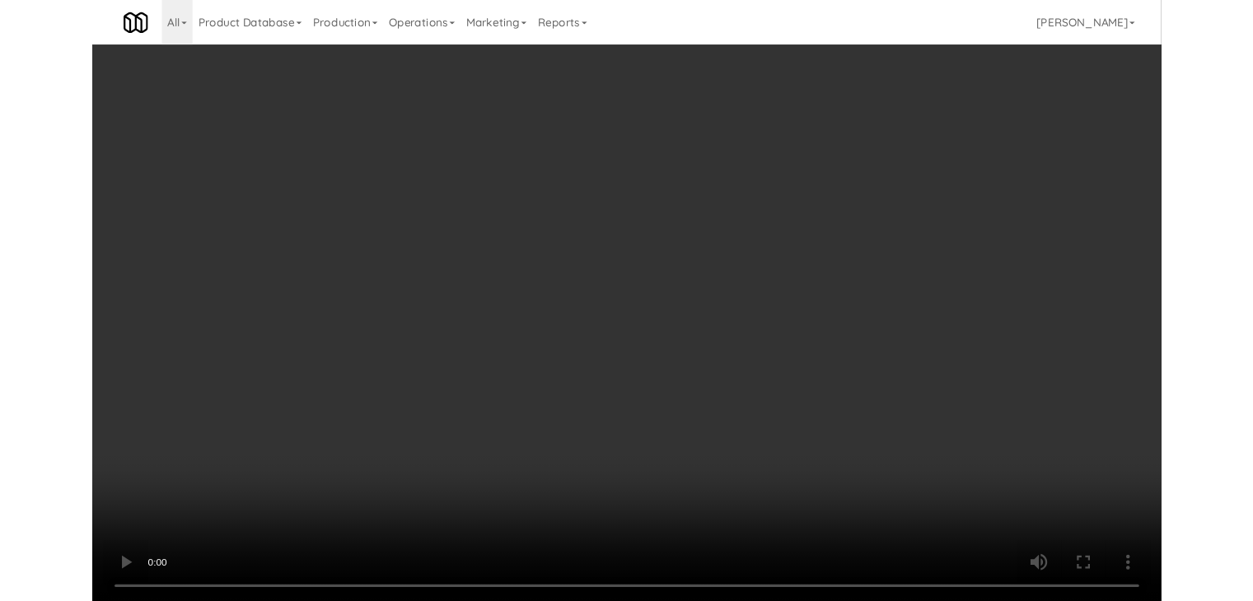
scroll to position [18596, 0]
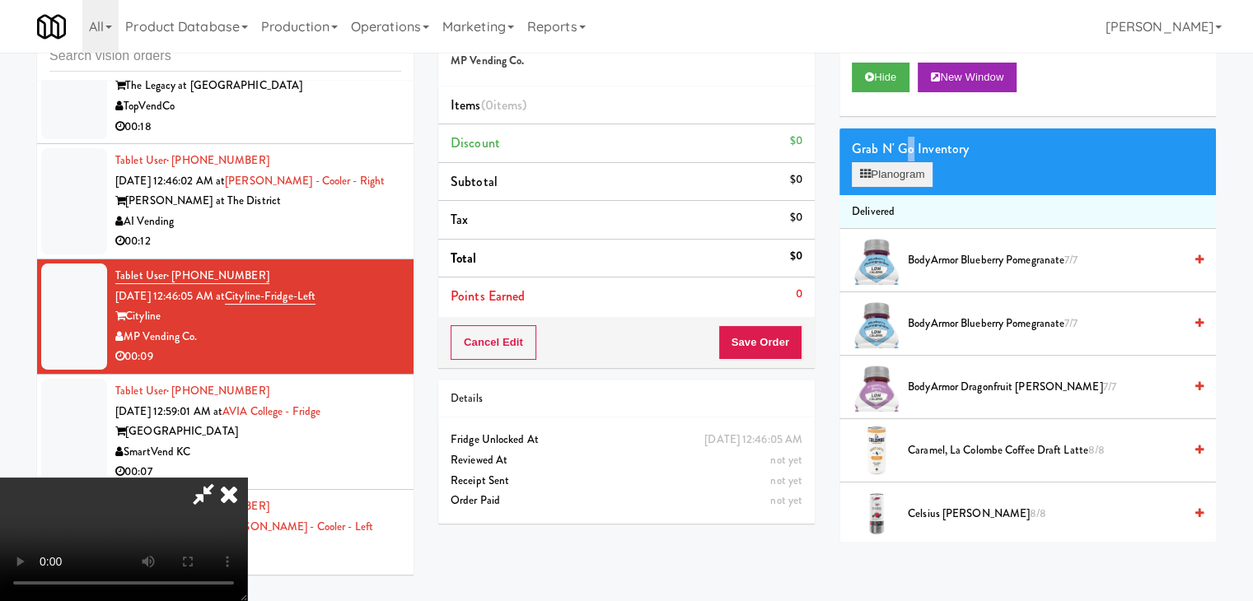
drag, startPoint x: 910, startPoint y: 156, endPoint x: 901, endPoint y: 162, distance: 10.7
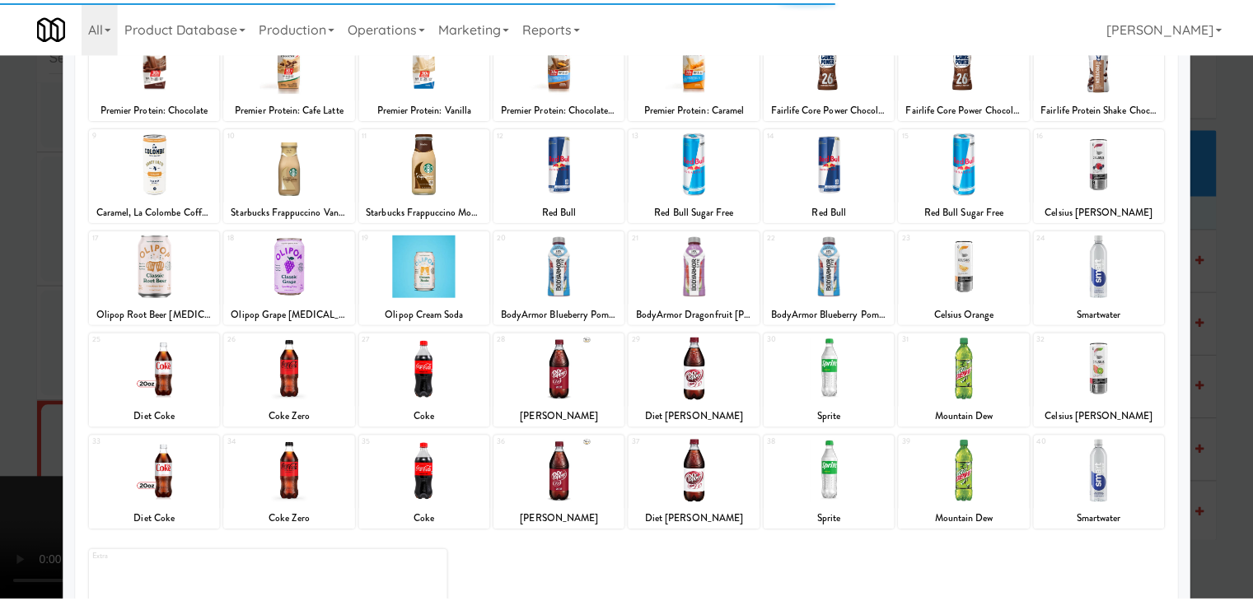
scroll to position [208, 0]
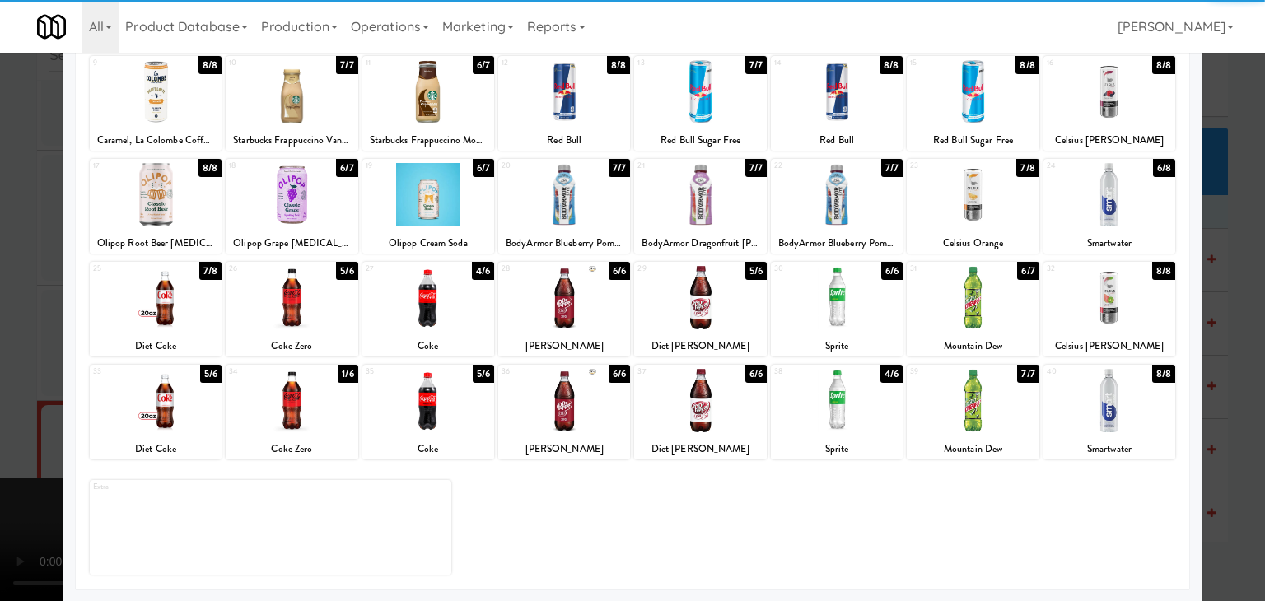
drag, startPoint x: 832, startPoint y: 309, endPoint x: 810, endPoint y: 310, distance: 21.5
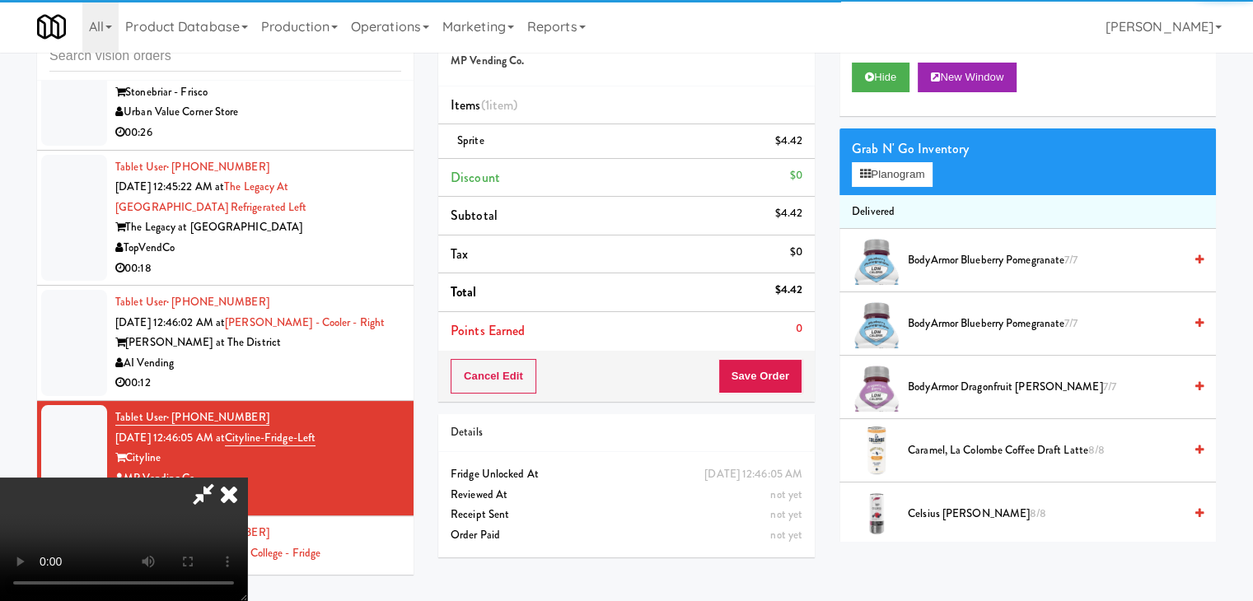
scroll to position [18596, 0]
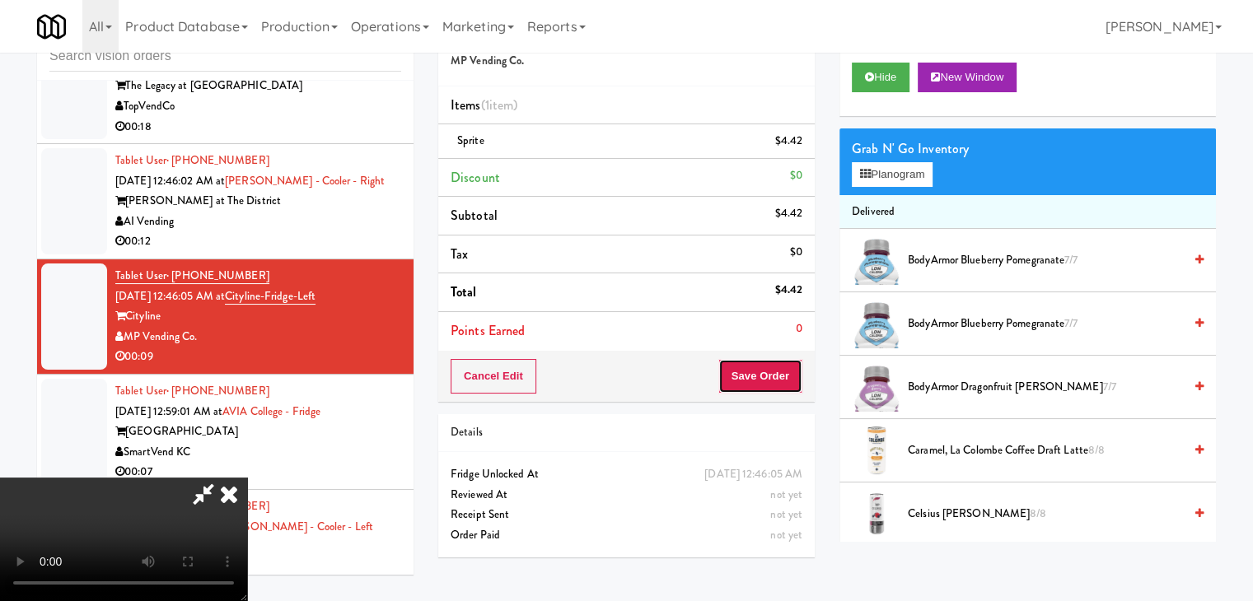
drag, startPoint x: 754, startPoint y: 369, endPoint x: 768, endPoint y: 370, distance: 14.0
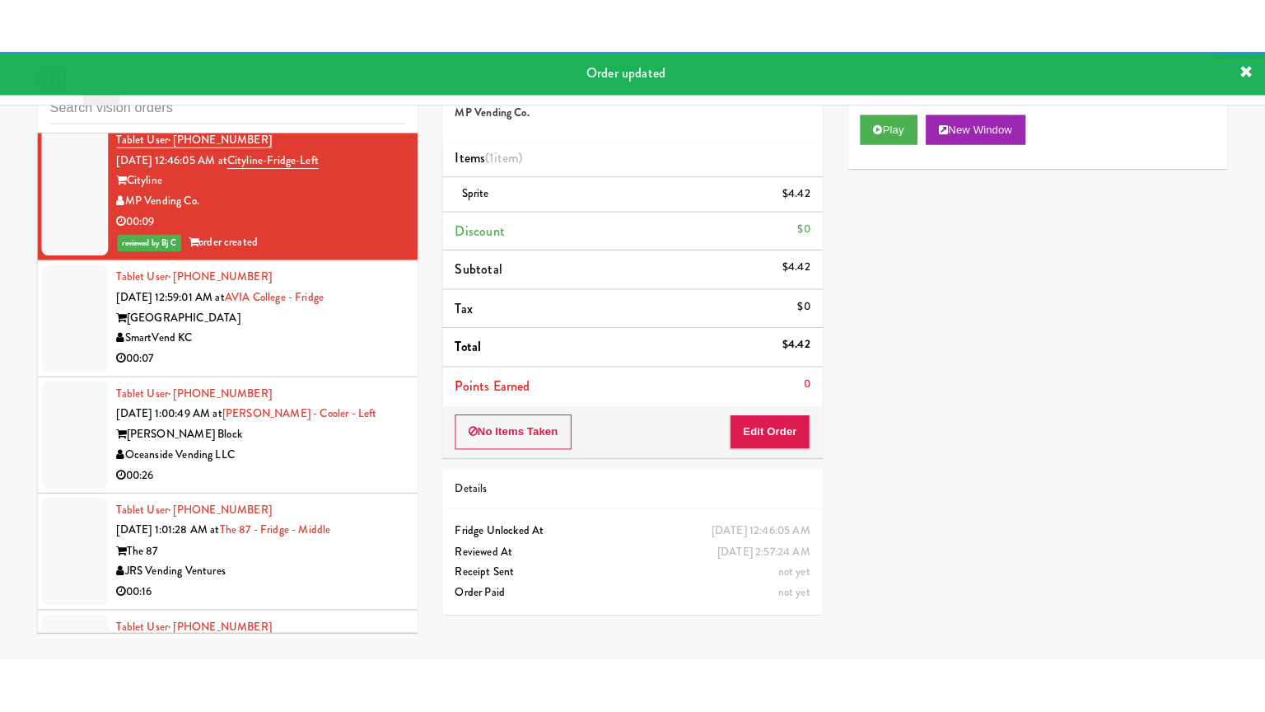
scroll to position [18843, 0]
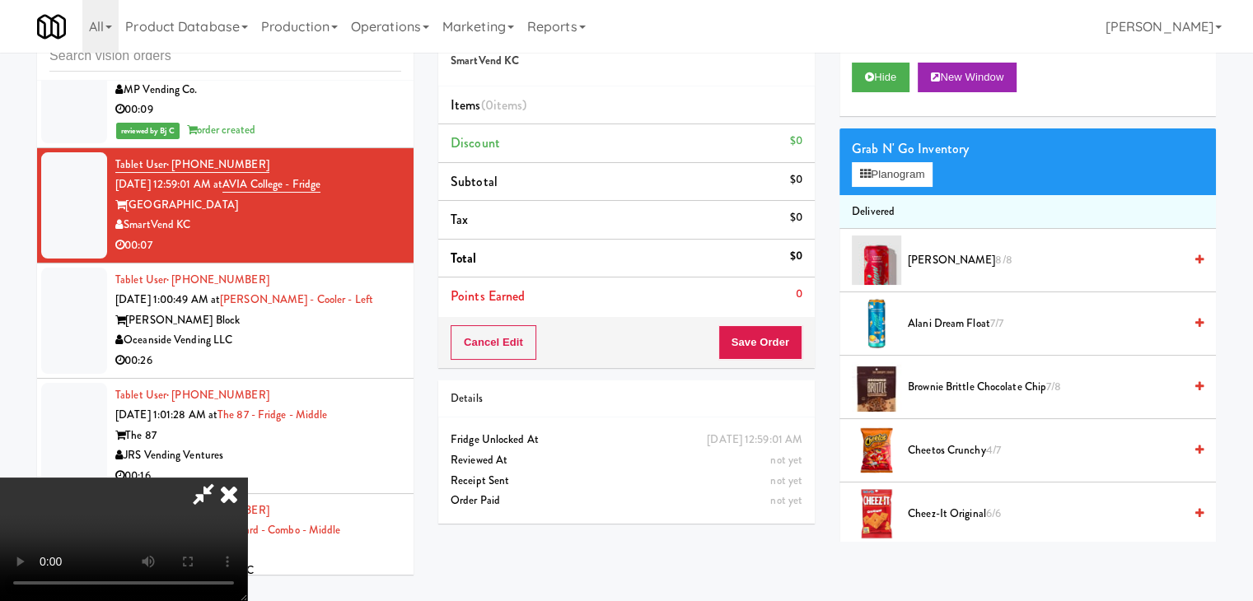
scroll to position [18700, 0]
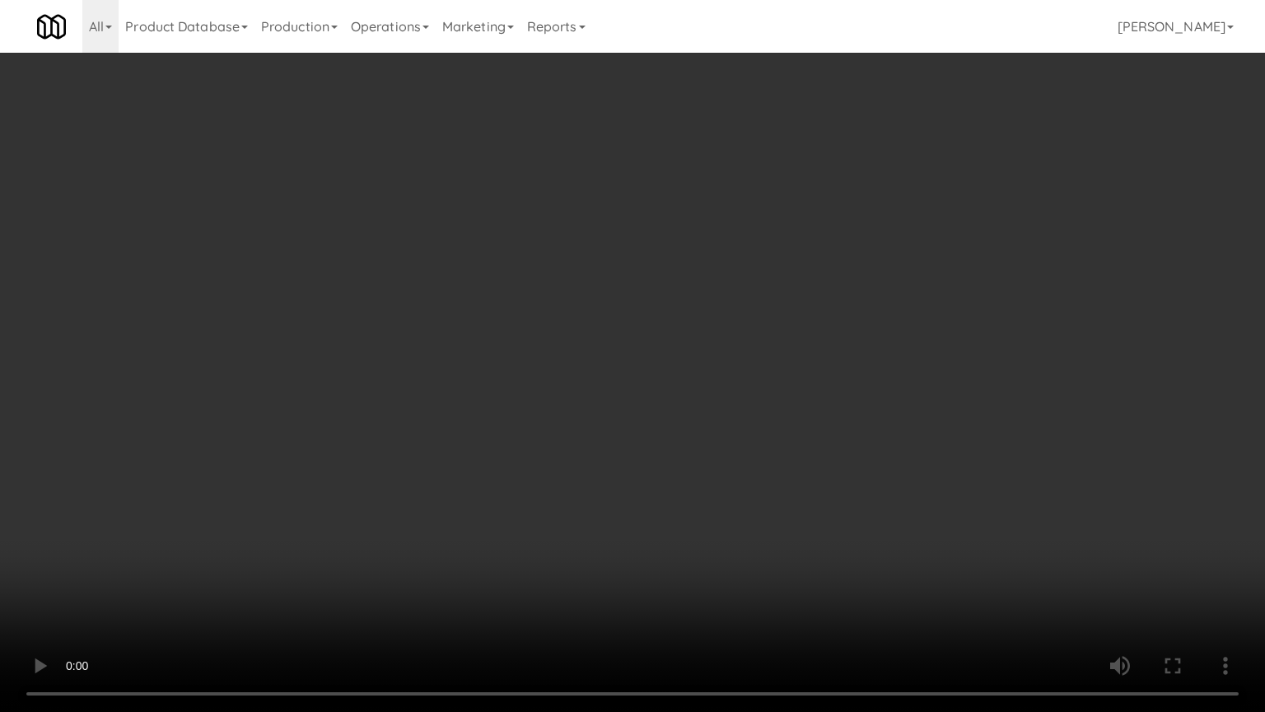
drag, startPoint x: 783, startPoint y: 339, endPoint x: 825, endPoint y: 172, distance: 172.4
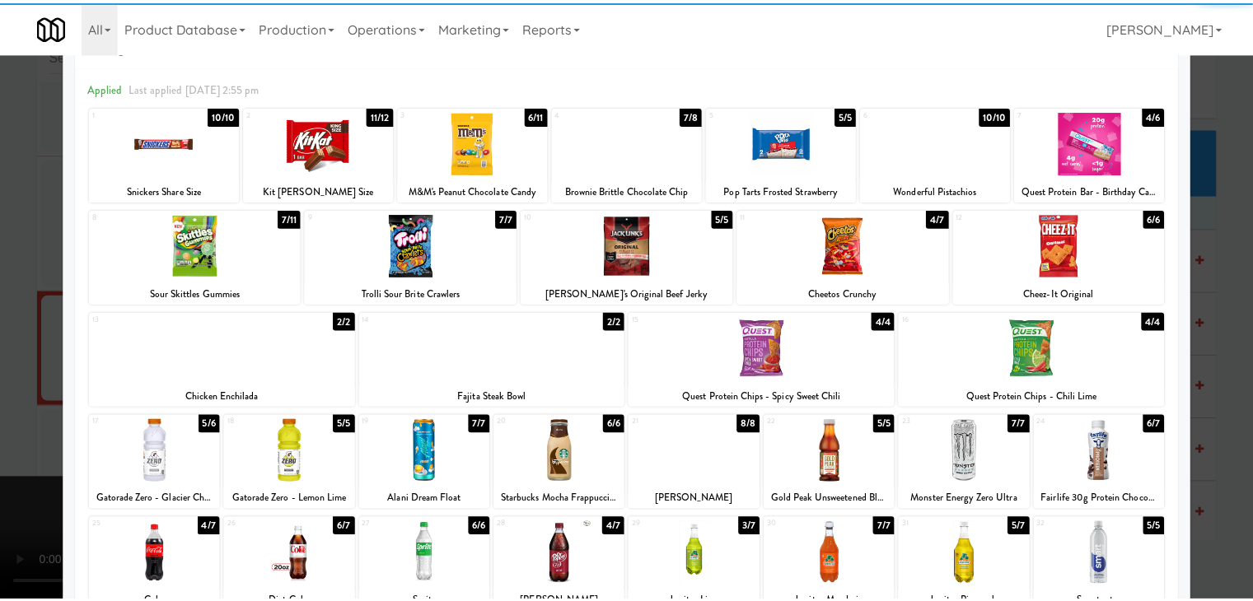
scroll to position [82, 0]
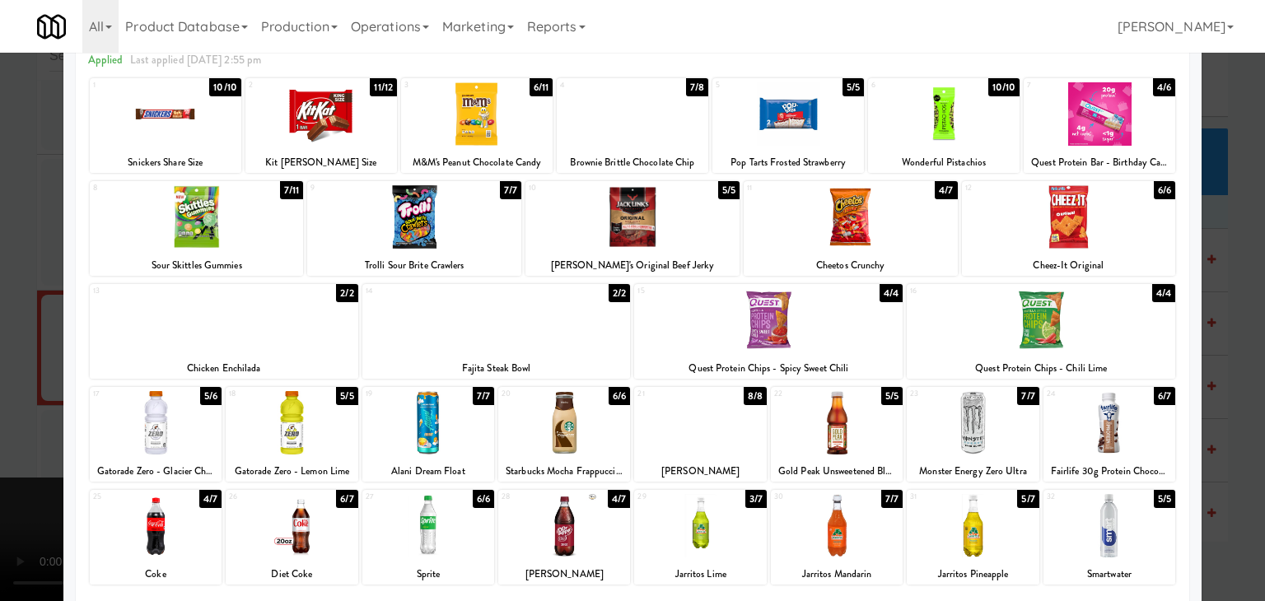
drag, startPoint x: 580, startPoint y: 515, endPoint x: 227, endPoint y: 481, distance: 354.1
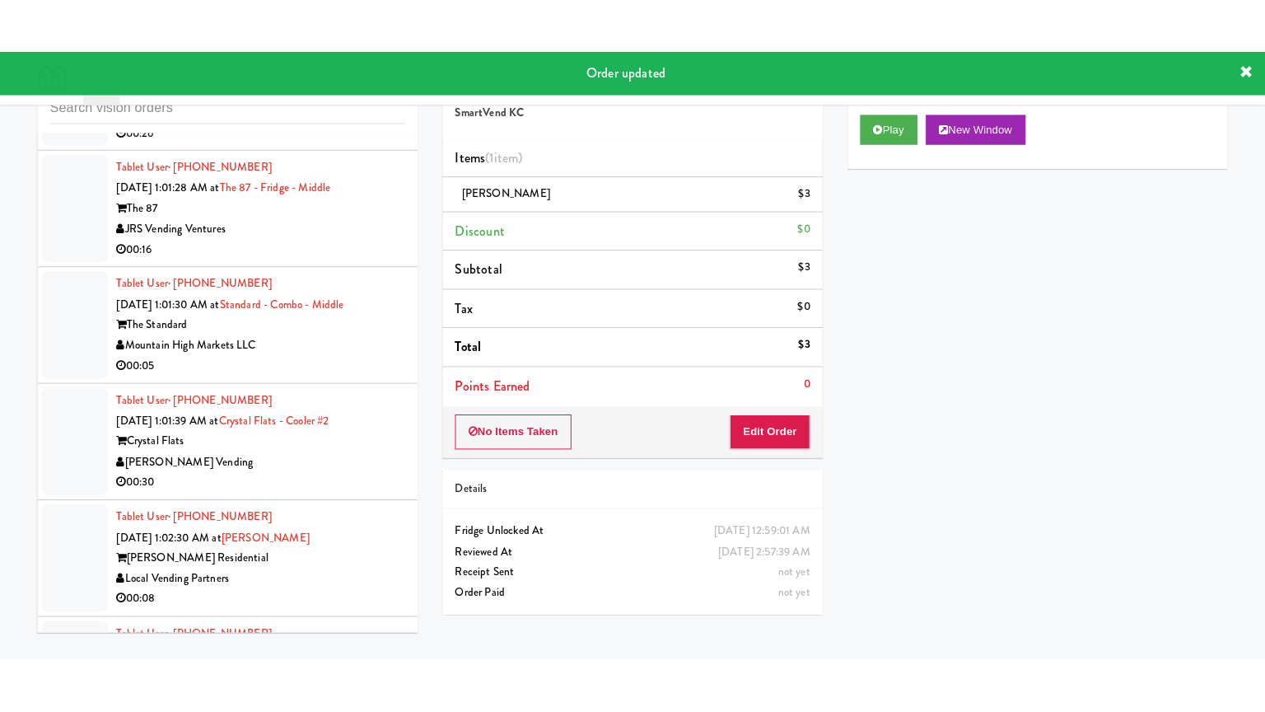
scroll to position [19172, 0]
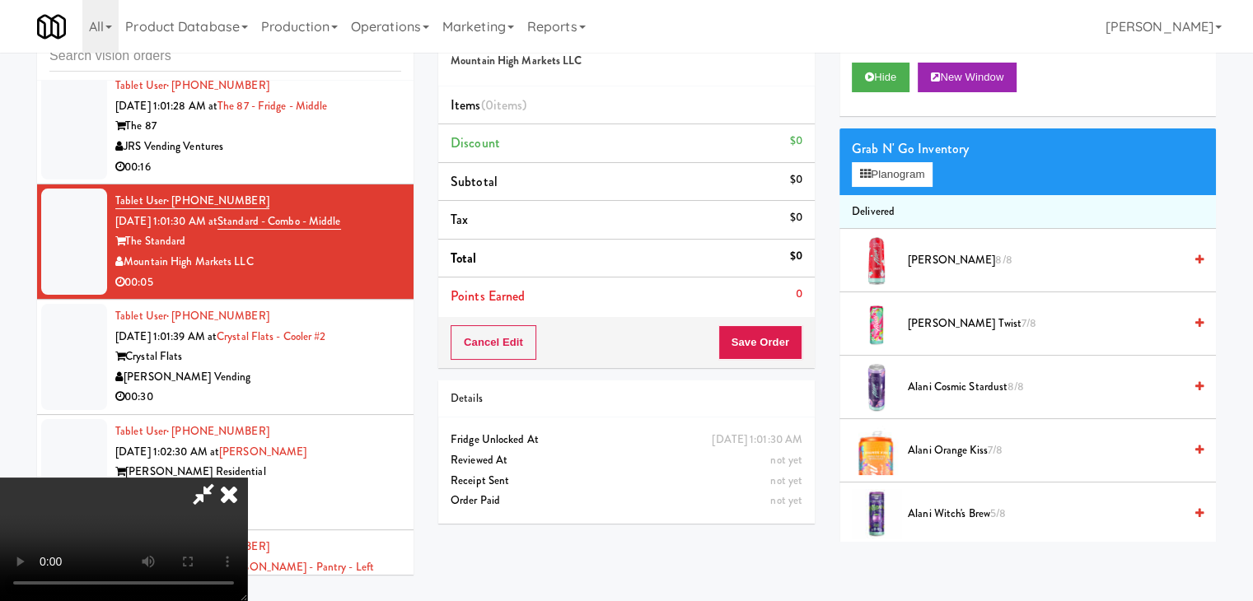
scroll to position [19031, 0]
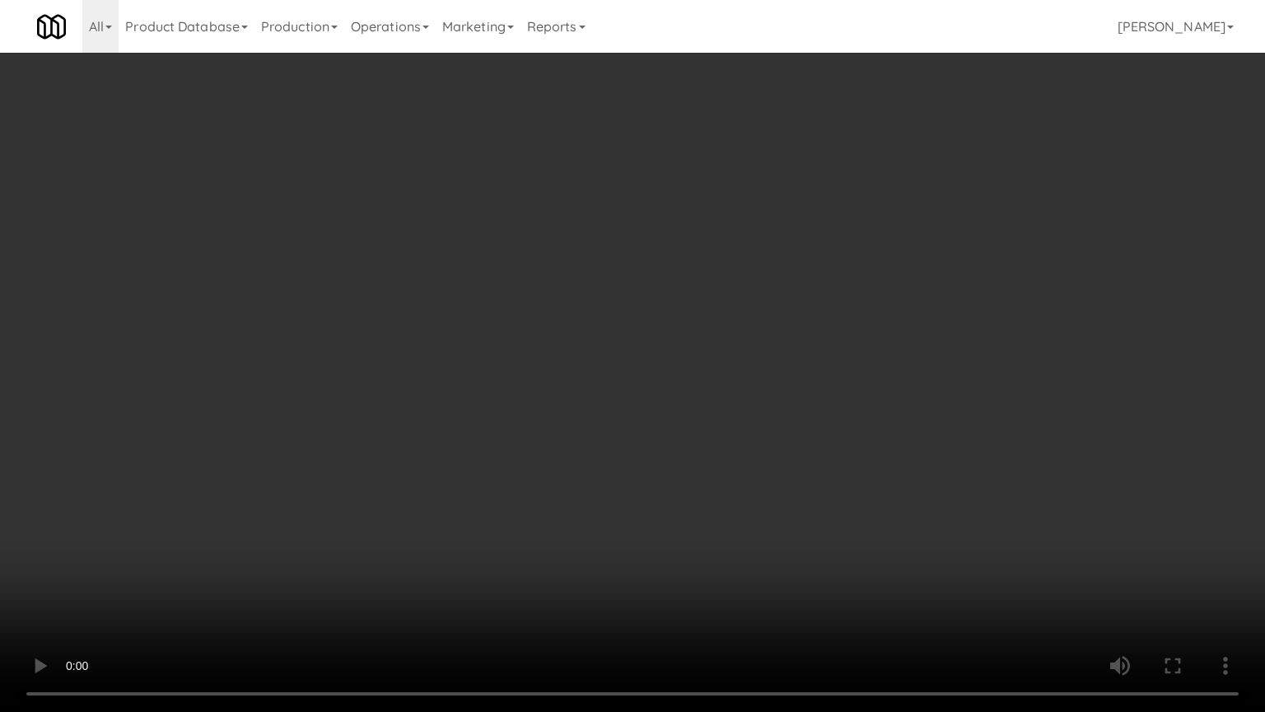
drag, startPoint x: 768, startPoint y: 408, endPoint x: 778, endPoint y: 323, distance: 86.3
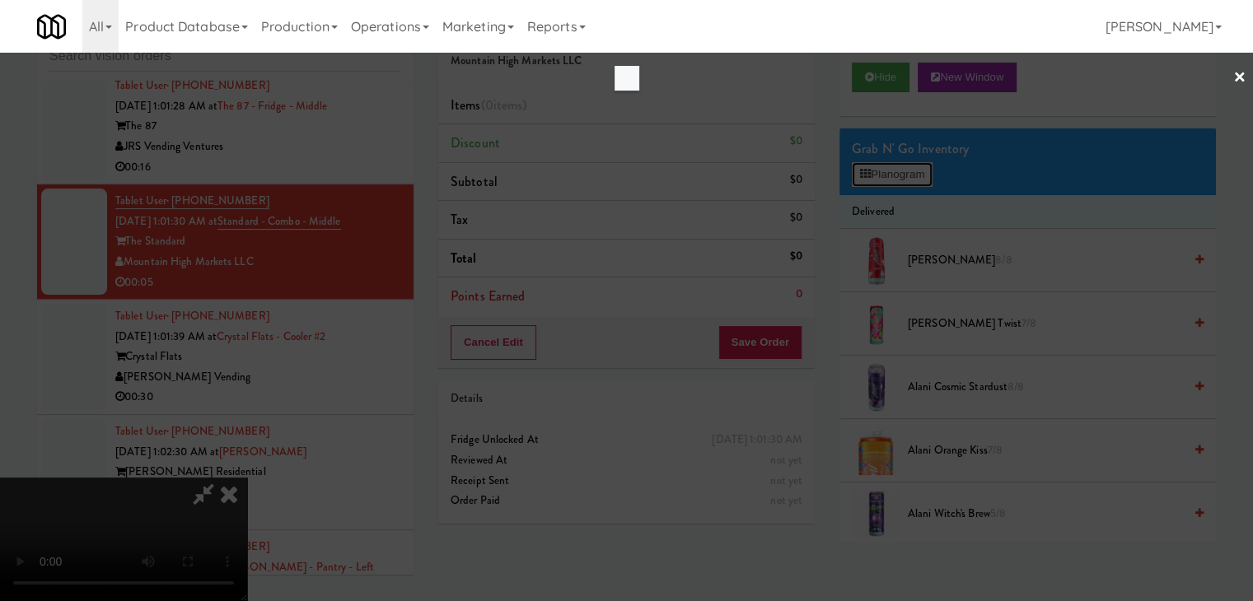
scroll to position [19031, 0]
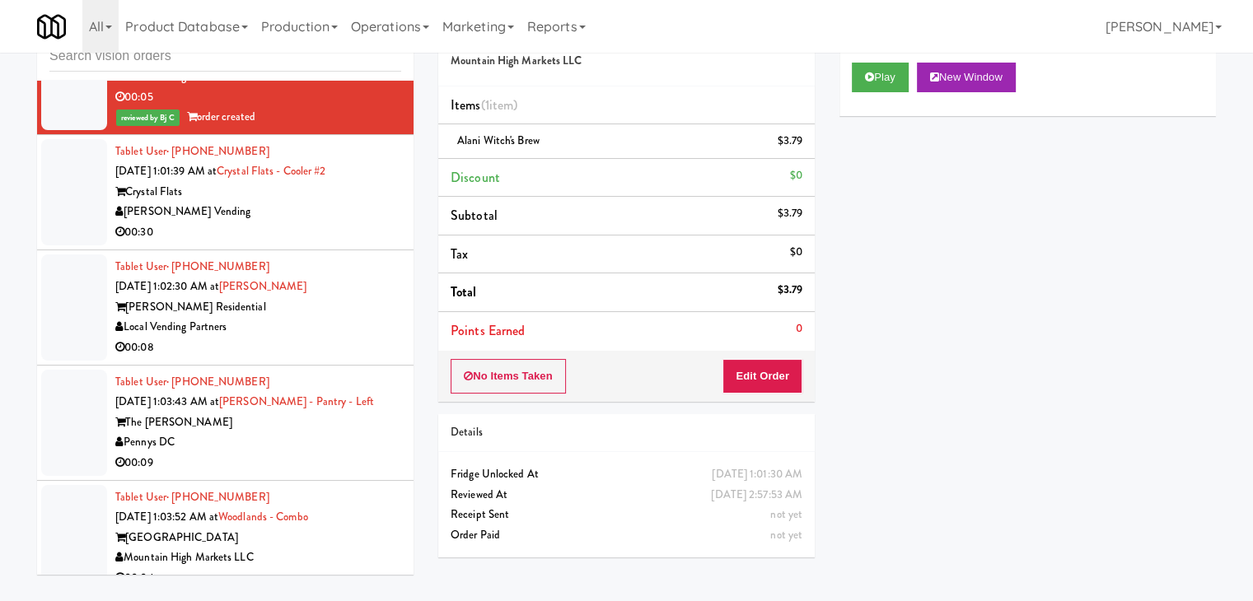
scroll to position [19419, 0]
